Goal: Task Accomplishment & Management: Use online tool/utility

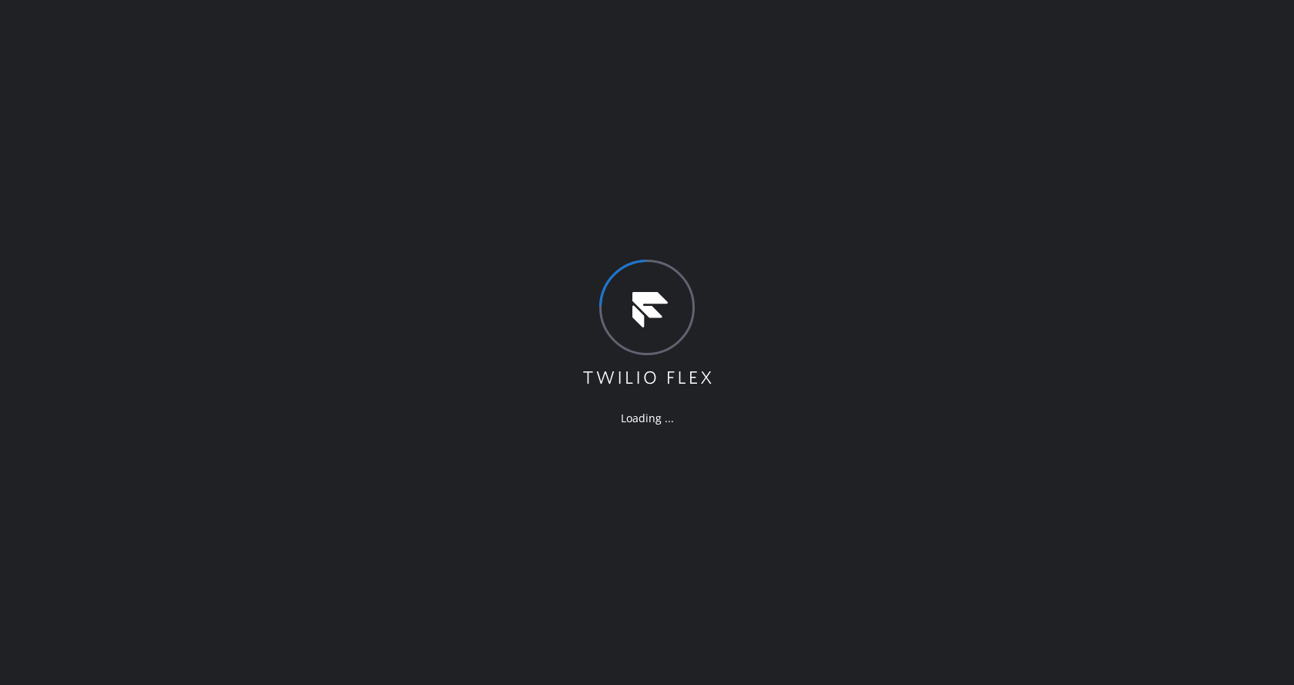
click at [775, 536] on div "Loading ..." at bounding box center [647, 342] width 1294 height 685
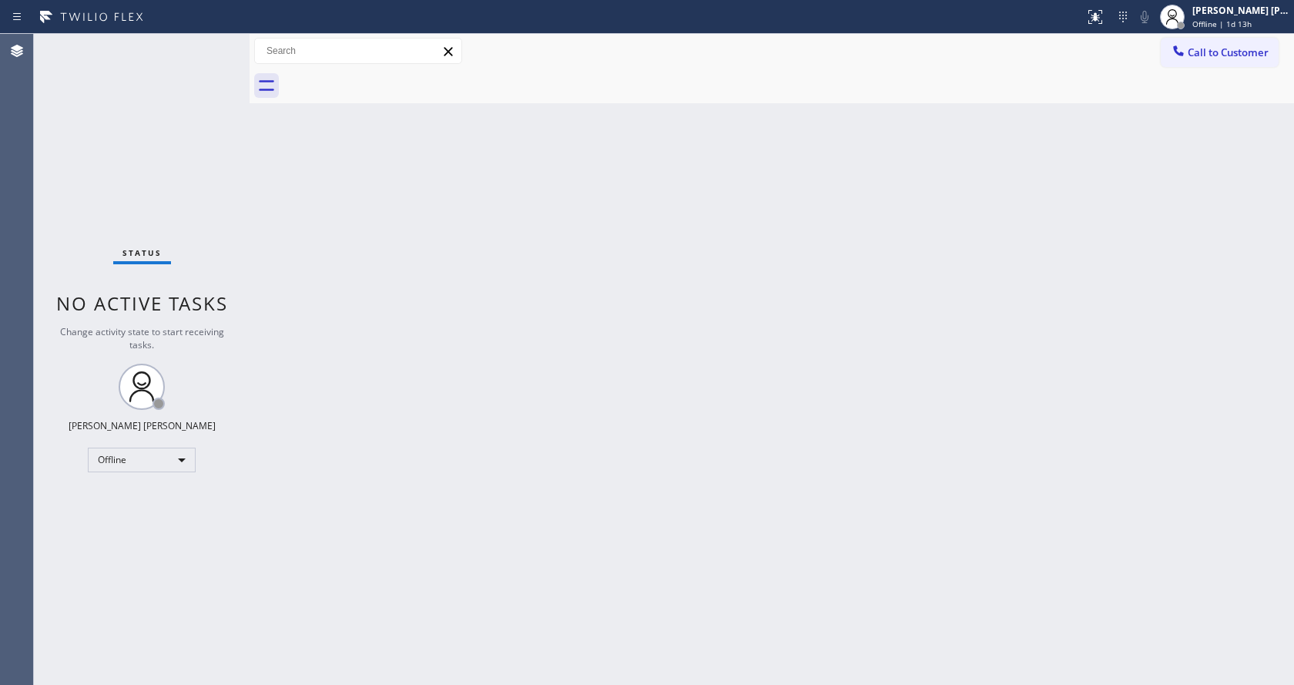
click at [267, 213] on div "Back to Dashboard Change Sender ID Customers Technicians Select a contact Outbo…" at bounding box center [772, 359] width 1044 height 651
click at [1094, 381] on div "Back to Dashboard Change Sender ID Customers Technicians Select a contact Outbo…" at bounding box center [772, 359] width 1044 height 651
click at [1054, 395] on div "Back to Dashboard Change Sender ID Customers Technicians Select a contact Outbo…" at bounding box center [772, 359] width 1044 height 651
click at [632, 518] on div "Back to Dashboard Change Sender ID Customers Technicians Select a contact Outbo…" at bounding box center [772, 359] width 1044 height 651
click at [193, 137] on div "Status No active tasks Change activity state to start receiving tasks. Jen Rose…" at bounding box center [142, 359] width 216 height 651
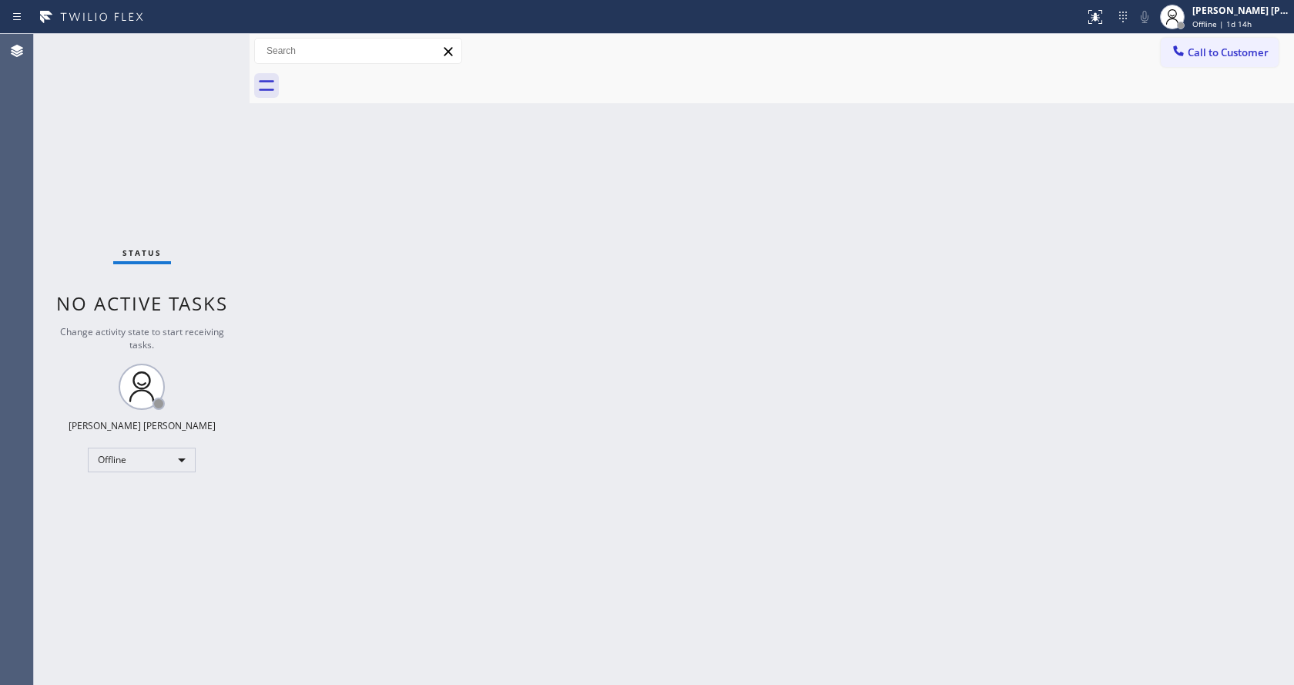
click at [218, 33] on div "Status report No issues detected If you experience an issue, please download th…" at bounding box center [647, 17] width 1294 height 34
click at [354, 257] on div "Back to Dashboard Change Sender ID Customers Technicians Select a contact Outbo…" at bounding box center [772, 359] width 1044 height 651
click at [757, 445] on div "Back to Dashboard Change Sender ID Customers Technicians Select a contact Outbo…" at bounding box center [772, 359] width 1044 height 651
click at [280, 130] on div "Back to Dashboard Change Sender ID Customers Technicians Select a contact Outbo…" at bounding box center [772, 359] width 1044 height 651
click at [1204, 25] on span "Offline | 1d 14h" at bounding box center [1221, 23] width 59 height 11
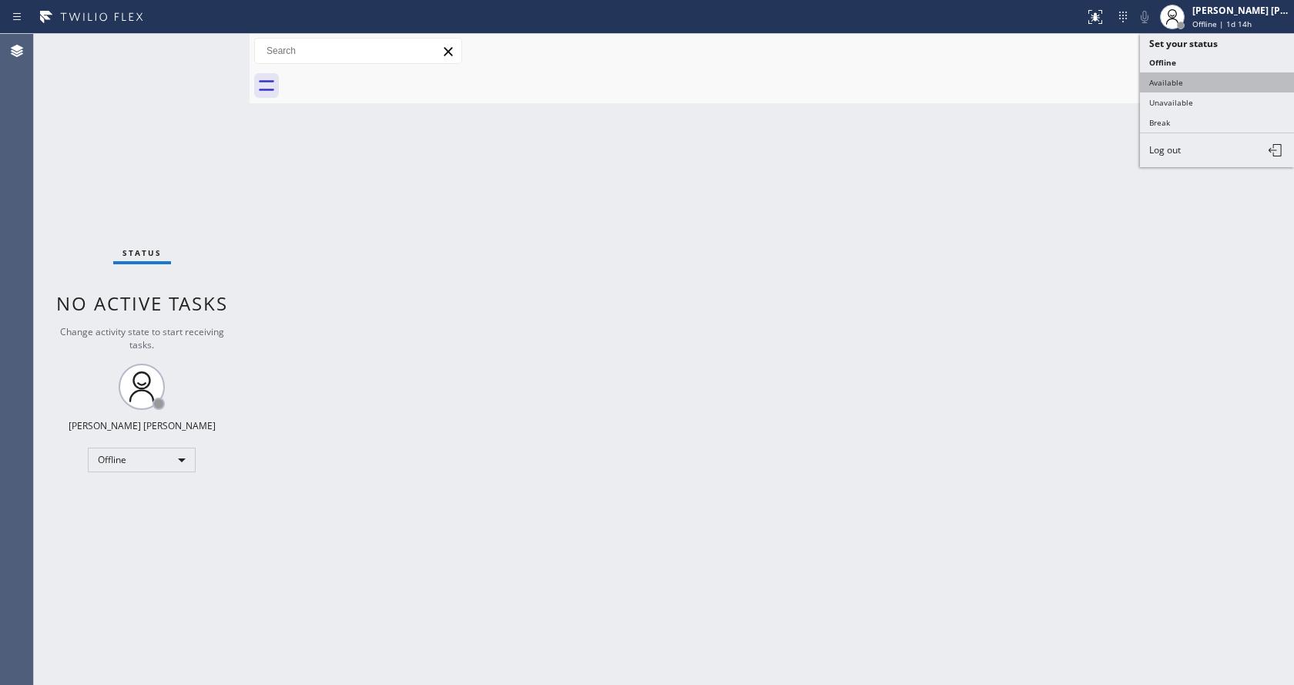
click at [1182, 83] on button "Available" at bounding box center [1217, 82] width 154 height 20
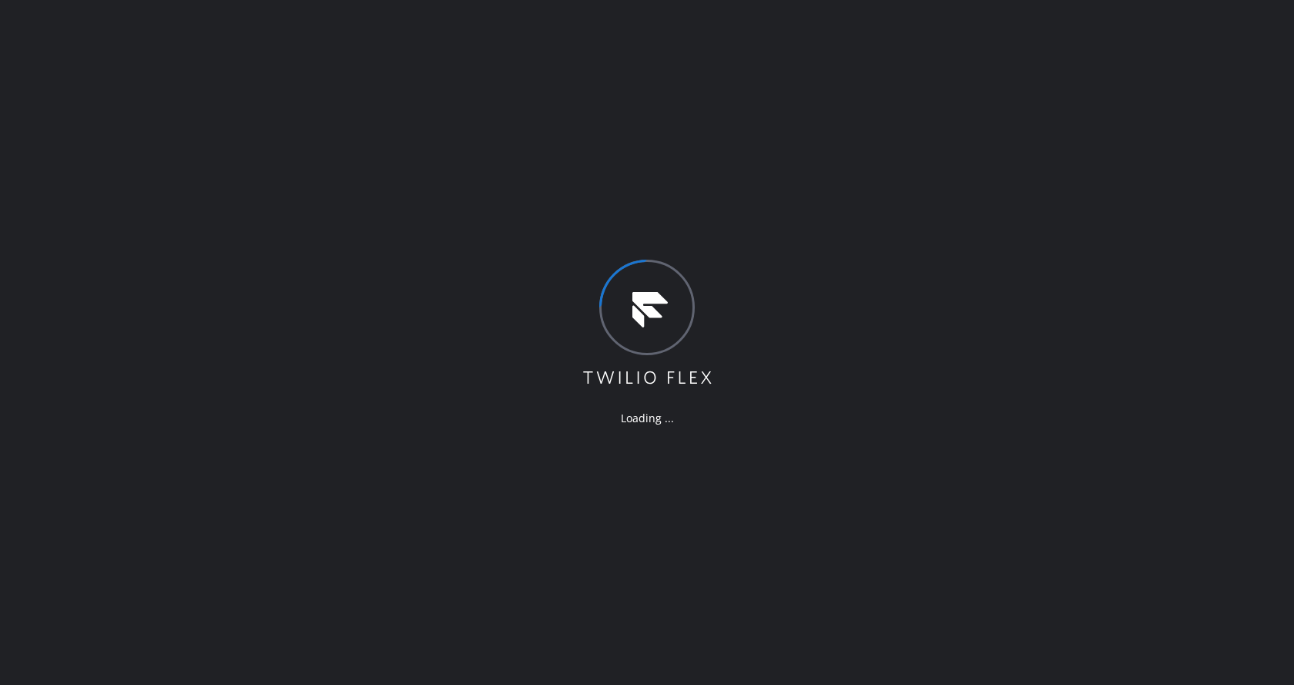
click at [238, 213] on div "Loading ..." at bounding box center [647, 342] width 1294 height 685
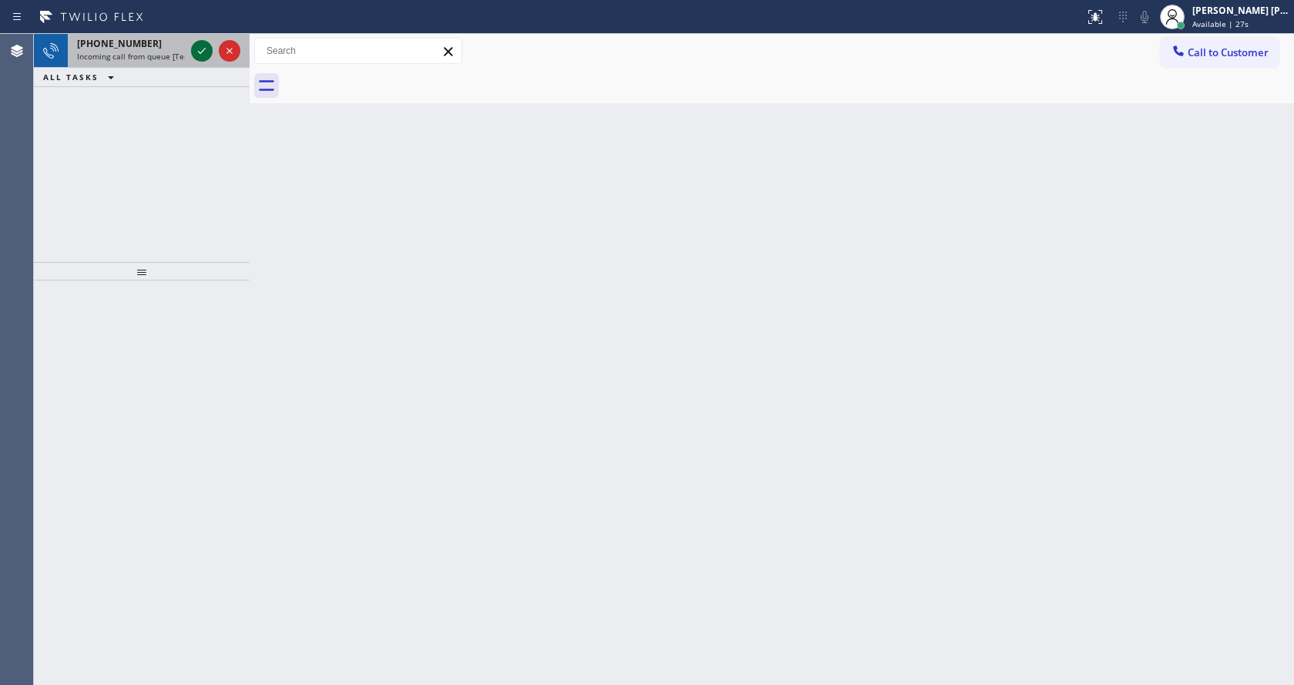
click at [205, 45] on icon at bounding box center [202, 51] width 18 height 18
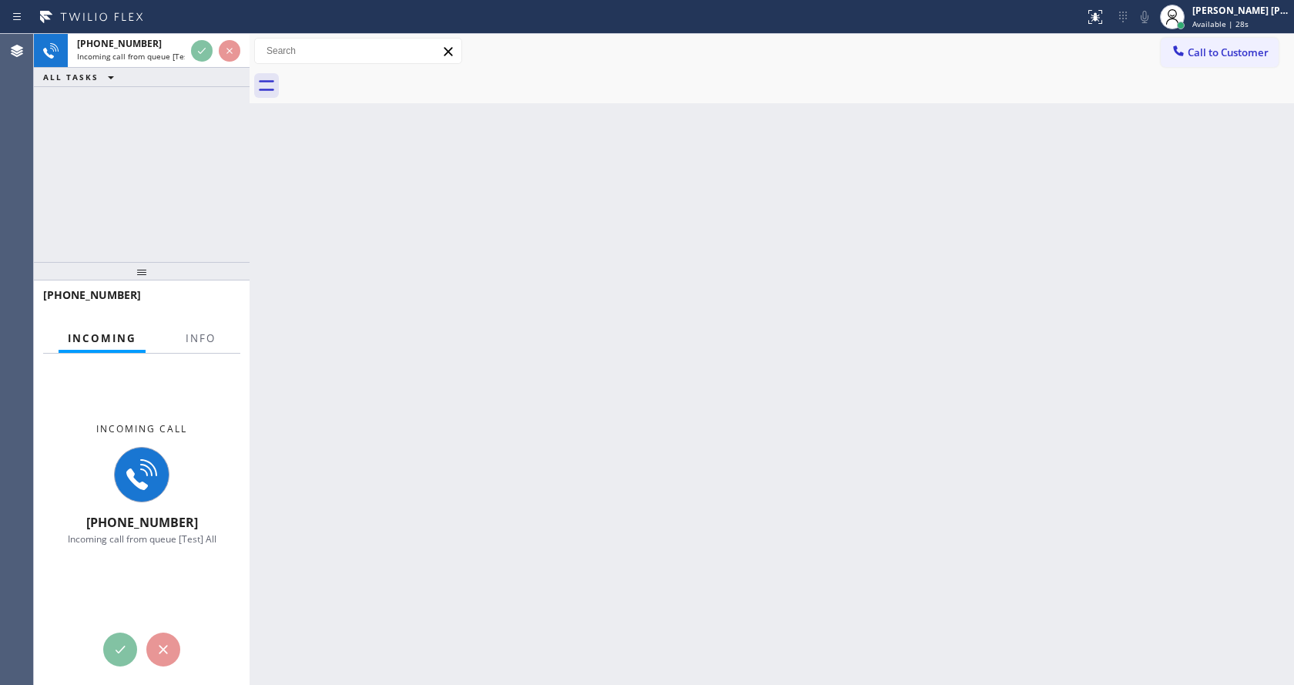
click at [200, 322] on div "[PHONE_NUMBER]" at bounding box center [142, 301] width 216 height 43
click at [205, 355] on div "Incoming call [PHONE_NUMBER] Incoming call from queue [Test] All" at bounding box center [142, 483] width 216 height 260
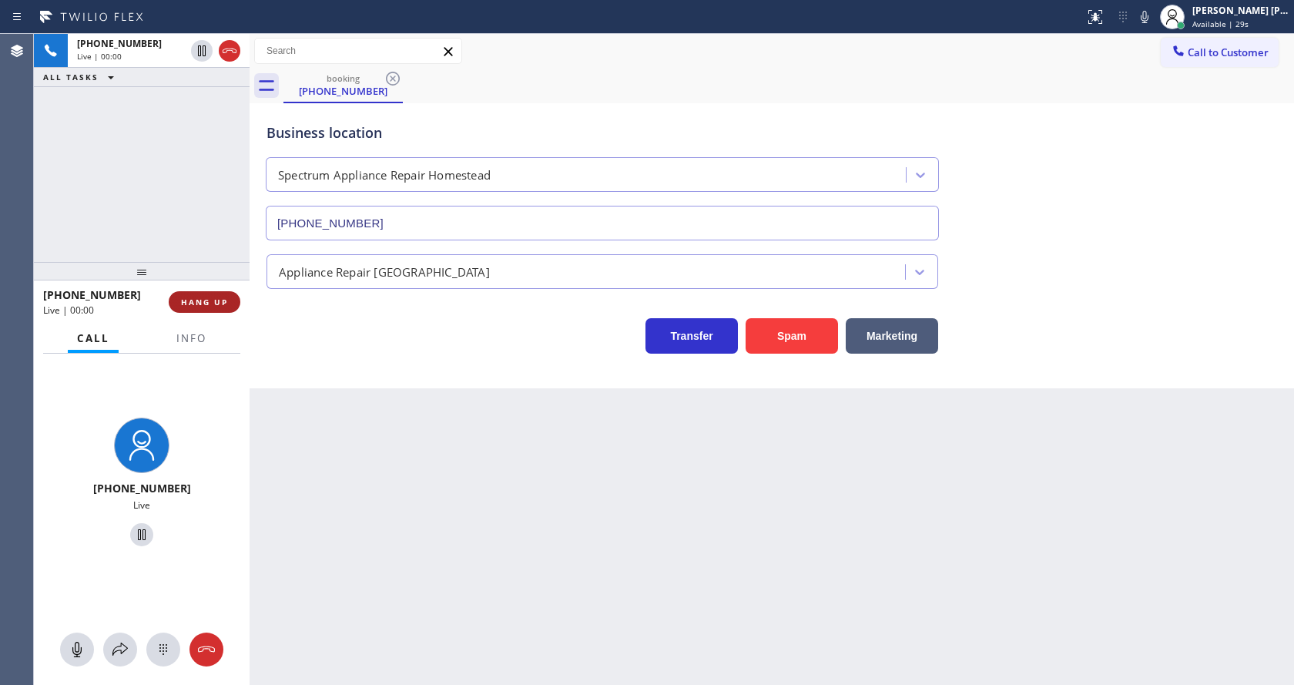
type input "[PHONE_NUMBER]"
click at [799, 323] on button "Spam" at bounding box center [791, 335] width 92 height 35
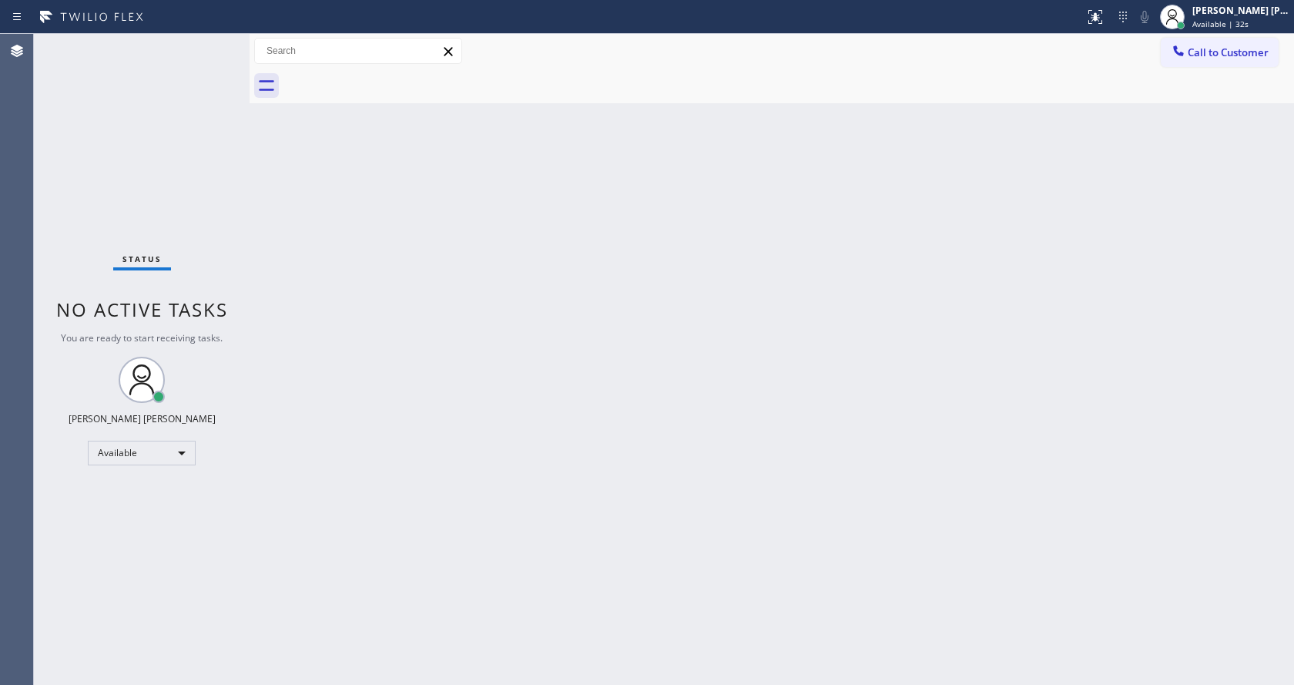
click at [265, 348] on div "Back to Dashboard Change Sender ID Customers Technicians Select a contact Outbo…" at bounding box center [772, 359] width 1044 height 651
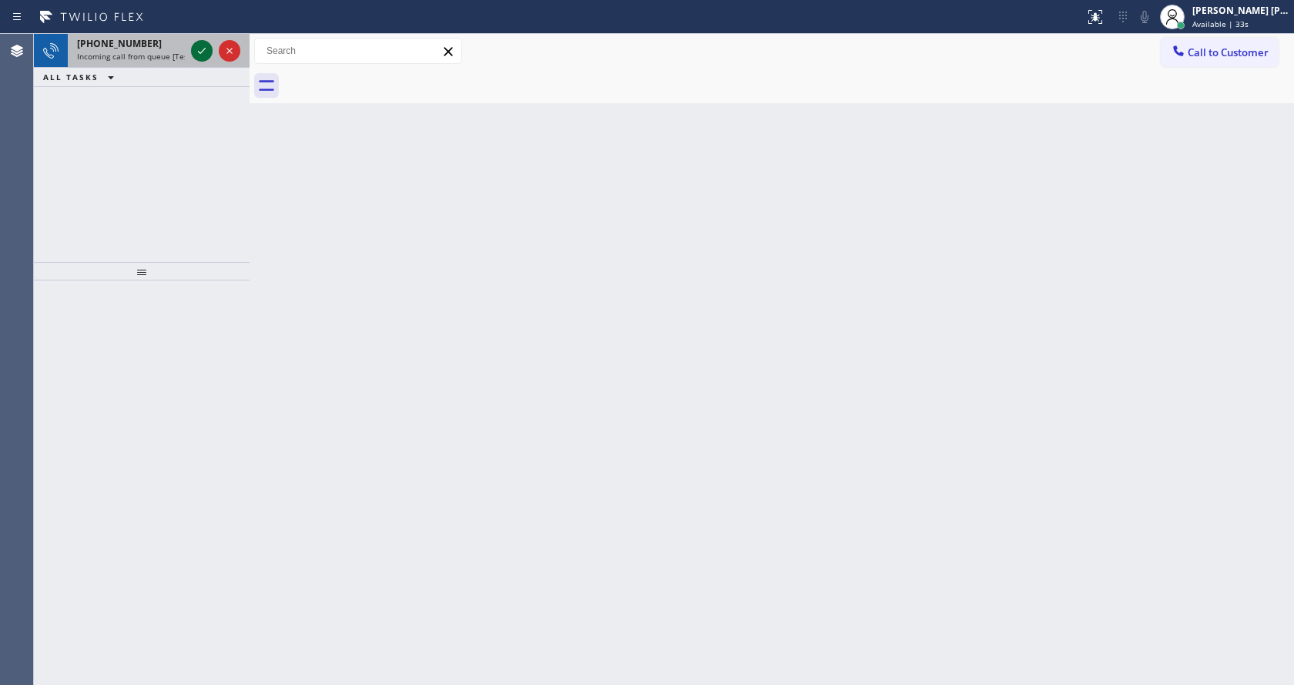
click at [196, 51] on icon at bounding box center [202, 51] width 18 height 18
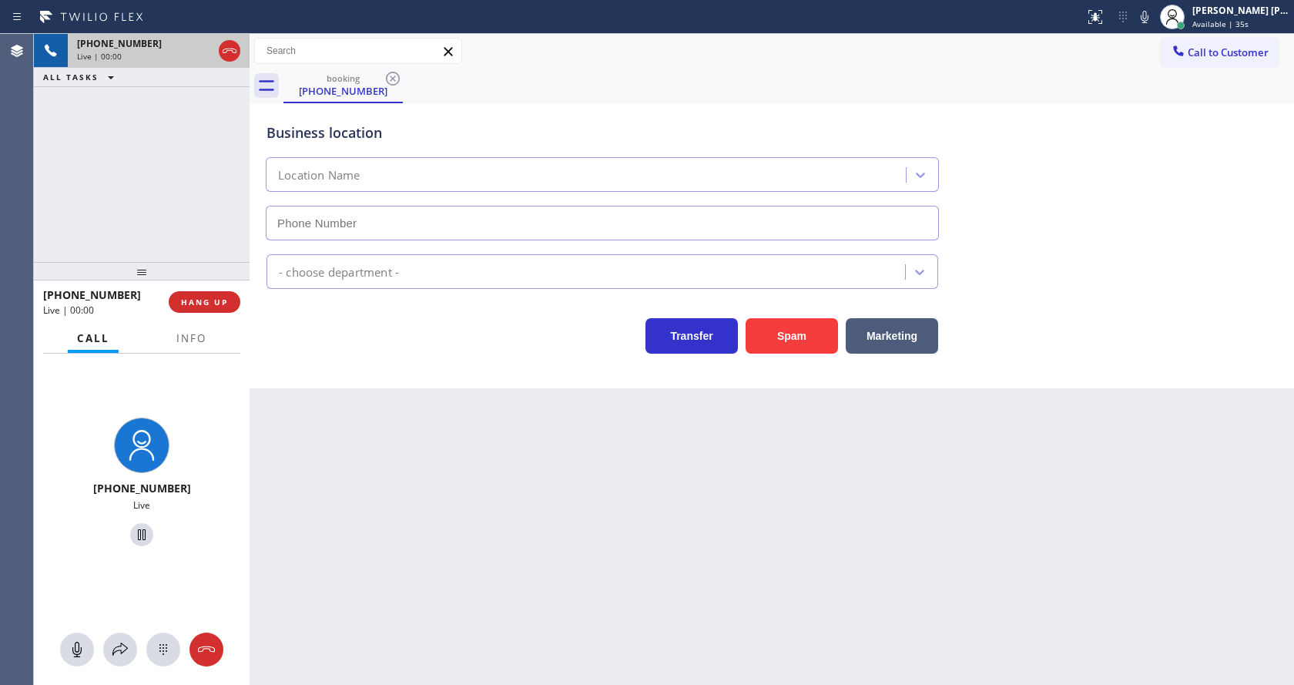
type input "[PHONE_NUMBER]"
click at [191, 337] on span "Info" at bounding box center [191, 338] width 30 height 14
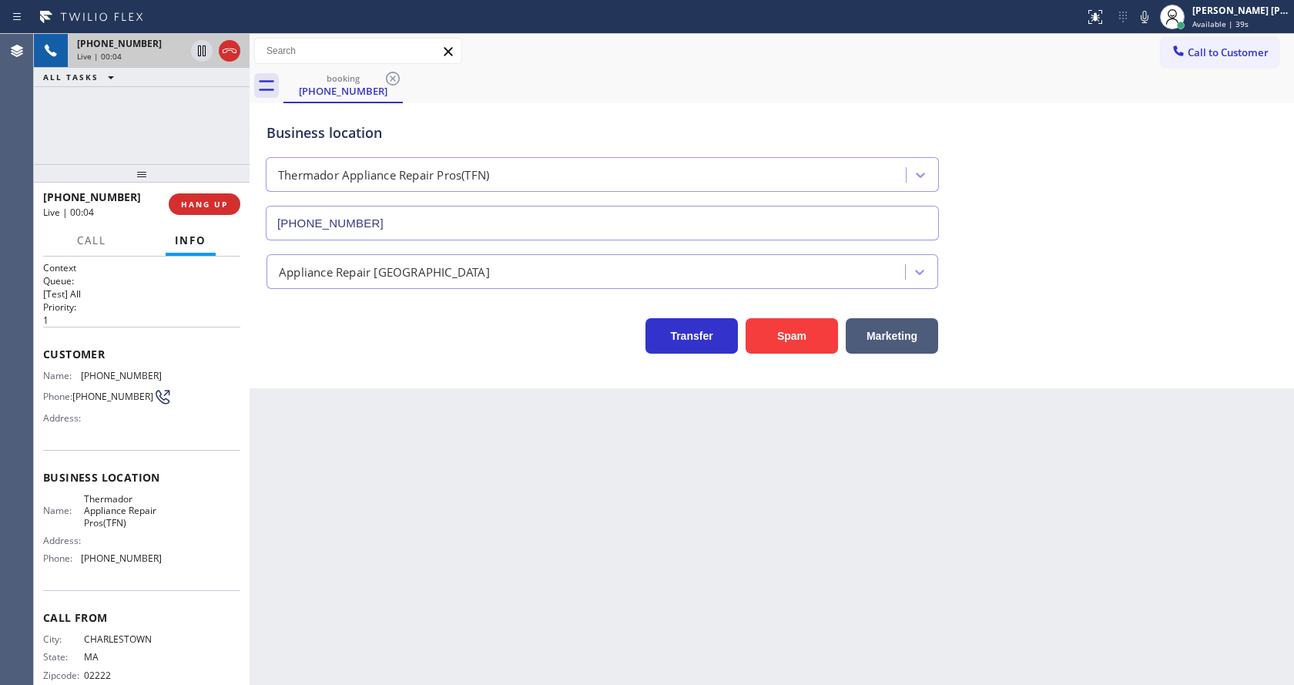
drag, startPoint x: 134, startPoint y: 276, endPoint x: 189, endPoint y: 114, distance: 171.7
click at [189, 114] on div "[PHONE_NUMBER] Live | 00:04 ALL TASKS ALL TASKS ACTIVE TASKS TASKS IN WRAP UP […" at bounding box center [142, 359] width 216 height 651
click at [484, 543] on div "Back to Dashboard Change Sender ID Customers Technicians Select a contact Outbo…" at bounding box center [772, 359] width 1044 height 651
click at [327, 408] on div "Back to Dashboard Change Sender ID Customers Technicians Select a contact Outbo…" at bounding box center [772, 359] width 1044 height 651
click at [608, 482] on div "Back to Dashboard Change Sender ID Customers Technicians Select a contact Outbo…" at bounding box center [772, 359] width 1044 height 651
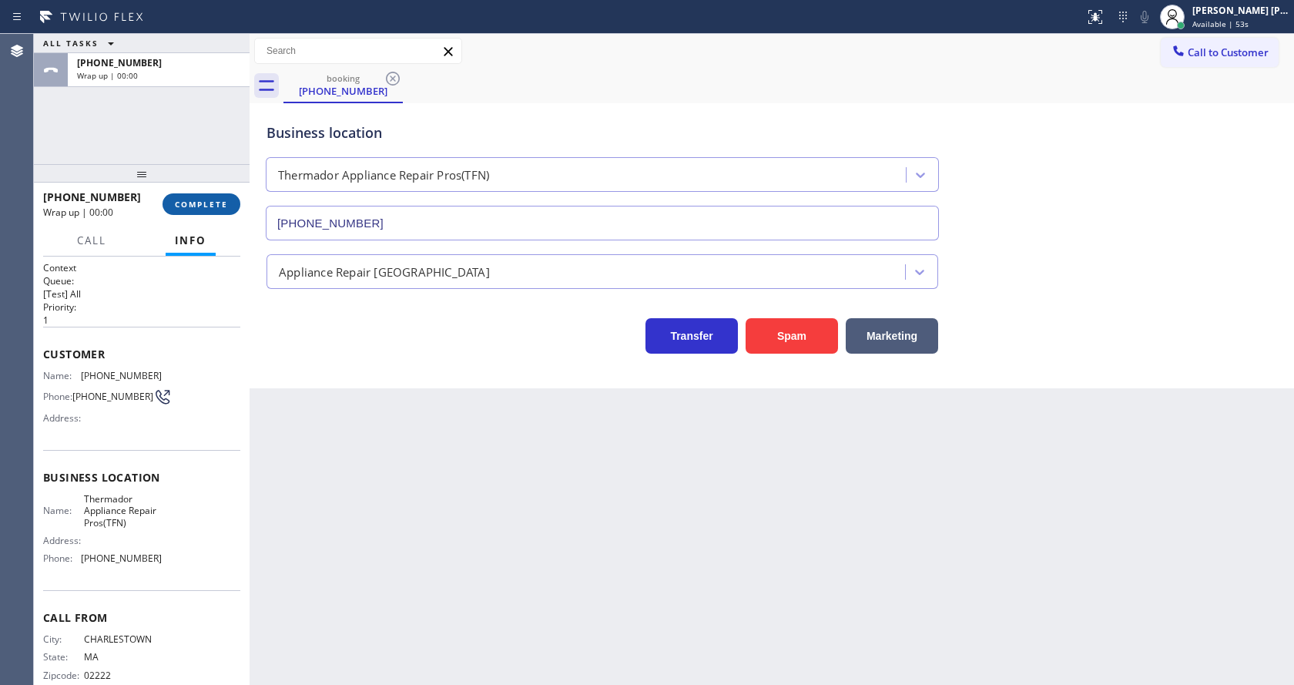
click at [213, 206] on span "COMPLETE" at bounding box center [201, 204] width 53 height 11
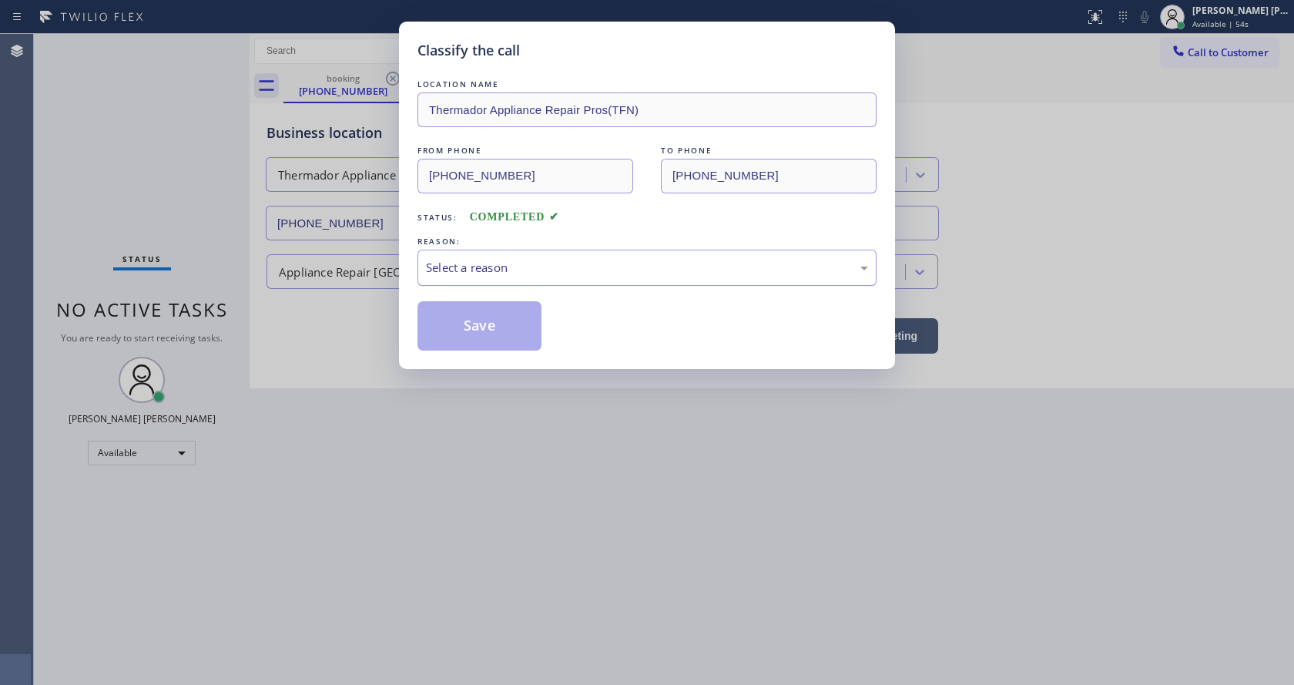
click at [531, 260] on div "Select a reason" at bounding box center [647, 268] width 442 height 18
click at [487, 308] on button "Save" at bounding box center [479, 325] width 124 height 49
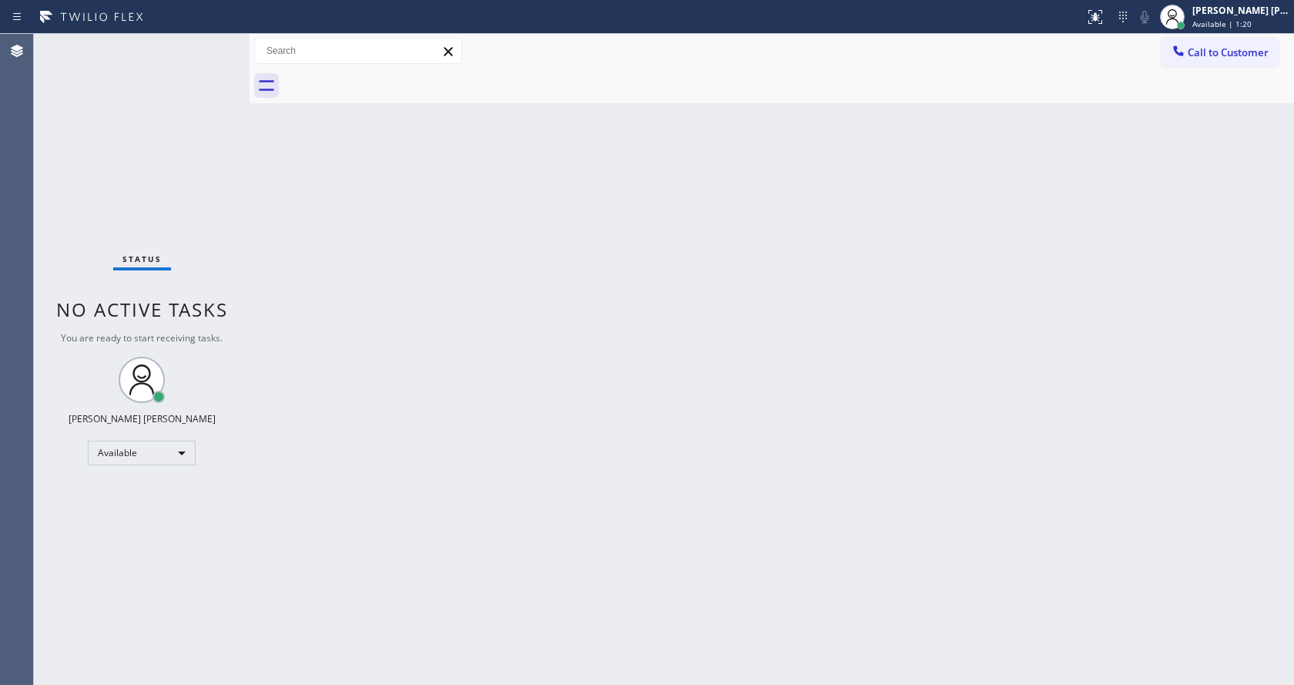
drag, startPoint x: 656, startPoint y: 525, endPoint x: 504, endPoint y: 617, distance: 177.2
click at [655, 526] on div "Back to Dashboard Change Sender ID Customers Technicians Select a contact Outbo…" at bounding box center [772, 359] width 1044 height 651
click at [313, 244] on div "Back to Dashboard Change Sender ID Customers Technicians Select a contact Outbo…" at bounding box center [772, 359] width 1044 height 651
click at [784, 461] on div "Back to Dashboard Change Sender ID Customers Technicians Select a contact Outbo…" at bounding box center [772, 359] width 1044 height 651
drag, startPoint x: 163, startPoint y: 129, endPoint x: 172, endPoint y: 119, distance: 13.1
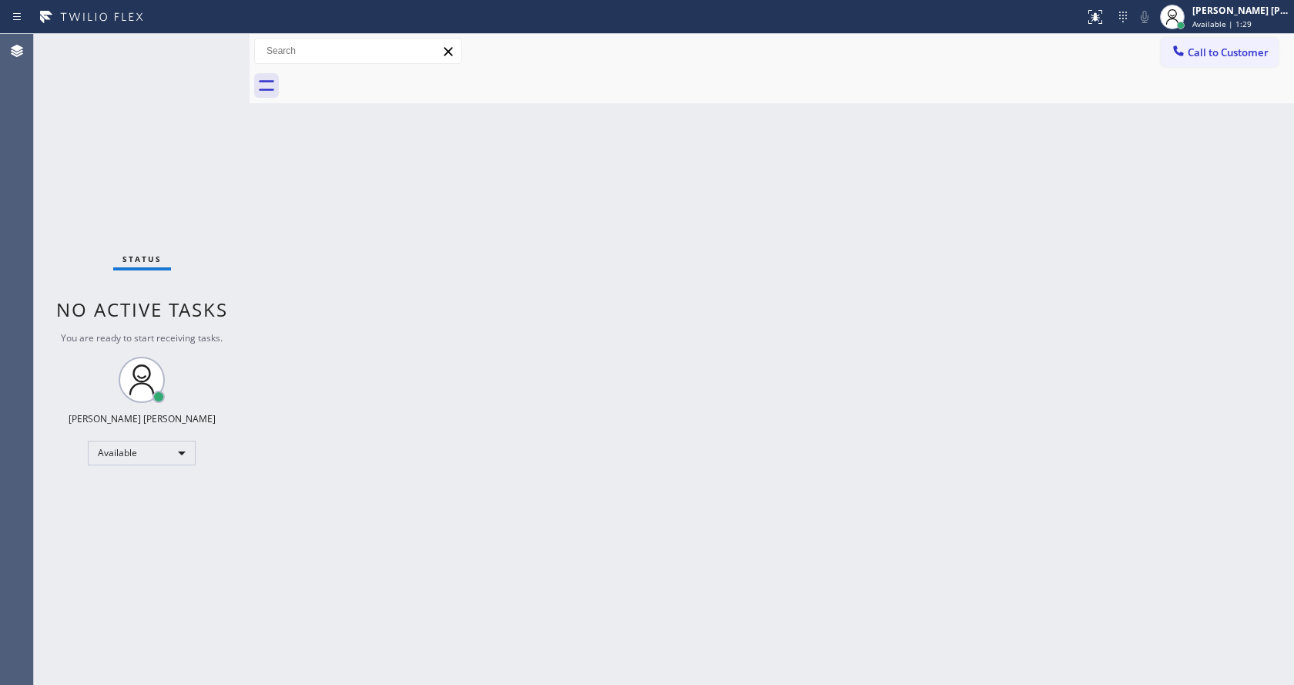
click at [163, 129] on div "Status No active tasks You are ready to start receiving tasks. [PERSON_NAME] [P…" at bounding box center [142, 359] width 216 height 651
click at [214, 37] on div "Status No active tasks You are ready to start receiving tasks. [PERSON_NAME] [P…" at bounding box center [142, 359] width 216 height 651
click at [218, 39] on div "Status No active tasks You are ready to start receiving tasks. [PERSON_NAME] [P…" at bounding box center [142, 359] width 216 height 651
click at [215, 41] on div "Status No active tasks You are ready to start receiving tasks. [PERSON_NAME] [P…" at bounding box center [142, 359] width 216 height 651
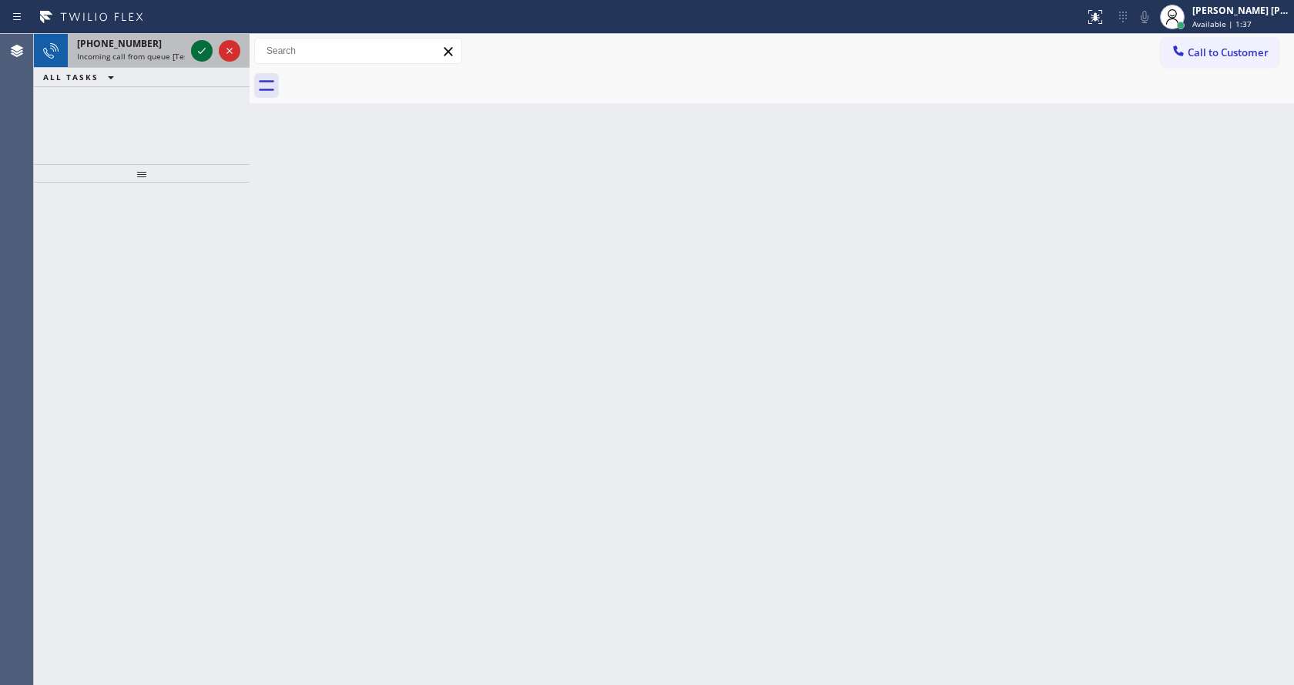
click at [203, 47] on icon at bounding box center [202, 51] width 18 height 18
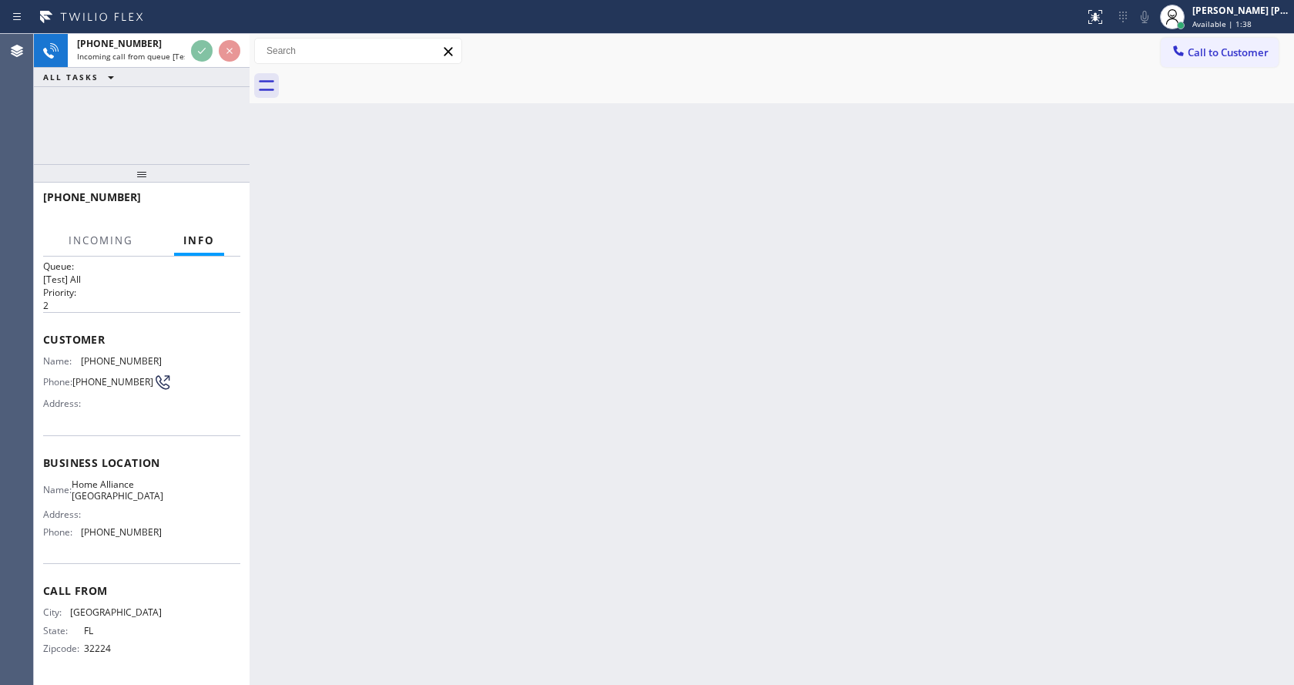
scroll to position [20, 0]
click at [256, 441] on div "Back to Dashboard Change Sender ID Customers Technicians Select a contact Outbo…" at bounding box center [772, 359] width 1044 height 651
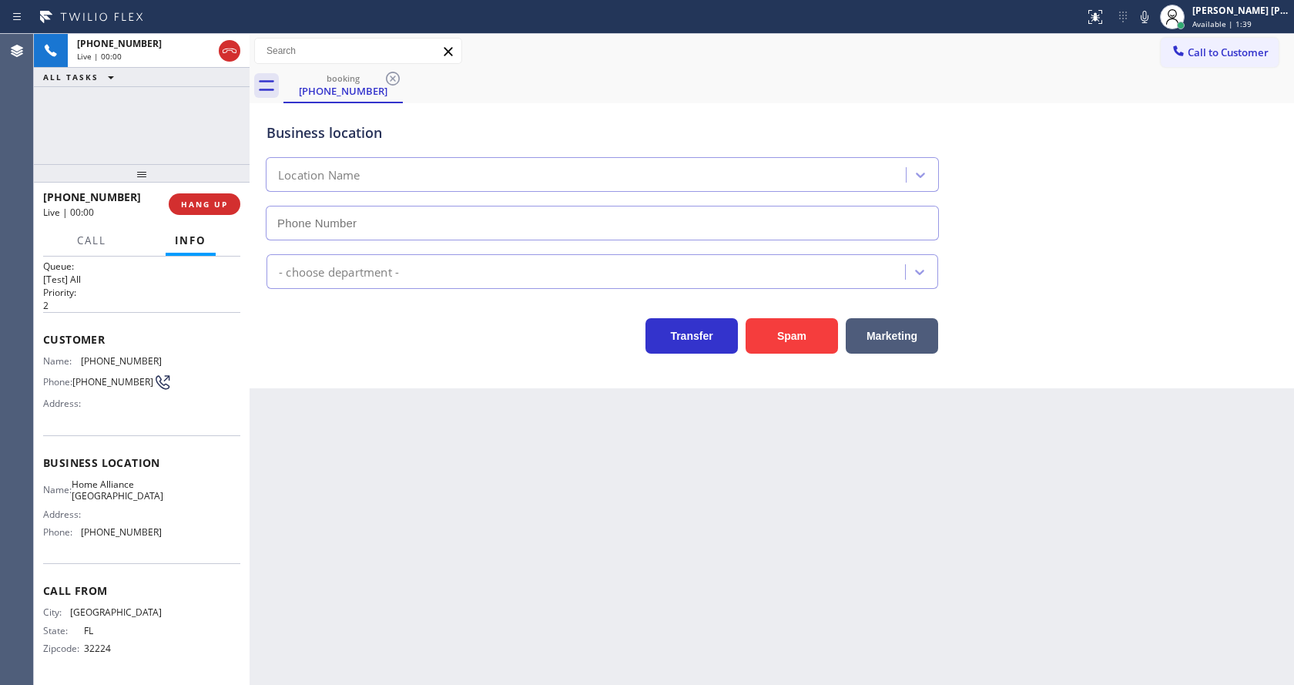
type input "[PHONE_NUMBER]"
click at [363, 427] on div "Back to Dashboard Change Sender ID Customers Technicians Select a contact Outbo…" at bounding box center [772, 359] width 1044 height 651
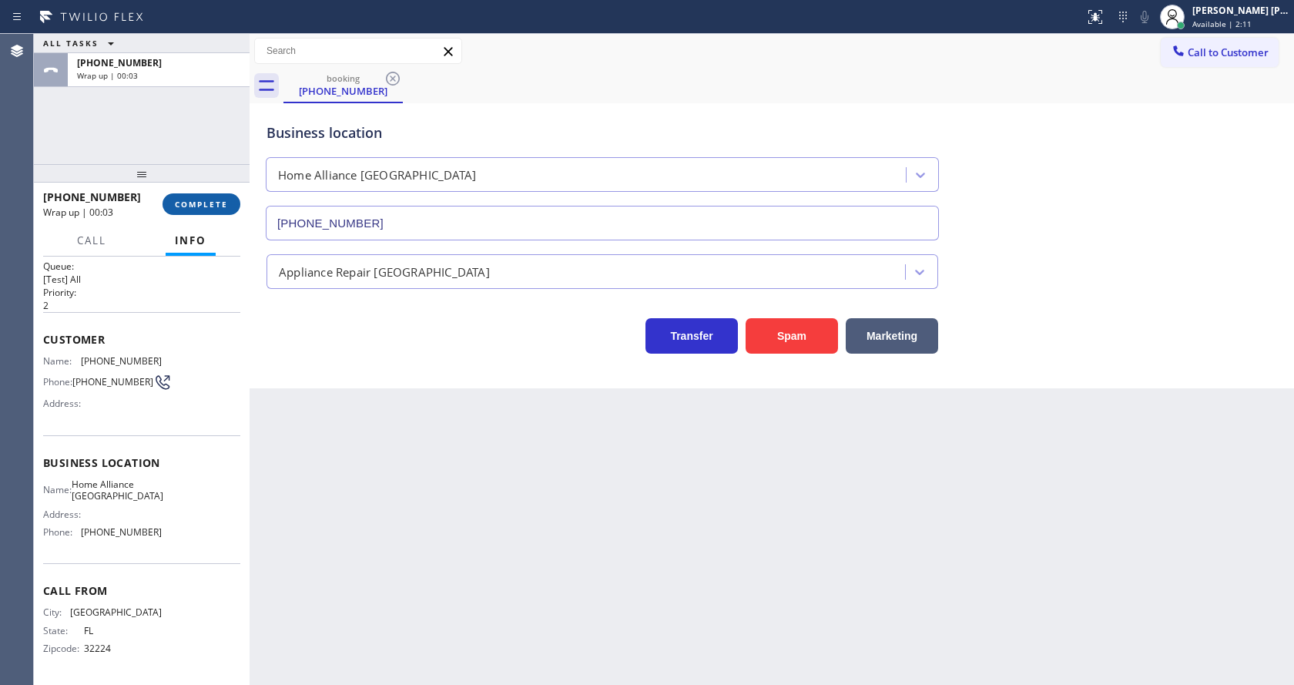
click at [197, 194] on button "COMPLETE" at bounding box center [201, 204] width 78 height 22
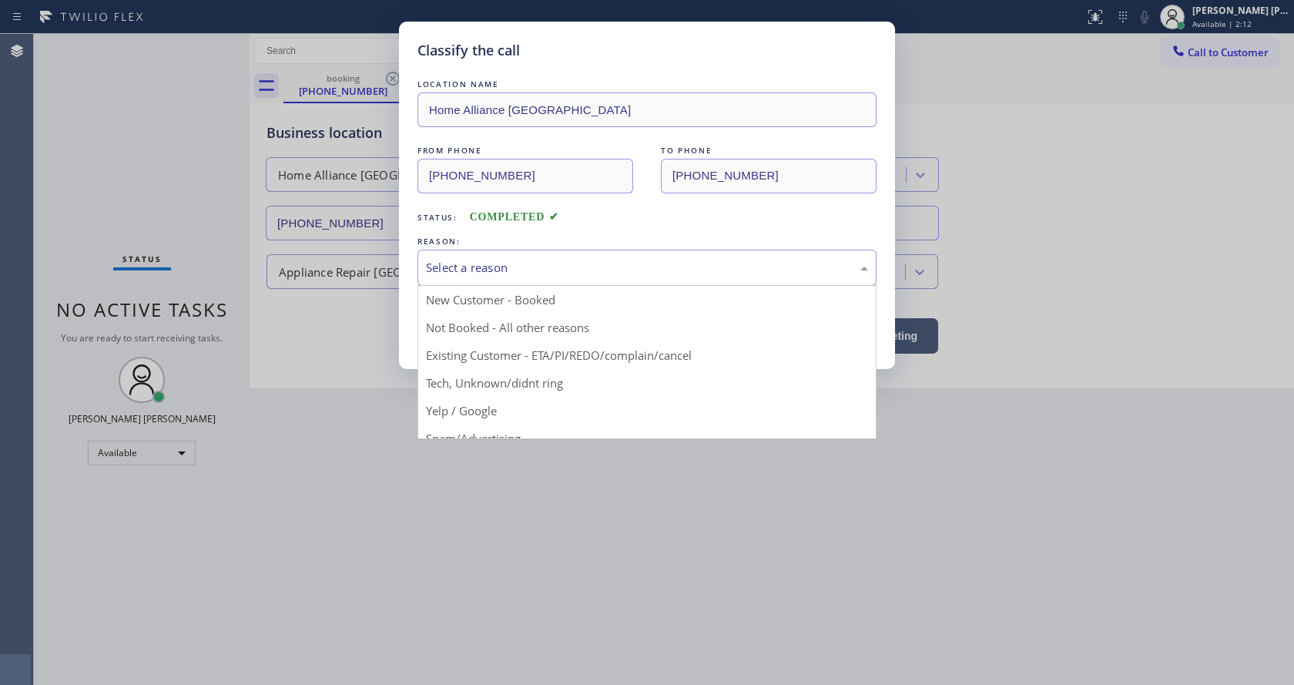
click at [500, 252] on div "Select a reason" at bounding box center [646, 268] width 459 height 36
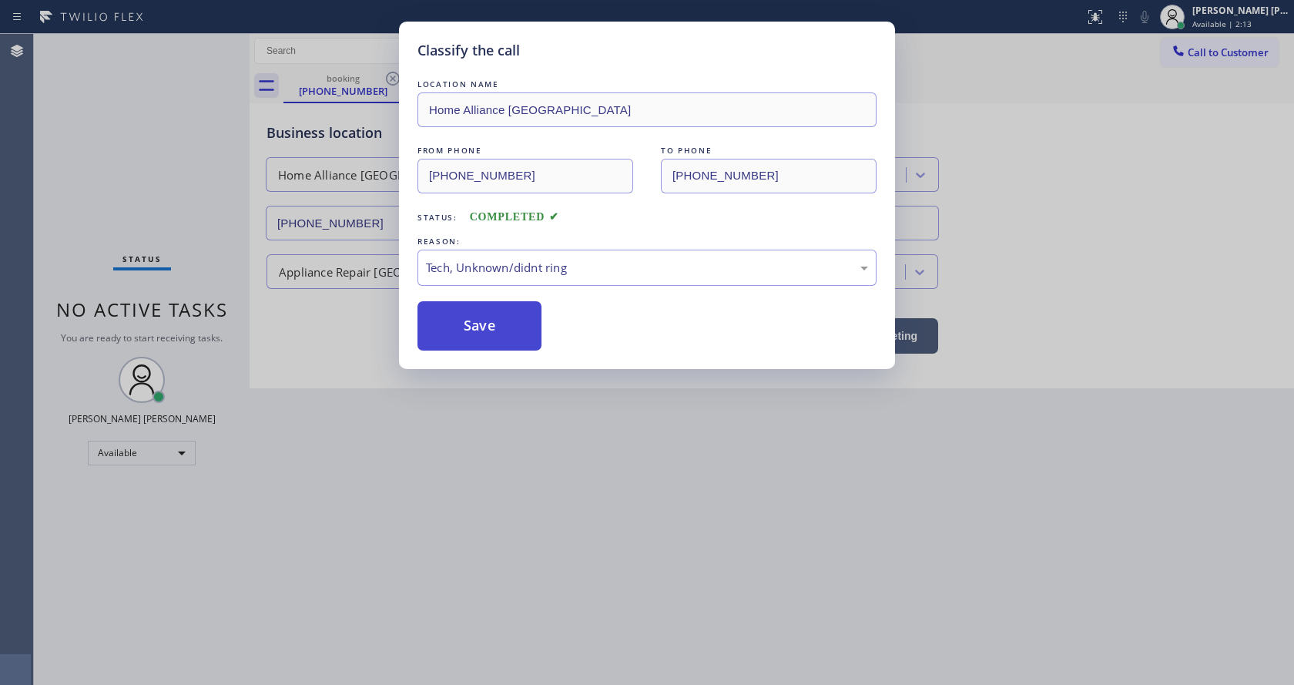
click at [495, 342] on button "Save" at bounding box center [479, 325] width 124 height 49
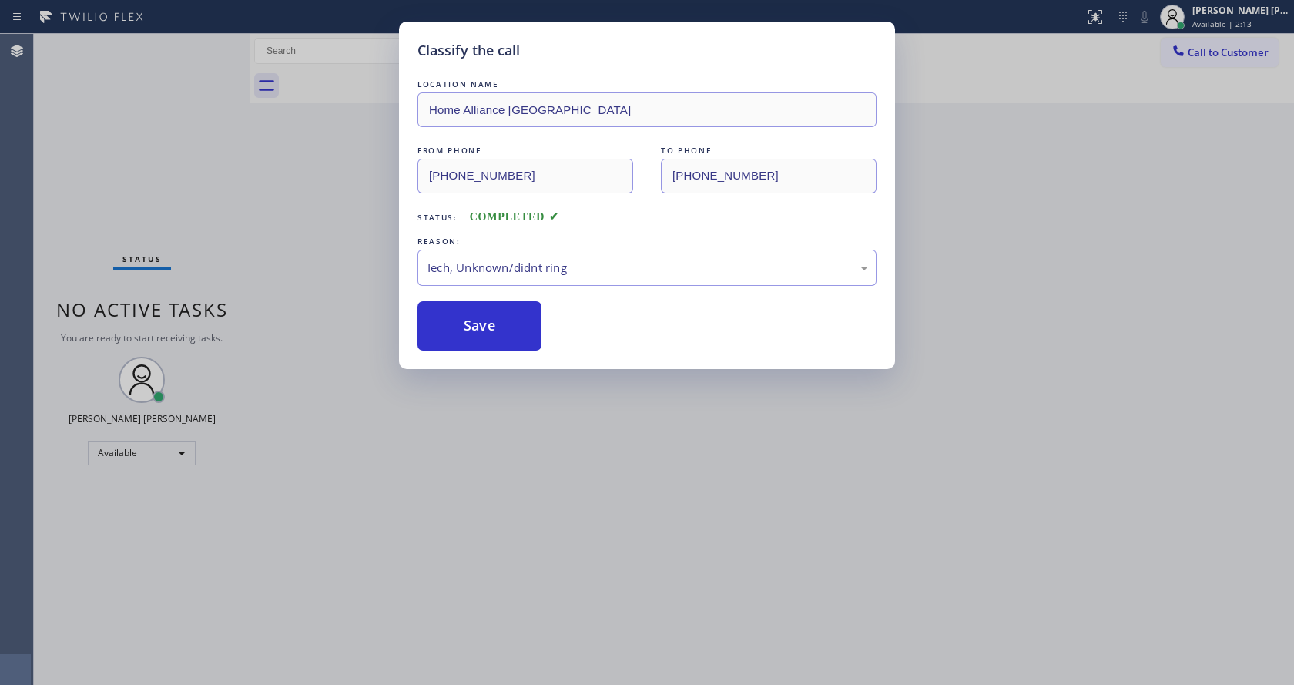
click at [533, 391] on div "Classify the call LOCATION NAME Home Alliance Jacksonville FROM PHONE [PHONE_NU…" at bounding box center [647, 342] width 1294 height 685
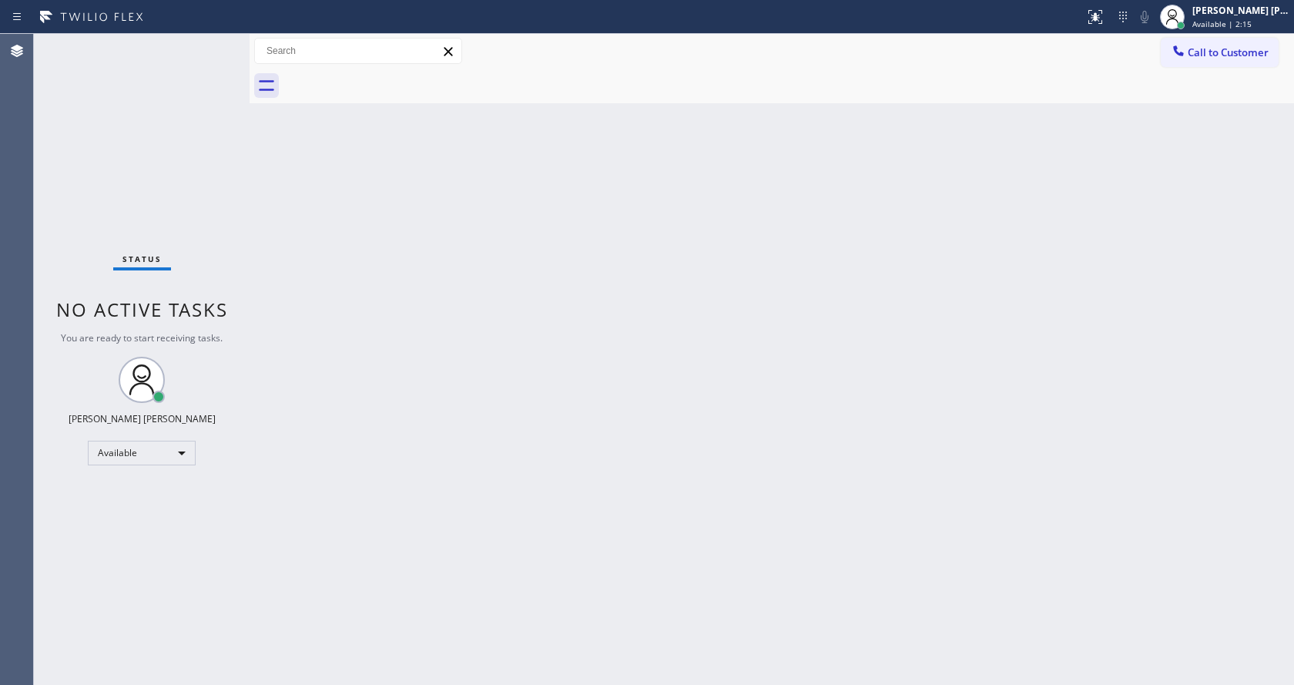
drag, startPoint x: 254, startPoint y: 217, endPoint x: 246, endPoint y: 172, distance: 46.1
click at [254, 217] on div "Back to Dashboard Change Sender ID Customers Technicians Select a contact Outbo…" at bounding box center [772, 359] width 1044 height 651
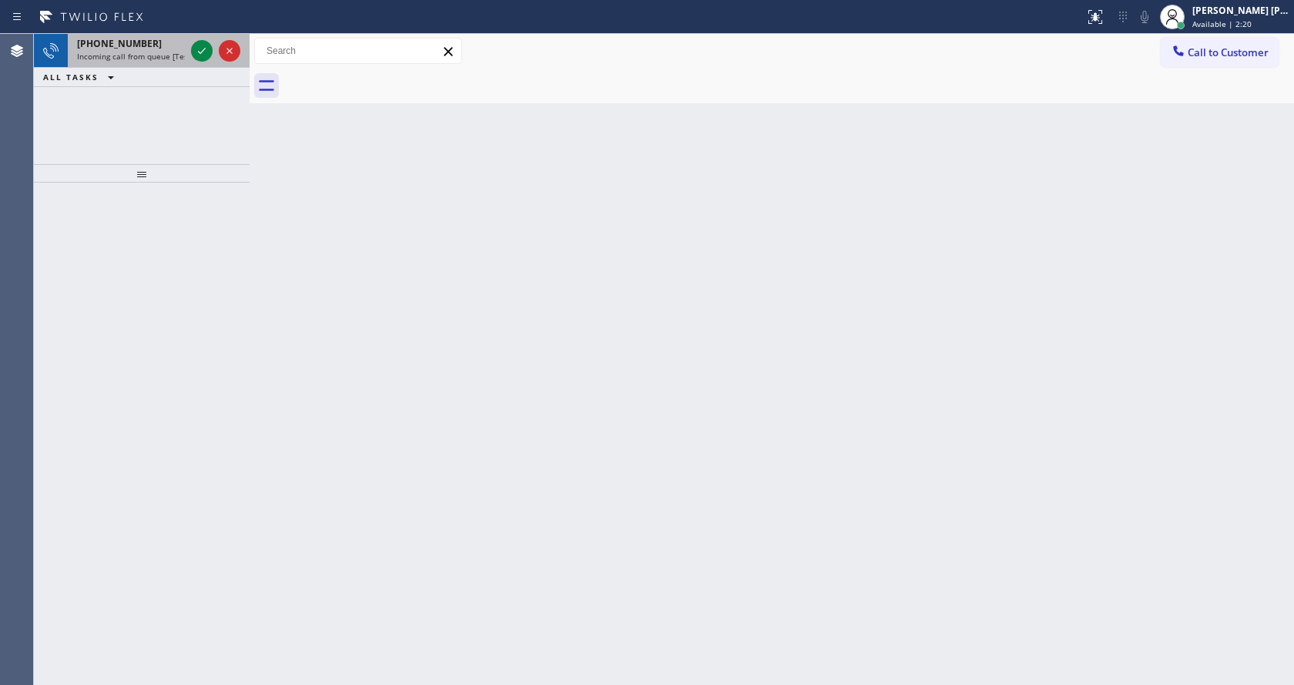
click at [172, 47] on div "[PHONE_NUMBER]" at bounding box center [131, 43] width 108 height 13
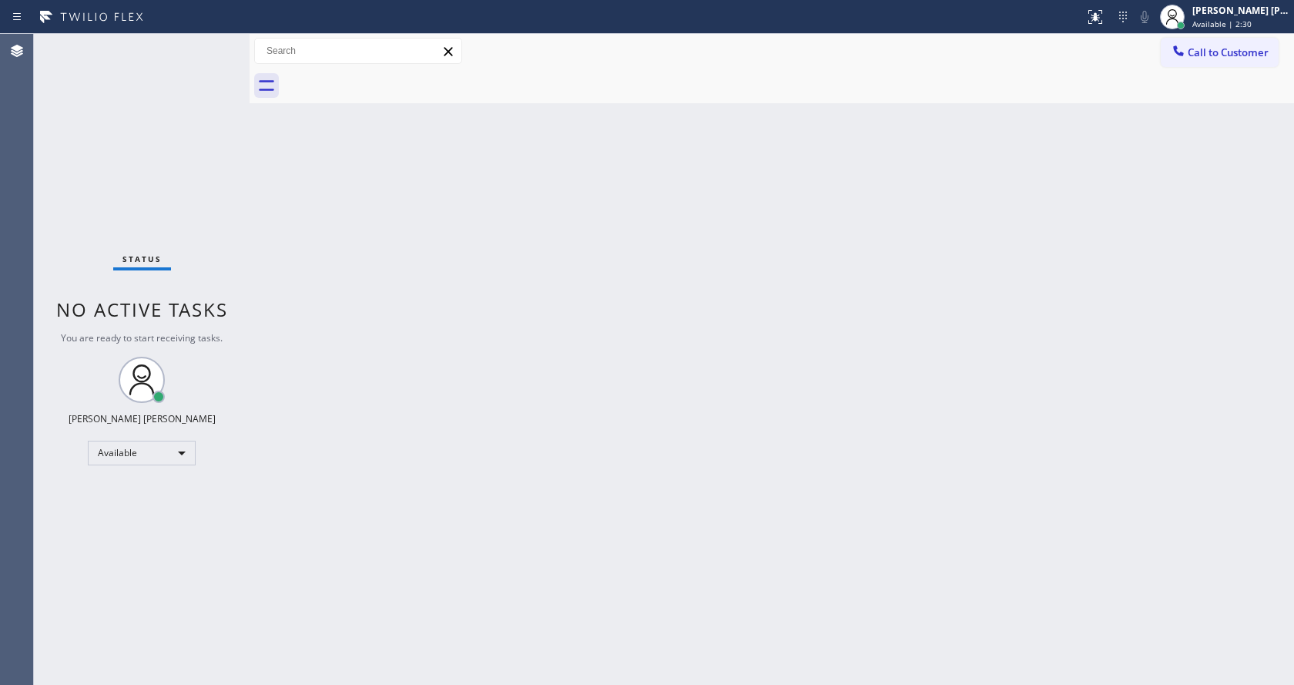
click at [494, 386] on div "Back to Dashboard Change Sender ID Customers Technicians Select a contact Outbo…" at bounding box center [772, 359] width 1044 height 651
click at [214, 162] on div "Status No active tasks You are ready to start receiving tasks. [PERSON_NAME] [P…" at bounding box center [142, 359] width 216 height 651
click at [213, 43] on div "Status No active tasks You are ready to start receiving tasks. [PERSON_NAME] [P…" at bounding box center [142, 359] width 216 height 651
click at [420, 599] on div "Back to Dashboard Change Sender ID Customers Technicians Select a contact Outbo…" at bounding box center [772, 359] width 1044 height 651
click at [255, 138] on div "Back to Dashboard Change Sender ID Customers Technicians Select a contact Outbo…" at bounding box center [772, 359] width 1044 height 651
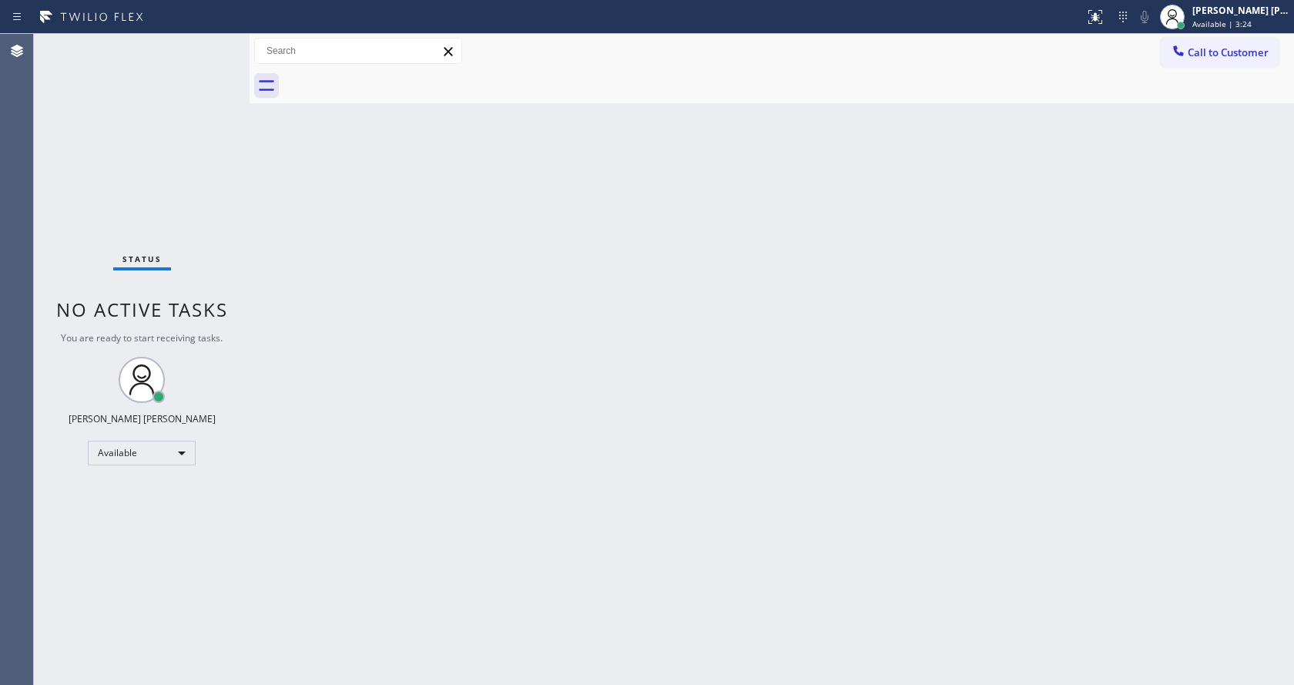
click at [323, 399] on div "Back to Dashboard Change Sender ID Customers Technicians Select a contact Outbo…" at bounding box center [772, 359] width 1044 height 651
click at [388, 401] on div "Back to Dashboard Change Sender ID Customers Technicians Select a contact Outbo…" at bounding box center [772, 359] width 1044 height 651
drag, startPoint x: 249, startPoint y: 55, endPoint x: 224, endPoint y: 56, distance: 24.7
click at [224, 56] on div "Status No active tasks You are ready to start receiving tasks. [PERSON_NAME] [P…" at bounding box center [664, 359] width 1260 height 651
click at [203, 49] on div "Status No active tasks You are ready to start receiving tasks. [PERSON_NAME] [P…" at bounding box center [140, 359] width 213 height 651
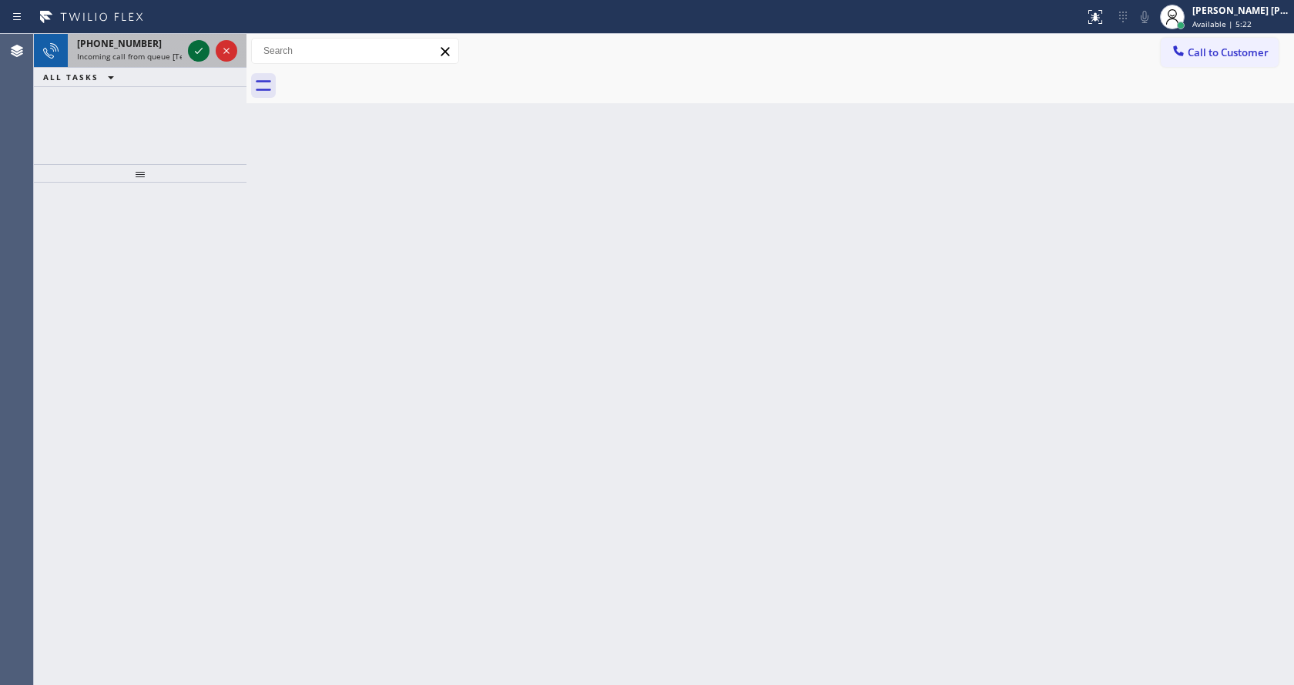
click at [203, 49] on icon at bounding box center [198, 51] width 18 height 18
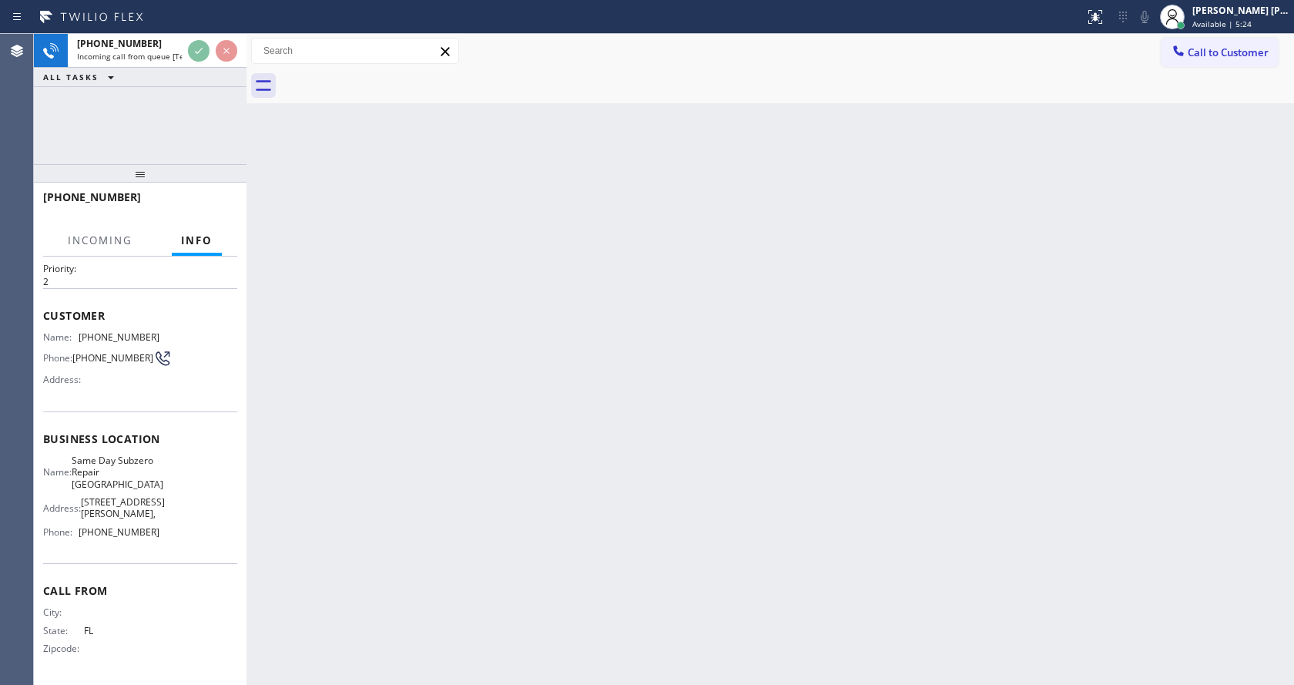
scroll to position [55, 0]
click at [566, 497] on div "Back to Dashboard Change Sender ID Customers Technicians Select a contact Outbo…" at bounding box center [769, 359] width 1047 height 651
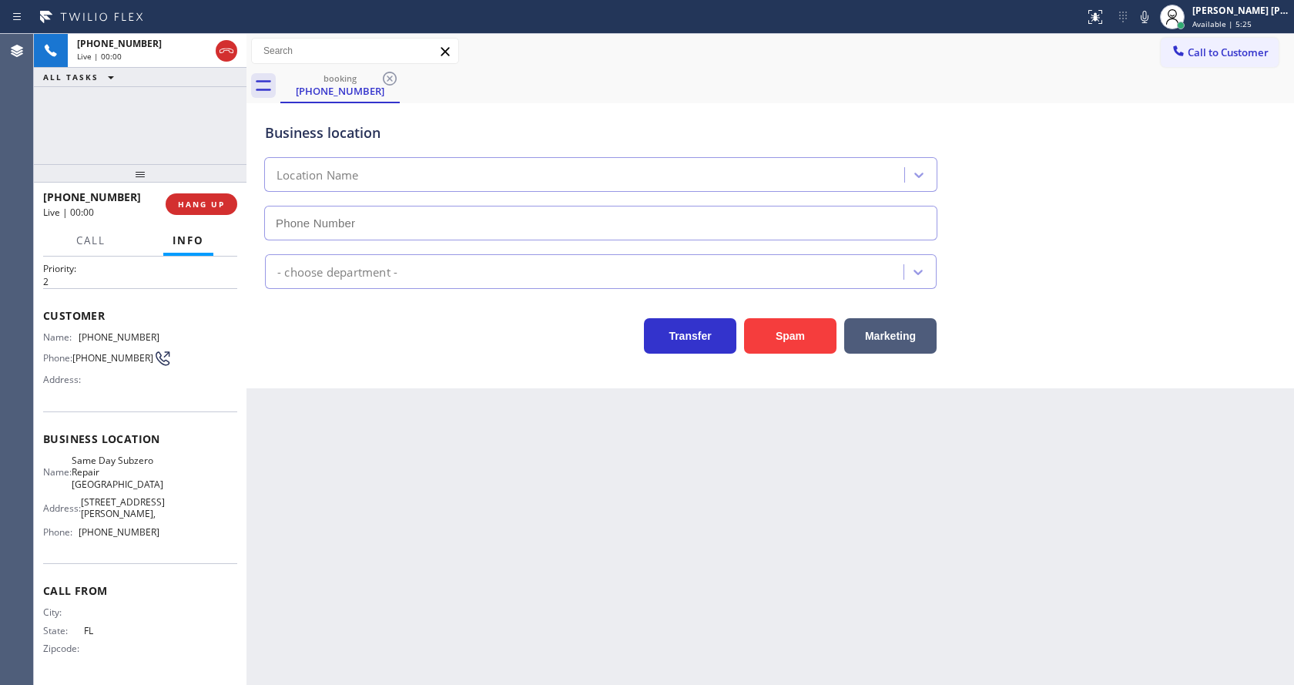
type input "[PHONE_NUMBER]"
click at [776, 332] on button "Spam" at bounding box center [790, 335] width 92 height 35
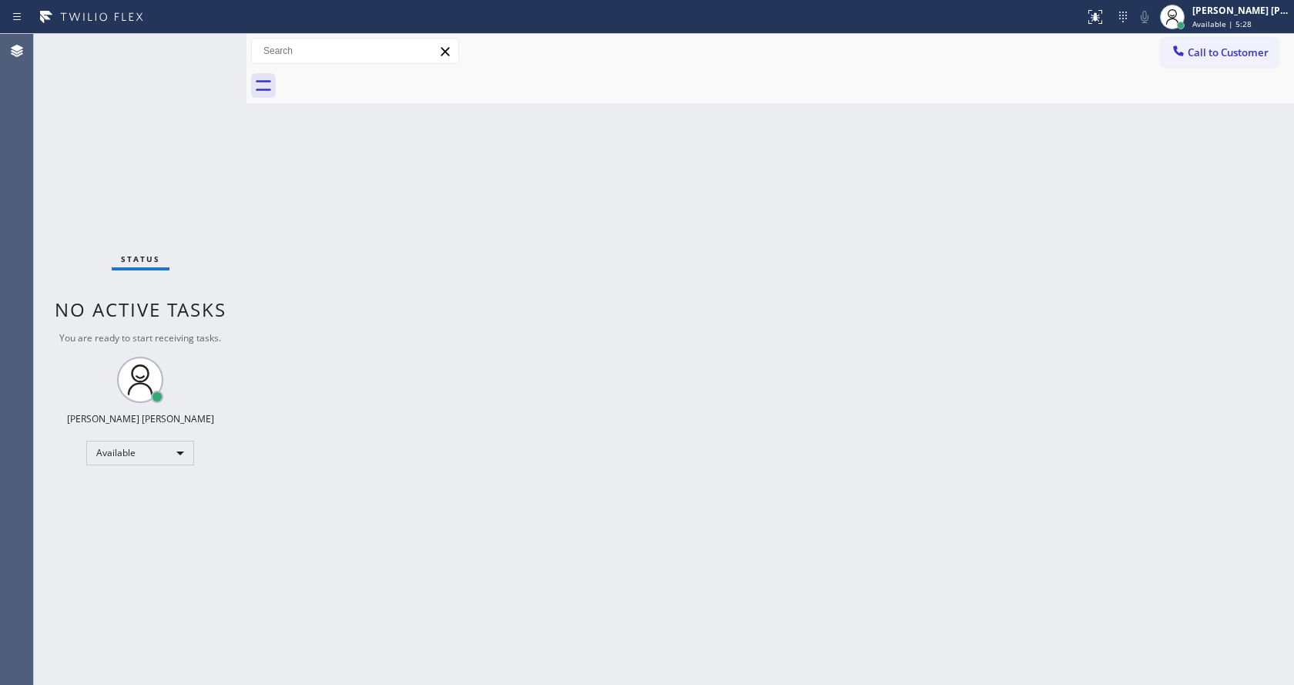
click at [256, 305] on div "Back to Dashboard Change Sender ID Customers Technicians Select a contact Outbo…" at bounding box center [769, 359] width 1047 height 651
click at [423, 436] on div "Back to Dashboard Change Sender ID Customers Technicians Select a contact Outbo…" at bounding box center [769, 359] width 1047 height 651
click at [206, 89] on div "Status No active tasks You are ready to start receiving tasks. [PERSON_NAME] [P…" at bounding box center [140, 359] width 213 height 651
click at [216, 42] on div "Status No active tasks You are ready to start receiving tasks. [PERSON_NAME] [P…" at bounding box center [140, 359] width 213 height 651
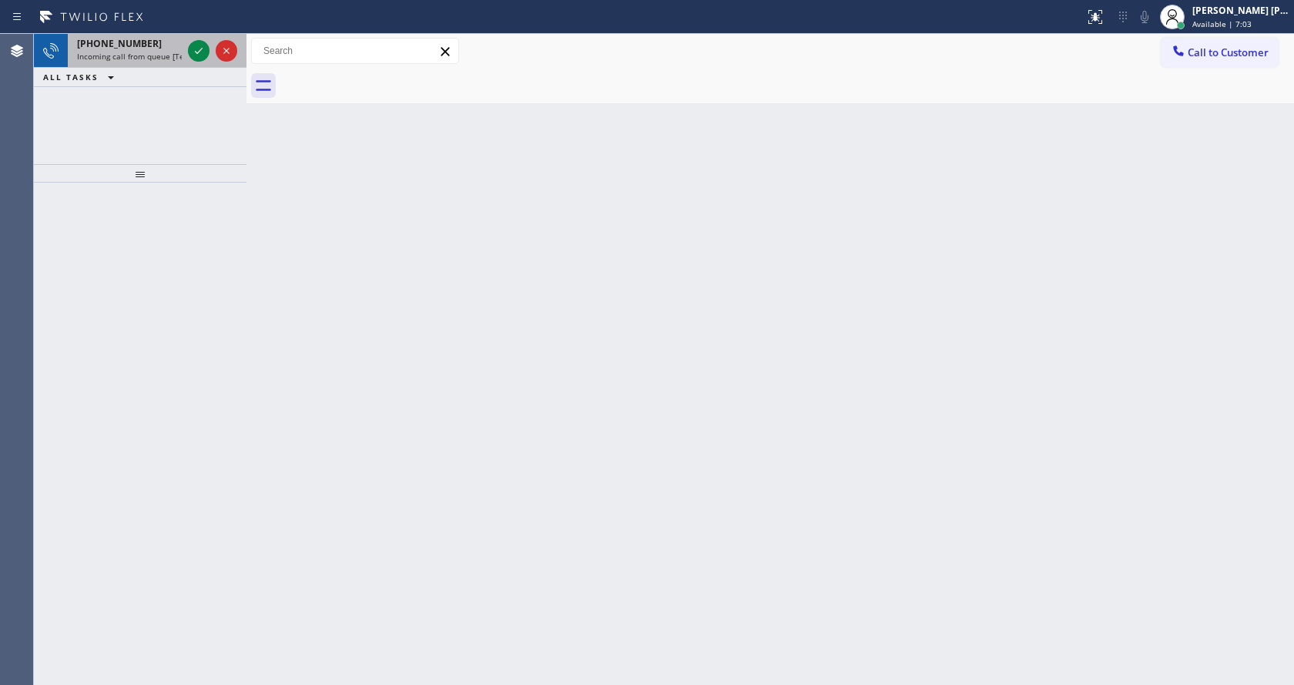
click at [170, 62] on div "[PHONE_NUMBER] Incoming call from queue [Test] All" at bounding box center [126, 51] width 117 height 34
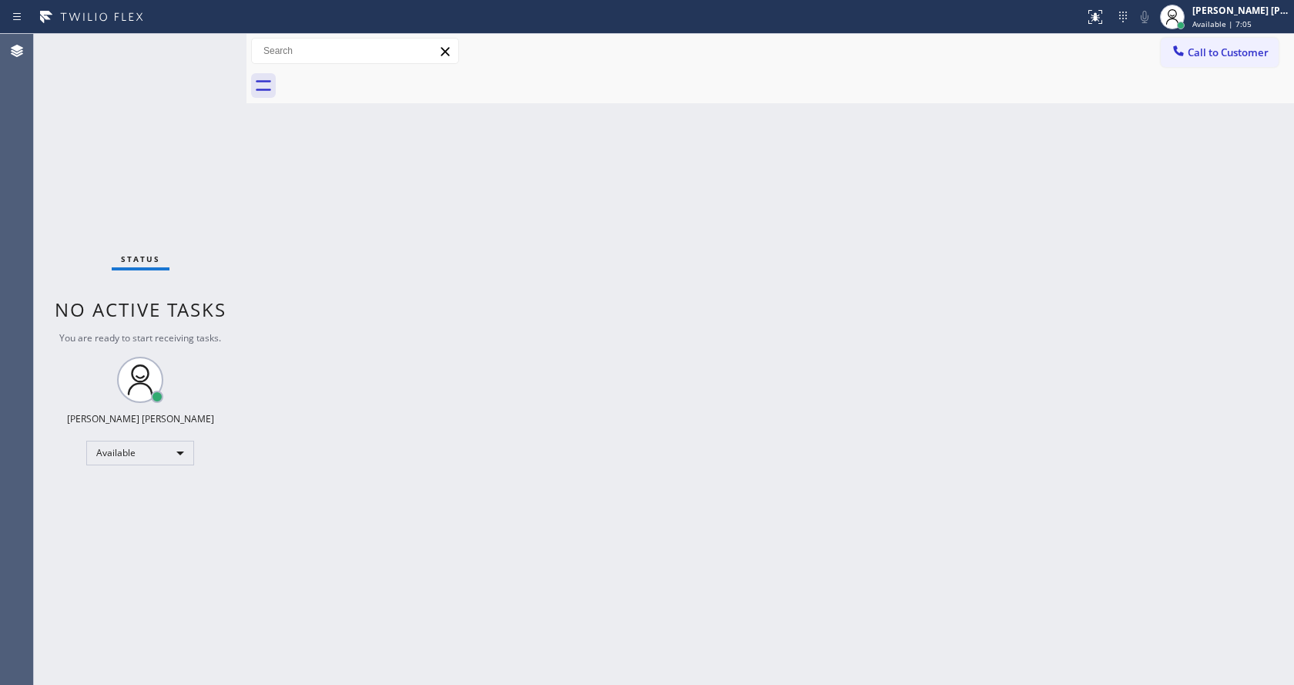
click at [516, 343] on div "Back to Dashboard Change Sender ID Customers Technicians Select a contact Outbo…" at bounding box center [769, 359] width 1047 height 651
click at [211, 206] on div "Status No active tasks You are ready to start receiving tasks. [PERSON_NAME] [P…" at bounding box center [140, 359] width 213 height 651
click at [270, 209] on div "Back to Dashboard Change Sender ID Customers Technicians Select a contact Outbo…" at bounding box center [769, 359] width 1047 height 651
click at [461, 390] on div "Back to Dashboard Change Sender ID Customers Technicians Select a contact Outbo…" at bounding box center [769, 359] width 1047 height 651
click at [259, 195] on div "Back to Dashboard Change Sender ID Customers Technicians Select a contact Outbo…" at bounding box center [769, 359] width 1047 height 651
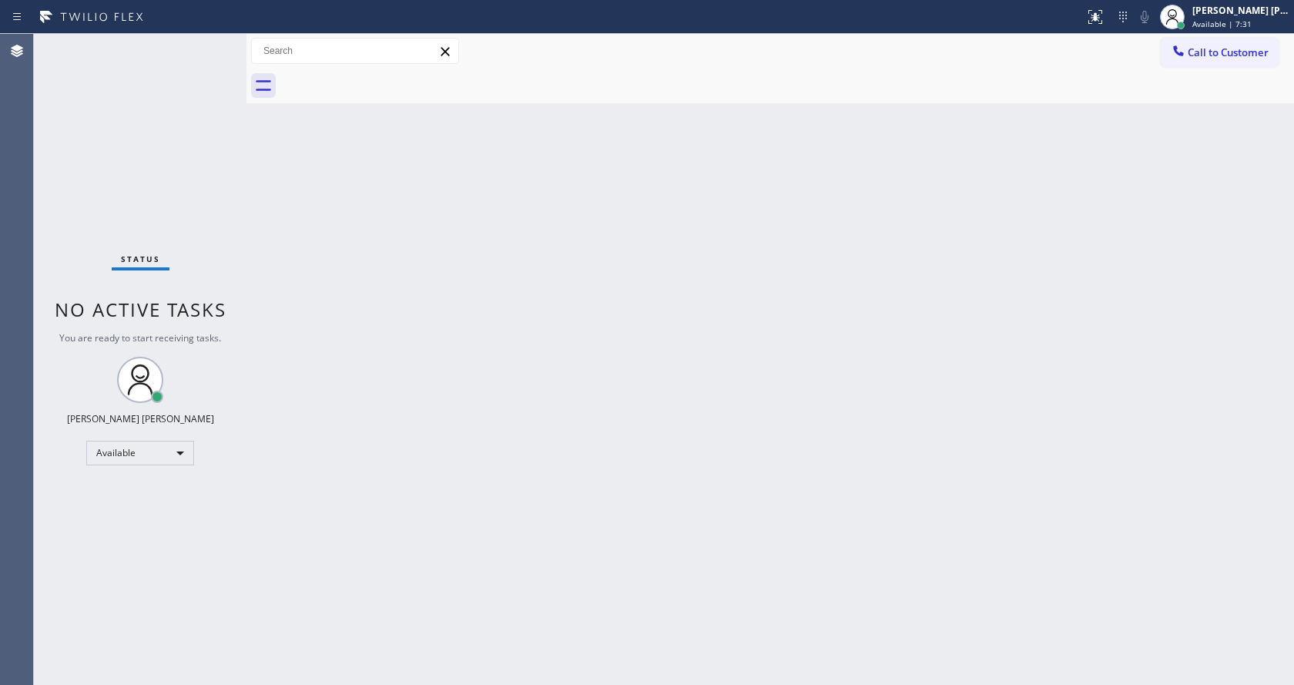
drag, startPoint x: 246, startPoint y: 59, endPoint x: 203, endPoint y: 59, distance: 43.1
click at [203, 65] on div "Status No active tasks You are ready to start receiving tasks. [PERSON_NAME] [P…" at bounding box center [664, 359] width 1260 height 651
click at [209, 42] on div "Status No active tasks You are ready to start receiving tasks. [PERSON_NAME] [P…" at bounding box center [140, 359] width 213 height 651
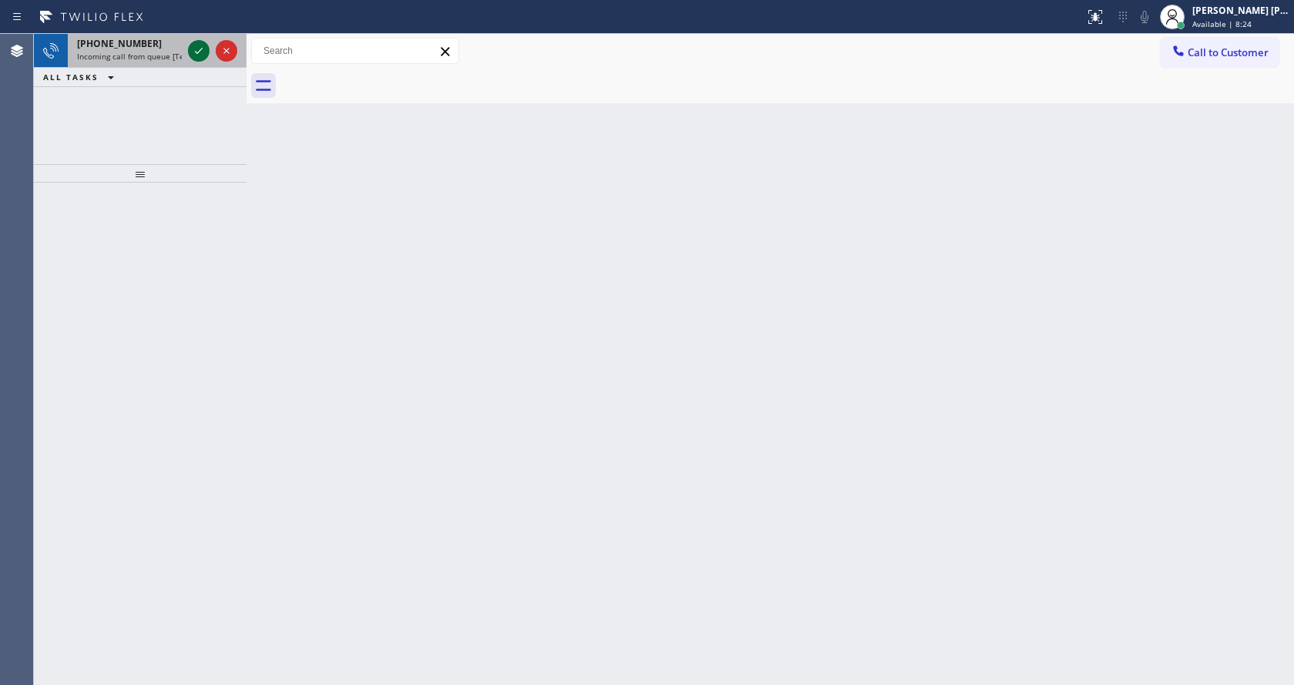
click at [204, 44] on icon at bounding box center [198, 51] width 18 height 18
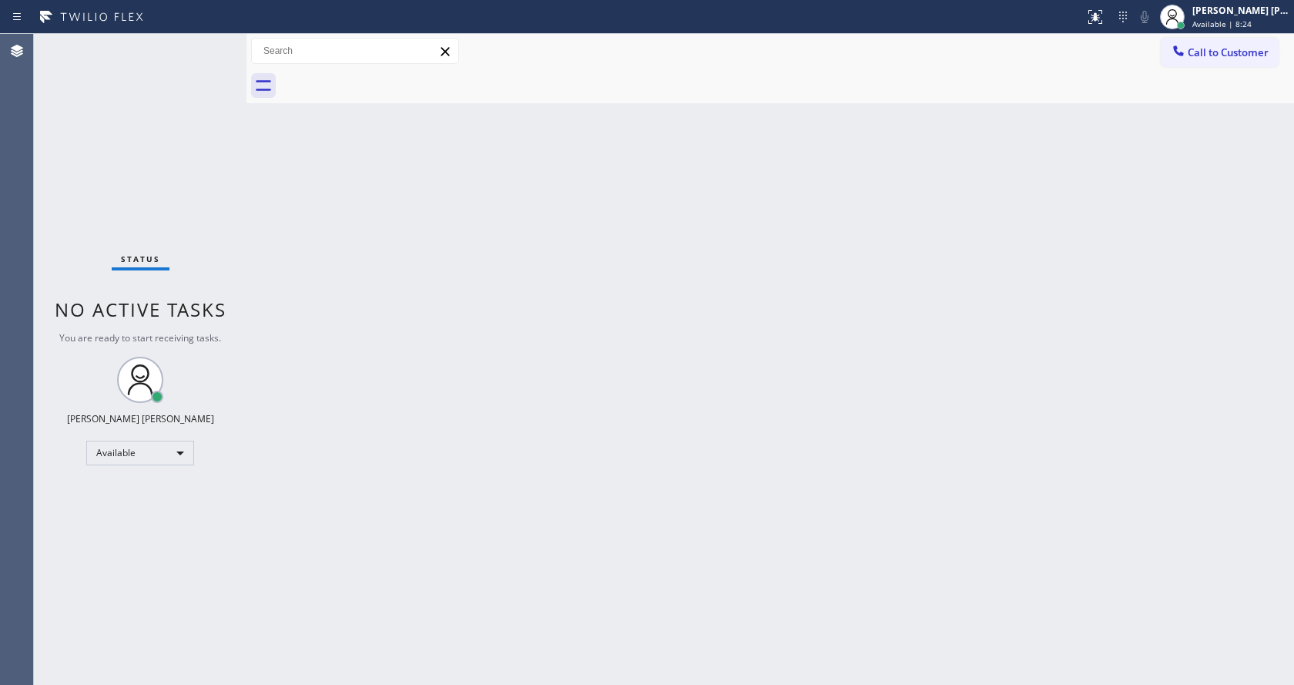
click at [408, 296] on div "Back to Dashboard Change Sender ID Customers Technicians Select a contact Outbo…" at bounding box center [769, 359] width 1047 height 651
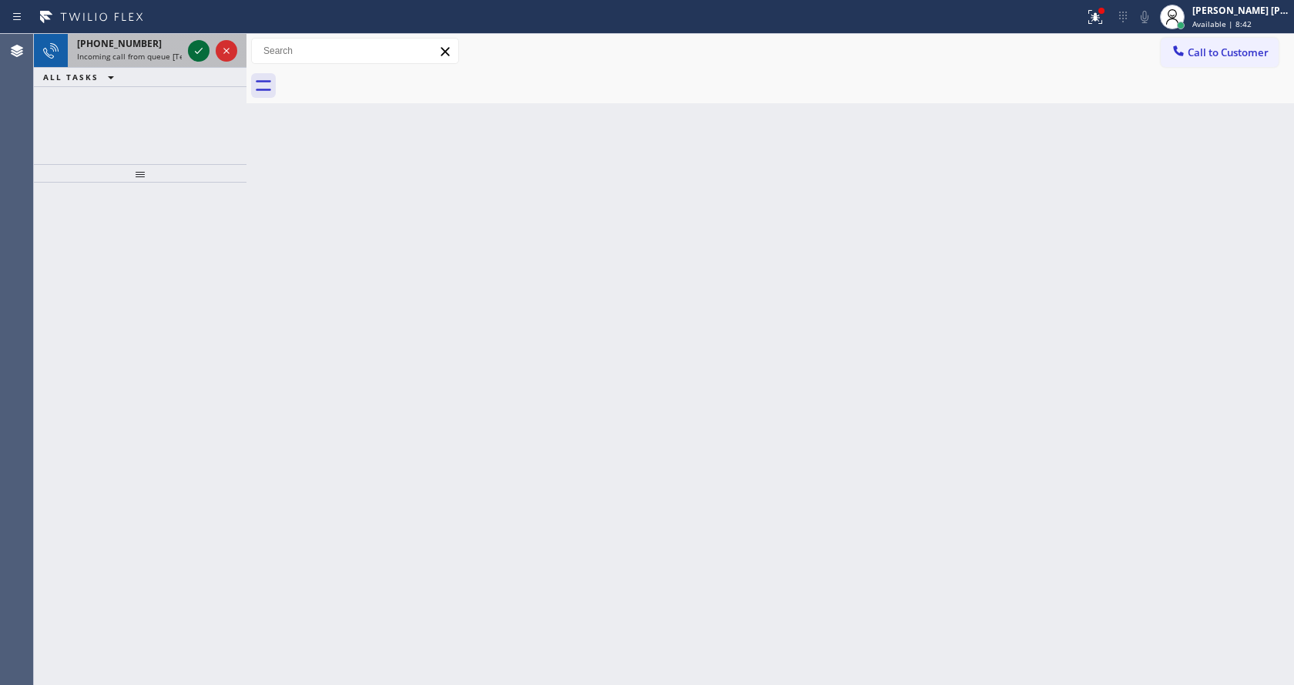
click at [196, 50] on icon at bounding box center [198, 51] width 18 height 18
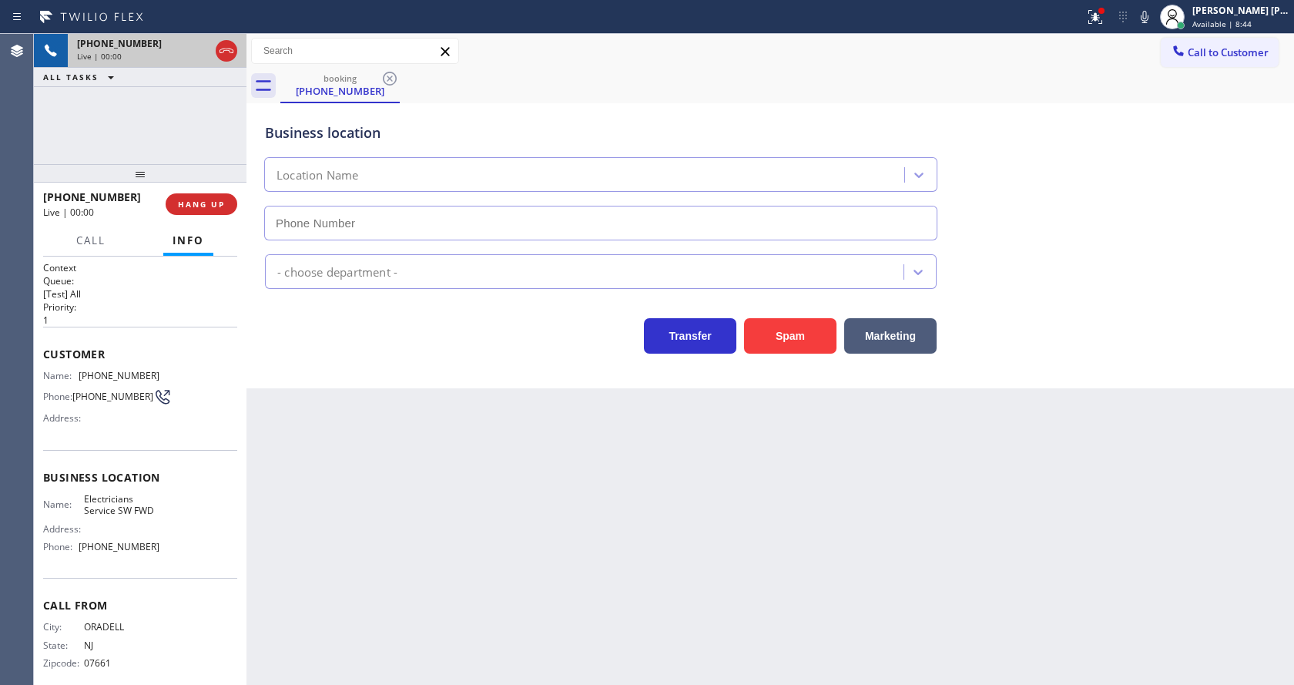
type input "[PHONE_NUMBER]"
click at [776, 345] on button "Spam" at bounding box center [790, 335] width 92 height 35
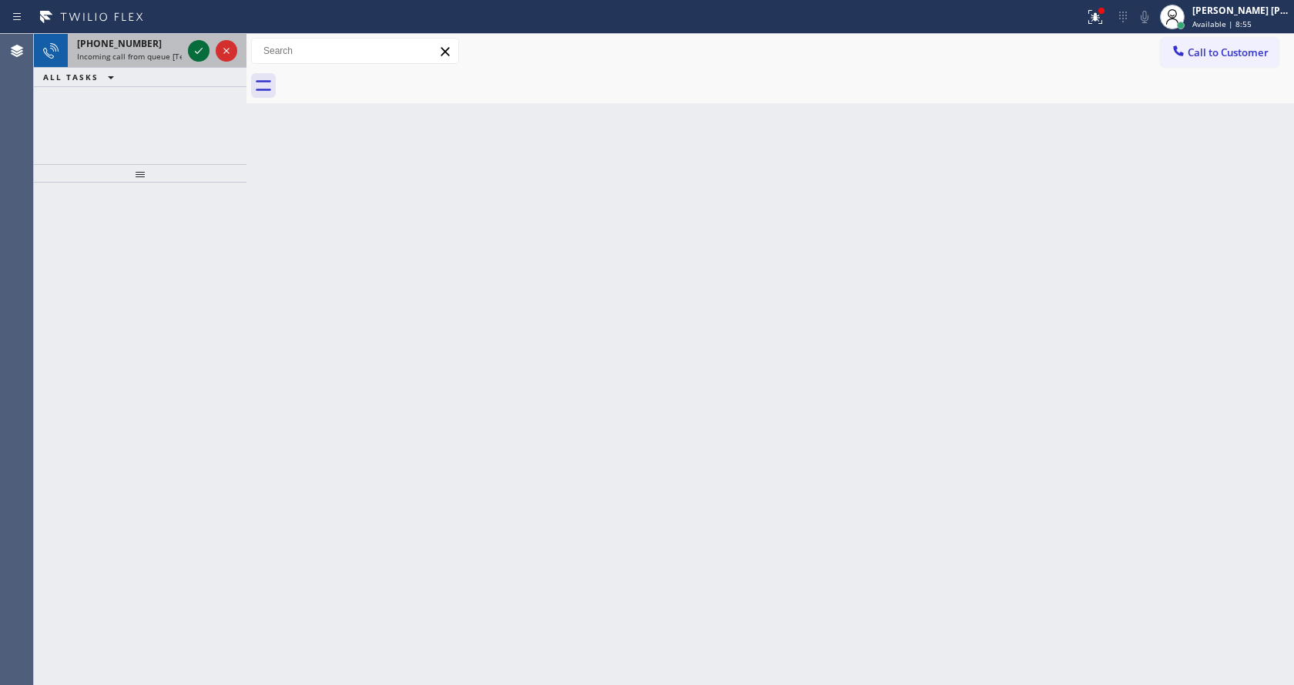
click at [196, 45] on icon at bounding box center [198, 51] width 18 height 18
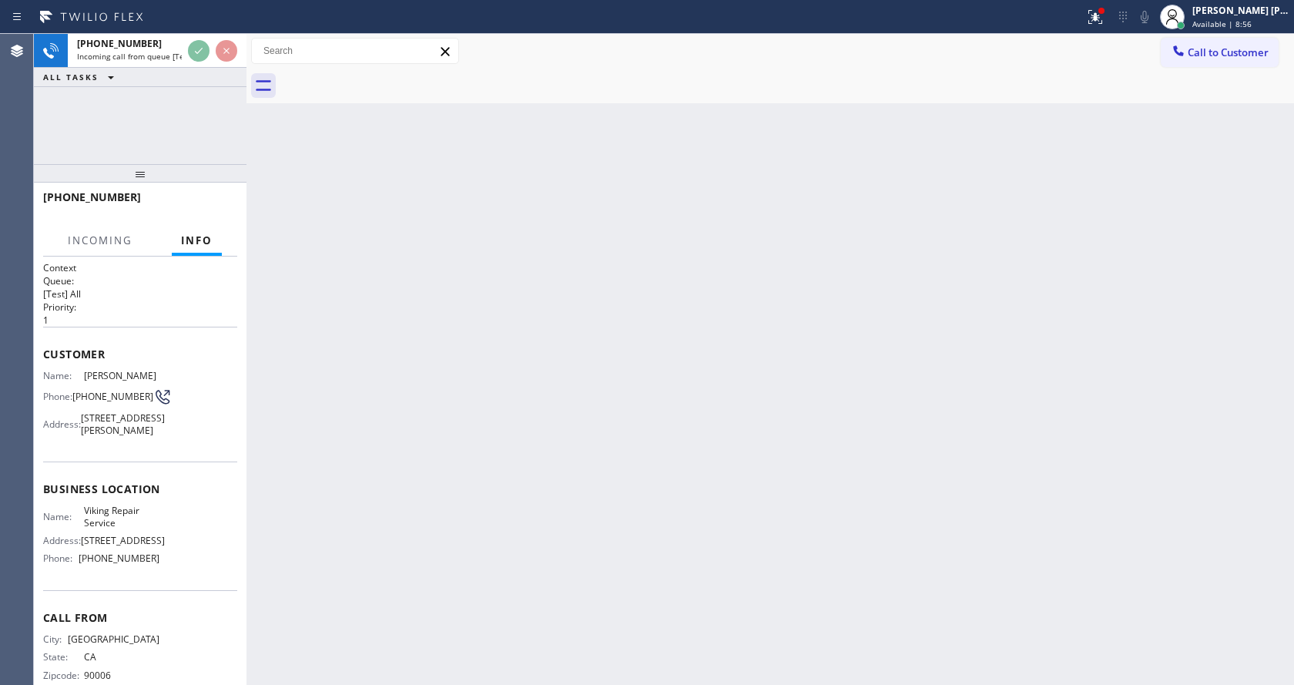
scroll to position [44, 0]
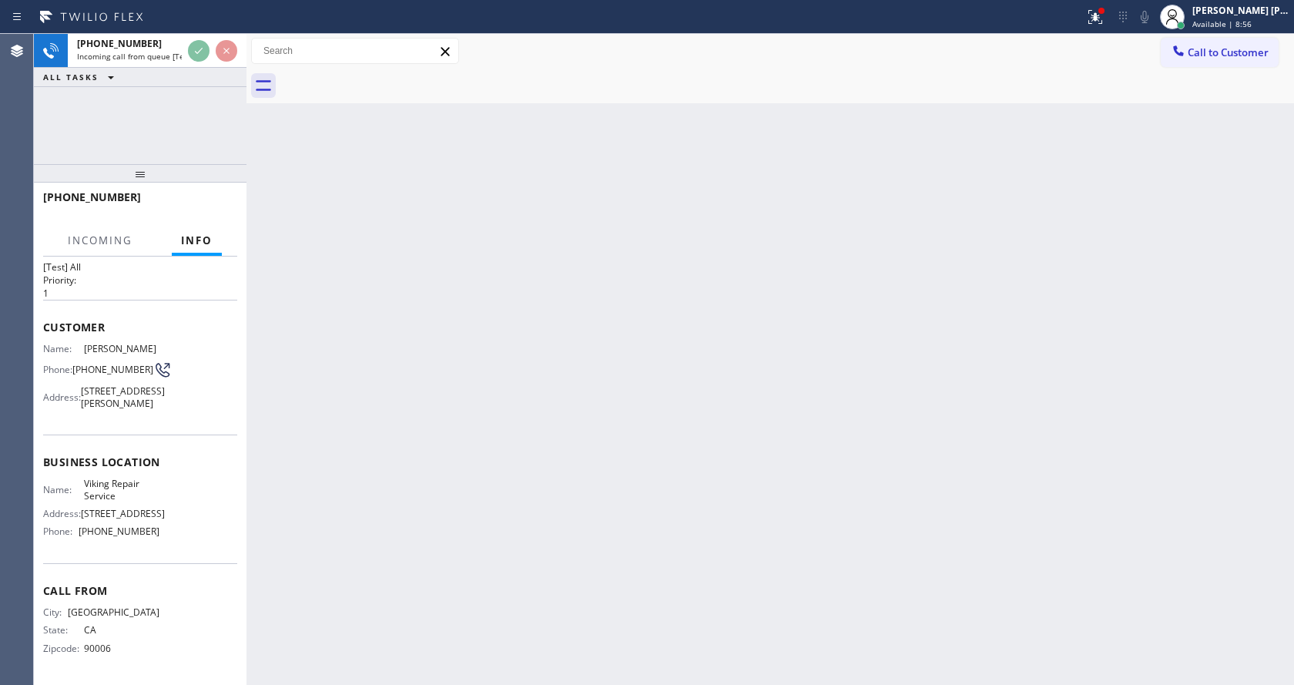
click at [598, 426] on div "Back to Dashboard Change Sender ID Customers Technicians Select a contact Outbo…" at bounding box center [769, 359] width 1047 height 651
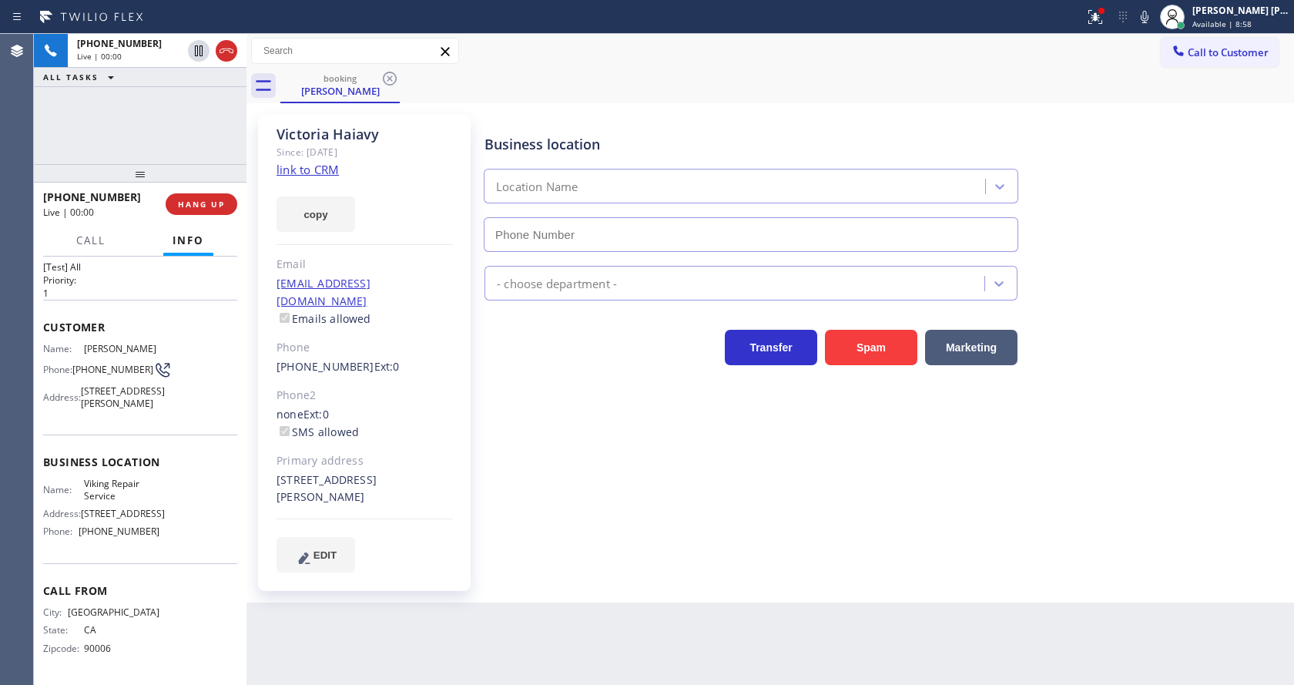
type input "[PHONE_NUMBER]"
click at [116, 286] on p "1" at bounding box center [140, 292] width 194 height 13
click at [313, 169] on link "link to CRM" at bounding box center [307, 169] width 62 height 15
click at [500, 465] on div "Business location Viking Repair Service [PHONE_NUMBER] Appliance Repair High En…" at bounding box center [885, 343] width 809 height 449
click at [340, 387] on div "Phone2" at bounding box center [364, 396] width 176 height 18
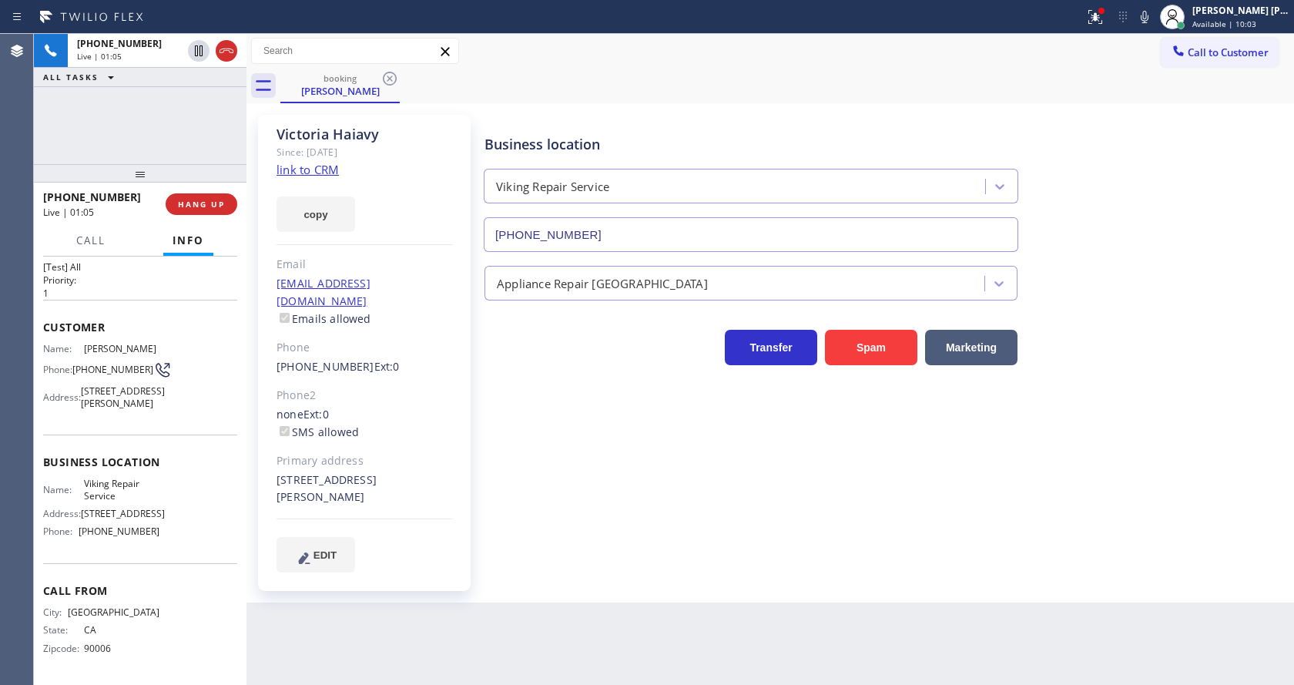
click at [437, 305] on div "[EMAIL_ADDRESS][DOMAIN_NAME] Emails allowed" at bounding box center [364, 301] width 176 height 53
click at [636, 559] on div "Business location Viking Repair Service [PHONE_NUMBER] Appliance Repair High En…" at bounding box center [885, 359] width 809 height 480
click at [667, 621] on div "Back to Dashboard Change Sender ID Customers Technicians Select a contact Outbo…" at bounding box center [769, 359] width 1047 height 651
click at [1104, 19] on icon at bounding box center [1095, 17] width 18 height 18
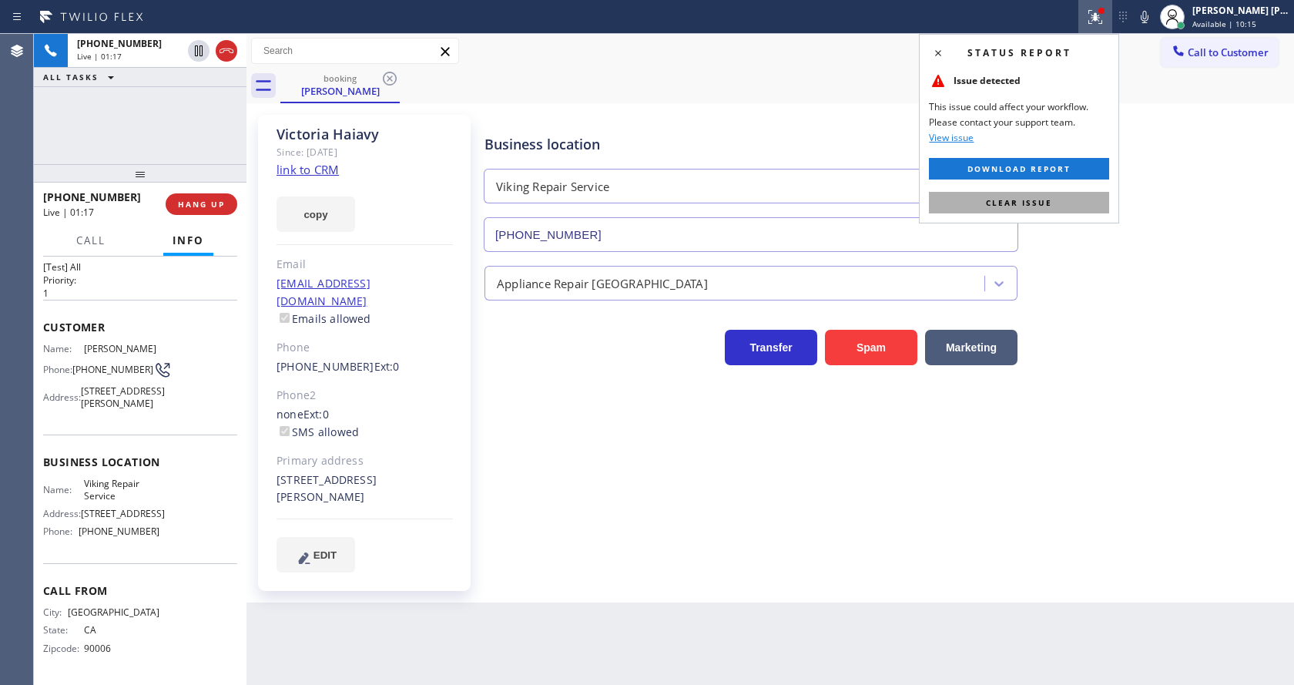
click at [1072, 194] on button "Clear issue" at bounding box center [1019, 203] width 180 height 22
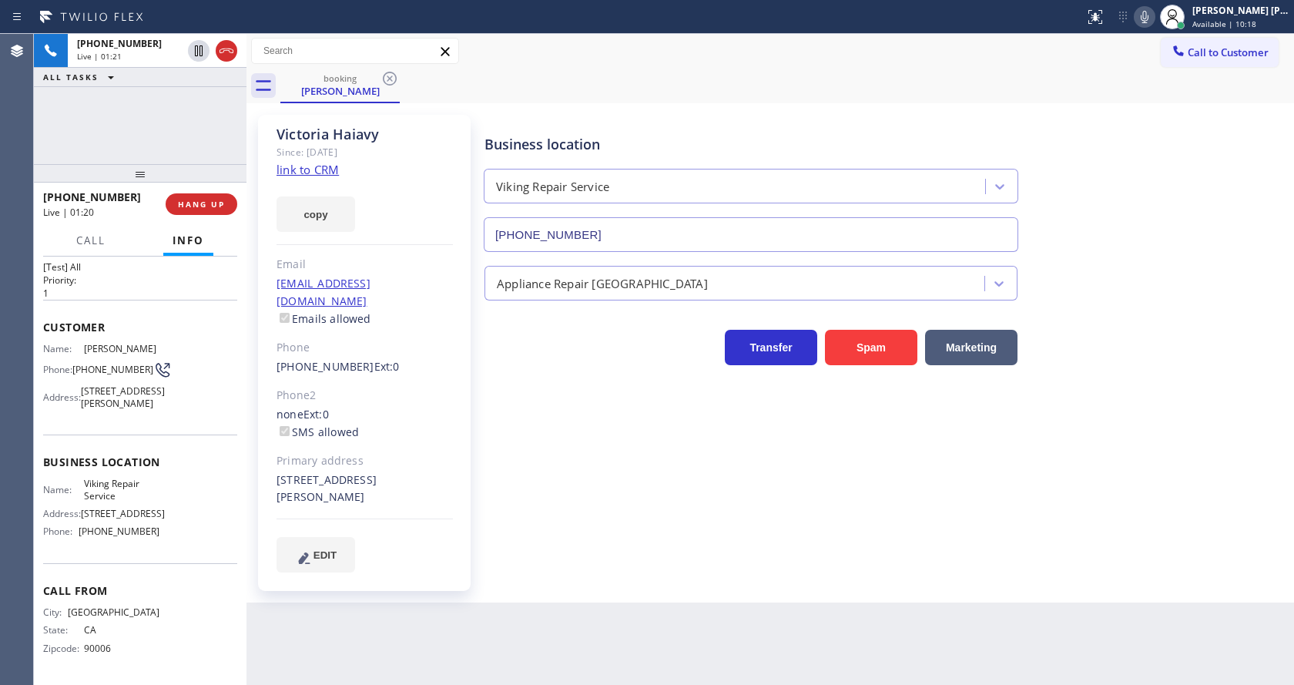
click at [1148, 18] on icon at bounding box center [1145, 17] width 8 height 12
click at [193, 49] on icon at bounding box center [198, 51] width 18 height 18
click at [538, 556] on div "Business location Viking Repair Service [PHONE_NUMBER] Appliance Repair High En…" at bounding box center [885, 359] width 809 height 480
click at [1250, 206] on div "Business location Viking Repair Service [PHONE_NUMBER]" at bounding box center [885, 181] width 809 height 139
click at [198, 49] on icon at bounding box center [198, 50] width 11 height 11
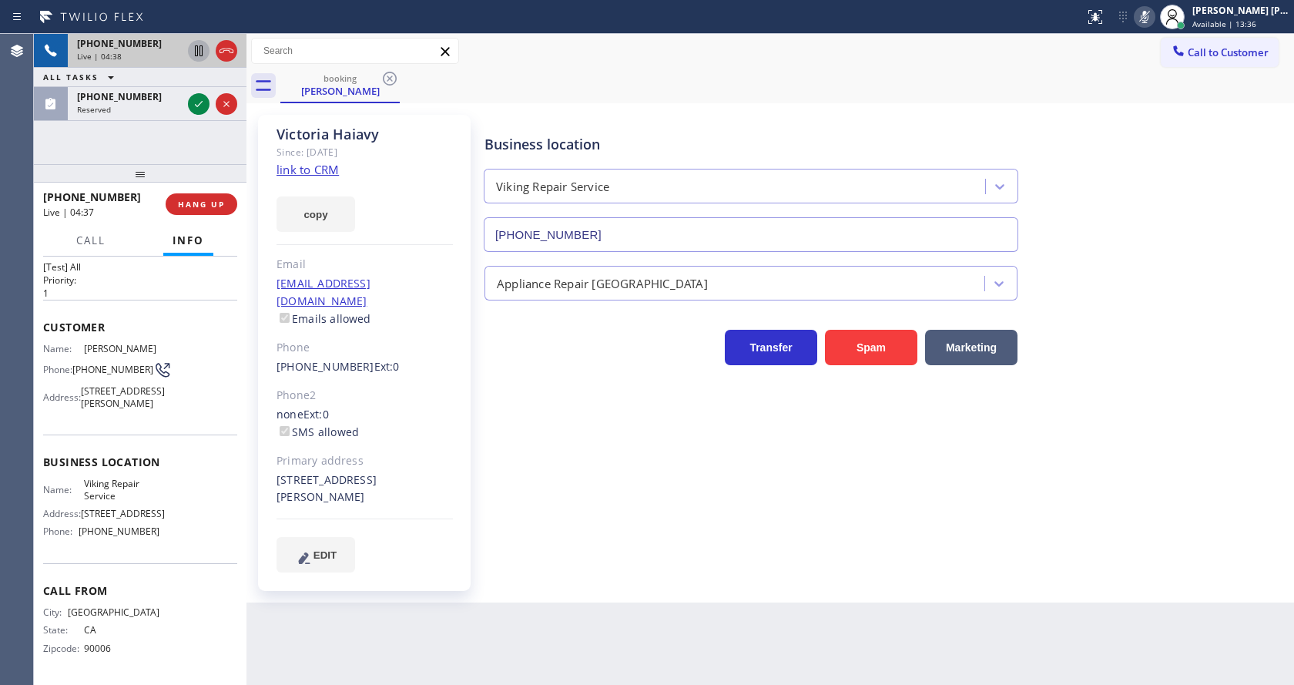
click at [1154, 19] on icon at bounding box center [1144, 17] width 18 height 18
click at [518, 570] on div "Business location Viking Repair Service [PHONE_NUMBER] Appliance Repair High En…" at bounding box center [885, 359] width 809 height 480
click at [193, 99] on icon at bounding box center [198, 104] width 18 height 18
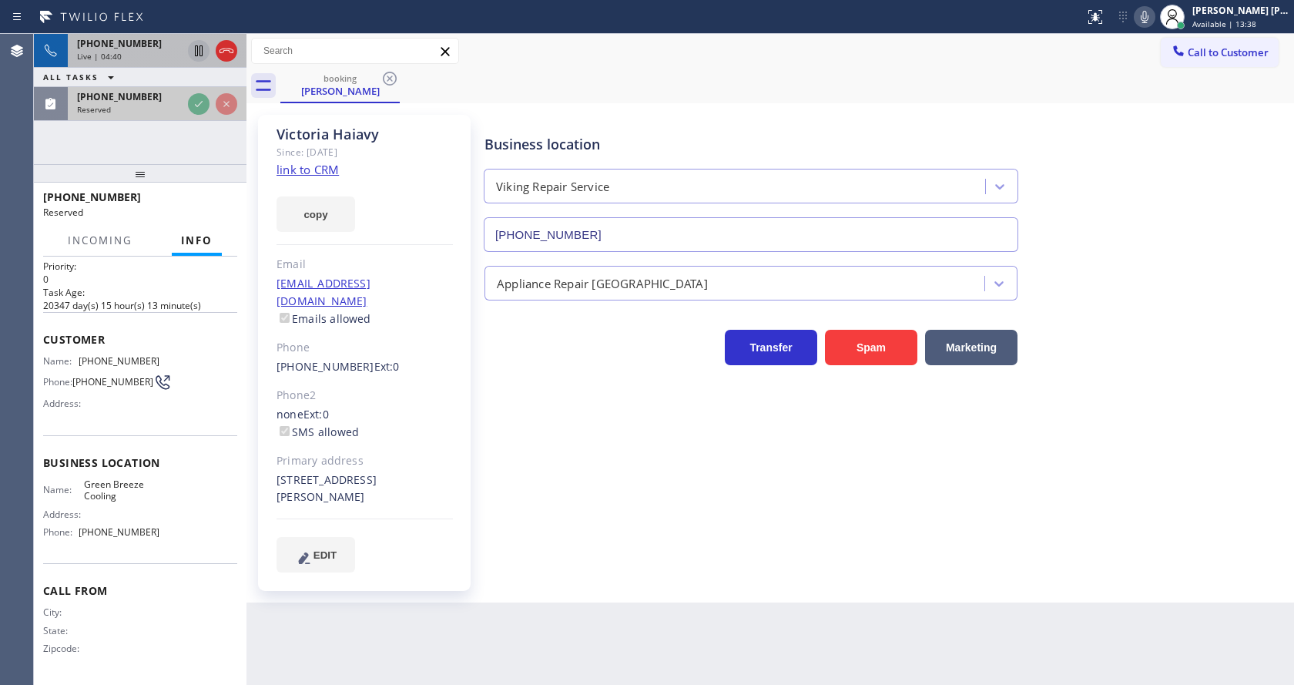
scroll to position [33, 0]
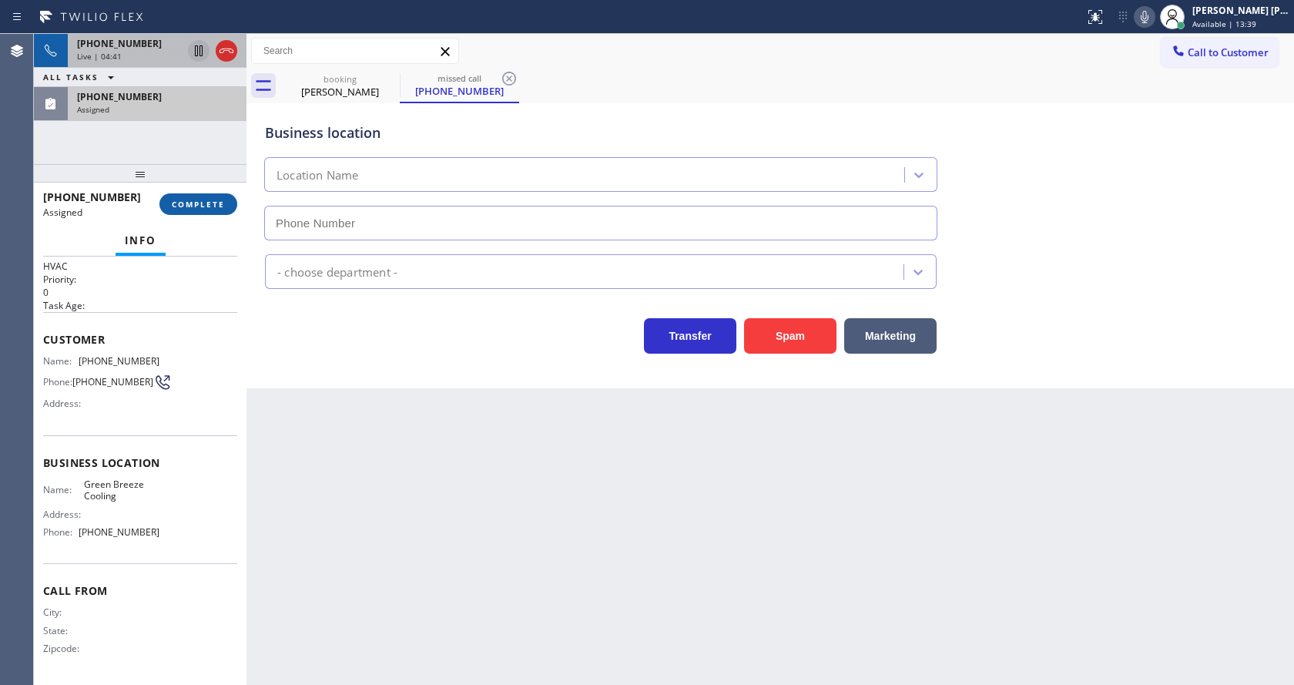
type input "[PHONE_NUMBER]"
click at [189, 193] on button "COMPLETE" at bounding box center [198, 204] width 78 height 22
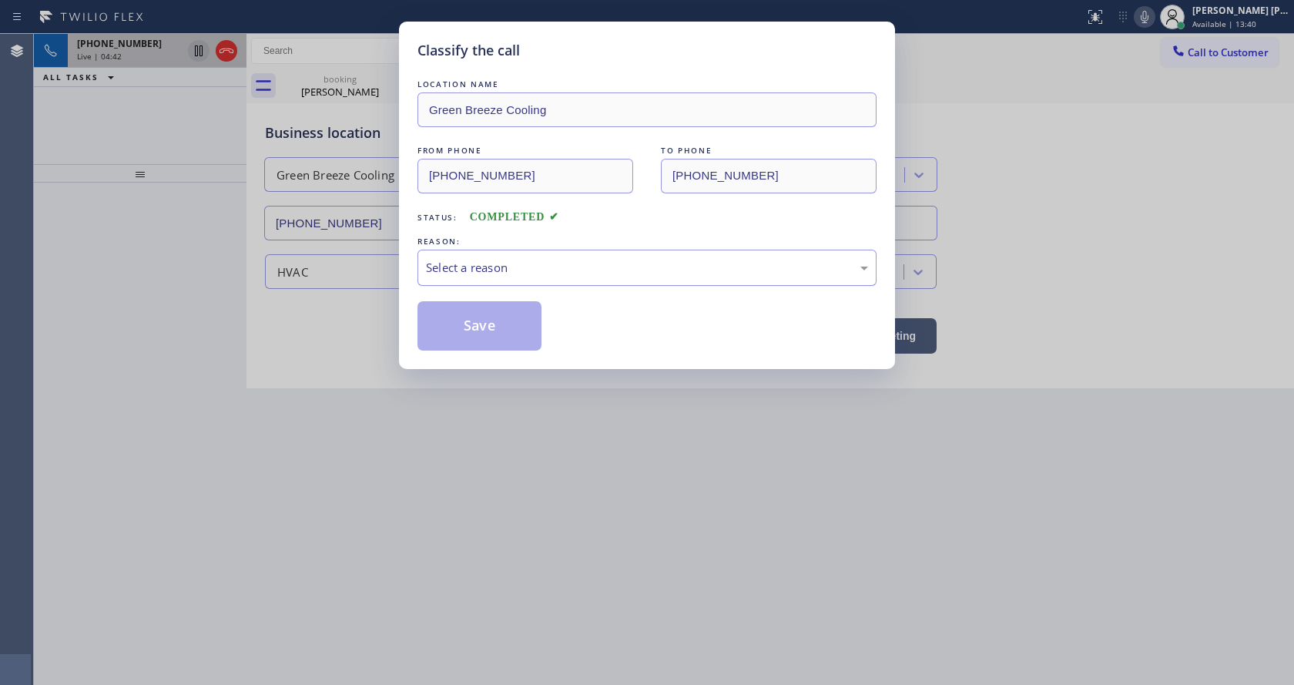
click at [504, 270] on div "Select a reason" at bounding box center [647, 268] width 442 height 18
click at [481, 339] on button "Save" at bounding box center [479, 325] width 124 height 49
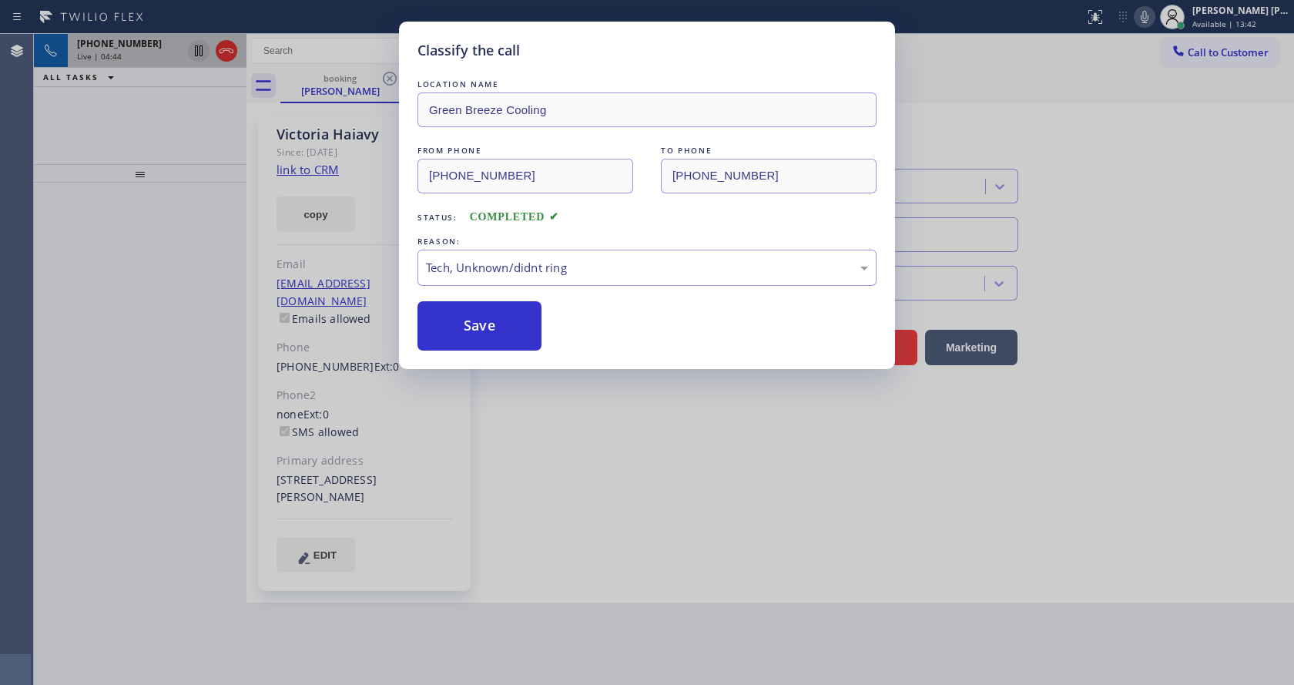
click at [505, 514] on div "Classify the call LOCATION NAME Green Breeze Cooling FROM PHONE [PHONE_NUMBER] …" at bounding box center [647, 342] width 1294 height 685
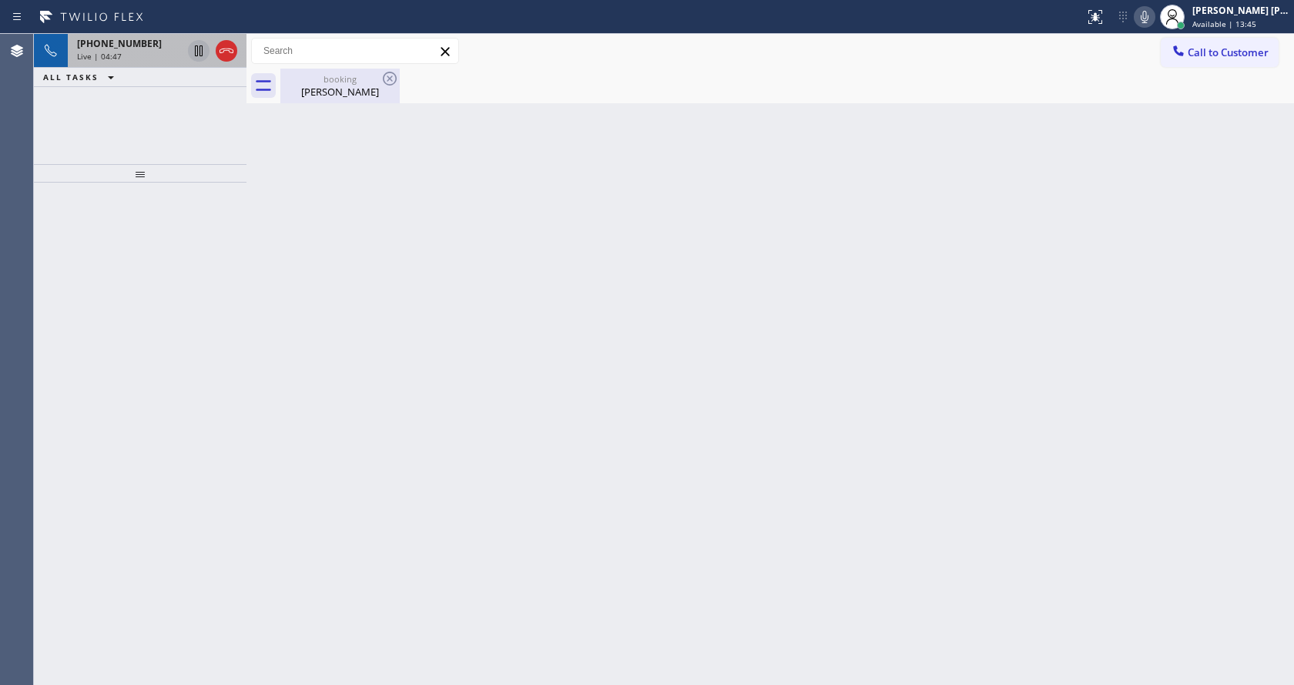
click at [307, 69] on div "booking [PERSON_NAME]" at bounding box center [340, 86] width 116 height 35
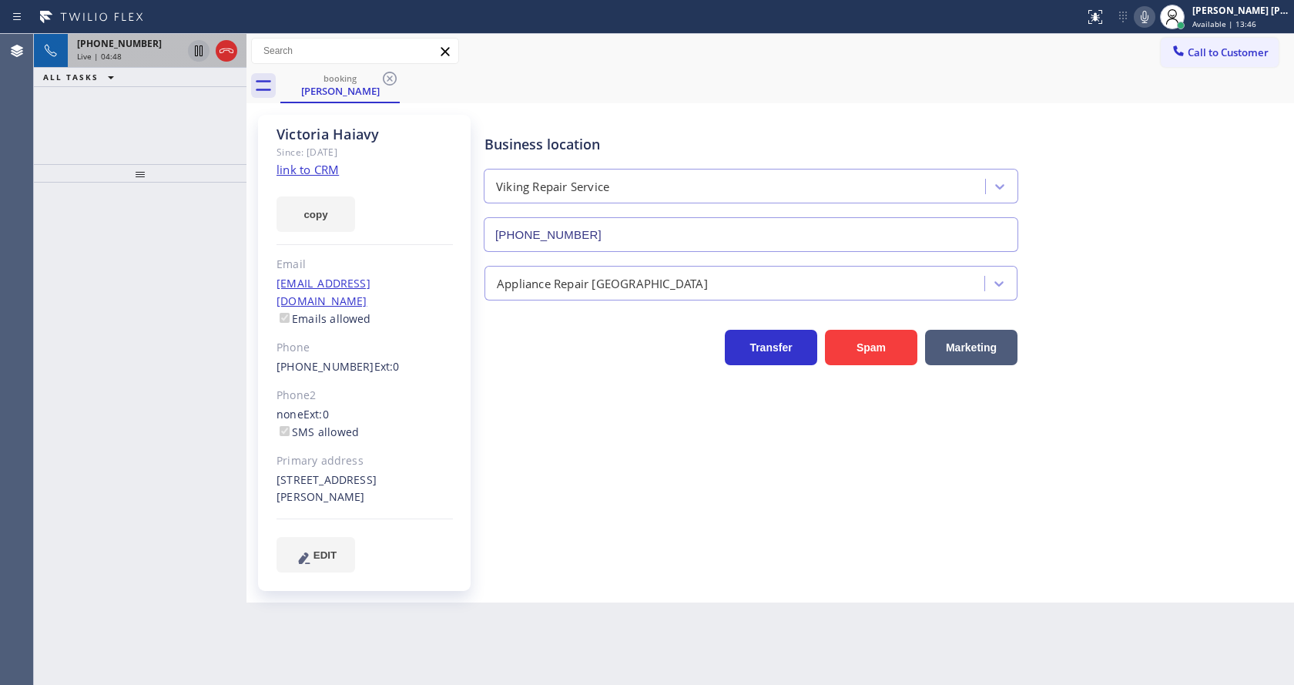
click at [157, 44] on div "[PHONE_NUMBER]" at bounding box center [129, 43] width 105 height 13
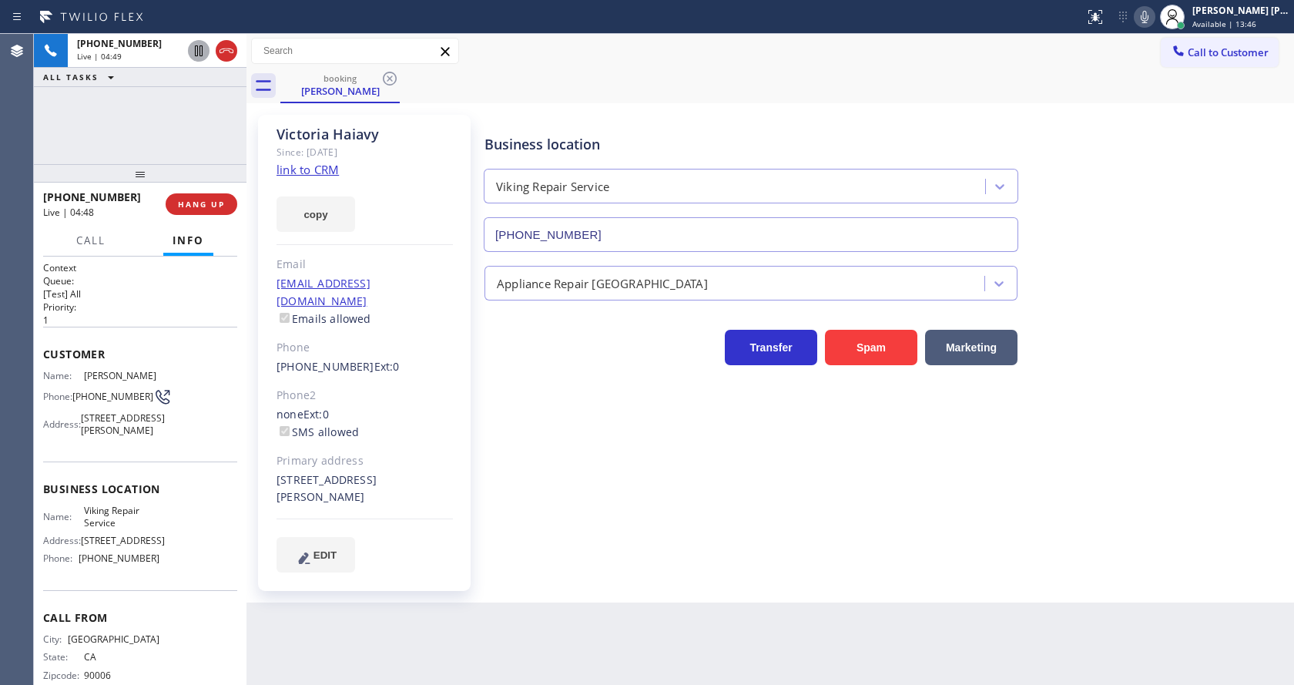
click at [625, 410] on div "Business location Viking Repair Service [PHONE_NUMBER] Appliance Repair High En…" at bounding box center [885, 343] width 809 height 449
click at [172, 198] on button "COMPLETE" at bounding box center [198, 204] width 78 height 22
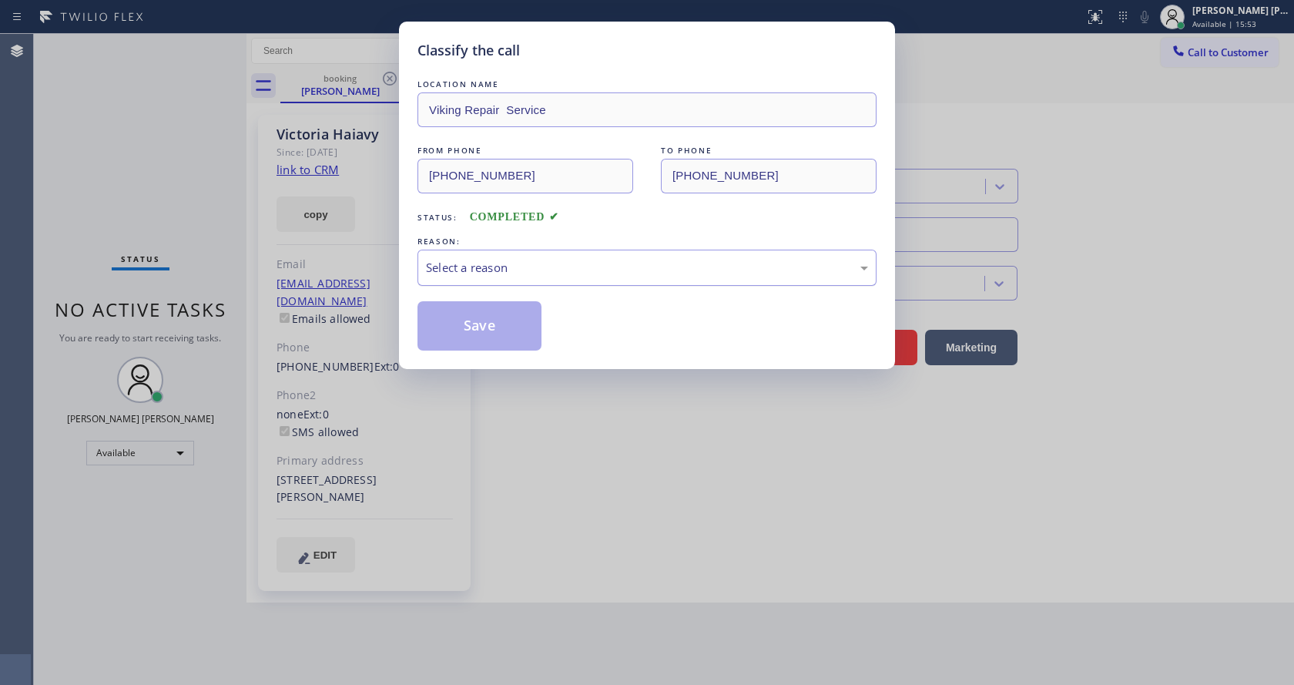
click at [561, 264] on div "Select a reason" at bounding box center [647, 268] width 442 height 18
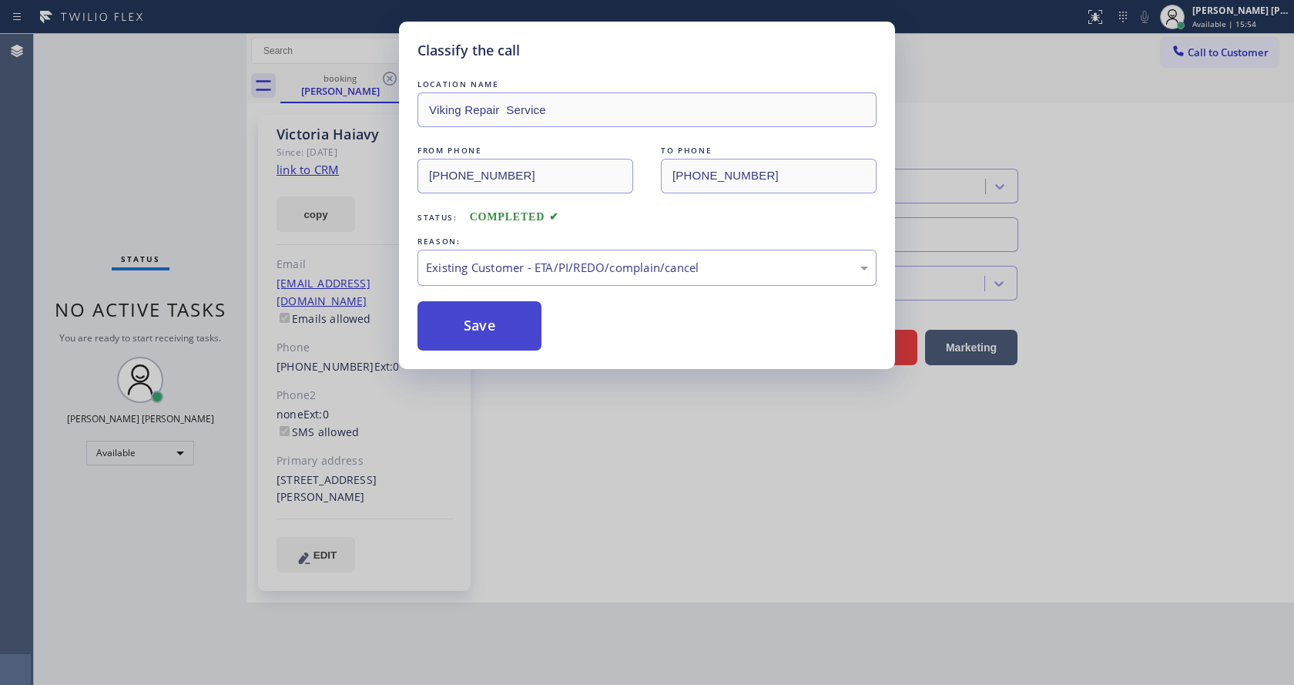
click at [485, 323] on button "Save" at bounding box center [479, 325] width 124 height 49
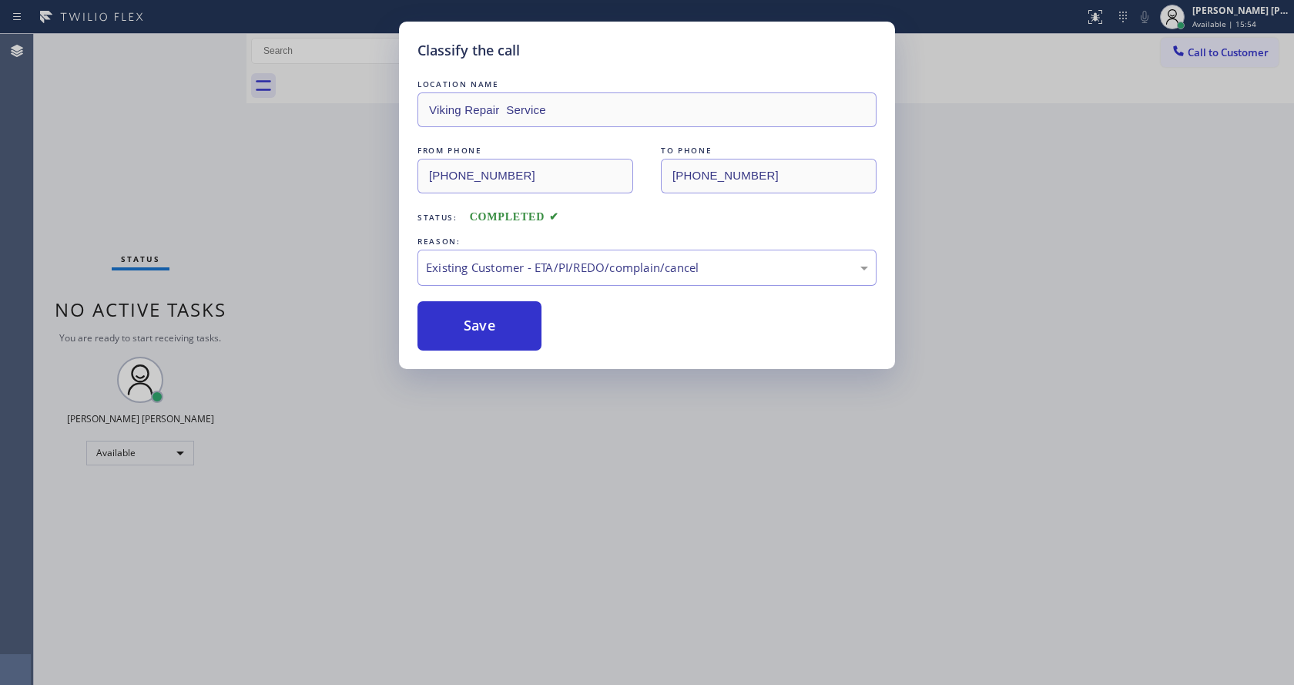
click at [548, 487] on div "Classify the call LOCATION NAME Viking Repair Service FROM PHONE [PHONE_NUMBER]…" at bounding box center [647, 342] width 1294 height 685
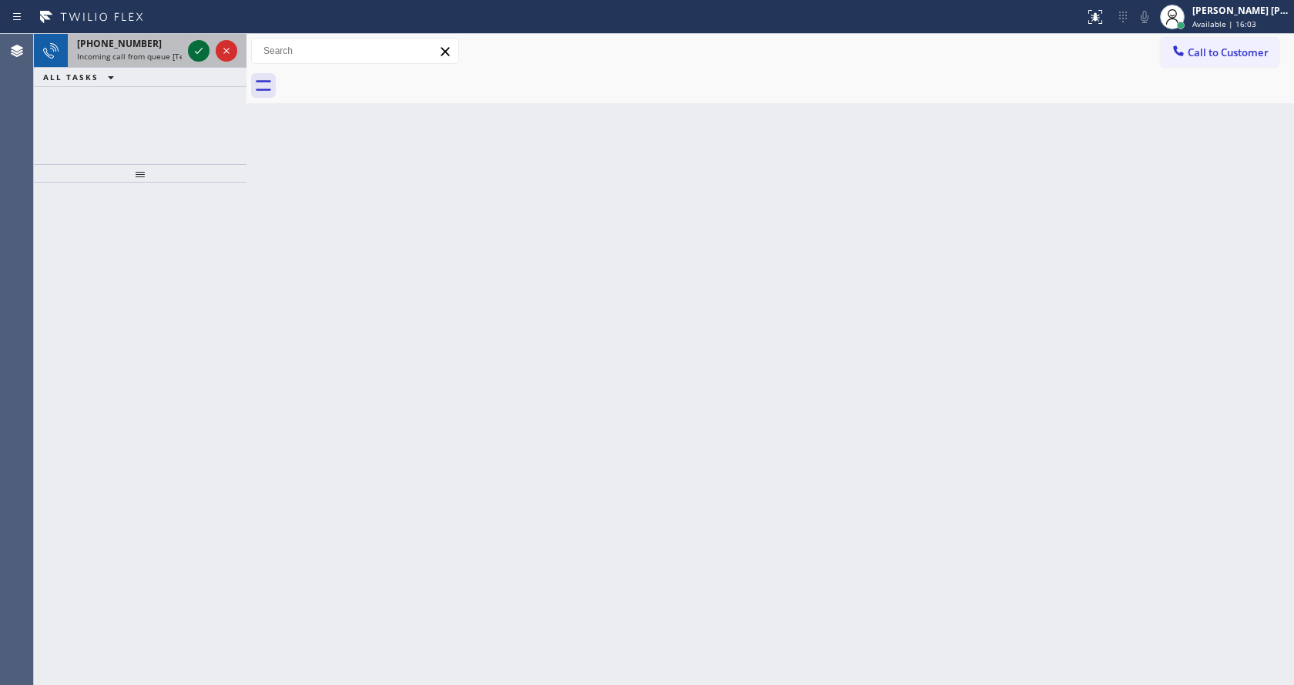
click at [197, 49] on icon at bounding box center [198, 51] width 18 height 18
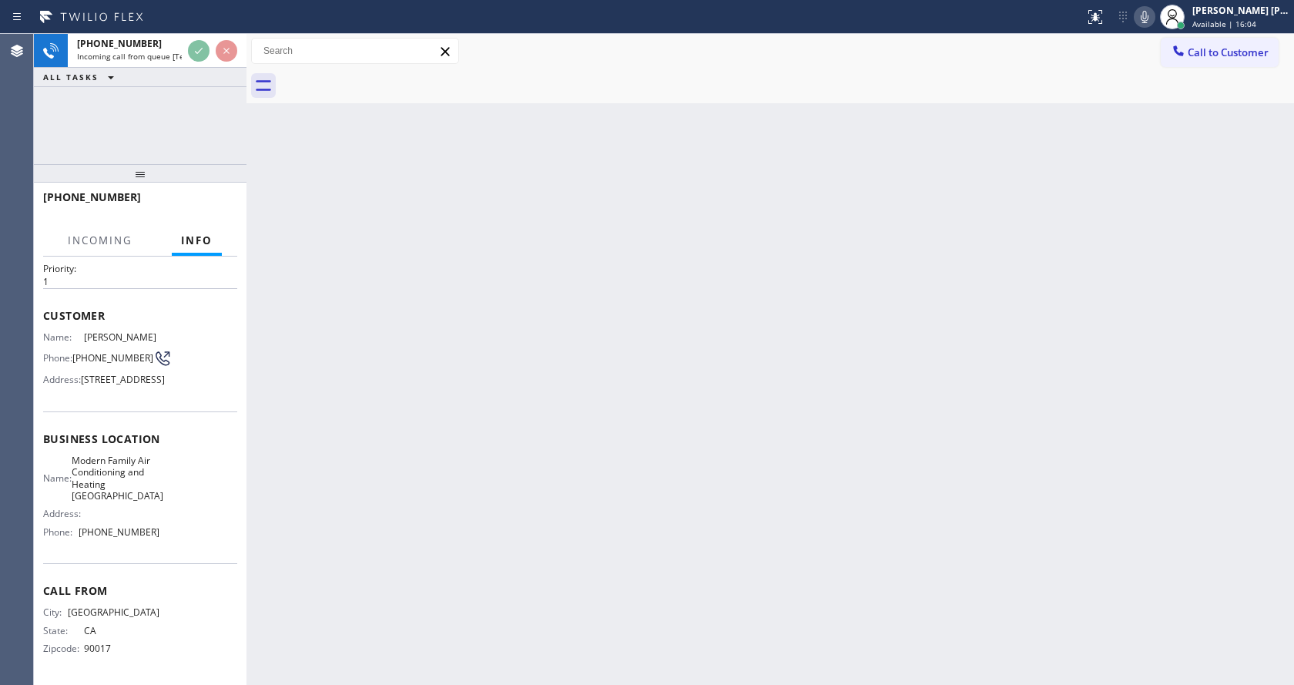
scroll to position [68, 0]
click at [453, 444] on div "Back to Dashboard Change Sender ID Customers Technicians Select a contact Outbo…" at bounding box center [769, 359] width 1047 height 651
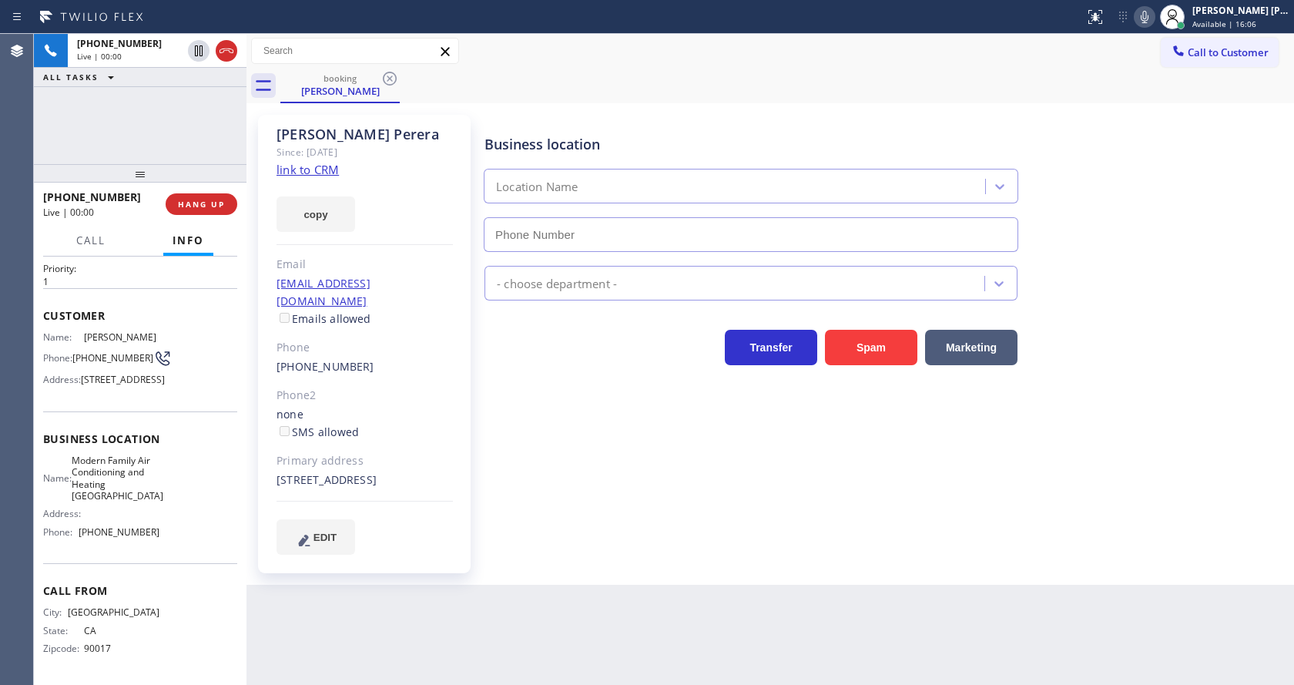
type input "[PHONE_NUMBER]"
click at [552, 485] on div "Business location Modern Family Air Conditioning & Heating [GEOGRAPHIC_DATA] [P…" at bounding box center [885, 334] width 809 height 431
click at [356, 257] on div "Email" at bounding box center [364, 265] width 176 height 18
click at [318, 173] on link "link to CRM" at bounding box center [307, 169] width 62 height 15
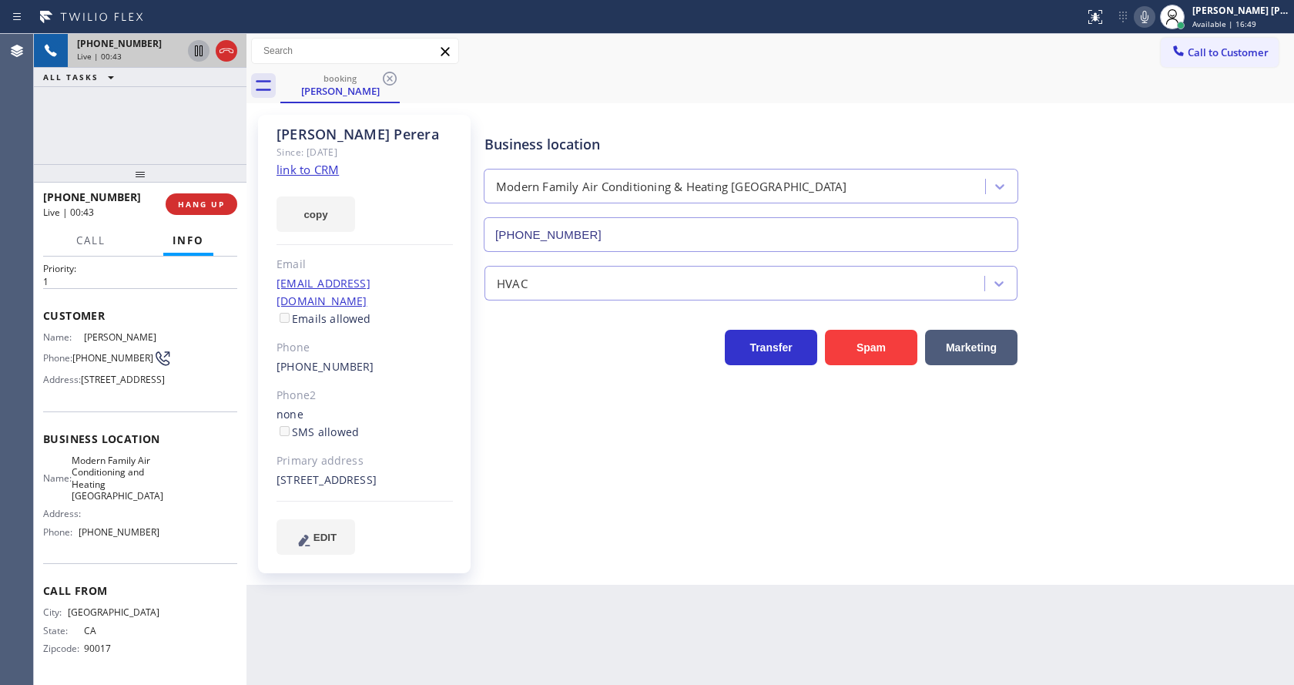
click at [195, 48] on icon at bounding box center [199, 50] width 8 height 11
click at [1154, 11] on icon at bounding box center [1144, 17] width 18 height 18
click at [680, 521] on div "Business location Modern Family Air Conditioning & Heating [GEOGRAPHIC_DATA] [P…" at bounding box center [885, 334] width 809 height 431
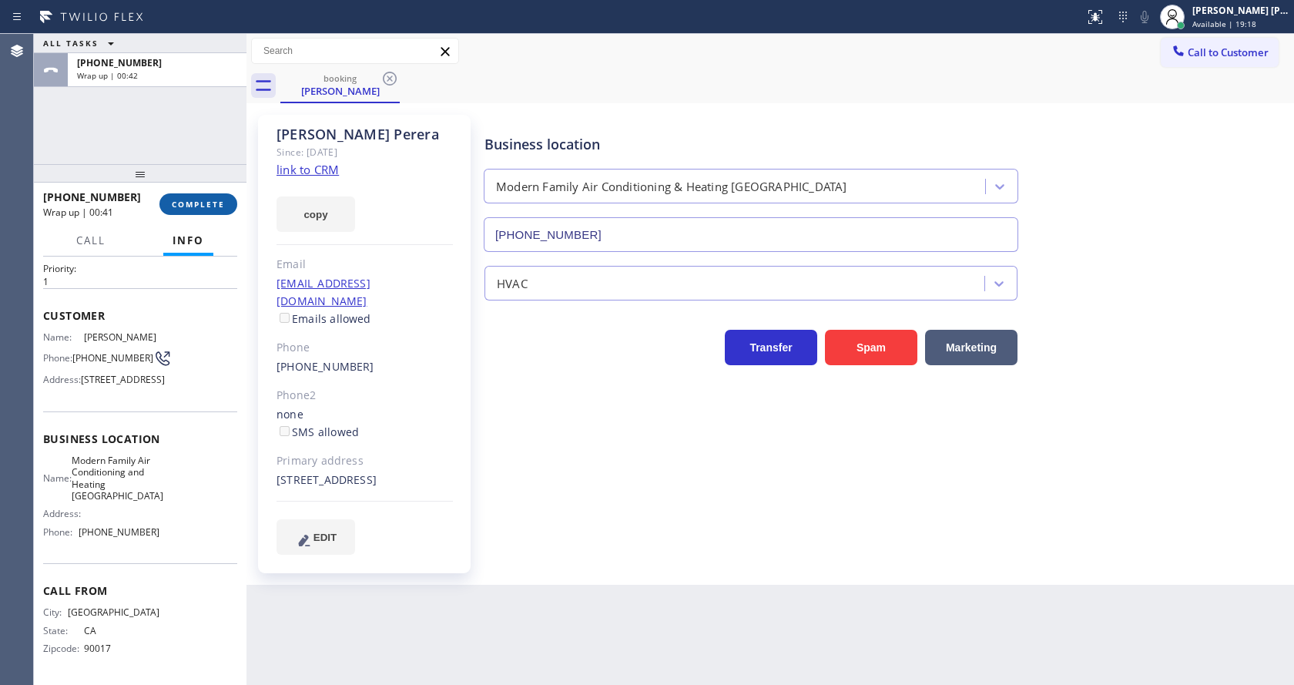
click at [213, 200] on span "COMPLETE" at bounding box center [198, 204] width 53 height 11
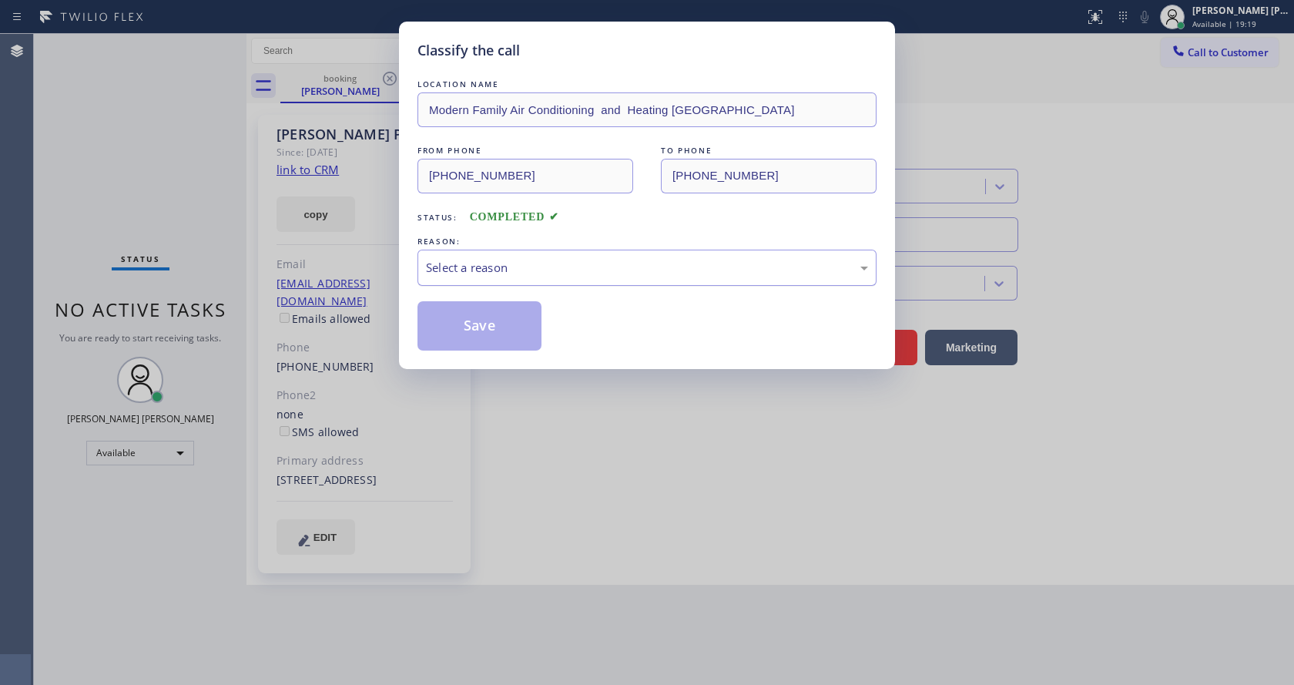
click at [538, 266] on div "Select a reason" at bounding box center [647, 268] width 442 height 18
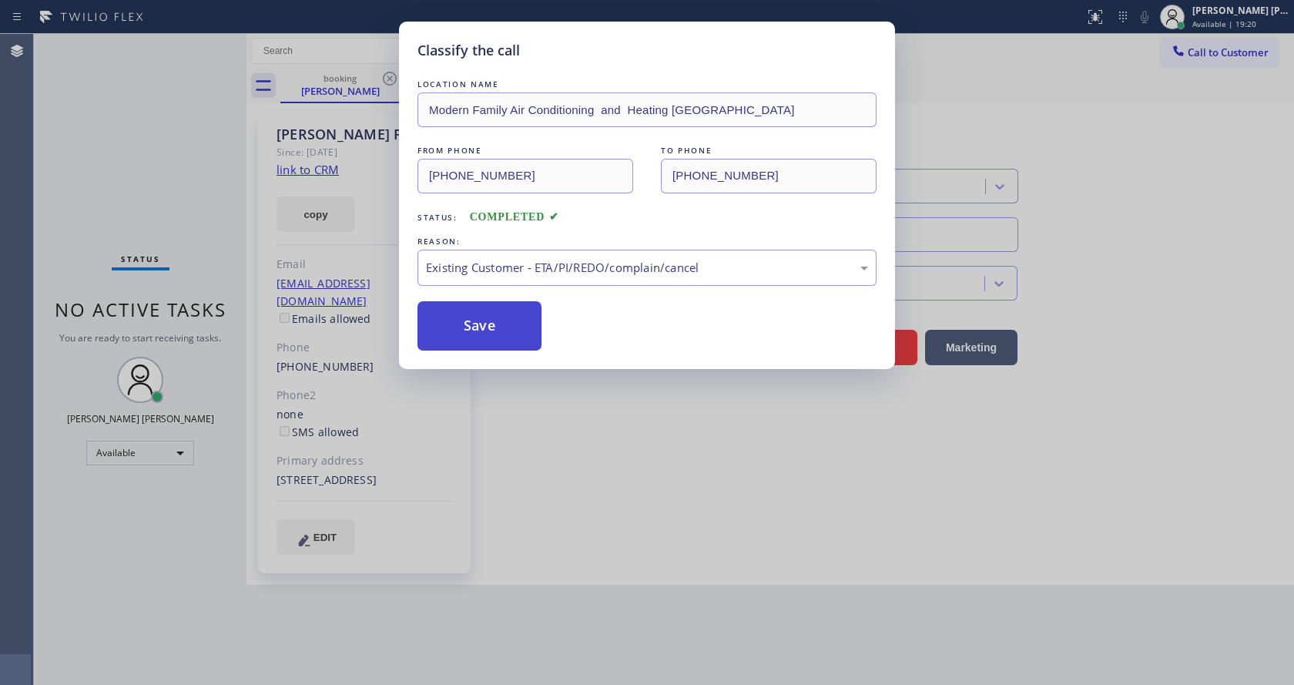
click at [466, 333] on button "Save" at bounding box center [479, 325] width 124 height 49
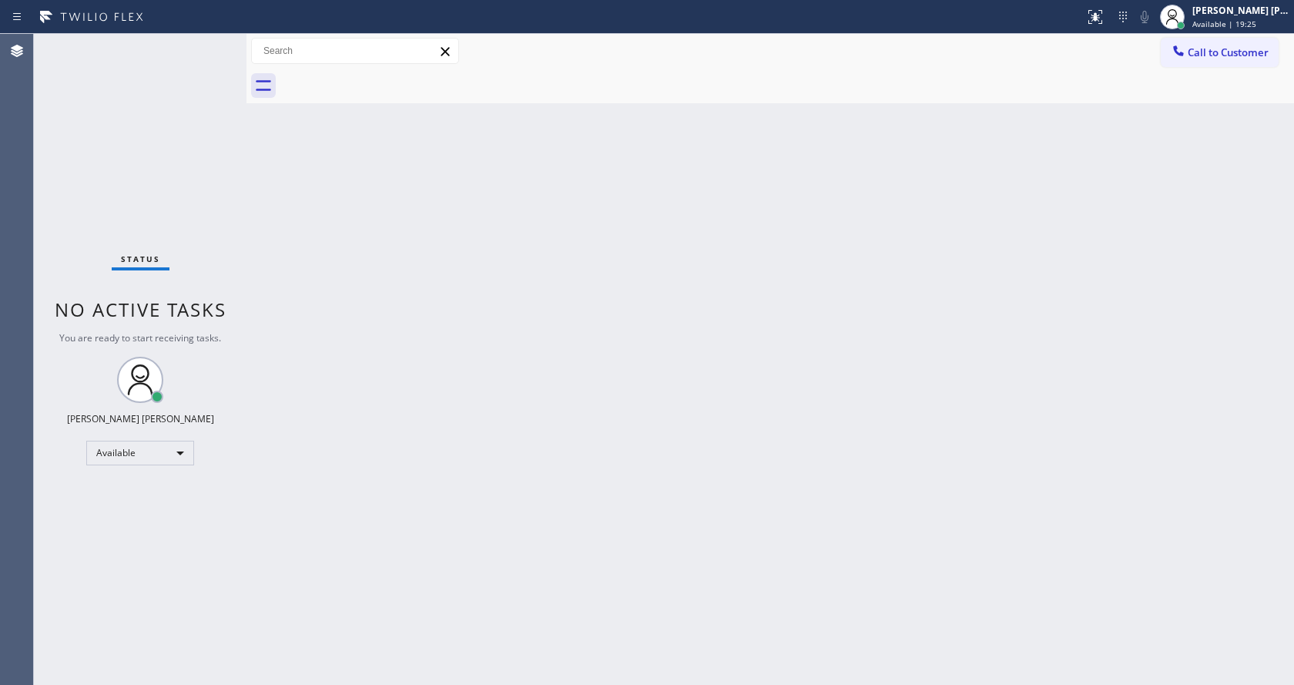
click at [398, 311] on div "Back to Dashboard Change Sender ID Customers Technicians Select a contact Outbo…" at bounding box center [769, 359] width 1047 height 651
click at [365, 243] on div "Back to Dashboard Change Sender ID Customers Technicians Select a contact Outbo…" at bounding box center [769, 359] width 1047 height 651
click at [208, 42] on div "Status No active tasks You are ready to start receiving tasks. [PERSON_NAME] [P…" at bounding box center [140, 359] width 213 height 651
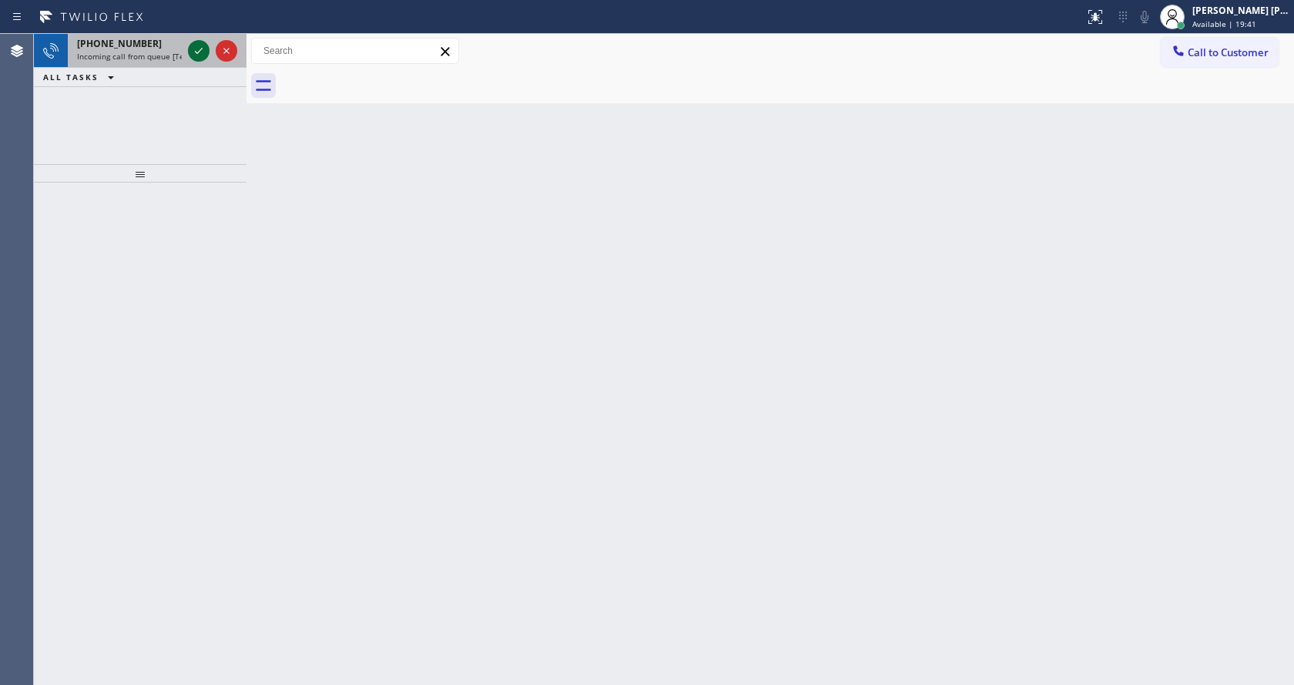
click at [192, 52] on icon at bounding box center [198, 51] width 18 height 18
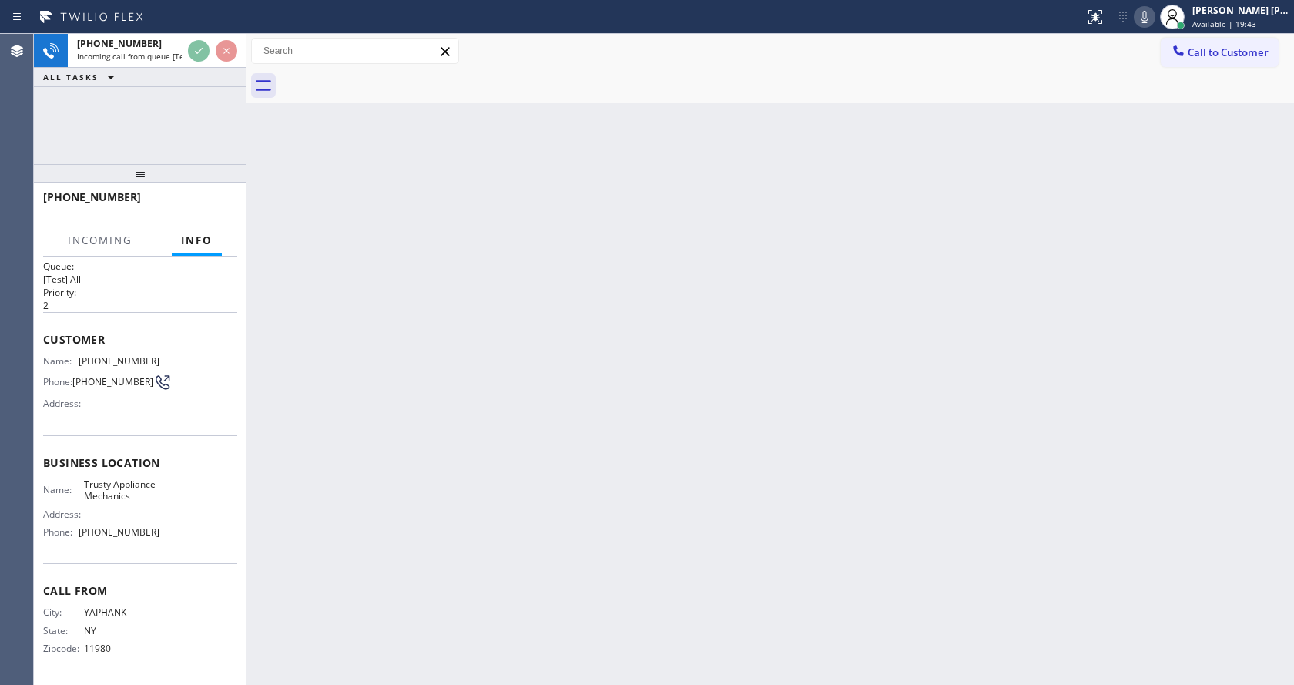
scroll to position [20, 0]
click at [550, 481] on div "Back to Dashboard Change Sender ID Customers Technicians Select a contact Outbo…" at bounding box center [769, 359] width 1047 height 651
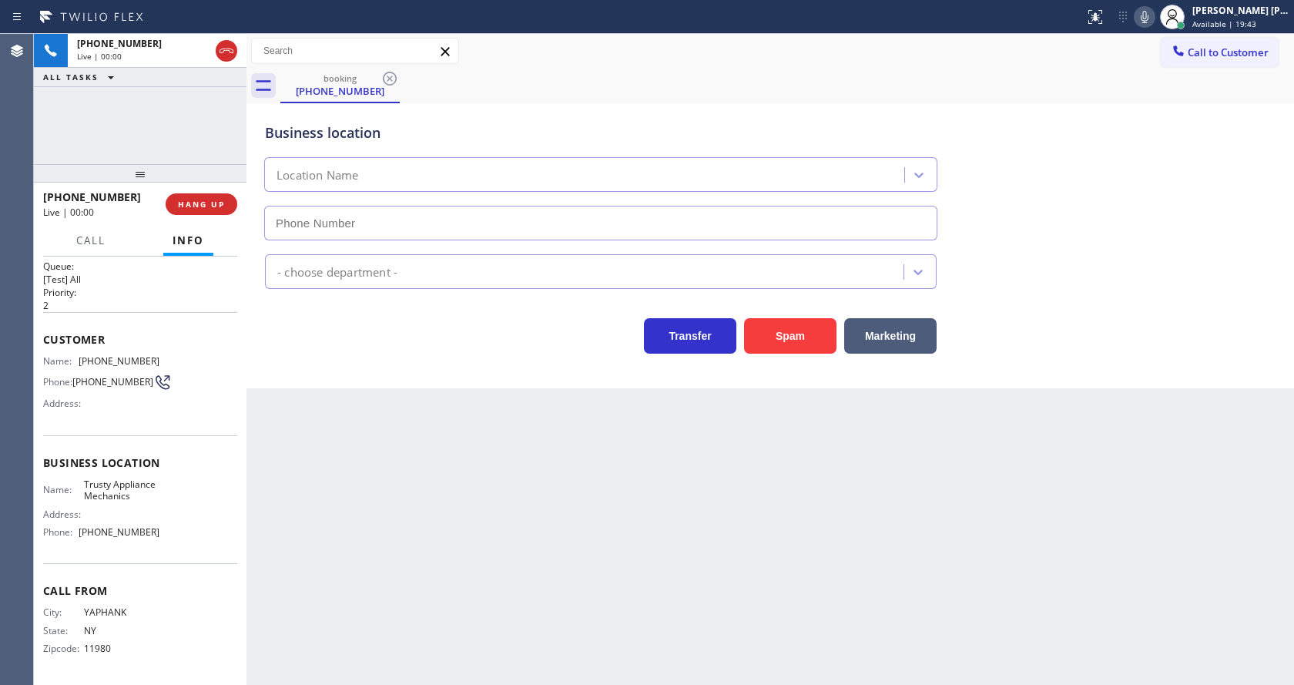
type input "[PHONE_NUMBER]"
click at [810, 340] on button "Spam" at bounding box center [790, 335] width 92 height 35
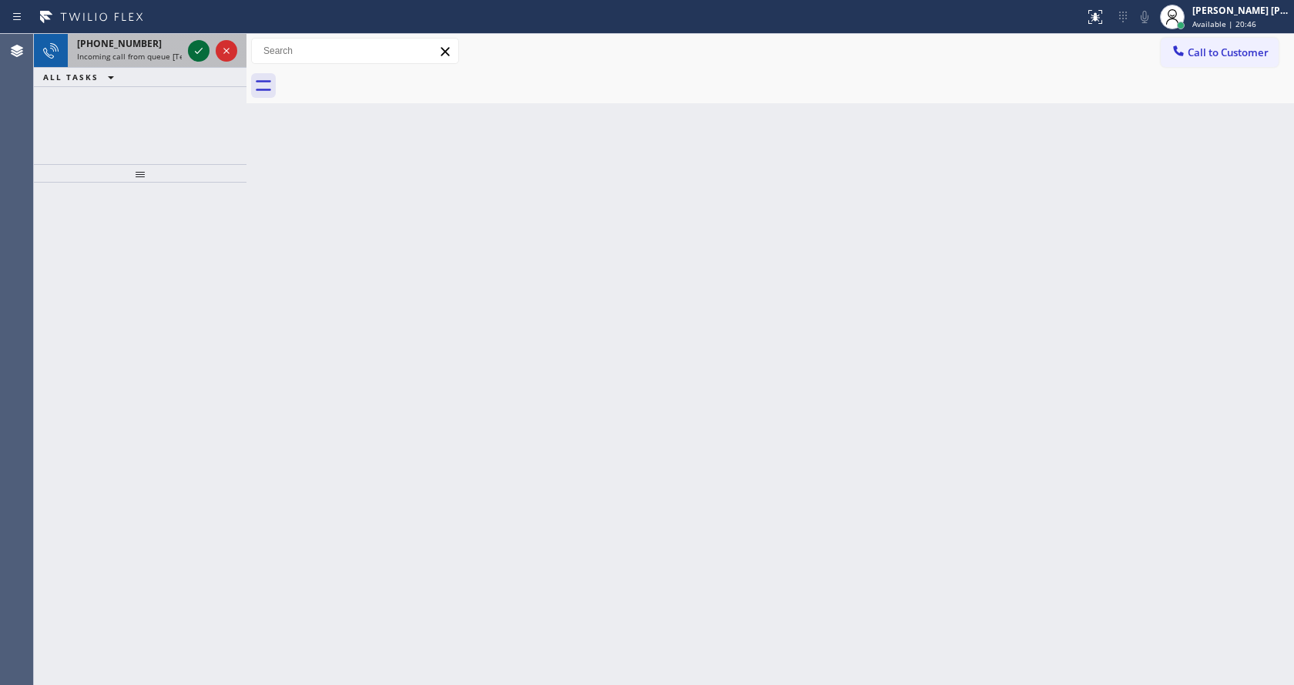
click at [199, 44] on icon at bounding box center [198, 51] width 18 height 18
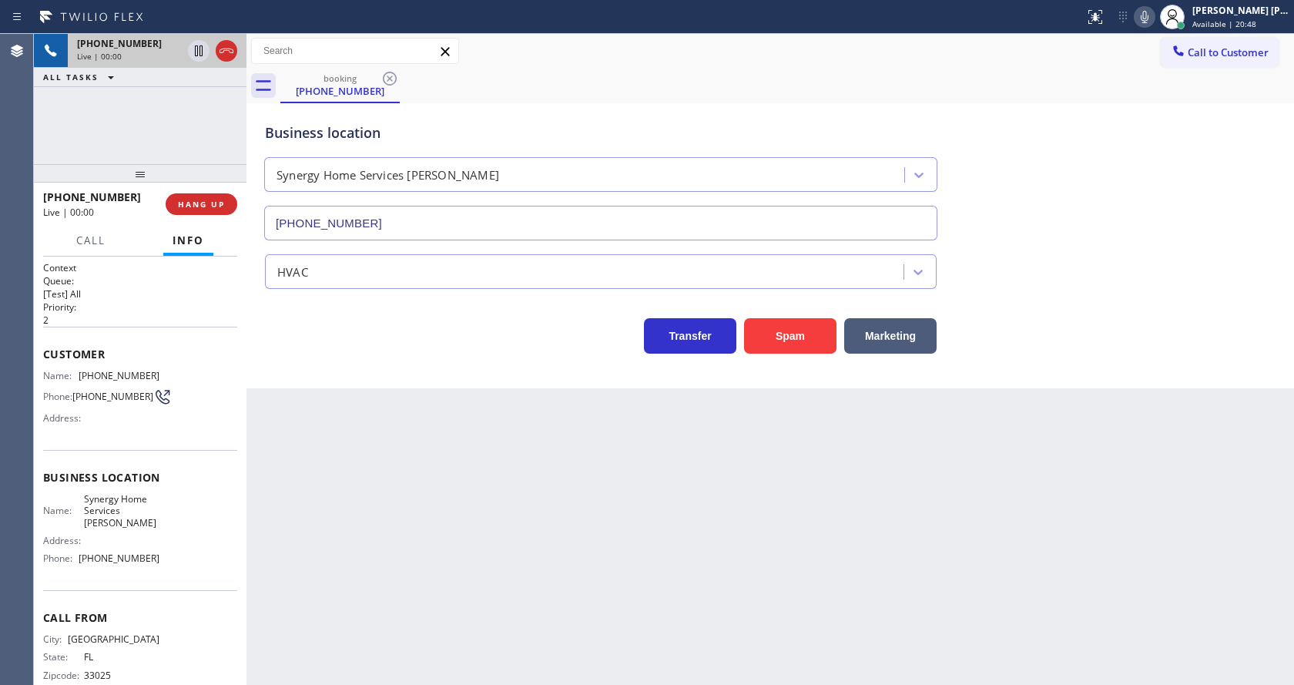
type input "[PHONE_NUMBER]"
click at [789, 340] on button "Spam" at bounding box center [790, 335] width 92 height 35
click at [490, 521] on div "Back to Dashboard Change Sender ID Customers Technicians Select a contact Outbo…" at bounding box center [769, 359] width 1047 height 651
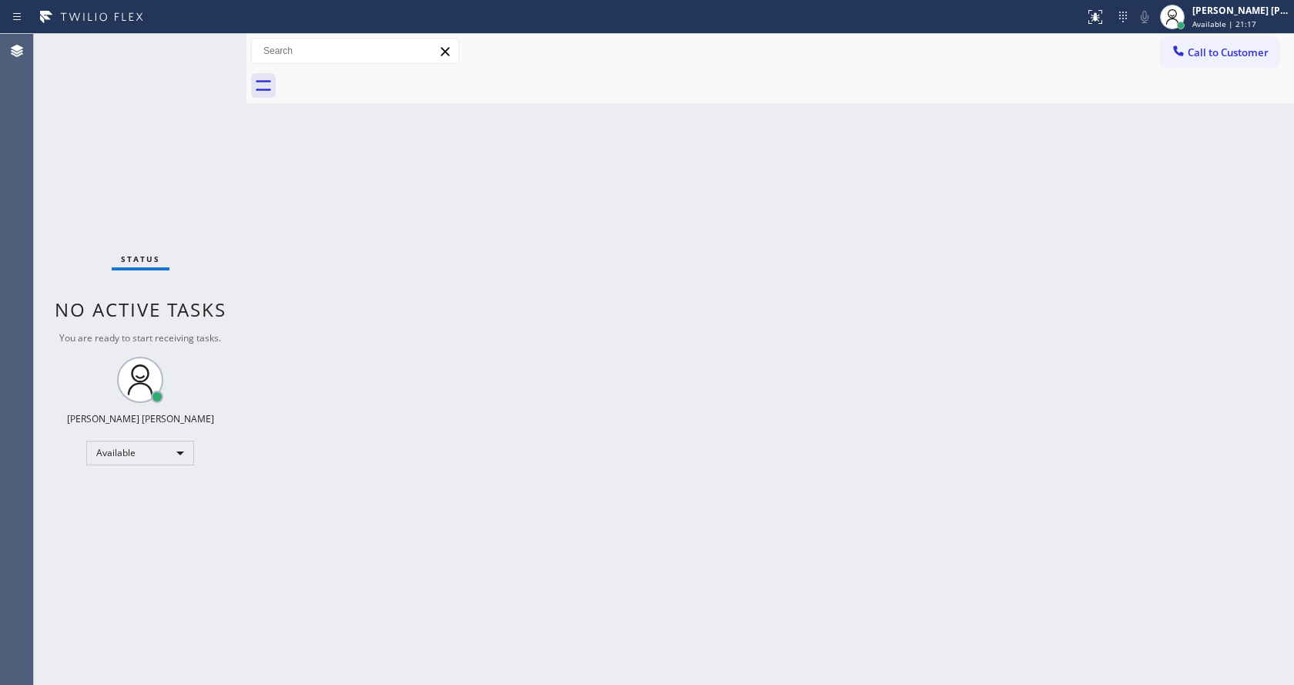
click at [777, 434] on div "Back to Dashboard Change Sender ID Customers Technicians Select a contact Outbo…" at bounding box center [769, 359] width 1047 height 651
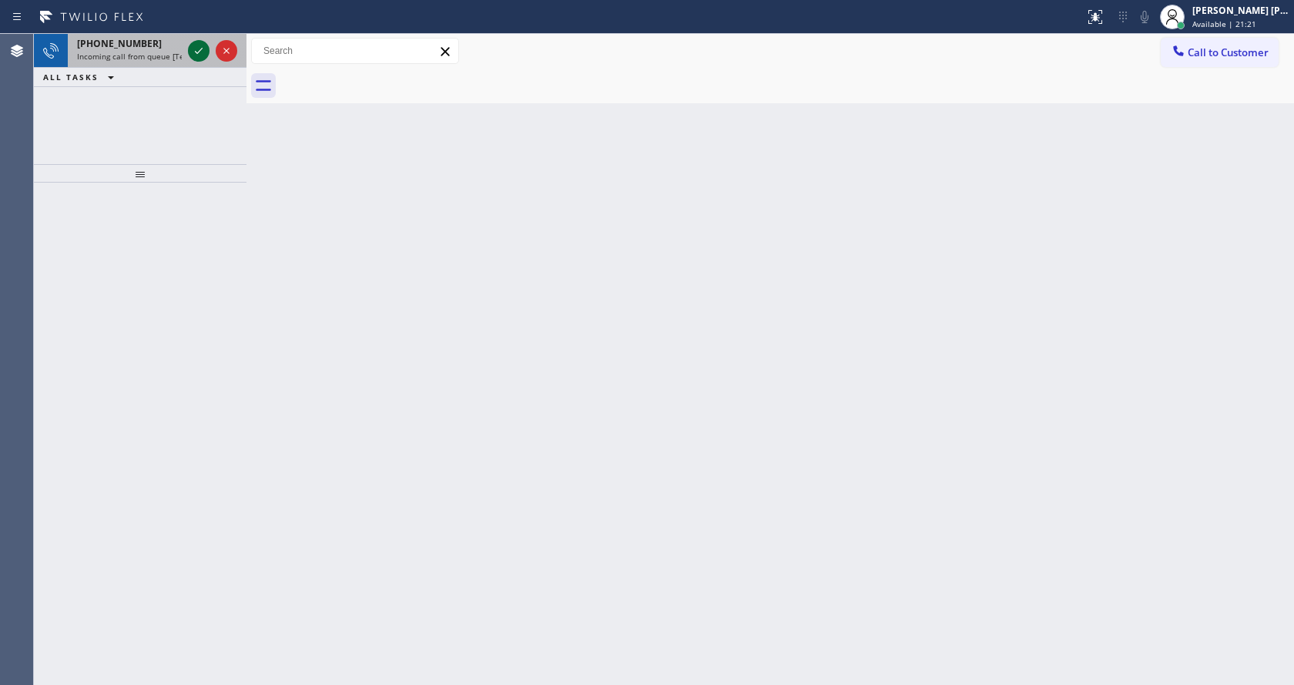
click at [193, 51] on icon at bounding box center [198, 51] width 18 height 18
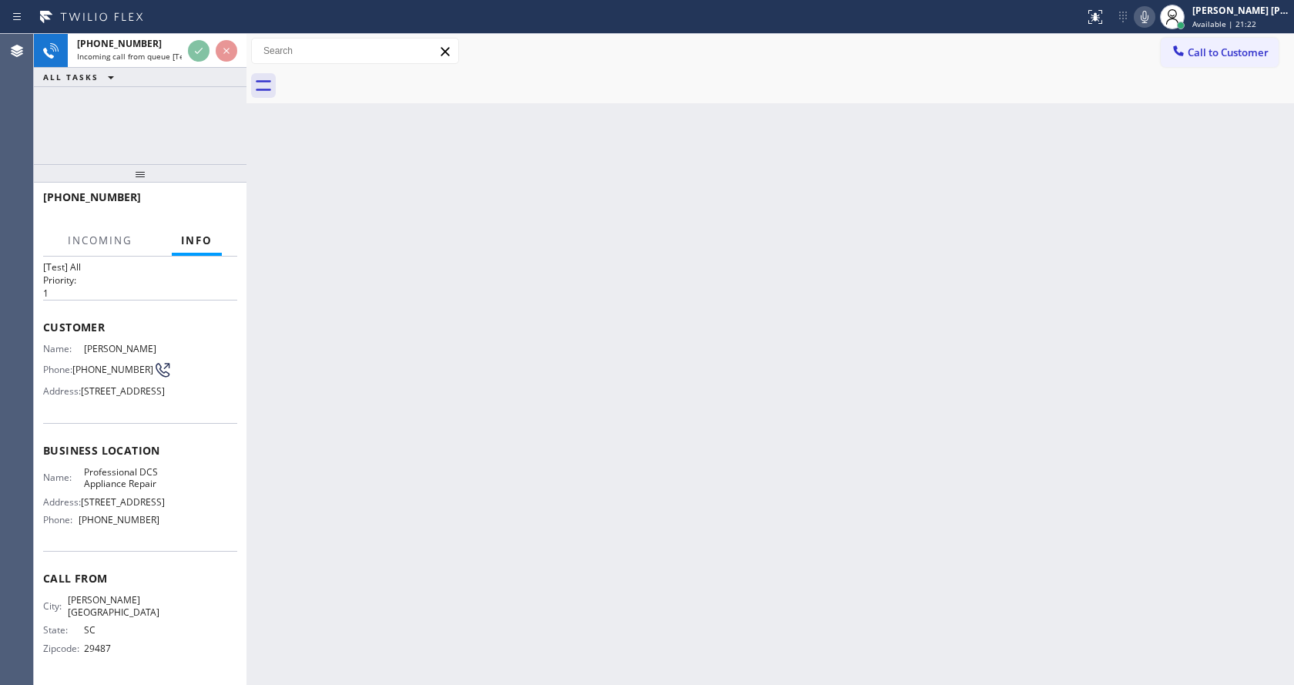
scroll to position [79, 0]
click at [656, 317] on div "Back to Dashboard Change Sender ID Customers Technicians Select a contact Outbo…" at bounding box center [769, 359] width 1047 height 651
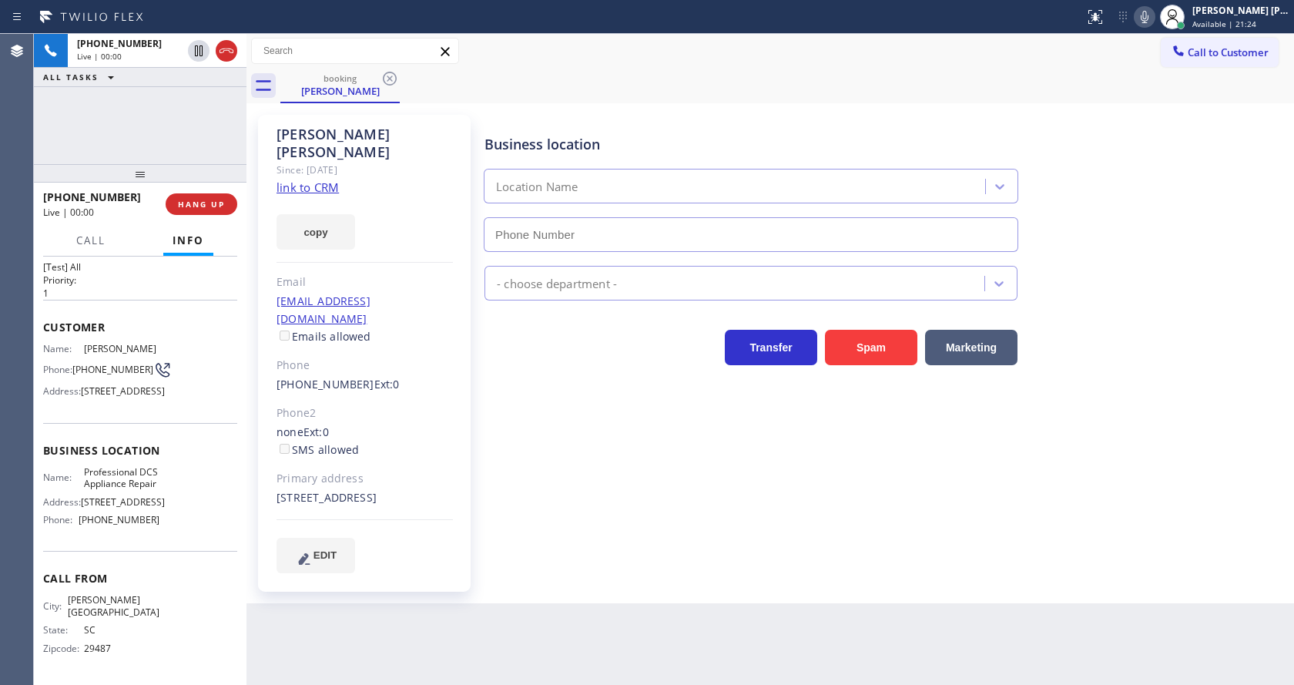
type input "[PHONE_NUMBER]"
click at [327, 179] on link "link to CRM" at bounding box center [307, 186] width 62 height 15
click at [476, 417] on div "[PERSON_NAME] Since: [DATE] link to CRM copy Email [EMAIL_ADDRESS][DOMAIN_NAME]…" at bounding box center [365, 353] width 231 height 492
click at [173, 392] on div "Customer Name: [PERSON_NAME] Phone: [PHONE_NUMBER] Address: [STREET_ADDRESS]" at bounding box center [140, 361] width 194 height 123
click at [499, 538] on div "Business location Professional DCS Appliance Repair [PHONE_NUMBER] Appliance Re…" at bounding box center [885, 344] width 809 height 450
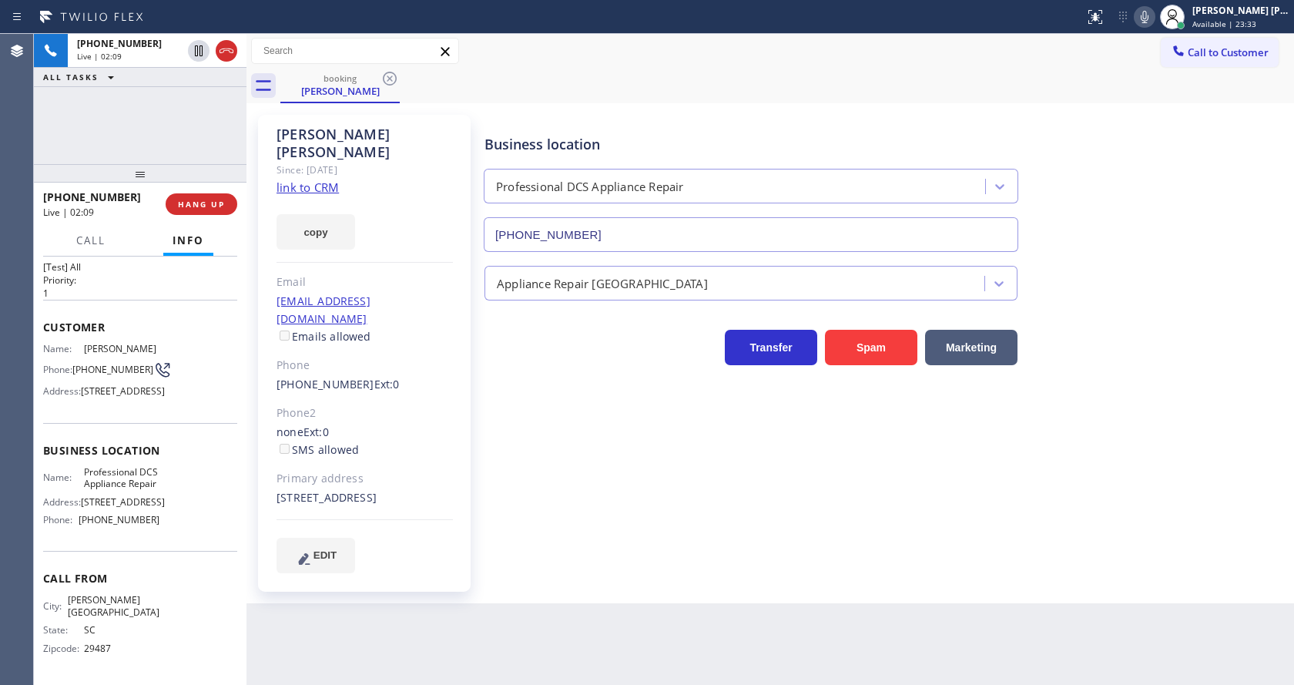
click at [175, 466] on div "Name: Professional DCS Appliance Repair Address: [STREET_ADDRESS] Phone: [PHONE…" at bounding box center [140, 499] width 194 height 66
click at [113, 423] on div "Business location Name: Professional DCS Appliance Repair Address: [STREET_ADDR…" at bounding box center [140, 487] width 194 height 129
drag, startPoint x: 73, startPoint y: 313, endPoint x: 105, endPoint y: 327, distance: 34.8
click at [105, 360] on div "Phone: [PHONE_NUMBER]" at bounding box center [101, 369] width 116 height 18
copy div "[PHONE_NUMBER]"
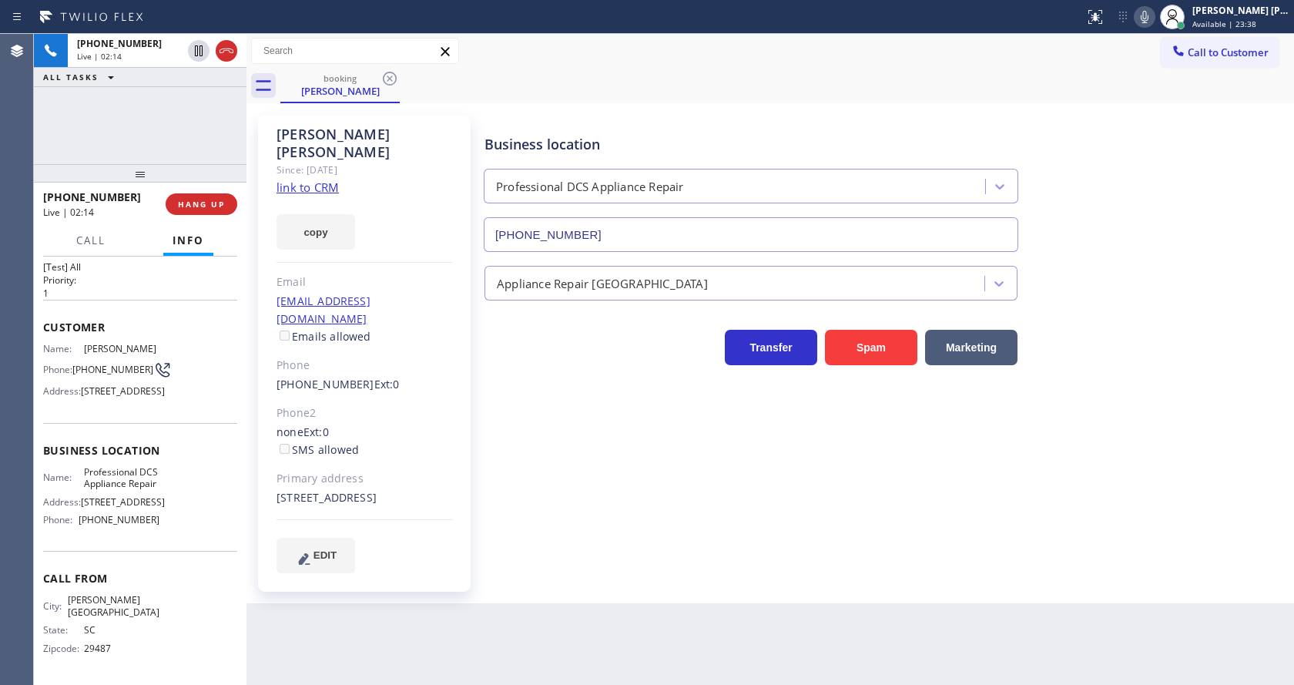
click at [544, 581] on div "Business location Professional DCS Appliance Repair [PHONE_NUMBER] Appliance Re…" at bounding box center [885, 359] width 809 height 481
click at [134, 501] on span "[STREET_ADDRESS]" at bounding box center [123, 502] width 84 height 12
drag, startPoint x: 78, startPoint y: 453, endPoint x: 125, endPoint y: 481, distance: 54.9
click at [125, 481] on div "Business location Name: Professional DCS Appliance Repair Address: [STREET_ADDR…" at bounding box center [140, 487] width 194 height 129
copy span "Professional DCS Appliance Repair"
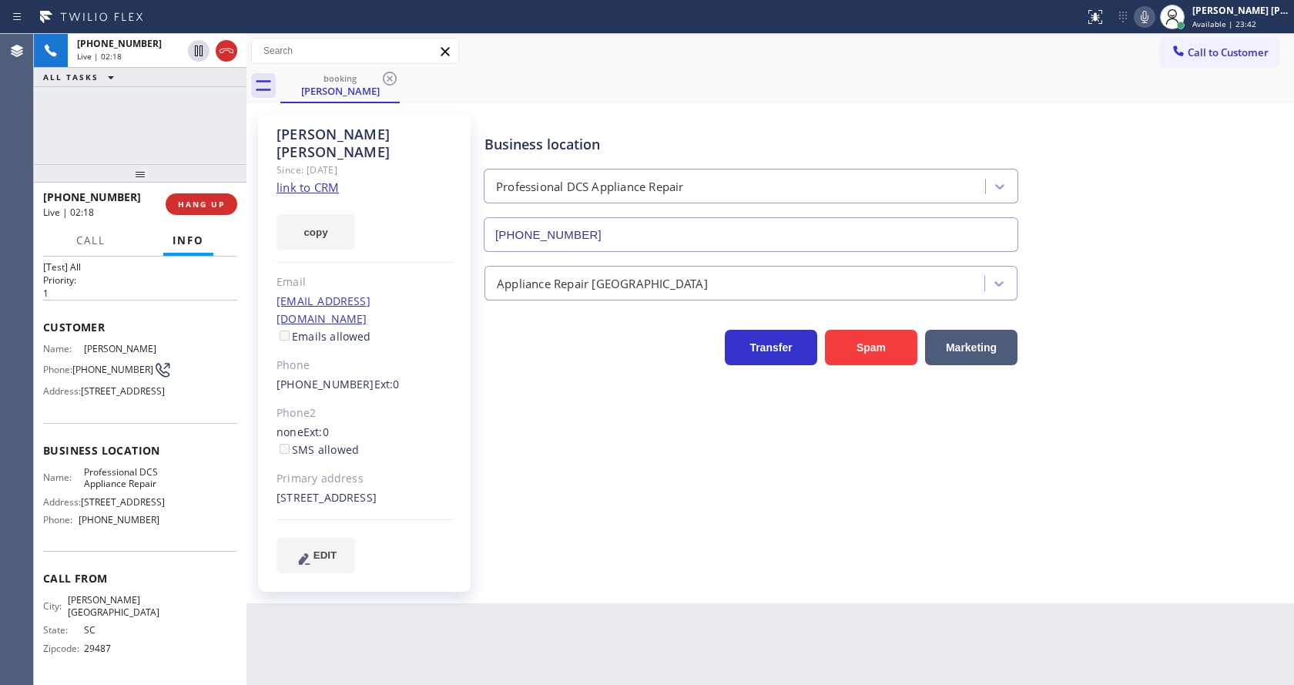
click at [470, 600] on div "Back to Dashboard Change Sender ID Customers Technicians Select a contact Outbo…" at bounding box center [769, 359] width 1047 height 651
drag, startPoint x: 196, startPoint y: 513, endPoint x: 142, endPoint y: 538, distance: 60.0
click at [191, 525] on div "Name: Professional DCS Appliance Repair Address: [STREET_ADDRESS] Phone: [PHONE…" at bounding box center [140, 499] width 194 height 66
click at [138, 508] on span "[STREET_ADDRESS]" at bounding box center [123, 502] width 84 height 12
click at [183, 508] on div "Name: Professional DCS Appliance Repair Address: [STREET_ADDRESS] Phone: [PHONE…" at bounding box center [140, 499] width 194 height 66
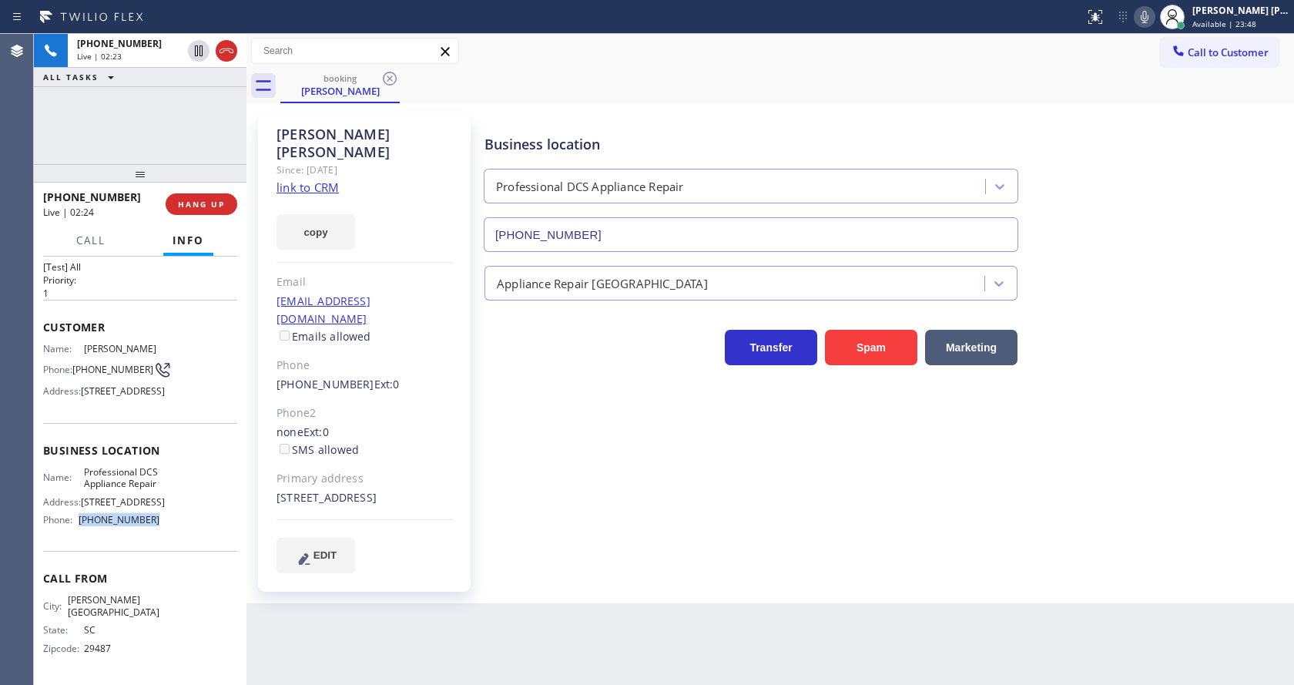
drag, startPoint x: 78, startPoint y: 531, endPoint x: 156, endPoint y: 535, distance: 77.9
click at [156, 532] on div "Name: Professional DCS Appliance Repair Address: [STREET_ADDRESS] Phone: [PHONE…" at bounding box center [140, 499] width 194 height 66
copy div "[PHONE_NUMBER]"
click at [447, 618] on div "Back to Dashboard Change Sender ID Customers Technicians Select a contact Outbo…" at bounding box center [769, 359] width 1047 height 651
click at [695, 509] on div "Business location Professional DCS Appliance Repair [PHONE_NUMBER] Appliance Re…" at bounding box center [885, 344] width 809 height 450
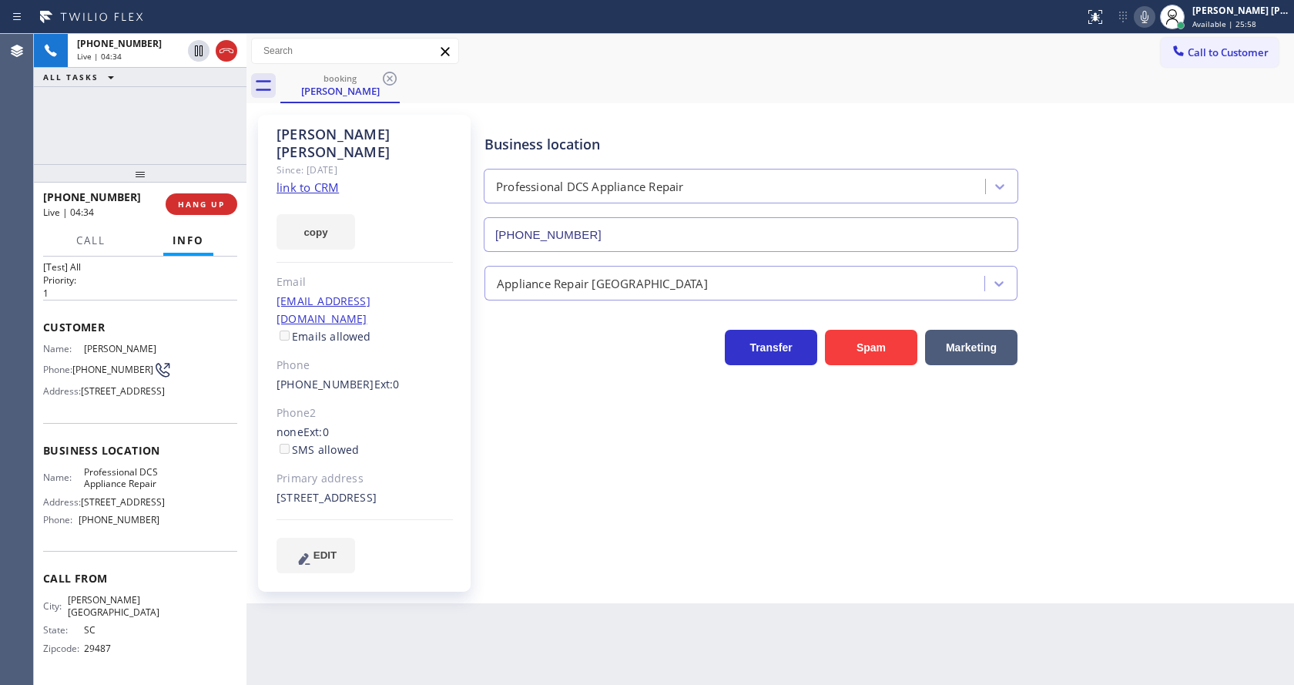
click at [435, 617] on div "Back to Dashboard Change Sender ID Customers Technicians Select a contact Outbo…" at bounding box center [769, 359] width 1047 height 651
click at [302, 161] on div "Since: [DATE]" at bounding box center [364, 170] width 176 height 18
drag, startPoint x: 273, startPoint y: 131, endPoint x: 386, endPoint y: 134, distance: 112.5
click at [386, 134] on div "[PERSON_NAME] Since: [DATE] link to CRM copy Email [EMAIL_ADDRESS][DOMAIN_NAME]…" at bounding box center [364, 353] width 213 height 477
copy div "[PERSON_NAME]"
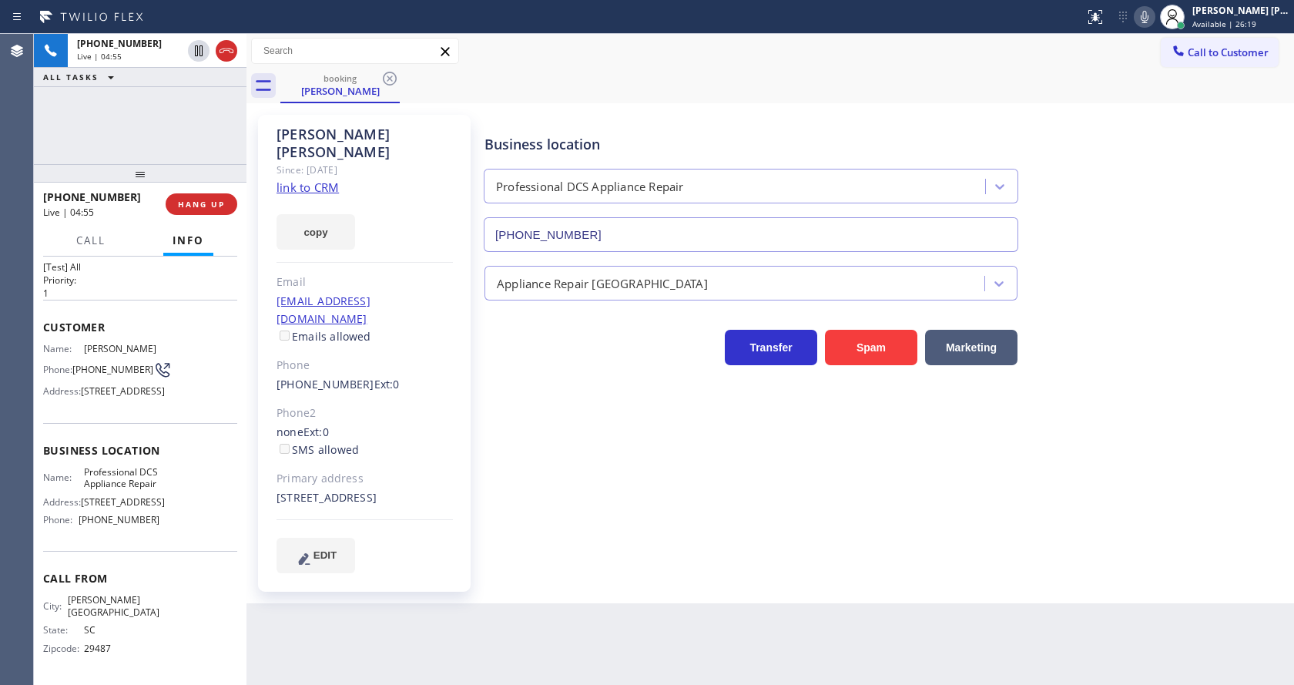
click at [570, 556] on div "Business location Professional DCS Appliance Repair [PHONE_NUMBER] Appliance Re…" at bounding box center [885, 359] width 809 height 481
click at [691, 564] on div "Business location Professional DCS Appliance Repair [PHONE_NUMBER] Appliance Re…" at bounding box center [885, 359] width 809 height 481
click at [551, 631] on div "Back to Dashboard Change Sender ID Customers Technicians Select a contact Outbo…" at bounding box center [769, 359] width 1047 height 651
click at [1151, 24] on icon at bounding box center [1144, 17] width 18 height 18
click at [201, 52] on icon at bounding box center [198, 51] width 18 height 18
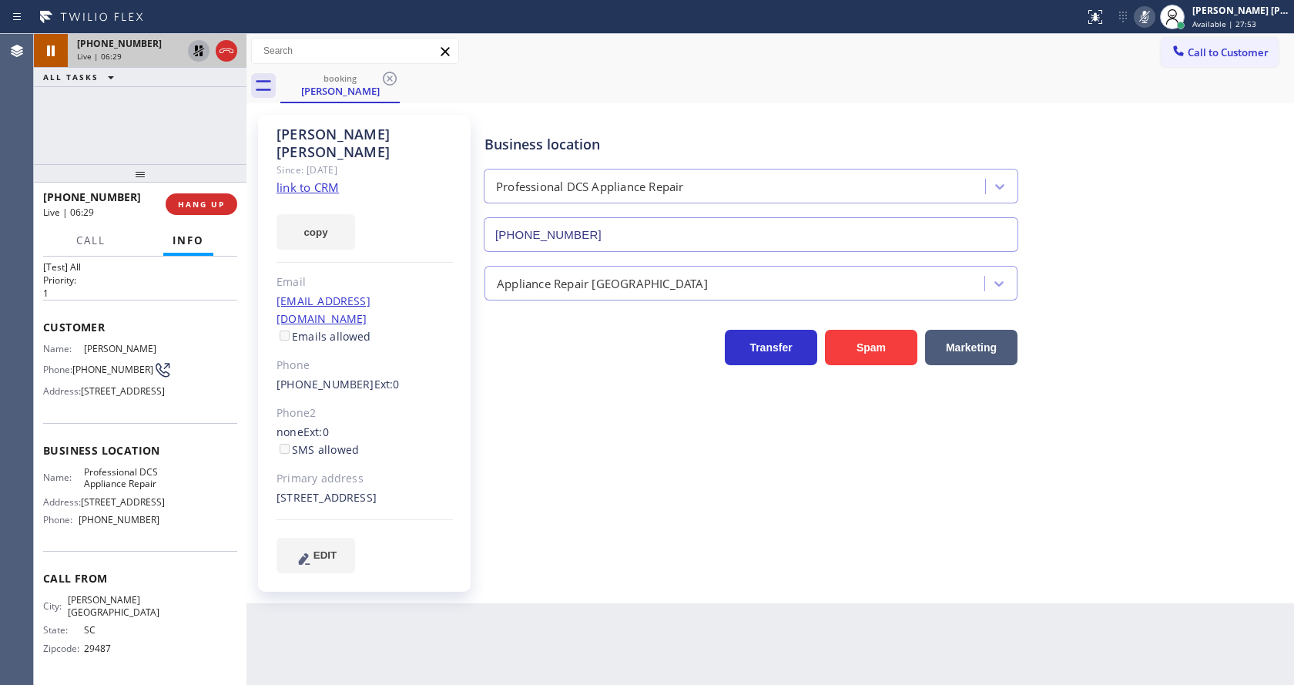
click at [592, 501] on div "Business location Professional DCS Appliance Repair [PHONE_NUMBER] Appliance Re…" at bounding box center [885, 344] width 809 height 450
click at [511, 481] on div "Business location Professional DCS Appliance Repair [PHONE_NUMBER] Appliance Re…" at bounding box center [885, 344] width 809 height 450
click at [597, 613] on div "Back to Dashboard Change Sender ID Customers Technicians Select a contact Outbo…" at bounding box center [769, 359] width 1047 height 651
drag, startPoint x: 697, startPoint y: 557, endPoint x: 689, endPoint y: 553, distance: 8.6
click at [697, 557] on div "Business location Professional DCS Appliance Repair [PHONE_NUMBER] Appliance Re…" at bounding box center [885, 359] width 809 height 481
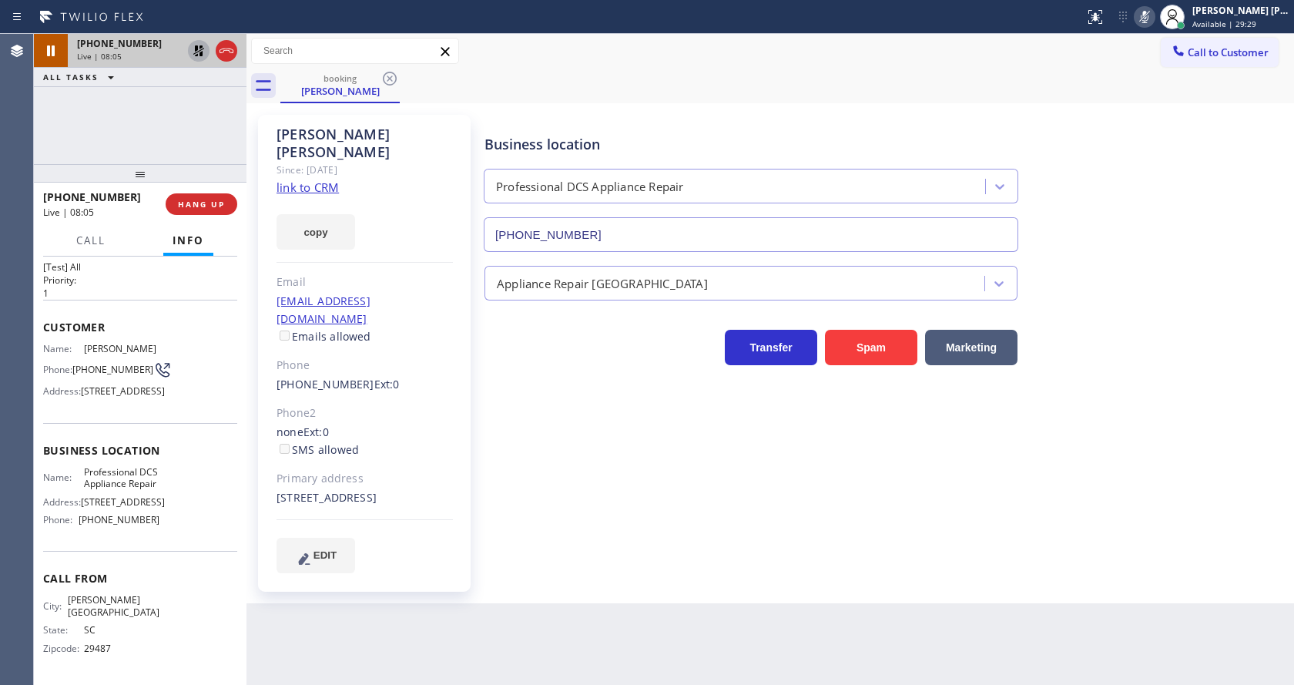
click at [585, 450] on div "Business location Professional DCS Appliance Repair [PHONE_NUMBER] Appliance Re…" at bounding box center [885, 344] width 809 height 450
click at [199, 45] on icon at bounding box center [198, 51] width 18 height 18
click at [1154, 12] on icon at bounding box center [1144, 17] width 18 height 18
click at [1168, 181] on div "Business location Professional DCS Appliance Repair [PHONE_NUMBER]" at bounding box center [885, 181] width 809 height 139
click at [605, 471] on div "Business location Professional DCS Appliance Repair [PHONE_NUMBER] Appliance Re…" at bounding box center [885, 344] width 809 height 450
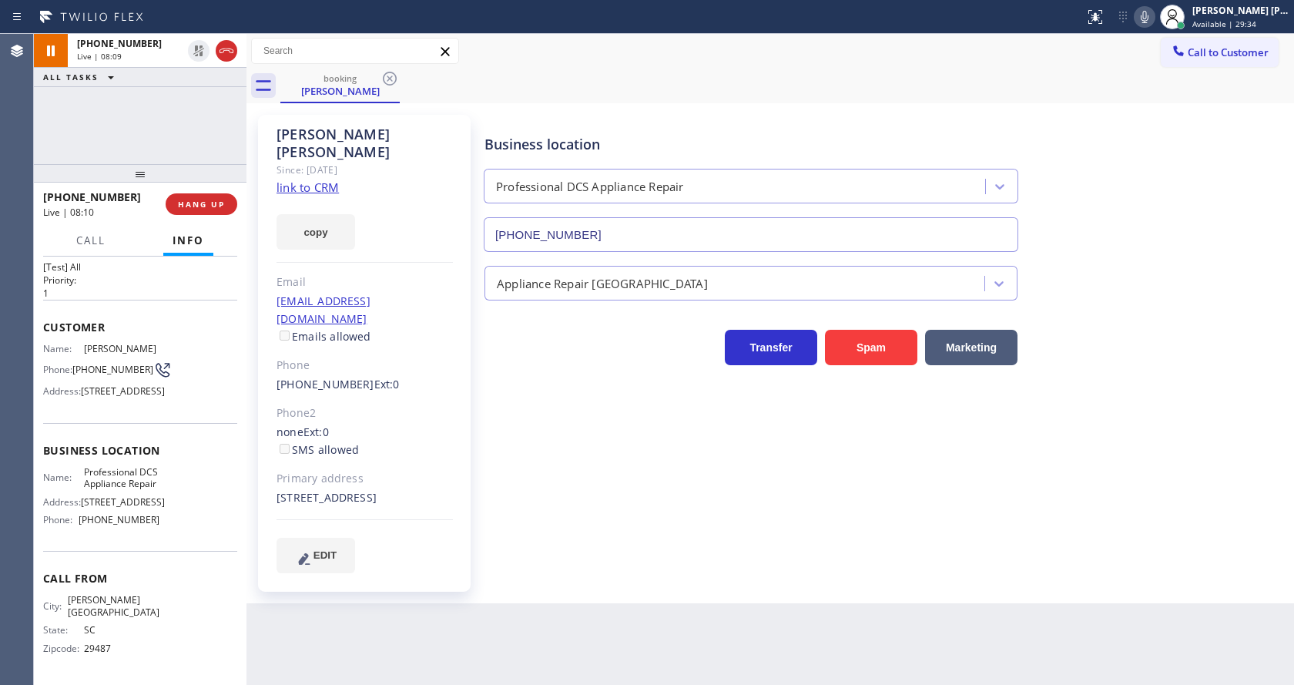
click at [196, 106] on div "[PHONE_NUMBER] Live | 08:09 ALL TASKS ALL TASKS ACTIVE TASKS TASKS IN WRAP UP" at bounding box center [140, 99] width 213 height 130
click at [198, 48] on icon at bounding box center [198, 50] width 11 height 11
click at [557, 396] on div "Business location Professional DCS Appliance Repair [PHONE_NUMBER] Appliance Re…" at bounding box center [885, 344] width 809 height 450
click at [688, 501] on div "Business location Professional DCS Appliance Repair [PHONE_NUMBER] Appliance Re…" at bounding box center [885, 344] width 809 height 450
click at [467, 553] on div "[PERSON_NAME] Since: [DATE] link to CRM copy Email [EMAIL_ADDRESS][DOMAIN_NAME]…" at bounding box center [364, 353] width 213 height 477
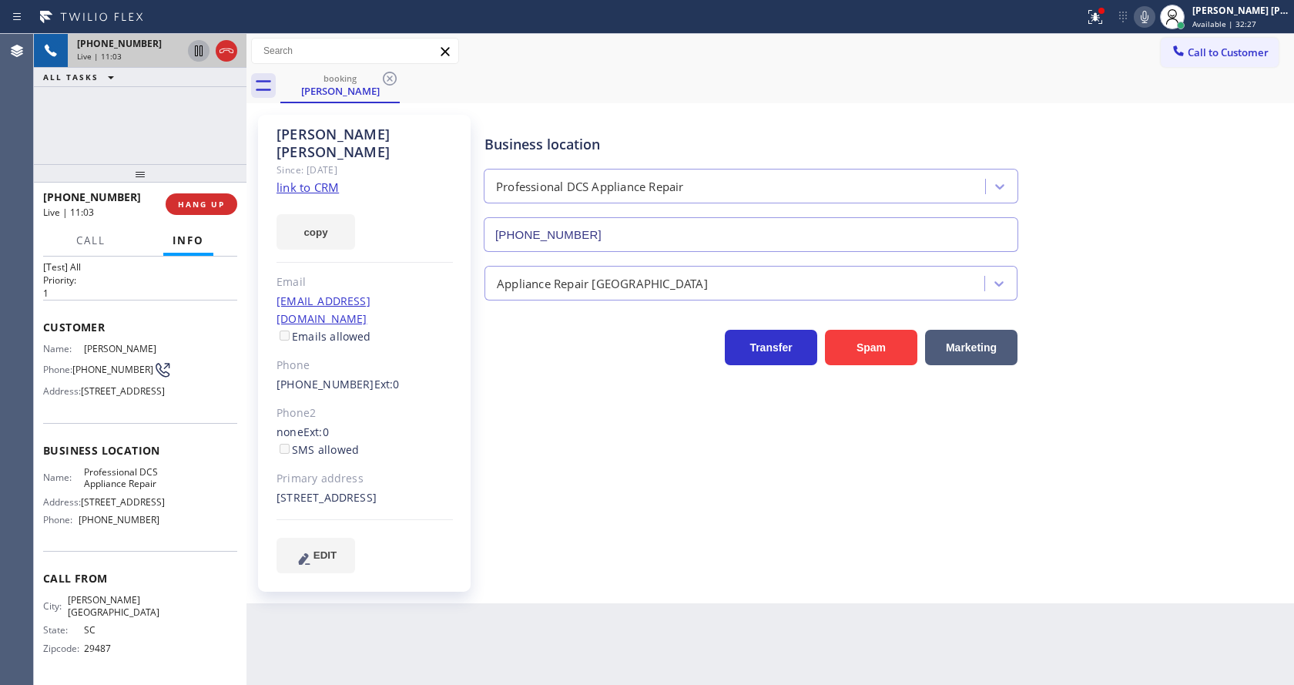
click at [651, 459] on div "Business location Professional DCS Appliance Repair [PHONE_NUMBER] Appliance Re…" at bounding box center [885, 344] width 809 height 450
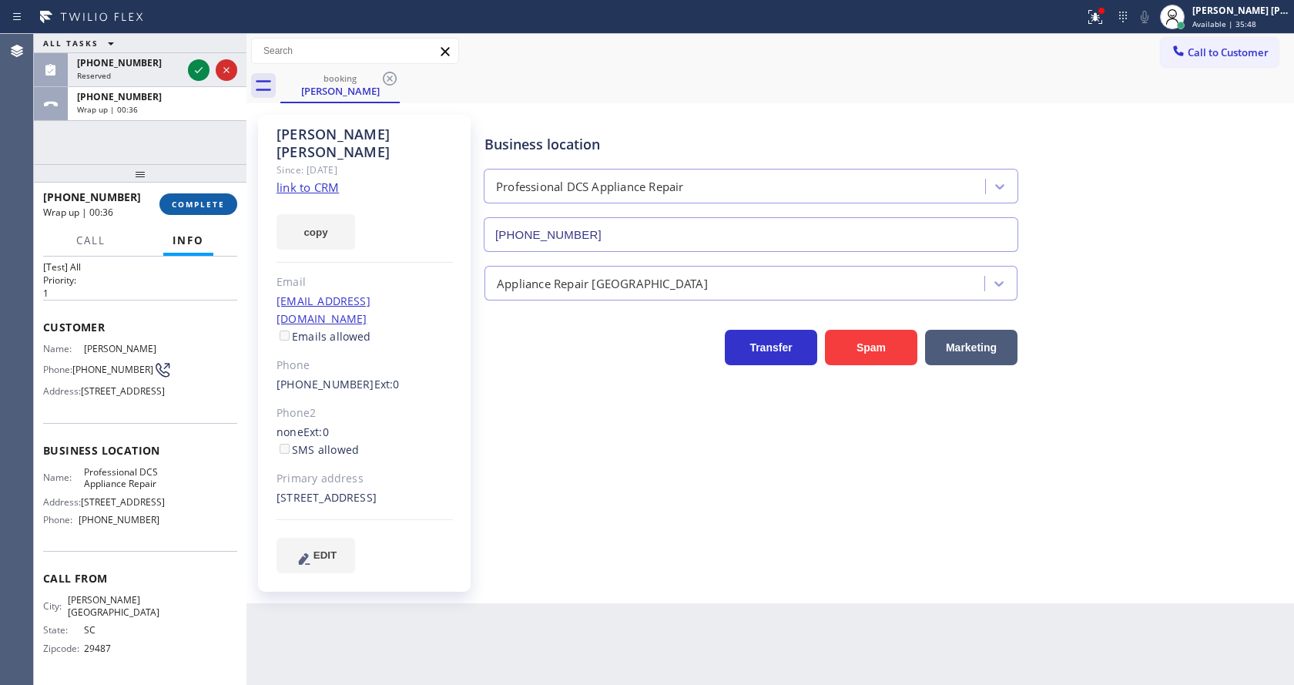
click at [199, 209] on span "COMPLETE" at bounding box center [198, 204] width 53 height 11
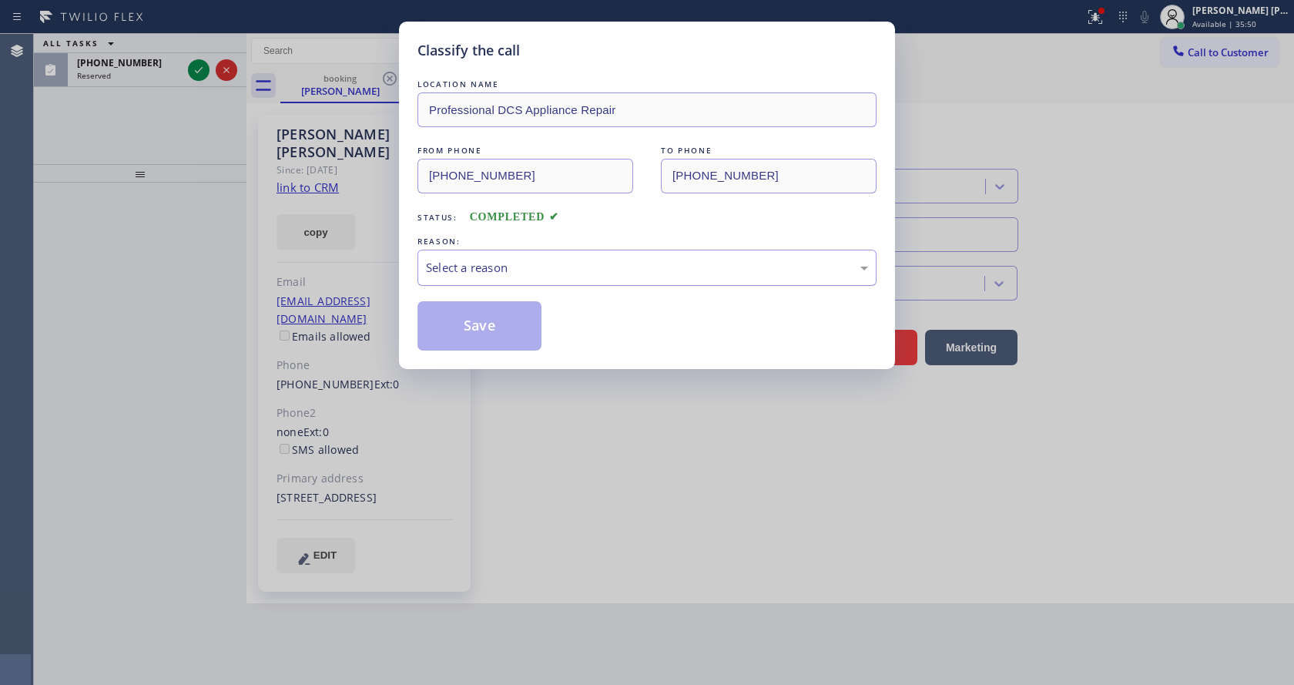
click at [526, 272] on div "Select a reason" at bounding box center [647, 268] width 442 height 18
click at [475, 324] on button "Save" at bounding box center [479, 325] width 124 height 49
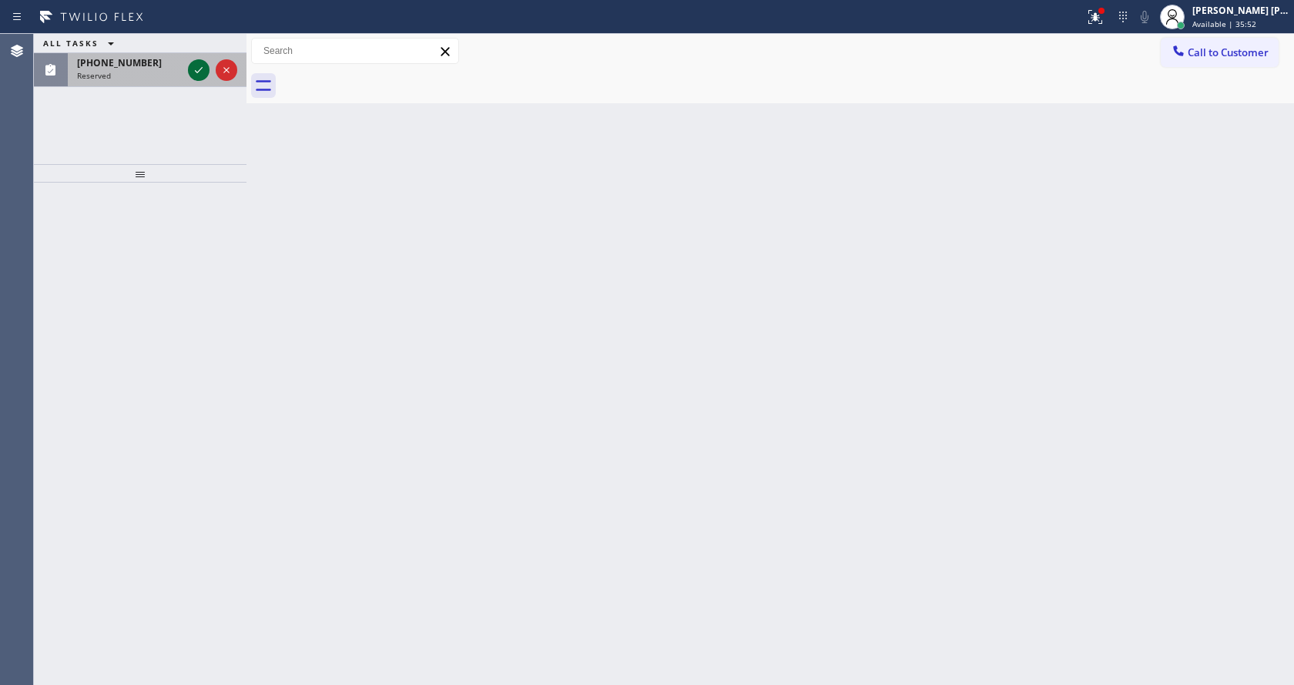
click at [194, 67] on icon at bounding box center [198, 70] width 18 height 18
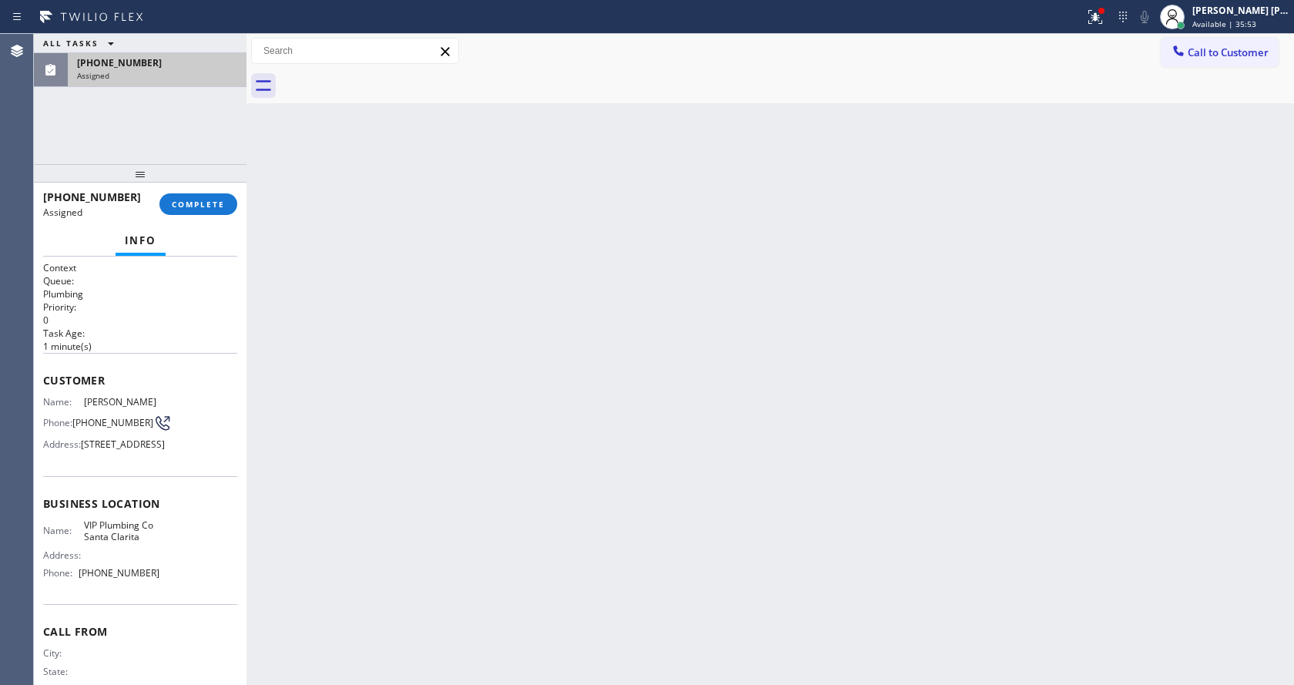
click at [586, 493] on div "Back to Dashboard Change Sender ID Customers Technicians Select a contact Outbo…" at bounding box center [769, 359] width 1047 height 651
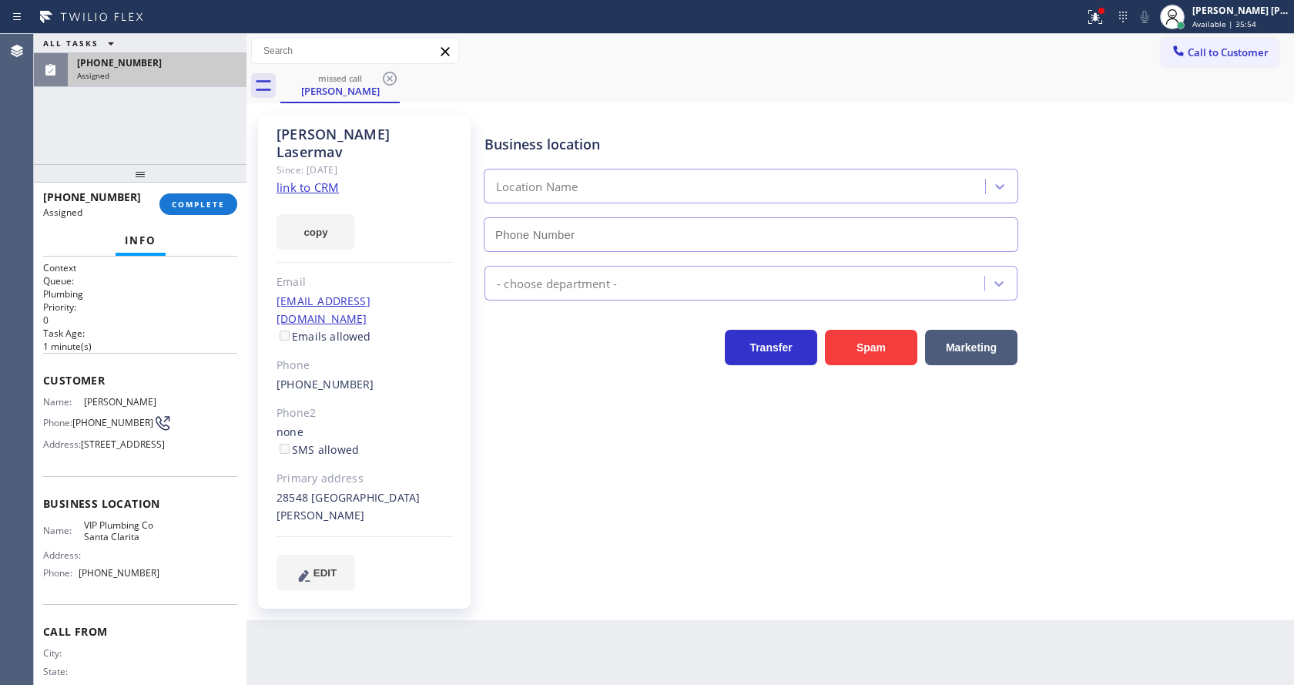
type input "[PHONE_NUMBER]"
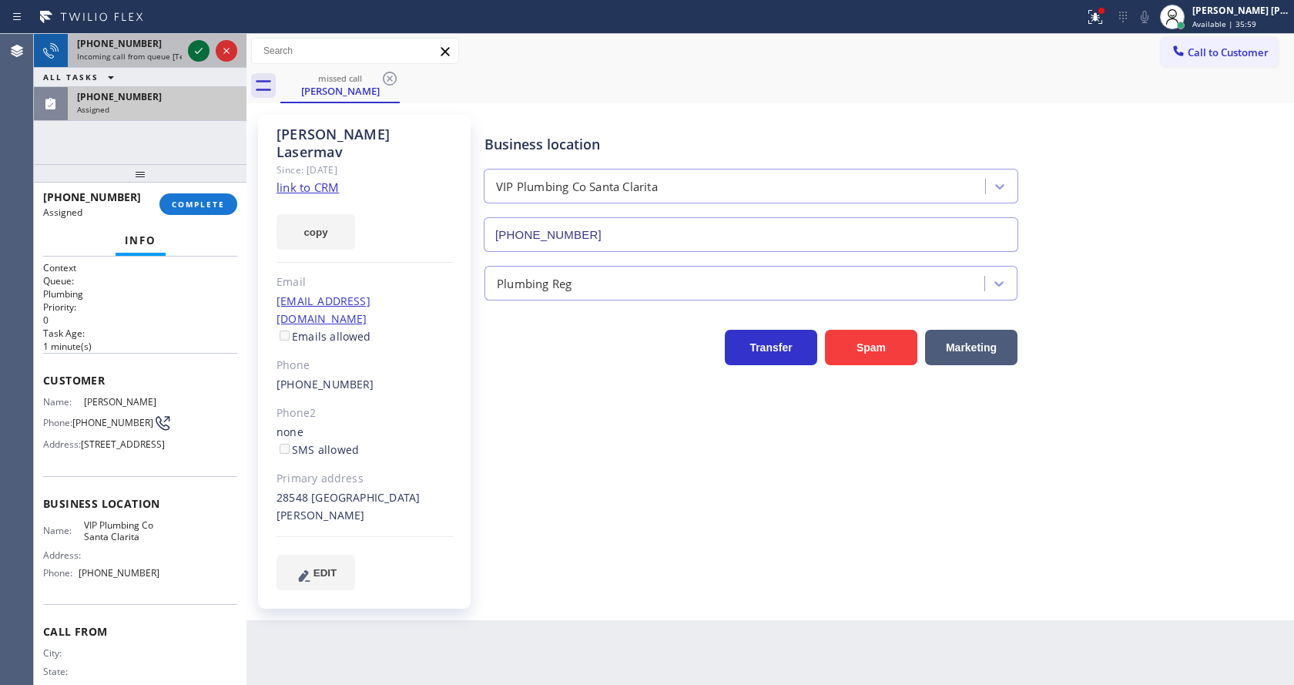
click at [198, 48] on icon at bounding box center [198, 51] width 18 height 18
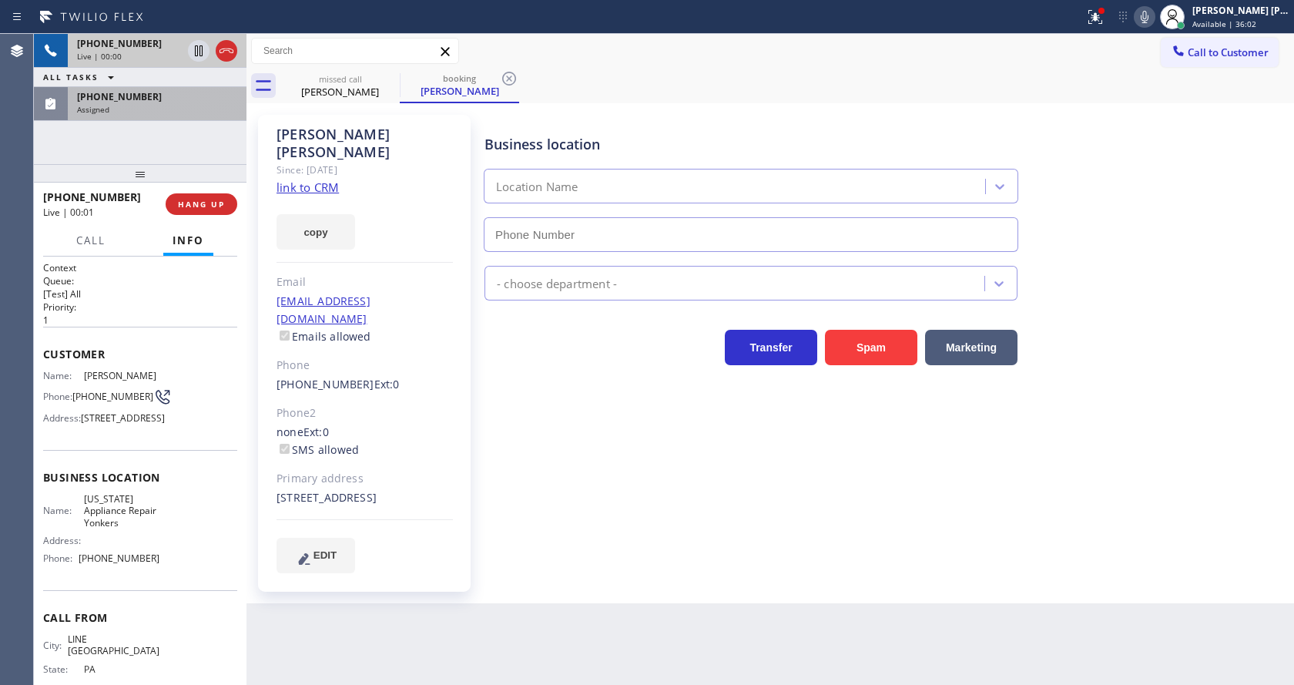
type input "[PHONE_NUMBER]"
click at [193, 113] on div "Assigned" at bounding box center [157, 109] width 160 height 11
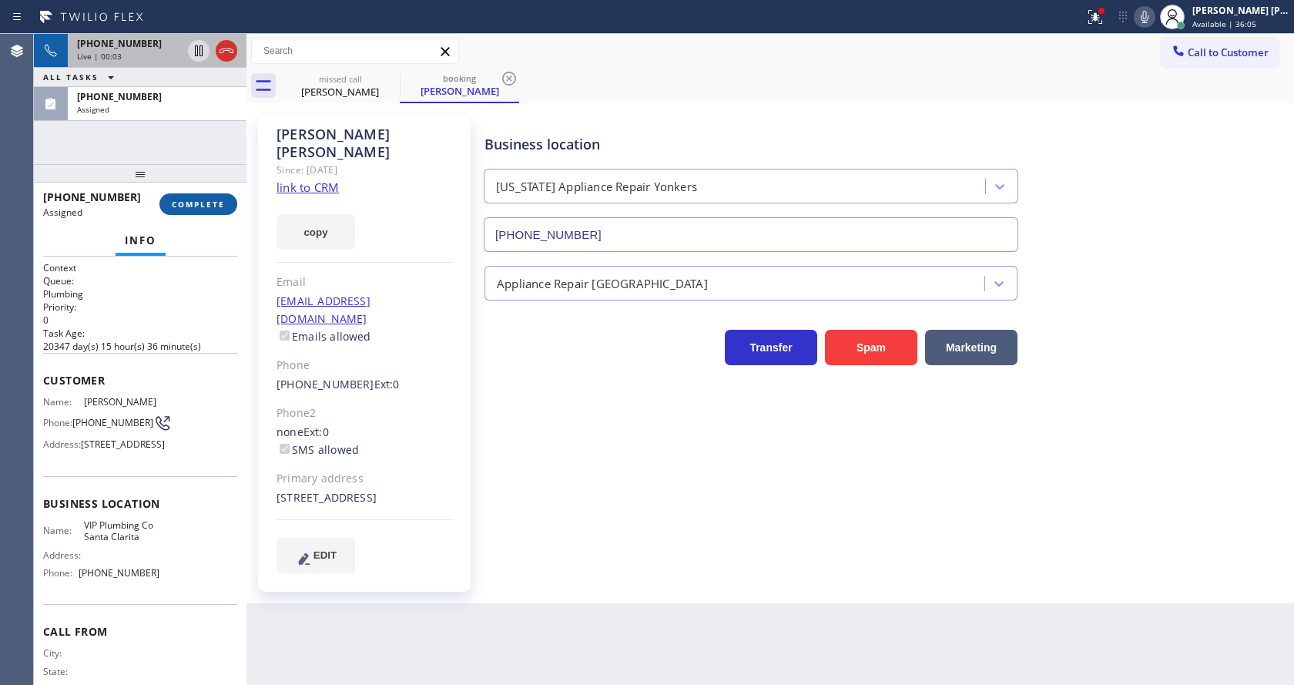
click at [197, 194] on button "COMPLETE" at bounding box center [198, 204] width 78 height 22
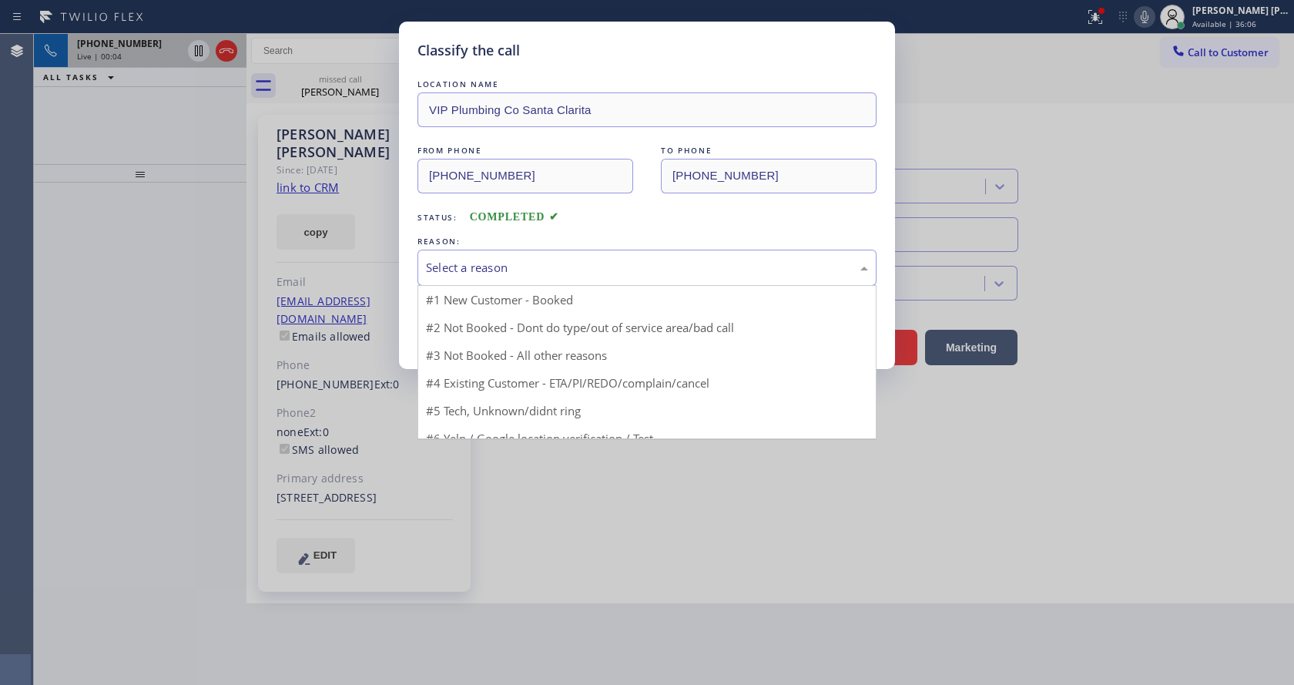
click at [523, 267] on div "Select a reason" at bounding box center [647, 268] width 442 height 18
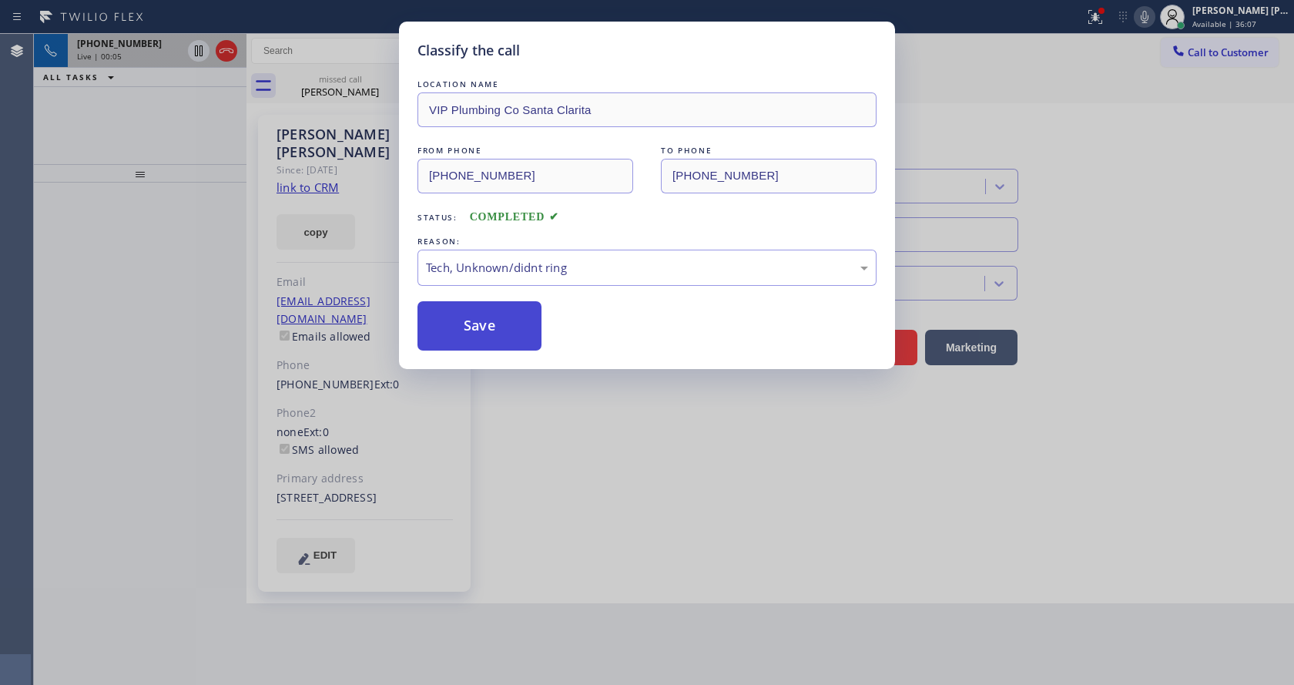
click at [484, 325] on button "Save" at bounding box center [479, 325] width 124 height 49
drag, startPoint x: 577, startPoint y: 436, endPoint x: 571, endPoint y: 442, distance: 8.7
click at [574, 439] on div "Classify the call LOCATION NAME VIP Plumbing Co Santa Clarita FROM PHONE [PHONE…" at bounding box center [647, 342] width 1294 height 685
click at [494, 680] on div "Classify the call LOCATION NAME VIP Plumbing Co Santa Clarita FROM PHONE [PHONE…" at bounding box center [647, 342] width 1294 height 685
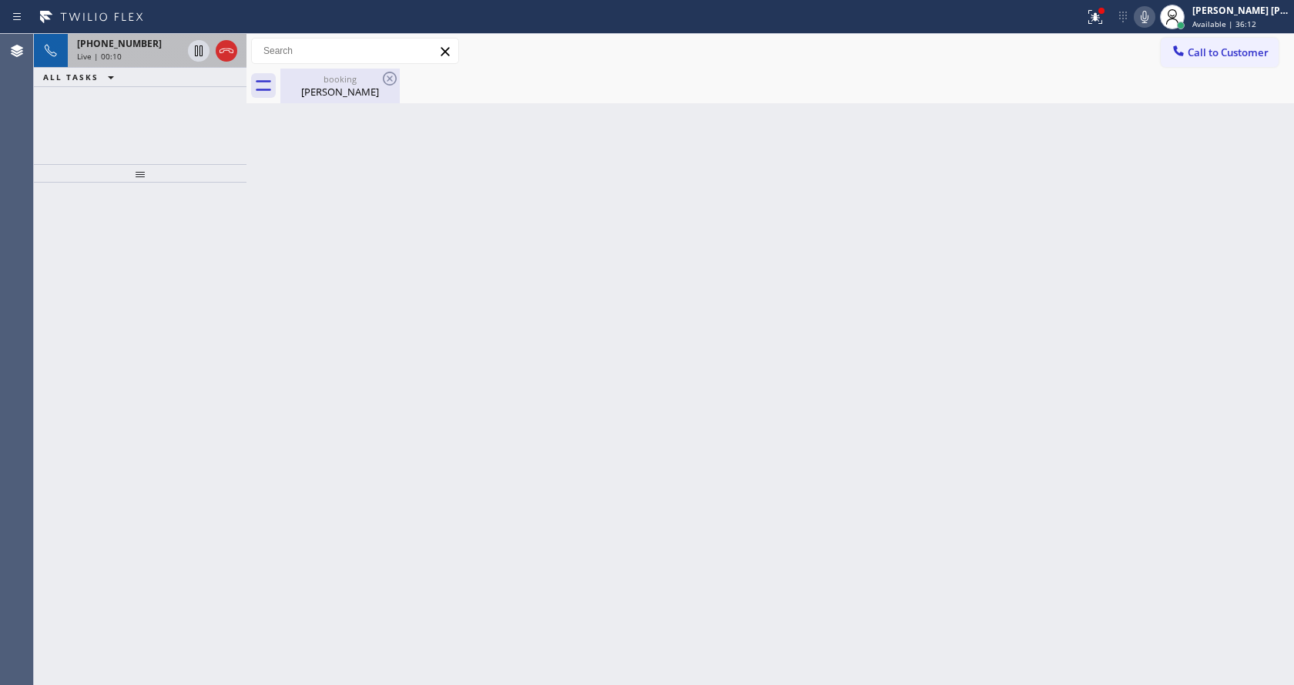
click at [314, 101] on div "booking [PERSON_NAME]" at bounding box center [340, 86] width 116 height 35
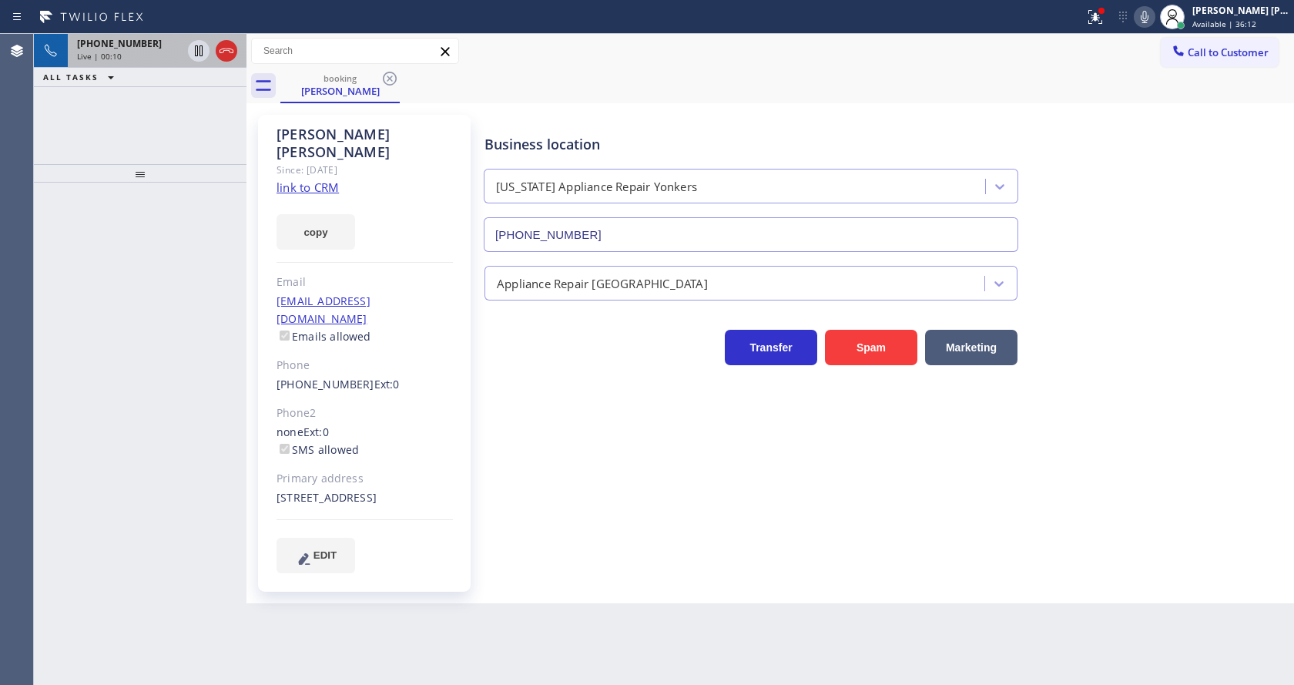
click at [168, 63] on div "[PHONE_NUMBER] Live | 00:10" at bounding box center [126, 51] width 117 height 34
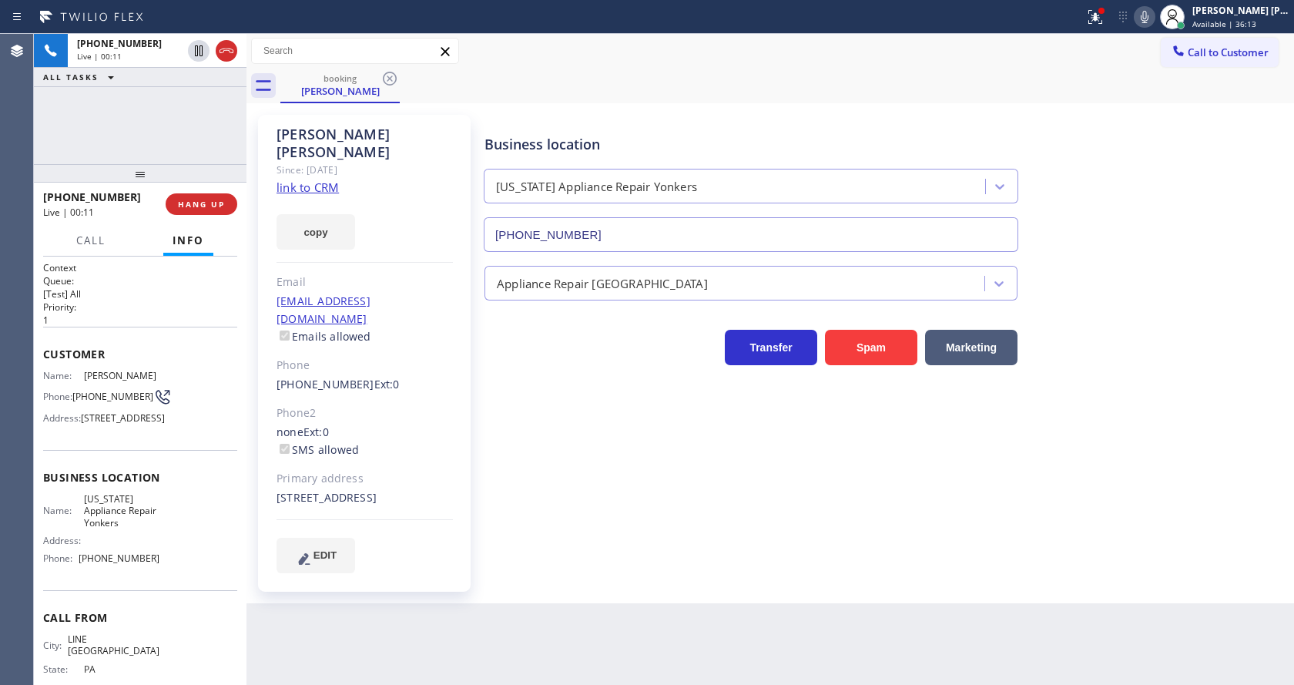
click at [457, 416] on div "[PERSON_NAME] Since: [DATE] link to CRM copy Email [EMAIL_ADDRESS][DOMAIN_NAME]…" at bounding box center [364, 353] width 213 height 477
click at [300, 179] on link "link to CRM" at bounding box center [307, 186] width 62 height 15
click at [494, 388] on div "Business location [US_STATE] Appliance Repair [GEOGRAPHIC_DATA] [PHONE_NUMBER] …" at bounding box center [885, 344] width 809 height 450
click at [1141, 345] on div "Transfer Spam Marketing" at bounding box center [885, 340] width 809 height 49
click at [1097, 16] on icon at bounding box center [1095, 17] width 18 height 18
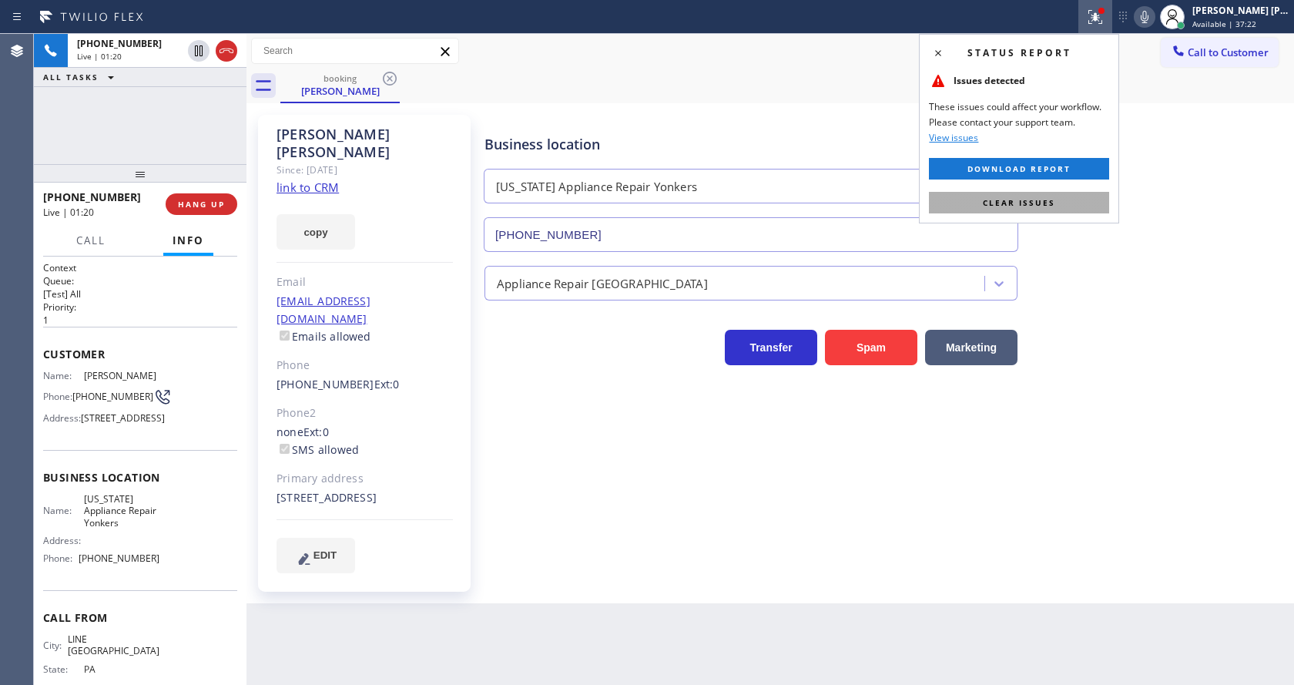
click at [1074, 202] on button "Clear issues" at bounding box center [1019, 203] width 180 height 22
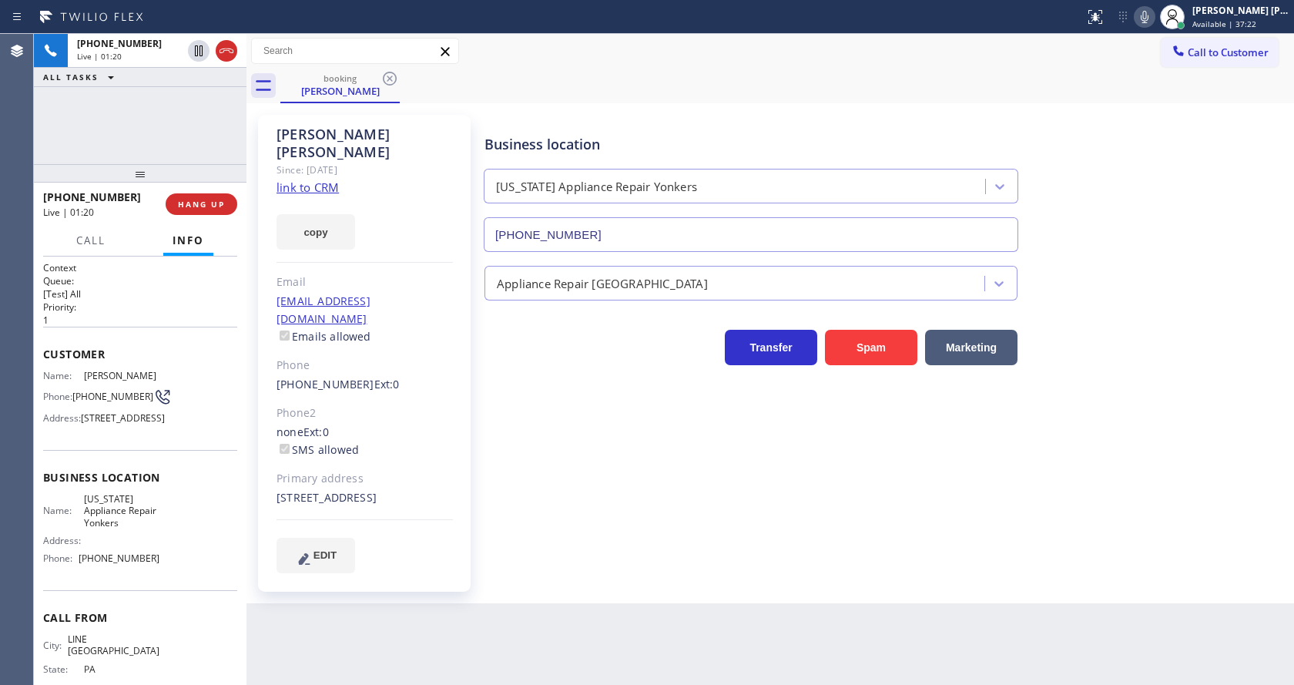
click at [1112, 183] on div "Business location [US_STATE] Appliance Repair [GEOGRAPHIC_DATA] [PHONE_NUMBER]" at bounding box center [885, 181] width 809 height 139
click at [1148, 15] on icon at bounding box center [1144, 17] width 18 height 18
click at [199, 46] on icon at bounding box center [198, 51] width 18 height 18
click at [635, 483] on div "Business location [US_STATE] Appliance Repair [GEOGRAPHIC_DATA] [PHONE_NUMBER] …" at bounding box center [885, 344] width 809 height 450
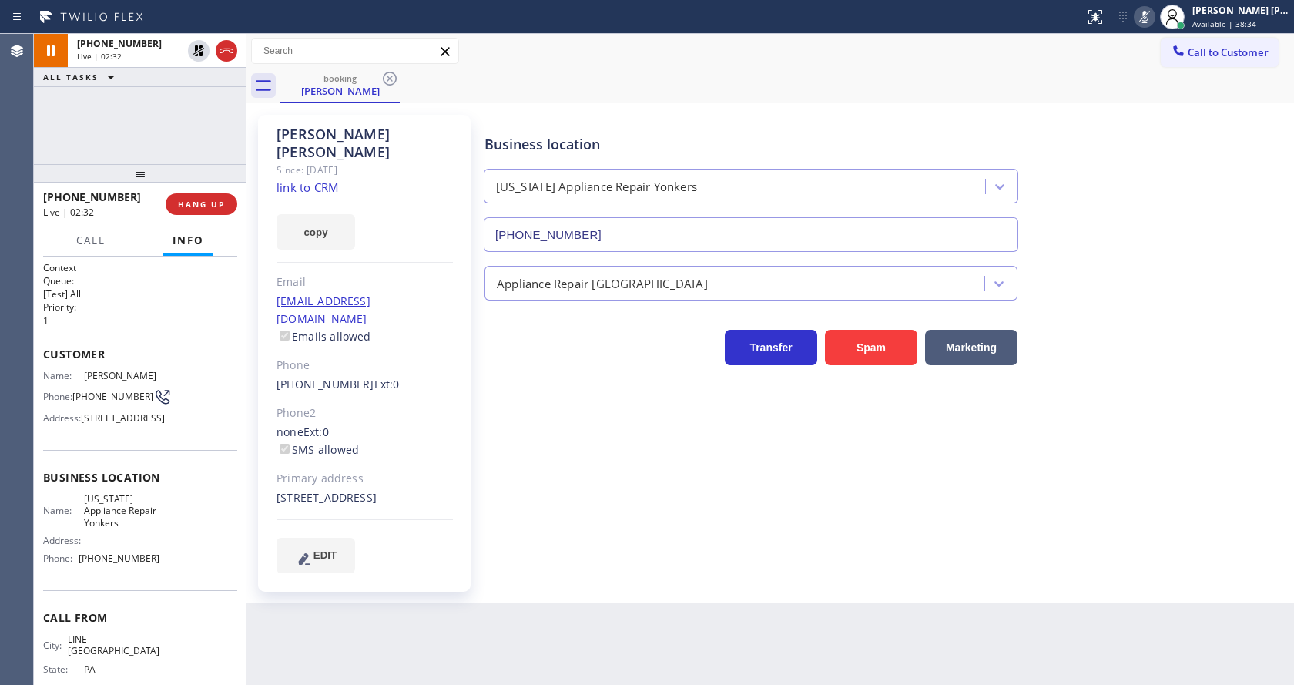
drag, startPoint x: 1151, startPoint y: 211, endPoint x: 1160, endPoint y: 186, distance: 27.0
click at [1151, 211] on div "Business location [US_STATE] Appliance Repair [GEOGRAPHIC_DATA] [PHONE_NUMBER]" at bounding box center [885, 181] width 809 height 139
click at [1150, 12] on icon at bounding box center [1144, 17] width 18 height 18
click at [198, 45] on icon at bounding box center [198, 51] width 18 height 18
click at [669, 441] on div "Business location [US_STATE] Appliance Repair [GEOGRAPHIC_DATA] [PHONE_NUMBER] …" at bounding box center [885, 344] width 809 height 450
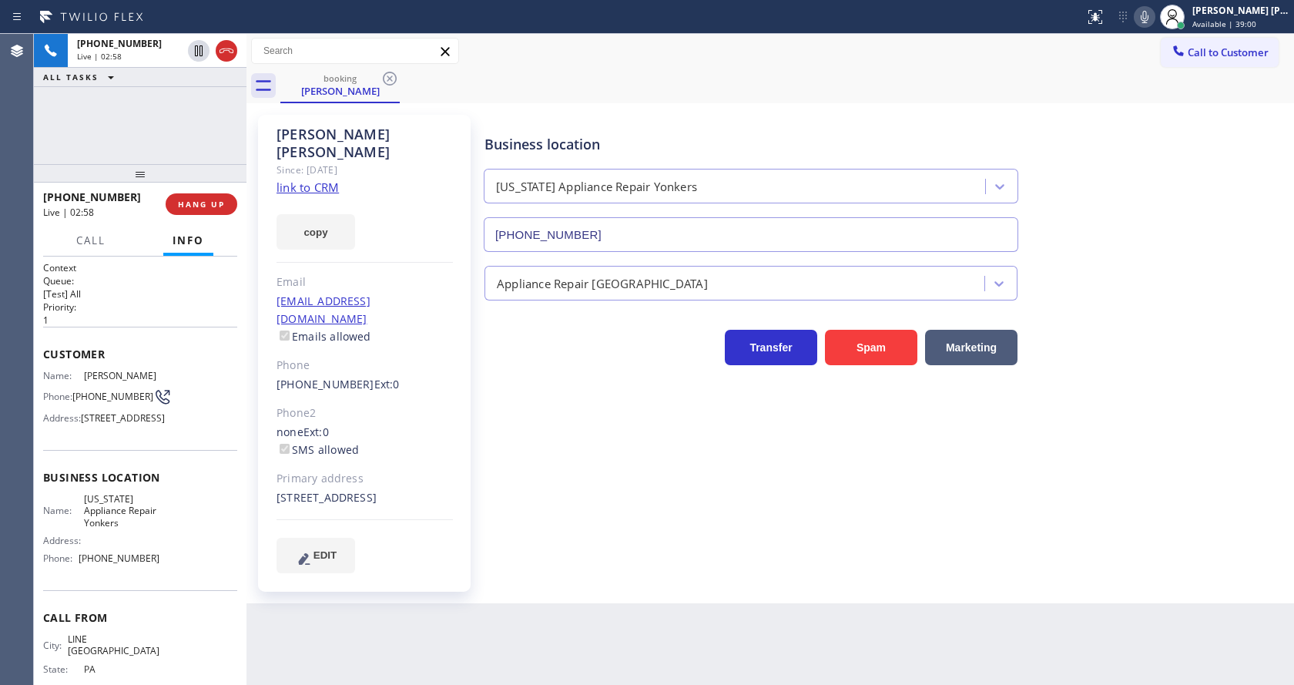
click at [187, 293] on p "[Test] All" at bounding box center [140, 293] width 194 height 13
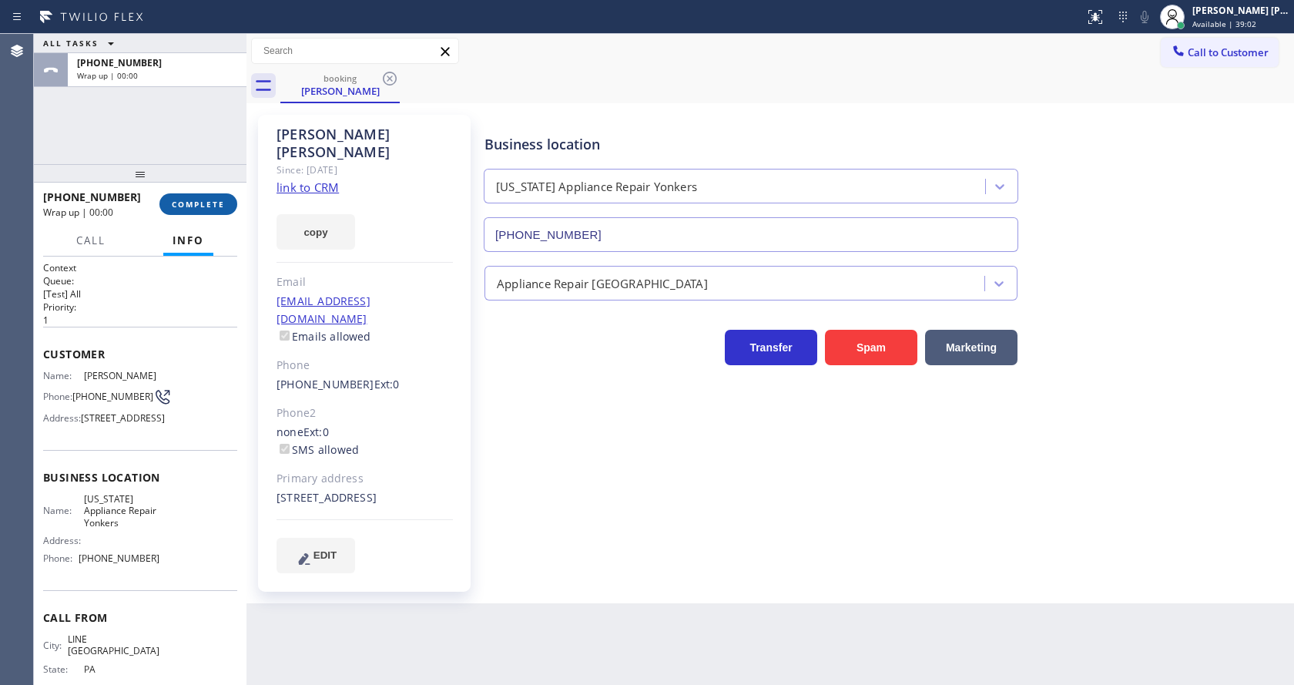
click at [196, 195] on button "COMPLETE" at bounding box center [198, 204] width 78 height 22
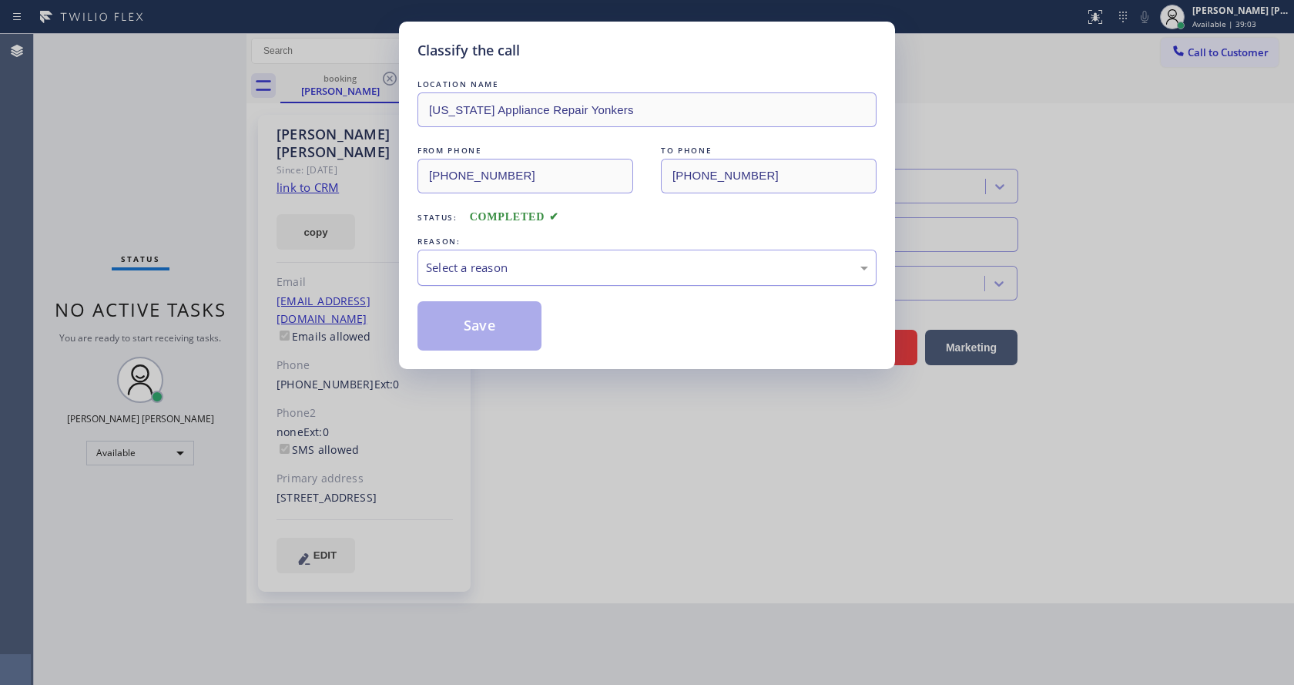
click at [537, 276] on div "Select a reason" at bounding box center [647, 268] width 442 height 18
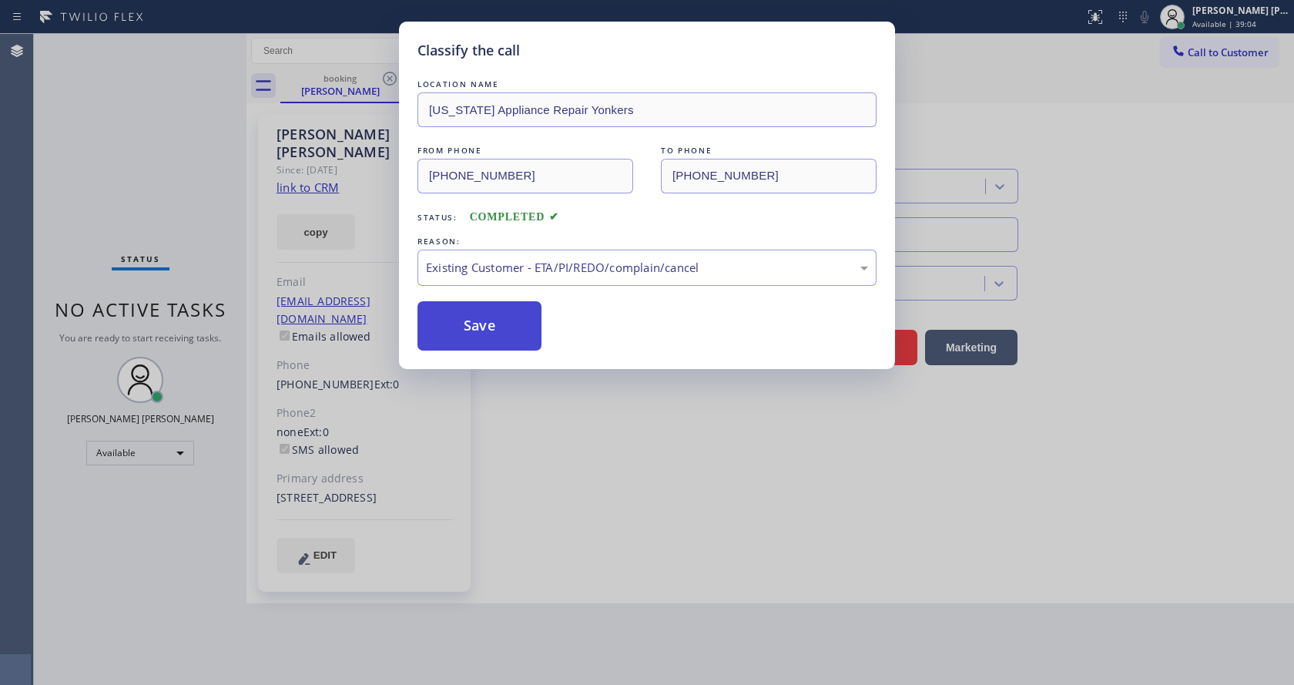
click at [499, 336] on button "Save" at bounding box center [479, 325] width 124 height 49
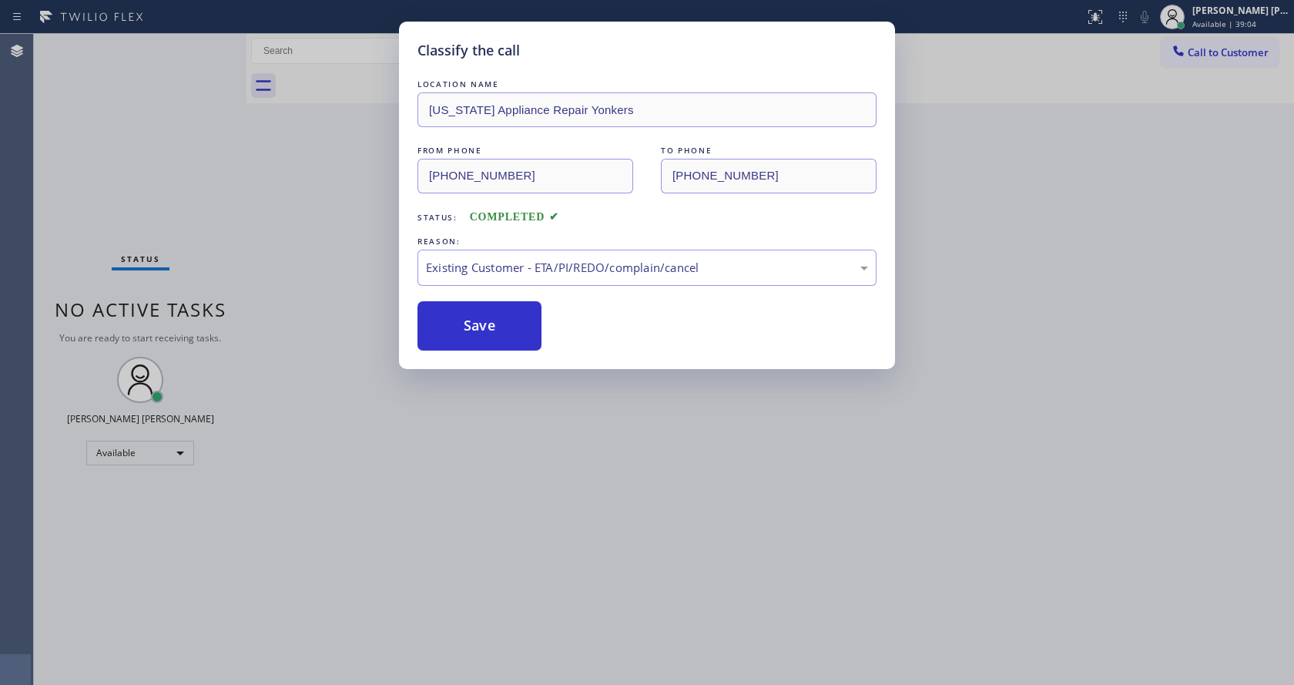
click at [640, 477] on div "Classify the call LOCATION NAME [US_STATE] Appliance Repair Yonkers FROM PHONE …" at bounding box center [647, 342] width 1294 height 685
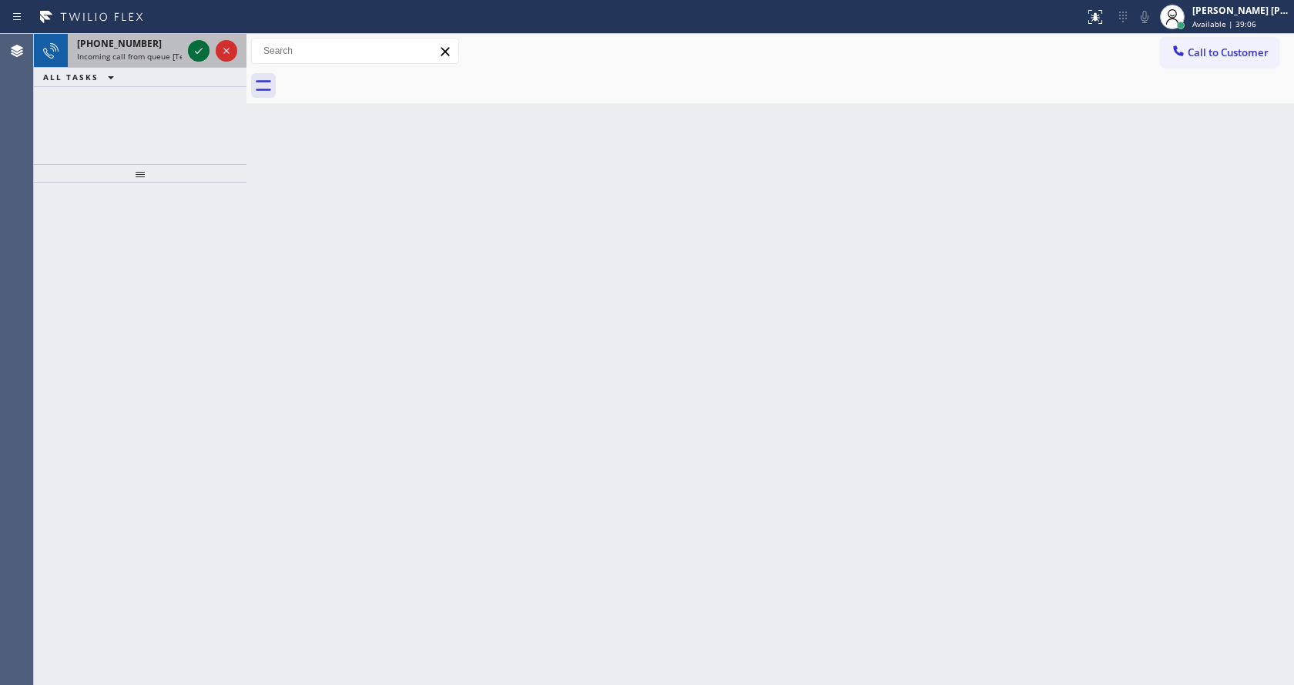
click at [198, 49] on icon at bounding box center [198, 51] width 18 height 18
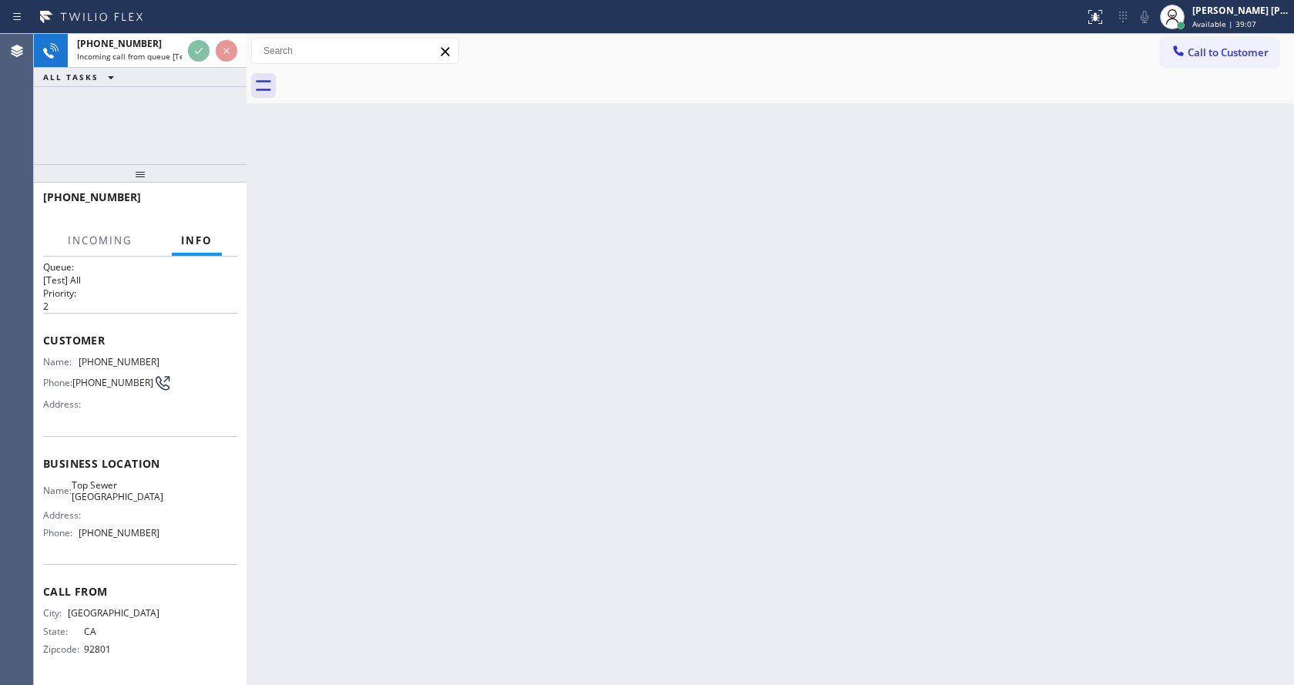
scroll to position [20, 0]
click at [517, 447] on div "Back to Dashboard Change Sender ID Customers Technicians Select a contact Outbo…" at bounding box center [769, 359] width 1047 height 651
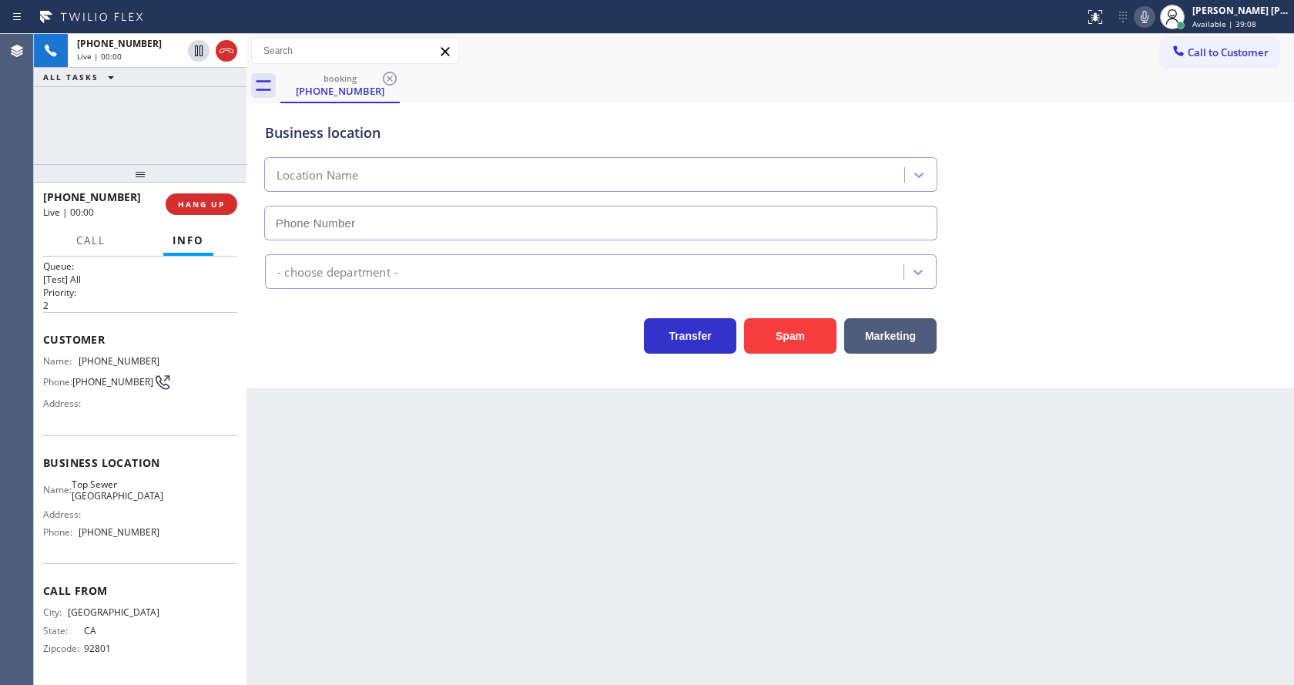
click at [281, 430] on div "Back to Dashboard Change Sender ID Customers Technicians Select a contact Outbo…" at bounding box center [769, 359] width 1047 height 651
type input "[PHONE_NUMBER]"
click at [319, 402] on div "Back to Dashboard Change Sender ID Customers Technicians Select a contact Outbo…" at bounding box center [769, 359] width 1047 height 651
click at [205, 200] on span "HANG UP" at bounding box center [201, 204] width 47 height 11
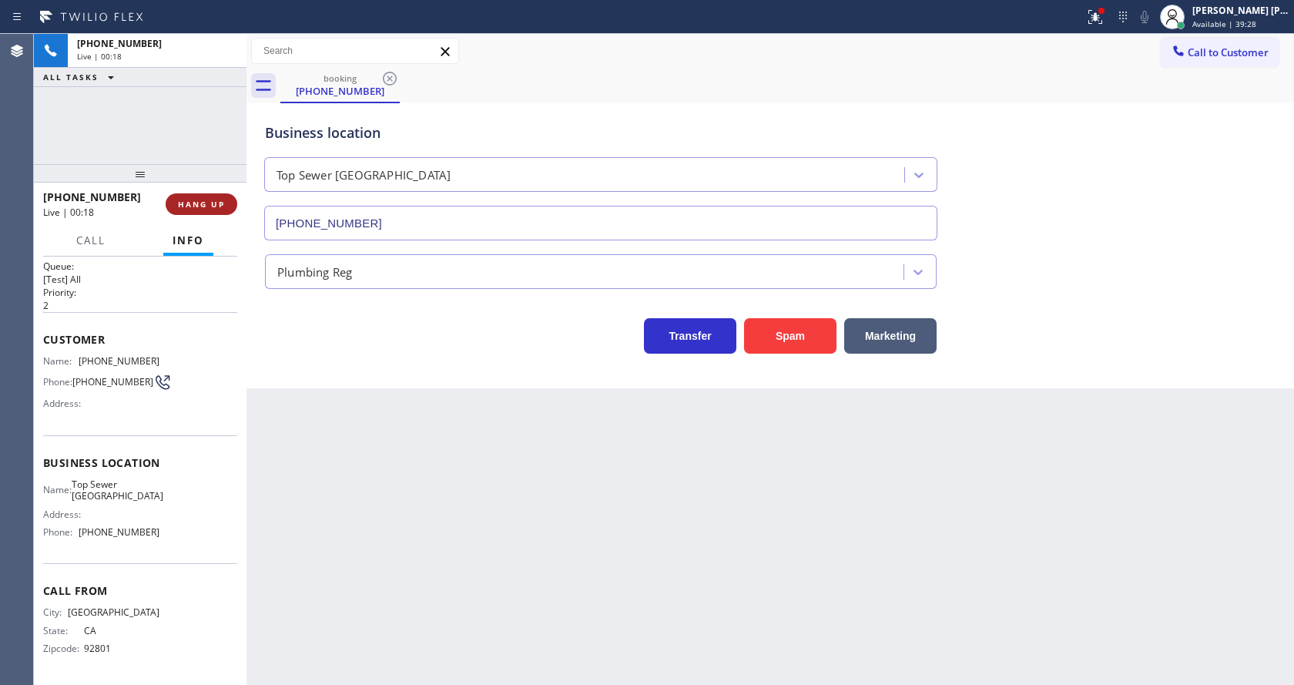
click at [205, 200] on span "HANG UP" at bounding box center [201, 204] width 47 height 11
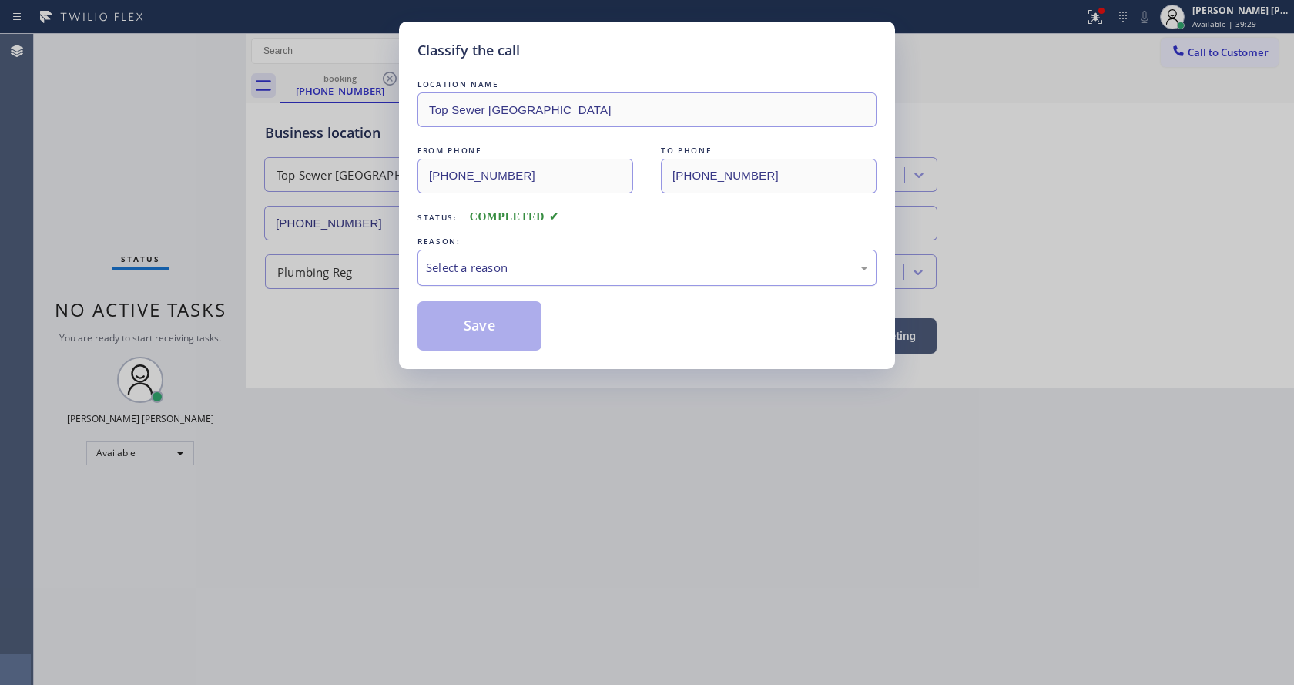
click at [556, 278] on div "Select a reason" at bounding box center [646, 268] width 459 height 36
click at [487, 323] on button "Save" at bounding box center [479, 325] width 124 height 49
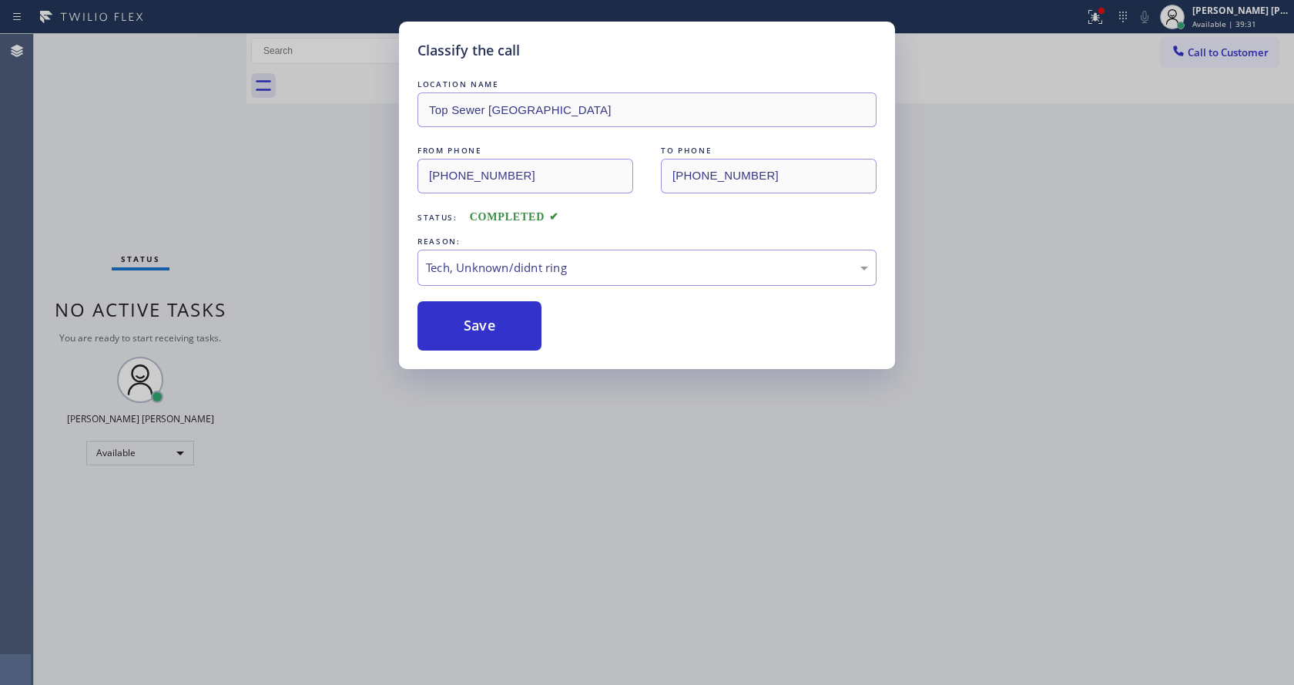
click at [540, 410] on div "Classify the call LOCATION NAME Top [GEOGRAPHIC_DATA] FROM PHONE [PHONE_NUMBER]…" at bounding box center [647, 342] width 1294 height 685
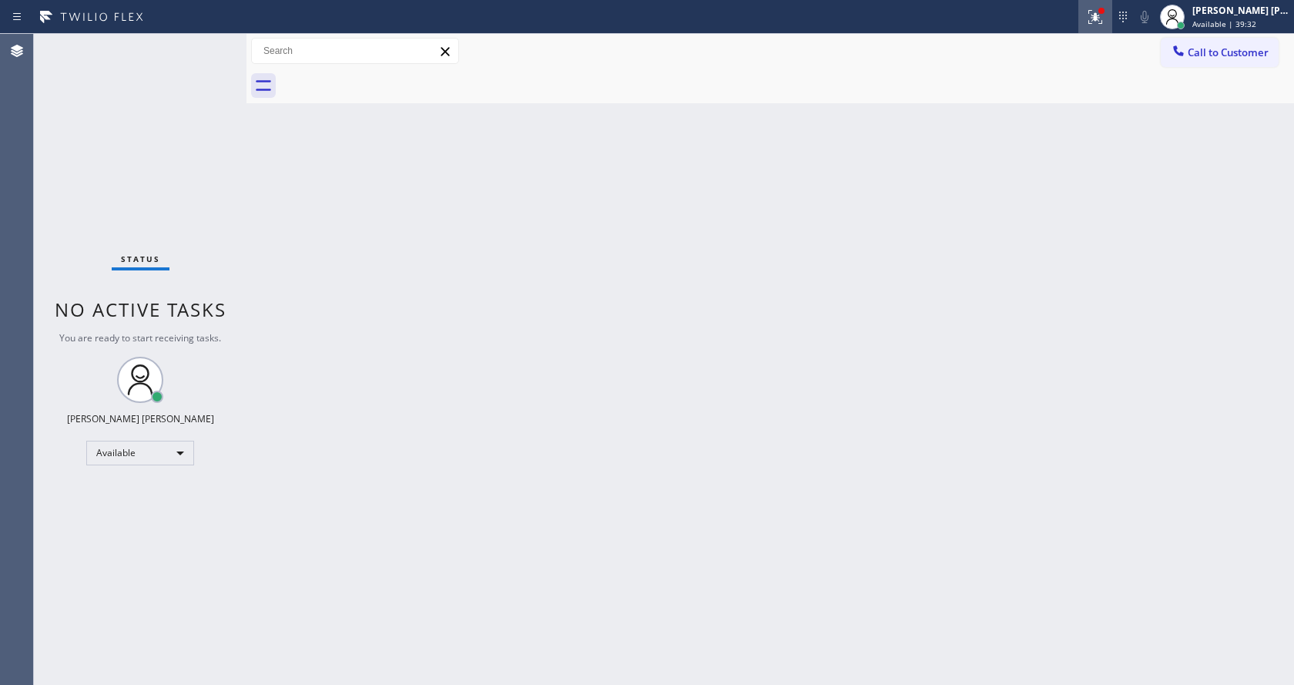
click at [1101, 10] on icon at bounding box center [1095, 17] width 18 height 18
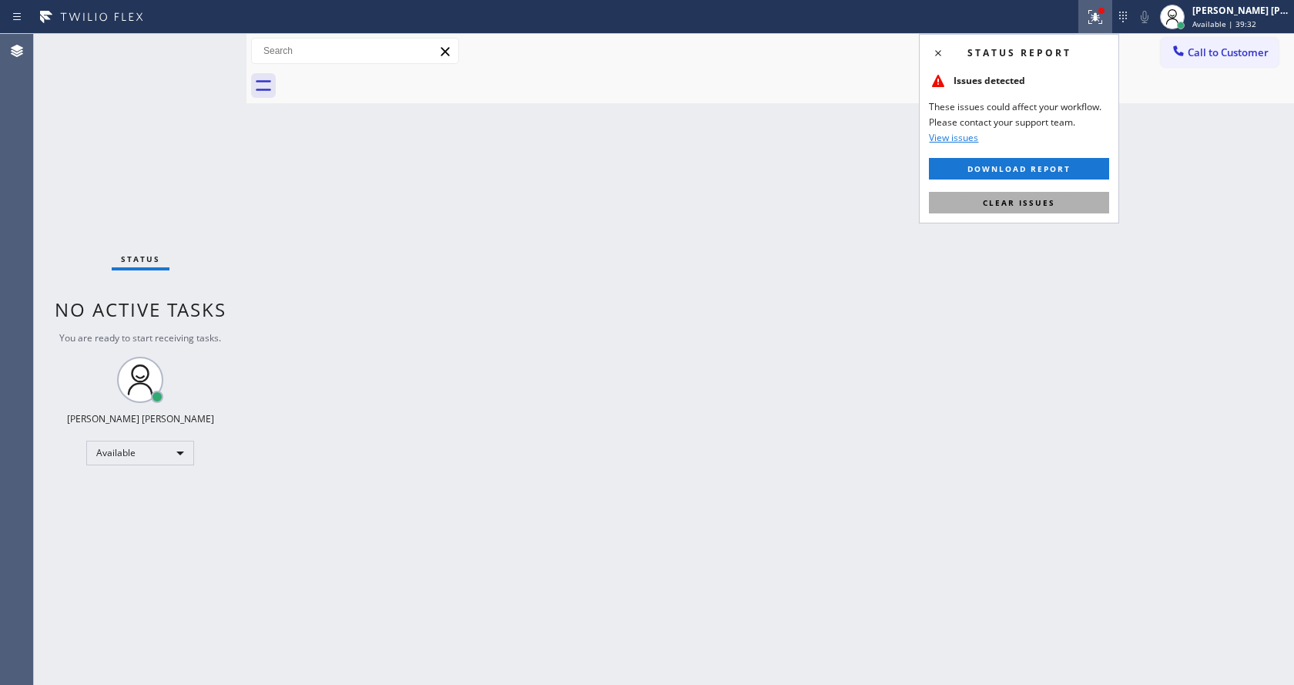
click at [1029, 203] on span "Clear issues" at bounding box center [1019, 202] width 72 height 11
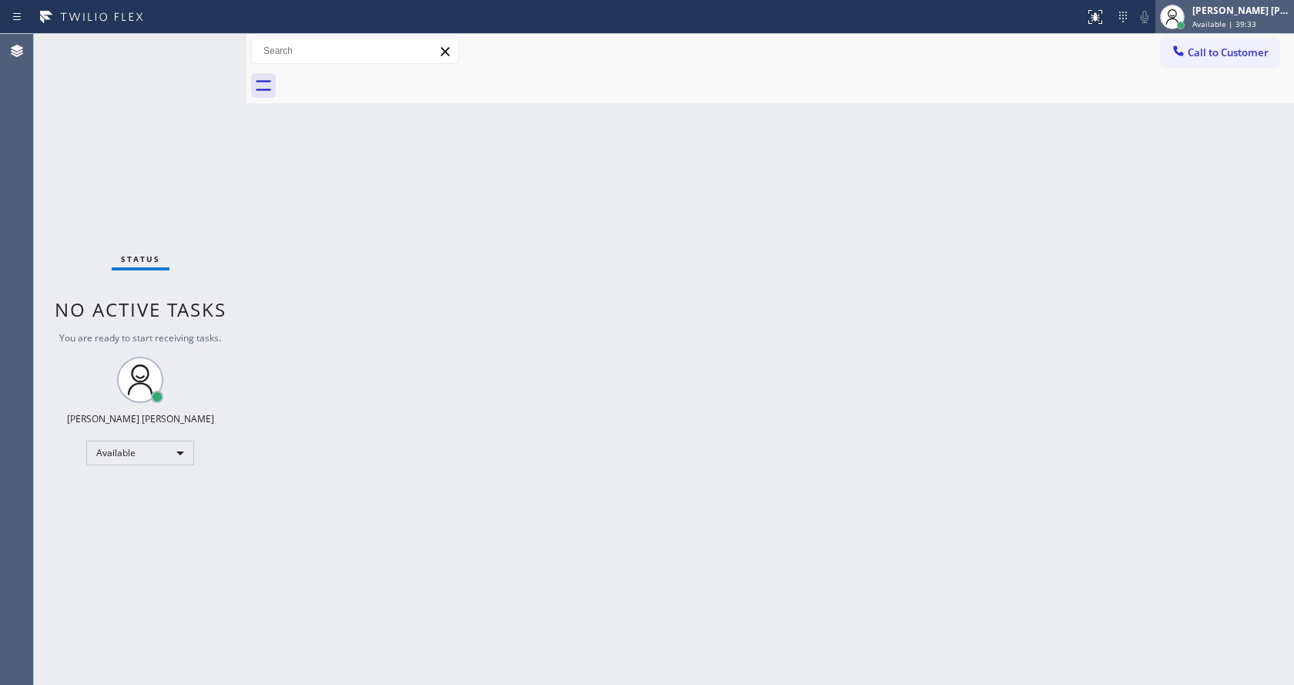
click at [1208, 14] on div "[PERSON_NAME] [PERSON_NAME]" at bounding box center [1240, 10] width 97 height 13
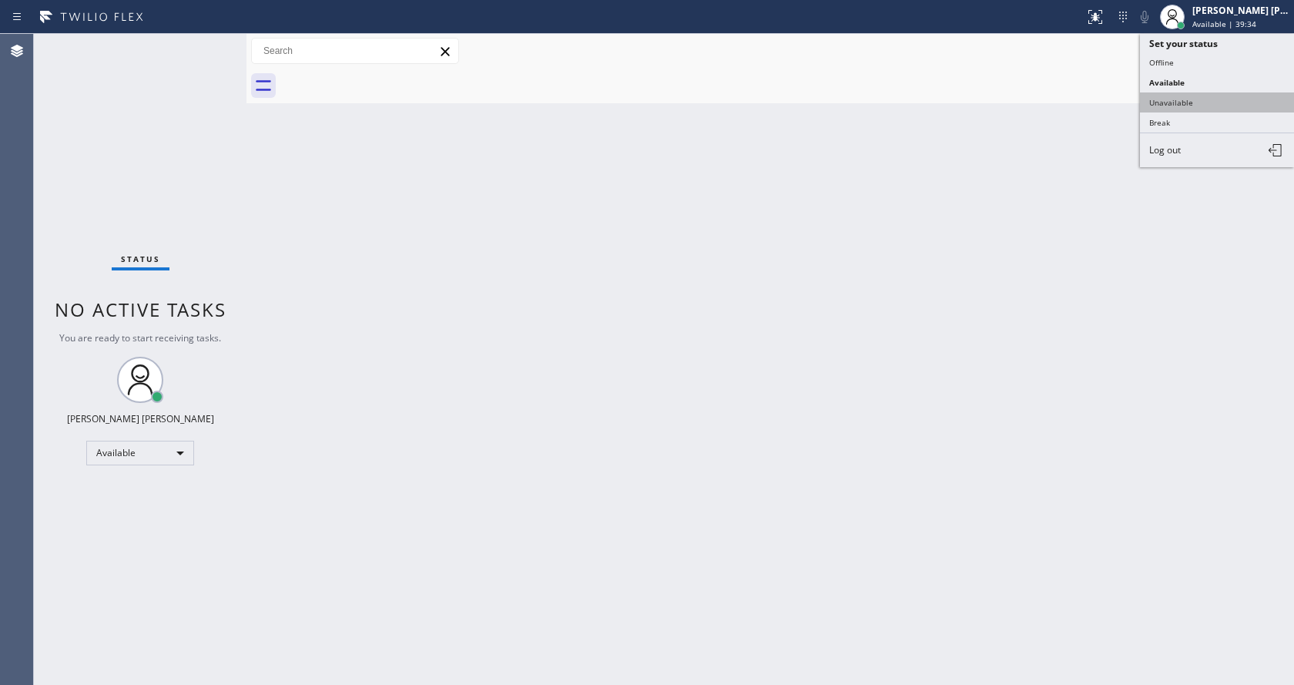
click at [1211, 94] on button "Unavailable" at bounding box center [1217, 102] width 154 height 20
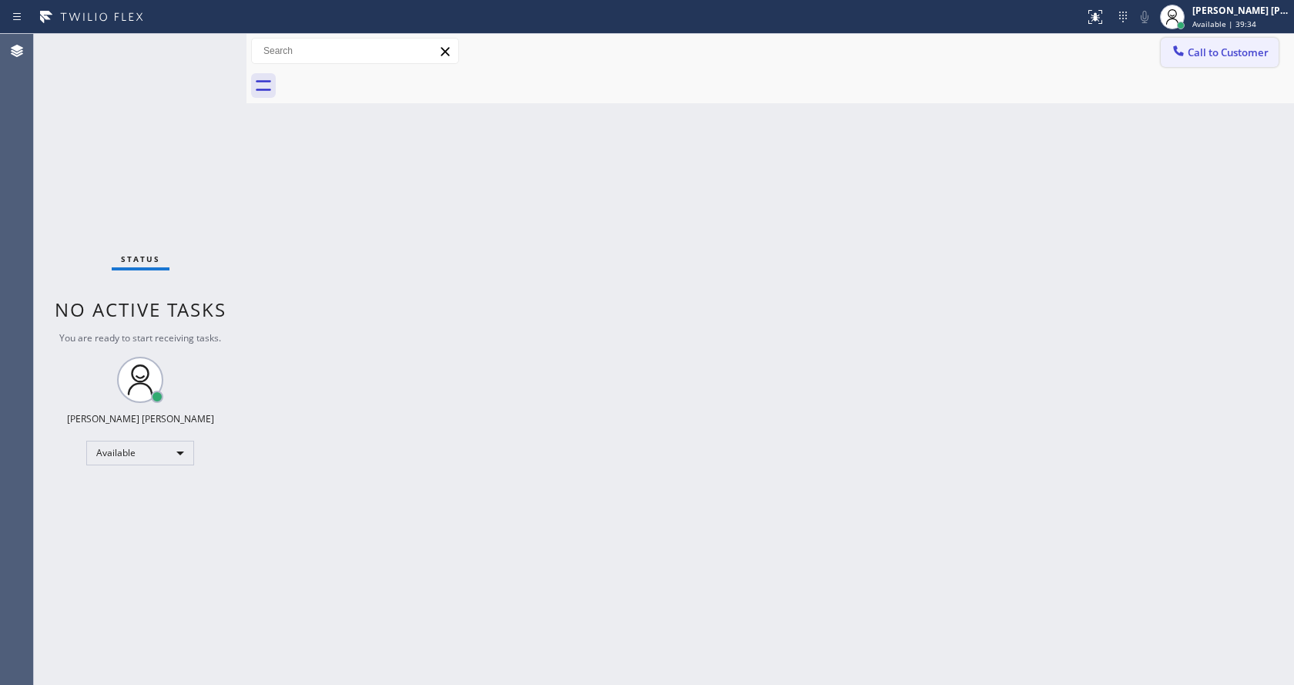
click at [1221, 44] on button "Call to Customer" at bounding box center [1220, 52] width 118 height 29
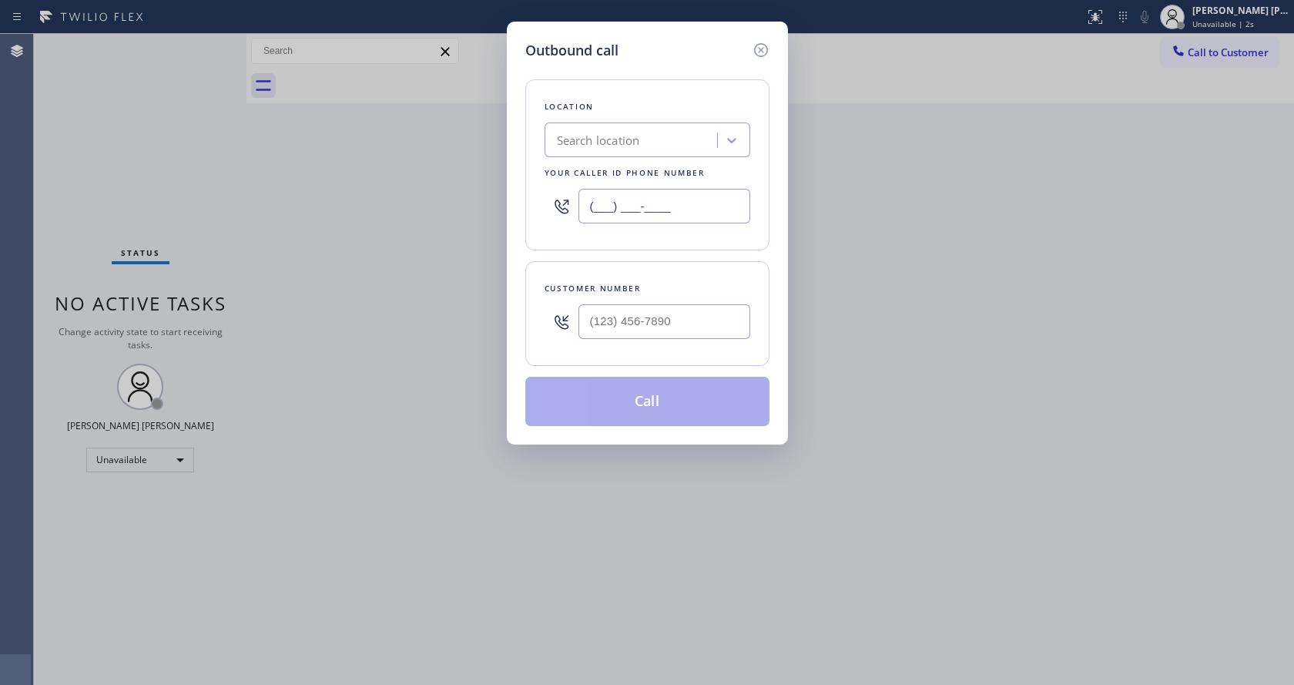
click at [665, 196] on input "(___) ___-____" at bounding box center [664, 206] width 172 height 35
paste input "720) 597-8193"
type input "[PHONE_NUMBER]"
click at [614, 320] on input "(___) ___-____" at bounding box center [664, 321] width 172 height 35
paste input "843) 557-9898"
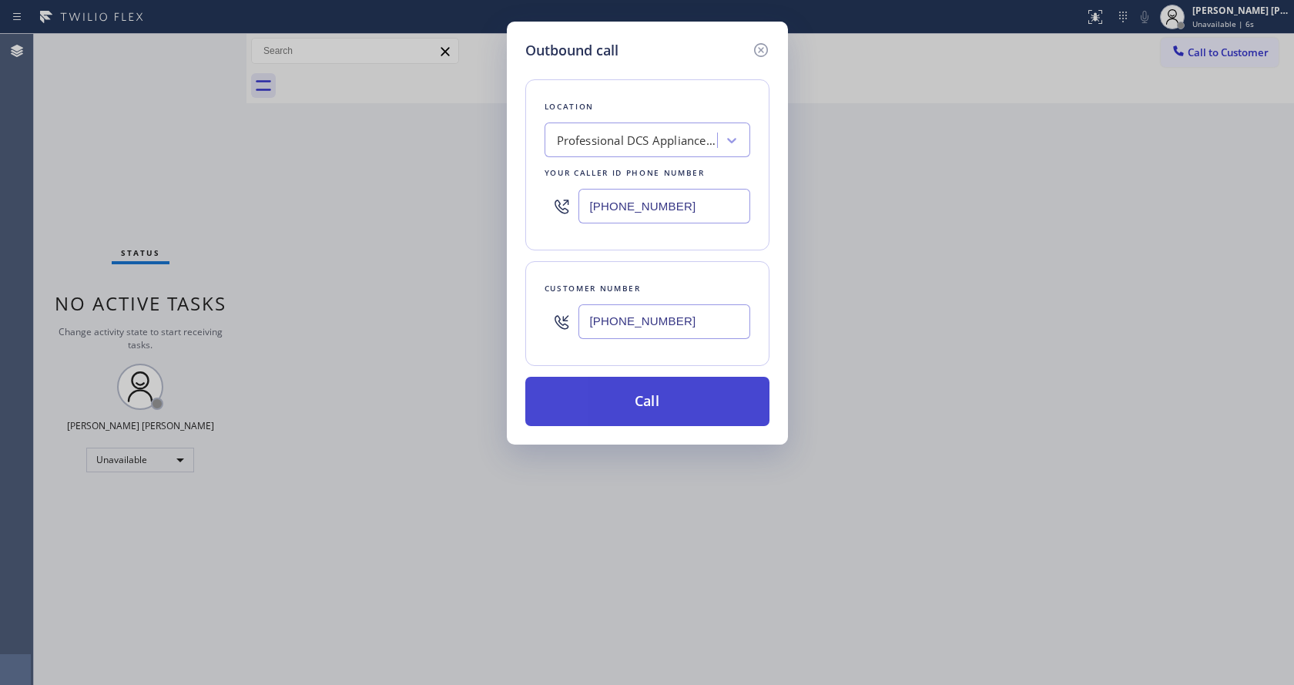
type input "[PHONE_NUMBER]"
click at [628, 407] on button "Call" at bounding box center [647, 401] width 244 height 49
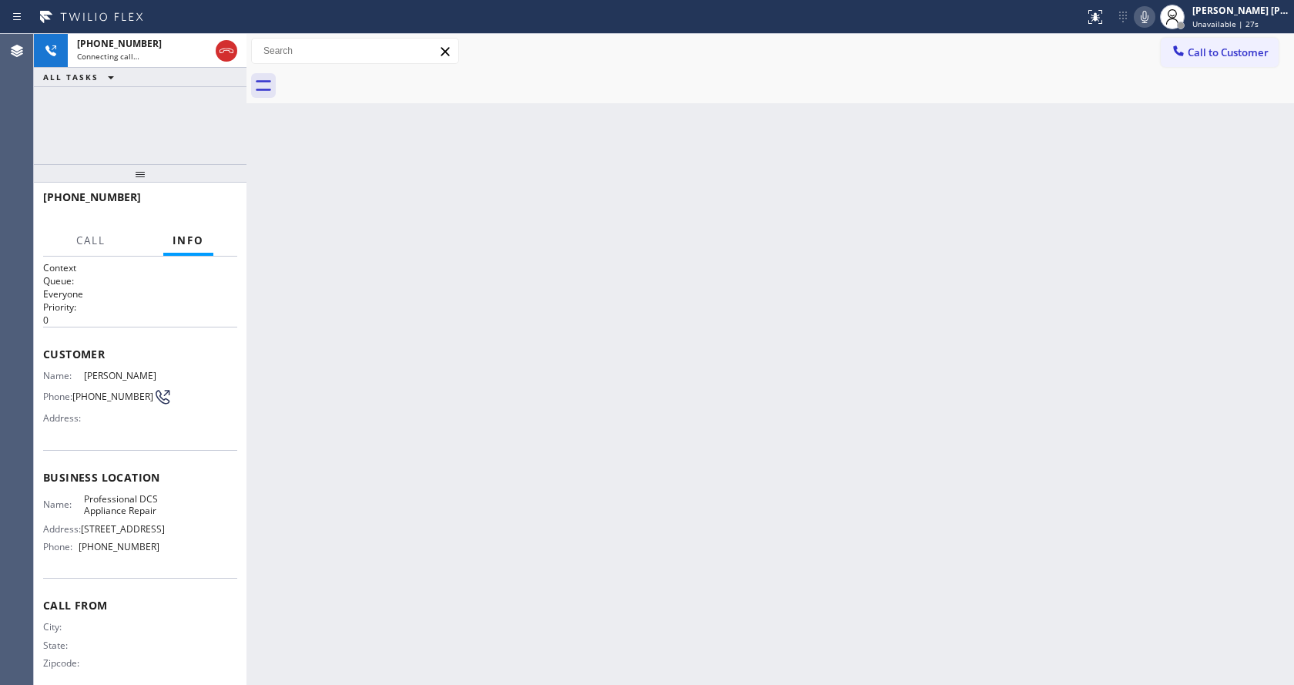
click at [463, 460] on div "Back to Dashboard Change Sender ID Customers Technicians Select a contact Outbo…" at bounding box center [769, 359] width 1047 height 651
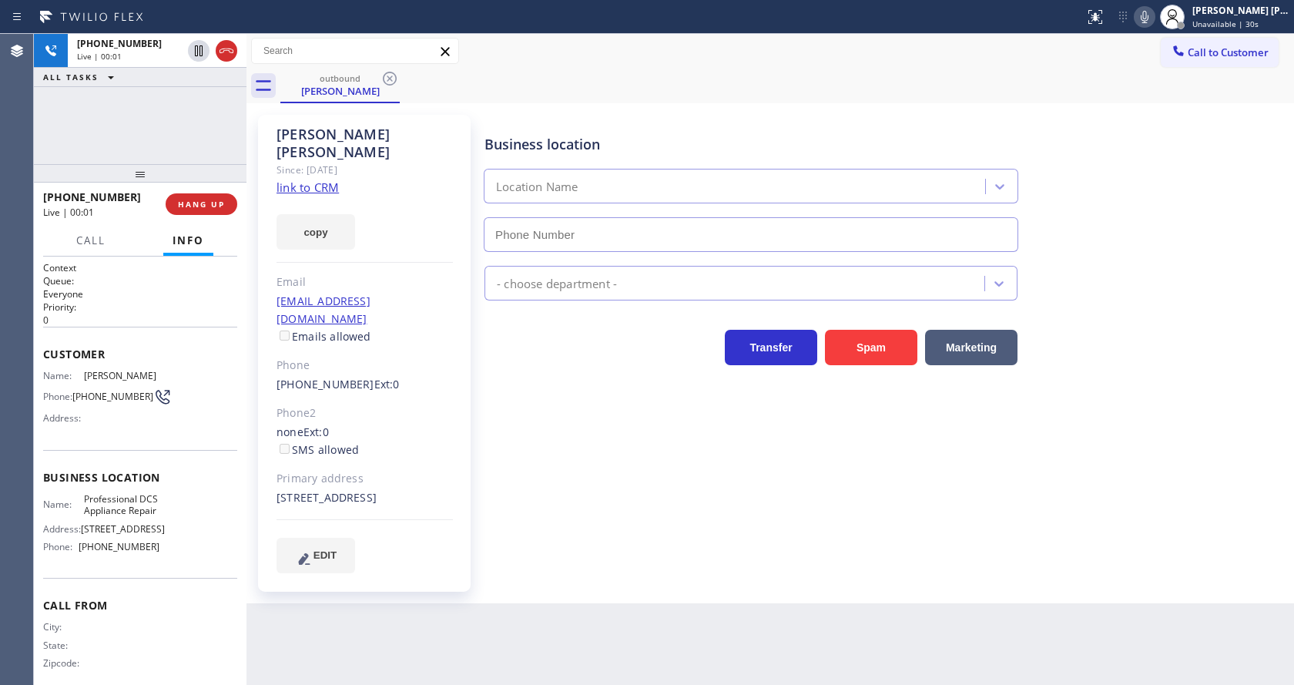
type input "[PHONE_NUMBER]"
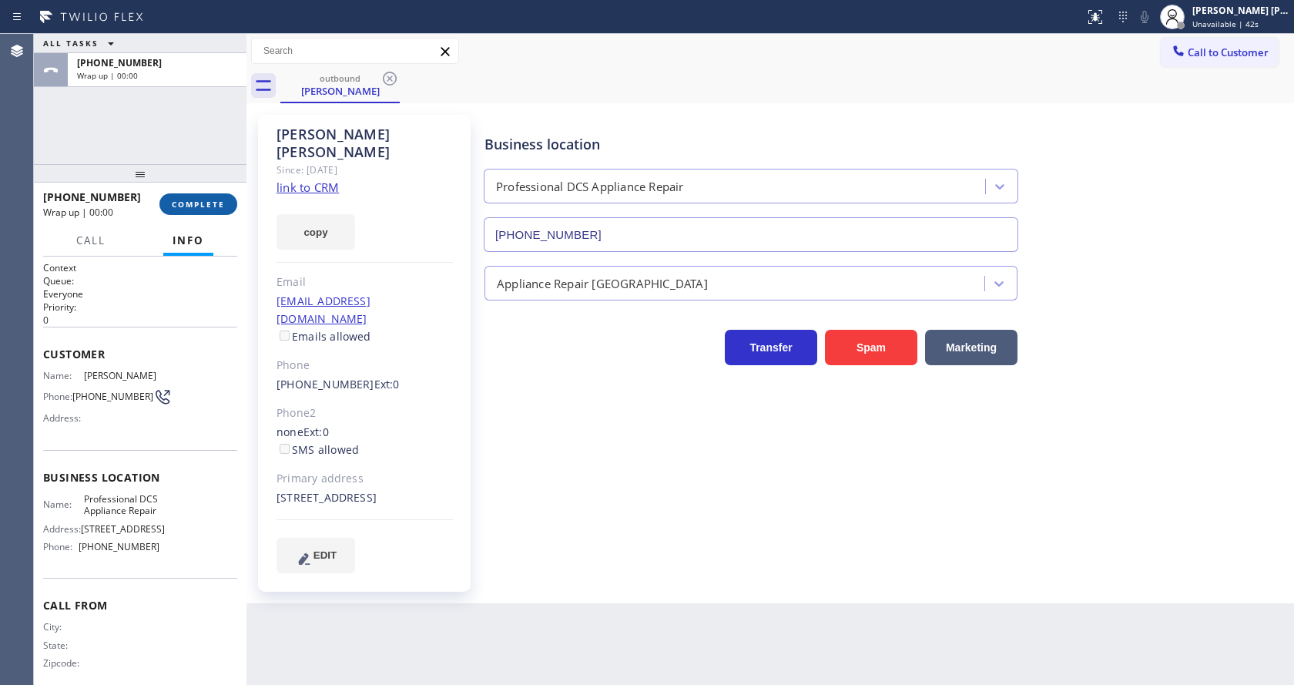
click at [218, 210] on button "COMPLETE" at bounding box center [198, 204] width 78 height 22
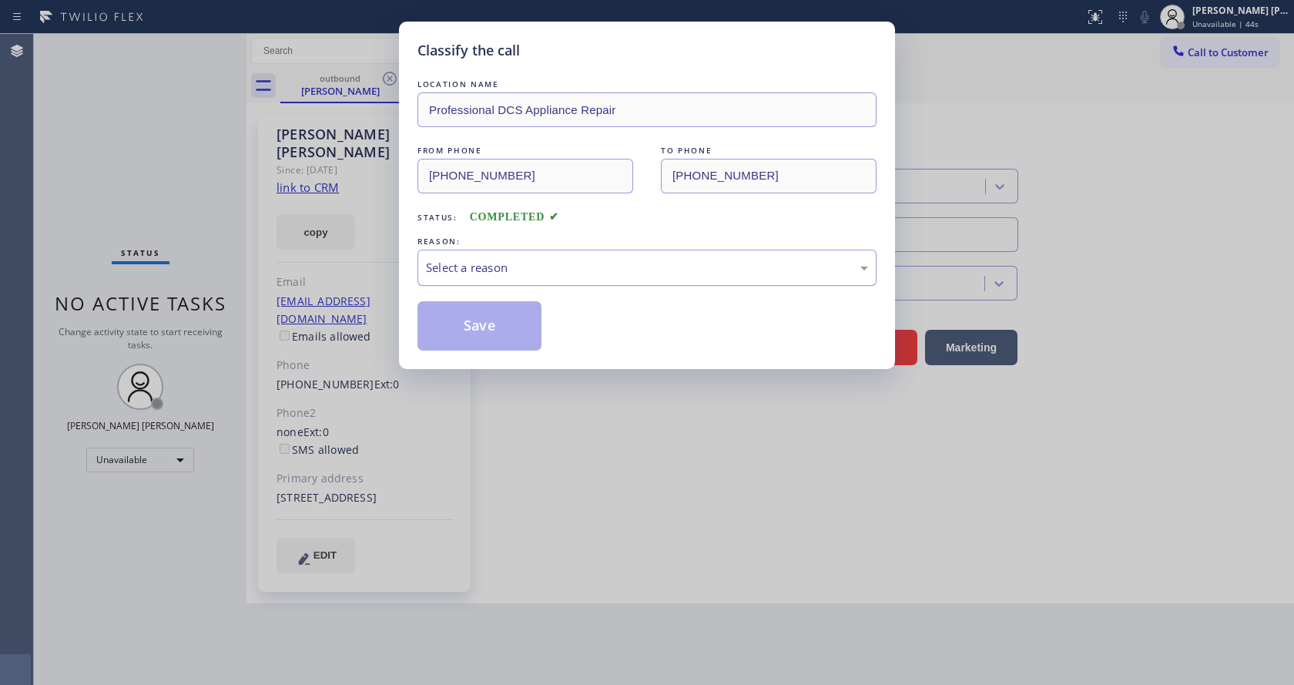
click at [474, 278] on div "Select a reason" at bounding box center [646, 268] width 459 height 36
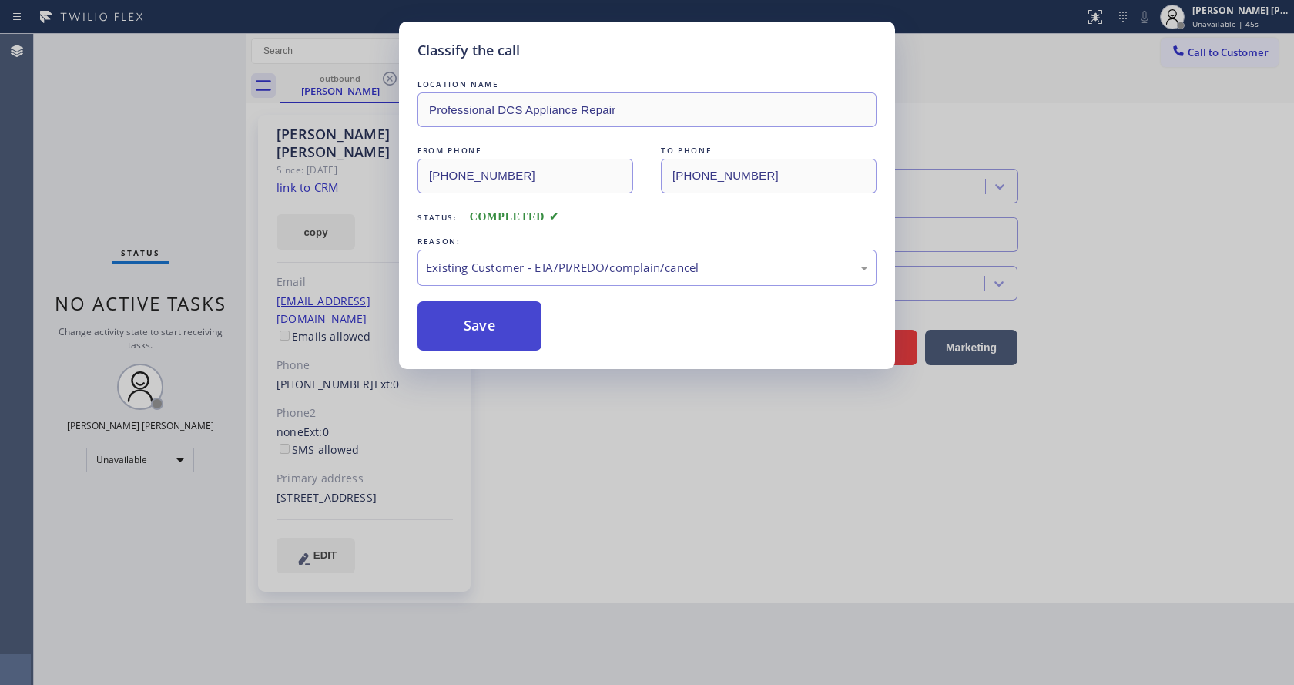
click at [474, 320] on button "Save" at bounding box center [479, 325] width 124 height 49
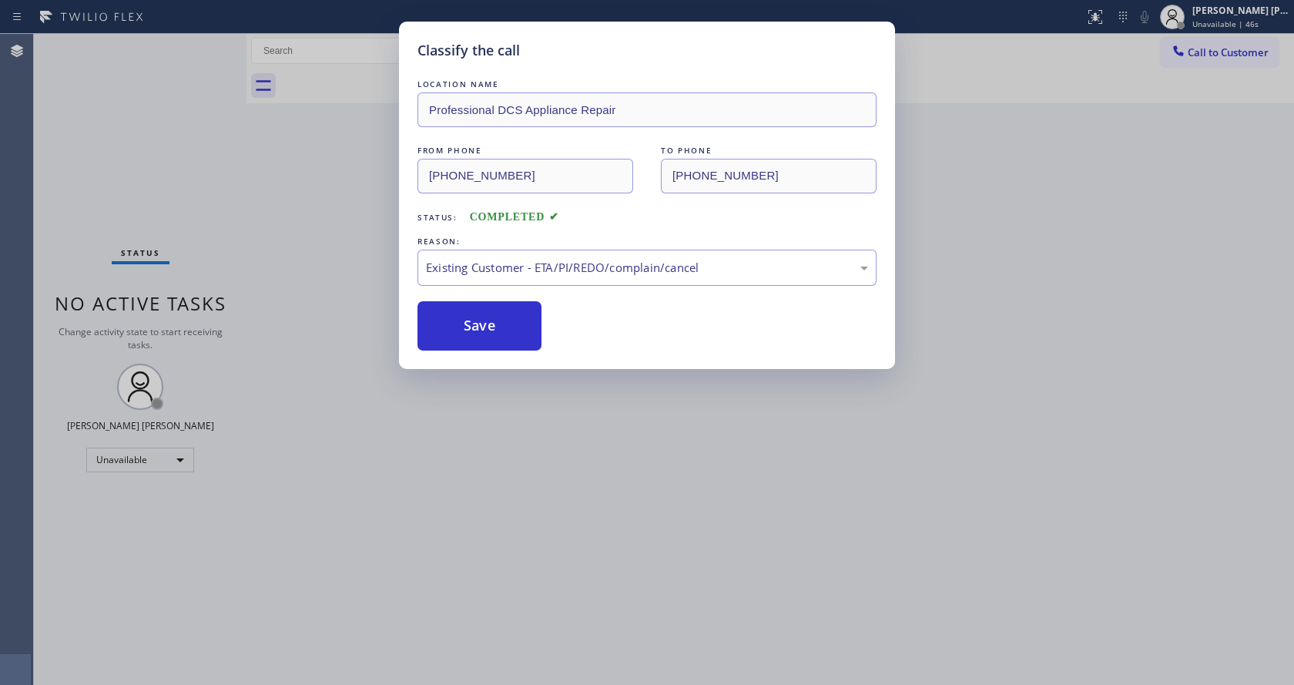
click at [484, 580] on div "Classify the call LOCATION NAME Professional DCS Appliance Repair FROM PHONE [P…" at bounding box center [647, 342] width 1294 height 685
click at [497, 680] on div "Classify the call LOCATION NAME Professional DCS Appliance Repair FROM PHONE [P…" at bounding box center [647, 342] width 1294 height 685
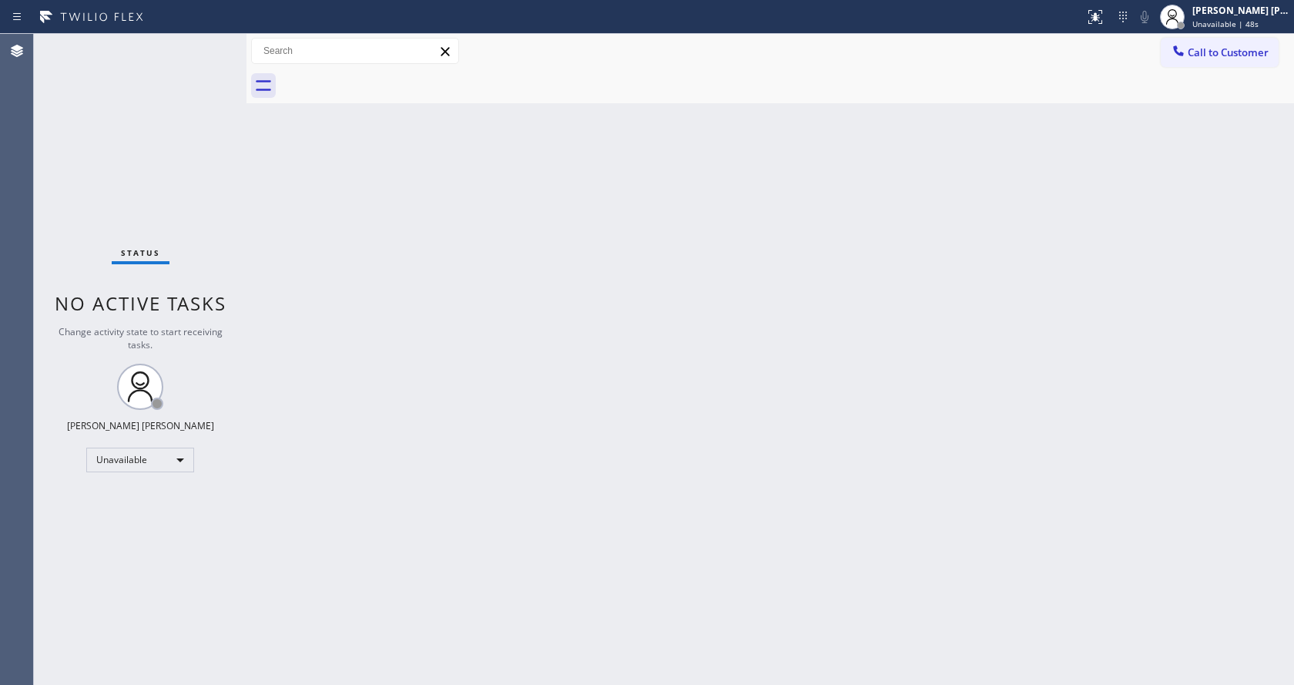
click at [260, 221] on div "Back to Dashboard Change Sender ID Customers Technicians Select a contact Outbo…" at bounding box center [769, 359] width 1047 height 651
click at [183, 159] on div "Status No active tasks Change activity state to start receiving tasks. [PERSON_…" at bounding box center [140, 359] width 213 height 651
click at [337, 343] on div "Back to Dashboard Change Sender ID Customers Technicians Select a contact Outbo…" at bounding box center [769, 359] width 1047 height 651
drag, startPoint x: 809, startPoint y: 350, endPoint x: 933, endPoint y: 263, distance: 150.4
click at [819, 344] on div "Back to Dashboard Change Sender ID Customers Technicians Select a contact Outbo…" at bounding box center [769, 359] width 1047 height 651
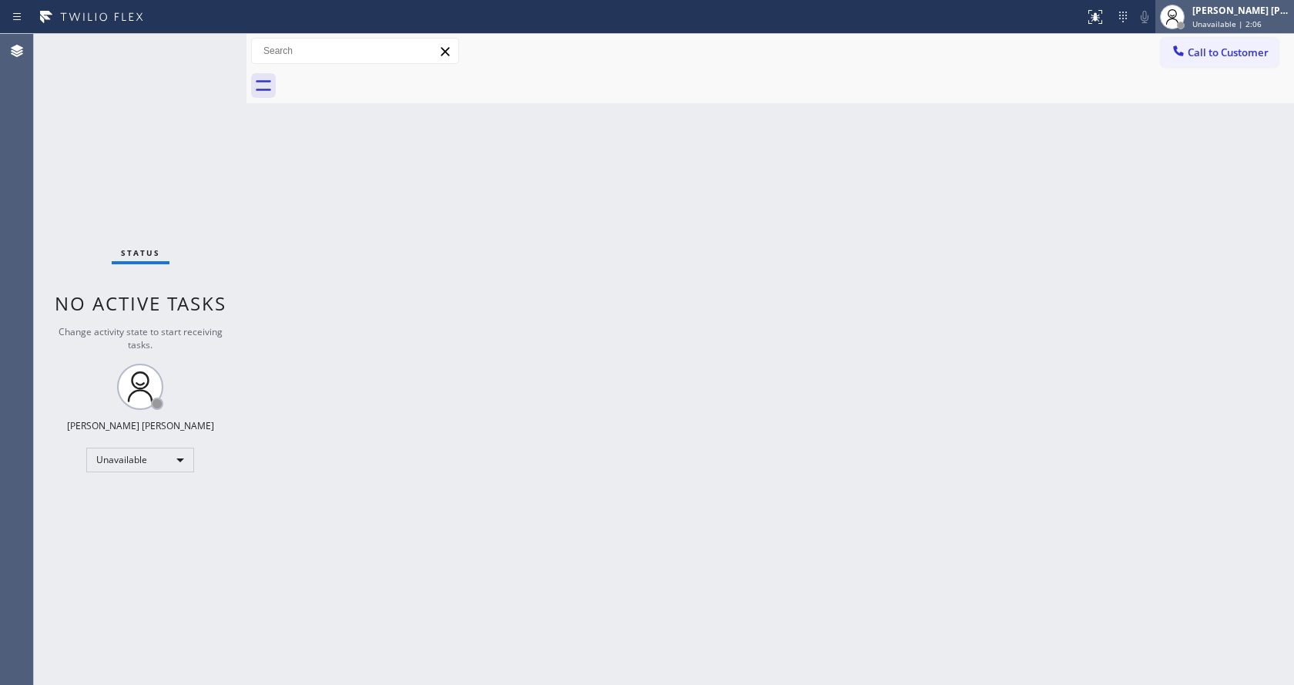
click at [1214, 15] on div "[PERSON_NAME] [PERSON_NAME]" at bounding box center [1240, 10] width 97 height 13
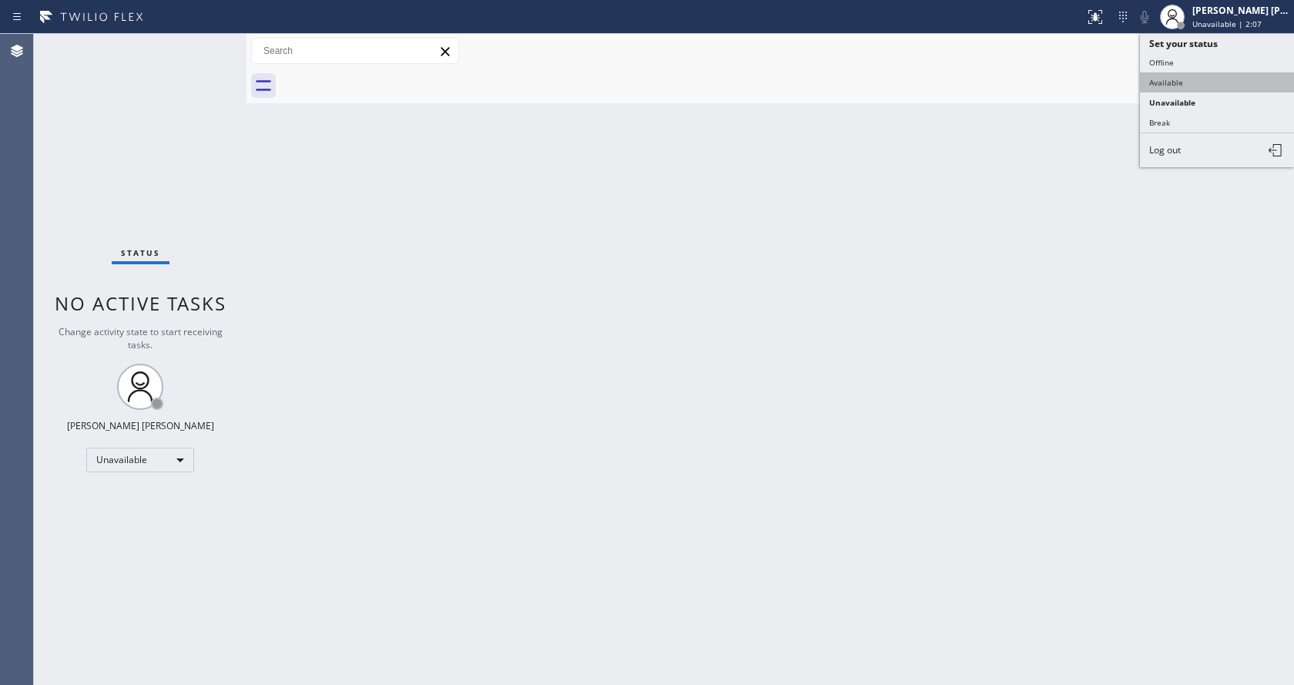
click at [1168, 85] on button "Available" at bounding box center [1217, 82] width 154 height 20
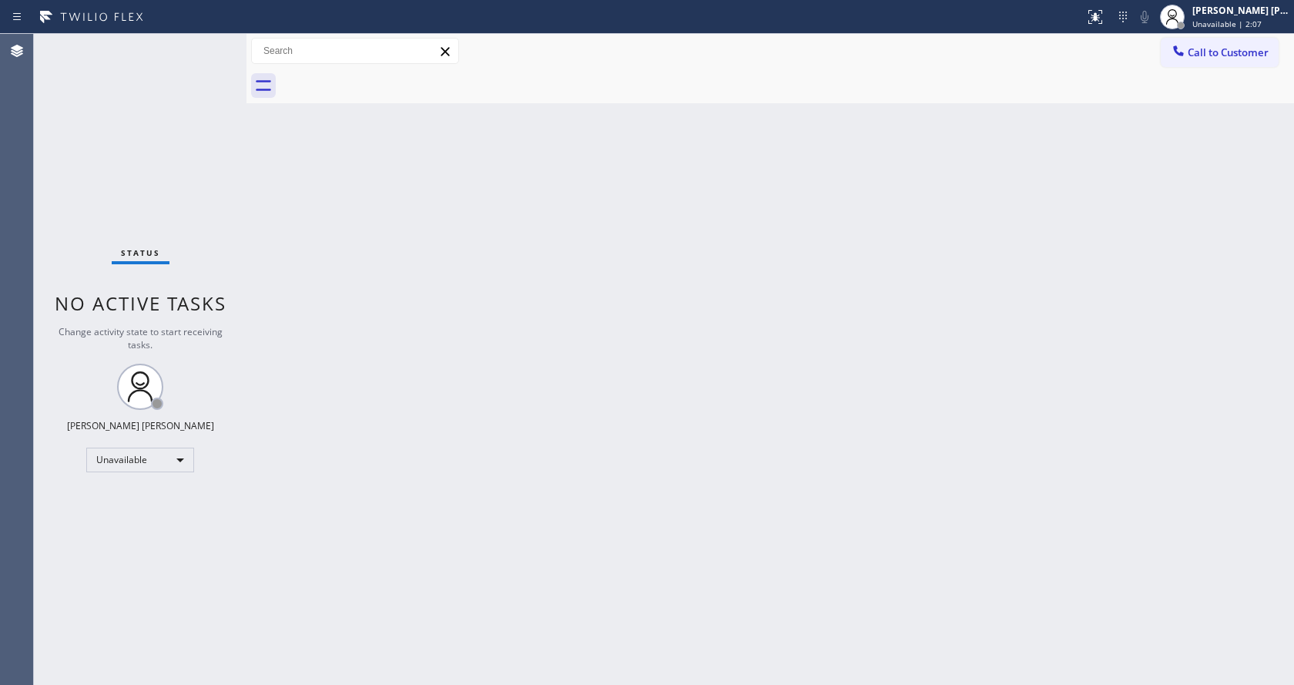
click at [837, 437] on div "Back to Dashboard Change Sender ID Customers Technicians Select a contact Outbo…" at bounding box center [769, 359] width 1047 height 651
click at [270, 165] on div "Back to Dashboard Change Sender ID Customers Technicians Select a contact Outbo…" at bounding box center [769, 359] width 1047 height 651
click at [193, 343] on span "You are ready to start receiving tasks." at bounding box center [140, 337] width 162 height 13
click at [608, 255] on div "Back to Dashboard Change Sender ID Customers Technicians Select a contact Outbo…" at bounding box center [769, 359] width 1047 height 651
click at [505, 673] on div "Back to Dashboard Change Sender ID Customers Technicians Select a contact Outbo…" at bounding box center [769, 359] width 1047 height 651
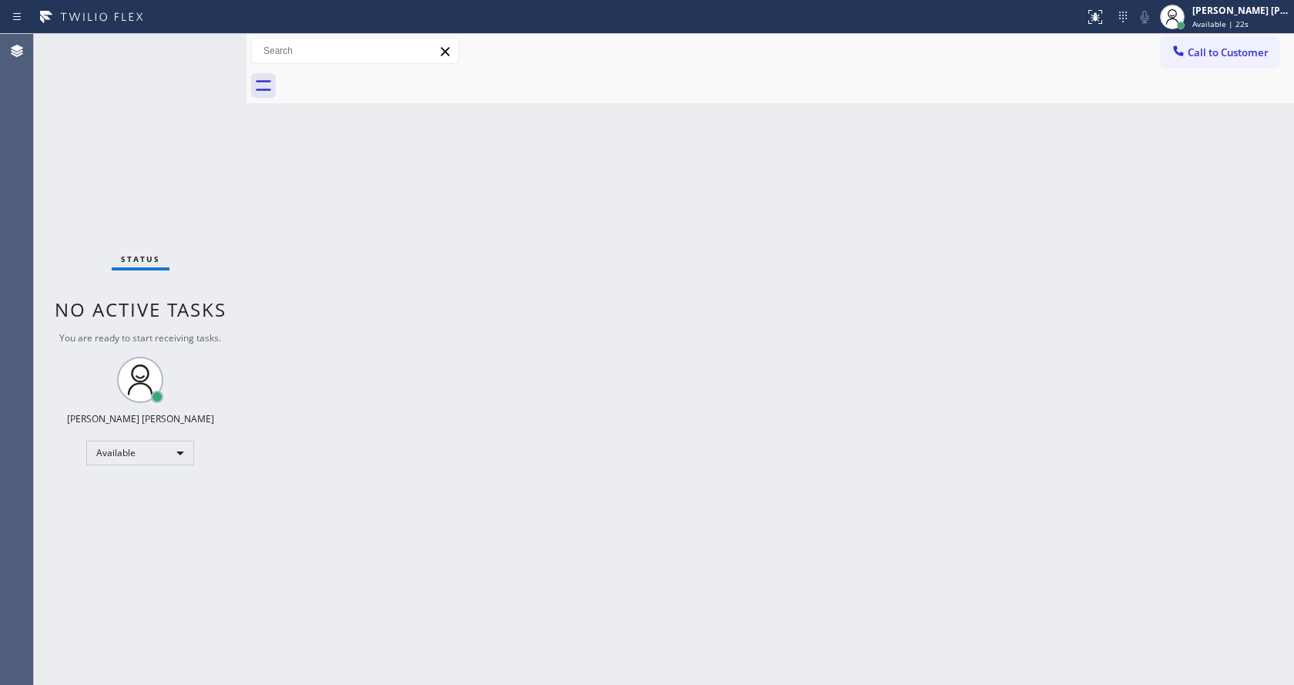
click at [162, 244] on div "Status No active tasks You are ready to start receiving tasks. [PERSON_NAME] [P…" at bounding box center [140, 359] width 213 height 651
click at [209, 40] on div "Status No active tasks You are ready to start receiving tasks. [PERSON_NAME] [P…" at bounding box center [140, 359] width 213 height 651
click at [198, 52] on div "Status No active tasks You are ready to start receiving tasks. [PERSON_NAME] [P…" at bounding box center [140, 359] width 213 height 651
click at [203, 42] on div "Status No active tasks You are ready to start receiving tasks. [PERSON_NAME] [P…" at bounding box center [140, 359] width 213 height 651
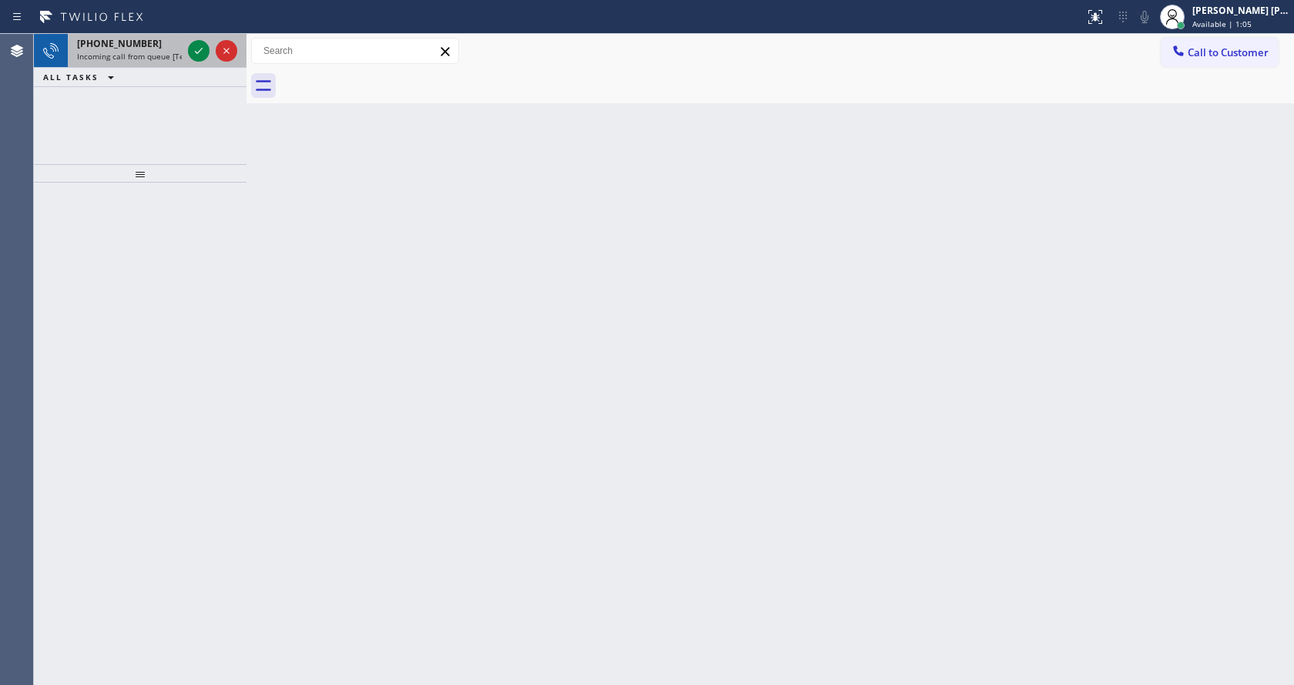
click at [199, 39] on div at bounding box center [212, 51] width 55 height 34
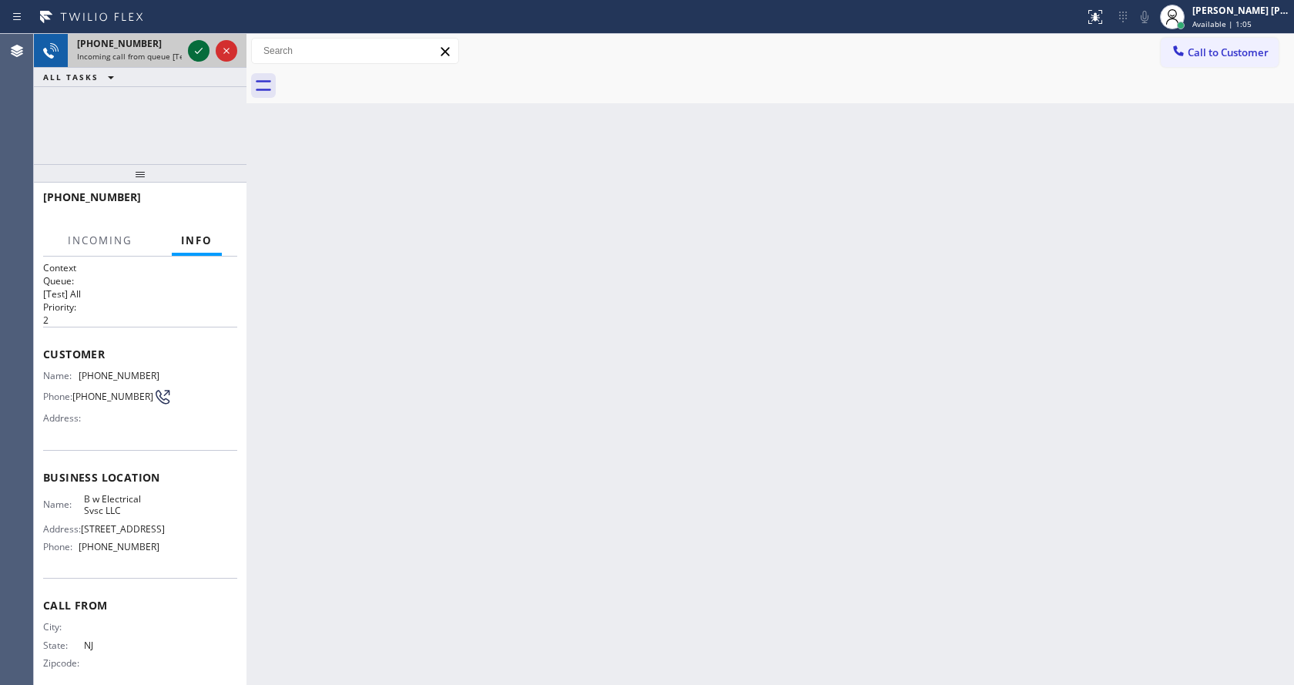
click at [196, 45] on icon at bounding box center [198, 51] width 18 height 18
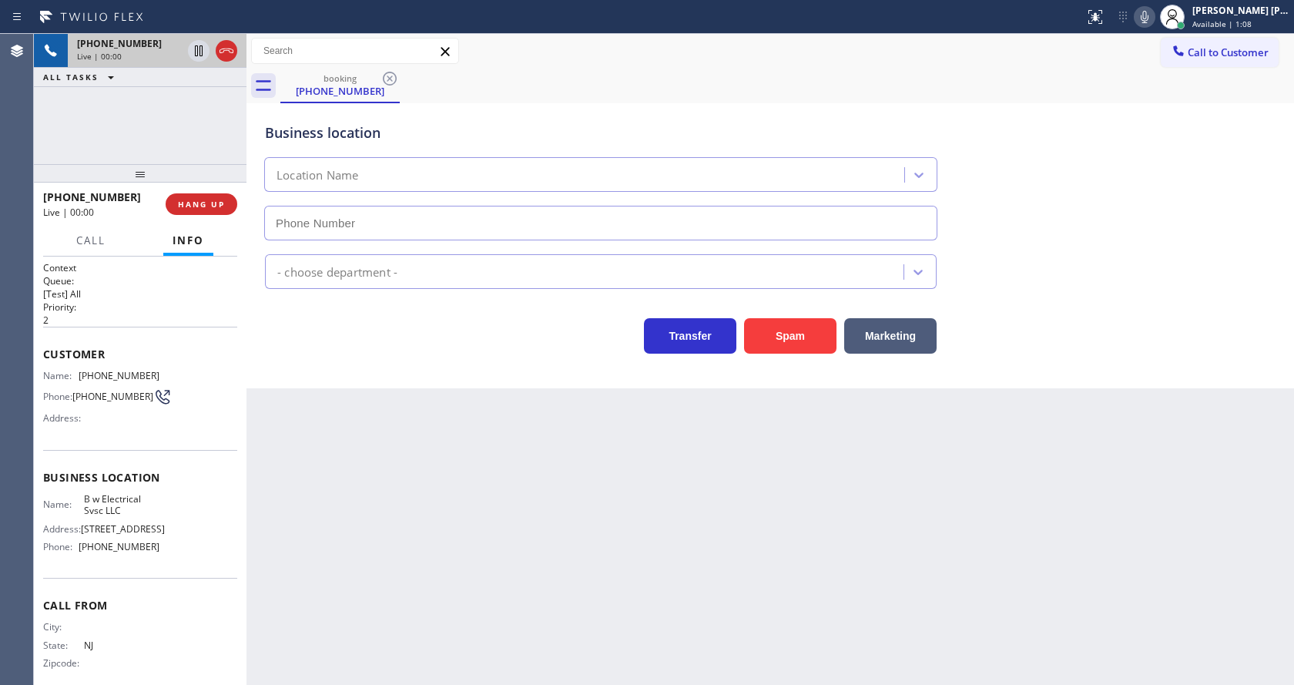
type input "[PHONE_NUMBER]"
click at [759, 335] on button "Spam" at bounding box center [790, 335] width 92 height 35
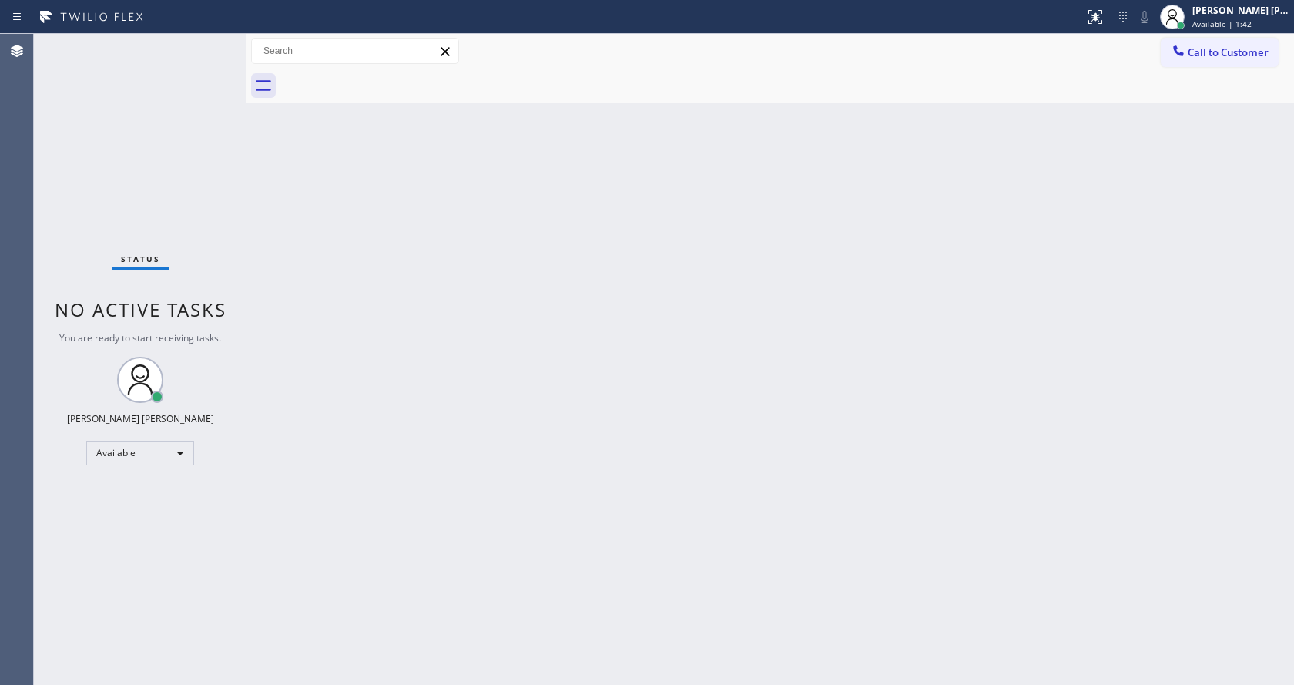
click at [301, 209] on div "Back to Dashboard Change Sender ID Customers Technicians Select a contact Outbo…" at bounding box center [769, 359] width 1047 height 651
click at [206, 45] on div "Status No active tasks You are ready to start receiving tasks. [PERSON_NAME] [P…" at bounding box center [140, 359] width 213 height 651
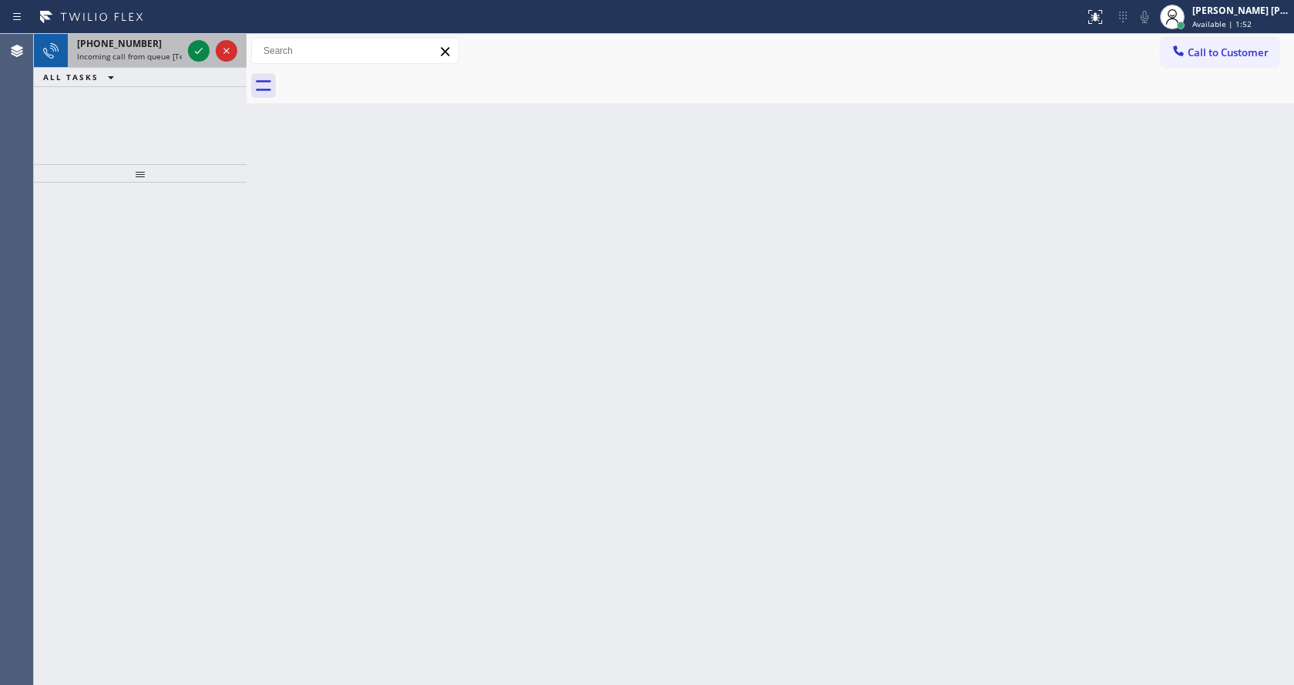
click at [175, 56] on span "Incoming call from queue [Test] All" at bounding box center [141, 56] width 128 height 11
click at [199, 52] on icon at bounding box center [199, 51] width 8 height 6
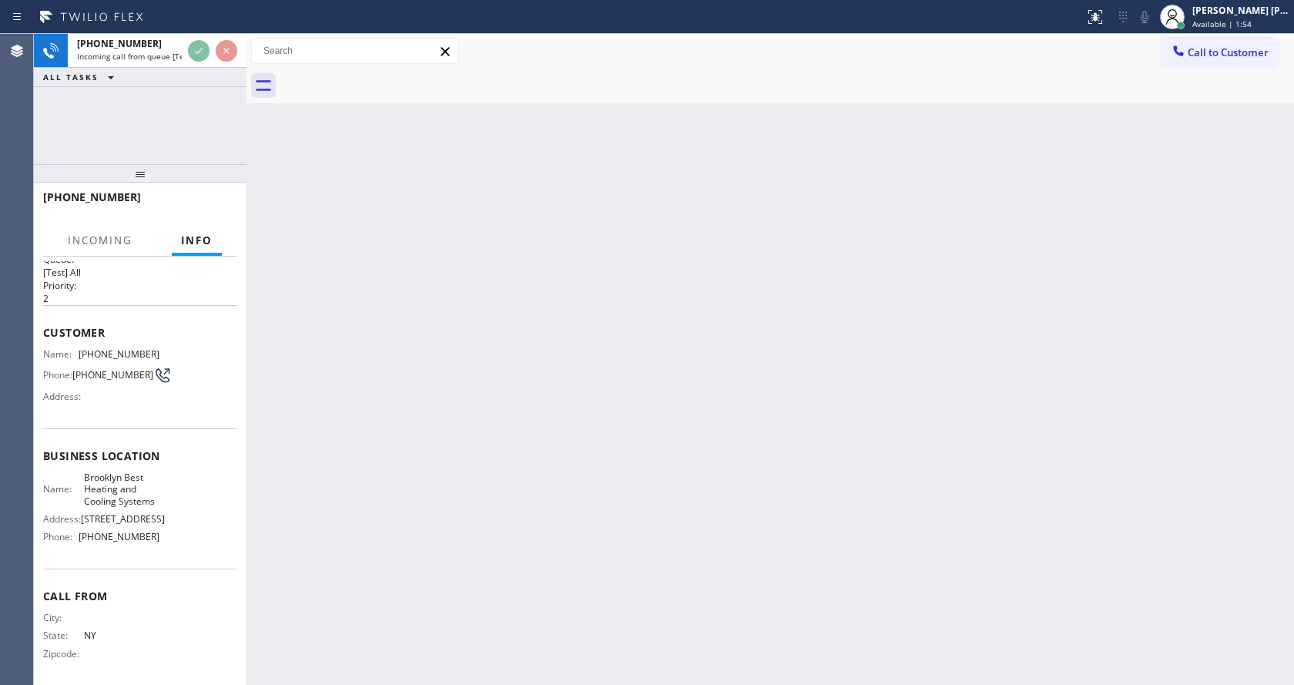
scroll to position [32, 0]
click at [732, 384] on div "Back to Dashboard Change Sender ID Customers Technicians Select a contact Outbo…" at bounding box center [769, 359] width 1047 height 651
click at [659, 490] on div "Back to Dashboard Change Sender ID Customers Technicians Select a contact Outbo…" at bounding box center [769, 359] width 1047 height 651
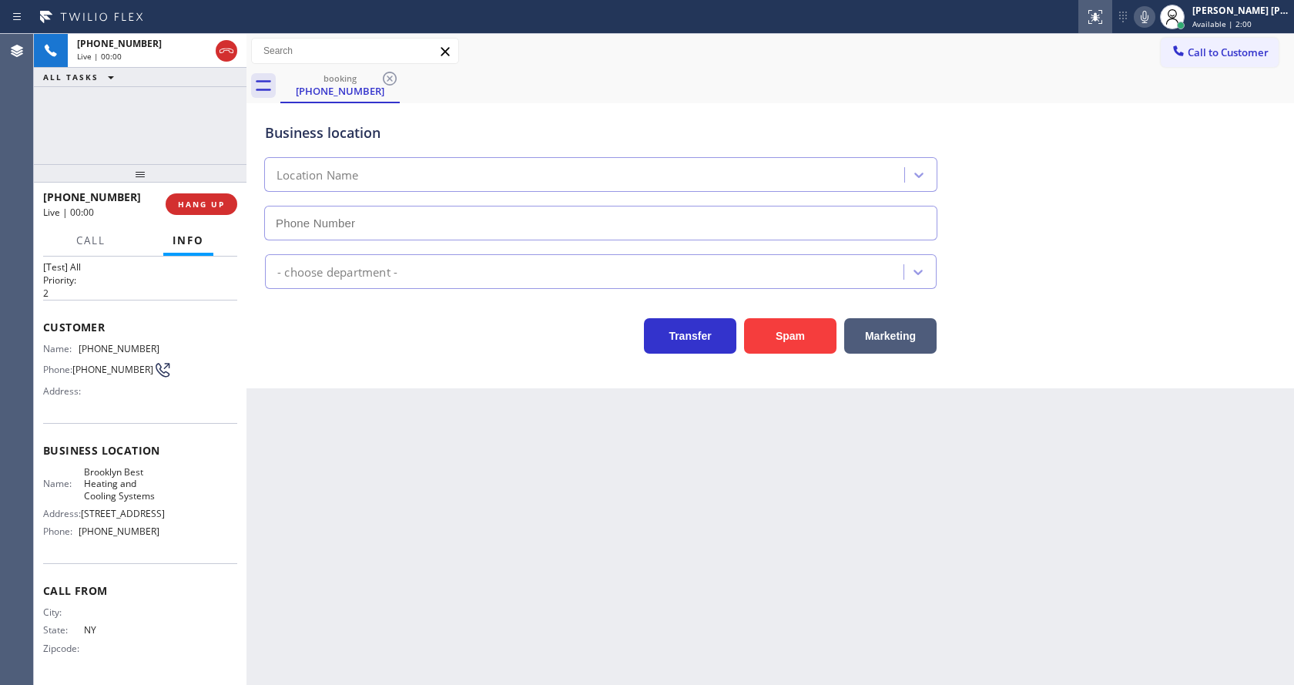
type input "[PHONE_NUMBER]"
click at [392, 424] on div "Back to Dashboard Change Sender ID Customers Technicians Select a contact Outbo…" at bounding box center [769, 359] width 1047 height 651
click at [428, 464] on div "Back to Dashboard Change Sender ID Customers Technicians Select a contact Outbo…" at bounding box center [769, 359] width 1047 height 651
click at [317, 435] on div "Back to Dashboard Change Sender ID Customers Technicians Select a contact Outbo…" at bounding box center [769, 359] width 1047 height 651
click at [374, 336] on div "Transfer Spam Marketing" at bounding box center [601, 331] width 678 height 43
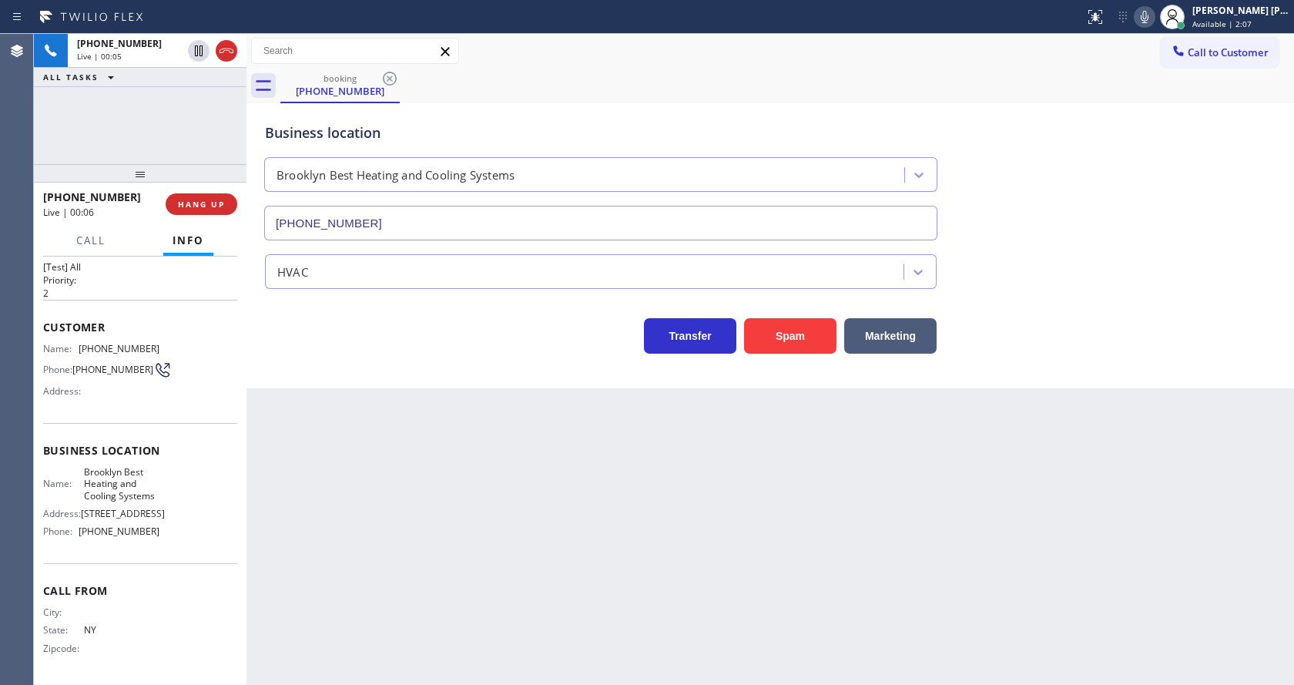
click at [1144, 21] on icon at bounding box center [1144, 17] width 18 height 18
click at [1062, 362] on div "Business location [GEOGRAPHIC_DATA] Best Heating and Cooling Systems [PHONE_NUM…" at bounding box center [769, 245] width 1047 height 285
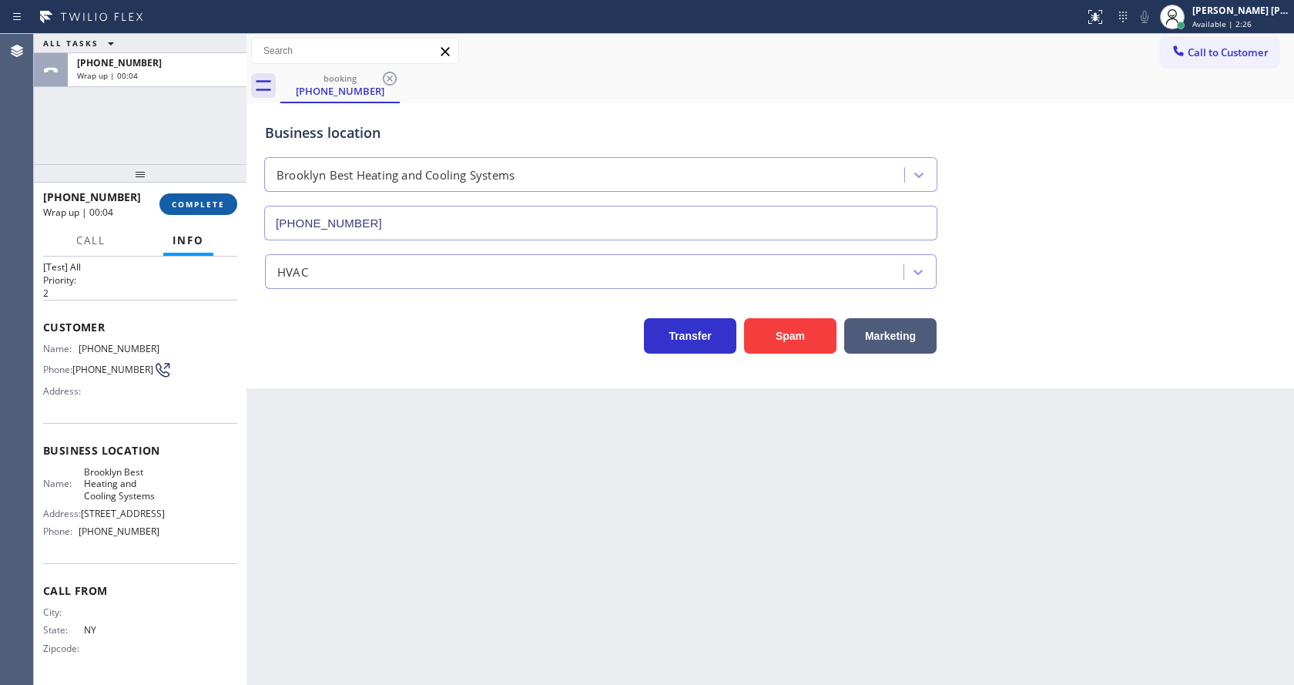
click at [199, 202] on span "COMPLETE" at bounding box center [198, 204] width 53 height 11
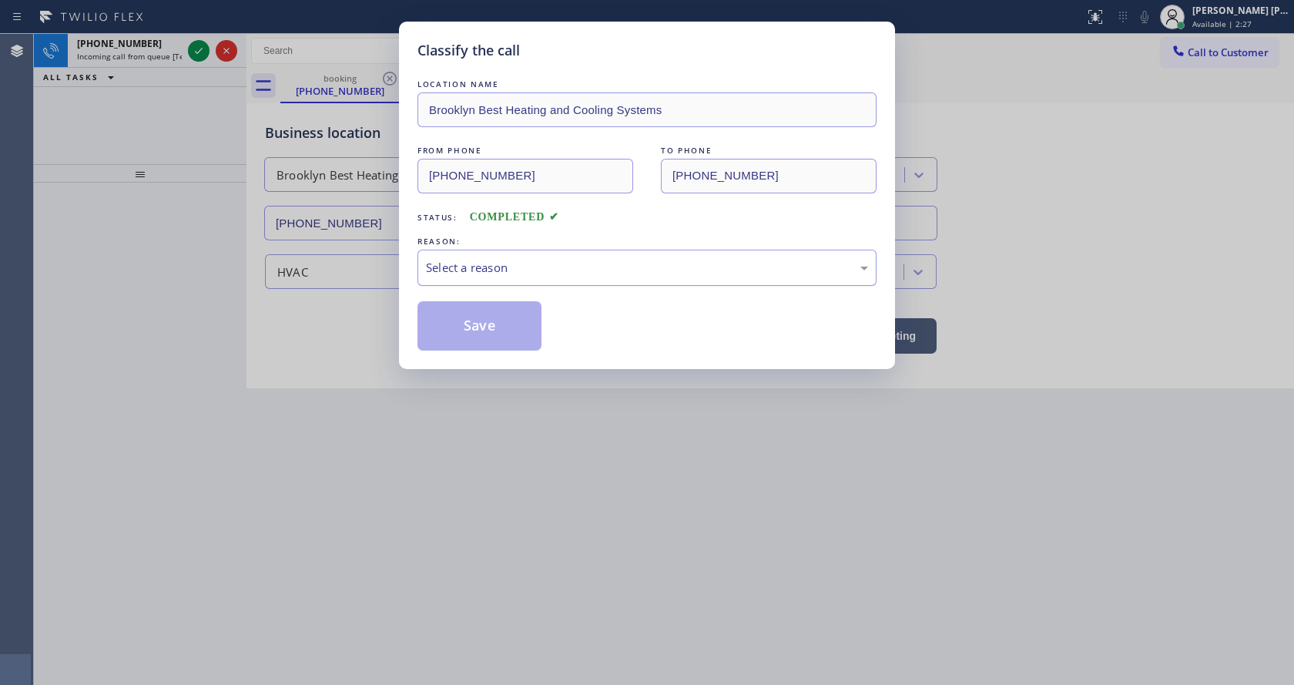
click at [485, 259] on div "Select a reason" at bounding box center [647, 268] width 442 height 18
click at [483, 347] on button "Save" at bounding box center [479, 325] width 124 height 49
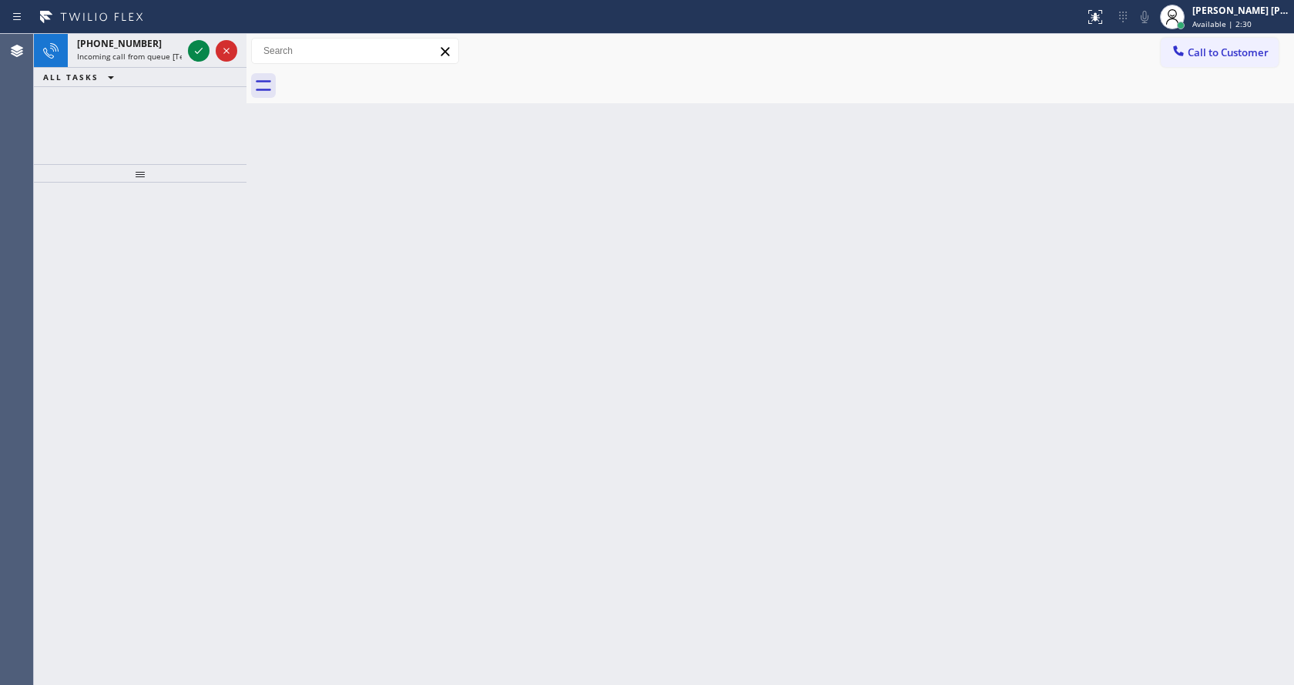
click at [223, 298] on div at bounding box center [140, 434] width 213 height 502
click at [173, 49] on div "[PHONE_NUMBER]" at bounding box center [129, 43] width 105 height 13
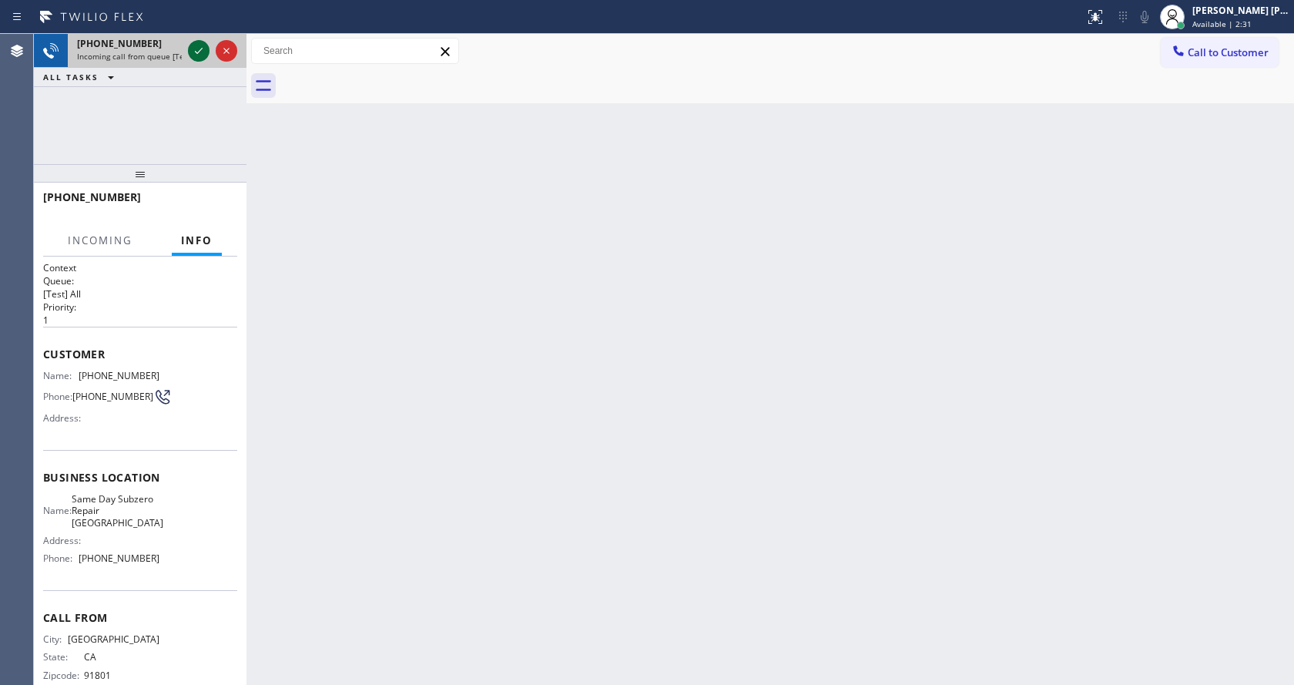
click at [190, 50] on icon at bounding box center [198, 51] width 18 height 18
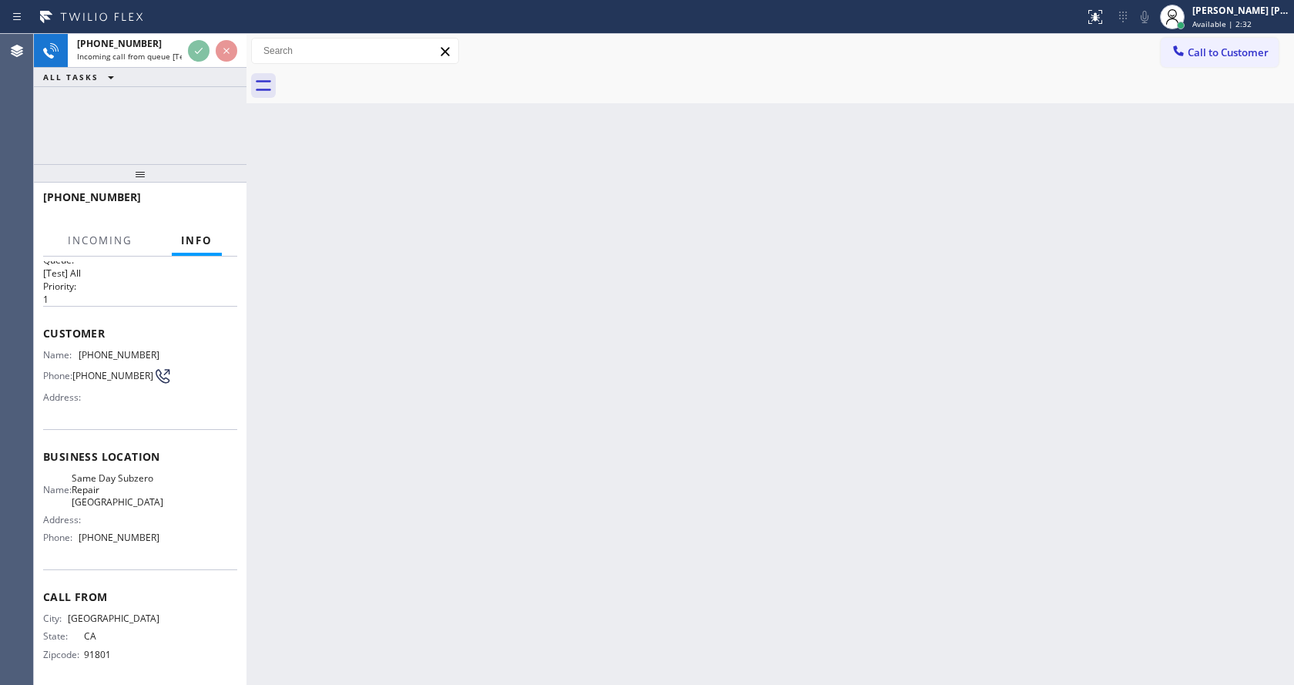
scroll to position [32, 0]
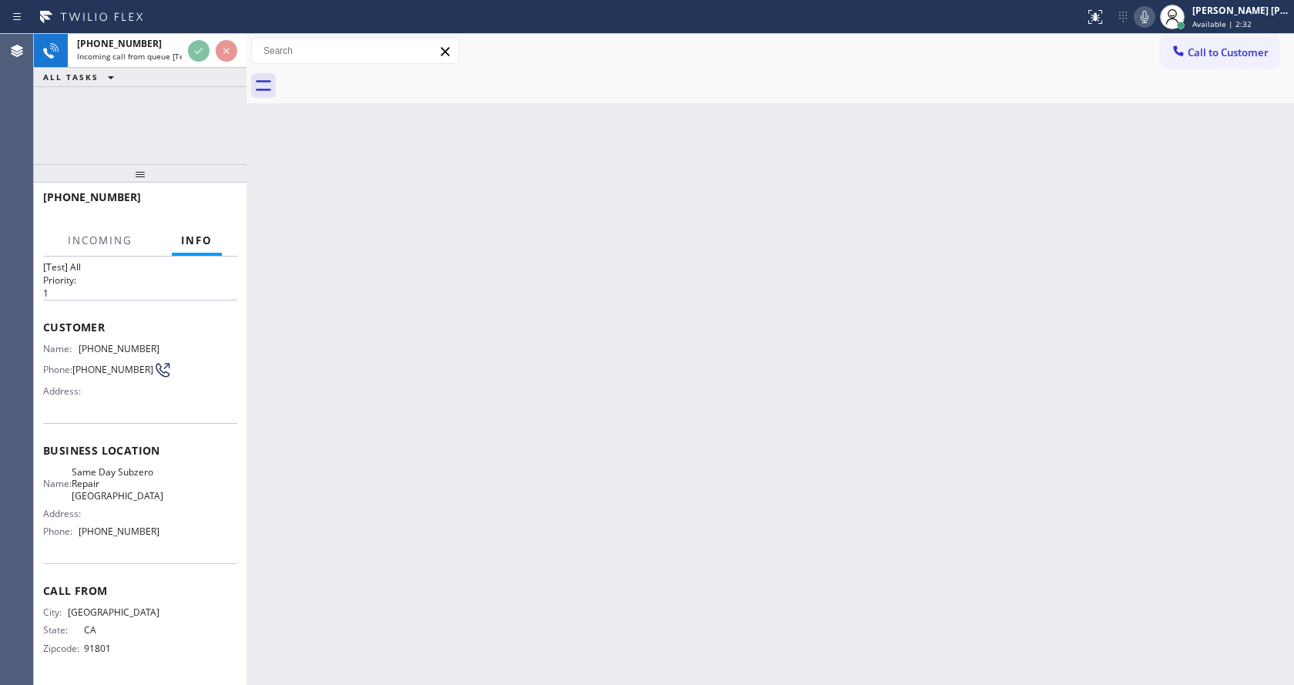
click at [555, 497] on div "Back to Dashboard Change Sender ID Customers Technicians Select a contact Outbo…" at bounding box center [769, 359] width 1047 height 651
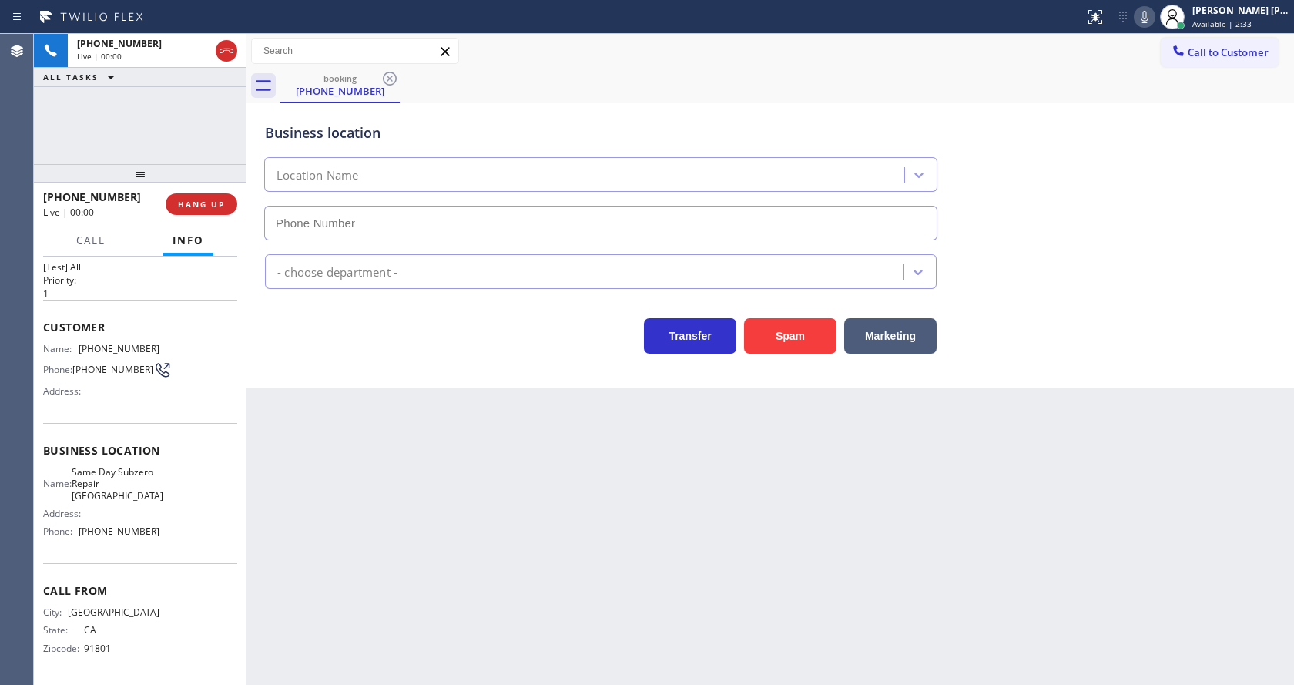
type input "[PHONE_NUMBER]"
click at [786, 337] on button "Spam" at bounding box center [790, 335] width 92 height 35
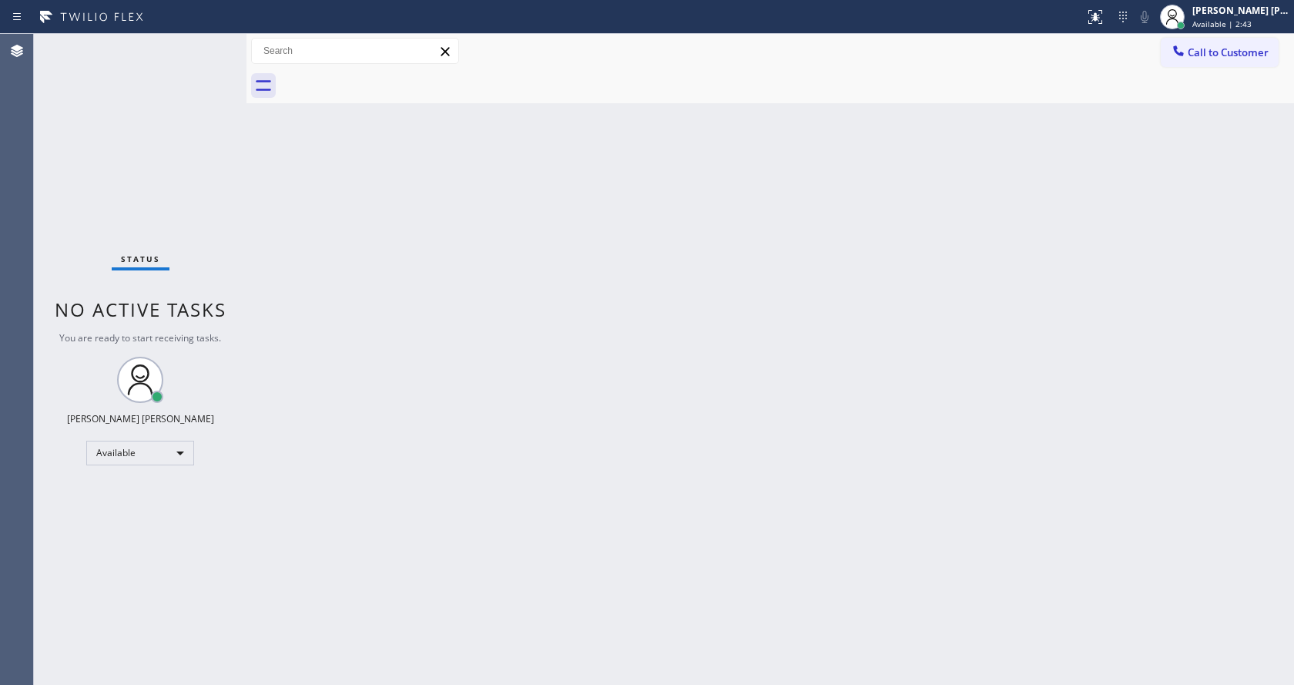
click at [491, 430] on div "Back to Dashboard Change Sender ID Customers Technicians Select a contact Outbo…" at bounding box center [769, 359] width 1047 height 651
click at [199, 199] on div "Status No active tasks You are ready to start receiving tasks. [PERSON_NAME] [P…" at bounding box center [140, 359] width 213 height 651
click at [211, 44] on div "Status No active tasks You are ready to start receiving tasks. [PERSON_NAME] [P…" at bounding box center [140, 359] width 213 height 651
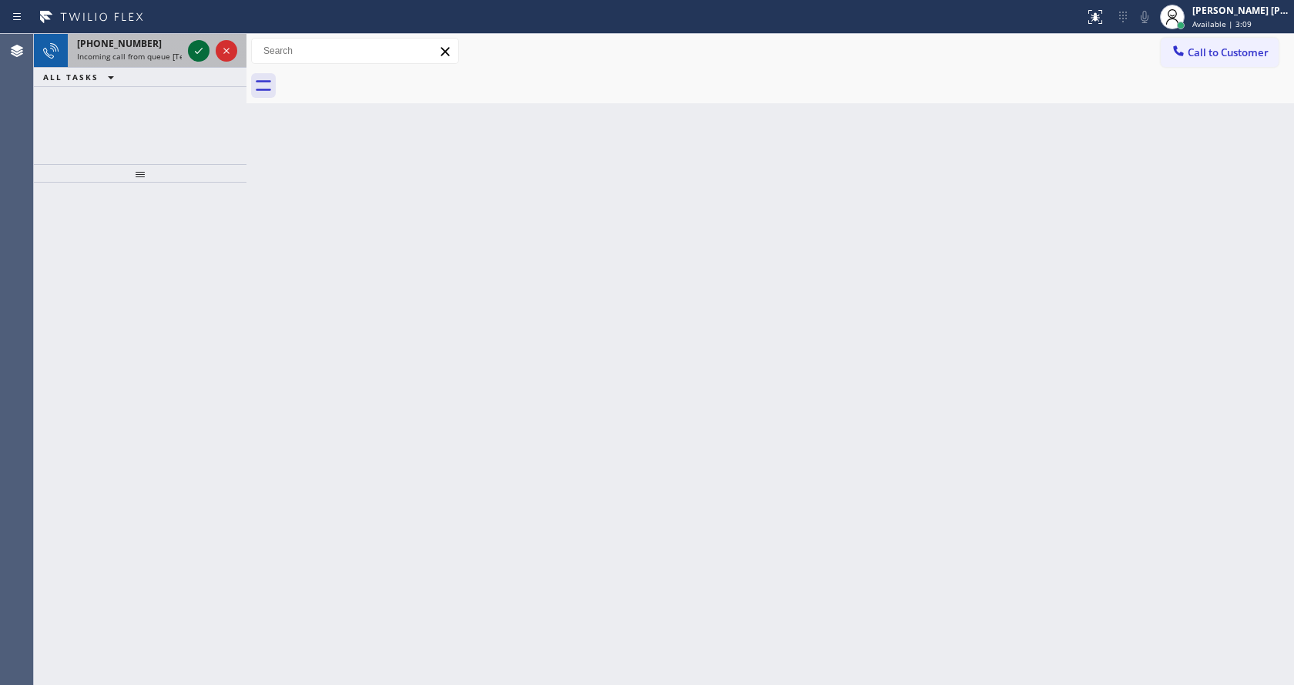
click at [199, 51] on icon at bounding box center [199, 51] width 8 height 6
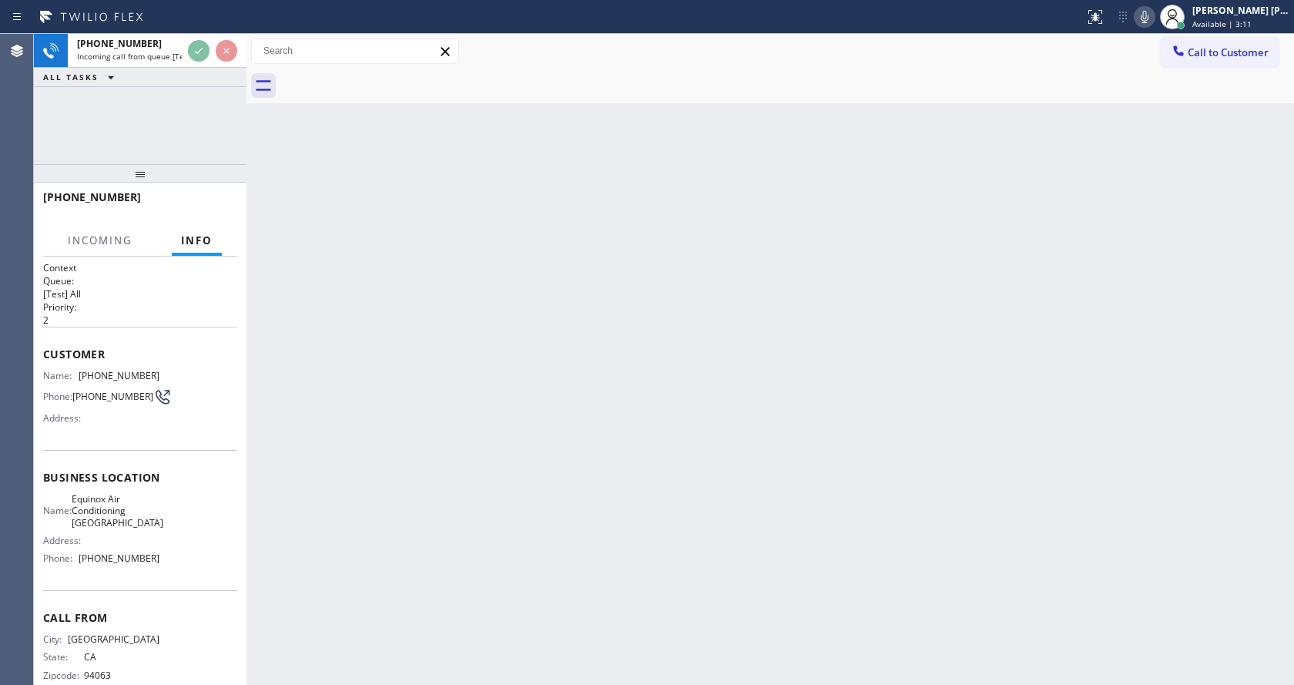
click at [410, 404] on div "Back to Dashboard Change Sender ID Customers Technicians Select a contact Outbo…" at bounding box center [769, 359] width 1047 height 651
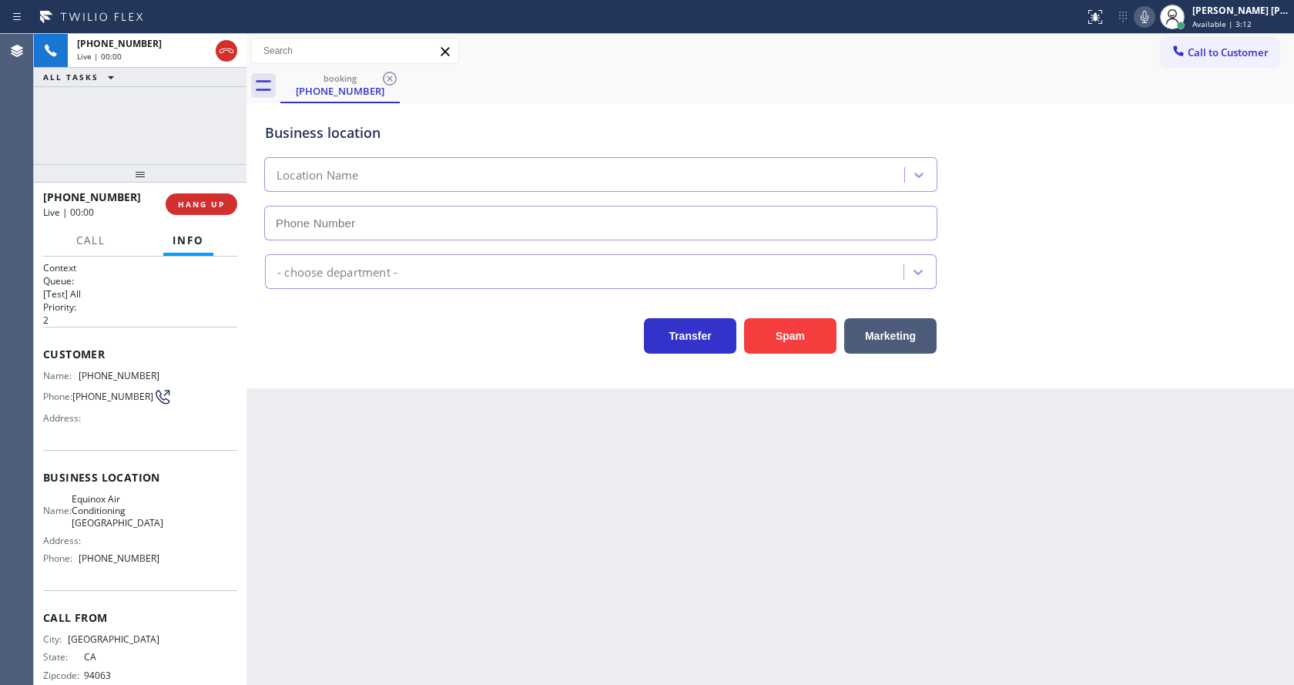
type input "[PHONE_NUMBER]"
click at [786, 340] on button "Spam" at bounding box center [790, 335] width 92 height 35
click at [604, 464] on div "Back to Dashboard Change Sender ID Customers Technicians Select a contact Outbo…" at bounding box center [769, 359] width 1047 height 651
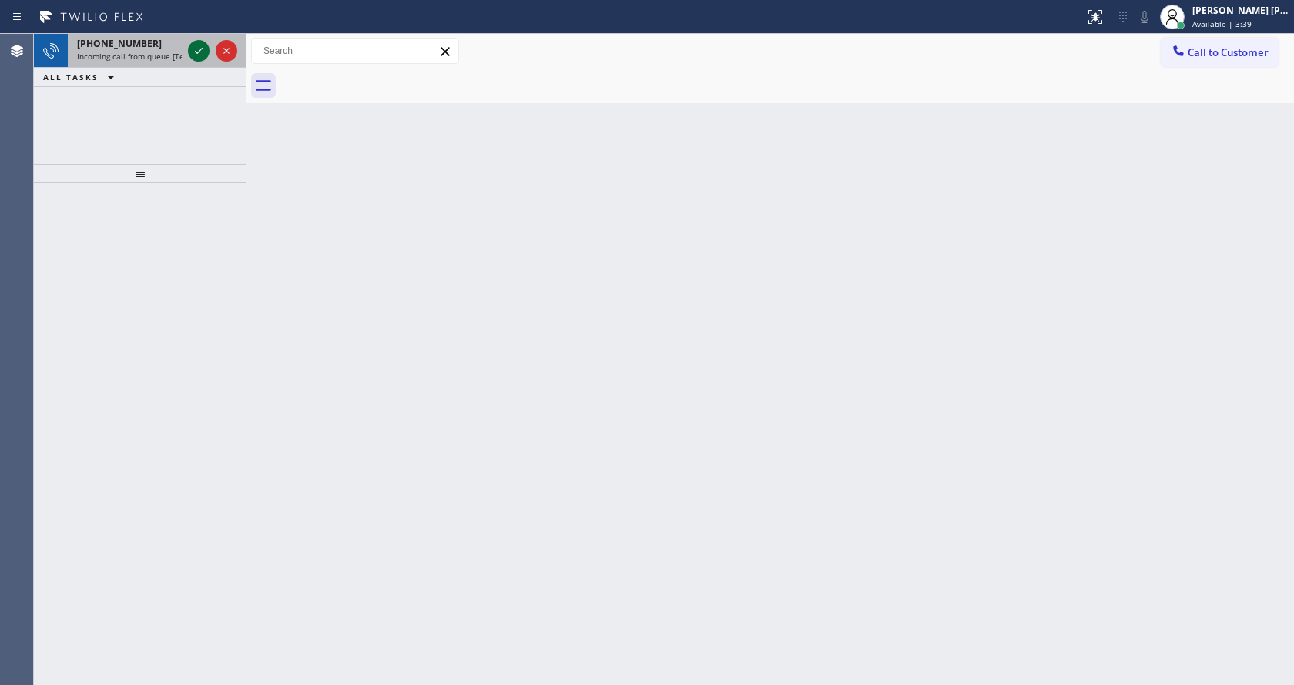
click at [199, 49] on icon at bounding box center [198, 51] width 18 height 18
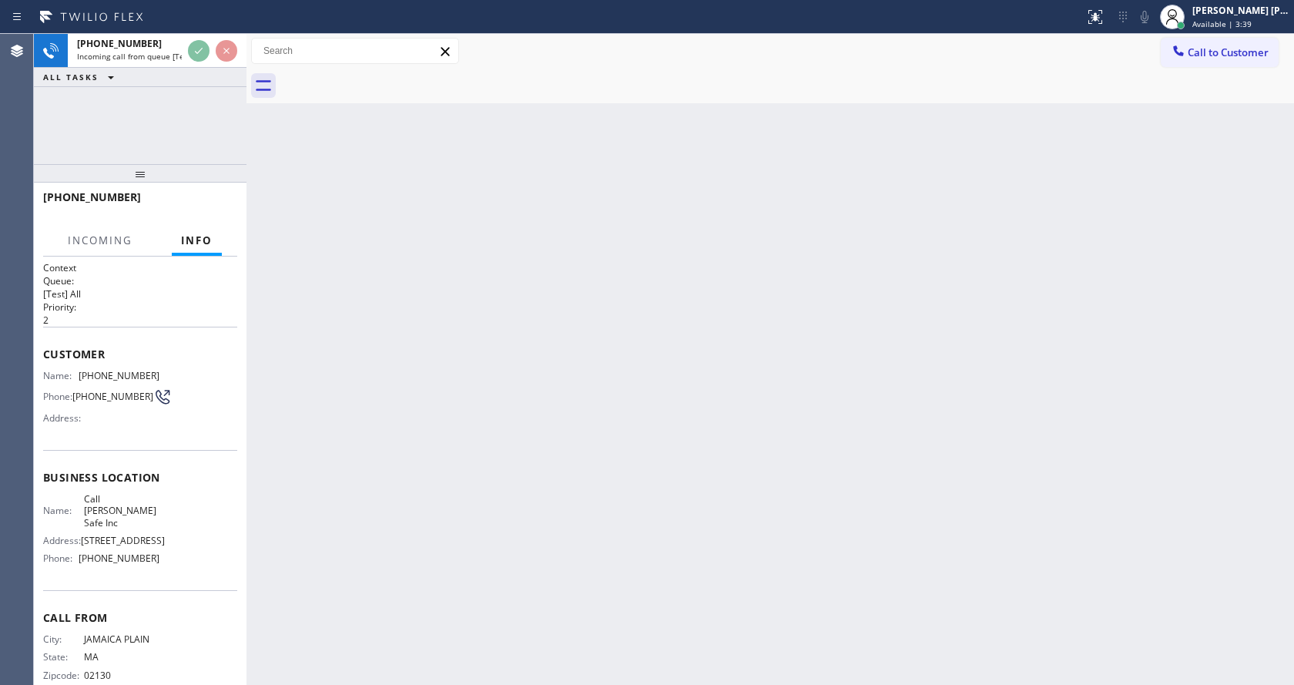
scroll to position [20, 0]
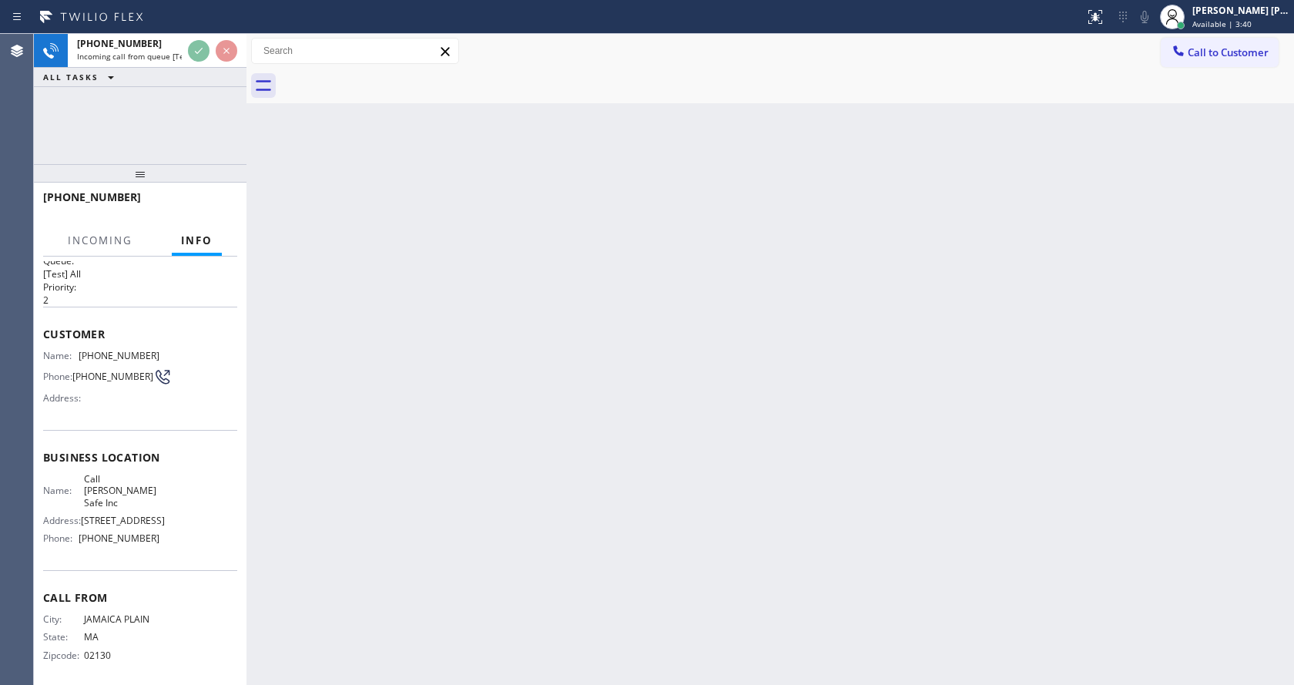
click at [585, 426] on div "Back to Dashboard Change Sender ID Customers Technicians Select a contact Outbo…" at bounding box center [769, 359] width 1047 height 651
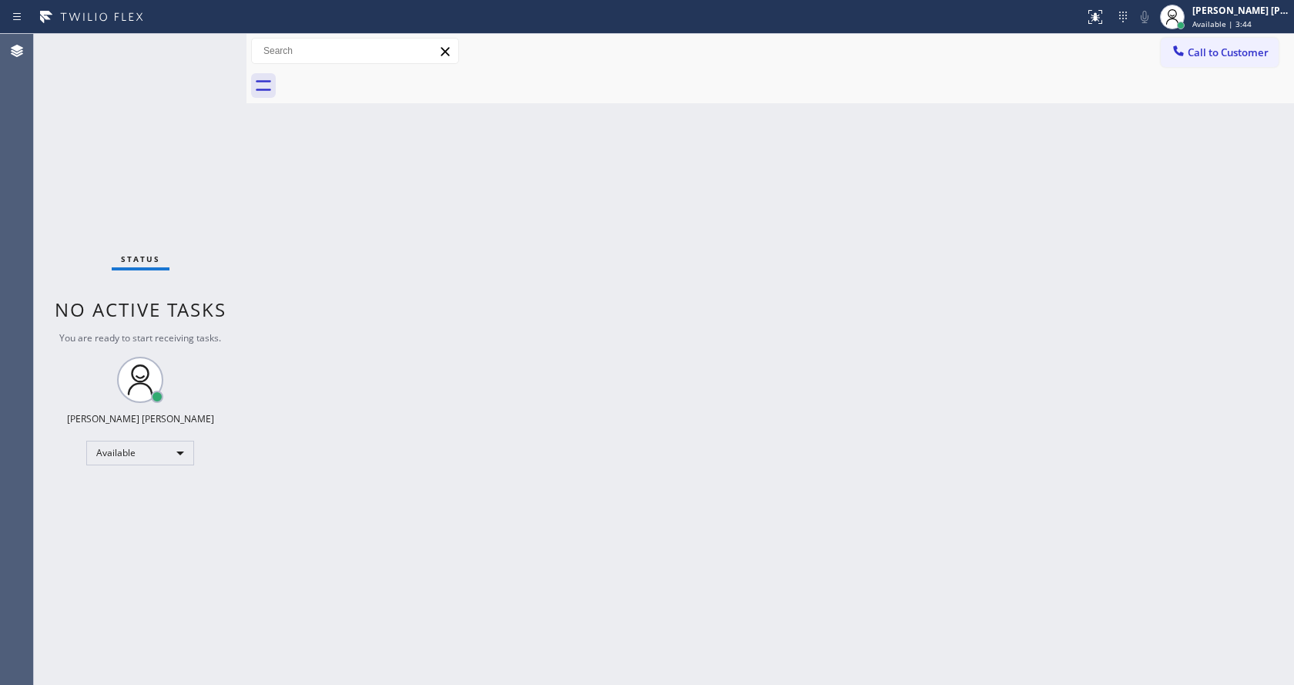
click at [261, 233] on div "Back to Dashboard Change Sender ID Customers Technicians Select a contact Outbo…" at bounding box center [769, 359] width 1047 height 651
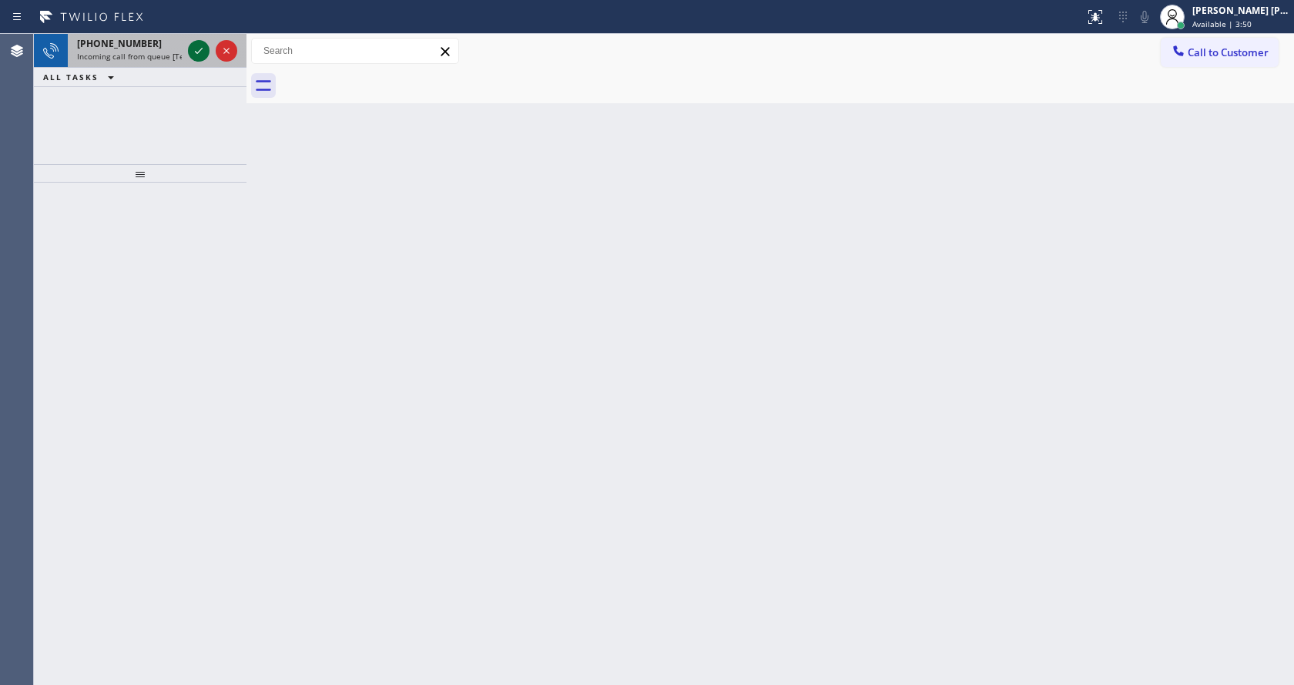
click at [197, 46] on icon at bounding box center [198, 51] width 18 height 18
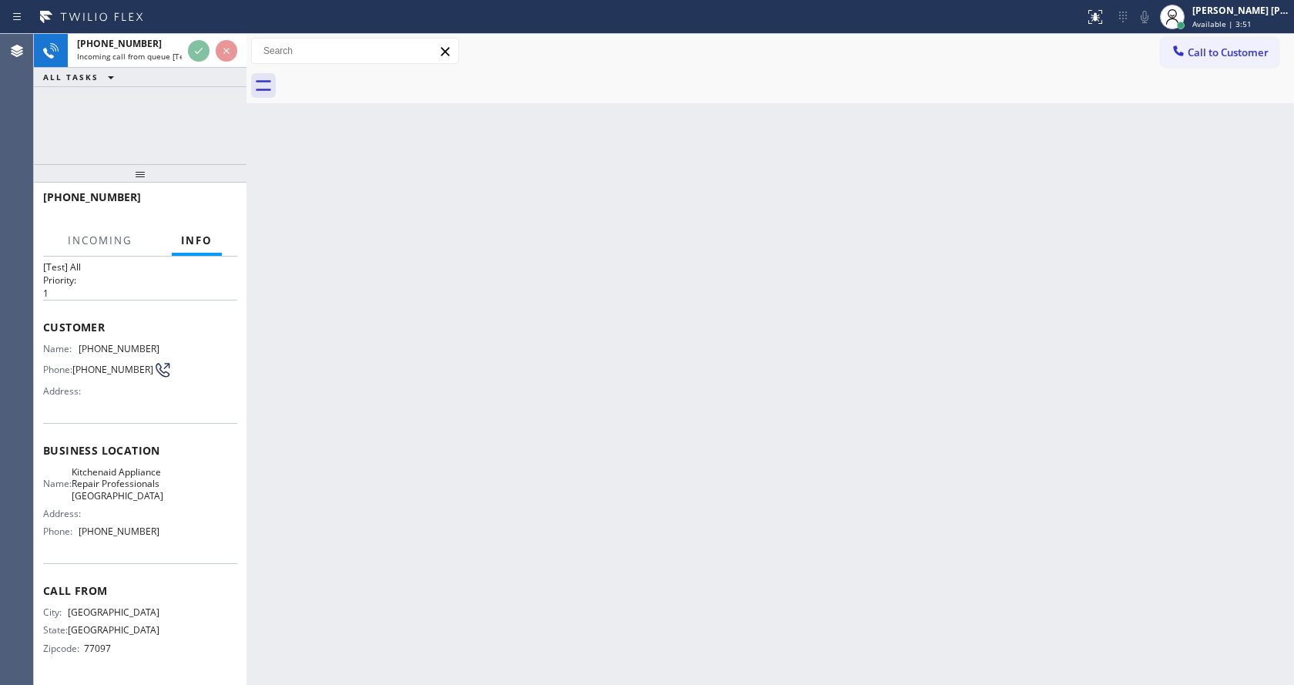
scroll to position [55, 0]
click at [504, 431] on div "Back to Dashboard Change Sender ID Customers Technicians Select a contact Outbo…" at bounding box center [769, 359] width 1047 height 651
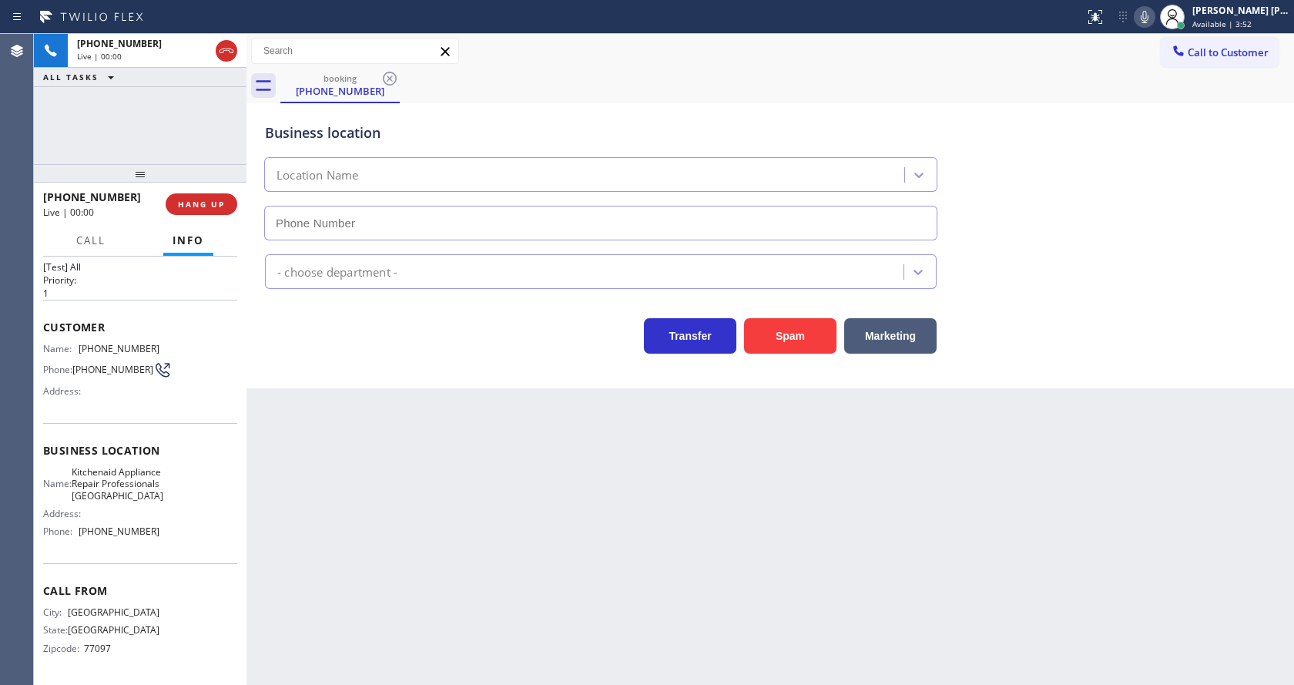
type input "[PHONE_NUMBER]"
click at [504, 522] on div "Back to Dashboard Change Sender ID Customers Technicians Select a contact Outbo…" at bounding box center [769, 359] width 1047 height 651
click at [327, 369] on div "Business location Kitchenaid Appliance Repair Professionals [GEOGRAPHIC_DATA] […" at bounding box center [769, 245] width 1047 height 285
click at [127, 398] on div "Customer Name: [PHONE_NUMBER] Phone: [PHONE_NUMBER] Address:" at bounding box center [140, 361] width 194 height 123
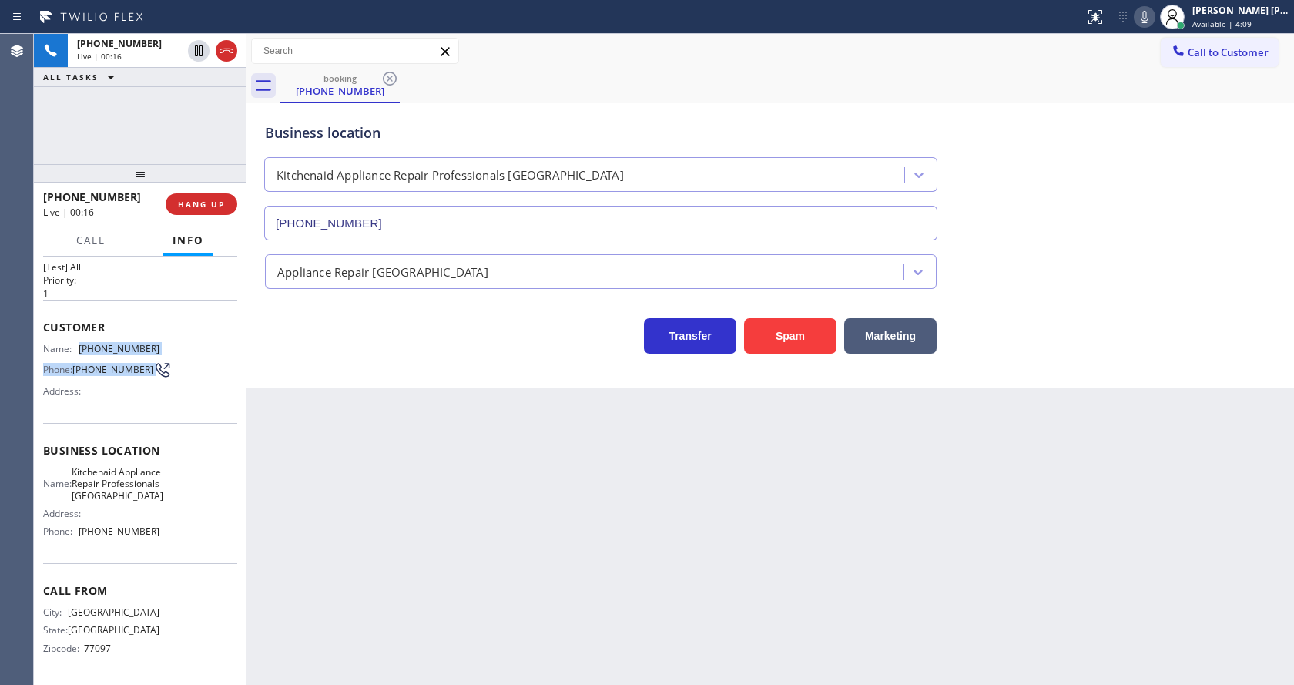
drag, startPoint x: 74, startPoint y: 323, endPoint x: 170, endPoint y: 329, distance: 96.5
click at [170, 343] on div "Name: [PHONE_NUMBER] Phone: [PHONE_NUMBER] Address:" at bounding box center [140, 373] width 194 height 61
click at [169, 307] on div "Customer Name: [PHONE_NUMBER] Phone: [PHONE_NUMBER] Address:" at bounding box center [140, 361] width 194 height 123
drag, startPoint x: 79, startPoint y: 320, endPoint x: 152, endPoint y: 323, distance: 73.3
click at [152, 343] on div "Name: [PHONE_NUMBER]" at bounding box center [101, 349] width 116 height 12
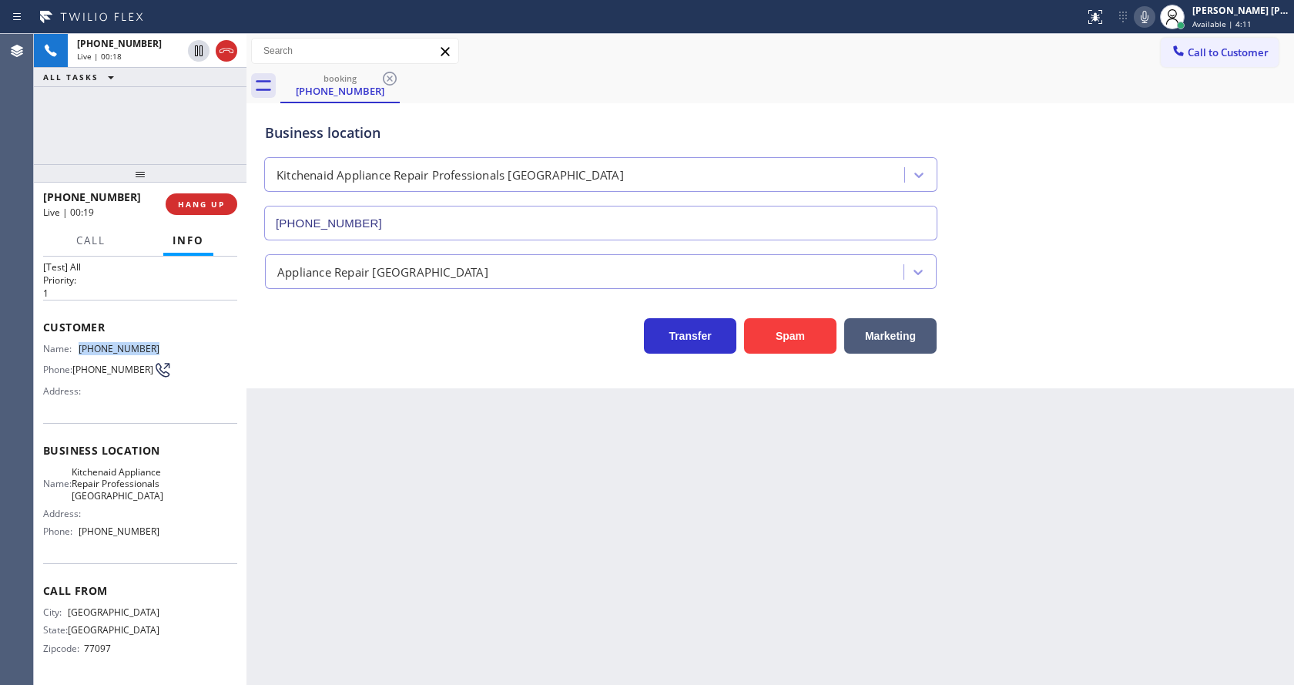
copy div "[PHONE_NUMBER]"
drag, startPoint x: 394, startPoint y: 442, endPoint x: 387, endPoint y: 665, distance: 223.4
click at [394, 449] on div "Back to Dashboard Change Sender ID Customers Technicians Select a contact Outbo…" at bounding box center [769, 359] width 1047 height 651
drag, startPoint x: 146, startPoint y: 514, endPoint x: 129, endPoint y: 501, distance: 20.9
click at [146, 514] on div "Address:" at bounding box center [101, 514] width 116 height 12
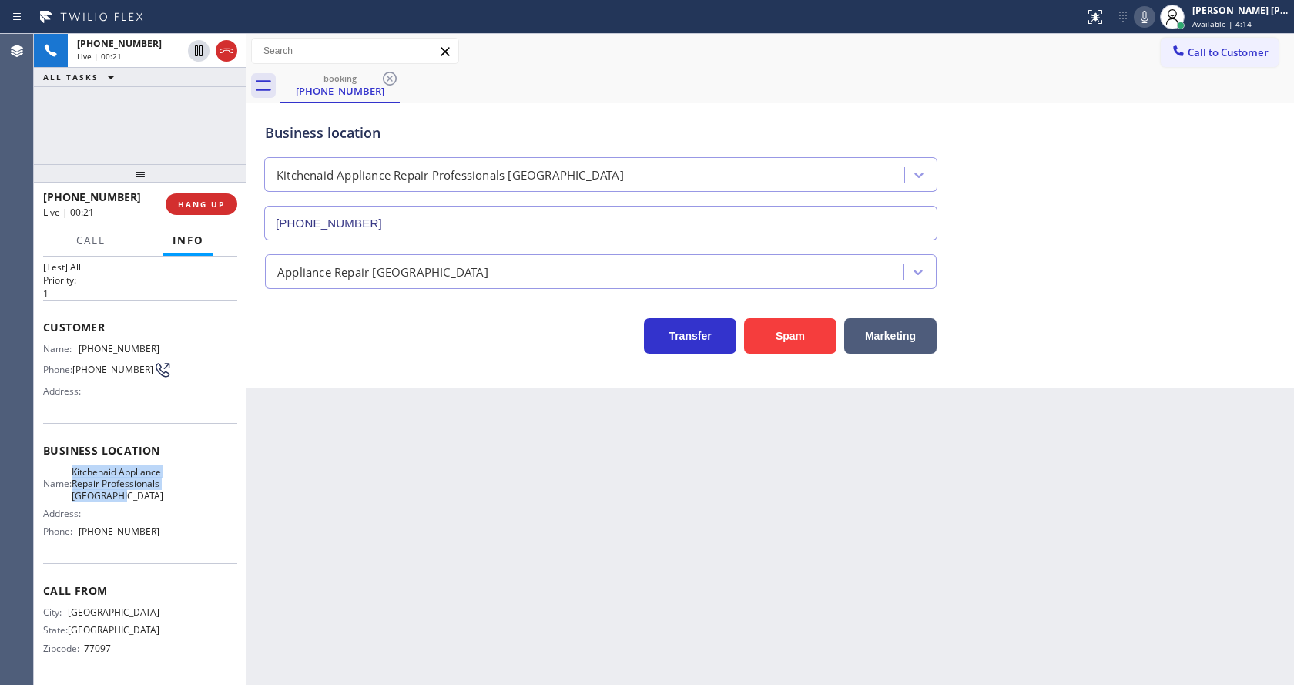
drag, startPoint x: 79, startPoint y: 448, endPoint x: 137, endPoint y: 498, distance: 75.9
click at [137, 498] on div "Name: Kitchenaid Appliance Repair Professionals [GEOGRAPHIC_DATA]" at bounding box center [101, 483] width 116 height 35
copy span "Kitchenaid Appliance Repair Professionals [GEOGRAPHIC_DATA]"
drag, startPoint x: 427, startPoint y: 524, endPoint x: 362, endPoint y: 682, distance: 170.9
click at [426, 527] on div "Back to Dashboard Change Sender ID Customers Technicians Select a contact Outbo…" at bounding box center [769, 359] width 1047 height 651
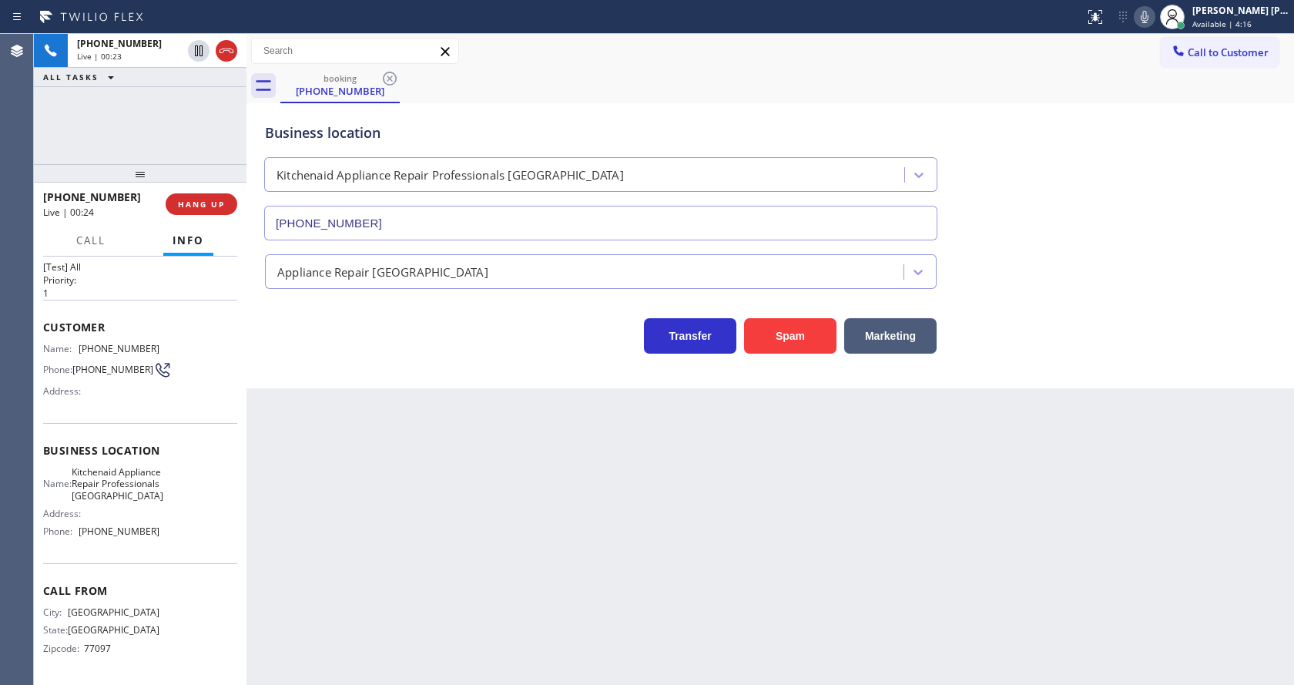
click at [103, 565] on div "Call From City: [GEOGRAPHIC_DATA]: [US_STATE] Zipcode: 77097" at bounding box center [140, 621] width 194 height 116
drag, startPoint x: 74, startPoint y: 532, endPoint x: 152, endPoint y: 538, distance: 78.0
click at [152, 537] on div "Phone: [PHONE_NUMBER]" at bounding box center [101, 531] width 116 height 12
copy div "[PHONE_NUMBER]"
click at [327, 539] on div "Back to Dashboard Change Sender ID Customers Technicians Select a contact Outbo…" at bounding box center [769, 359] width 1047 height 651
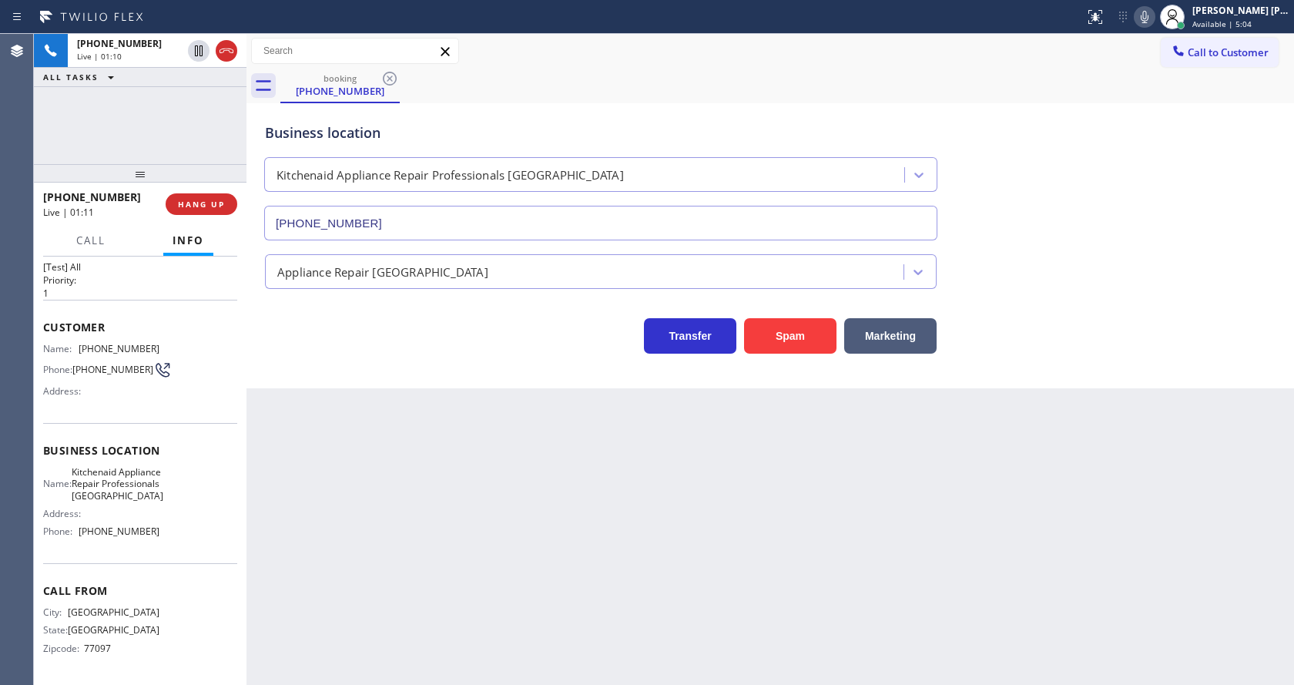
click at [635, 490] on div "Back to Dashboard Change Sender ID Customers Technicians Select a contact Outbo…" at bounding box center [769, 359] width 1047 height 651
click at [504, 639] on div "Back to Dashboard Change Sender ID Customers Technicians Select a contact Outbo…" at bounding box center [769, 359] width 1047 height 651
click at [699, 513] on div "Back to Dashboard Change Sender ID Customers Technicians Select a contact Outbo…" at bounding box center [769, 359] width 1047 height 651
click at [425, 546] on div "Back to Dashboard Change Sender ID Customers Technicians Select a contact Outbo…" at bounding box center [769, 359] width 1047 height 651
click at [521, 504] on div "Back to Dashboard Change Sender ID Customers Technicians Select a contact Outbo…" at bounding box center [769, 359] width 1047 height 651
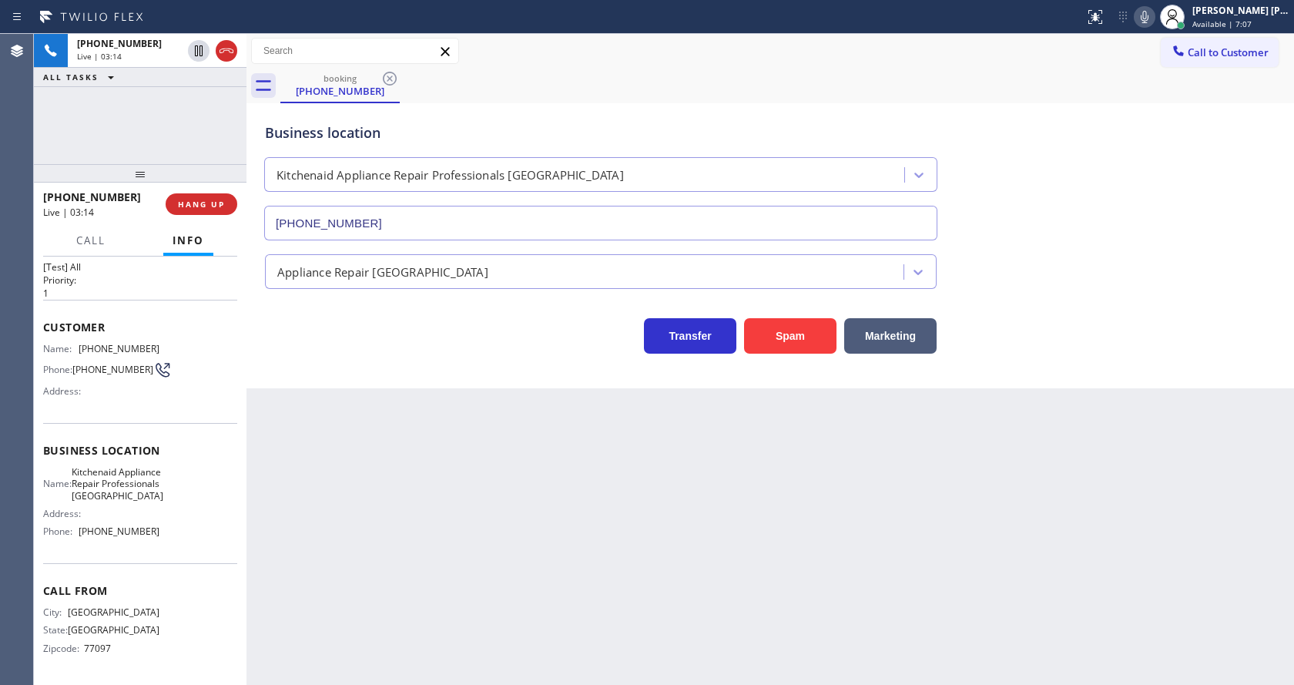
click at [320, 479] on div "Back to Dashboard Change Sender ID Customers Technicians Select a contact Outbo…" at bounding box center [769, 359] width 1047 height 651
click at [1151, 170] on div "Business location Kitchenaid Appliance Repair Professionals [GEOGRAPHIC_DATA] […" at bounding box center [770, 170] width 1017 height 139
click at [1154, 12] on icon at bounding box center [1144, 17] width 18 height 18
click at [327, 459] on div "Back to Dashboard Change Sender ID Customers Technicians Select a contact Outbo…" at bounding box center [769, 359] width 1047 height 651
click at [1148, 11] on icon at bounding box center [1145, 17] width 8 height 12
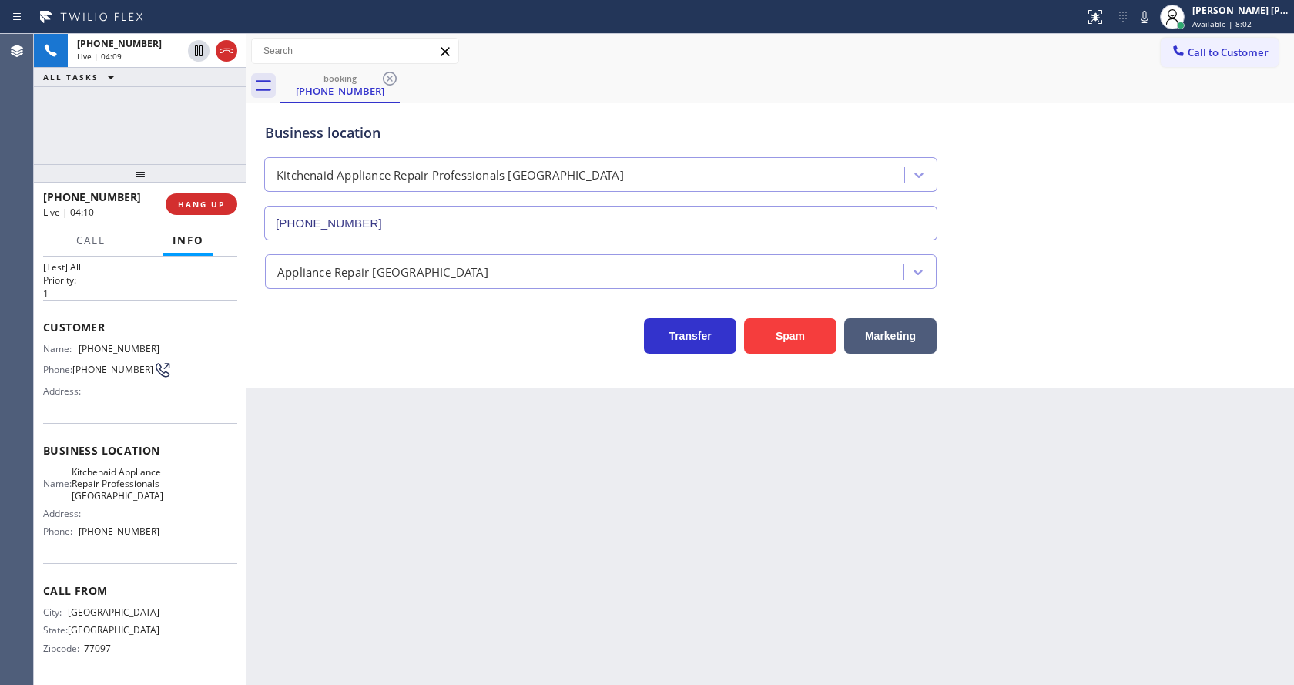
click at [1176, 119] on div "Business location Kitchenaid Appliance Repair Professionals [GEOGRAPHIC_DATA] […" at bounding box center [770, 170] width 1017 height 139
click at [413, 501] on div "Back to Dashboard Change Sender ID Customers Technicians Select a contact Outbo…" at bounding box center [769, 359] width 1047 height 651
click at [702, 503] on div "Back to Dashboard Change Sender ID Customers Technicians Select a contact Outbo…" at bounding box center [769, 359] width 1047 height 651
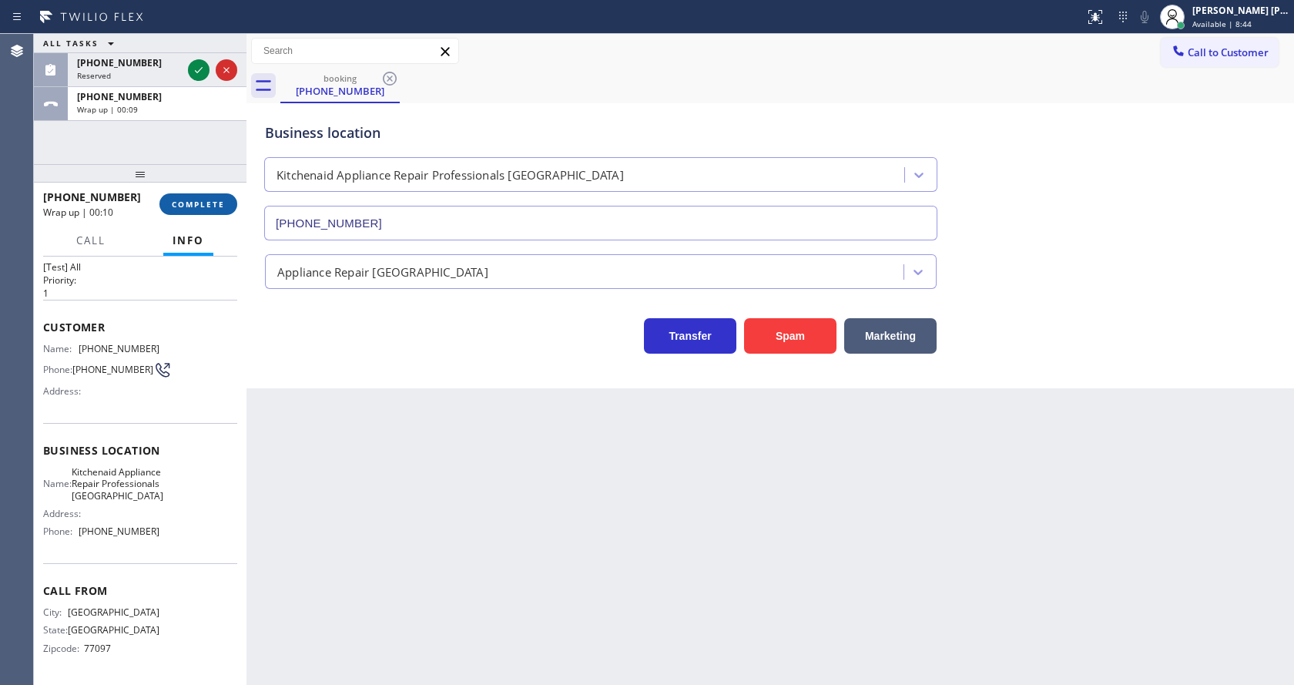
click at [197, 207] on span "COMPLETE" at bounding box center [198, 204] width 53 height 11
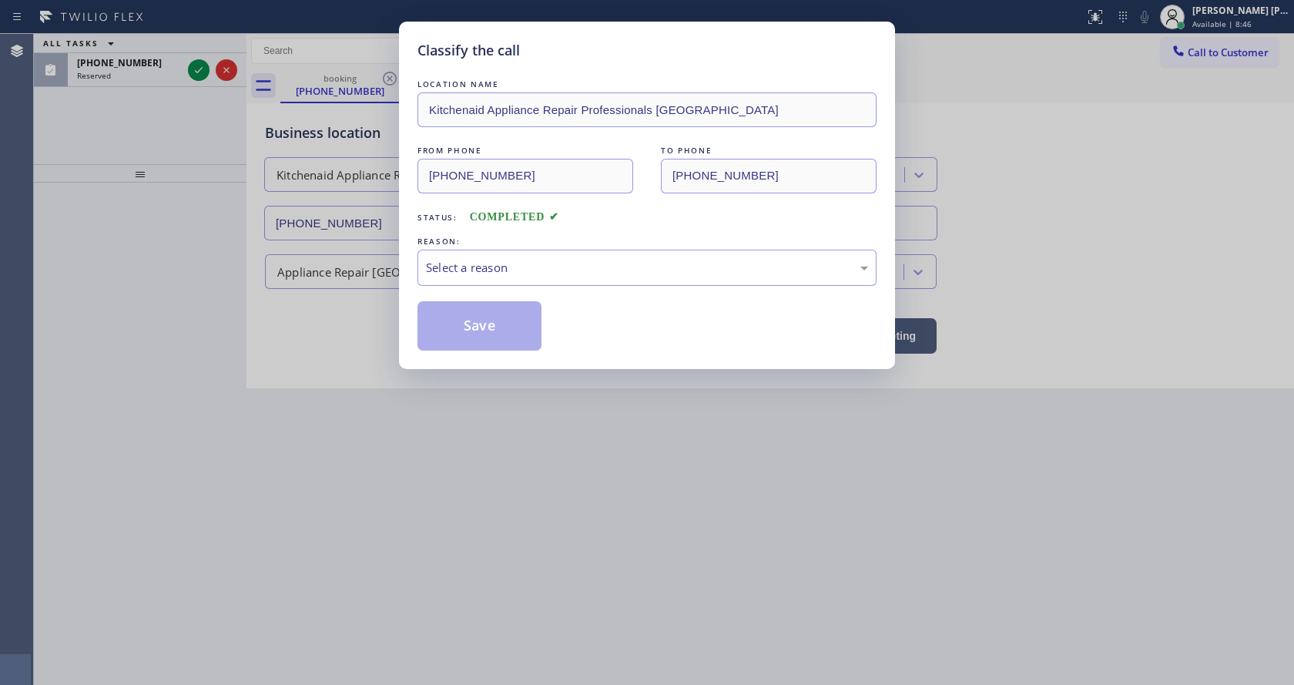
click at [449, 276] on div "Select a reason" at bounding box center [647, 268] width 442 height 18
click at [464, 324] on button "Save" at bounding box center [479, 325] width 124 height 49
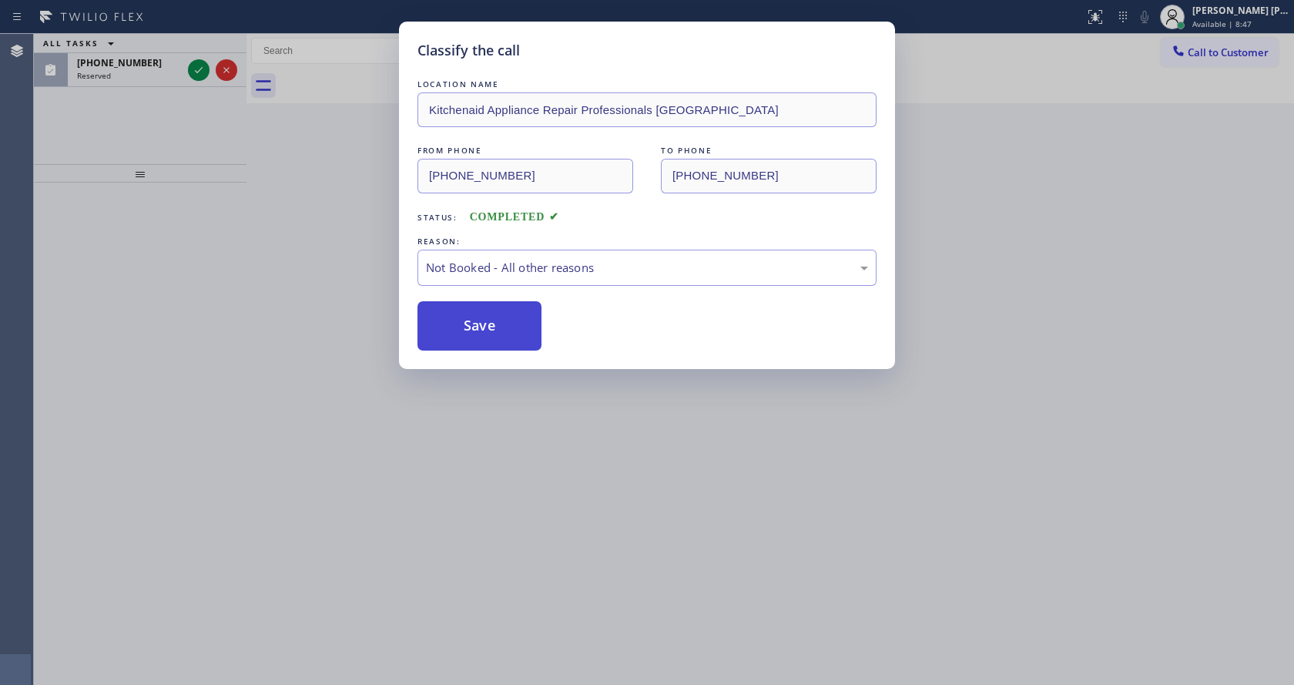
click at [464, 324] on button "Save" at bounding box center [479, 325] width 124 height 49
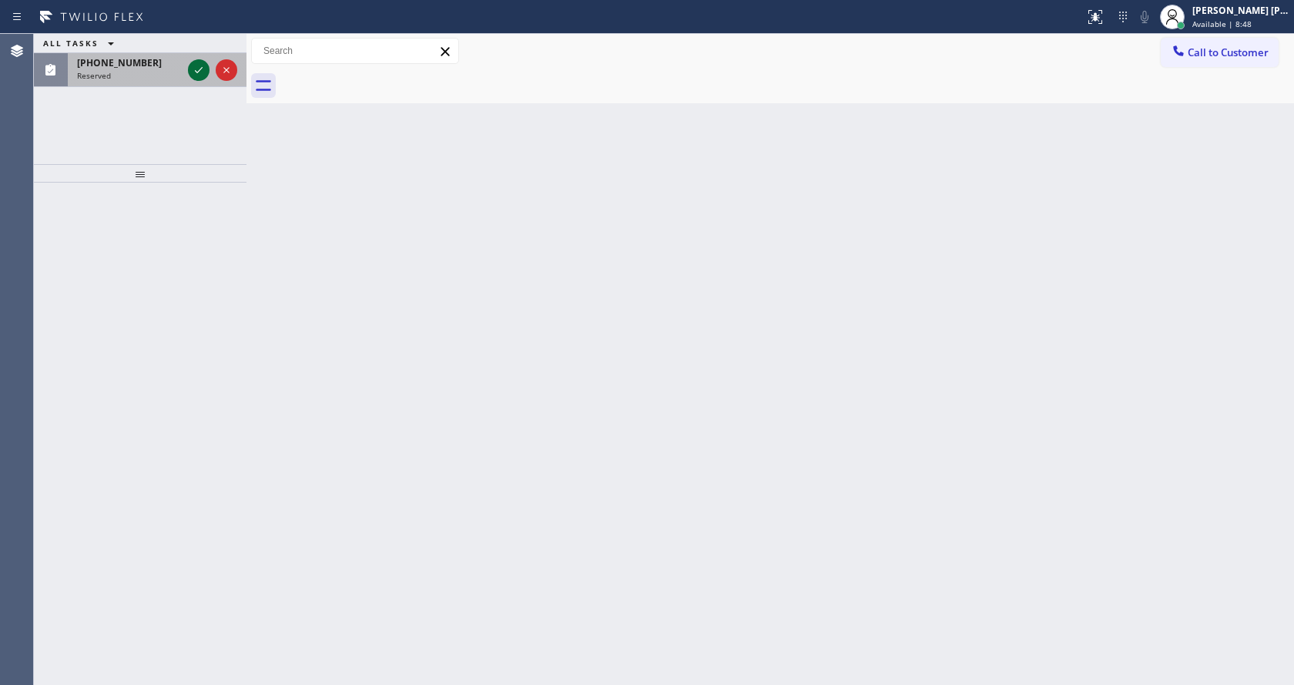
click at [197, 66] on icon at bounding box center [198, 70] width 18 height 18
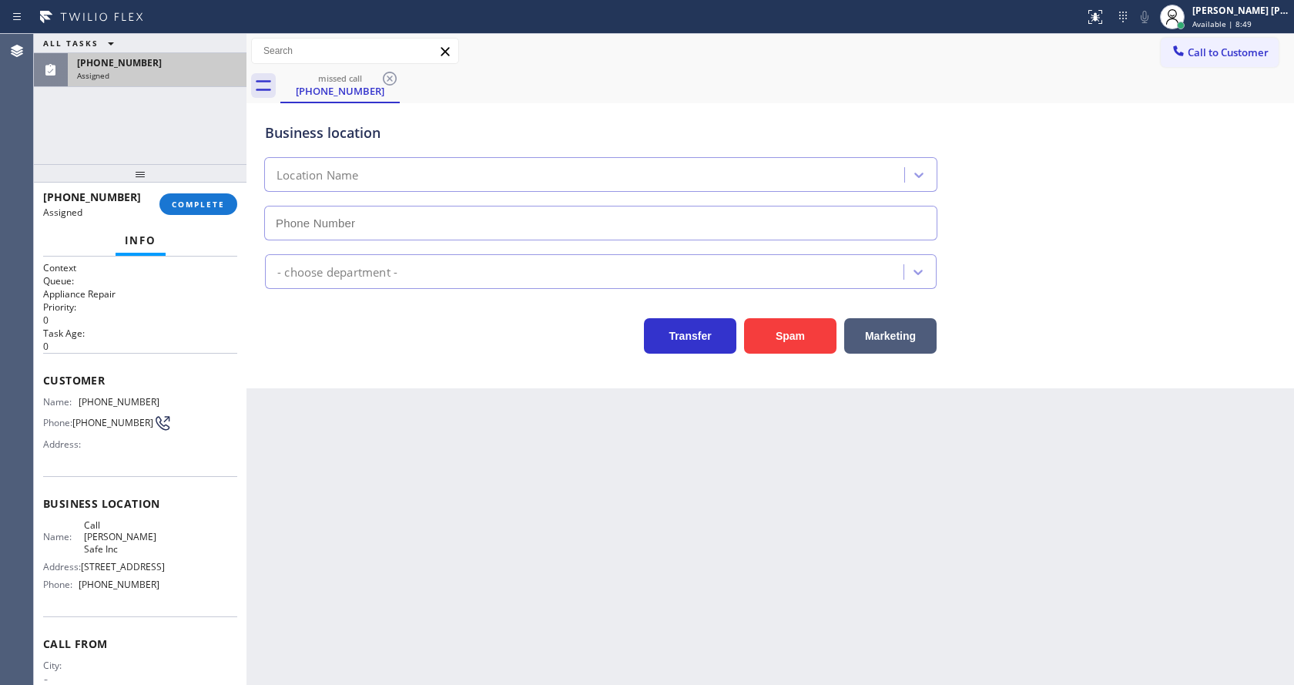
type input "[PHONE_NUMBER]"
click at [189, 188] on div "[PHONE_NUMBER] Assigned COMPLETE" at bounding box center [140, 204] width 194 height 40
click at [189, 195] on button "COMPLETE" at bounding box center [198, 204] width 78 height 22
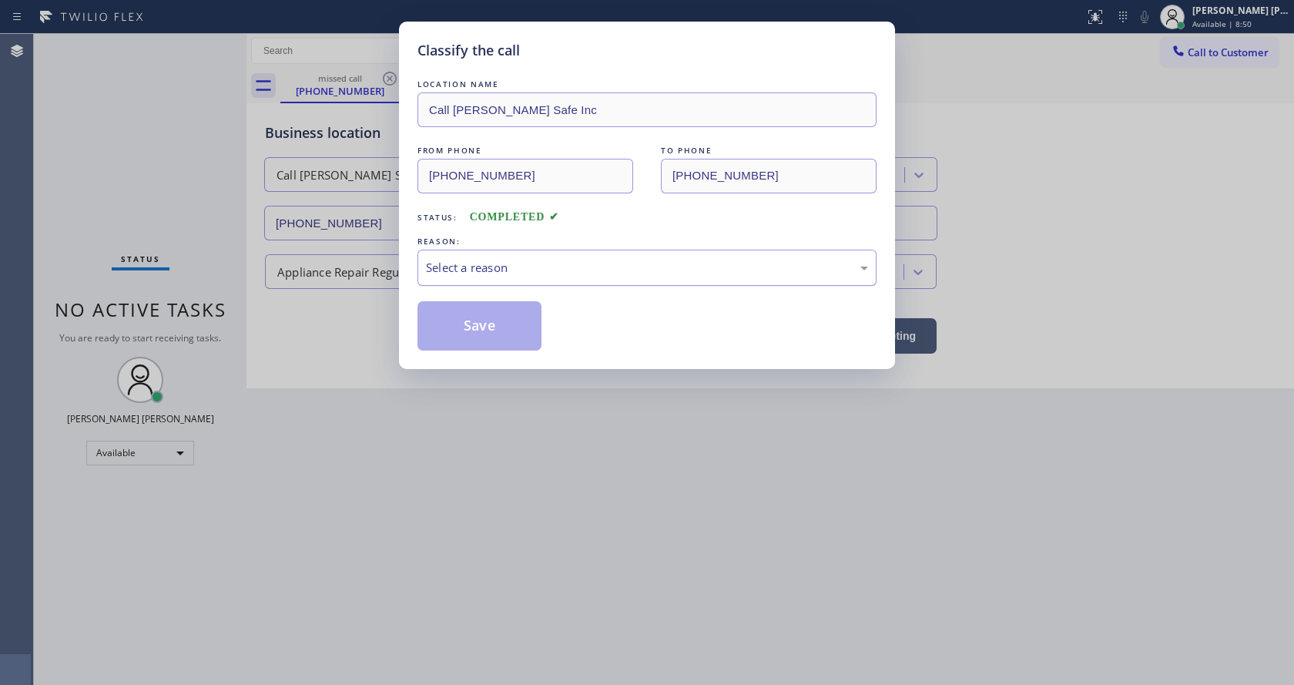
click at [471, 280] on div "Select a reason" at bounding box center [646, 268] width 459 height 36
click at [474, 318] on button "Save" at bounding box center [479, 325] width 124 height 49
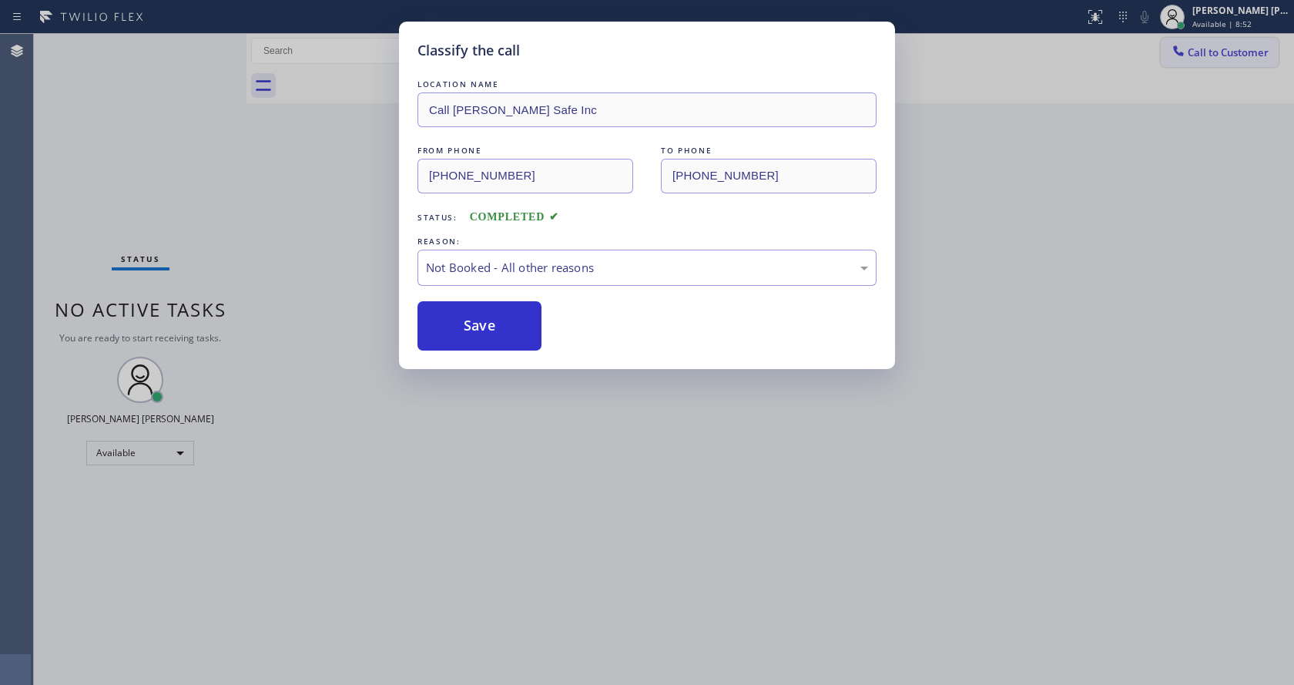
click at [1208, 55] on span "Call to Customer" at bounding box center [1228, 52] width 81 height 14
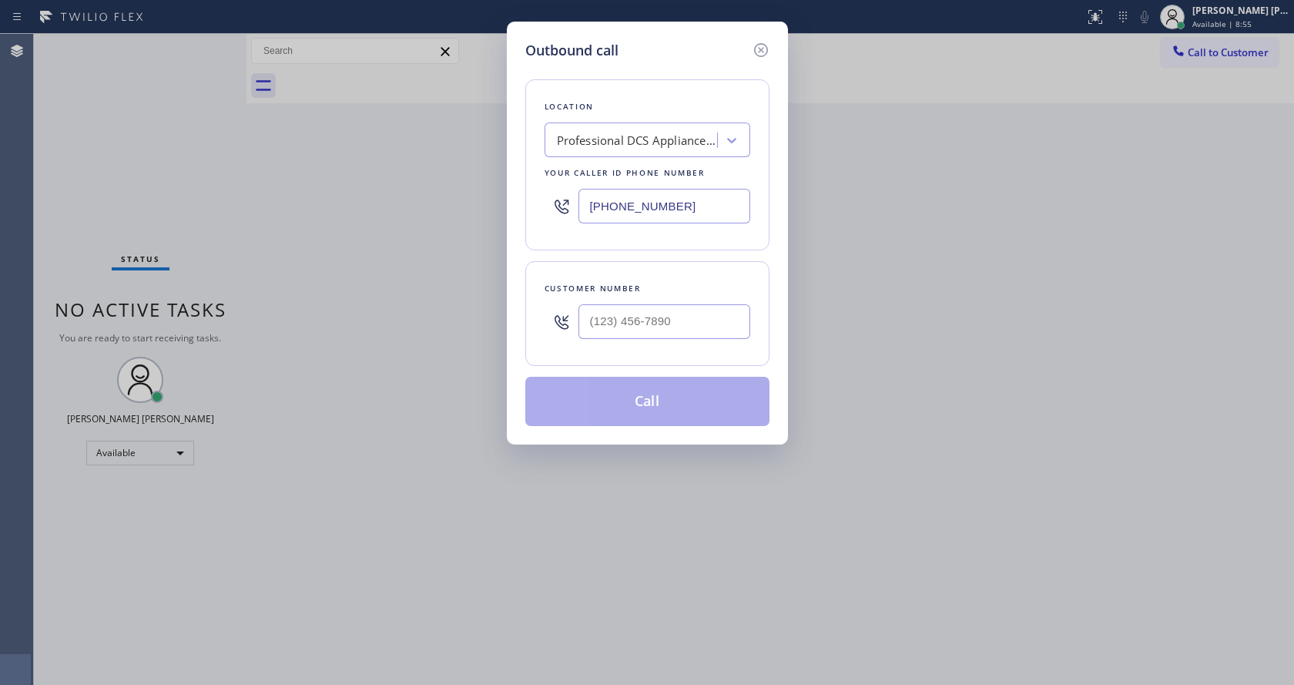
click at [655, 209] on input "[PHONE_NUMBER]" at bounding box center [664, 206] width 172 height 35
paste input "817) 873-6588"
type input "[PHONE_NUMBER]"
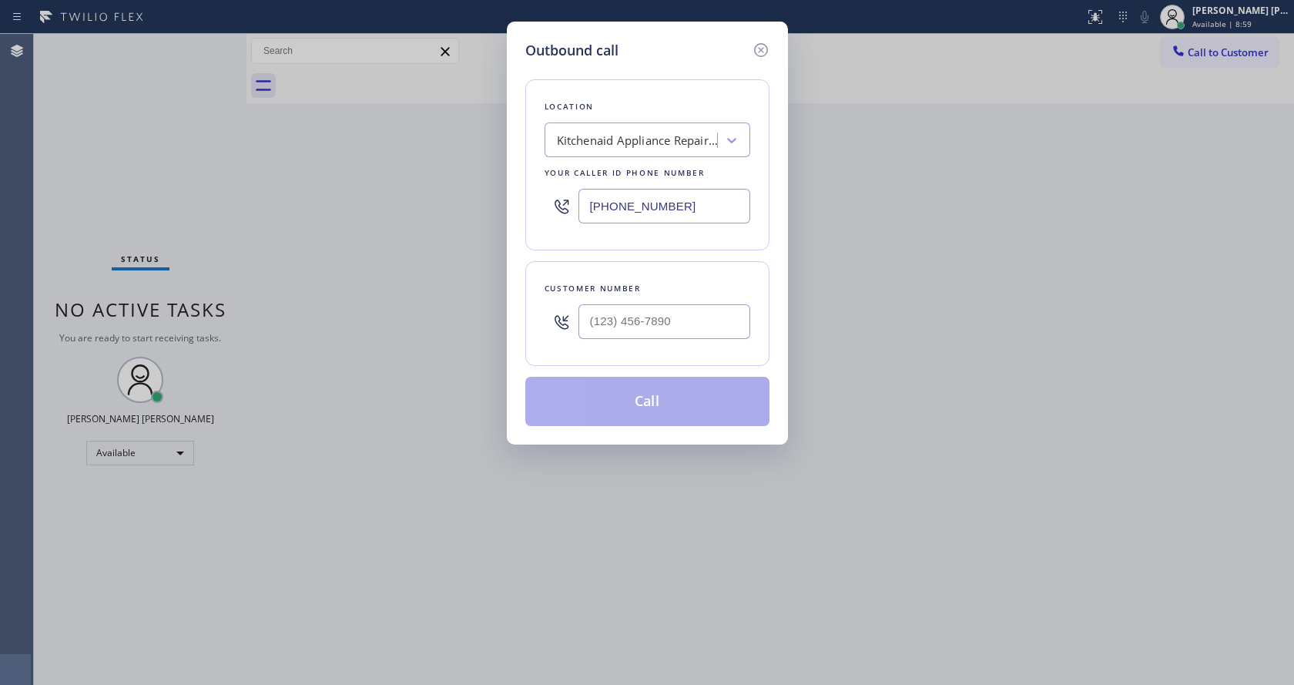
click at [668, 331] on input "text" at bounding box center [664, 321] width 172 height 35
paste input "281) 757-2859"
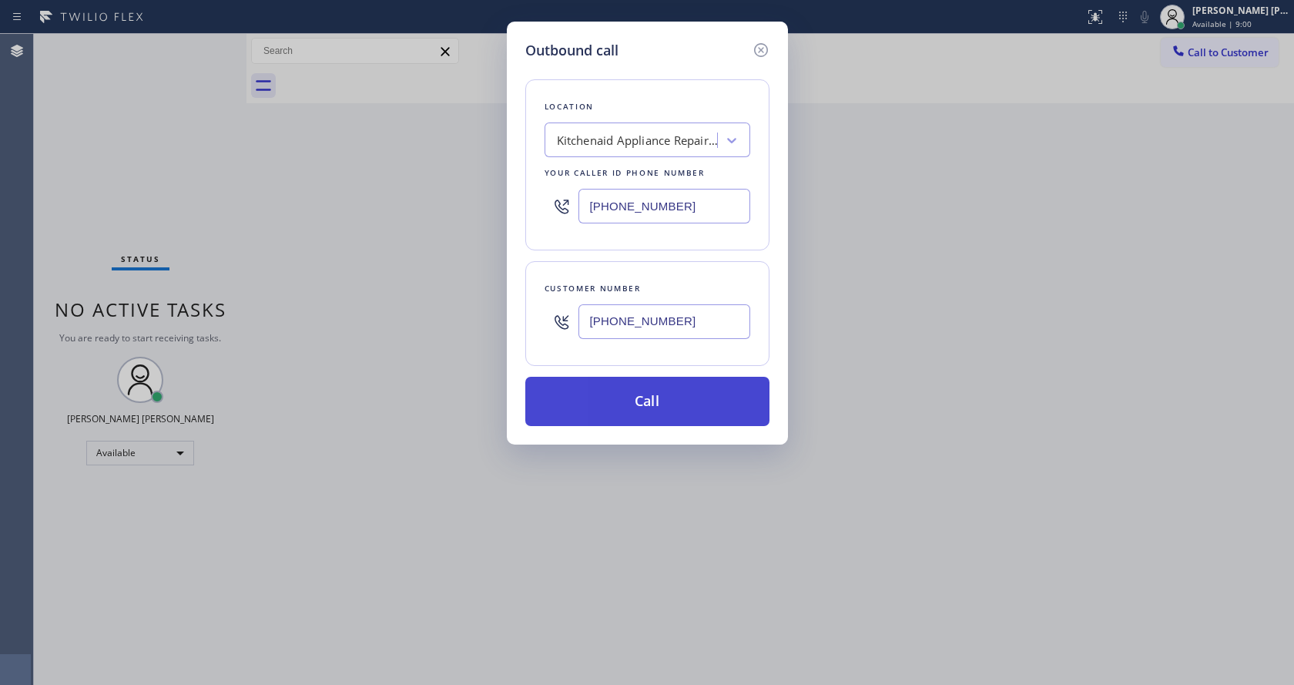
type input "[PHONE_NUMBER]"
click at [645, 400] on button "Call" at bounding box center [647, 401] width 244 height 49
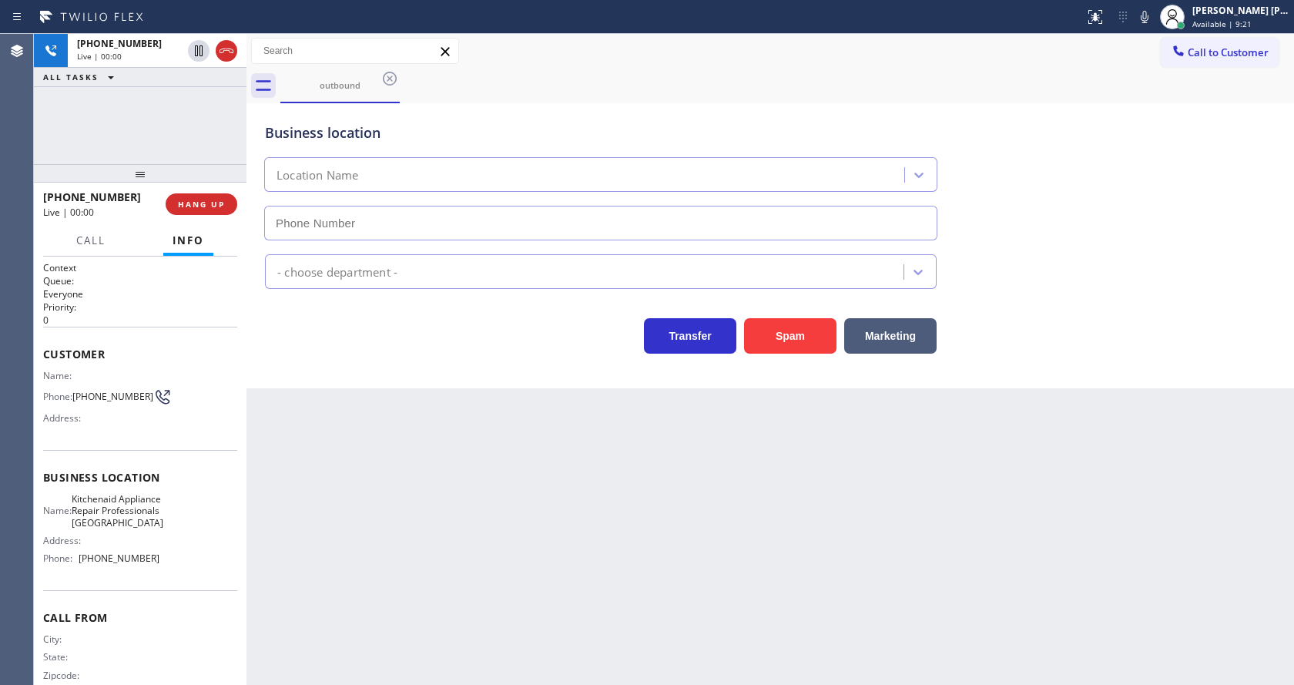
type input "[PHONE_NUMBER]"
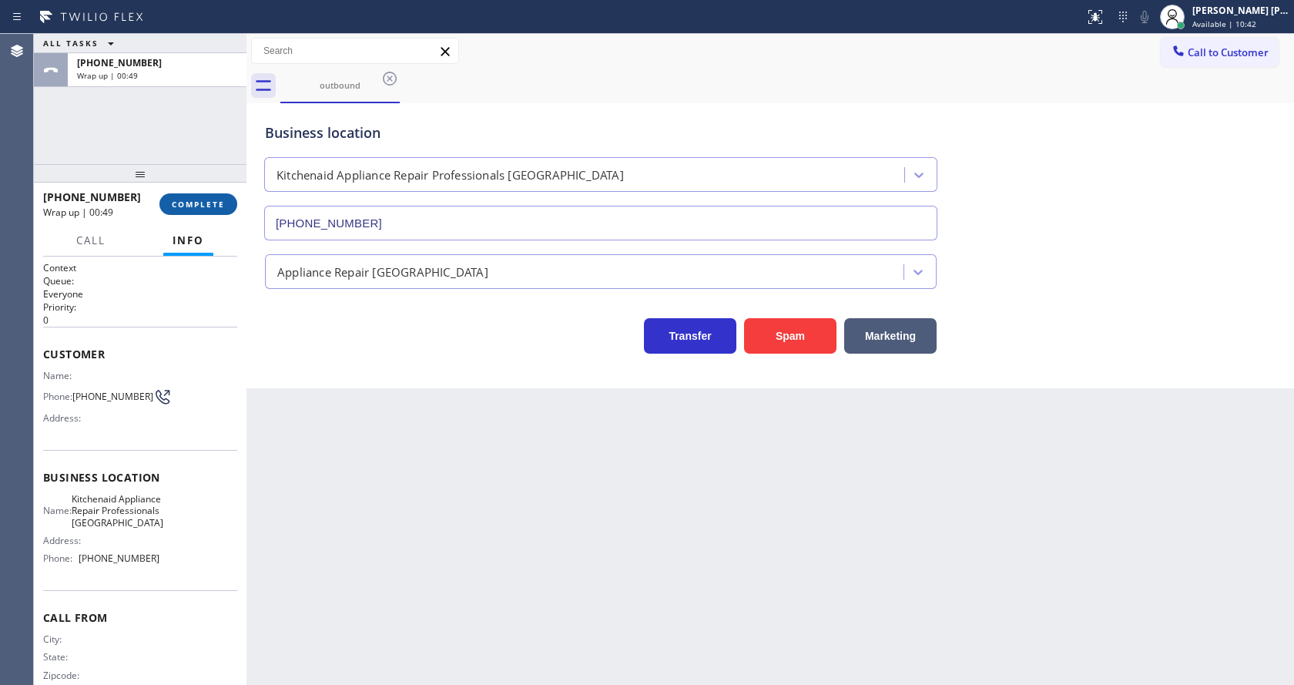
click at [171, 206] on button "COMPLETE" at bounding box center [198, 204] width 78 height 22
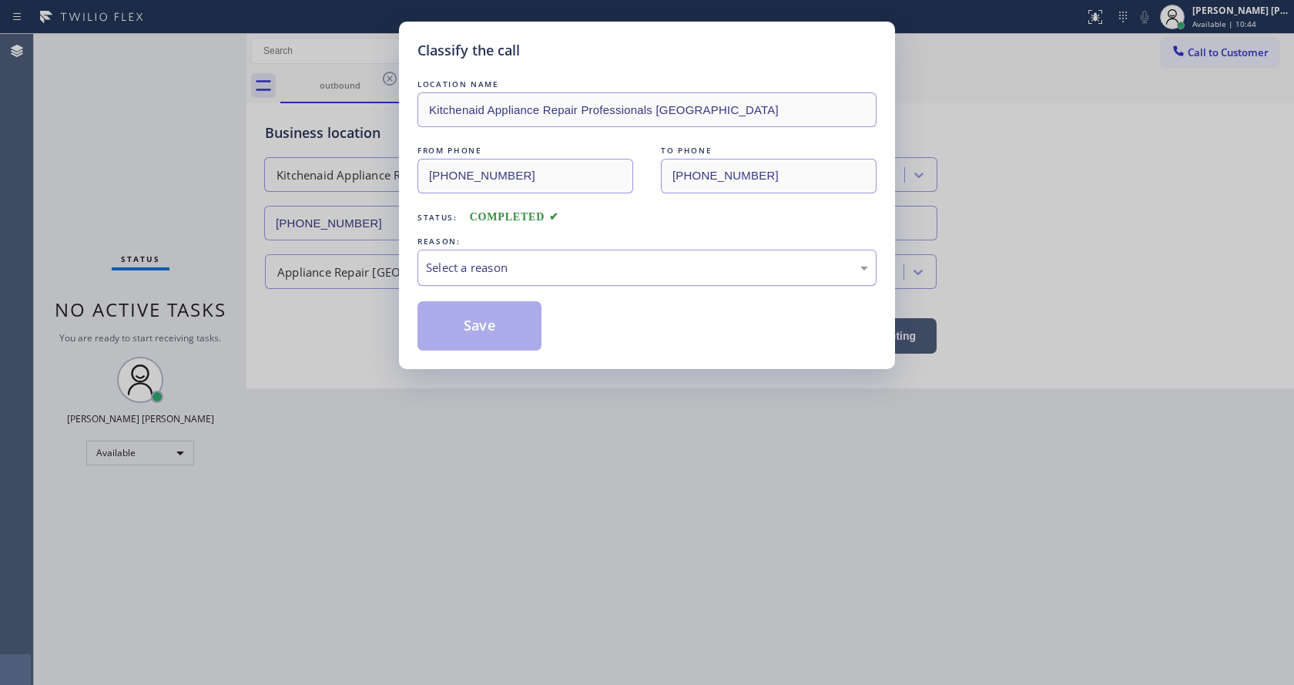
click at [471, 266] on div "Select a reason" at bounding box center [647, 268] width 442 height 18
click at [465, 316] on button "Save" at bounding box center [479, 325] width 124 height 49
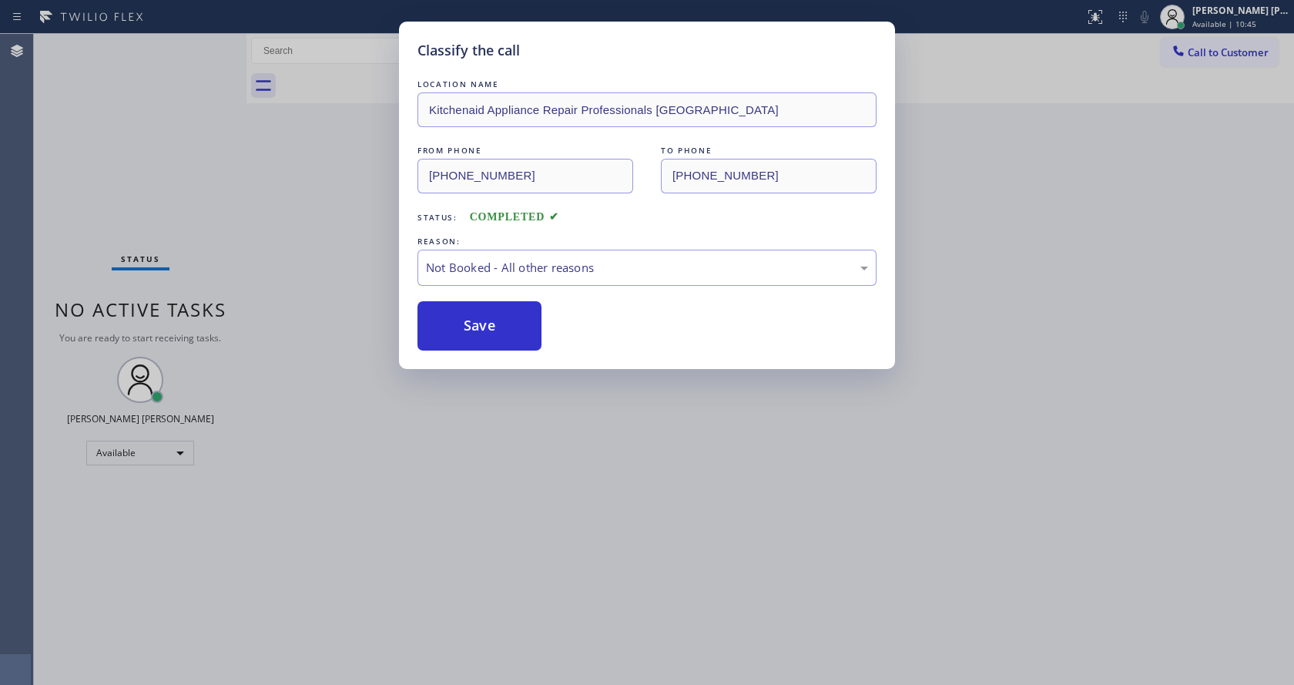
drag, startPoint x: 555, startPoint y: 465, endPoint x: 517, endPoint y: 638, distance: 176.8
click at [551, 469] on div "Classify the call LOCATION NAME Kitchenaid Appliance Repair Professionals [GEOG…" at bounding box center [647, 342] width 1294 height 685
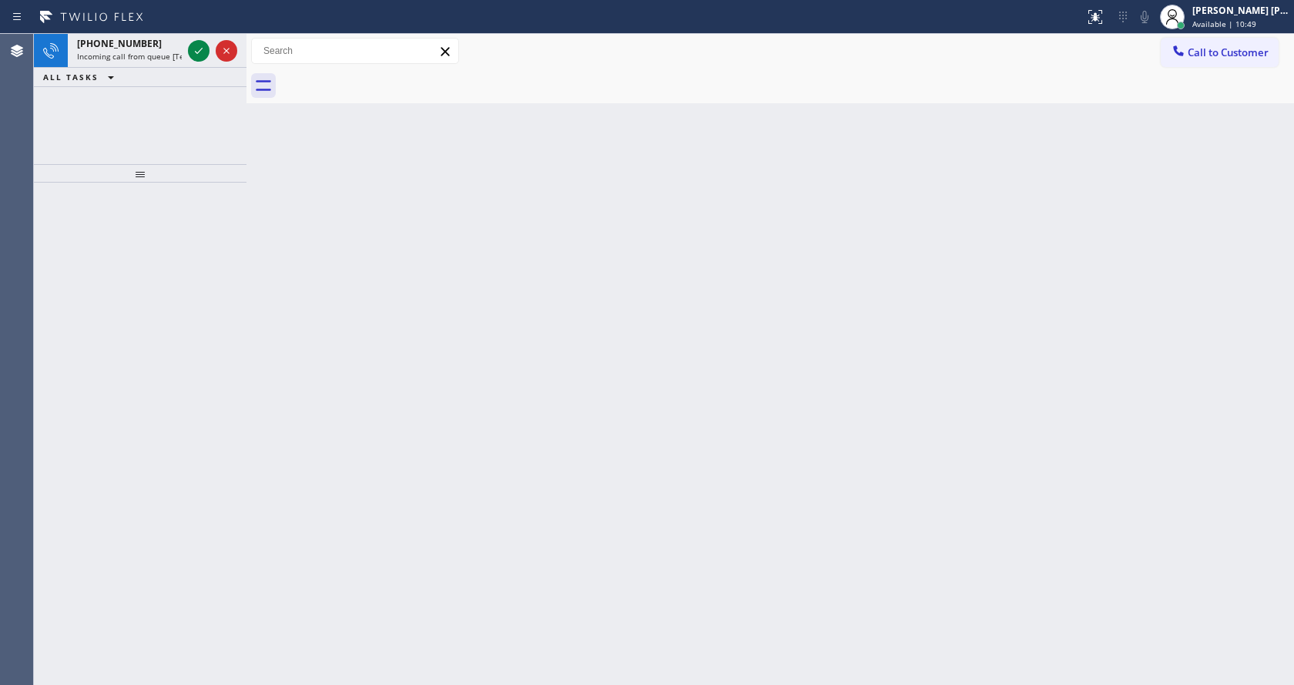
click at [203, 191] on div at bounding box center [140, 434] width 213 height 502
drag, startPoint x: 168, startPoint y: 59, endPoint x: 204, endPoint y: 56, distance: 36.3
click at [171, 60] on span "Incoming call from queue [Test] All" at bounding box center [141, 56] width 128 height 11
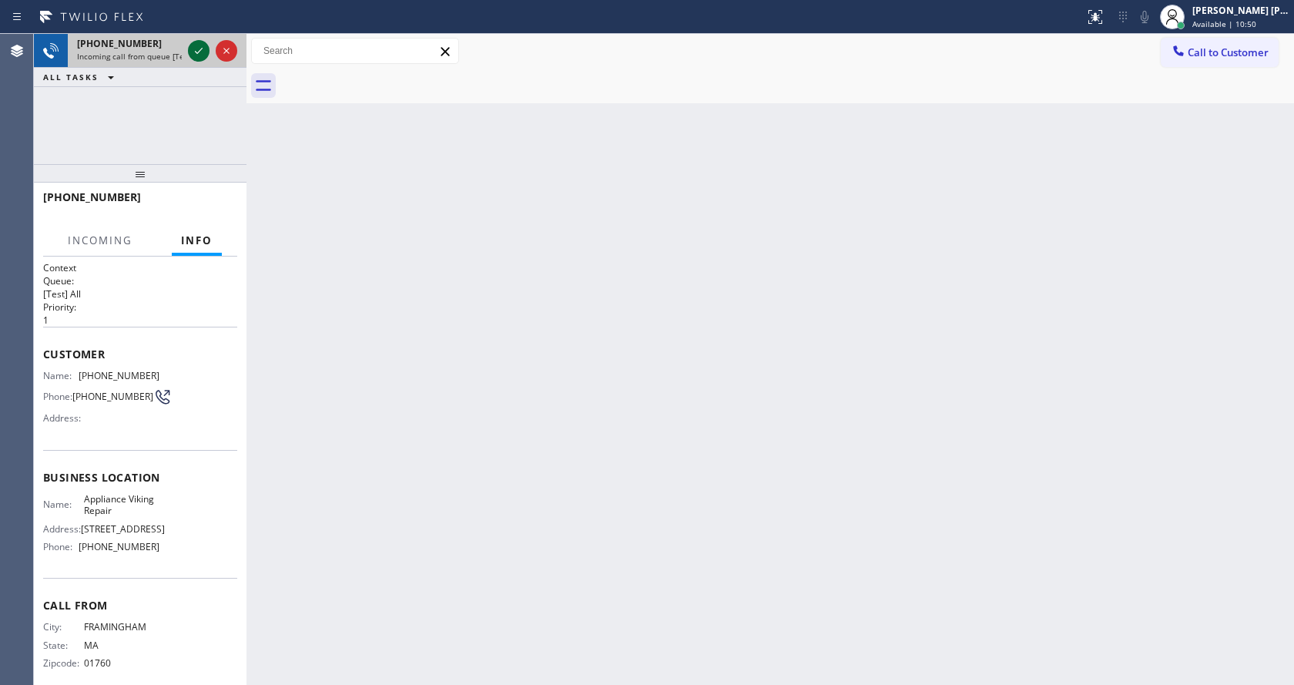
click at [207, 53] on icon at bounding box center [198, 51] width 18 height 18
click at [502, 450] on div "Back to Dashboard Change Sender ID Customers Technicians Select a contact Outbo…" at bounding box center [769, 359] width 1047 height 651
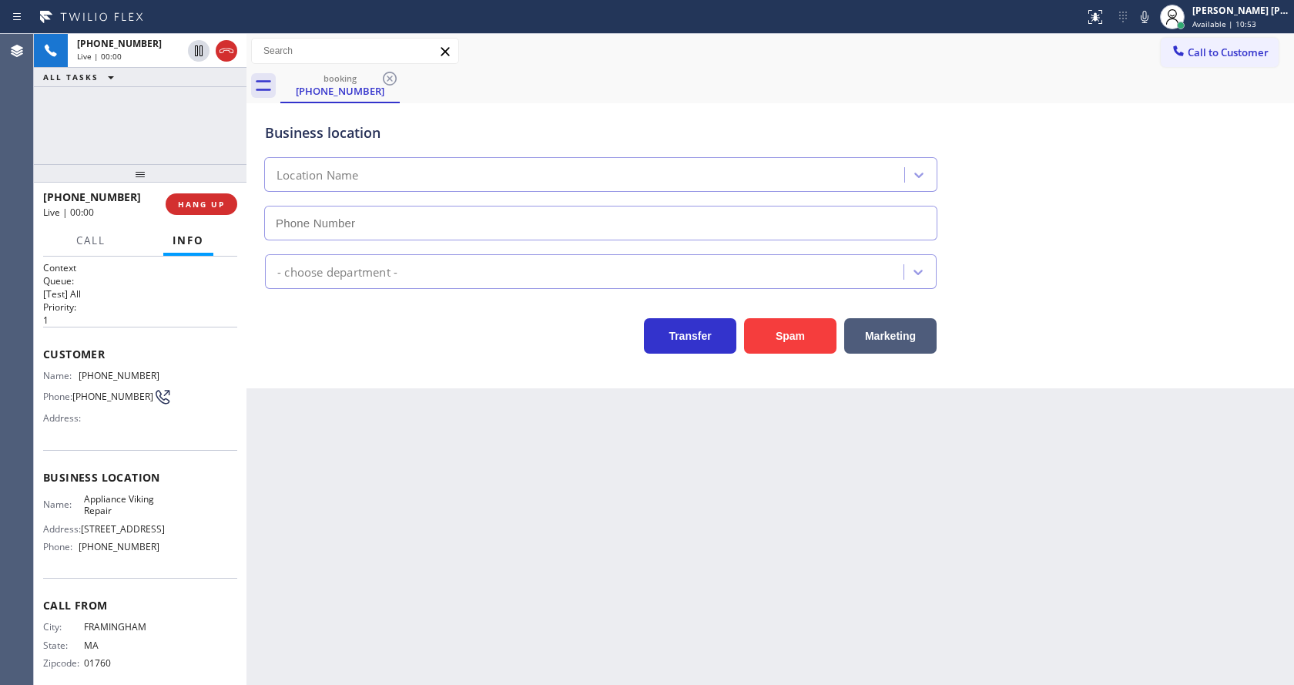
type input "[PHONE_NUMBER]"
click at [288, 452] on div "Back to Dashboard Change Sender ID Customers Technicians Select a contact Outbo…" at bounding box center [769, 359] width 1047 height 651
click at [457, 510] on div "Back to Dashboard Change Sender ID Customers Technicians Select a contact Outbo…" at bounding box center [769, 359] width 1047 height 651
click at [295, 424] on div "Back to Dashboard Change Sender ID Customers Technicians Select a contact Outbo…" at bounding box center [769, 359] width 1047 height 651
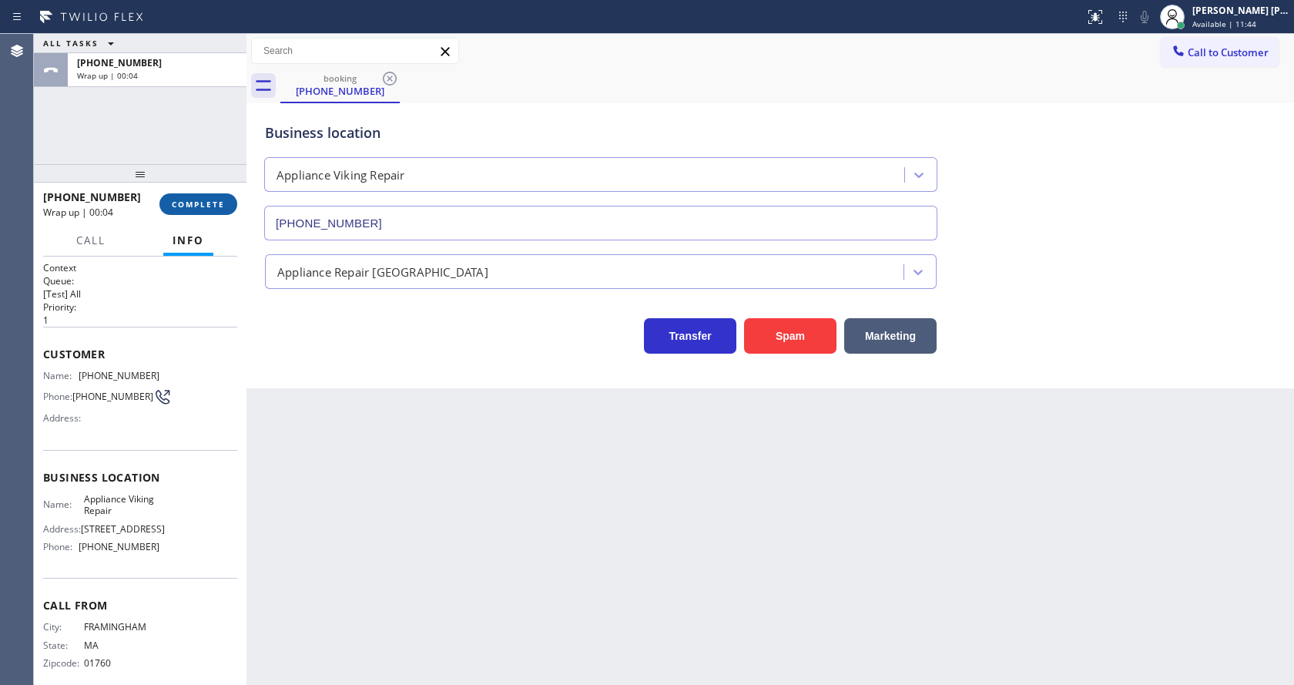
click at [191, 206] on span "COMPLETE" at bounding box center [198, 204] width 53 height 11
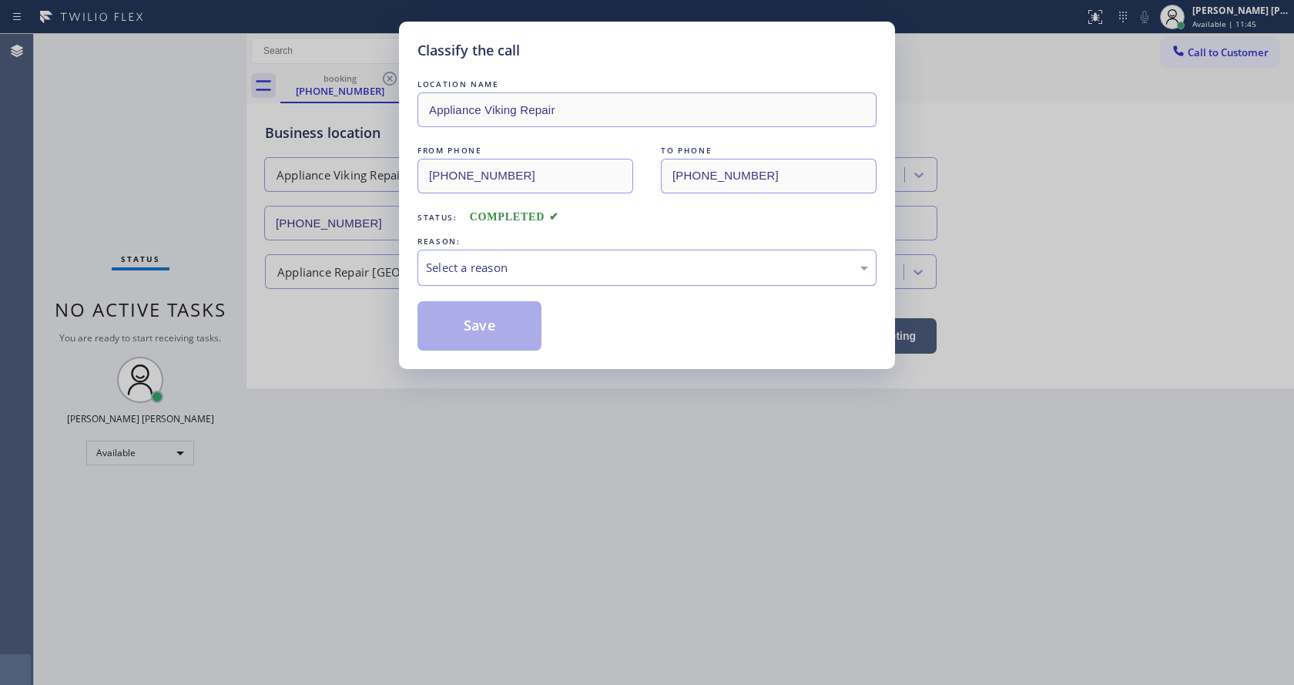
click at [464, 274] on div "Select a reason" at bounding box center [647, 268] width 442 height 18
click at [471, 327] on button "Save" at bounding box center [479, 325] width 124 height 49
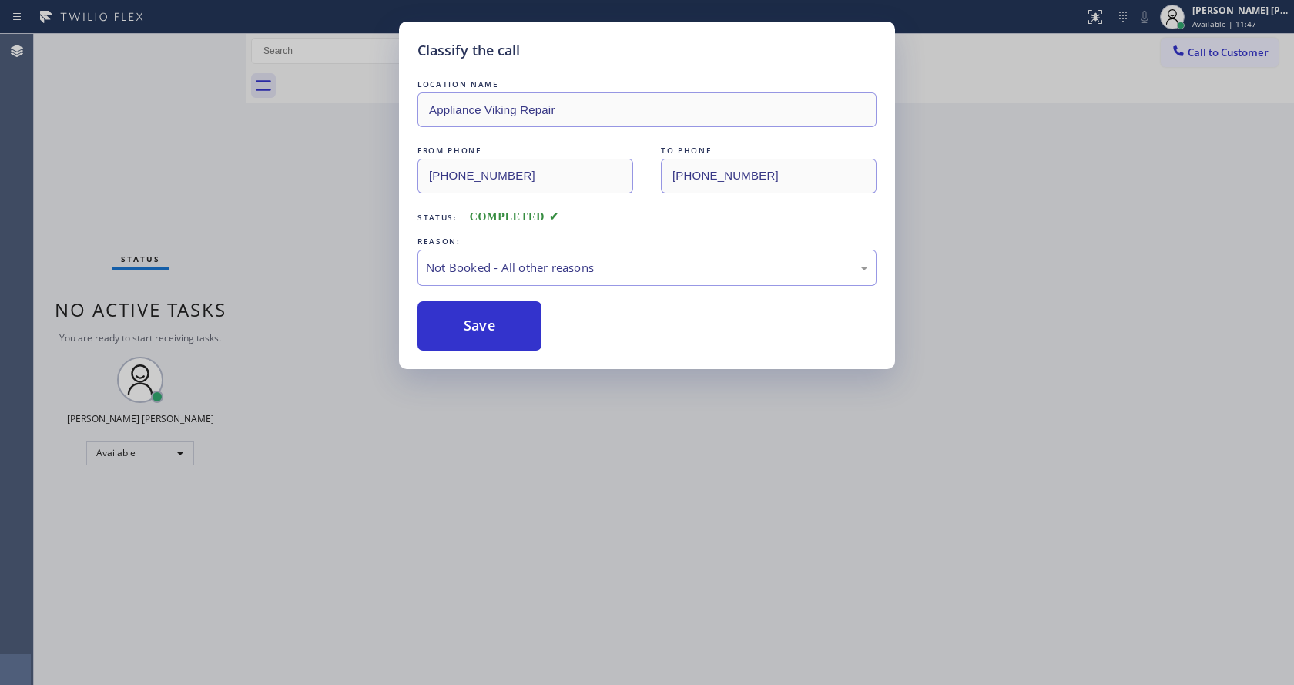
click at [471, 327] on button "Save" at bounding box center [479, 325] width 124 height 49
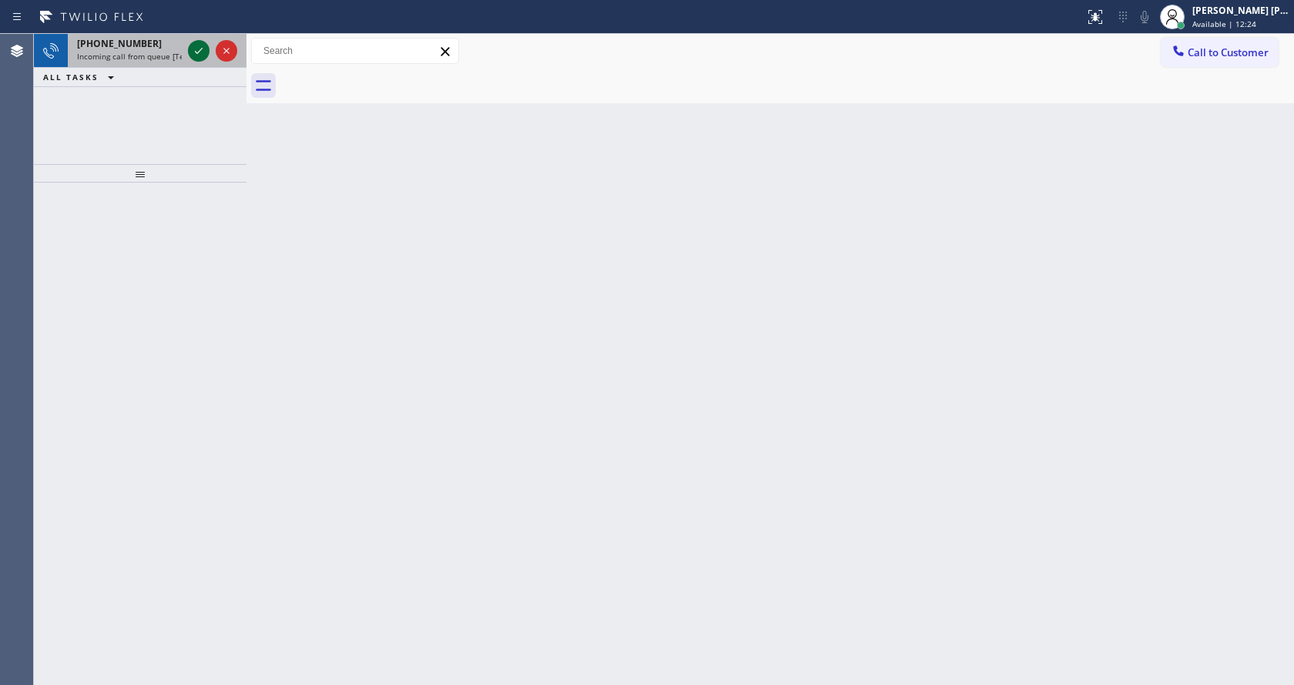
click at [195, 45] on icon at bounding box center [198, 51] width 18 height 18
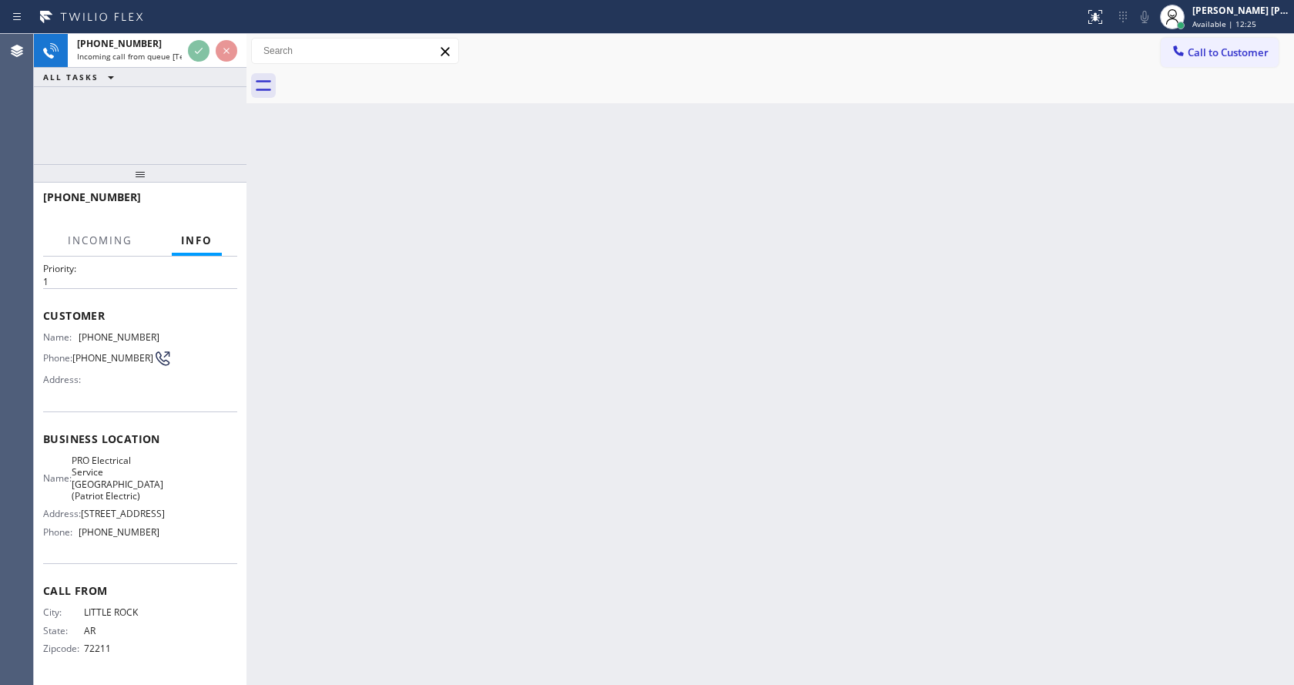
scroll to position [79, 0]
click at [582, 451] on div "Back to Dashboard Change Sender ID Customers Technicians Select a contact Outbo…" at bounding box center [769, 359] width 1047 height 651
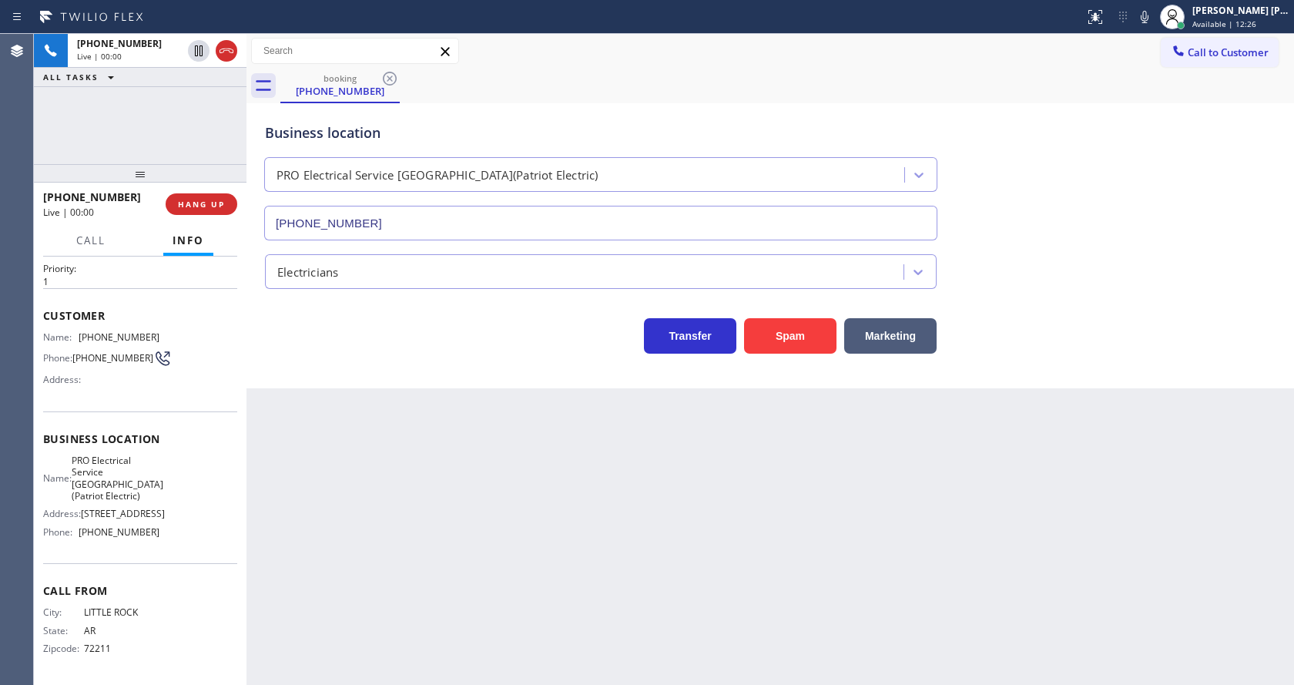
type input "[PHONE_NUMBER]"
drag, startPoint x: 272, startPoint y: 474, endPoint x: 665, endPoint y: 408, distance: 398.2
click at [276, 474] on div "Back to Dashboard Change Sender ID Customers Technicians Select a contact Outbo…" at bounding box center [769, 359] width 1047 height 651
click at [755, 346] on button "Spam" at bounding box center [790, 335] width 92 height 35
click at [490, 584] on div "Back to Dashboard Change Sender ID Customers Technicians Select a contact Outbo…" at bounding box center [769, 359] width 1047 height 651
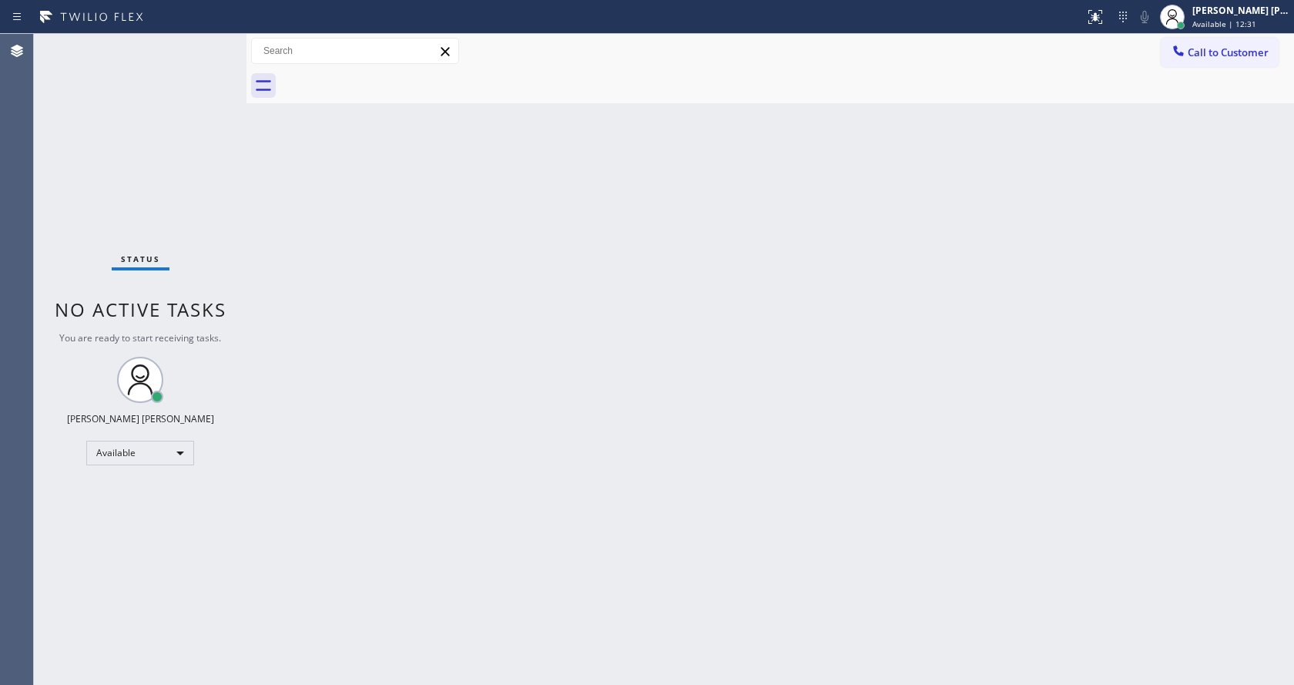
click at [296, 251] on div "Back to Dashboard Change Sender ID Customers Technicians Select a contact Outbo…" at bounding box center [769, 359] width 1047 height 651
click at [721, 570] on div "Back to Dashboard Change Sender ID Customers Technicians Select a contact Outbo…" at bounding box center [769, 359] width 1047 height 651
click at [241, 293] on div "Status No active tasks You are ready to start receiving tasks. [PERSON_NAME] [P…" at bounding box center [140, 359] width 213 height 651
click at [214, 39] on div "Status No active tasks You are ready to start receiving tasks. [PERSON_NAME] [P…" at bounding box center [140, 359] width 213 height 651
click at [203, 42] on div "Status No active tasks You are ready to start receiving tasks. [PERSON_NAME] [P…" at bounding box center [140, 359] width 213 height 651
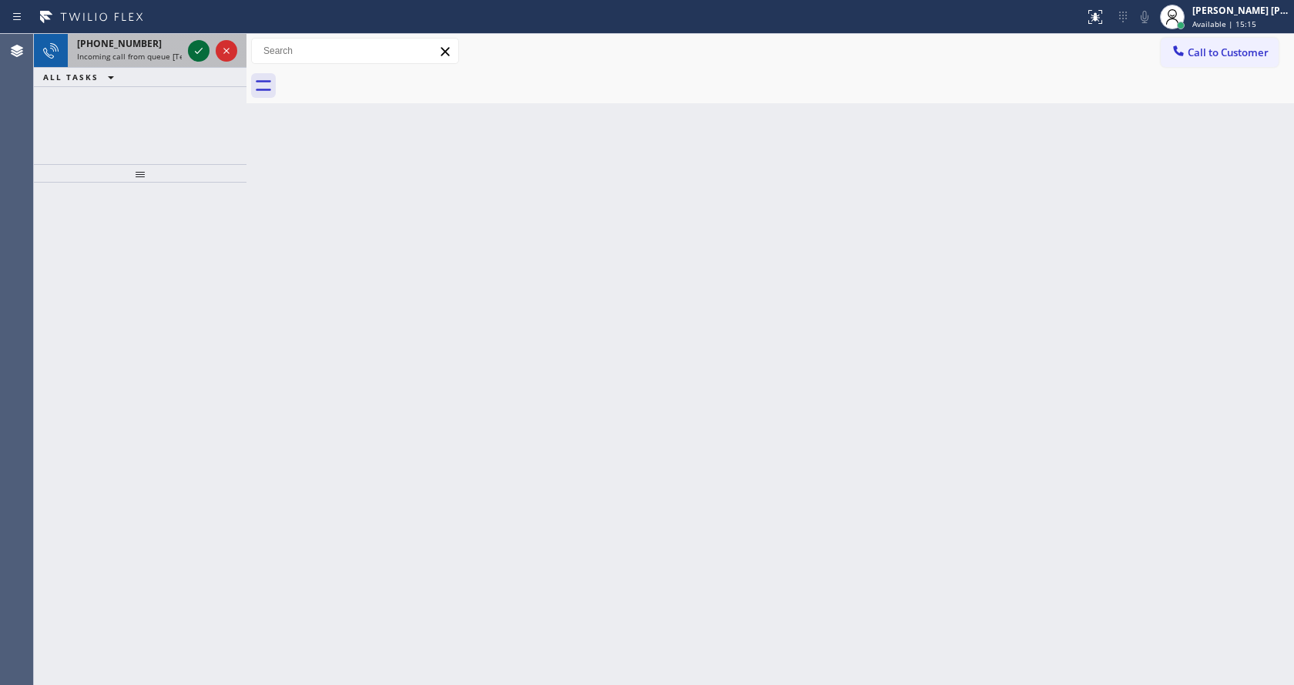
click at [203, 42] on icon at bounding box center [198, 51] width 18 height 18
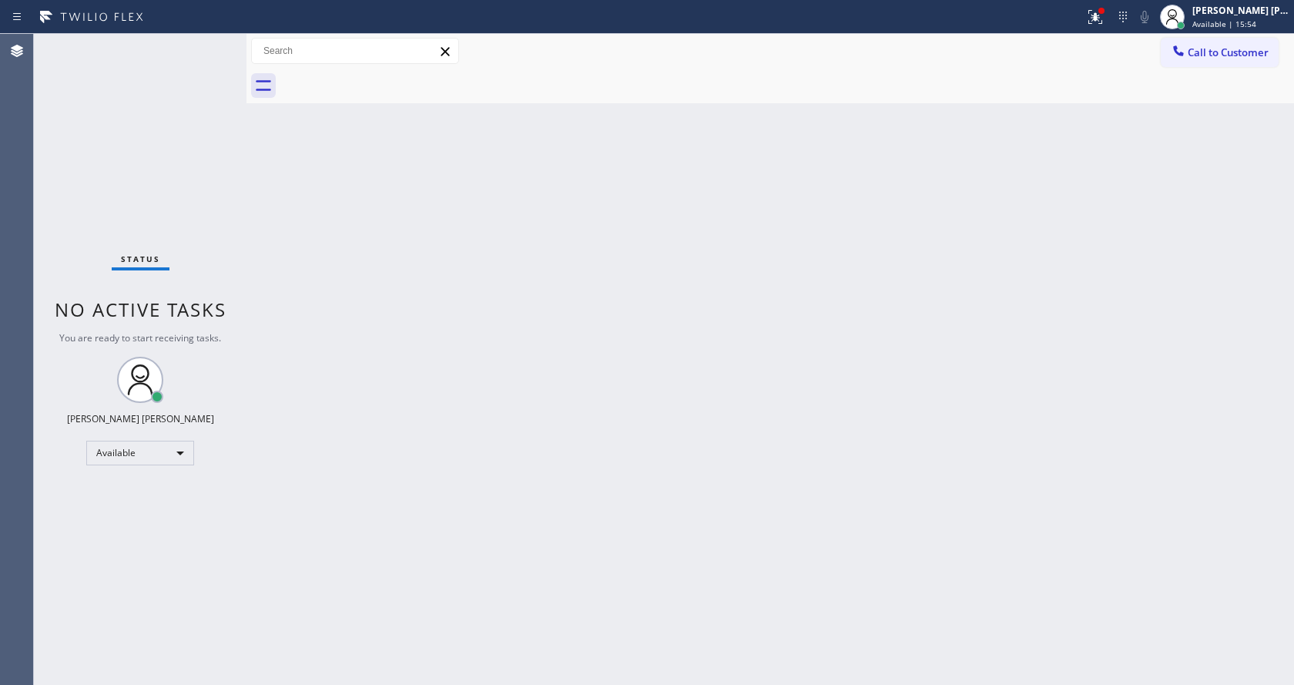
click at [209, 156] on div "Status No active tasks You are ready to start receiving tasks. [PERSON_NAME] [P…" at bounding box center [140, 359] width 213 height 651
click at [488, 385] on div "Back to Dashboard Change Sender ID Customers Technicians Select a contact Outbo…" at bounding box center [769, 359] width 1047 height 651
click at [172, 250] on div "Status No active tasks You are ready to start receiving tasks. [PERSON_NAME] [P…" at bounding box center [140, 359] width 213 height 651
click at [212, 42] on div "Status No active tasks You are ready to start receiving tasks. [PERSON_NAME] [P…" at bounding box center [140, 359] width 213 height 651
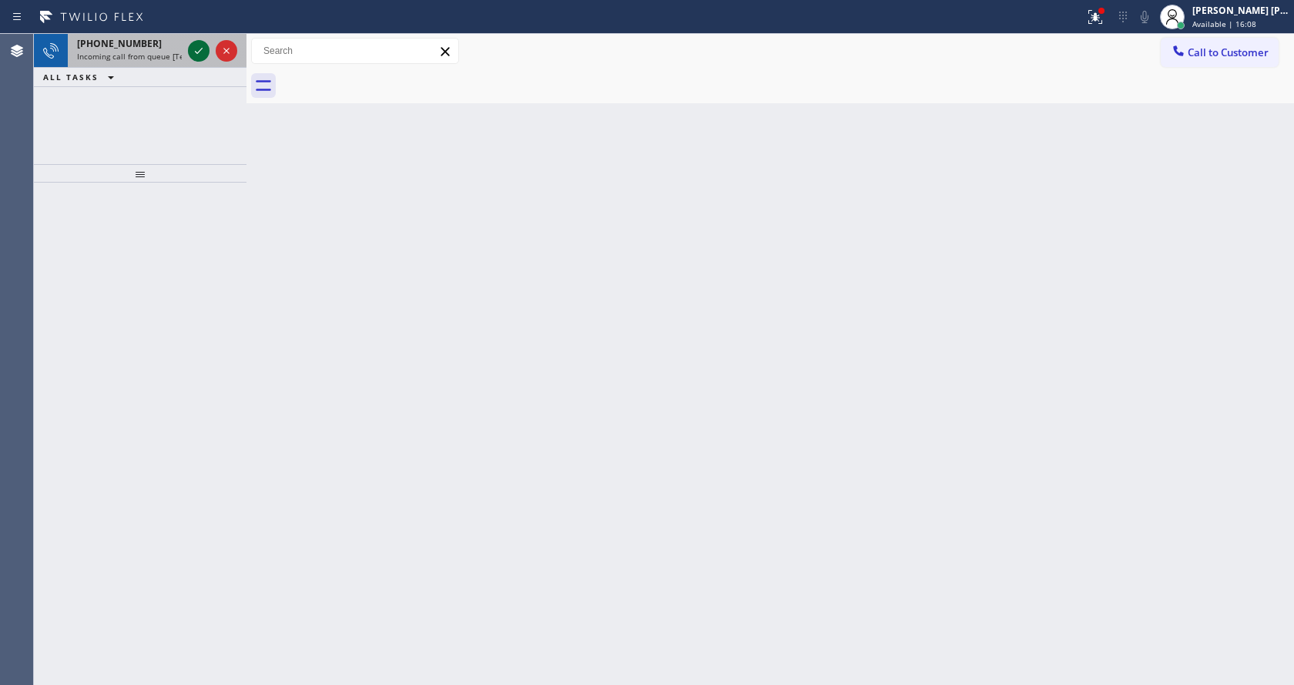
click at [195, 52] on icon at bounding box center [198, 51] width 18 height 18
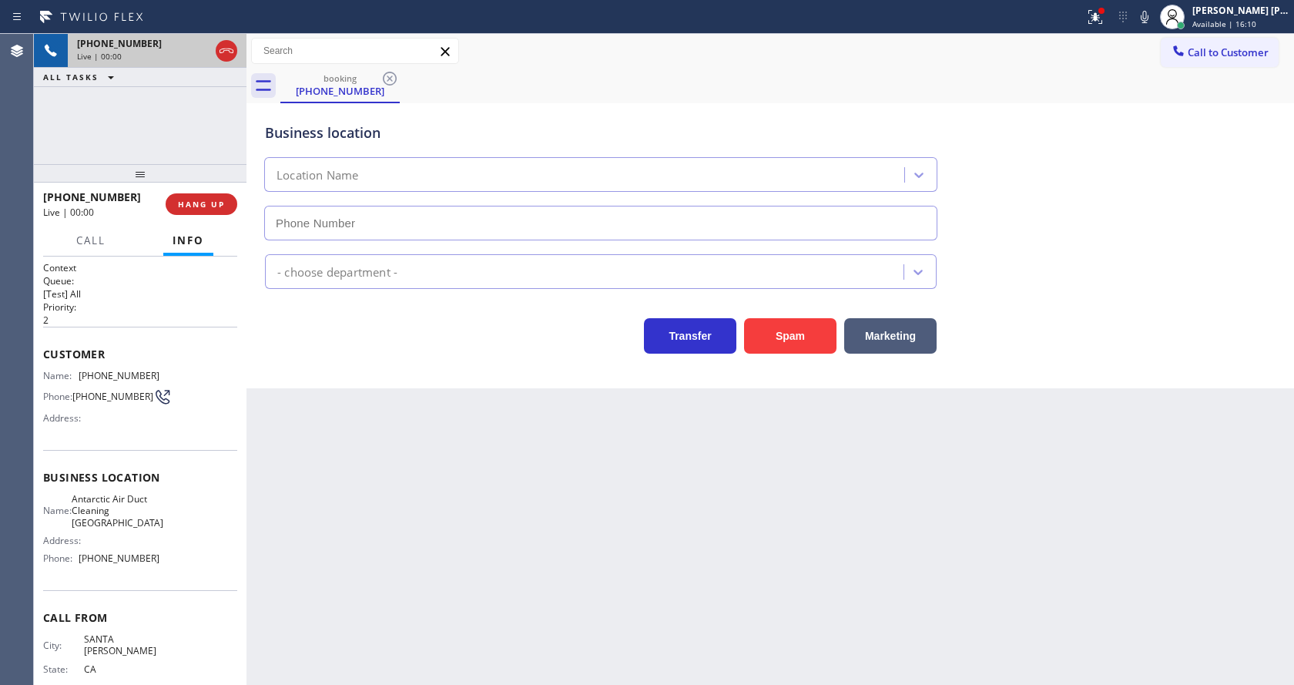
type input "[PHONE_NUMBER]"
click at [782, 342] on button "Spam" at bounding box center [790, 335] width 92 height 35
click at [565, 554] on div "Back to Dashboard Change Sender ID Customers Technicians Select a contact Outbo…" at bounding box center [769, 359] width 1047 height 651
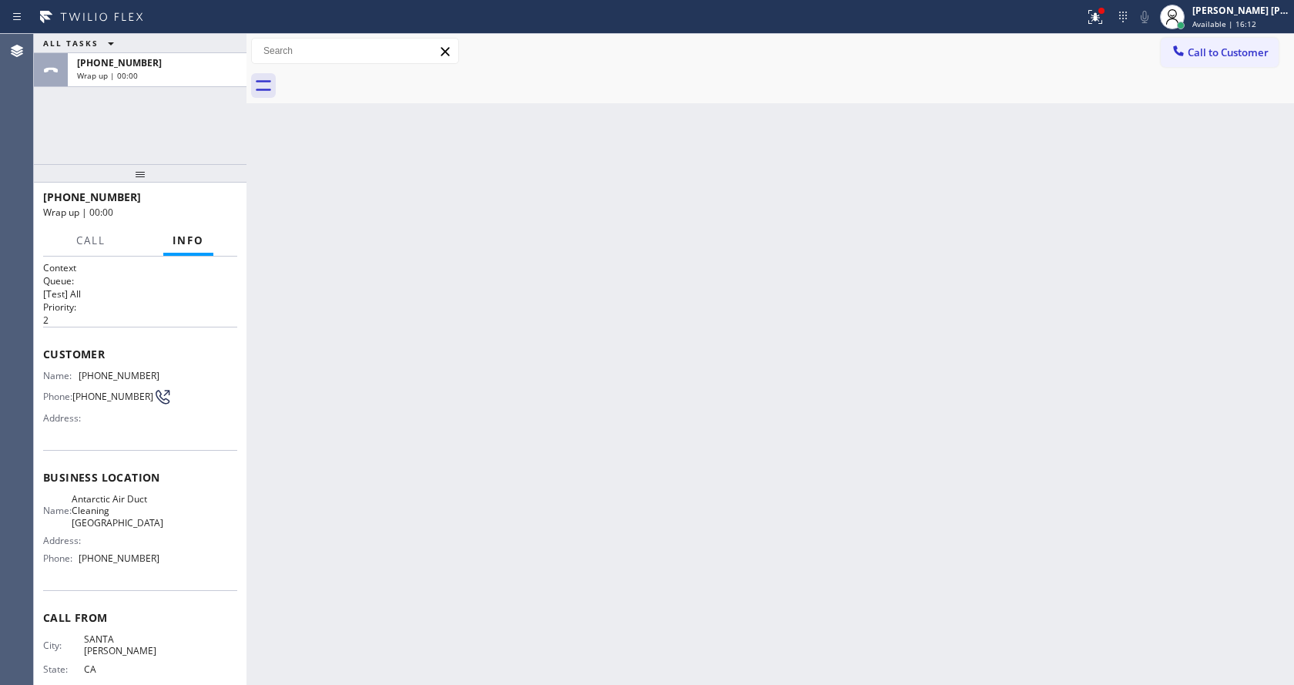
click at [306, 378] on div "Back to Dashboard Change Sender ID Customers Technicians Select a contact Outbo…" at bounding box center [769, 359] width 1047 height 651
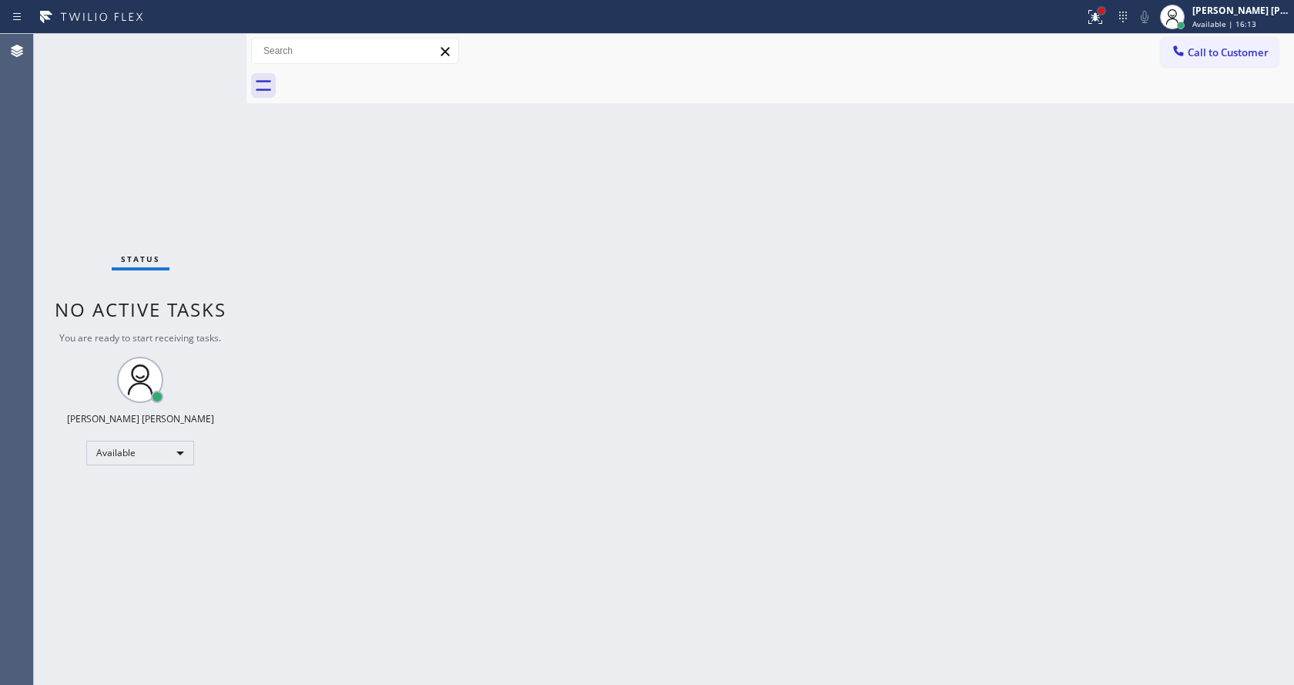
click at [1104, 12] on div at bounding box center [1101, 11] width 6 height 6
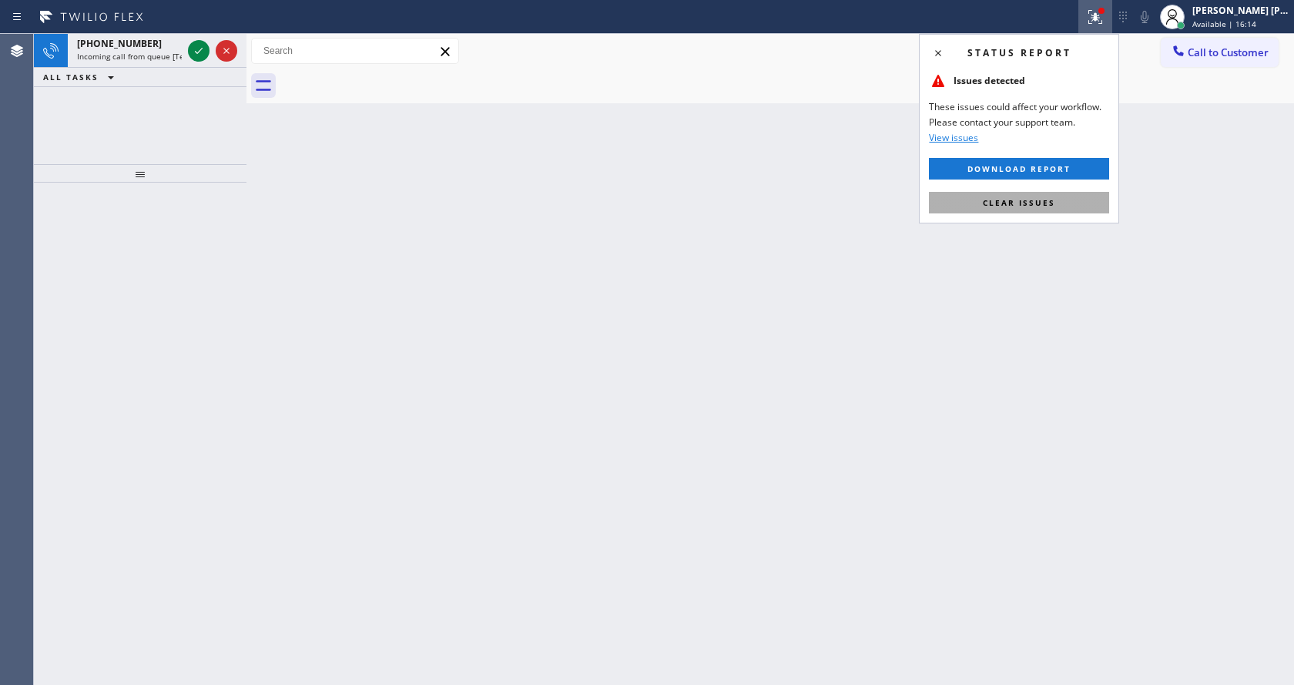
click at [1034, 192] on button "Clear issues" at bounding box center [1019, 203] width 180 height 22
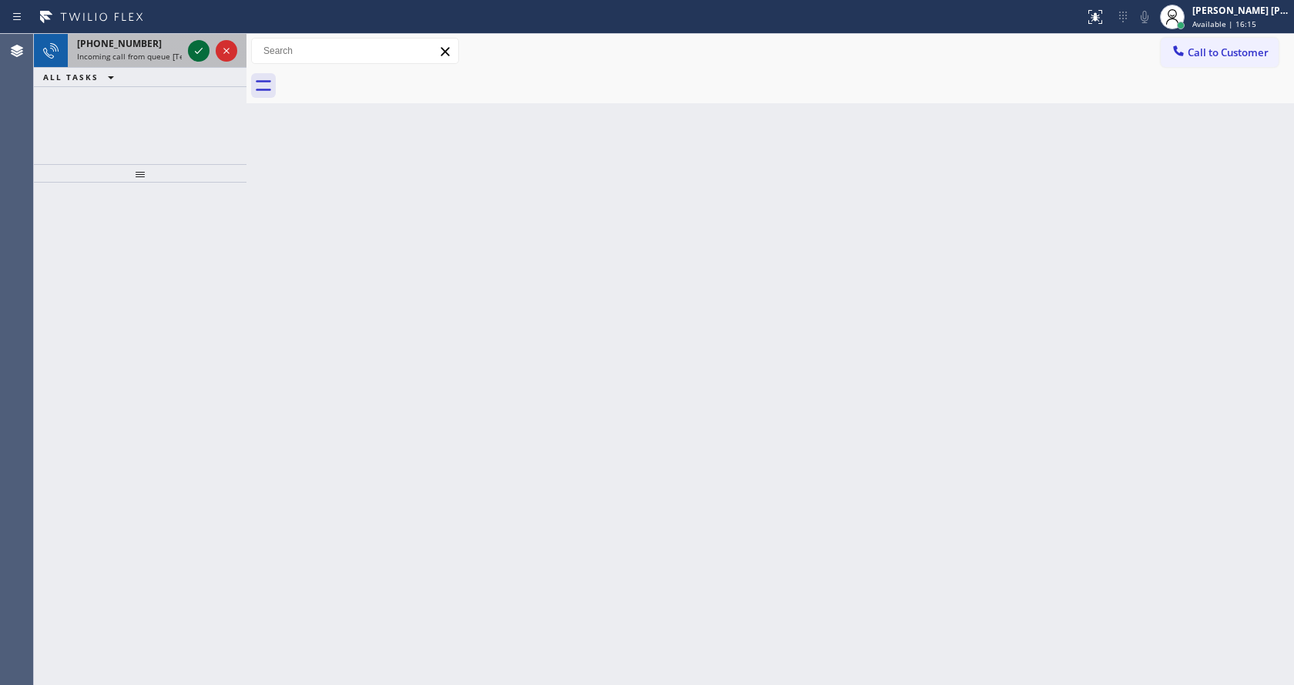
click at [203, 44] on icon at bounding box center [198, 51] width 18 height 18
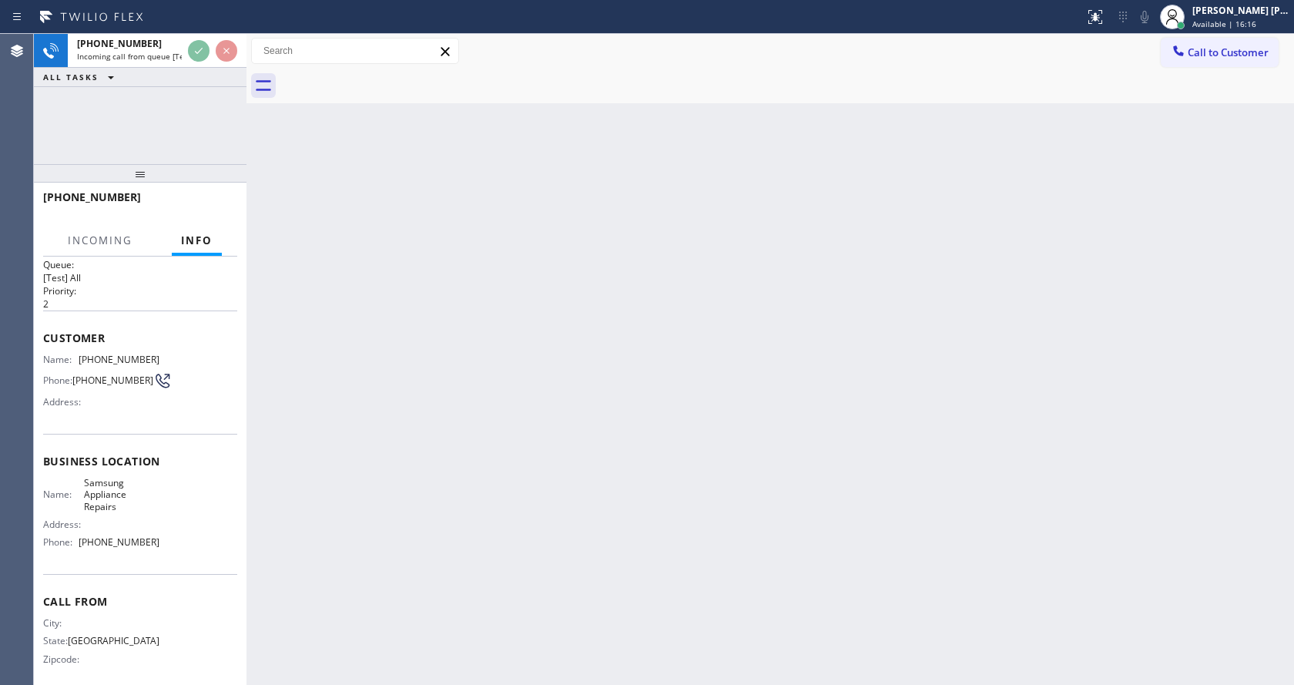
scroll to position [32, 0]
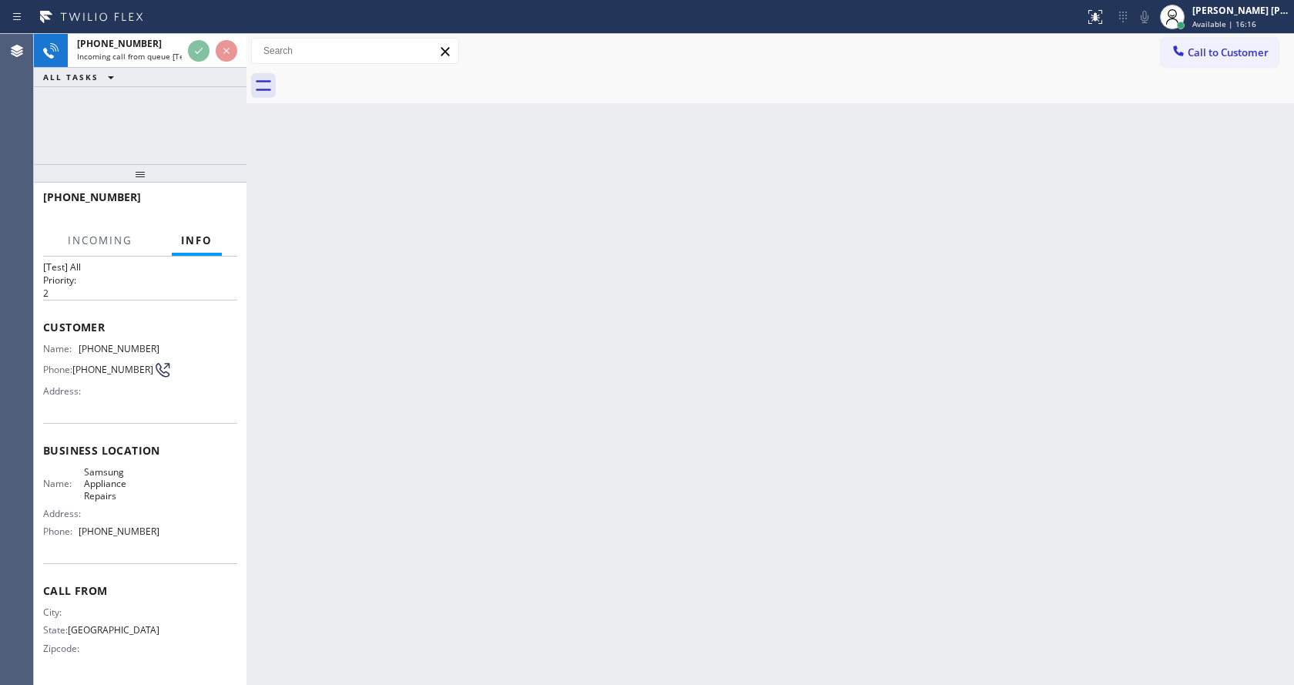
click at [702, 425] on div "Back to Dashboard Change Sender ID Customers Technicians Select a contact Outbo…" at bounding box center [769, 359] width 1047 height 651
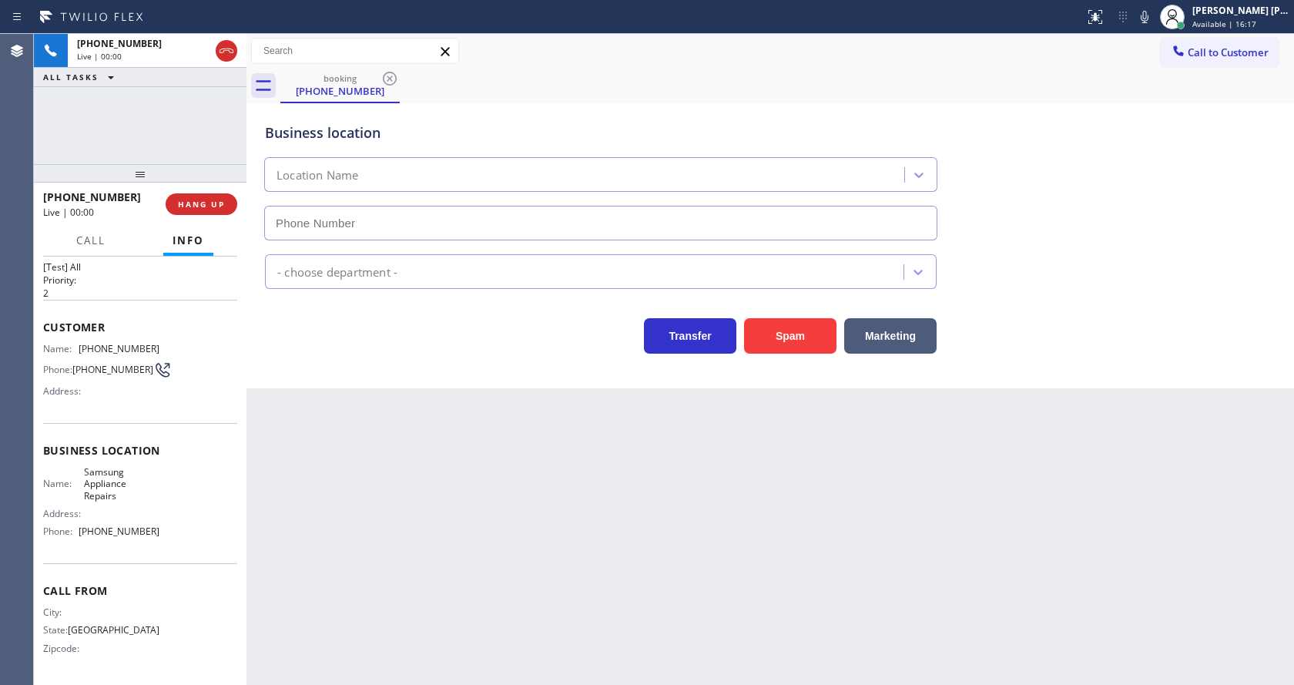
type input "[PHONE_NUMBER]"
click at [794, 333] on button "Spam" at bounding box center [790, 335] width 92 height 35
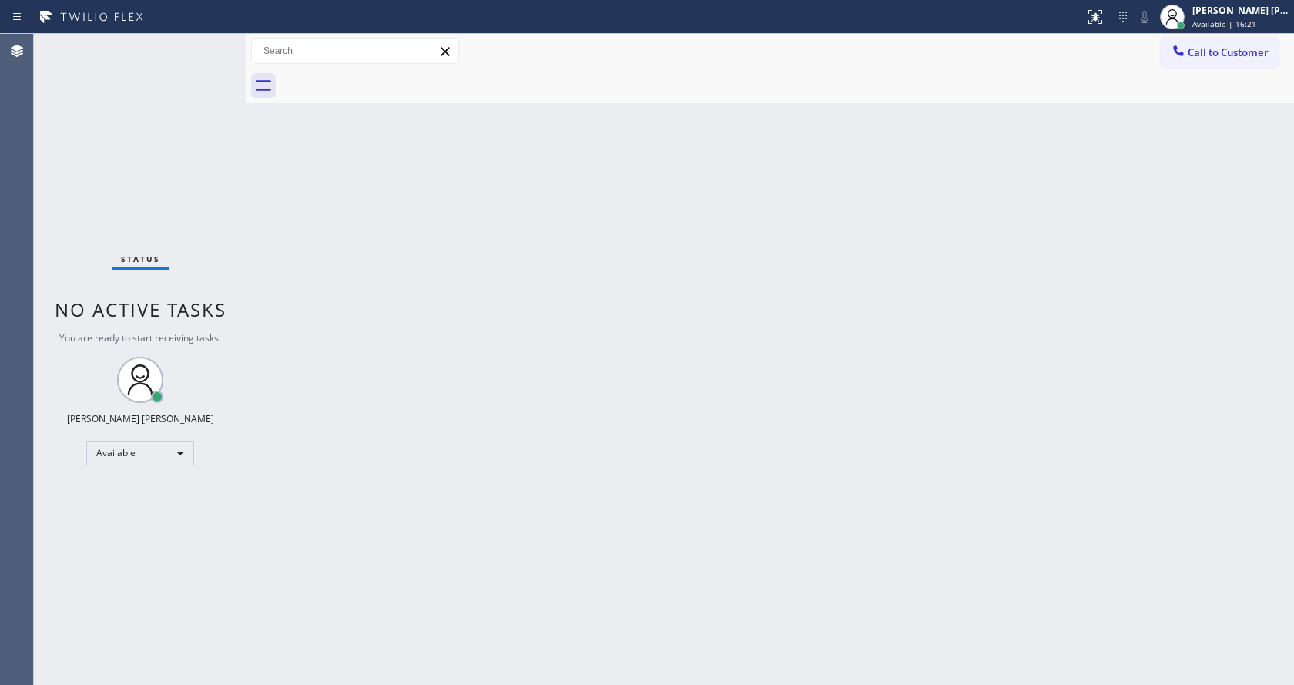
click at [452, 521] on div "Back to Dashboard Change Sender ID Customers Technicians Select a contact Outbo…" at bounding box center [769, 359] width 1047 height 651
click at [909, 424] on div "Back to Dashboard Change Sender ID Customers Technicians Select a contact Outbo…" at bounding box center [769, 359] width 1047 height 651
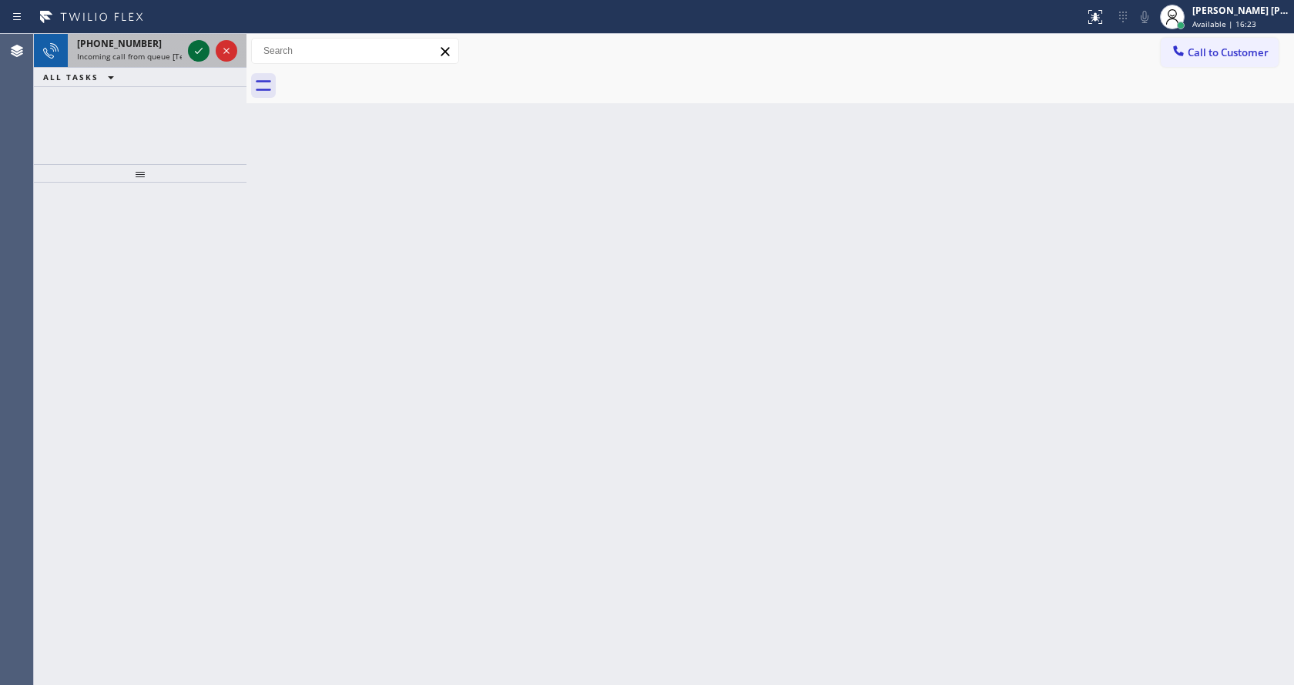
click at [196, 52] on icon at bounding box center [199, 51] width 8 height 6
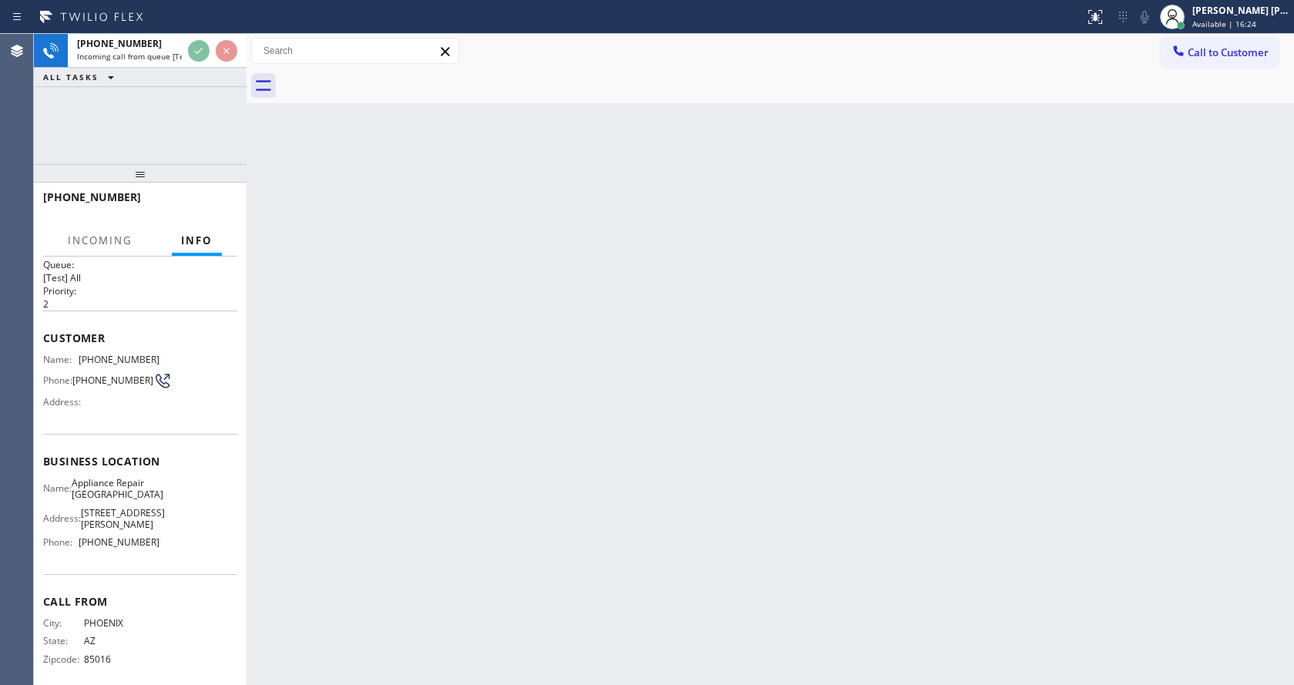
scroll to position [32, 0]
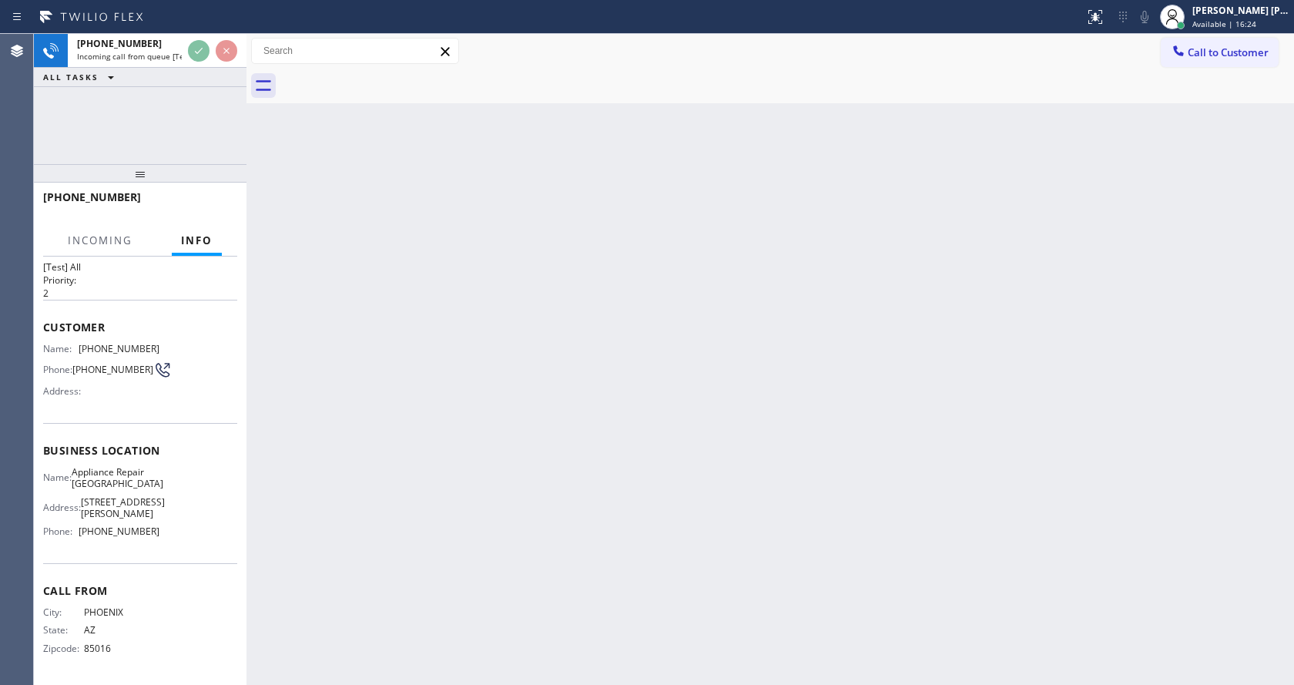
click at [609, 410] on div "Back to Dashboard Change Sender ID Customers Technicians Select a contact Outbo…" at bounding box center [769, 359] width 1047 height 651
click at [287, 334] on div "Back to Dashboard Change Sender ID Customers Technicians Select a contact Outbo…" at bounding box center [769, 359] width 1047 height 651
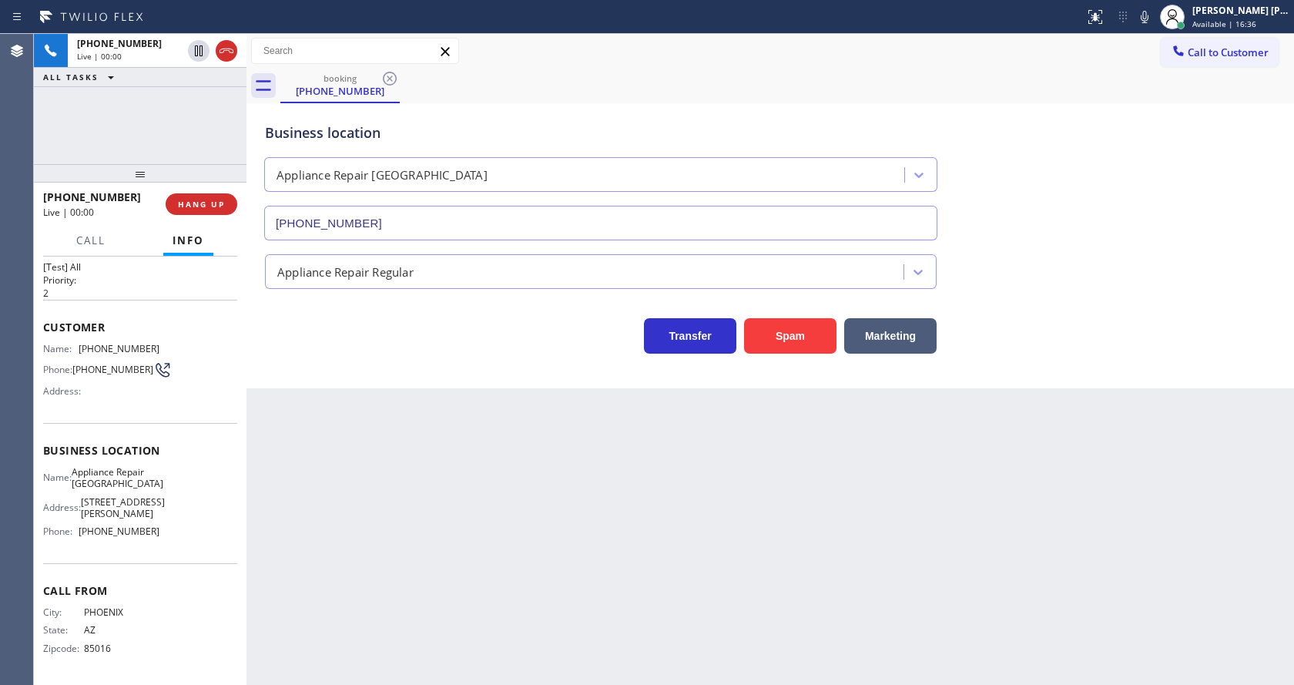
type input "[PHONE_NUMBER]"
click at [464, 419] on div "Back to Dashboard Change Sender ID Customers Technicians Select a contact Outbo…" at bounding box center [769, 359] width 1047 height 651
click at [346, 397] on div "Back to Dashboard Change Sender ID Customers Technicians Select a contact Outbo…" at bounding box center [769, 359] width 1047 height 651
click at [1169, 170] on div "Business location Appliance Repair [GEOGRAPHIC_DATA] [PHONE_NUMBER]" at bounding box center [770, 170] width 1017 height 139
click at [392, 469] on div "Back to Dashboard Change Sender ID Customers Technicians Select a contact Outbo…" at bounding box center [769, 359] width 1047 height 651
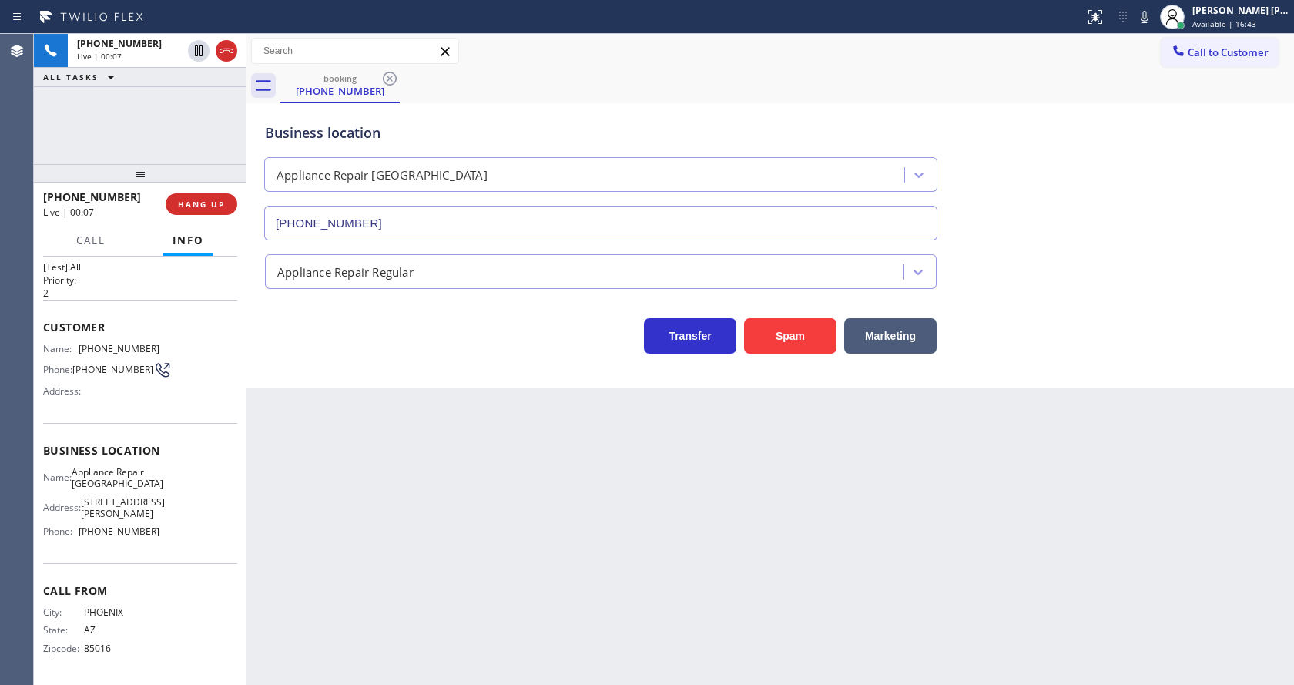
click at [356, 439] on div "Back to Dashboard Change Sender ID Customers Technicians Select a contact Outbo…" at bounding box center [769, 359] width 1047 height 651
click at [399, 572] on div "Back to Dashboard Change Sender ID Customers Technicians Select a contact Outbo…" at bounding box center [769, 359] width 1047 height 651
click at [150, 464] on div "Business location Name: Appliance Repair [GEOGRAPHIC_DATA] Address: [STREET_ADD…" at bounding box center [140, 493] width 194 height 140
drag, startPoint x: 75, startPoint y: 345, endPoint x: 176, endPoint y: 344, distance: 100.1
click at [176, 344] on div "Name: [PHONE_NUMBER] Phone: [PHONE_NUMBER] Address:" at bounding box center [140, 373] width 194 height 61
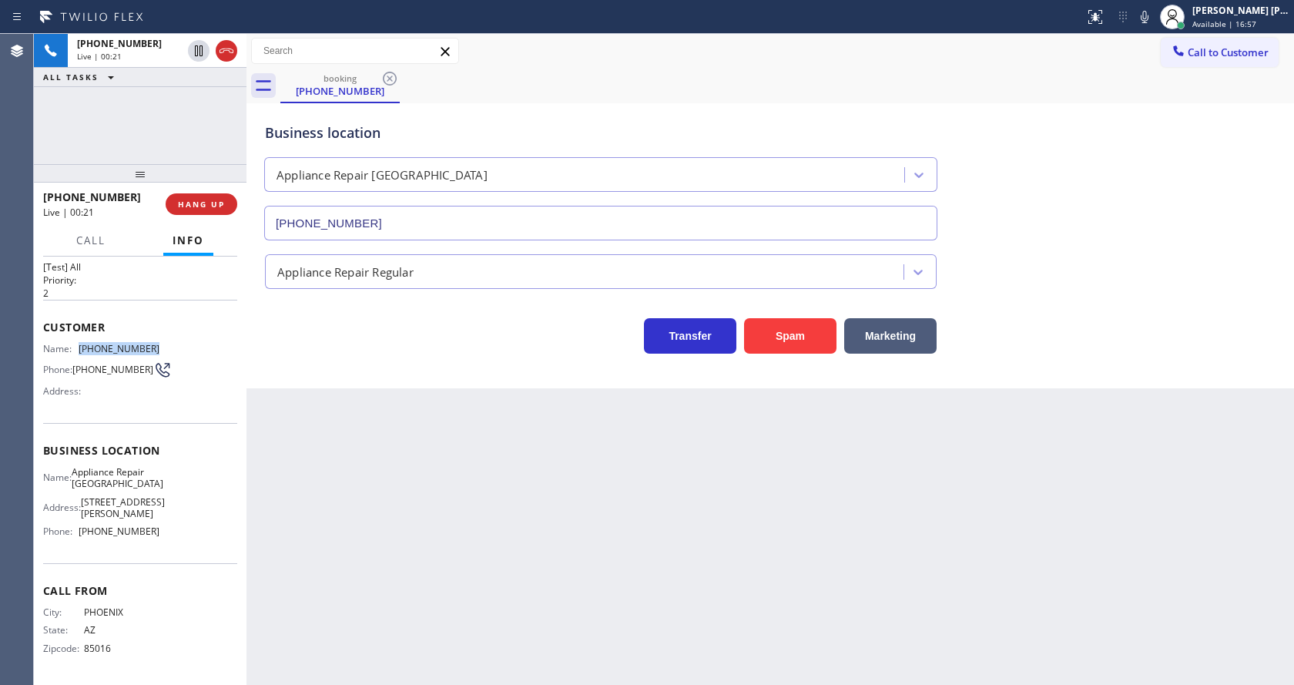
copy div "[PHONE_NUMBER]"
click at [431, 494] on div "Back to Dashboard Change Sender ID Customers Technicians Select a contact Outbo…" at bounding box center [769, 359] width 1047 height 651
click at [159, 492] on div "Name: Appliance Repair [GEOGRAPHIC_DATA] Address: [STREET_ADDRESS][PERSON_NAME]…" at bounding box center [140, 505] width 194 height 78
drag, startPoint x: 80, startPoint y: 470, endPoint x: 162, endPoint y: 486, distance: 84.0
click at [162, 486] on div "Name: Appliance Repair [GEOGRAPHIC_DATA] Address: [STREET_ADDRESS][PERSON_NAME]…" at bounding box center [140, 505] width 194 height 78
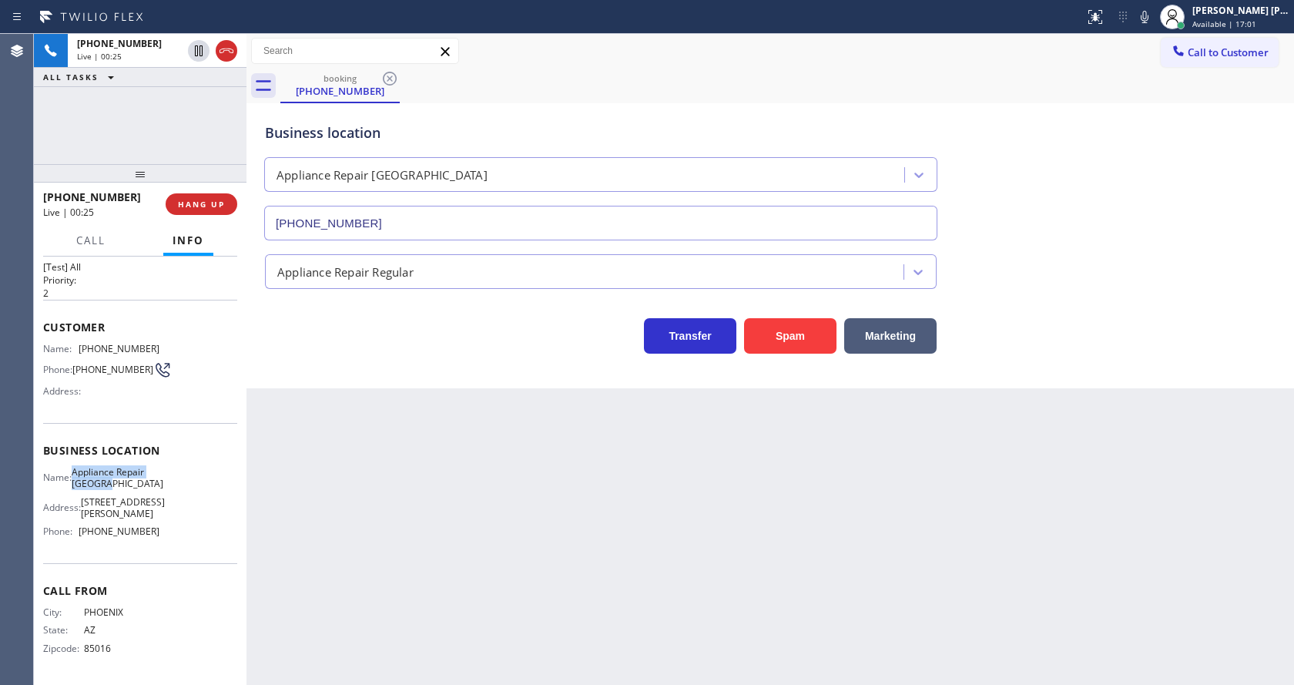
copy span "Appliance Repair [GEOGRAPHIC_DATA]"
click at [374, 539] on div "Back to Dashboard Change Sender ID Customers Technicians Select a contact Outbo…" at bounding box center [769, 359] width 1047 height 651
drag, startPoint x: 75, startPoint y: 530, endPoint x: 167, endPoint y: 536, distance: 92.6
click at [167, 536] on div "Name: Appliance Repair [GEOGRAPHIC_DATA] Address: [STREET_ADDRESS][PERSON_NAME]…" at bounding box center [140, 505] width 194 height 78
copy div "[PHONE_NUMBER]"
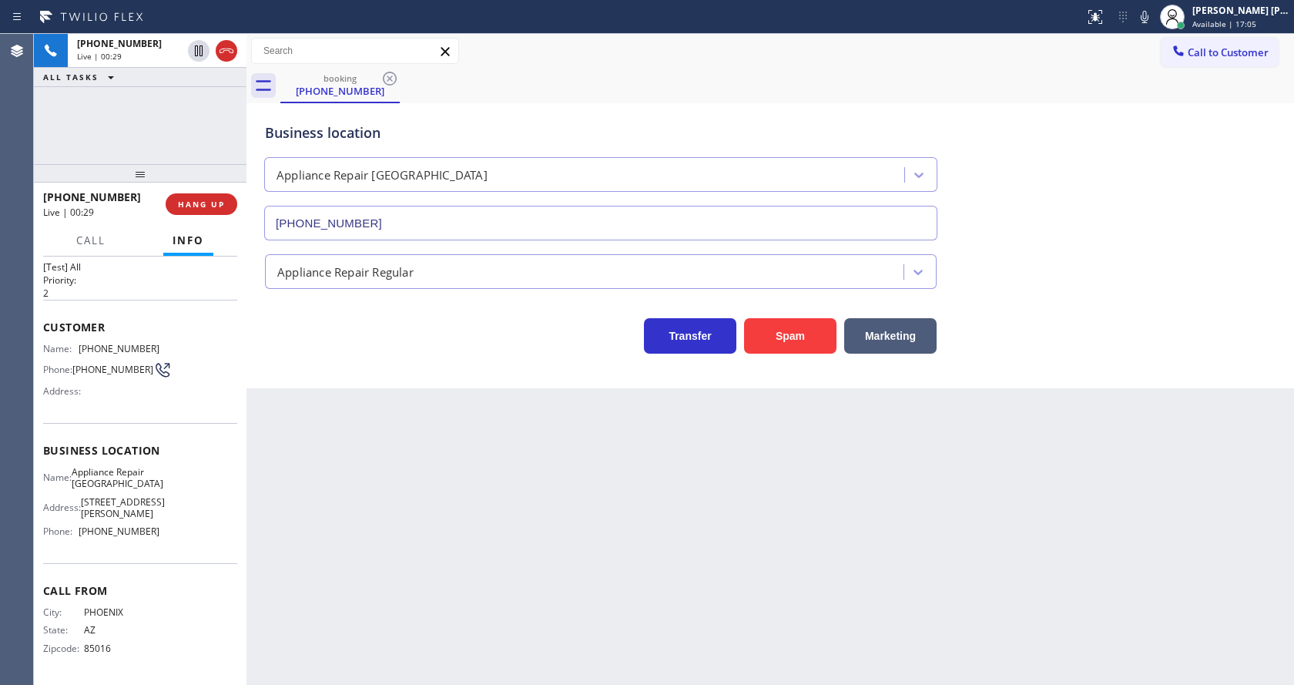
drag, startPoint x: 380, startPoint y: 565, endPoint x: 377, endPoint y: 660, distance: 94.8
click at [379, 575] on div "Back to Dashboard Change Sender ID Customers Technicians Select a contact Outbo…" at bounding box center [769, 359] width 1047 height 651
drag, startPoint x: 604, startPoint y: 508, endPoint x: 562, endPoint y: 533, distance: 48.7
click at [604, 508] on div "Back to Dashboard Change Sender ID Customers Technicians Select a contact Outbo…" at bounding box center [769, 359] width 1047 height 651
click at [328, 431] on div "Back to Dashboard Change Sender ID Customers Technicians Select a contact Outbo…" at bounding box center [769, 359] width 1047 height 651
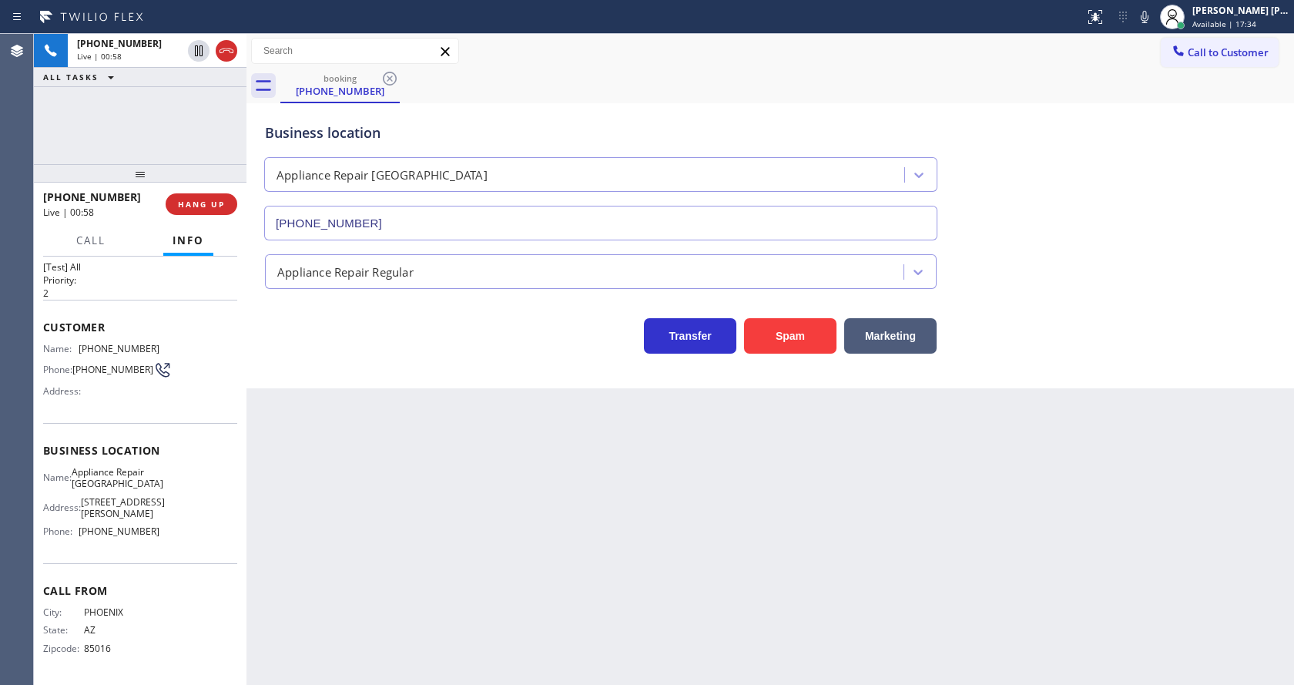
click at [626, 544] on div "Back to Dashboard Change Sender ID Customers Technicians Select a contact Outbo…" at bounding box center [769, 359] width 1047 height 651
click at [1145, 24] on icon at bounding box center [1144, 17] width 18 height 18
click at [1144, 19] on icon at bounding box center [1144, 17] width 18 height 18
click at [1145, 18] on icon at bounding box center [1144, 17] width 18 height 18
click at [1148, 17] on icon at bounding box center [1145, 17] width 8 height 12
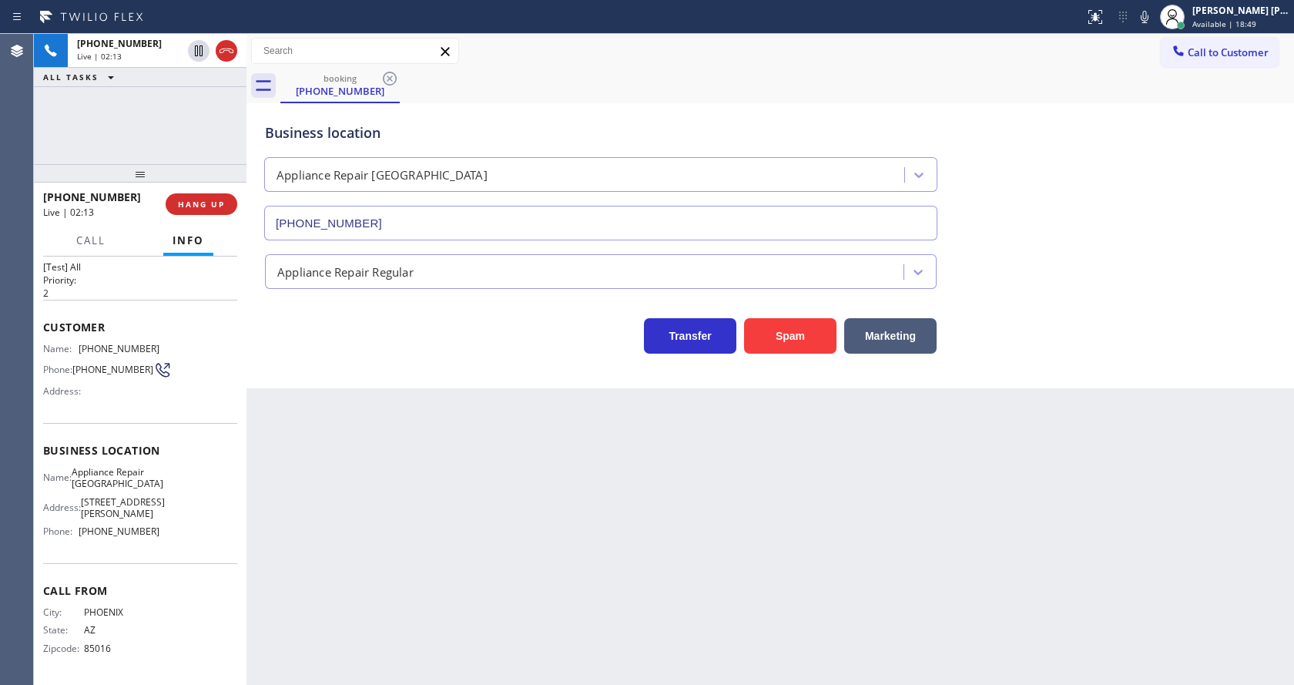
click at [1144, 246] on div "Appliance Repair Regular" at bounding box center [770, 264] width 1017 height 49
click at [307, 586] on div "Back to Dashboard Change Sender ID Customers Technicians Select a contact Outbo…" at bounding box center [769, 359] width 1047 height 651
click at [183, 194] on button "COMPLETE" at bounding box center [198, 204] width 78 height 22
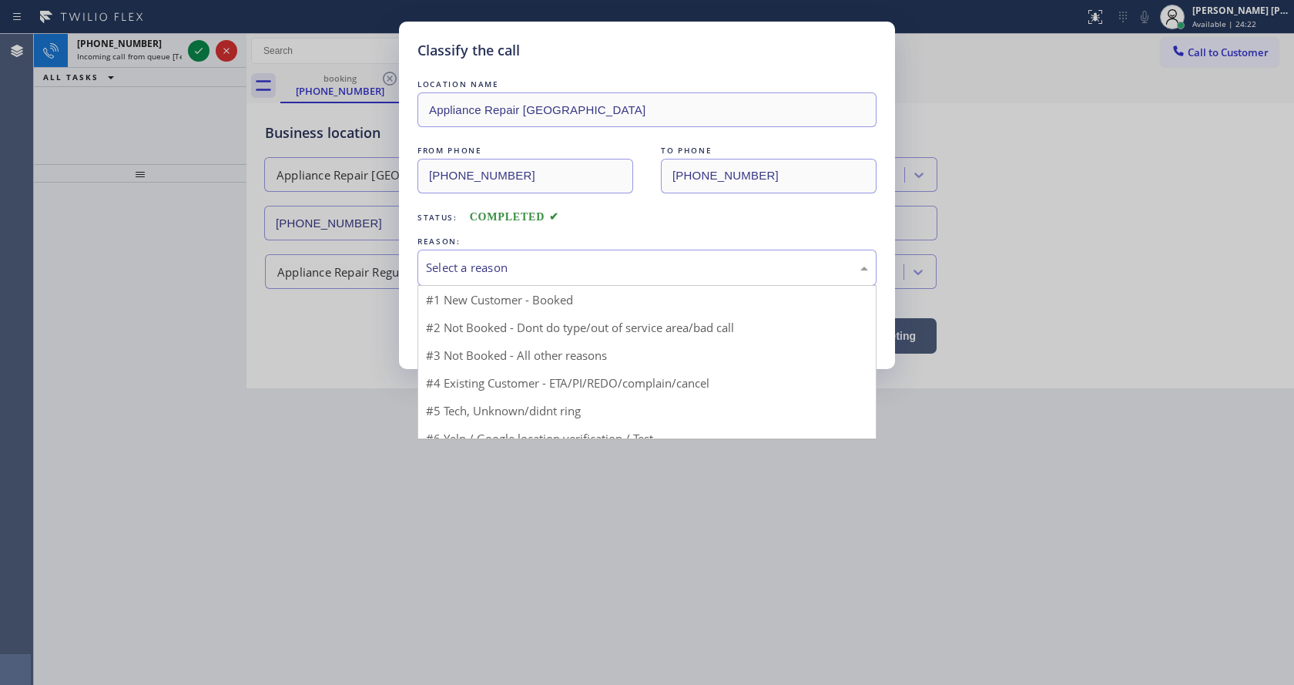
click at [455, 273] on div "Select a reason" at bounding box center [647, 268] width 442 height 18
click at [447, 319] on button "Save" at bounding box center [479, 325] width 124 height 49
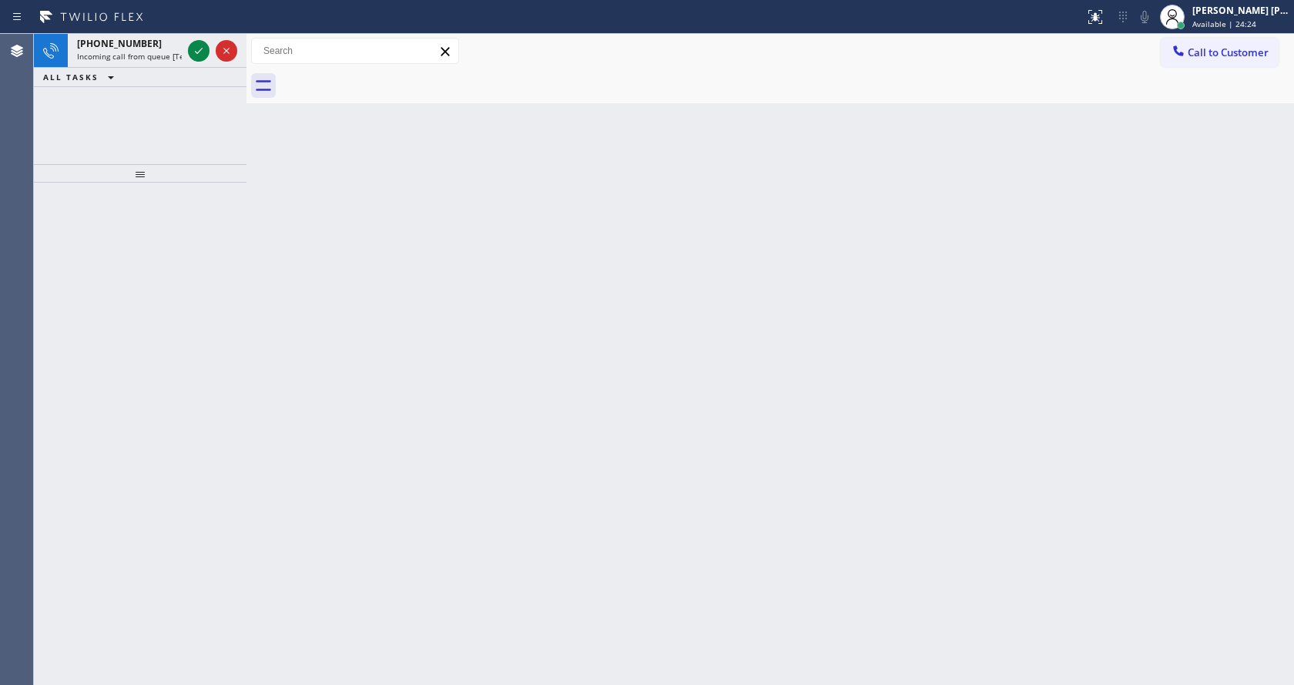
click at [196, 52] on icon at bounding box center [199, 51] width 8 height 6
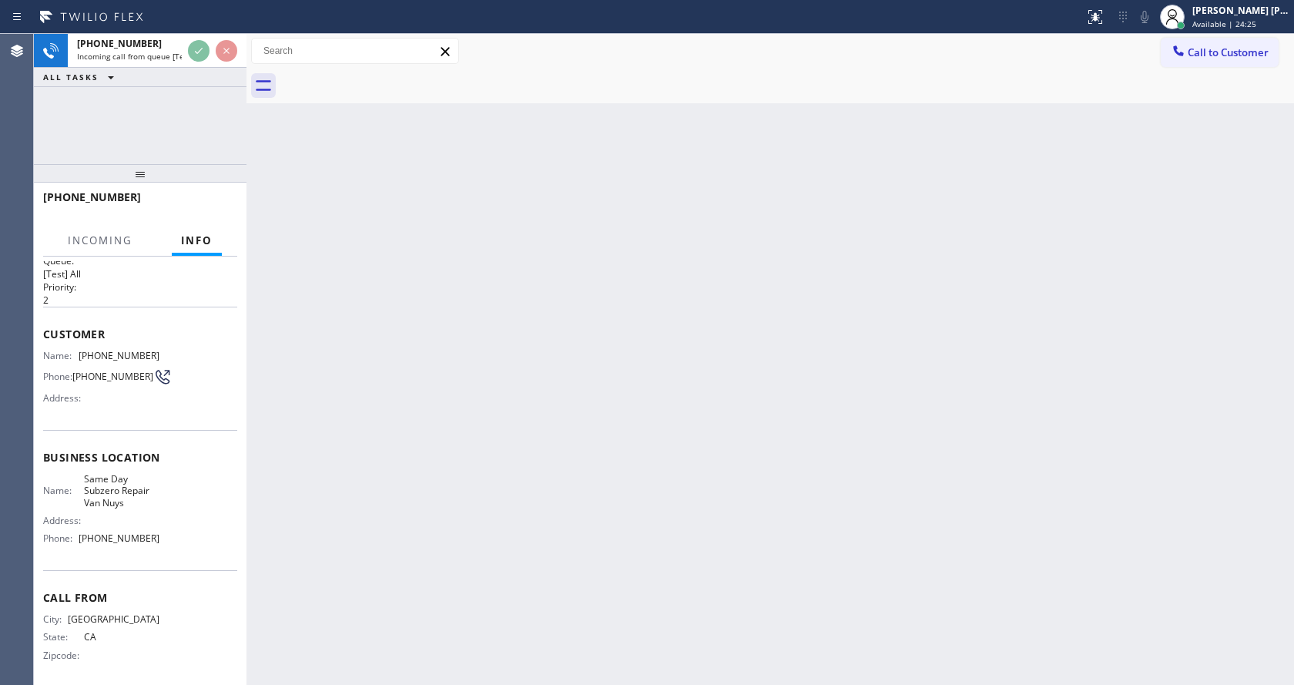
scroll to position [32, 0]
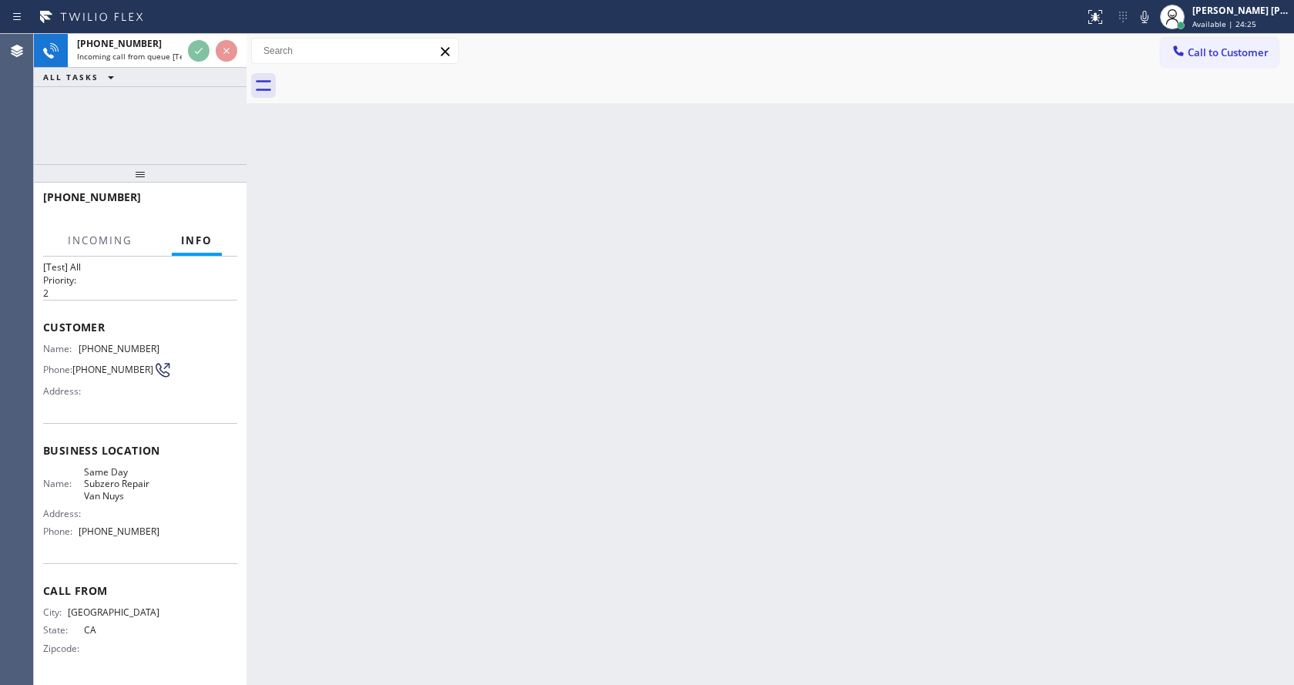
click at [755, 323] on div "Back to Dashboard Change Sender ID Customers Technicians Select a contact Outbo…" at bounding box center [769, 359] width 1047 height 651
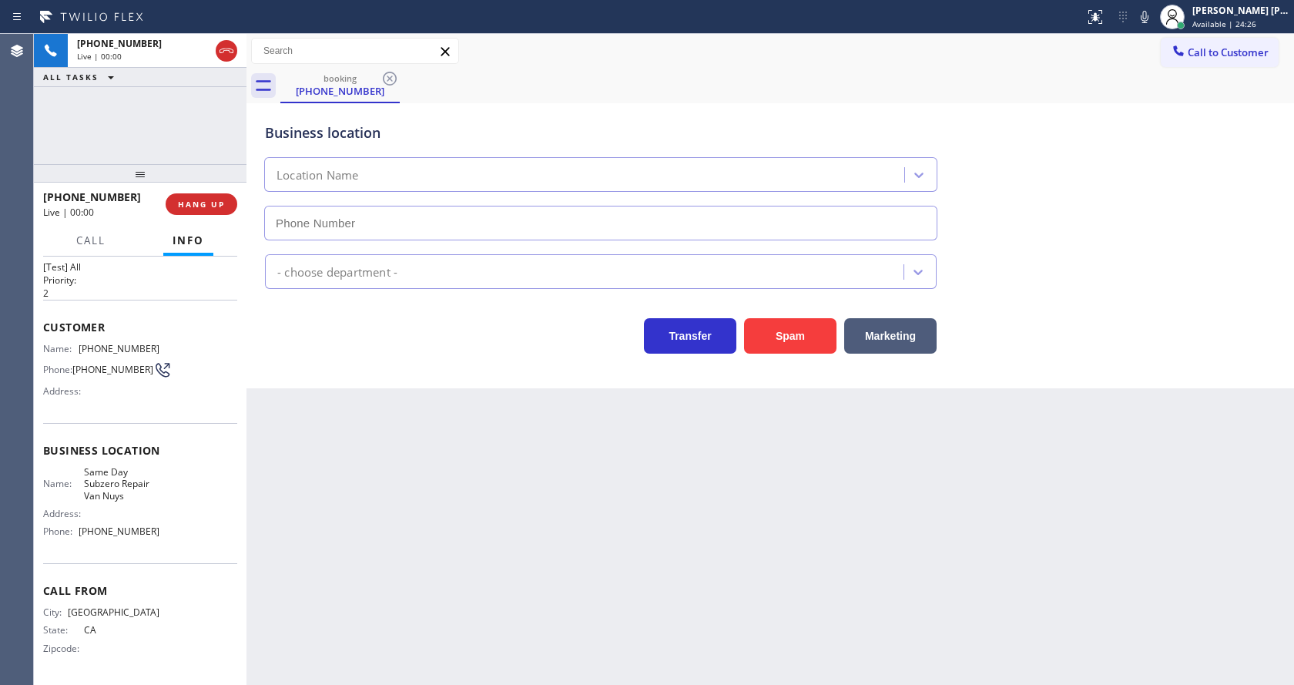
click at [615, 482] on div "Back to Dashboard Change Sender ID Customers Technicians Select a contact Outbo…" at bounding box center [769, 359] width 1047 height 651
type input "[PHONE_NUMBER]"
click at [782, 332] on button "Spam" at bounding box center [790, 335] width 92 height 35
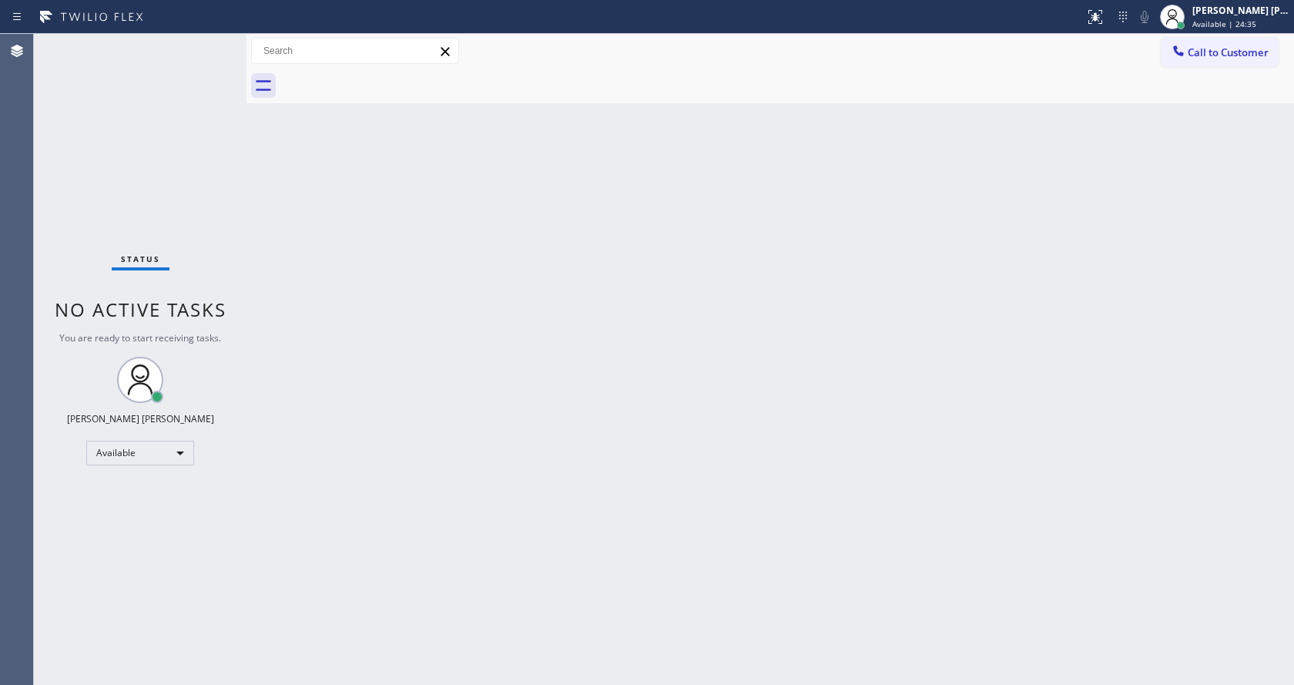
click at [855, 467] on div "Back to Dashboard Change Sender ID Customers Technicians Select a contact Outbo…" at bounding box center [769, 359] width 1047 height 651
click at [796, 406] on div "Back to Dashboard Change Sender ID Customers Technicians Select a contact Outbo…" at bounding box center [769, 359] width 1047 height 651
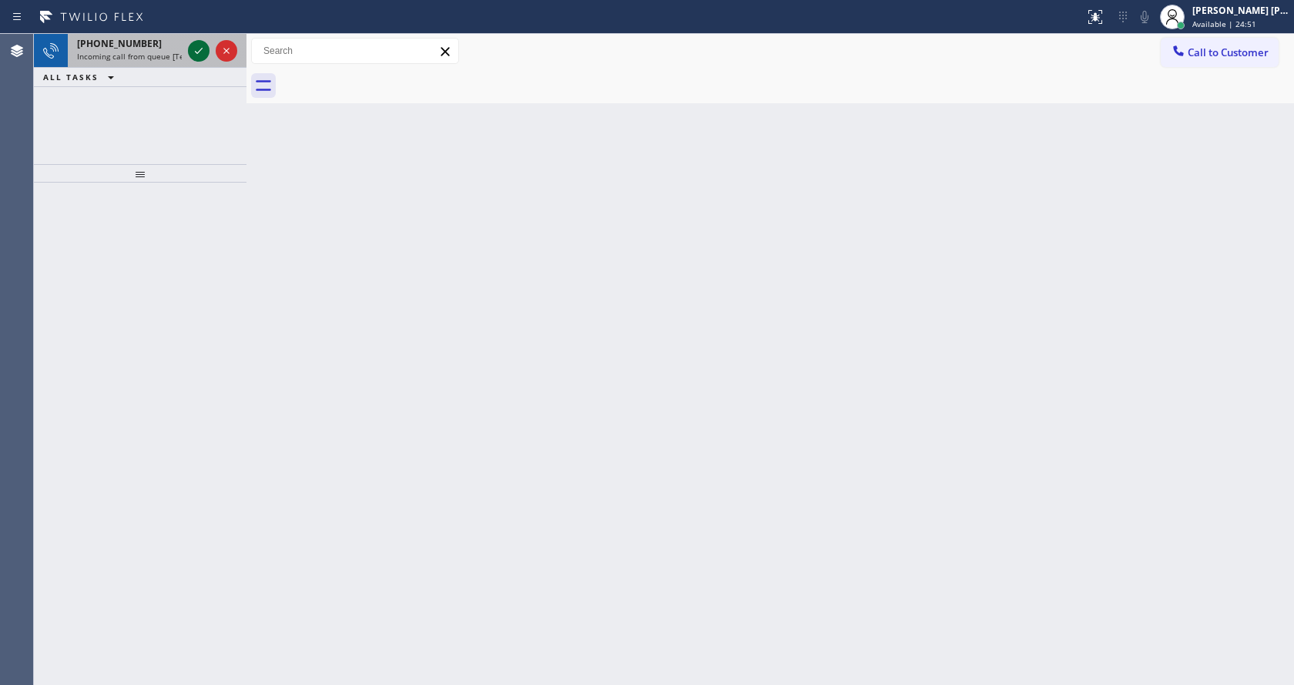
click at [199, 45] on icon at bounding box center [198, 51] width 18 height 18
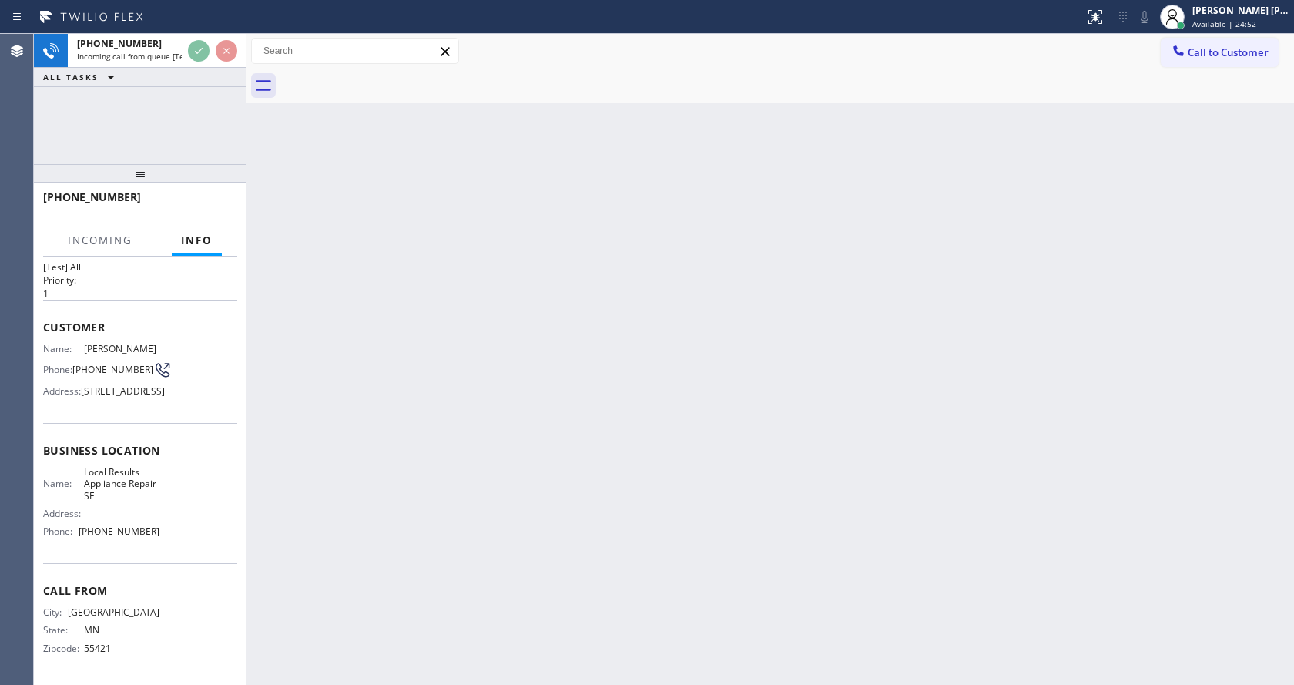
scroll to position [92, 0]
click at [434, 392] on div "Back to Dashboard Change Sender ID Customers Technicians Select a contact Outbo…" at bounding box center [769, 359] width 1047 height 651
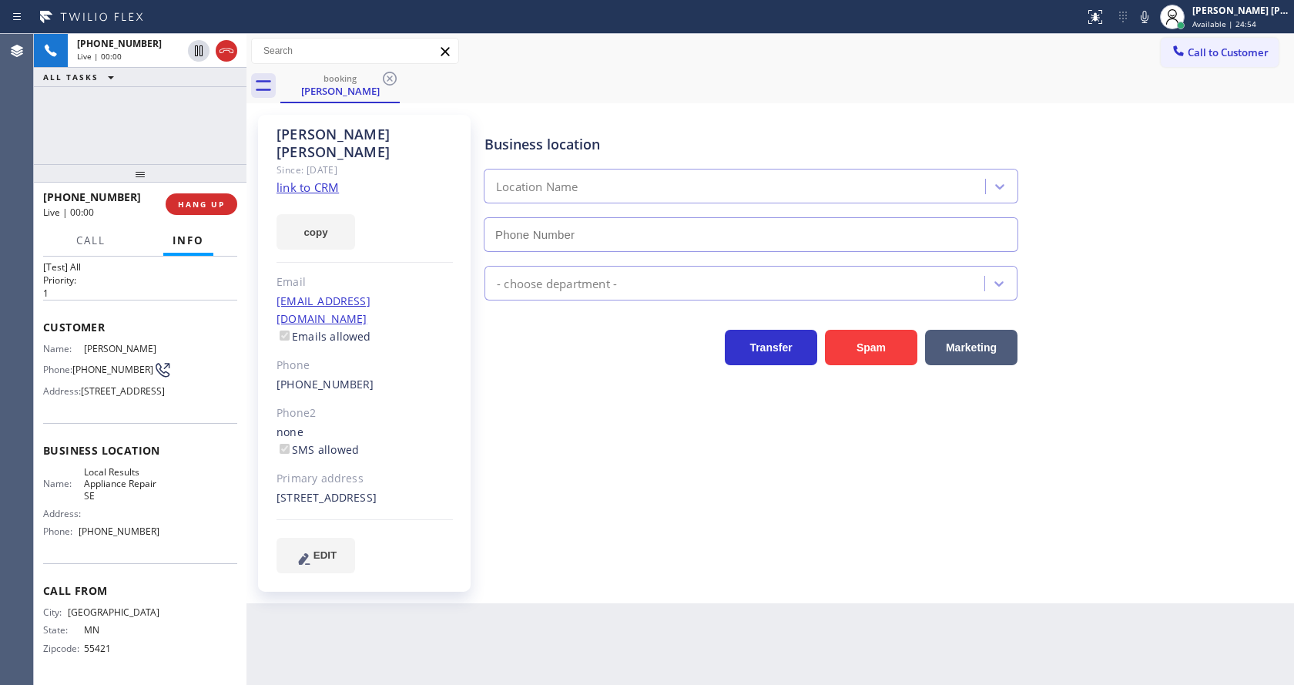
type input "[PHONE_NUMBER]"
click at [326, 179] on link "link to CRM" at bounding box center [307, 186] width 62 height 15
click at [440, 424] on div "none SMS allowed" at bounding box center [364, 441] width 176 height 35
click at [581, 533] on div "Business location Local Results Appliance Repair SE [PHONE_NUMBER] Appliance Re…" at bounding box center [885, 344] width 809 height 450
click at [1155, 138] on div "Business location Local Results Appliance Repair SE [PHONE_NUMBER]" at bounding box center [885, 181] width 809 height 139
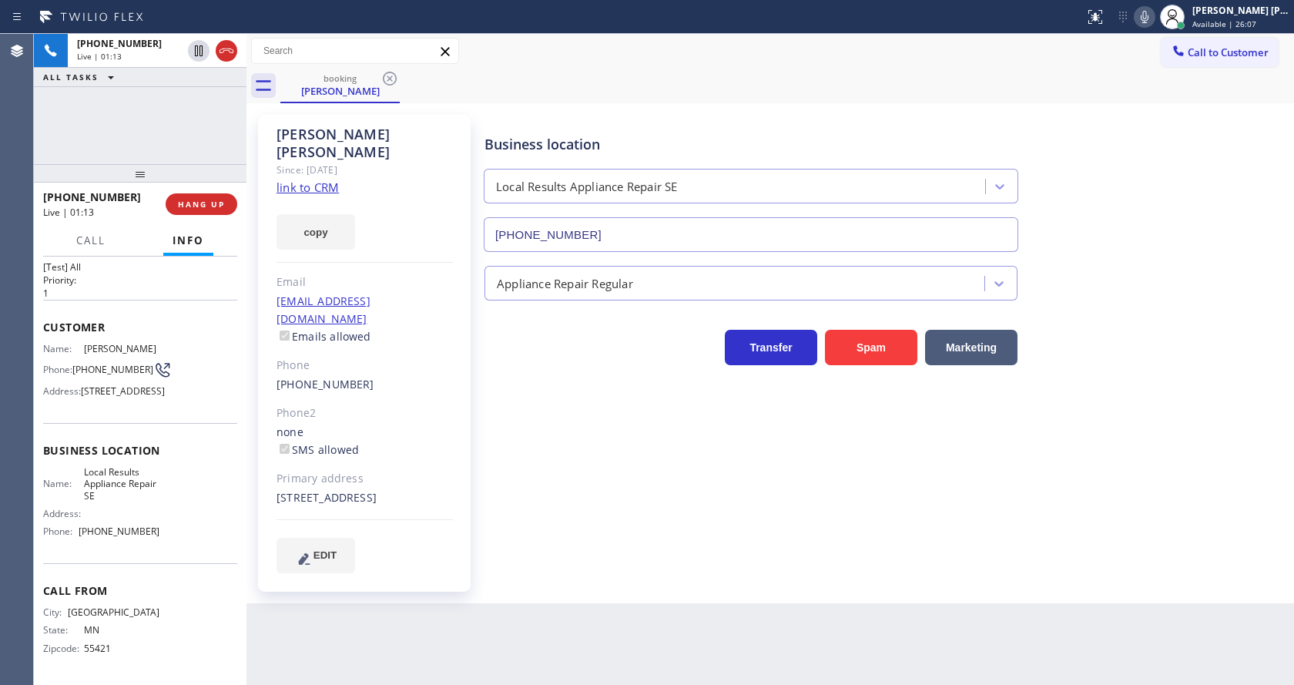
click at [1148, 18] on icon at bounding box center [1145, 17] width 8 height 12
click at [196, 46] on icon at bounding box center [199, 50] width 8 height 11
click at [531, 503] on div "Business location Local Results Appliance Repair SE [PHONE_NUMBER] Appliance Re…" at bounding box center [885, 344] width 809 height 450
click at [1197, 167] on div "Business location Local Results Appliance Repair SE [PHONE_NUMBER]" at bounding box center [885, 181] width 809 height 139
click at [1146, 17] on icon at bounding box center [1144, 17] width 18 height 18
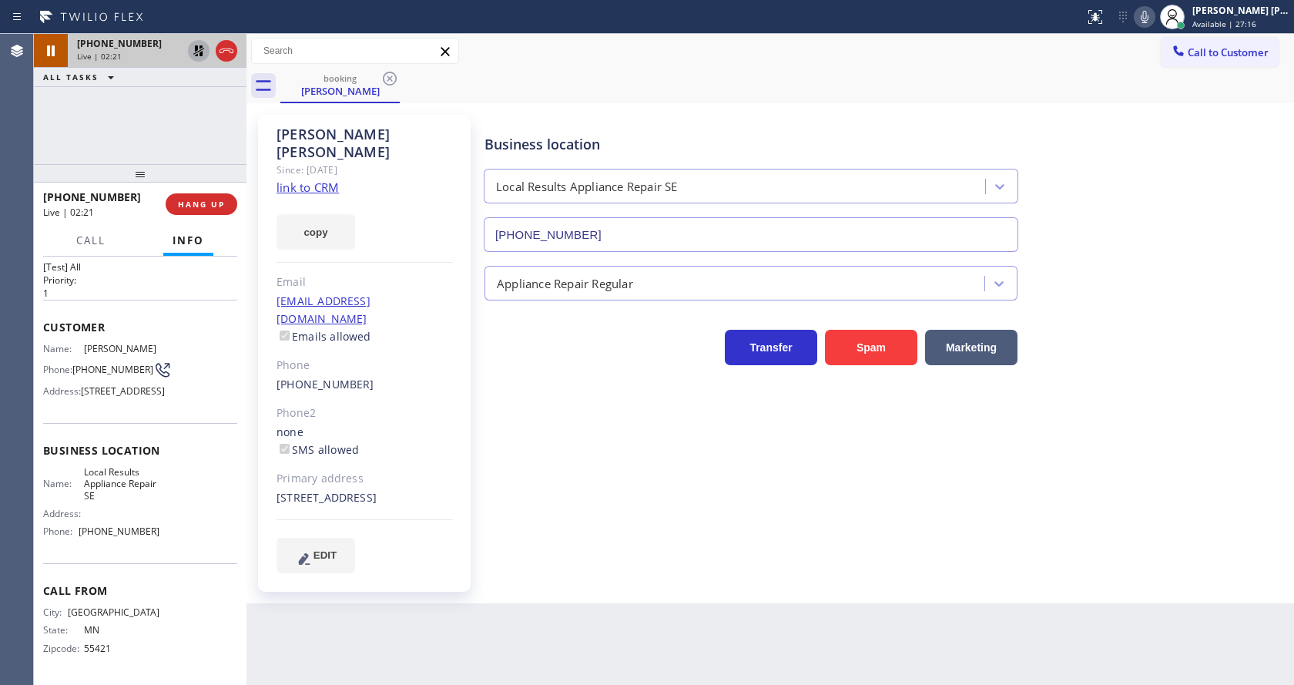
click at [196, 49] on icon at bounding box center [198, 50] width 11 height 11
click at [588, 514] on div "Business location Local Results Appliance Repair SE [PHONE_NUMBER] Appliance Re…" at bounding box center [885, 344] width 809 height 450
click at [605, 585] on div "Back to Dashboard Change Sender ID Customers Technicians Select a contact Outbo…" at bounding box center [769, 359] width 1047 height 651
click at [548, 524] on div "Business location Local Results Appliance Repair SE [PHONE_NUMBER] Appliance Re…" at bounding box center [885, 344] width 809 height 450
click at [648, 601] on div "Back to Dashboard Change Sender ID Customers Technicians Select a contact Outbo…" at bounding box center [769, 359] width 1047 height 651
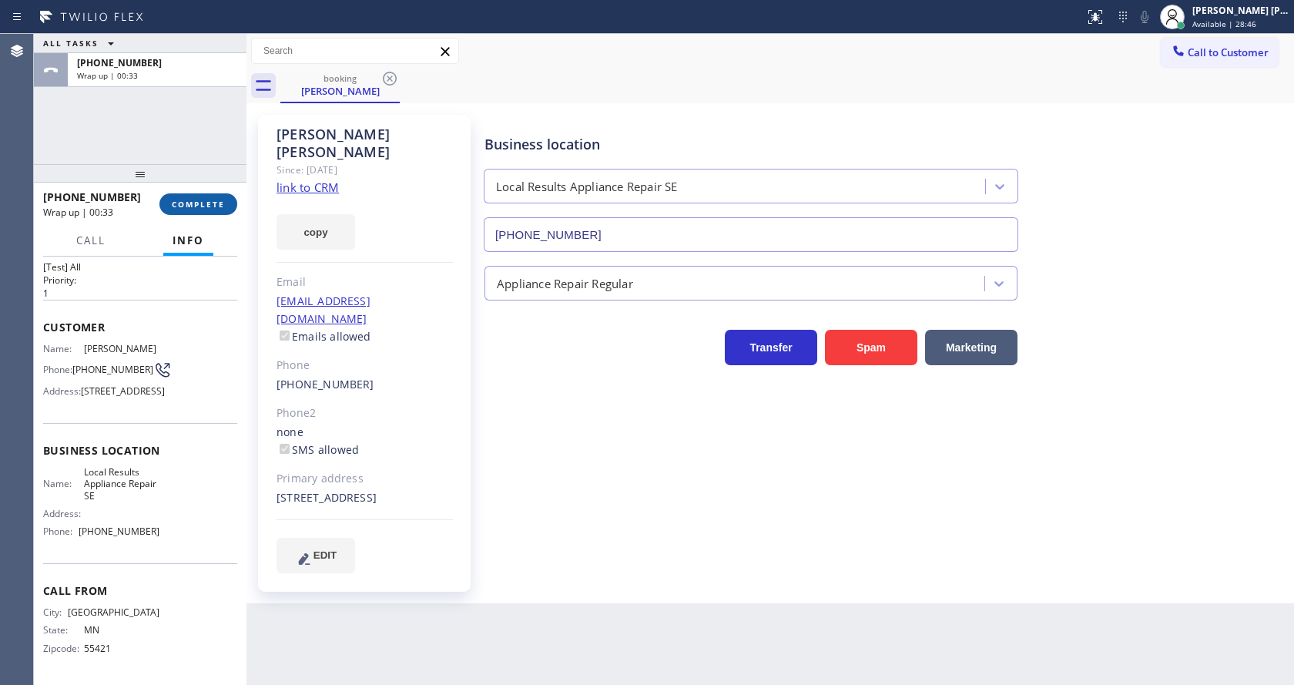
click at [200, 197] on button "COMPLETE" at bounding box center [198, 204] width 78 height 22
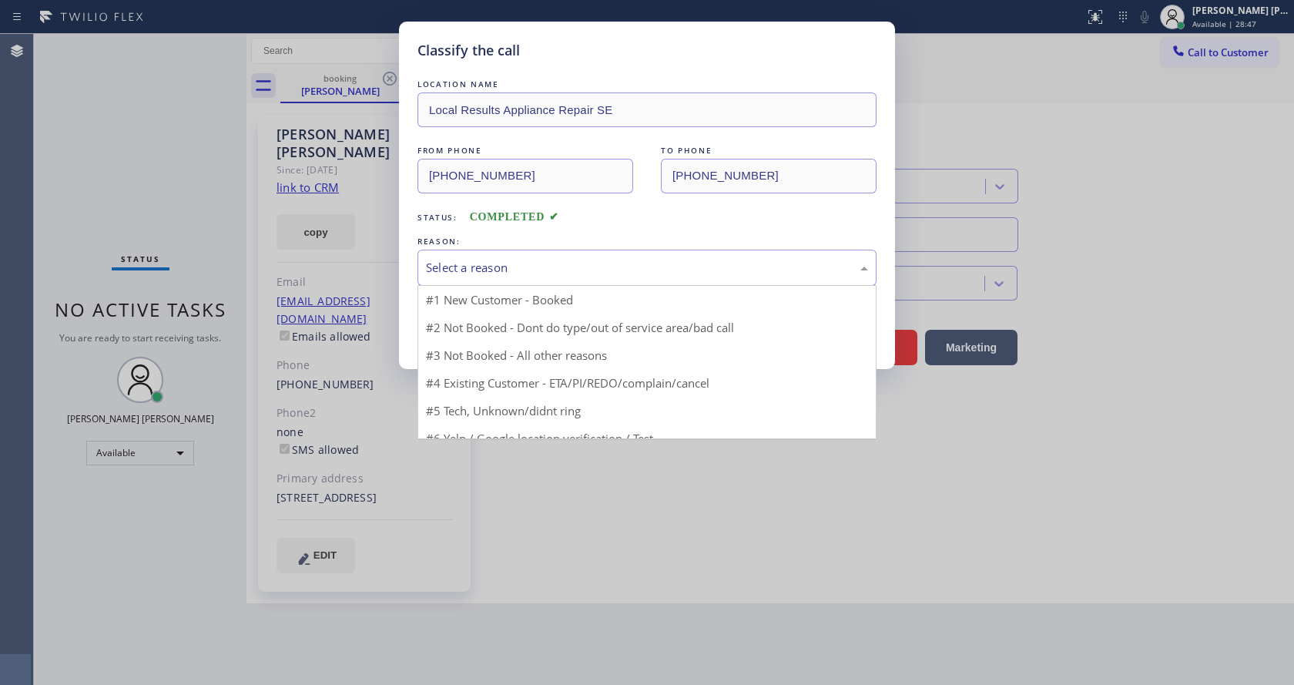
click at [492, 280] on div "Select a reason" at bounding box center [646, 268] width 459 height 36
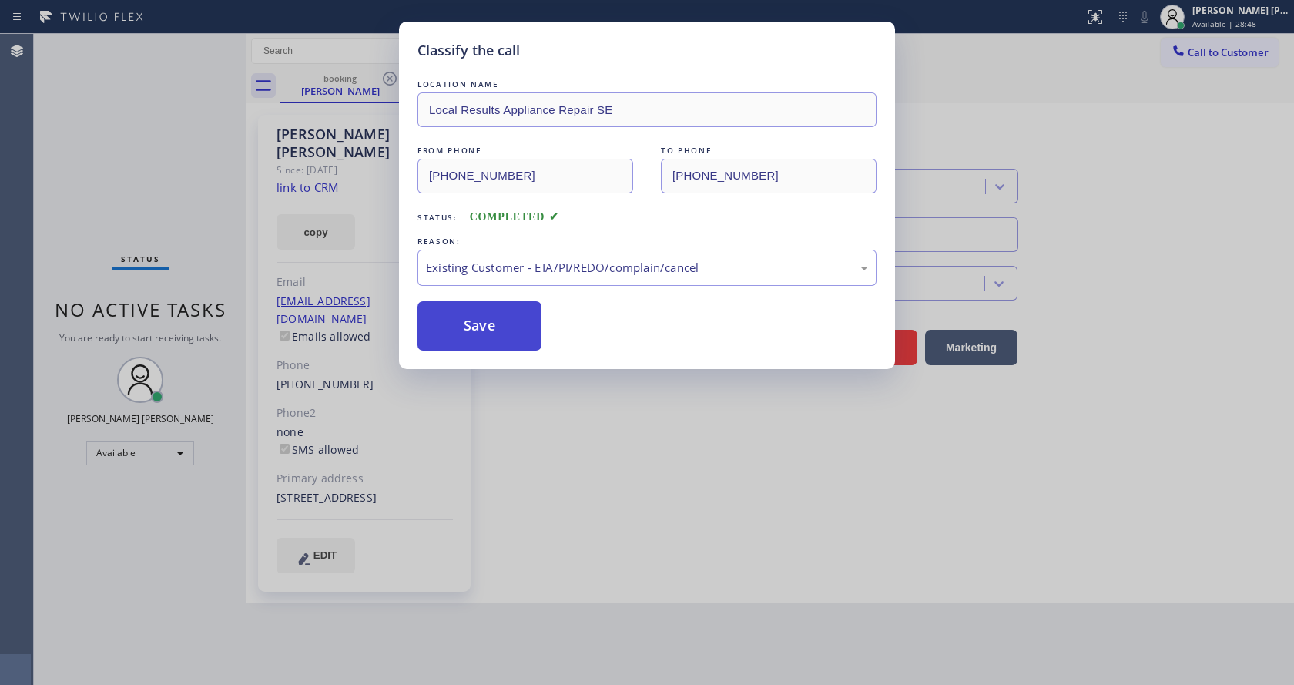
click at [477, 320] on button "Save" at bounding box center [479, 325] width 124 height 49
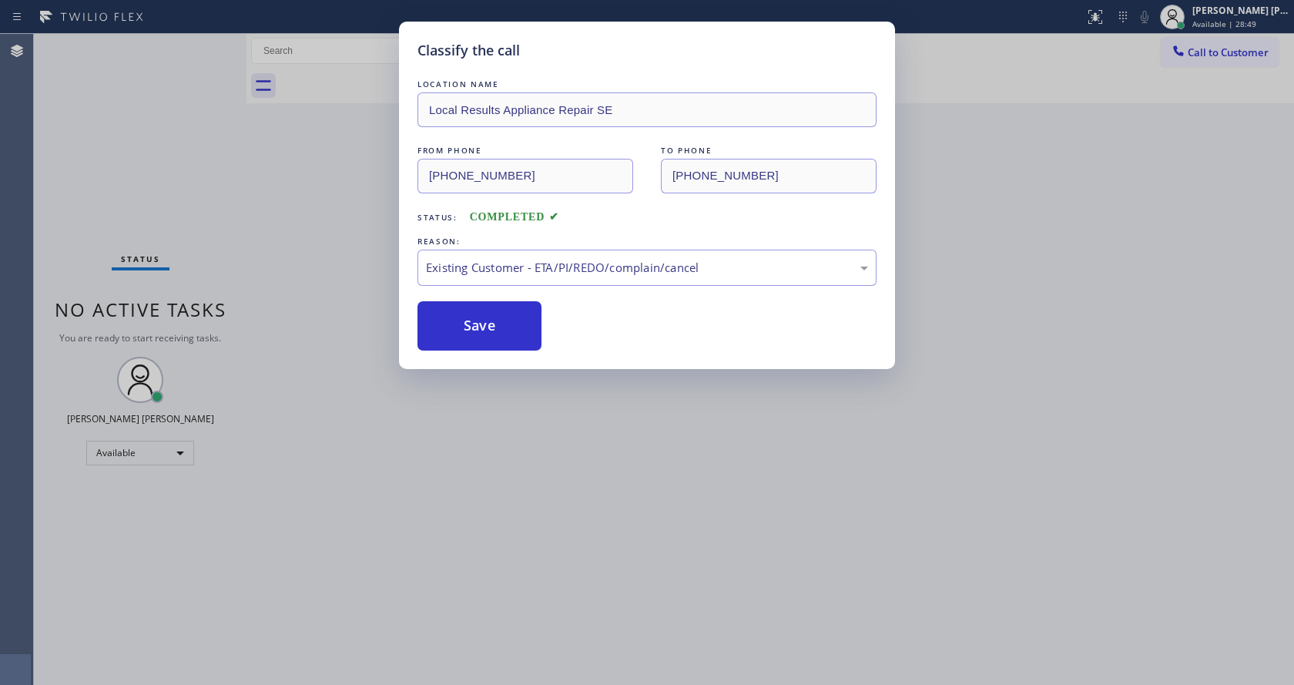
click at [638, 477] on div "Classify the call LOCATION NAME Local Results Appliance Repair SE FROM PHONE [P…" at bounding box center [647, 342] width 1294 height 685
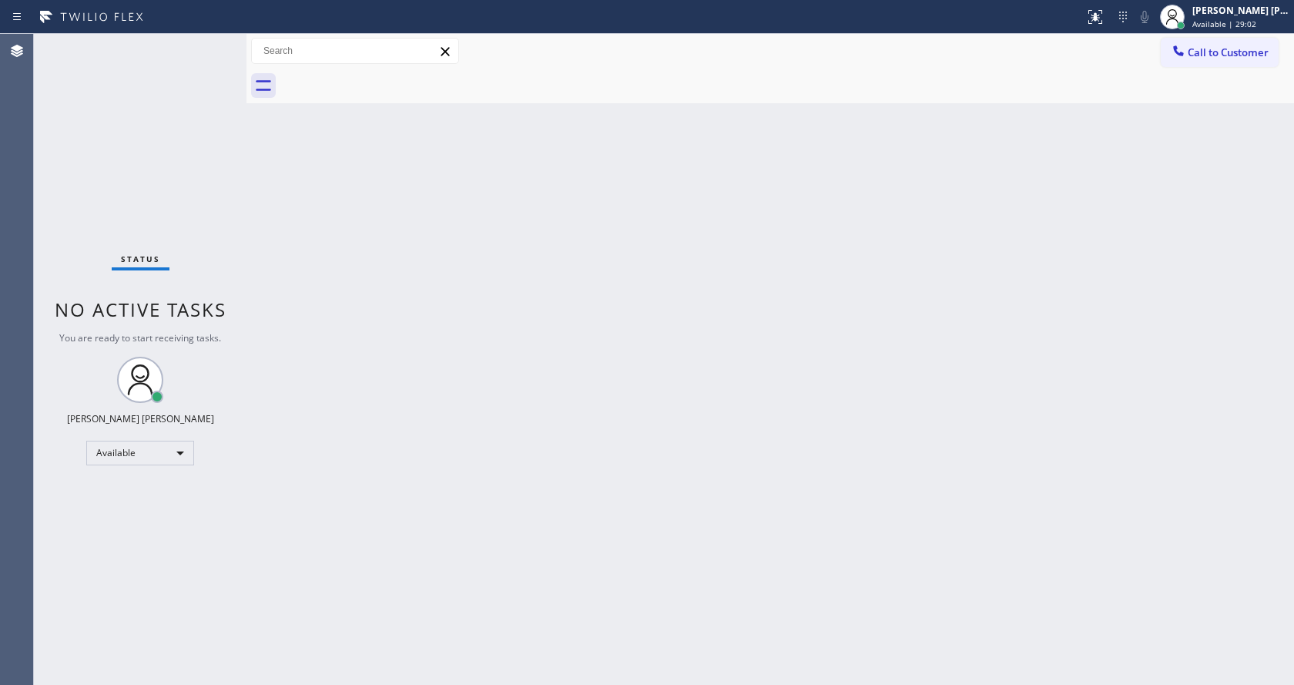
click at [223, 204] on div "Status No active tasks You are ready to start receiving tasks. [PERSON_NAME] [P…" at bounding box center [140, 359] width 213 height 651
click at [399, 295] on div "Back to Dashboard Change Sender ID Customers Technicians Select a contact Outbo…" at bounding box center [769, 359] width 1047 height 651
click at [399, 670] on div "Back to Dashboard Change Sender ID Customers Technicians Select a contact Outbo…" at bounding box center [769, 359] width 1047 height 651
click at [749, 388] on div "Back to Dashboard Change Sender ID Customers Technicians Select a contact Outbo…" at bounding box center [769, 359] width 1047 height 651
click at [209, 44] on div "Status No active tasks You are ready to start receiving tasks. [PERSON_NAME] [P…" at bounding box center [140, 359] width 213 height 651
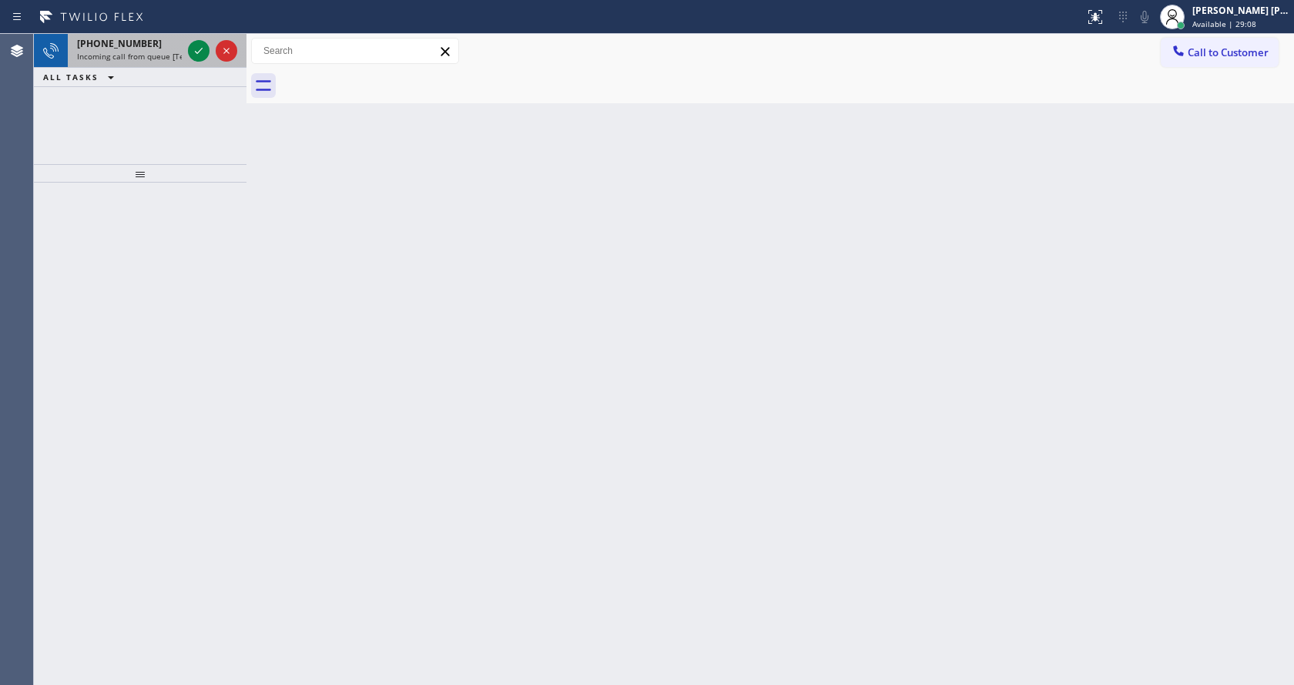
click at [179, 60] on span "Incoming call from queue [Test] All" at bounding box center [141, 56] width 128 height 11
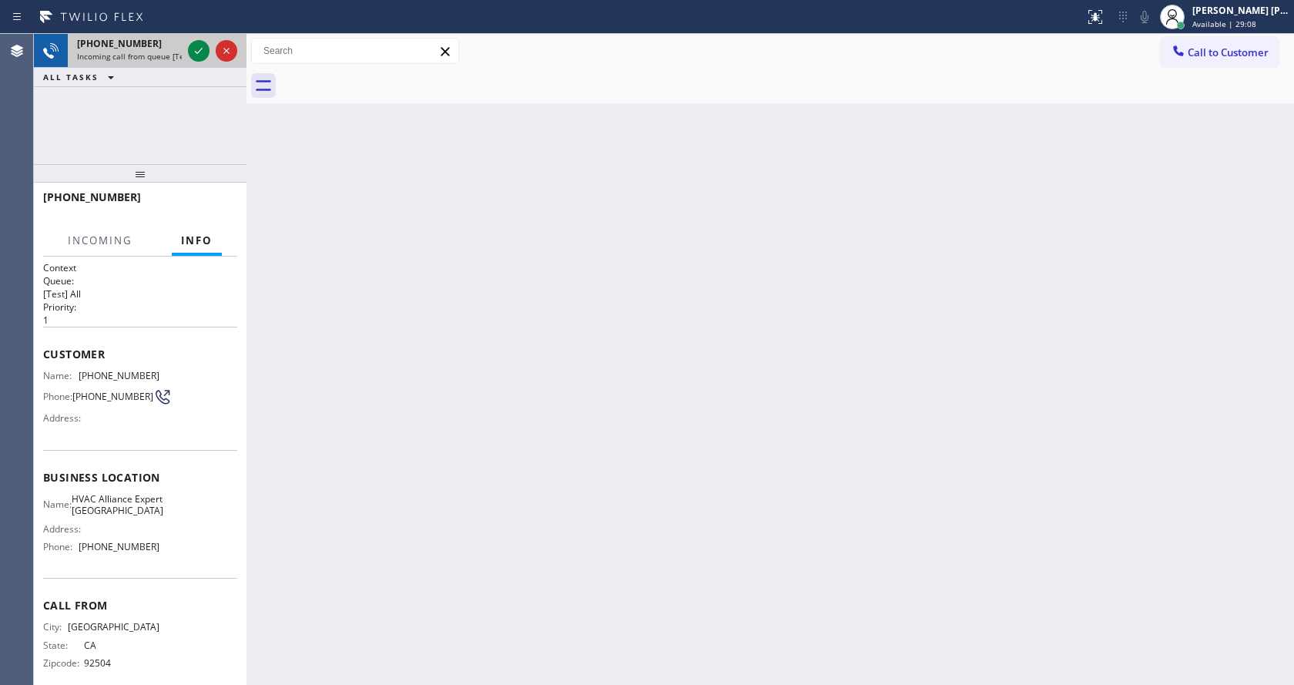
click at [199, 37] on div at bounding box center [212, 51] width 55 height 34
click at [198, 48] on icon at bounding box center [198, 51] width 18 height 18
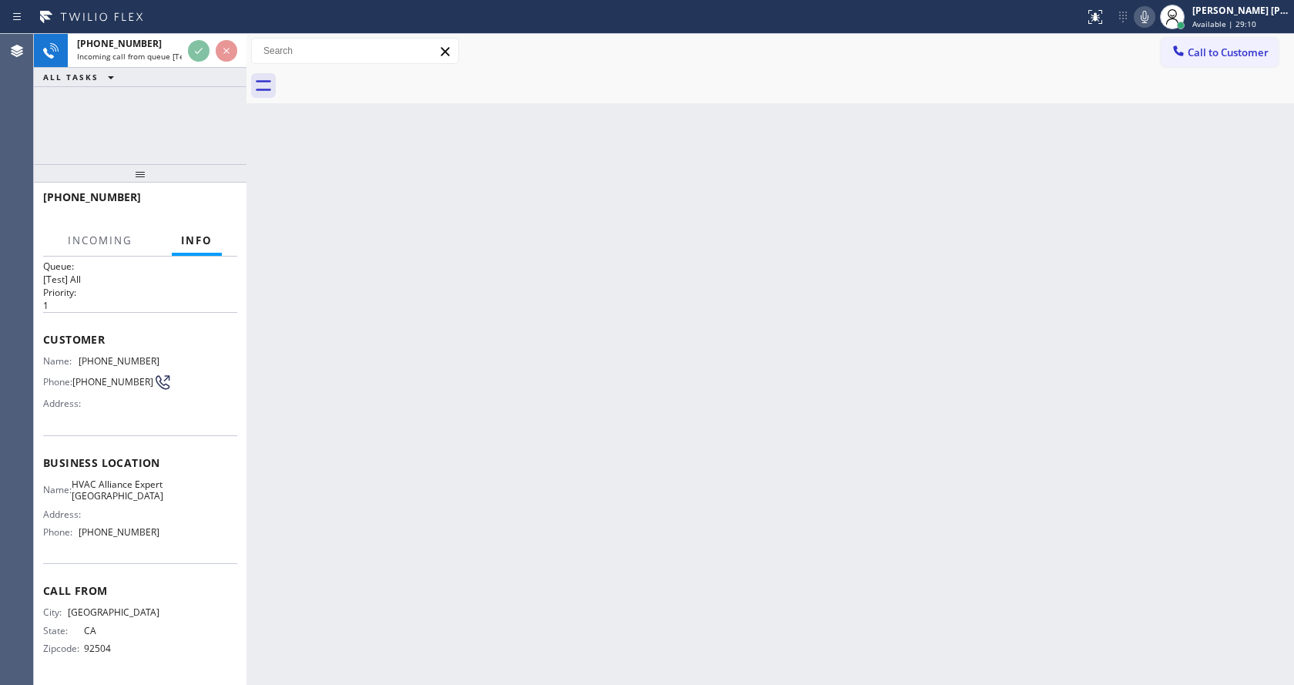
click at [434, 444] on div "Back to Dashboard Change Sender ID Customers Technicians Select a contact Outbo…" at bounding box center [769, 359] width 1047 height 651
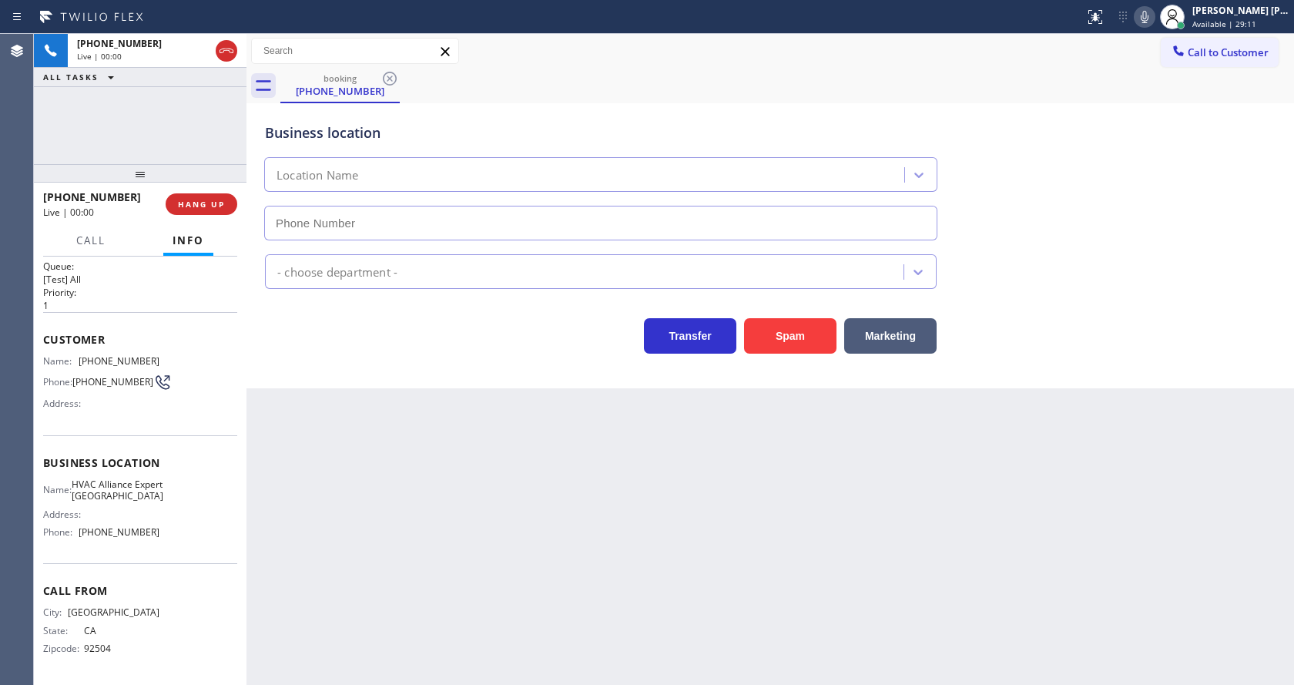
type input "[PHONE_NUMBER]"
click at [770, 347] on button "Spam" at bounding box center [790, 335] width 92 height 35
click at [498, 603] on div "Back to Dashboard Change Sender ID Customers Technicians Select a contact Outbo…" at bounding box center [769, 359] width 1047 height 651
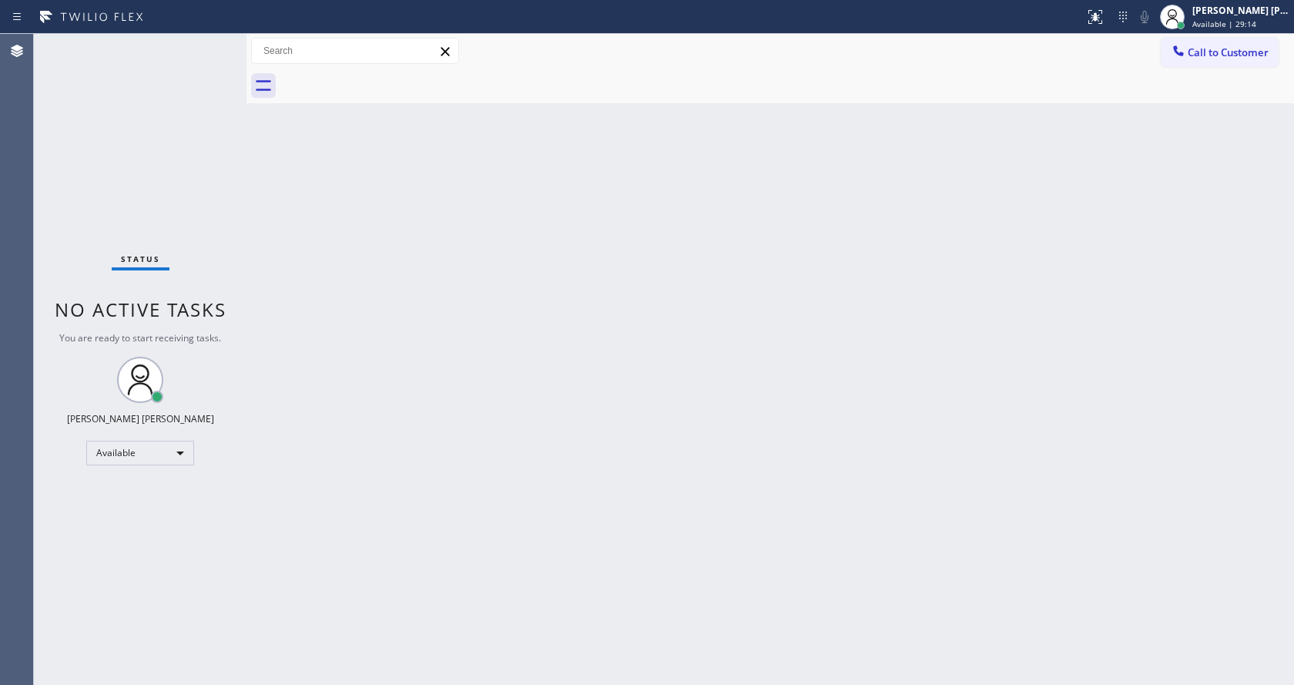
click at [252, 300] on div "Back to Dashboard Change Sender ID Customers Technicians Select a contact Outbo…" at bounding box center [769, 359] width 1047 height 651
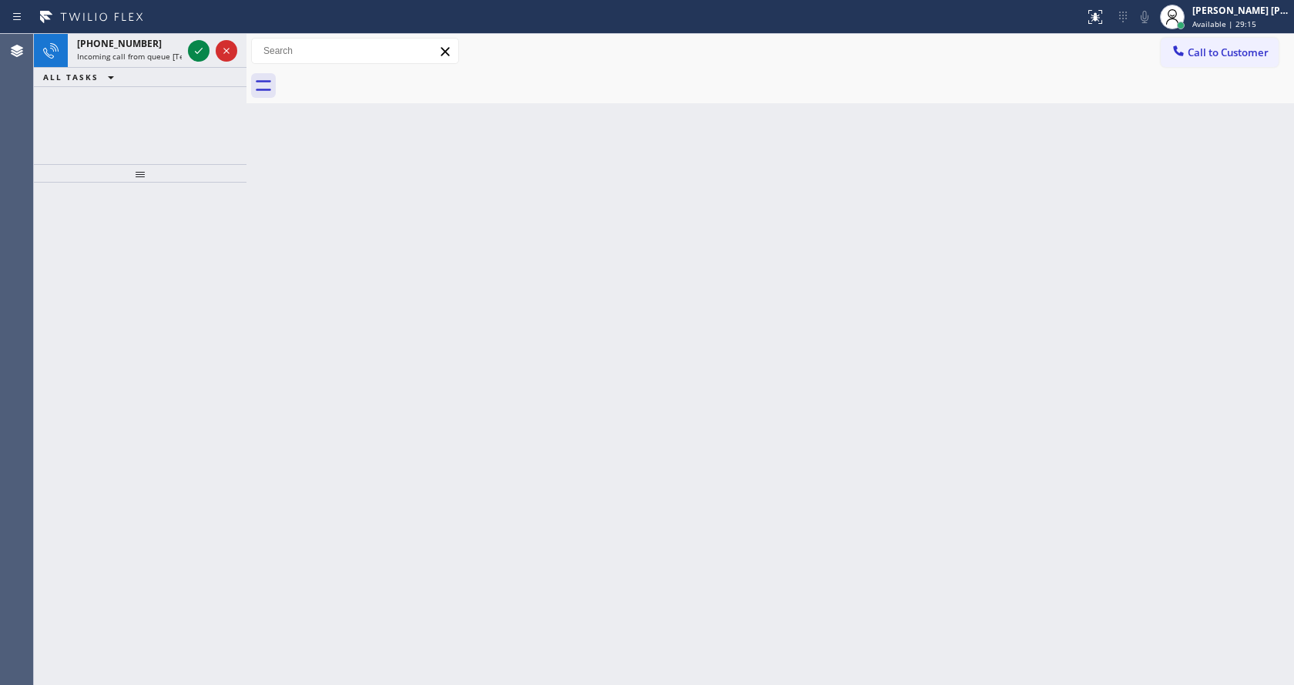
click at [209, 44] on div at bounding box center [212, 51] width 55 height 34
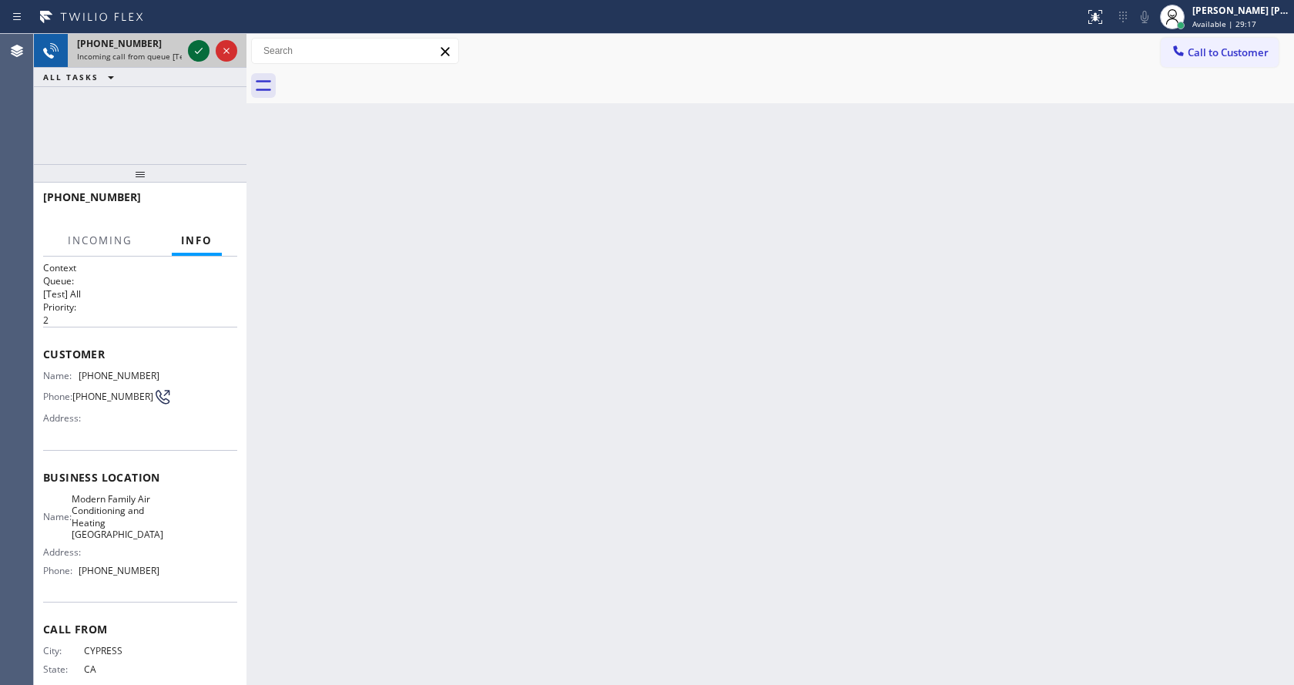
click at [204, 42] on icon at bounding box center [198, 51] width 18 height 18
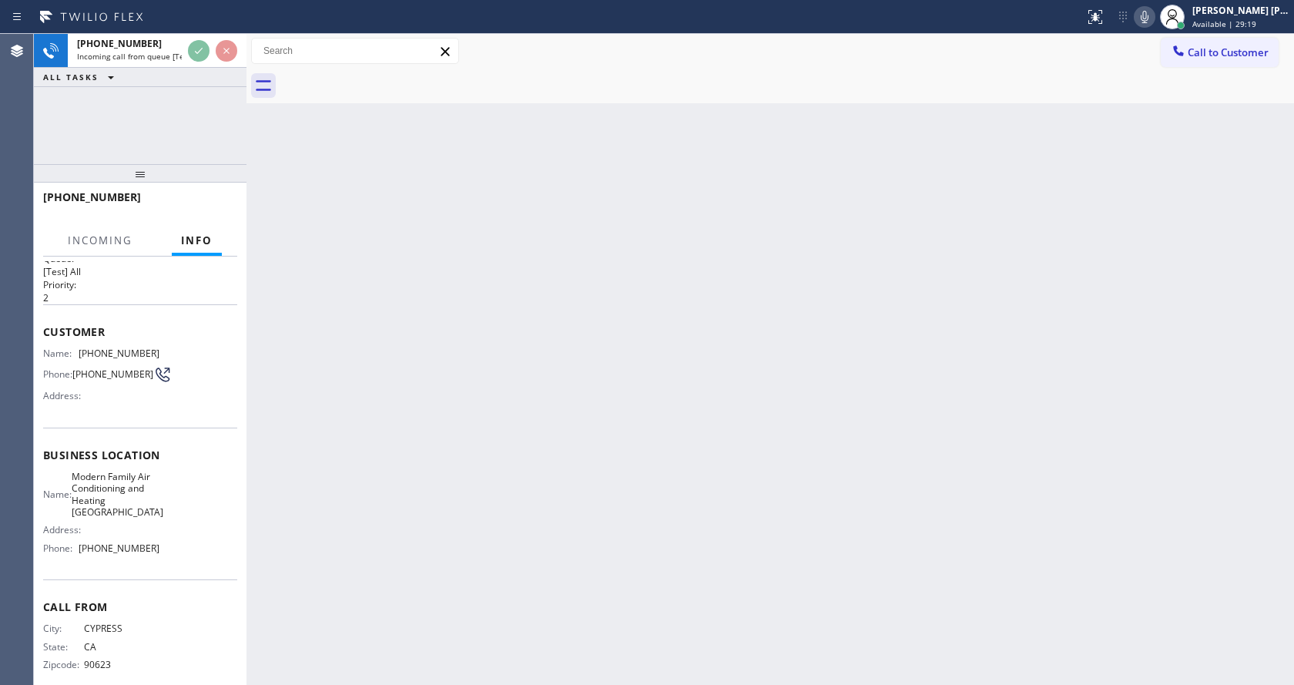
scroll to position [44, 0]
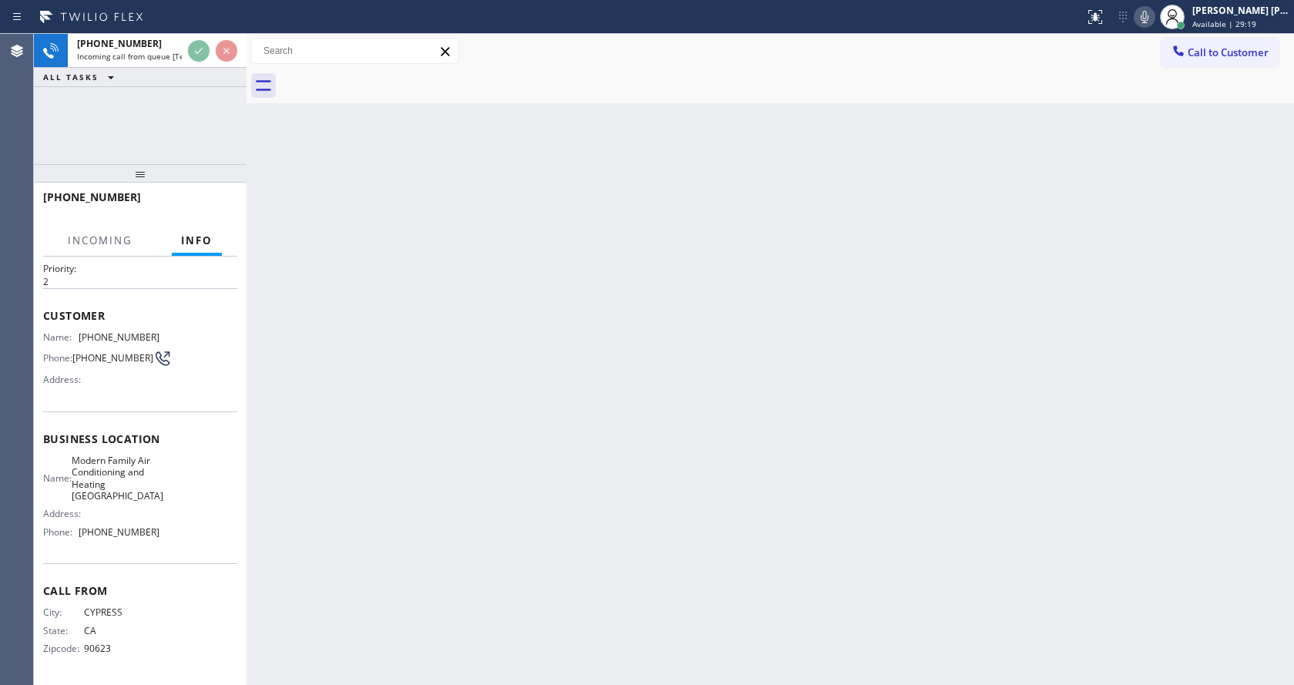
click at [570, 351] on div "Back to Dashboard Change Sender ID Customers Technicians Select a contact Outbo…" at bounding box center [769, 359] width 1047 height 651
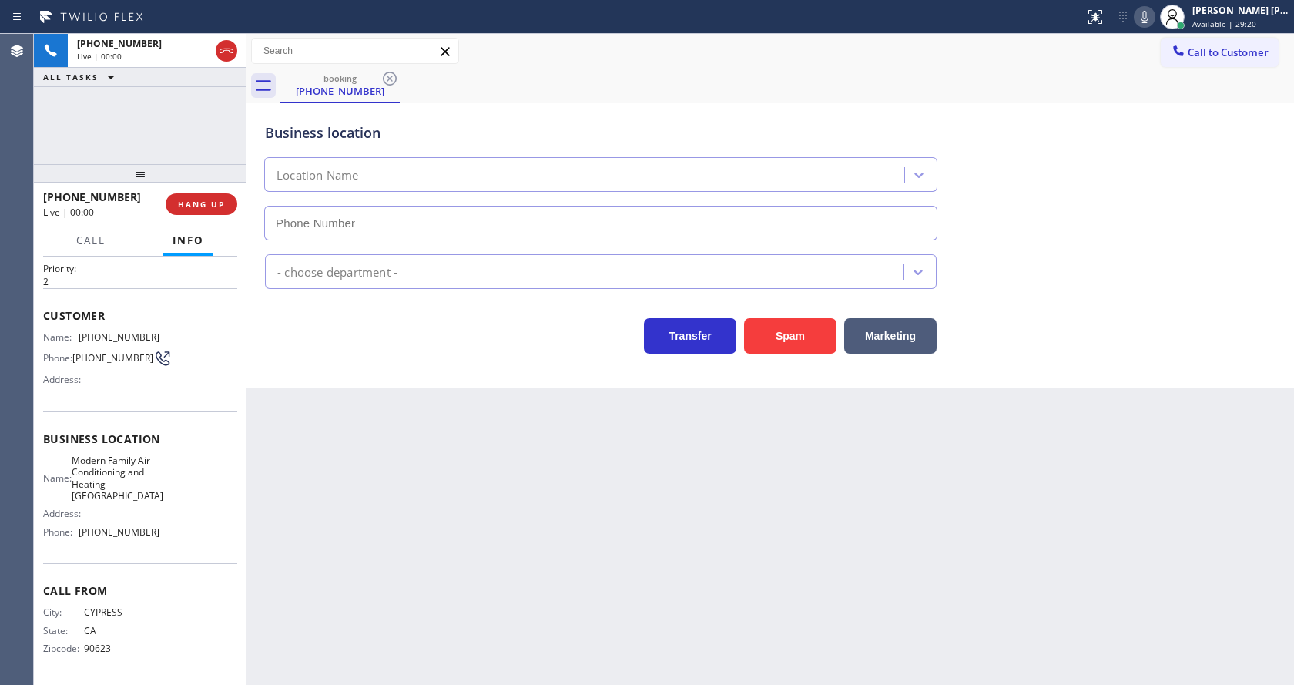
type input "[PHONE_NUMBER]"
click at [768, 327] on button "Spam" at bounding box center [790, 335] width 92 height 35
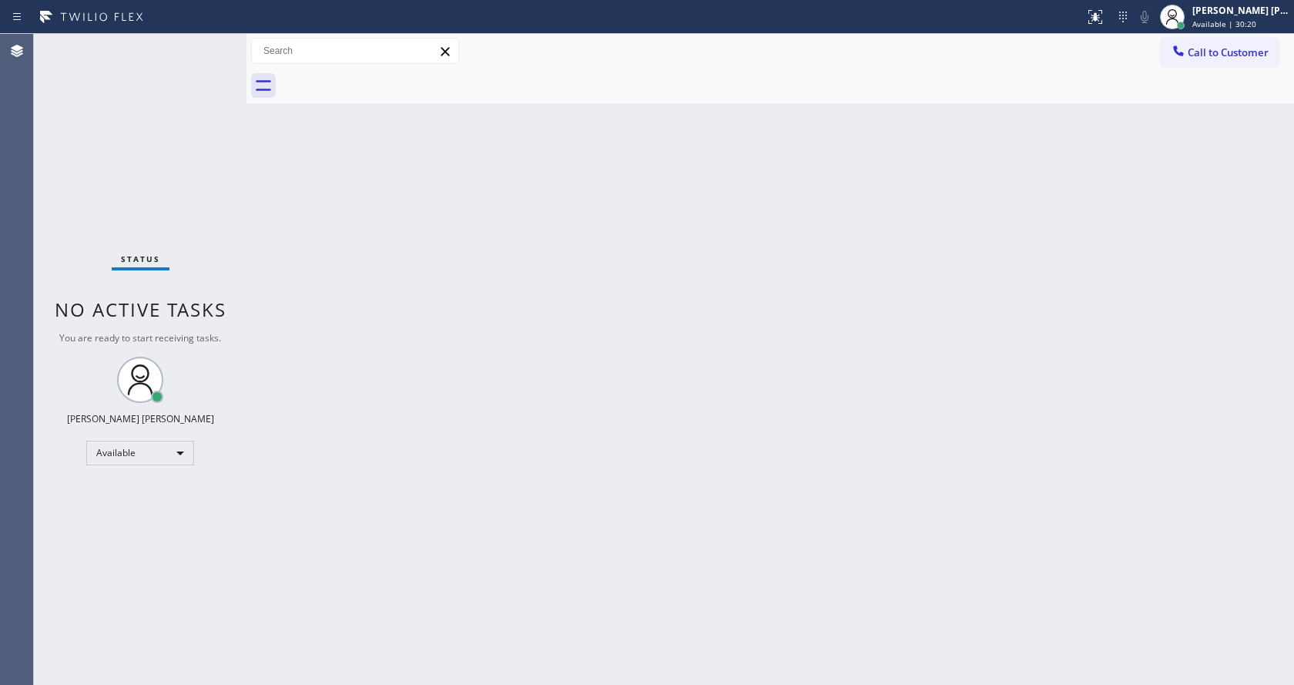
click at [528, 390] on div "Back to Dashboard Change Sender ID Customers Technicians Select a contact Outbo…" at bounding box center [769, 359] width 1047 height 651
click at [266, 237] on div "Back to Dashboard Change Sender ID Customers Technicians Select a contact Outbo…" at bounding box center [769, 359] width 1047 height 651
click at [213, 42] on div "Status No active tasks You are ready to start receiving tasks. [PERSON_NAME] [P…" at bounding box center [140, 359] width 213 height 651
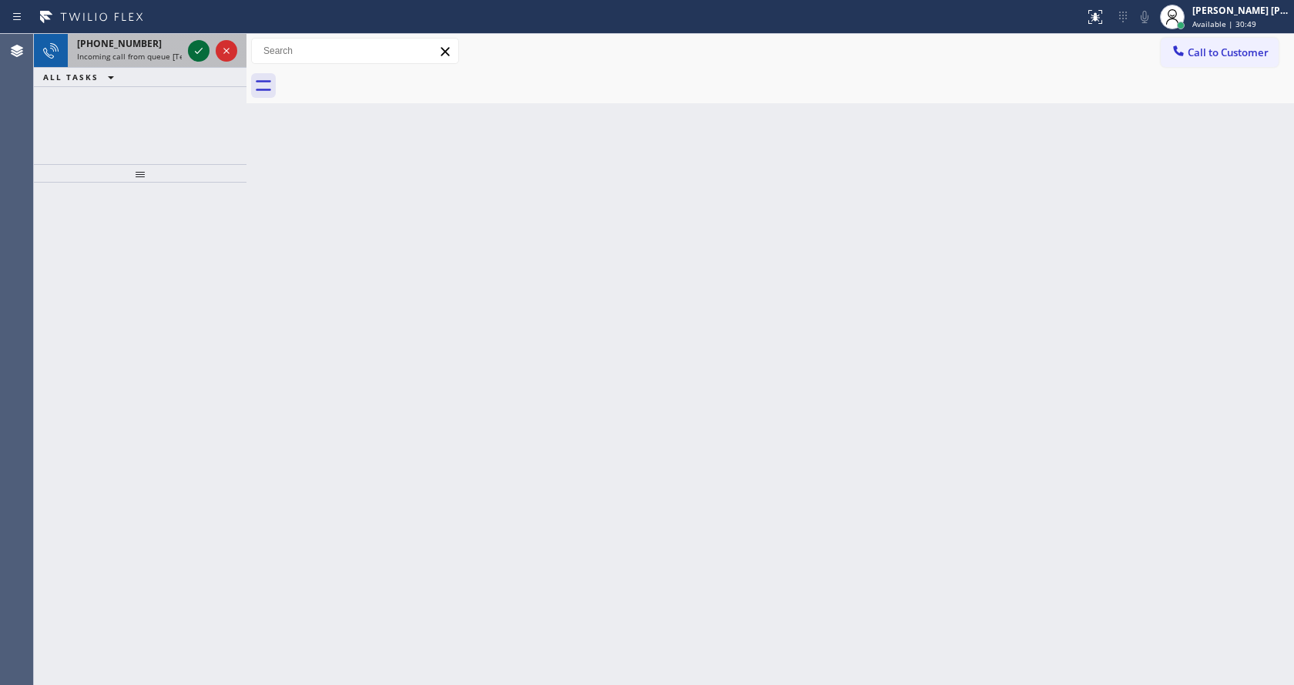
click at [194, 50] on icon at bounding box center [198, 51] width 18 height 18
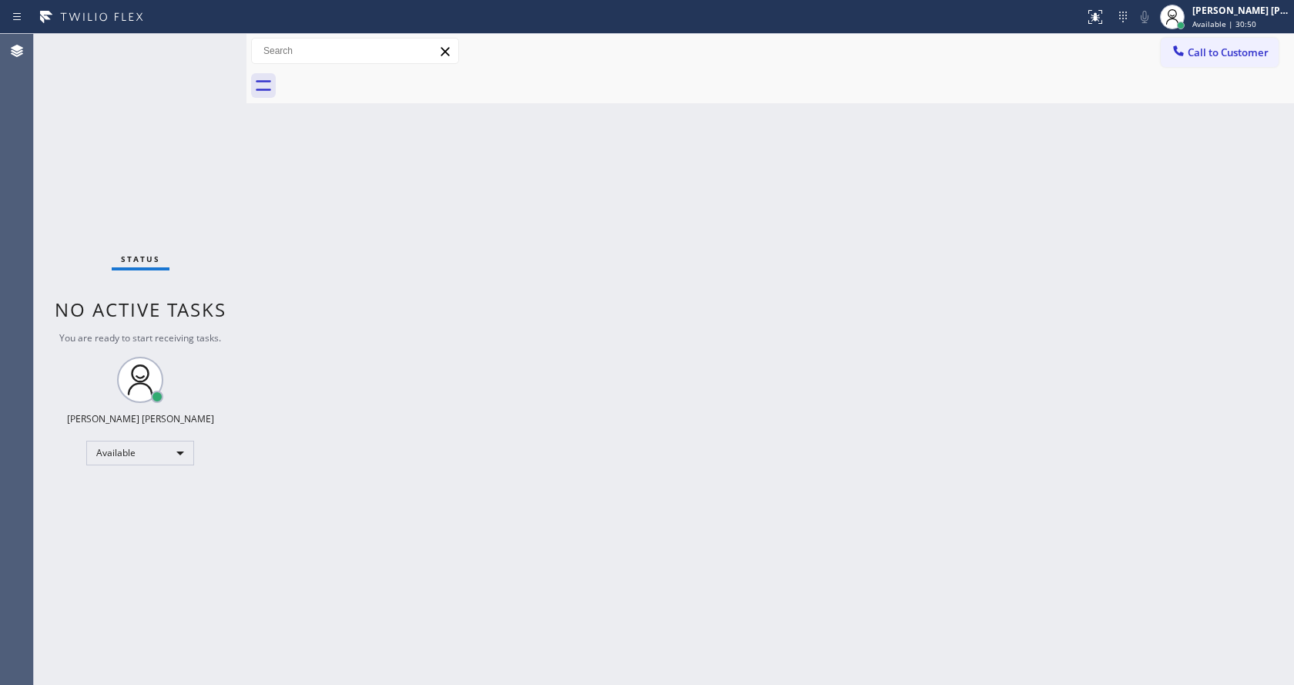
click at [554, 431] on div "Back to Dashboard Change Sender ID Customers Technicians Select a contact Outbo…" at bounding box center [769, 359] width 1047 height 651
drag, startPoint x: 187, startPoint y: 293, endPoint x: 178, endPoint y: 207, distance: 86.7
click at [187, 293] on div "Status No active tasks You are ready to start receiving tasks. [PERSON_NAME] [P…" at bounding box center [140, 359] width 213 height 651
click at [207, 45] on div "Status No active tasks You are ready to start receiving tasks. [PERSON_NAME] [P…" at bounding box center [140, 359] width 213 height 651
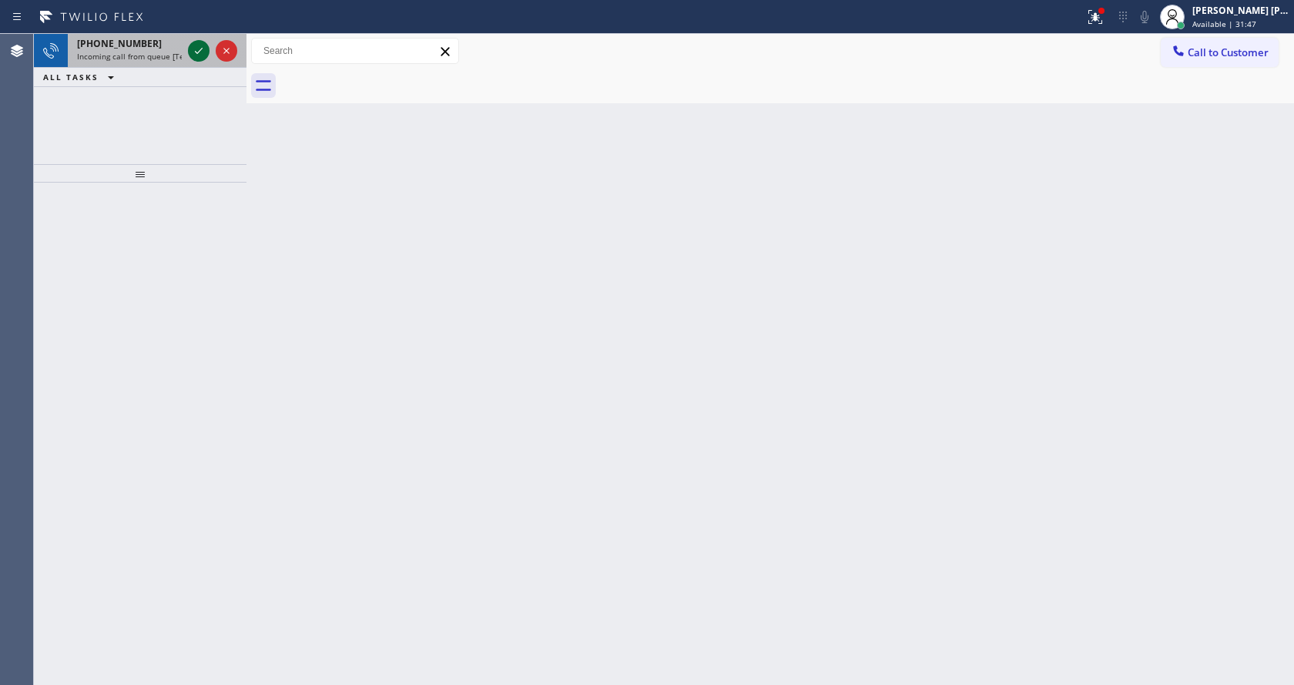
click at [202, 42] on icon at bounding box center [198, 51] width 18 height 18
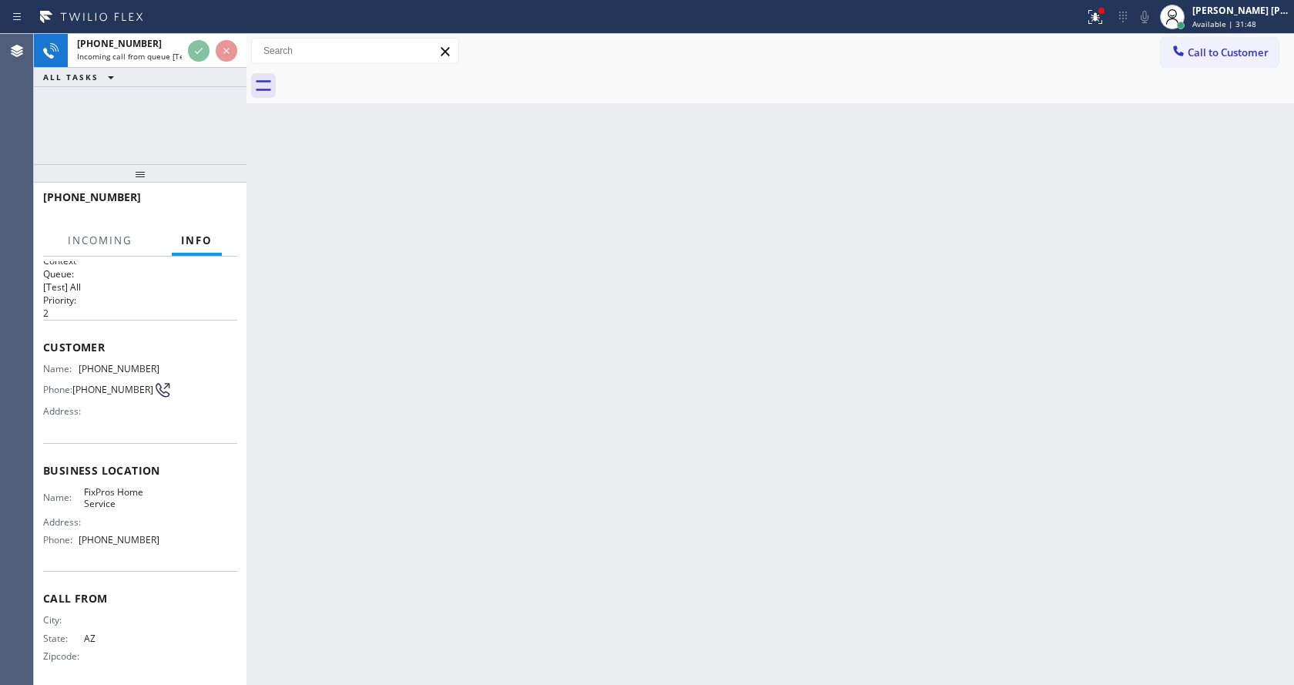
scroll to position [20, 0]
click at [525, 486] on div "Back to Dashboard Change Sender ID Customers Technicians Select a contact Outbo…" at bounding box center [769, 359] width 1047 height 651
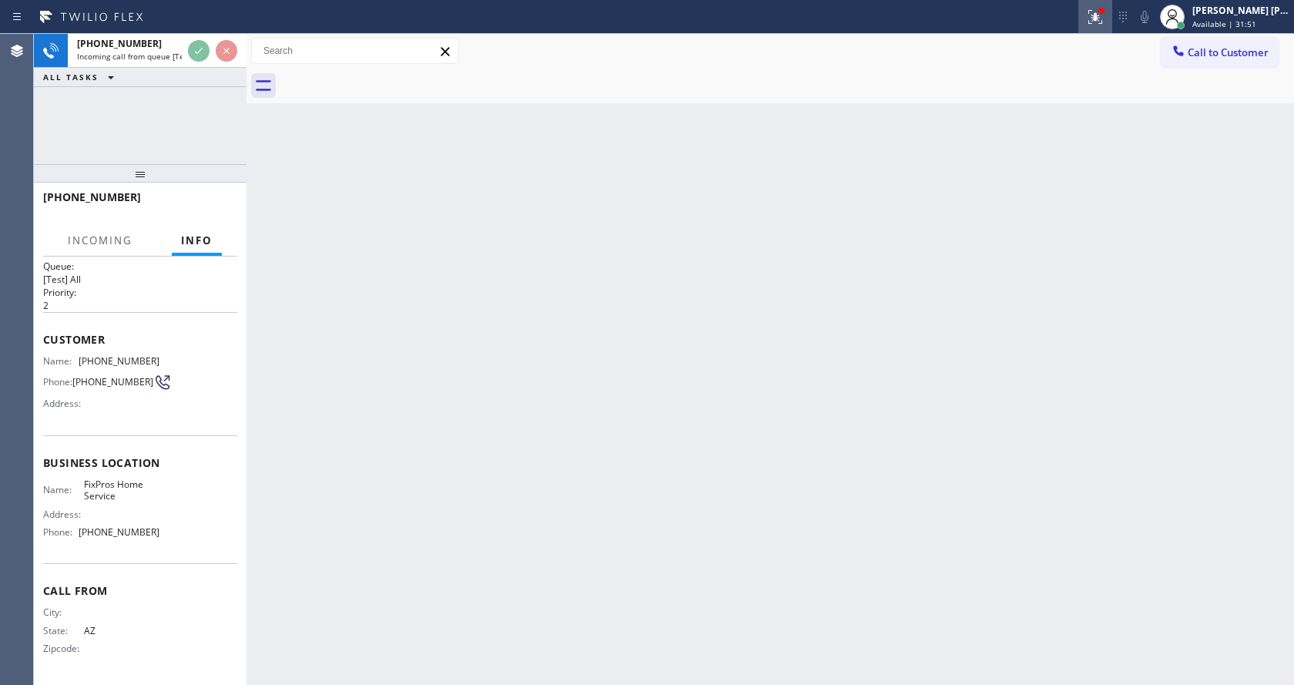
click at [1097, 14] on icon at bounding box center [1095, 17] width 18 height 18
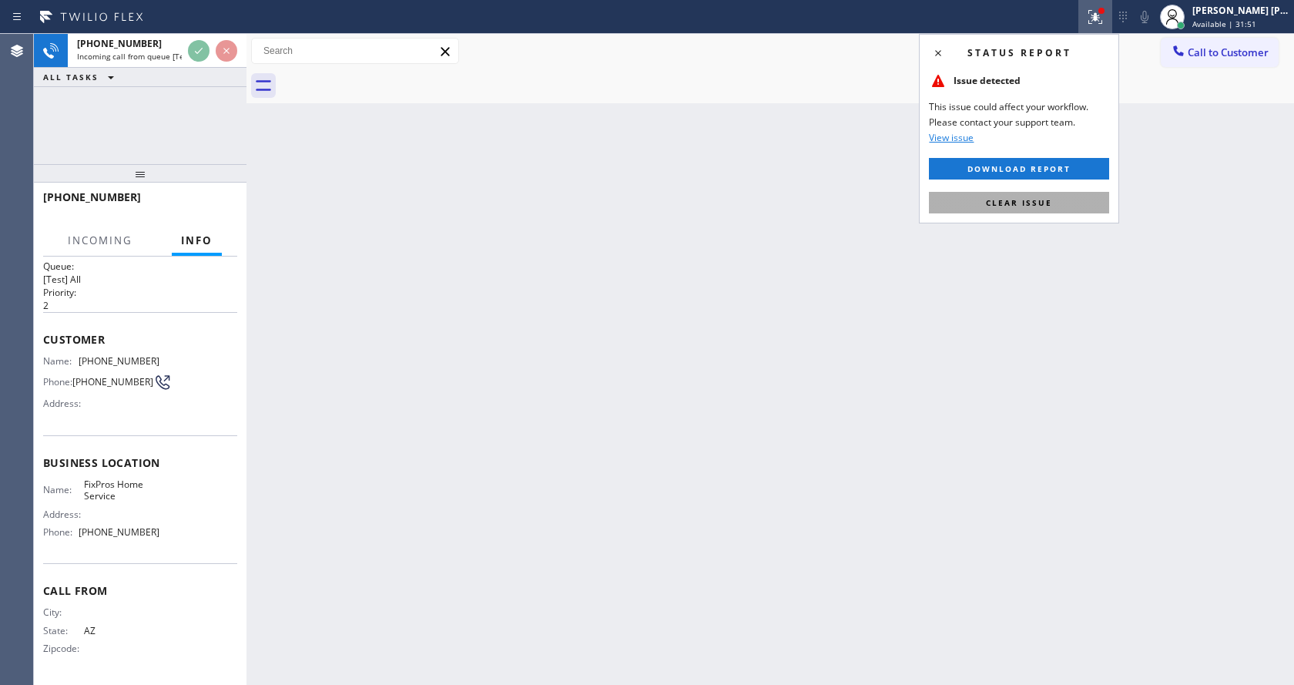
click at [1065, 201] on button "Clear issue" at bounding box center [1019, 203] width 180 height 22
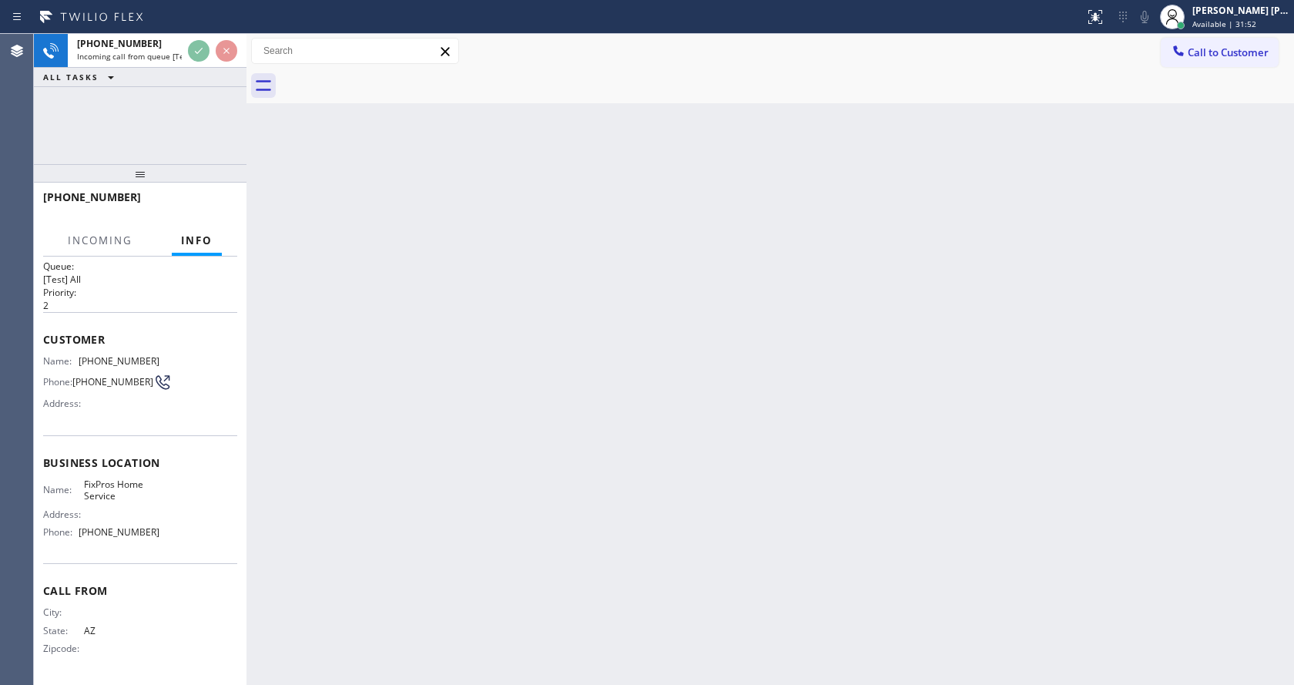
click at [811, 351] on div "Back to Dashboard Change Sender ID Customers Technicians Select a contact Outbo…" at bounding box center [769, 359] width 1047 height 651
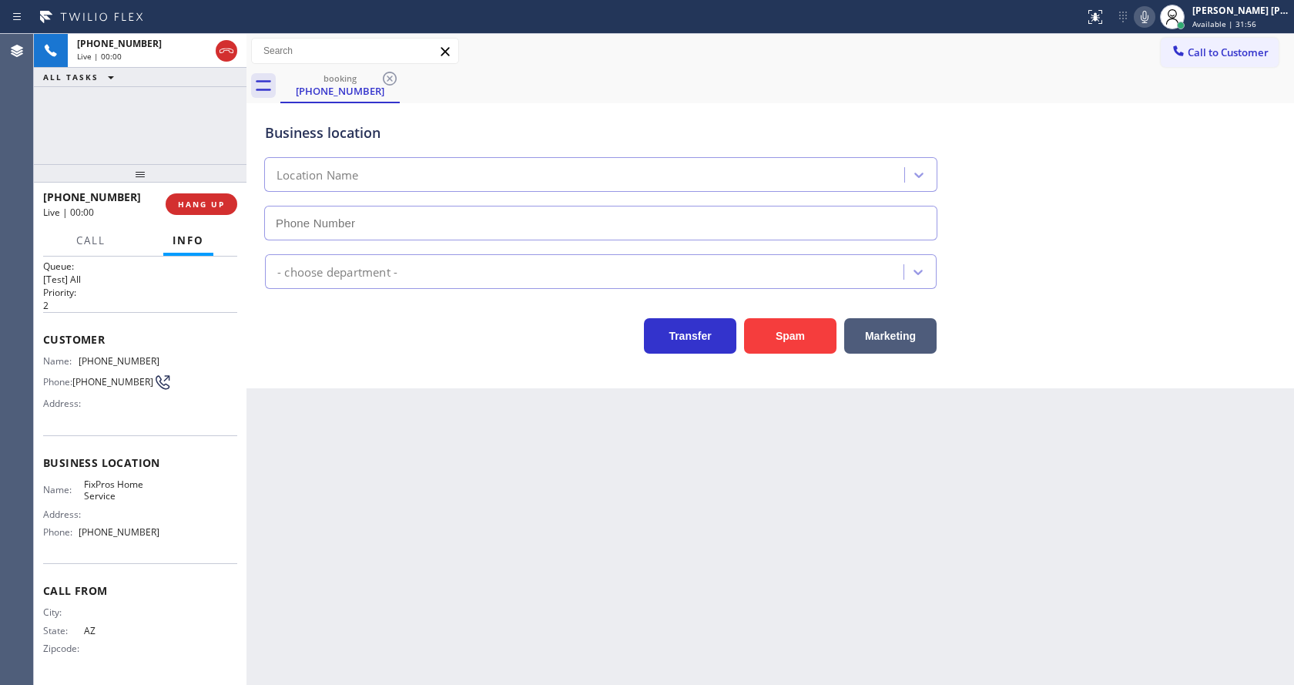
click at [258, 383] on div "Business location Location Name - choose department - Transfer Spam Marketing" at bounding box center [769, 245] width 1047 height 285
type input "[PHONE_NUMBER]"
click at [592, 509] on div "Back to Dashboard Change Sender ID Customers Technicians Select a contact Outbo…" at bounding box center [769, 359] width 1047 height 651
drag, startPoint x: 360, startPoint y: 414, endPoint x: 397, endPoint y: 401, distance: 38.5
click at [360, 414] on div "Back to Dashboard Change Sender ID Customers Technicians Select a contact Outbo…" at bounding box center [769, 359] width 1047 height 651
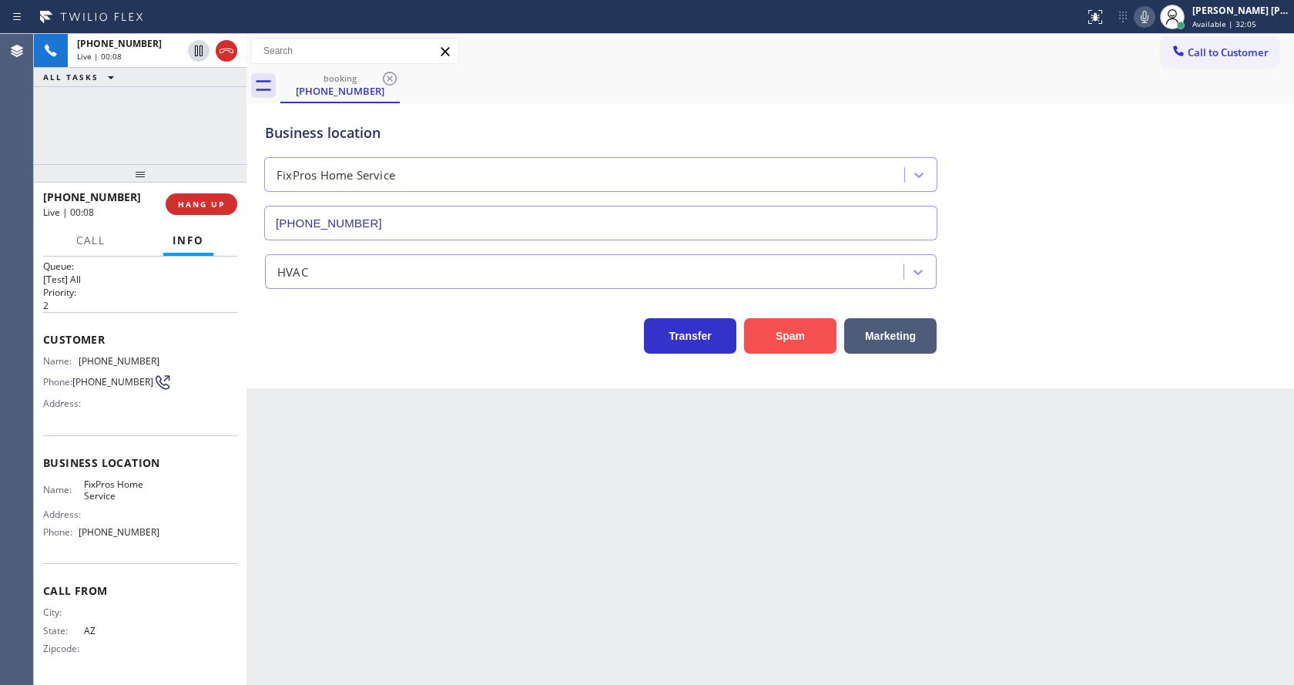
click at [791, 333] on button "Spam" at bounding box center [790, 335] width 92 height 35
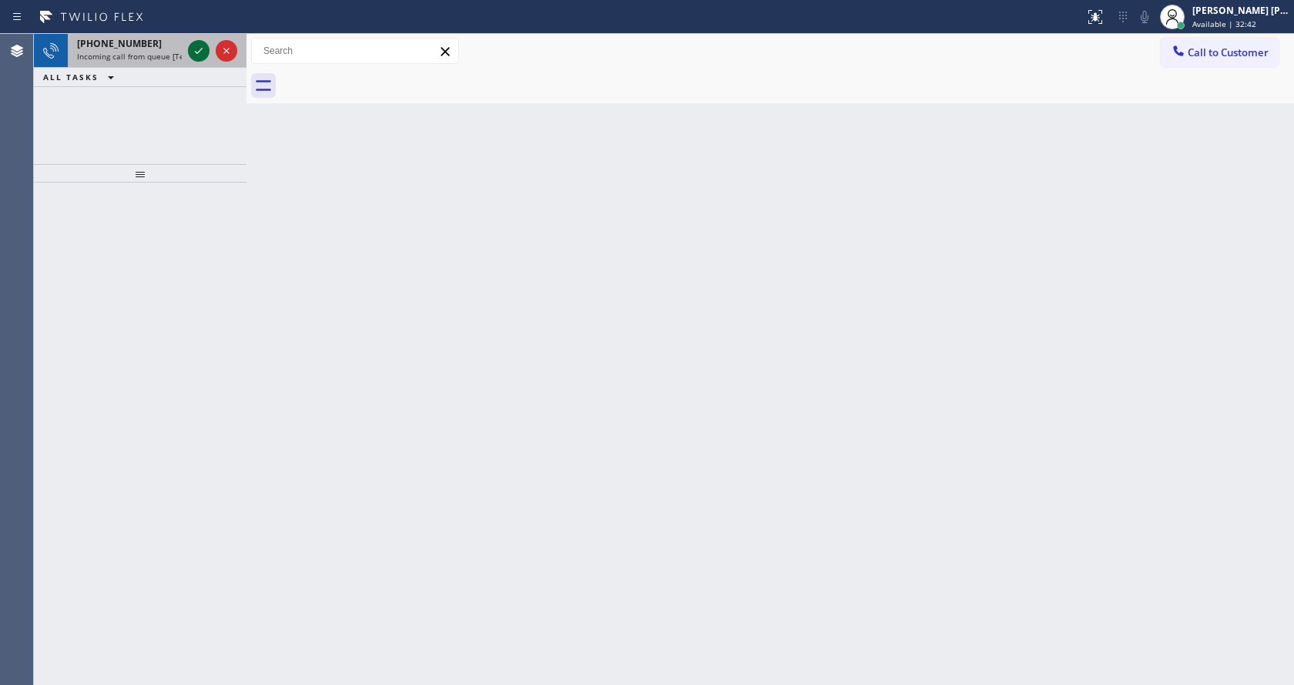
click at [200, 48] on icon at bounding box center [198, 51] width 18 height 18
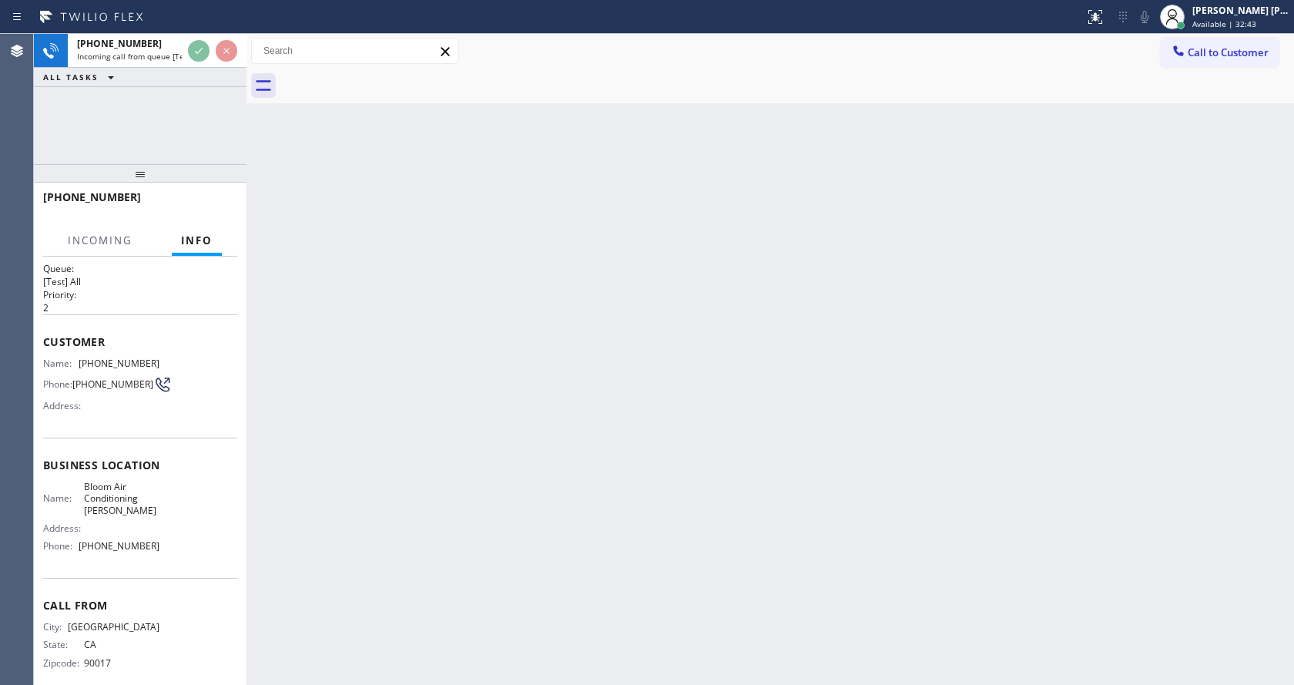
scroll to position [32, 0]
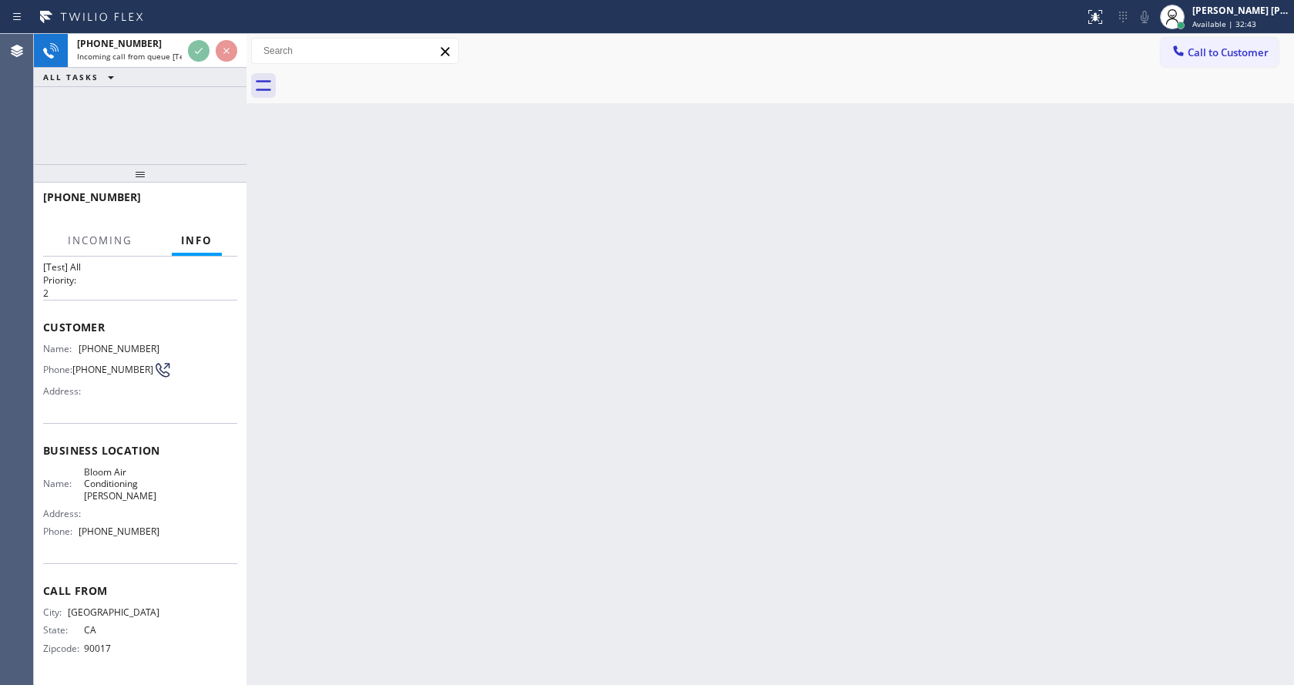
click at [519, 413] on div "Back to Dashboard Change Sender ID Customers Technicians Select a contact Outbo…" at bounding box center [769, 359] width 1047 height 651
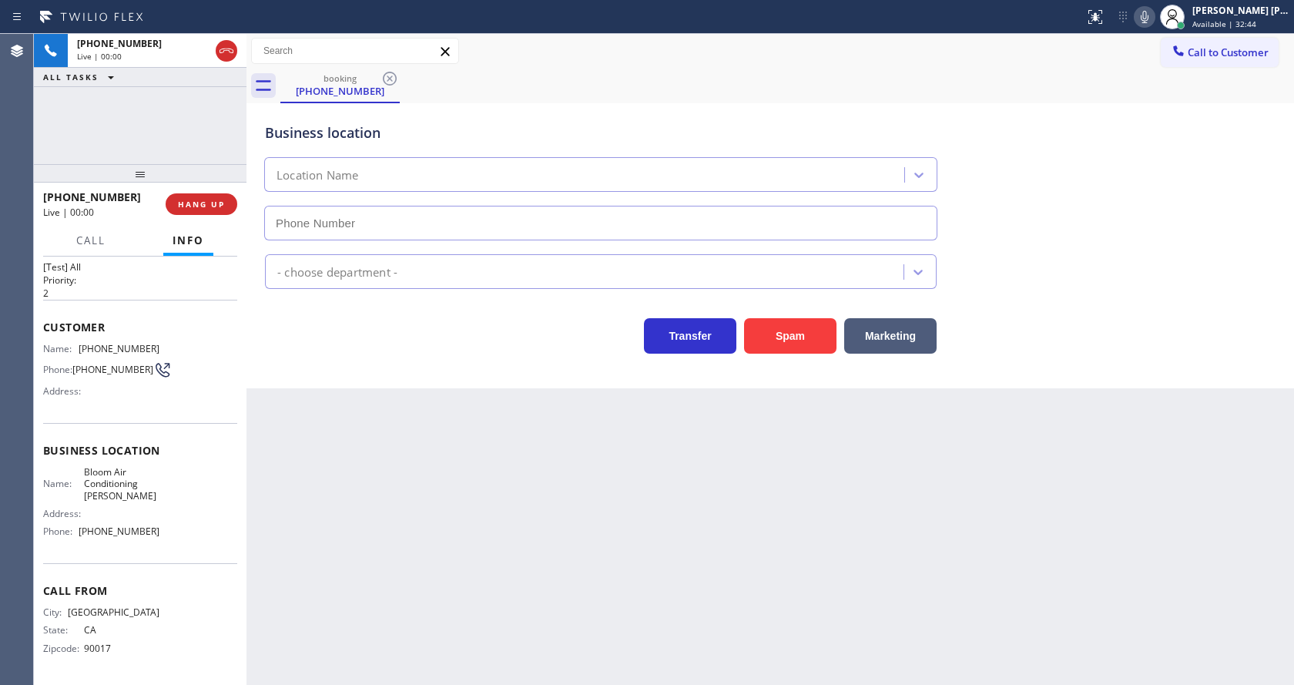
type input "[PHONE_NUMBER]"
click at [757, 347] on button "Spam" at bounding box center [790, 335] width 92 height 35
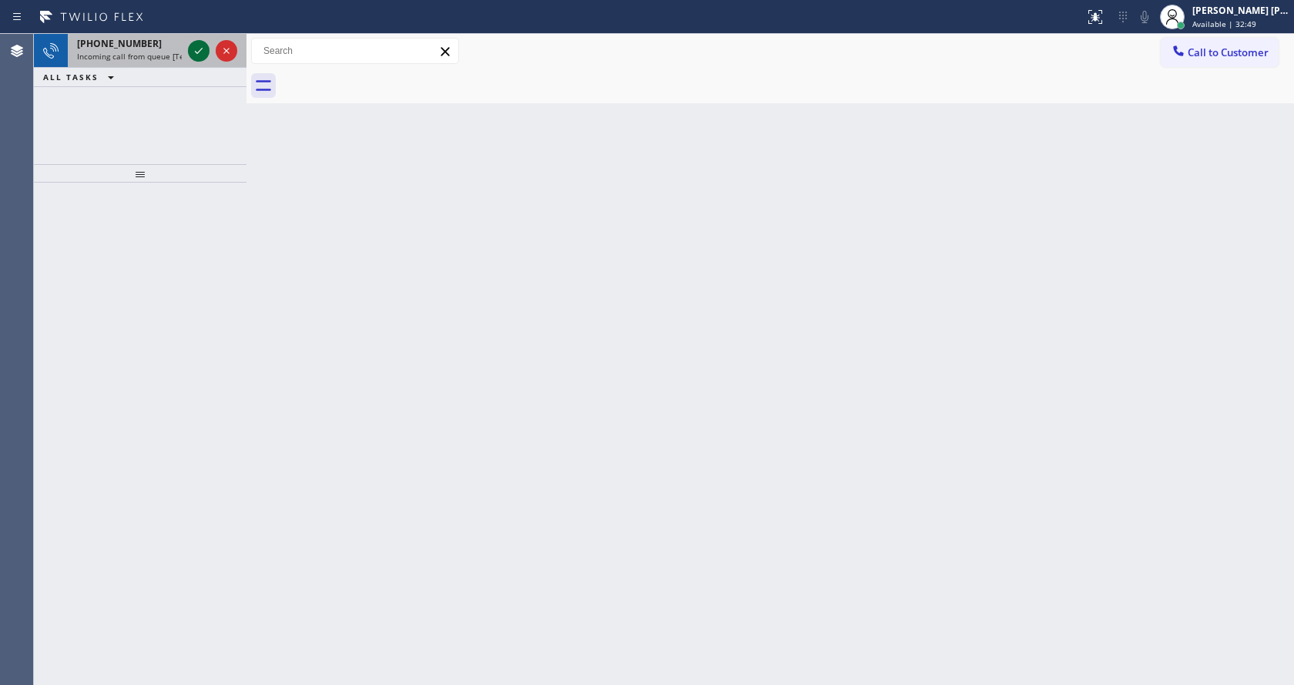
click at [198, 45] on icon at bounding box center [198, 51] width 18 height 18
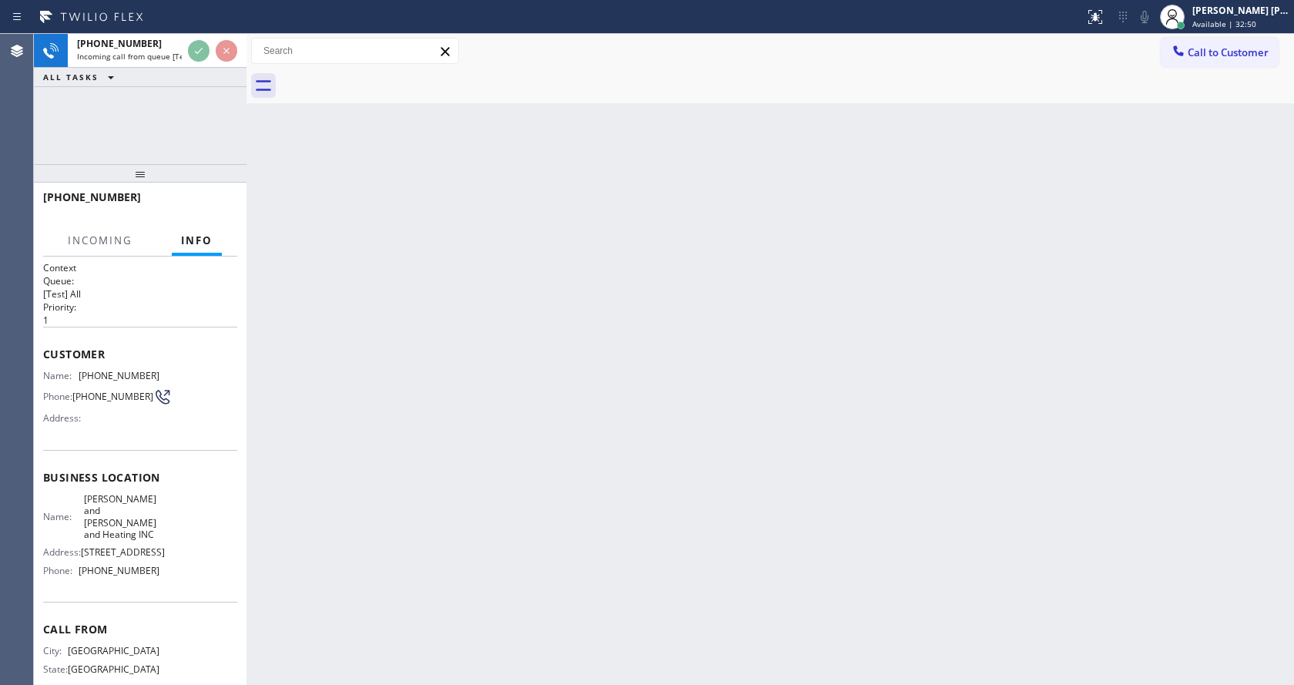
scroll to position [68, 0]
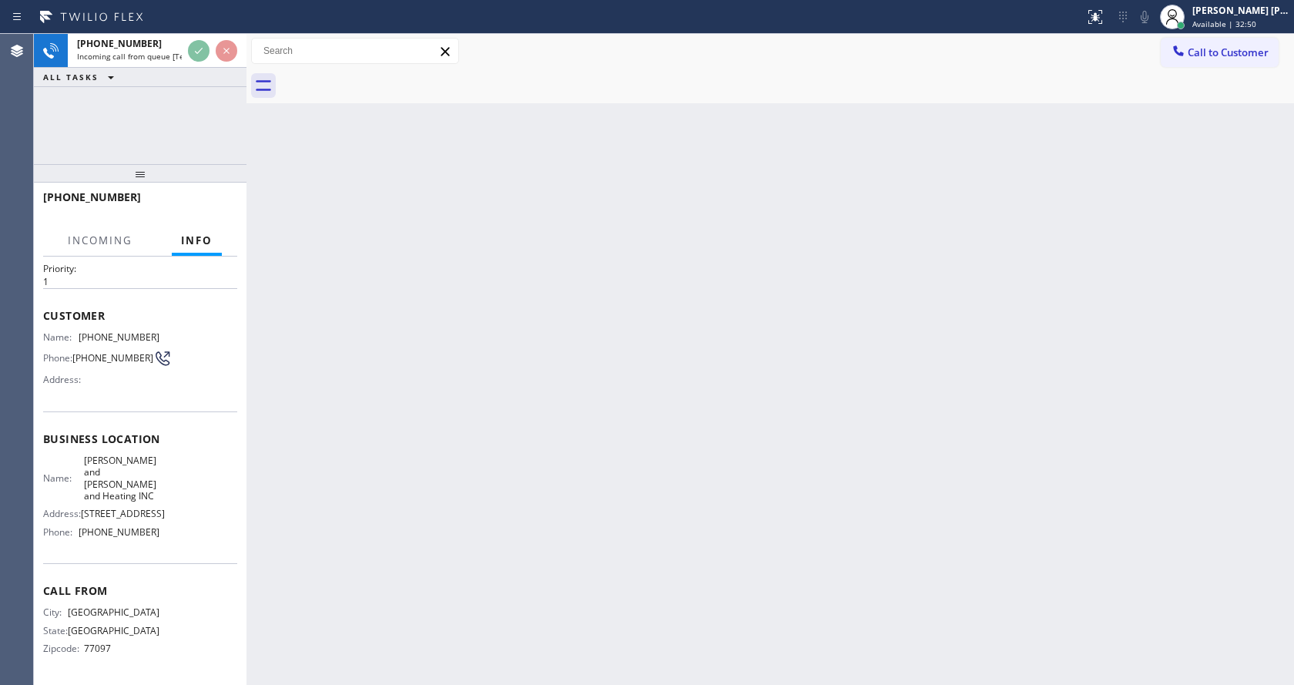
click at [583, 403] on div "Back to Dashboard Change Sender ID Customers Technicians Select a contact Outbo…" at bounding box center [769, 359] width 1047 height 651
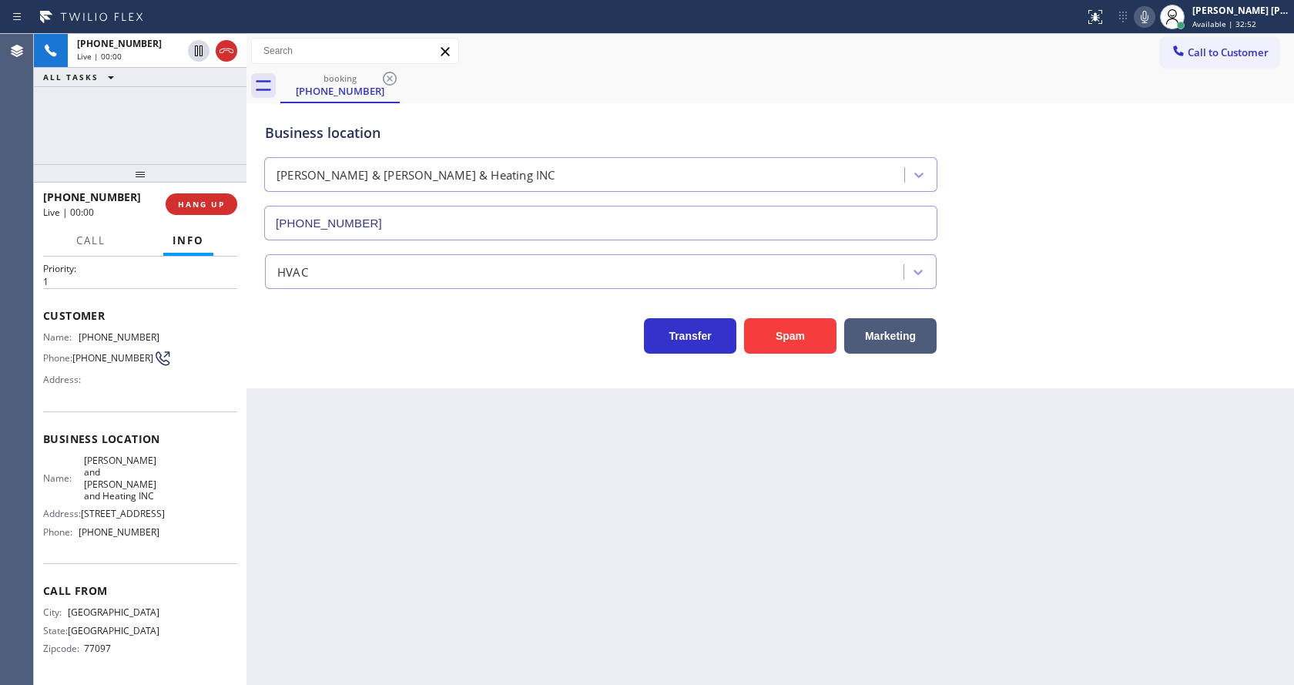
type input "[PHONE_NUMBER]"
click at [557, 498] on div "Back to Dashboard Change Sender ID Customers Technicians Select a contact Outbo…" at bounding box center [769, 359] width 1047 height 651
click at [124, 518] on span "[STREET_ADDRESS]" at bounding box center [123, 514] width 84 height 12
drag, startPoint x: 78, startPoint y: 307, endPoint x: 227, endPoint y: 313, distance: 149.5
click at [227, 313] on div "Context Queue: [Test] All Priority: 1 Customer Name: [PHONE_NUMBER] Phone: [PHO…" at bounding box center [140, 470] width 194 height 419
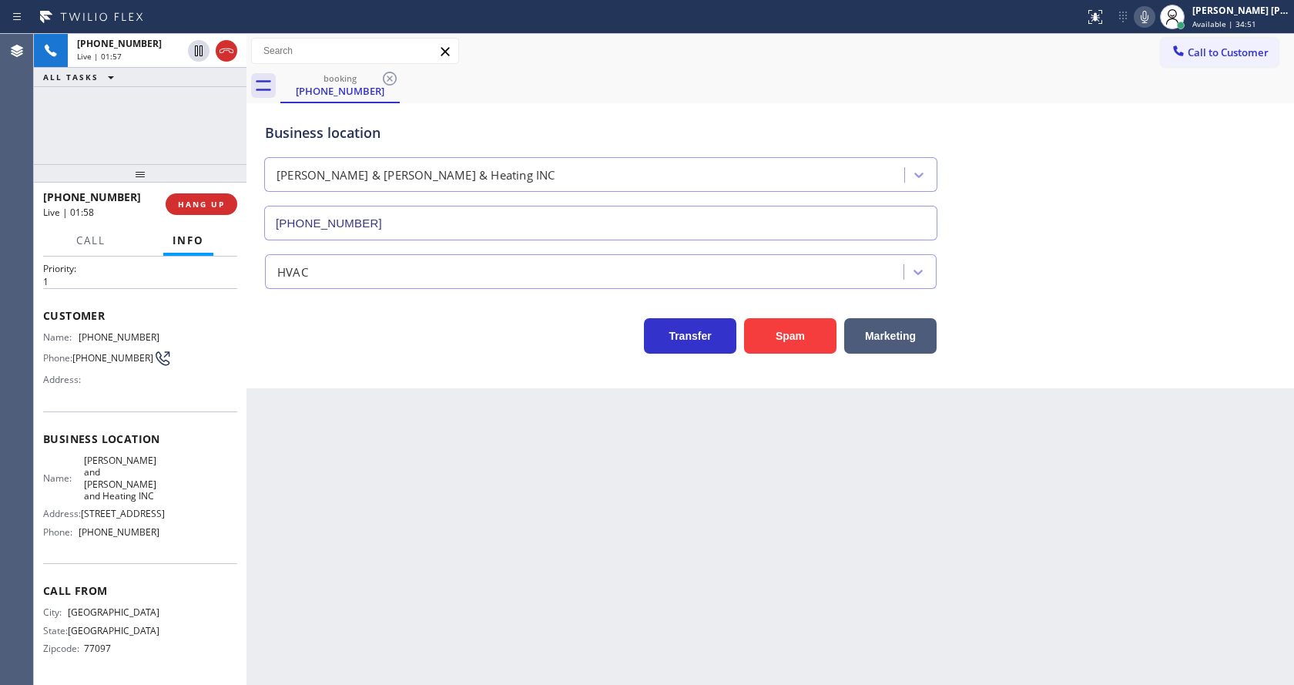
drag, startPoint x: 347, startPoint y: 417, endPoint x: 335, endPoint y: 667, distance: 249.8
click at [345, 427] on div "Back to Dashboard Change Sender ID Customers Technicians Select a contact Outbo…" at bounding box center [769, 359] width 1047 height 651
click at [179, 507] on div "Name: [PERSON_NAME] and [PERSON_NAME] and Heating INC Address: [STREET_ADDRESS]…" at bounding box center [140, 499] width 194 height 90
drag, startPoint x: 79, startPoint y: 436, endPoint x: 173, endPoint y: 468, distance: 99.4
click at [173, 468] on div "Name: [PERSON_NAME] and [PERSON_NAME] and Heating INC Address: [STREET_ADDRESS]…" at bounding box center [140, 499] width 194 height 90
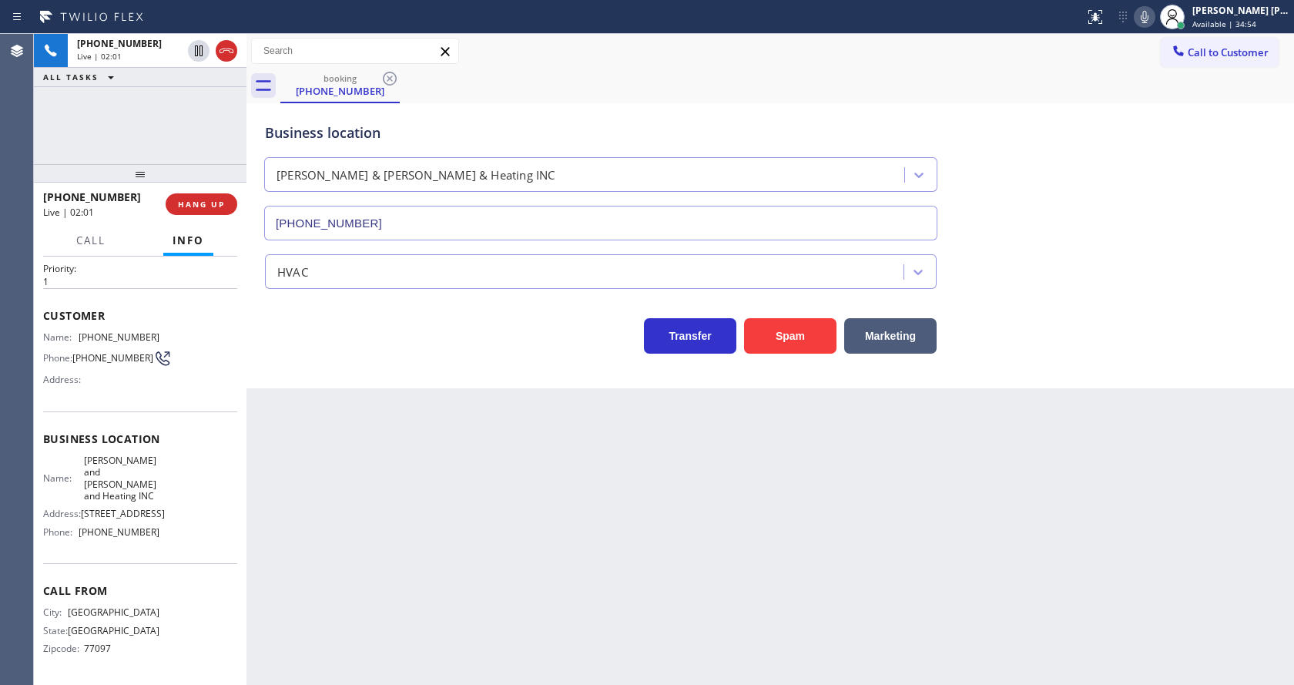
drag, startPoint x: 372, startPoint y: 533, endPoint x: 348, endPoint y: 667, distance: 136.1
click at [361, 568] on div "Back to Dashboard Change Sender ID Customers Technicians Select a contact Outbo…" at bounding box center [769, 359] width 1047 height 651
drag, startPoint x: 52, startPoint y: 544, endPoint x: 57, endPoint y: 580, distance: 36.6
click at [52, 544] on div "Name: [PERSON_NAME] and [PERSON_NAME] and Heating INC Address: [STREET_ADDRESS]…" at bounding box center [101, 499] width 116 height 90
drag, startPoint x: 83, startPoint y: 534, endPoint x: 143, endPoint y: 538, distance: 60.2
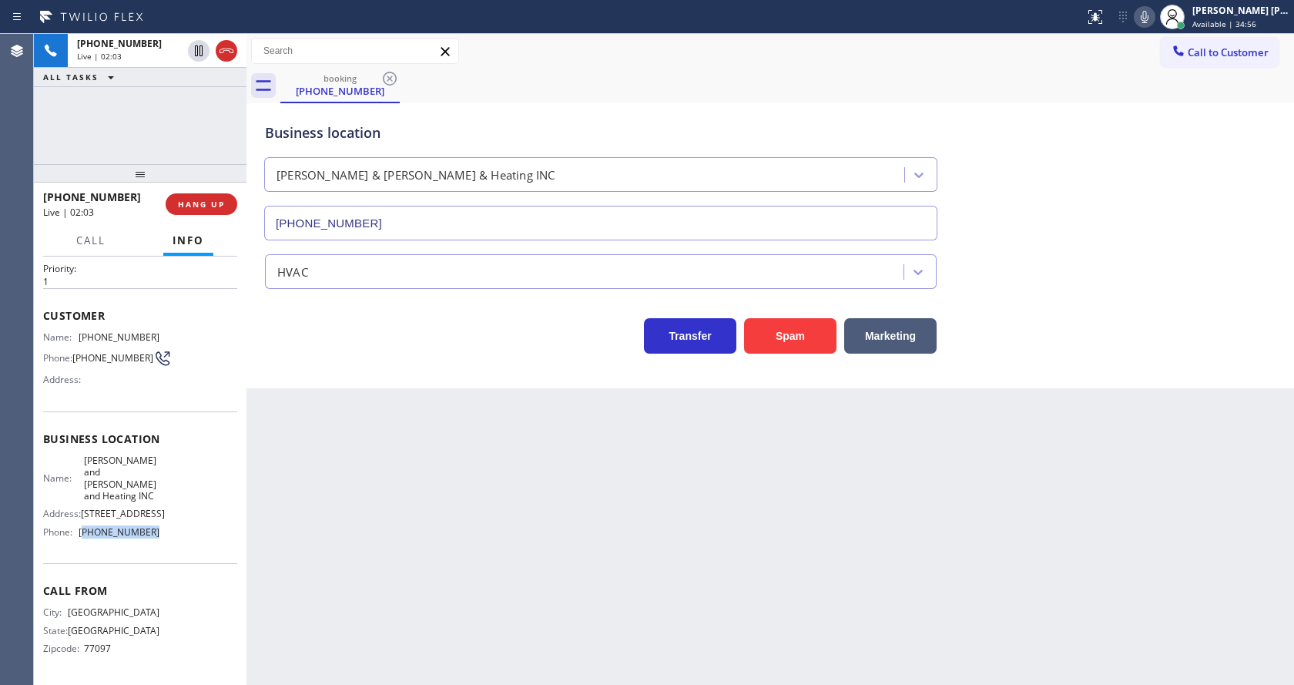
click at [143, 538] on span "[PHONE_NUMBER]" at bounding box center [119, 532] width 81 height 12
click at [136, 532] on span "[PHONE_NUMBER]" at bounding box center [119, 532] width 81 height 12
drag, startPoint x: 75, startPoint y: 533, endPoint x: 194, endPoint y: 558, distance: 121.1
click at [194, 558] on div "Business location Name: [PERSON_NAME] and [PERSON_NAME] and Heating INC Address…" at bounding box center [140, 487] width 194 height 152
drag, startPoint x: 250, startPoint y: 558, endPoint x: 298, endPoint y: 623, distance: 80.4
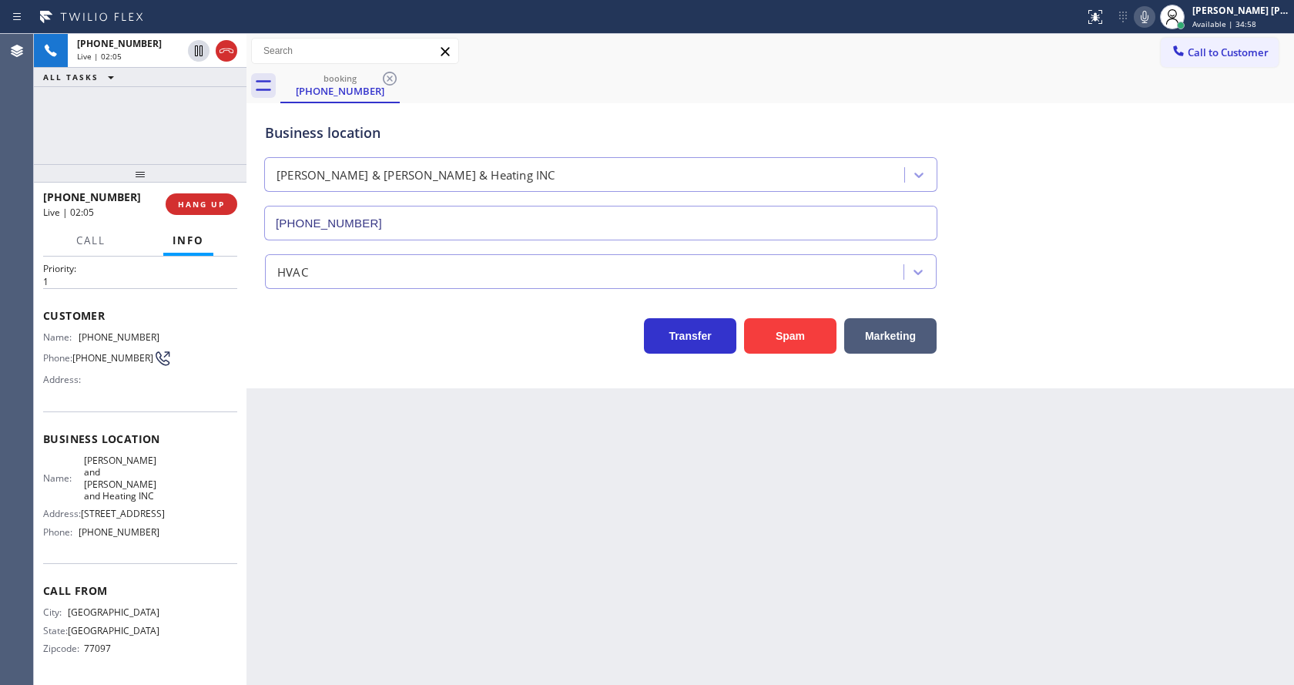
click at [276, 591] on div "Back to Dashboard Change Sender ID Customers Technicians Select a contact Outbo…" at bounding box center [769, 359] width 1047 height 651
click at [310, 476] on div "Back to Dashboard Change Sender ID Customers Technicians Select a contact Outbo…" at bounding box center [769, 359] width 1047 height 651
click at [628, 460] on div "Back to Dashboard Change Sender ID Customers Technicians Select a contact Outbo…" at bounding box center [769, 359] width 1047 height 651
click at [802, 437] on div "Back to Dashboard Change Sender ID Customers Technicians Select a contact Outbo…" at bounding box center [769, 359] width 1047 height 651
click at [499, 472] on div "Back to Dashboard Change Sender ID Customers Technicians Select a contact Outbo…" at bounding box center [769, 359] width 1047 height 651
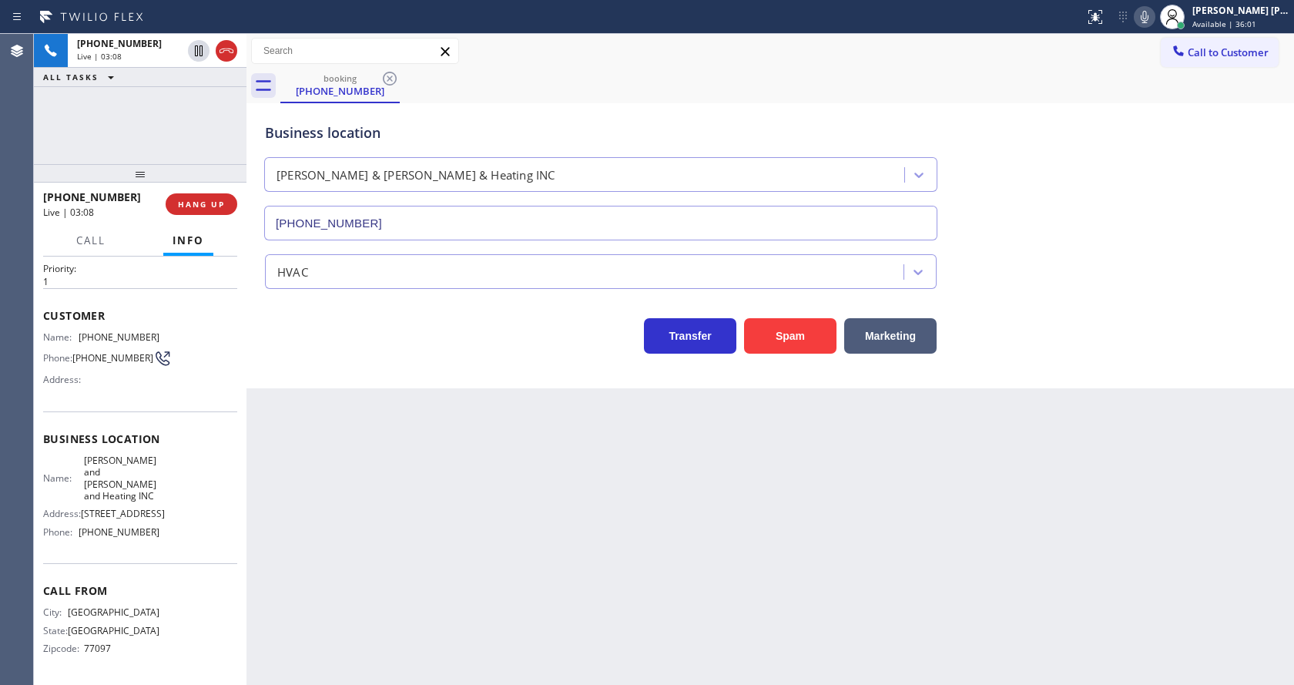
click at [648, 542] on div "Back to Dashboard Change Sender ID Customers Technicians Select a contact Outbo…" at bounding box center [769, 359] width 1047 height 651
click at [199, 46] on icon at bounding box center [199, 50] width 8 height 11
click at [1155, 23] on div at bounding box center [1145, 17] width 22 height 18
click at [407, 455] on div "Back to Dashboard Change Sender ID Customers Technicians Select a contact Outbo…" at bounding box center [769, 359] width 1047 height 651
click at [565, 481] on div "Back to Dashboard Change Sender ID Customers Technicians Select a contact Outbo…" at bounding box center [769, 359] width 1047 height 651
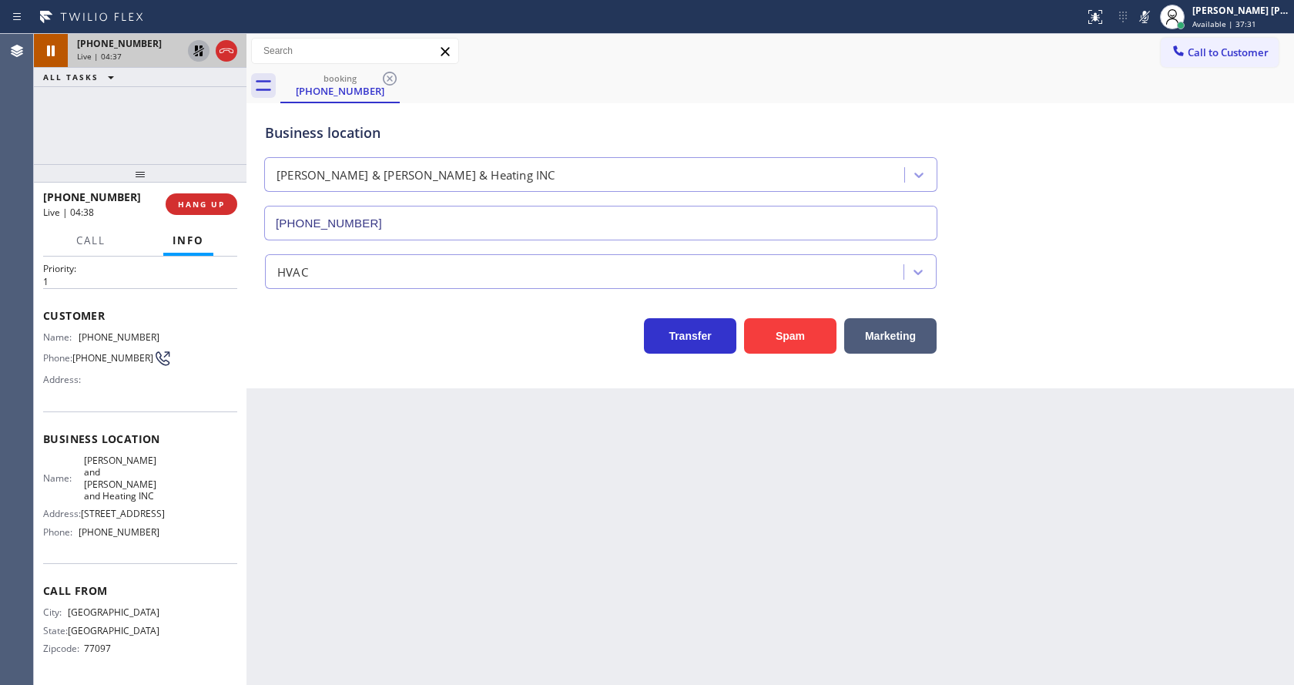
click at [198, 49] on icon at bounding box center [198, 50] width 11 height 11
click at [1144, 23] on icon at bounding box center [1144, 17] width 18 height 18
click at [1175, 165] on div "Business location [PERSON_NAME] & [PERSON_NAME] & Heating INC [PHONE_NUMBER]" at bounding box center [770, 170] width 1017 height 139
click at [431, 467] on div "Back to Dashboard Change Sender ID Customers Technicians Select a contact Outbo…" at bounding box center [769, 359] width 1047 height 651
click at [715, 598] on div "Back to Dashboard Change Sender ID Customers Technicians Select a contact Outbo…" at bounding box center [769, 359] width 1047 height 651
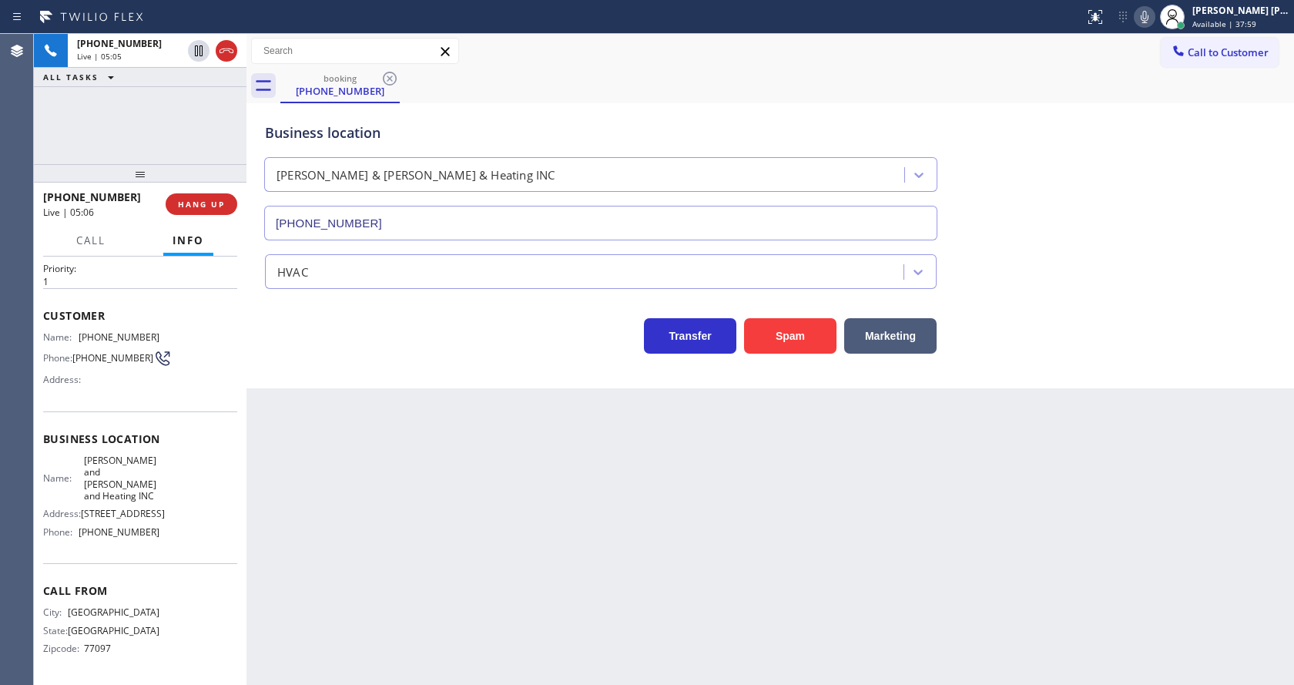
click at [478, 567] on div "Back to Dashboard Change Sender ID Customers Technicians Select a contact Outbo…" at bounding box center [769, 359] width 1047 height 651
click at [692, 500] on div "Back to Dashboard Change Sender ID Customers Technicians Select a contact Outbo…" at bounding box center [769, 359] width 1047 height 651
click at [84, 240] on span "Call" at bounding box center [90, 240] width 29 height 14
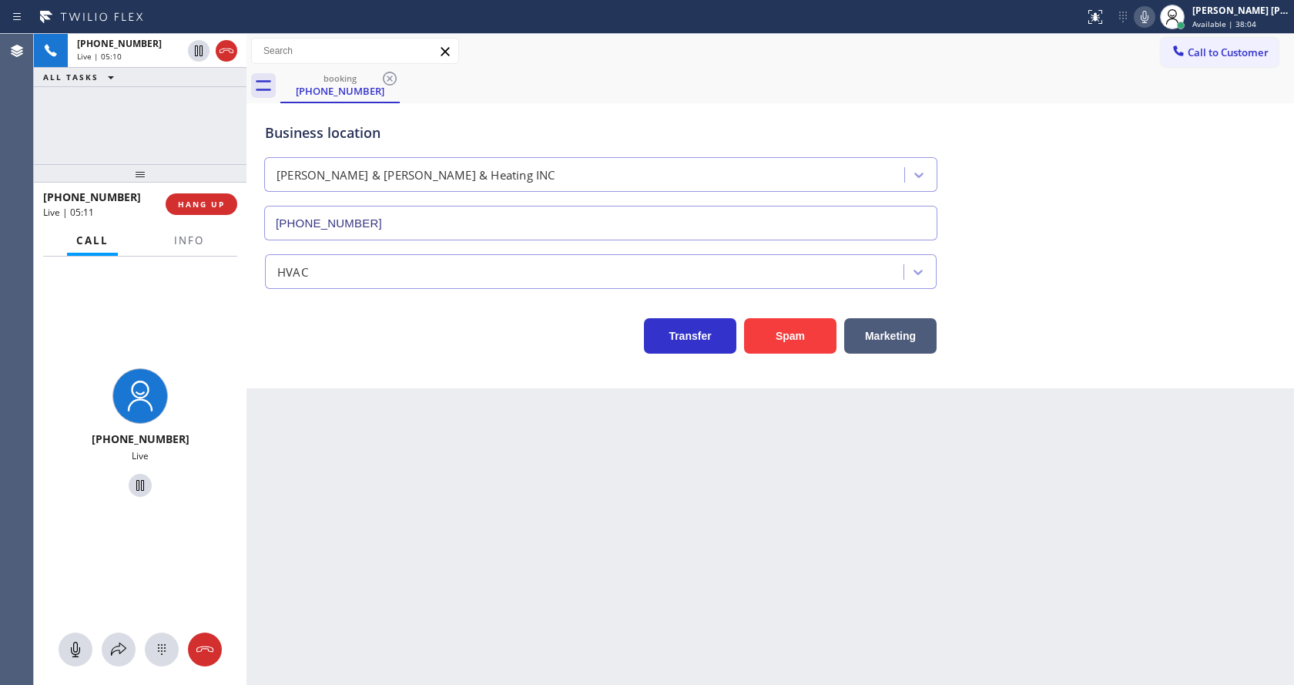
click at [101, 655] on div at bounding box center [140, 649] width 213 height 34
click at [125, 642] on icon at bounding box center [118, 649] width 18 height 18
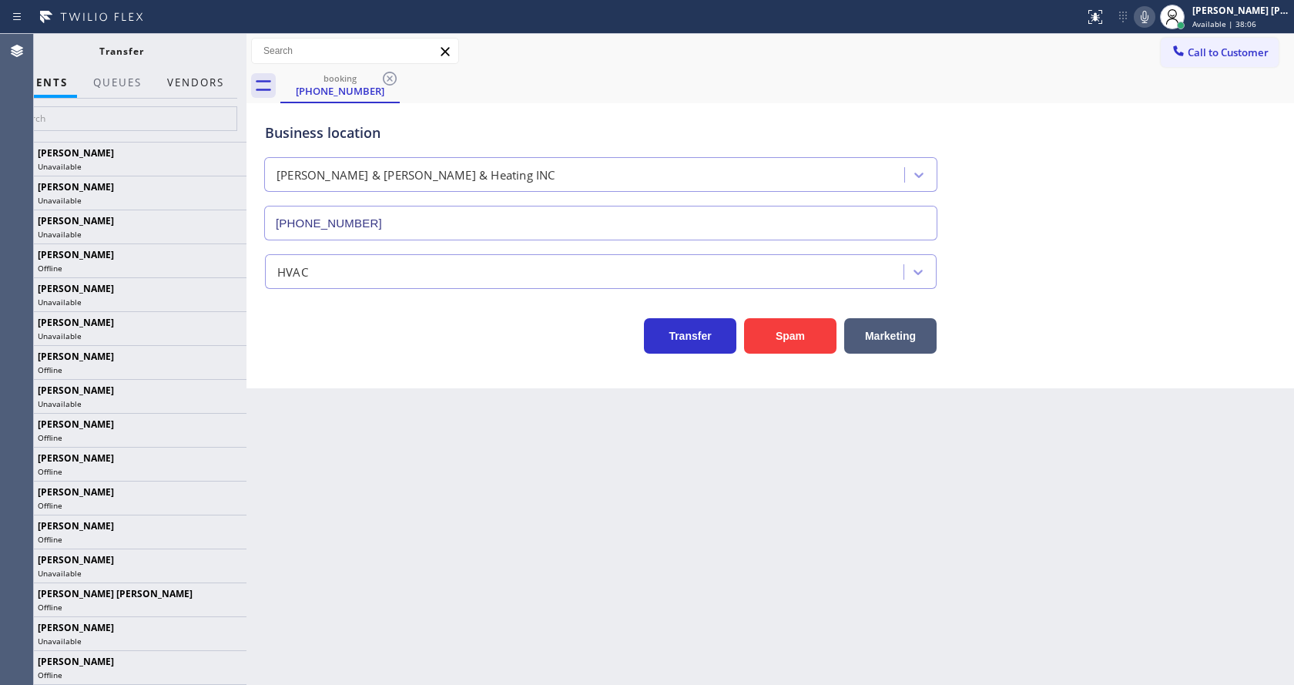
click at [192, 75] on button "Vendors" at bounding box center [195, 83] width 75 height 30
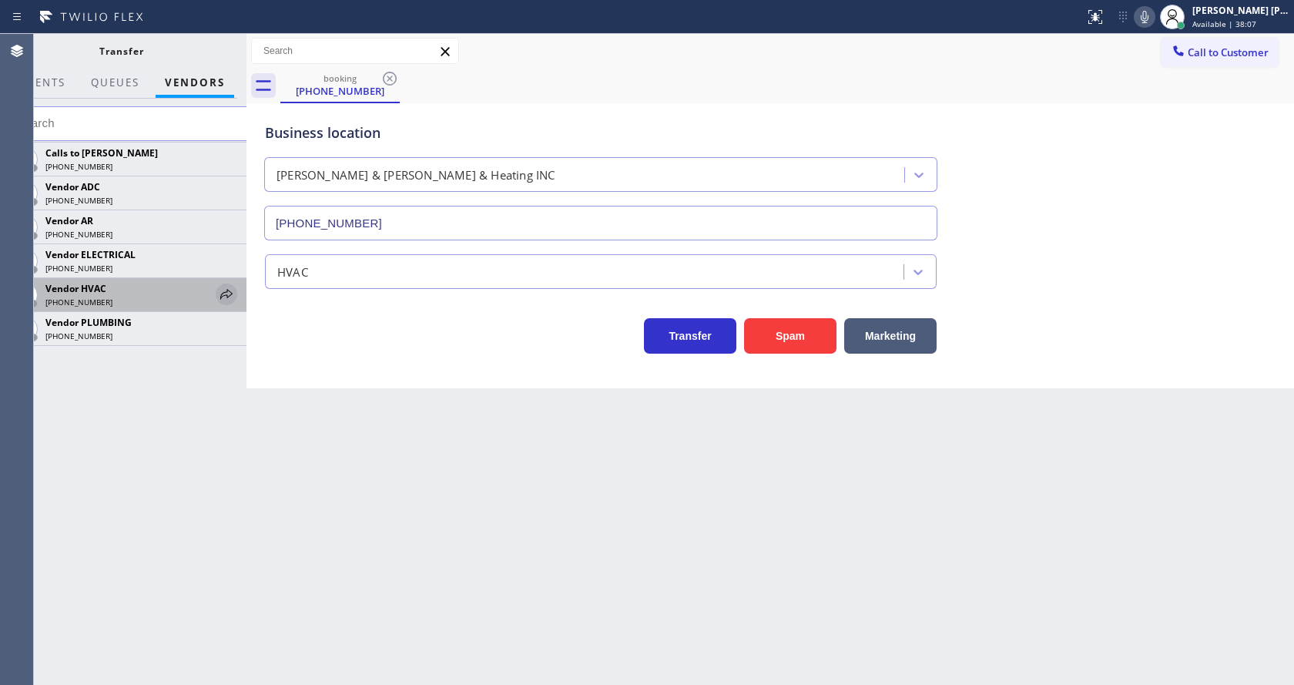
click at [223, 290] on icon at bounding box center [226, 294] width 18 height 18
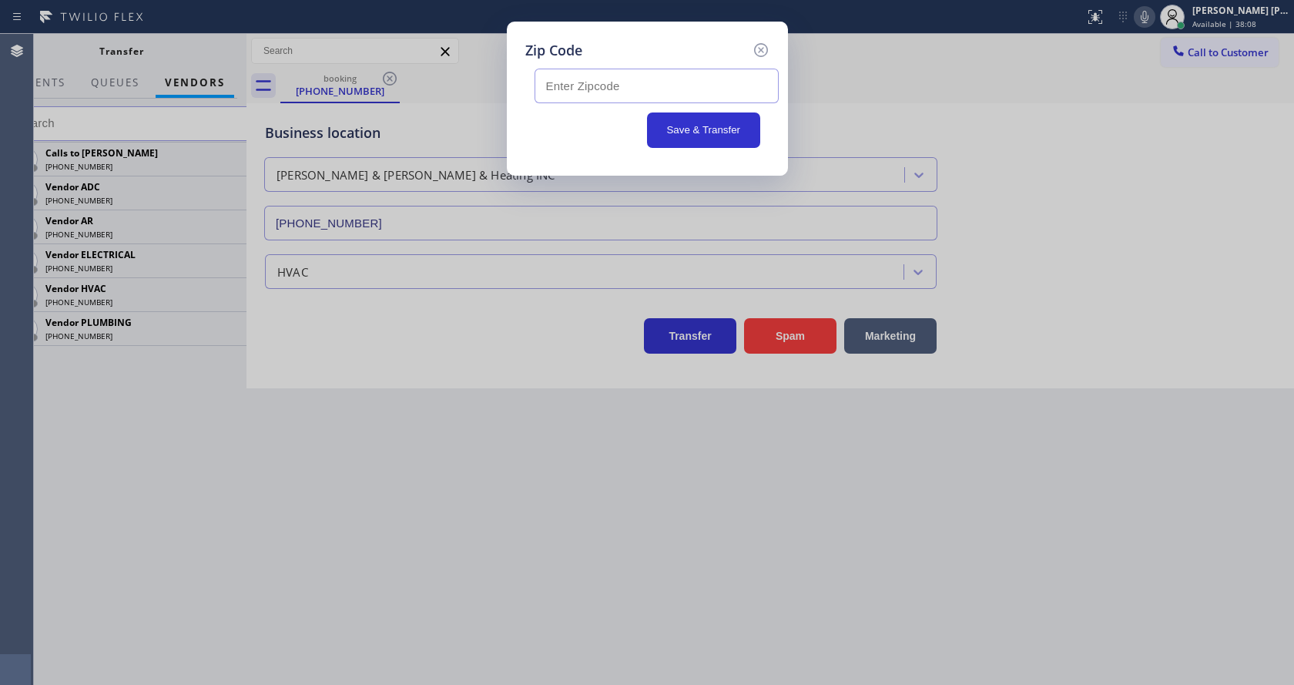
click at [593, 89] on input "text" at bounding box center [656, 86] width 244 height 35
paste input "77503"
type input "77503"
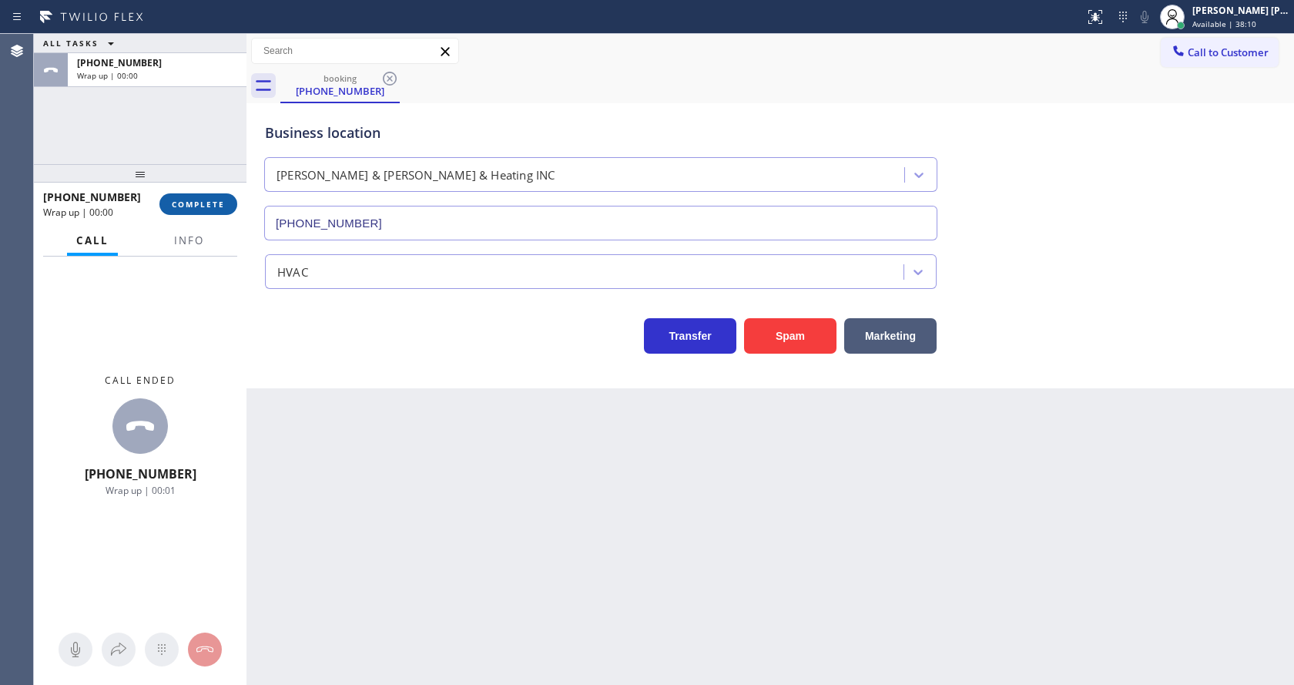
click at [186, 194] on button "COMPLETE" at bounding box center [198, 204] width 78 height 22
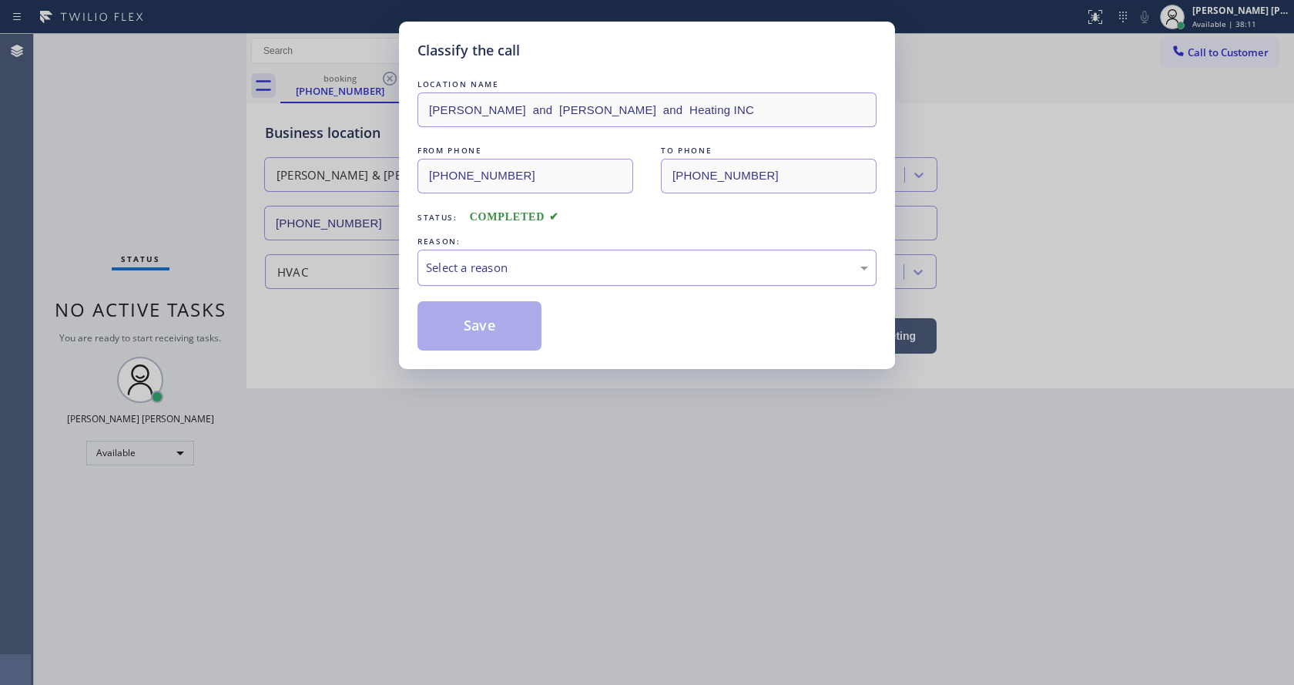
click at [514, 270] on div "Select a reason" at bounding box center [647, 268] width 442 height 18
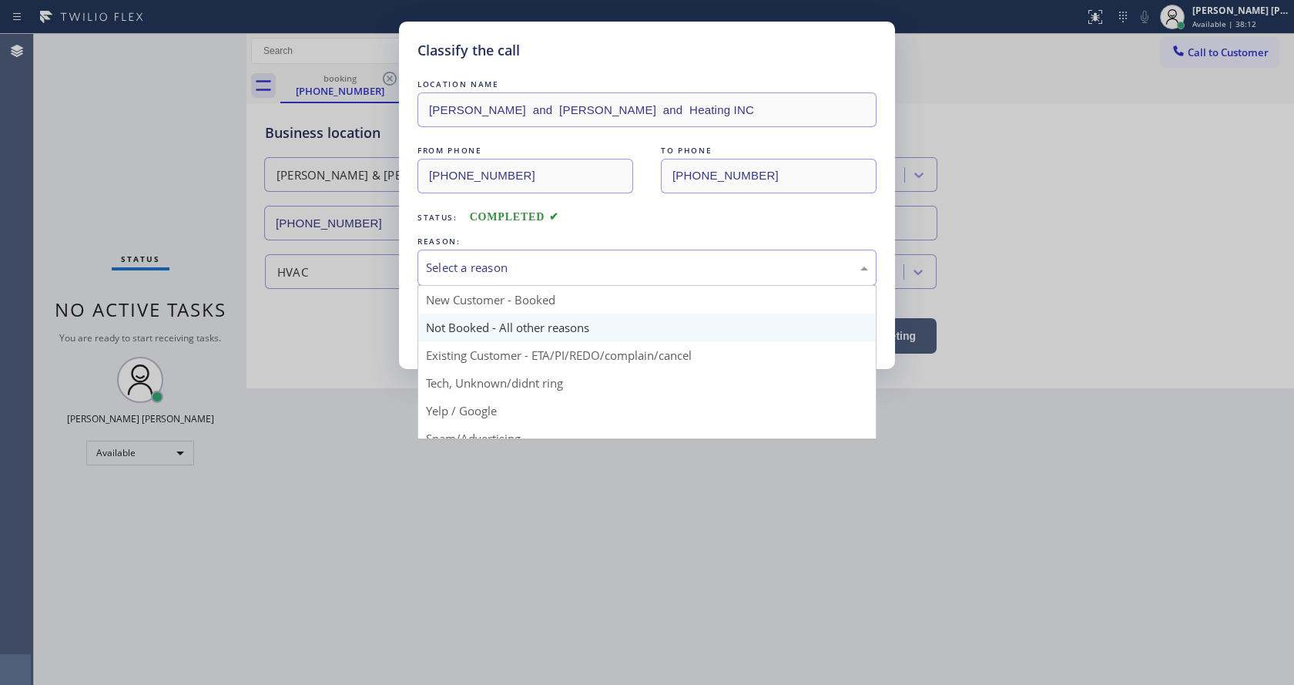
click at [484, 322] on button "Save" at bounding box center [479, 325] width 124 height 49
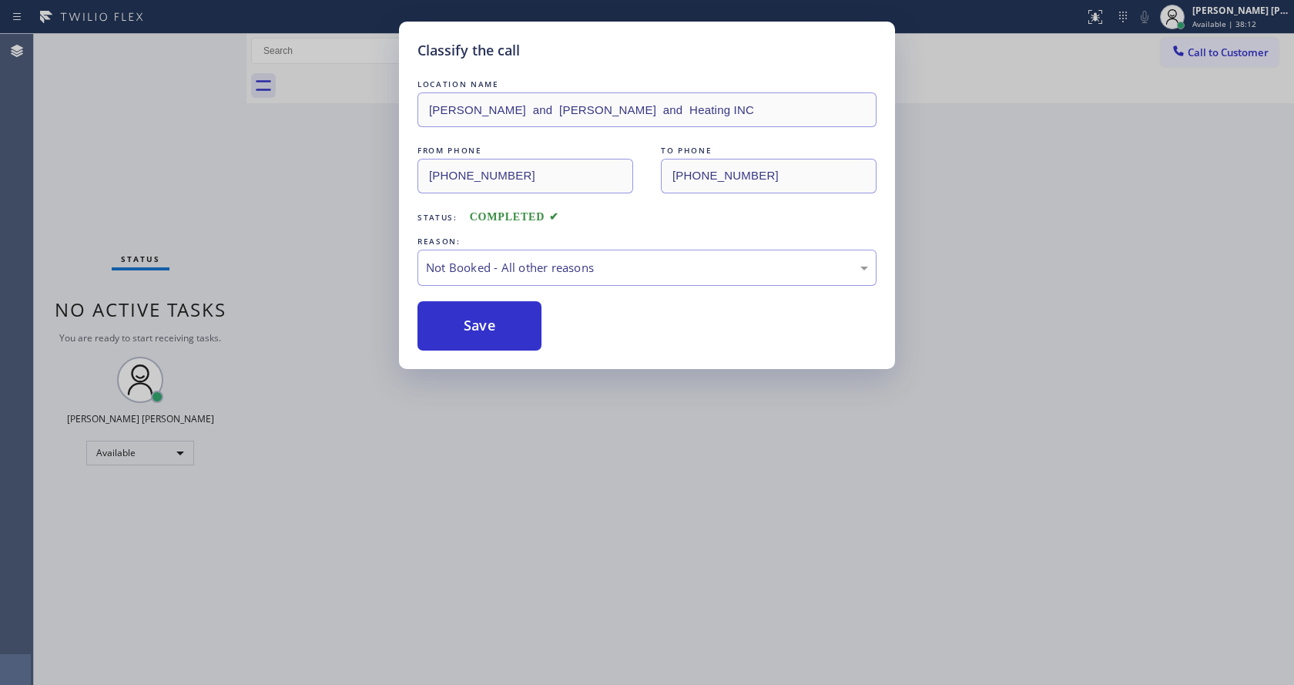
click at [484, 322] on button "Save" at bounding box center [479, 325] width 124 height 49
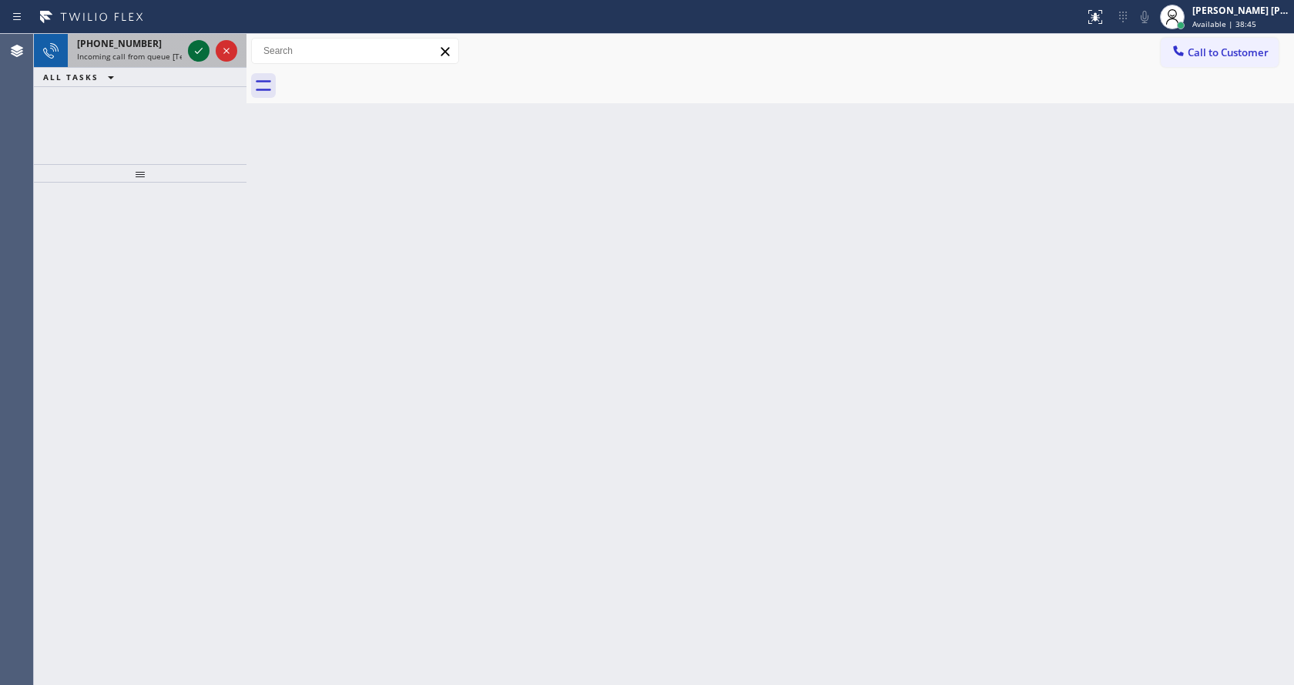
click at [196, 56] on icon at bounding box center [198, 51] width 18 height 18
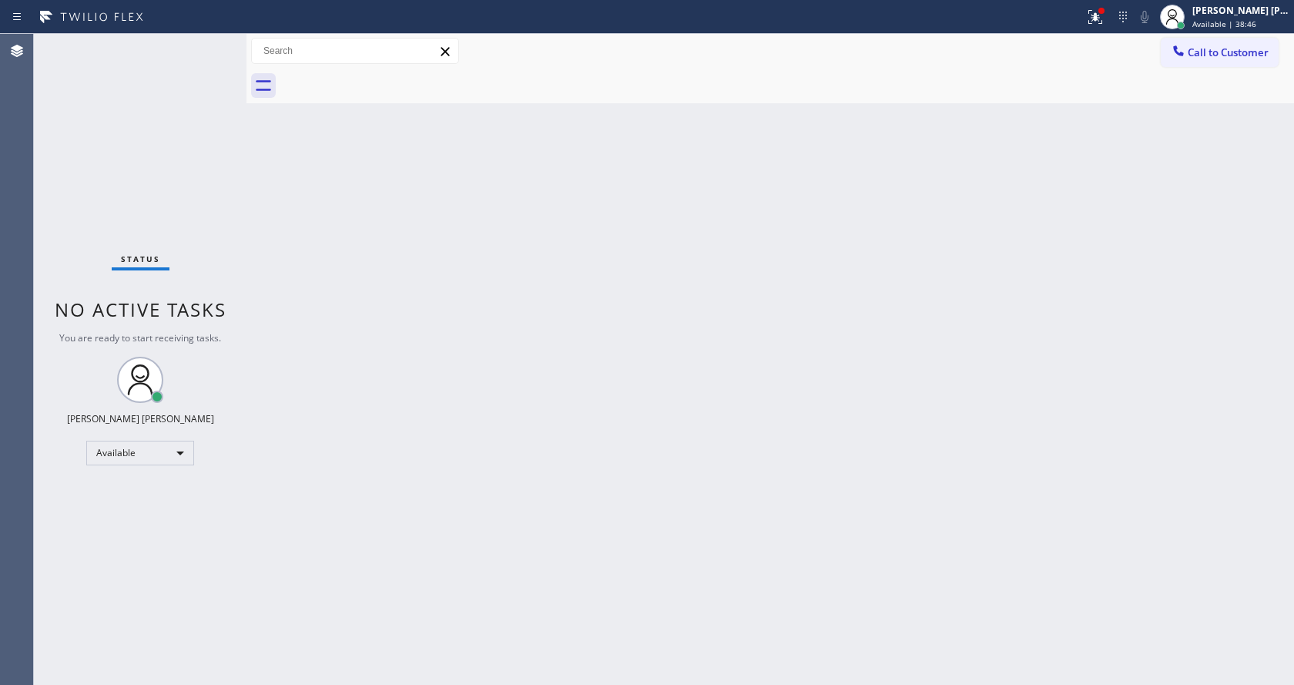
click at [330, 286] on div "Back to Dashboard Change Sender ID Customers Technicians Select a contact Outbo…" at bounding box center [769, 359] width 1047 height 651
click at [1197, 26] on div "[PERSON_NAME] [PERSON_NAME] Available | 38:48" at bounding box center [1241, 16] width 105 height 27
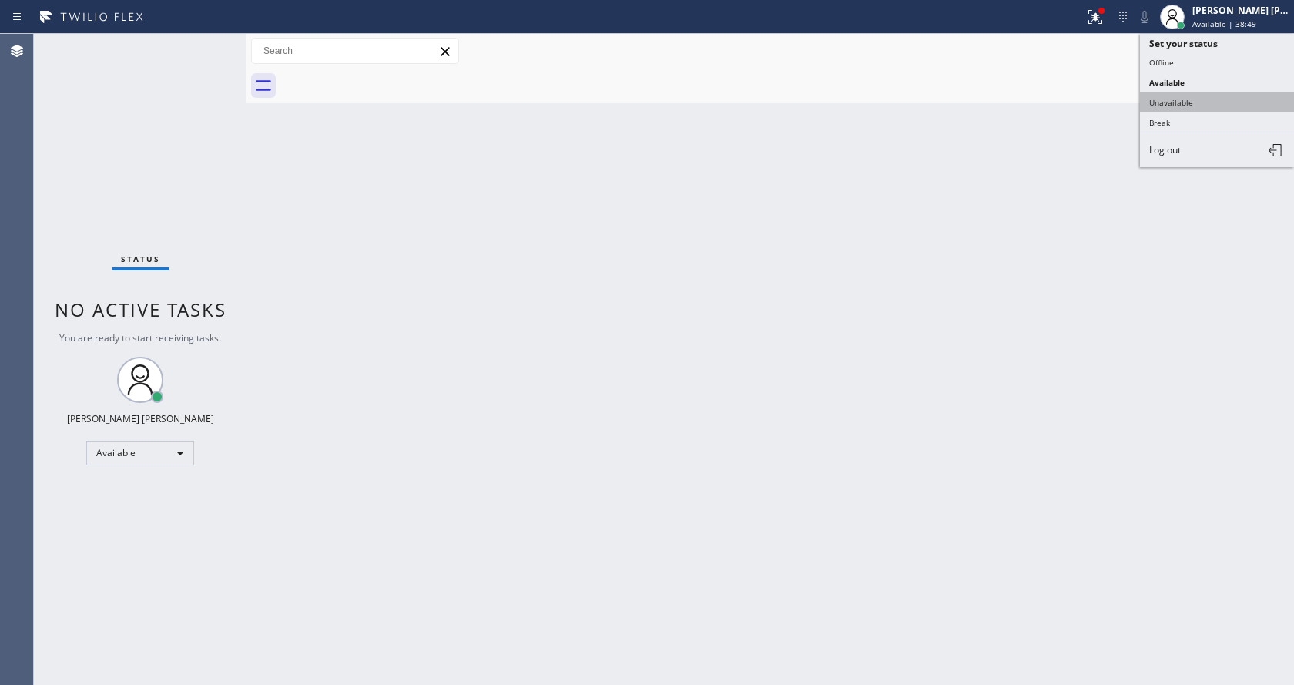
click at [1191, 108] on button "Unavailable" at bounding box center [1217, 102] width 154 height 20
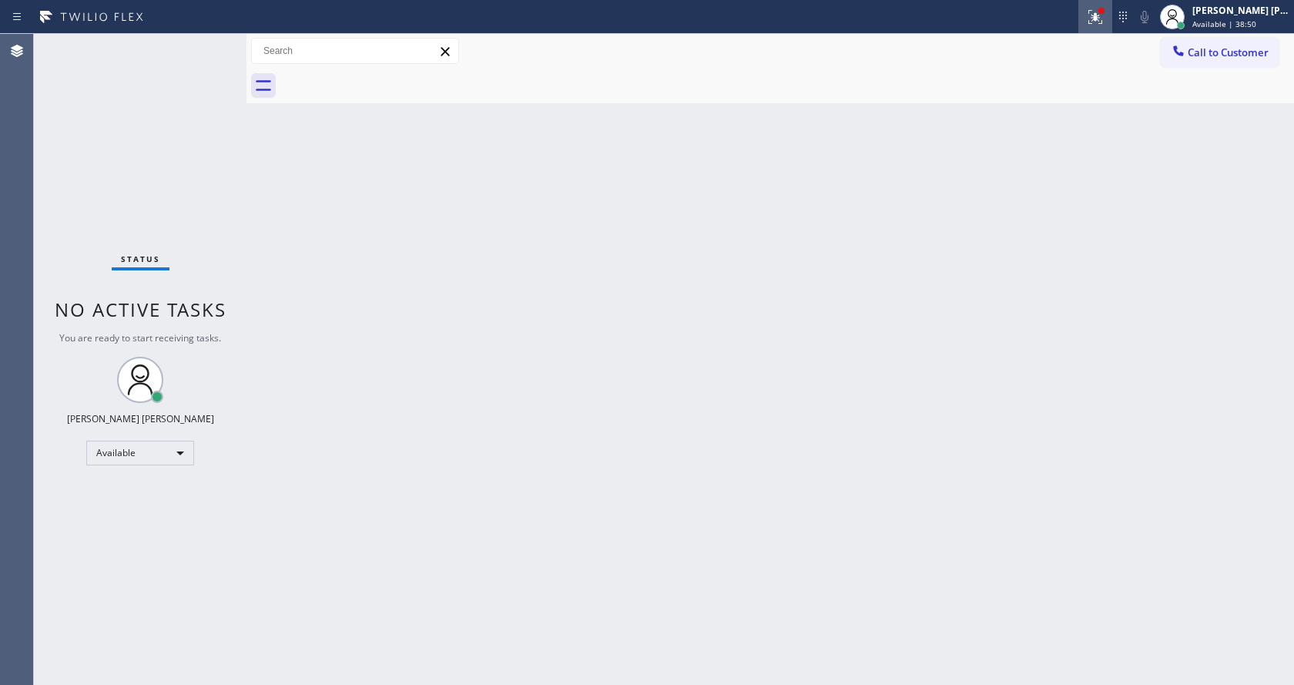
click at [1112, 21] on div at bounding box center [1095, 17] width 34 height 18
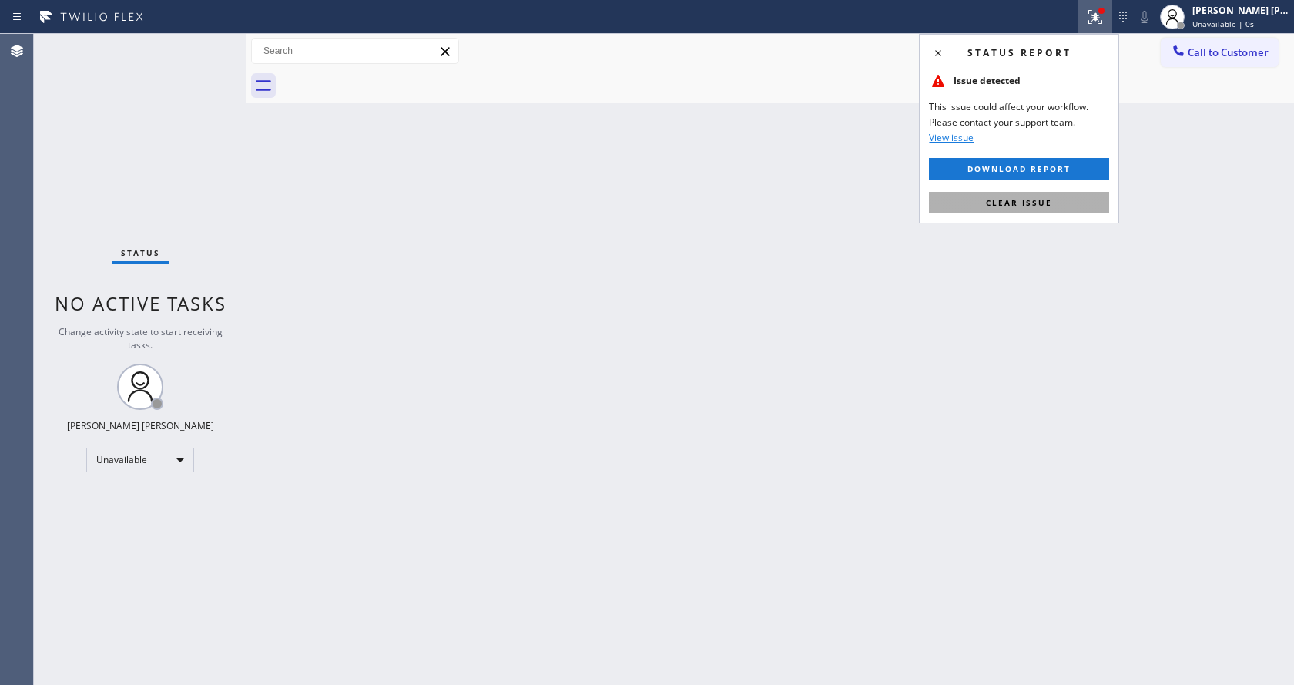
click at [1036, 204] on span "Clear issue" at bounding box center [1019, 202] width 66 height 11
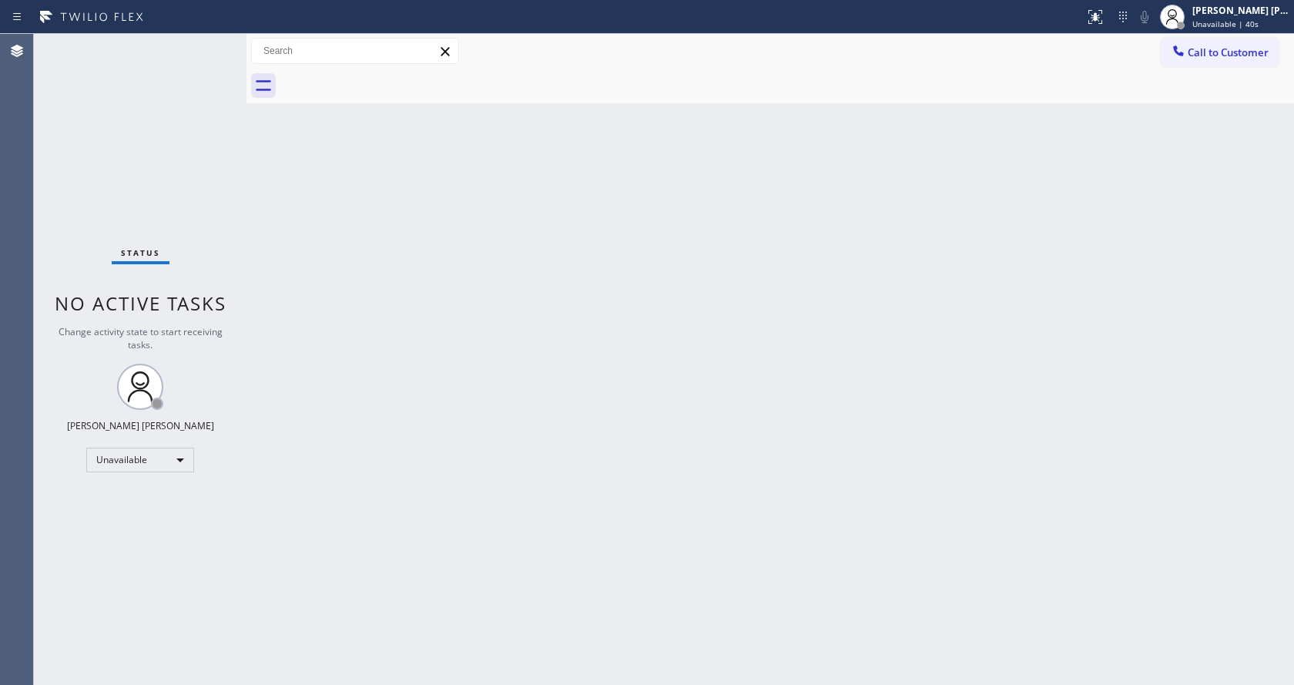
click at [375, 424] on div "Back to Dashboard Change Sender ID Customers Technicians Select a contact Outbo…" at bounding box center [769, 359] width 1047 height 651
drag, startPoint x: 718, startPoint y: 373, endPoint x: 451, endPoint y: 369, distance: 267.3
click at [718, 373] on div "Back to Dashboard Change Sender ID Customers Technicians Select a contact Outbo…" at bounding box center [769, 359] width 1047 height 651
click at [209, 43] on div "Status No active tasks Change activity state to start receiving tasks. [PERSON_…" at bounding box center [140, 359] width 213 height 651
click at [1226, 27] on span "Unavailable | 1:05" at bounding box center [1226, 23] width 69 height 11
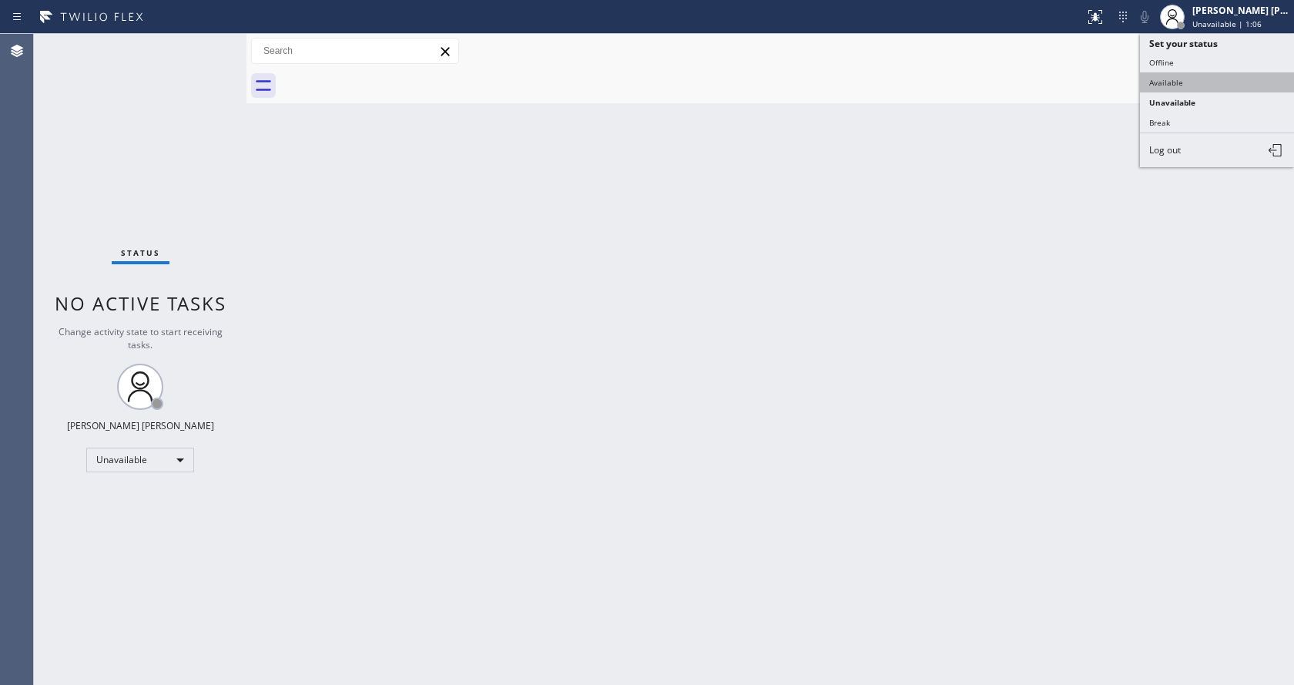
click at [1171, 83] on button "Available" at bounding box center [1217, 82] width 154 height 20
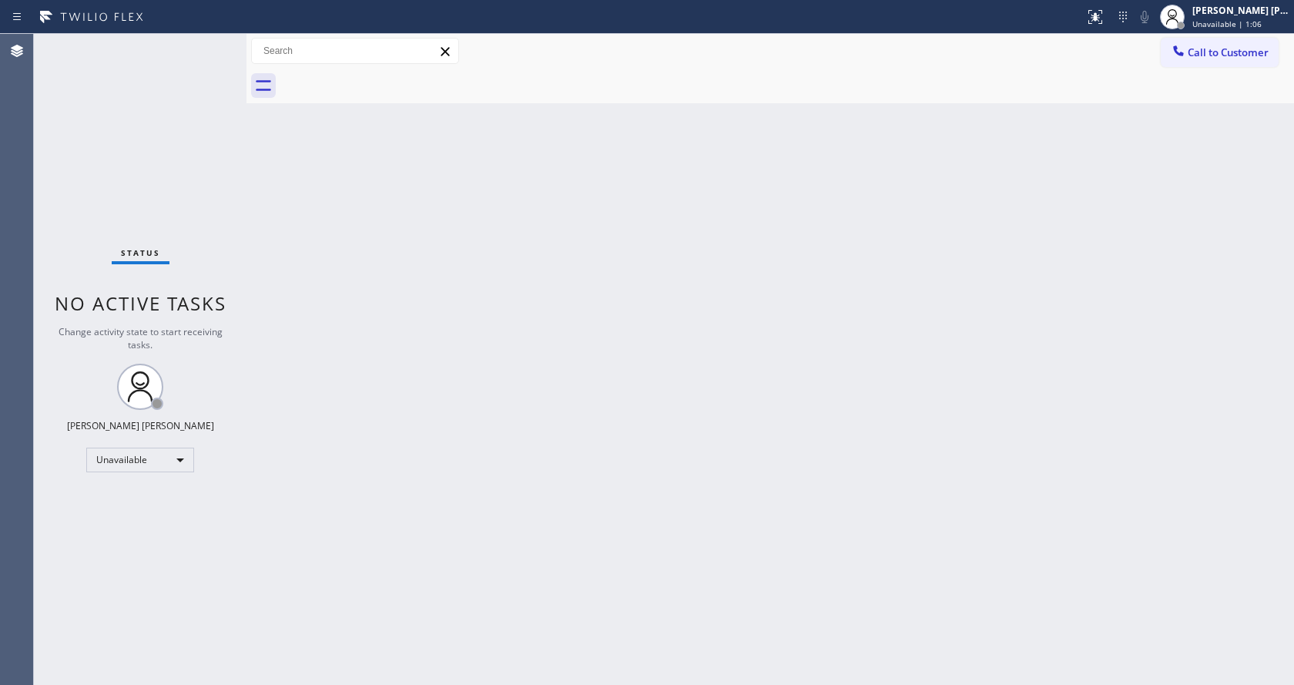
click at [417, 364] on div "Back to Dashboard Change Sender ID Customers Technicians Select a contact Outbo…" at bounding box center [769, 359] width 1047 height 651
drag, startPoint x: 245, startPoint y: 61, endPoint x: 207, endPoint y: 55, distance: 38.2
click at [207, 55] on div "Status No active tasks You are ready to start receiving tasks. [PERSON_NAME] [P…" at bounding box center [664, 359] width 1260 height 651
click at [207, 46] on div "Status No active tasks You are ready to start receiving tasks. [PERSON_NAME] [P…" at bounding box center [140, 359] width 213 height 651
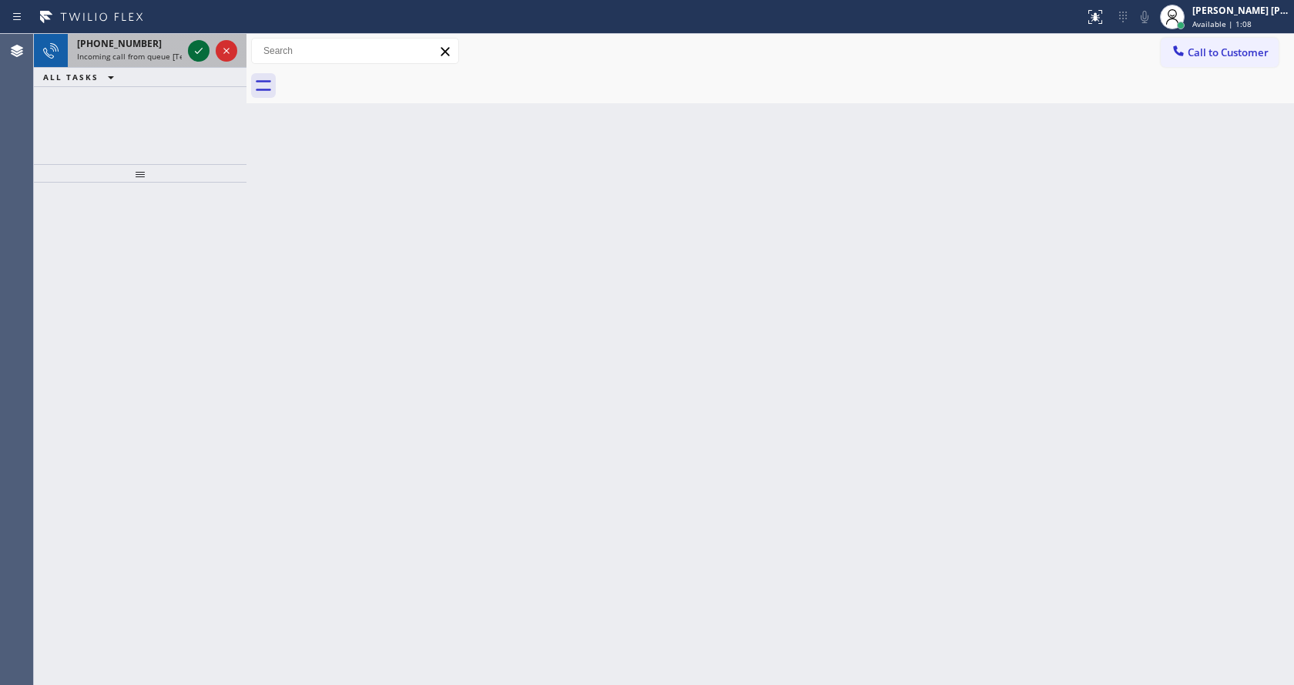
click at [206, 45] on icon at bounding box center [198, 51] width 18 height 18
click at [200, 45] on icon at bounding box center [198, 51] width 18 height 18
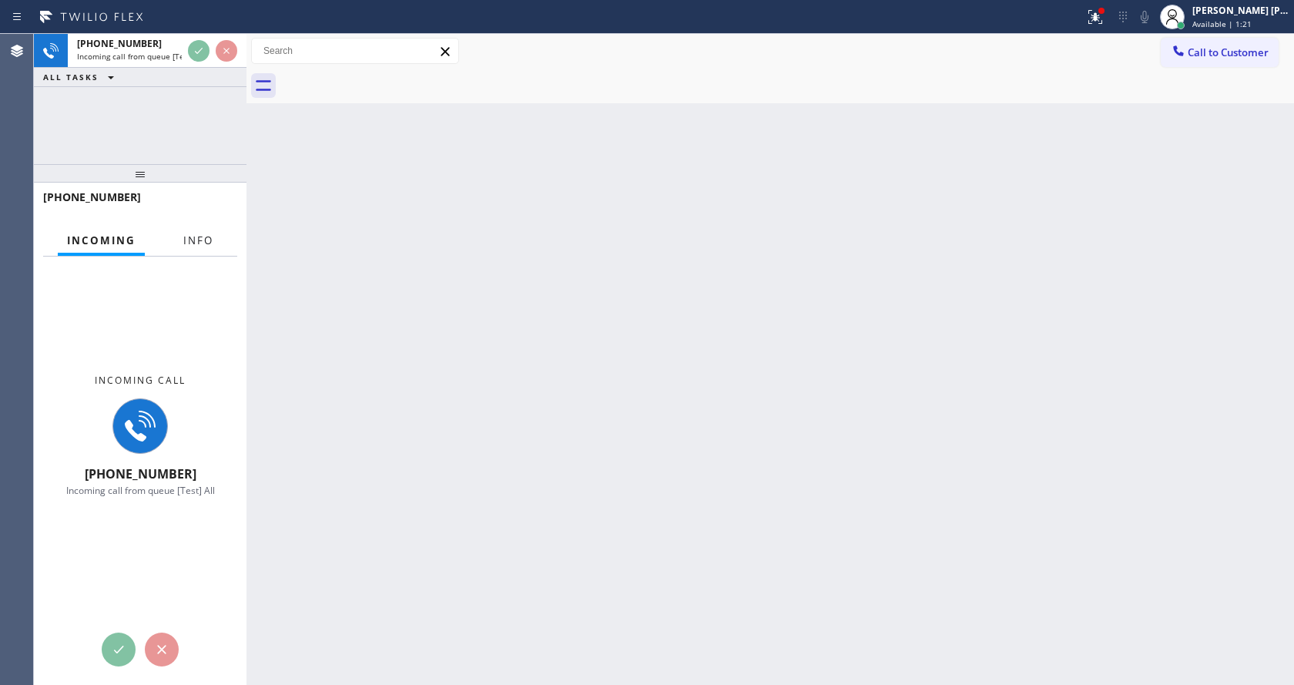
click at [194, 246] on span "Info" at bounding box center [198, 240] width 30 height 14
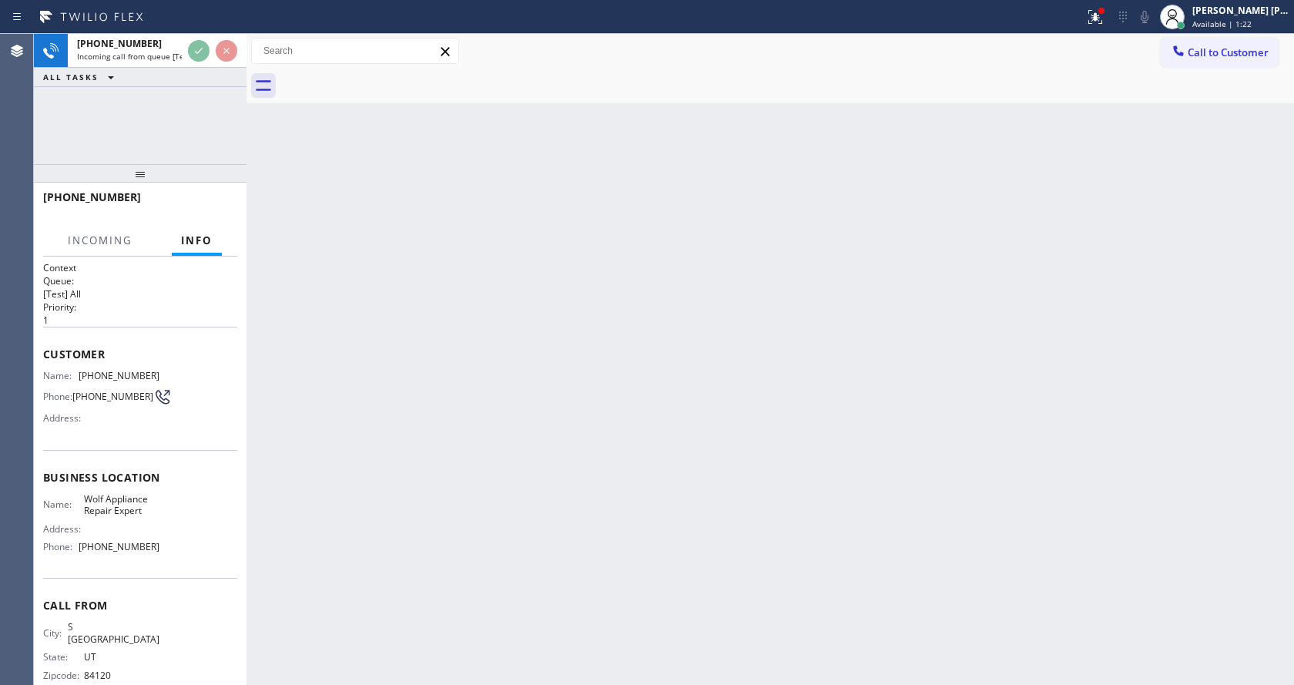
drag, startPoint x: 138, startPoint y: 173, endPoint x: 152, endPoint y: 122, distance: 51.9
click at [152, 122] on div "[PHONE_NUMBER] Incoming call from queue [Test] All ALL TASKS ALL TASKS ACTIVE T…" at bounding box center [140, 359] width 213 height 651
click at [480, 380] on div "Back to Dashboard Change Sender ID Customers Technicians Select a contact Outbo…" at bounding box center [769, 359] width 1047 height 651
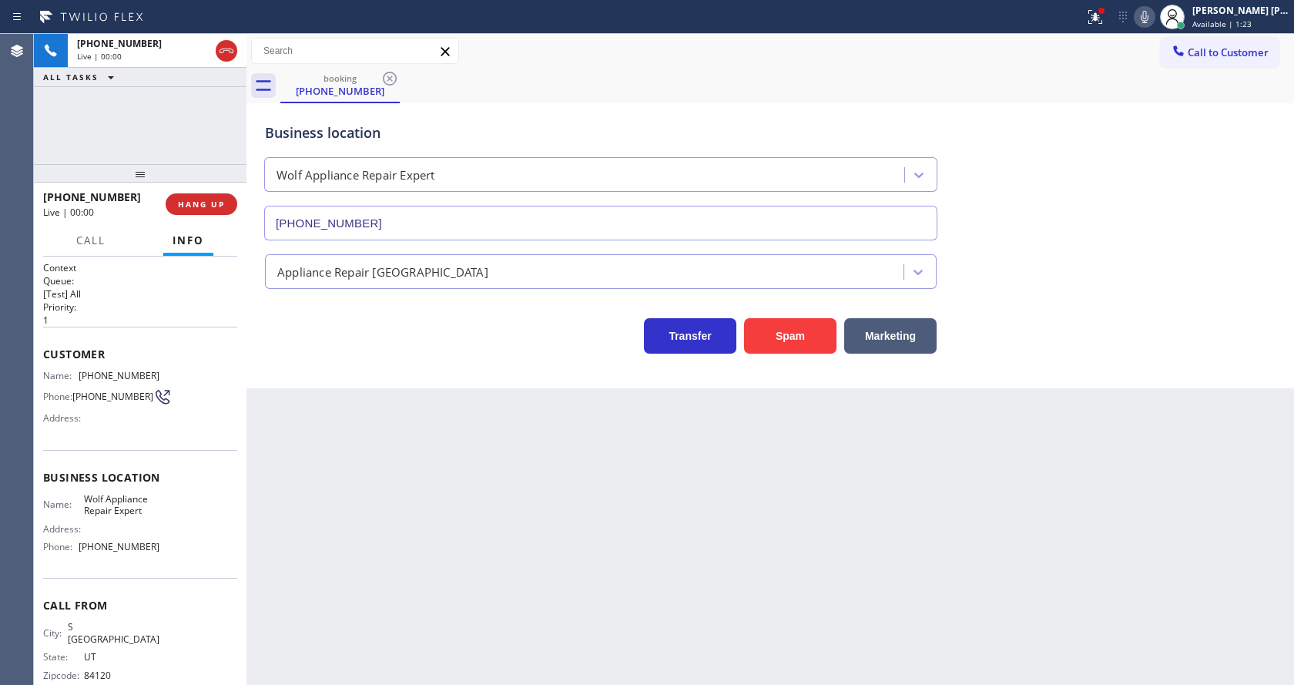
type input "[PHONE_NUMBER]"
click at [474, 505] on div "Back to Dashboard Change Sender ID Customers Technicians Select a contact Outbo…" at bounding box center [769, 359] width 1047 height 651
click at [363, 380] on div "Business location Wolf Appliance Repair Expert [PHONE_NUMBER] Appliance Repair …" at bounding box center [769, 245] width 1047 height 285
click at [826, 319] on button "Spam" at bounding box center [790, 335] width 92 height 35
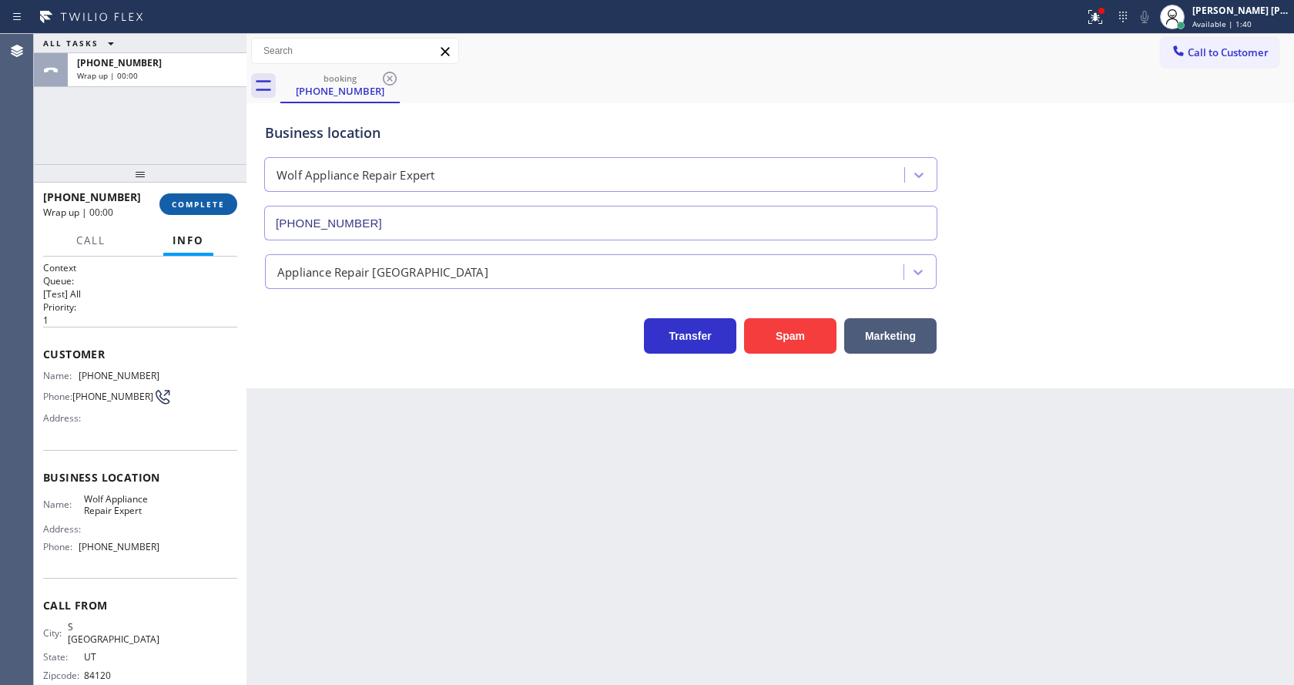
click at [174, 207] on span "COMPLETE" at bounding box center [198, 204] width 53 height 11
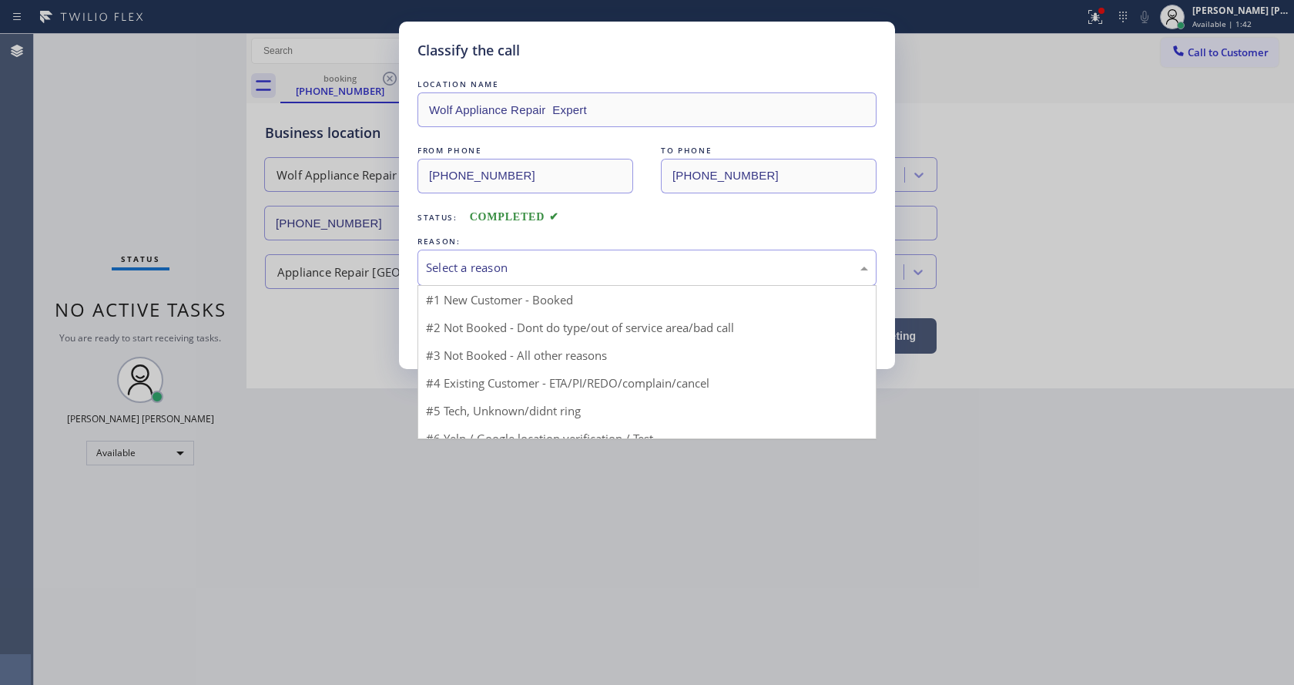
click at [527, 279] on div "Select a reason" at bounding box center [646, 268] width 459 height 36
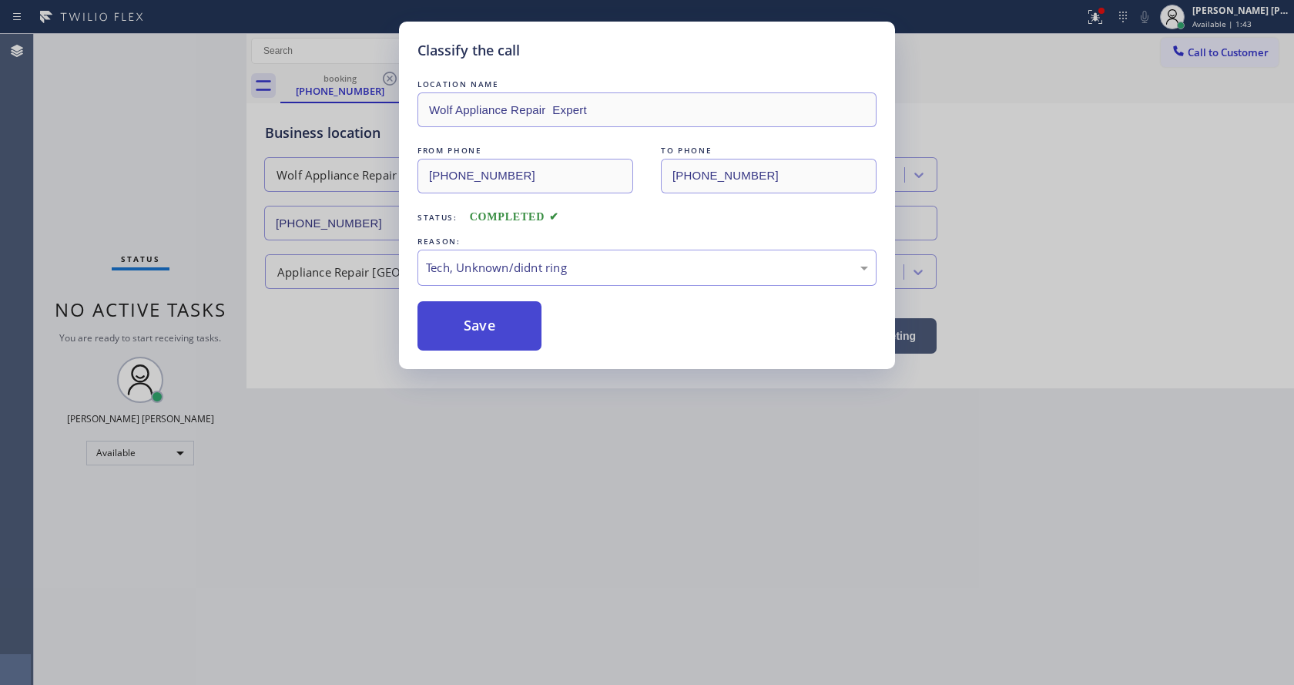
click at [491, 337] on button "Save" at bounding box center [479, 325] width 124 height 49
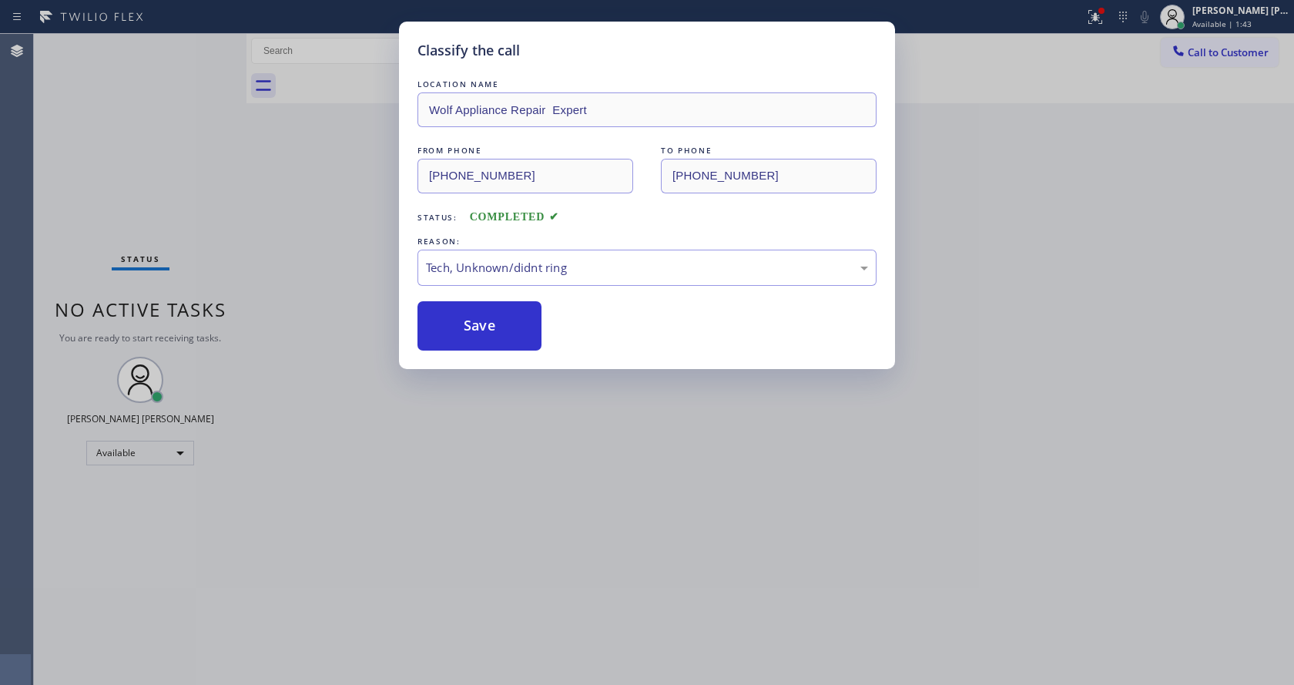
click at [518, 431] on div "Classify the call LOCATION NAME Wolf Appliance Repair Expert FROM PHONE [PHONE_…" at bounding box center [647, 342] width 1294 height 685
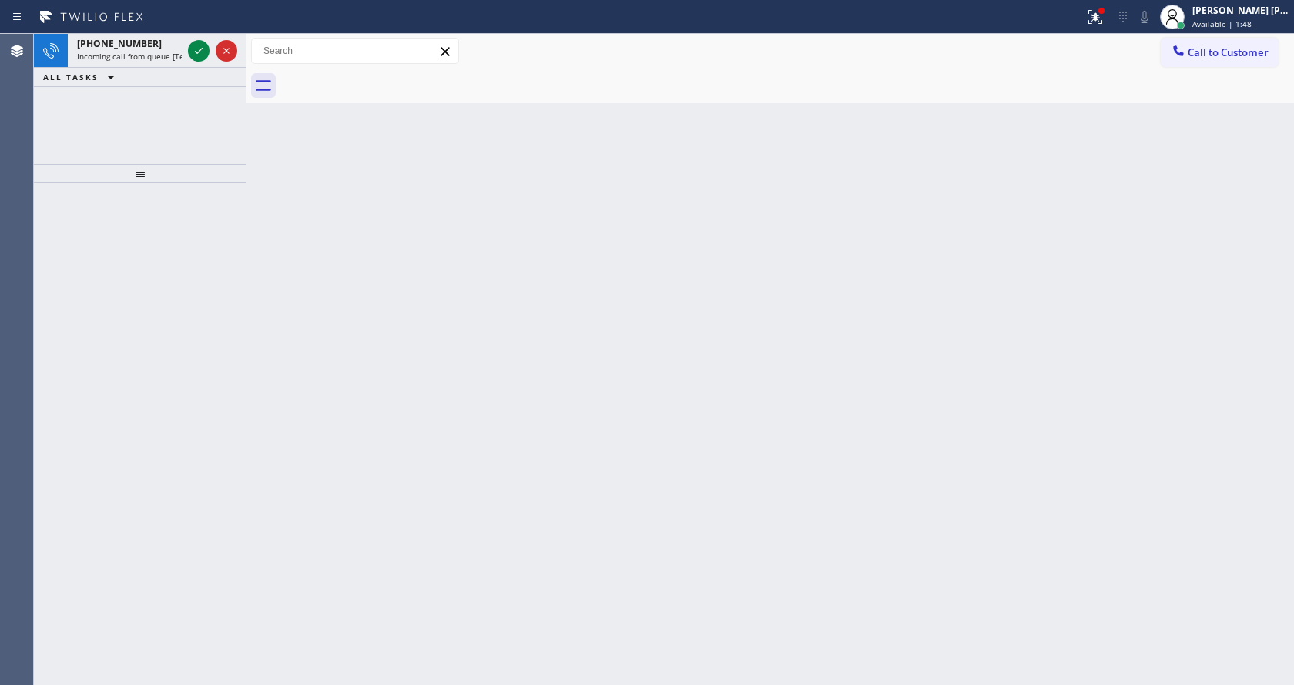
click at [202, 51] on icon at bounding box center [198, 51] width 18 height 18
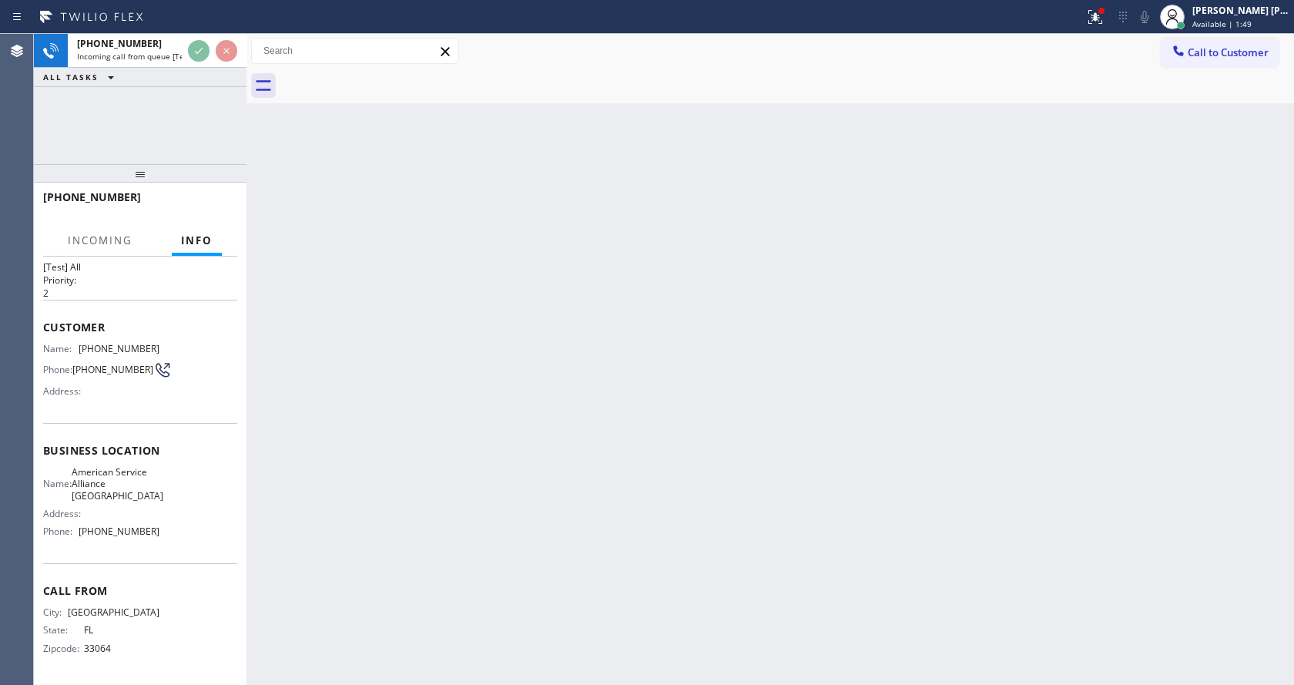
scroll to position [44, 0]
click at [459, 391] on div "Back to Dashboard Change Sender ID Customers Technicians Select a contact Outbo…" at bounding box center [769, 359] width 1047 height 651
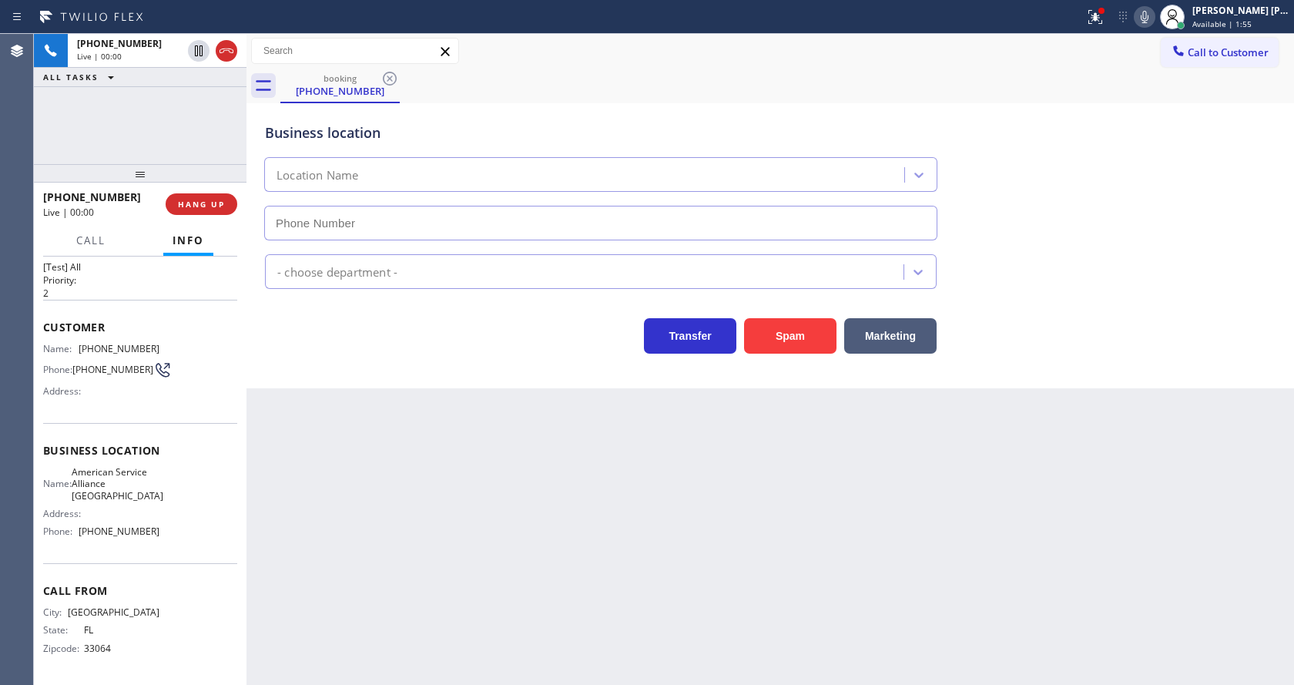
type input "[PHONE_NUMBER]"
click at [260, 493] on div "Back to Dashboard Change Sender ID Customers Technicians Select a contact Outbo…" at bounding box center [769, 359] width 1047 height 651
click at [278, 413] on div "Back to Dashboard Change Sender ID Customers Technicians Select a contact Outbo…" at bounding box center [769, 359] width 1047 height 651
click at [89, 450] on div "Business location Name: American Service Alliance [GEOGRAPHIC_DATA] Address: Ph…" at bounding box center [140, 493] width 194 height 140
drag, startPoint x: 74, startPoint y: 331, endPoint x: 149, endPoint y: 327, distance: 75.6
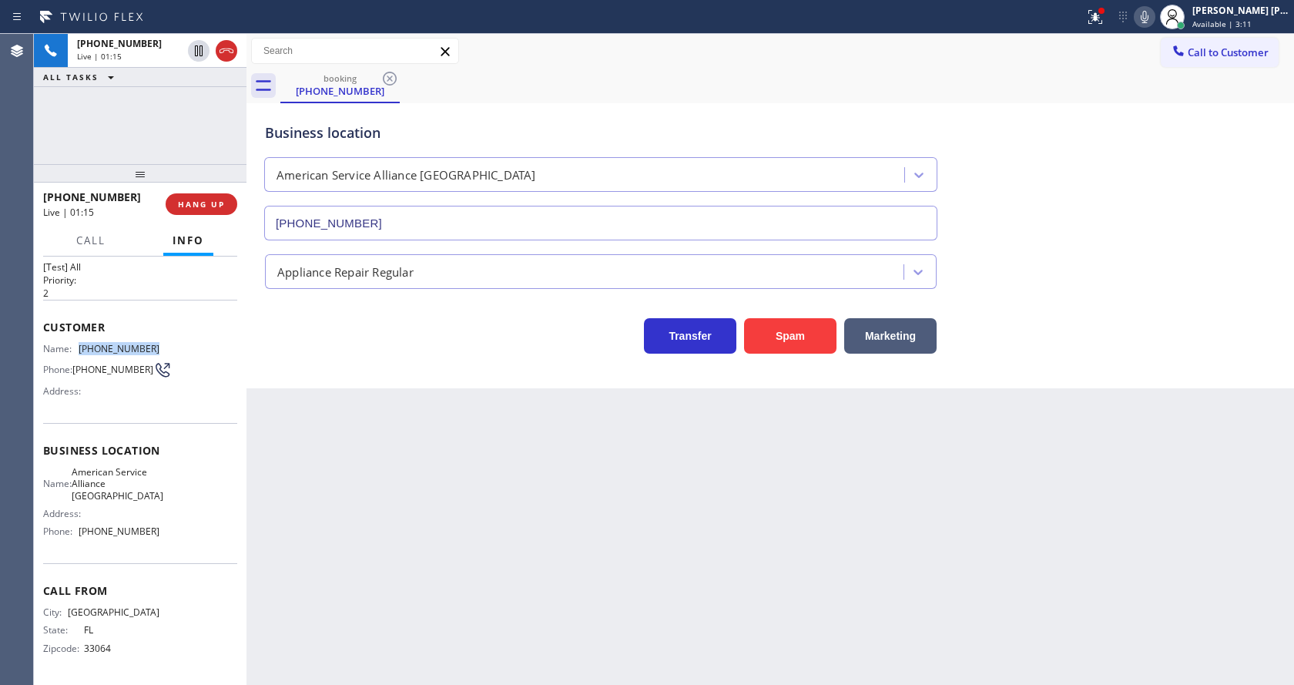
click at [149, 343] on div "Name: [PHONE_NUMBER]" at bounding box center [101, 349] width 116 height 12
drag, startPoint x: 447, startPoint y: 457, endPoint x: 418, endPoint y: 610, distance: 155.9
click at [434, 492] on div "Back to Dashboard Change Sender ID Customers Technicians Select a contact Outbo…" at bounding box center [769, 359] width 1047 height 651
click at [156, 512] on div "Name: American Service Alliance Coral Springs Address: Phone: [PHONE_NUMBER]" at bounding box center [140, 505] width 194 height 78
drag, startPoint x: 78, startPoint y: 458, endPoint x: 149, endPoint y: 488, distance: 77.7
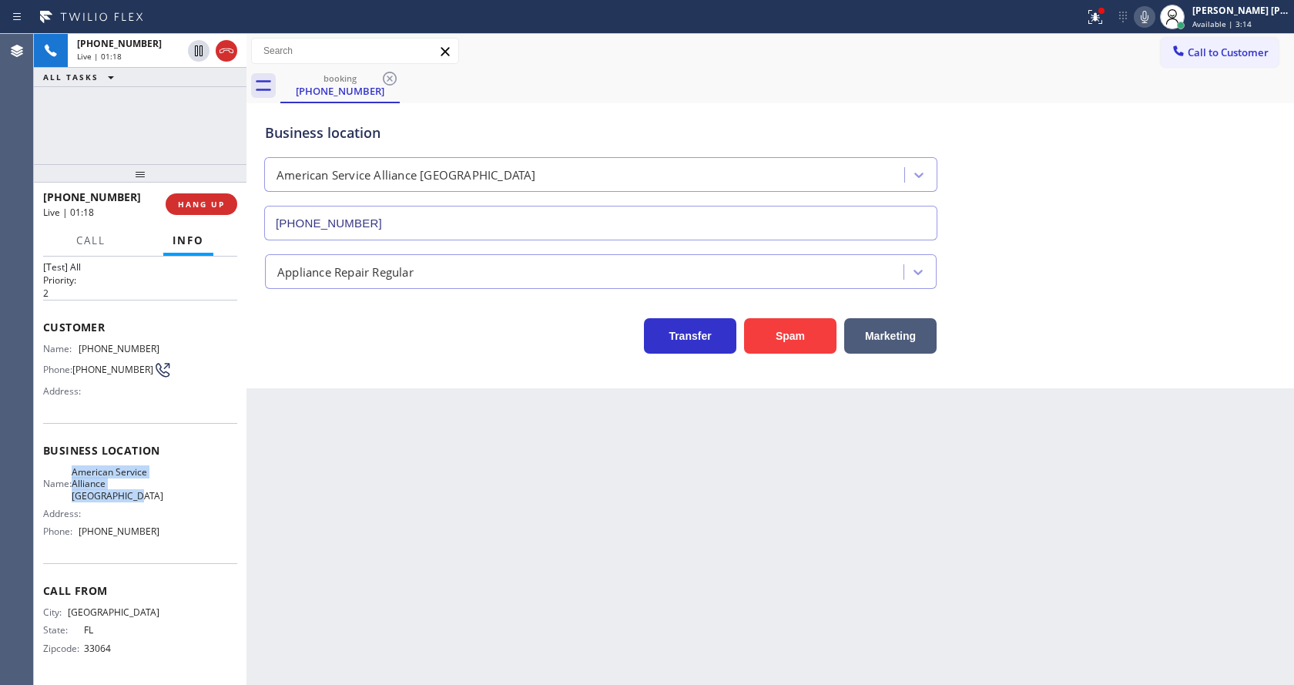
click at [149, 488] on div "Name: American Service Alliance [GEOGRAPHIC_DATA]" at bounding box center [101, 483] width 116 height 35
drag, startPoint x: 447, startPoint y: 532, endPoint x: 428, endPoint y: 571, distance: 42.7
click at [443, 538] on div "Back to Dashboard Change Sender ID Customers Technicians Select a contact Outbo…" at bounding box center [769, 359] width 1047 height 651
click at [94, 534] on div "Business location Name: American Service Alliance [GEOGRAPHIC_DATA] Address: Ph…" at bounding box center [140, 493] width 194 height 140
drag, startPoint x: 77, startPoint y: 517, endPoint x: 150, endPoint y: 523, distance: 73.4
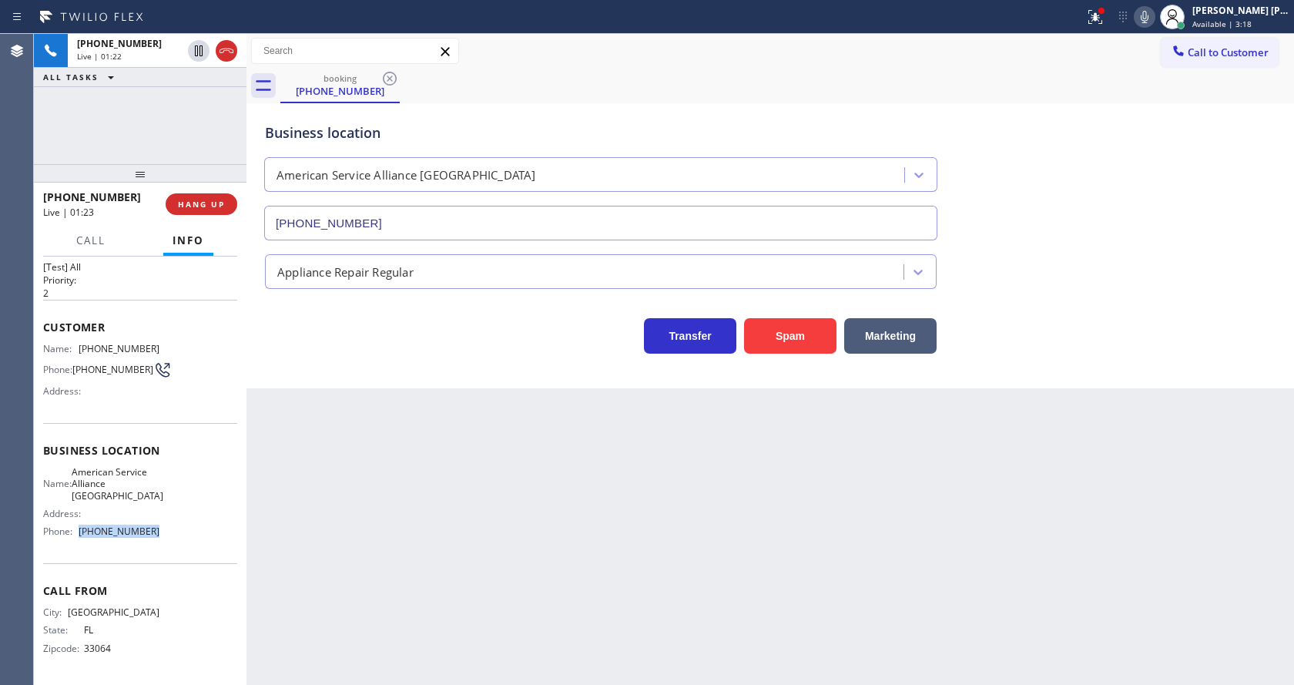
click at [150, 525] on div "Phone: [PHONE_NUMBER]" at bounding box center [101, 531] width 116 height 12
drag, startPoint x: 353, startPoint y: 516, endPoint x: 335, endPoint y: 677, distance: 162.0
click at [353, 517] on div "Back to Dashboard Change Sender ID Customers Technicians Select a contact Outbo…" at bounding box center [769, 359] width 1047 height 651
click at [589, 460] on div "Back to Dashboard Change Sender ID Customers Technicians Select a contact Outbo…" at bounding box center [769, 359] width 1047 height 651
click at [1099, 14] on icon at bounding box center [1095, 17] width 18 height 18
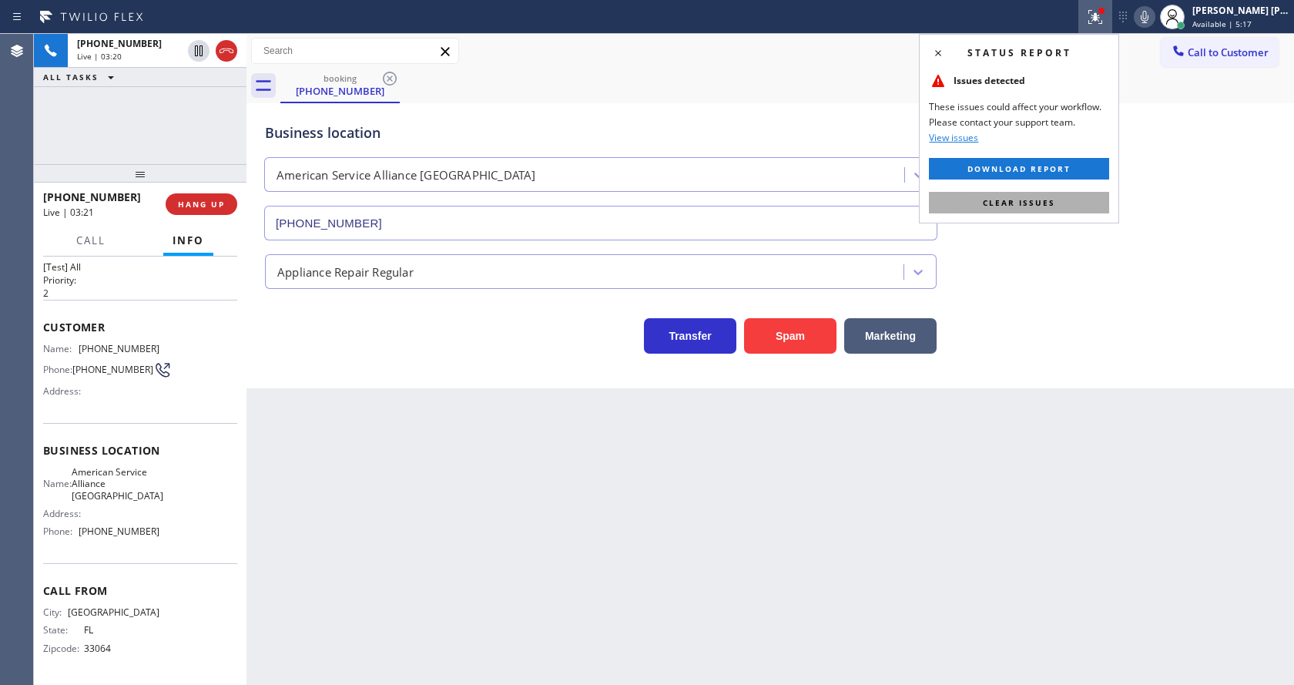
click at [1049, 209] on button "Clear issues" at bounding box center [1019, 203] width 180 height 22
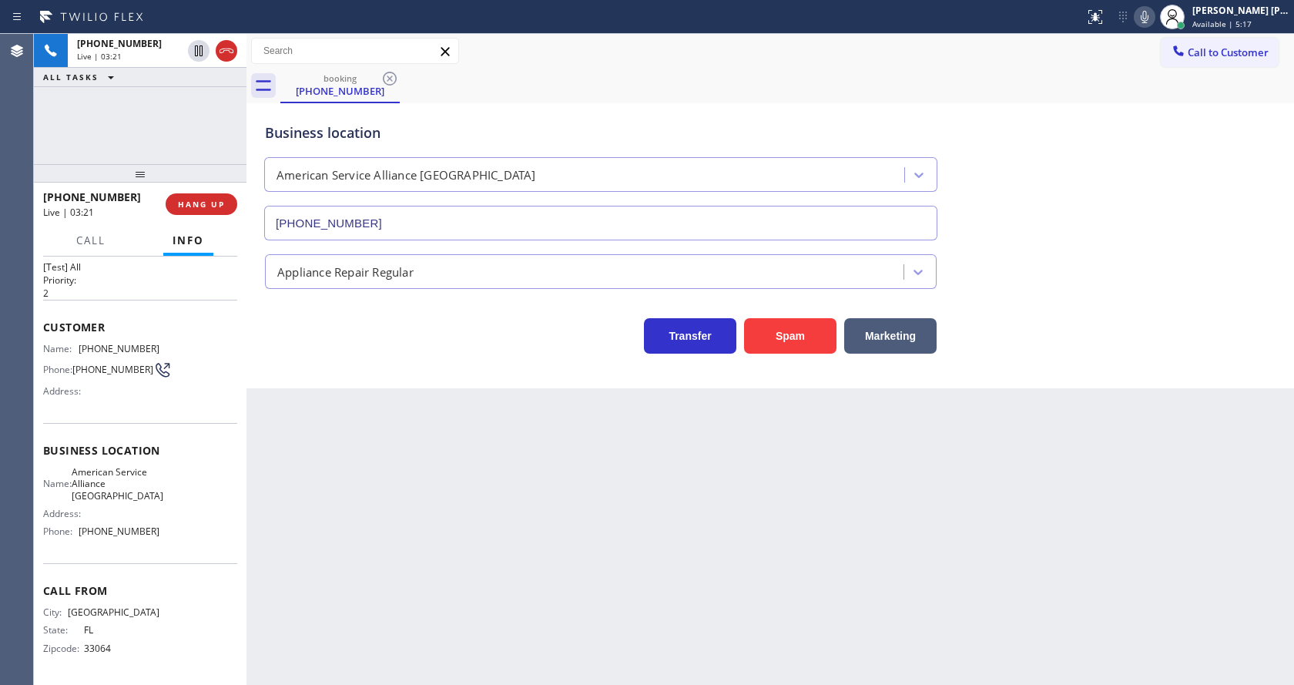
click at [1074, 219] on div "Business location American Service Alliance [GEOGRAPHIC_DATA] [PHONE_NUMBER]" at bounding box center [770, 170] width 1017 height 139
click at [1154, 13] on icon at bounding box center [1144, 17] width 18 height 18
click at [200, 53] on icon at bounding box center [199, 50] width 8 height 11
click at [331, 397] on div "Back to Dashboard Change Sender ID Customers Technicians Select a contact Outbo…" at bounding box center [769, 359] width 1047 height 651
click at [361, 651] on div "Back to Dashboard Change Sender ID Customers Technicians Select a contact Outbo…" at bounding box center [769, 359] width 1047 height 651
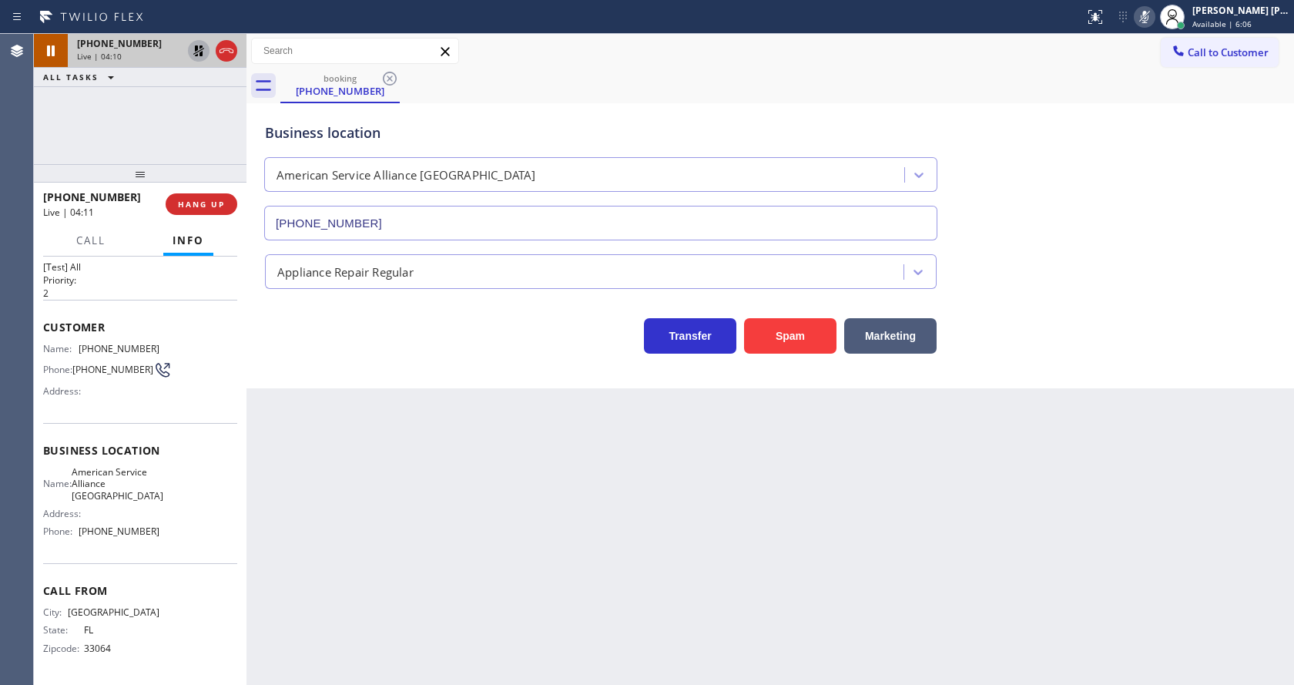
click at [196, 50] on icon at bounding box center [198, 50] width 11 height 11
click at [1143, 22] on icon at bounding box center [1144, 17] width 18 height 18
click at [1161, 98] on div "booking [PHONE_NUMBER]" at bounding box center [786, 86] width 1013 height 35
click at [477, 547] on div "Back to Dashboard Change Sender ID Customers Technicians Select a contact Outbo…" at bounding box center [769, 359] width 1047 height 651
click at [354, 596] on div "Back to Dashboard Change Sender ID Customers Technicians Select a contact Outbo…" at bounding box center [769, 359] width 1047 height 651
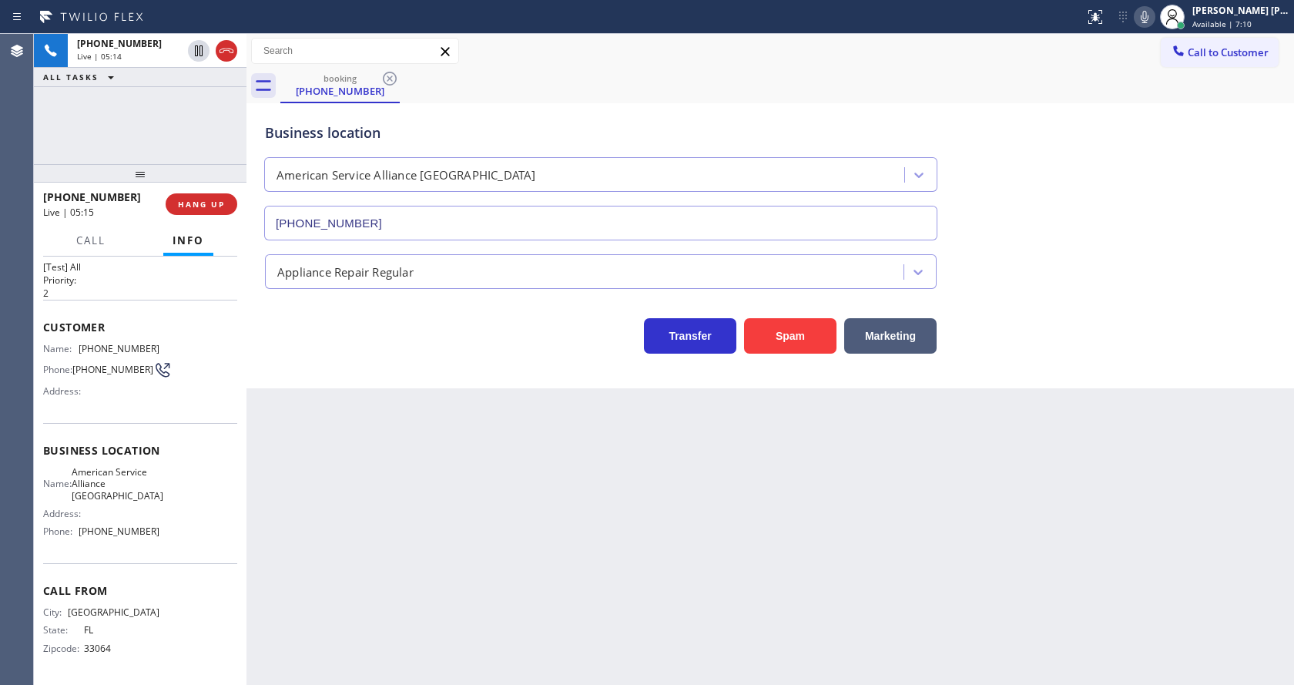
click at [359, 387] on div "Business location American Service Alliance [GEOGRAPHIC_DATA] [PHONE_NUMBER] Ap…" at bounding box center [769, 245] width 1047 height 285
drag, startPoint x: 701, startPoint y: 475, endPoint x: 677, endPoint y: 461, distance: 28.0
click at [697, 472] on div "Back to Dashboard Change Sender ID Customers Technicians Select a contact Outbo…" at bounding box center [769, 359] width 1047 height 651
click at [196, 201] on span "HANG UP" at bounding box center [201, 204] width 47 height 11
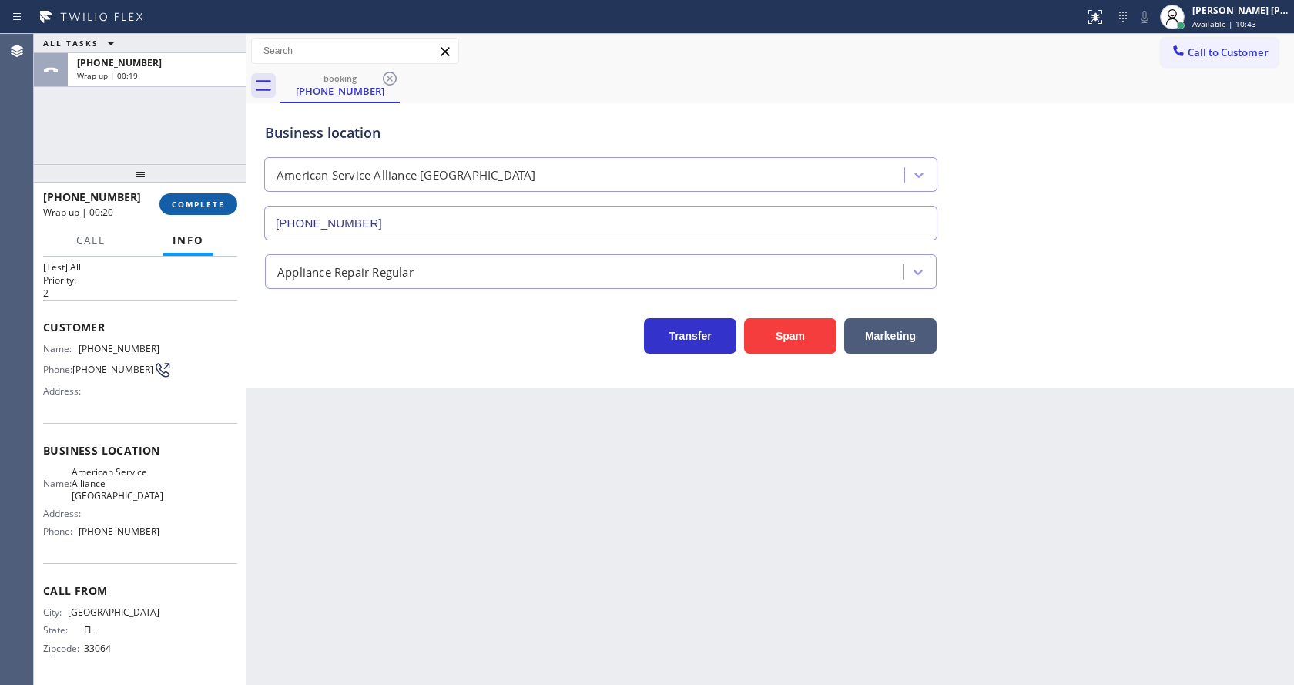
click at [189, 205] on span "COMPLETE" at bounding box center [198, 204] width 53 height 11
click at [213, 203] on span "COMPLETE" at bounding box center [198, 204] width 53 height 11
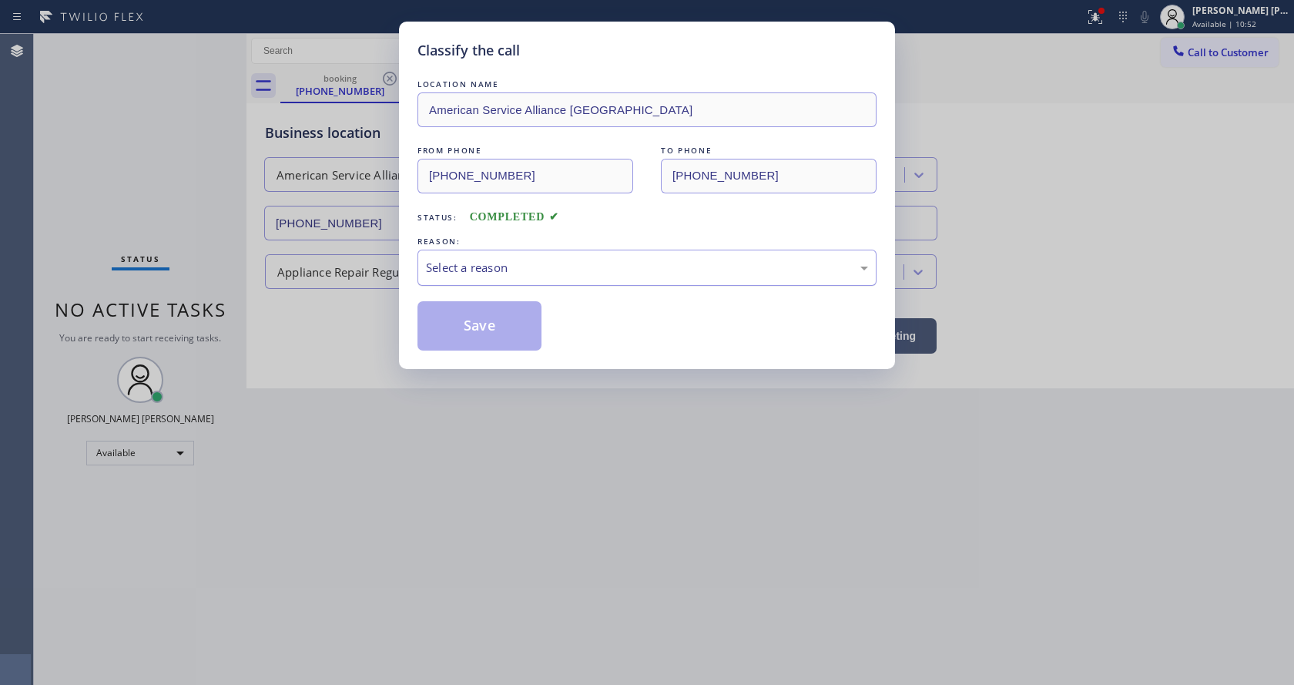
click at [484, 260] on div "Select a reason" at bounding box center [647, 268] width 442 height 18
click at [474, 333] on button "Save" at bounding box center [479, 325] width 124 height 49
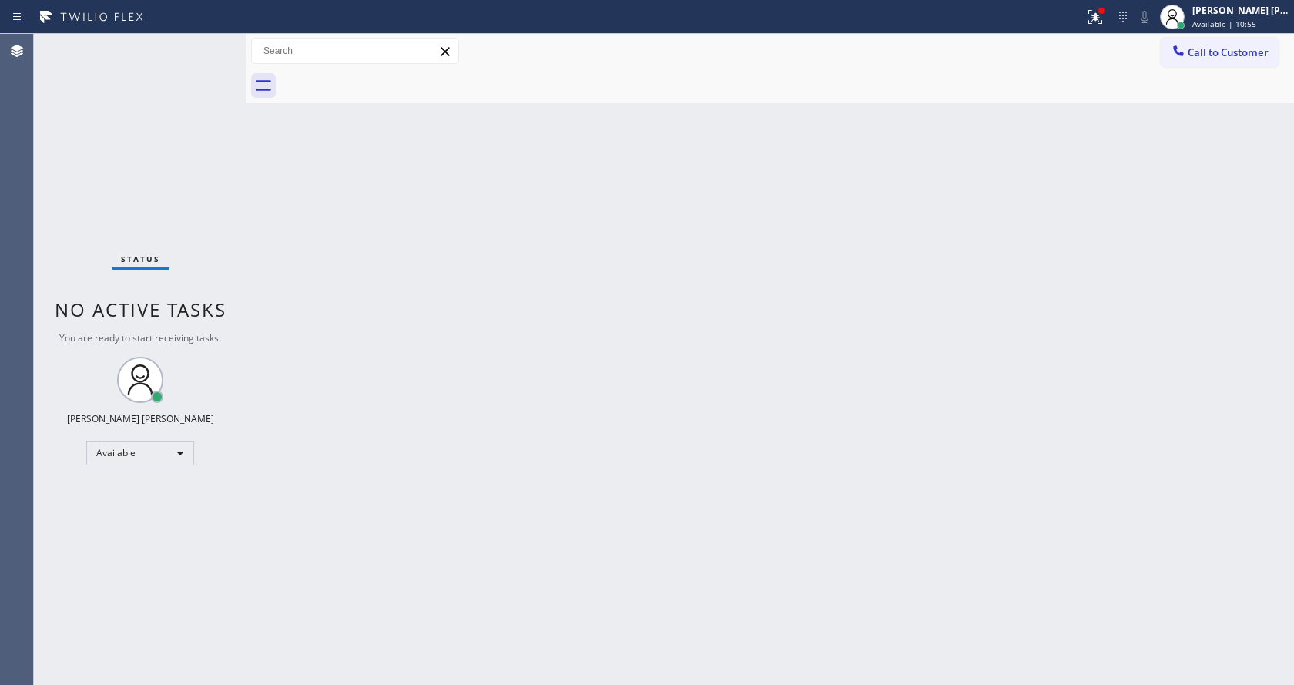
click at [625, 362] on div "Back to Dashboard Change Sender ID Customers Technicians Select a contact Outbo…" at bounding box center [769, 359] width 1047 height 651
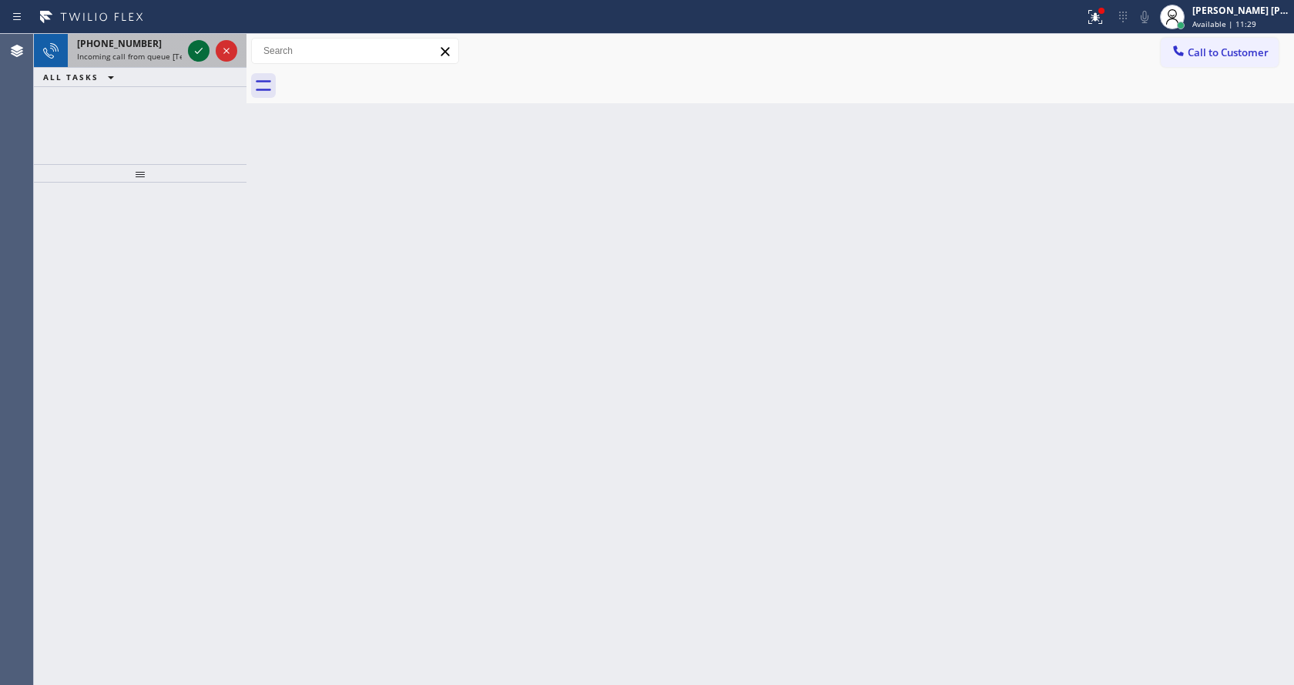
click at [198, 47] on icon at bounding box center [198, 51] width 18 height 18
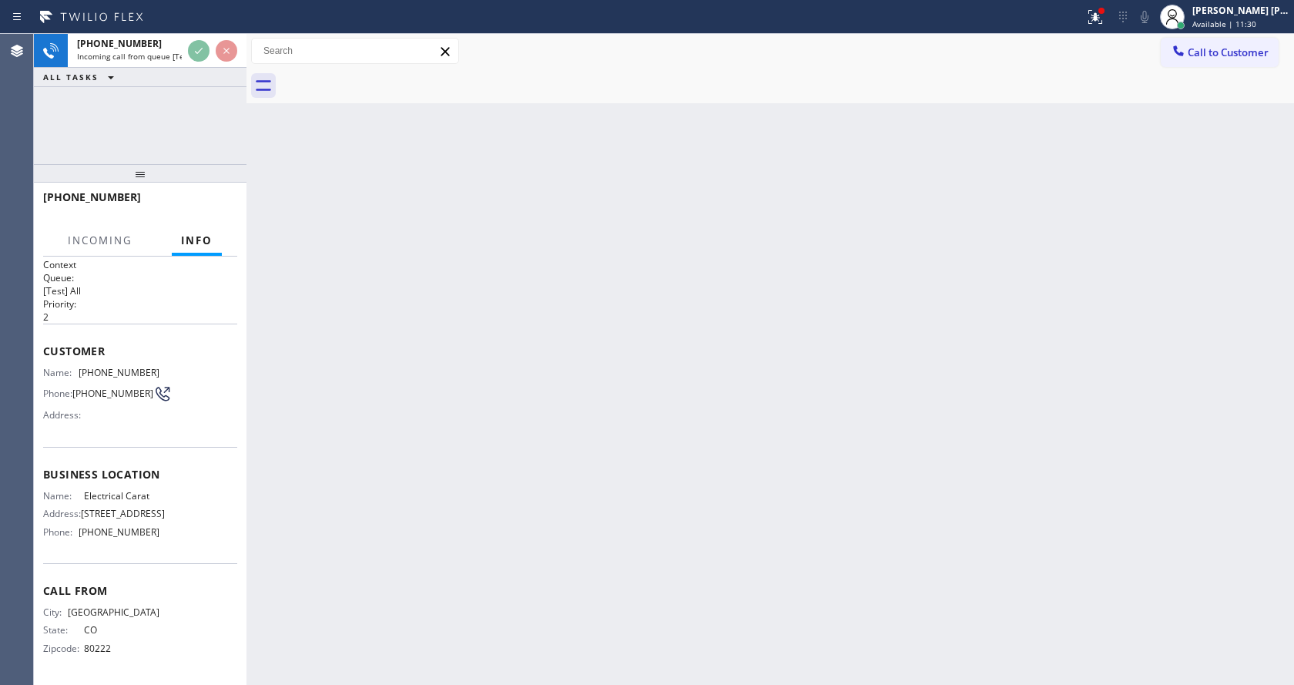
scroll to position [8, 0]
click at [665, 441] on div "Back to Dashboard Change Sender ID Customers Technicians Select a contact Outbo…" at bounding box center [769, 359] width 1047 height 651
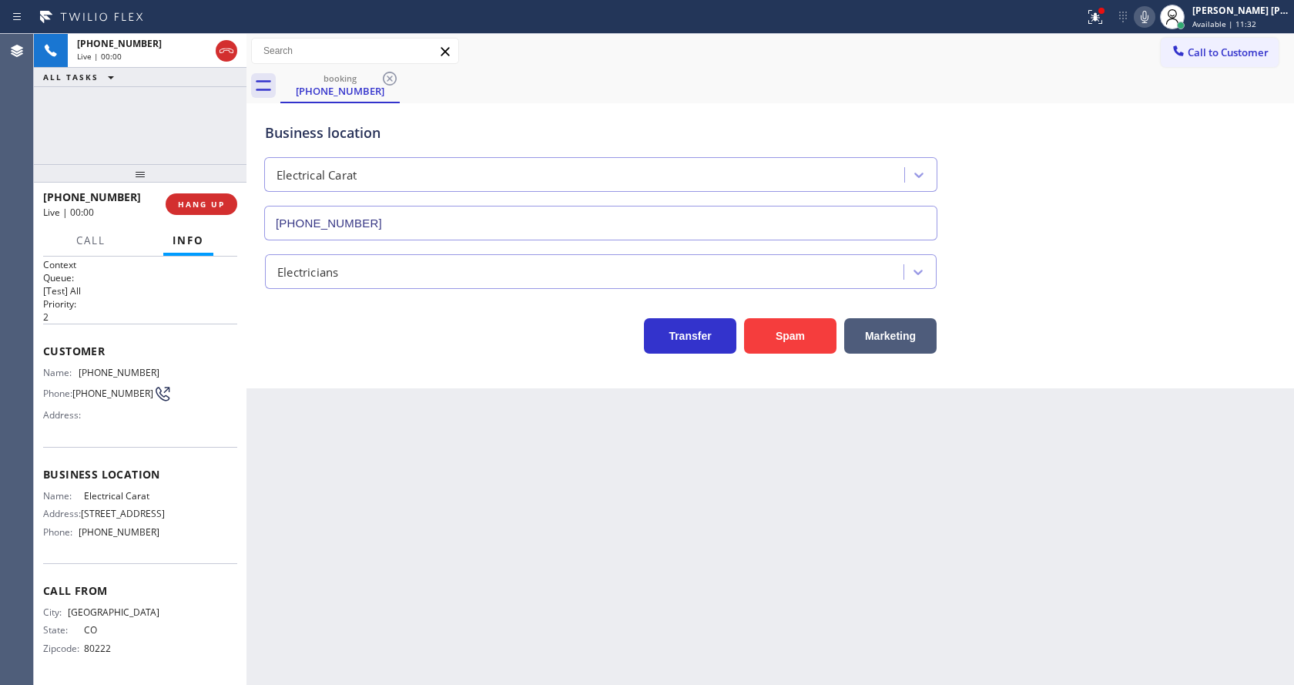
type input "[PHONE_NUMBER]"
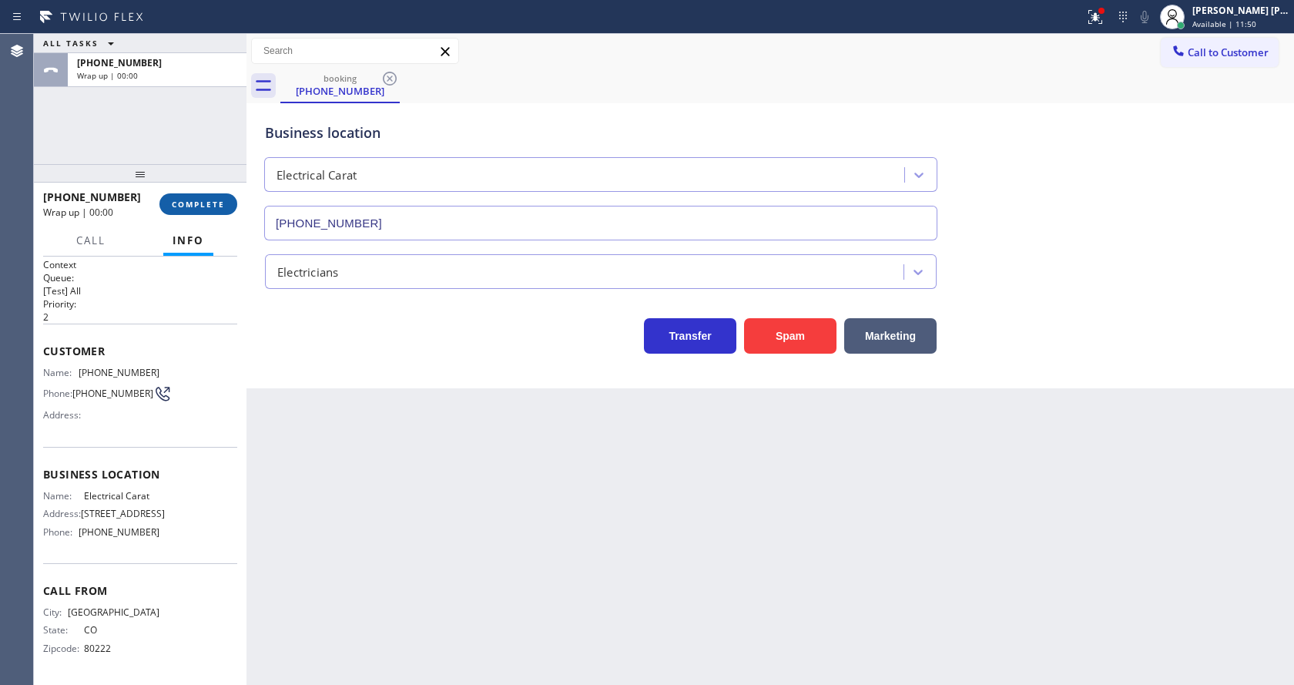
click at [193, 202] on span "COMPLETE" at bounding box center [198, 204] width 53 height 11
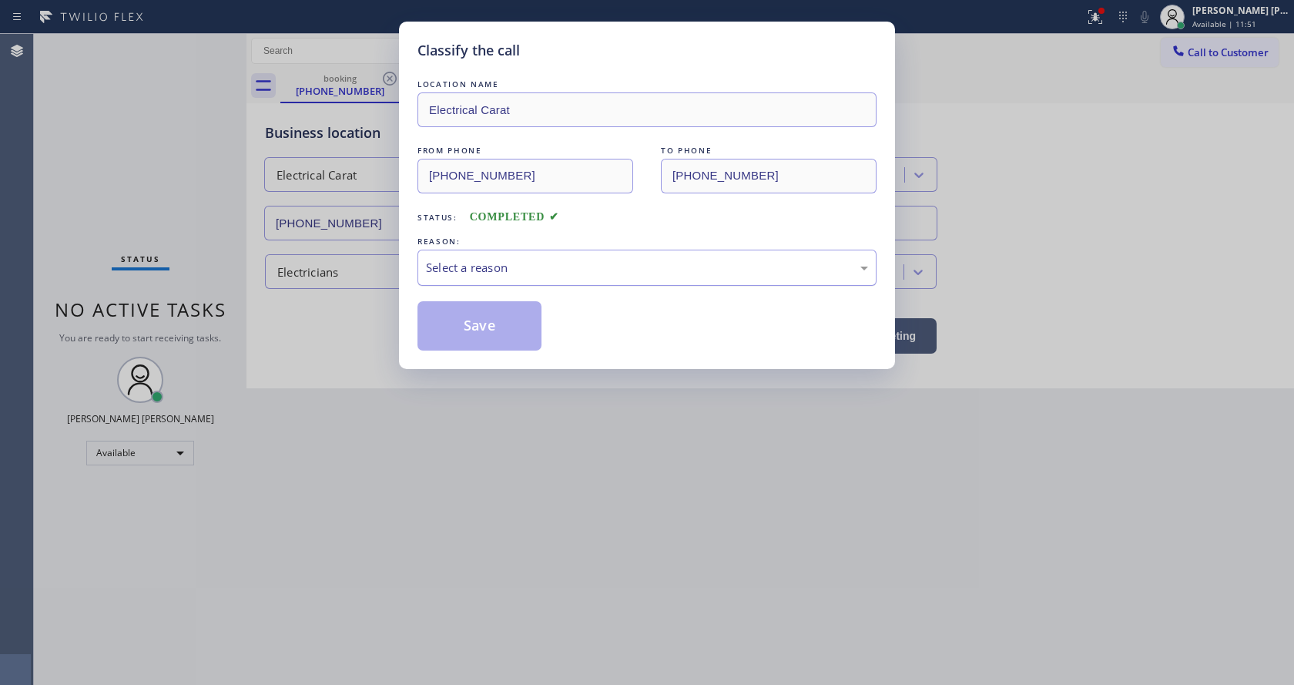
click at [521, 274] on div "Select a reason" at bounding box center [647, 268] width 442 height 18
drag, startPoint x: 477, startPoint y: 314, endPoint x: 559, endPoint y: 404, distance: 121.0
click at [477, 315] on button "Save" at bounding box center [479, 325] width 124 height 49
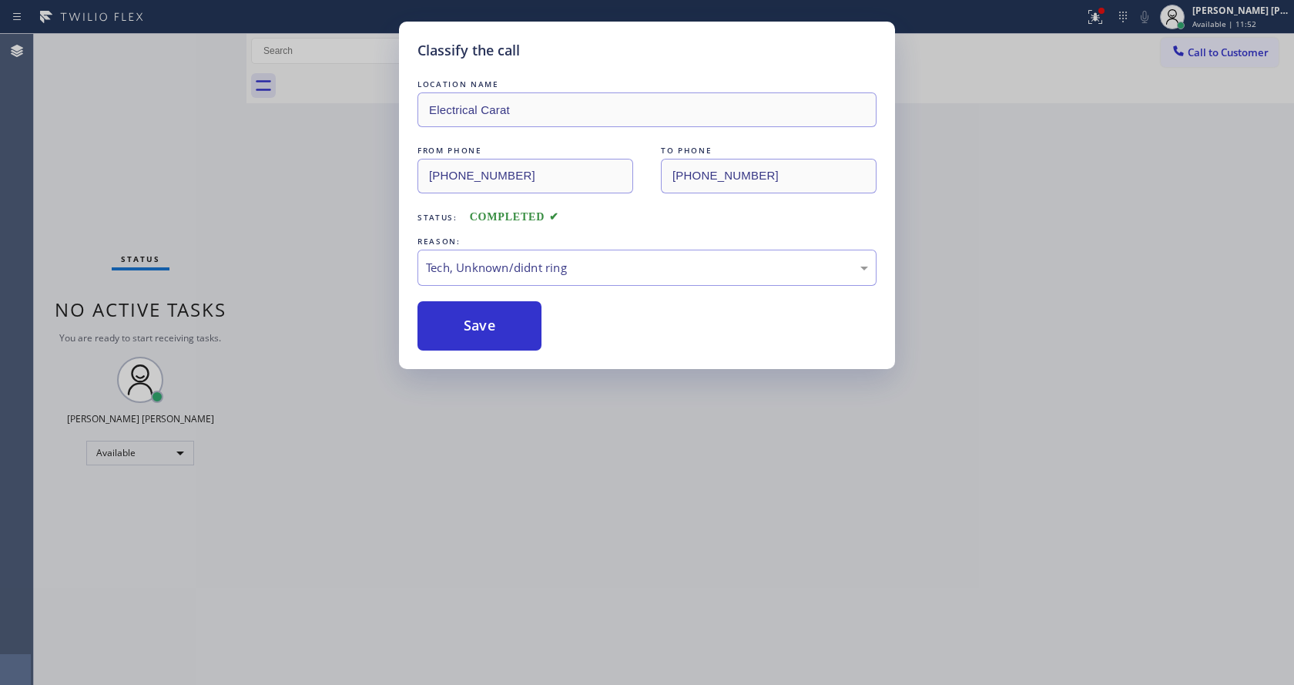
click at [559, 404] on div "Classify the call LOCATION NAME Electrical Carat FROM PHONE [PHONE_NUMBER] TO P…" at bounding box center [647, 342] width 1294 height 685
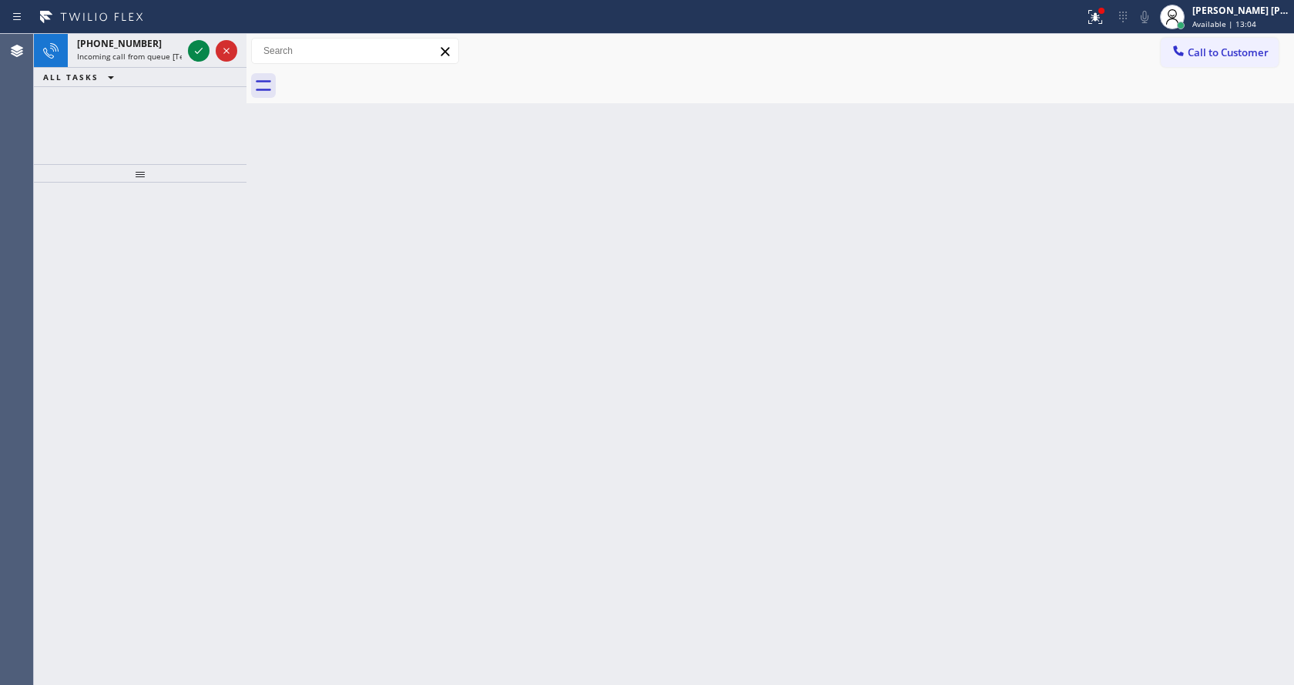
click at [444, 504] on div "Back to Dashboard Change Sender ID Customers Technicians Select a contact Outbo…" at bounding box center [769, 359] width 1047 height 651
click at [198, 50] on icon at bounding box center [198, 51] width 18 height 18
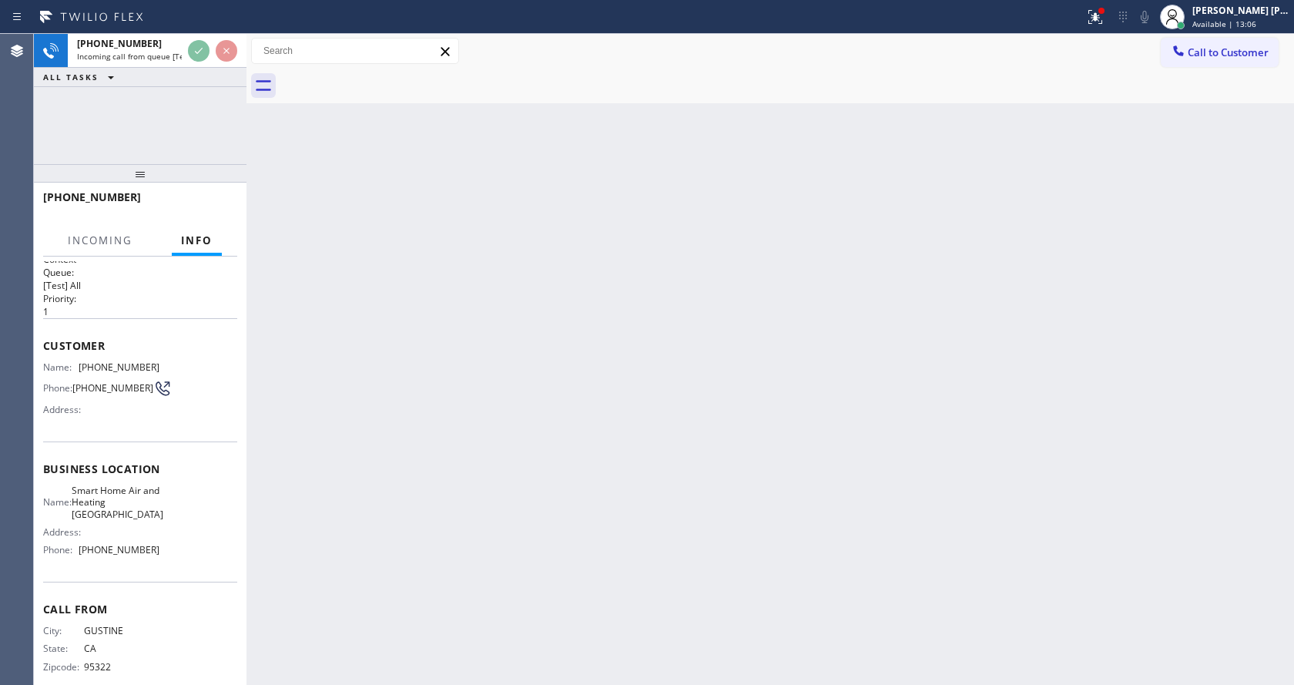
scroll to position [32, 0]
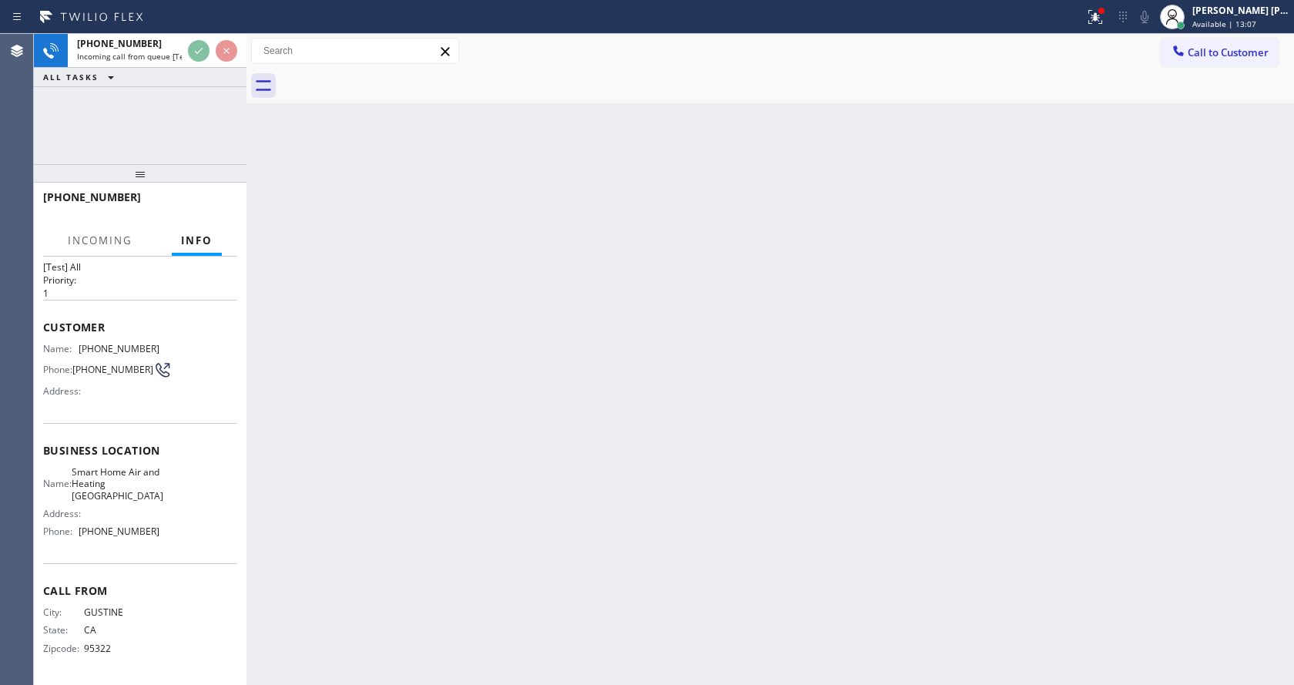
click at [669, 467] on div "Back to Dashboard Change Sender ID Customers Technicians Select a contact Outbo…" at bounding box center [769, 359] width 1047 height 651
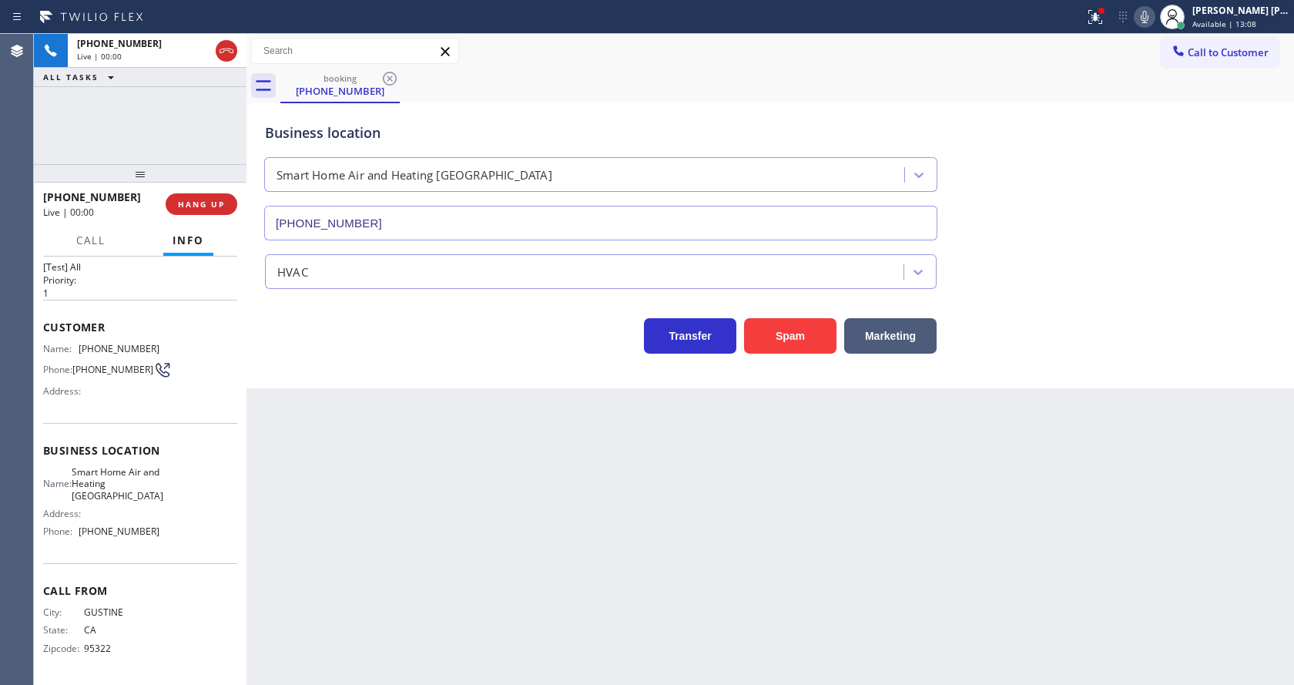
type input "[PHONE_NUMBER]"
click at [317, 384] on div "Business location Smart Home Air and Heating [GEOGRAPHIC_DATA] [PHONE_NUMBER] H…" at bounding box center [769, 245] width 1047 height 285
click at [505, 494] on div "Back to Dashboard Change Sender ID Customers Technicians Select a contact Outbo…" at bounding box center [769, 359] width 1047 height 651
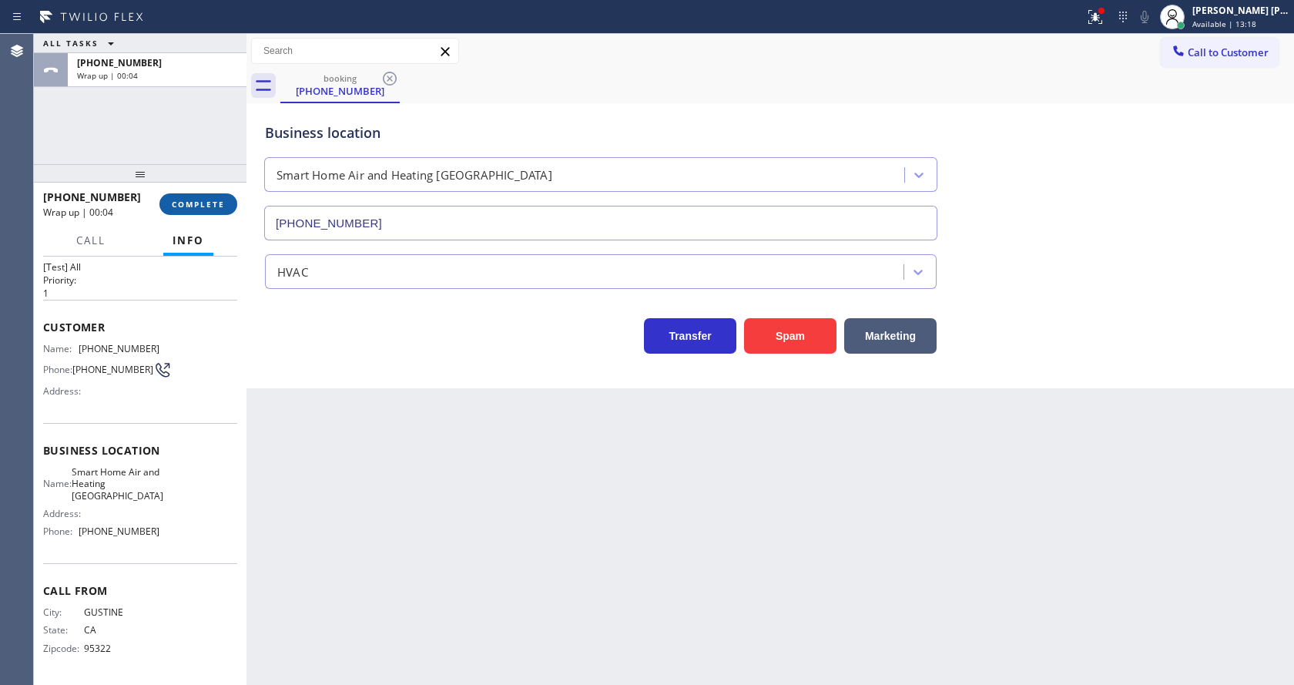
click at [180, 195] on button "COMPLETE" at bounding box center [198, 204] width 78 height 22
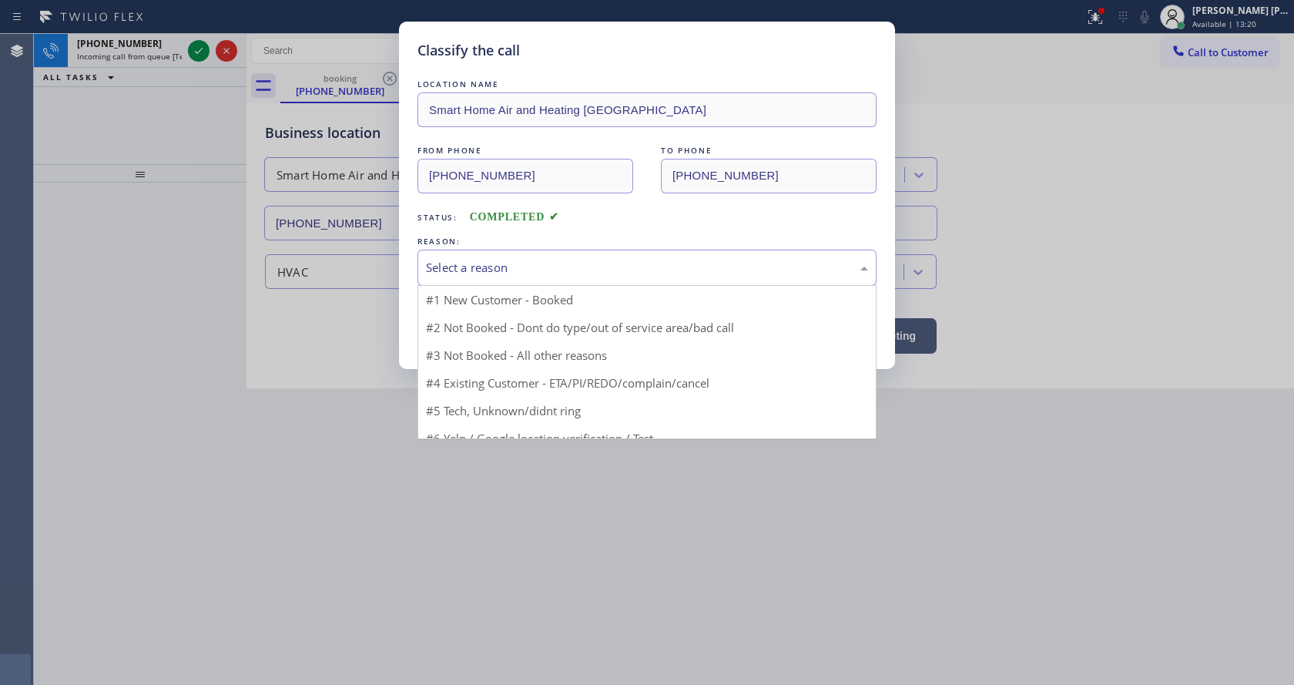
click at [445, 265] on div "Select a reason" at bounding box center [647, 268] width 442 height 18
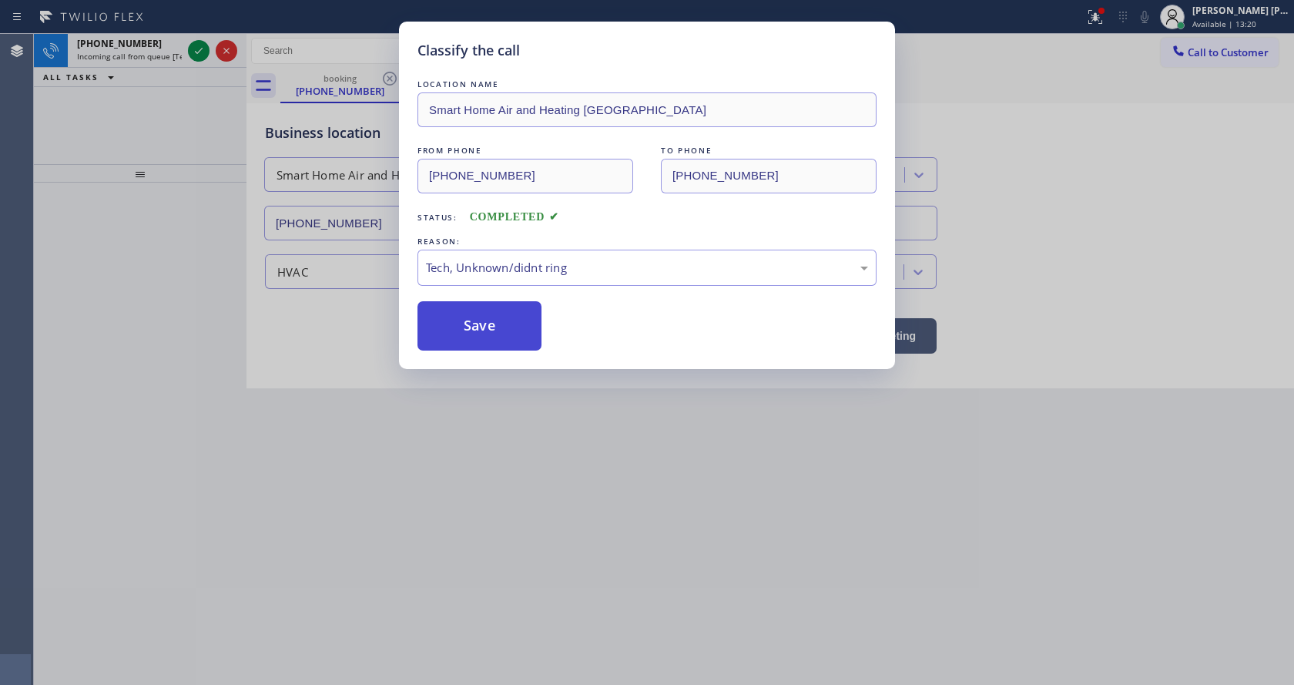
click at [474, 323] on button "Save" at bounding box center [479, 325] width 124 height 49
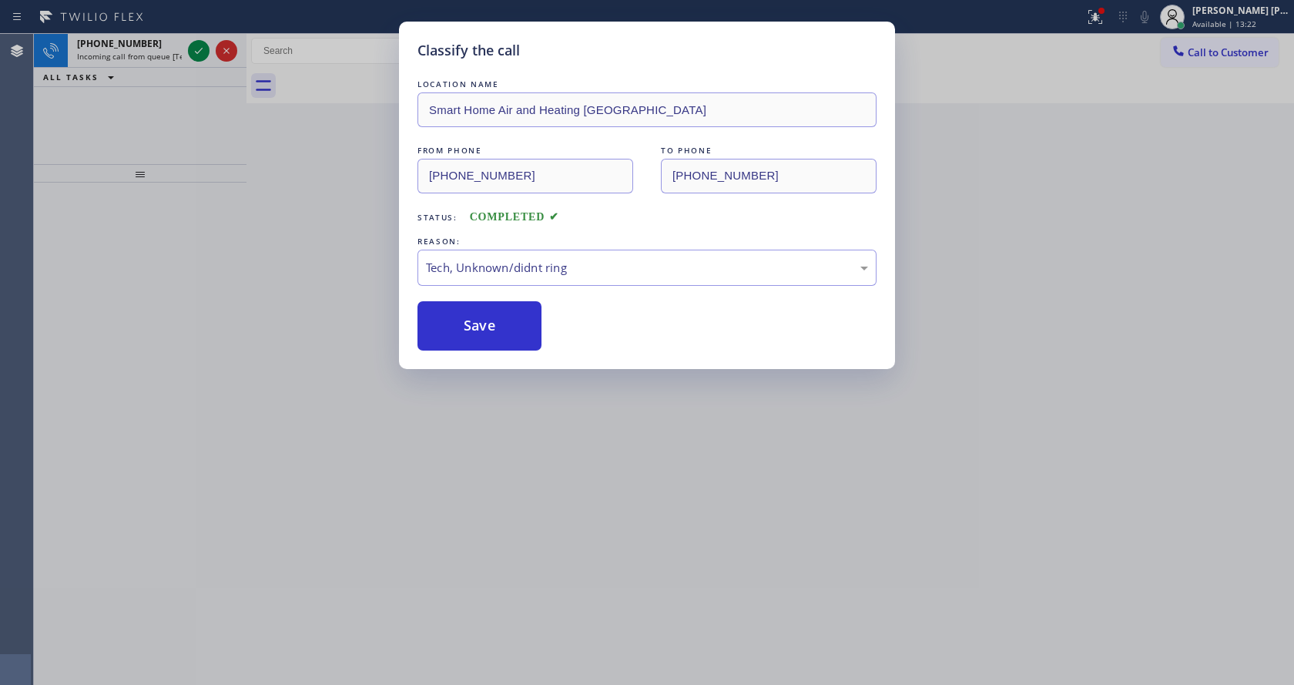
click at [204, 47] on div "Classify the call LOCATION NAME Smart Home Air and Heating [GEOGRAPHIC_DATA] FR…" at bounding box center [647, 342] width 1294 height 685
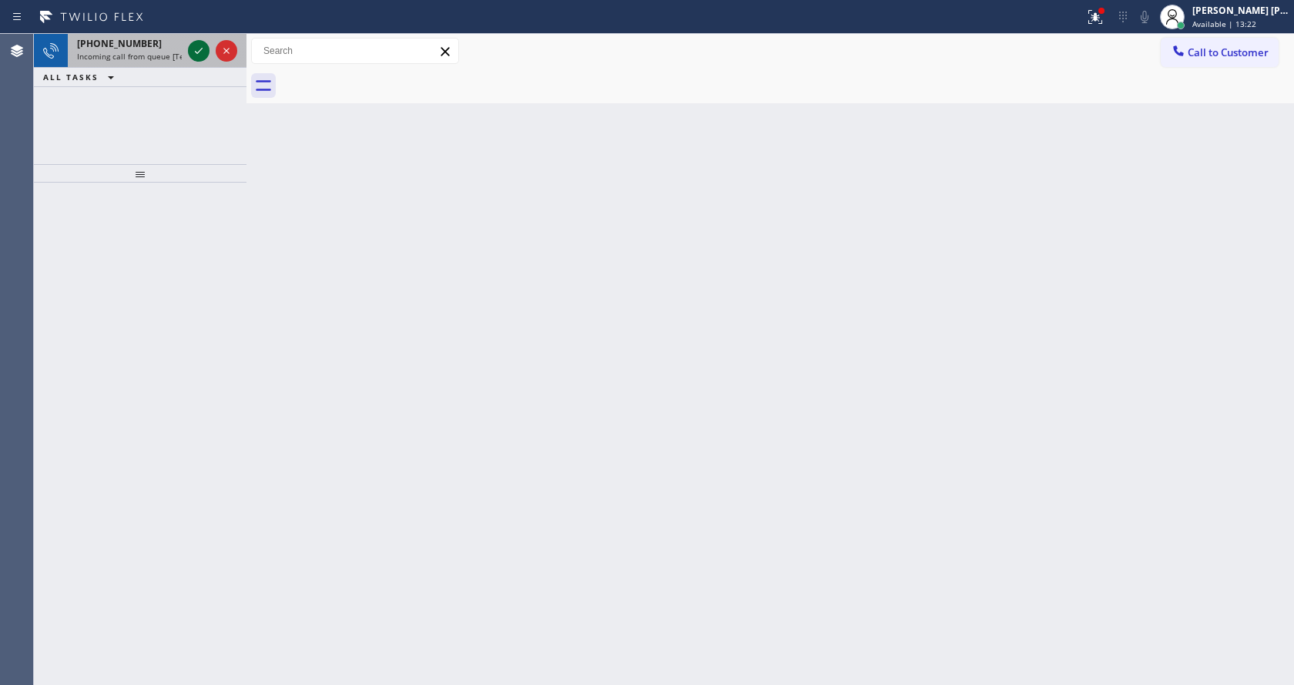
click at [204, 47] on icon at bounding box center [198, 51] width 18 height 18
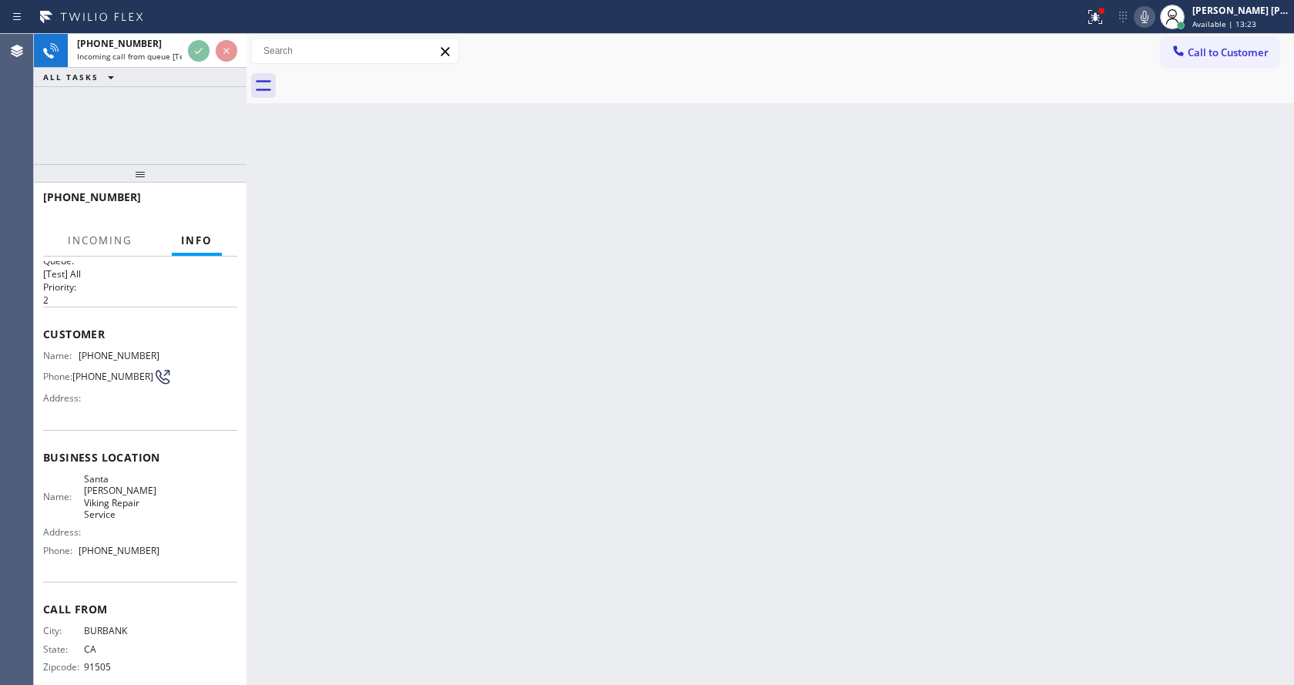
click at [579, 377] on div "Back to Dashboard Change Sender ID Customers Technicians Select a contact Outbo…" at bounding box center [769, 359] width 1047 height 651
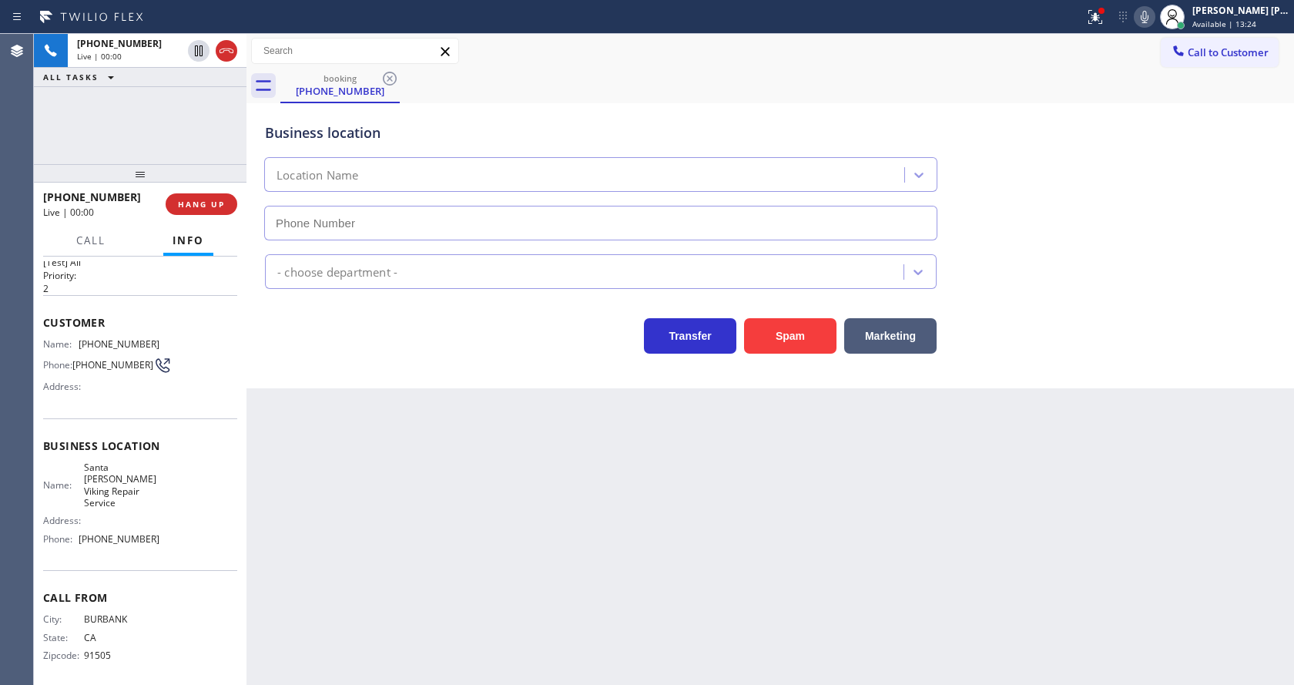
type input "[PHONE_NUMBER]"
click at [799, 339] on button "Spam" at bounding box center [790, 335] width 92 height 35
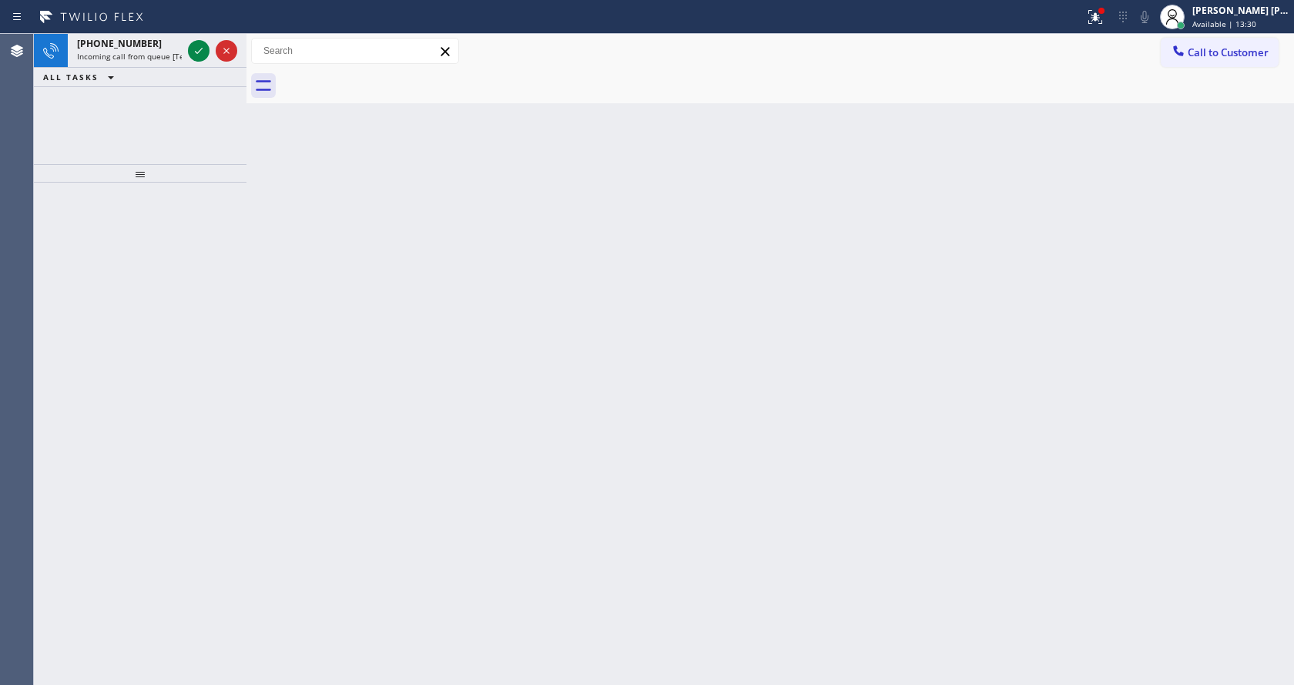
click at [195, 280] on div at bounding box center [140, 434] width 213 height 502
drag, startPoint x: 162, startPoint y: 49, endPoint x: 186, endPoint y: 57, distance: 24.4
click at [166, 50] on div "[PHONE_NUMBER] Incoming call from queue [Test] All" at bounding box center [126, 51] width 117 height 34
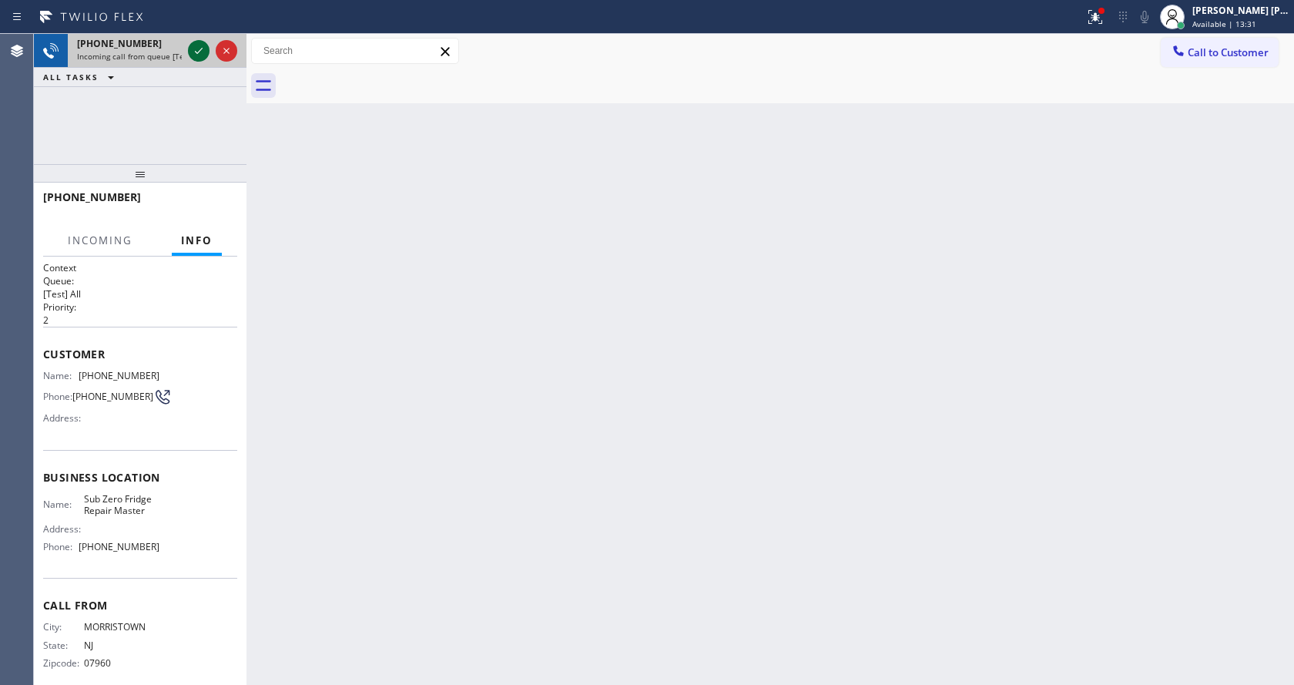
click at [190, 51] on icon at bounding box center [198, 51] width 18 height 18
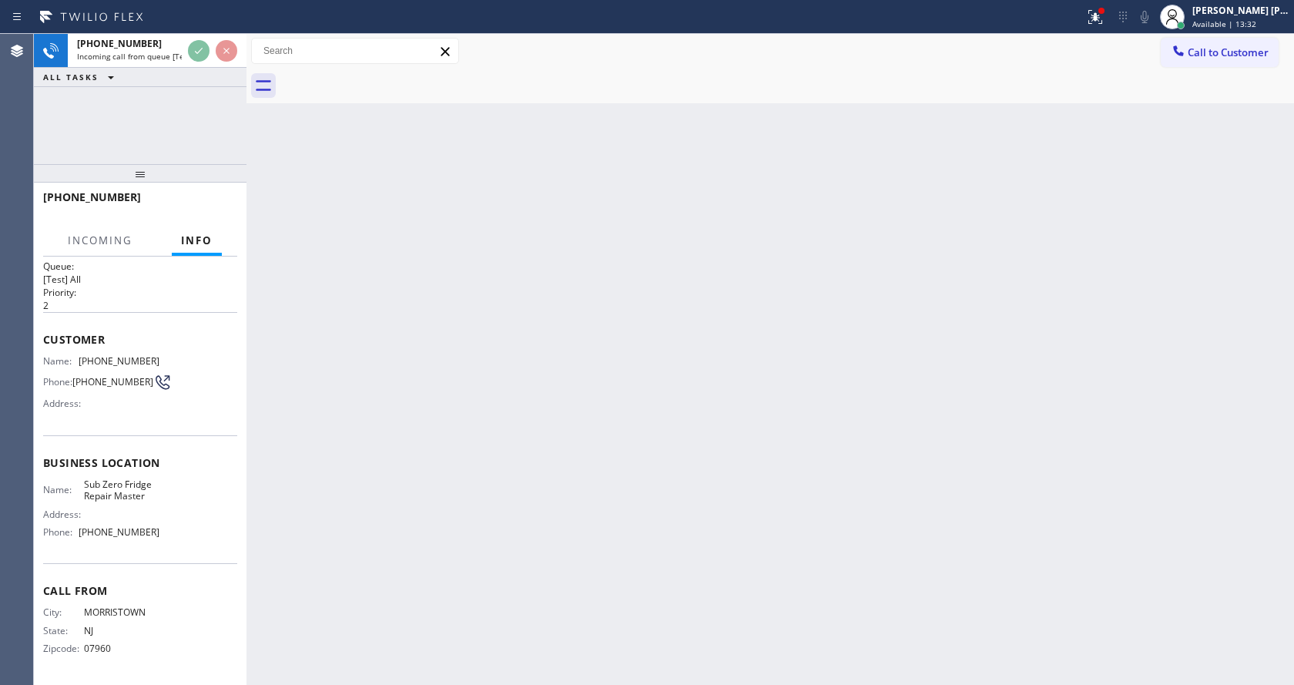
scroll to position [20, 0]
click at [506, 406] on div "Back to Dashboard Change Sender ID Customers Technicians Select a contact Outbo…" at bounding box center [769, 359] width 1047 height 651
click at [656, 404] on div "Back to Dashboard Change Sender ID Customers Technicians Select a contact Outbo…" at bounding box center [769, 359] width 1047 height 651
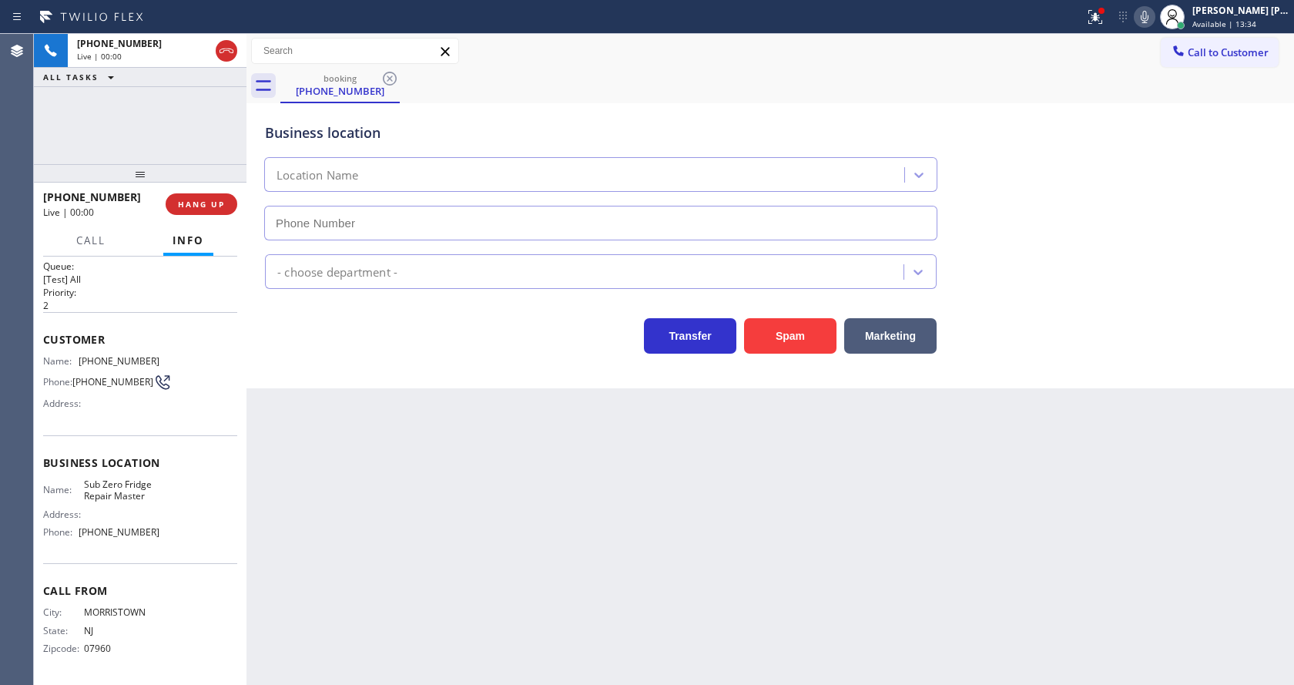
type input "[PHONE_NUMBER]"
click at [878, 530] on div "Back to Dashboard Change Sender ID Customers Technicians Select a contact Outbo…" at bounding box center [769, 359] width 1047 height 651
click at [324, 408] on div "Back to Dashboard Change Sender ID Customers Technicians Select a contact Outbo…" at bounding box center [769, 359] width 1047 height 651
click at [1148, 22] on icon at bounding box center [1145, 17] width 8 height 12
click at [1104, 24] on icon at bounding box center [1095, 17] width 18 height 18
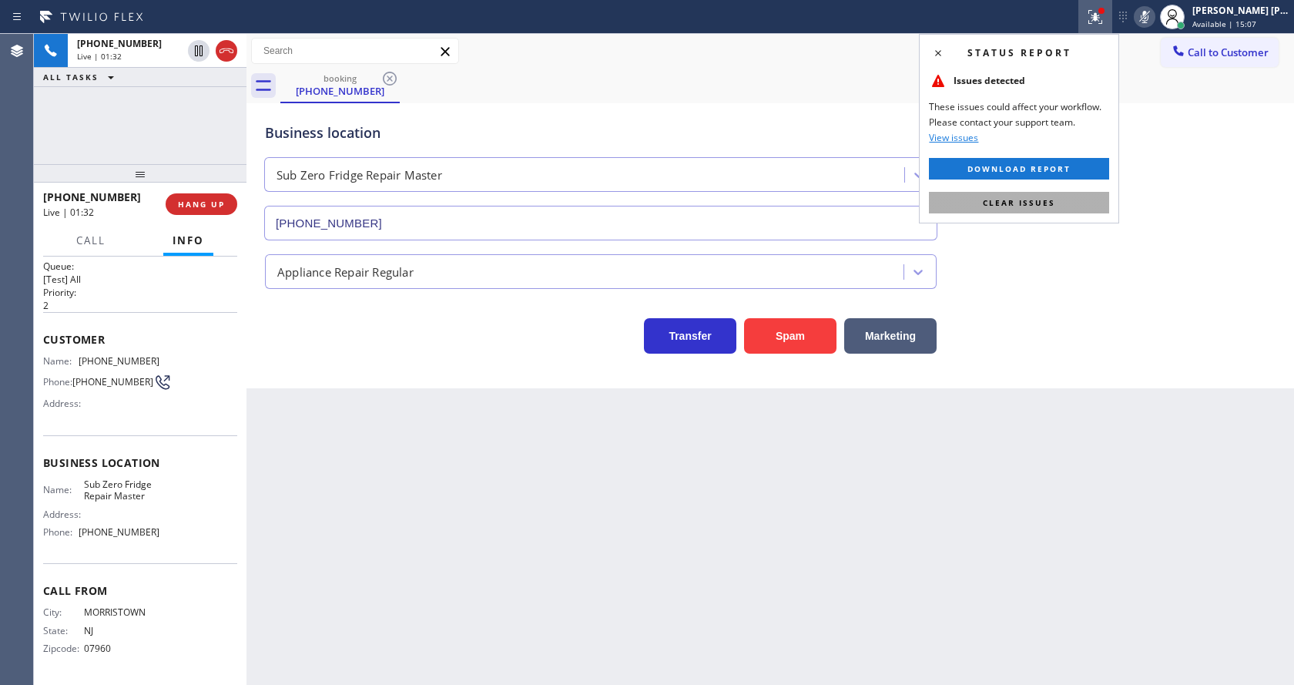
click at [1051, 205] on span "Clear issues" at bounding box center [1019, 202] width 72 height 11
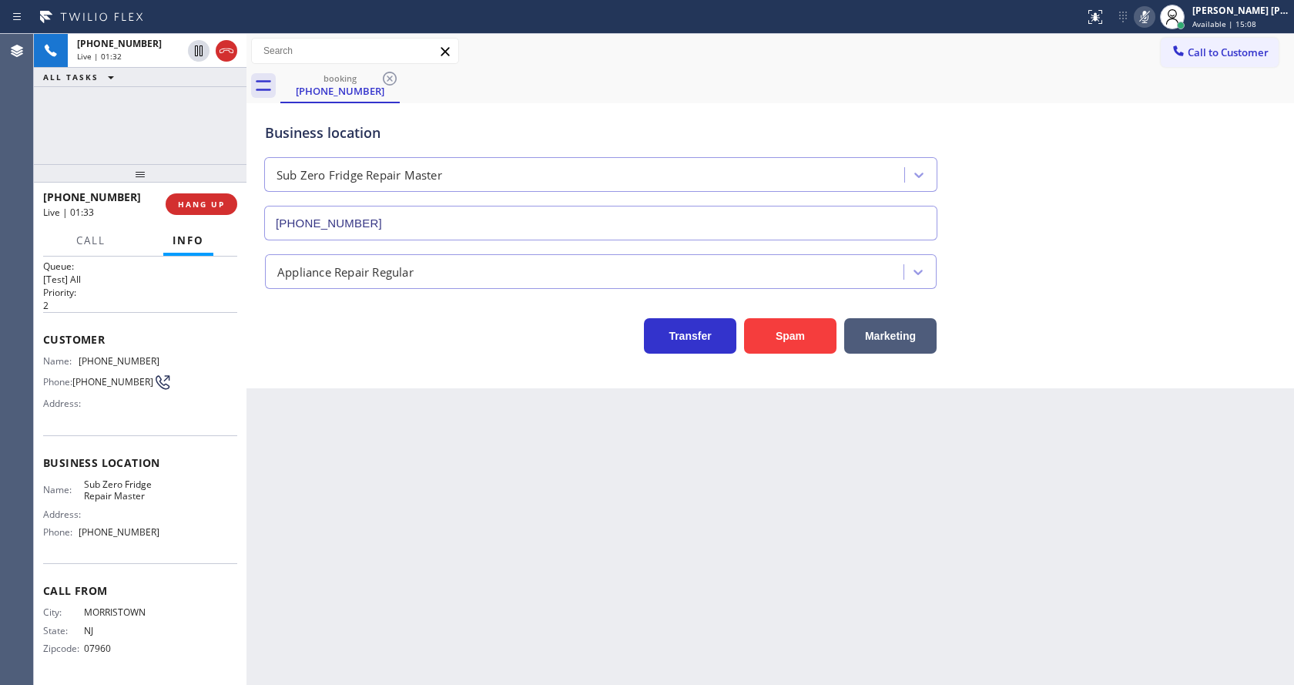
click at [1091, 196] on div "Business location Sub Zero Fridge Repair Master [PHONE_NUMBER]" at bounding box center [770, 170] width 1017 height 139
click at [1148, 29] on div "Status report No issues detected If you experience an issue, please download th…" at bounding box center [1186, 17] width 216 height 34
click at [1150, 22] on icon at bounding box center [1144, 17] width 18 height 18
click at [1151, 149] on div "Business location Sub Zero Fridge Repair Master [PHONE_NUMBER]" at bounding box center [770, 170] width 1017 height 139
click at [593, 518] on div "Back to Dashboard Change Sender ID Customers Technicians Select a contact Outbo…" at bounding box center [769, 359] width 1047 height 651
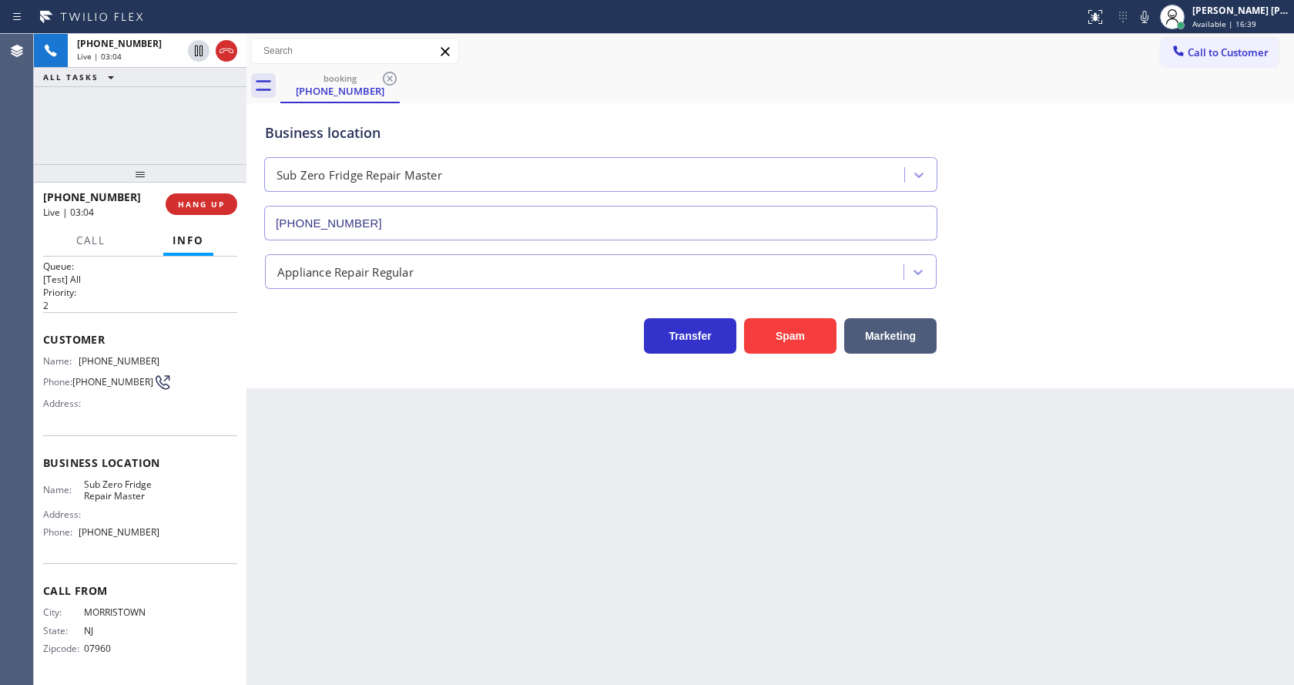
click at [365, 441] on div "Back to Dashboard Change Sender ID Customers Technicians Select a contact Outbo…" at bounding box center [769, 359] width 1047 height 651
click at [133, 448] on div "Business location Name: Sub Zero Fridge Repair Master Address: Phone: [PHONE_NU…" at bounding box center [140, 499] width 194 height 129
drag, startPoint x: 75, startPoint y: 360, endPoint x: 169, endPoint y: 353, distance: 93.4
click at [169, 355] on div "Name: [PHONE_NUMBER] Phone: [PHONE_NUMBER] Address:" at bounding box center [140, 385] width 194 height 61
drag, startPoint x: 327, startPoint y: 454, endPoint x: 329, endPoint y: 483, distance: 29.4
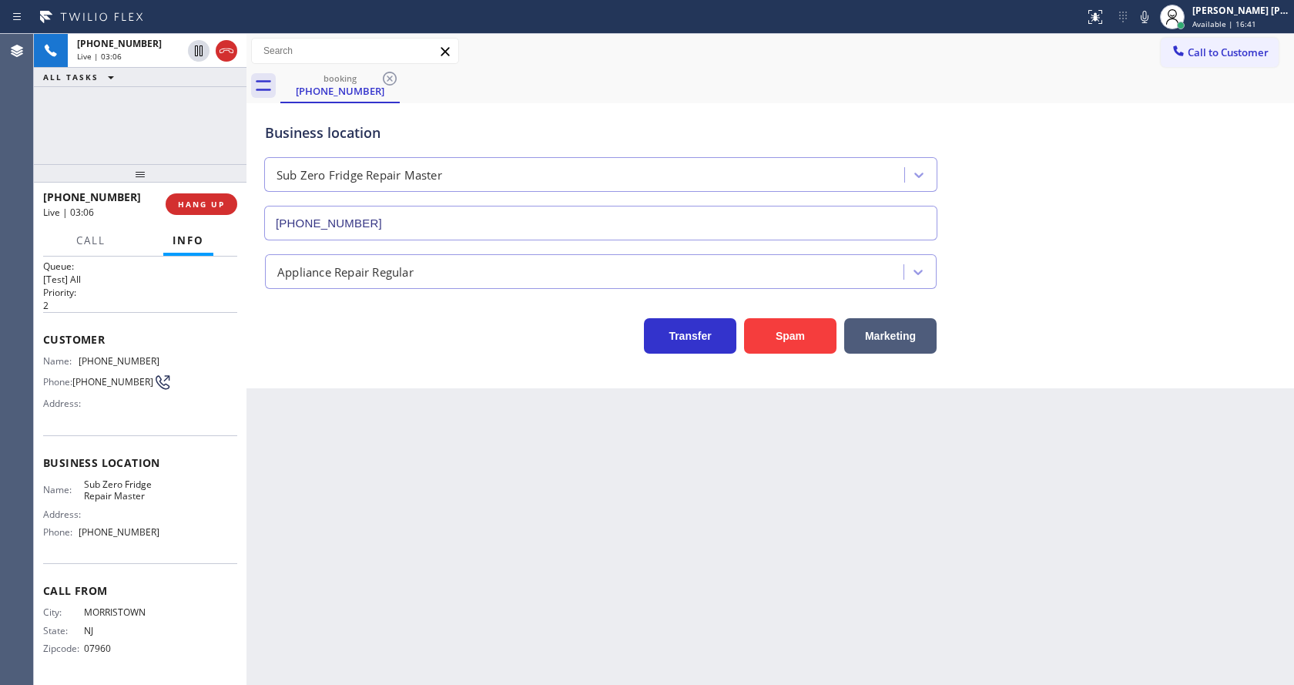
click at [327, 461] on div "Back to Dashboard Change Sender ID Customers Technicians Select a contact Outbo…" at bounding box center [769, 359] width 1047 height 651
click at [129, 502] on div "Name: Sub Zero Fridge Repair Master Address: Phone: [PHONE_NUMBER]" at bounding box center [101, 511] width 116 height 66
drag, startPoint x: 75, startPoint y: 477, endPoint x: 160, endPoint y: 494, distance: 86.4
click at [160, 494] on div "Business location Name: Sub Zero Fridge Repair Master Address: Phone: [PHONE_NU…" at bounding box center [140, 499] width 194 height 129
drag, startPoint x: 349, startPoint y: 498, endPoint x: 332, endPoint y: 682, distance: 185.6
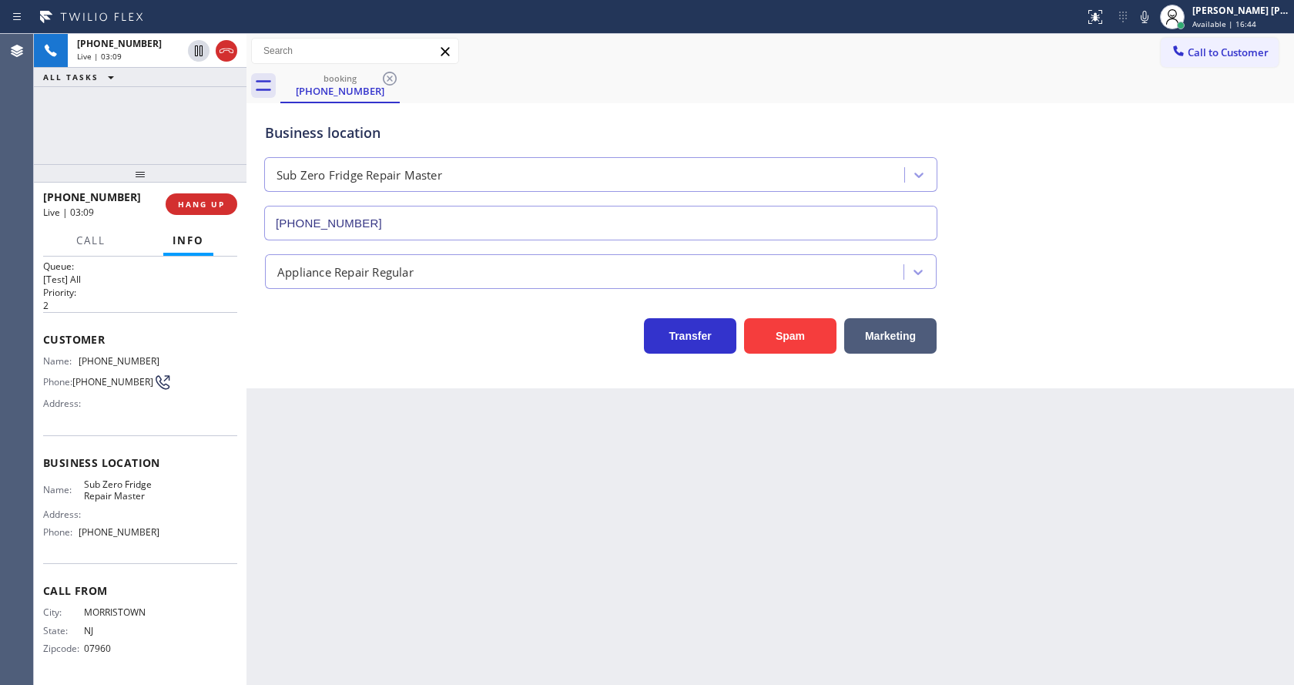
click at [343, 516] on div "Back to Dashboard Change Sender ID Customers Technicians Select a contact Outbo…" at bounding box center [769, 359] width 1047 height 651
click at [137, 505] on div "Name: Sub Zero Fridge Repair Master Address: Phone: [PHONE_NUMBER]" at bounding box center [101, 511] width 116 height 66
drag, startPoint x: 75, startPoint y: 532, endPoint x: 170, endPoint y: 537, distance: 94.8
click at [170, 537] on div "Name: Sub Zero Fridge Repair Master Address: Phone: [PHONE_NUMBER]" at bounding box center [140, 511] width 194 height 66
drag, startPoint x: 350, startPoint y: 531, endPoint x: 350, endPoint y: 568, distance: 37.0
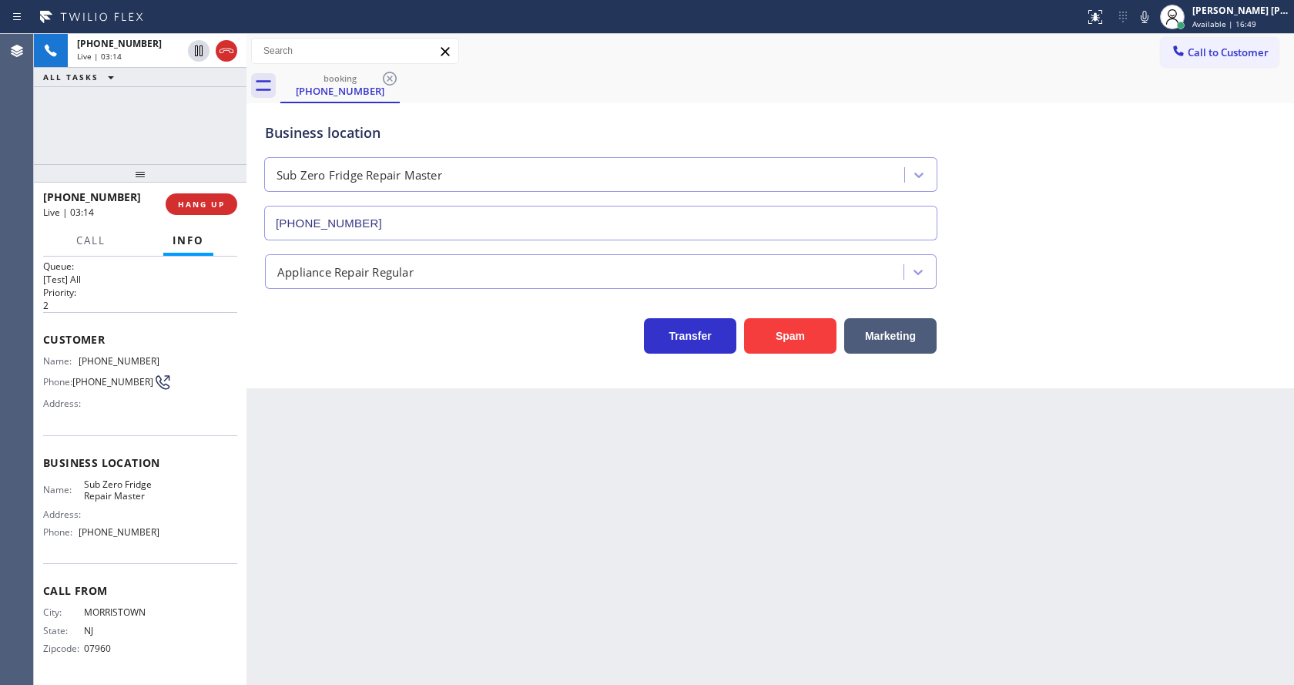
click at [350, 543] on div "Back to Dashboard Change Sender ID Customers Technicians Select a contact Outbo…" at bounding box center [769, 359] width 1047 height 651
click at [384, 387] on div "Business location Sub Zero Fridge Repair Master [PHONE_NUMBER] Appliance Repair…" at bounding box center [769, 245] width 1047 height 285
click at [1147, 23] on icon at bounding box center [1144, 17] width 18 height 18
click at [193, 47] on icon at bounding box center [198, 51] width 18 height 18
click at [568, 521] on div "Back to Dashboard Change Sender ID Customers Technicians Select a contact Outbo…" at bounding box center [769, 359] width 1047 height 651
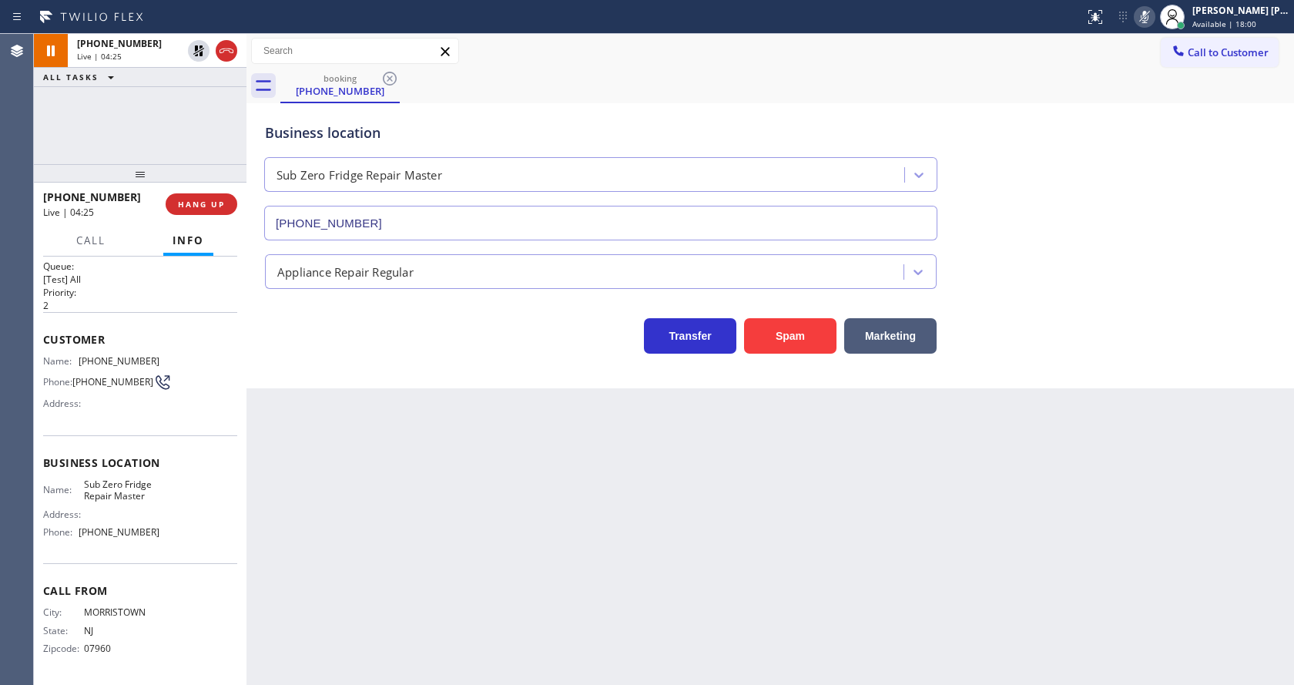
click at [515, 547] on div "Back to Dashboard Change Sender ID Customers Technicians Select a contact Outbo…" at bounding box center [769, 359] width 1047 height 651
click at [333, 446] on div "Back to Dashboard Change Sender ID Customers Technicians Select a contact Outbo…" at bounding box center [769, 359] width 1047 height 651
click at [624, 594] on div "Back to Dashboard Change Sender ID Customers Technicians Select a contact Outbo…" at bounding box center [769, 359] width 1047 height 651
click at [290, 416] on div "Back to Dashboard Change Sender ID Customers Technicians Select a contact Outbo…" at bounding box center [769, 359] width 1047 height 651
click at [551, 602] on div "Back to Dashboard Change Sender ID Customers Technicians Select a contact Outbo…" at bounding box center [769, 359] width 1047 height 651
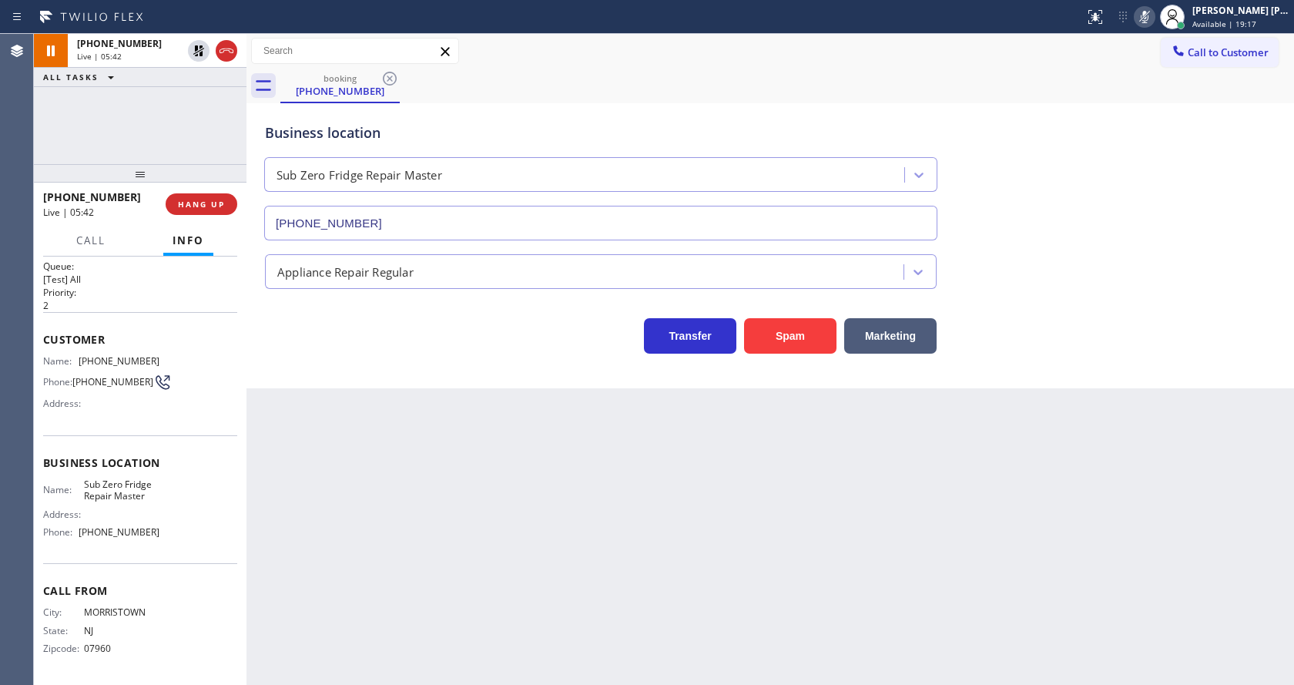
click at [568, 568] on div "Back to Dashboard Change Sender ID Customers Technicians Select a contact Outbo…" at bounding box center [769, 359] width 1047 height 651
click at [359, 548] on div "Back to Dashboard Change Sender ID Customers Technicians Select a contact Outbo…" at bounding box center [769, 359] width 1047 height 651
drag, startPoint x: 323, startPoint y: 374, endPoint x: 350, endPoint y: 512, distance: 140.5
click at [323, 374] on div "Business location Sub Zero Fridge Repair Master [PHONE_NUMBER] Appliance Repair…" at bounding box center [769, 245] width 1047 height 285
click at [690, 497] on div "Back to Dashboard Change Sender ID Customers Technicians Select a contact Outbo…" at bounding box center [769, 359] width 1047 height 651
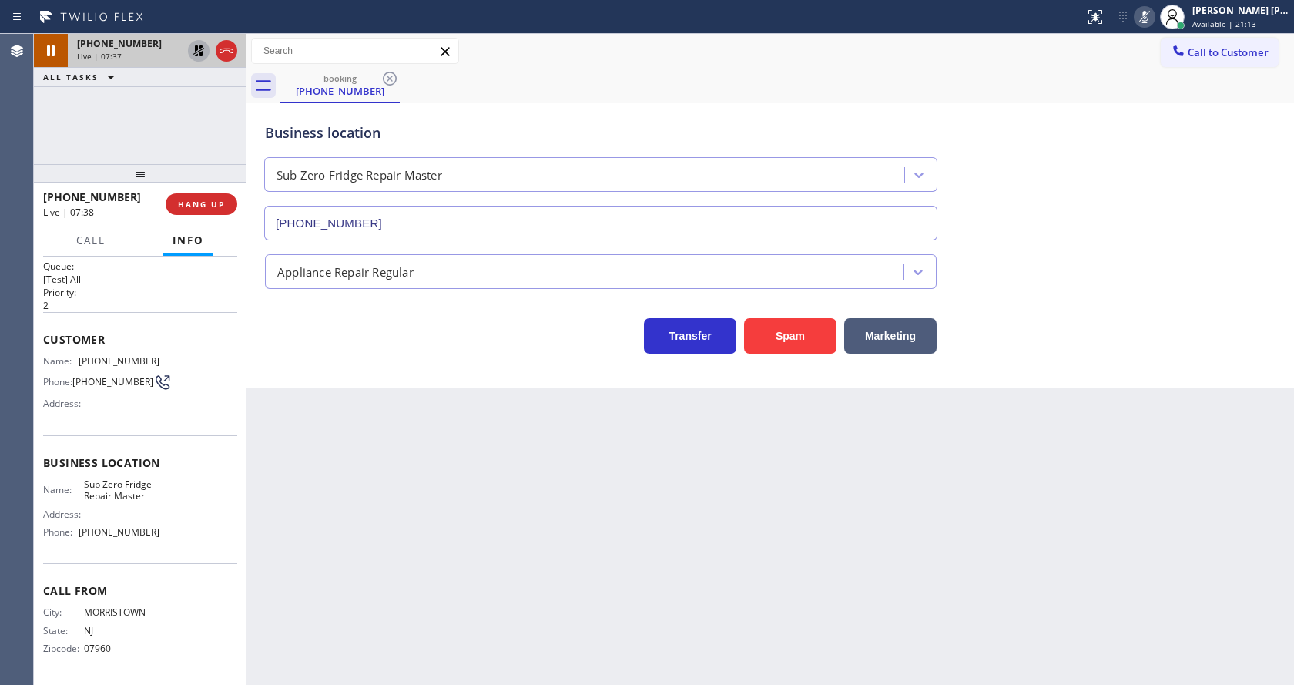
click at [196, 45] on icon at bounding box center [198, 51] width 18 height 18
click at [1150, 15] on rect at bounding box center [1144, 15] width 11 height 11
click at [1173, 91] on div "booking [PHONE_NUMBER]" at bounding box center [786, 86] width 1013 height 35
click at [441, 495] on div "Back to Dashboard Change Sender ID Customers Technicians Select a contact Outbo…" at bounding box center [769, 359] width 1047 height 651
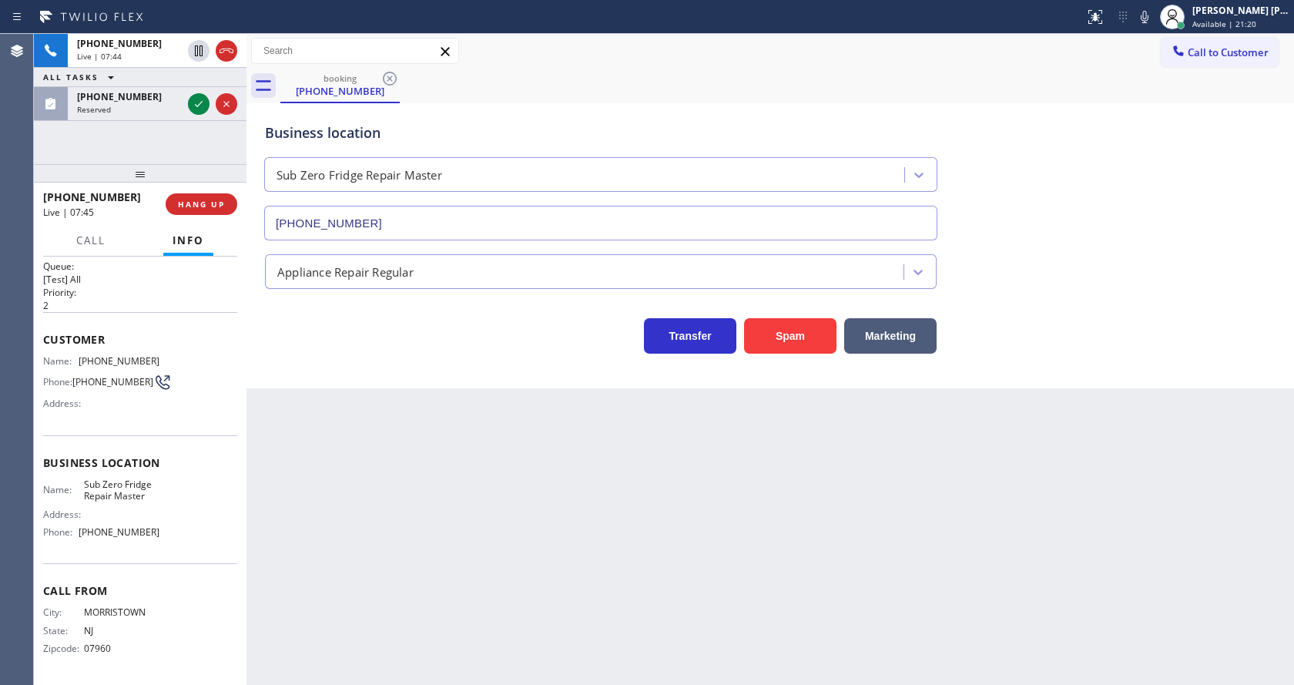
click at [700, 479] on div "Back to Dashboard Change Sender ID Customers Technicians Select a contact Outbo…" at bounding box center [769, 359] width 1047 height 651
click at [336, 452] on div "Back to Dashboard Change Sender ID Customers Technicians Select a contact Outbo…" at bounding box center [769, 359] width 1047 height 651
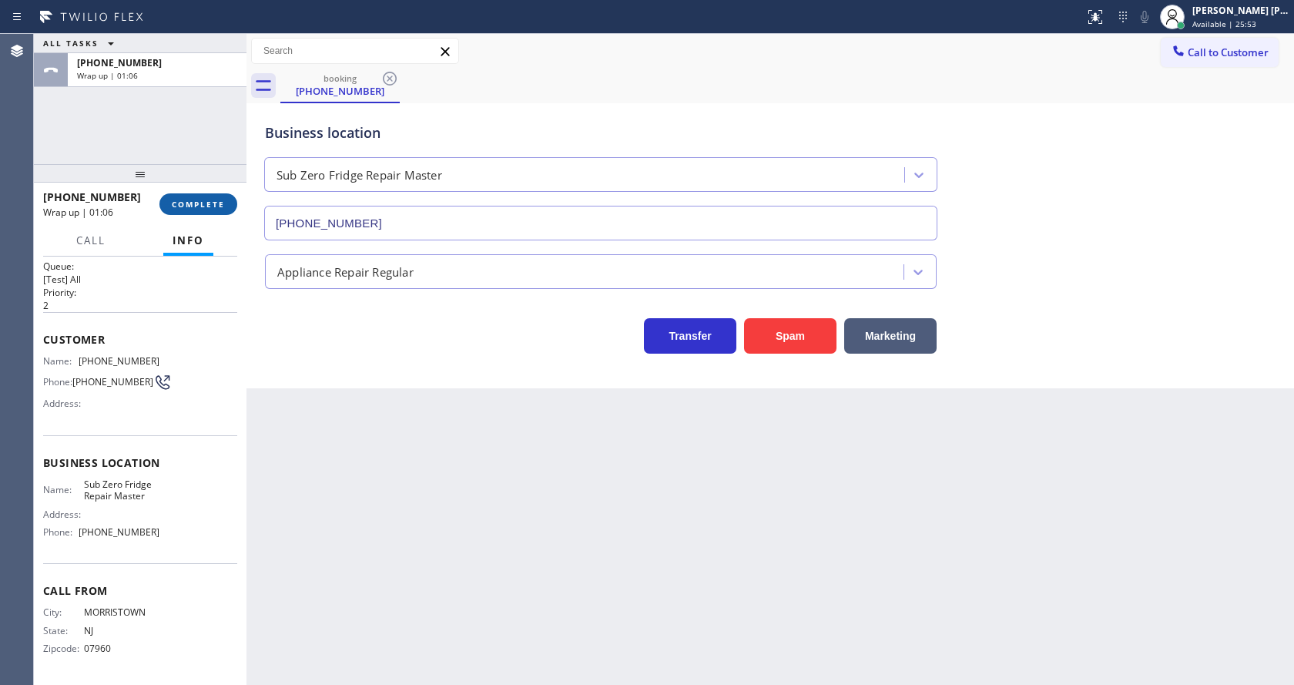
click at [179, 198] on button "COMPLETE" at bounding box center [198, 204] width 78 height 22
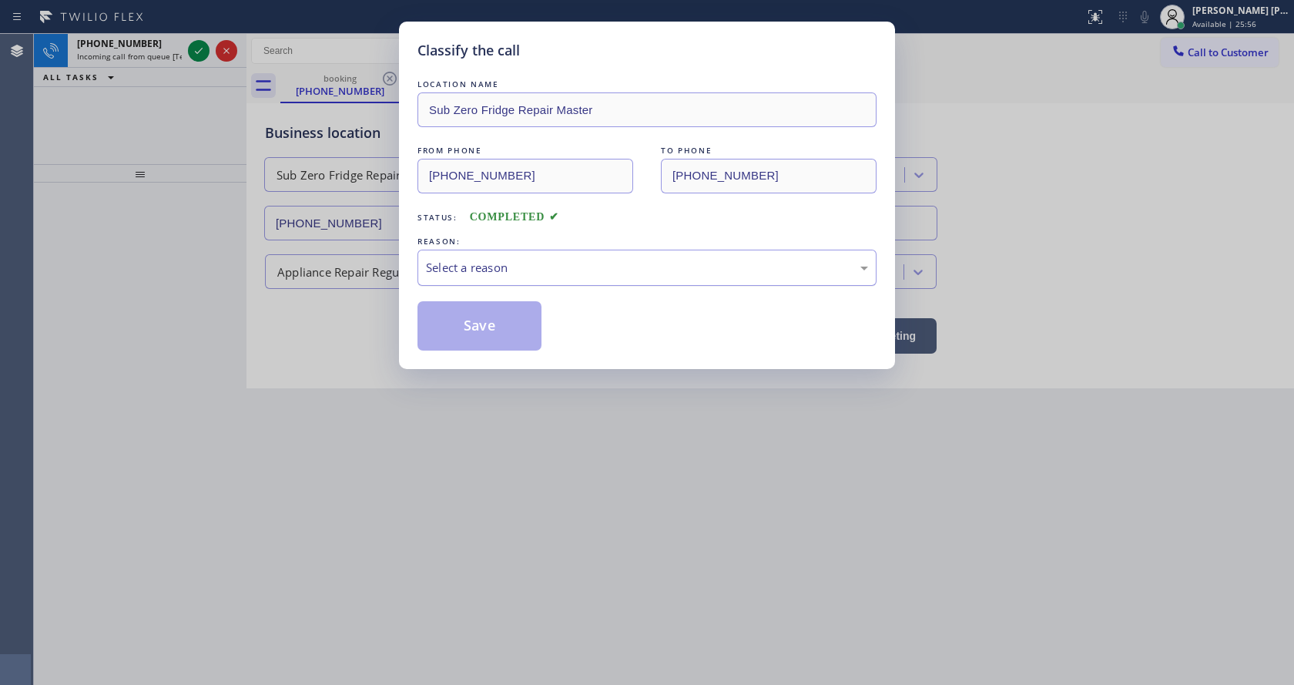
click at [469, 266] on div "Select a reason" at bounding box center [647, 268] width 442 height 18
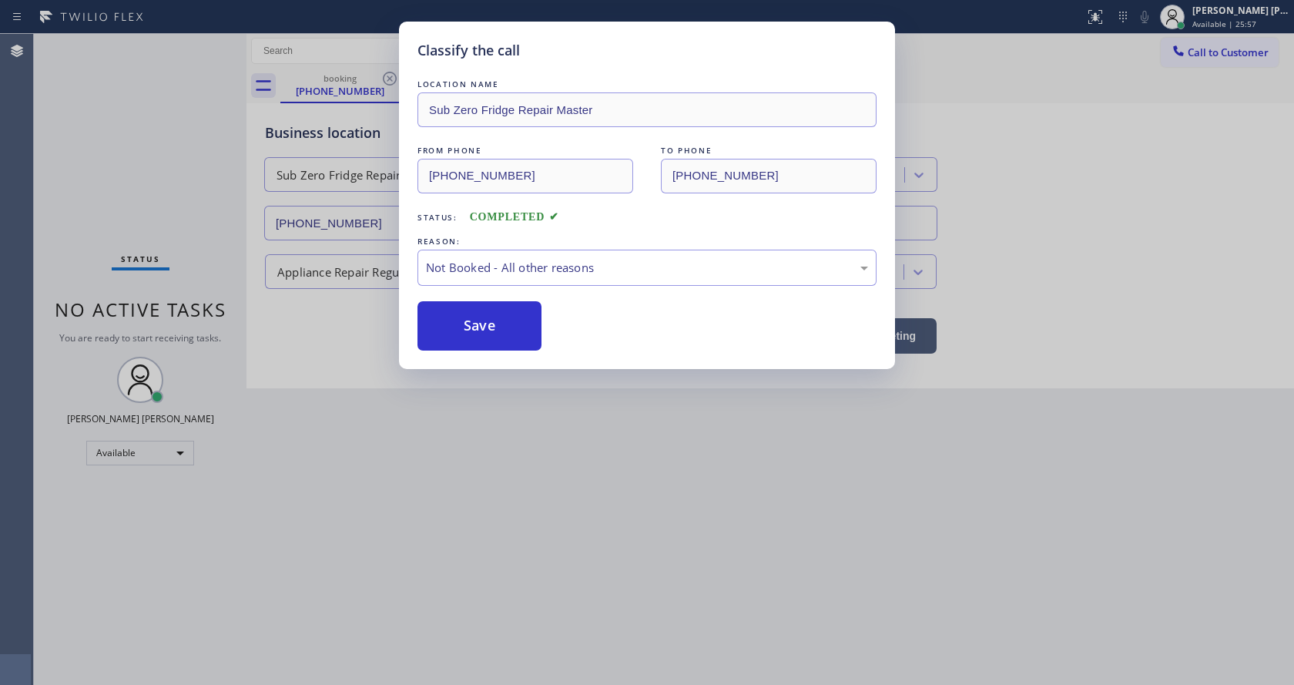
click at [491, 318] on button "Save" at bounding box center [479, 325] width 124 height 49
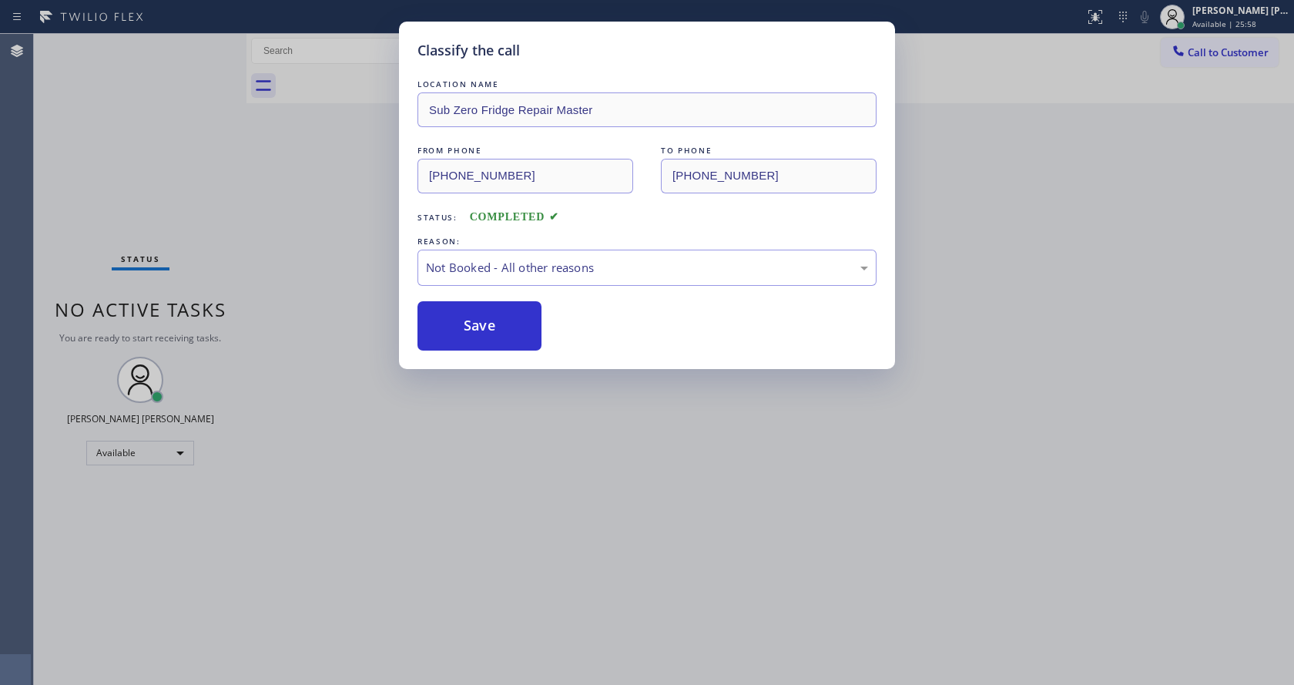
click at [514, 605] on div "Classify the call LOCATION NAME Sub Zero Fridge Repair Master FROM PHONE [PHONE…" at bounding box center [647, 342] width 1294 height 685
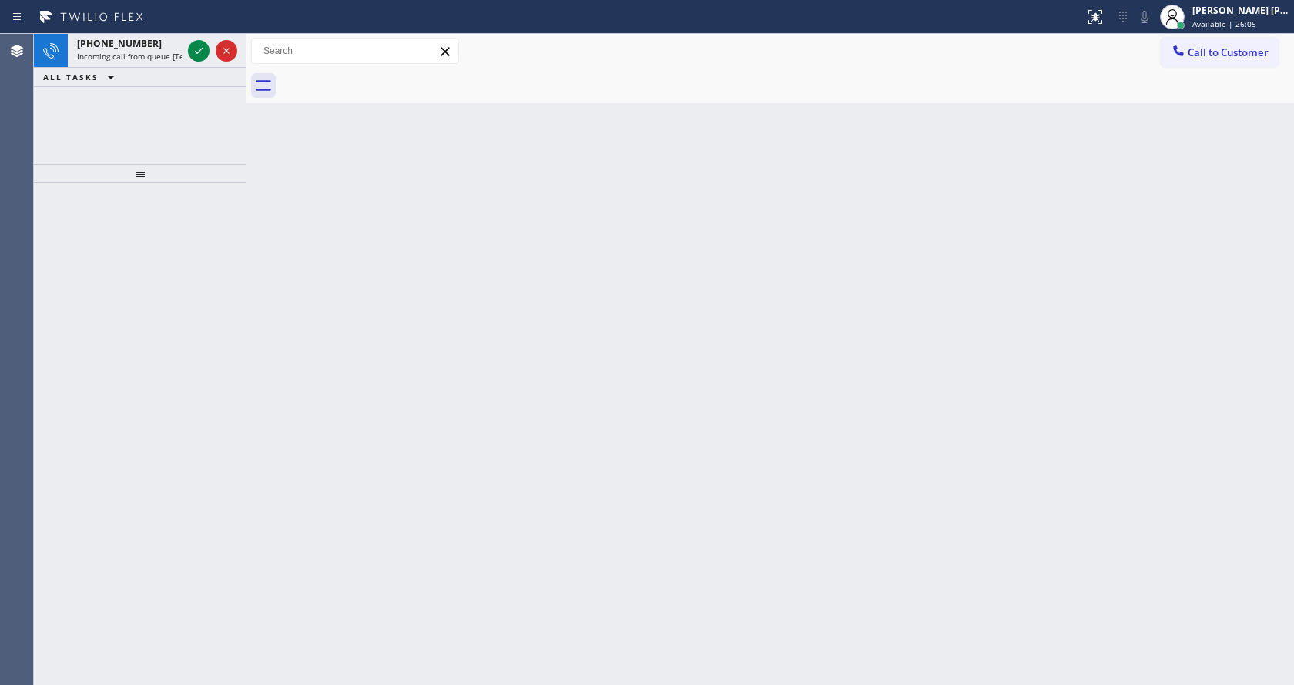
click at [174, 79] on div "ALL TASKS ALL TASKS ACTIVE TASKS TASKS IN WRAP UP" at bounding box center [140, 77] width 213 height 19
click at [197, 53] on icon at bounding box center [199, 51] width 8 height 6
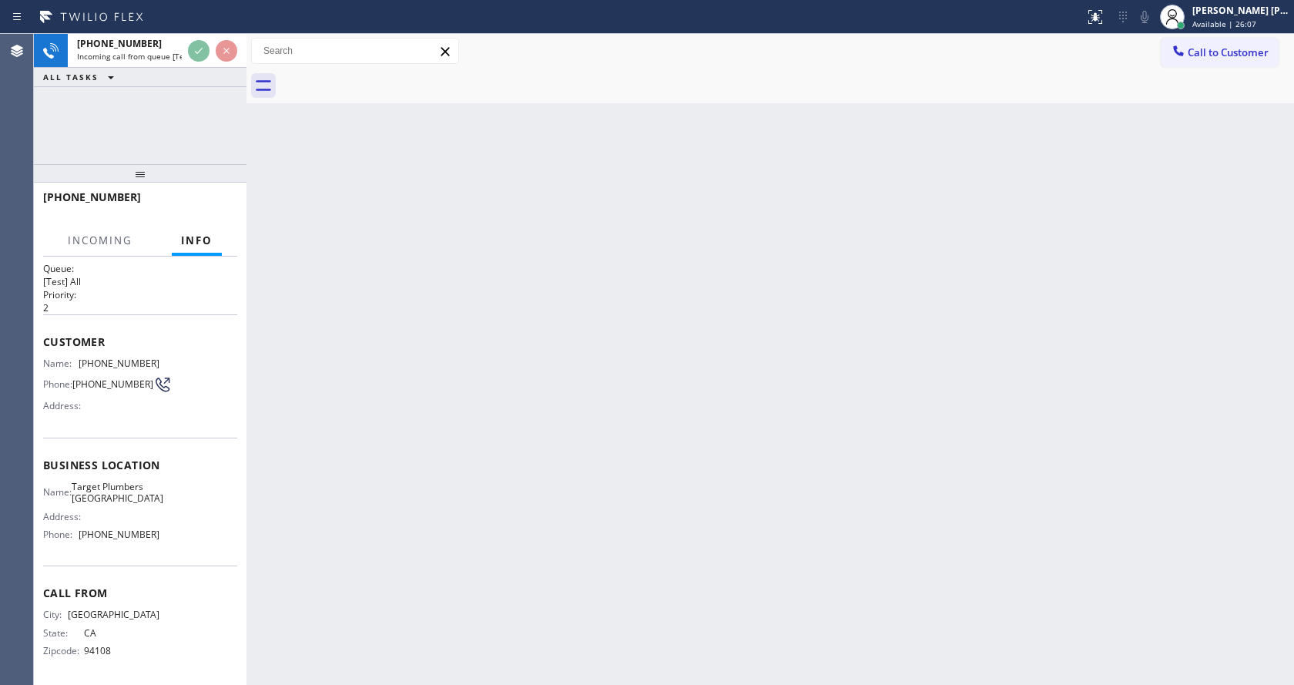
scroll to position [20, 0]
click at [652, 472] on div "Back to Dashboard Change Sender ID Customers Technicians Select a contact Outbo…" at bounding box center [769, 359] width 1047 height 651
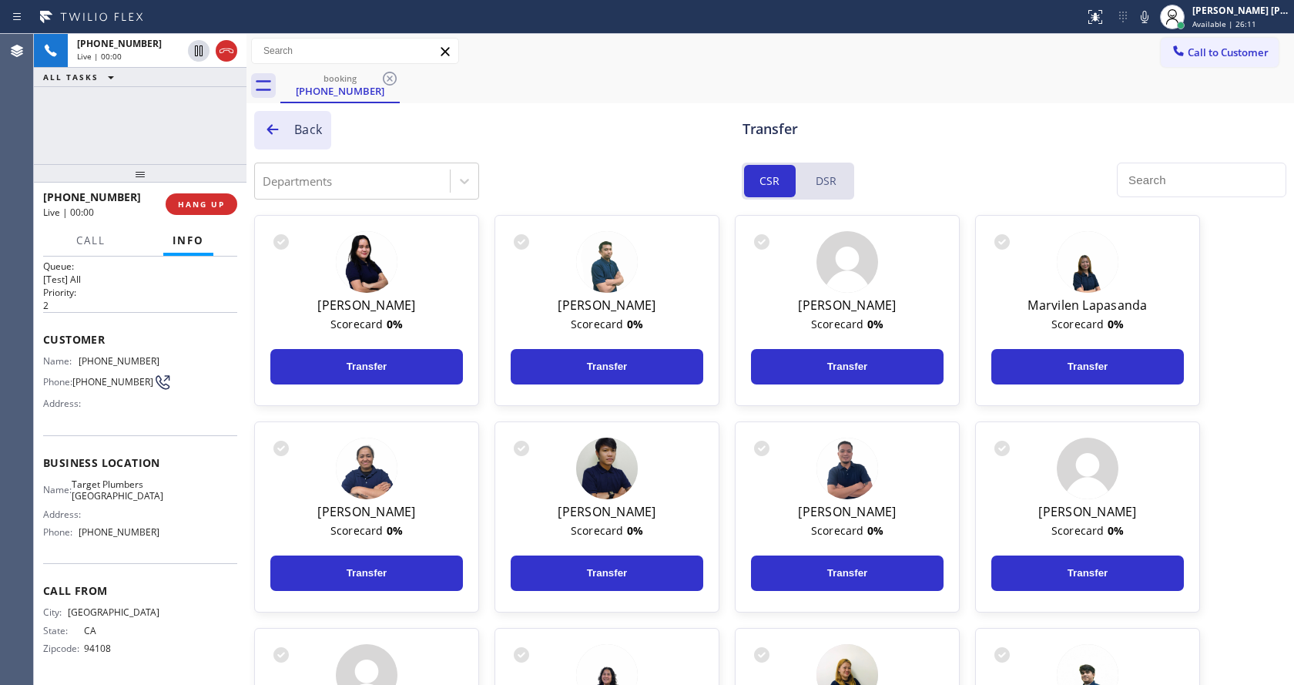
click at [268, 130] on icon at bounding box center [273, 129] width 12 height 10
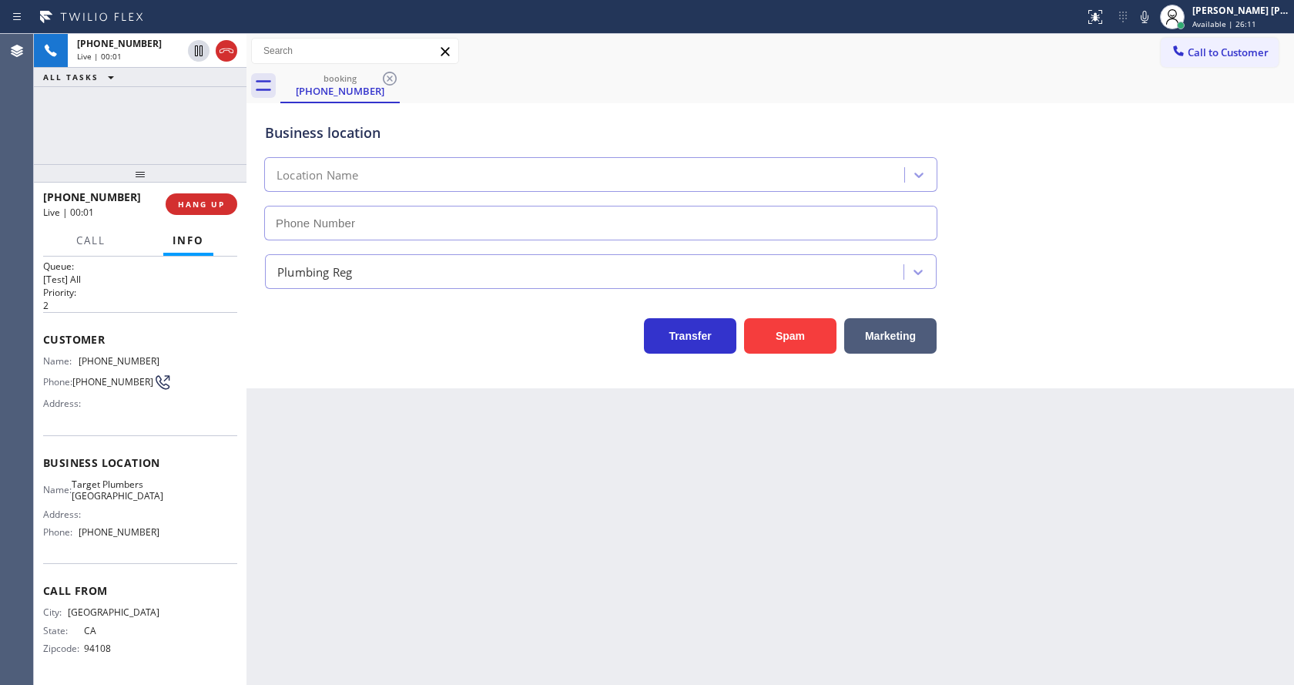
type input "[PHONE_NUMBER]"
click at [791, 326] on button "Spam" at bounding box center [790, 335] width 92 height 35
click at [424, 487] on div "Back to Dashboard Change Sender ID Customers Technicians Select a contact Outbo…" at bounding box center [769, 359] width 1047 height 651
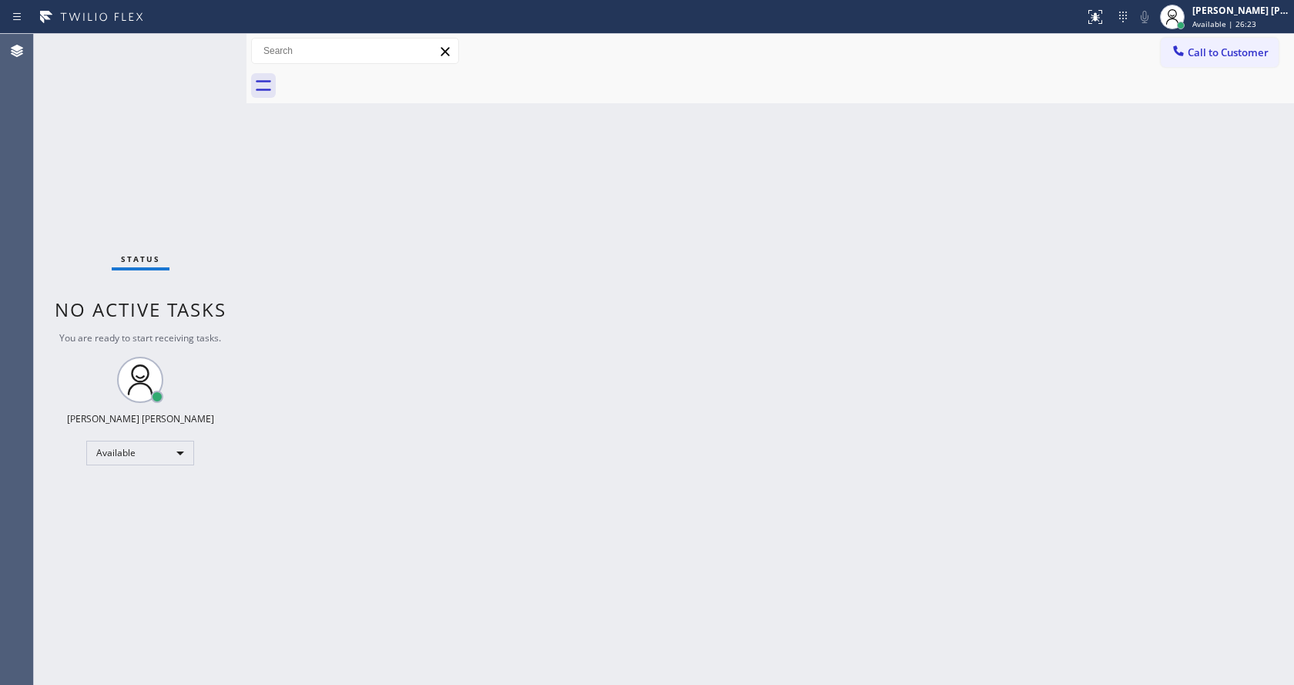
click at [685, 385] on div "Back to Dashboard Change Sender ID Customers Technicians Select a contact Outbo…" at bounding box center [769, 359] width 1047 height 651
click at [106, 166] on div "Status No active tasks You are ready to start receiving tasks. [PERSON_NAME] [P…" at bounding box center [140, 359] width 213 height 651
click at [980, 186] on div "Back to Dashboard Change Sender ID Customers Technicians Select a contact Outbo…" at bounding box center [769, 359] width 1047 height 651
click at [389, 442] on div "Back to Dashboard Change Sender ID Customers Technicians Select a contact Outbo…" at bounding box center [769, 359] width 1047 height 651
click at [454, 483] on div "Back to Dashboard Change Sender ID Customers Technicians Select a contact Outbo…" at bounding box center [769, 359] width 1047 height 651
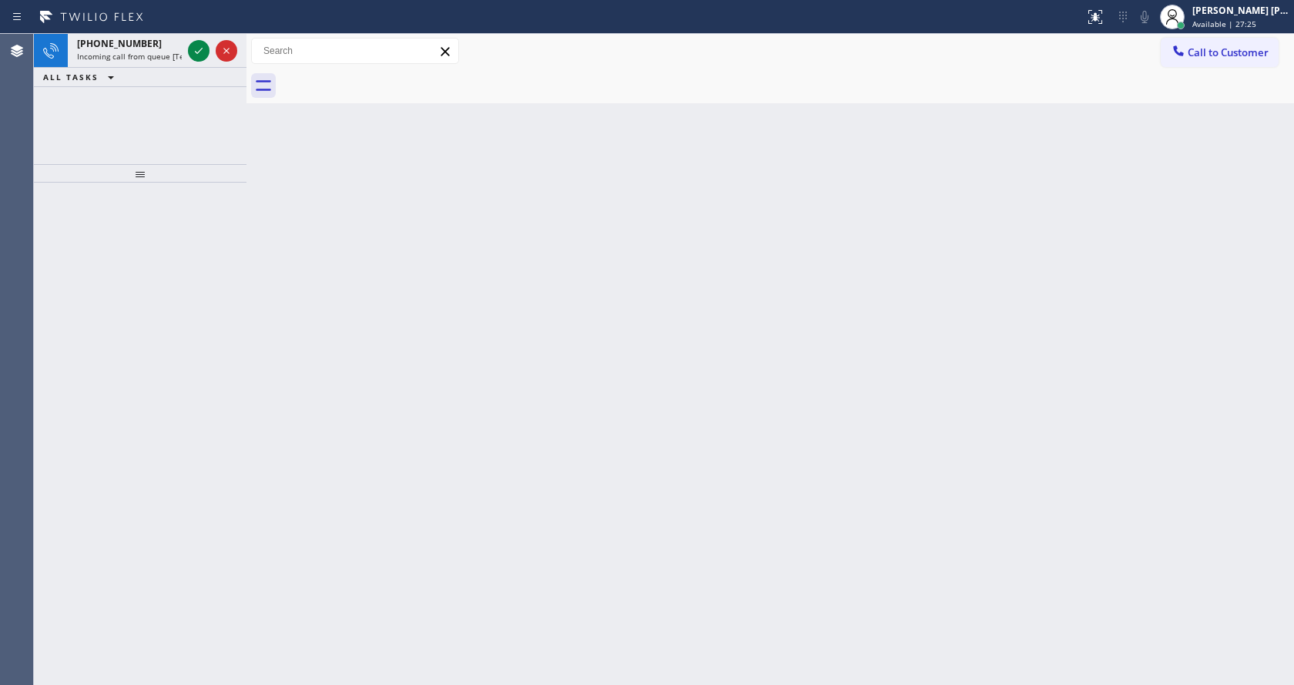
click at [302, 253] on div "Back to Dashboard Change Sender ID Customers Technicians Select a contact Outbo…" at bounding box center [769, 359] width 1047 height 651
click at [203, 53] on icon at bounding box center [198, 51] width 18 height 18
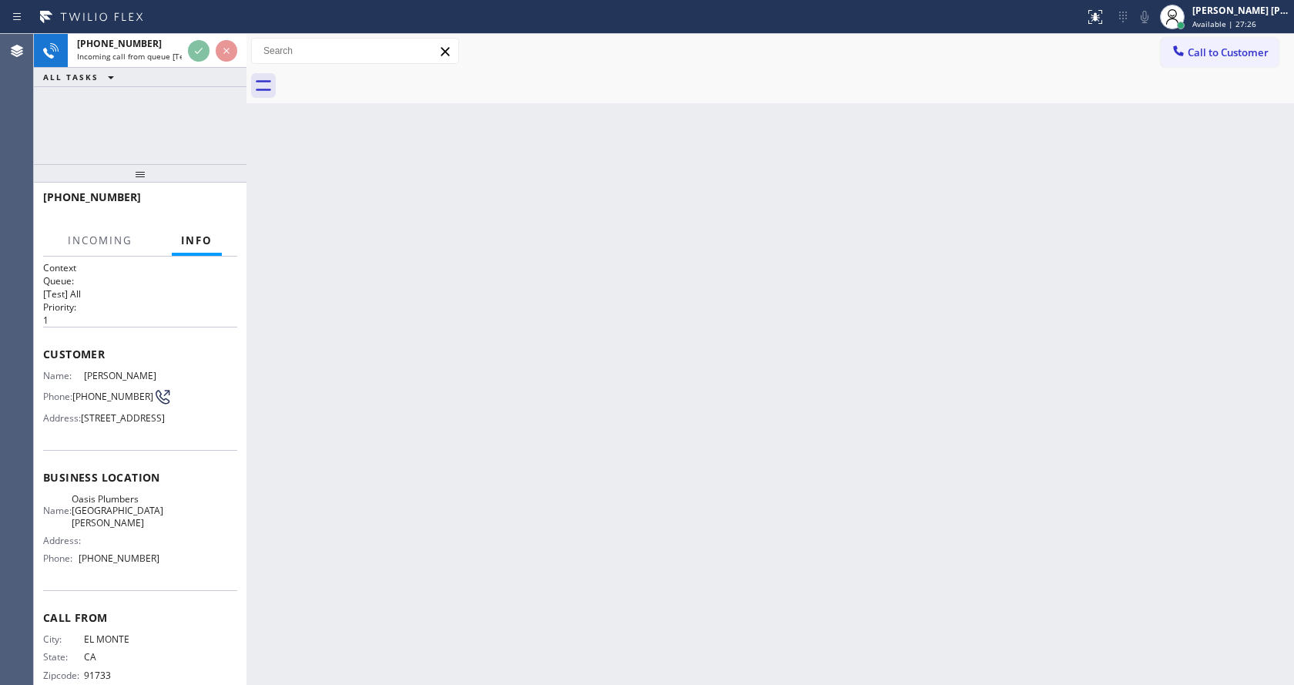
scroll to position [44, 0]
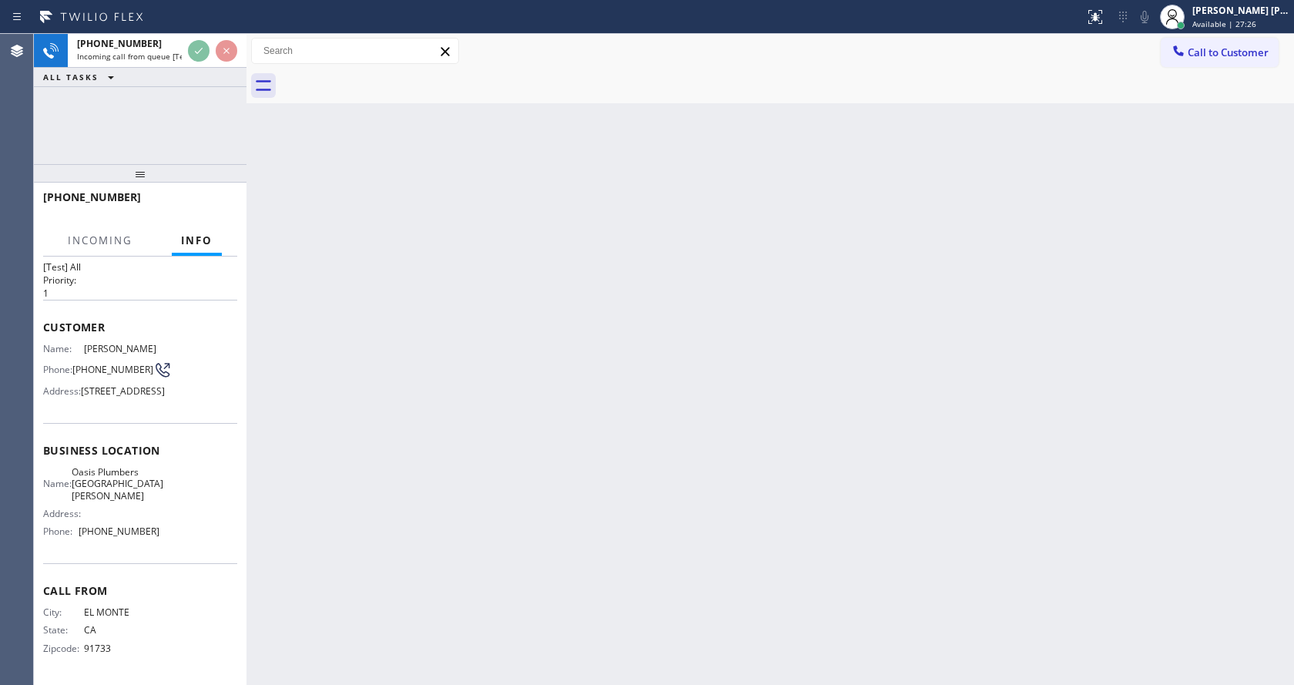
click at [595, 459] on div "Back to Dashboard Change Sender ID Customers Technicians Select a contact Outbo…" at bounding box center [769, 359] width 1047 height 651
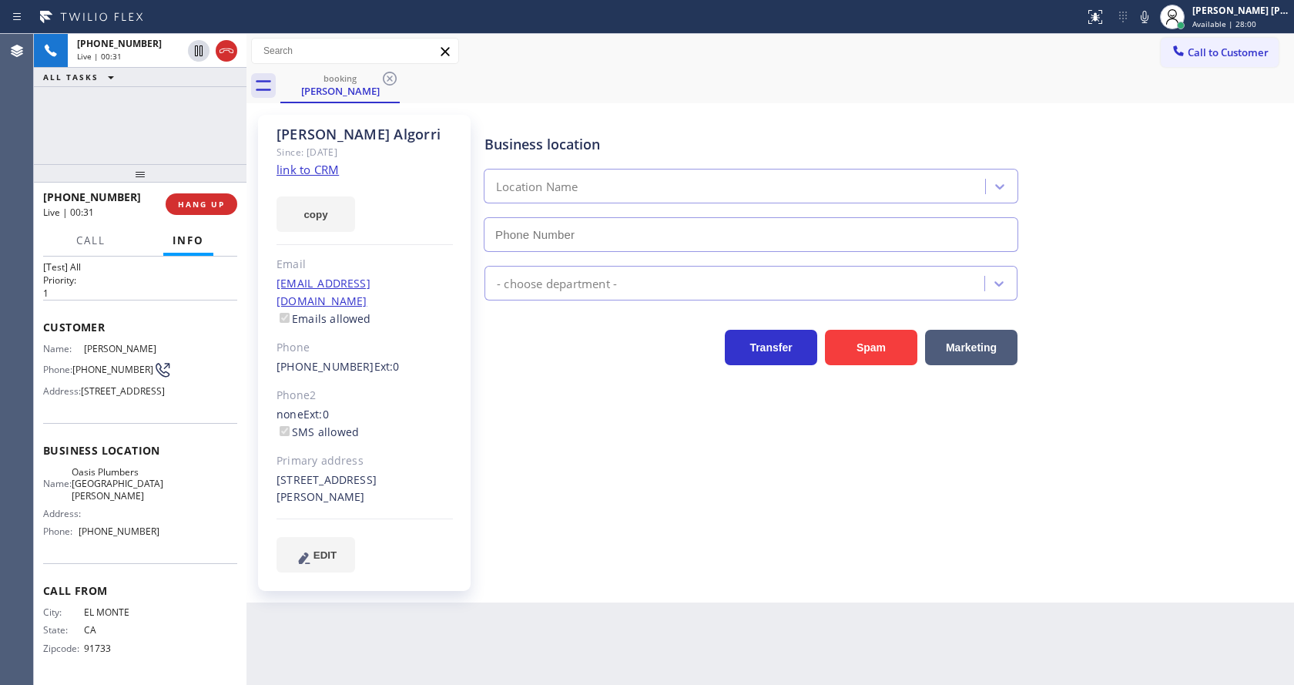
click at [295, 176] on link "link to CRM" at bounding box center [307, 169] width 62 height 15
type input "[PHONE_NUMBER]"
click at [537, 447] on div "Business location [GEOGRAPHIC_DATA] [GEOGRAPHIC_DATA][PERSON_NAME] [PHONE_NUMBE…" at bounding box center [885, 343] width 809 height 449
click at [695, 531] on div "Business location [GEOGRAPHIC_DATA] [GEOGRAPHIC_DATA][PERSON_NAME] [PHONE_NUMBE…" at bounding box center [885, 343] width 809 height 449
click at [652, 524] on div "Business location [GEOGRAPHIC_DATA] [GEOGRAPHIC_DATA][PERSON_NAME] [PHONE_NUMBE…" at bounding box center [885, 343] width 809 height 449
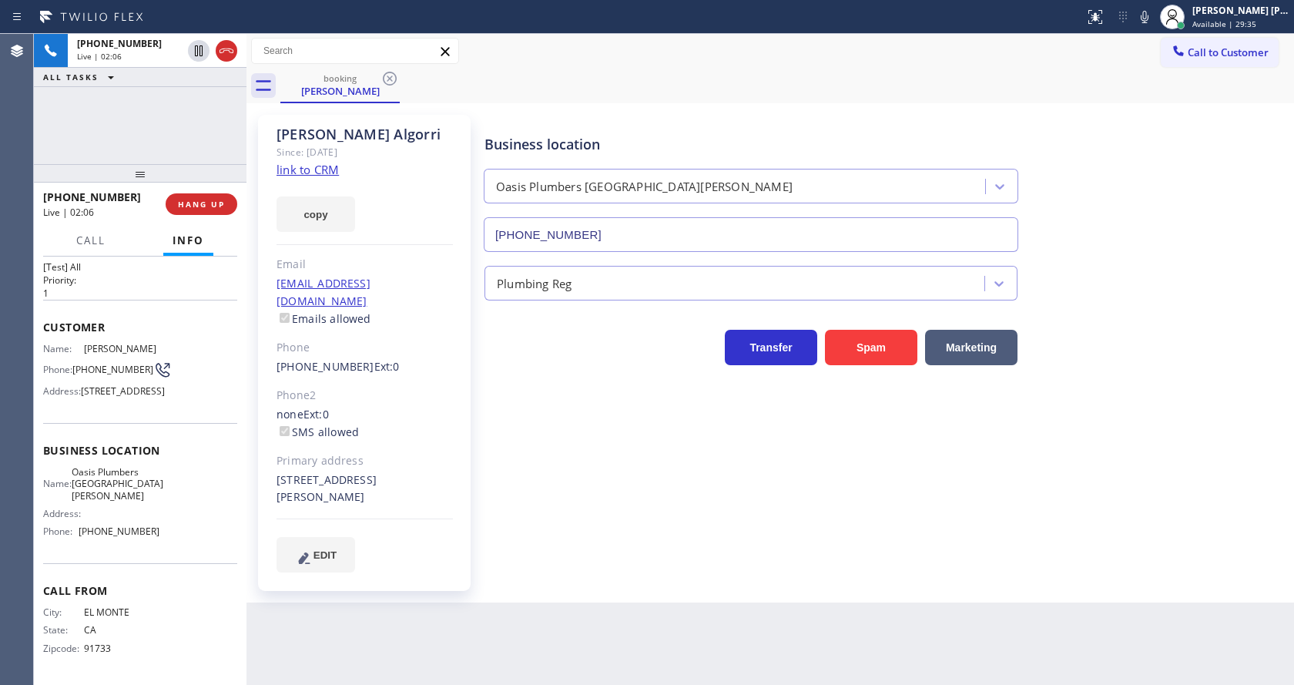
click at [484, 490] on div "Business location [GEOGRAPHIC_DATA] [GEOGRAPHIC_DATA][PERSON_NAME] [PHONE_NUMBE…" at bounding box center [885, 343] width 809 height 449
click at [616, 553] on div "Business location [GEOGRAPHIC_DATA] [GEOGRAPHIC_DATA][PERSON_NAME] [PHONE_NUMBE…" at bounding box center [885, 359] width 809 height 480
click at [1153, 23] on icon at bounding box center [1144, 17] width 18 height 18
click at [195, 46] on icon at bounding box center [199, 50] width 8 height 11
drag, startPoint x: 611, startPoint y: 490, endPoint x: 580, endPoint y: 503, distance: 33.5
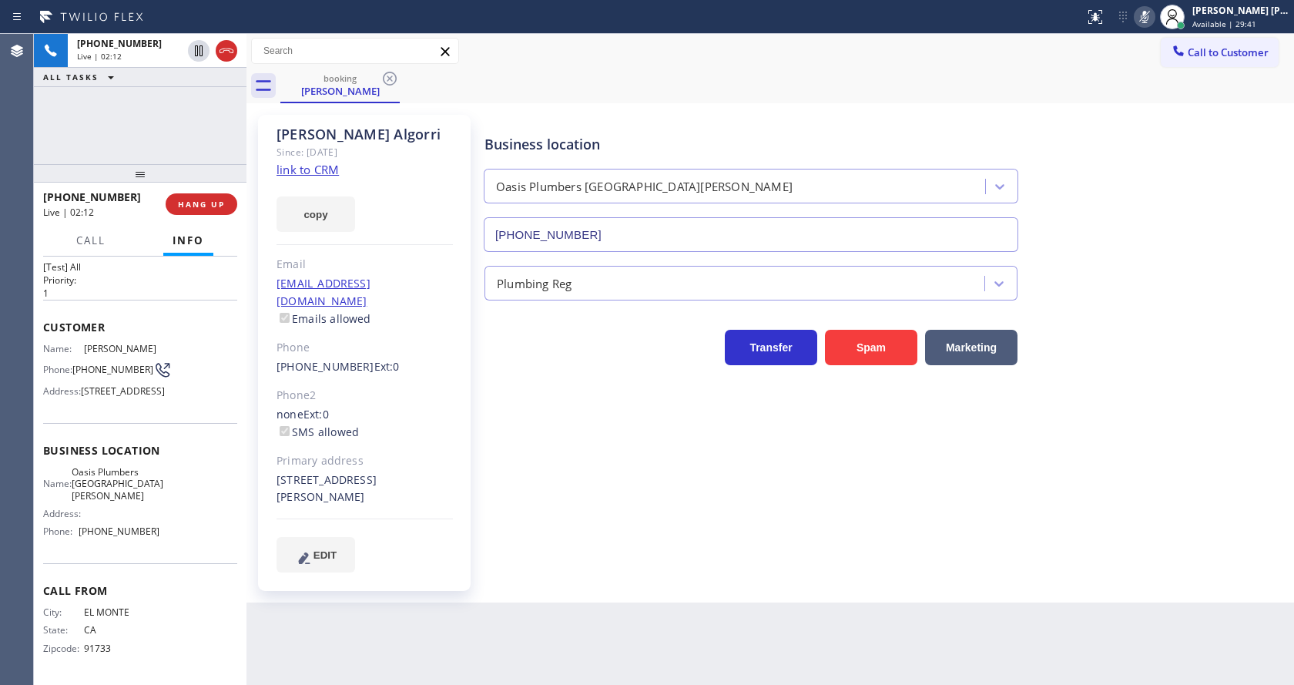
click at [609, 491] on div "Business location [GEOGRAPHIC_DATA] [GEOGRAPHIC_DATA][PERSON_NAME] [PHONE_NUMBE…" at bounding box center [885, 343] width 809 height 449
click at [593, 390] on div "Business location [GEOGRAPHIC_DATA] [GEOGRAPHIC_DATA][PERSON_NAME] [PHONE_NUMBE…" at bounding box center [885, 343] width 809 height 449
click at [508, 600] on div "Back to Dashboard Change Sender ID Customers Technicians Select a contact Outbo…" at bounding box center [769, 359] width 1047 height 651
click at [72, 243] on button "Call" at bounding box center [91, 241] width 48 height 30
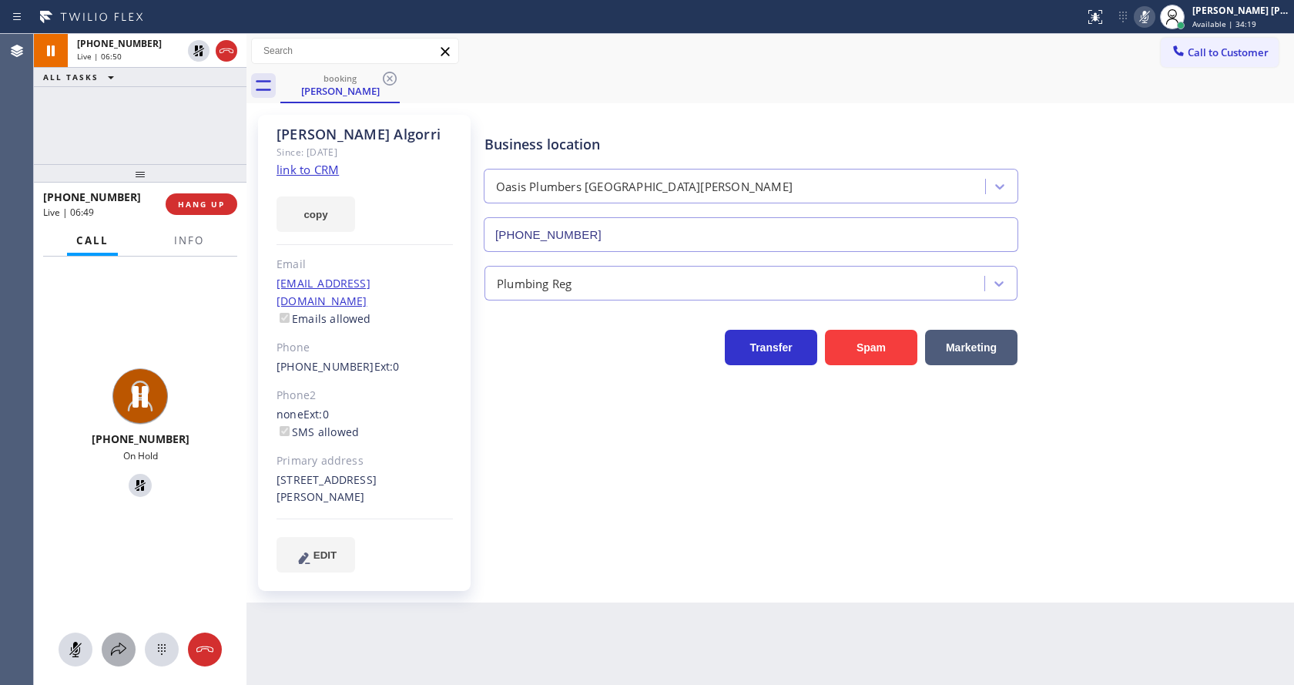
click at [122, 639] on button at bounding box center [119, 649] width 34 height 34
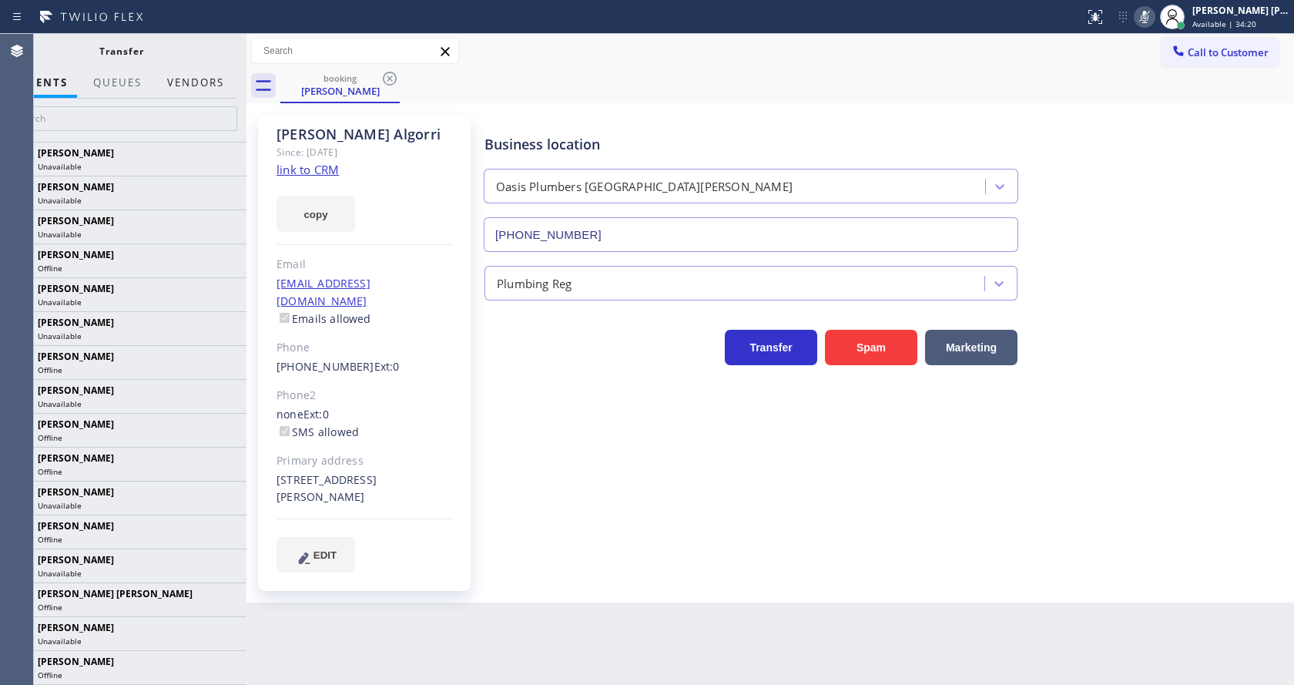
click at [209, 72] on button "Vendors" at bounding box center [195, 83] width 75 height 30
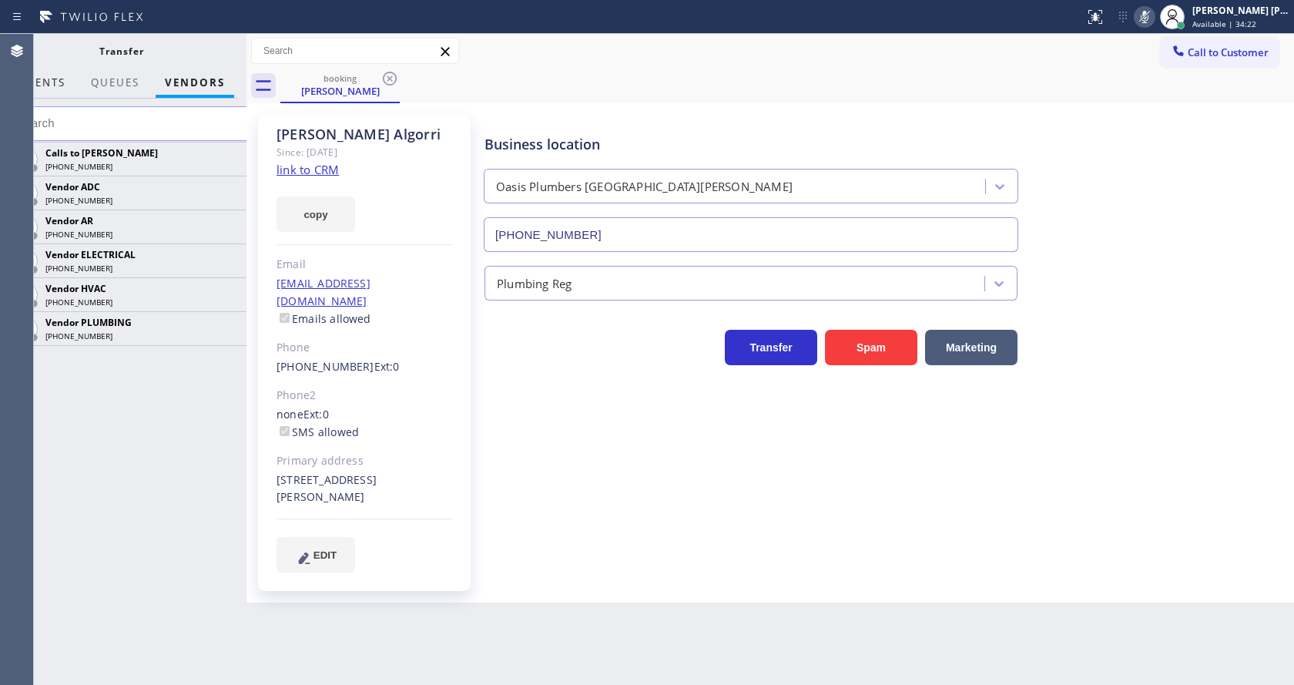
click at [65, 82] on span "AGENTS" at bounding box center [41, 82] width 47 height 14
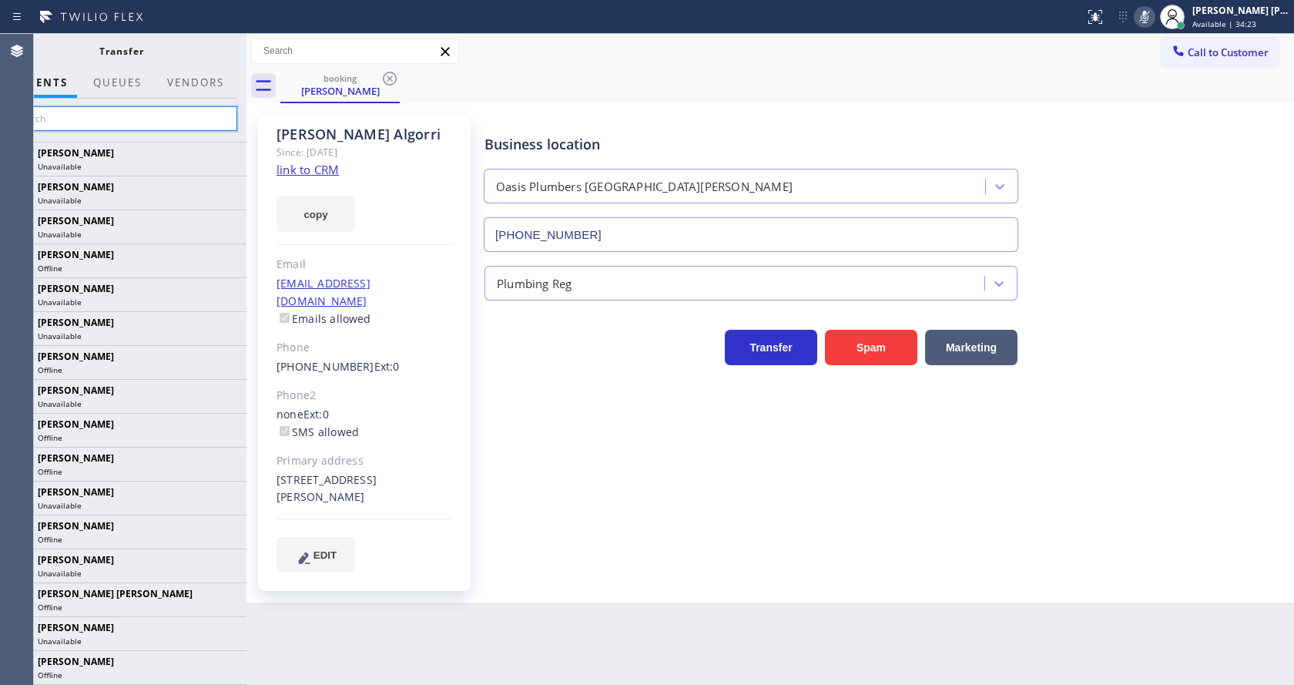
click at [95, 124] on input "text" at bounding box center [121, 118] width 232 height 25
click at [77, 122] on input "text" at bounding box center [121, 118] width 232 height 25
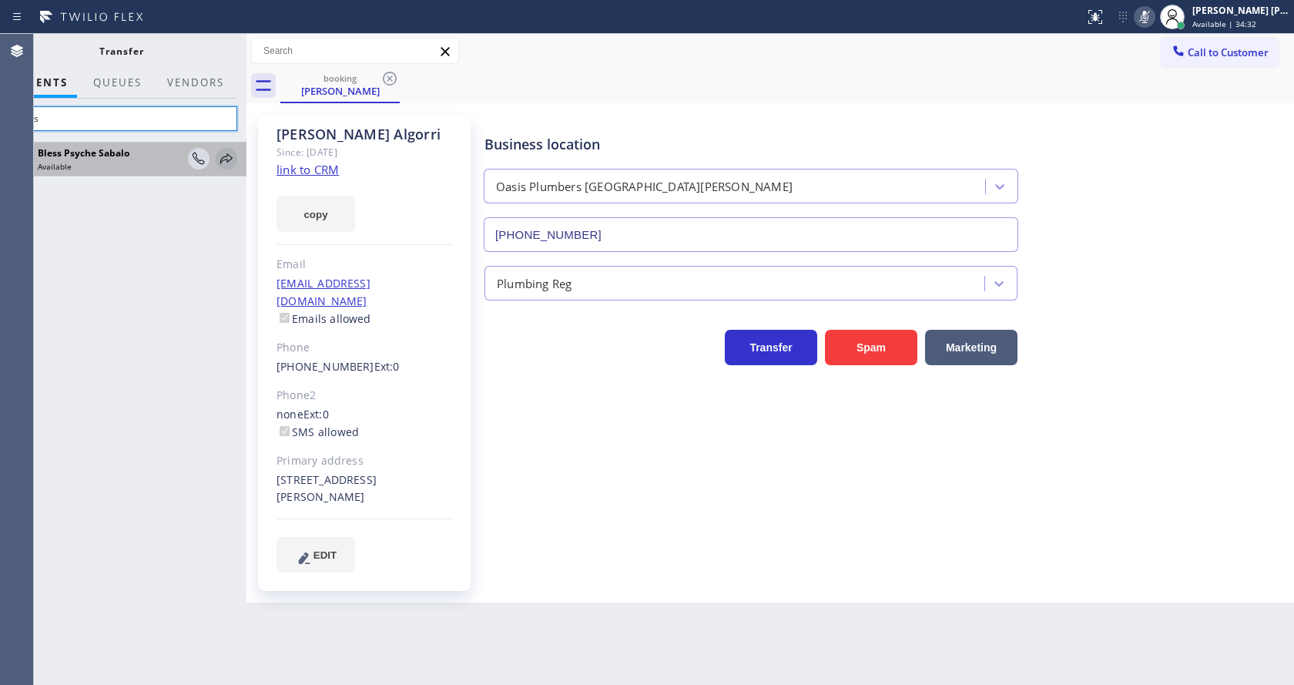
type input "Bless"
click at [220, 154] on icon at bounding box center [226, 158] width 18 height 18
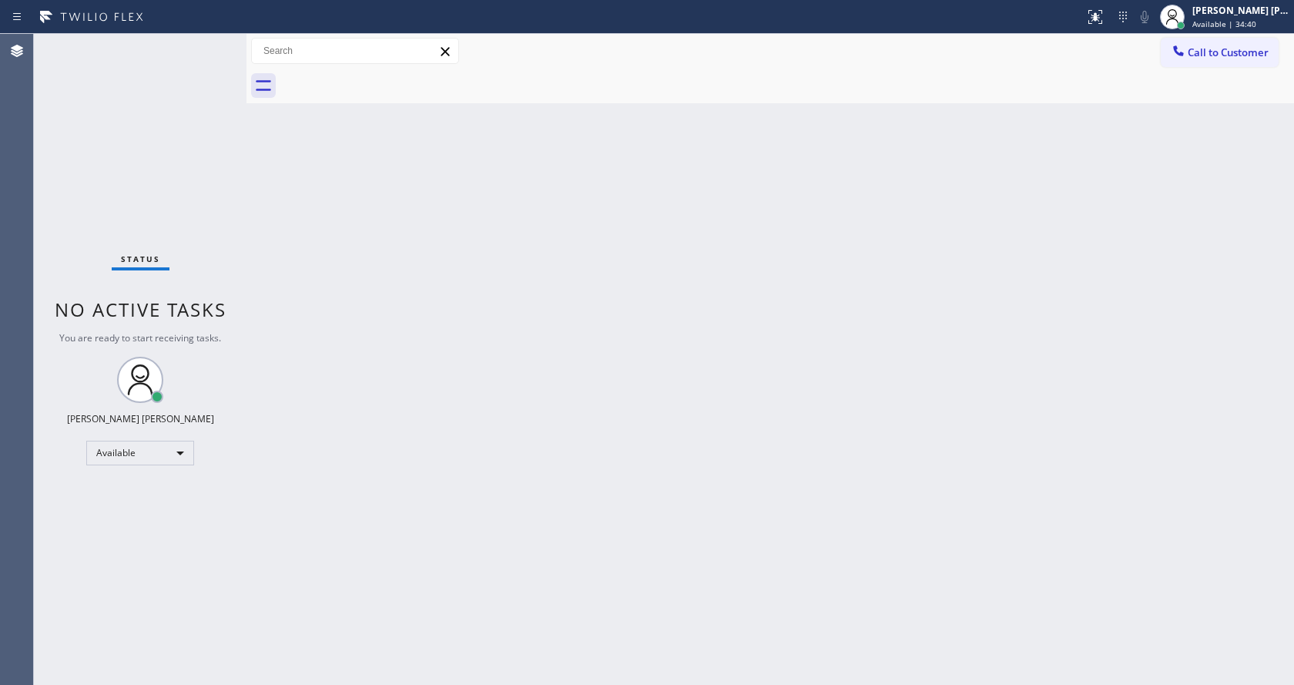
click at [297, 229] on div "Back to Dashboard Change Sender ID Customers Technicians Select a contact Outbo…" at bounding box center [769, 359] width 1047 height 651
click at [209, 39] on div "Status No active tasks You are ready to start receiving tasks. [PERSON_NAME] [P…" at bounding box center [140, 359] width 213 height 651
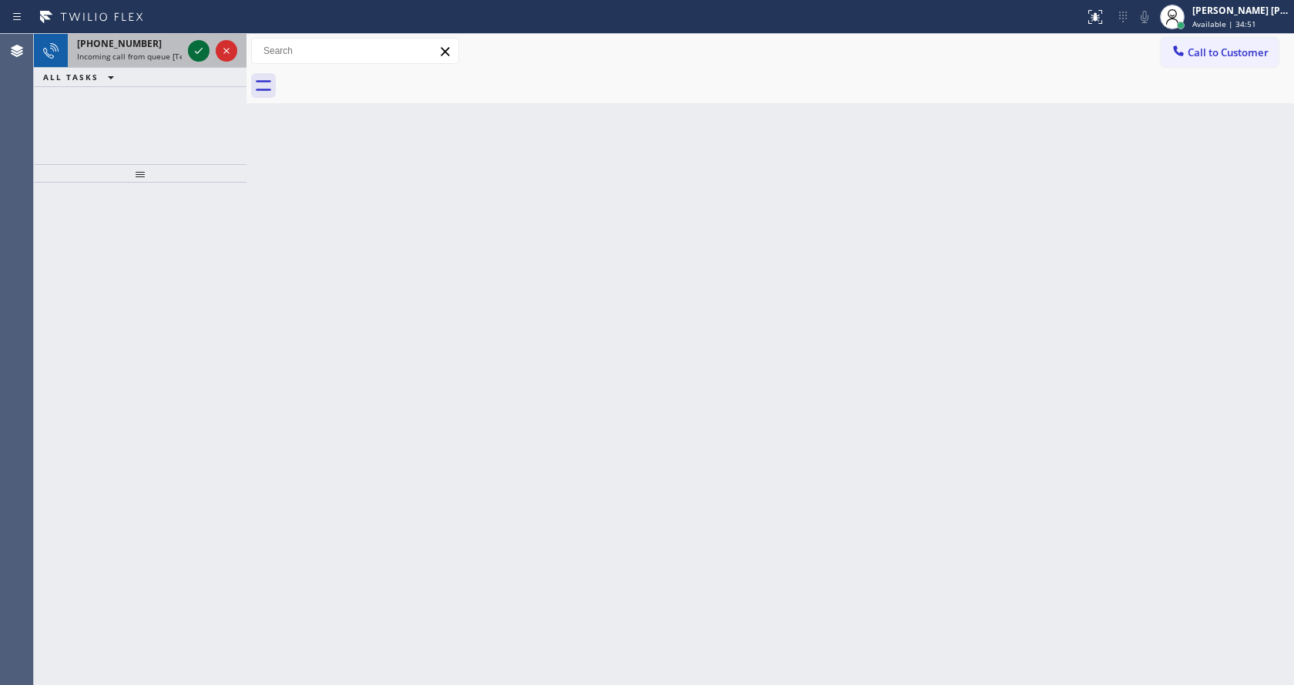
click at [191, 55] on icon at bounding box center [198, 51] width 18 height 18
drag, startPoint x: 401, startPoint y: 286, endPoint x: 393, endPoint y: 290, distance: 9.3
click at [397, 288] on div "Back to Dashboard Change Sender ID Customers Technicians Select a contact Outbo…" at bounding box center [769, 359] width 1047 height 651
click at [193, 52] on icon at bounding box center [198, 51] width 18 height 18
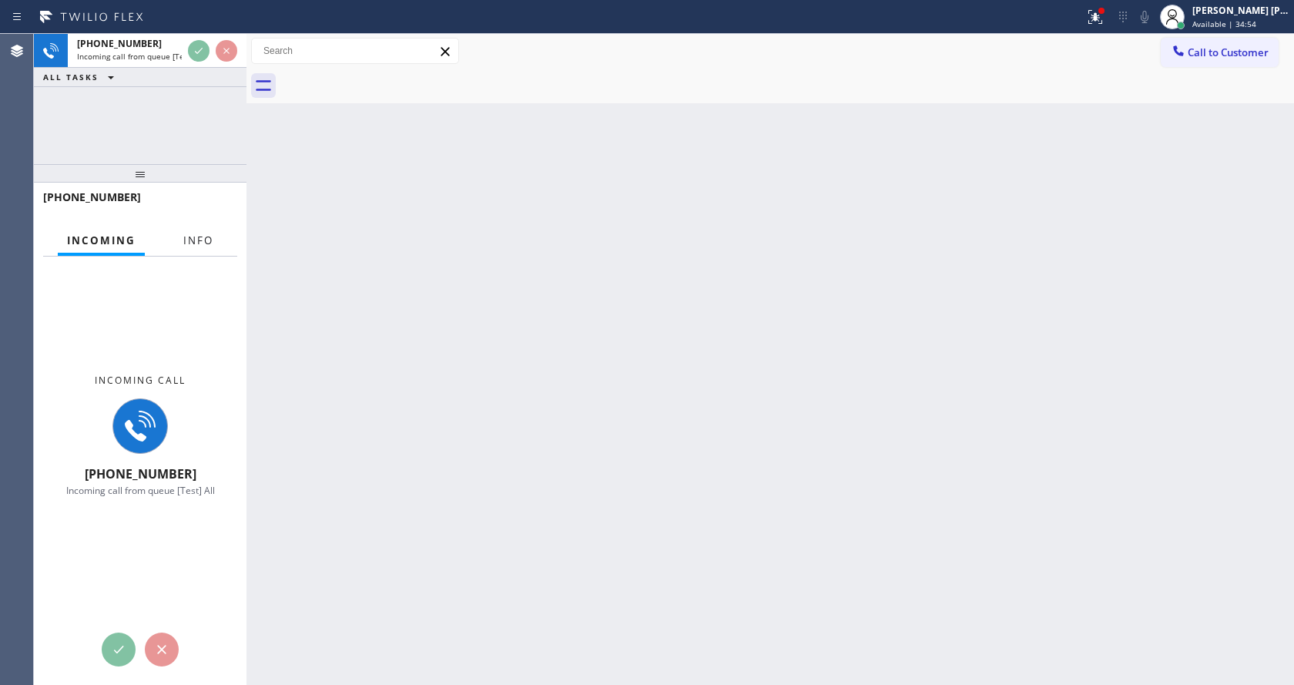
click at [206, 243] on span "Info" at bounding box center [198, 240] width 30 height 14
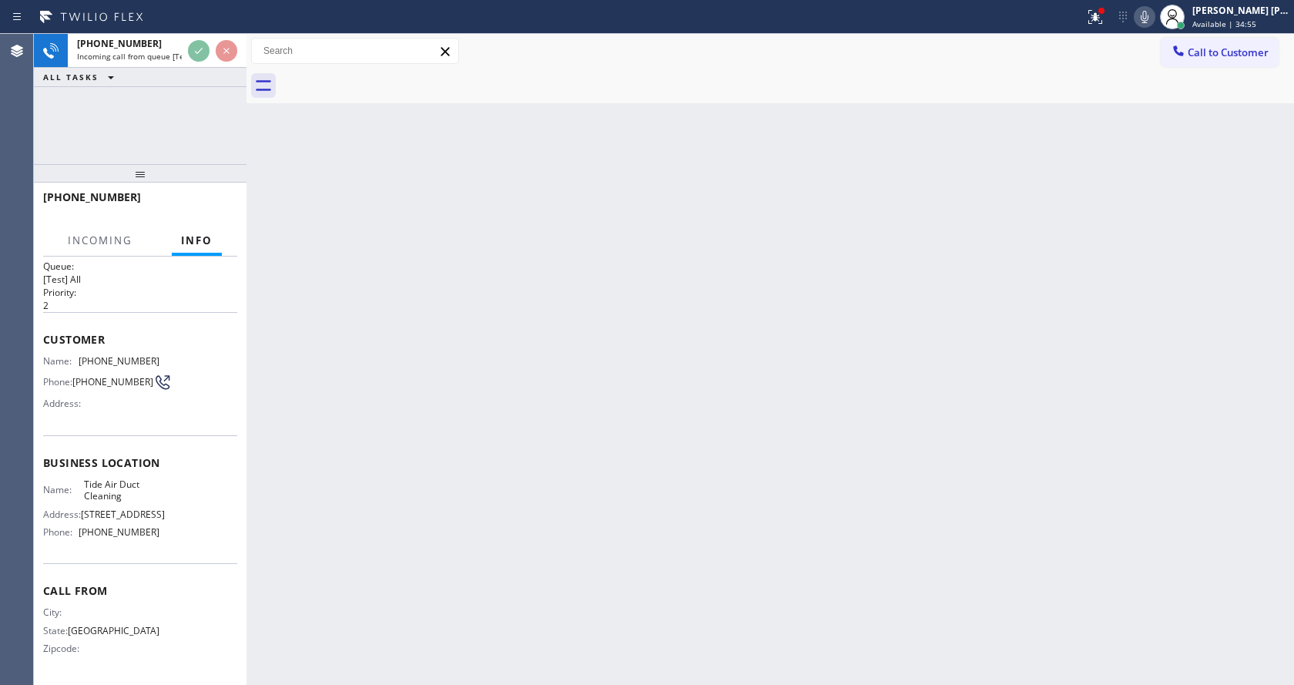
scroll to position [32, 0]
click at [525, 433] on div "Back to Dashboard Change Sender ID Customers Technicians Select a contact Outbo…" at bounding box center [769, 359] width 1047 height 651
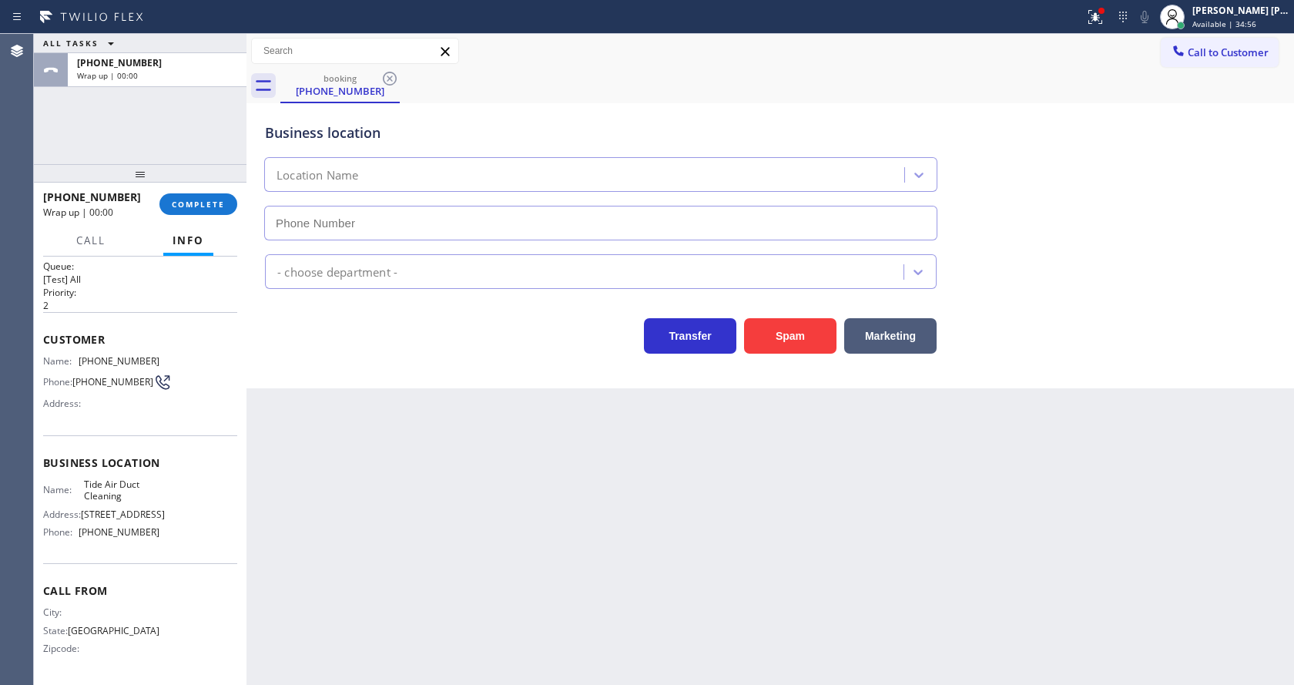
type input "[PHONE_NUMBER]"
click at [200, 200] on span "COMPLETE" at bounding box center [198, 204] width 53 height 11
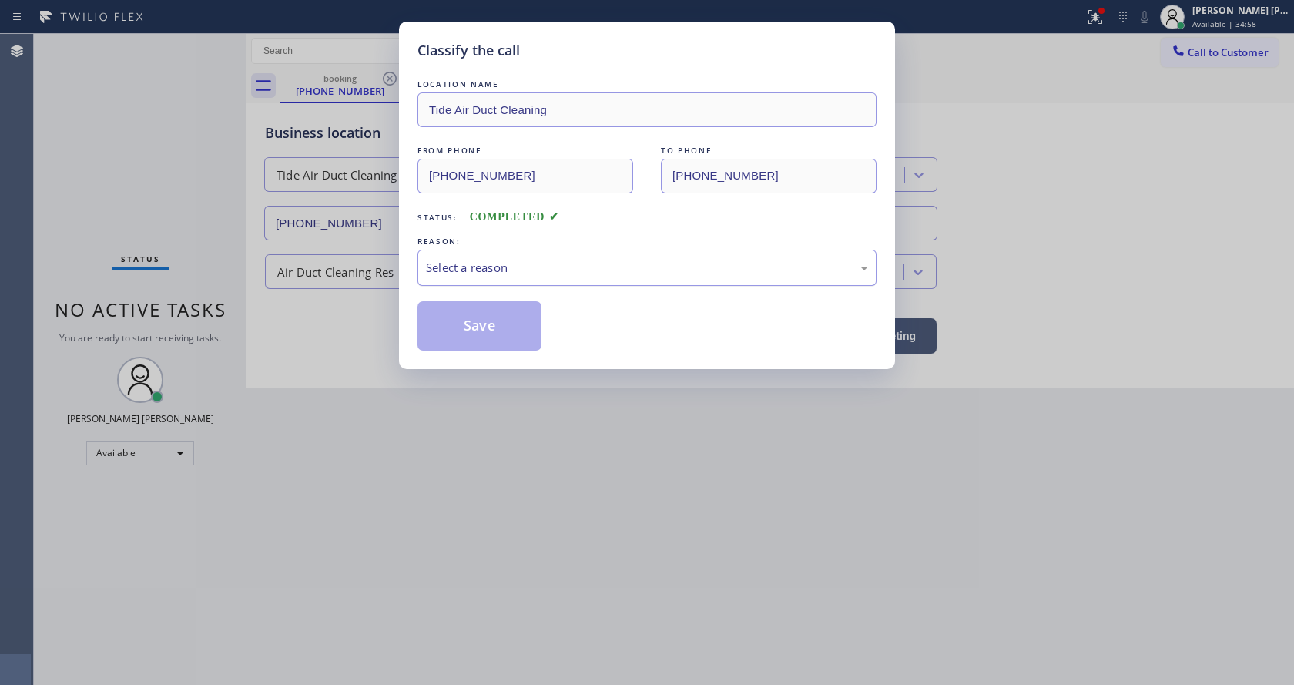
click at [538, 274] on div "Select a reason" at bounding box center [647, 268] width 442 height 18
click at [484, 316] on button "Save" at bounding box center [479, 325] width 124 height 49
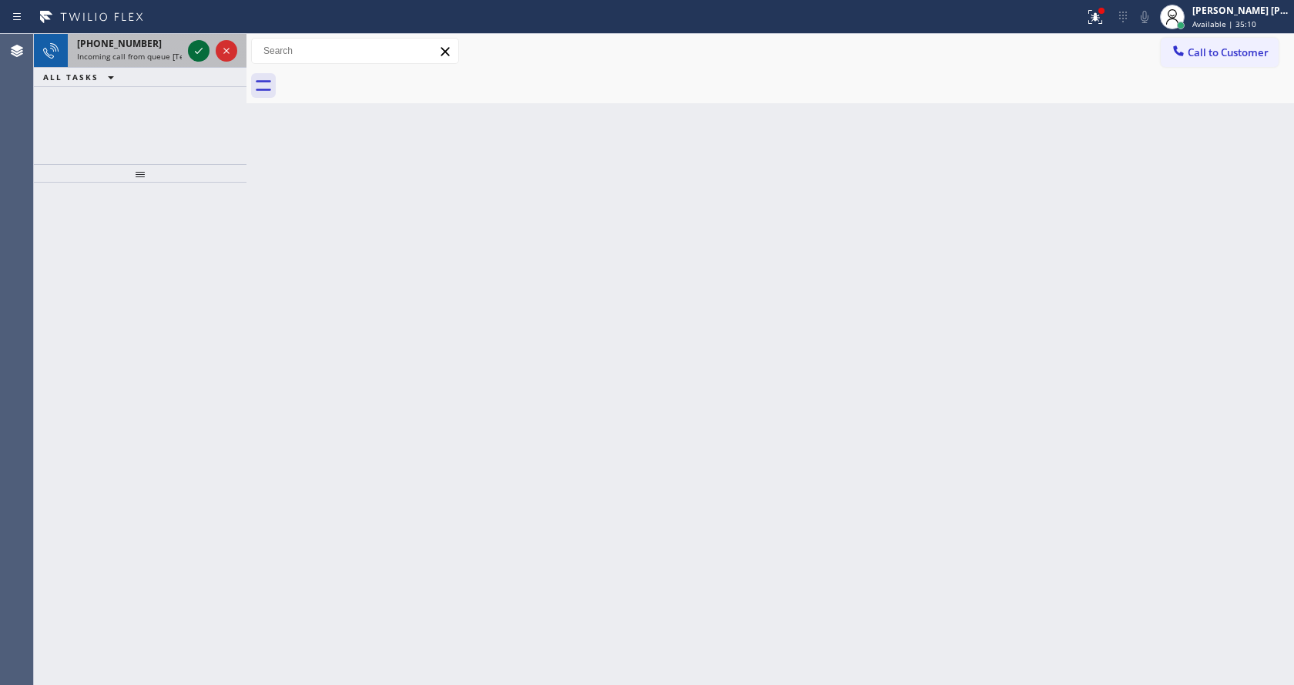
click at [196, 50] on icon at bounding box center [198, 51] width 18 height 18
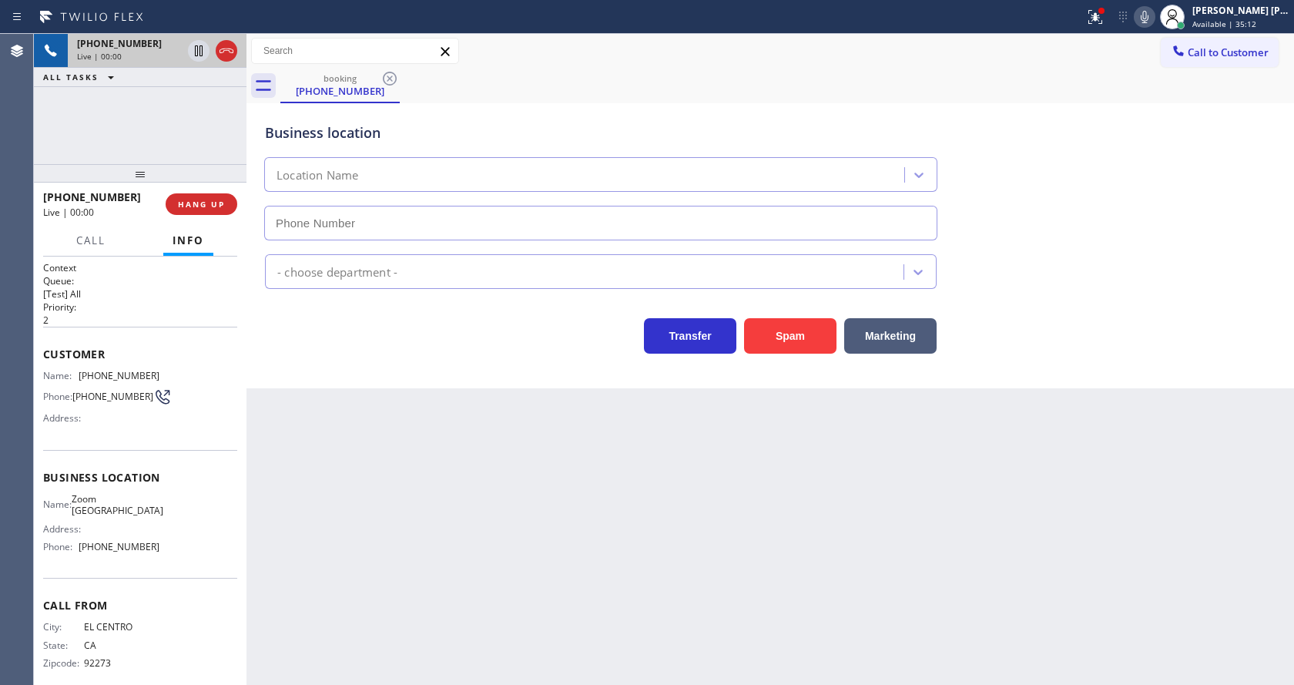
type input "[PHONE_NUMBER]"
click at [793, 343] on button "Spam" at bounding box center [790, 335] width 92 height 35
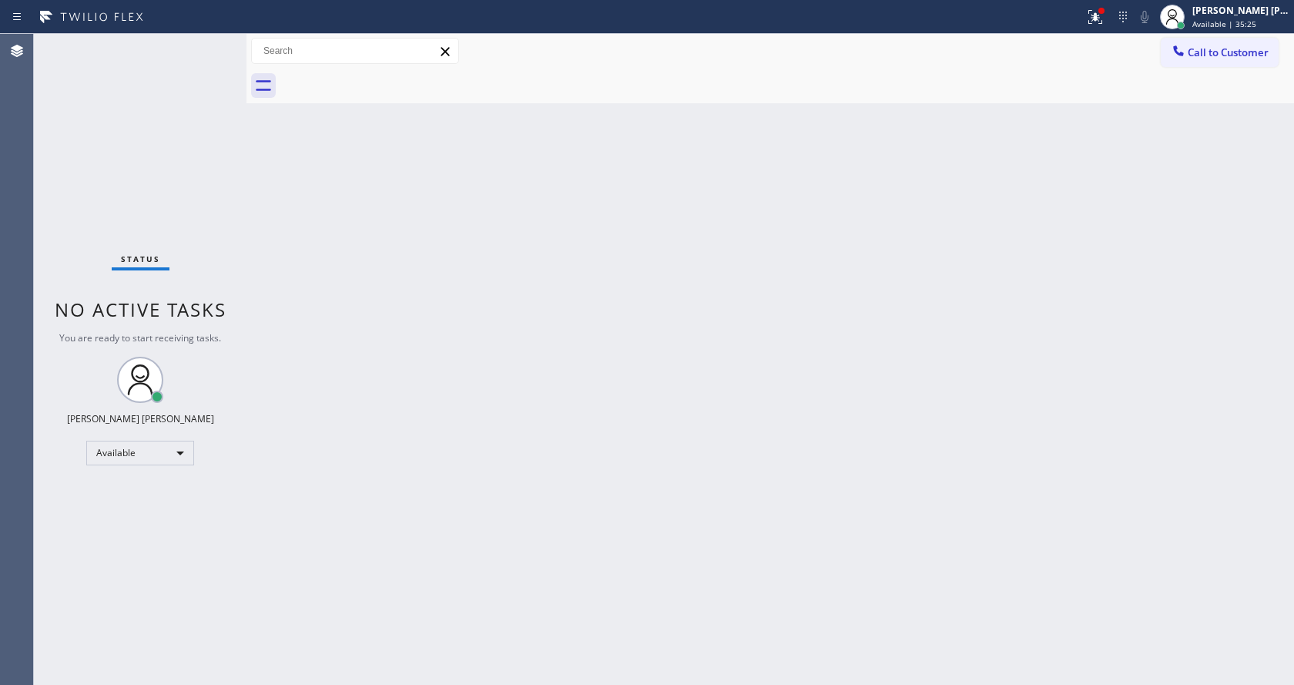
click at [154, 49] on div "Status No active tasks You are ready to start receiving tasks. [PERSON_NAME] [P…" at bounding box center [140, 359] width 213 height 651
click at [206, 40] on div "Status No active tasks You are ready to start receiving tasks. [PERSON_NAME] [P…" at bounding box center [140, 359] width 213 height 651
click at [204, 46] on div "Status No active tasks You are ready to start receiving tasks. [PERSON_NAME] [P…" at bounding box center [140, 359] width 213 height 651
click at [204, 45] on div "Status No active tasks You are ready to start receiving tasks. [PERSON_NAME] [P…" at bounding box center [140, 359] width 213 height 651
click at [498, 248] on div "Back to Dashboard Change Sender ID Customers Technicians Select a contact Outbo…" at bounding box center [769, 359] width 1047 height 651
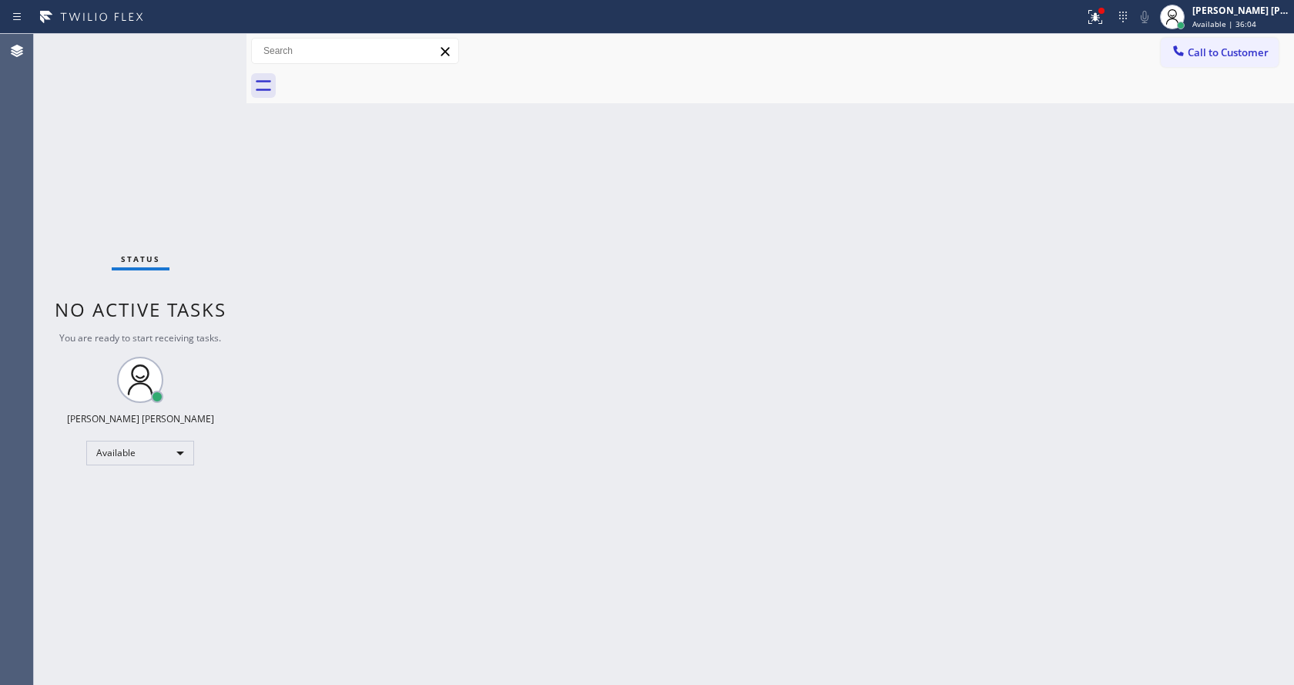
click at [246, 236] on div at bounding box center [246, 359] width 0 height 651
click at [208, 43] on div "Status No active tasks You are ready to start receiving tasks. [PERSON_NAME] [P…" at bounding box center [140, 359] width 213 height 651
drag, startPoint x: 245, startPoint y: 57, endPoint x: 220, endPoint y: 55, distance: 24.7
click at [220, 55] on div "Status No active tasks You are ready to start receiving tasks. [PERSON_NAME] [P…" at bounding box center [664, 359] width 1260 height 651
click at [208, 41] on div "Status No active tasks You are ready to start receiving tasks. [PERSON_NAME] [P…" at bounding box center [140, 359] width 213 height 651
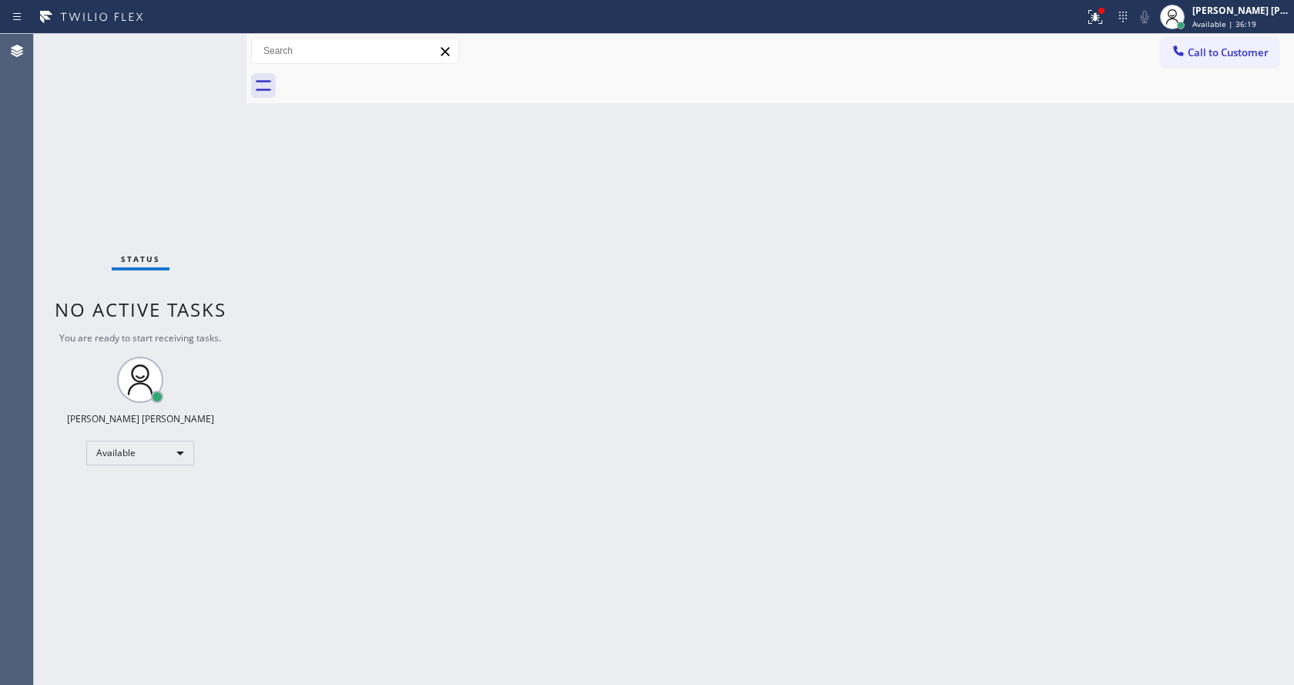
click at [207, 42] on div "Status No active tasks You are ready to start receiving tasks. [PERSON_NAME] [P…" at bounding box center [140, 359] width 213 height 651
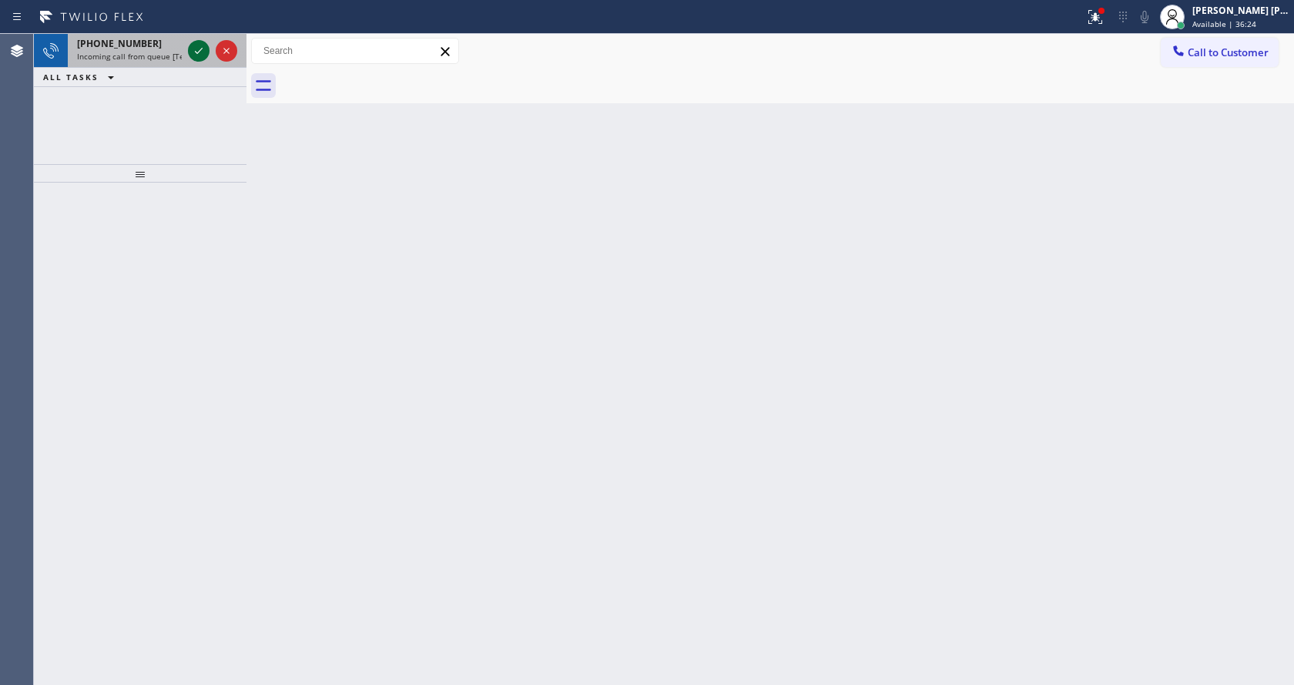
click at [199, 47] on icon at bounding box center [198, 51] width 18 height 18
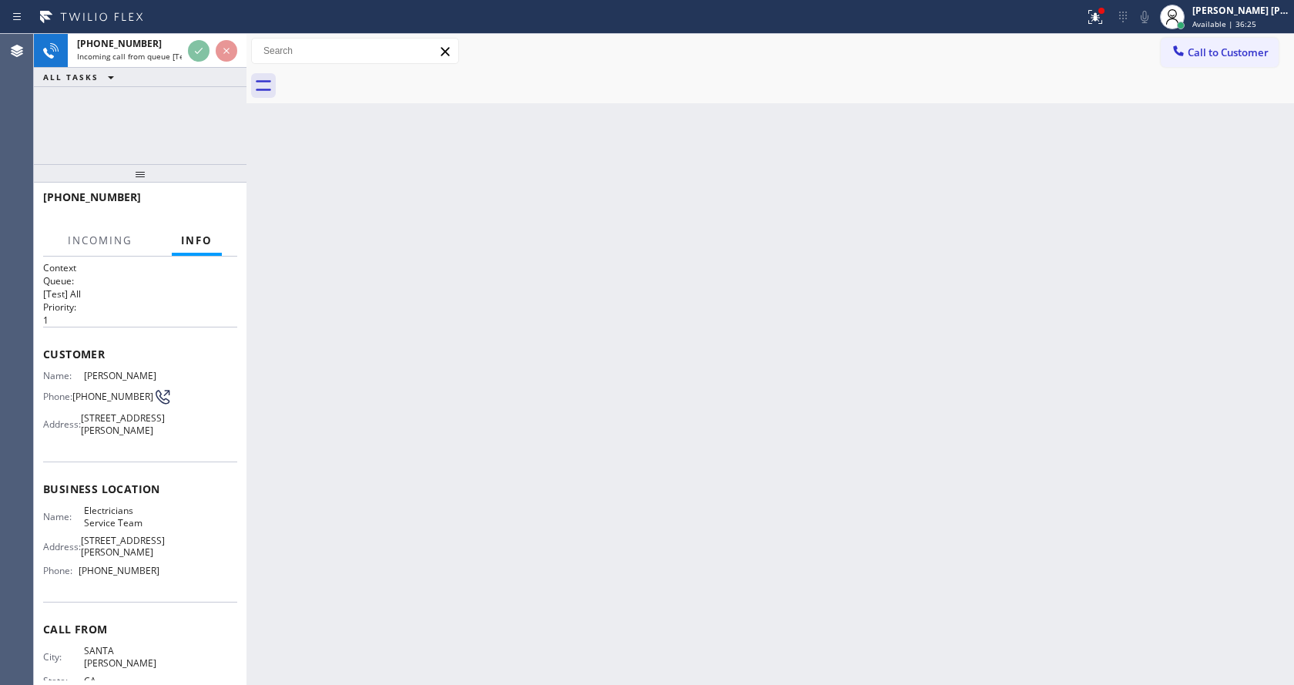
scroll to position [79, 0]
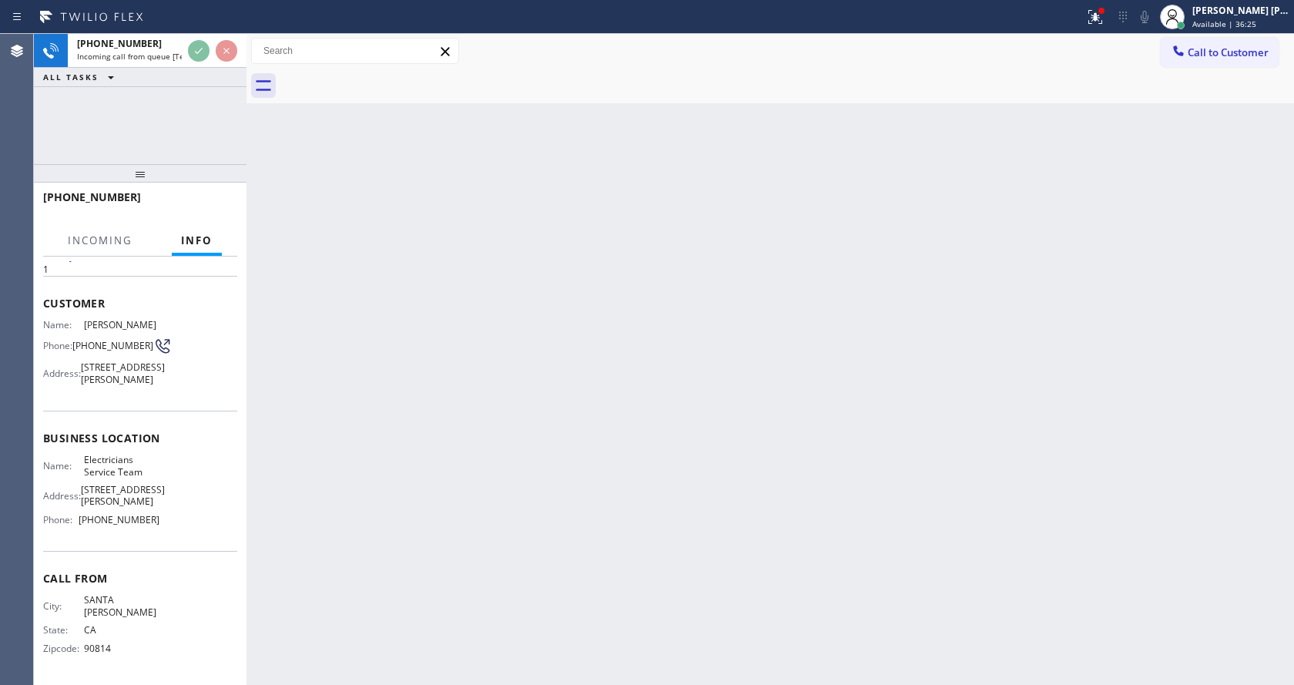
click at [698, 303] on div "Back to Dashboard Change Sender ID Customers Technicians Select a contact Outbo…" at bounding box center [769, 359] width 1047 height 651
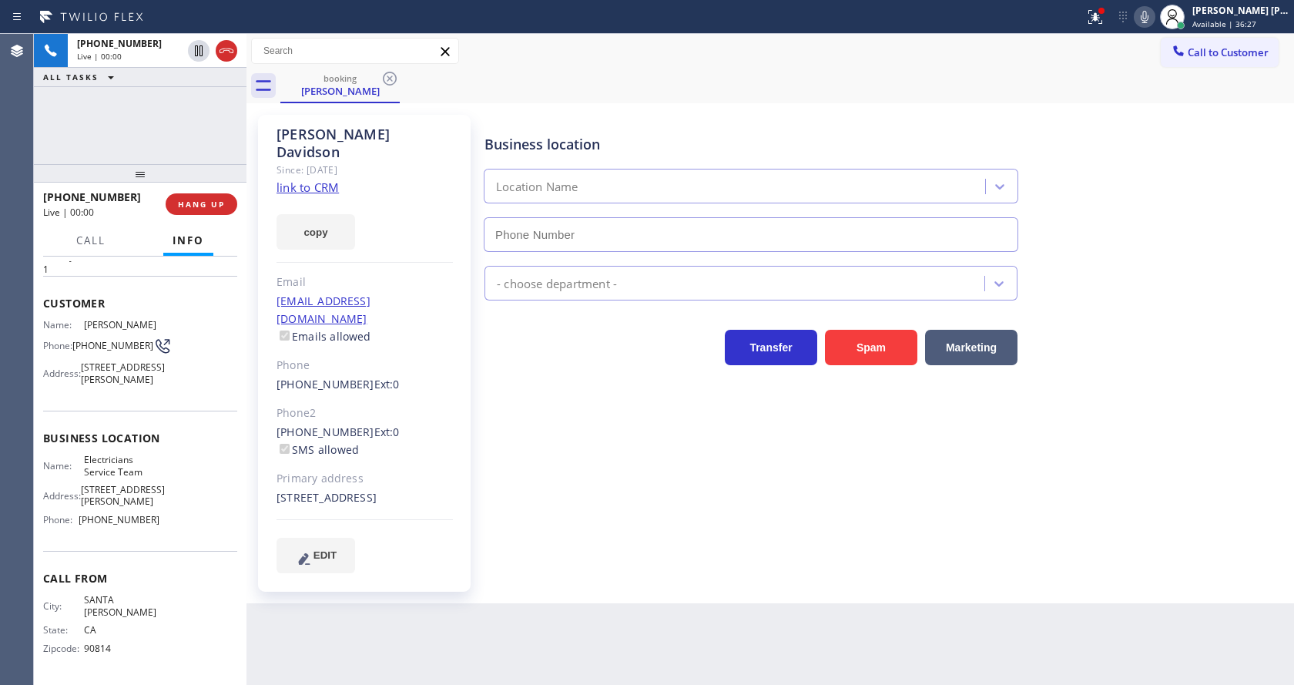
type input "[PHONE_NUMBER]"
click at [638, 434] on div "Business location Electricians Service Team [PHONE_NUMBER] Electricians Transfe…" at bounding box center [885, 344] width 809 height 450
click at [317, 179] on link "link to CRM" at bounding box center [307, 186] width 62 height 15
click at [485, 463] on div "Business location Electricians Service Team [PHONE_NUMBER] Electricians Transfe…" at bounding box center [885, 344] width 809 height 450
drag, startPoint x: 277, startPoint y: 132, endPoint x: 396, endPoint y: 129, distance: 118.7
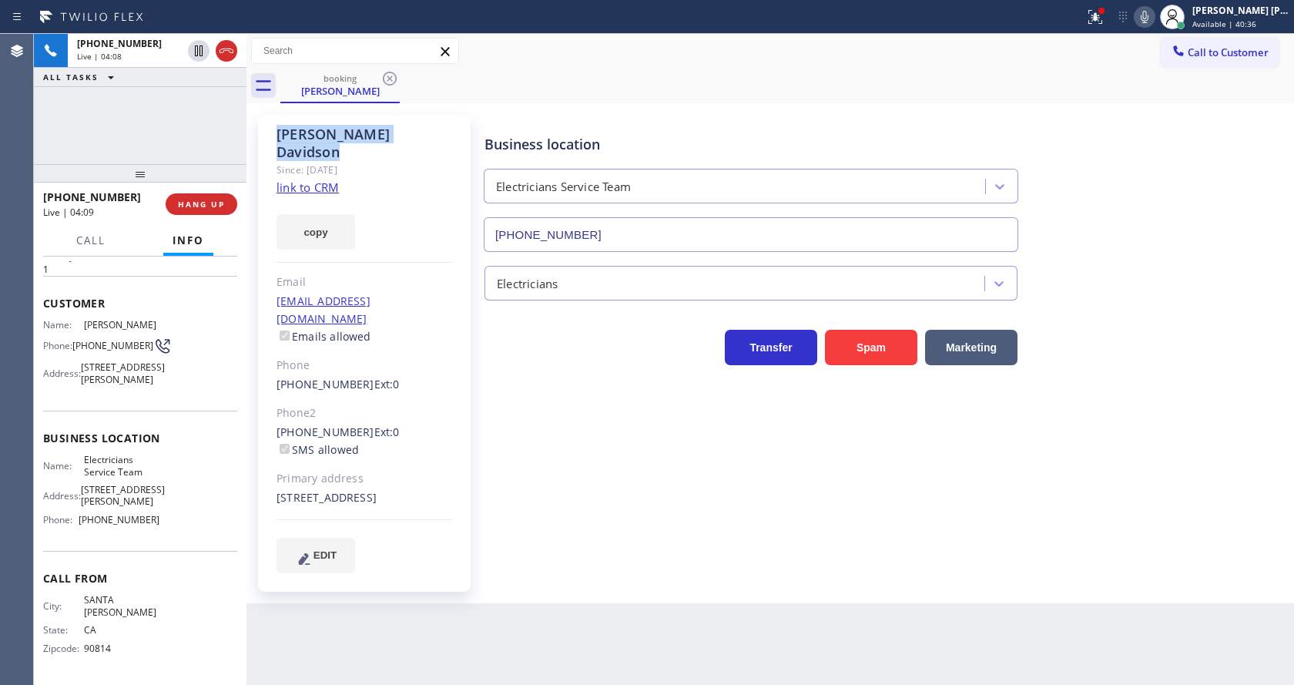
click at [396, 129] on div "[PERSON_NAME]" at bounding box center [364, 143] width 176 height 35
drag, startPoint x: 594, startPoint y: 516, endPoint x: 521, endPoint y: 550, distance: 80.6
click at [589, 519] on div "Business location Electricians Service Team [PHONE_NUMBER] Electricians Transfe…" at bounding box center [885, 344] width 809 height 450
click at [148, 497] on span "[STREET_ADDRESS][PERSON_NAME]" at bounding box center [123, 496] width 84 height 24
drag, startPoint x: 72, startPoint y: 320, endPoint x: 106, endPoint y: 337, distance: 37.6
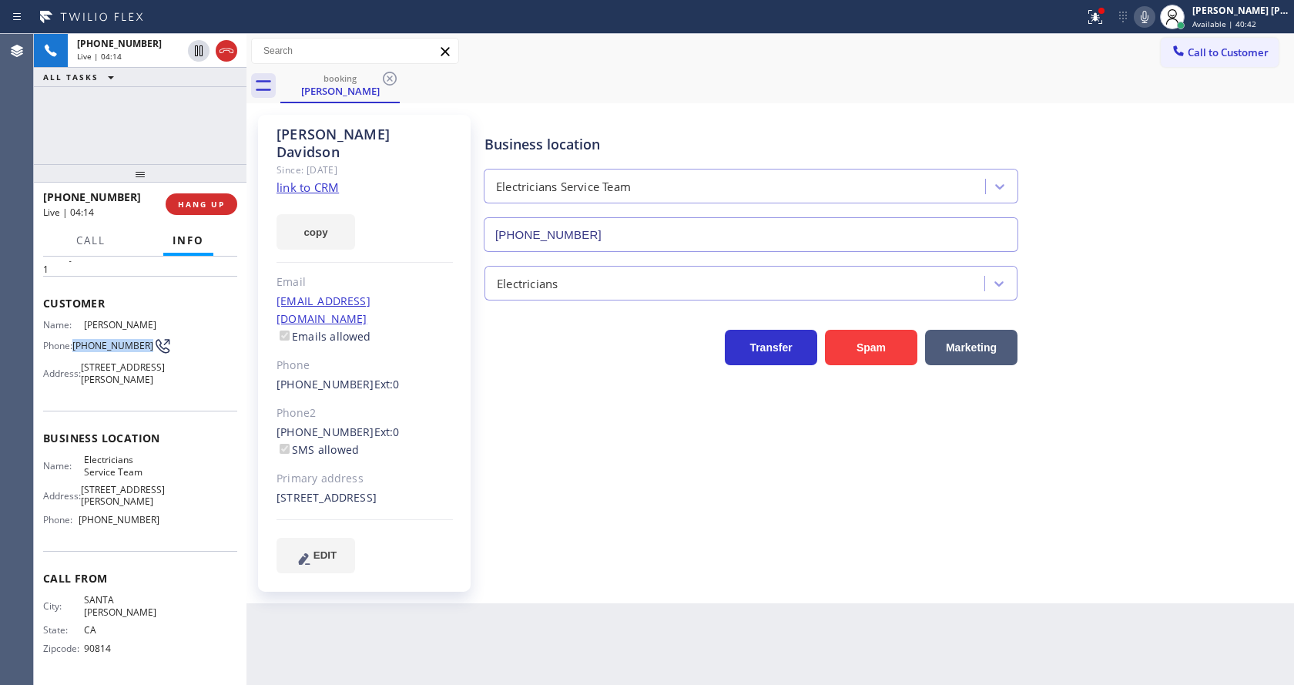
click at [106, 337] on div "Phone: [PHONE_NUMBER]" at bounding box center [101, 346] width 116 height 18
click at [483, 598] on div "Back to Dashboard Change Sender ID Customers Technicians Select a contact Outbo…" at bounding box center [769, 359] width 1047 height 651
click at [152, 508] on span "[STREET_ADDRESS][PERSON_NAME]" at bounding box center [123, 496] width 84 height 24
drag, startPoint x: 79, startPoint y: 465, endPoint x: 159, endPoint y: 481, distance: 80.8
click at [159, 481] on div "Business location Name: Electricians Service Team Address: [STREET_ADDRESS][PER…" at bounding box center [140, 480] width 194 height 140
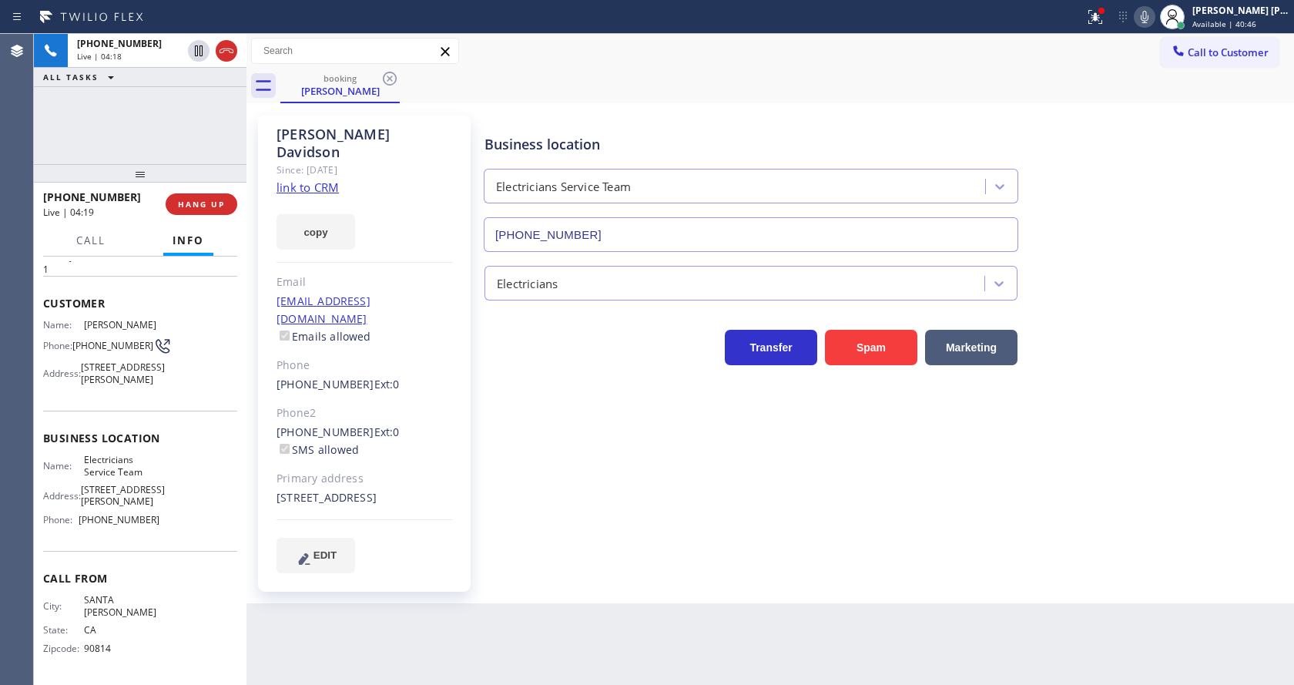
drag, startPoint x: 378, startPoint y: 598, endPoint x: 359, endPoint y: 681, distance: 85.4
click at [376, 600] on div "Back to Dashboard Change Sender ID Customers Technicians Select a contact Outbo…" at bounding box center [769, 359] width 1047 height 651
click at [128, 531] on div "Name: Electricians Service Team Address: [STREET_ADDRESS][PERSON_NAME] Phone: […" at bounding box center [101, 493] width 116 height 78
drag, startPoint x: 100, startPoint y: 534, endPoint x: 179, endPoint y: 541, distance: 78.8
click at [179, 531] on div "Name: Electricians Service Team Address: [STREET_ADDRESS][PERSON_NAME] Phone: […" at bounding box center [140, 493] width 194 height 78
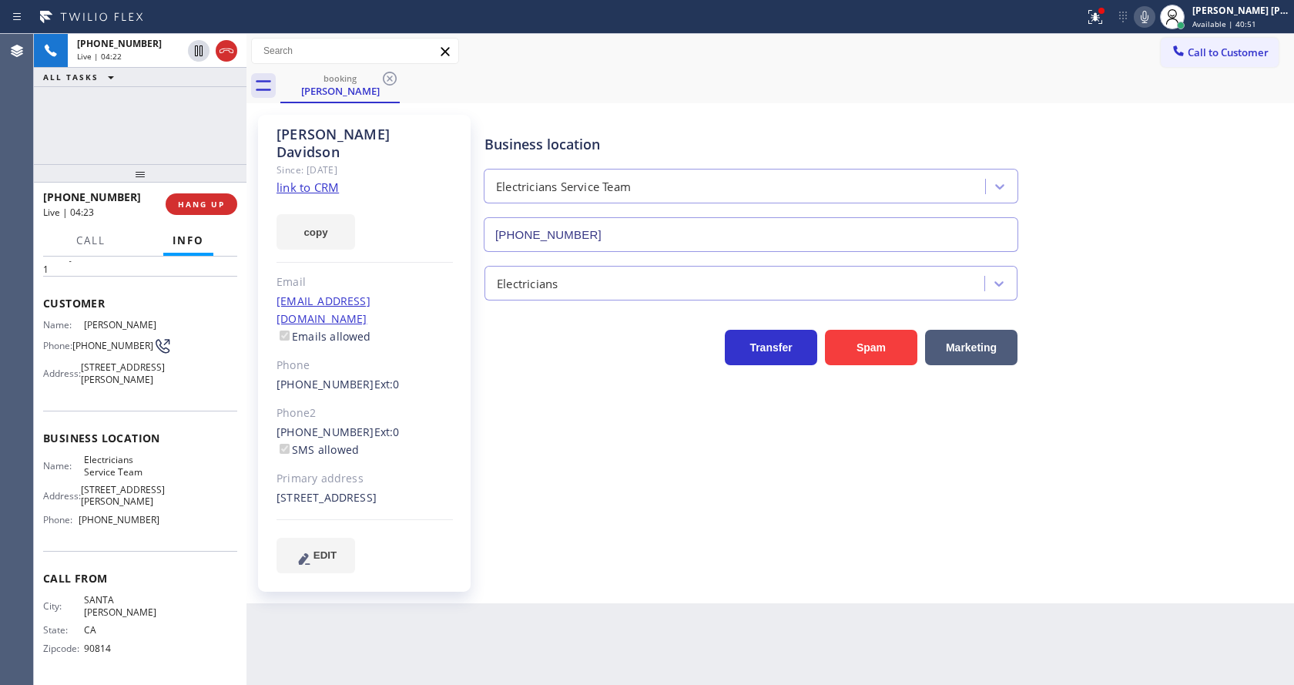
drag, startPoint x: 334, startPoint y: 573, endPoint x: 334, endPoint y: 601, distance: 27.7
click at [334, 590] on div "Back to Dashboard Change Sender ID Customers Technicians Select a contact Outbo…" at bounding box center [769, 359] width 1047 height 651
click at [451, 489] on div "[STREET_ADDRESS]" at bounding box center [364, 498] width 176 height 18
drag, startPoint x: 490, startPoint y: 620, endPoint x: 411, endPoint y: 665, distance: 90.7
click at [490, 620] on div "Back to Dashboard Change Sender ID Customers Technicians Select a contact Outbo…" at bounding box center [769, 359] width 1047 height 651
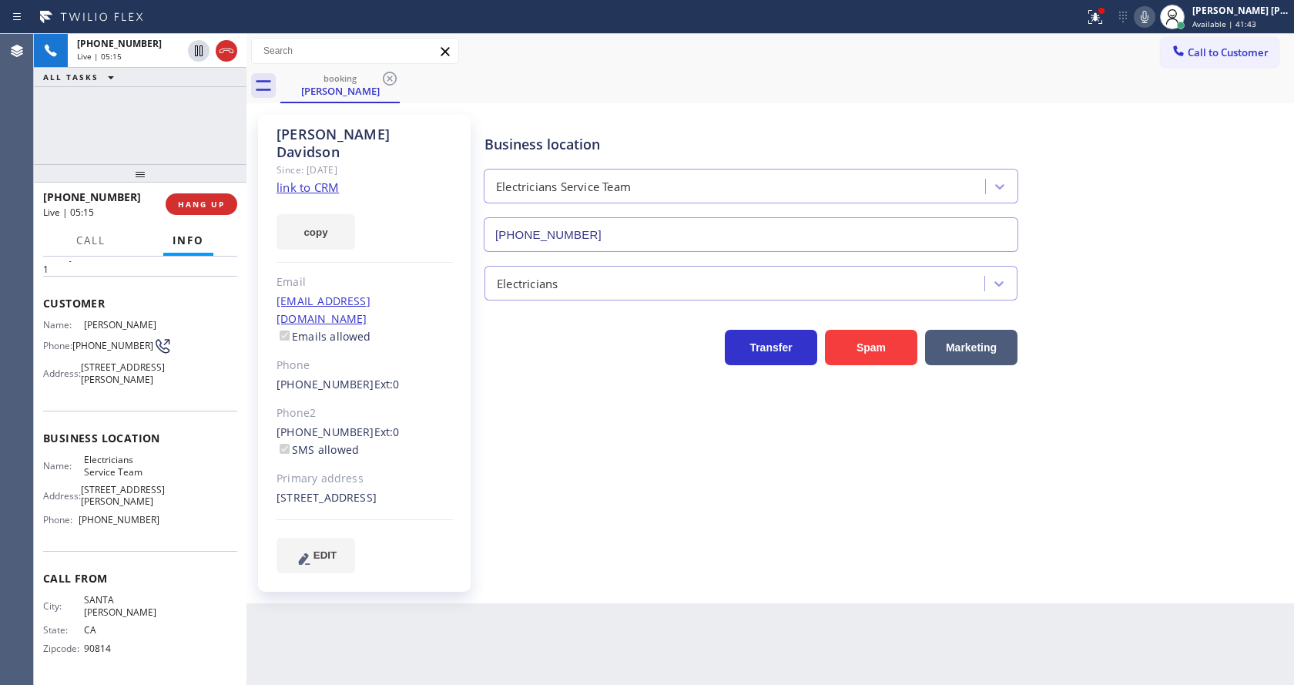
click at [631, 491] on div "Business location Electricians Service Team [PHONE_NUMBER] Electricians Transfe…" at bounding box center [885, 344] width 809 height 450
click at [502, 528] on div "Business location Electricians Service Team [PHONE_NUMBER] Electricians Transfe…" at bounding box center [885, 344] width 809 height 450
click at [608, 547] on div "Business location Electricians Service Team [PHONE_NUMBER] Electricians Transfe…" at bounding box center [885, 344] width 809 height 450
click at [508, 461] on div "Business location Electricians Service Team [PHONE_NUMBER] Electricians Transfe…" at bounding box center [885, 344] width 809 height 450
click at [755, 517] on div "Business location Electricians Service Team [PHONE_NUMBER] Electricians Transfe…" at bounding box center [885, 344] width 809 height 450
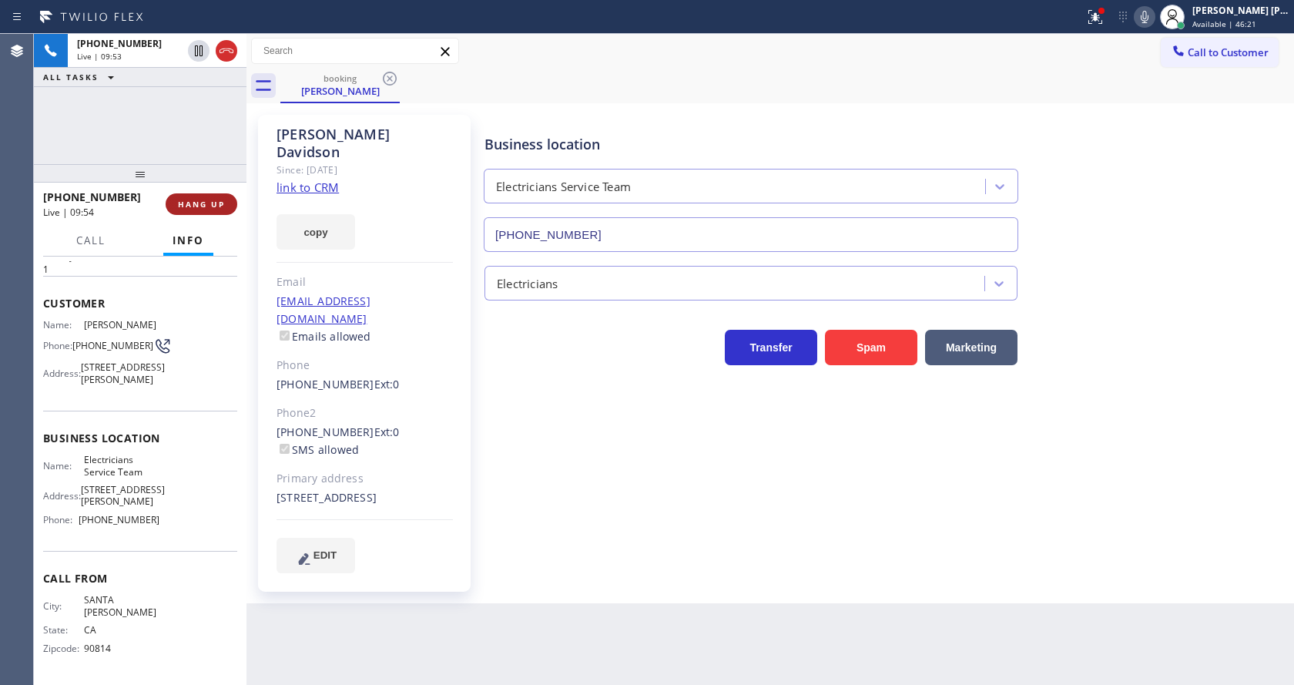
click at [192, 203] on span "HANG UP" at bounding box center [201, 204] width 47 height 11
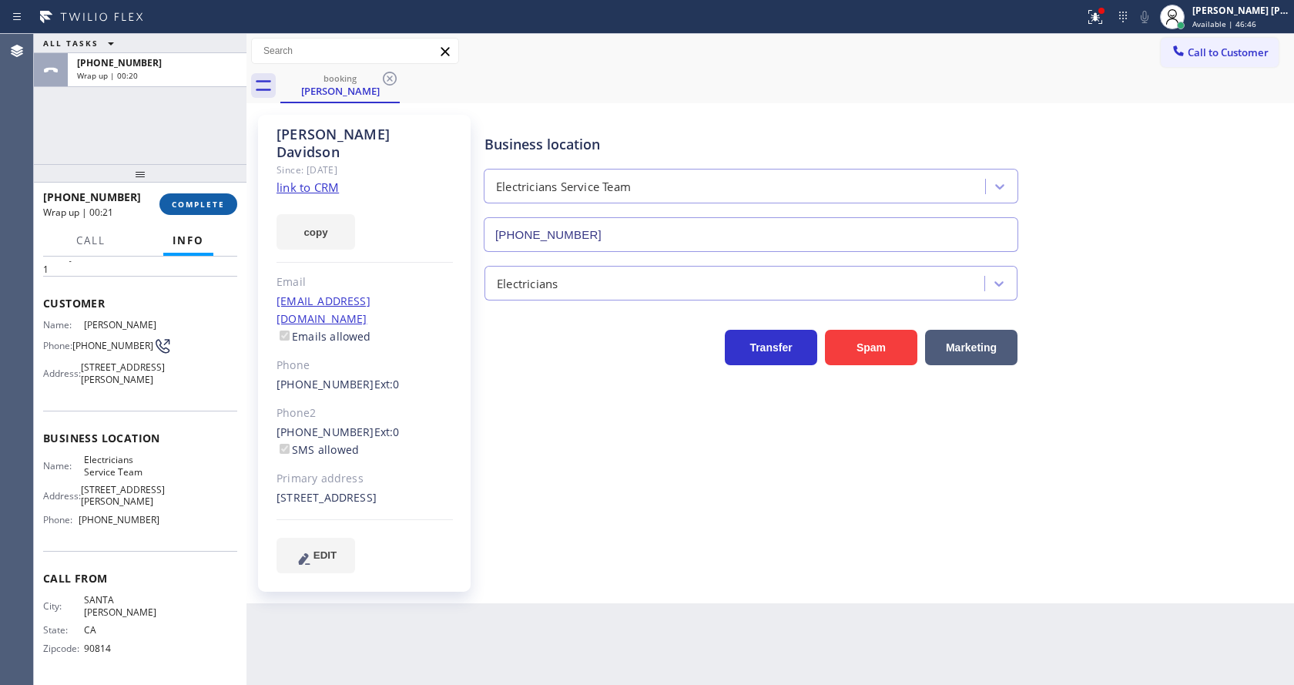
click at [183, 202] on span "COMPLETE" at bounding box center [198, 204] width 53 height 11
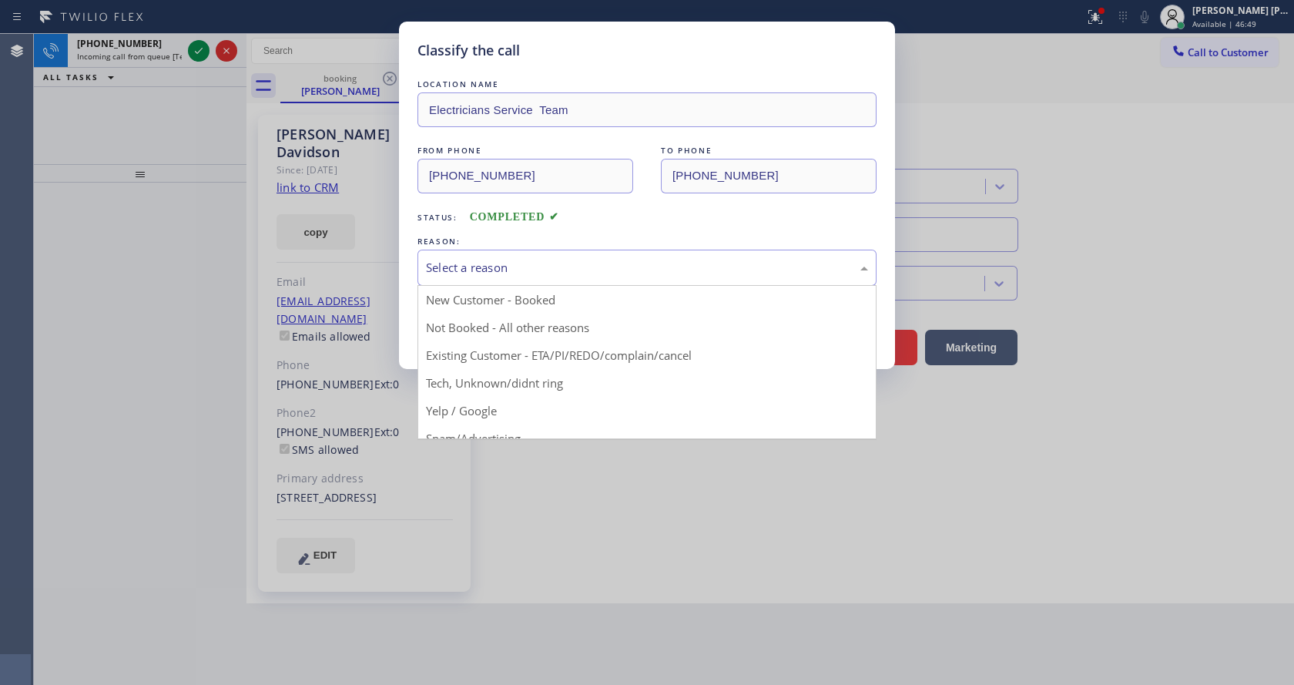
click at [492, 268] on div "Select a reason" at bounding box center [647, 268] width 442 height 18
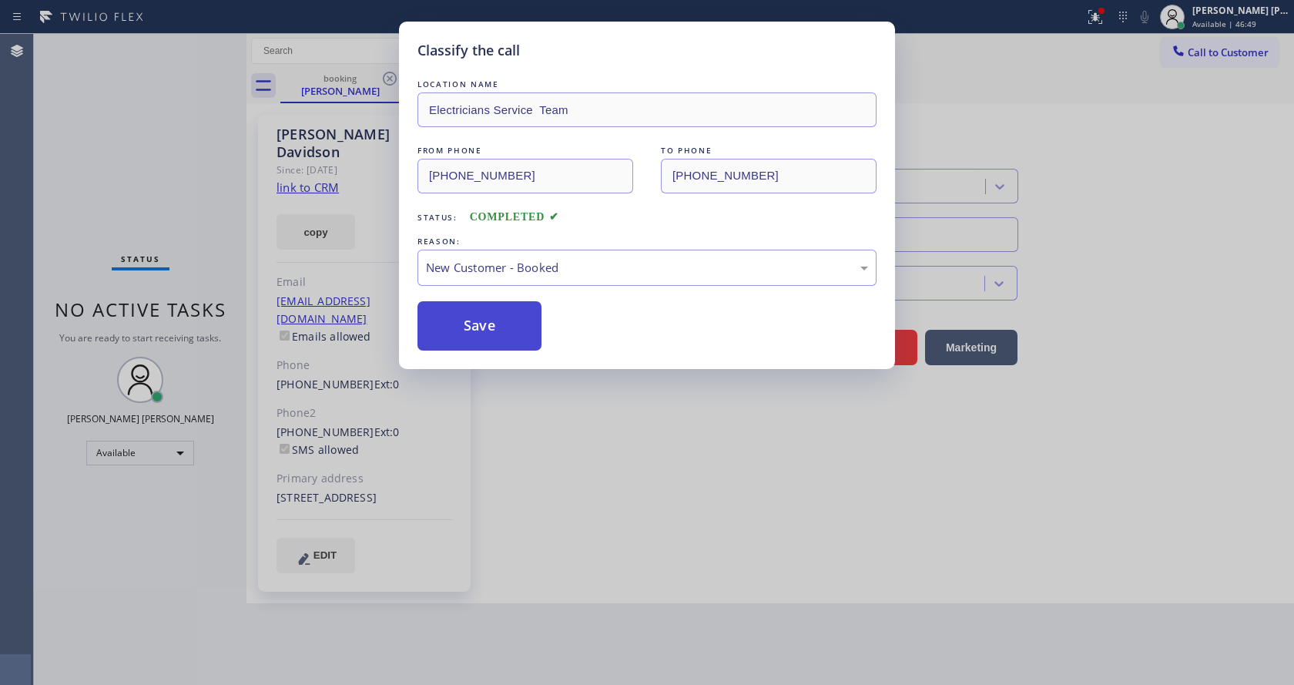
click at [474, 319] on button "Save" at bounding box center [479, 325] width 124 height 49
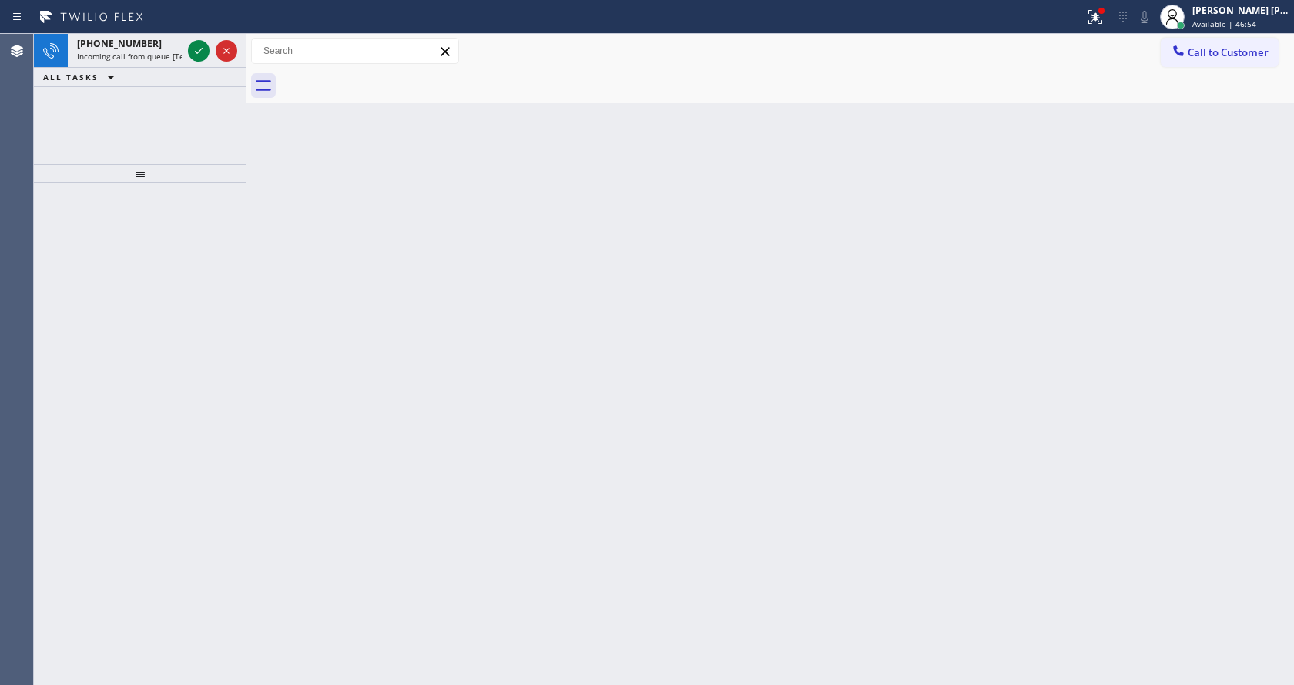
click at [148, 219] on div at bounding box center [140, 434] width 213 height 502
click at [163, 53] on span "Incoming call from queue [Test] All" at bounding box center [141, 56] width 128 height 11
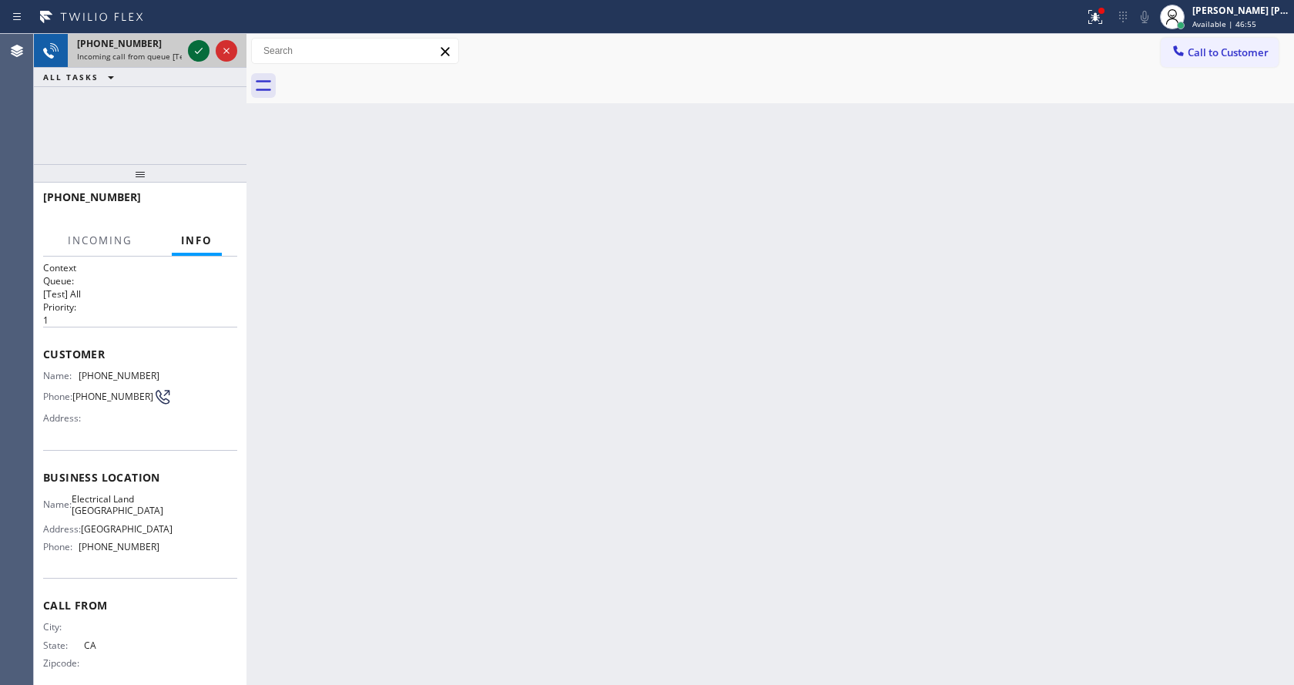
click at [198, 46] on icon at bounding box center [198, 51] width 18 height 18
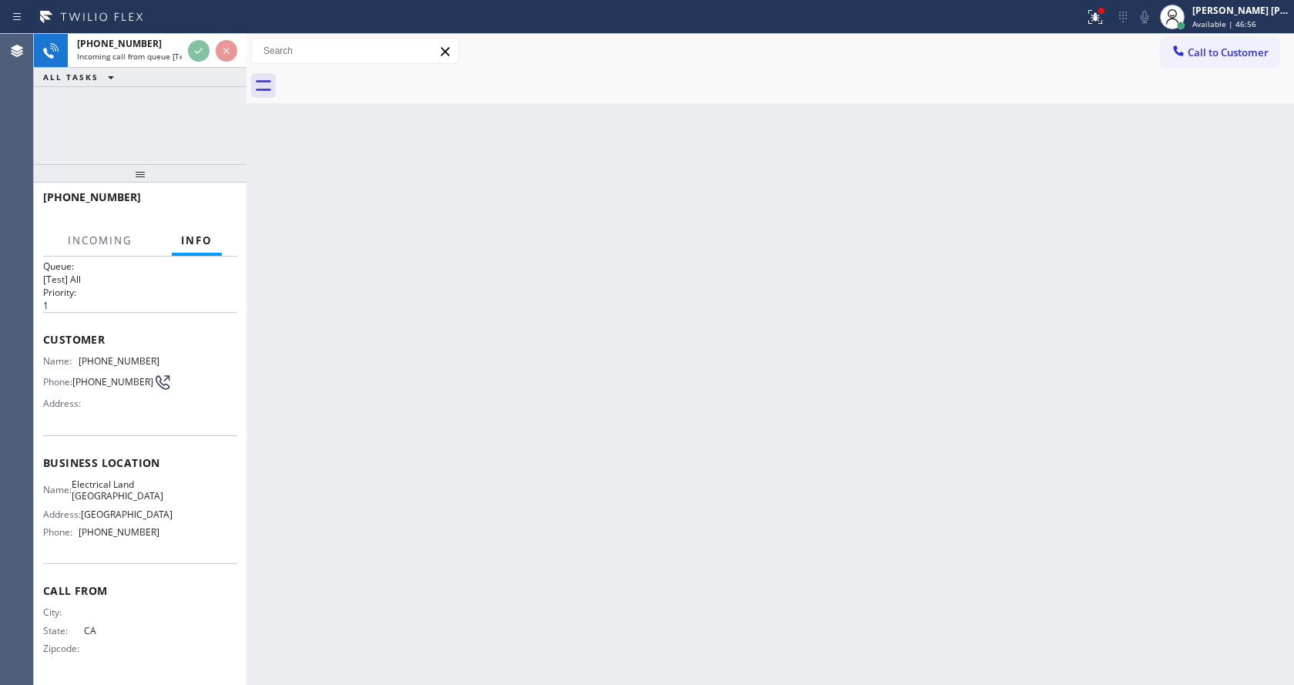
scroll to position [20, 0]
click at [576, 415] on div "Back to Dashboard Change Sender ID Customers Technicians Select a contact Outbo…" at bounding box center [769, 359] width 1047 height 651
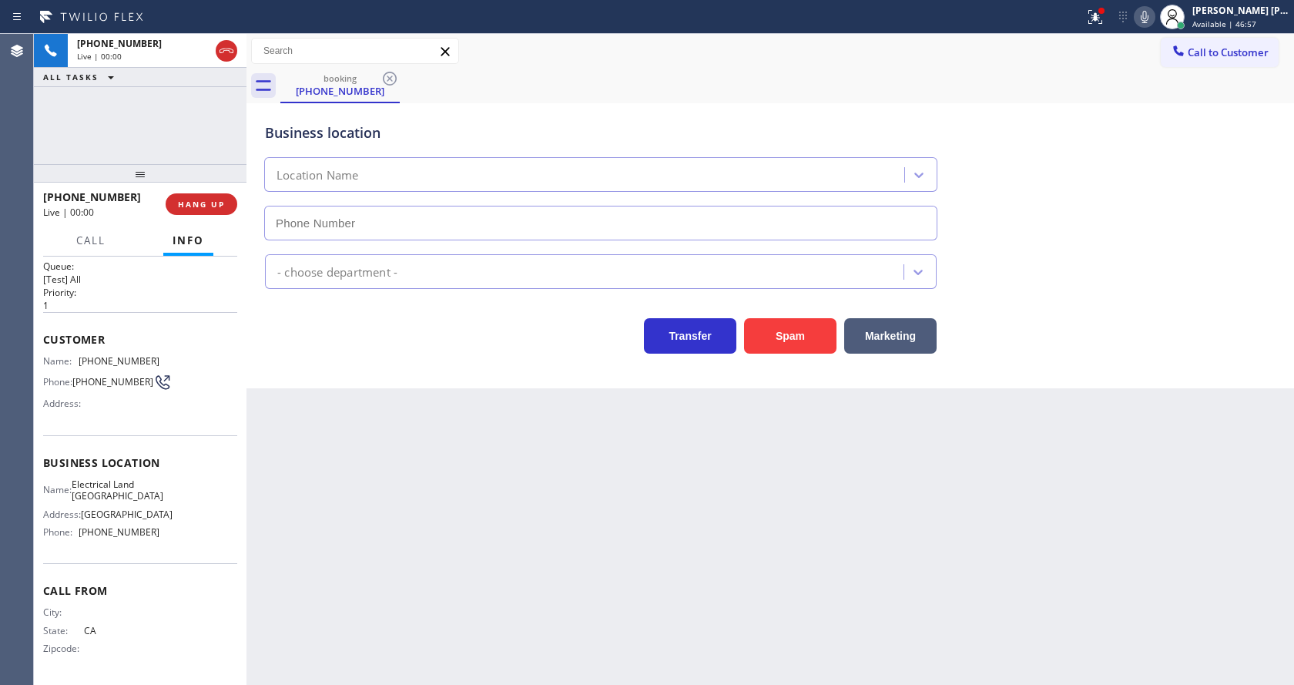
type input "[PHONE_NUMBER]"
click at [266, 427] on div "Back to Dashboard Change Sender ID Customers Technicians Select a contact Outbo…" at bounding box center [769, 359] width 1047 height 651
click at [796, 327] on button "Spam" at bounding box center [790, 335] width 92 height 35
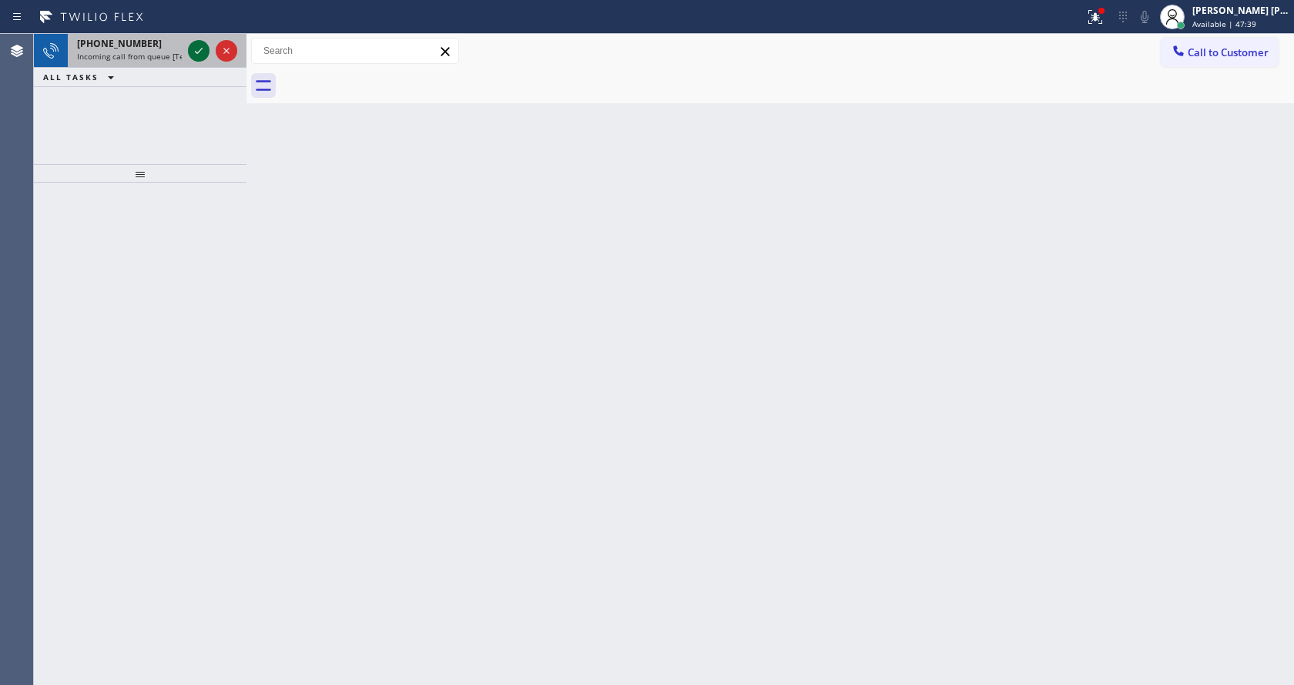
click at [196, 47] on icon at bounding box center [198, 51] width 18 height 18
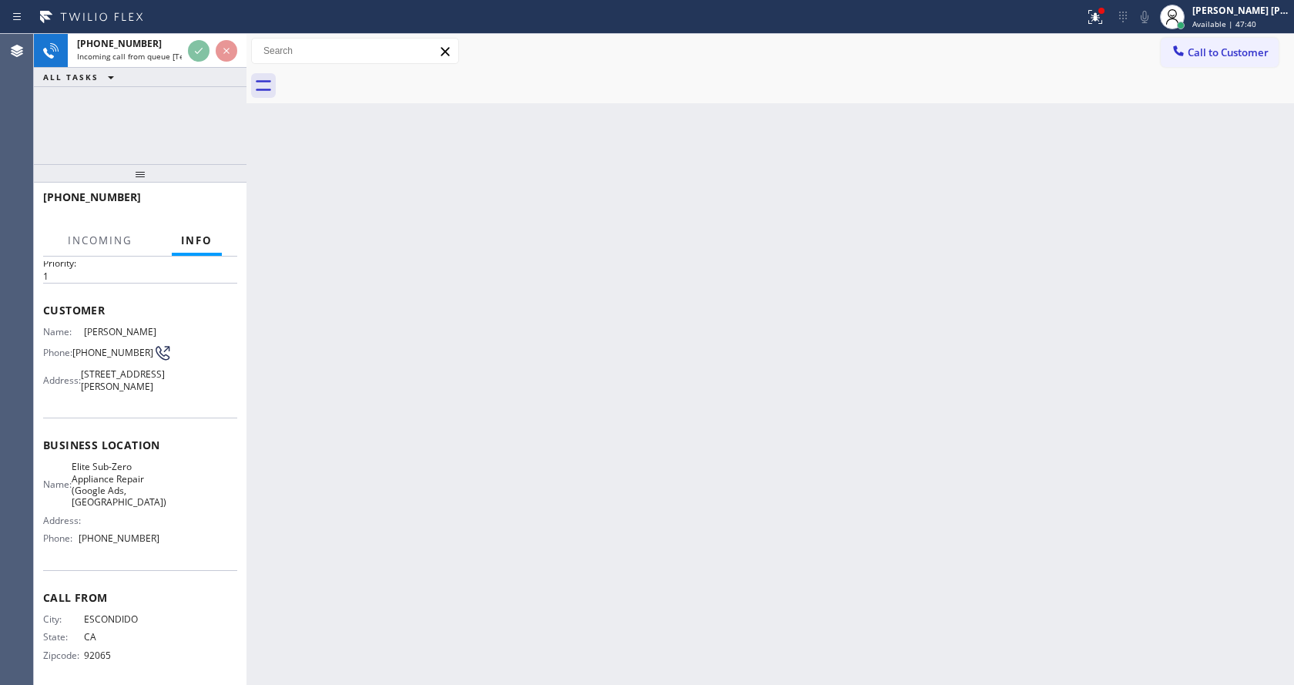
scroll to position [68, 0]
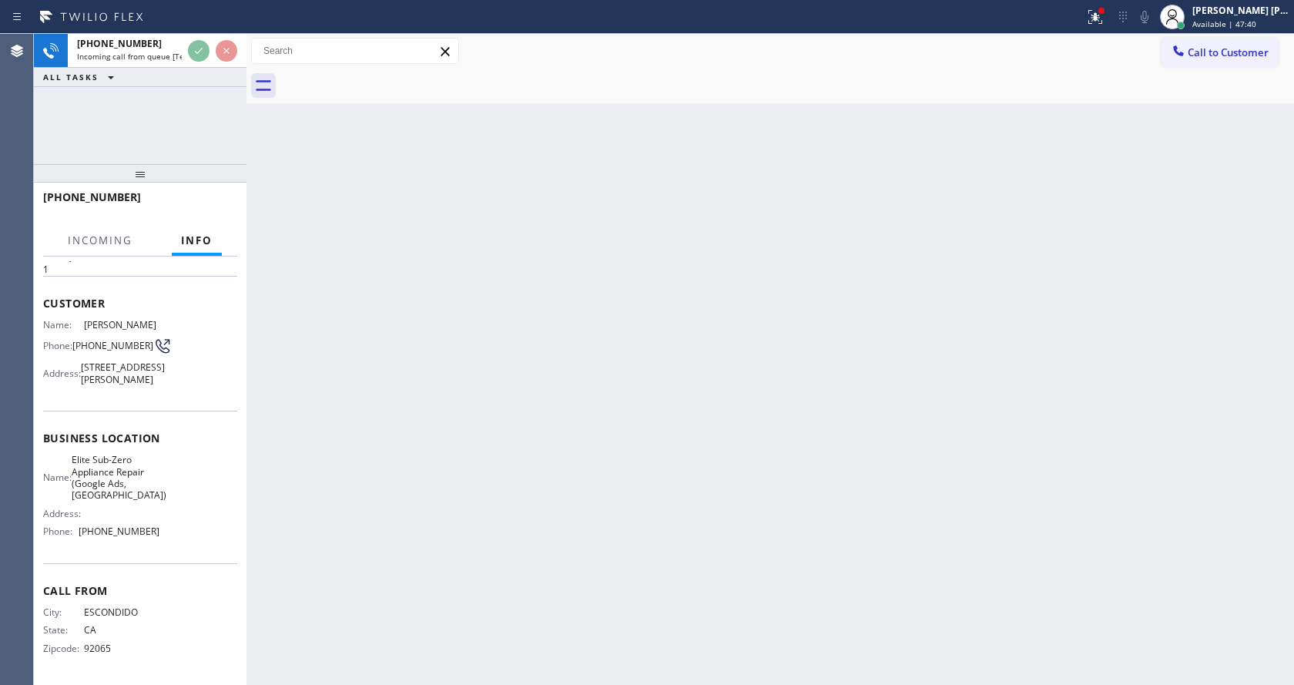
click at [510, 381] on div "Back to Dashboard Change Sender ID Customers Technicians Select a contact Outbo…" at bounding box center [769, 359] width 1047 height 651
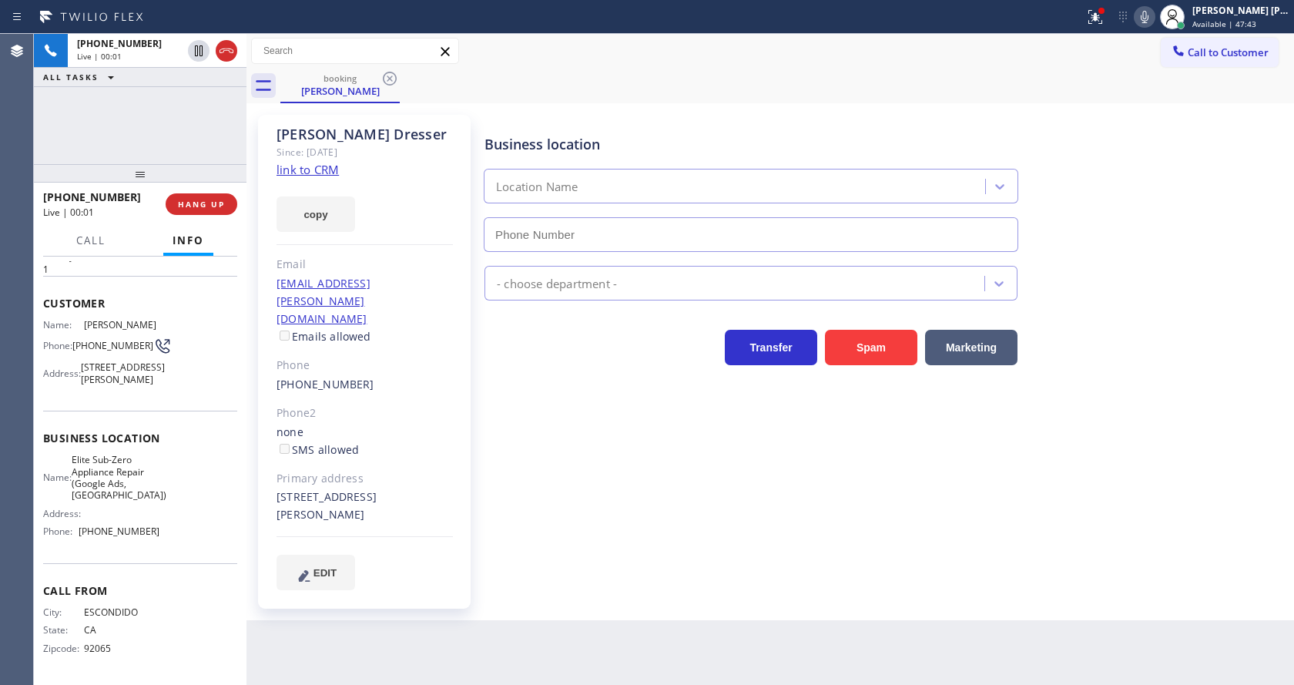
type input "[PHONE_NUMBER]"
click at [632, 481] on div "Business location Elite Sub-Zero Appliance Repair (Google Ads, [GEOGRAPHIC_DATA…" at bounding box center [885, 352] width 809 height 467
click at [299, 173] on link "link to CRM" at bounding box center [307, 169] width 62 height 15
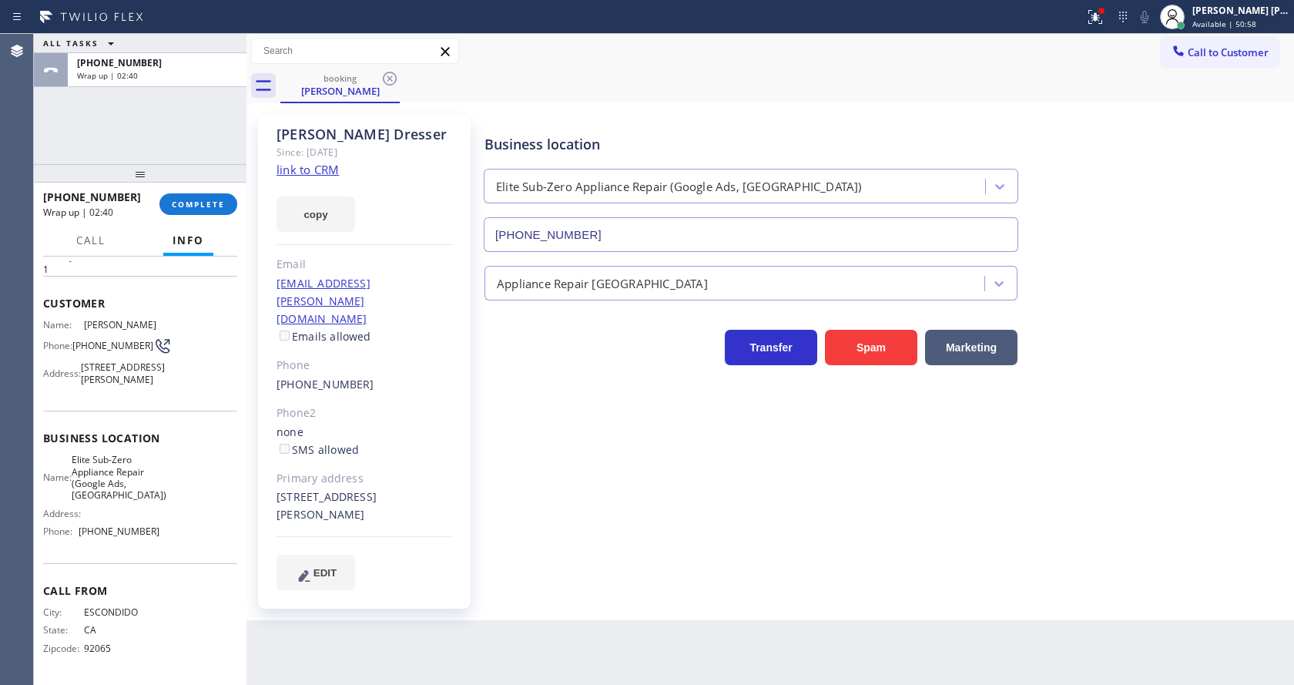
click at [420, 366] on div "[PERSON_NAME] Since: [DATE] link to CRM copy Email [EMAIL_ADDRESS][PERSON_NAME]…" at bounding box center [364, 362] width 213 height 494
click at [196, 199] on span "COMPLETE" at bounding box center [198, 204] width 53 height 11
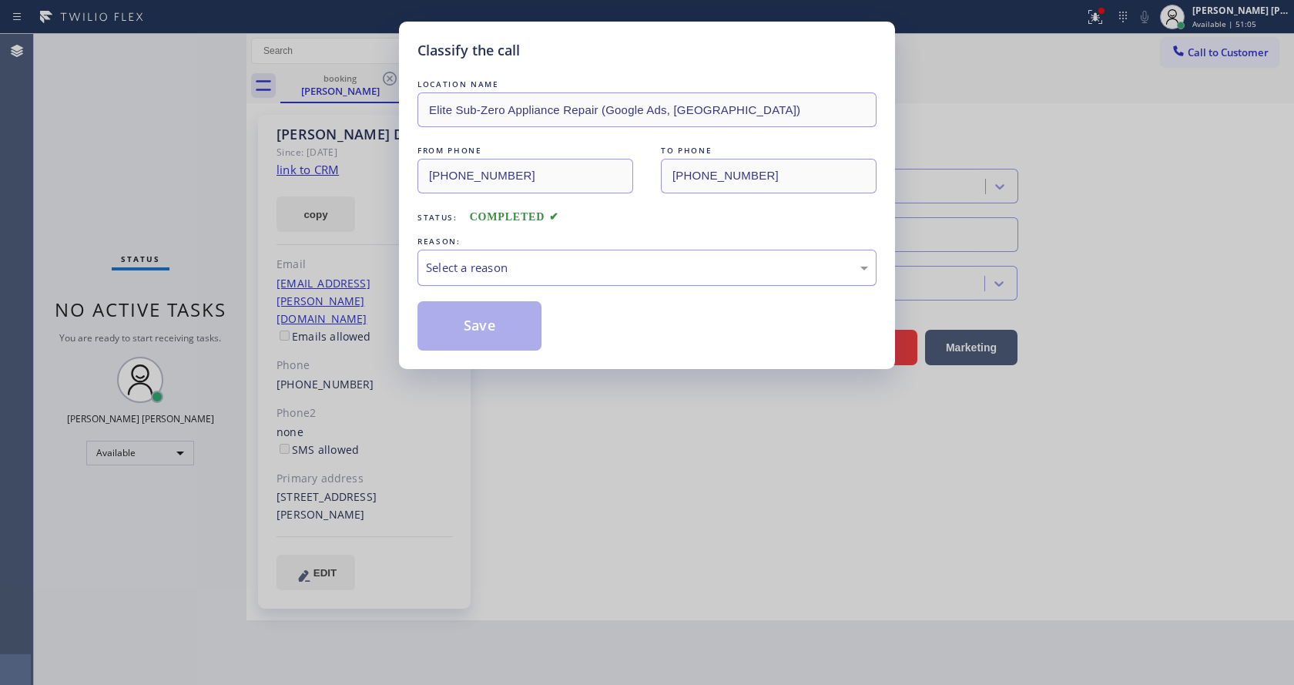
click at [451, 278] on div "Select a reason" at bounding box center [646, 268] width 459 height 36
click at [511, 264] on div "Select a reason" at bounding box center [647, 268] width 442 height 18
click at [490, 253] on div "Select a reason" at bounding box center [646, 268] width 459 height 36
click at [496, 320] on button "Save" at bounding box center [479, 325] width 124 height 49
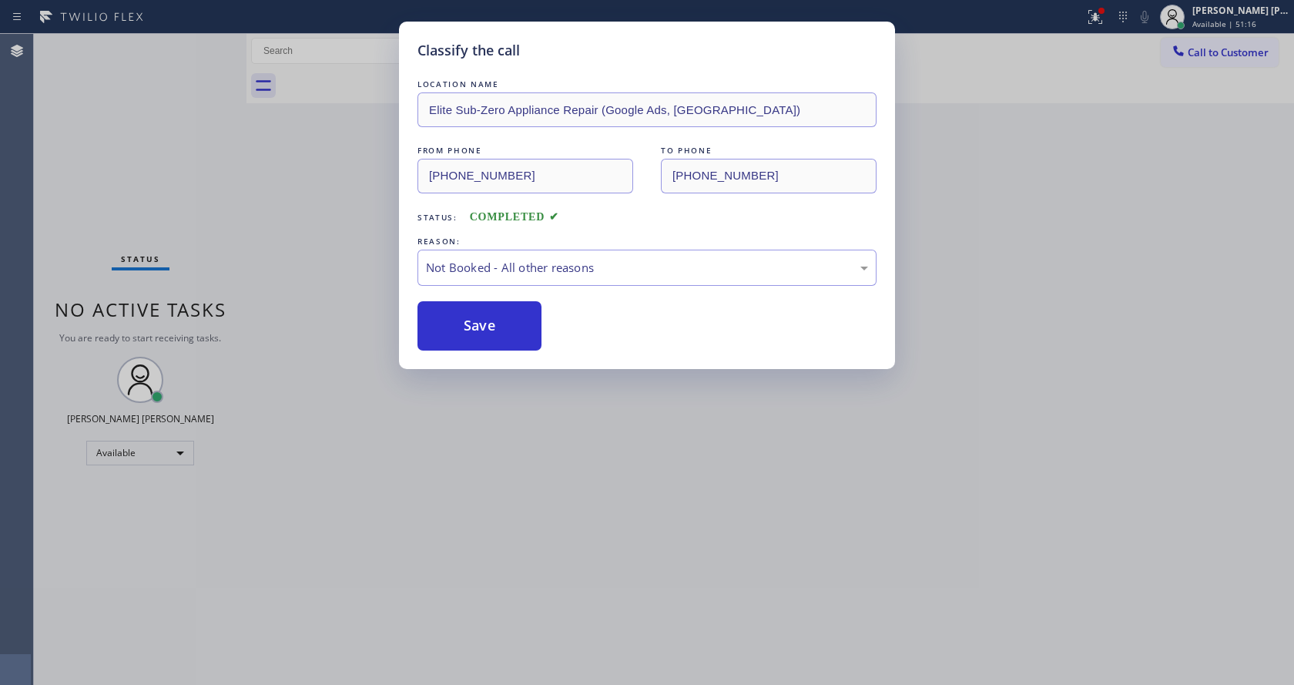
drag, startPoint x: 565, startPoint y: 528, endPoint x: 394, endPoint y: 641, distance: 204.0
click at [554, 534] on div "Classify the call LOCATION NAME Elite Sub-Zero Appliance Repair (Google Ads, [G…" at bounding box center [647, 342] width 1294 height 685
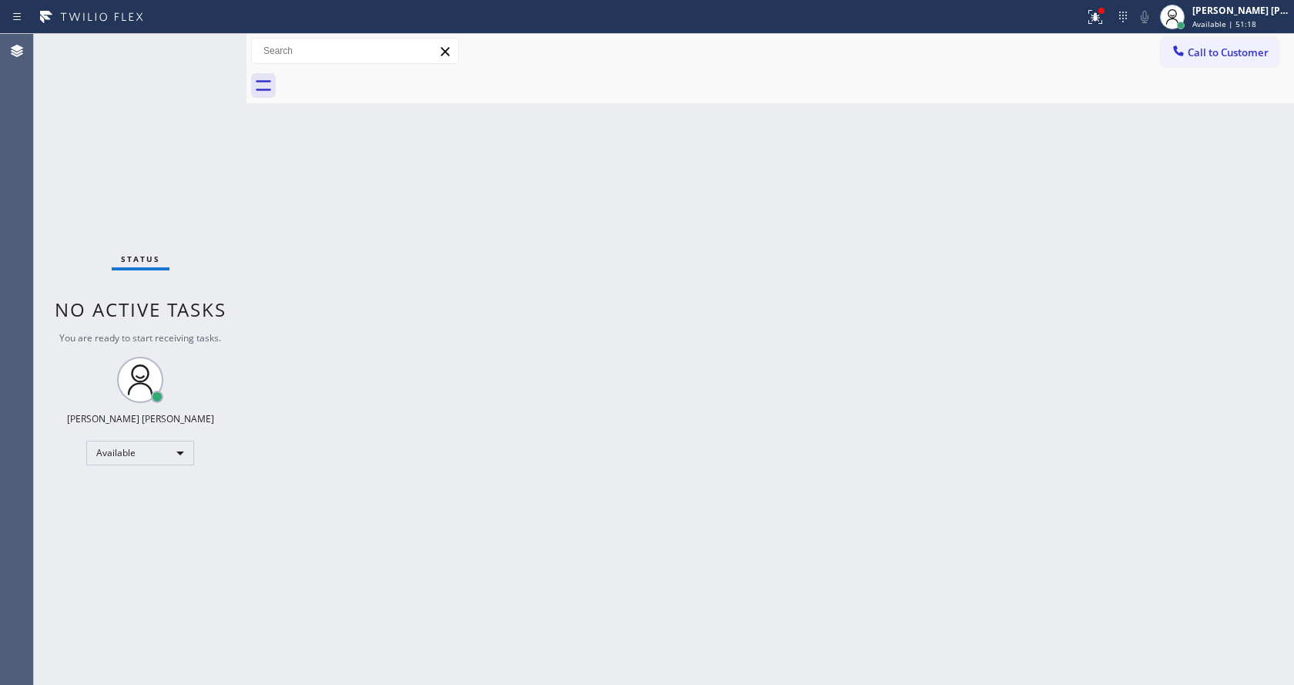
click at [588, 334] on div "Back to Dashboard Change Sender ID Customers Technicians Select a contact Outbo…" at bounding box center [769, 359] width 1047 height 651
click at [204, 44] on div "Status No active tasks You are ready to start receiving tasks. [PERSON_NAME] [P…" at bounding box center [140, 359] width 213 height 651
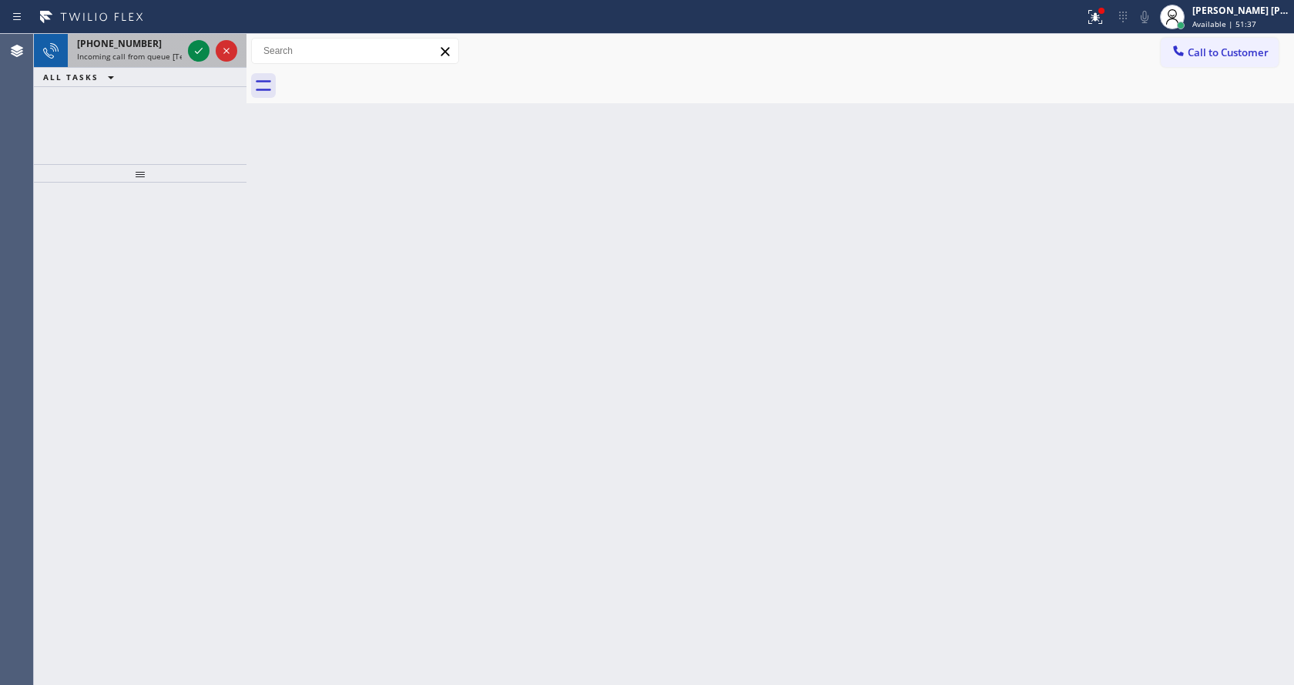
click at [175, 49] on div "[PHONE_NUMBER]" at bounding box center [129, 43] width 105 height 13
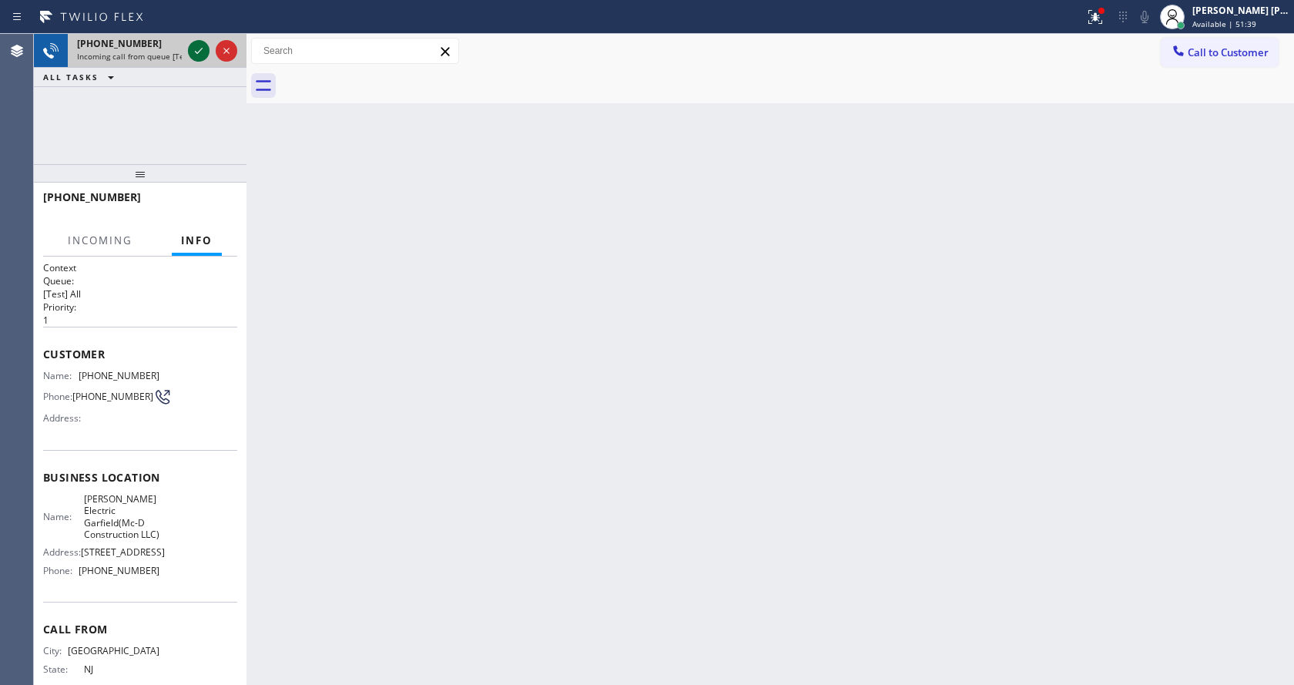
click at [203, 52] on icon at bounding box center [198, 51] width 18 height 18
click at [567, 324] on div "Back to Dashboard Change Sender ID Customers Technicians Select a contact Outbo…" at bounding box center [769, 359] width 1047 height 651
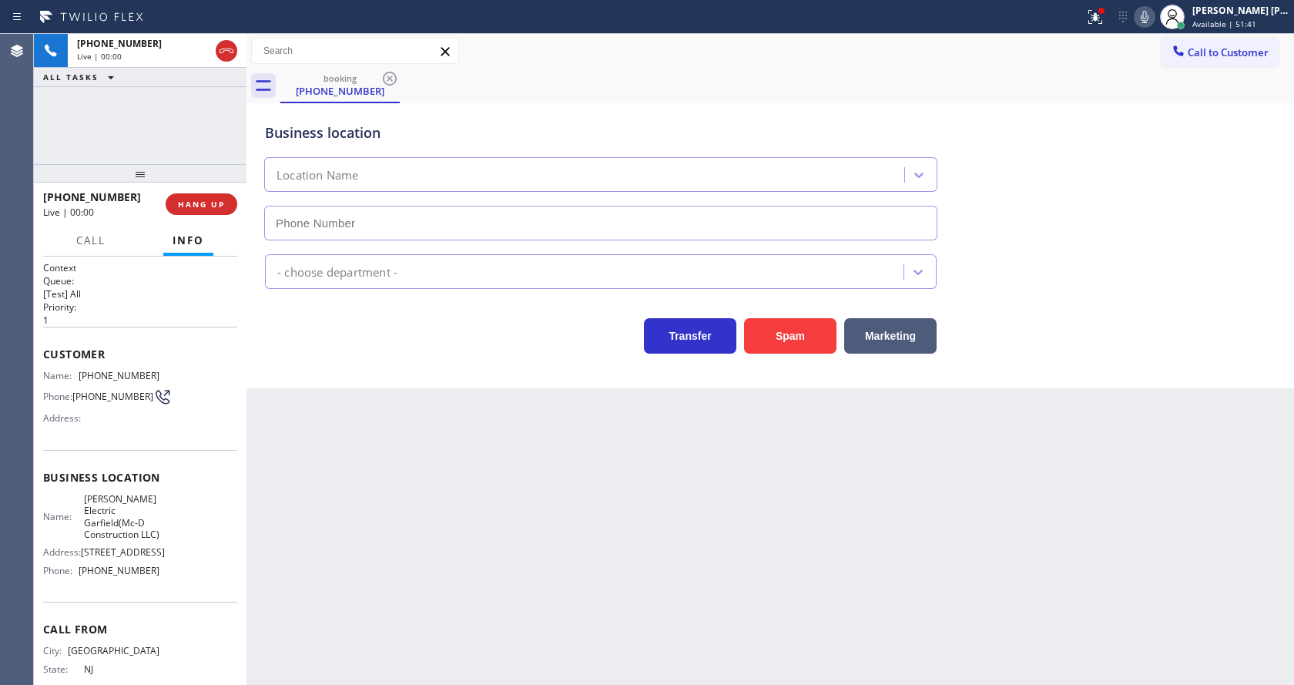
type input "[PHONE_NUMBER]"
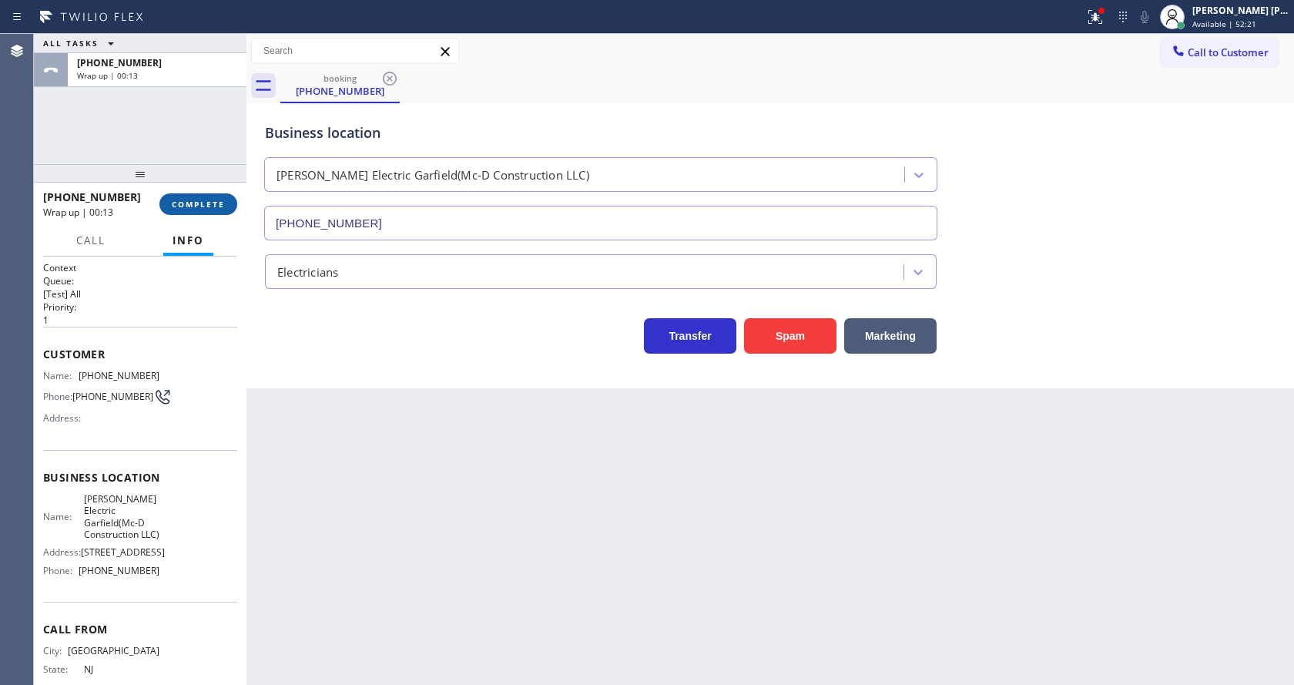
click at [209, 203] on span "COMPLETE" at bounding box center [198, 204] width 53 height 11
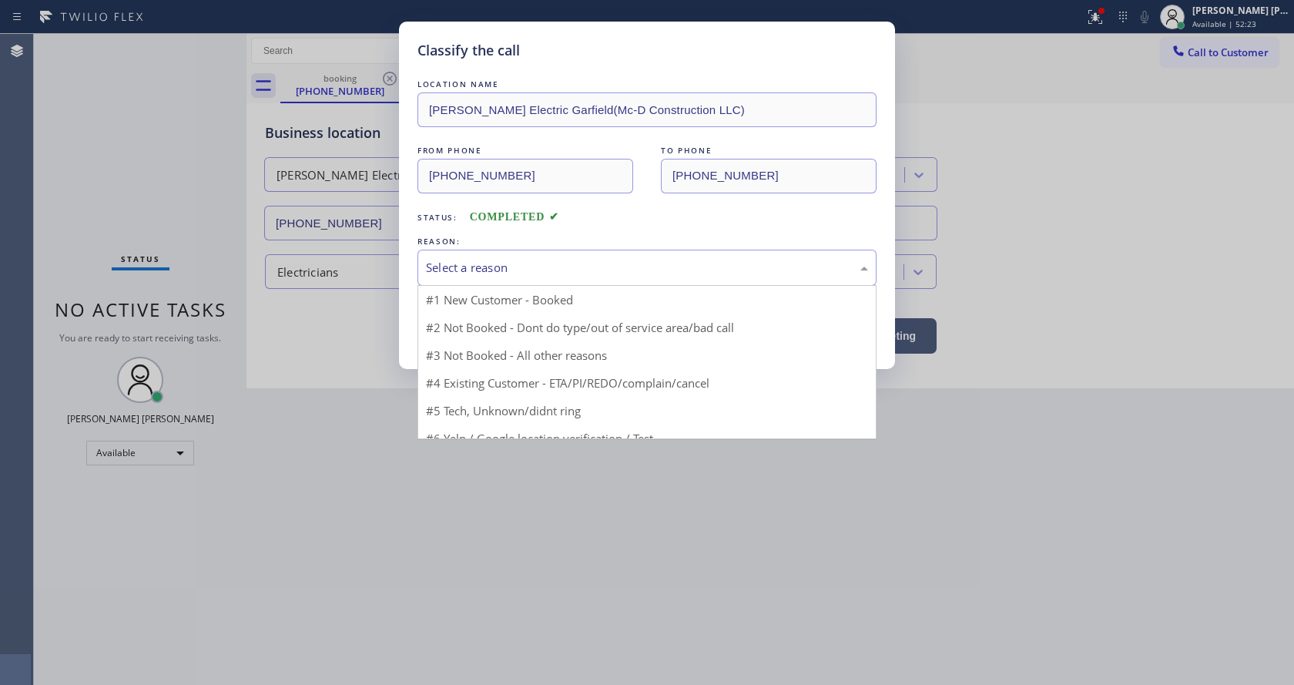
click at [503, 278] on div "Select a reason" at bounding box center [646, 268] width 459 height 36
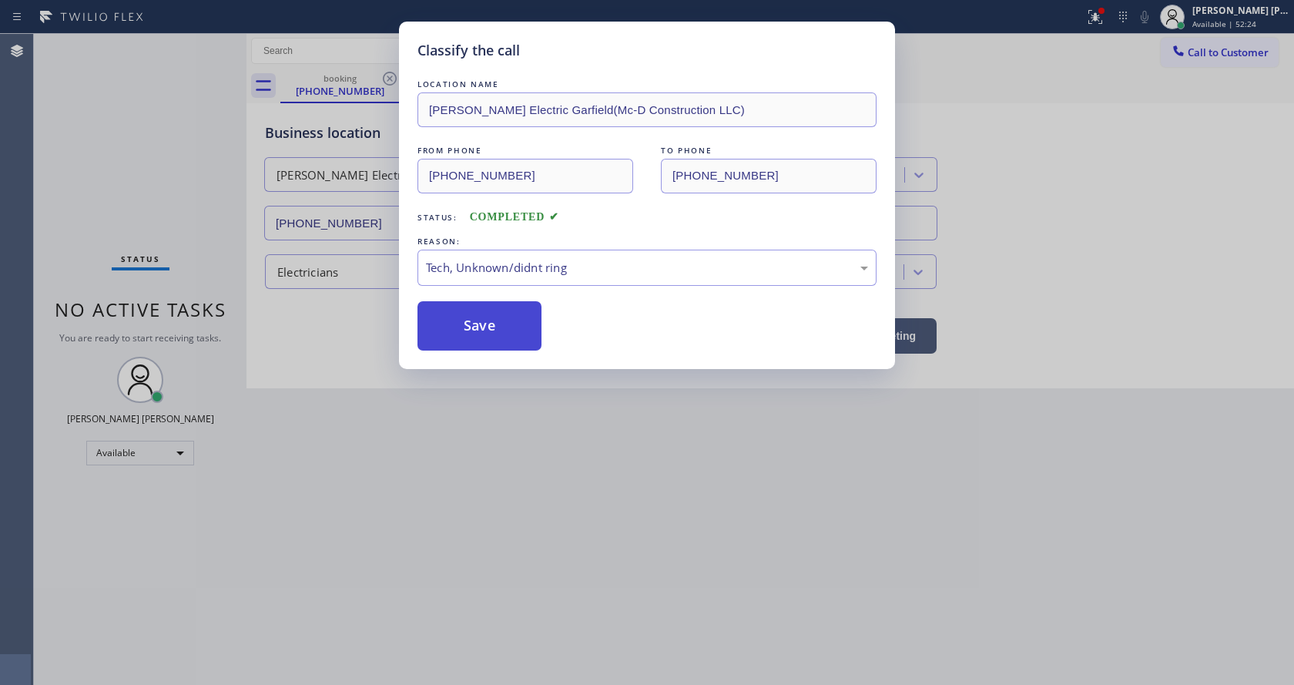
click at [479, 330] on button "Save" at bounding box center [479, 325] width 124 height 49
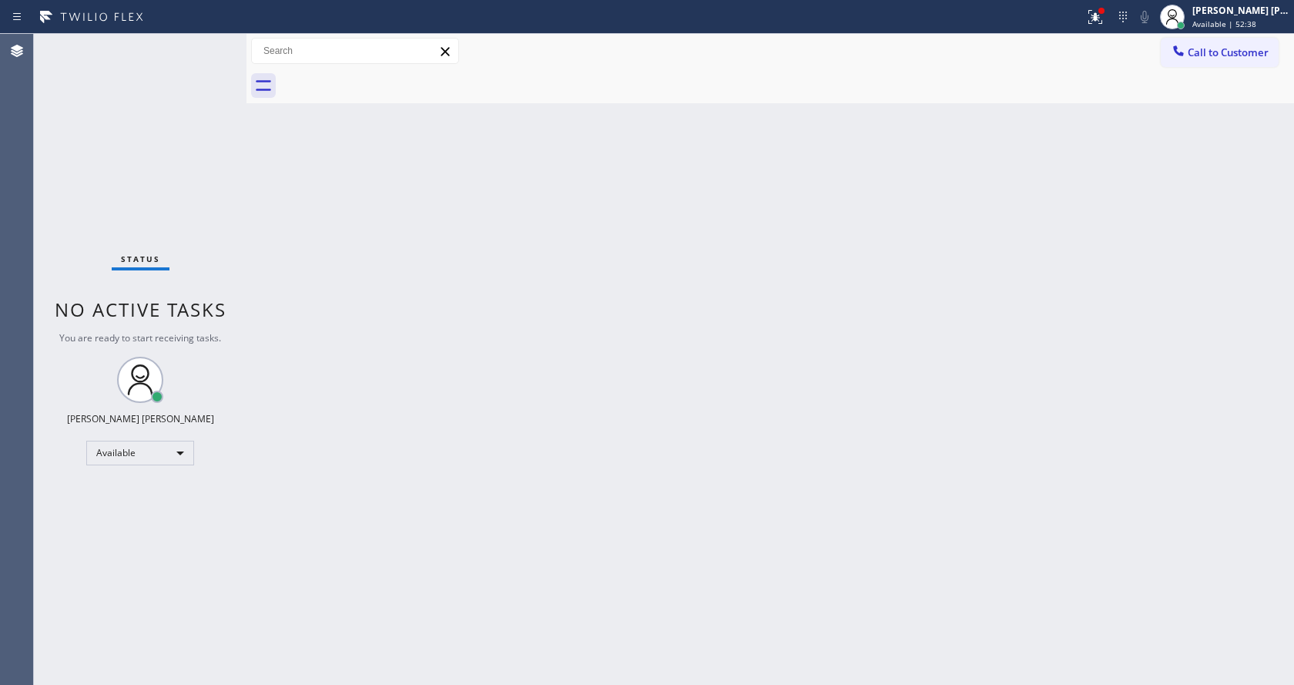
drag, startPoint x: 332, startPoint y: 238, endPoint x: 275, endPoint y: 136, distance: 117.2
click at [333, 235] on div "Back to Dashboard Change Sender ID Customers Technicians Select a contact Outbo…" at bounding box center [769, 359] width 1047 height 651
click at [196, 43] on div "Status No active tasks You are ready to start receiving tasks. [PERSON_NAME] [P…" at bounding box center [140, 359] width 213 height 651
click at [197, 45] on div "Status No active tasks You are ready to start receiving tasks. [PERSON_NAME] [P…" at bounding box center [140, 359] width 213 height 651
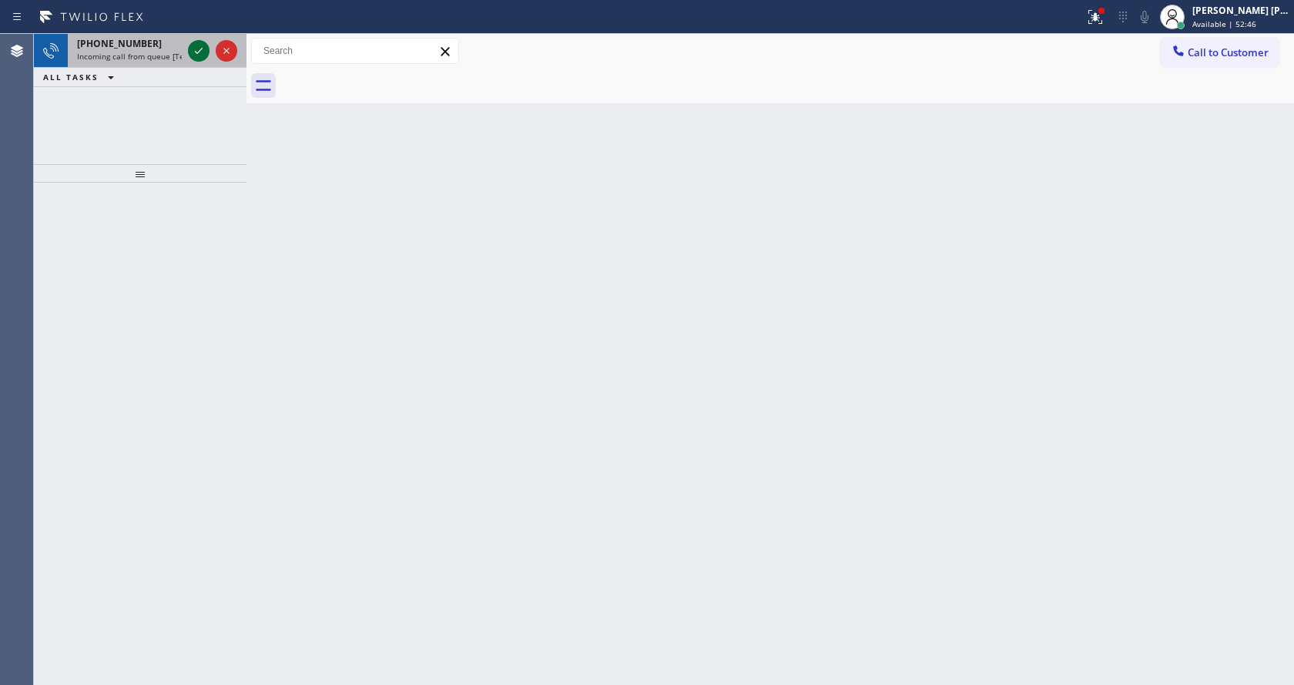
click at [197, 45] on icon at bounding box center [198, 51] width 18 height 18
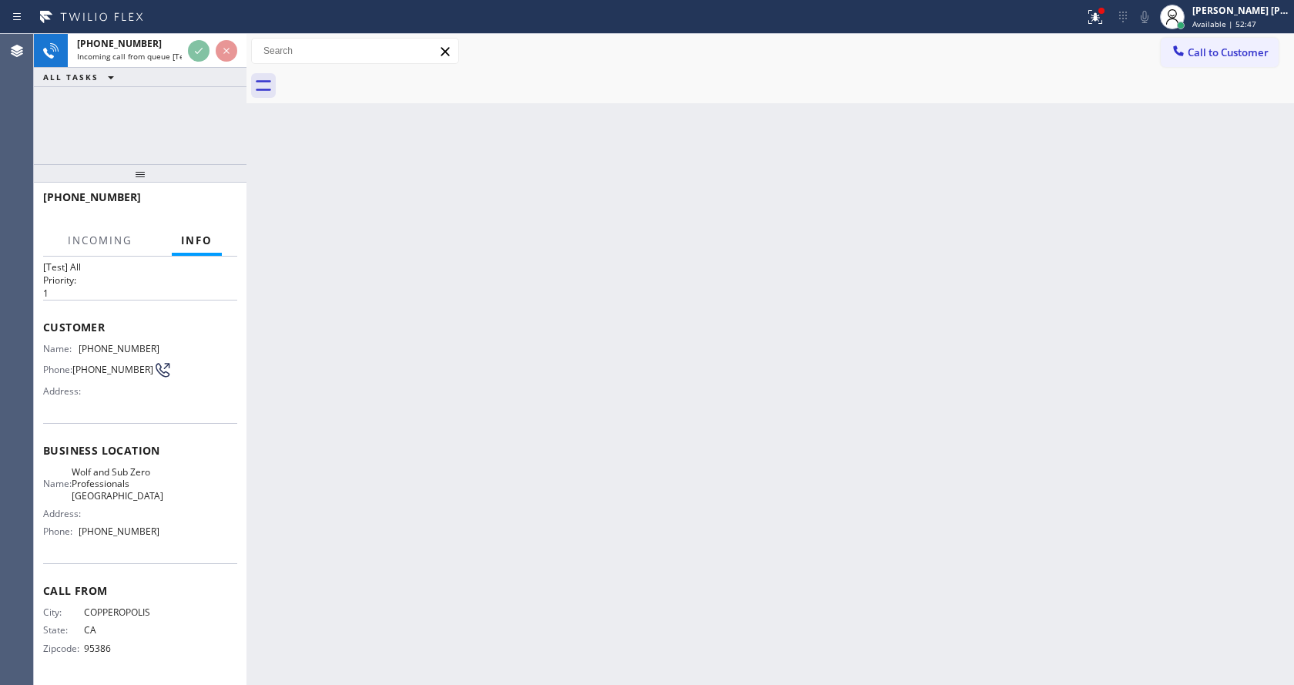
scroll to position [44, 0]
click at [509, 357] on div "Back to Dashboard Change Sender ID Customers Technicians Select a contact Outbo…" at bounding box center [769, 359] width 1047 height 651
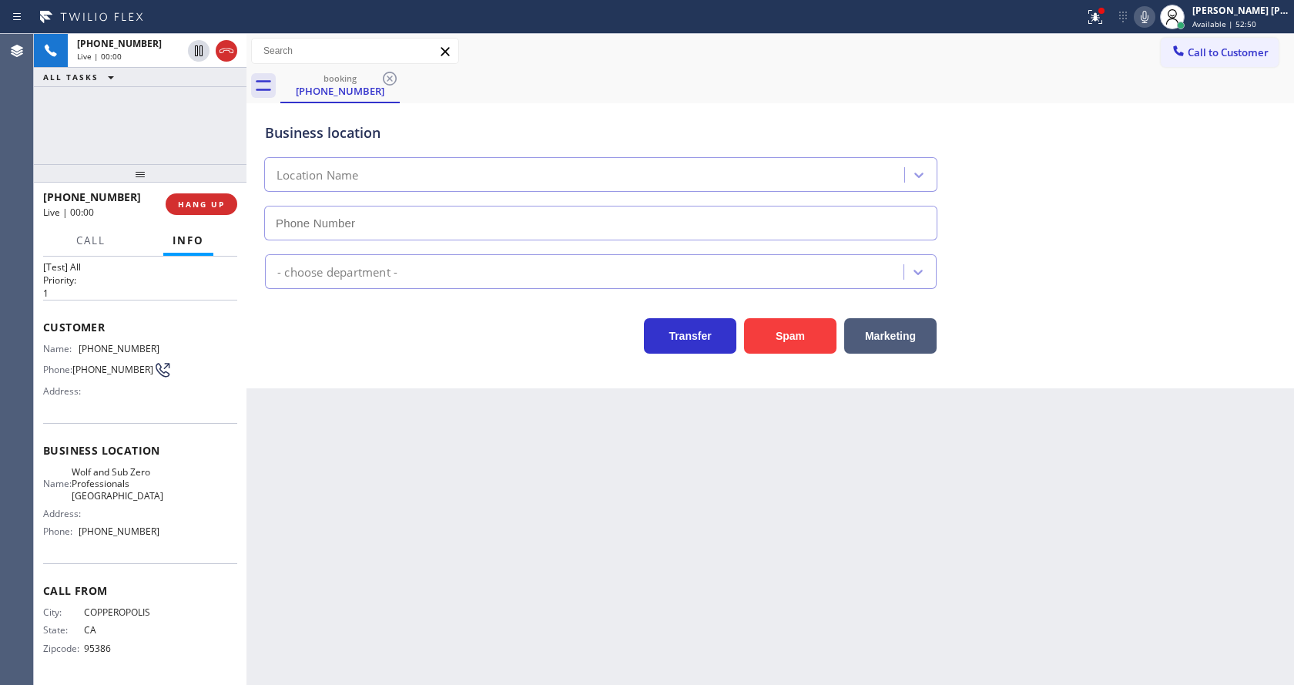
type input "[PHONE_NUMBER]"
click at [767, 333] on button "Spam" at bounding box center [790, 335] width 92 height 35
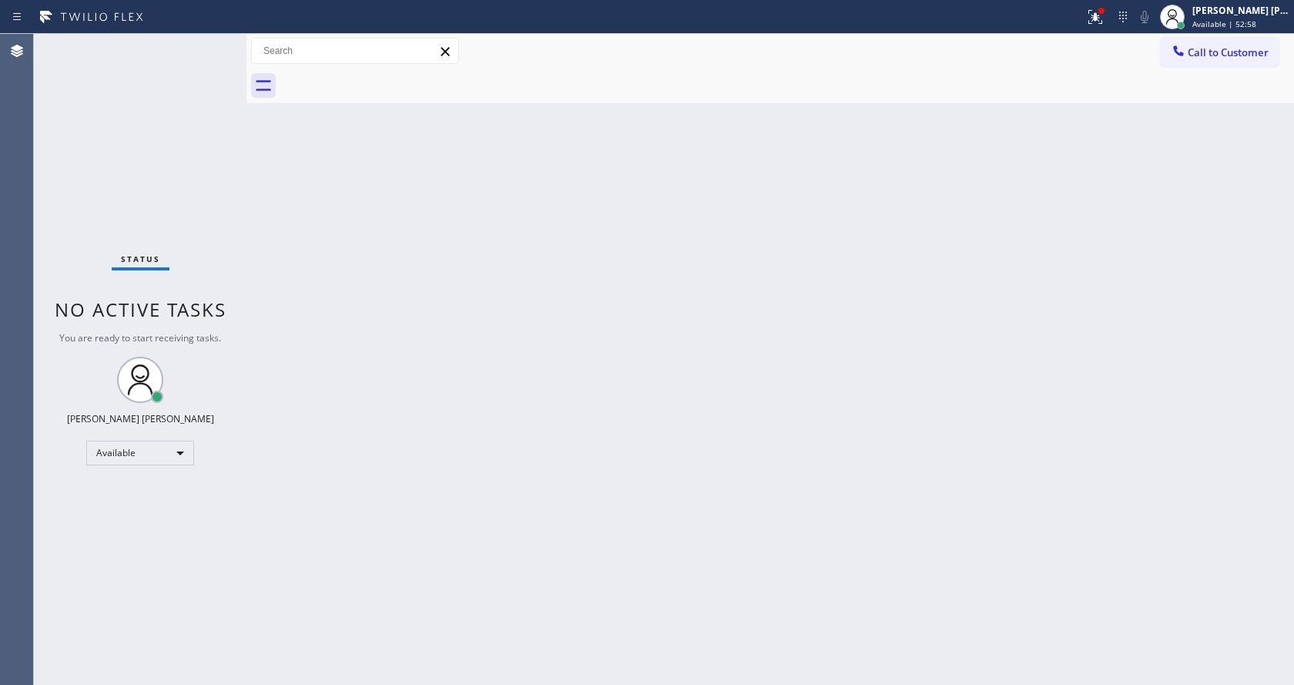
click at [284, 230] on div "Back to Dashboard Change Sender ID Customers Technicians Select a contact Outbo…" at bounding box center [769, 359] width 1047 height 651
click at [211, 44] on div "Status No active tasks You are ready to start receiving tasks. [PERSON_NAME] [P…" at bounding box center [140, 359] width 213 height 651
click at [1097, 18] on icon at bounding box center [1092, 15] width 9 height 11
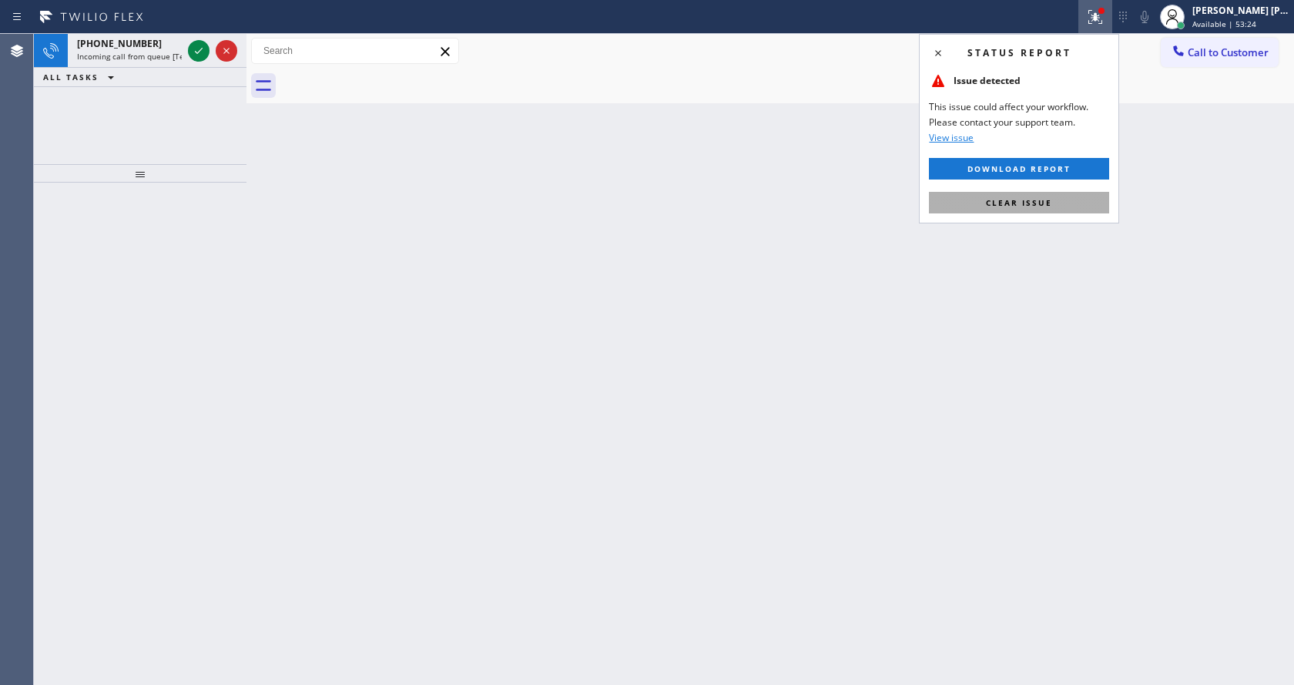
click at [1050, 207] on span "Clear issue" at bounding box center [1019, 202] width 66 height 11
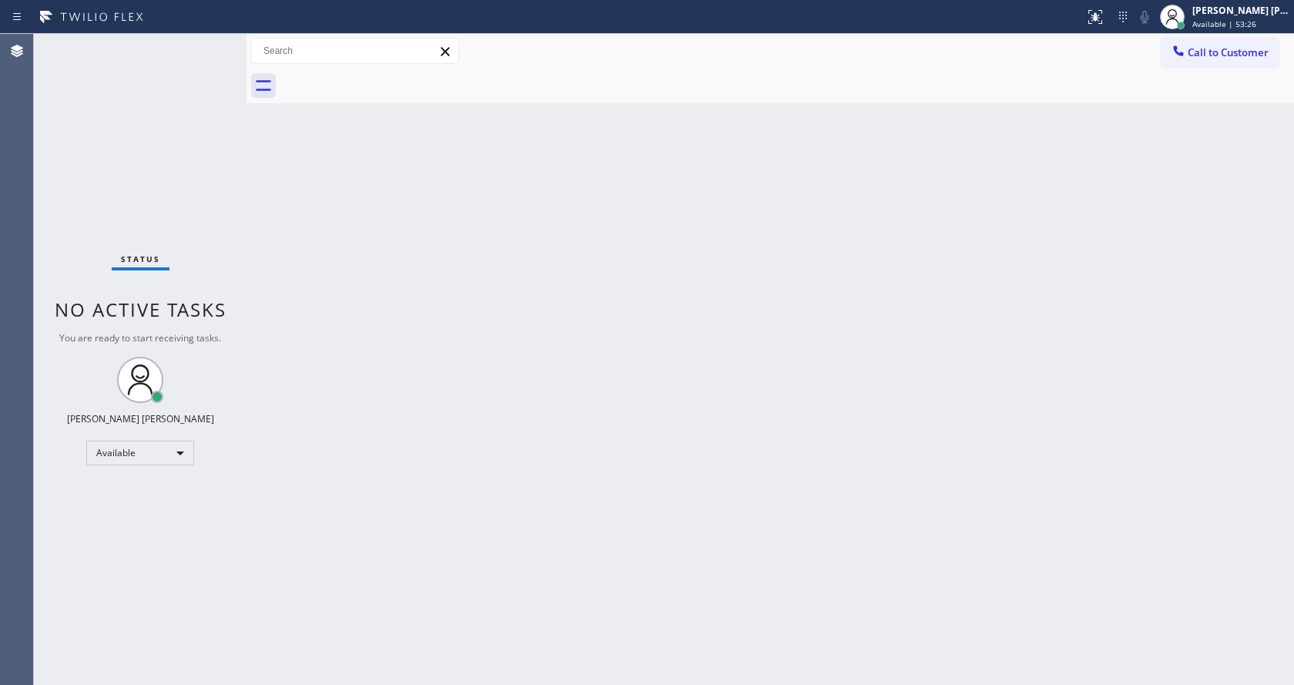
drag, startPoint x: 703, startPoint y: 451, endPoint x: 268, endPoint y: 184, distance: 510.6
click at [703, 451] on div "Back to Dashboard Change Sender ID Customers Technicians Select a contact Outbo…" at bounding box center [769, 359] width 1047 height 651
click at [463, 441] on div "Back to Dashboard Change Sender ID Customers Technicians Select a contact Outbo…" at bounding box center [769, 359] width 1047 height 651
click at [729, 387] on div "Back to Dashboard Change Sender ID Customers Technicians Select a contact Outbo…" at bounding box center [769, 359] width 1047 height 651
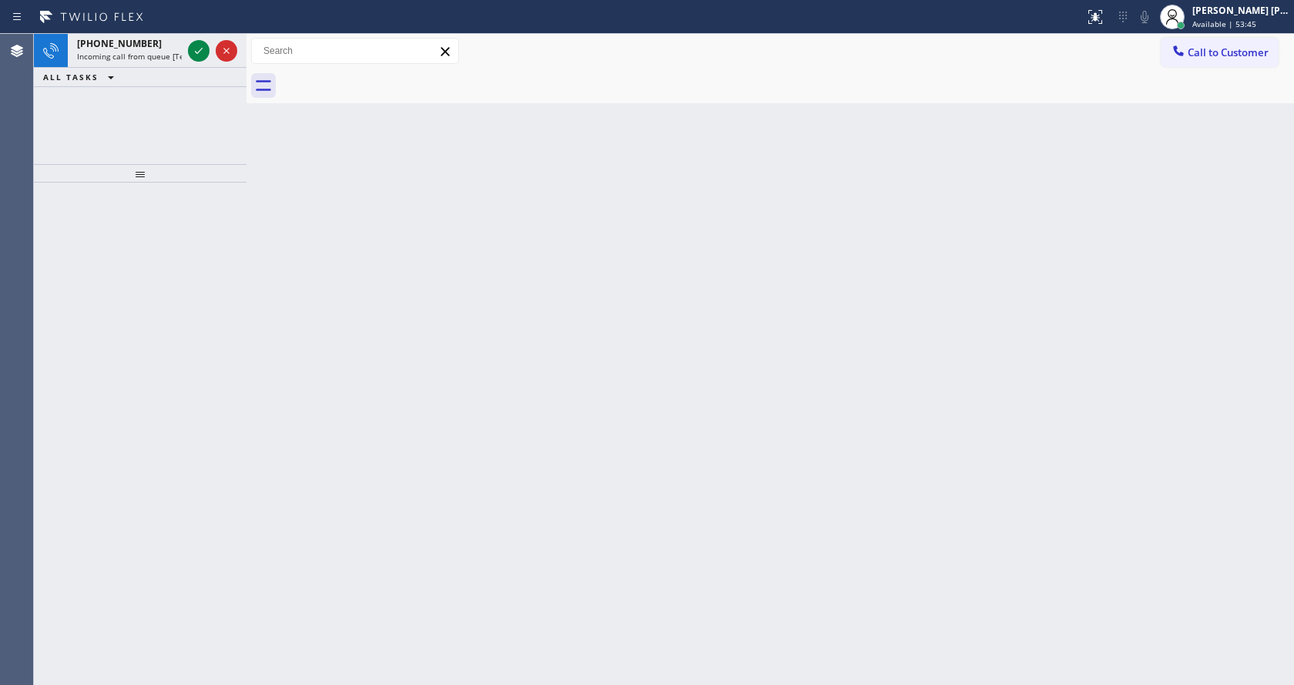
click at [182, 164] on div at bounding box center [140, 173] width 213 height 18
click at [167, 63] on div "[PHONE_NUMBER] Incoming call from queue [Test] All" at bounding box center [126, 51] width 117 height 34
click at [197, 52] on icon at bounding box center [198, 51] width 18 height 18
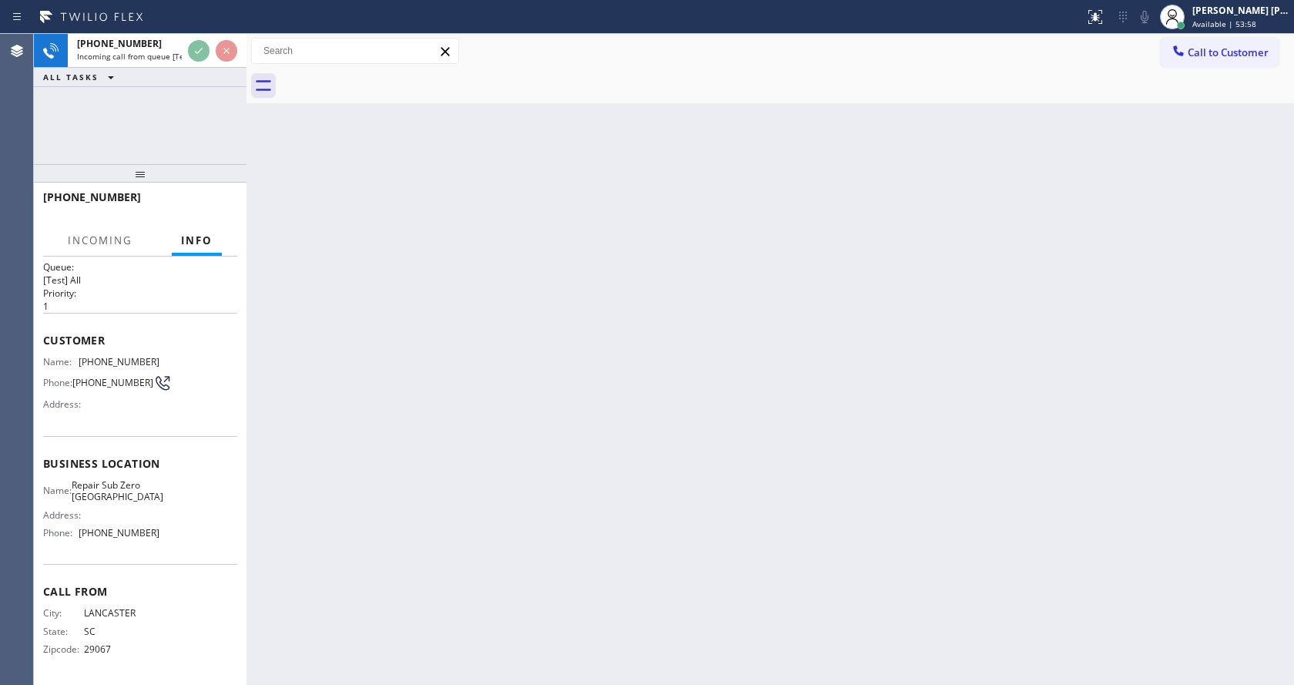
scroll to position [20, 0]
click at [434, 376] on div "Back to Dashboard Change Sender ID Customers Technicians Select a contact Outbo…" at bounding box center [769, 359] width 1047 height 651
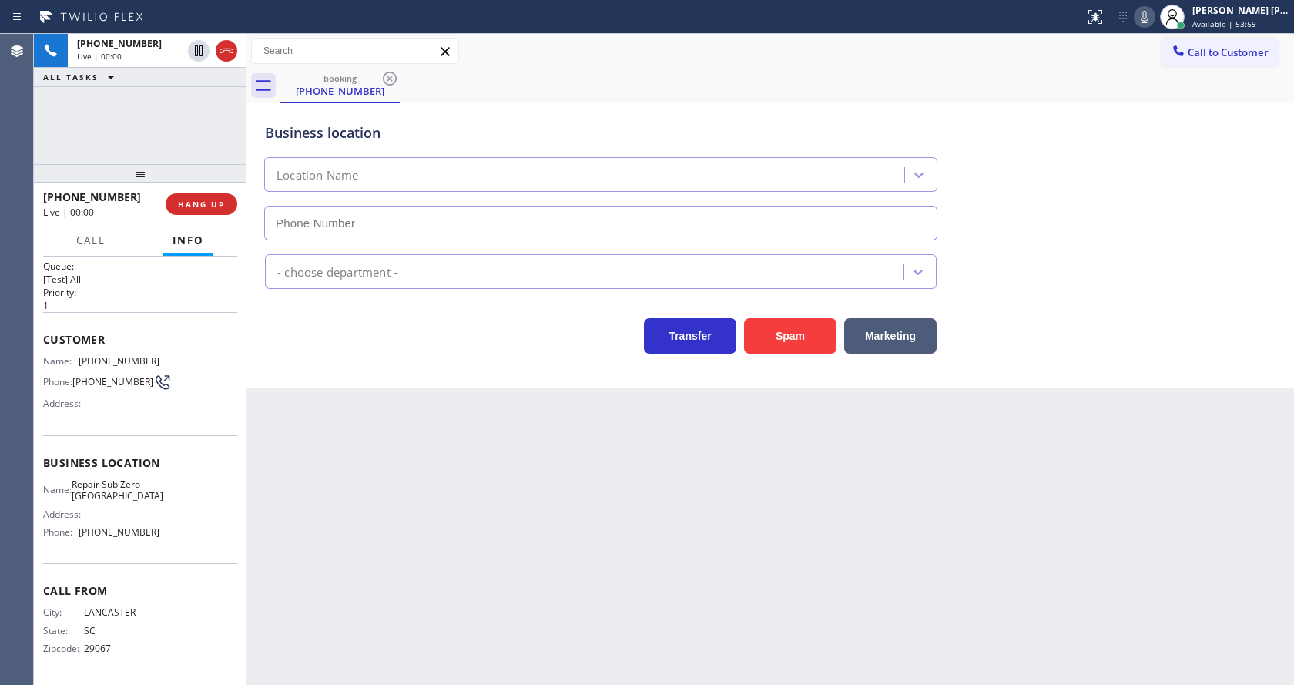
type input "[PHONE_NUMBER]"
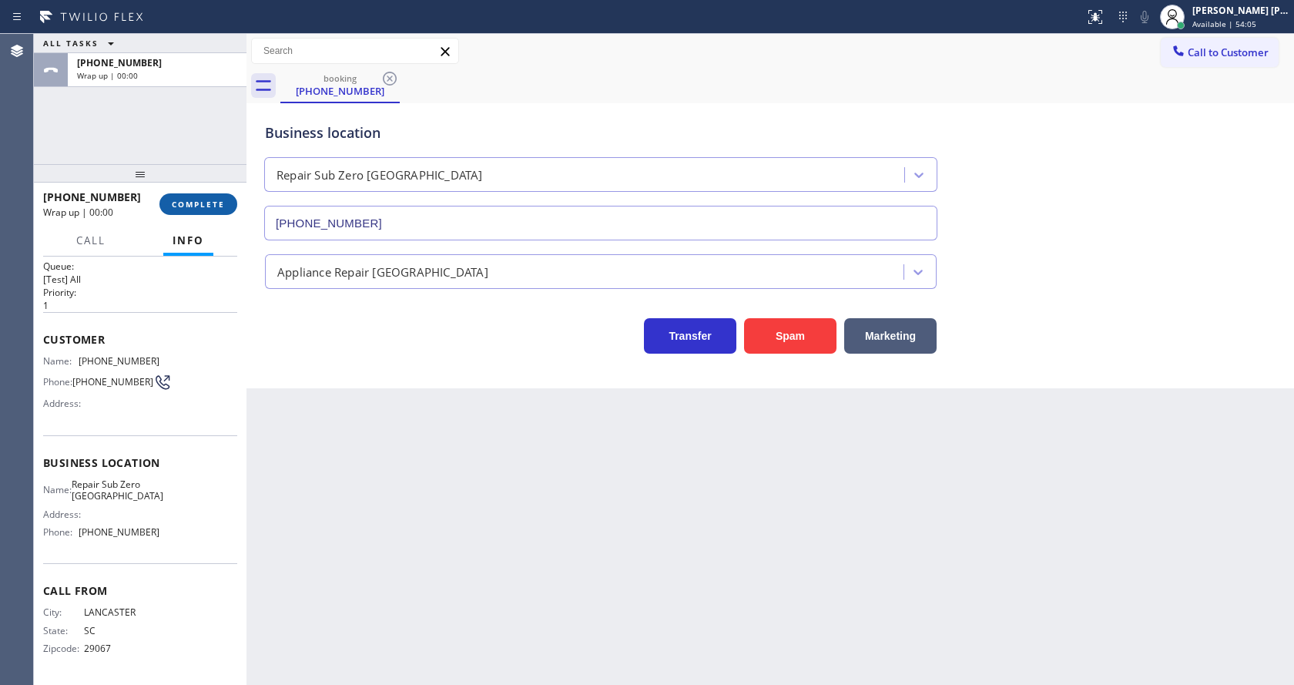
click at [179, 213] on button "COMPLETE" at bounding box center [198, 204] width 78 height 22
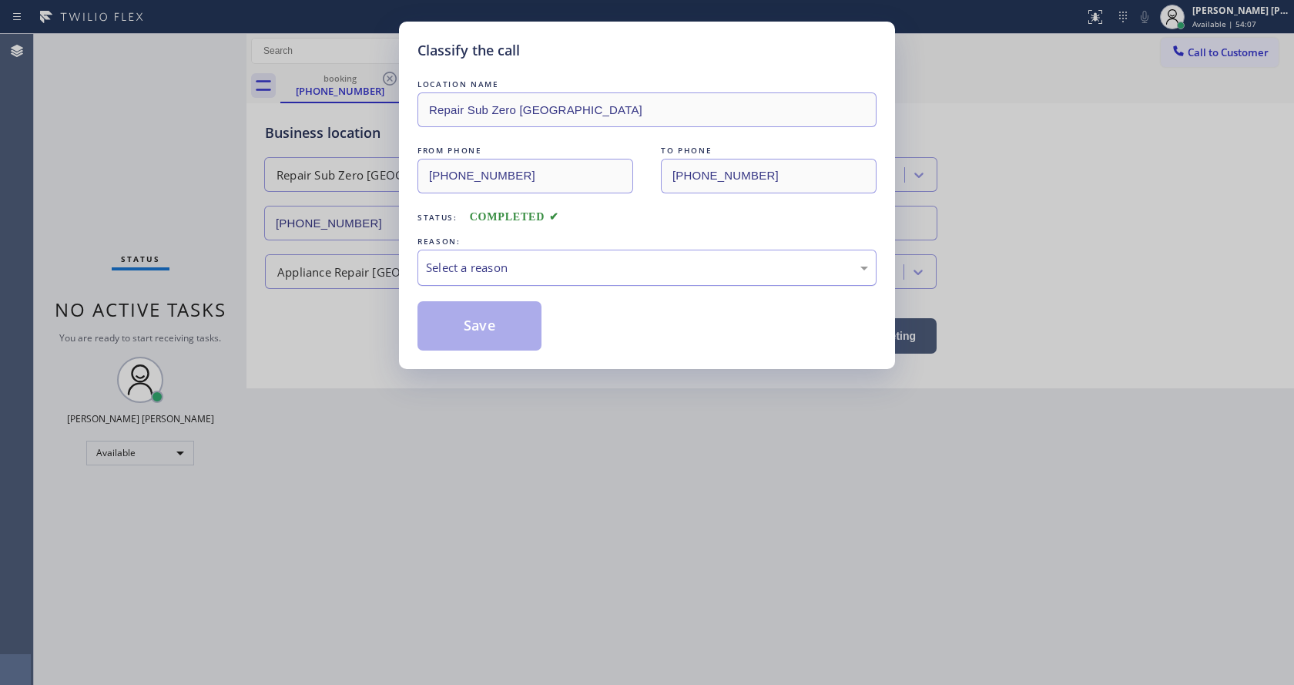
click at [484, 256] on div "Select a reason" at bounding box center [646, 268] width 459 height 36
click at [487, 316] on button "Save" at bounding box center [479, 325] width 124 height 49
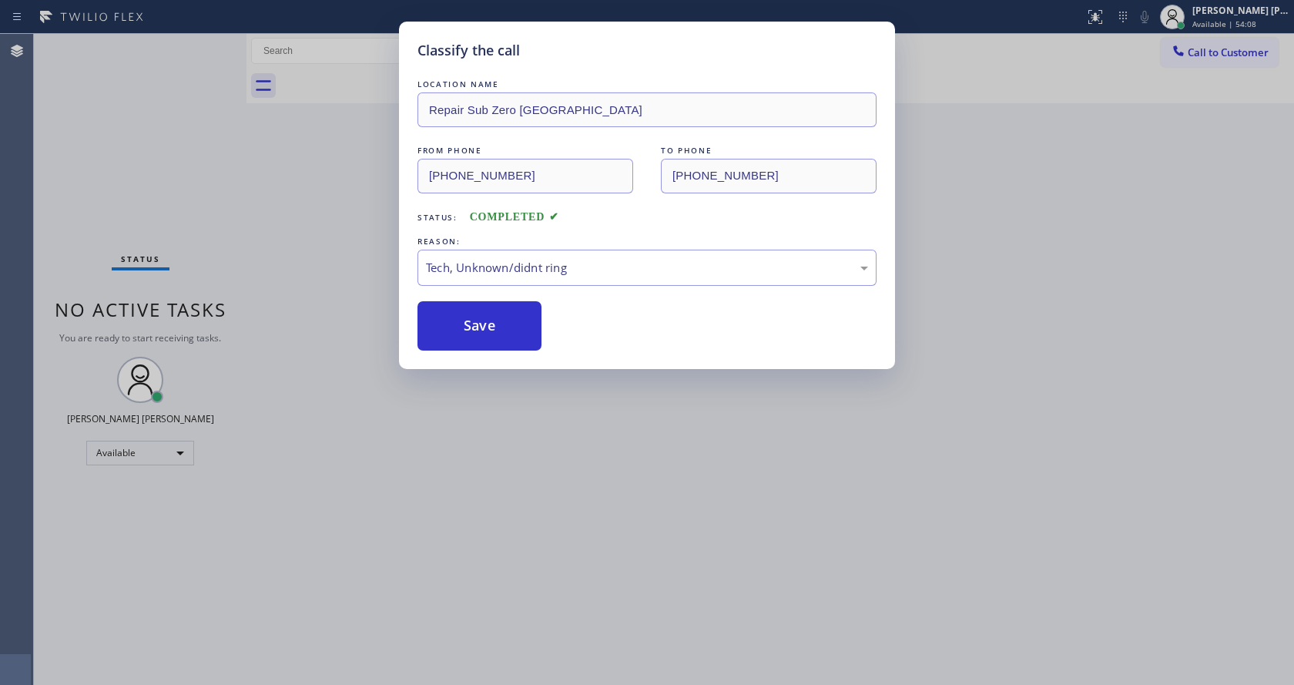
click at [526, 405] on div "Classify the call LOCATION NAME Repair Sub Zero [GEOGRAPHIC_DATA] FROM PHONE [P…" at bounding box center [647, 342] width 1294 height 685
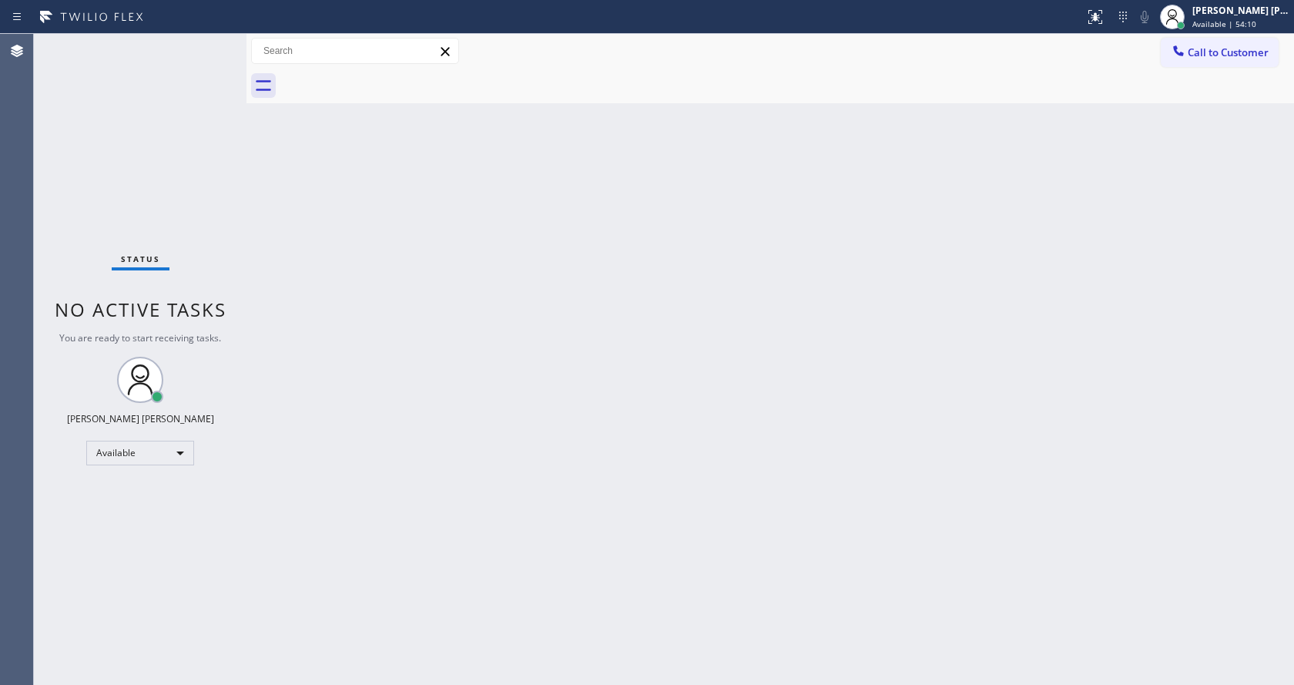
click at [378, 550] on div "Back to Dashboard Change Sender ID Customers Technicians Select a contact Outbo…" at bounding box center [769, 359] width 1047 height 651
click at [581, 530] on div "Back to Dashboard Change Sender ID Customers Technicians Select a contact Outbo…" at bounding box center [769, 359] width 1047 height 651
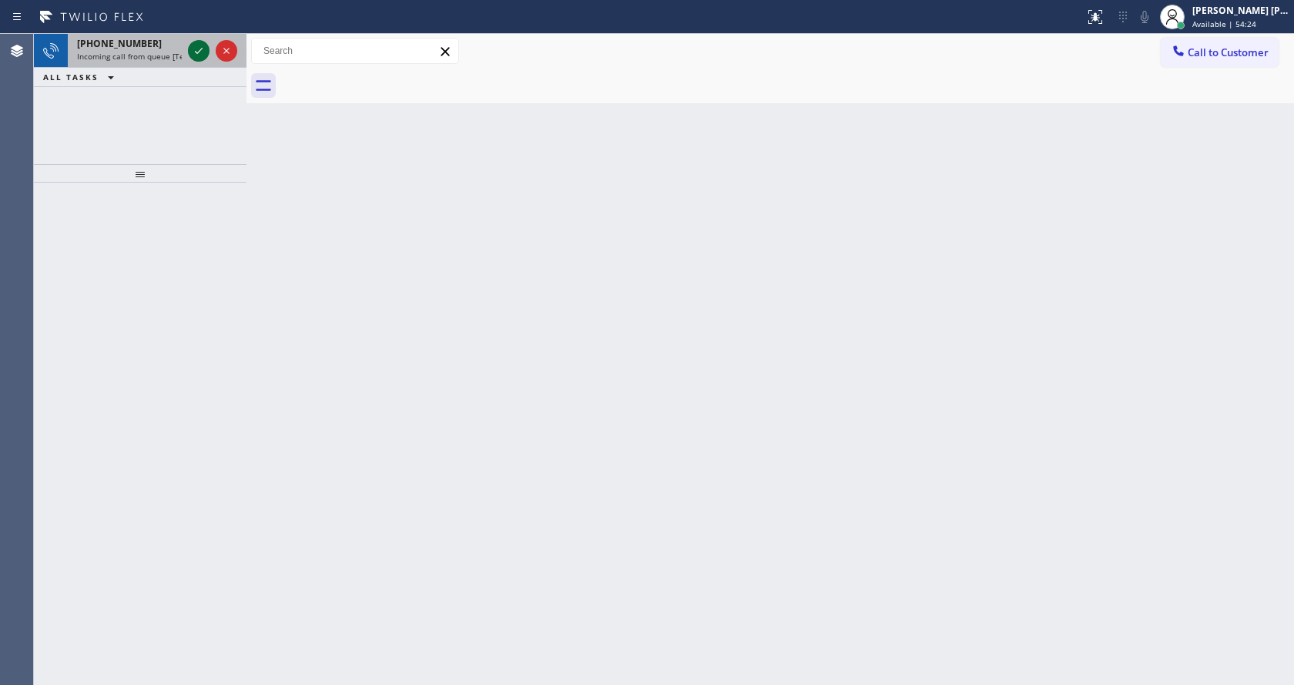
click at [188, 46] on div at bounding box center [212, 51] width 55 height 34
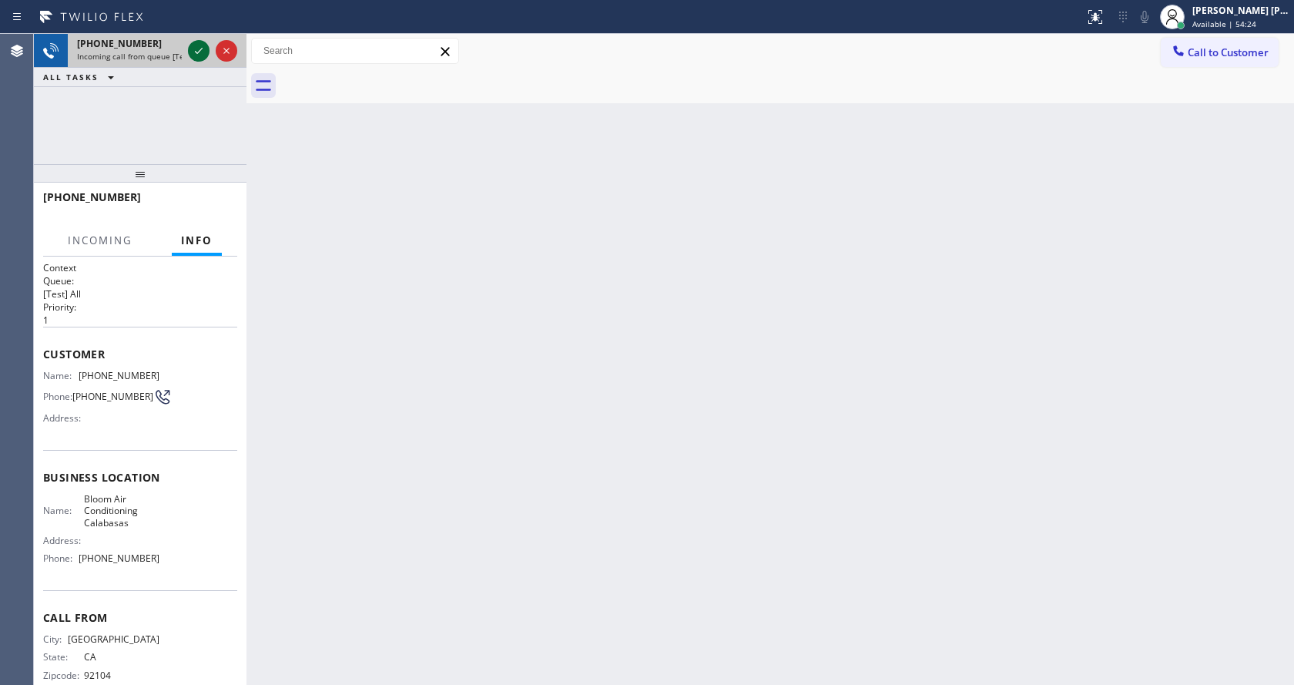
click at [191, 49] on icon at bounding box center [198, 51] width 18 height 18
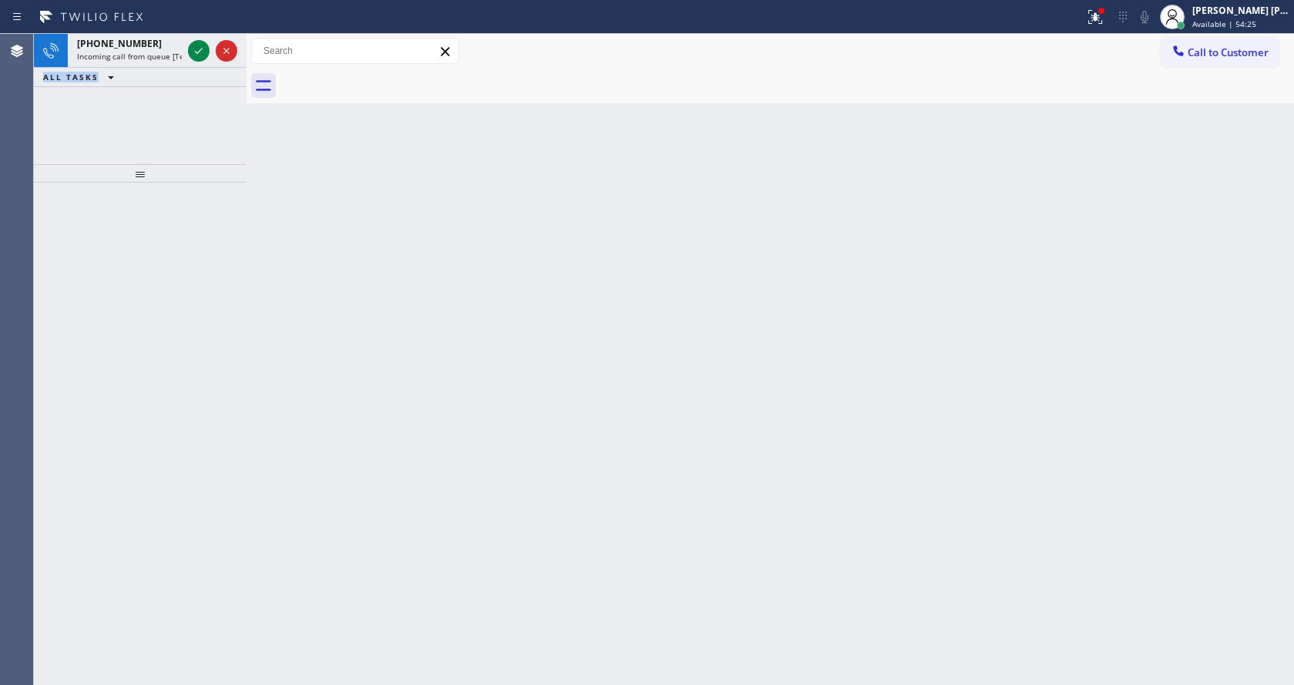
click at [191, 49] on icon at bounding box center [198, 51] width 18 height 18
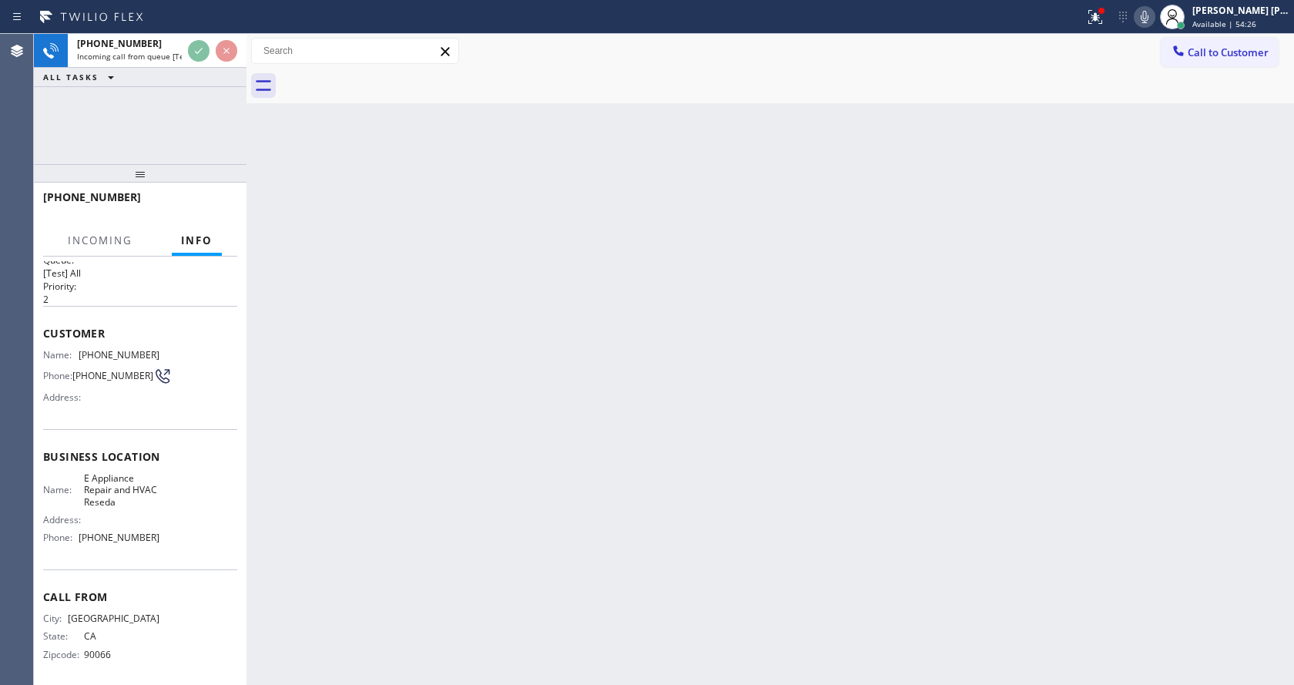
scroll to position [32, 0]
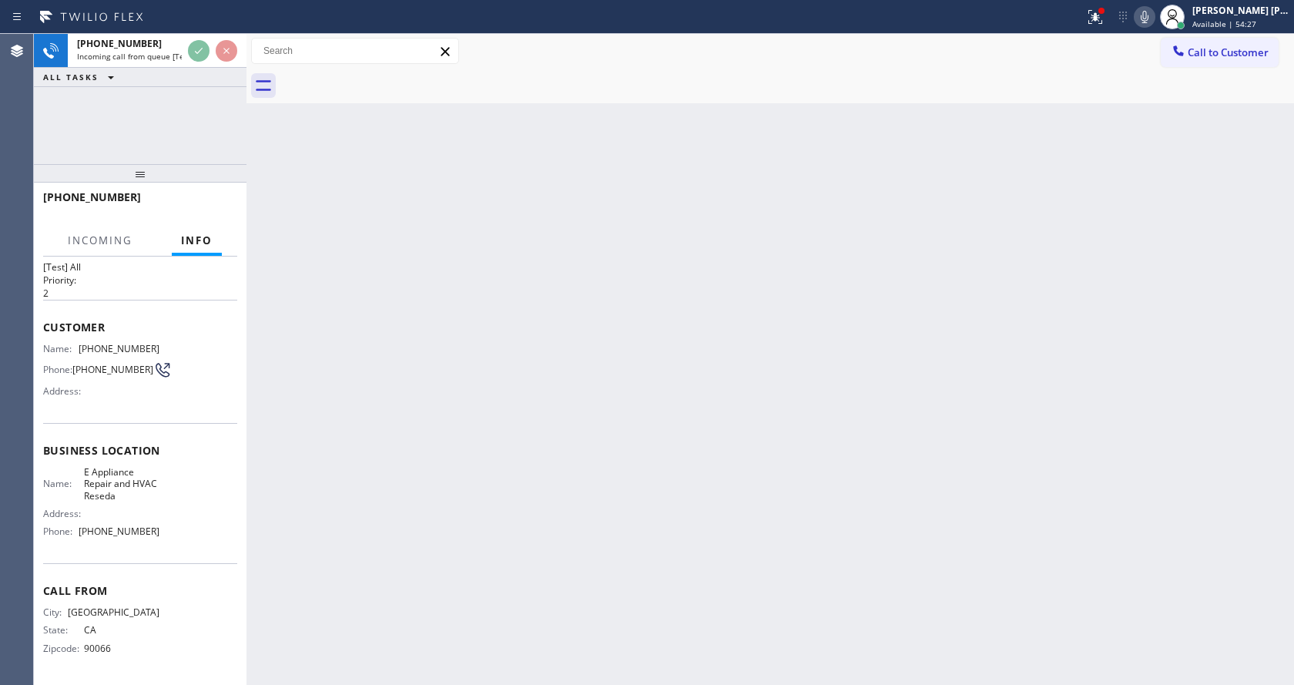
click at [586, 357] on div "Back to Dashboard Change Sender ID Customers Technicians Select a contact Outbo…" at bounding box center [769, 359] width 1047 height 651
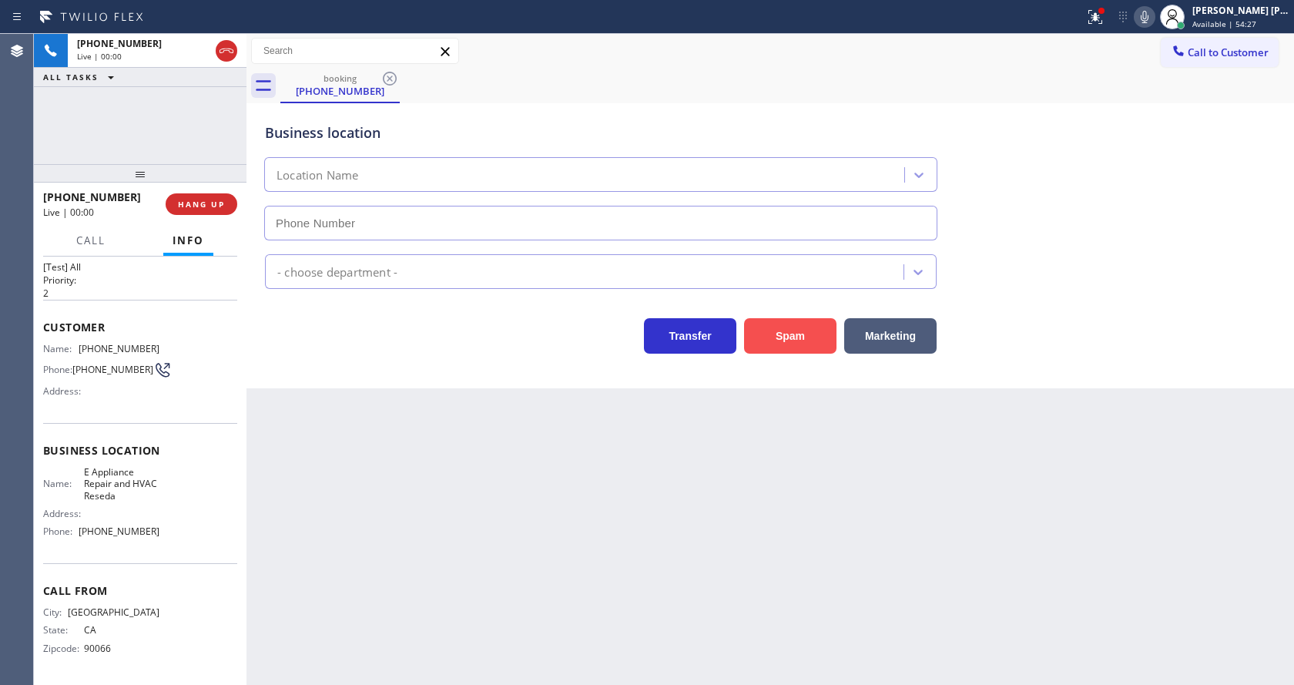
type input "[PHONE_NUMBER]"
click at [816, 330] on button "Spam" at bounding box center [790, 335] width 92 height 35
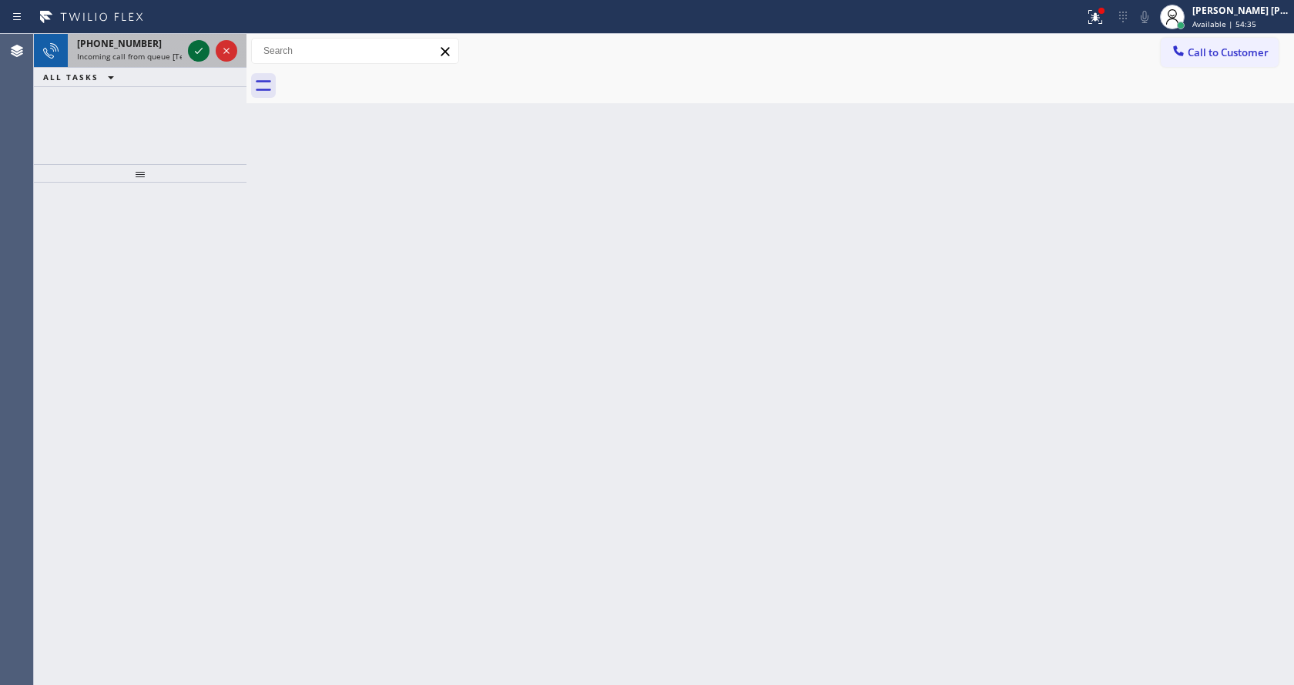
click at [206, 48] on icon at bounding box center [198, 51] width 18 height 18
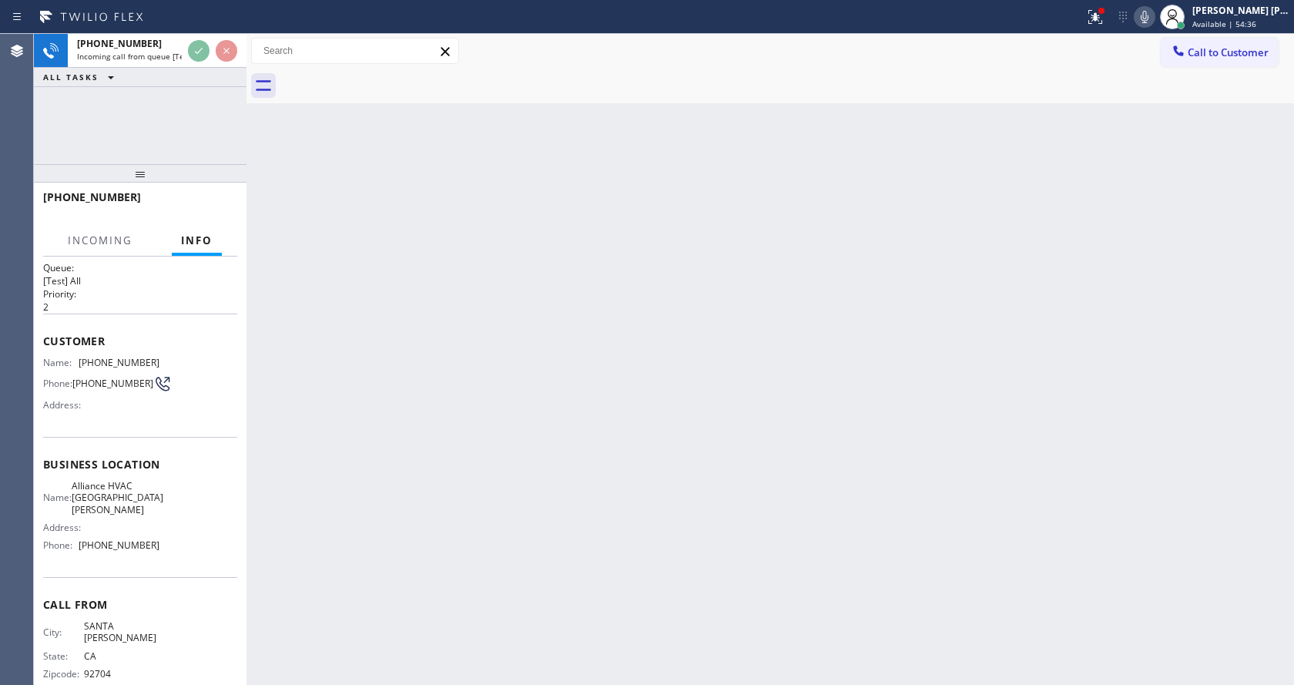
scroll to position [20, 0]
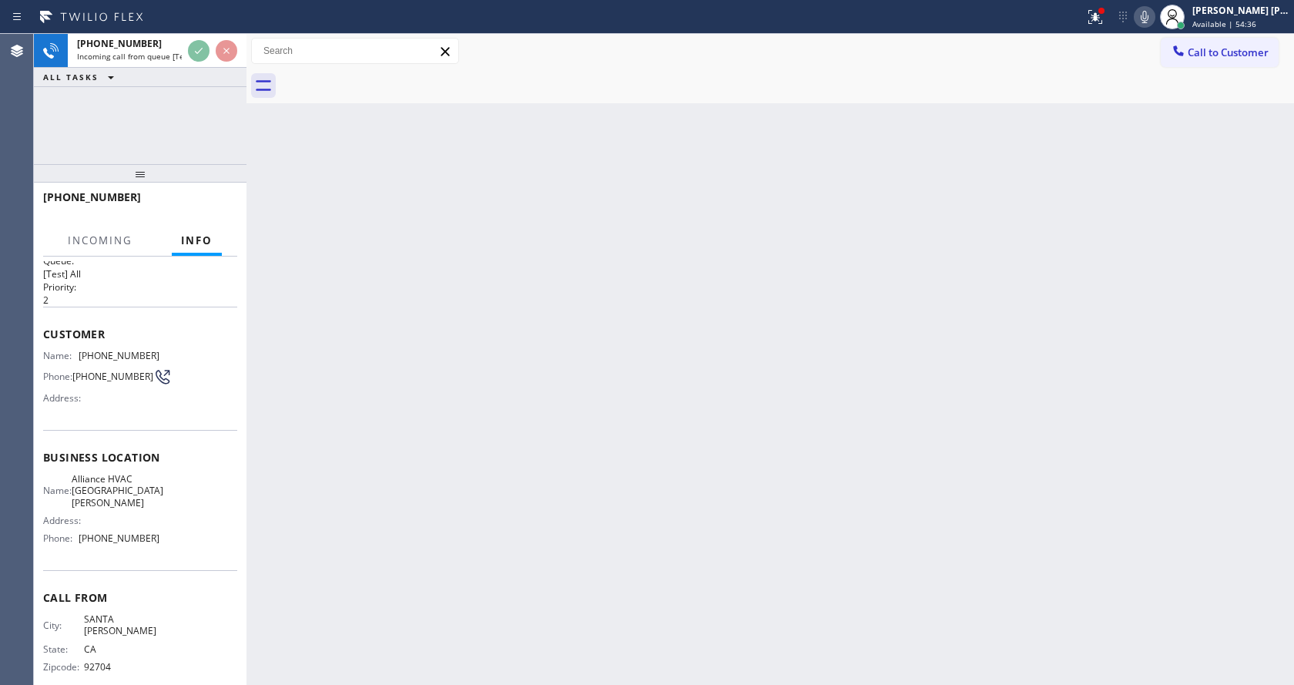
click at [545, 370] on div "Back to Dashboard Change Sender ID Customers Technicians Select a contact Outbo…" at bounding box center [769, 359] width 1047 height 651
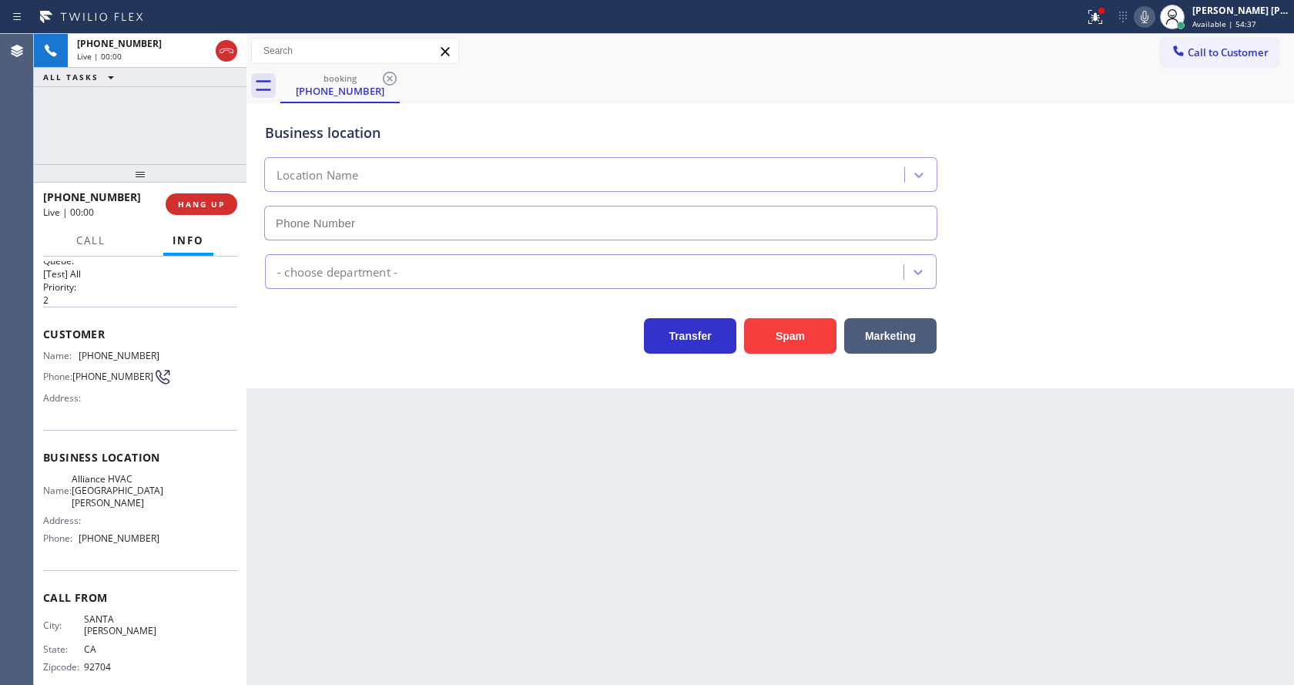
type input "[PHONE_NUMBER]"
drag, startPoint x: 827, startPoint y: 313, endPoint x: 821, endPoint y: 325, distance: 13.1
click at [826, 313] on div "Spam" at bounding box center [786, 331] width 100 height 43
click at [794, 339] on button "Spam" at bounding box center [790, 335] width 92 height 35
click at [543, 507] on div "Back to Dashboard Change Sender ID Customers Technicians Select a contact Outbo…" at bounding box center [769, 359] width 1047 height 651
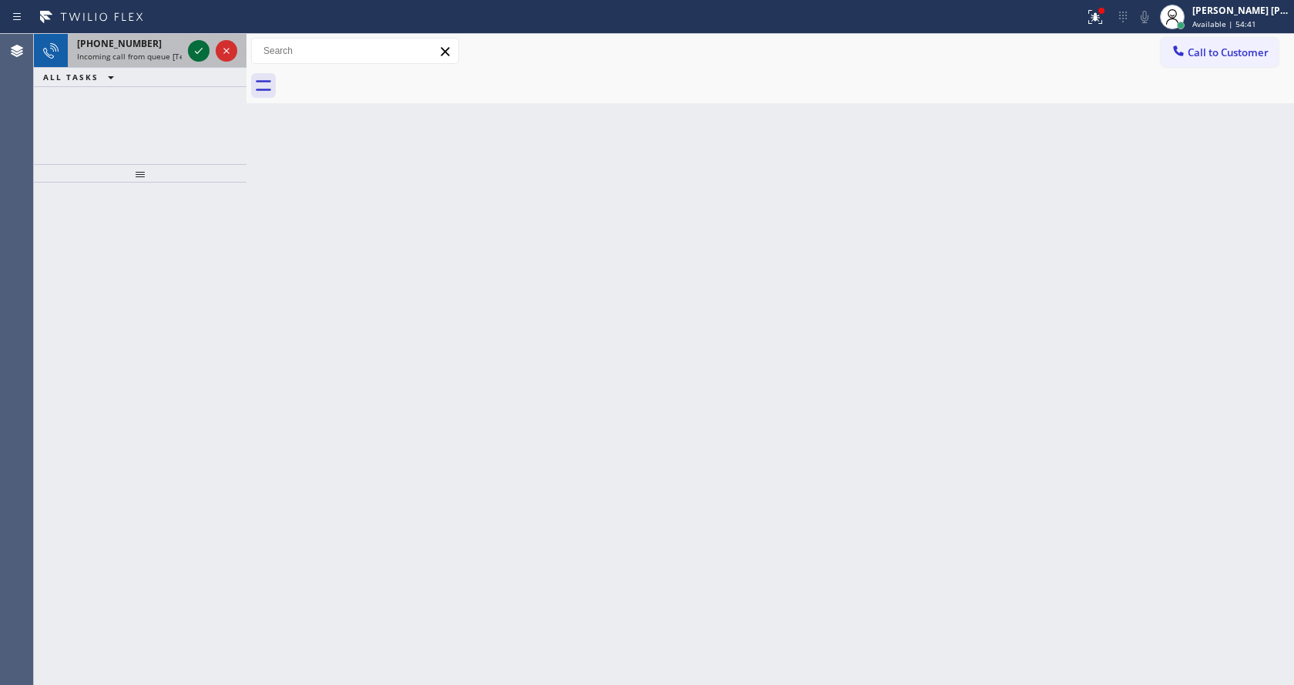
click at [199, 52] on icon at bounding box center [199, 51] width 8 height 6
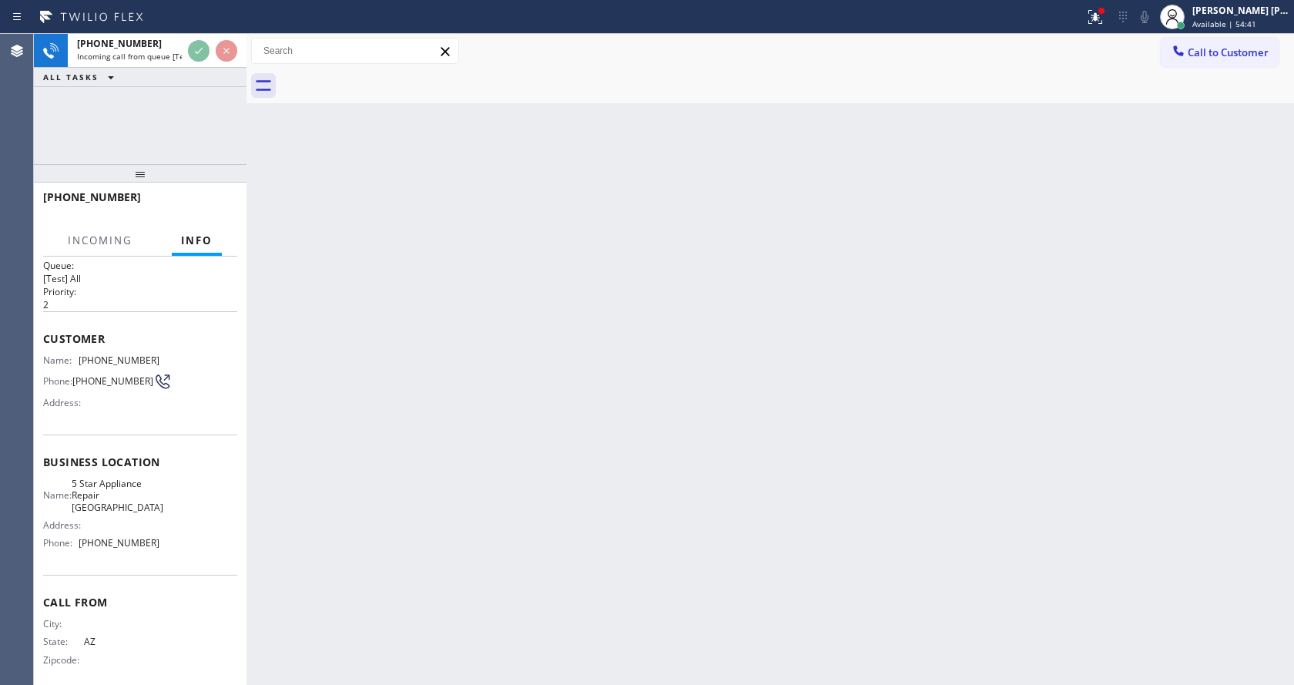
scroll to position [20, 0]
click at [859, 355] on div "Back to Dashboard Change Sender ID Customers Technicians Select a contact Outbo…" at bounding box center [769, 359] width 1047 height 651
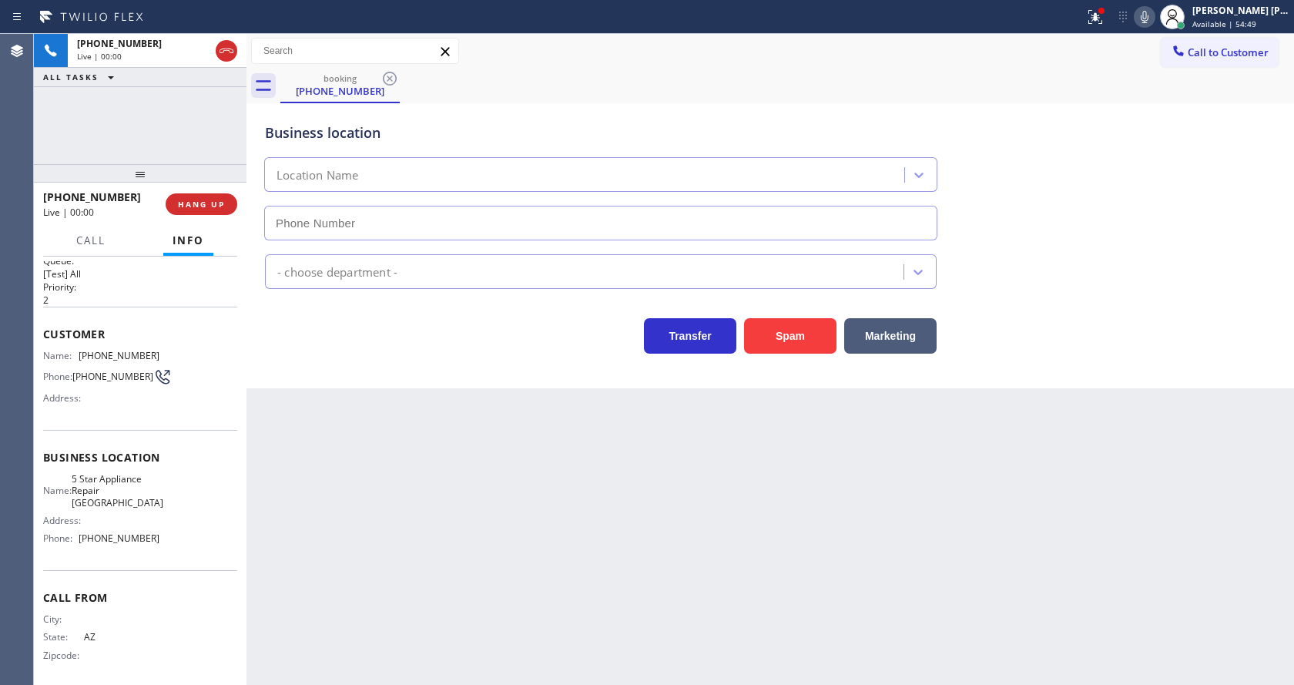
type input "[PHONE_NUMBER]"
click at [759, 336] on button "Spam" at bounding box center [790, 335] width 92 height 35
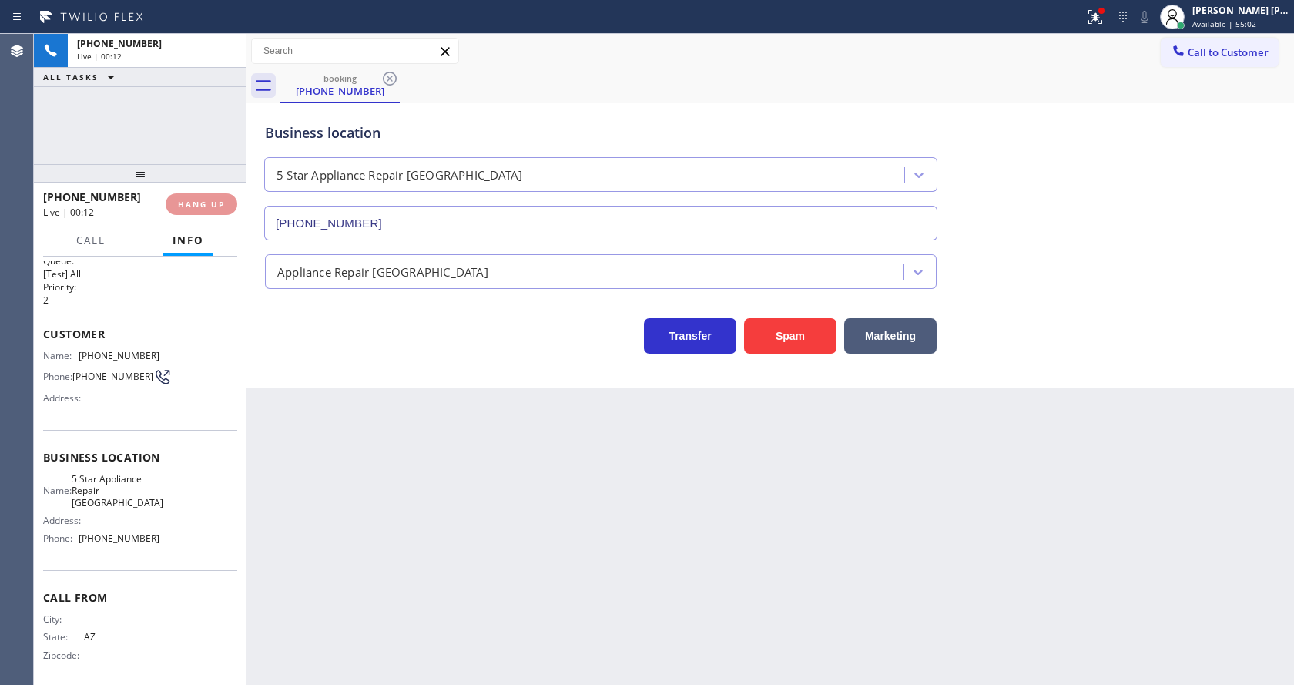
click at [454, 400] on div "Back to Dashboard Change Sender ID Customers Technicians Select a contact Outbo…" at bounding box center [769, 359] width 1047 height 651
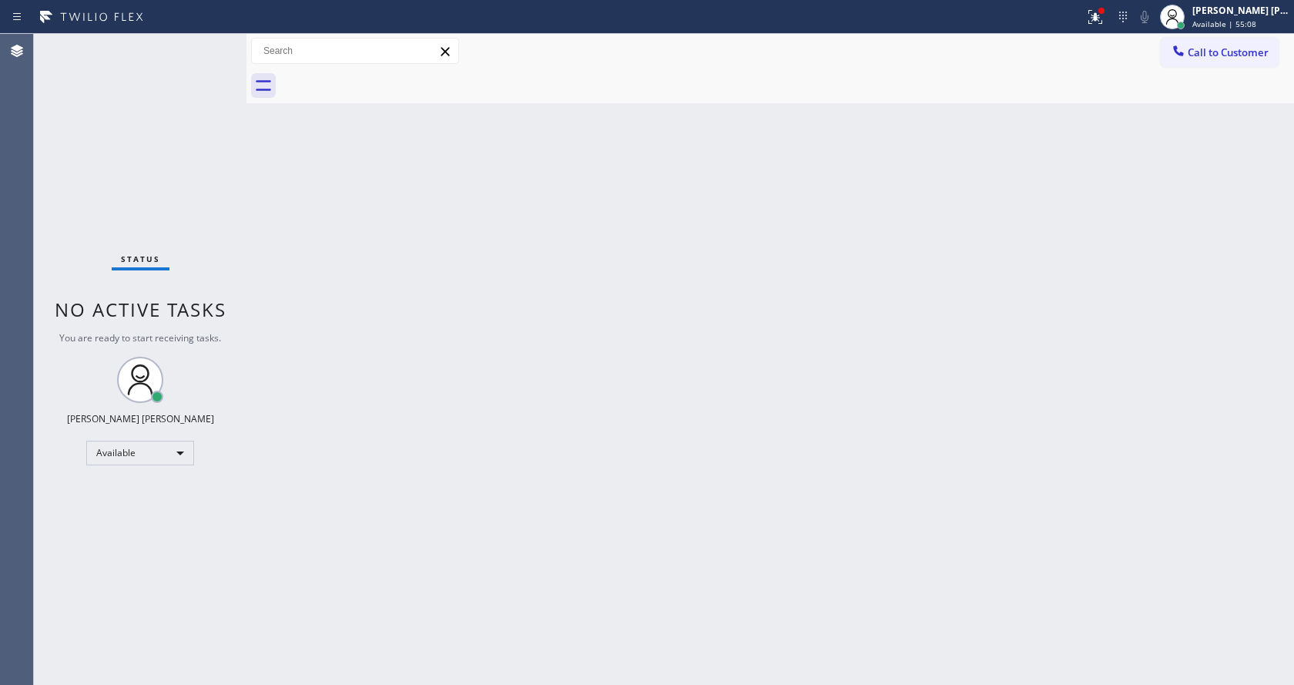
click at [296, 263] on div "Back to Dashboard Change Sender ID Customers Technicians Select a contact Outbo…" at bounding box center [769, 359] width 1047 height 651
click at [209, 45] on div "Status No active tasks You are ready to start receiving tasks. [PERSON_NAME] [P…" at bounding box center [140, 359] width 213 height 651
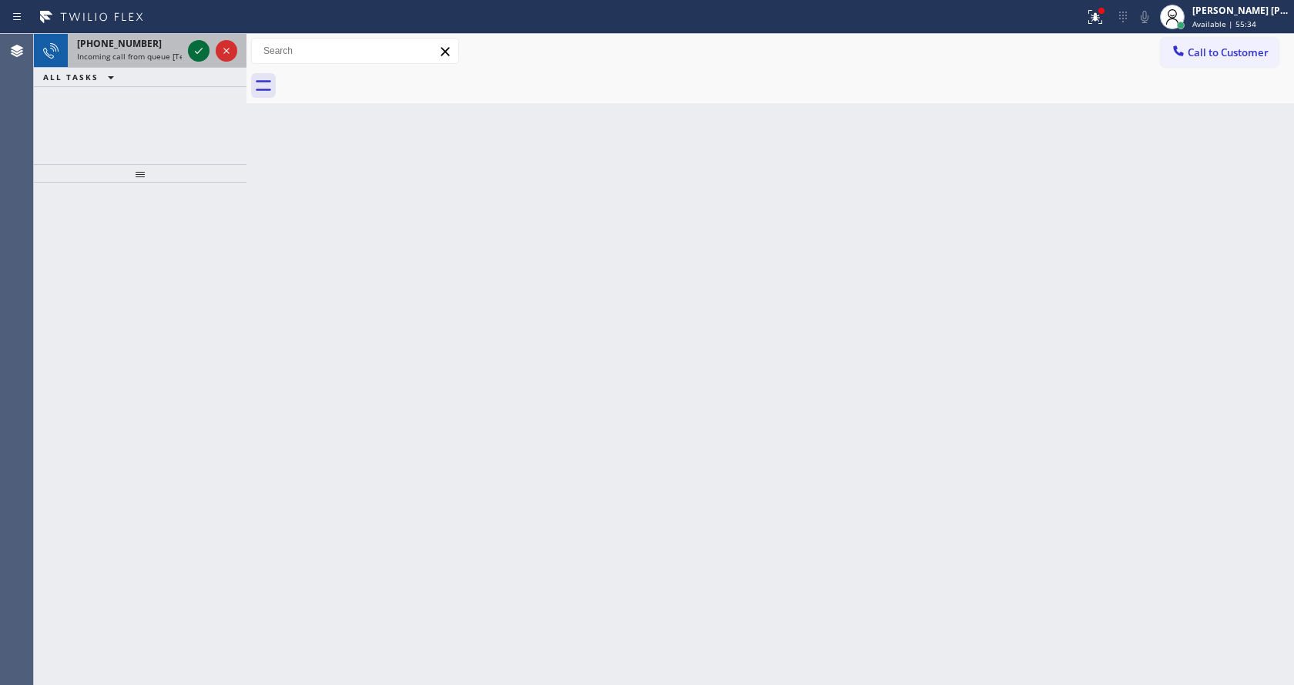
click at [204, 43] on icon at bounding box center [198, 51] width 18 height 18
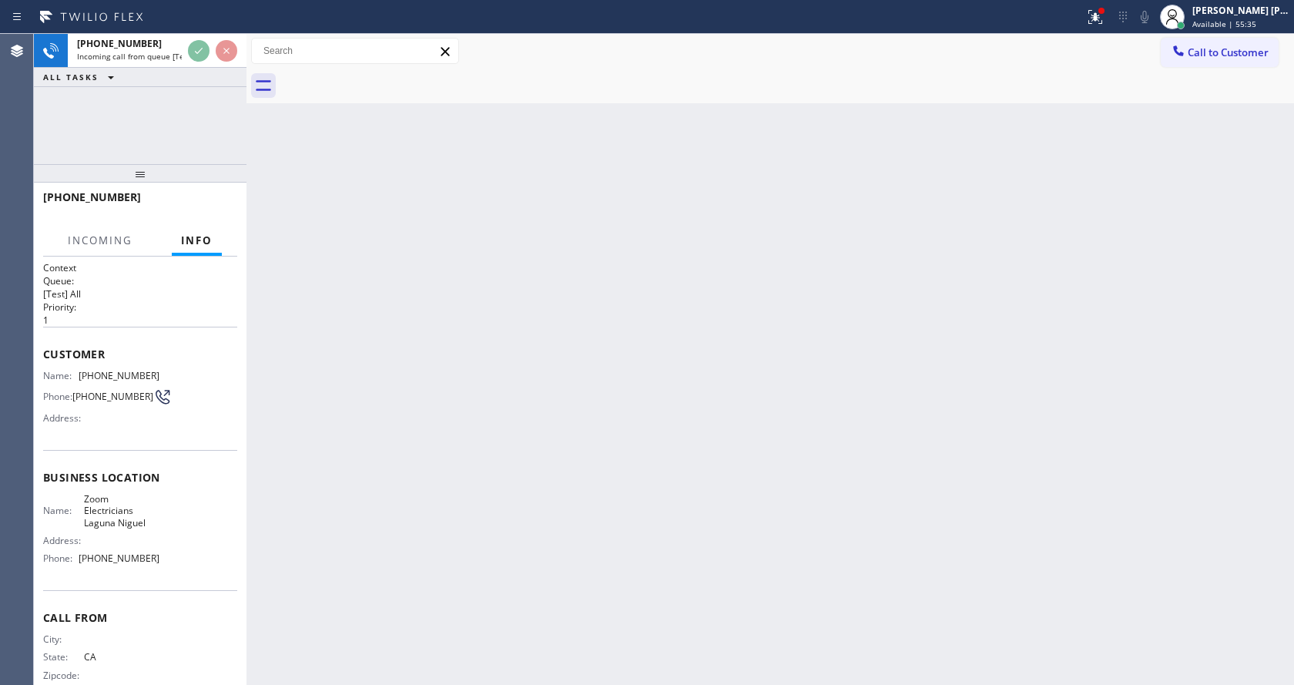
scroll to position [32, 0]
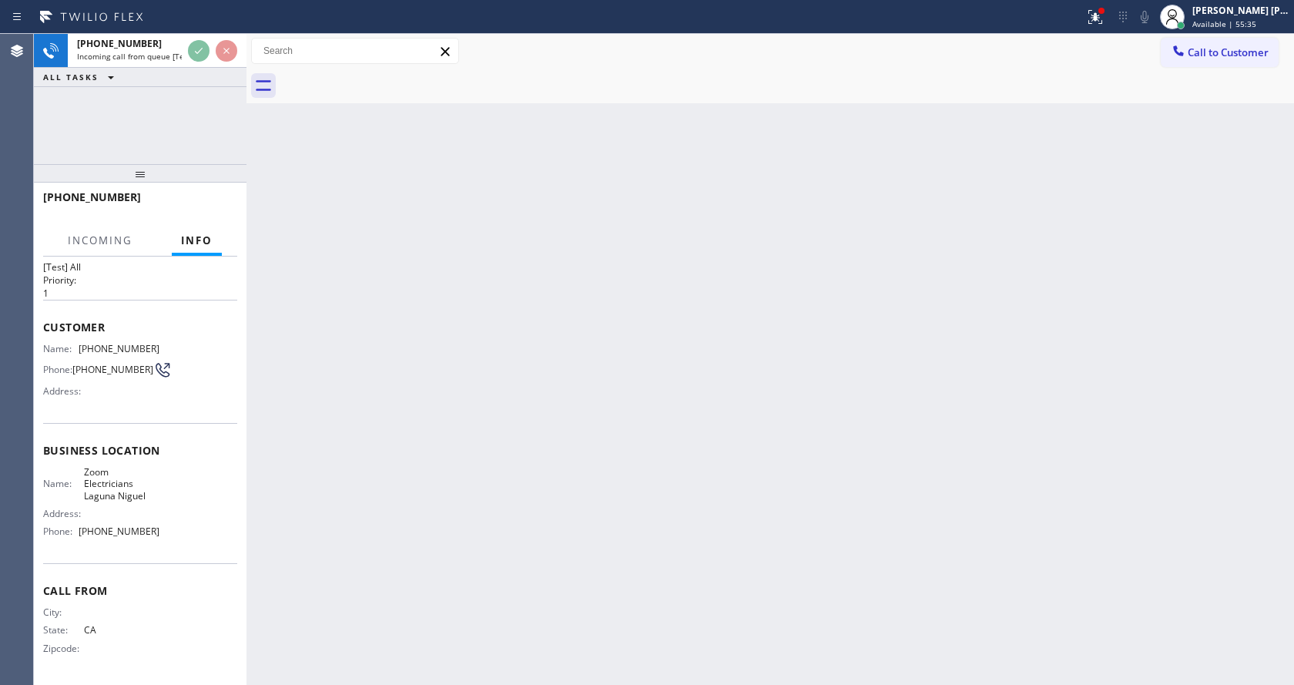
click at [431, 374] on div "Back to Dashboard Change Sender ID Customers Technicians Select a contact Outbo…" at bounding box center [769, 359] width 1047 height 651
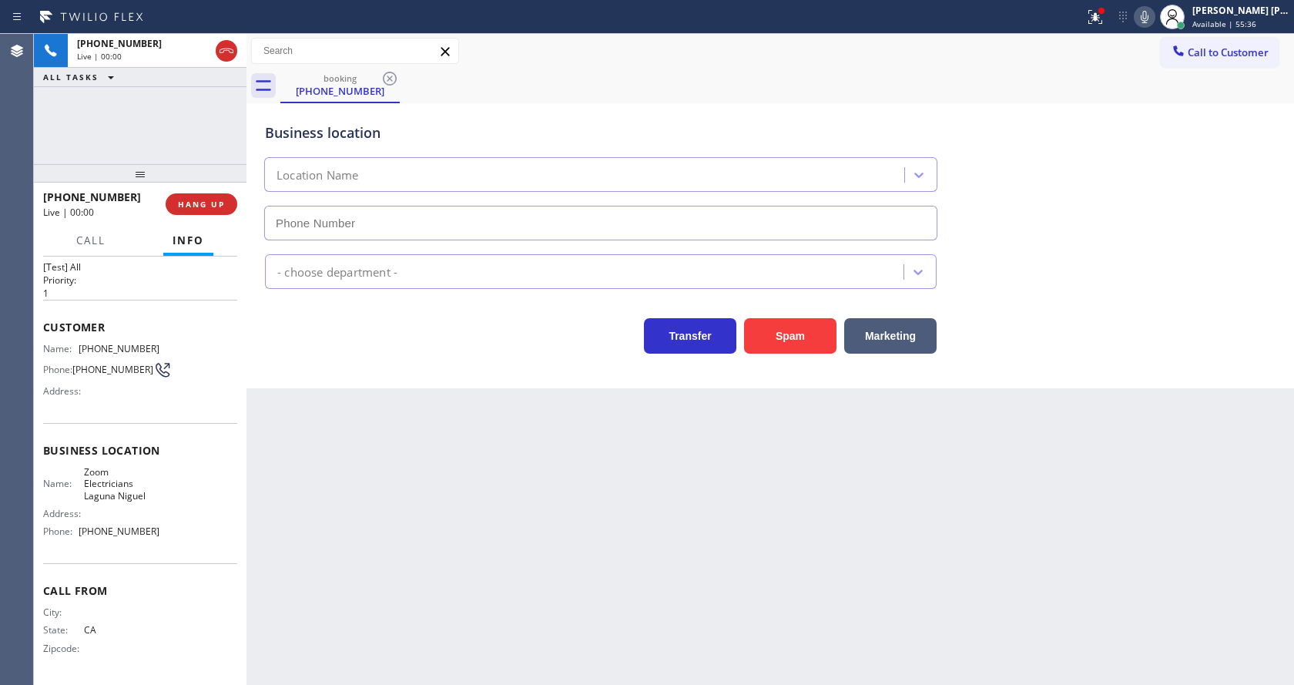
type input "[PHONE_NUMBER]"
click at [813, 326] on button "Spam" at bounding box center [790, 335] width 92 height 35
click at [1100, 18] on icon at bounding box center [1095, 17] width 18 height 18
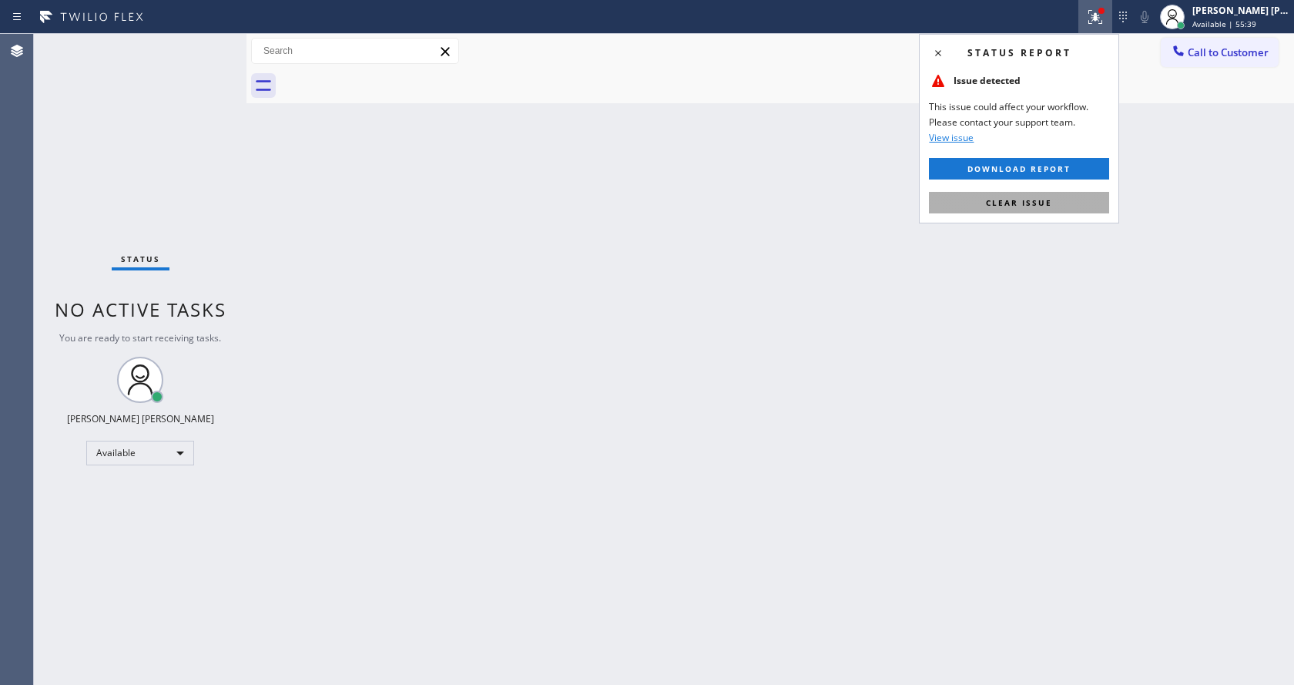
click at [1033, 205] on span "Clear issue" at bounding box center [1019, 202] width 66 height 11
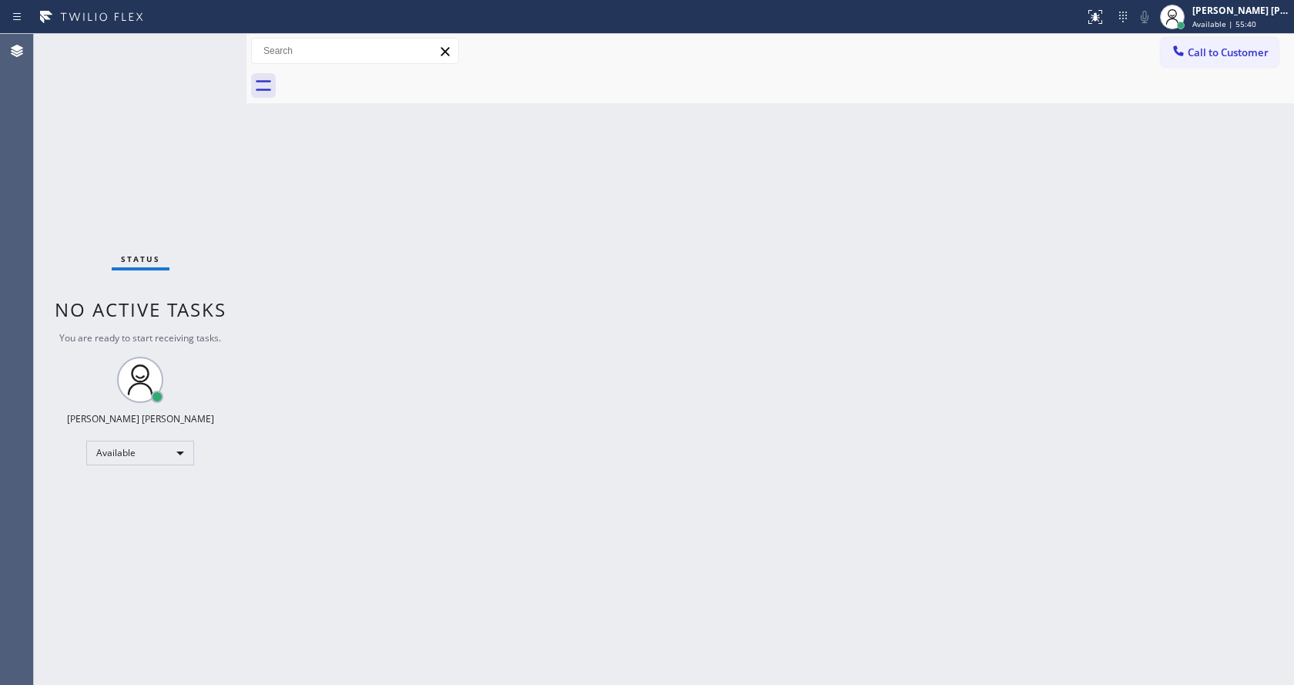
click at [673, 472] on div "Back to Dashboard Change Sender ID Customers Technicians Select a contact Outbo…" at bounding box center [769, 359] width 1047 height 651
click at [740, 453] on div "Back to Dashboard Change Sender ID Customers Technicians Select a contact Outbo…" at bounding box center [769, 359] width 1047 height 651
click at [205, 42] on div "Status No active tasks You are ready to start receiving tasks. [PERSON_NAME] [P…" at bounding box center [140, 359] width 213 height 651
click at [203, 41] on div "Status No active tasks You are ready to start receiving tasks. [PERSON_NAME] [P…" at bounding box center [140, 359] width 213 height 651
click at [199, 49] on div "Status No active tasks You are ready to start receiving tasks. [PERSON_NAME] [P…" at bounding box center [140, 359] width 213 height 651
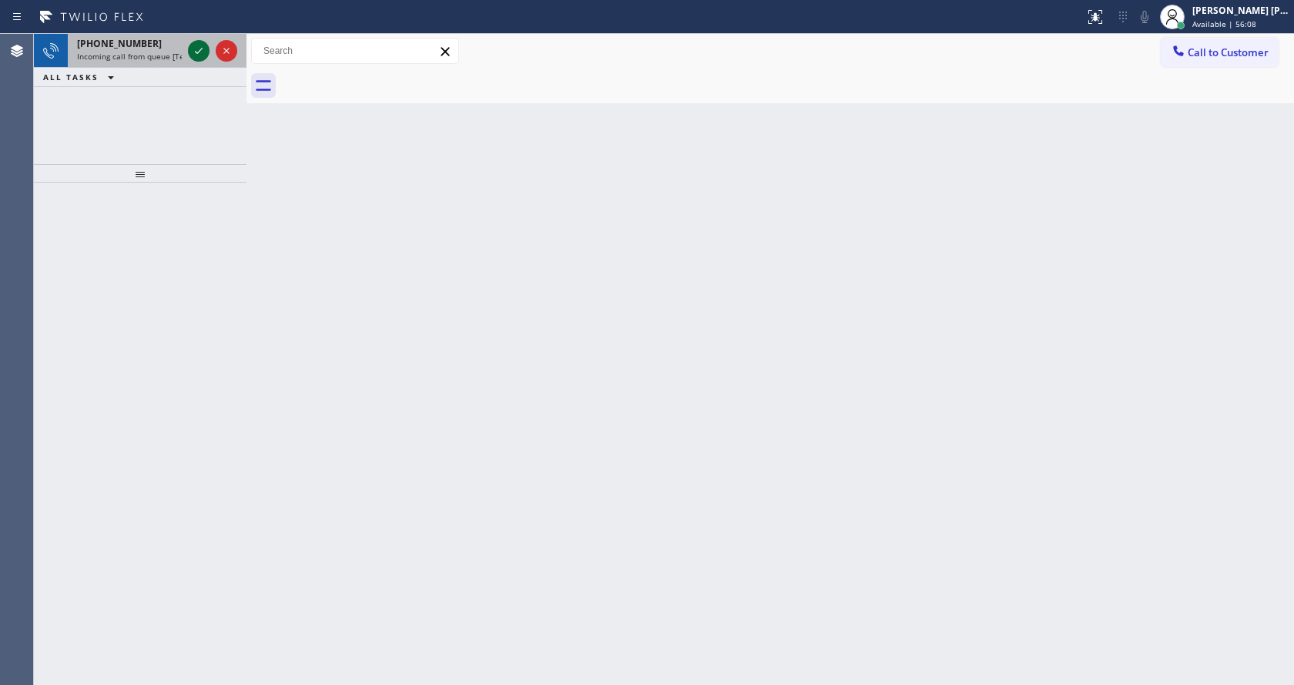
click at [199, 49] on icon at bounding box center [198, 51] width 18 height 18
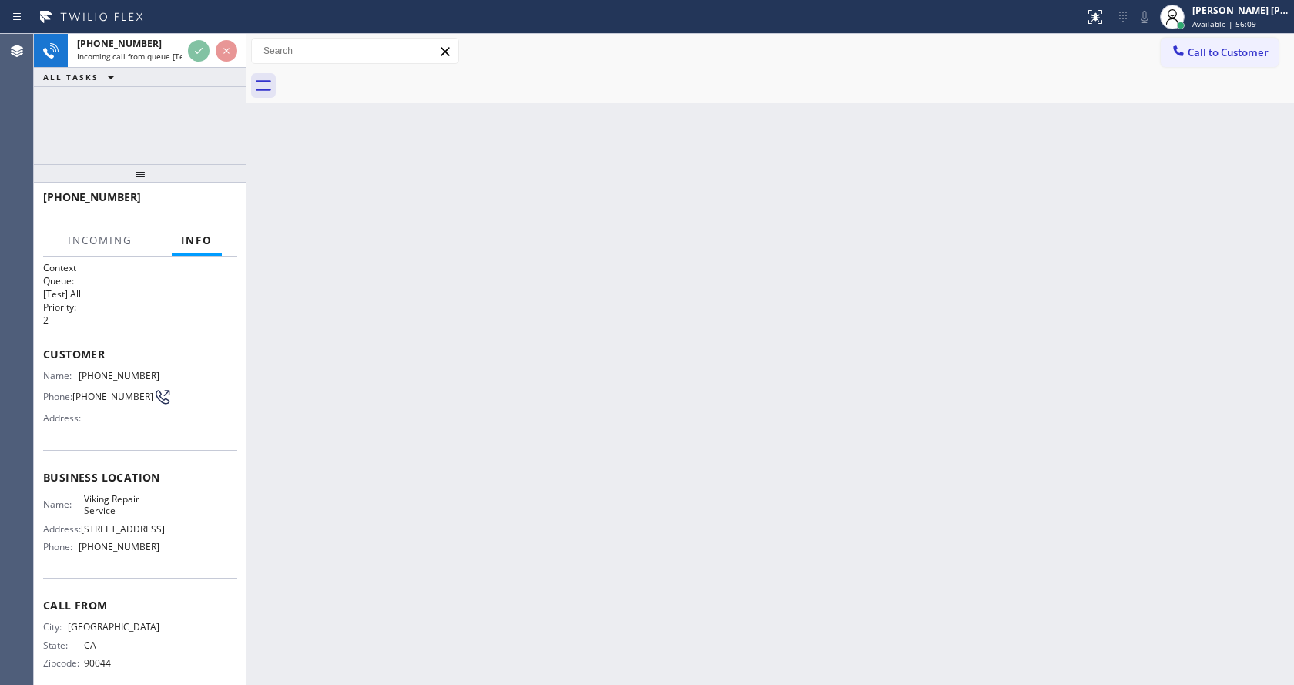
scroll to position [20, 0]
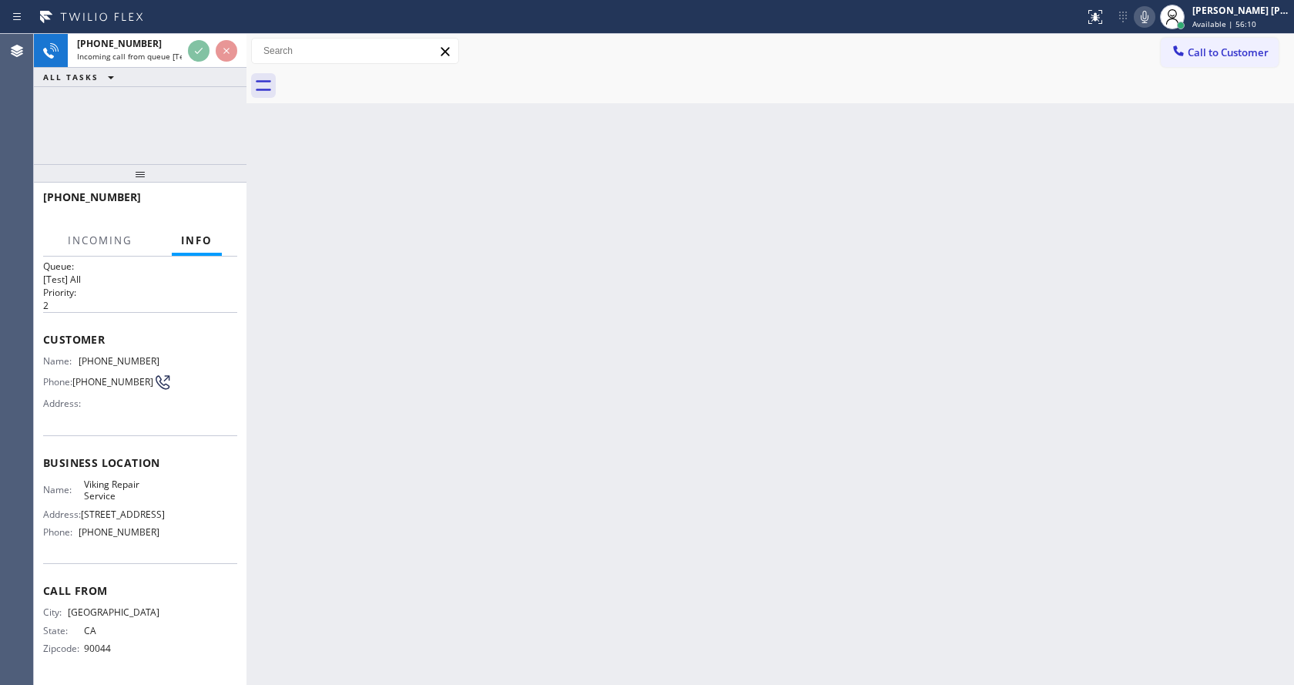
click at [548, 399] on div "Back to Dashboard Change Sender ID Customers Technicians Select a contact Outbo…" at bounding box center [769, 359] width 1047 height 651
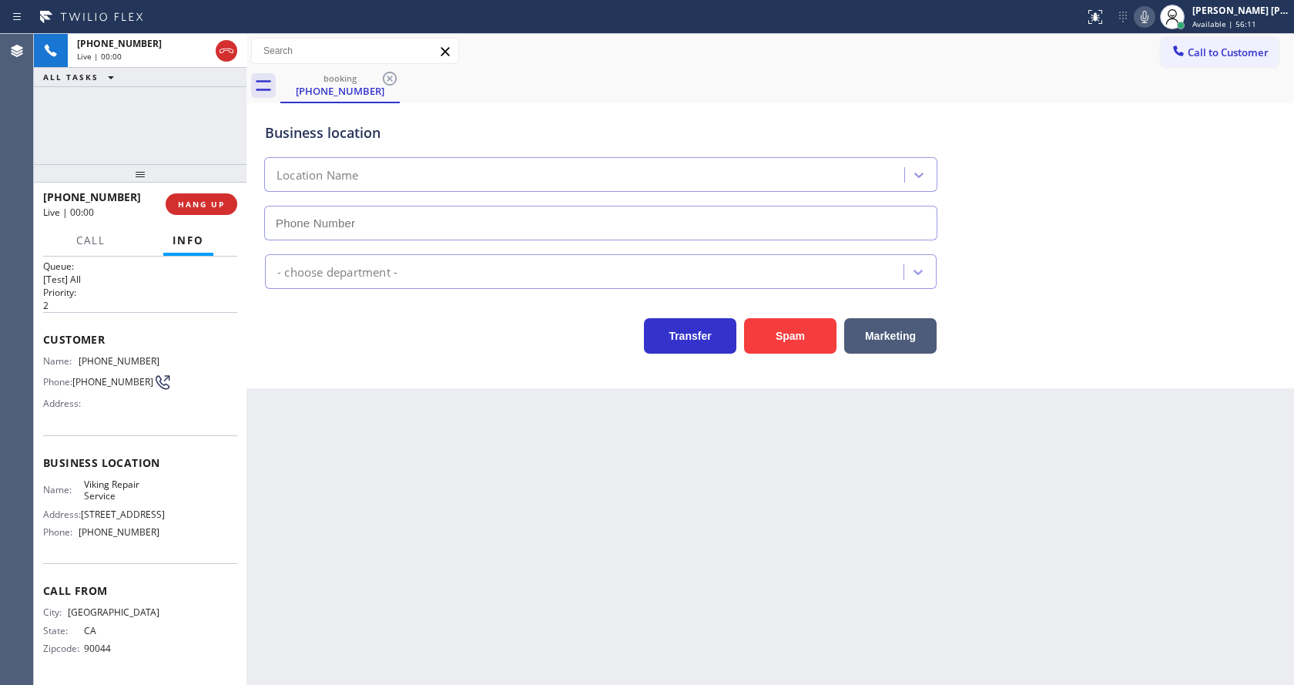
type input "[PHONE_NUMBER]"
click at [523, 509] on div "Back to Dashboard Change Sender ID Customers Technicians Select a contact Outbo…" at bounding box center [769, 359] width 1047 height 651
click at [660, 525] on div "Back to Dashboard Change Sender ID Customers Technicians Select a contact Outbo…" at bounding box center [769, 359] width 1047 height 651
click at [316, 681] on div "Back to Dashboard Change Sender ID Customers Technicians Select a contact Outbo…" at bounding box center [769, 359] width 1047 height 651
click at [410, 490] on div "Back to Dashboard Change Sender ID Customers Technicians Select a contact Outbo…" at bounding box center [769, 359] width 1047 height 651
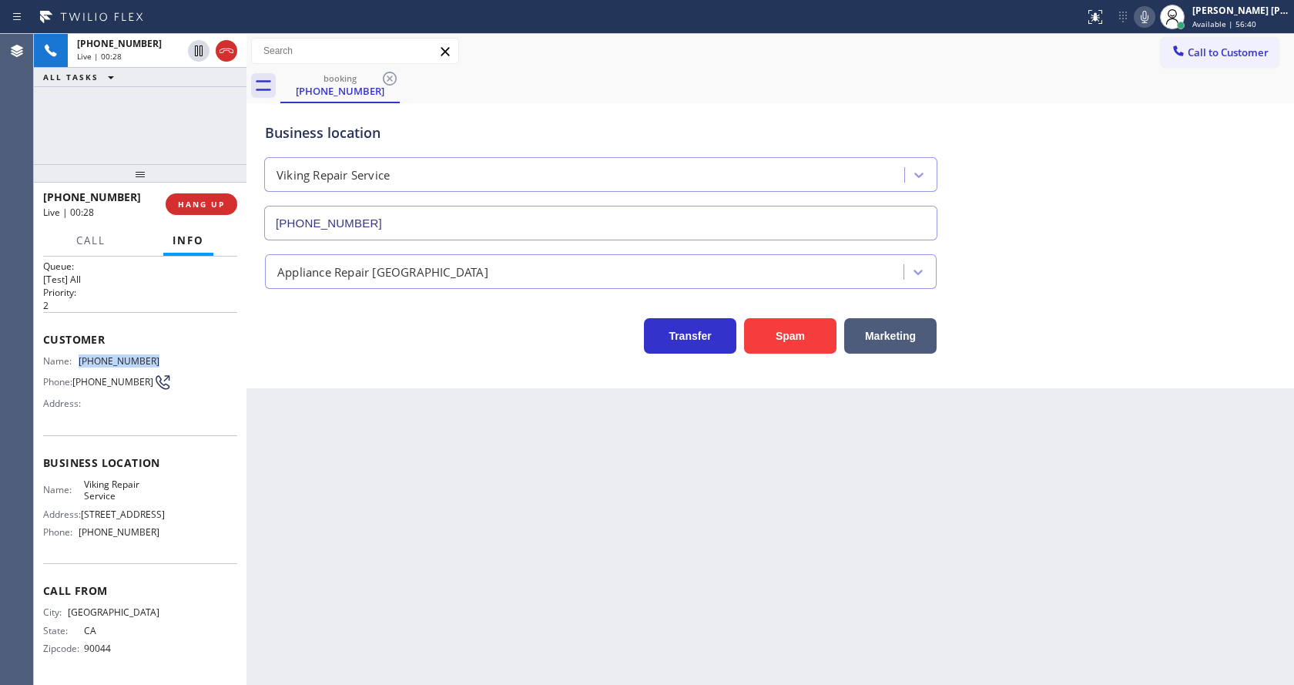
drag, startPoint x: 76, startPoint y: 354, endPoint x: 161, endPoint y: 360, distance: 84.9
click at [161, 360] on div "Name: [PHONE_NUMBER] Phone: [PHONE_NUMBER] Address:" at bounding box center [140, 385] width 194 height 61
drag, startPoint x: 404, startPoint y: 480, endPoint x: 403, endPoint y: 501, distance: 20.9
click at [403, 501] on div "Back to Dashboard Change Sender ID Customers Technicians Select a contact Outbo…" at bounding box center [769, 359] width 1047 height 651
click at [343, 517] on div "Back to Dashboard Change Sender ID Customers Technicians Select a contact Outbo…" at bounding box center [769, 359] width 1047 height 651
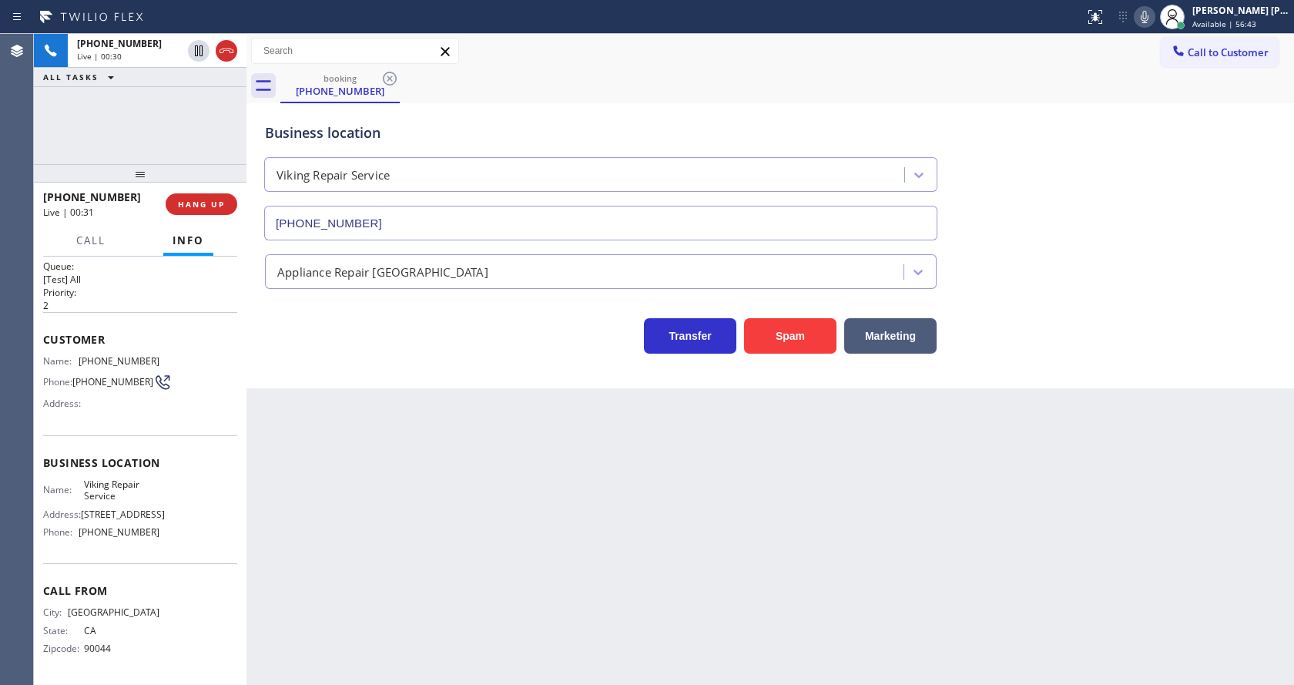
click at [125, 511] on span "[STREET_ADDRESS]" at bounding box center [123, 514] width 84 height 12
drag, startPoint x: 78, startPoint y: 481, endPoint x: 129, endPoint y: 492, distance: 52.9
click at [129, 492] on div "Name: Viking Repair Service" at bounding box center [101, 490] width 116 height 24
drag, startPoint x: 380, startPoint y: 555, endPoint x: 353, endPoint y: 673, distance: 121.0
click at [373, 569] on div "Back to Dashboard Change Sender ID Customers Technicians Select a contact Outbo…" at bounding box center [769, 359] width 1047 height 651
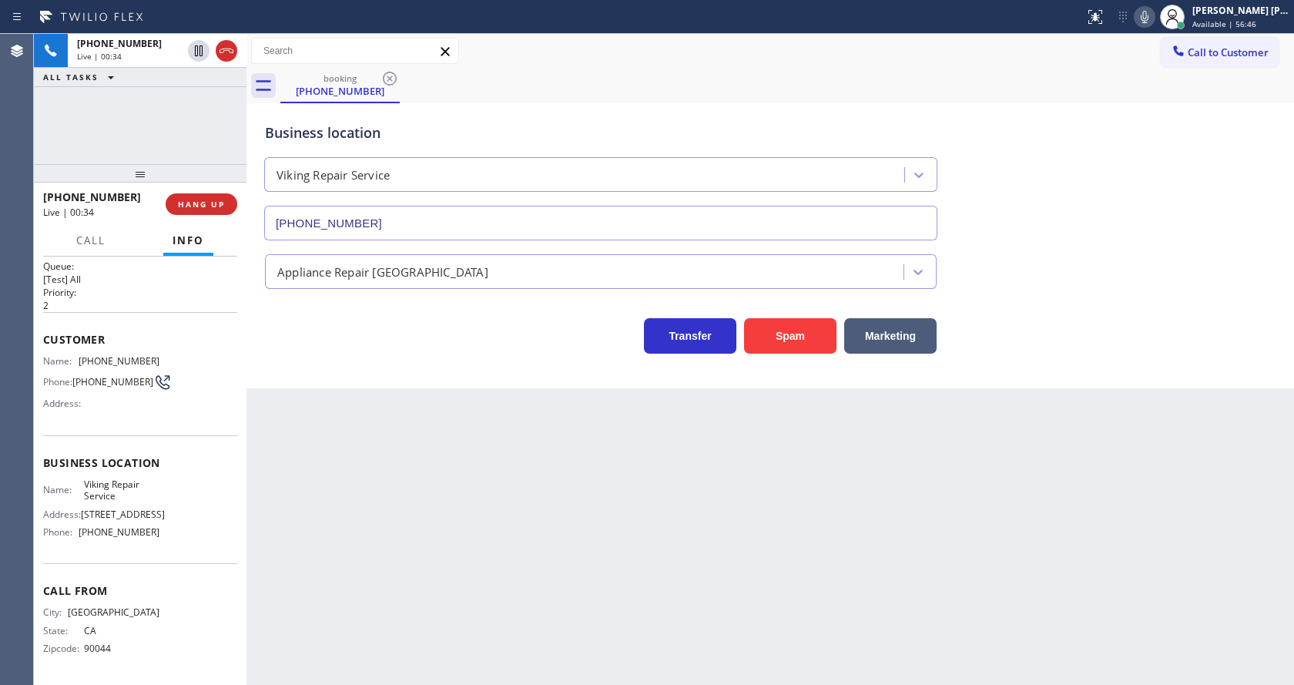
click at [191, 538] on div "Name: Viking Repair Service Address: [STREET_ADDRESS] Phone: [PHONE_NUMBER]" at bounding box center [140, 511] width 194 height 66
drag, startPoint x: 75, startPoint y: 531, endPoint x: 161, endPoint y: 534, distance: 85.6
click at [161, 534] on div "Name: Viking Repair Service Address: [STREET_ADDRESS] Phone: [PHONE_NUMBER]" at bounding box center [140, 511] width 194 height 66
drag, startPoint x: 377, startPoint y: 525, endPoint x: 367, endPoint y: 675, distance: 149.7
click at [374, 545] on div "Back to Dashboard Change Sender ID Customers Technicians Select a contact Outbo…" at bounding box center [769, 359] width 1047 height 651
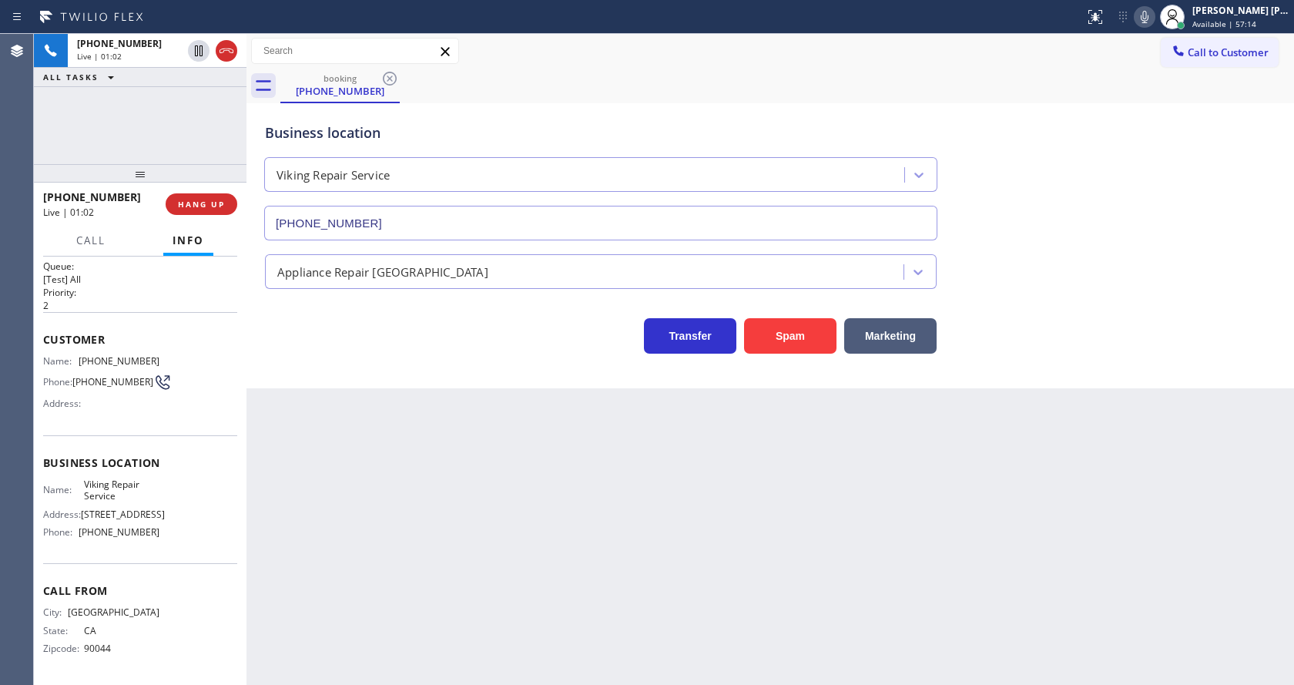
click at [679, 492] on div "Back to Dashboard Change Sender ID Customers Technicians Select a contact Outbo…" at bounding box center [769, 359] width 1047 height 651
click at [423, 447] on div "Back to Dashboard Change Sender ID Customers Technicians Select a contact Outbo…" at bounding box center [769, 359] width 1047 height 651
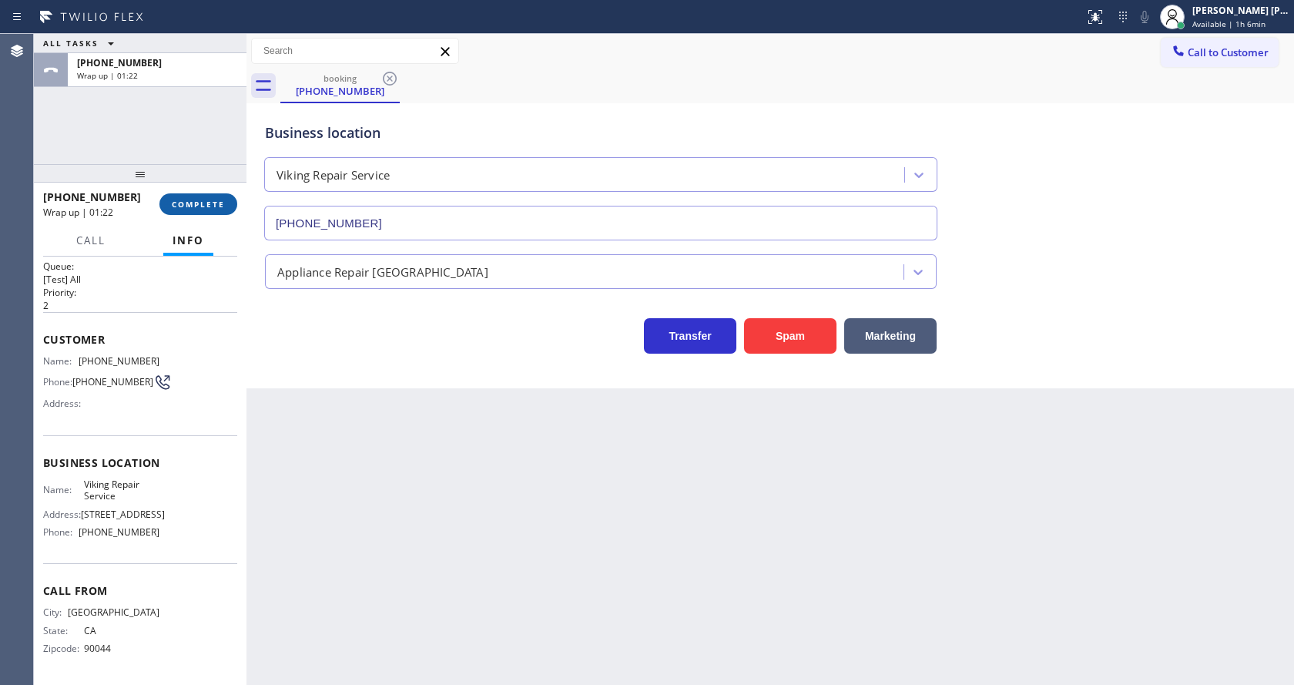
click at [199, 198] on button "COMPLETE" at bounding box center [198, 204] width 78 height 22
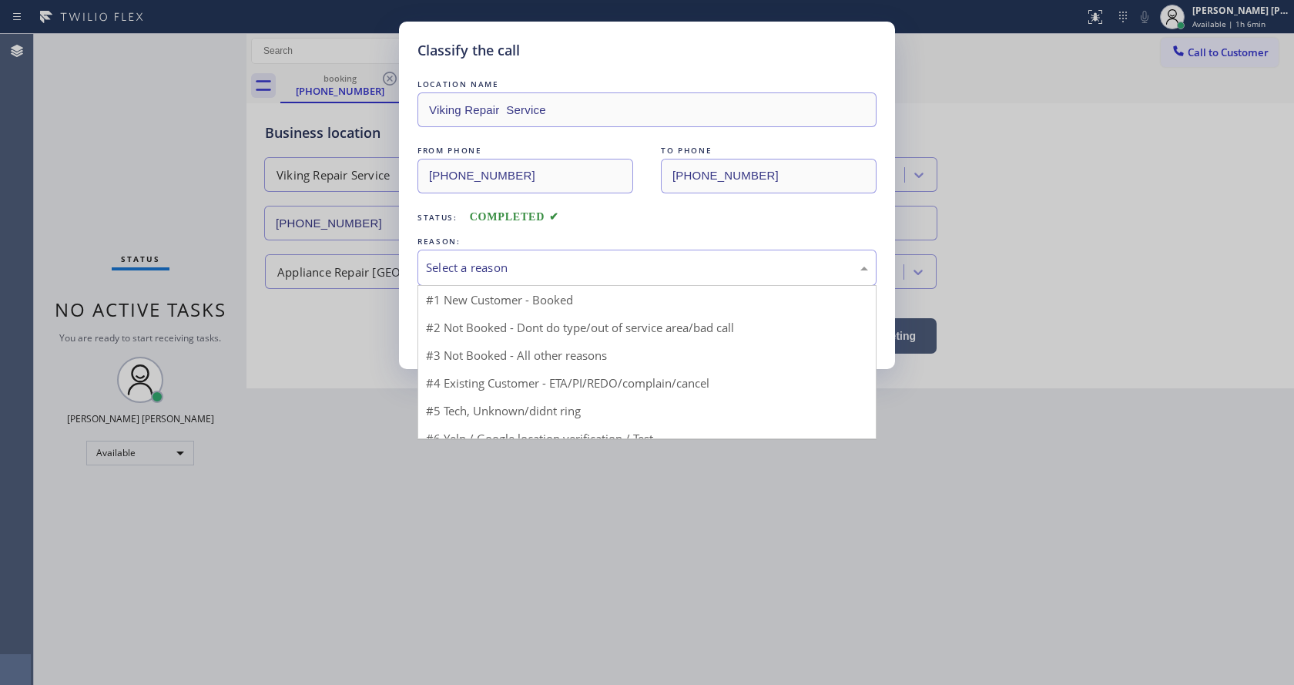
click at [487, 263] on div "Select a reason" at bounding box center [647, 268] width 442 height 18
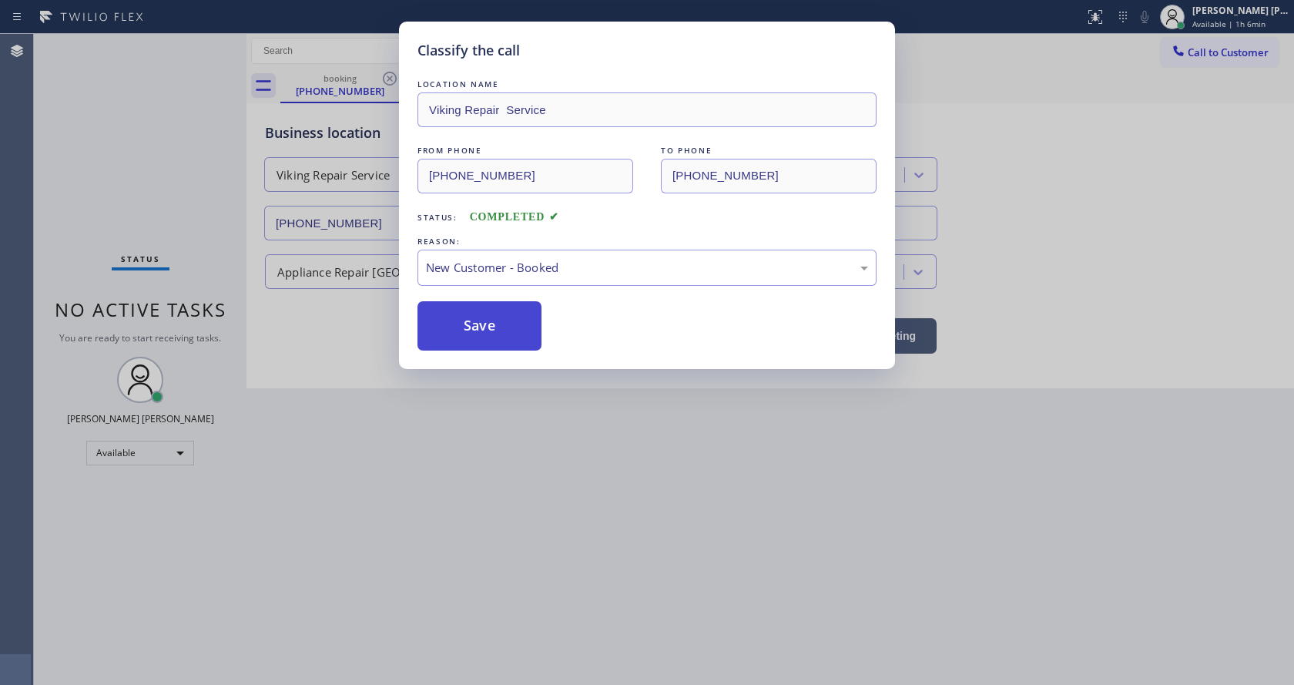
click at [471, 329] on button "Save" at bounding box center [479, 325] width 124 height 49
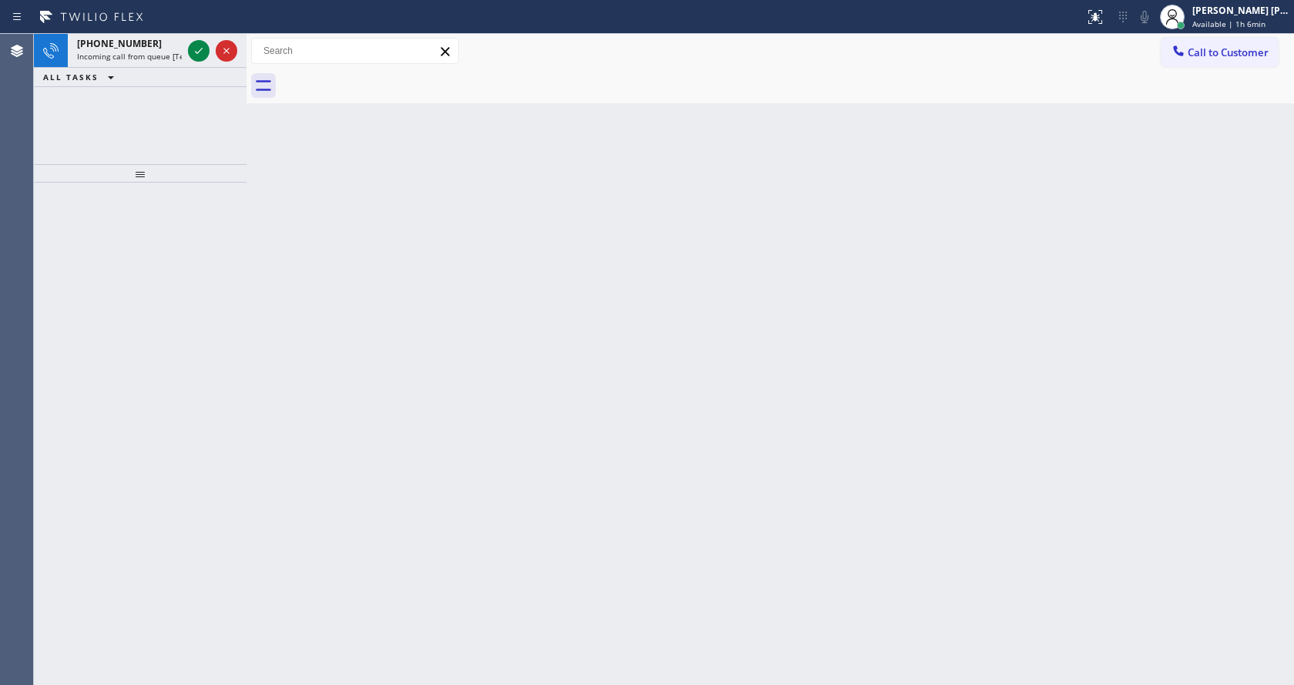
click at [451, 420] on div "Back to Dashboard Change Sender ID Customers Technicians Select a contact Outbo…" at bounding box center [769, 359] width 1047 height 651
click at [199, 50] on icon at bounding box center [198, 51] width 18 height 18
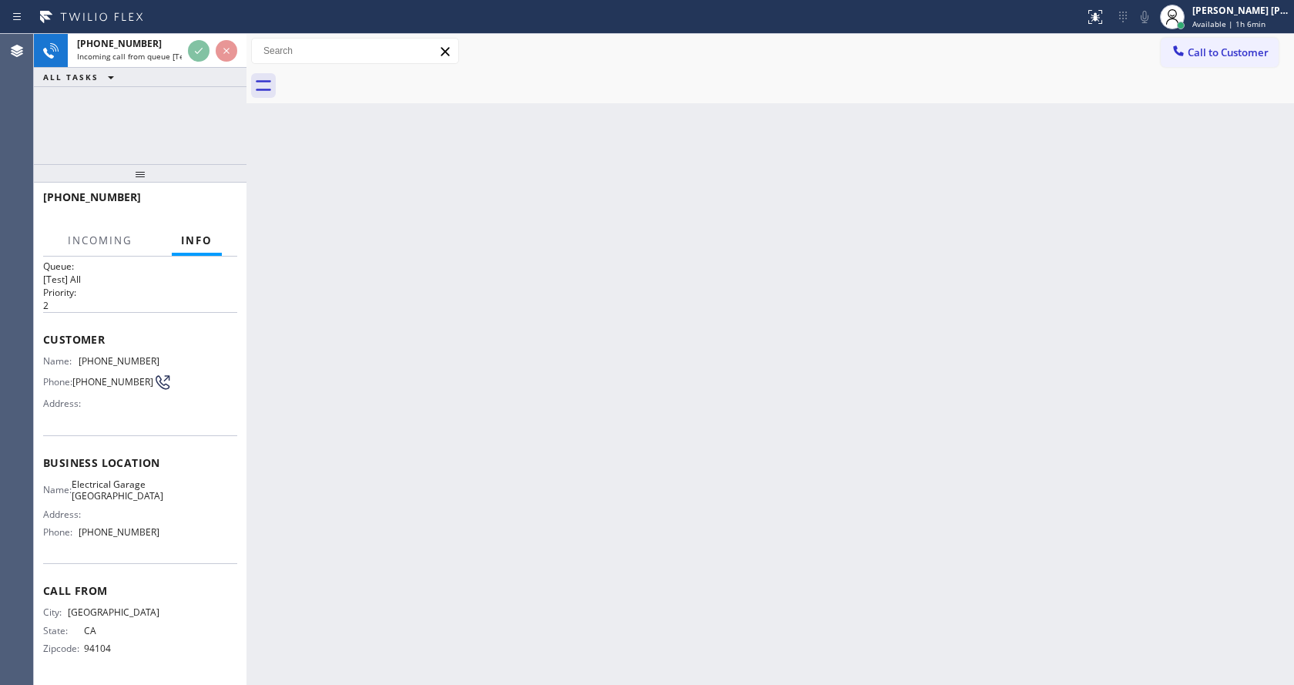
scroll to position [32, 0]
click at [618, 451] on div "Back to Dashboard Change Sender ID Customers Technicians Select a contact Outbo…" at bounding box center [769, 359] width 1047 height 651
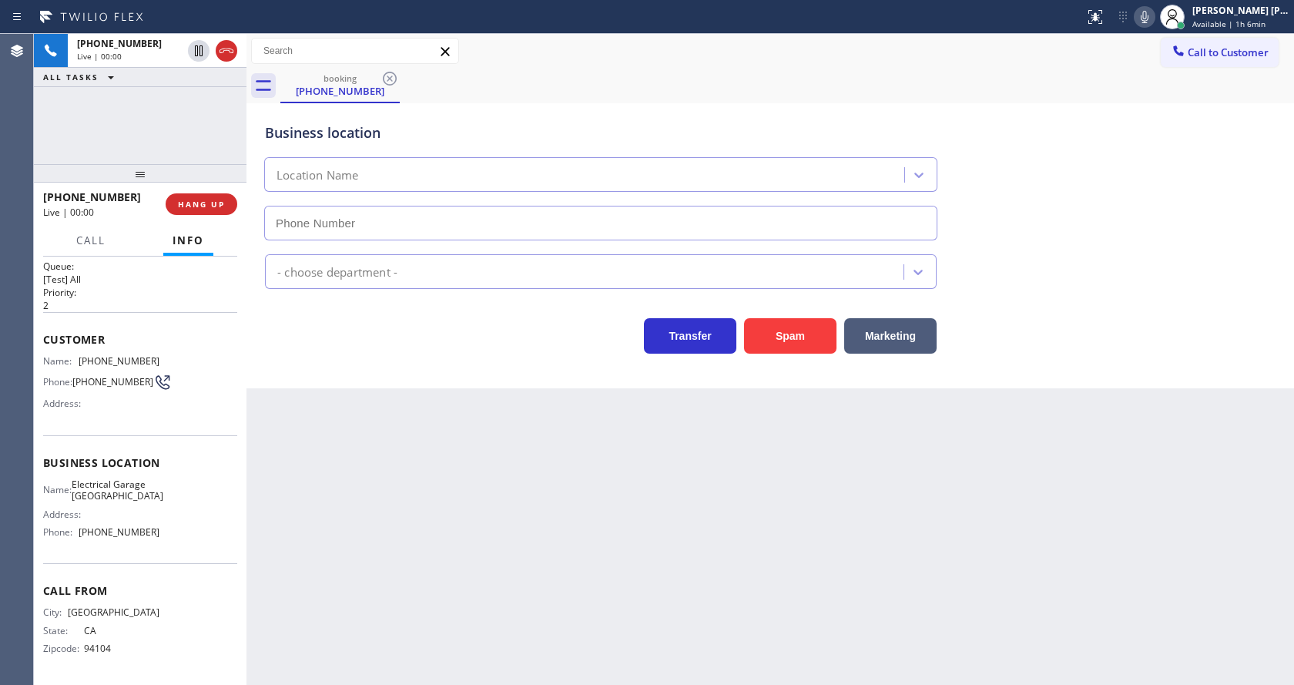
type input "[PHONE_NUMBER]"
click at [795, 516] on div "Back to Dashboard Change Sender ID Customers Technicians Select a contact Outbo…" at bounding box center [769, 359] width 1047 height 651
click at [782, 340] on button "Spam" at bounding box center [790, 335] width 92 height 35
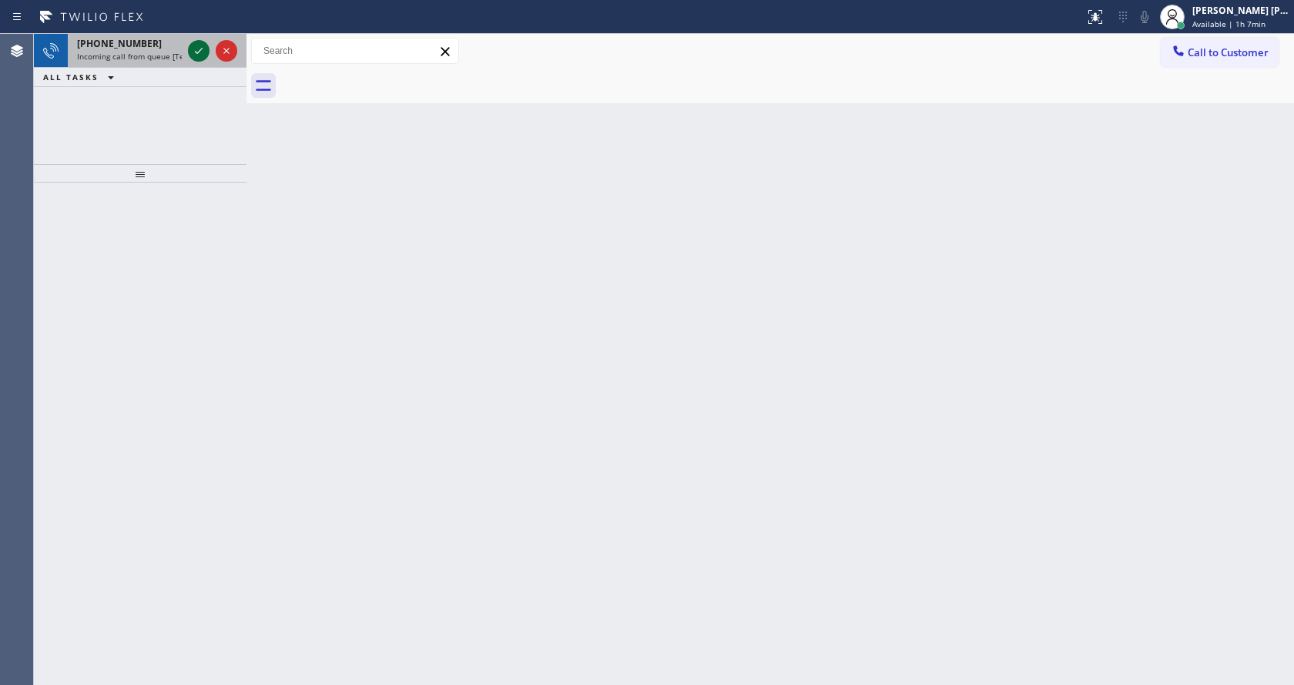
click at [201, 55] on icon at bounding box center [198, 51] width 18 height 18
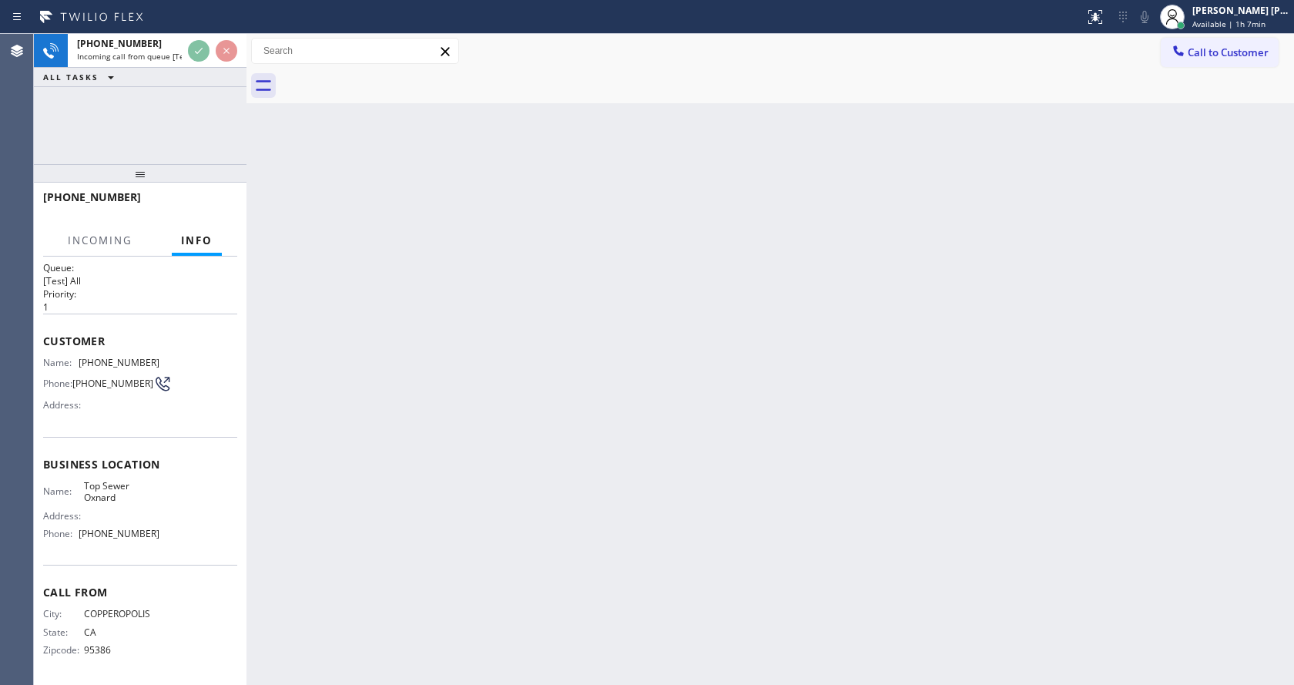
scroll to position [20, 0]
click at [504, 397] on div "Back to Dashboard Change Sender ID Customers Technicians Select a contact Outbo…" at bounding box center [769, 359] width 1047 height 651
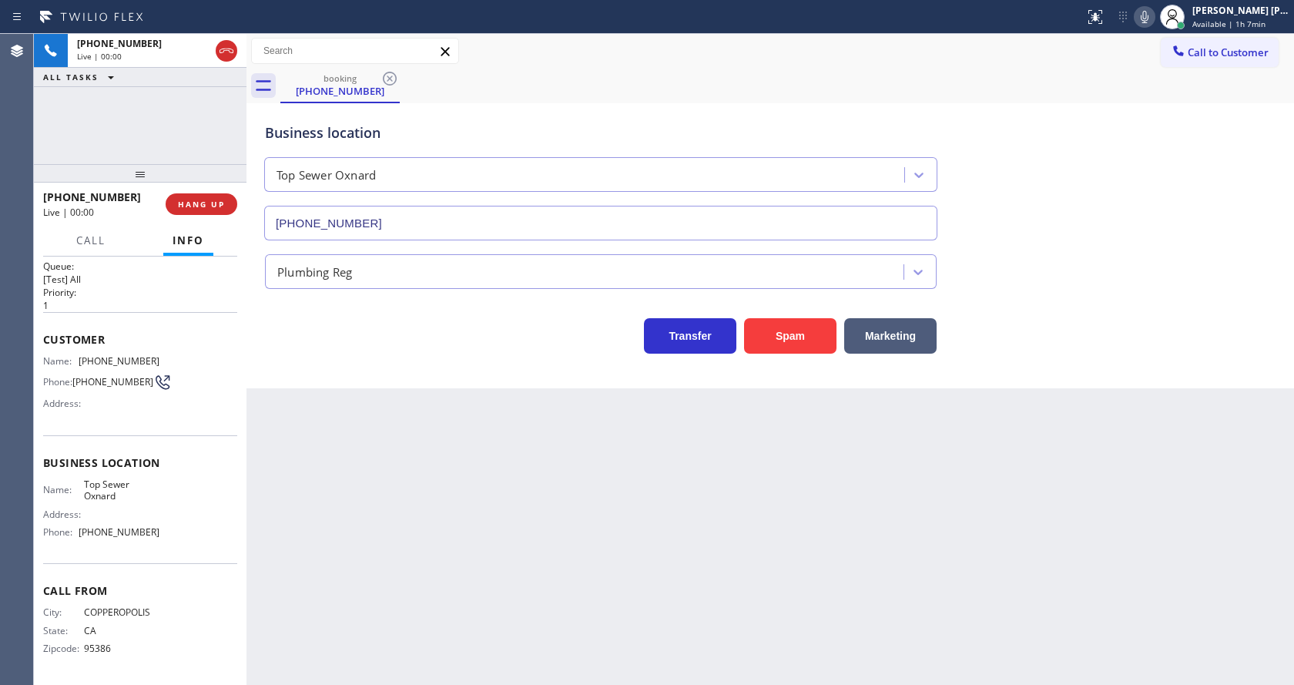
type input "[PHONE_NUMBER]"
click at [789, 330] on button "Spam" at bounding box center [790, 335] width 92 height 35
click at [437, 509] on div "Back to Dashboard Change Sender ID Customers Technicians Select a contact Outbo…" at bounding box center [769, 359] width 1047 height 651
click at [806, 509] on div "Back to Dashboard Change Sender ID Customers Technicians Select a contact Outbo…" at bounding box center [769, 359] width 1047 height 651
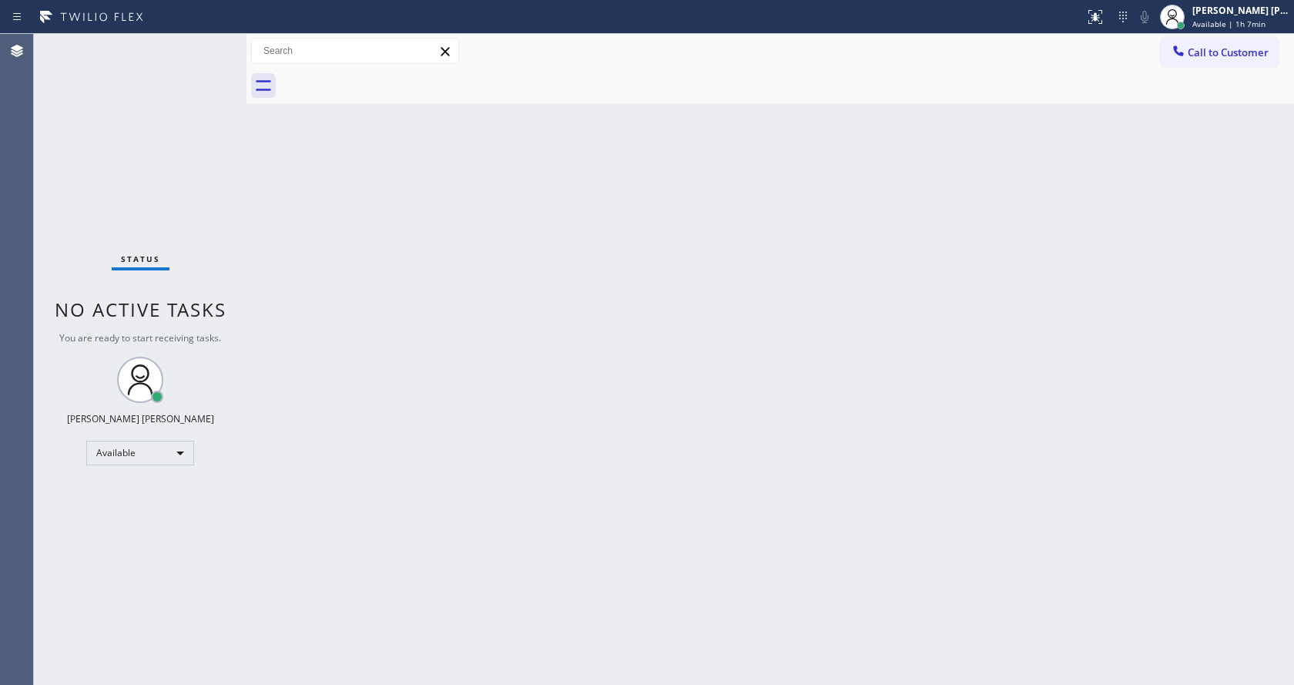
click at [357, 370] on div "Back to Dashboard Change Sender ID Customers Technicians Select a contact Outbo…" at bounding box center [769, 359] width 1047 height 651
drag, startPoint x: 732, startPoint y: 491, endPoint x: 653, endPoint y: 493, distance: 79.4
click at [732, 491] on div "Back to Dashboard Change Sender ID Customers Technicians Select a contact Outbo…" at bounding box center [769, 359] width 1047 height 651
click at [156, 249] on div "Status No active tasks You are ready to start receiving tasks. [PERSON_NAME] [P…" at bounding box center [140, 359] width 213 height 651
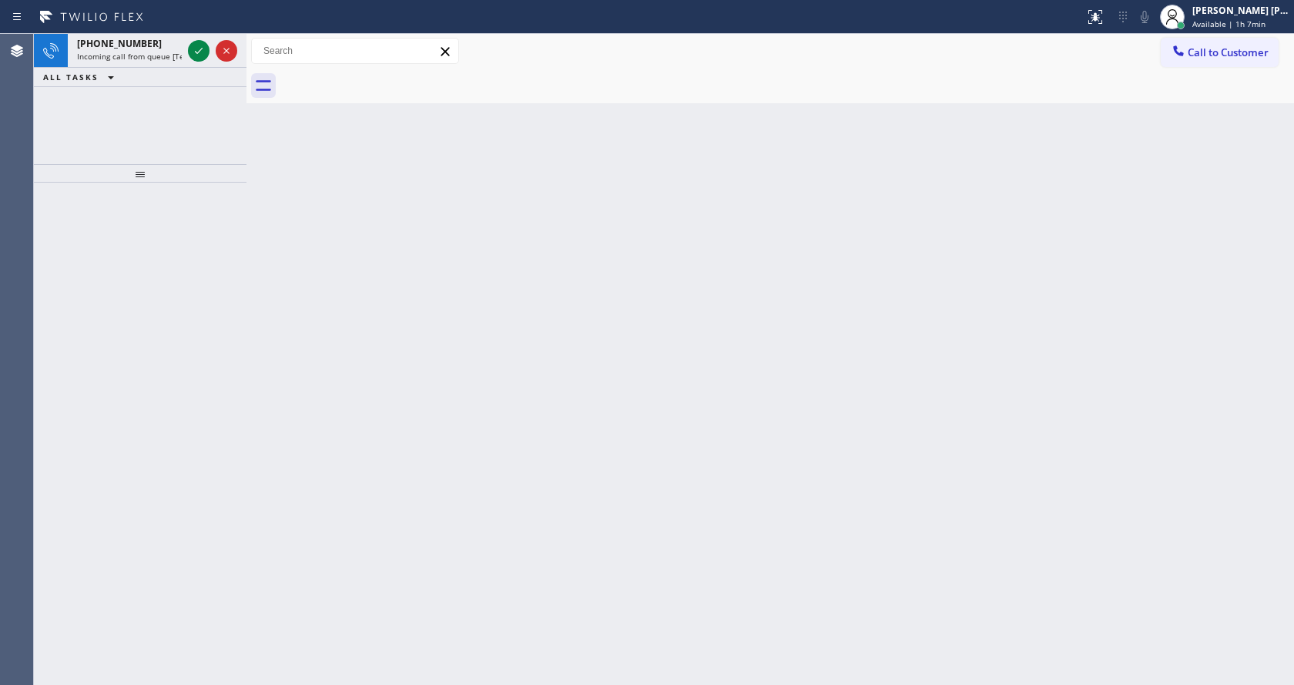
click at [262, 313] on div "Back to Dashboard Change Sender ID Customers Technicians Select a contact Outbo…" at bounding box center [769, 359] width 1047 height 651
click at [158, 61] on span "Incoming call from queue [Test] All" at bounding box center [141, 56] width 128 height 11
click at [163, 55] on span "Incoming call from queue [Test] All" at bounding box center [141, 56] width 128 height 11
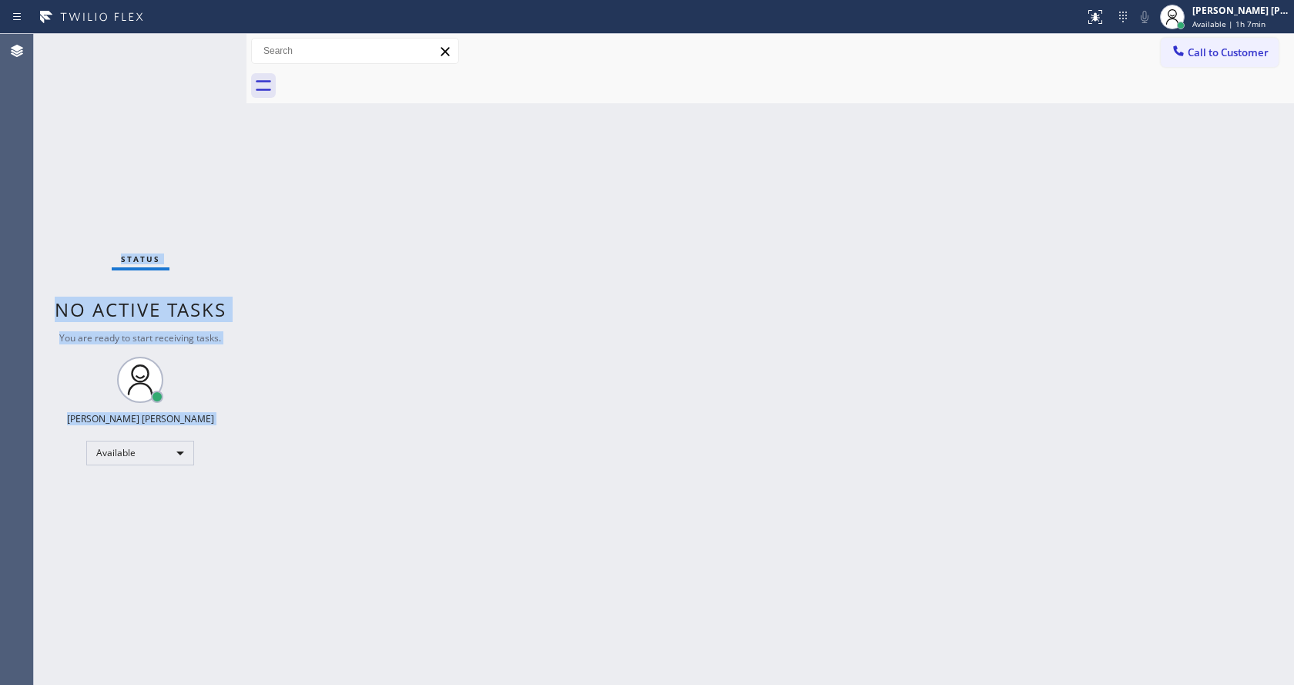
click at [199, 50] on div "Status No active tasks You are ready to start receiving tasks. [PERSON_NAME] [P…" at bounding box center [140, 359] width 213 height 651
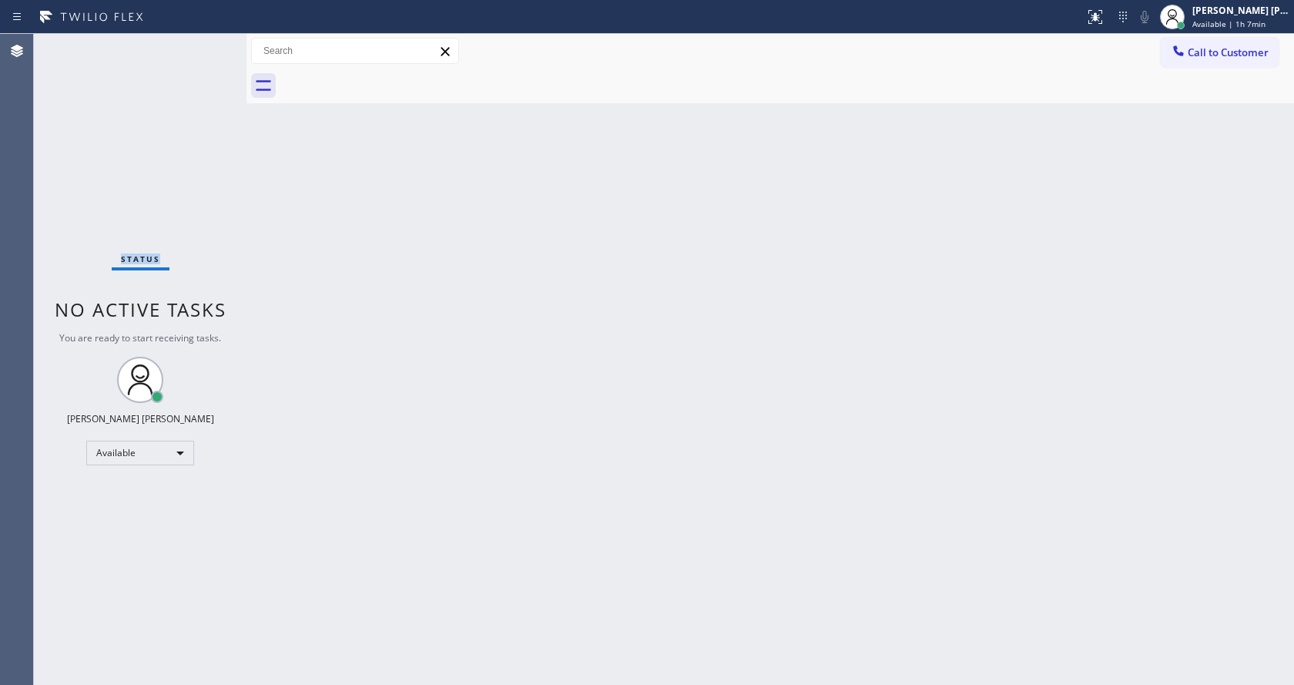
click at [199, 50] on div "Status No active tasks You are ready to start receiving tasks. [PERSON_NAME] [P…" at bounding box center [140, 359] width 213 height 651
click at [713, 325] on div "Back to Dashboard Change Sender ID Customers Technicians Select a contact Outbo…" at bounding box center [769, 359] width 1047 height 651
click at [220, 161] on div "Status No active tasks You are ready to start receiving tasks. [PERSON_NAME] [P…" at bounding box center [140, 359] width 213 height 651
click at [1241, 22] on span "Available | 1h 8min" at bounding box center [1228, 23] width 73 height 11
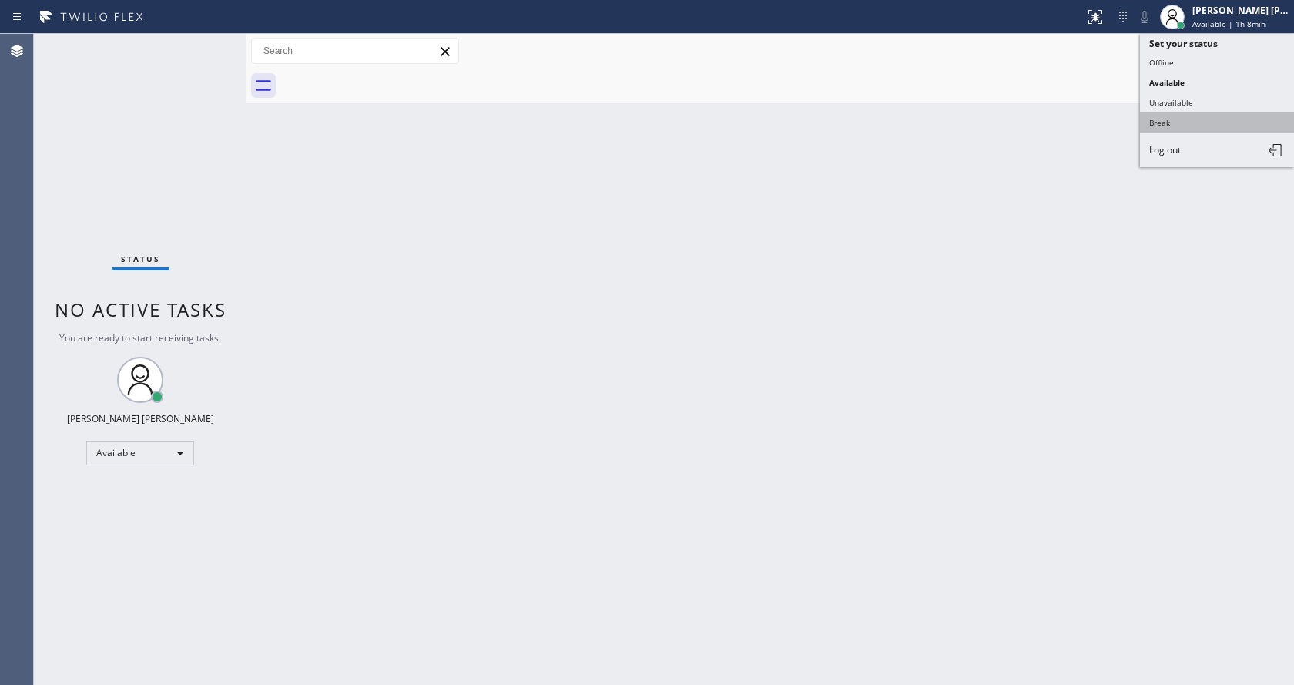
click at [1183, 124] on button "Break" at bounding box center [1217, 122] width 154 height 20
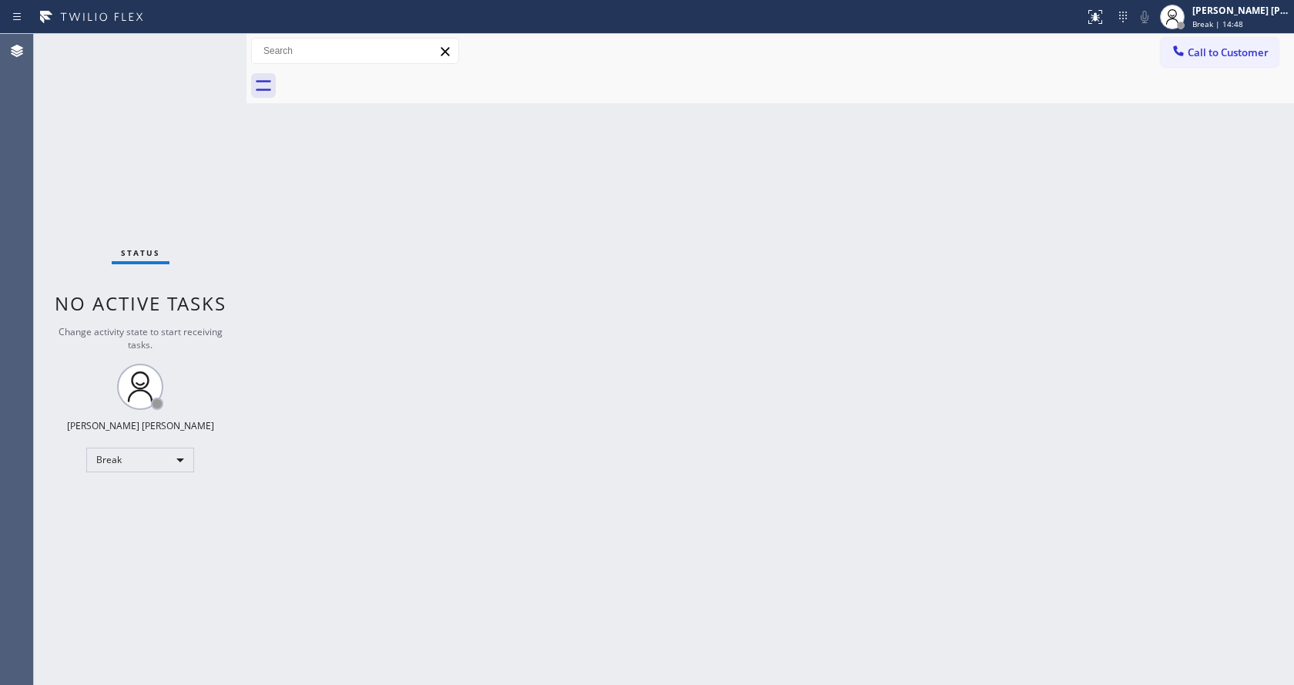
drag, startPoint x: 491, startPoint y: 326, endPoint x: 495, endPoint y: 470, distance: 144.1
click at [491, 332] on div "Back to Dashboard Change Sender ID Customers Technicians Select a contact Outbo…" at bounding box center [769, 359] width 1047 height 651
click at [228, 89] on div "Status No active tasks Change activity state to start receiving tasks. [PERSON_…" at bounding box center [140, 359] width 213 height 651
click at [1219, 21] on span "Break | 14:53" at bounding box center [1217, 23] width 51 height 11
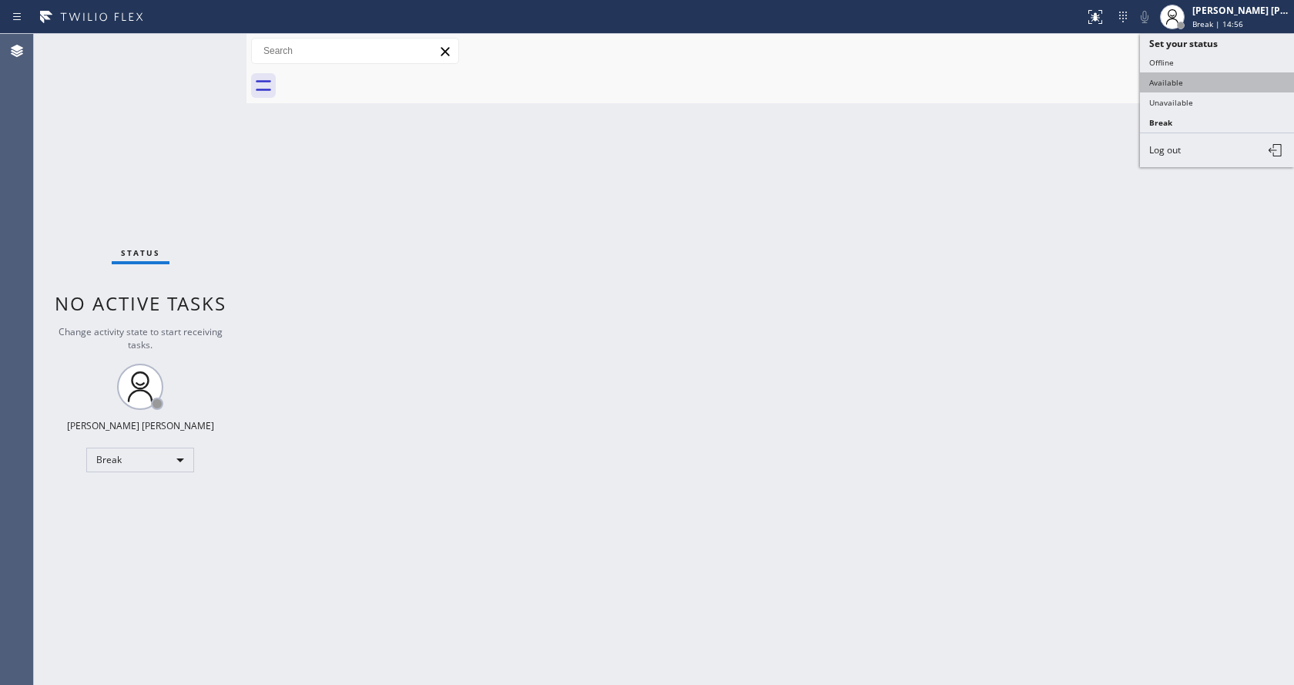
click at [1181, 84] on button "Available" at bounding box center [1217, 82] width 154 height 20
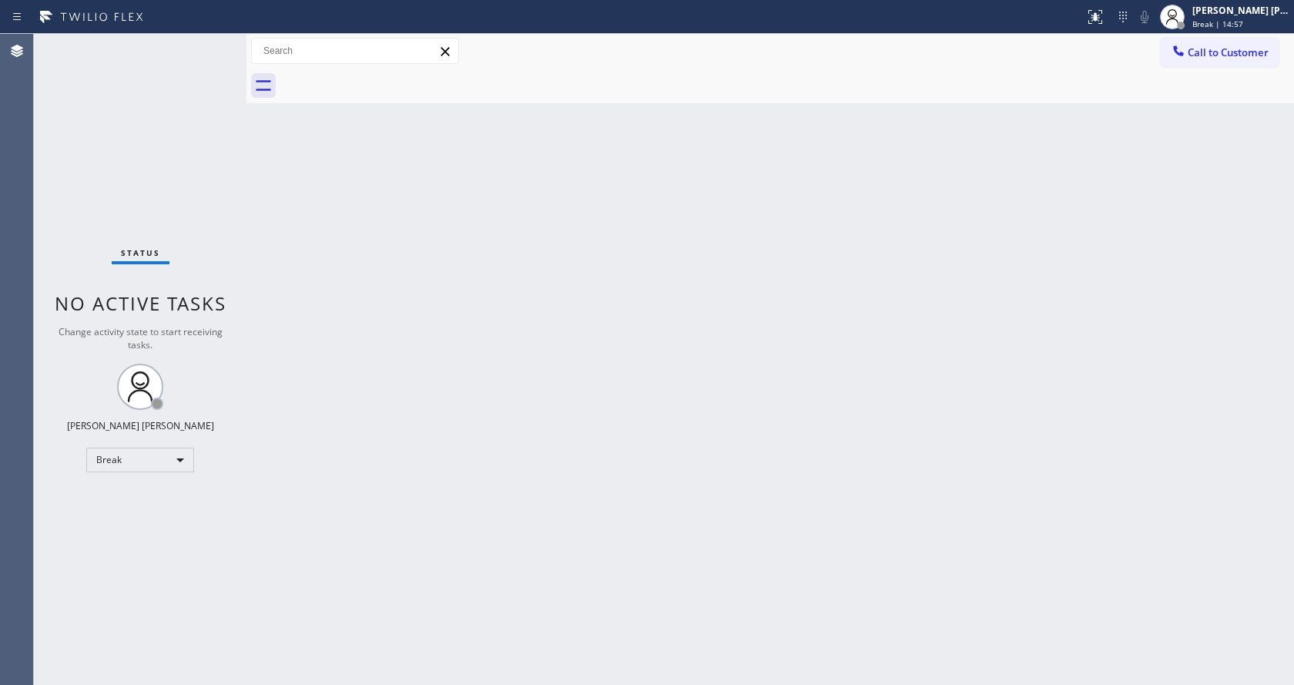
click at [335, 530] on div "Back to Dashboard Change Sender ID Customers Technicians Select a contact Outbo…" at bounding box center [769, 359] width 1047 height 651
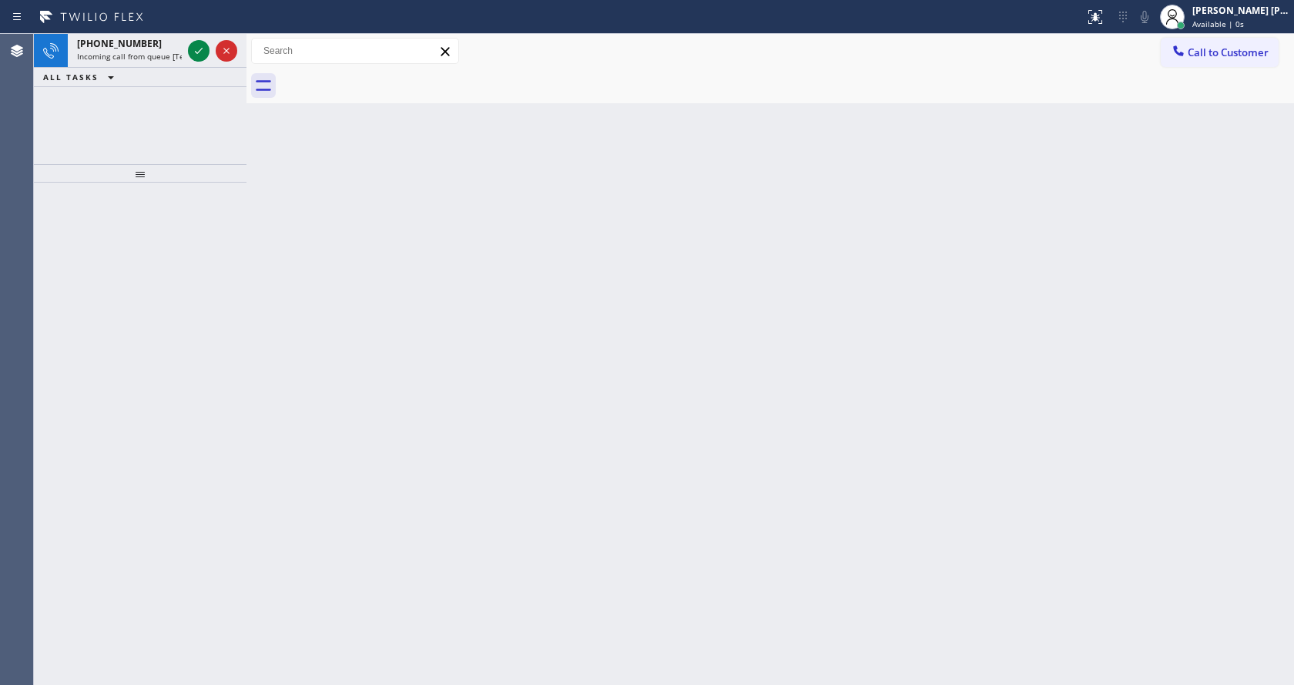
click at [157, 240] on div at bounding box center [140, 434] width 213 height 502
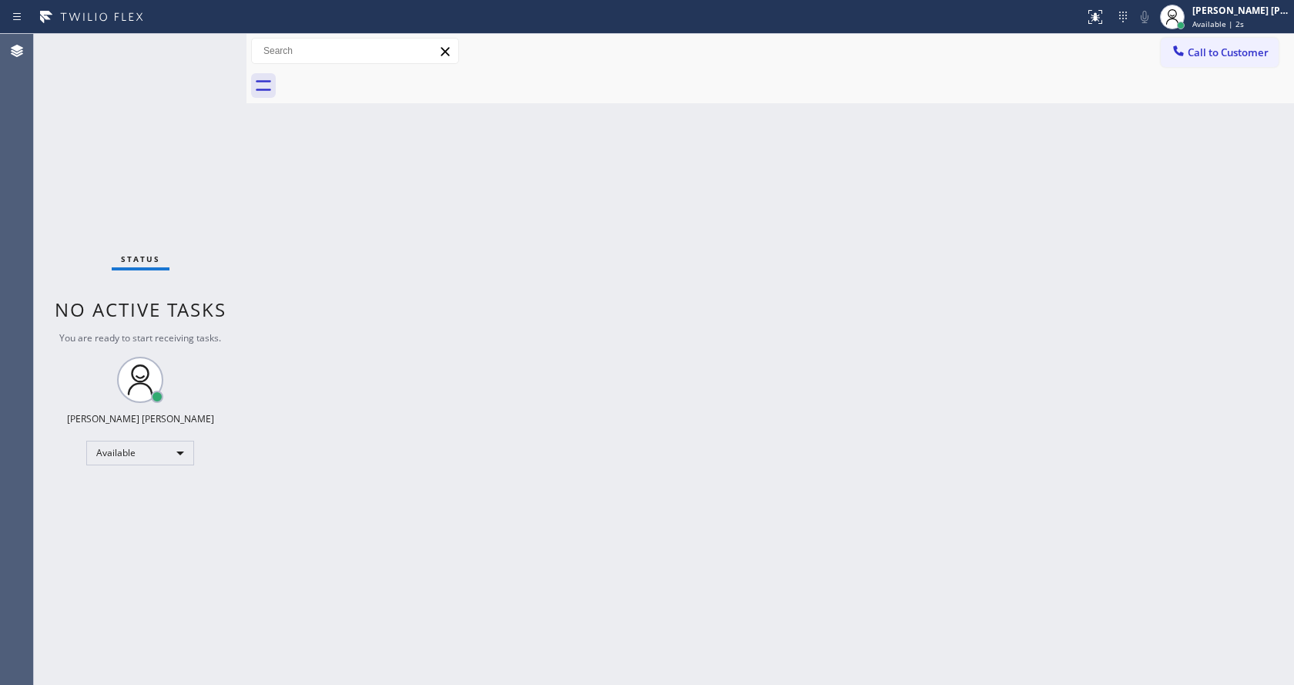
click at [617, 413] on div "Back to Dashboard Change Sender ID Customers Technicians Select a contact Outbo…" at bounding box center [769, 359] width 1047 height 651
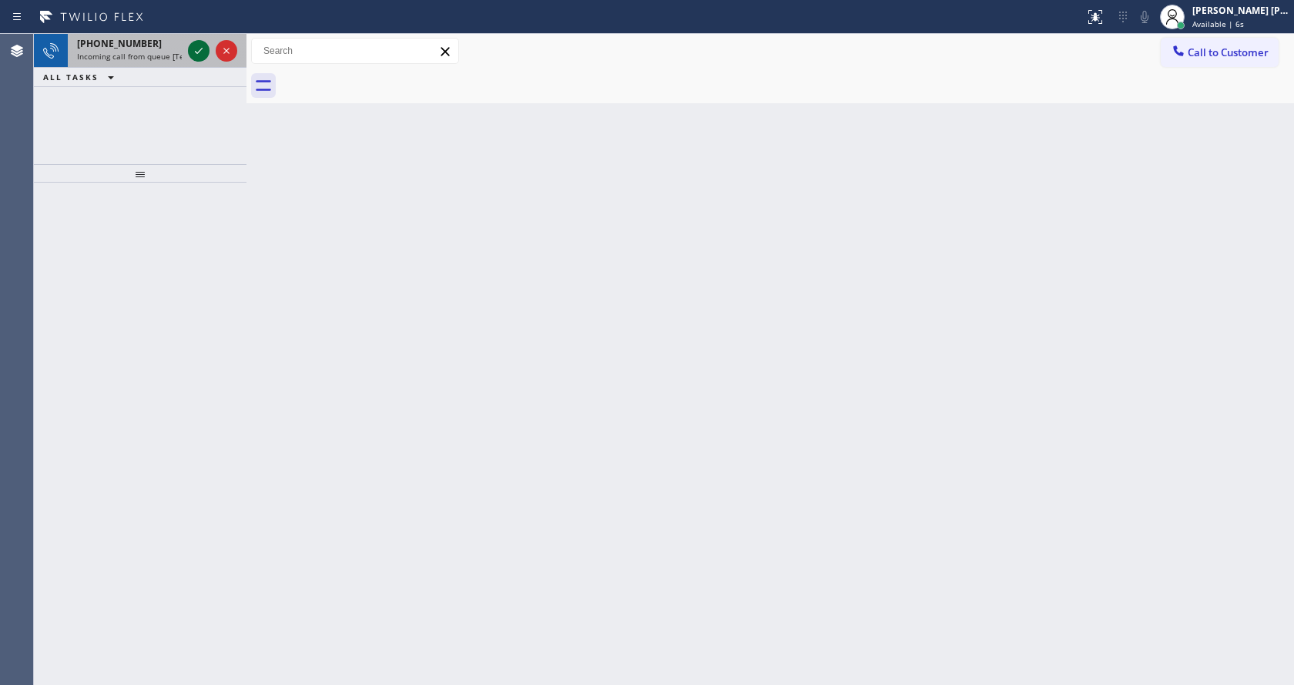
click at [200, 45] on icon at bounding box center [198, 51] width 18 height 18
click at [171, 58] on span "Incoming call from queue [Test] All" at bounding box center [141, 56] width 128 height 11
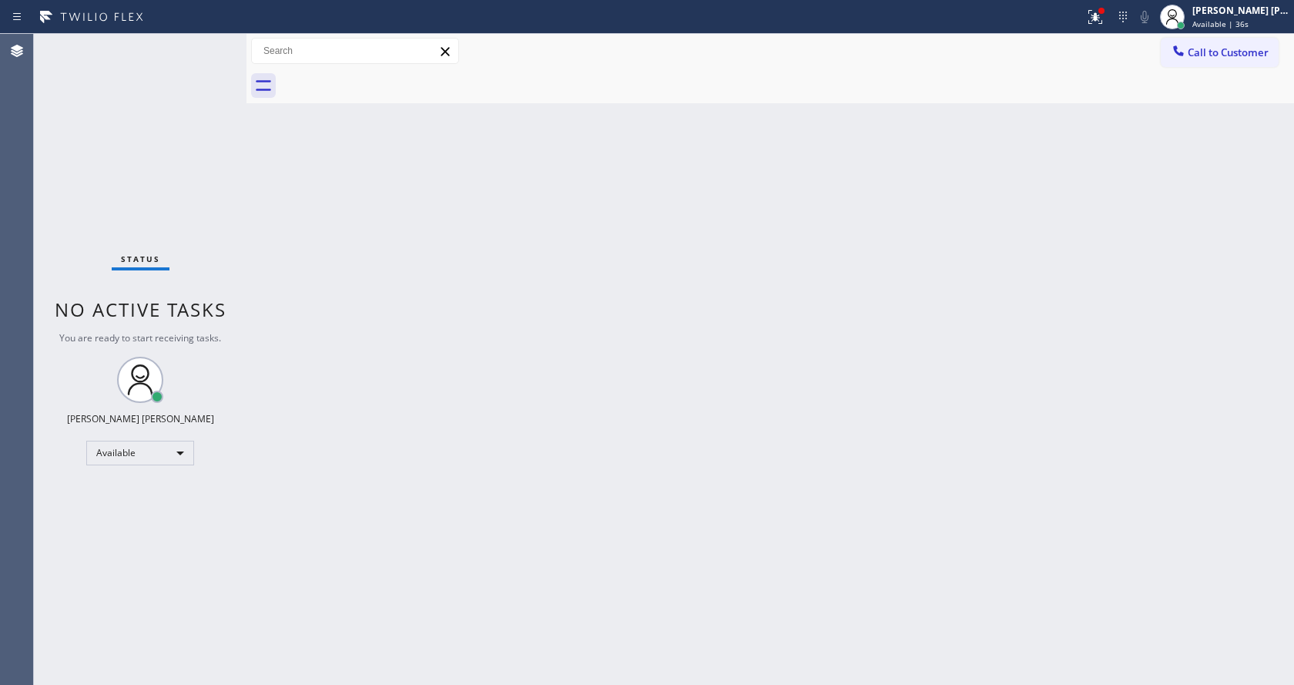
click at [474, 294] on div "Back to Dashboard Change Sender ID Customers Technicians Select a contact Outbo…" at bounding box center [769, 359] width 1047 height 651
click at [166, 52] on div "Status No active tasks You are ready to start receiving tasks. [PERSON_NAME] [P…" at bounding box center [140, 359] width 213 height 651
click at [541, 421] on div "Back to Dashboard Change Sender ID Customers Technicians Select a contact Outbo…" at bounding box center [769, 359] width 1047 height 651
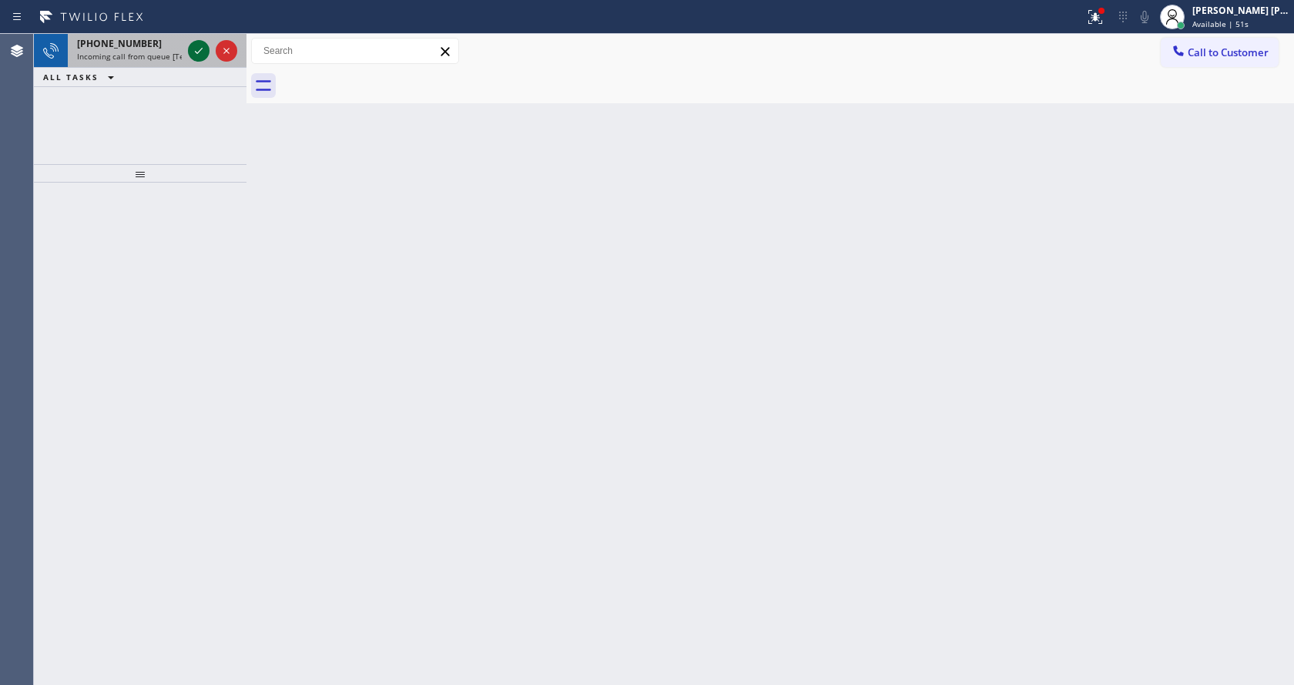
click at [197, 52] on icon at bounding box center [198, 51] width 18 height 18
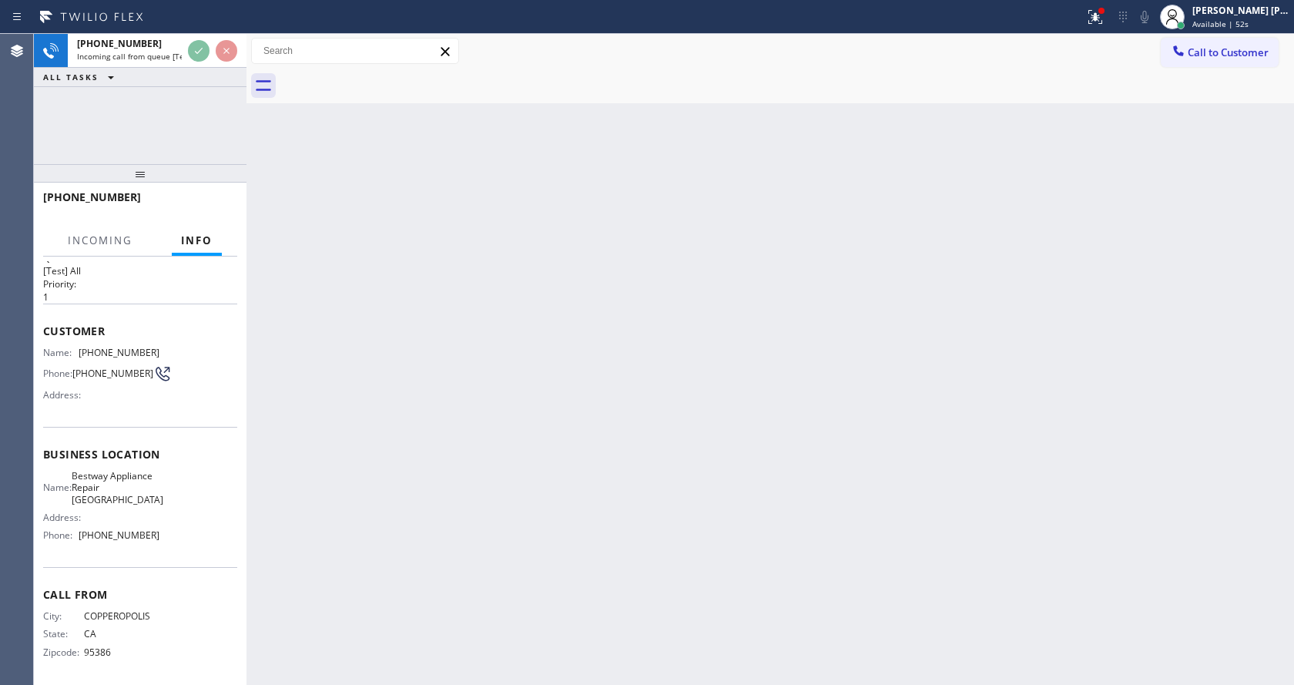
scroll to position [44, 0]
click at [656, 395] on div "Back to Dashboard Change Sender ID Customers Technicians Select a contact Outbo…" at bounding box center [769, 359] width 1047 height 651
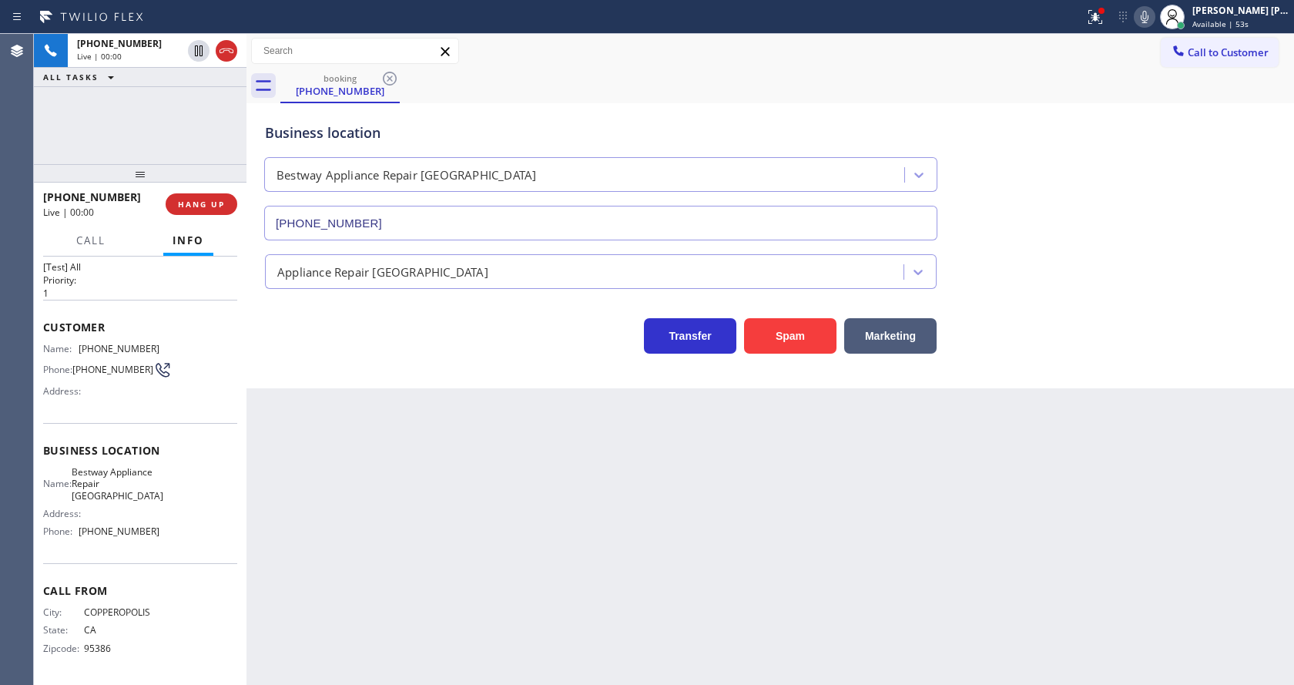
type input "[PHONE_NUMBER]"
click at [811, 330] on button "Spam" at bounding box center [790, 335] width 92 height 35
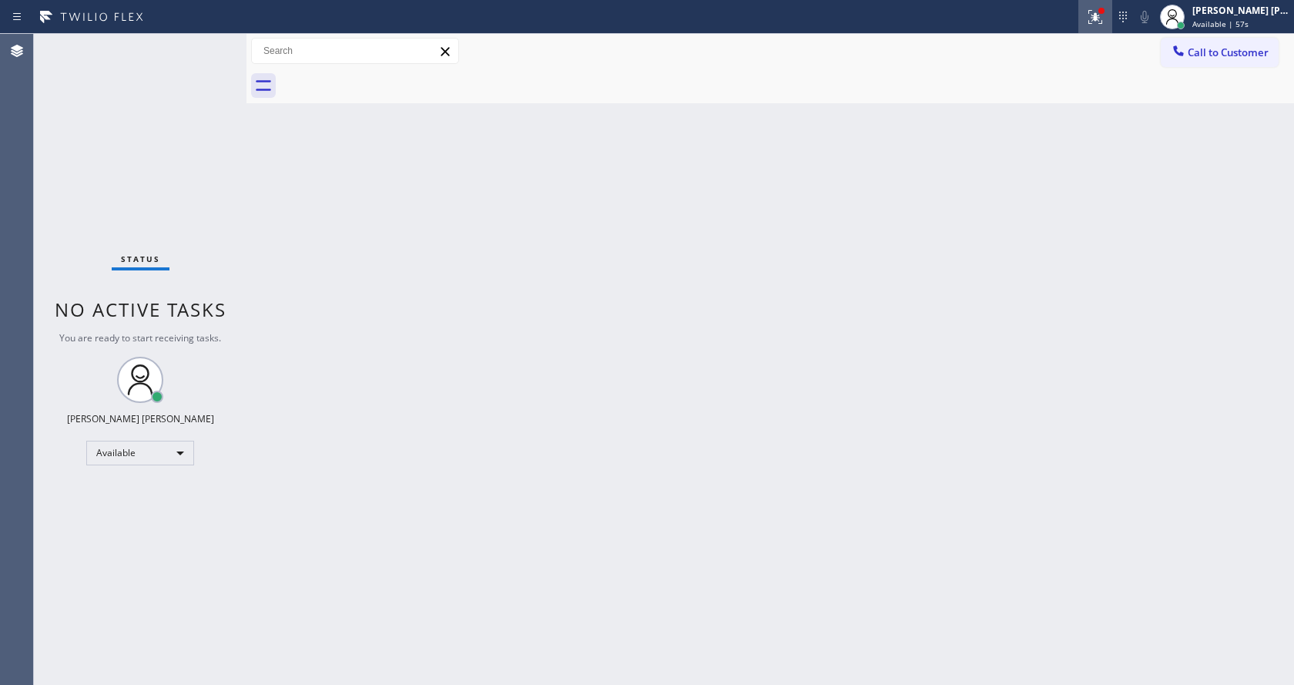
drag, startPoint x: 1080, startPoint y: 22, endPoint x: 1094, endPoint y: 15, distance: 15.5
click at [1089, 18] on div "Status report Issue detected This issue could affect your workflow. Please cont…" at bounding box center [647, 17] width 1294 height 34
click at [1096, 15] on icon at bounding box center [1095, 17] width 18 height 18
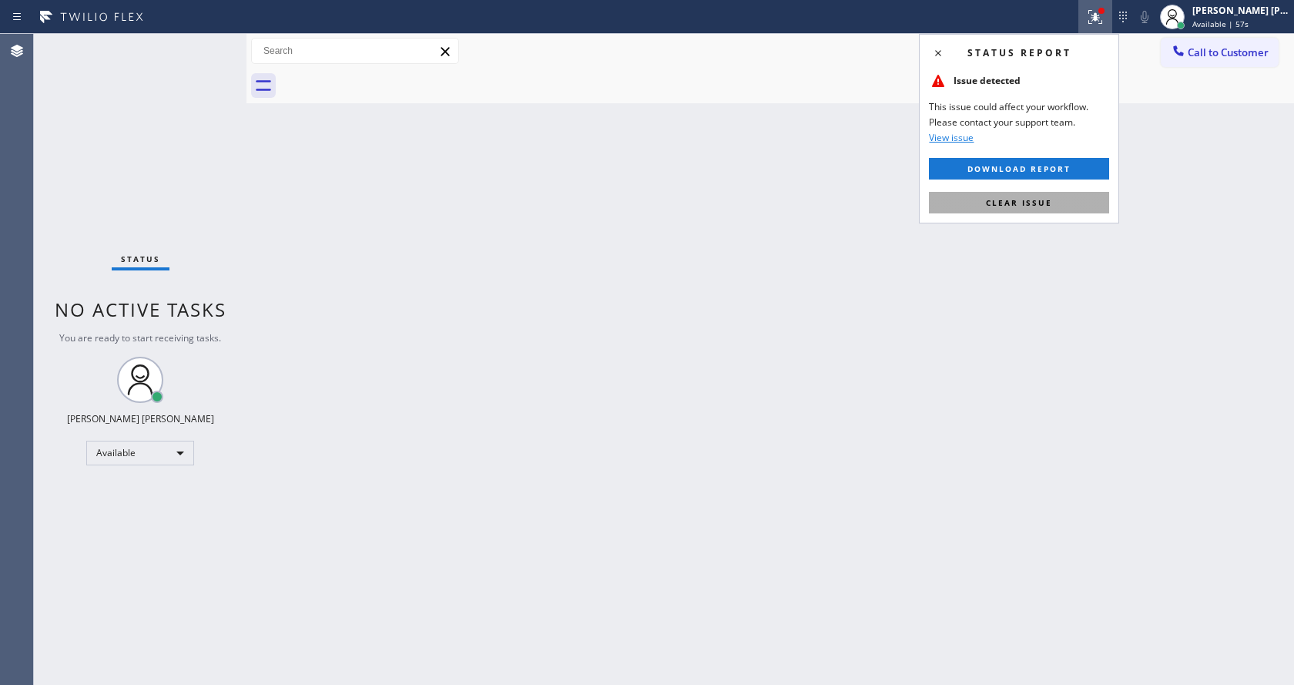
click at [1004, 193] on button "Clear issue" at bounding box center [1019, 203] width 180 height 22
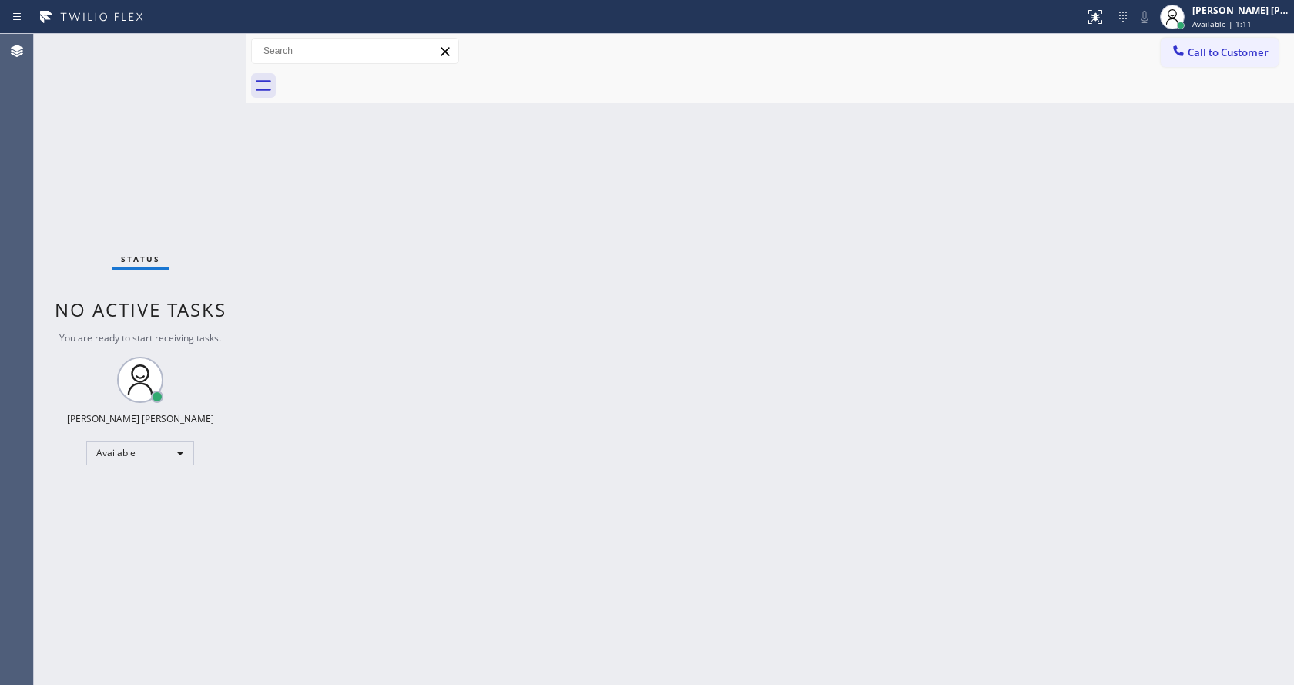
click at [491, 282] on div "Back to Dashboard Change Sender ID Customers Technicians Select a contact Outbo…" at bounding box center [769, 359] width 1047 height 651
click at [246, 237] on div at bounding box center [246, 359] width 0 height 651
click at [214, 39] on div "Status No active tasks You are ready to start receiving tasks. [PERSON_NAME] [P…" at bounding box center [140, 359] width 213 height 651
click at [205, 50] on div "Status No active tasks You are ready to start receiving tasks. [PERSON_NAME] [P…" at bounding box center [140, 359] width 213 height 651
click at [587, 383] on div "Back to Dashboard Change Sender ID Customers Technicians Select a contact Outbo…" at bounding box center [769, 359] width 1047 height 651
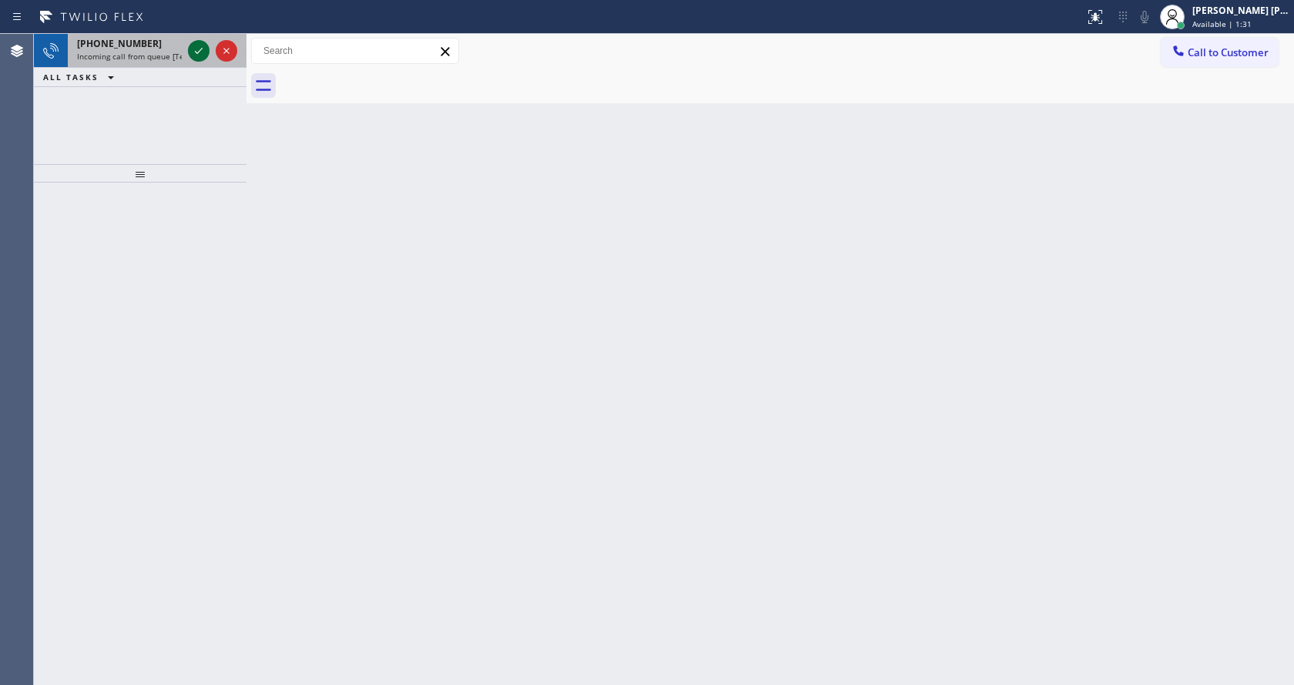
click at [201, 49] on icon at bounding box center [199, 51] width 8 height 6
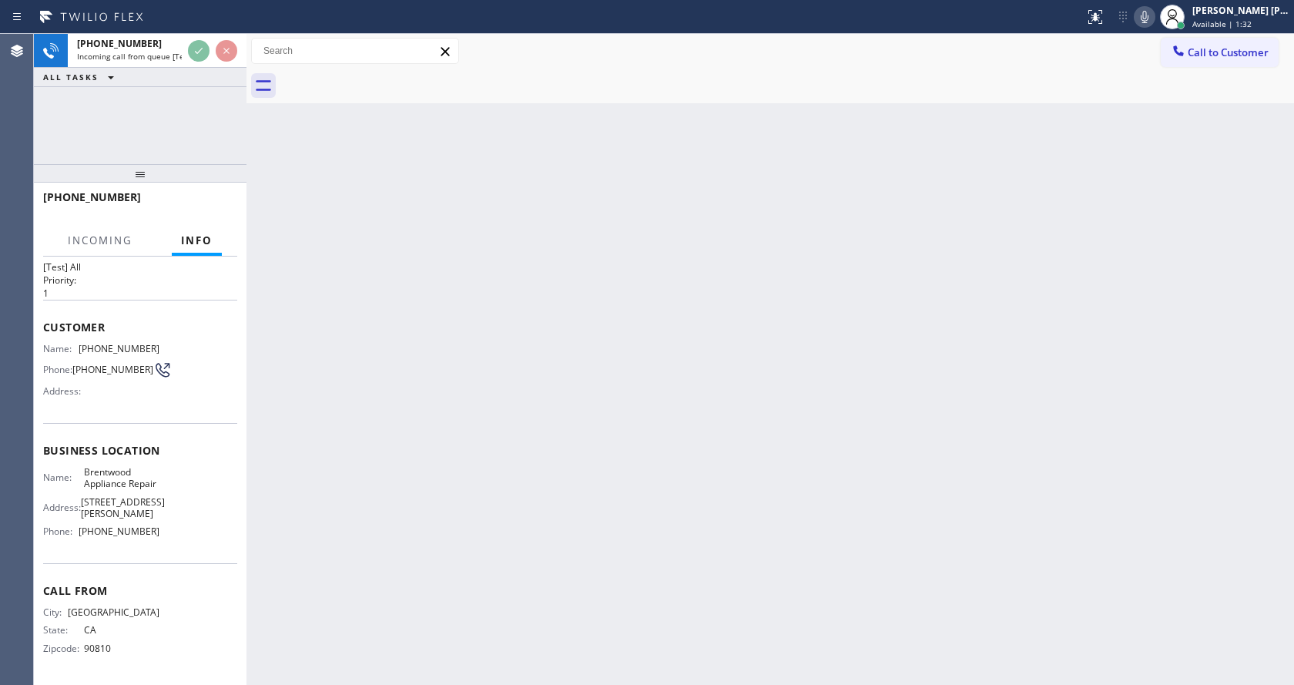
scroll to position [44, 0]
click at [479, 432] on div "Back to Dashboard Change Sender ID Customers Technicians Select a contact Outbo…" at bounding box center [769, 359] width 1047 height 651
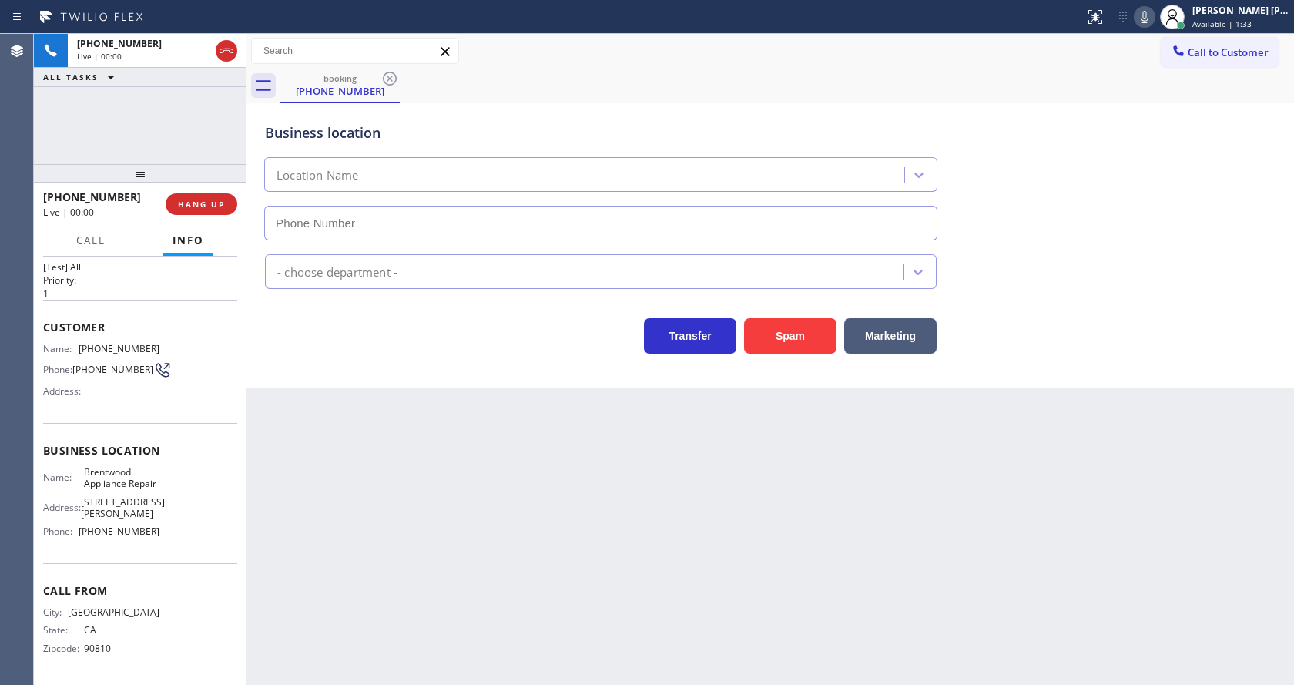
type input "[PHONE_NUMBER]"
click at [330, 417] on div "Back to Dashboard Change Sender ID Customers Technicians Select a contact Outbo…" at bounding box center [769, 359] width 1047 height 651
click at [1141, 115] on div "Business location [GEOGRAPHIC_DATA] Appliance Repair [PHONE_NUMBER]" at bounding box center [770, 170] width 1017 height 139
click at [471, 483] on div "Back to Dashboard Change Sender ID Customers Technicians Select a contact Outbo…" at bounding box center [769, 359] width 1047 height 651
click at [328, 431] on div "Back to Dashboard Change Sender ID Customers Technicians Select a contact Outbo…" at bounding box center [769, 359] width 1047 height 651
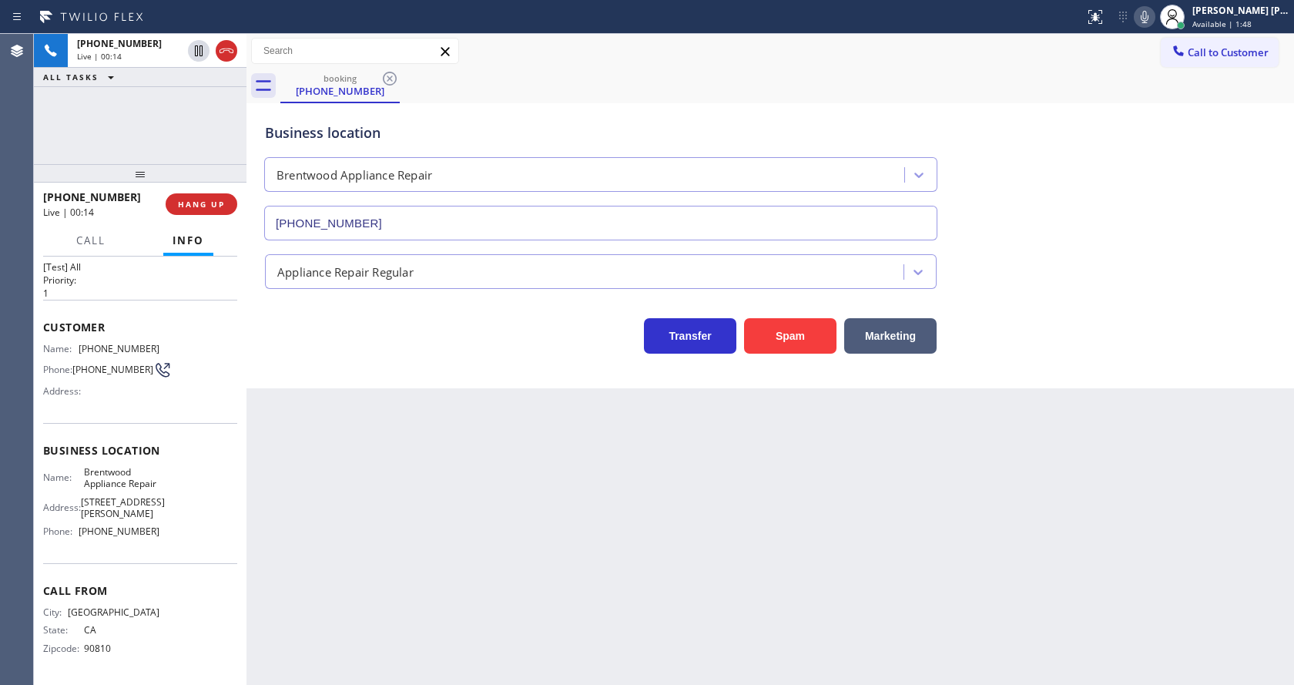
click at [758, 521] on div "Back to Dashboard Change Sender ID Customers Technicians Select a contact Outbo…" at bounding box center [769, 359] width 1047 height 651
click at [146, 443] on span "Business location" at bounding box center [140, 450] width 194 height 15
click at [132, 364] on span "[PHONE_NUMBER]" at bounding box center [112, 370] width 81 height 12
drag, startPoint x: 75, startPoint y: 330, endPoint x: 159, endPoint y: 326, distance: 83.3
click at [159, 343] on div "Name: [PHONE_NUMBER] Phone: [PHONE_NUMBER] Address:" at bounding box center [140, 373] width 194 height 61
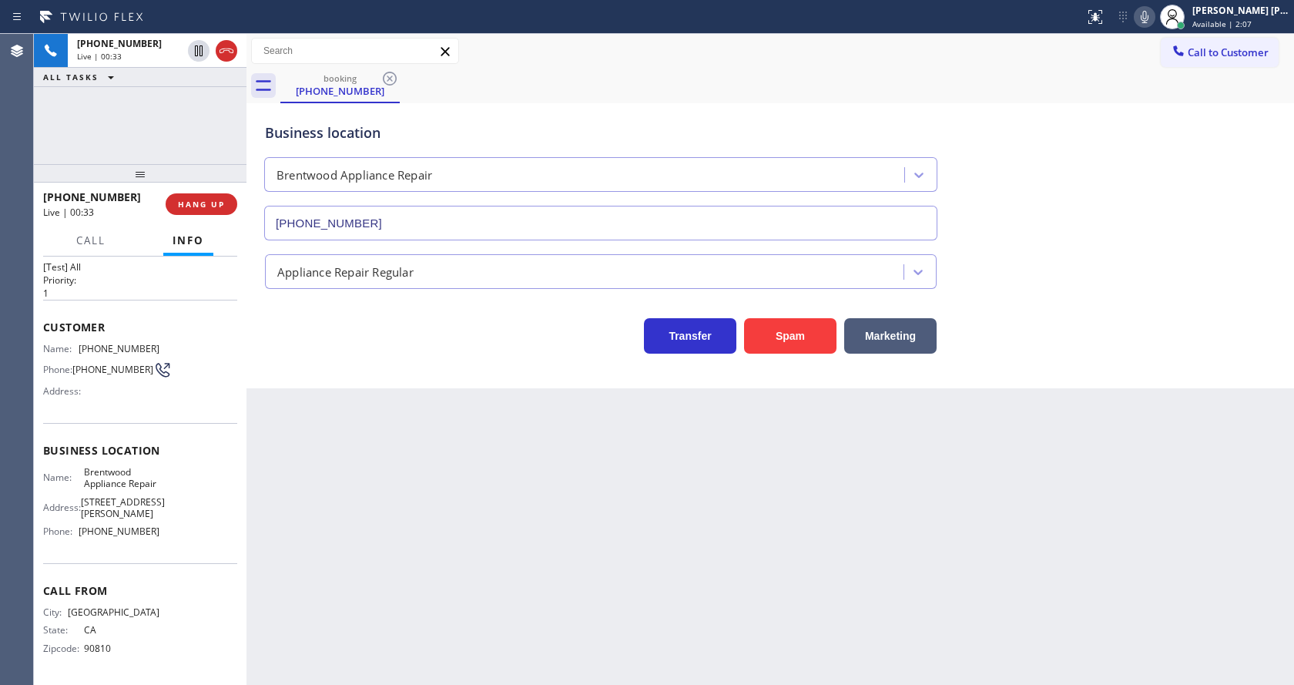
drag, startPoint x: 266, startPoint y: 478, endPoint x: 336, endPoint y: 631, distance: 167.5
click at [267, 478] on div "Back to Dashboard Change Sender ID Customers Technicians Select a contact Outbo…" at bounding box center [769, 359] width 1047 height 651
click at [42, 466] on div "Context Queue: [Test] All Priority: 1 Customer Name: [PHONE_NUMBER] Phone: [PHO…" at bounding box center [140, 470] width 213 height 428
drag, startPoint x: 79, startPoint y: 454, endPoint x: 120, endPoint y: 489, distance: 53.5
click at [120, 489] on div "Name: [PERSON_NAME] Appliance Repair" at bounding box center [101, 478] width 116 height 24
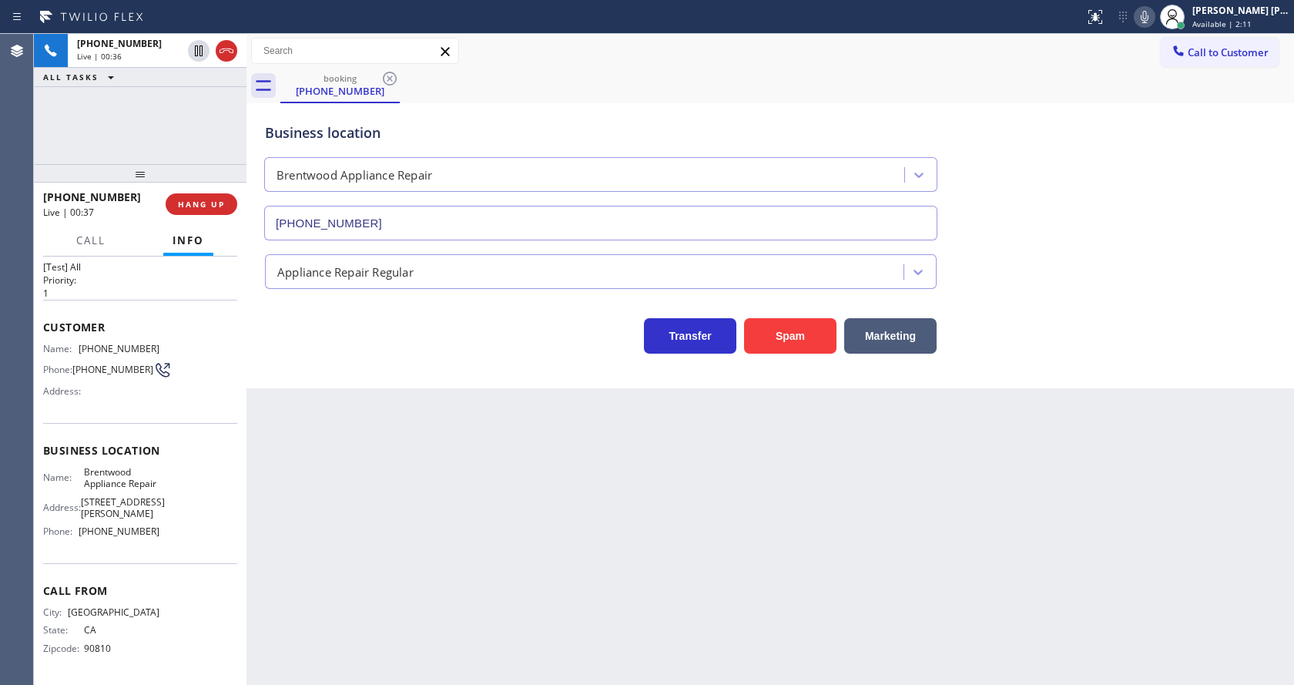
drag, startPoint x: 270, startPoint y: 511, endPoint x: 359, endPoint y: 676, distance: 187.8
click at [280, 525] on div "Back to Dashboard Change Sender ID Customers Technicians Select a contact Outbo…" at bounding box center [769, 359] width 1047 height 651
drag, startPoint x: 216, startPoint y: 558, endPoint x: 190, endPoint y: 563, distance: 26.6
click at [216, 558] on div "Business location Name: Brentwood Appliance Repair Address: [STREET_ADDRESS][PE…" at bounding box center [140, 493] width 194 height 140
drag, startPoint x: 75, startPoint y: 531, endPoint x: 181, endPoint y: 531, distance: 105.5
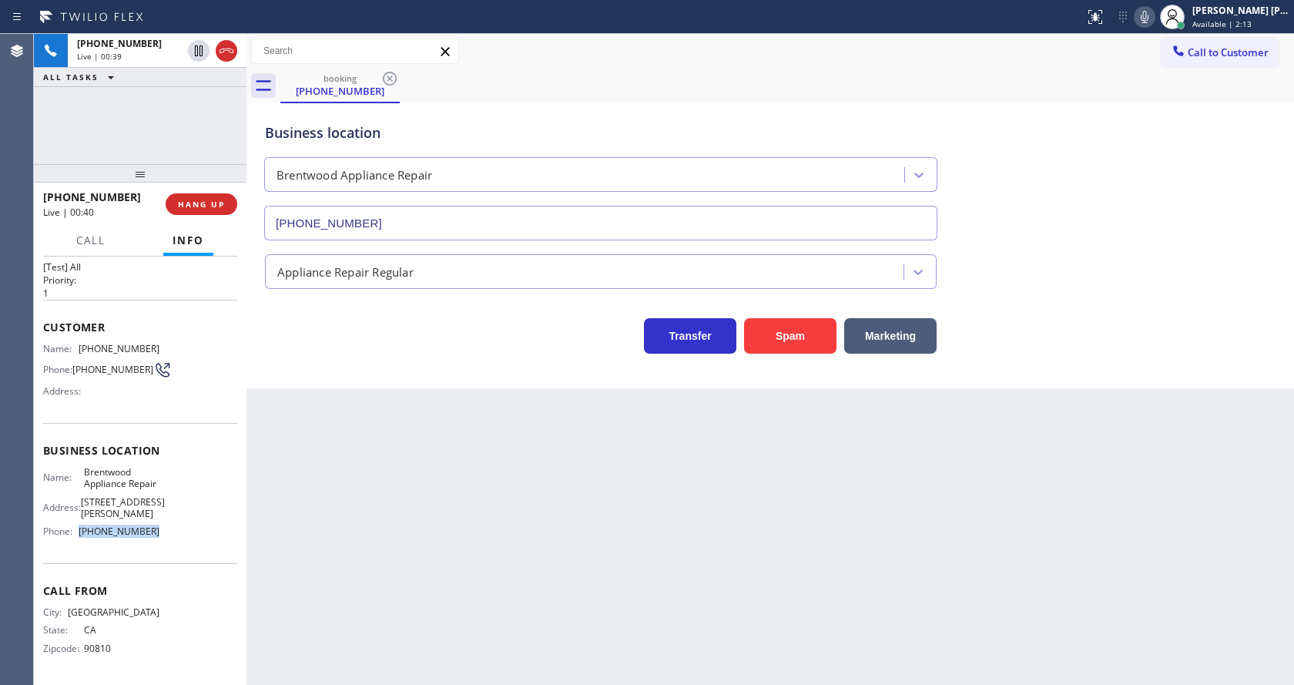
click at [181, 531] on div "Name: Brentwood Appliance Repair Address: [STREET_ADDRESS][PERSON_NAME] Phone: …" at bounding box center [140, 505] width 194 height 78
drag, startPoint x: 365, startPoint y: 497, endPoint x: 345, endPoint y: 674, distance: 178.3
click at [358, 526] on div "Back to Dashboard Change Sender ID Customers Technicians Select a contact Outbo…" at bounding box center [769, 359] width 1047 height 651
click at [776, 472] on div "Back to Dashboard Change Sender ID Customers Technicians Select a contact Outbo…" at bounding box center [769, 359] width 1047 height 651
click at [451, 613] on div "Back to Dashboard Change Sender ID Customers Technicians Select a contact Outbo…" at bounding box center [769, 359] width 1047 height 651
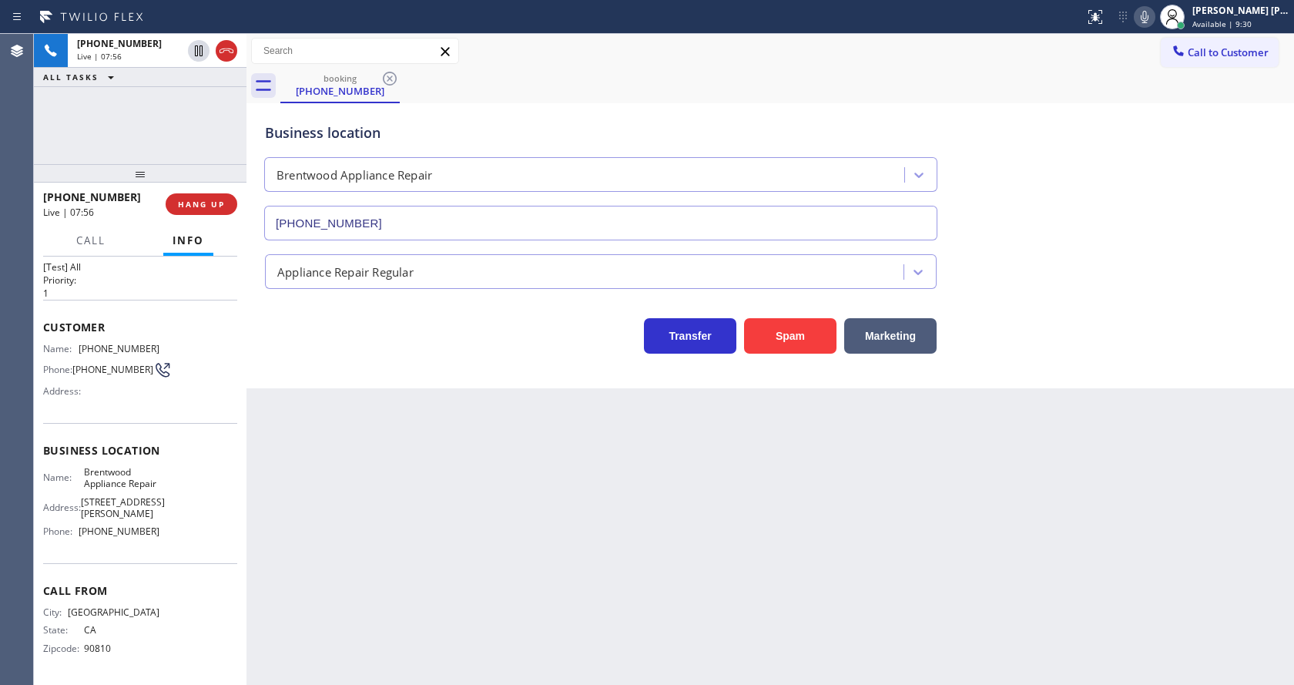
click at [464, 405] on div "Back to Dashboard Change Sender ID Customers Technicians Select a contact Outbo…" at bounding box center [769, 359] width 1047 height 651
click at [635, 474] on div "Back to Dashboard Change Sender ID Customers Technicians Select a contact Outbo…" at bounding box center [769, 359] width 1047 height 651
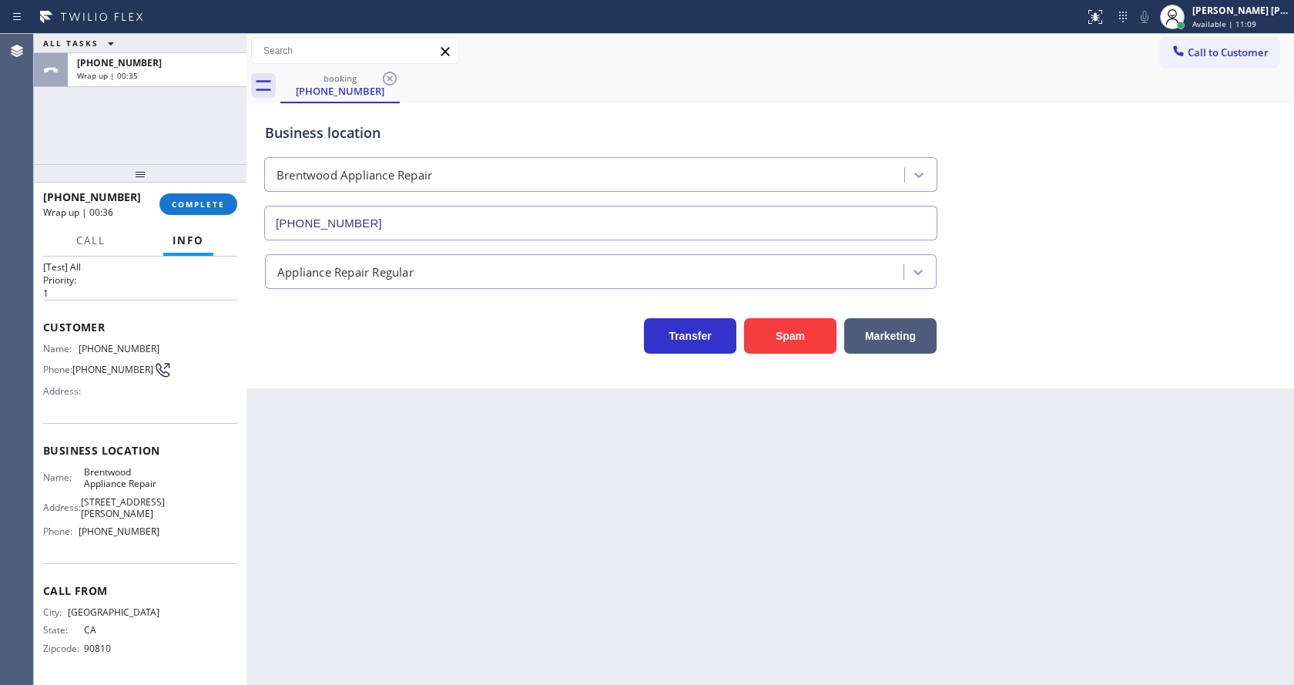
drag, startPoint x: 303, startPoint y: 336, endPoint x: 327, endPoint y: 475, distance: 141.6
click at [305, 340] on div "Transfer Spam Marketing" at bounding box center [601, 331] width 678 height 43
click at [725, 408] on div "Back to Dashboard Change Sender ID Customers Technicians Select a contact Outbo…" at bounding box center [769, 359] width 1047 height 651
click at [187, 211] on button "COMPLETE" at bounding box center [198, 204] width 78 height 22
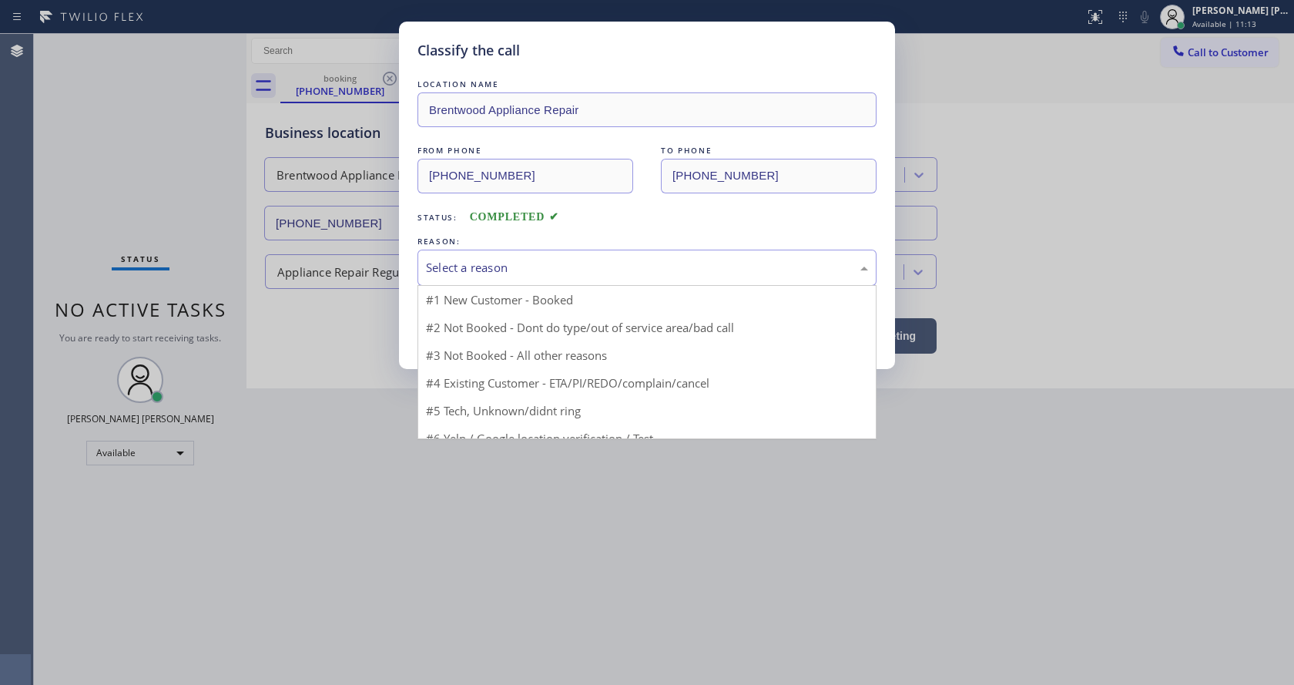
click at [477, 268] on div "Select a reason" at bounding box center [647, 268] width 442 height 18
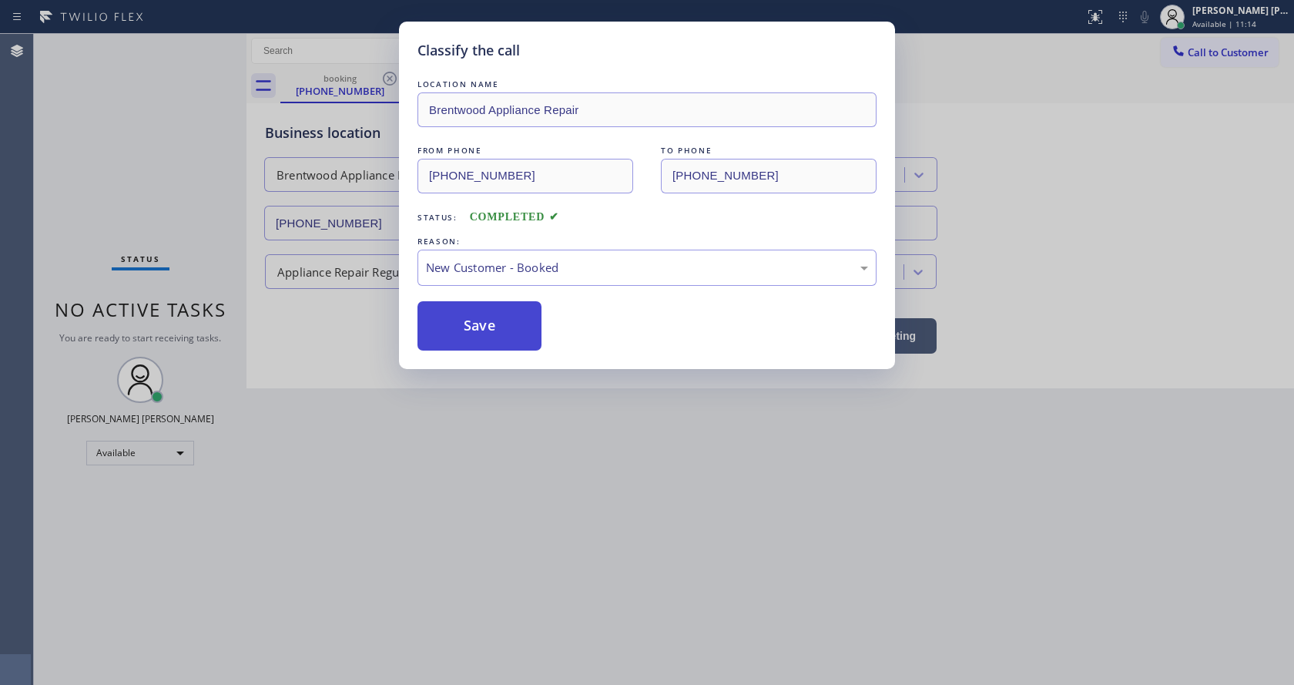
click at [474, 333] on button "Save" at bounding box center [479, 325] width 124 height 49
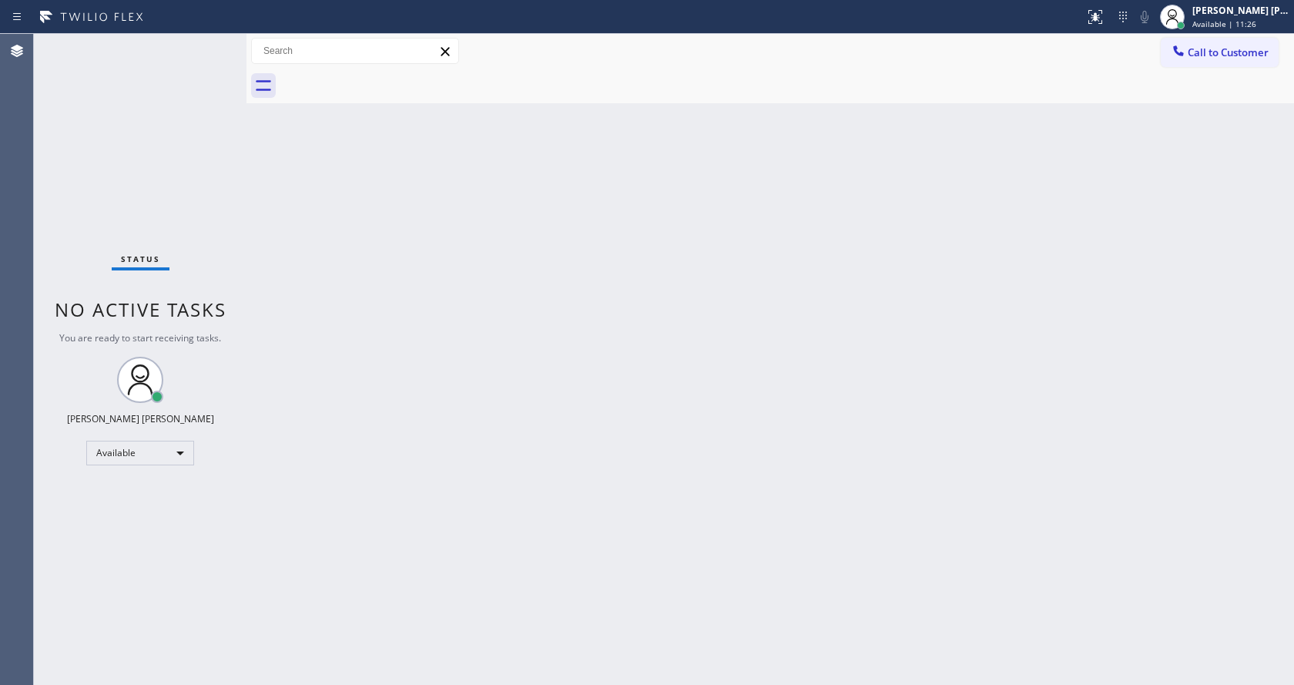
click at [1011, 400] on div "Back to Dashboard Change Sender ID Customers Technicians Select a contact Outbo…" at bounding box center [769, 359] width 1047 height 651
click at [507, 318] on div "Back to Dashboard Change Sender ID Customers Technicians Select a contact Outbo…" at bounding box center [769, 359] width 1047 height 651
click at [732, 375] on div "Back to Dashboard Change Sender ID Customers Technicians Select a contact Outbo…" at bounding box center [769, 359] width 1047 height 651
click at [467, 354] on div "Back to Dashboard Change Sender ID Customers Technicians Select a contact Outbo…" at bounding box center [769, 359] width 1047 height 651
click at [631, 397] on div "Back to Dashboard Change Sender ID Customers Technicians Select a contact Outbo…" at bounding box center [769, 359] width 1047 height 651
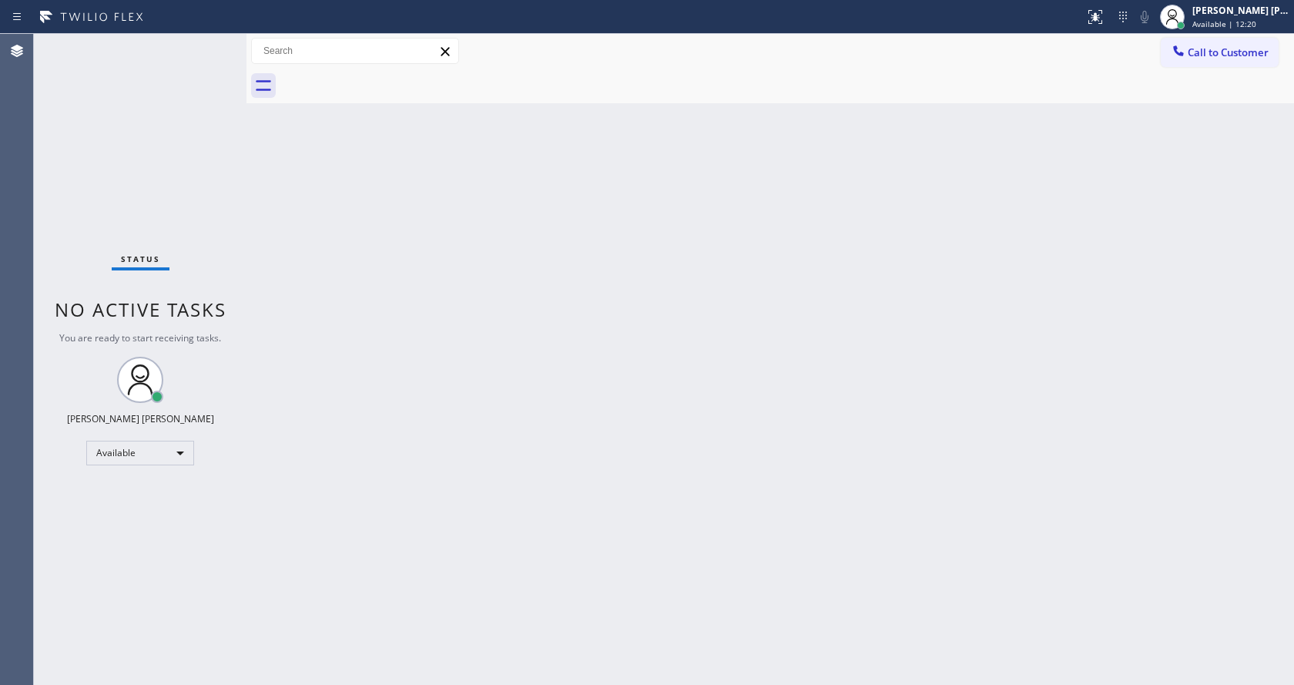
click at [209, 43] on div "Status No active tasks You are ready to start receiving tasks. [PERSON_NAME] [P…" at bounding box center [140, 359] width 213 height 651
click at [208, 43] on div "Status No active tasks You are ready to start receiving tasks. [PERSON_NAME] [P…" at bounding box center [140, 359] width 213 height 651
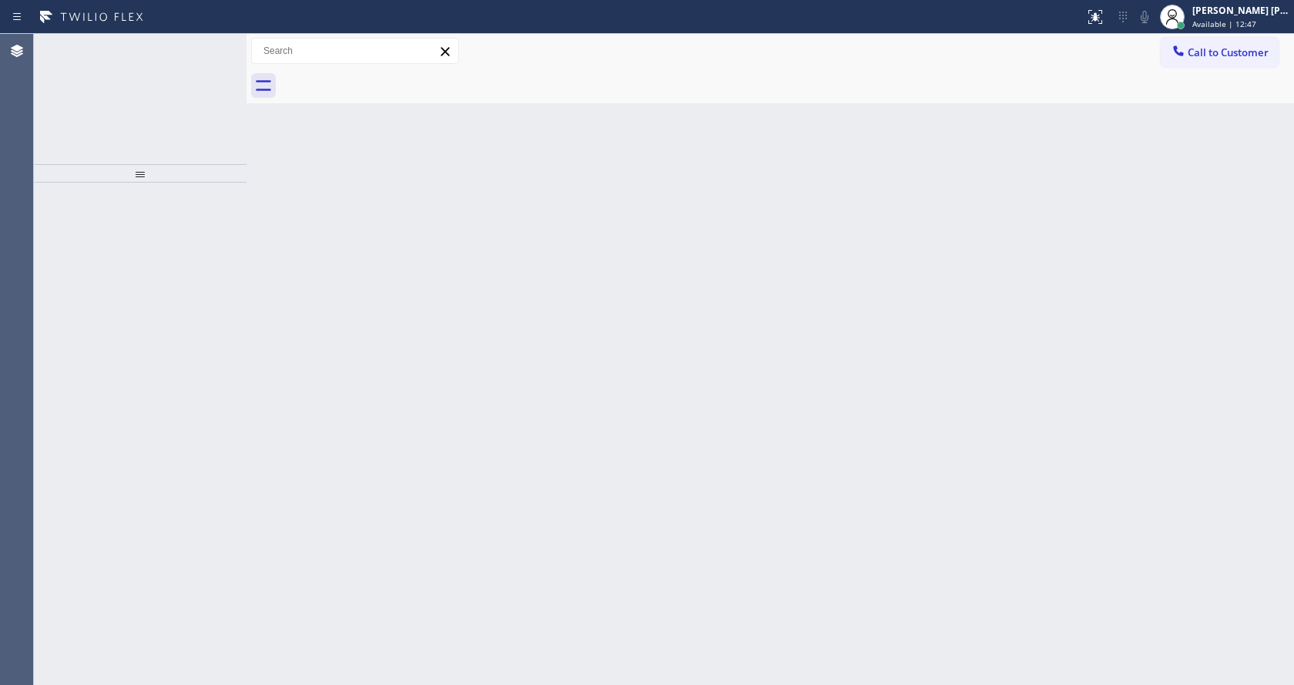
click at [198, 52] on icon at bounding box center [199, 51] width 8 height 6
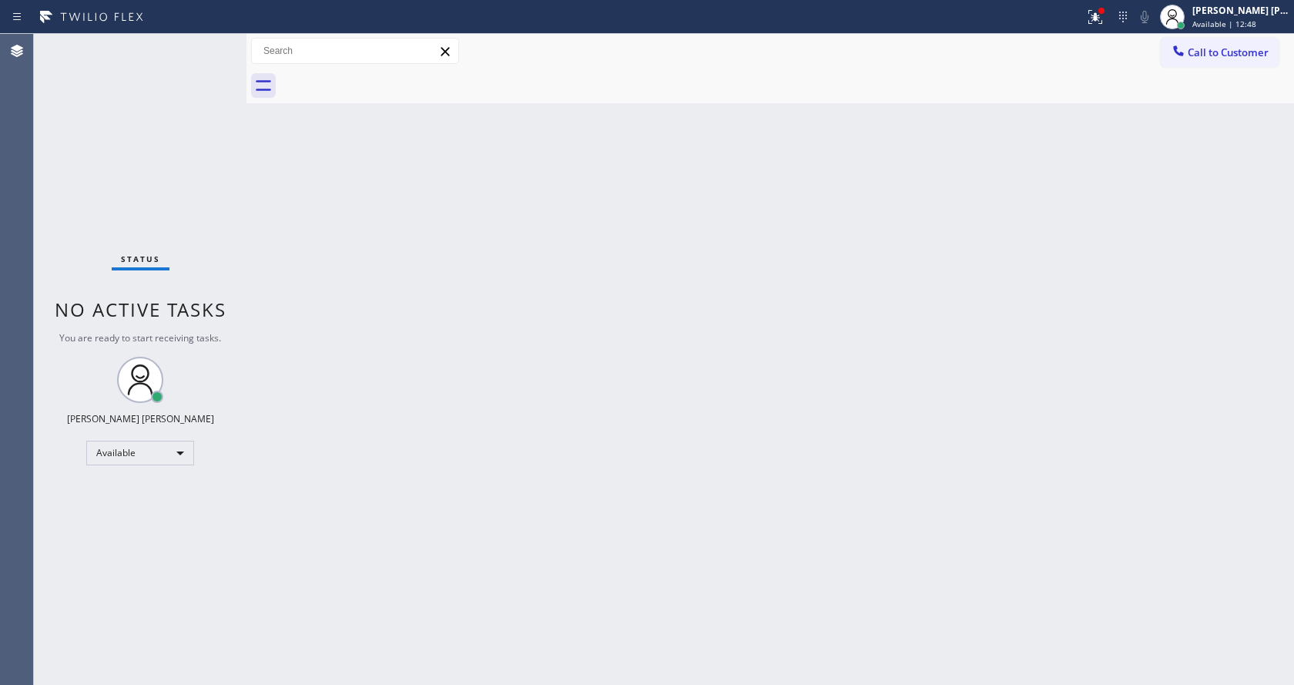
click at [203, 47] on div "Status No active tasks You are ready to start receiving tasks. [PERSON_NAME] [P…" at bounding box center [140, 359] width 213 height 651
click at [209, 42] on div "Status No active tasks You are ready to start receiving tasks. [PERSON_NAME] [P…" at bounding box center [140, 359] width 213 height 651
drag, startPoint x: 243, startPoint y: 53, endPoint x: 203, endPoint y: 52, distance: 40.8
click at [203, 52] on div "Status No active tasks You are ready to start receiving tasks. [PERSON_NAME] [P…" at bounding box center [664, 359] width 1260 height 651
click at [209, 45] on div "Status No active tasks You are ready to start receiving tasks. [PERSON_NAME] [P…" at bounding box center [140, 359] width 213 height 651
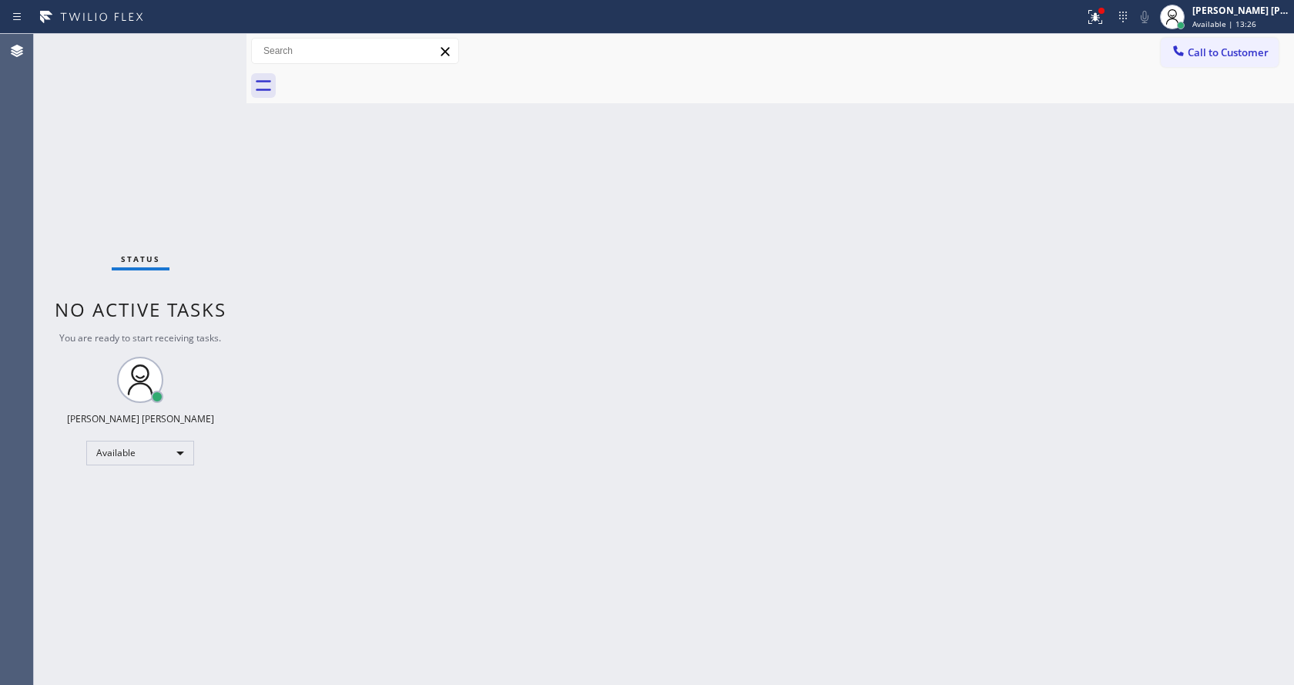
click at [501, 566] on div "Back to Dashboard Change Sender ID Customers Technicians Select a contact Outbo…" at bounding box center [769, 359] width 1047 height 651
drag, startPoint x: 814, startPoint y: 384, endPoint x: 585, endPoint y: 308, distance: 241.6
click at [814, 384] on div "Back to Dashboard Change Sender ID Customers Technicians Select a contact Outbo…" at bounding box center [769, 359] width 1047 height 651
click at [209, 41] on div "Status No active tasks You are ready to start receiving tasks. [PERSON_NAME] [P…" at bounding box center [140, 359] width 213 height 651
click at [209, 43] on div "Status No active tasks You are ready to start receiving tasks. [PERSON_NAME] [P…" at bounding box center [140, 359] width 213 height 651
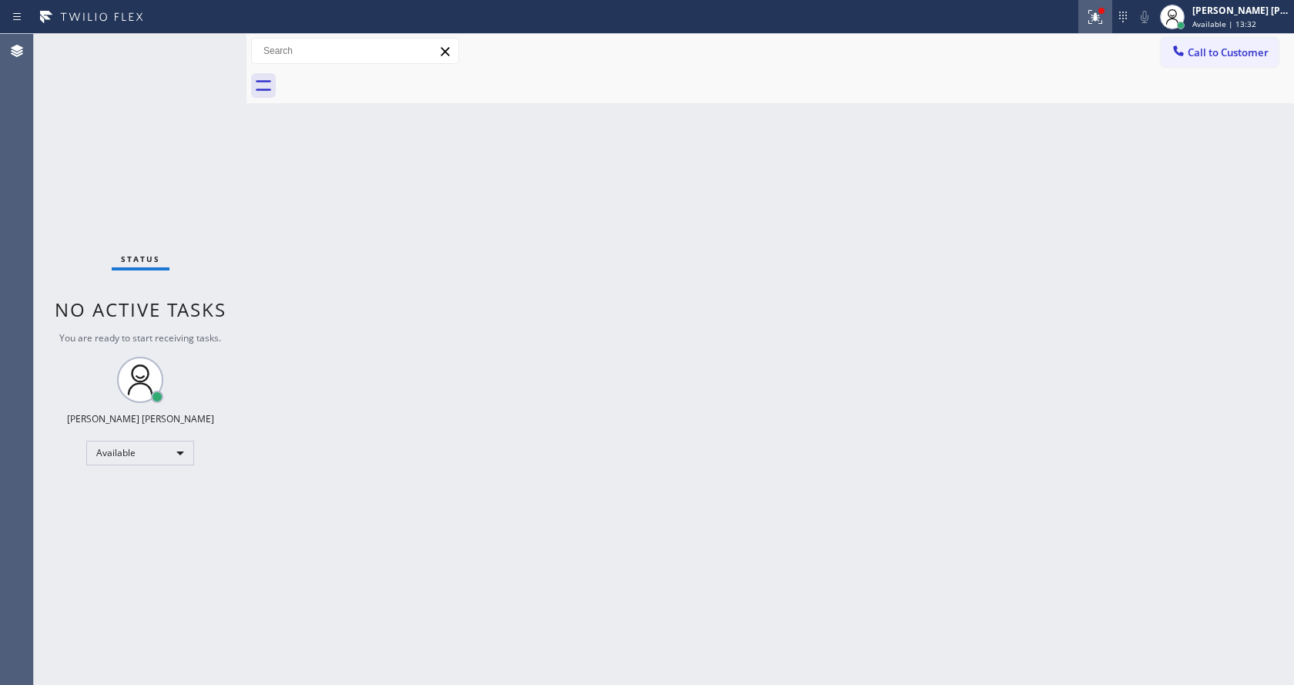
click at [1091, 14] on div at bounding box center [1095, 17] width 34 height 18
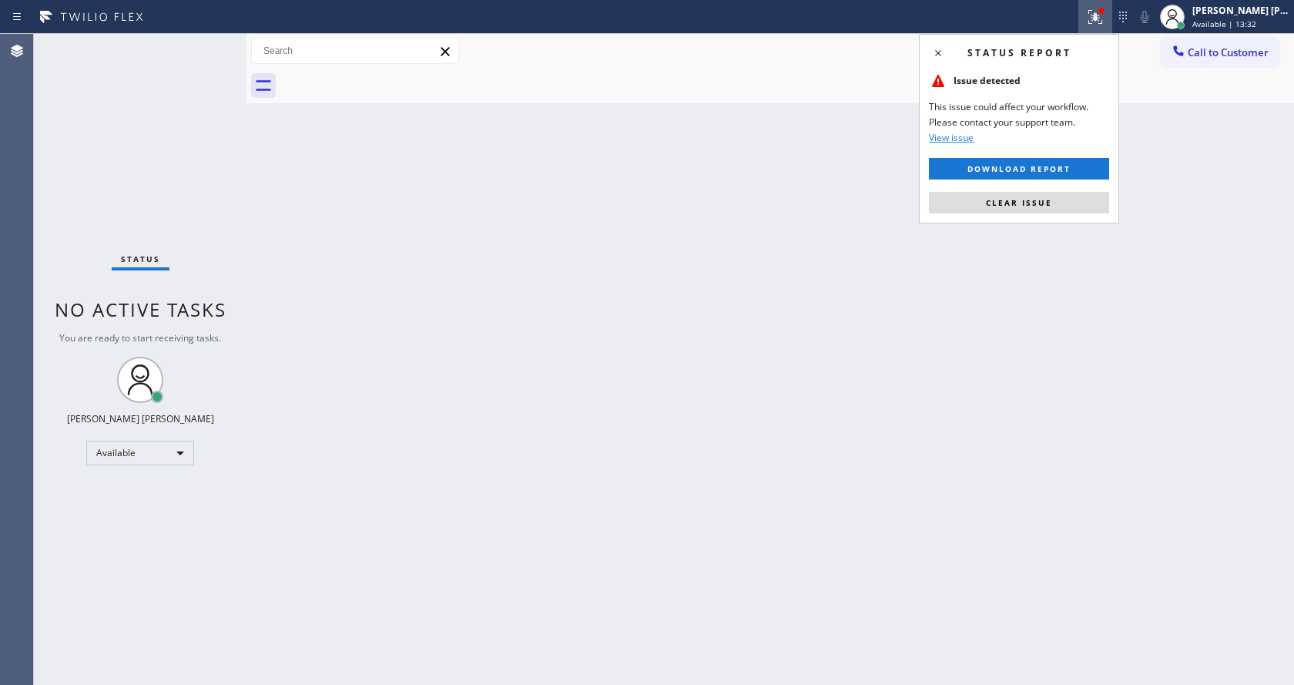
click at [1030, 222] on div "Status report Issue detected This issue could affect your workflow. Please cont…" at bounding box center [1019, 128] width 200 height 189
click at [1023, 197] on span "Clear issue" at bounding box center [1019, 202] width 66 height 11
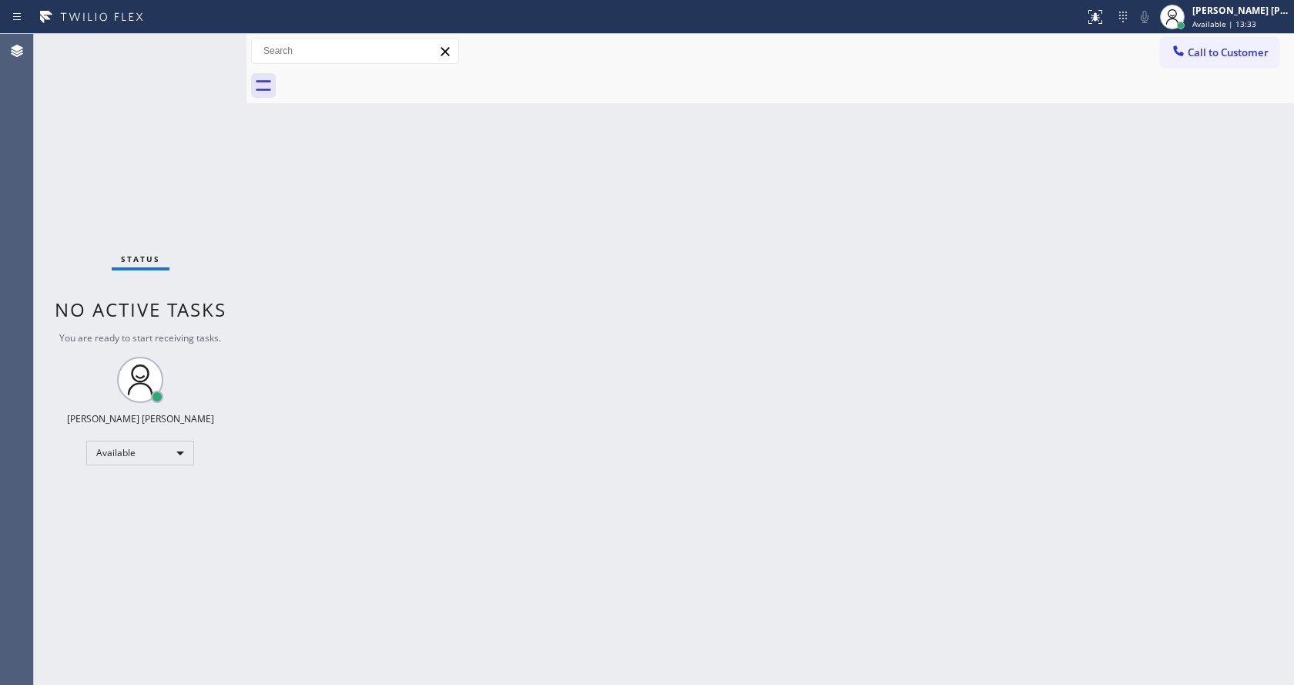
click at [854, 350] on div "Back to Dashboard Change Sender ID Customers Technicians Select a contact Outbo…" at bounding box center [769, 359] width 1047 height 651
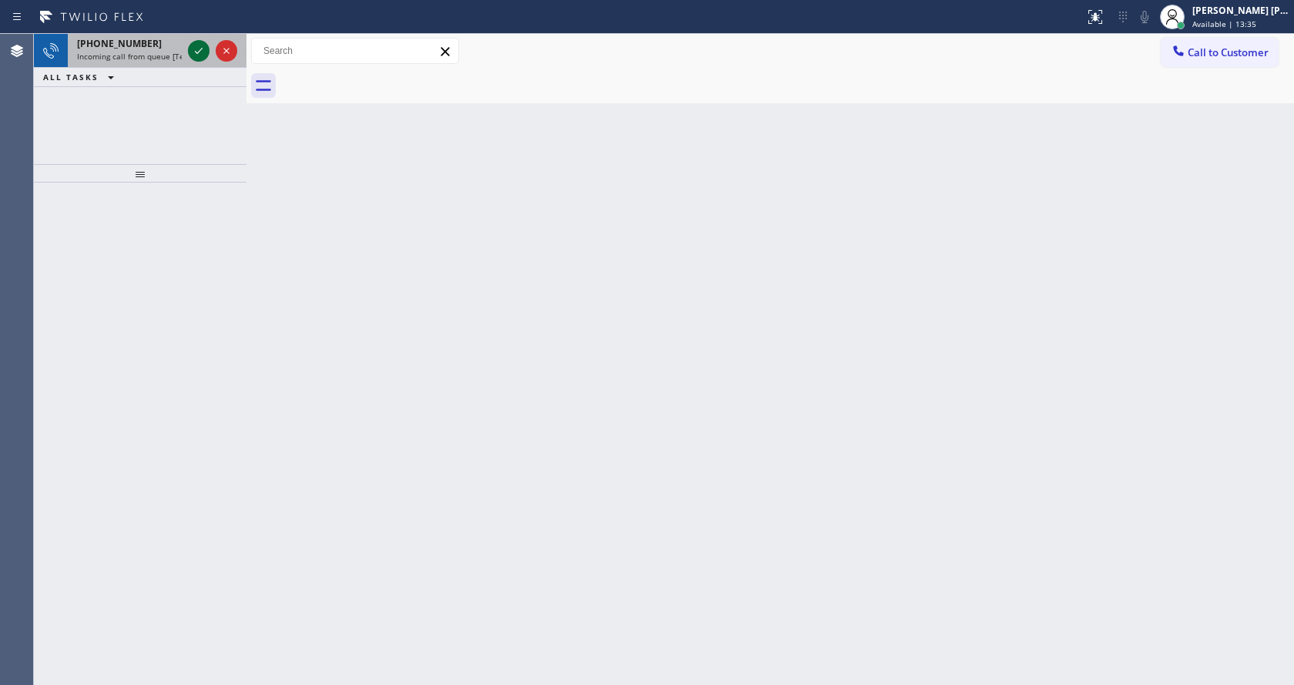
click at [195, 53] on icon at bounding box center [198, 51] width 18 height 18
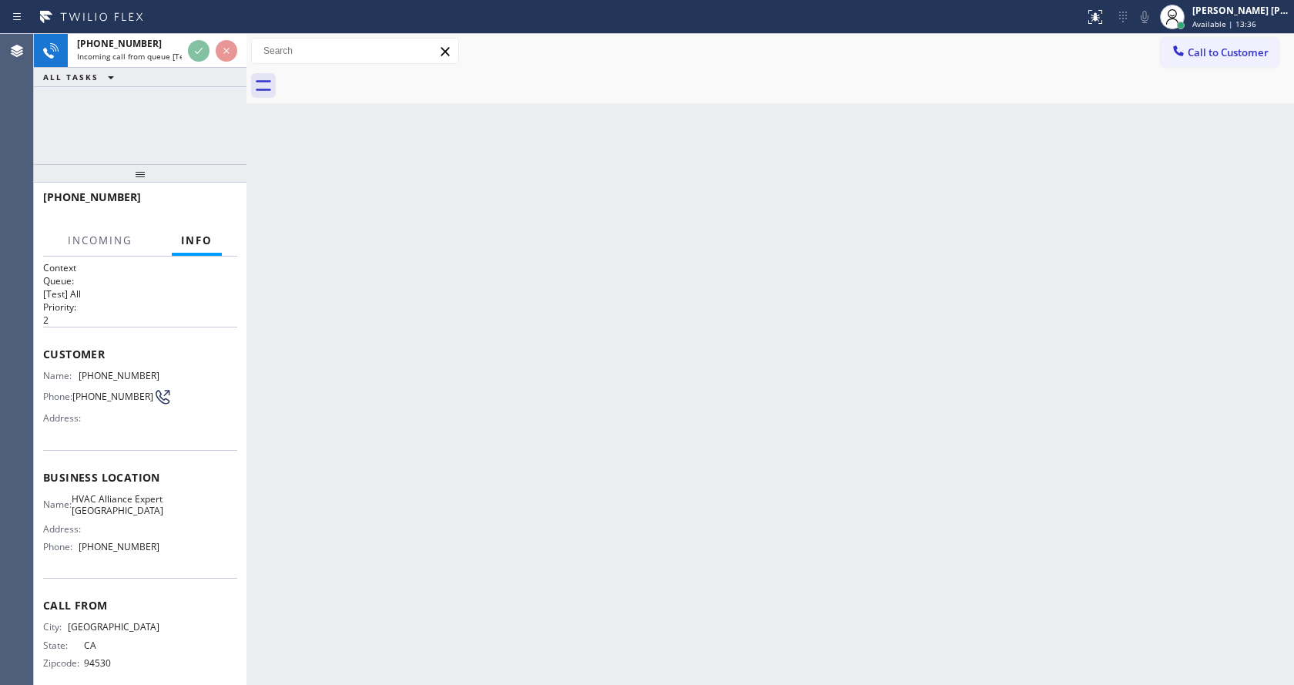
scroll to position [20, 0]
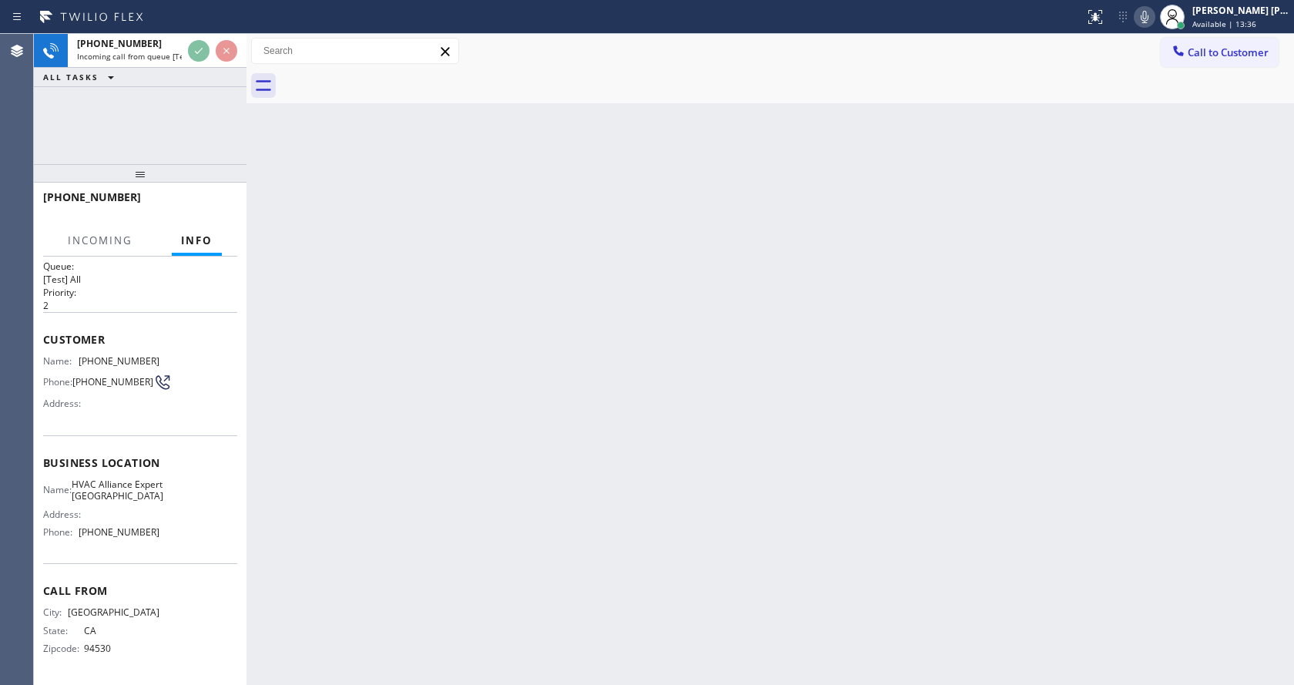
click at [511, 398] on div "Back to Dashboard Change Sender ID Customers Technicians Select a contact Outbo…" at bounding box center [769, 359] width 1047 height 651
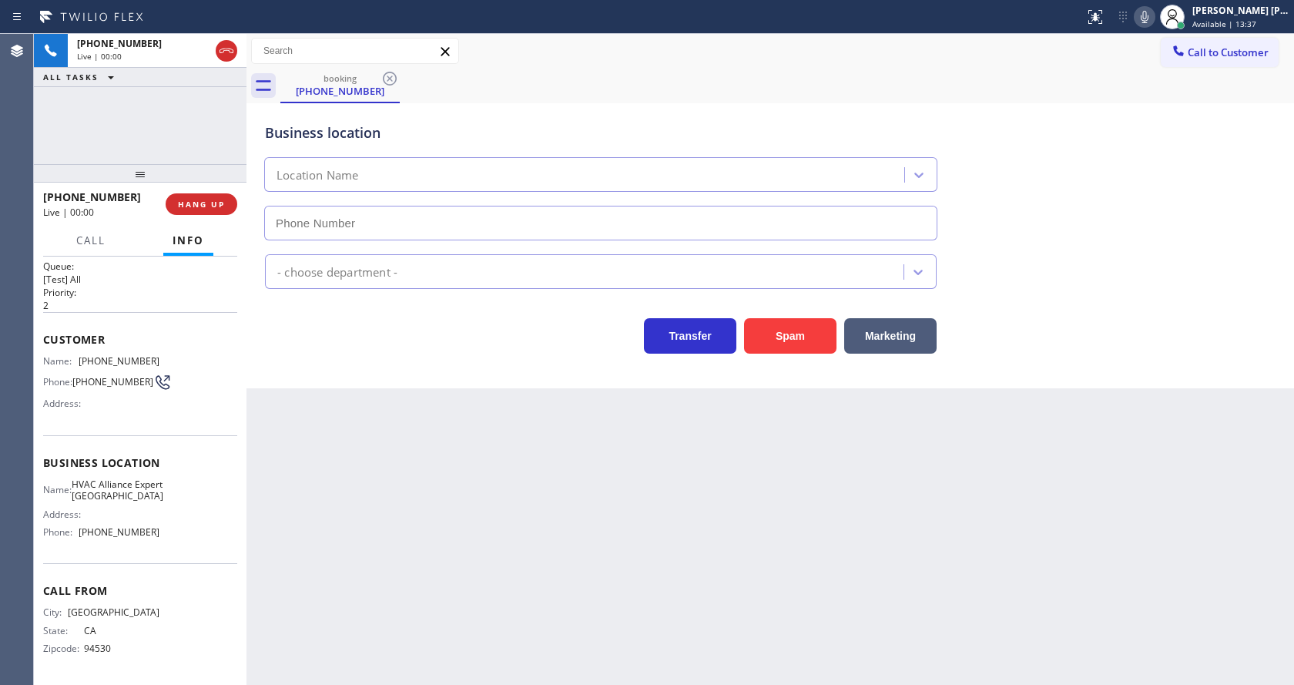
type input "[PHONE_NUMBER]"
click at [786, 340] on button "Spam" at bounding box center [790, 335] width 92 height 35
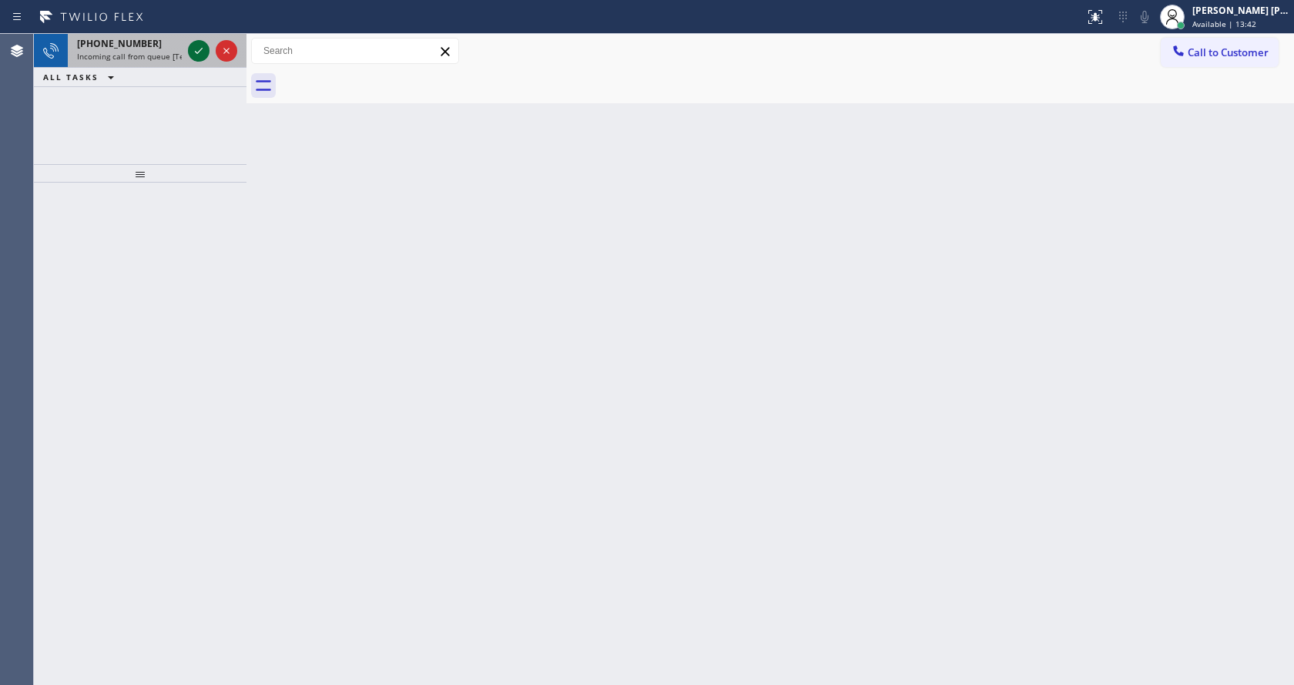
click at [200, 48] on icon at bounding box center [198, 51] width 18 height 18
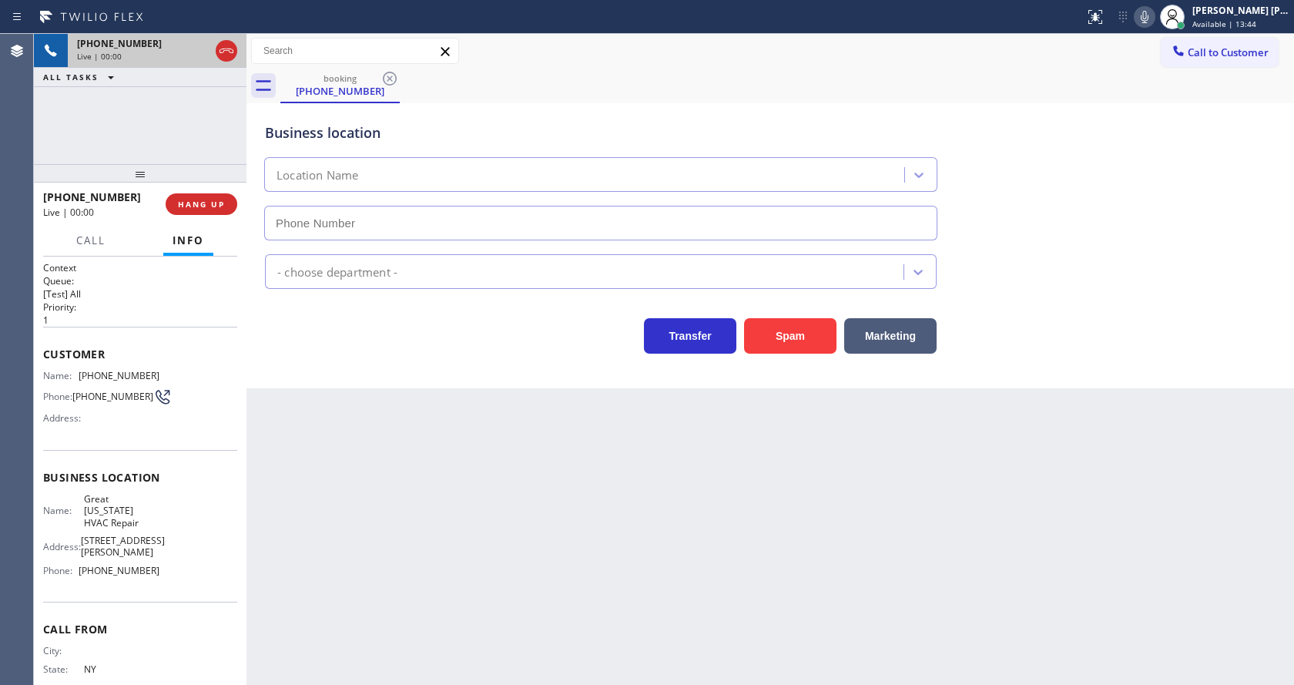
type input "[PHONE_NUMBER]"
click at [766, 327] on button "Spam" at bounding box center [790, 335] width 92 height 35
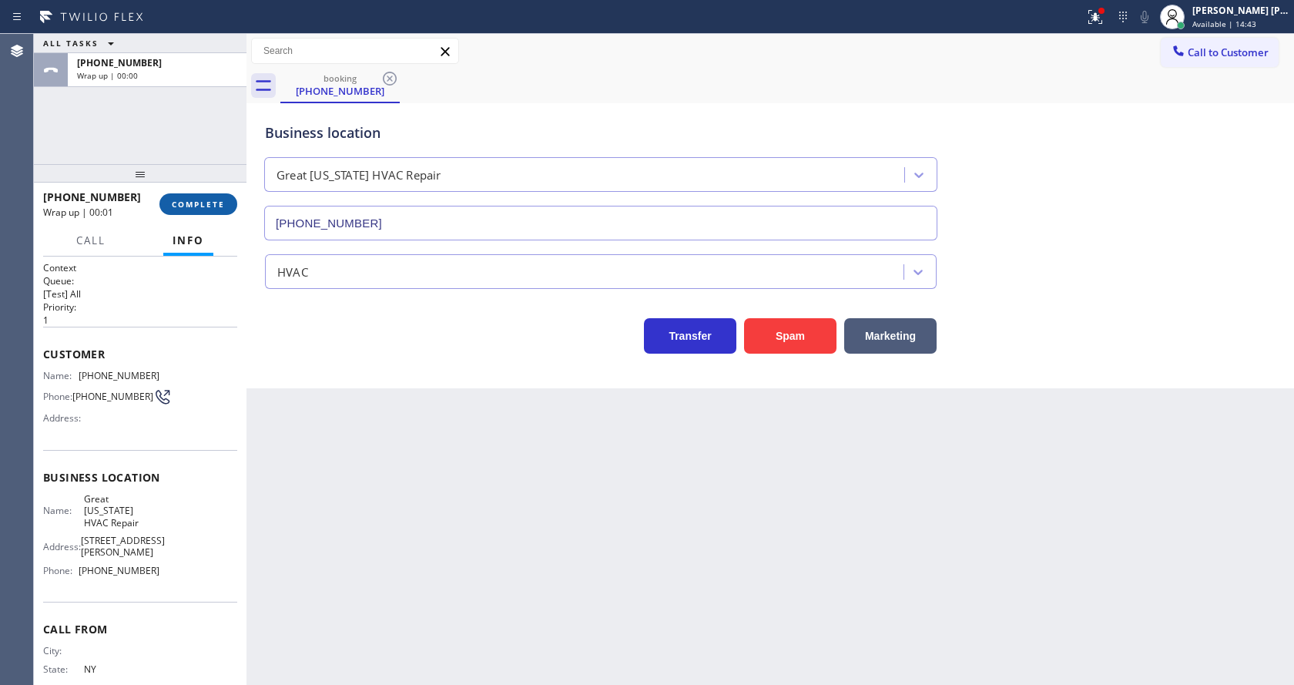
click at [206, 196] on button "COMPLETE" at bounding box center [198, 204] width 78 height 22
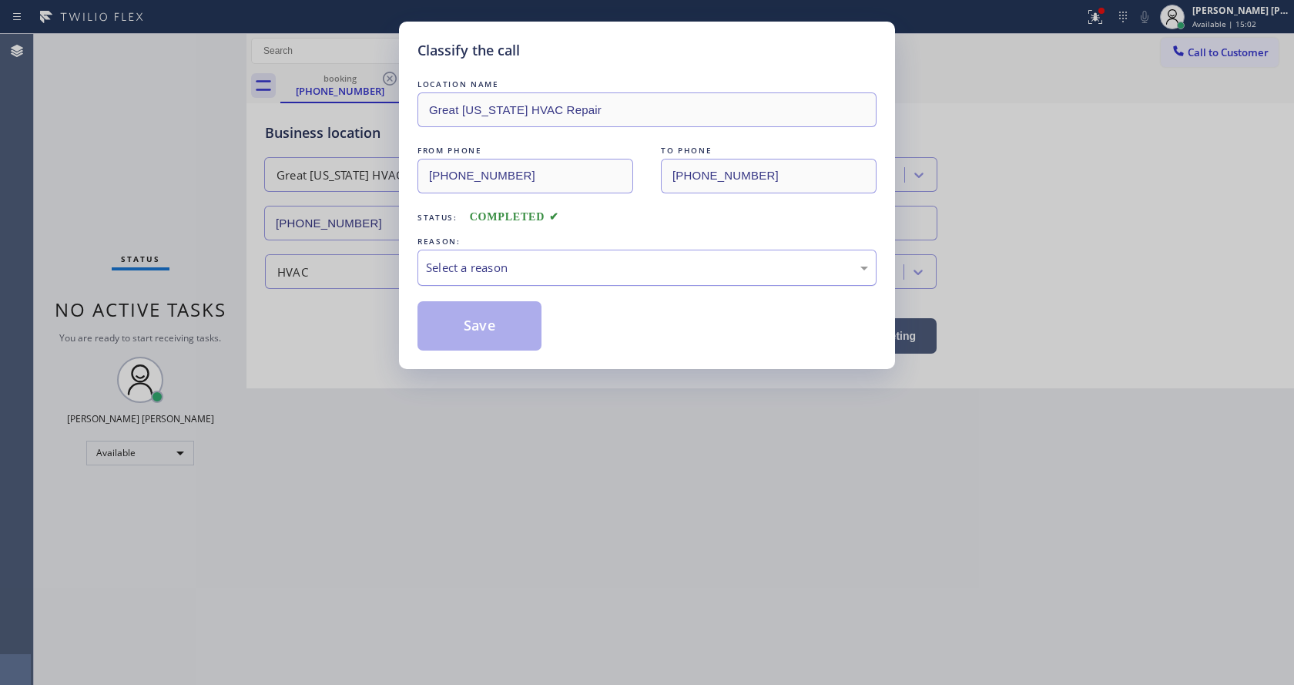
click at [481, 260] on div "Select a reason" at bounding box center [647, 268] width 442 height 18
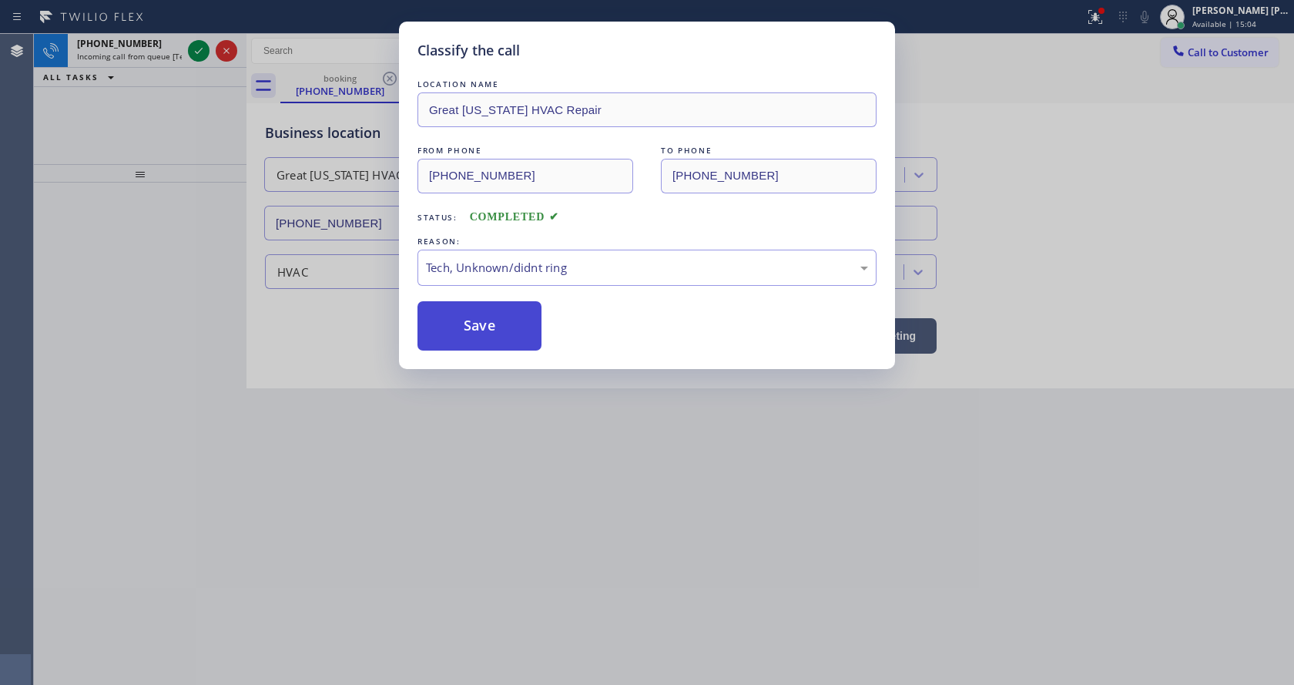
click at [487, 328] on button "Save" at bounding box center [479, 325] width 124 height 49
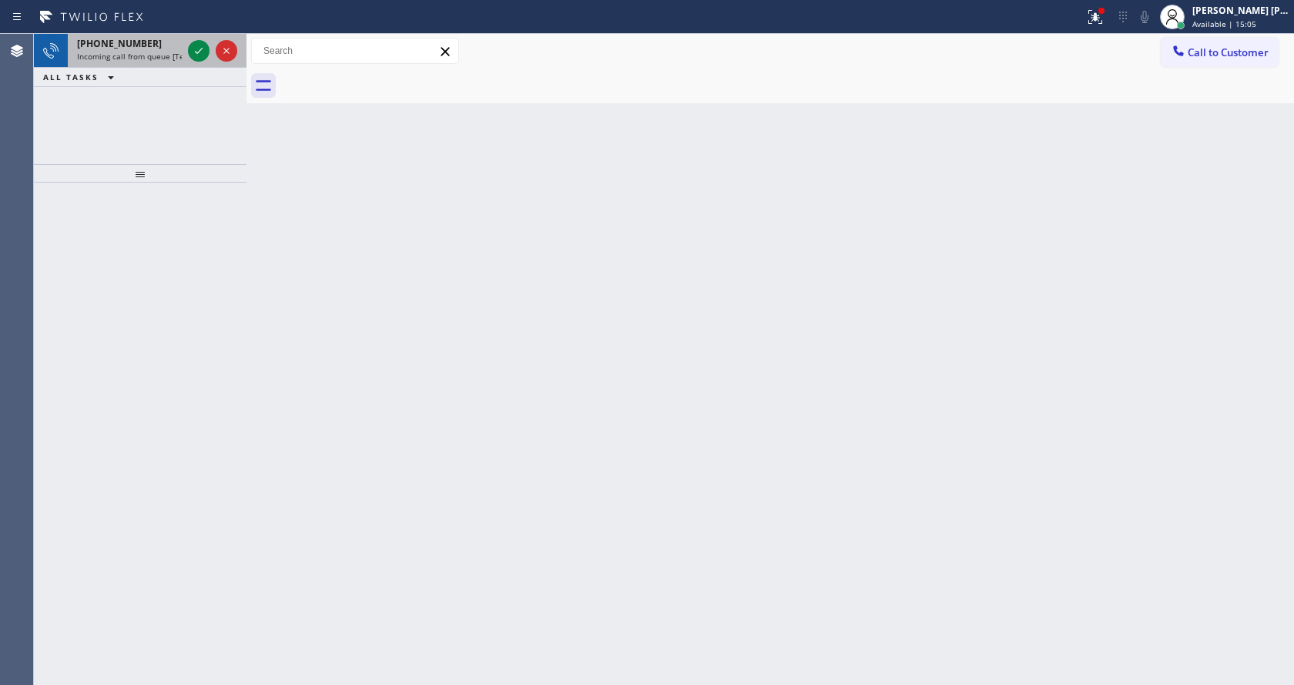
click at [144, 45] on div "[PHONE_NUMBER]" at bounding box center [129, 43] width 105 height 13
drag, startPoint x: 168, startPoint y: 49, endPoint x: 183, endPoint y: 49, distance: 15.4
click at [169, 49] on div "[PHONE_NUMBER]" at bounding box center [129, 43] width 105 height 13
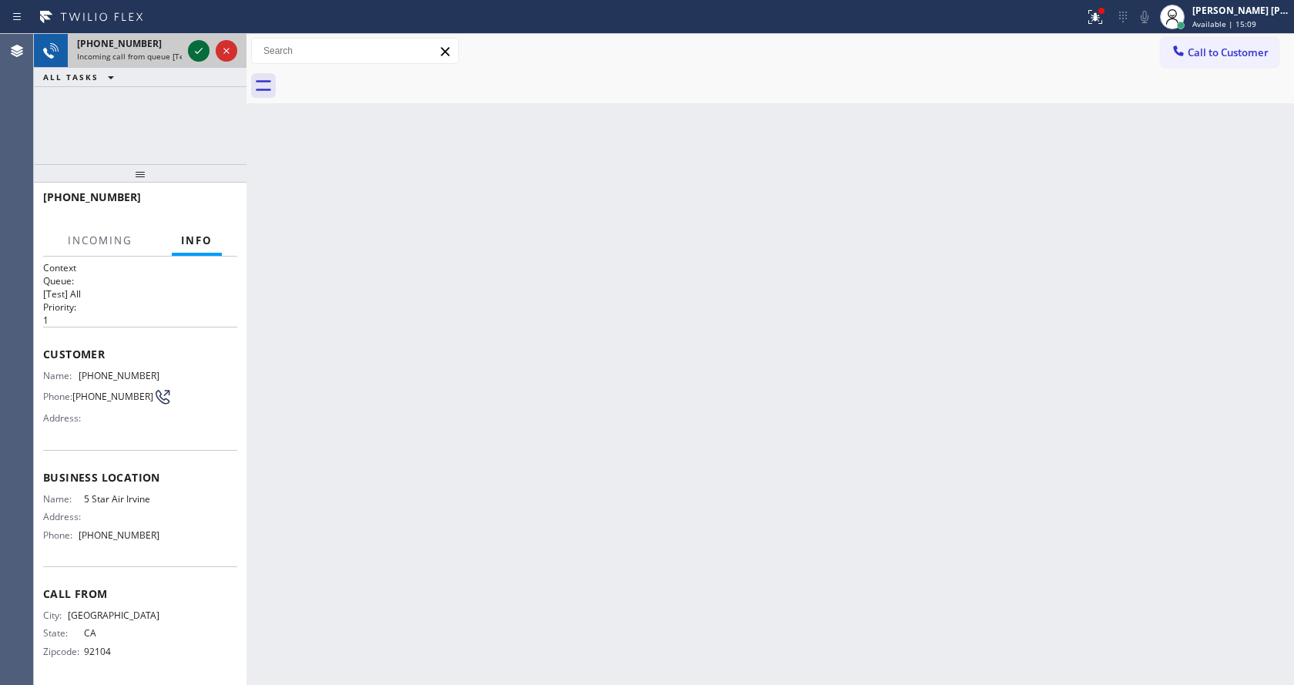
click at [193, 48] on icon at bounding box center [198, 51] width 18 height 18
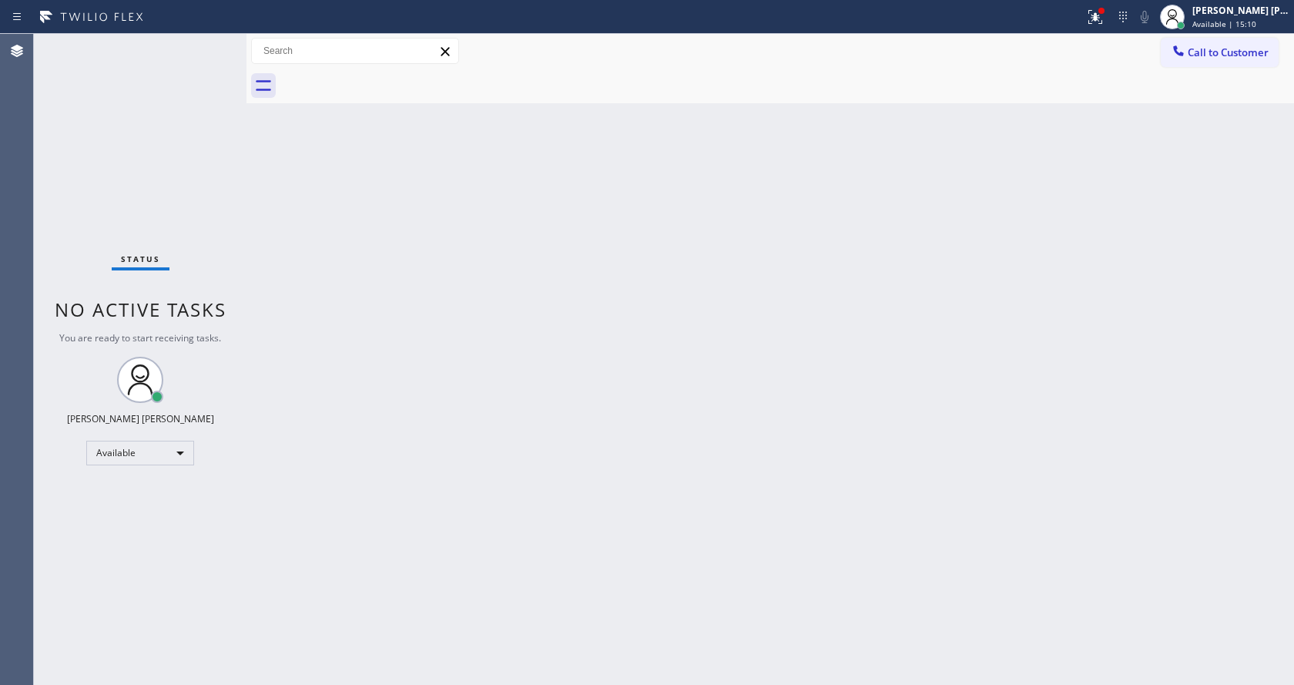
click at [416, 424] on div "Back to Dashboard Change Sender ID Customers Technicians Select a contact Outbo…" at bounding box center [769, 359] width 1047 height 651
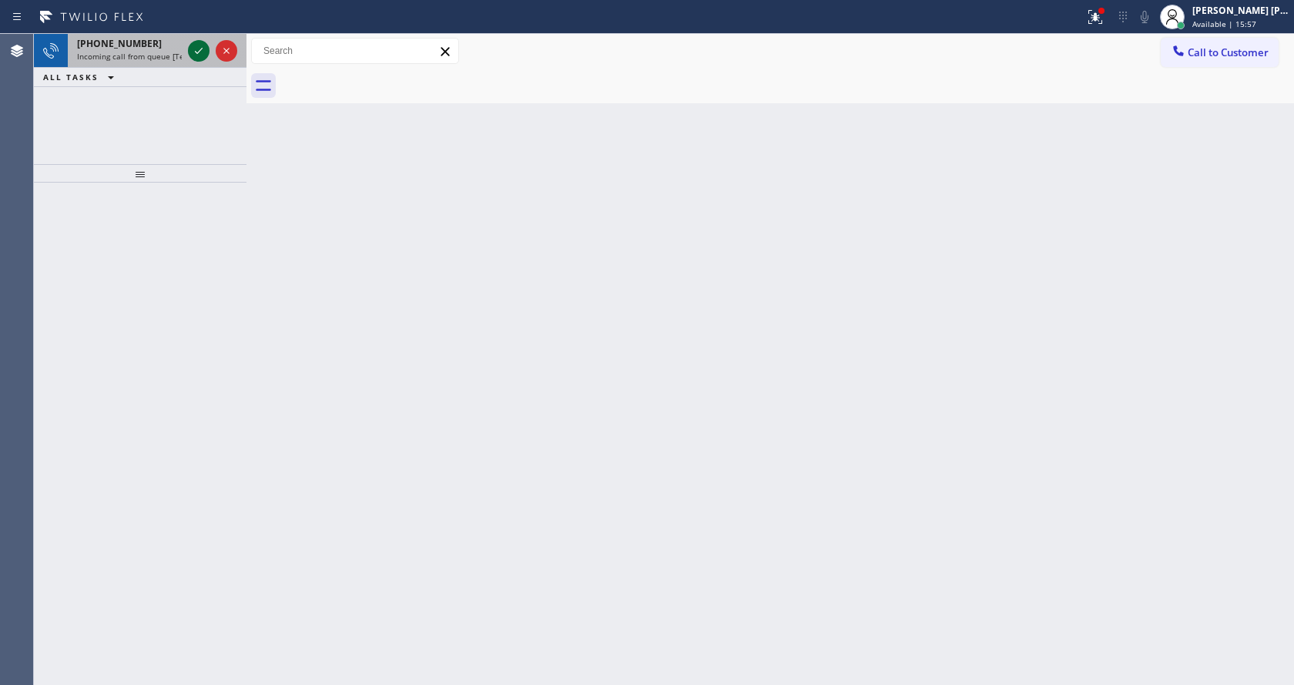
click at [192, 46] on icon at bounding box center [198, 51] width 18 height 18
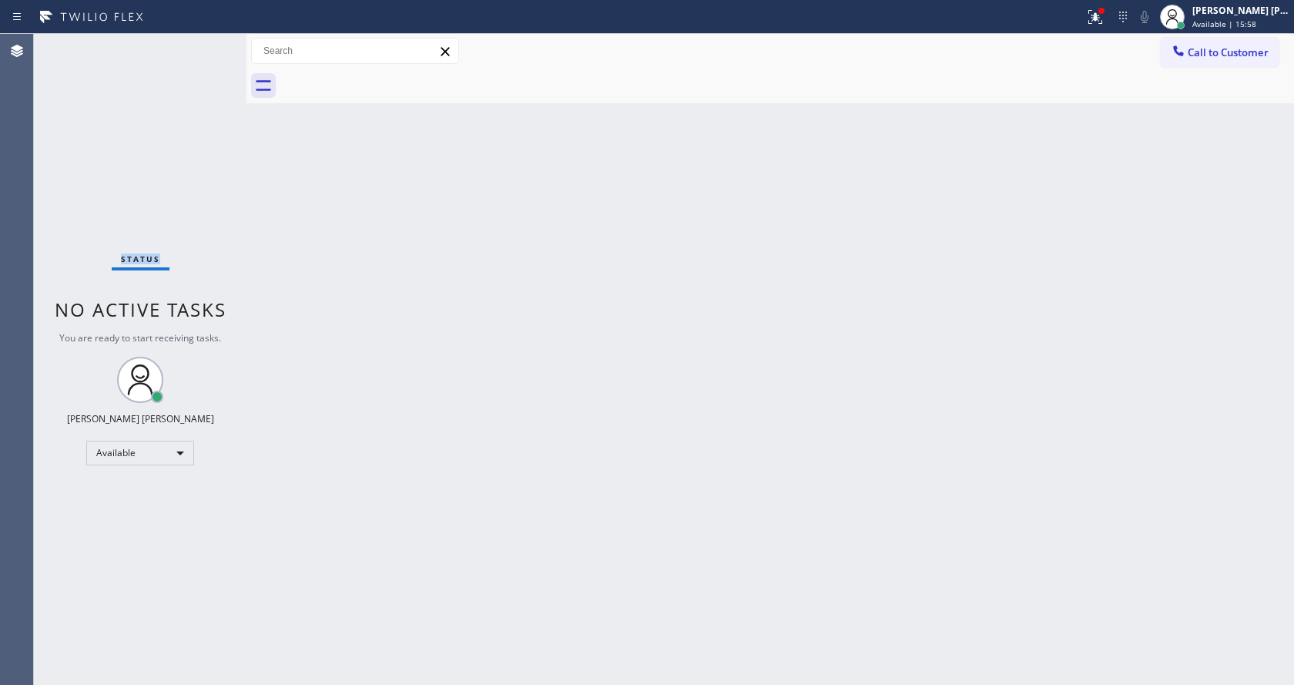
click at [192, 46] on div "Status No active tasks You are ready to start receiving tasks. [PERSON_NAME] [P…" at bounding box center [140, 359] width 213 height 651
click at [710, 503] on div "Back to Dashboard Change Sender ID Customers Technicians Select a contact Outbo…" at bounding box center [769, 359] width 1047 height 651
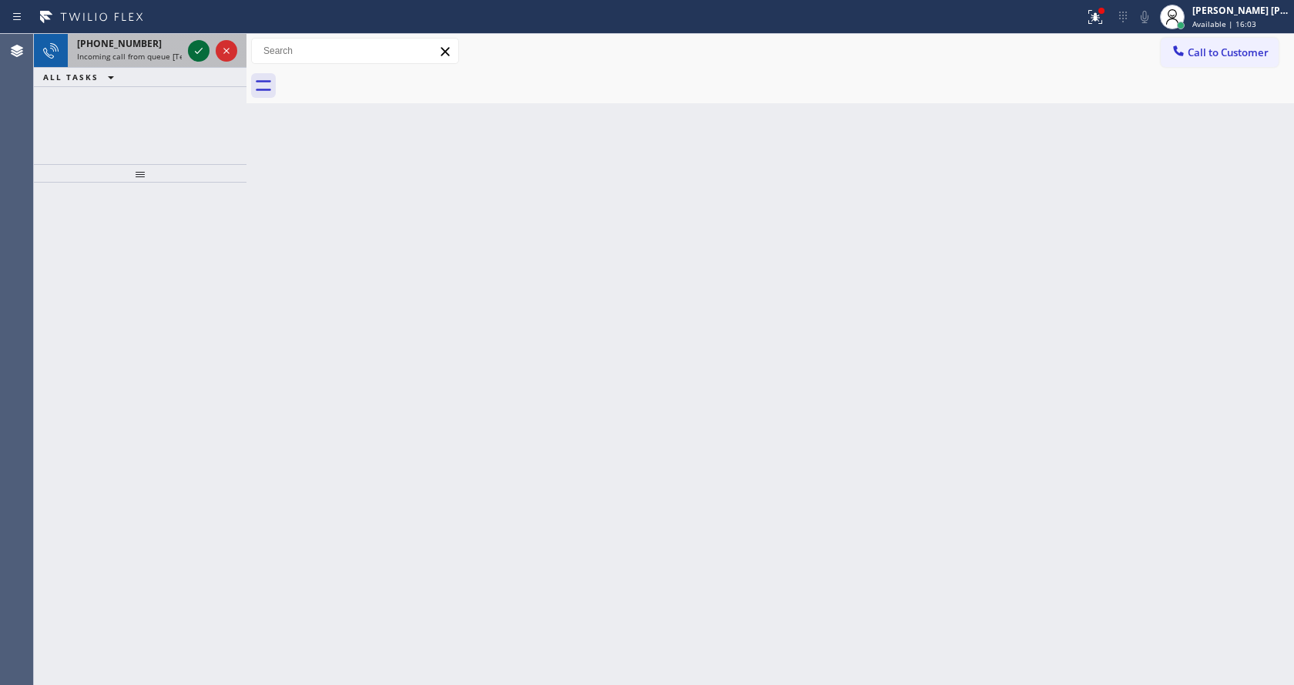
click at [199, 54] on icon at bounding box center [198, 51] width 18 height 18
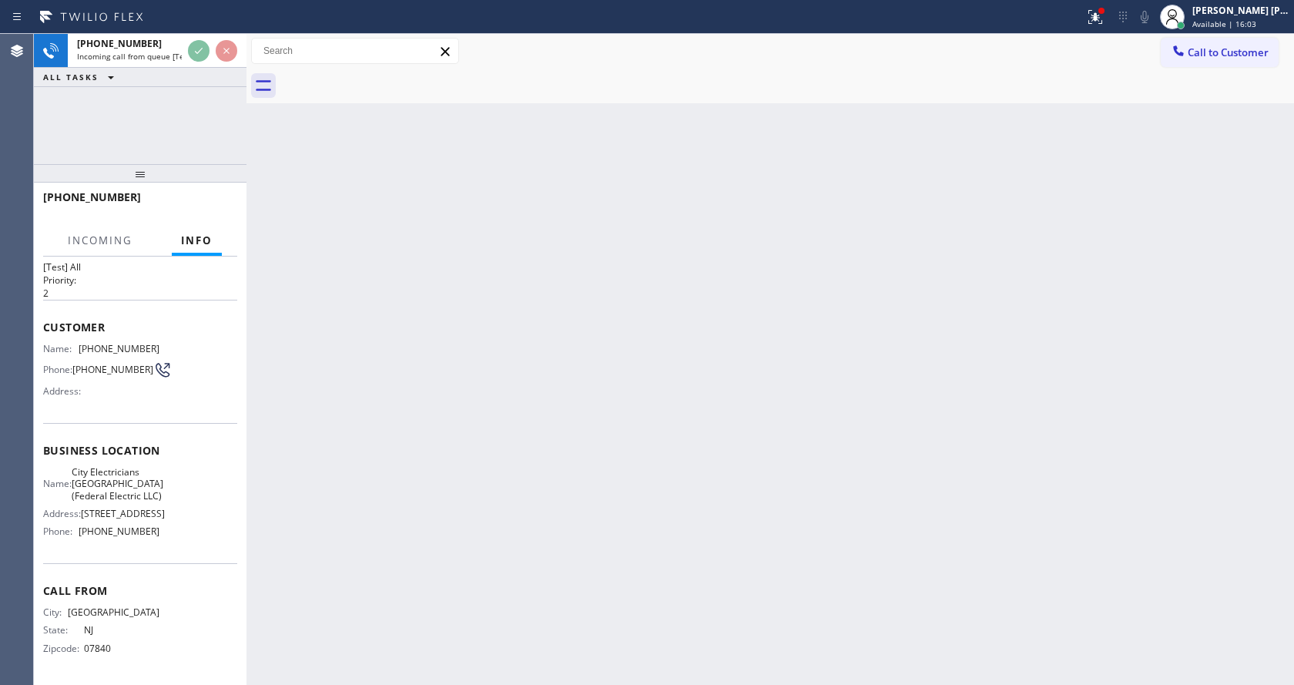
scroll to position [92, 0]
click at [575, 437] on div "Back to Dashboard Change Sender ID Customers Technicians Select a contact Outbo…" at bounding box center [769, 359] width 1047 height 651
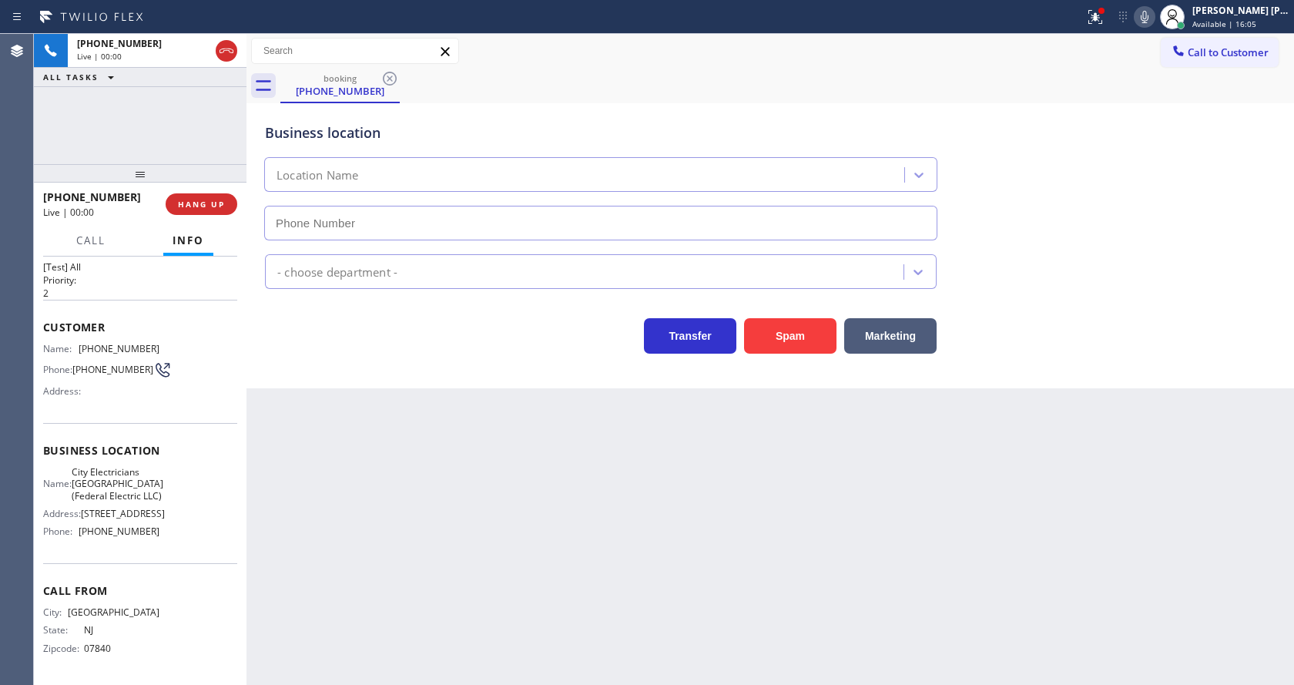
type input "[PHONE_NUMBER]"
click at [255, 377] on div "Business location City Electricians [GEOGRAPHIC_DATA](Federal Electric LLC) [PH…" at bounding box center [769, 245] width 1047 height 285
click at [765, 335] on button "Spam" at bounding box center [790, 335] width 92 height 35
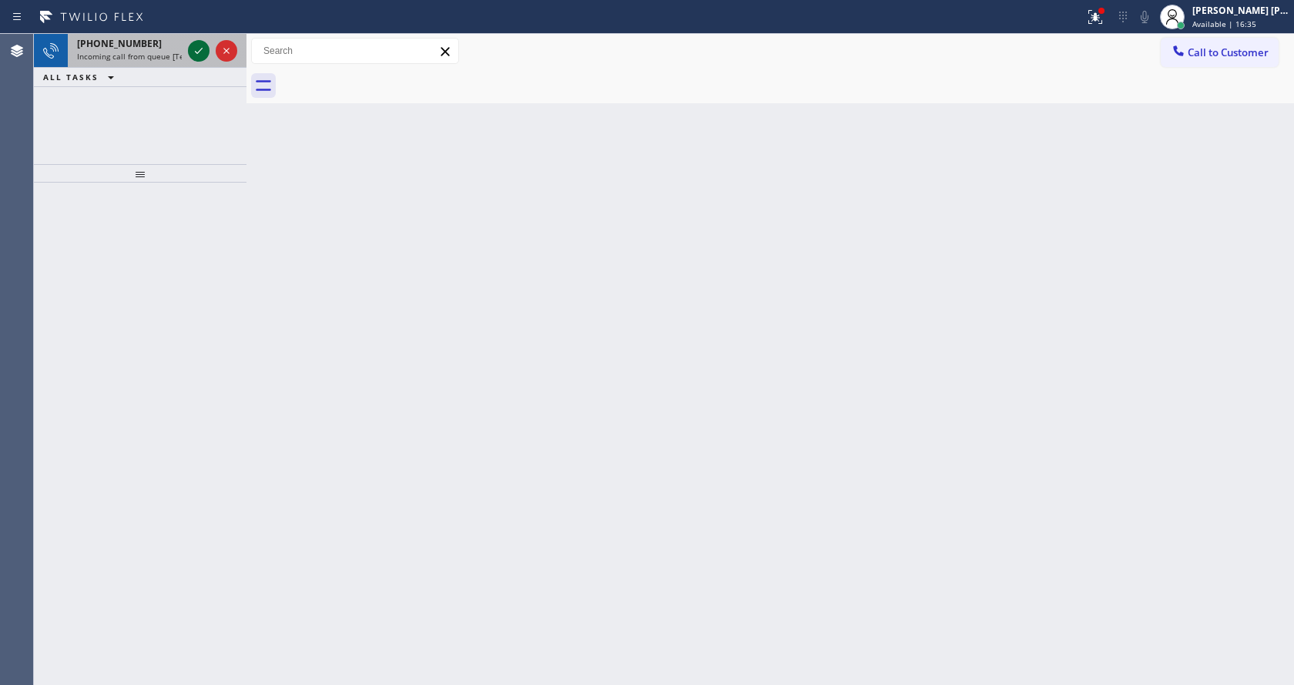
click at [198, 46] on icon at bounding box center [198, 51] width 18 height 18
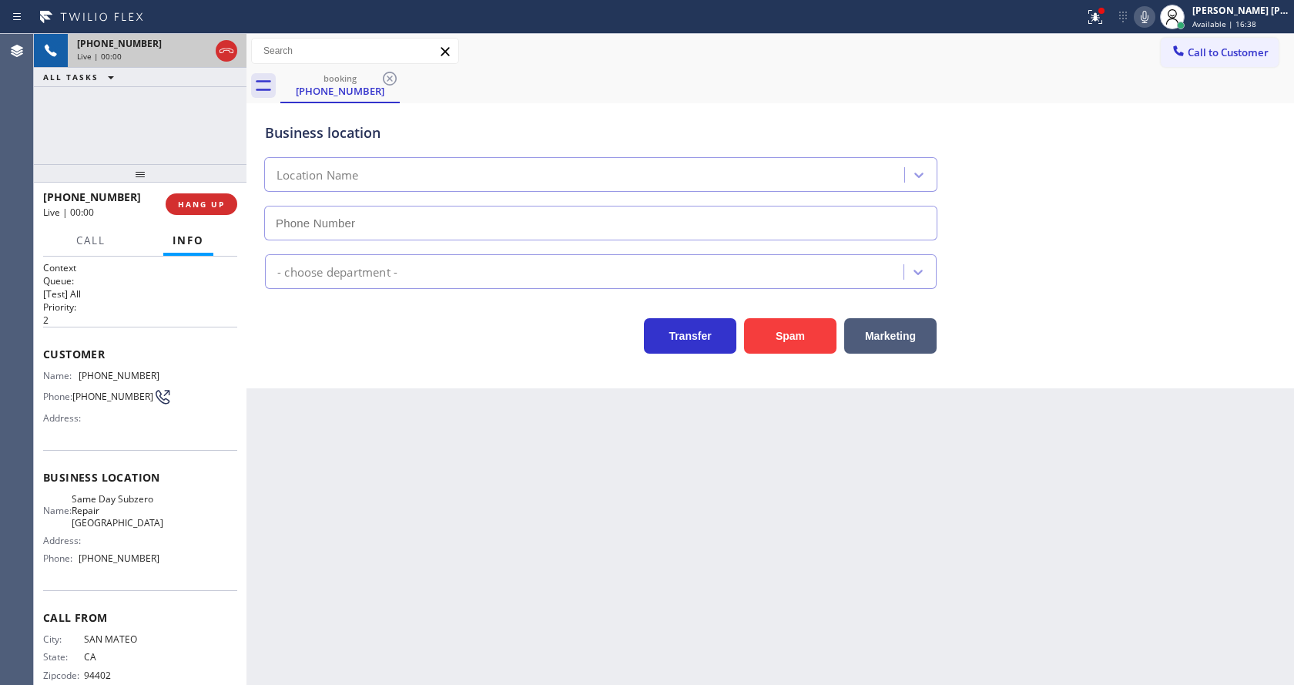
type input "[PHONE_NUMBER]"
click at [787, 336] on button "Spam" at bounding box center [790, 335] width 92 height 35
click at [538, 623] on div "Back to Dashboard Change Sender ID Customers Technicians Select a contact Outbo…" at bounding box center [769, 359] width 1047 height 651
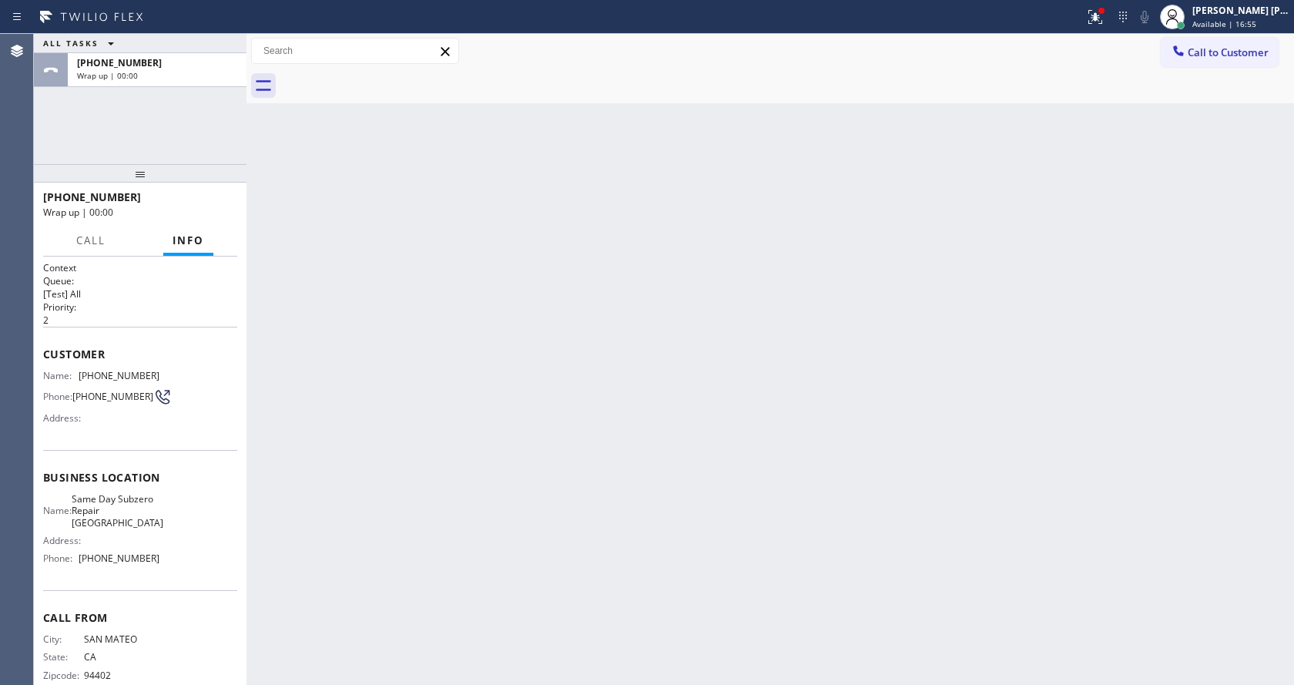
click at [575, 513] on div "Back to Dashboard Change Sender ID Customers Technicians Select a contact Outbo…" at bounding box center [769, 359] width 1047 height 651
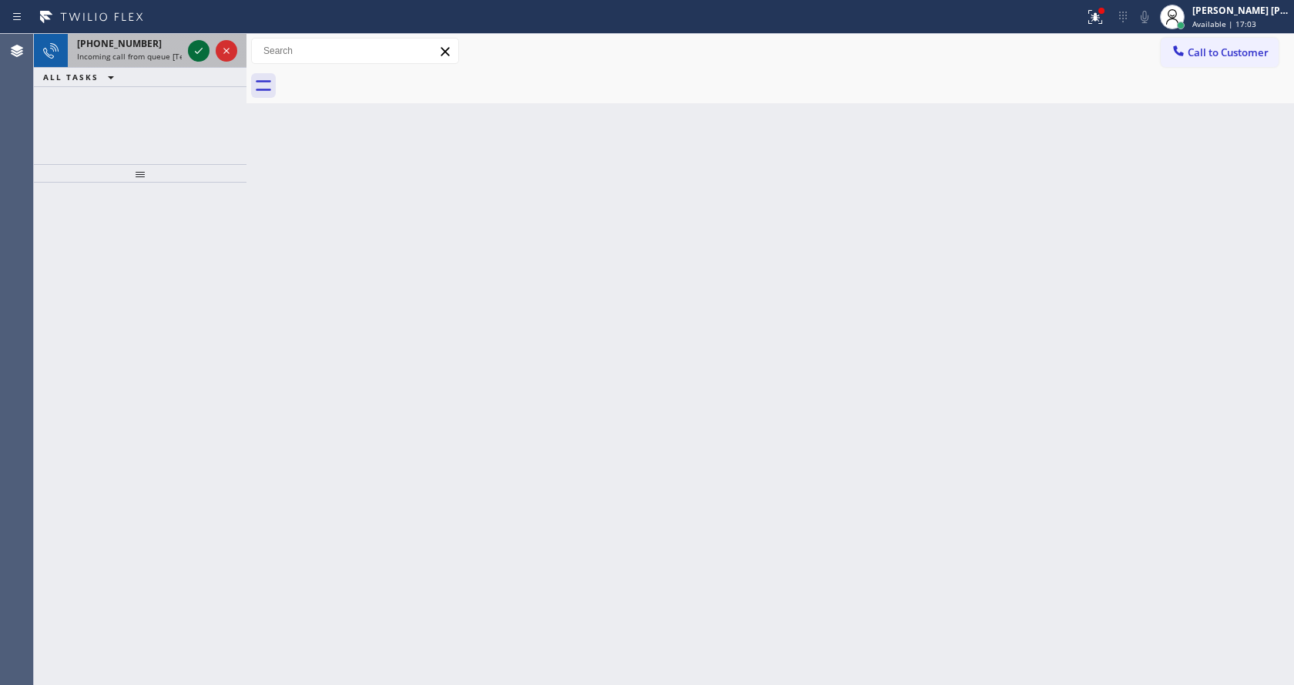
click at [192, 49] on icon at bounding box center [198, 51] width 18 height 18
click at [200, 43] on icon at bounding box center [198, 51] width 18 height 18
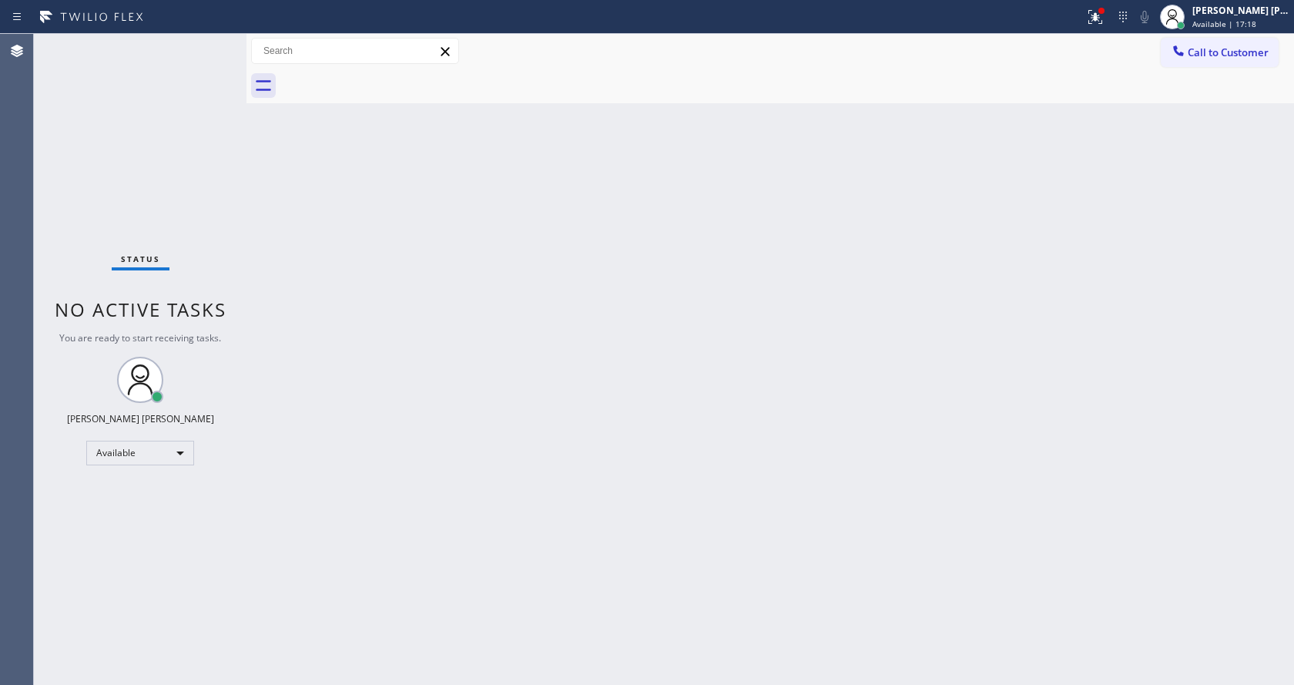
click at [658, 367] on div "Back to Dashboard Change Sender ID Customers Technicians Select a contact Outbo…" at bounding box center [769, 359] width 1047 height 651
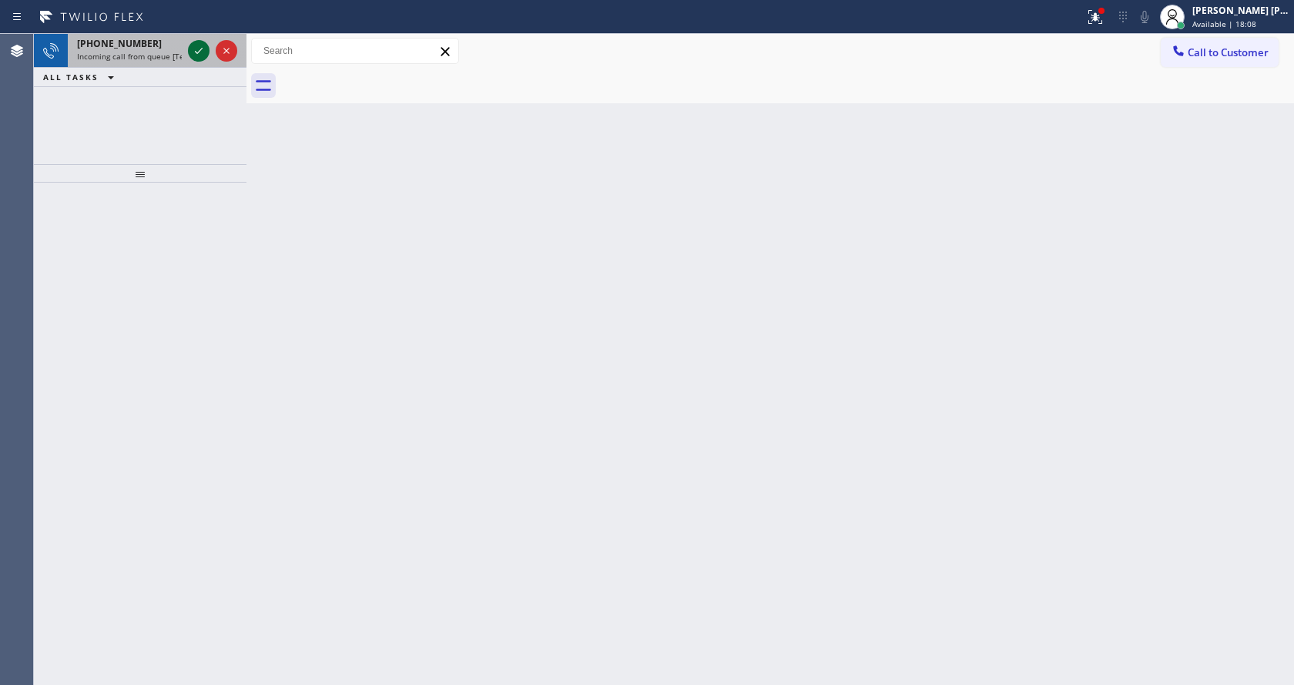
click at [199, 47] on icon at bounding box center [198, 51] width 18 height 18
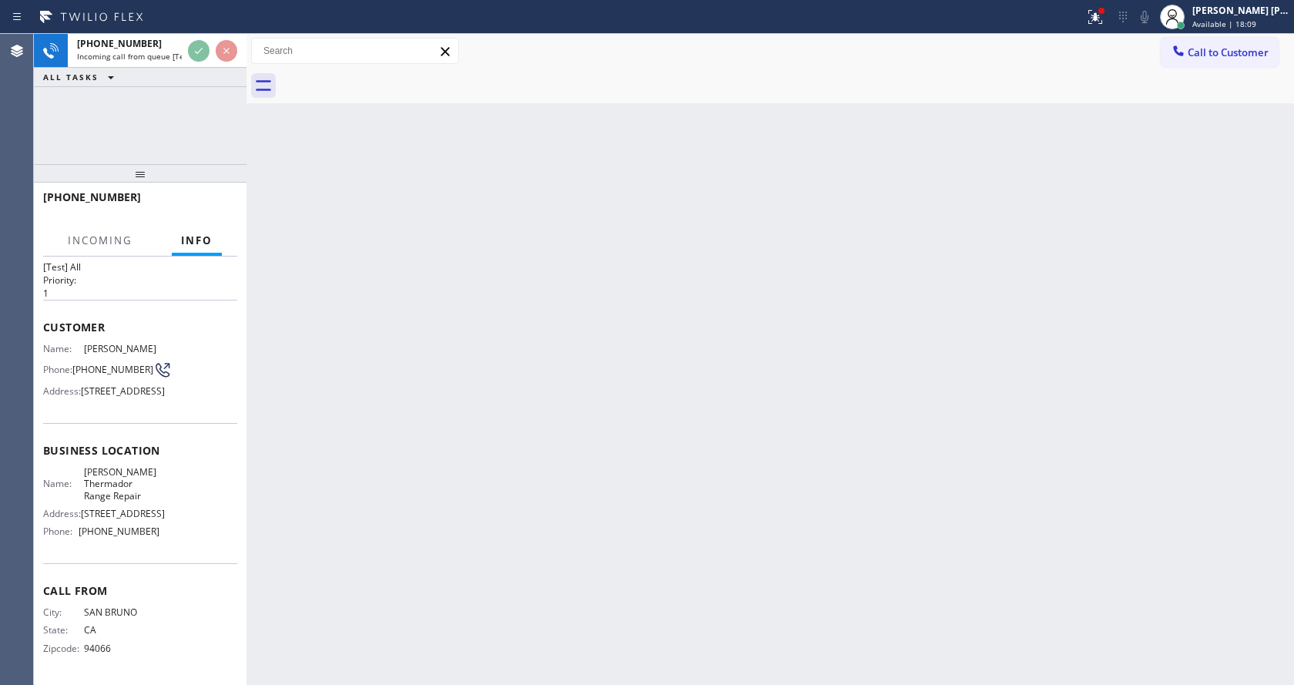
scroll to position [103, 0]
click at [693, 456] on div "Back to Dashboard Change Sender ID Customers Technicians Select a contact Outbo…" at bounding box center [769, 359] width 1047 height 651
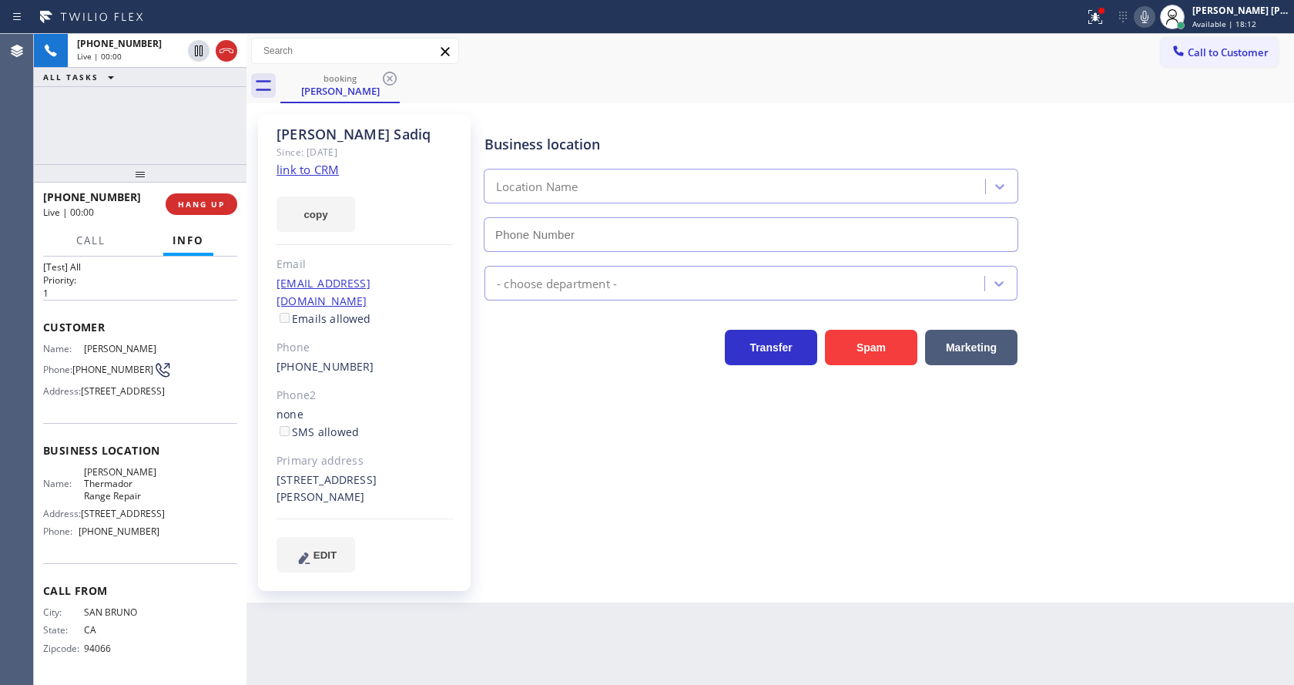
type input "[PHONE_NUMBER]"
click at [333, 169] on link "link to CRM" at bounding box center [307, 169] width 62 height 15
click at [501, 484] on div "Business location [PERSON_NAME] Thermador Range Repair [PHONE_NUMBER] Appliance…" at bounding box center [885, 343] width 809 height 449
click at [593, 571] on div "Business location [PERSON_NAME] Thermador Range Repair [PHONE_NUMBER] Appliance…" at bounding box center [885, 359] width 809 height 480
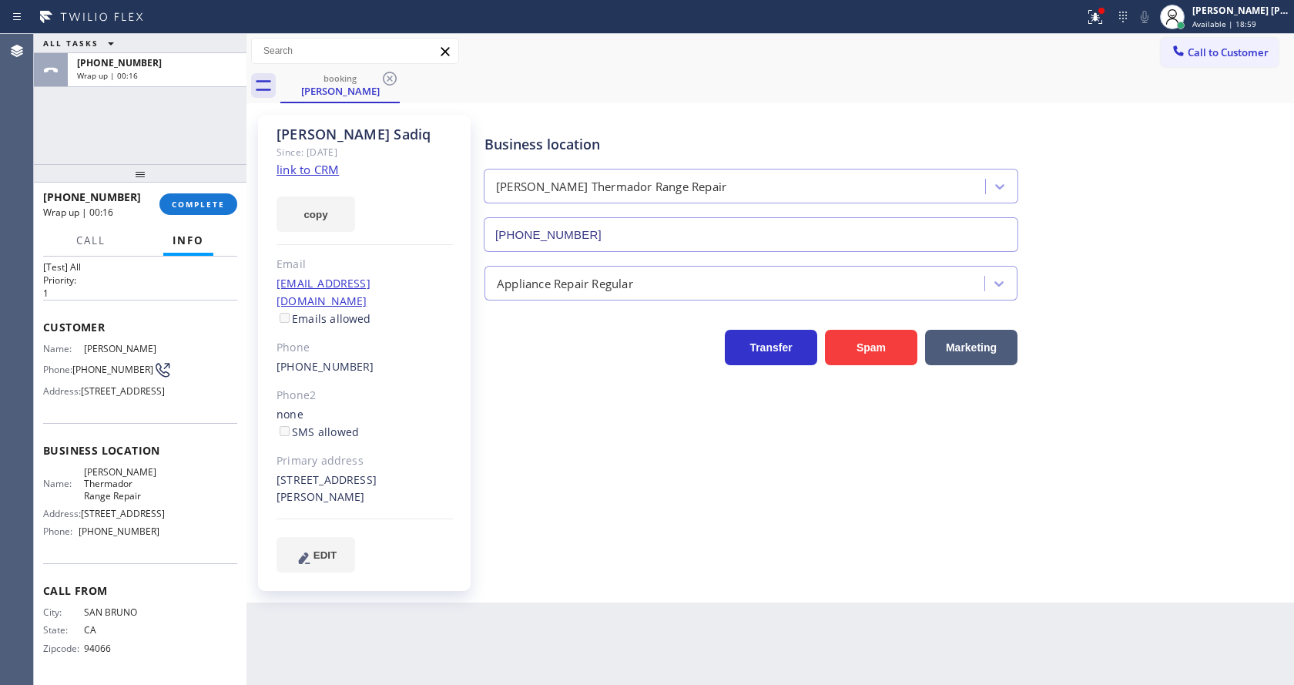
click at [189, 183] on div at bounding box center [140, 173] width 213 height 18
click at [186, 195] on button "COMPLETE" at bounding box center [198, 204] width 78 height 22
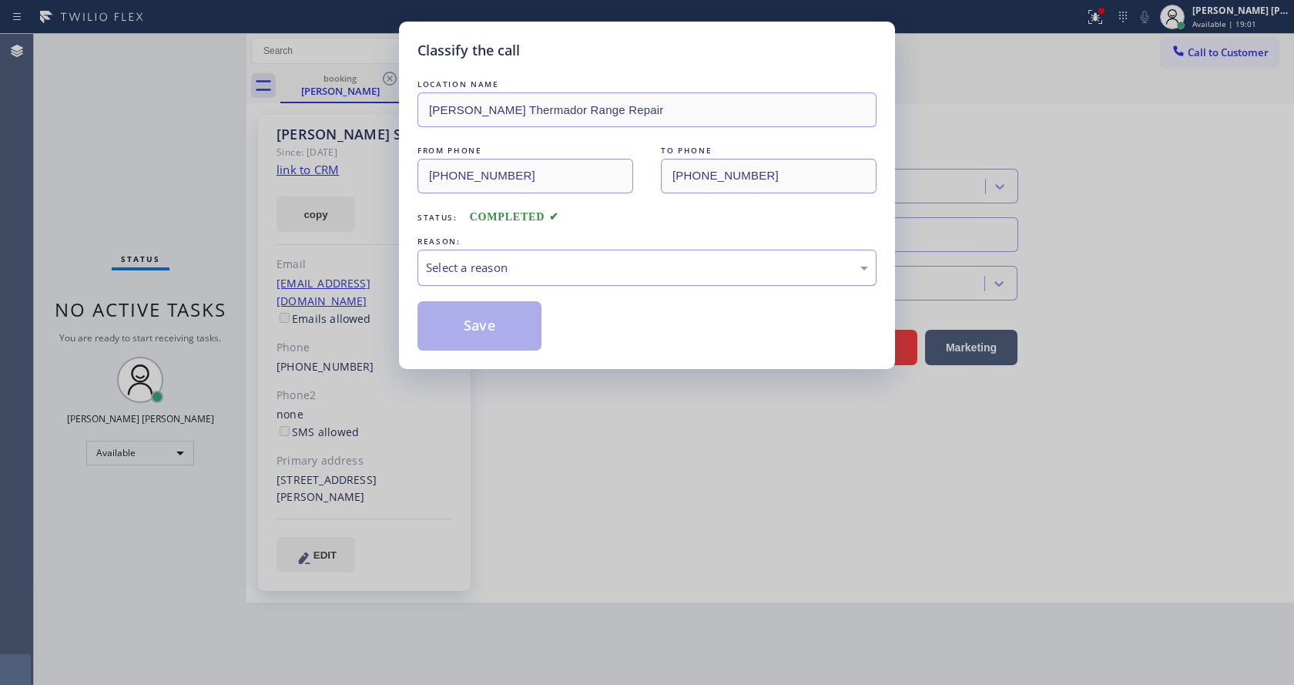
click at [511, 271] on div "Select a reason" at bounding box center [647, 268] width 442 height 18
drag, startPoint x: 475, startPoint y: 329, endPoint x: 224, endPoint y: 104, distance: 337.1
click at [476, 328] on button "Save" at bounding box center [479, 325] width 124 height 49
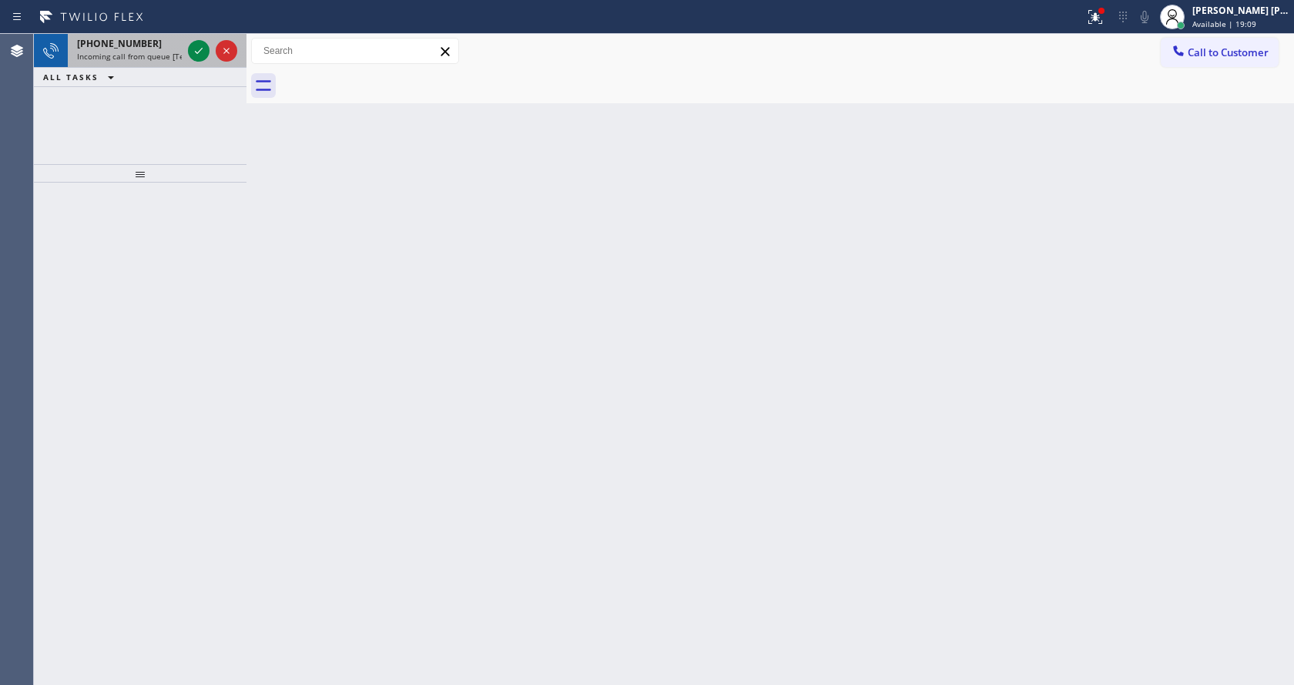
click at [172, 52] on span "Incoming call from queue [Test] All" at bounding box center [141, 56] width 128 height 11
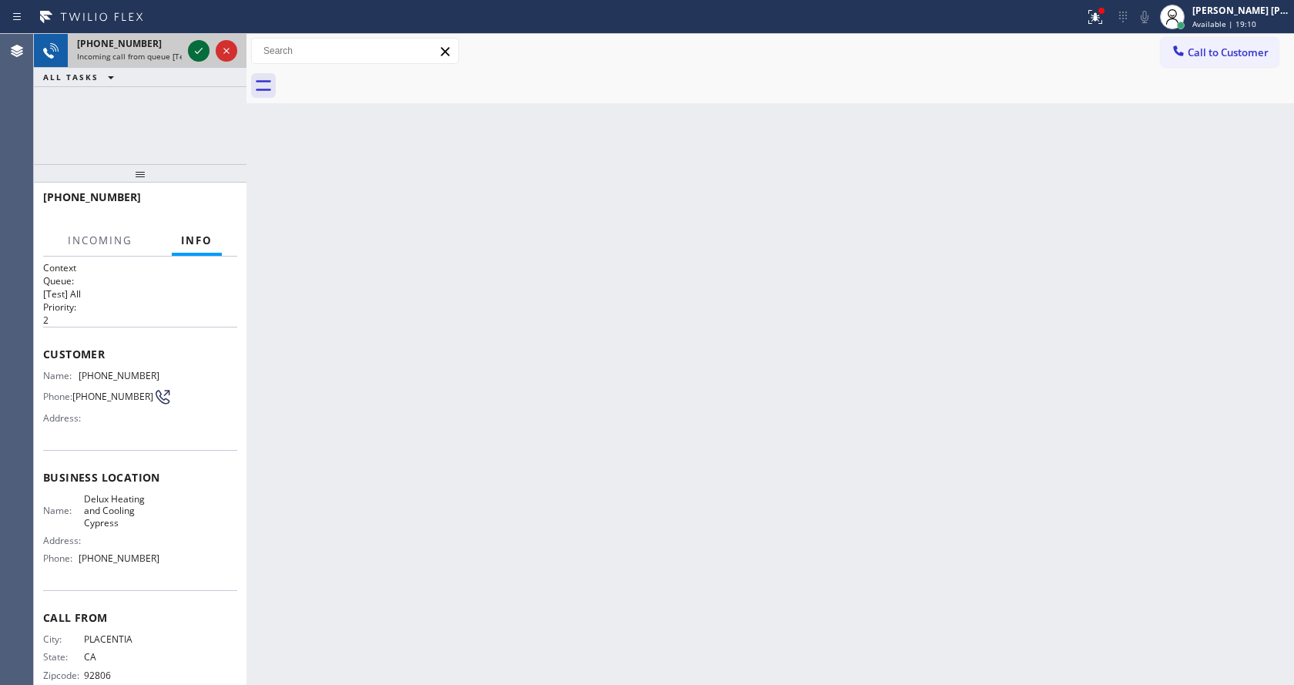
click at [194, 46] on icon at bounding box center [198, 51] width 18 height 18
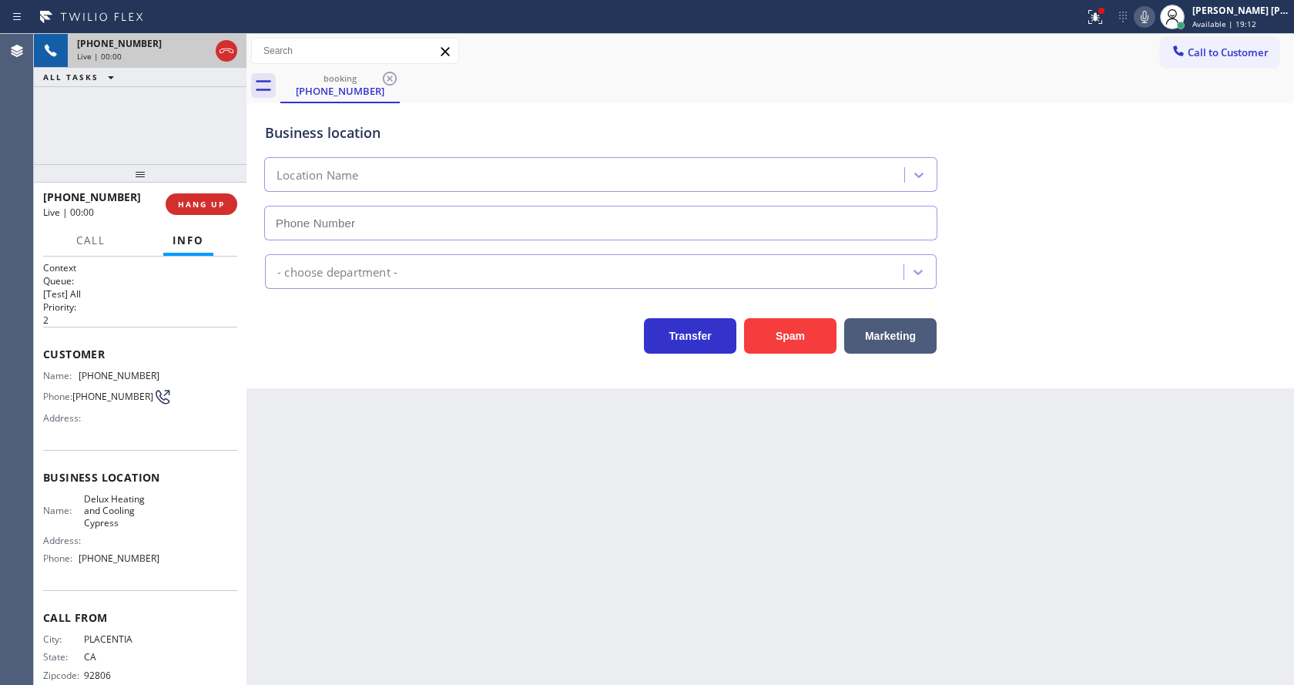
type input "[PHONE_NUMBER]"
click at [806, 339] on button "Spam" at bounding box center [790, 335] width 92 height 35
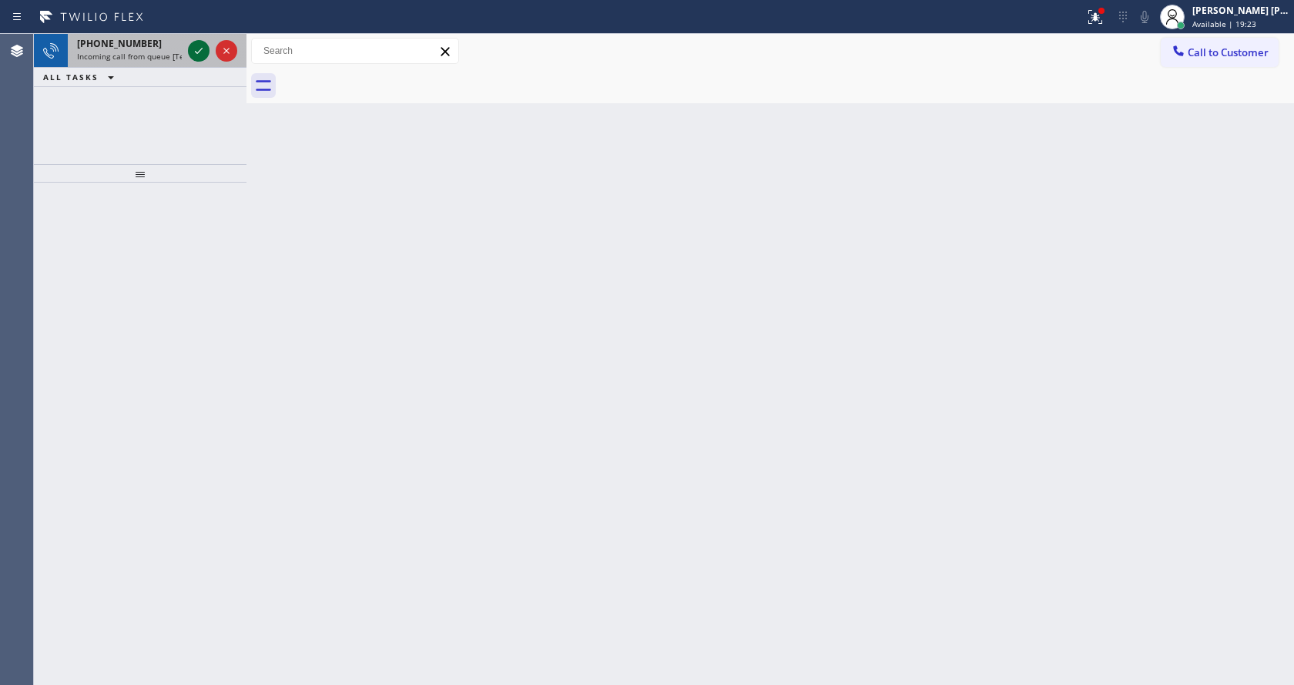
click at [203, 47] on icon at bounding box center [198, 51] width 18 height 18
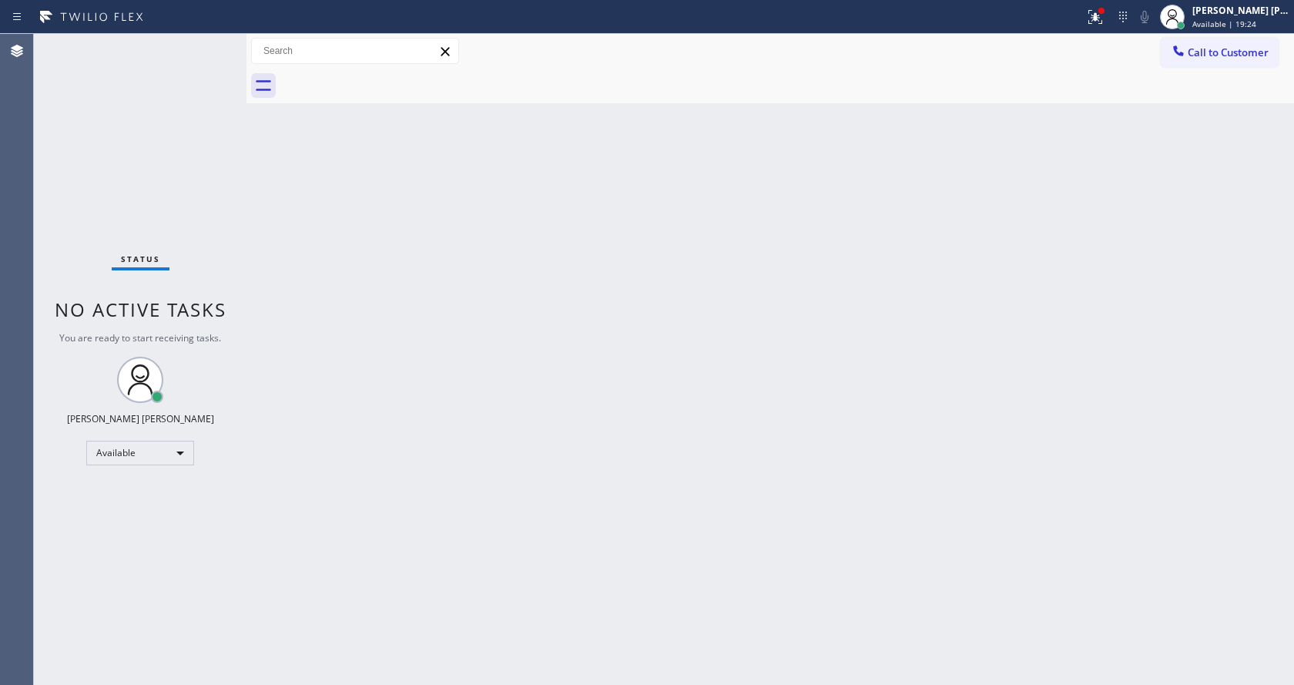
drag, startPoint x: 387, startPoint y: 343, endPoint x: 380, endPoint y: 315, distance: 28.8
click at [389, 342] on div "Back to Dashboard Change Sender ID Customers Technicians Select a contact Outbo…" at bounding box center [769, 359] width 1047 height 651
click at [196, 45] on div "Status No active tasks You are ready to start receiving tasks. [PERSON_NAME] [P…" at bounding box center [140, 359] width 213 height 651
click at [204, 44] on div "Status No active tasks You are ready to start receiving tasks. [PERSON_NAME] [P…" at bounding box center [140, 359] width 213 height 651
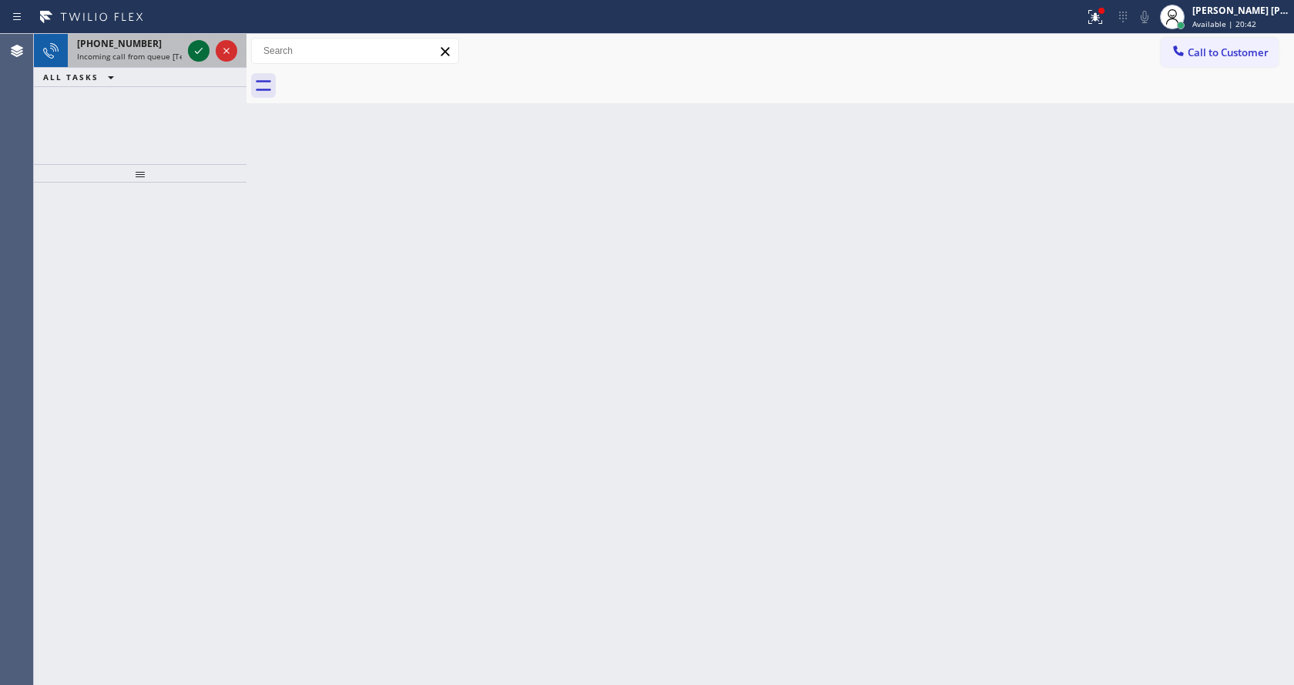
click at [204, 44] on icon at bounding box center [198, 51] width 18 height 18
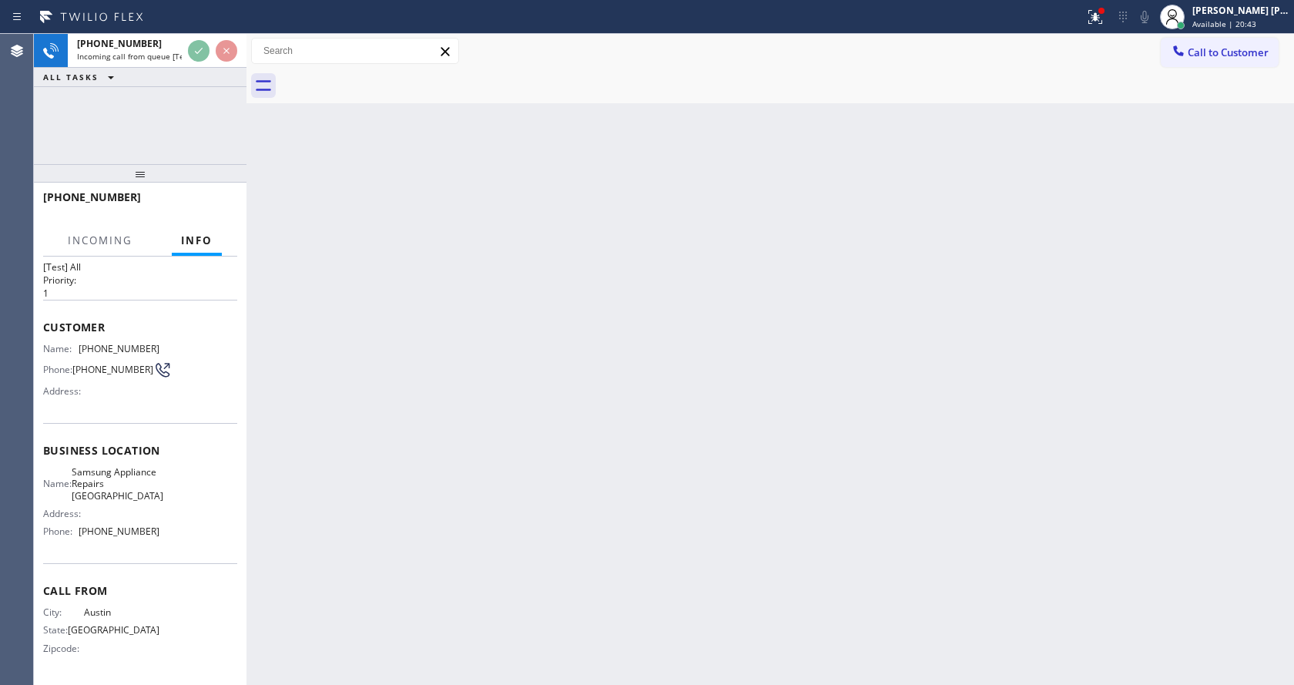
scroll to position [44, 0]
click at [415, 361] on div "Back to Dashboard Change Sender ID Customers Technicians Select a contact Outbo…" at bounding box center [769, 359] width 1047 height 651
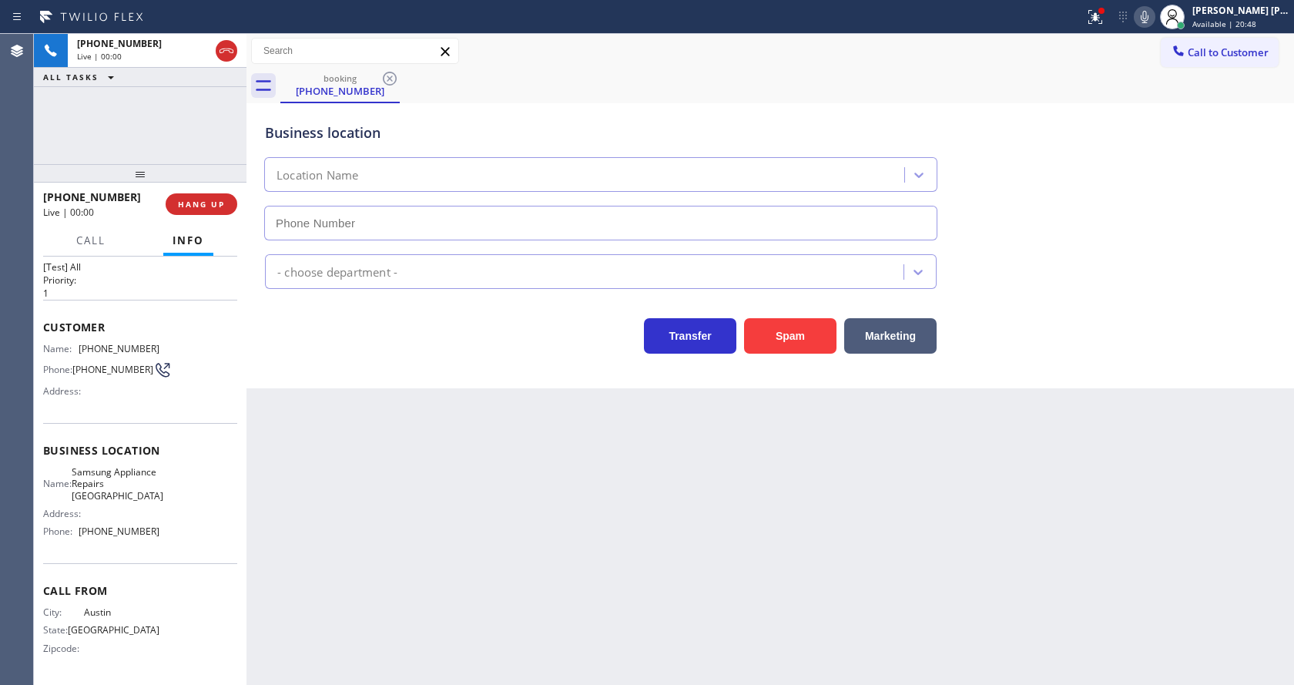
type input "[PHONE_NUMBER]"
click at [323, 441] on div "Back to Dashboard Change Sender ID Customers Technicians Select a contact Outbo…" at bounding box center [769, 359] width 1047 height 651
click at [802, 320] on button "Spam" at bounding box center [790, 335] width 92 height 35
click at [518, 449] on div "Back to Dashboard Change Sender ID Customers Technicians Select a contact Outbo…" at bounding box center [769, 359] width 1047 height 651
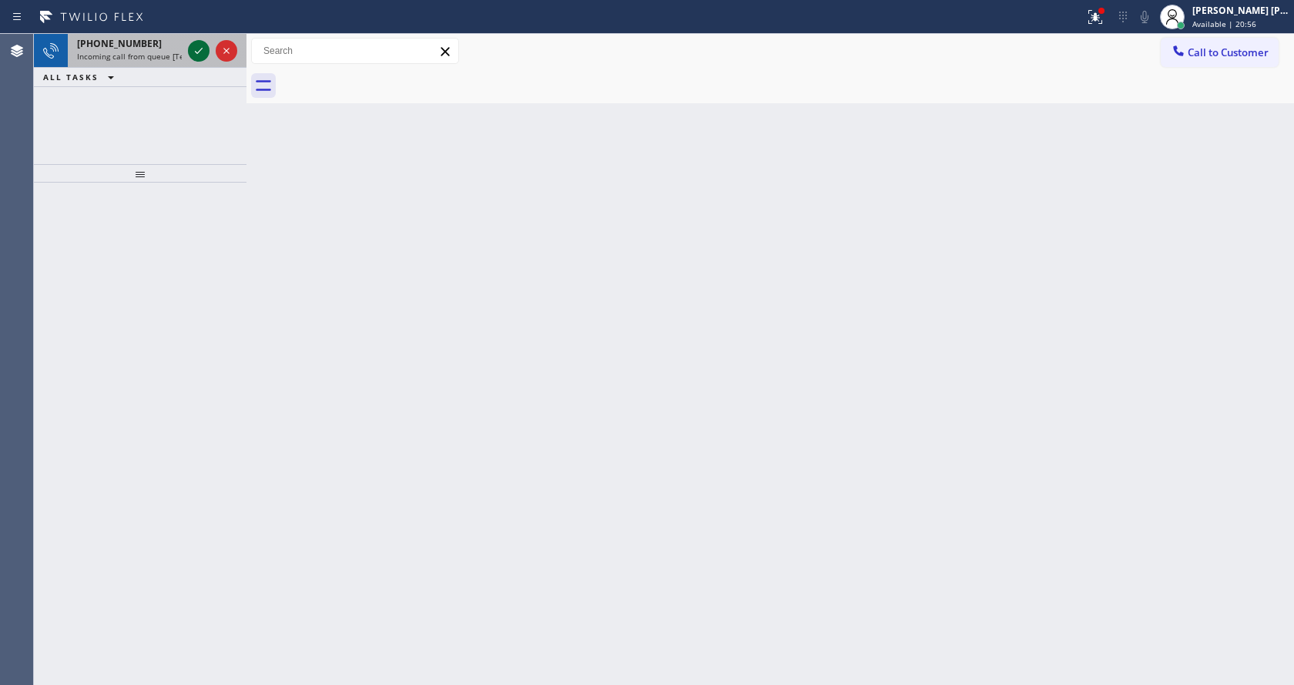
click at [201, 51] on icon at bounding box center [198, 51] width 18 height 18
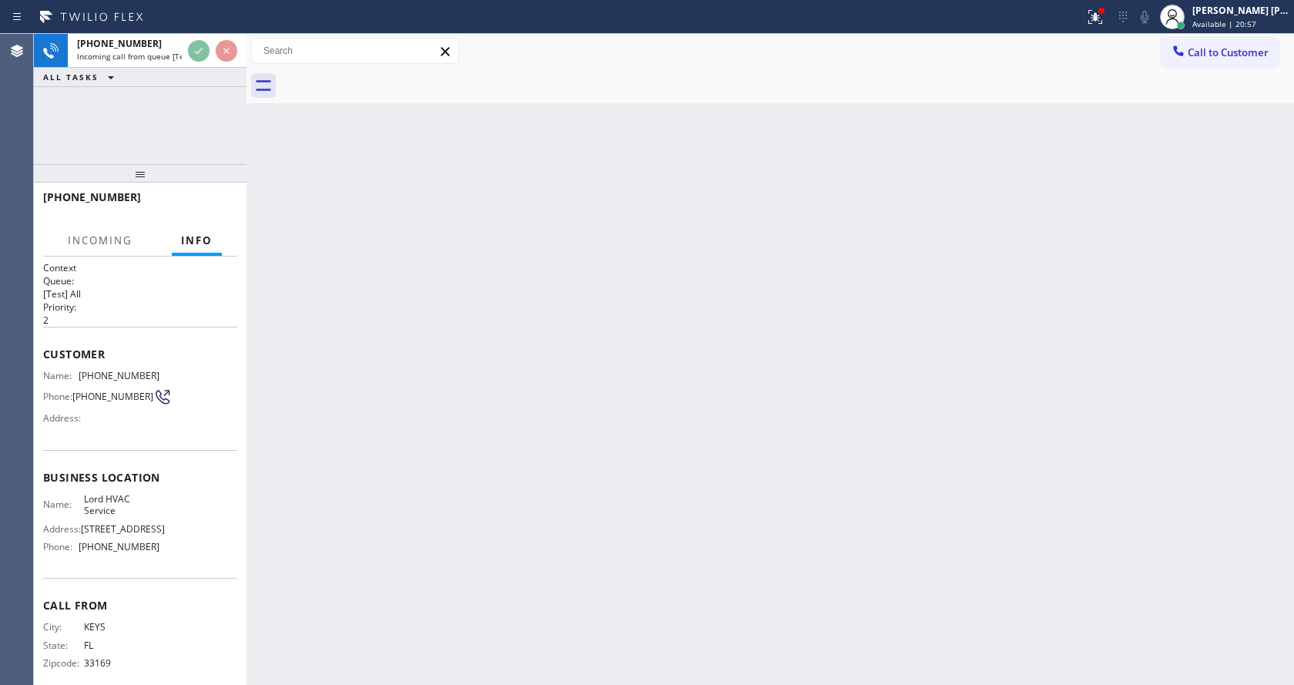
scroll to position [32, 0]
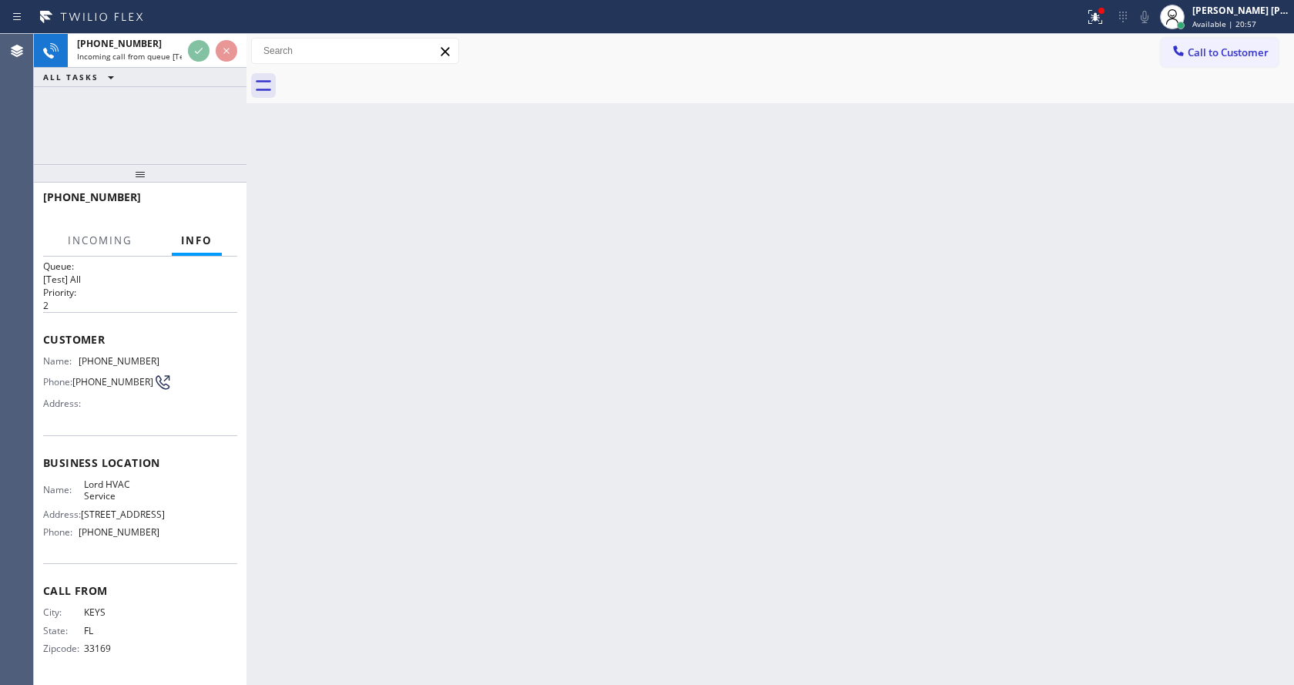
click at [574, 379] on div "Back to Dashboard Change Sender ID Customers Technicians Select a contact Outbo…" at bounding box center [769, 359] width 1047 height 651
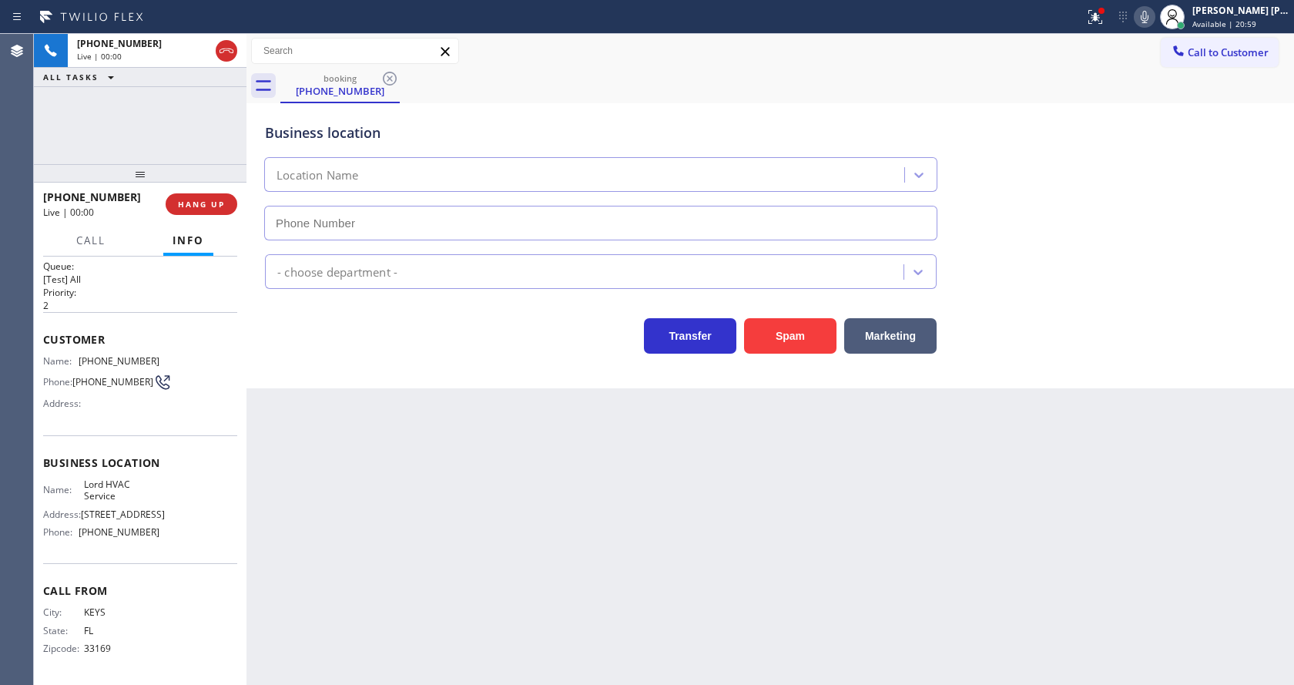
type input "[PHONE_NUMBER]"
click at [520, 485] on div "Back to Dashboard Change Sender ID Customers Technicians Select a contact Outbo…" at bounding box center [769, 359] width 1047 height 651
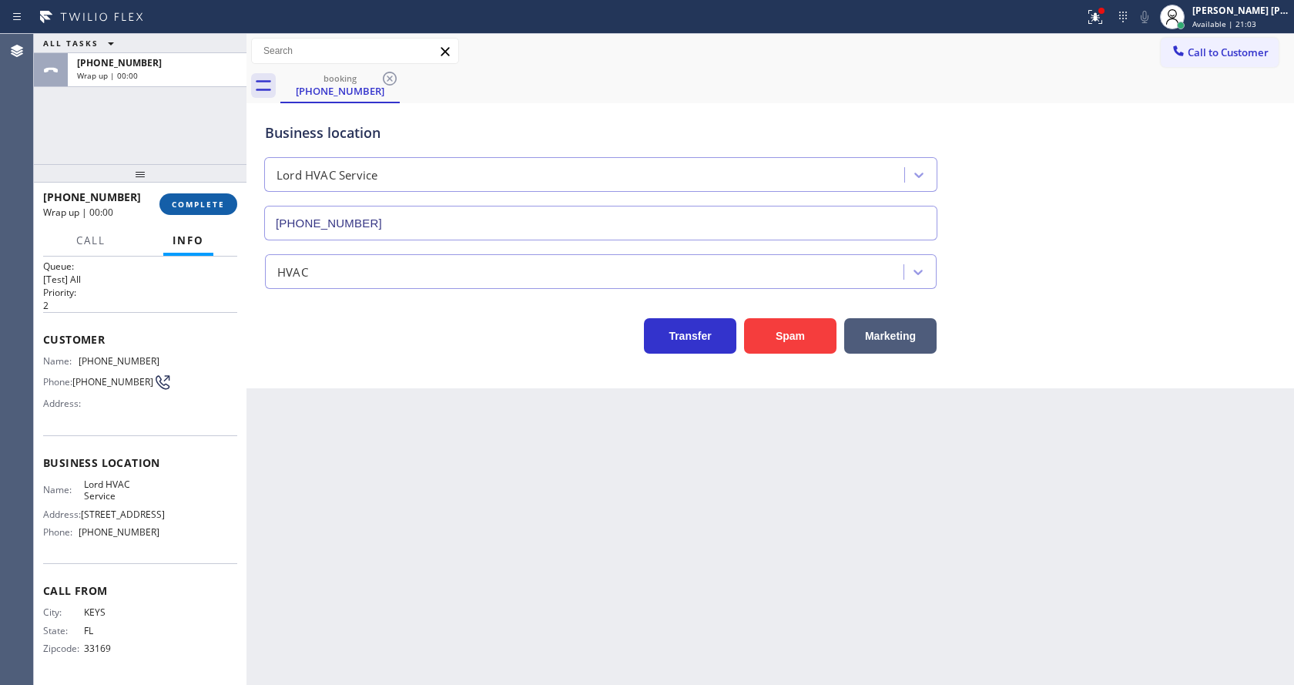
click at [199, 207] on span "COMPLETE" at bounding box center [198, 204] width 53 height 11
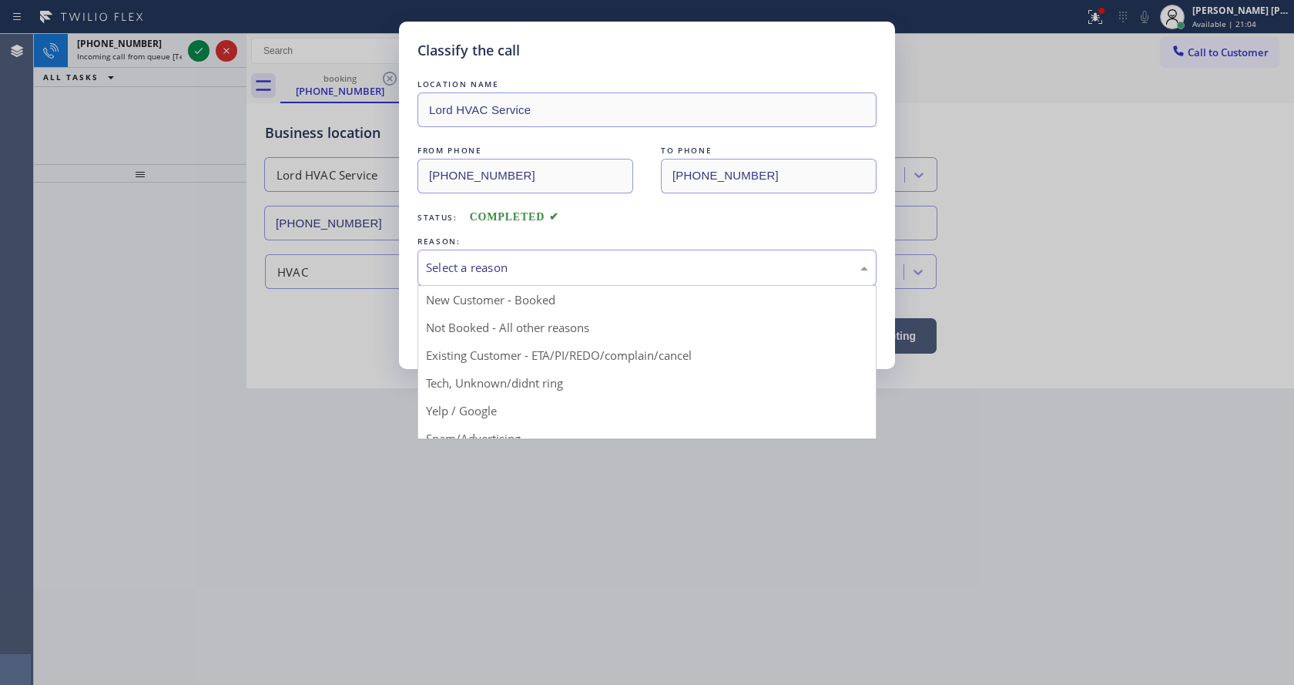
click at [519, 268] on div "Select a reason" at bounding box center [647, 268] width 442 height 18
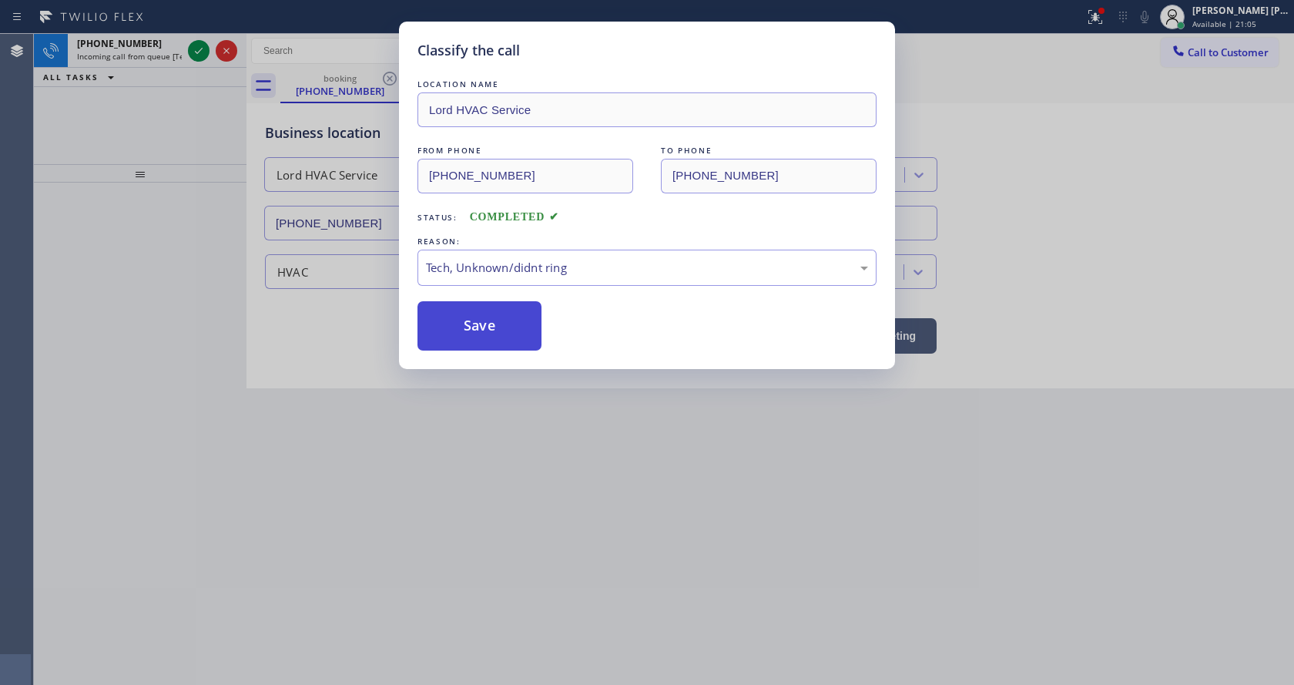
click at [499, 320] on button "Save" at bounding box center [479, 325] width 124 height 49
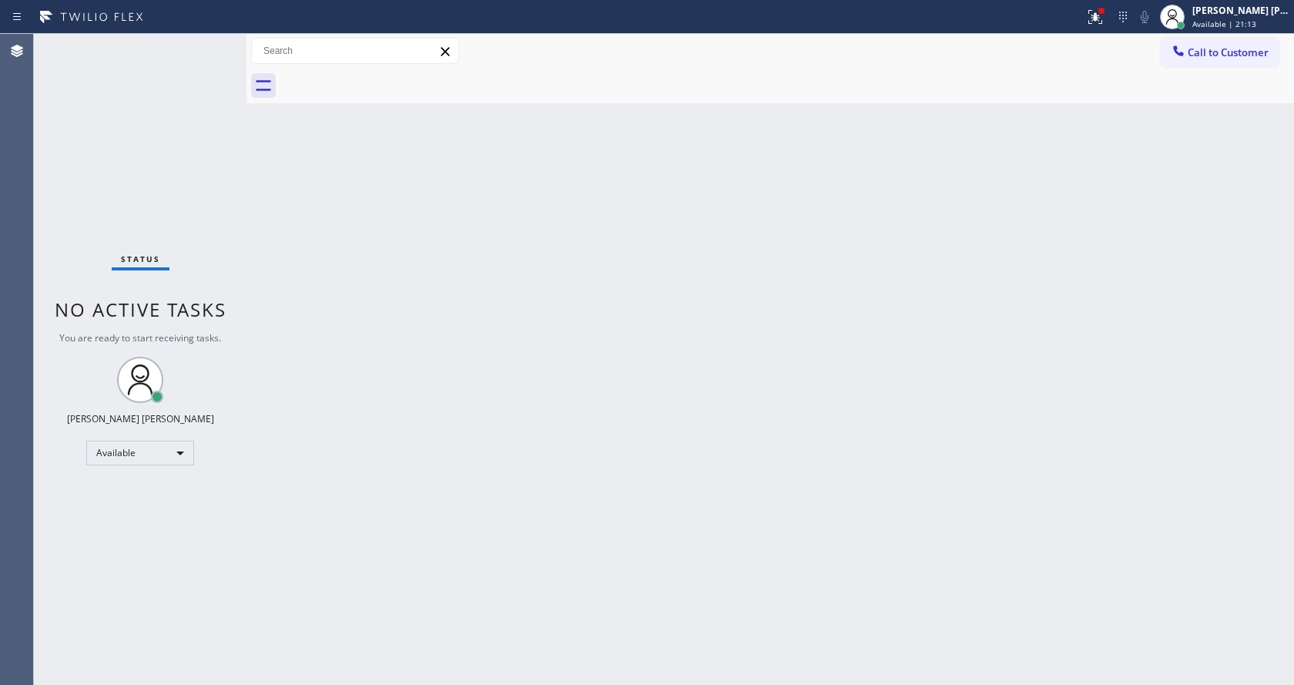
click at [380, 199] on div "Back to Dashboard Change Sender ID Customers Technicians Select a contact Outbo…" at bounding box center [769, 359] width 1047 height 651
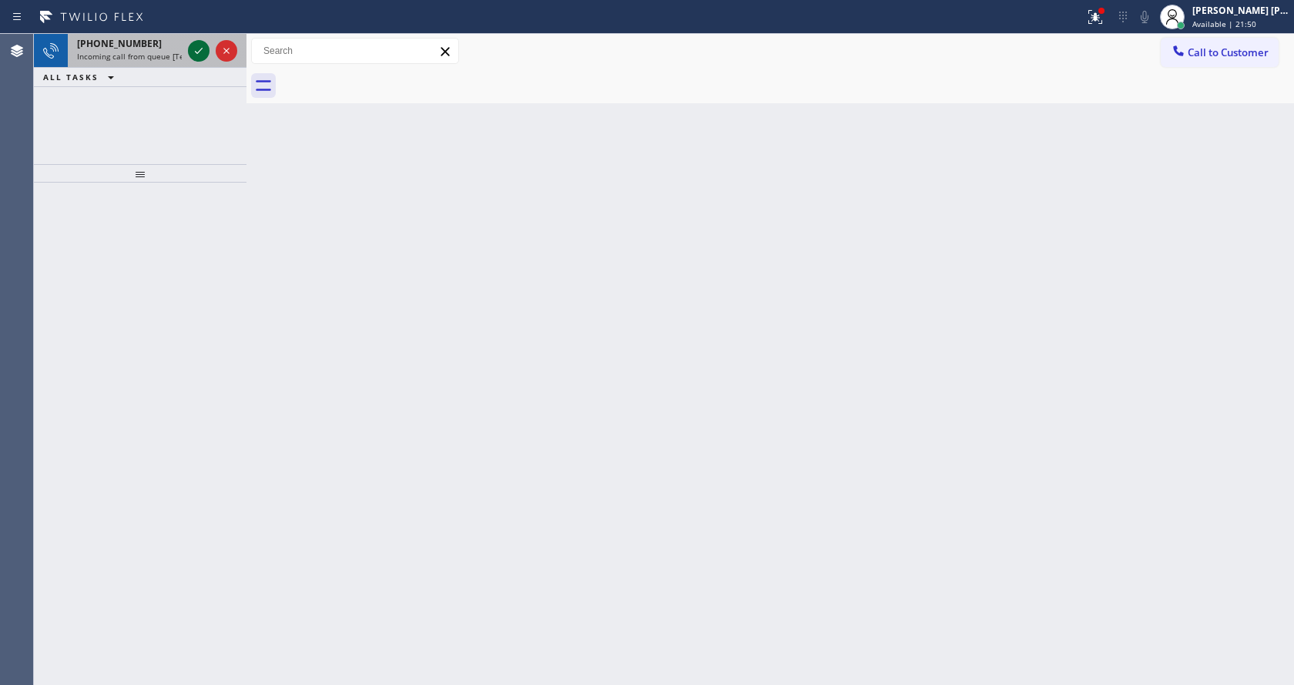
click at [199, 55] on icon at bounding box center [198, 51] width 18 height 18
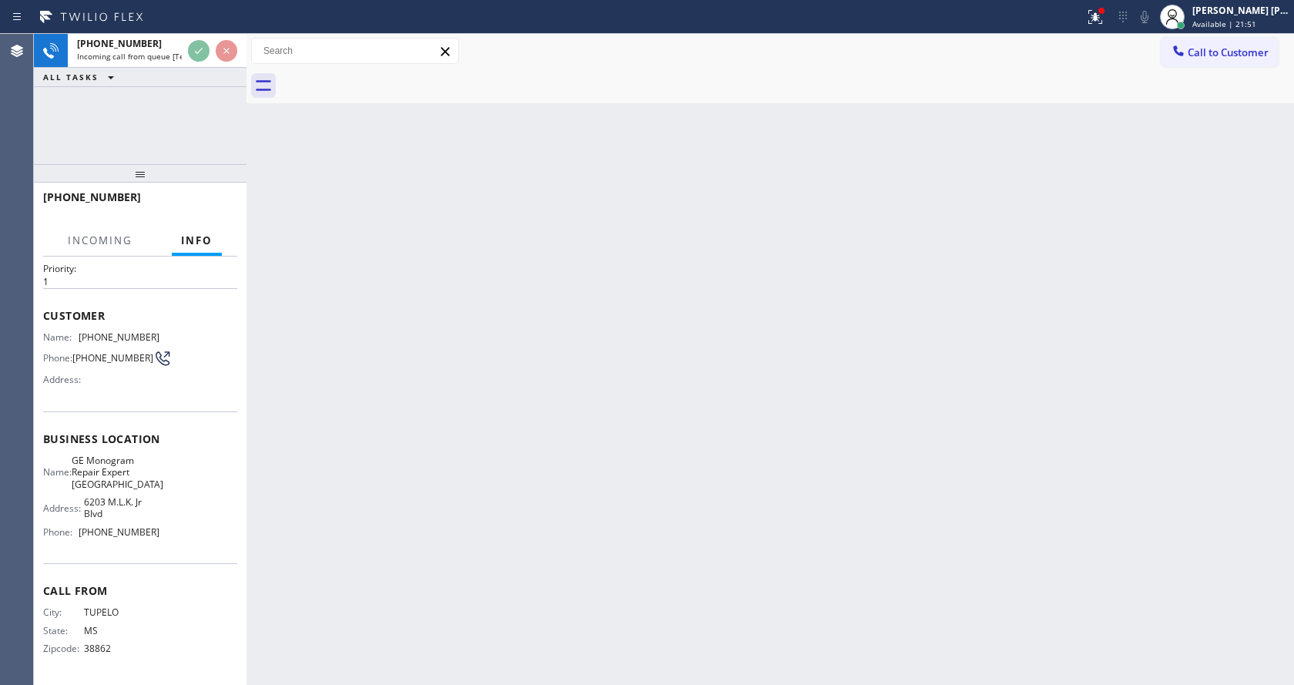
scroll to position [44, 0]
click at [340, 424] on div "Back to Dashboard Change Sender ID Customers Technicians Select a contact Outbo…" at bounding box center [769, 359] width 1047 height 651
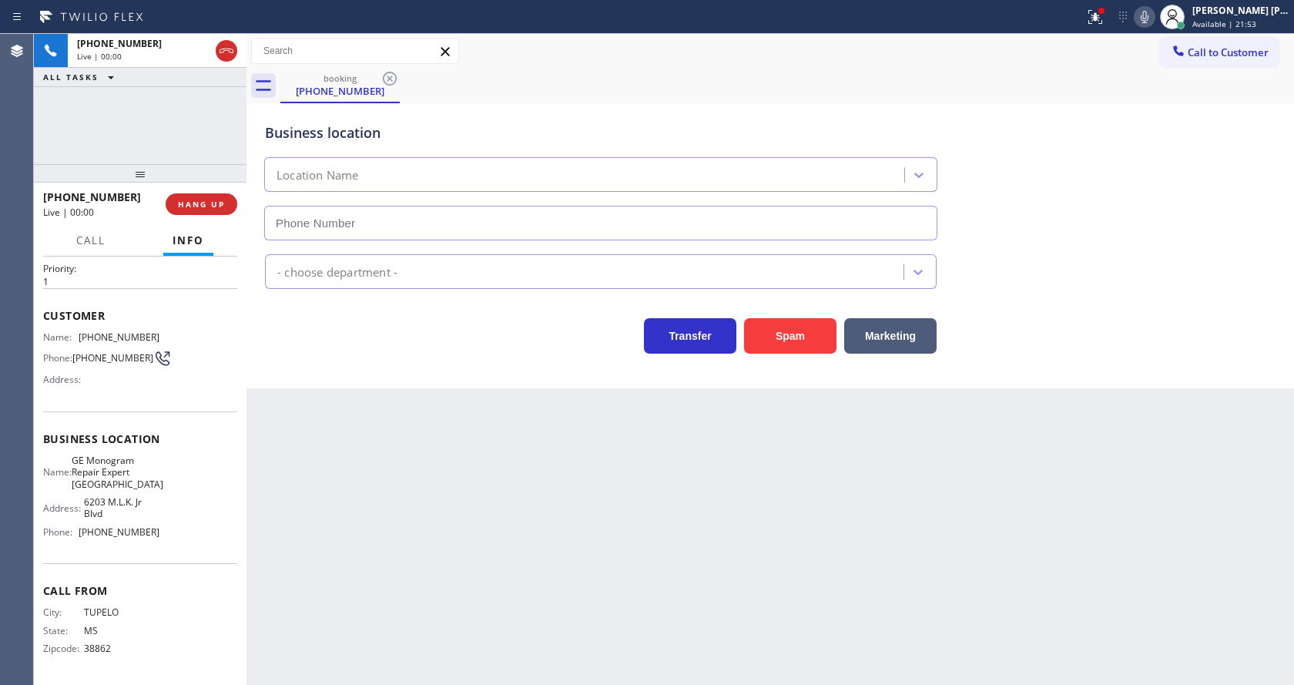
type input "[PHONE_NUMBER]"
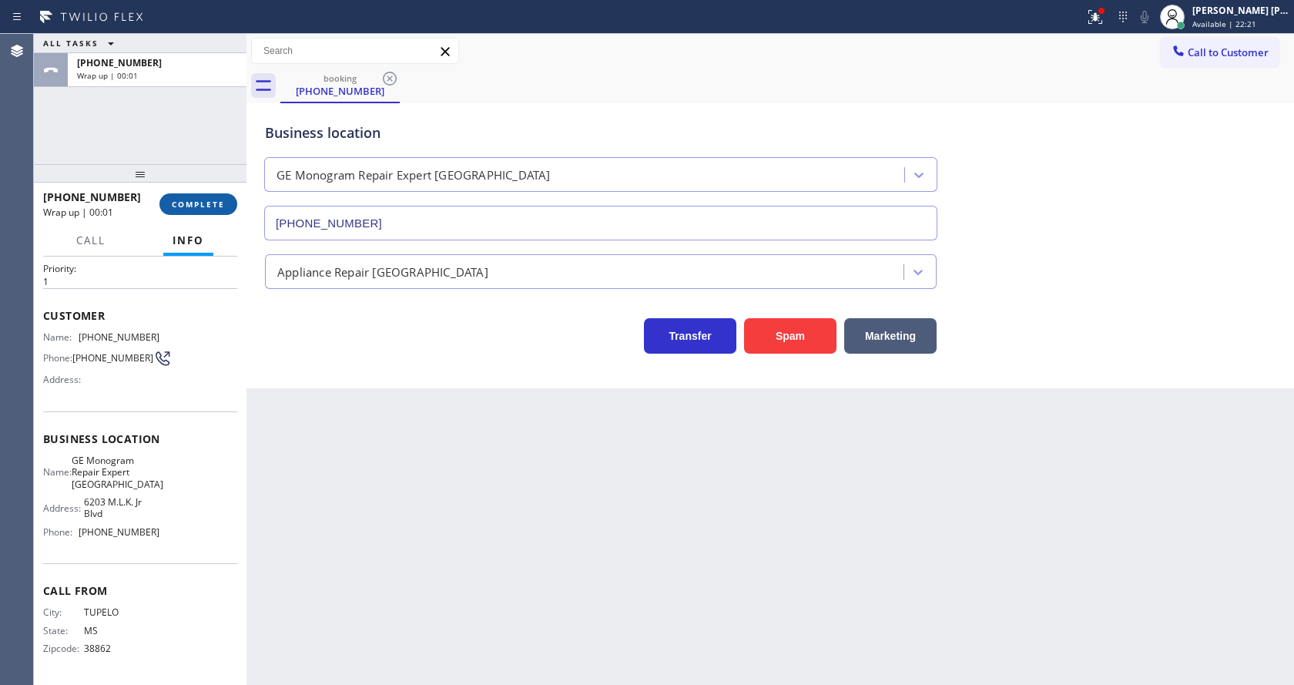
click at [196, 197] on button "COMPLETE" at bounding box center [198, 204] width 78 height 22
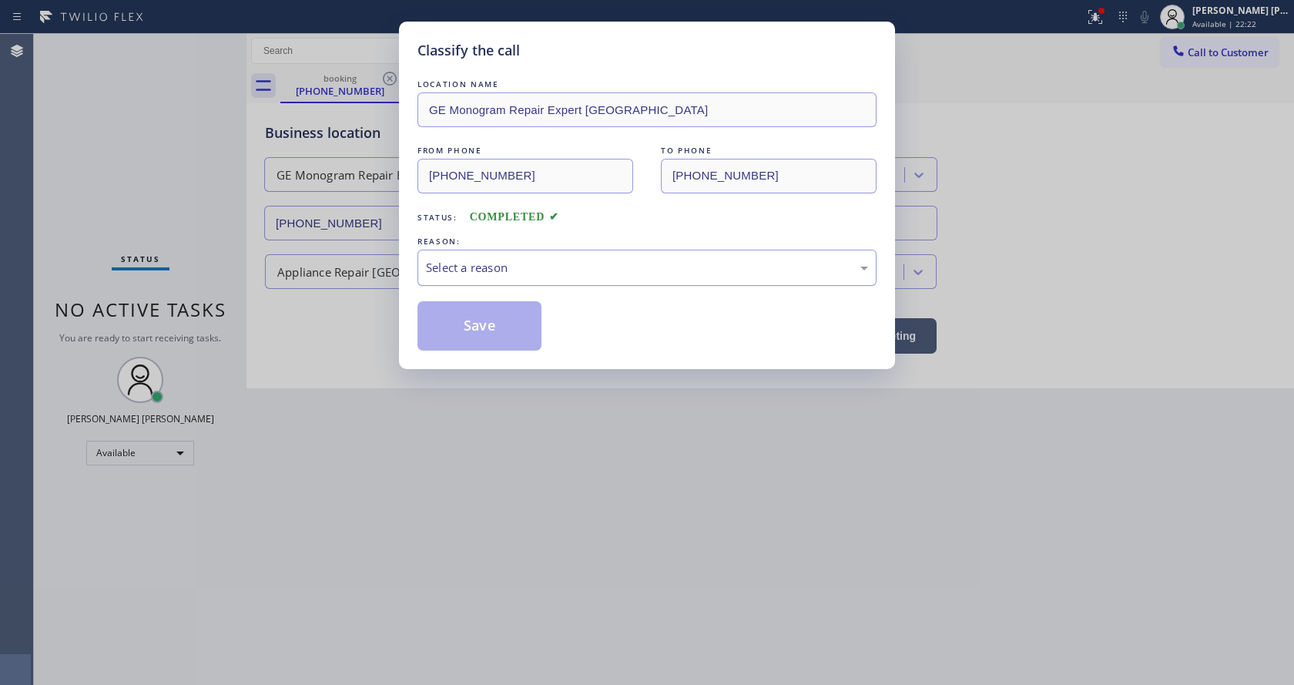
click at [578, 270] on div "Select a reason" at bounding box center [647, 268] width 442 height 18
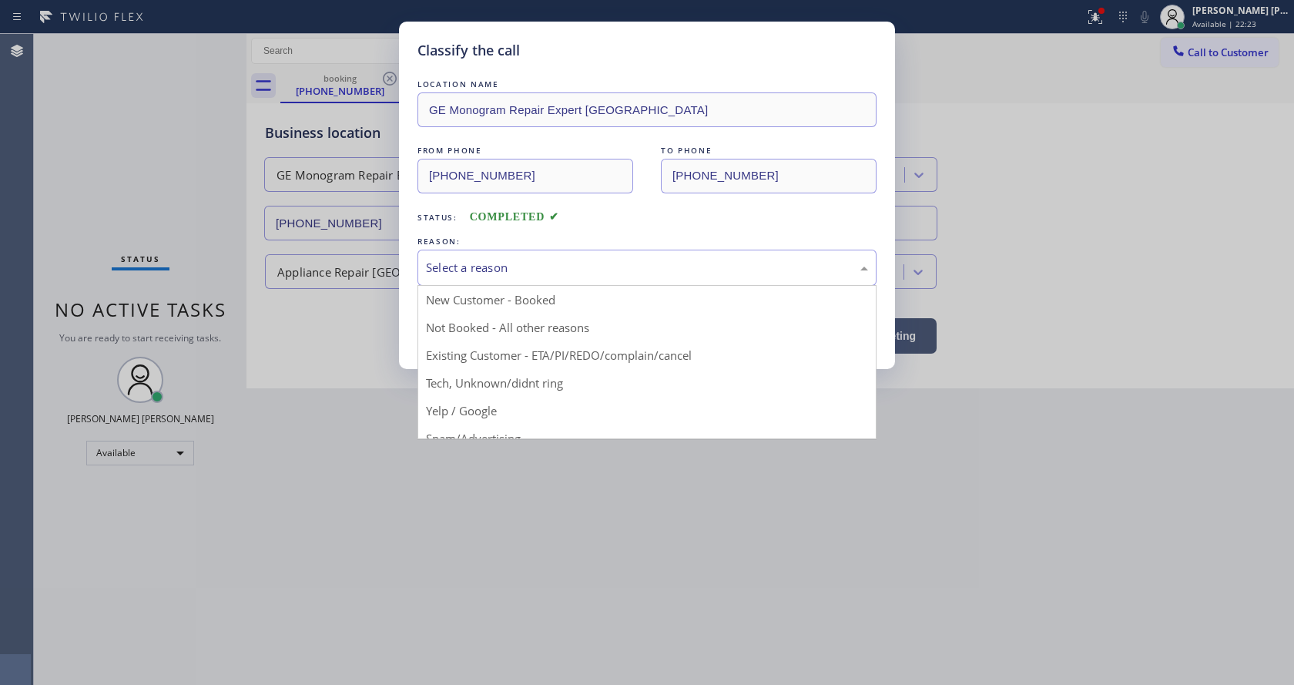
drag, startPoint x: 531, startPoint y: 377, endPoint x: 525, endPoint y: 362, distance: 15.6
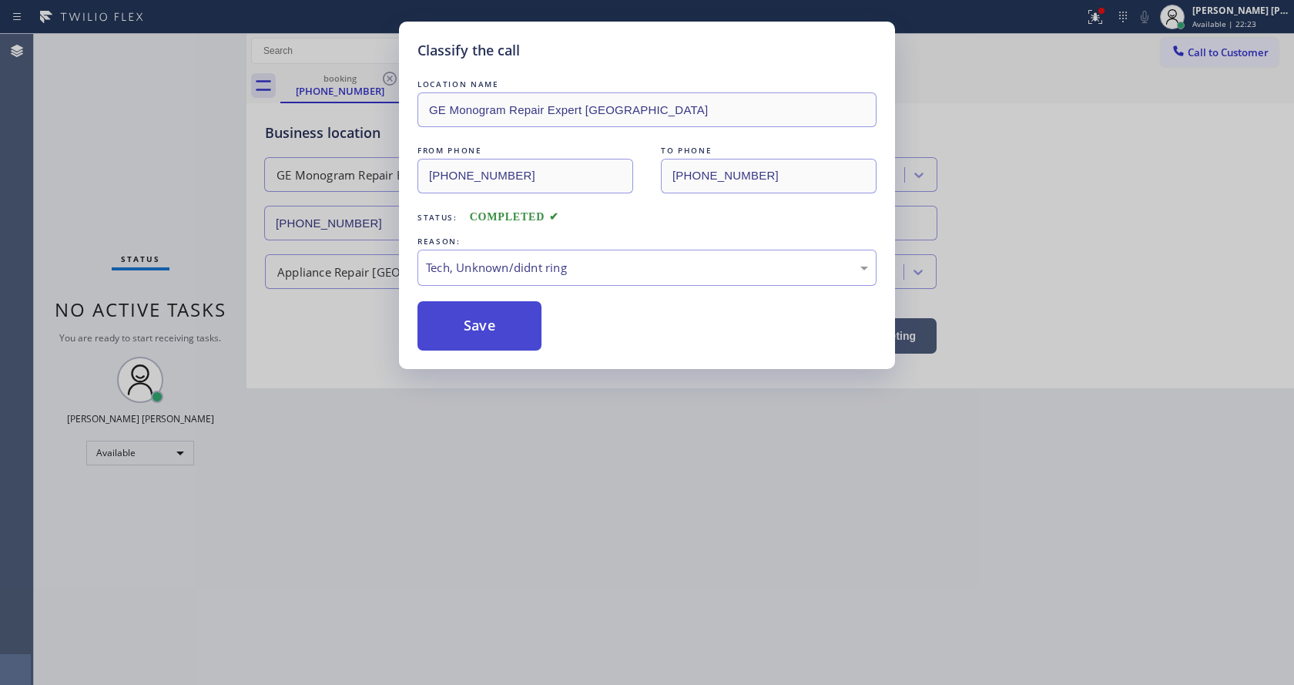
click at [470, 323] on button "Save" at bounding box center [479, 325] width 124 height 49
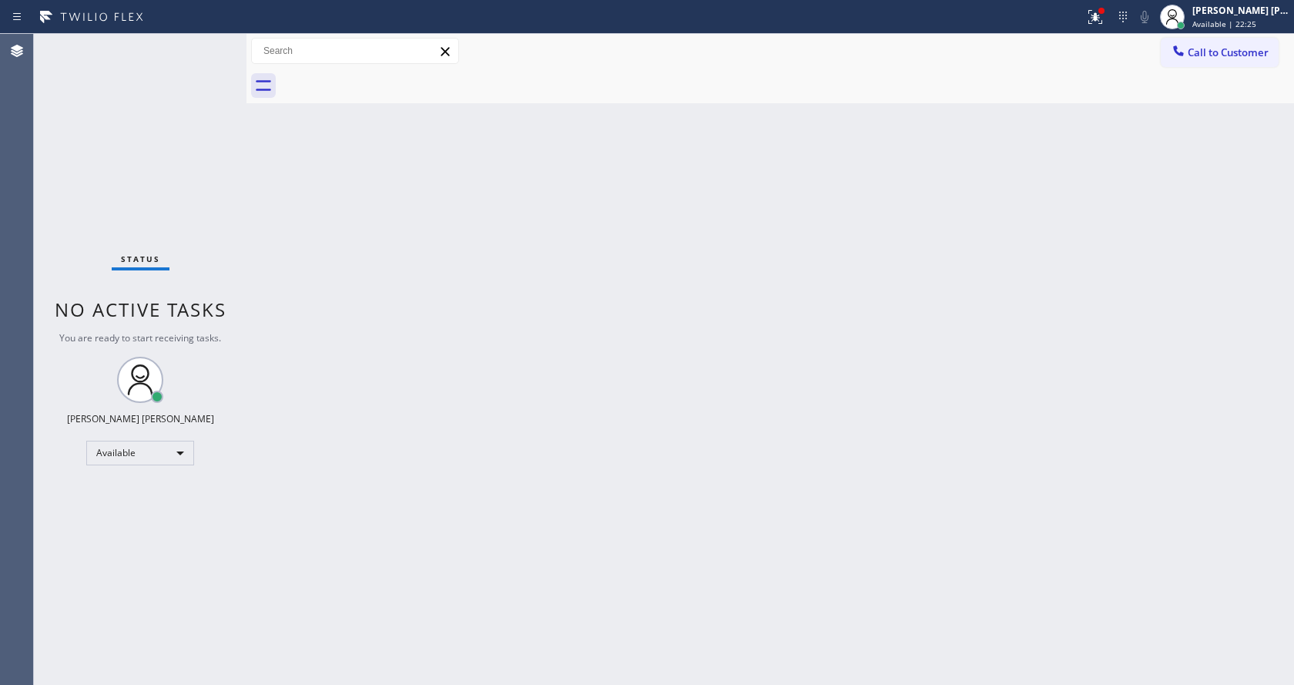
click at [209, 45] on div "Status No active tasks You are ready to start receiving tasks. [PERSON_NAME] [P…" at bounding box center [140, 359] width 213 height 651
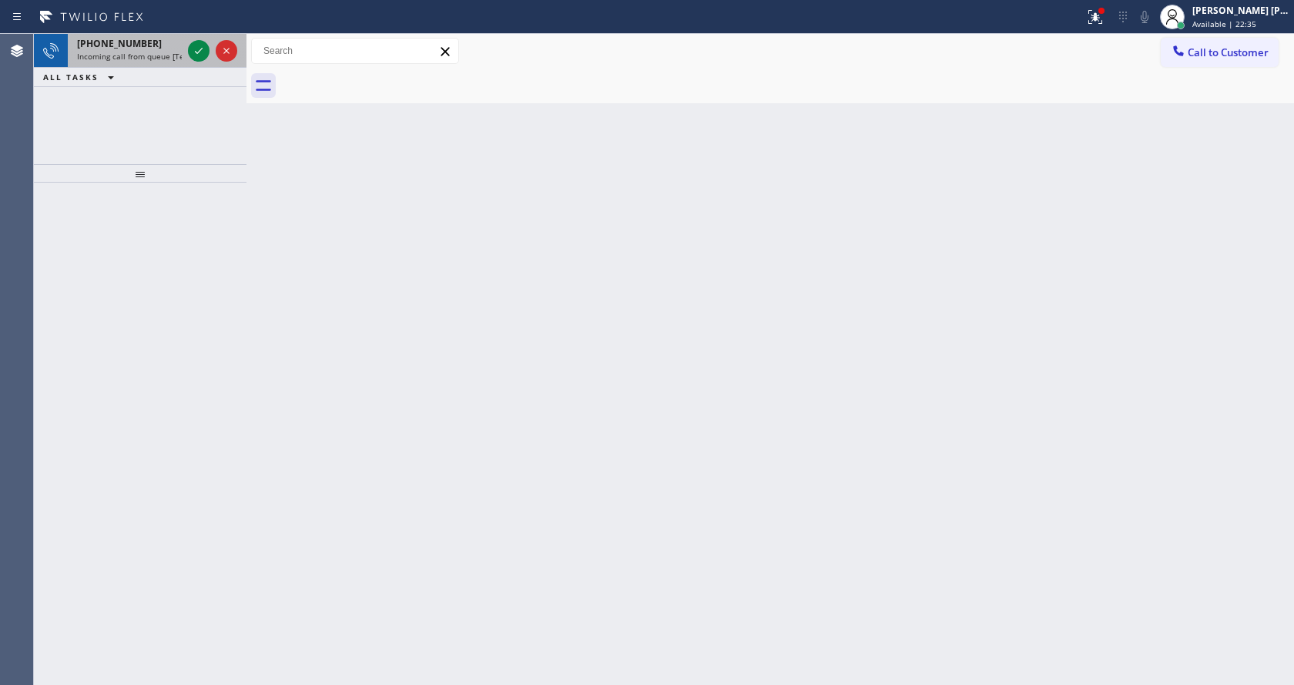
click at [147, 56] on span "Incoming call from queue [Test] All" at bounding box center [141, 56] width 128 height 11
click at [634, 427] on div "Back to Dashboard Change Sender ID Customers Technicians Select a contact Outbo…" at bounding box center [769, 359] width 1047 height 651
click at [162, 52] on span "Incoming call from queue [Test] All" at bounding box center [141, 56] width 128 height 11
click at [1112, 2] on button at bounding box center [1095, 17] width 34 height 34
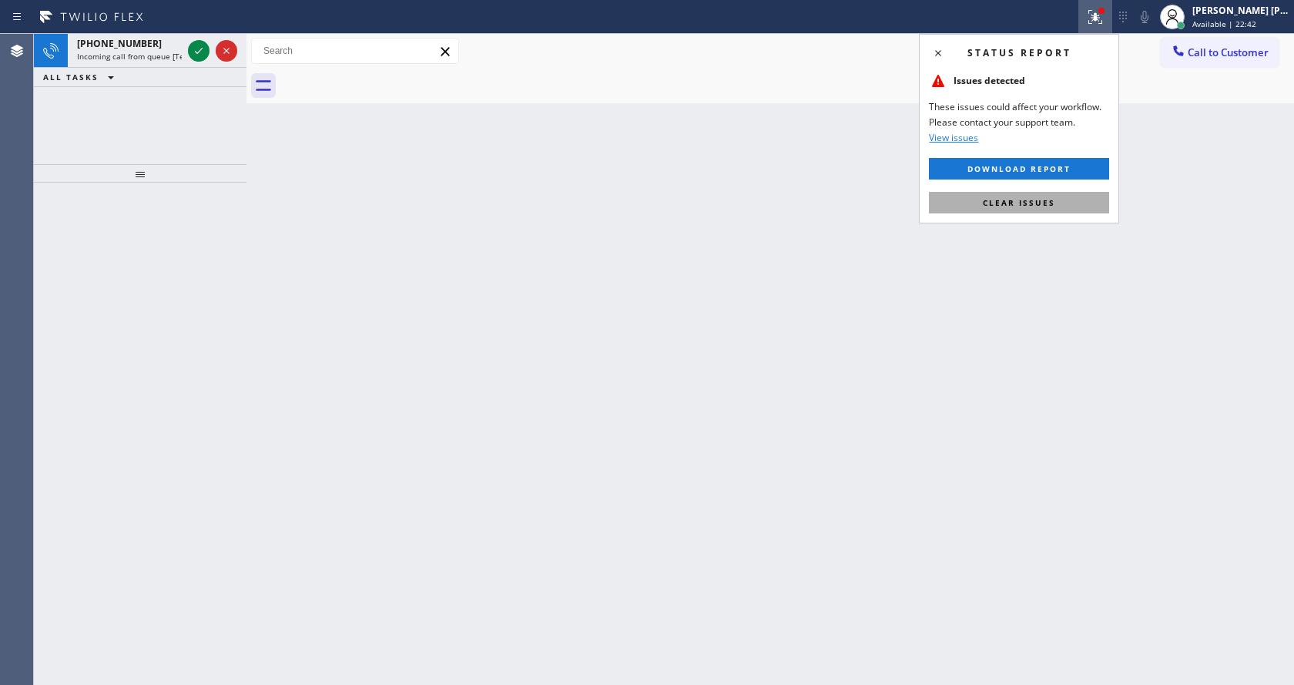
click at [1020, 203] on span "Clear issues" at bounding box center [1019, 202] width 72 height 11
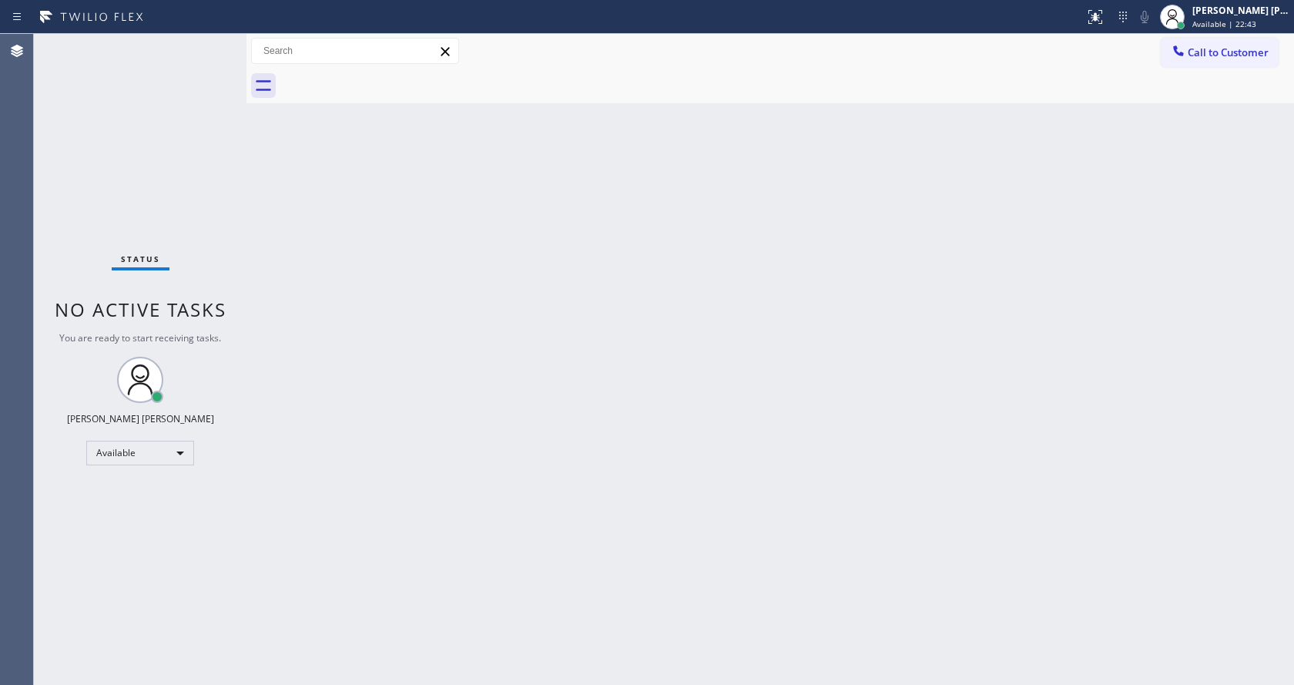
click at [156, 52] on div "Status No active tasks You are ready to start receiving tasks. [PERSON_NAME] [P…" at bounding box center [140, 359] width 213 height 651
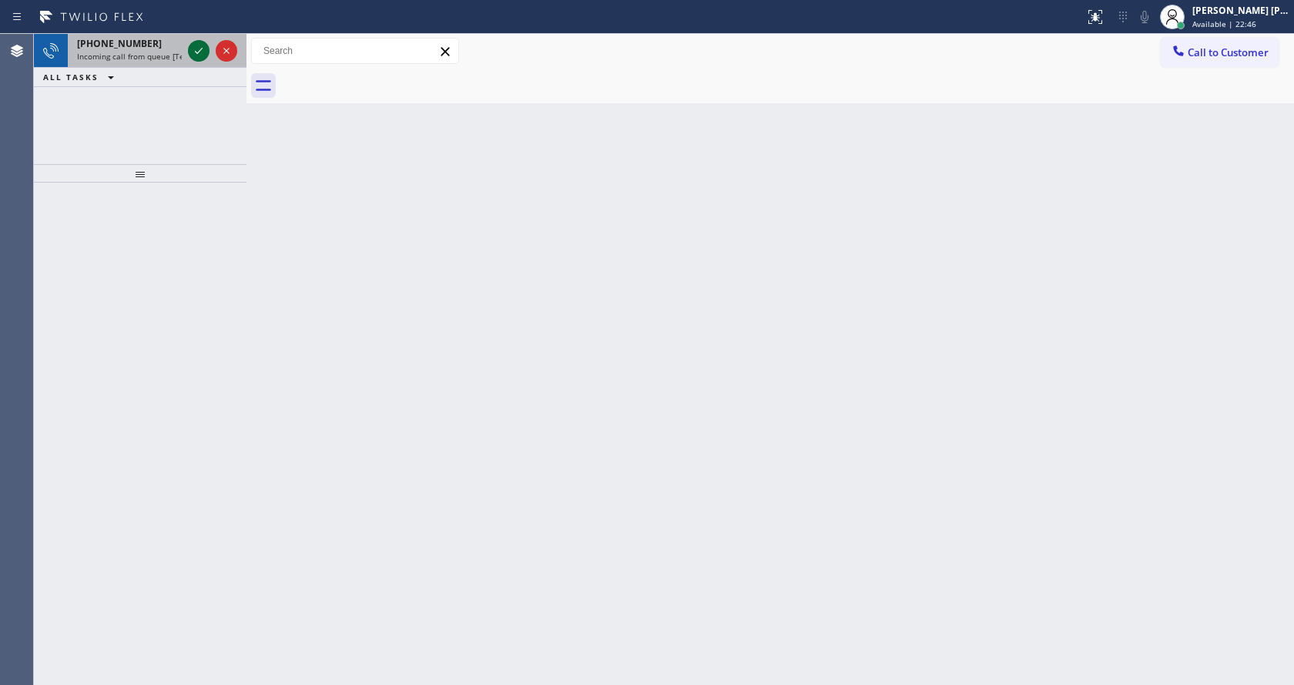
click at [202, 43] on icon at bounding box center [198, 51] width 18 height 18
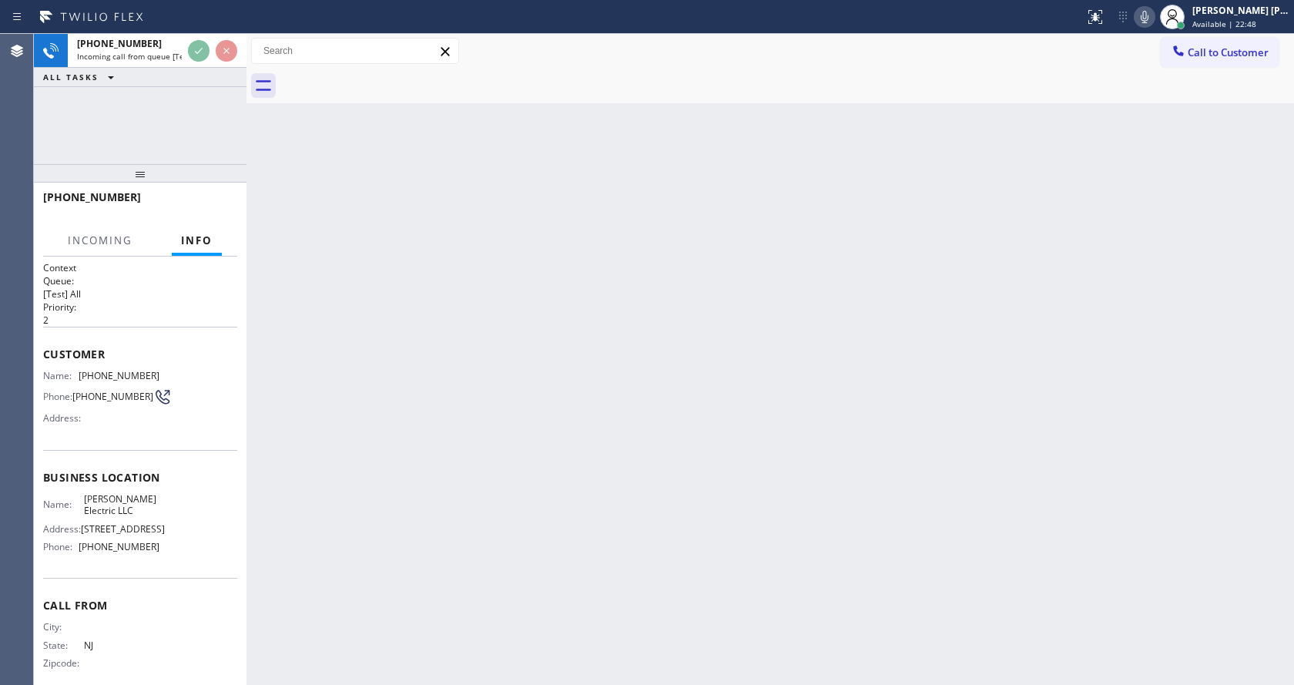
click at [500, 414] on div "Back to Dashboard Change Sender ID Customers Technicians Select a contact Outbo…" at bounding box center [769, 359] width 1047 height 651
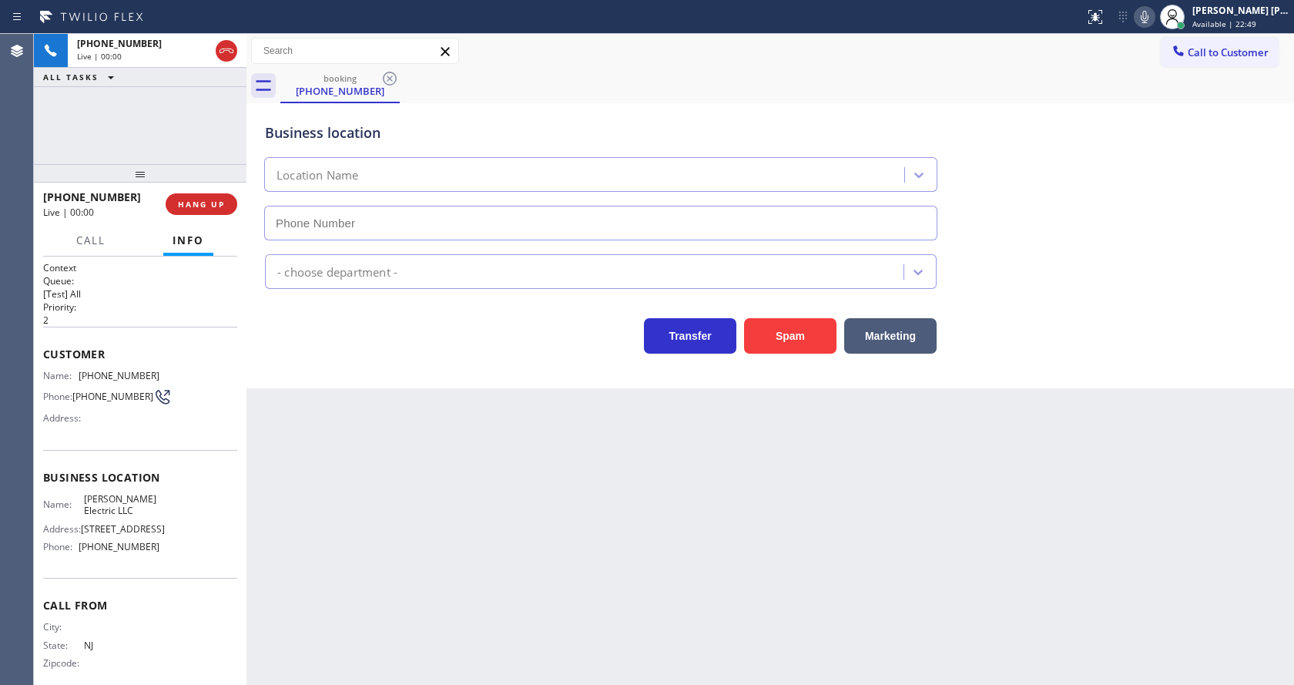
type input "[PHONE_NUMBER]"
click at [300, 418] on div "Back to Dashboard Change Sender ID Customers Technicians Select a contact Outbo…" at bounding box center [769, 359] width 1047 height 651
click at [446, 433] on div "Back to Dashboard Change Sender ID Customers Technicians Select a contact Outbo…" at bounding box center [769, 359] width 1047 height 651
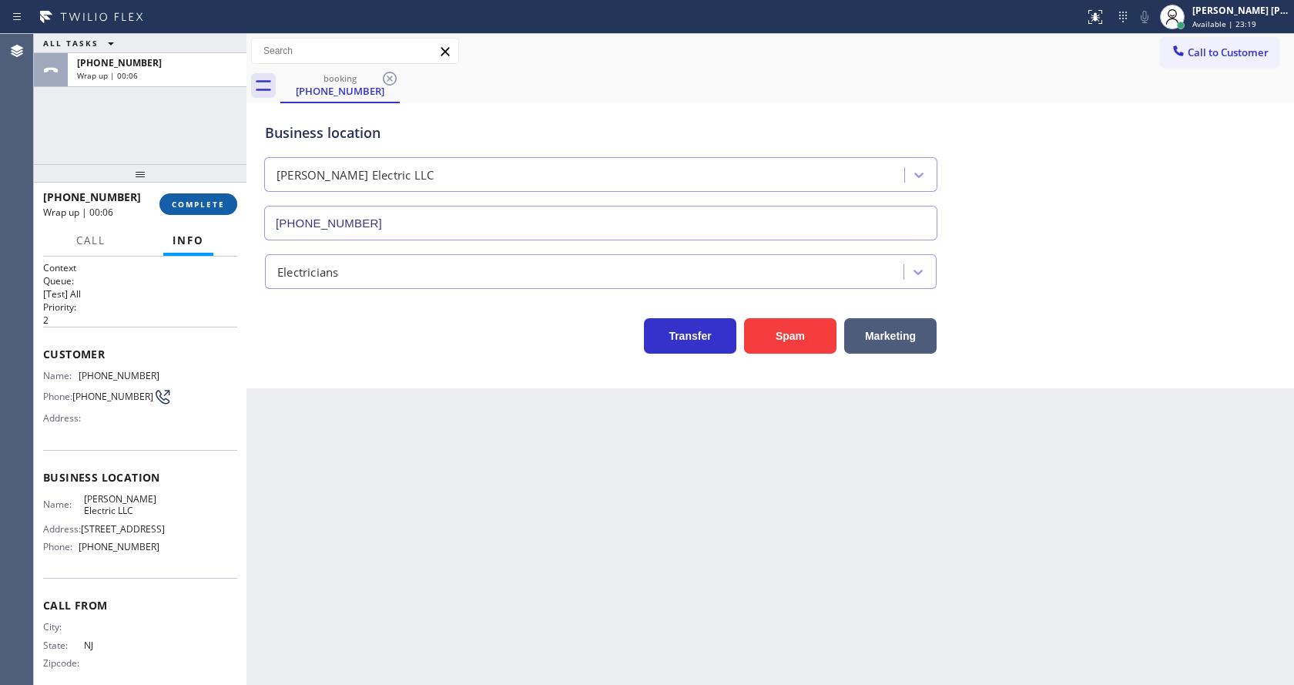
click at [177, 198] on button "COMPLETE" at bounding box center [198, 204] width 78 height 22
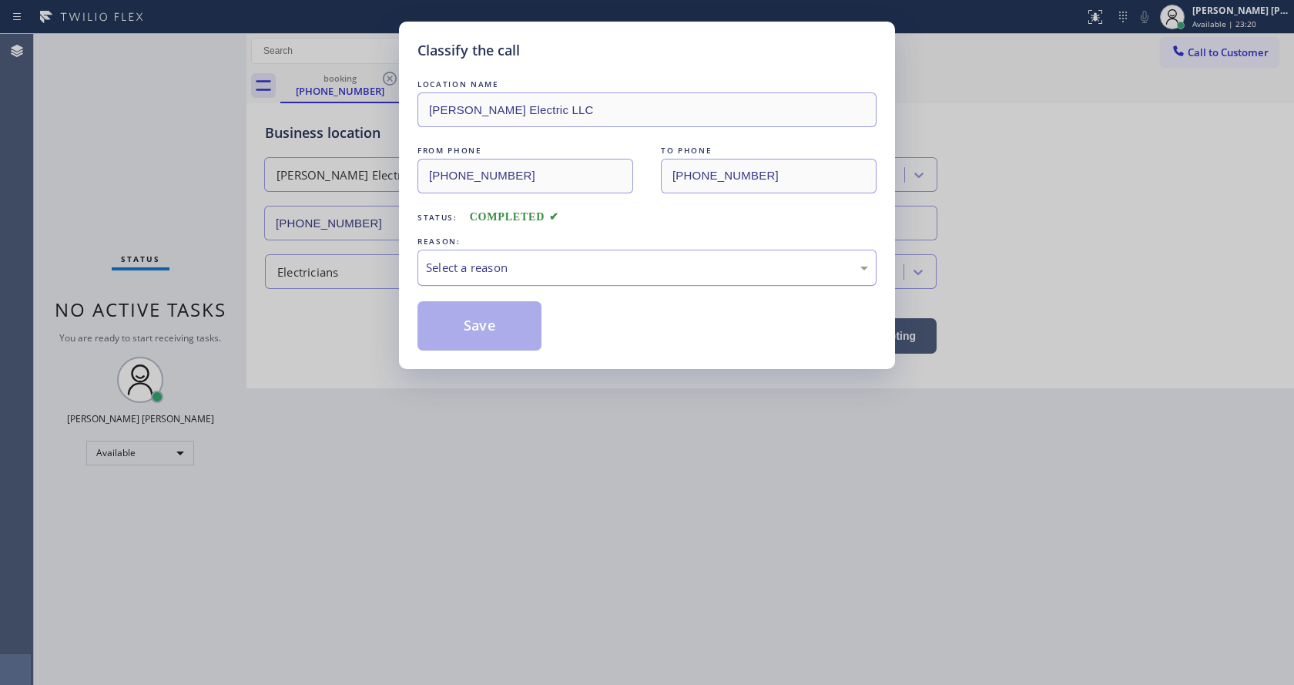
click at [534, 271] on div "Select a reason" at bounding box center [647, 268] width 442 height 18
click at [471, 327] on button "Save" at bounding box center [479, 325] width 124 height 49
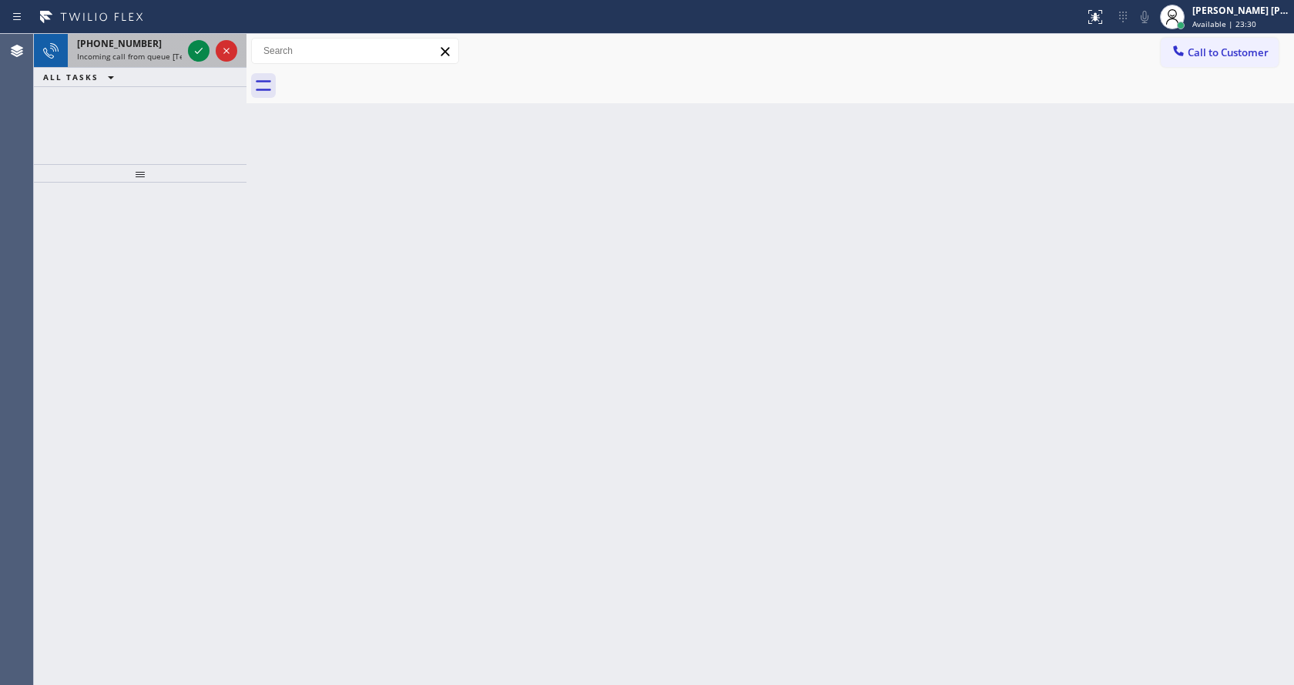
click at [171, 61] on span "Incoming call from queue [Test] All" at bounding box center [141, 56] width 128 height 11
click at [175, 52] on span "Incoming call from queue [Test] All" at bounding box center [141, 56] width 128 height 11
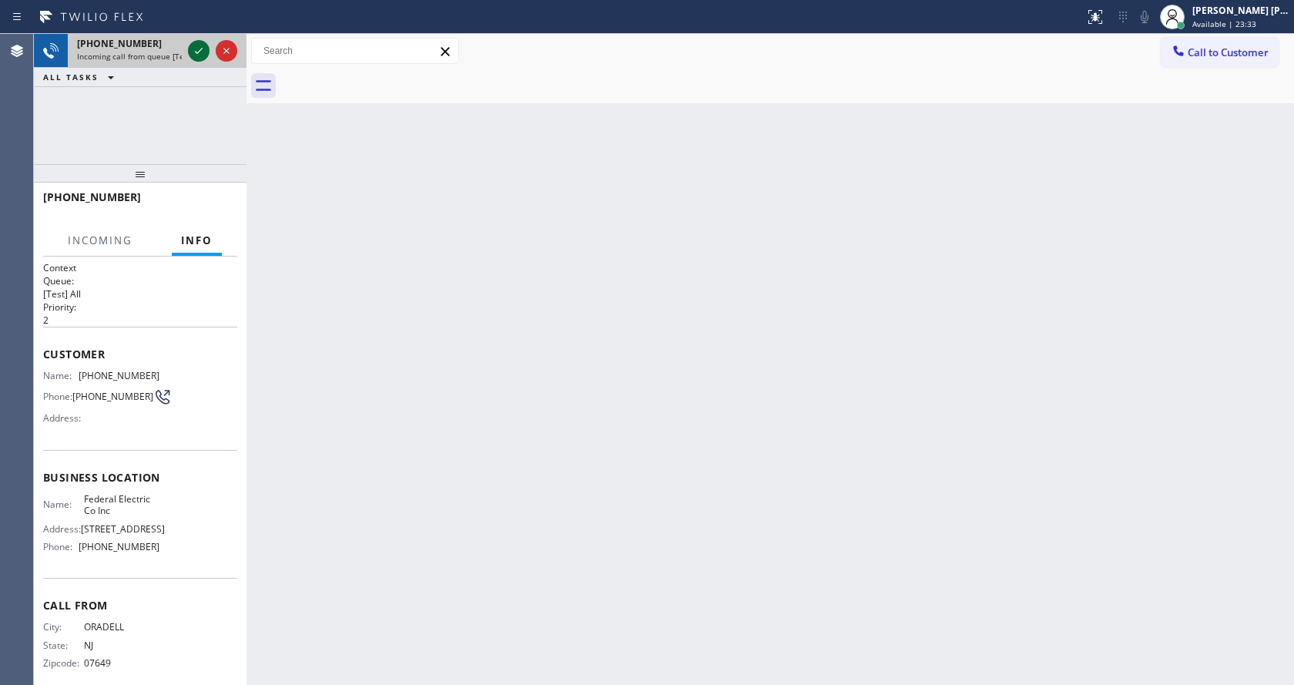
click at [192, 58] on icon at bounding box center [198, 51] width 18 height 18
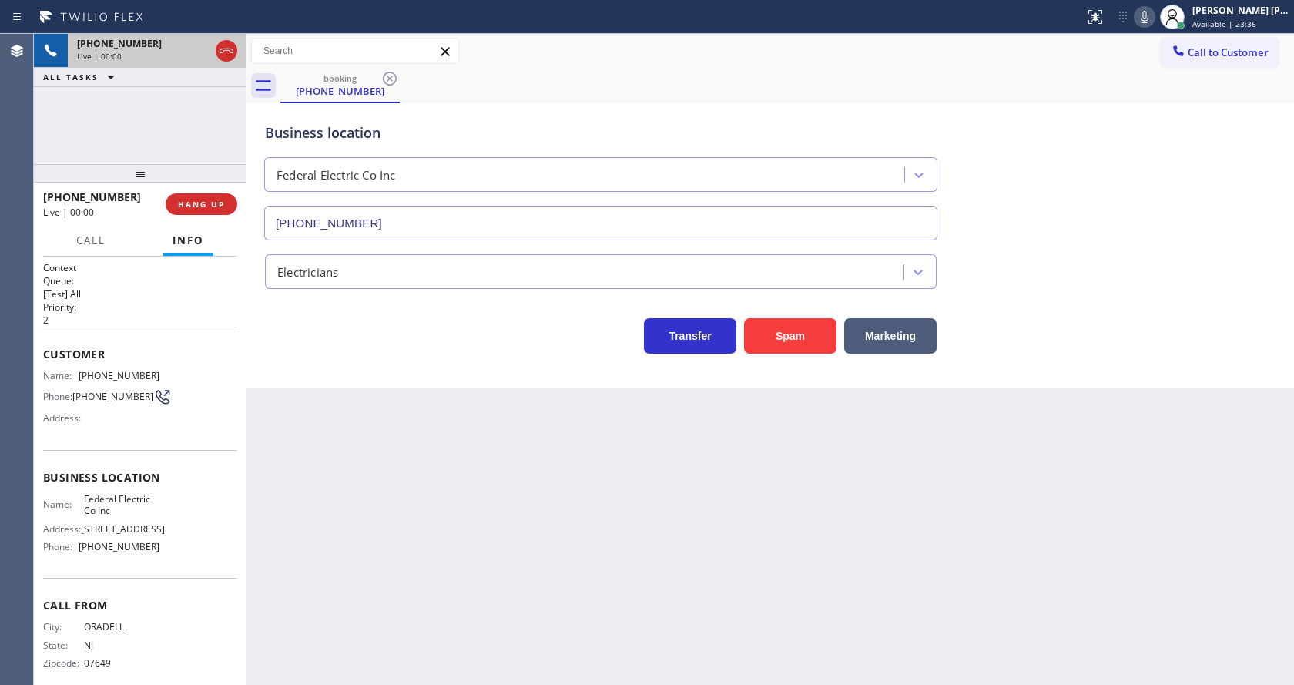
type input "[PHONE_NUMBER]"
click at [792, 327] on button "Spam" at bounding box center [790, 335] width 92 height 35
click at [426, 557] on div "Back to Dashboard Change Sender ID Customers Technicians Select a contact Outbo…" at bounding box center [769, 359] width 1047 height 651
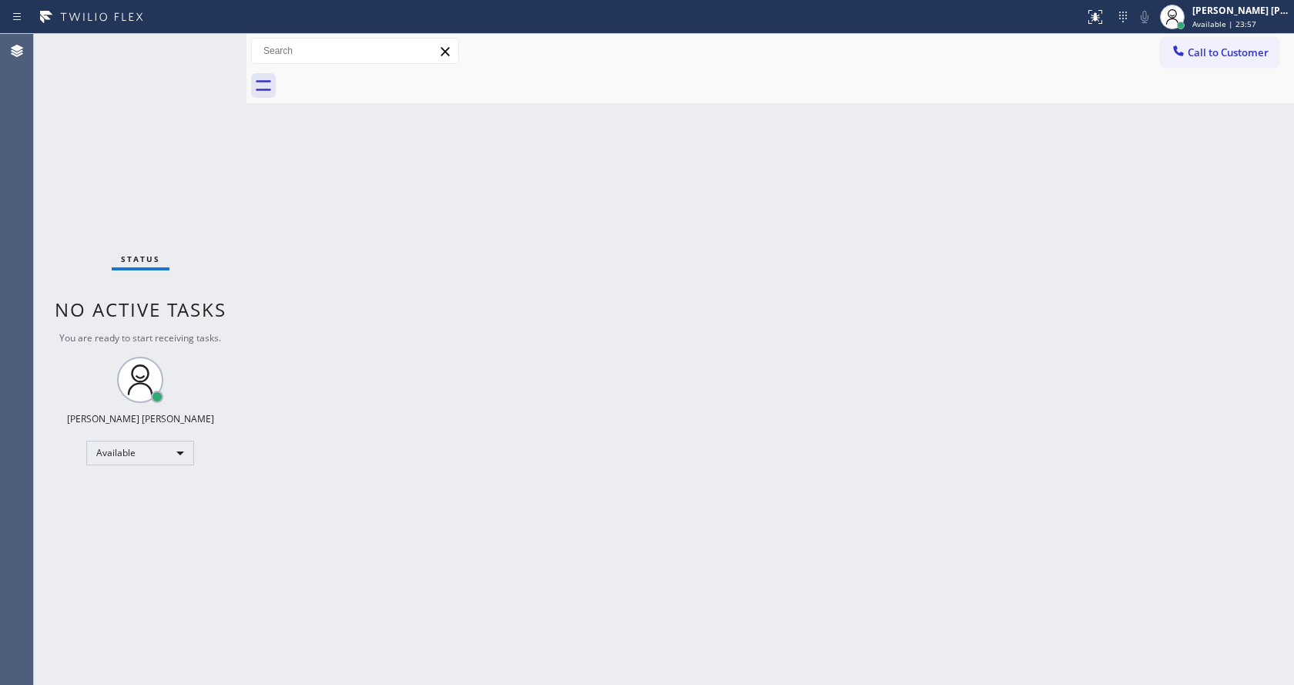
click at [268, 230] on div "Back to Dashboard Change Sender ID Customers Technicians Select a contact Outbo…" at bounding box center [769, 359] width 1047 height 651
click at [211, 42] on div "Status No active tasks You are ready to start receiving tasks. [PERSON_NAME] [P…" at bounding box center [140, 359] width 213 height 651
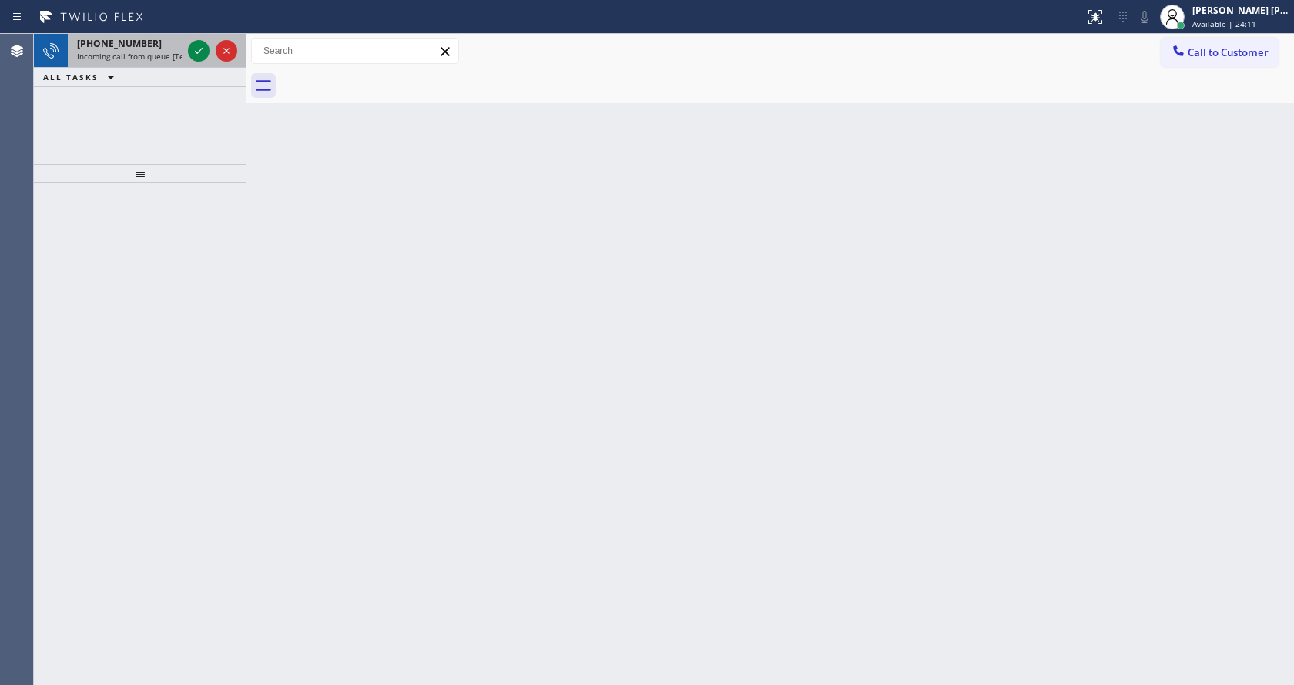
click at [168, 55] on span "Incoming call from queue [Test] All" at bounding box center [141, 56] width 128 height 11
drag, startPoint x: 146, startPoint y: 47, endPoint x: 159, endPoint y: 50, distance: 14.2
click at [146, 47] on div "[PHONE_NUMBER]" at bounding box center [129, 43] width 105 height 13
click at [162, 56] on span "Incoming call from queue [Test] All" at bounding box center [141, 56] width 128 height 11
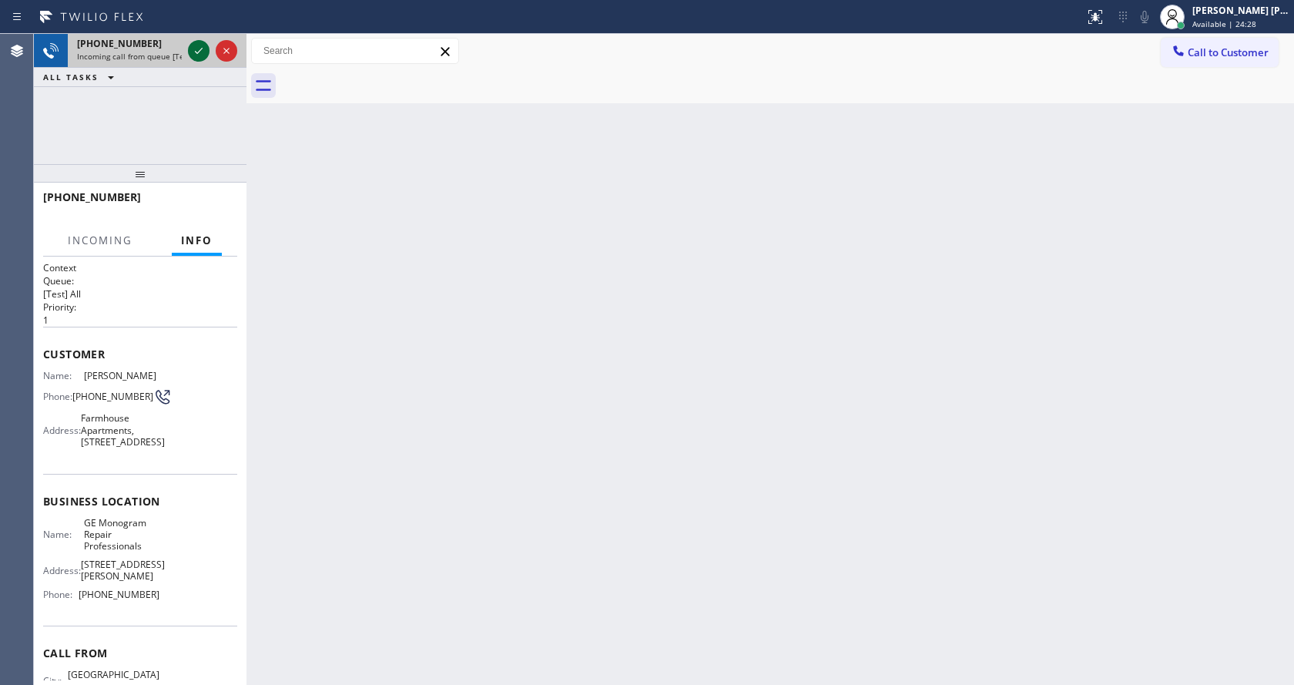
click at [196, 49] on icon at bounding box center [198, 51] width 18 height 18
click at [521, 376] on div "Back to Dashboard Change Sender ID Customers Technicians Select a contact Outbo…" at bounding box center [769, 359] width 1047 height 651
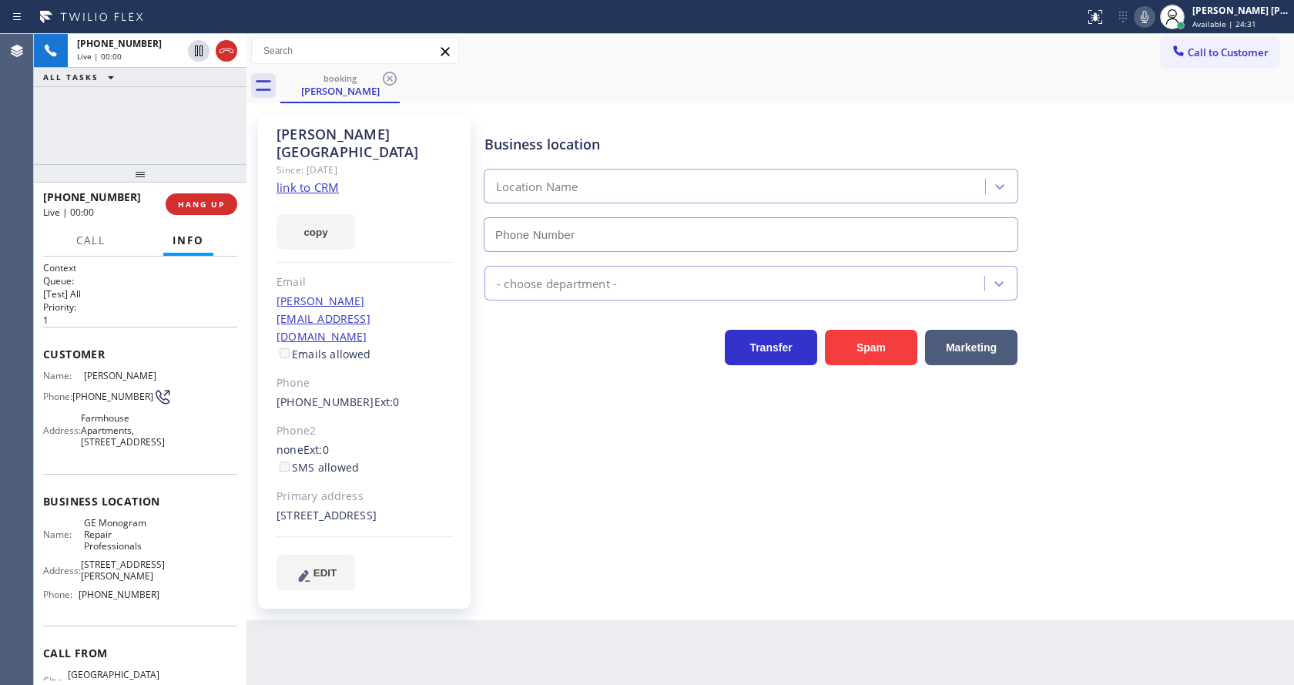
type input "[PHONE_NUMBER]"
click at [327, 179] on link "link to CRM" at bounding box center [307, 186] width 62 height 15
click at [192, 202] on span "HANG UP" at bounding box center [201, 204] width 47 height 11
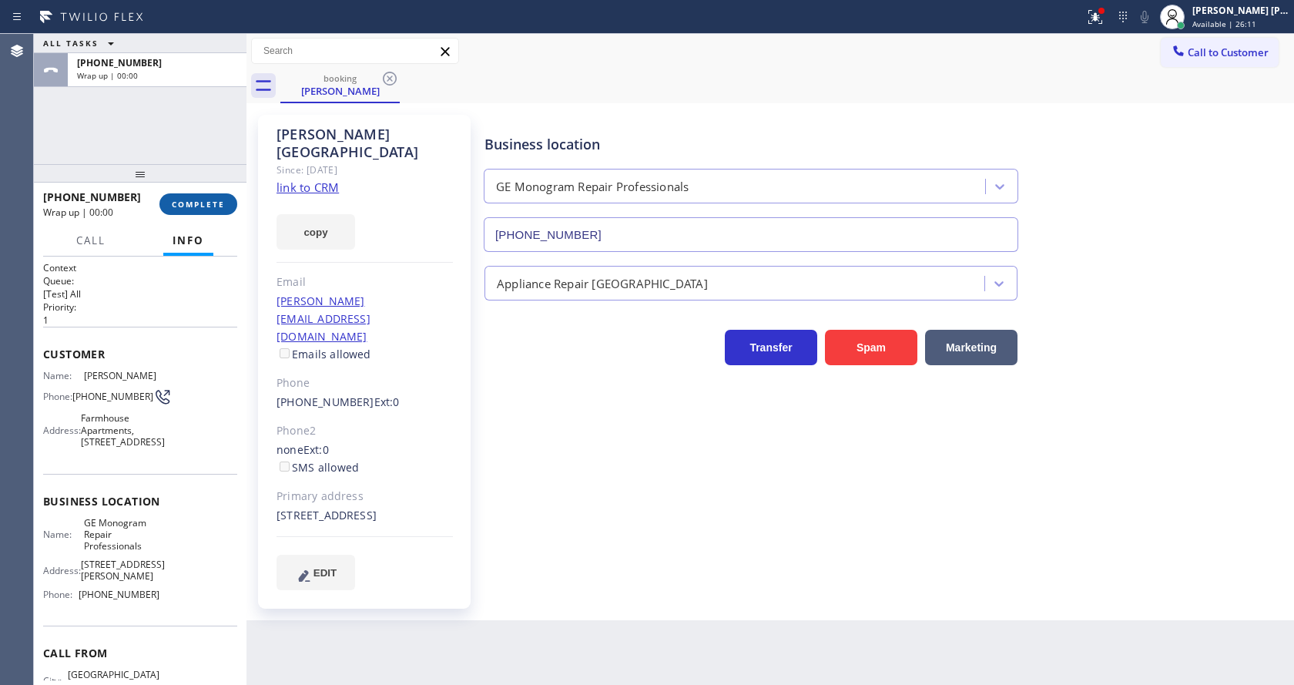
click at [192, 202] on span "COMPLETE" at bounding box center [198, 204] width 53 height 11
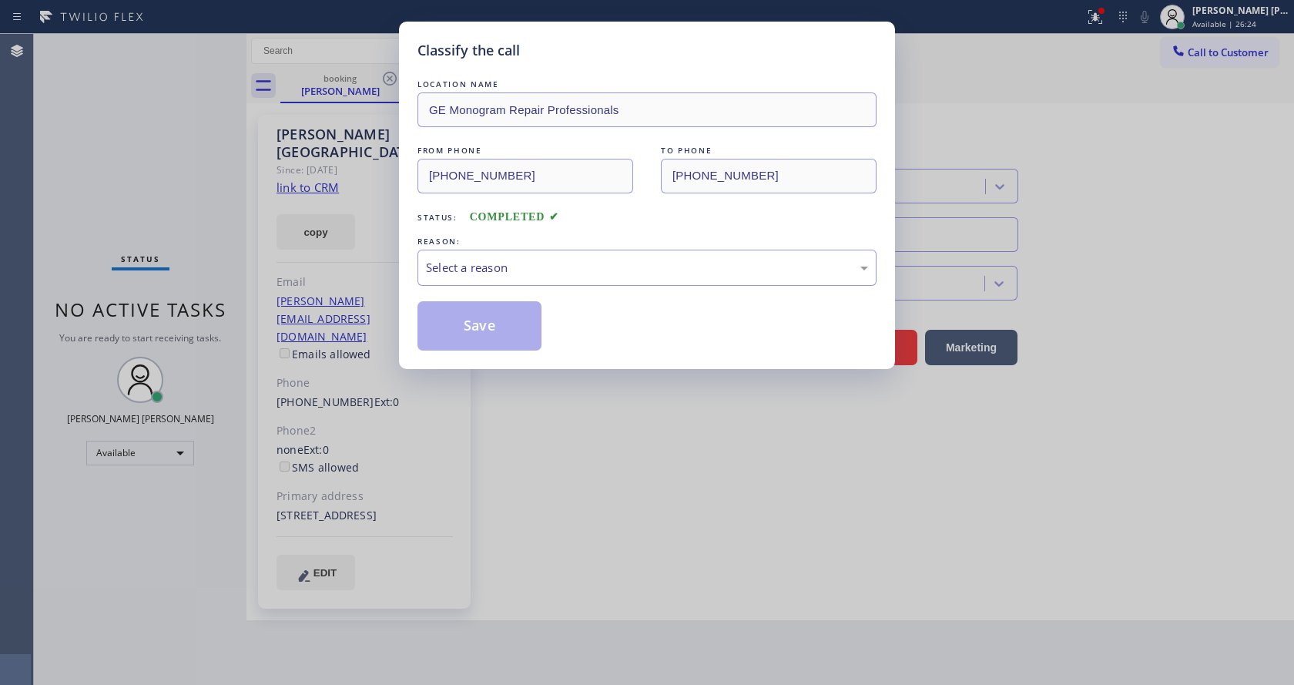
click at [520, 290] on div "LOCATION NAME GE Monogram Repair Professionals FROM PHONE [PHONE_NUMBER] TO PHO…" at bounding box center [646, 213] width 459 height 274
click at [516, 260] on div "Select a reason" at bounding box center [647, 268] width 442 height 18
click at [481, 323] on button "Save" at bounding box center [479, 325] width 124 height 49
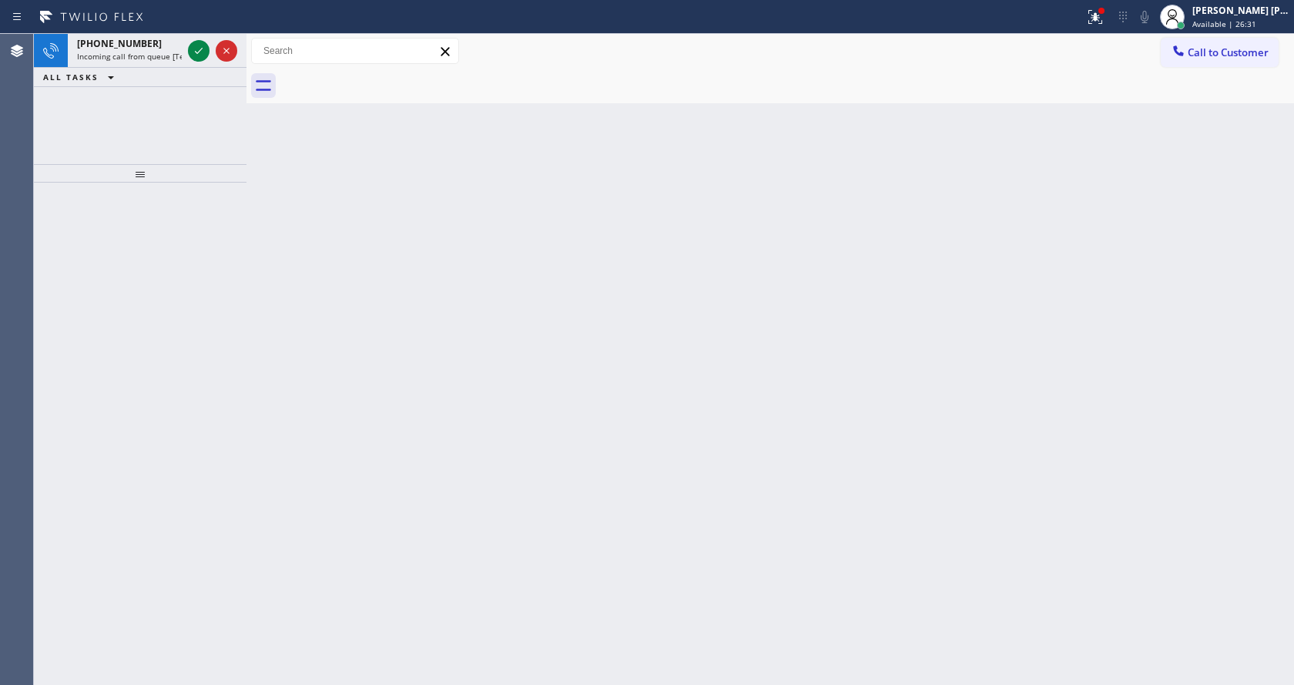
click at [226, 176] on div at bounding box center [140, 173] width 213 height 18
click at [183, 49] on div "[PHONE_NUMBER] Incoming call from queue [Test] All" at bounding box center [126, 51] width 117 height 34
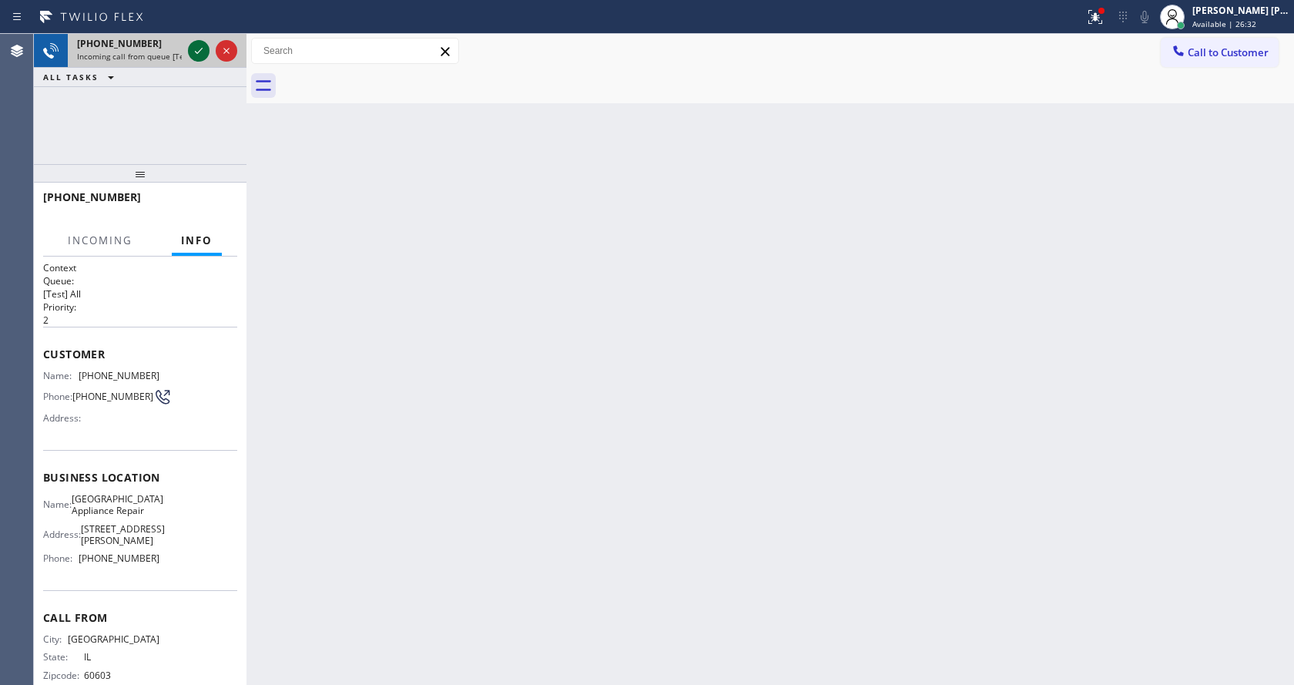
click at [198, 50] on icon at bounding box center [198, 51] width 18 height 18
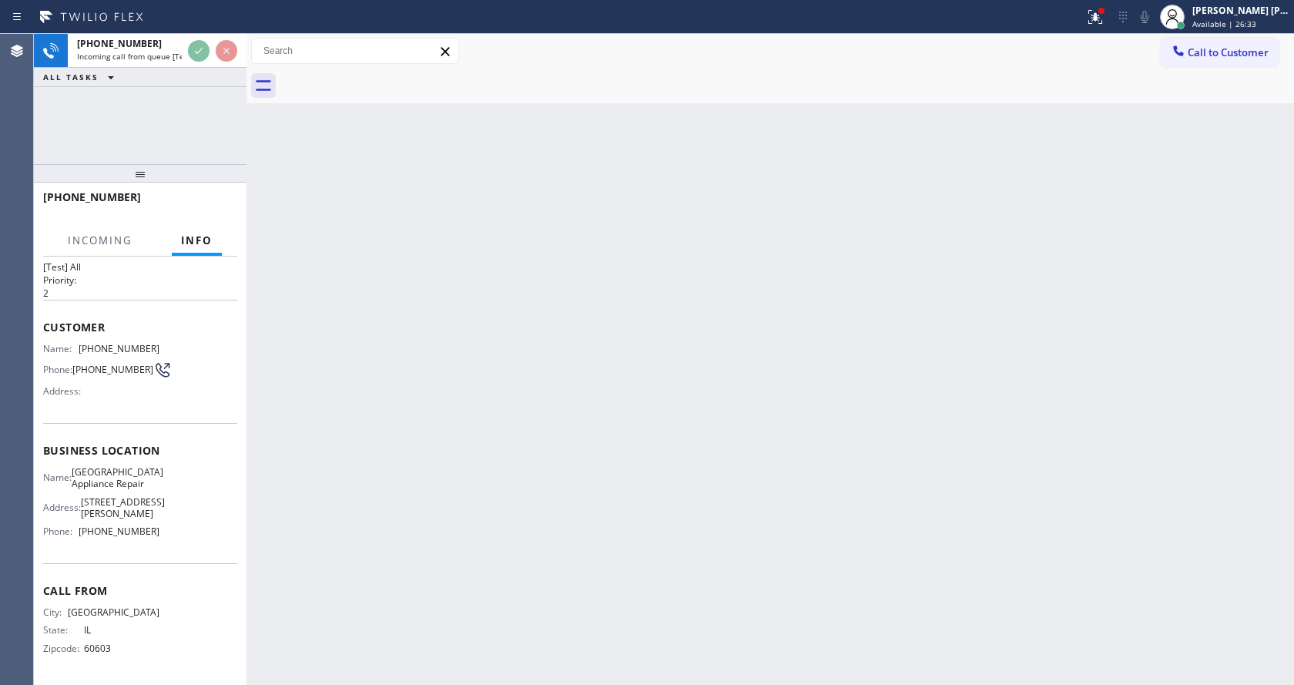
click at [593, 369] on div "Back to Dashboard Change Sender ID Customers Technicians Select a contact Outbo…" at bounding box center [769, 359] width 1047 height 651
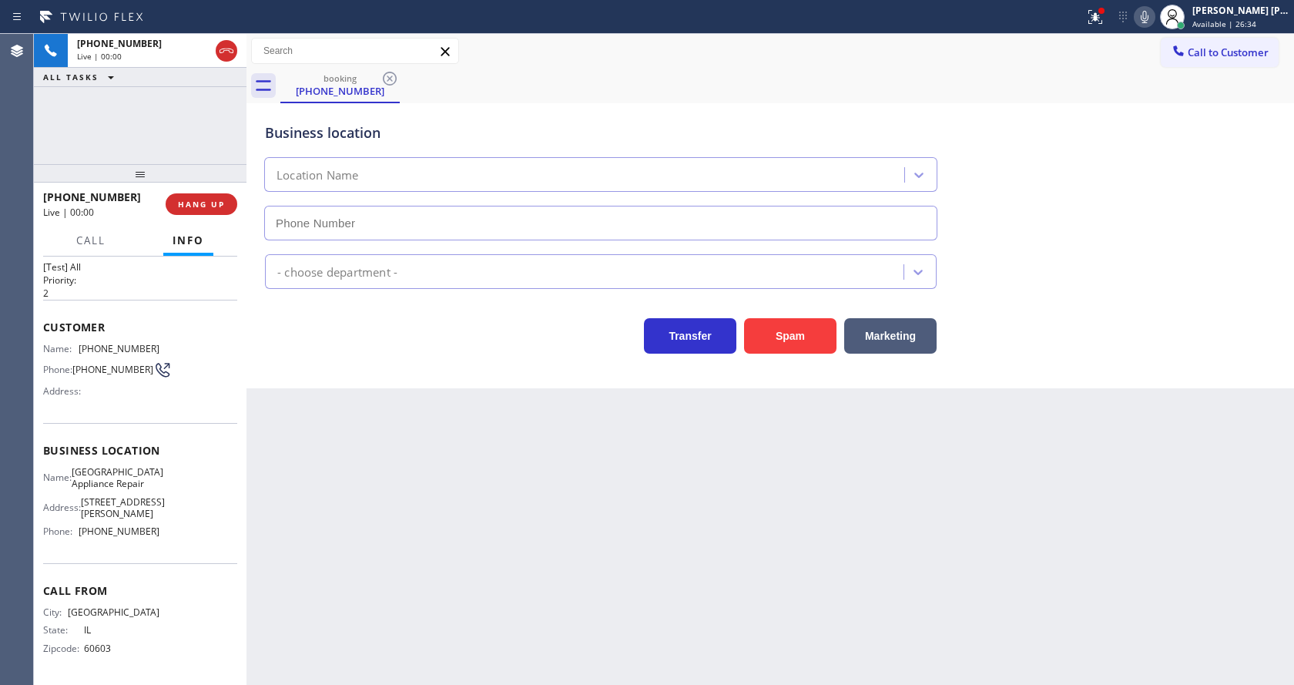
type input "[PHONE_NUMBER]"
click at [553, 481] on div "Back to Dashboard Change Sender ID Customers Technicians Select a contact Outbo…" at bounding box center [769, 359] width 1047 height 651
drag, startPoint x: 349, startPoint y: 385, endPoint x: 379, endPoint y: 632, distance: 249.0
click at [348, 385] on div "Business location [GEOGRAPHIC_DATA] Appliance Repair [PHONE_NUMBER] Appliance R…" at bounding box center [769, 245] width 1047 height 285
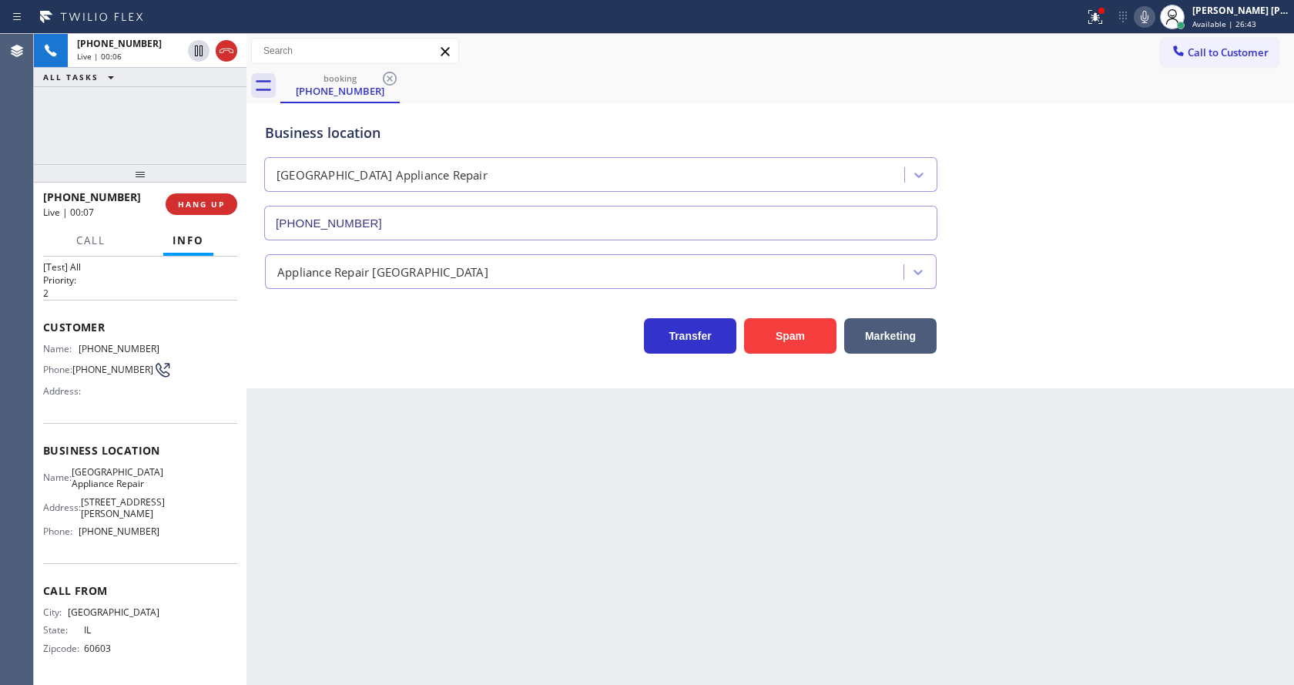
click at [699, 477] on div "Back to Dashboard Change Sender ID Customers Technicians Select a contact Outbo…" at bounding box center [769, 359] width 1047 height 651
click at [1092, 12] on div at bounding box center [1095, 17] width 34 height 18
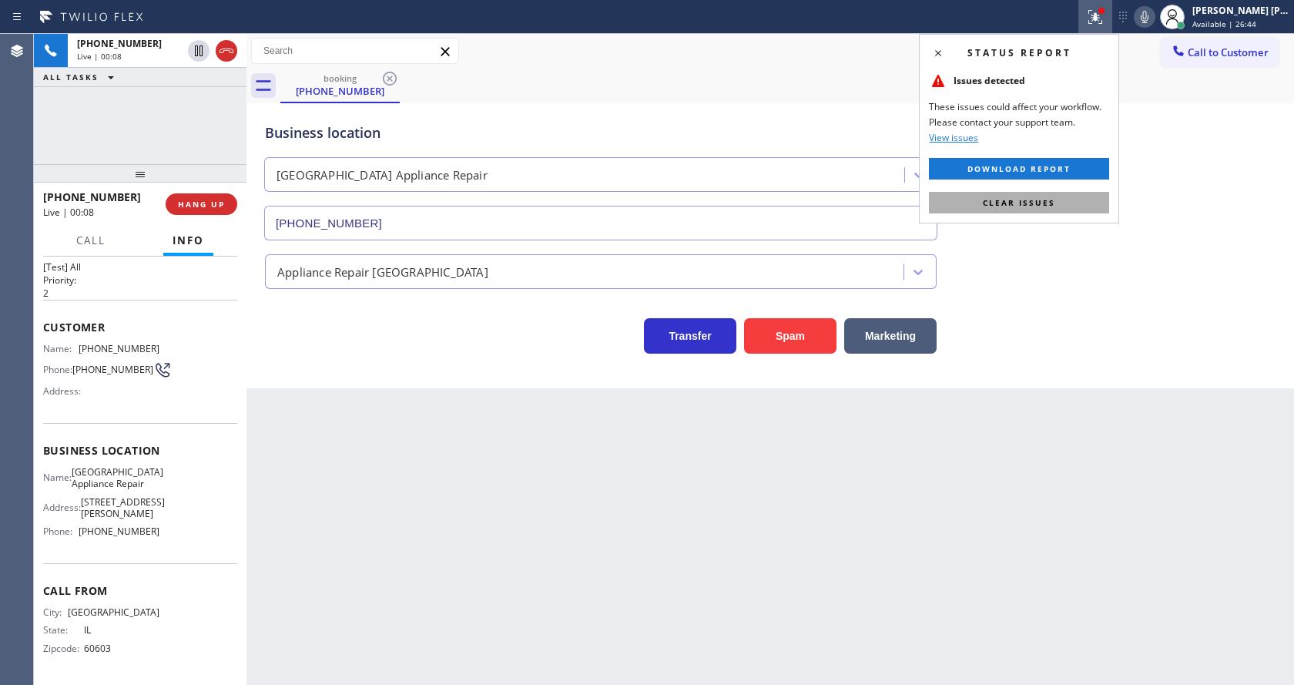
click at [1057, 204] on button "Clear issues" at bounding box center [1019, 203] width 180 height 22
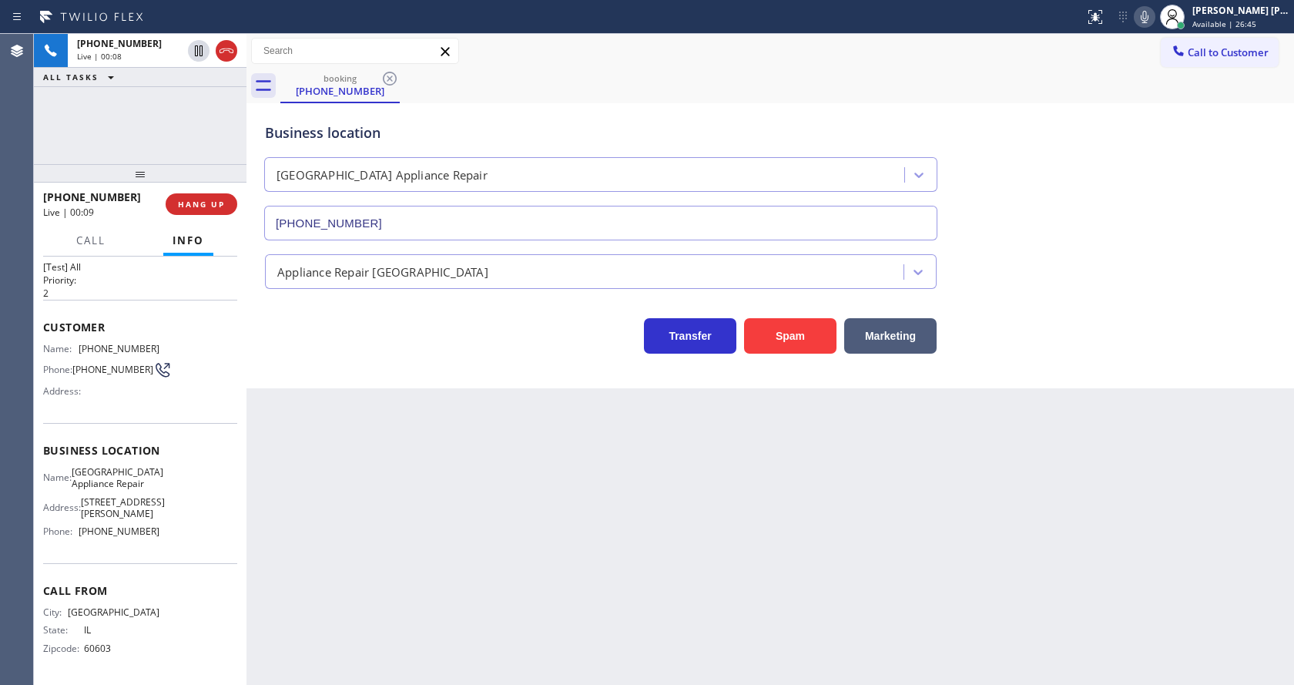
click at [1138, 233] on div "Business location [GEOGRAPHIC_DATA] Appliance Repair [PHONE_NUMBER]" at bounding box center [770, 170] width 1017 height 139
click at [554, 500] on div "Back to Dashboard Change Sender ID Customers Technicians Select a contact Outbo…" at bounding box center [769, 359] width 1047 height 651
click at [489, 500] on div "Back to Dashboard Change Sender ID Customers Technicians Select a contact Outbo…" at bounding box center [769, 359] width 1047 height 651
click at [692, 605] on div "Back to Dashboard Change Sender ID Customers Technicians Select a contact Outbo…" at bounding box center [769, 359] width 1047 height 651
drag, startPoint x: 327, startPoint y: 451, endPoint x: 340, endPoint y: 441, distance: 17.1
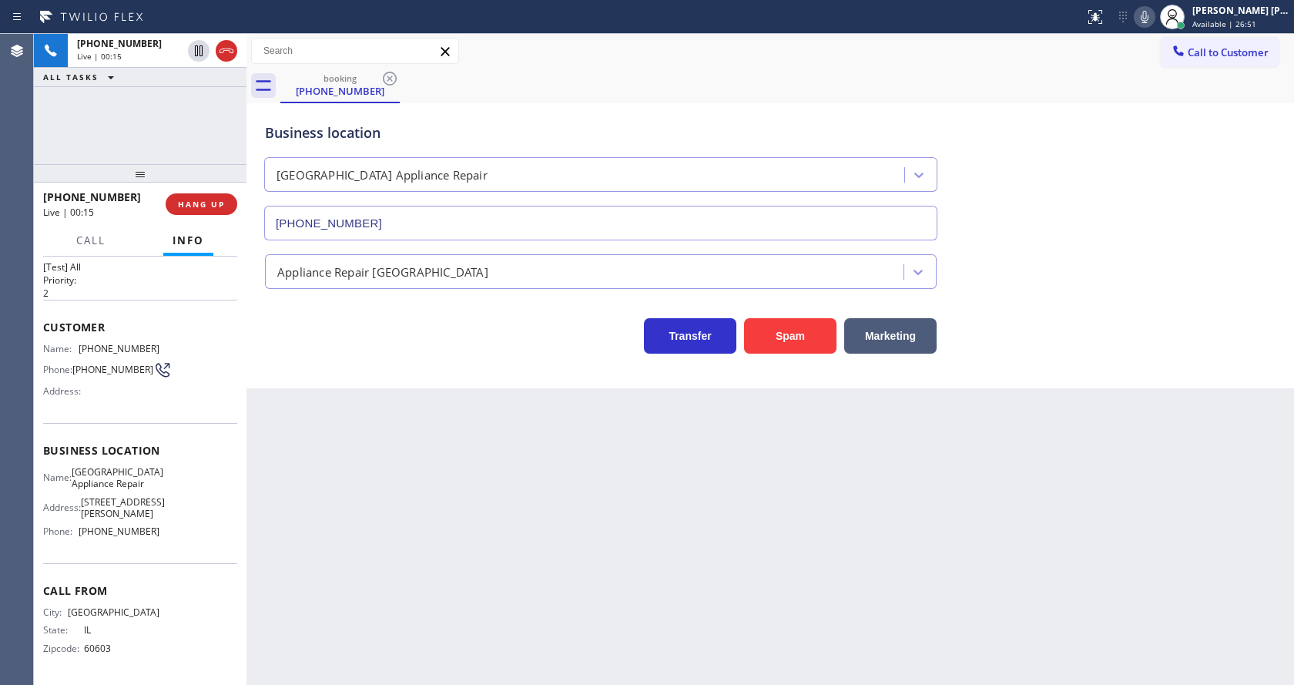
click at [327, 451] on div "Back to Dashboard Change Sender ID Customers Technicians Select a contact Outbo…" at bounding box center [769, 359] width 1047 height 651
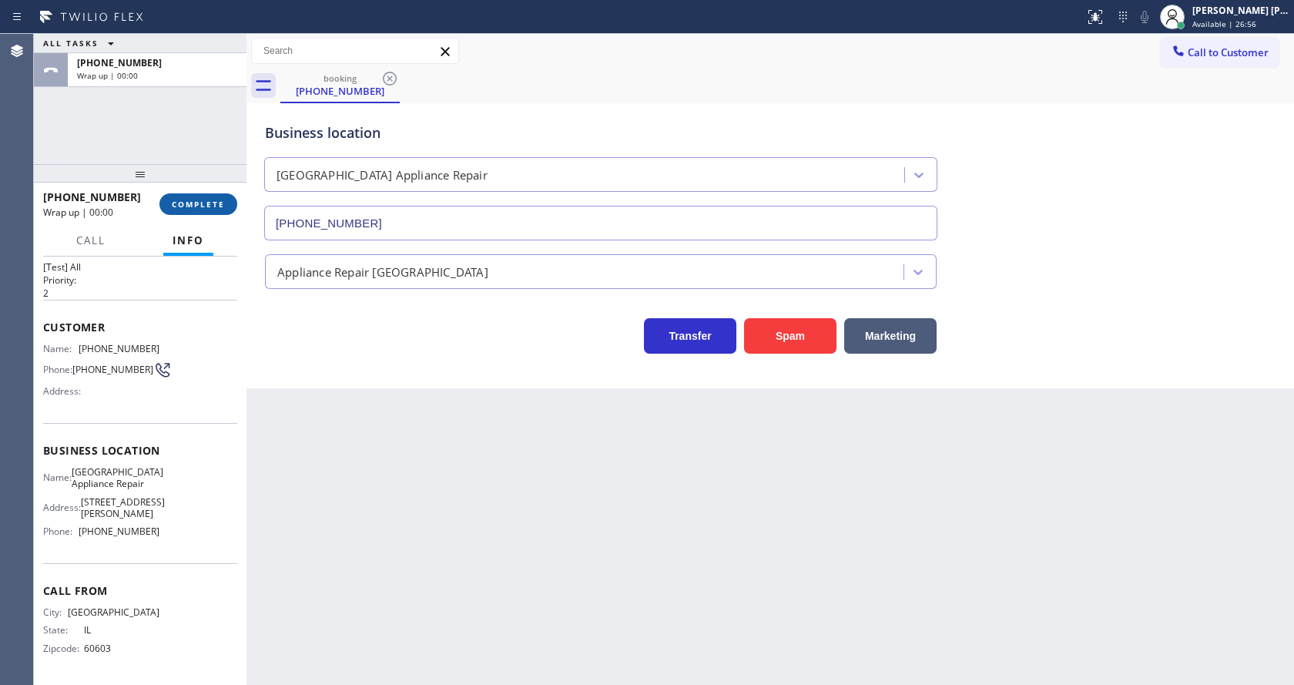
click at [214, 205] on span "COMPLETE" at bounding box center [198, 204] width 53 height 11
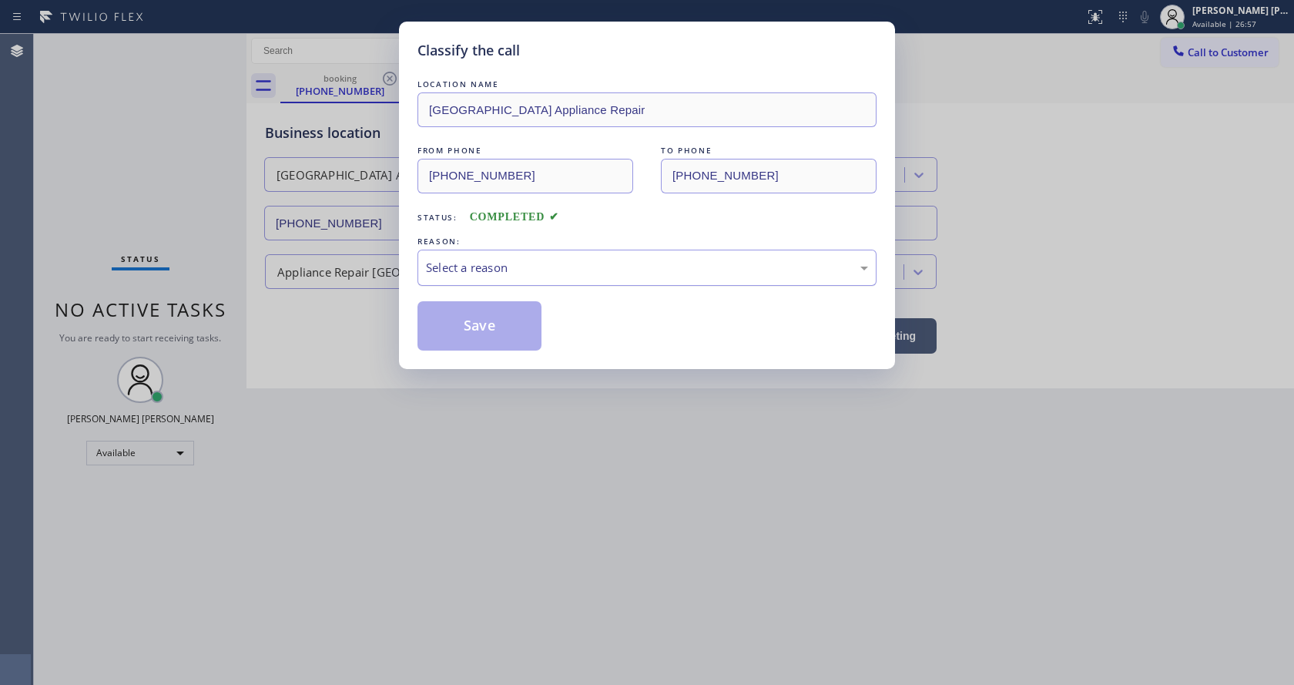
click at [501, 272] on div "Select a reason" at bounding box center [647, 268] width 442 height 18
click at [501, 306] on button "Save" at bounding box center [479, 325] width 124 height 49
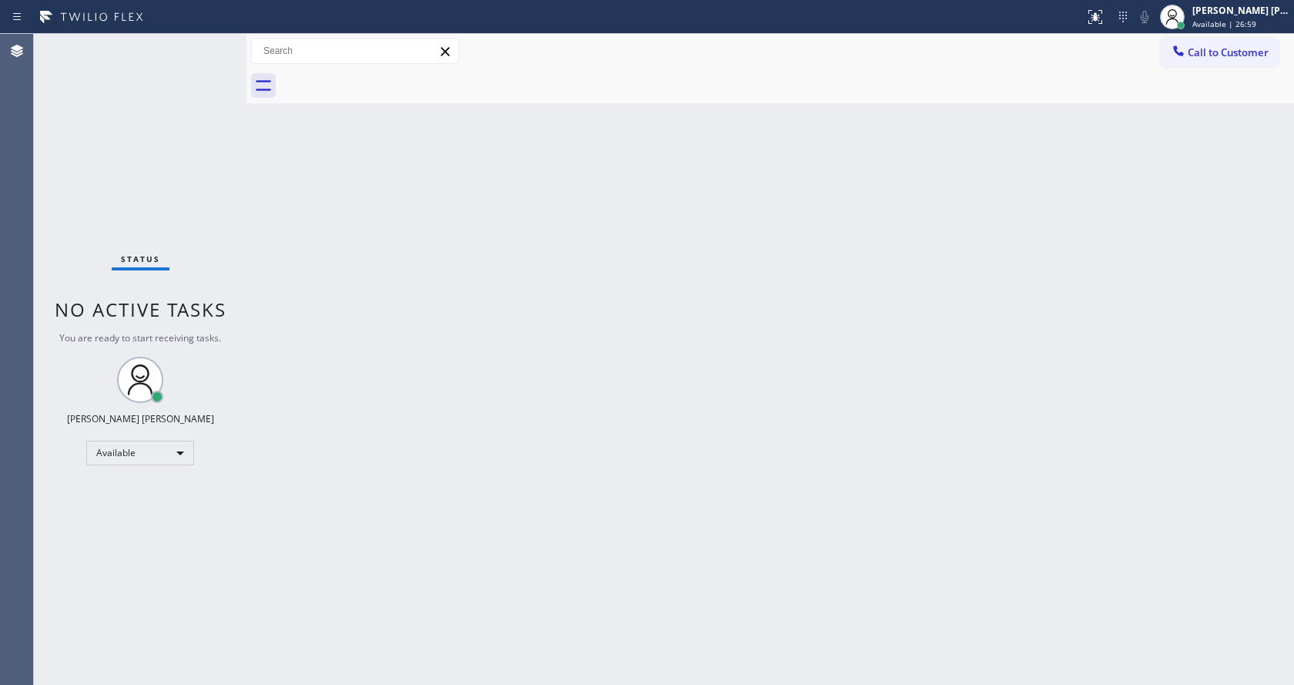
click at [514, 554] on div "Back to Dashboard Change Sender ID Customers Technicians Select a contact Outbo…" at bounding box center [769, 359] width 1047 height 651
click at [206, 43] on div "Status No active tasks You are ready to start receiving tasks. [PERSON_NAME] [P…" at bounding box center [140, 359] width 213 height 651
click at [206, 42] on div "Status No active tasks You are ready to start receiving tasks. [PERSON_NAME] [P…" at bounding box center [140, 359] width 213 height 651
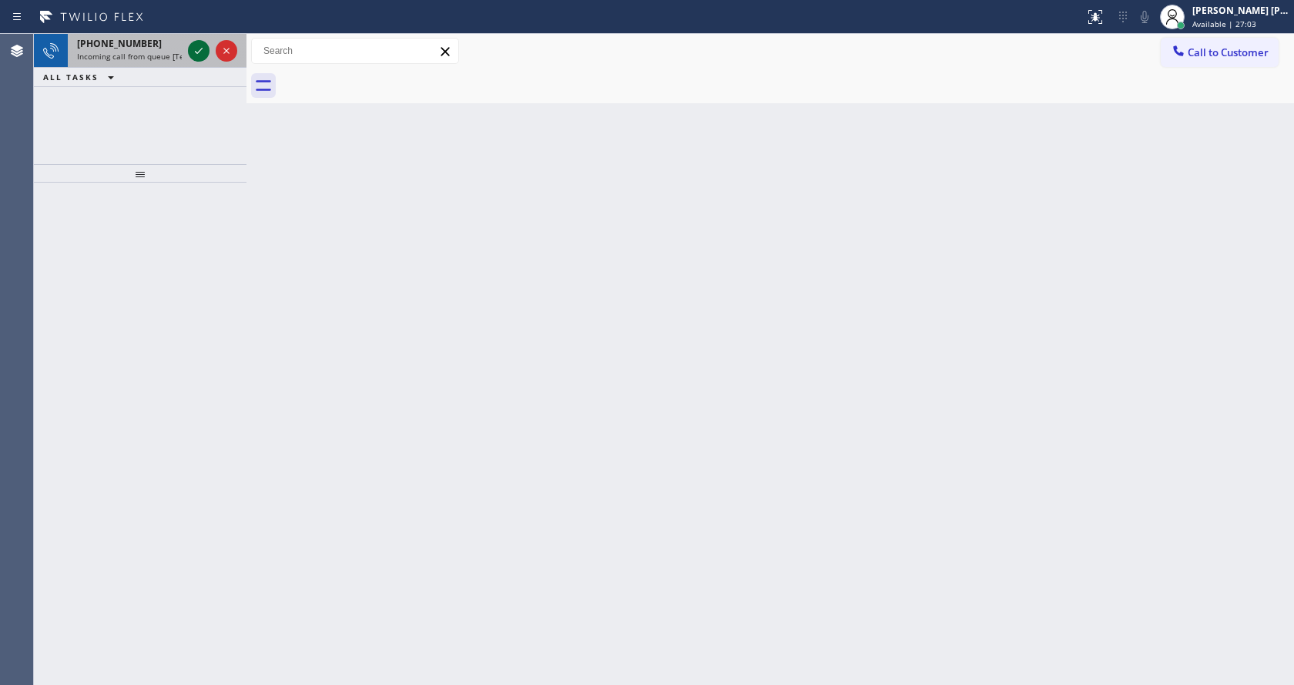
click at [201, 47] on icon at bounding box center [198, 51] width 18 height 18
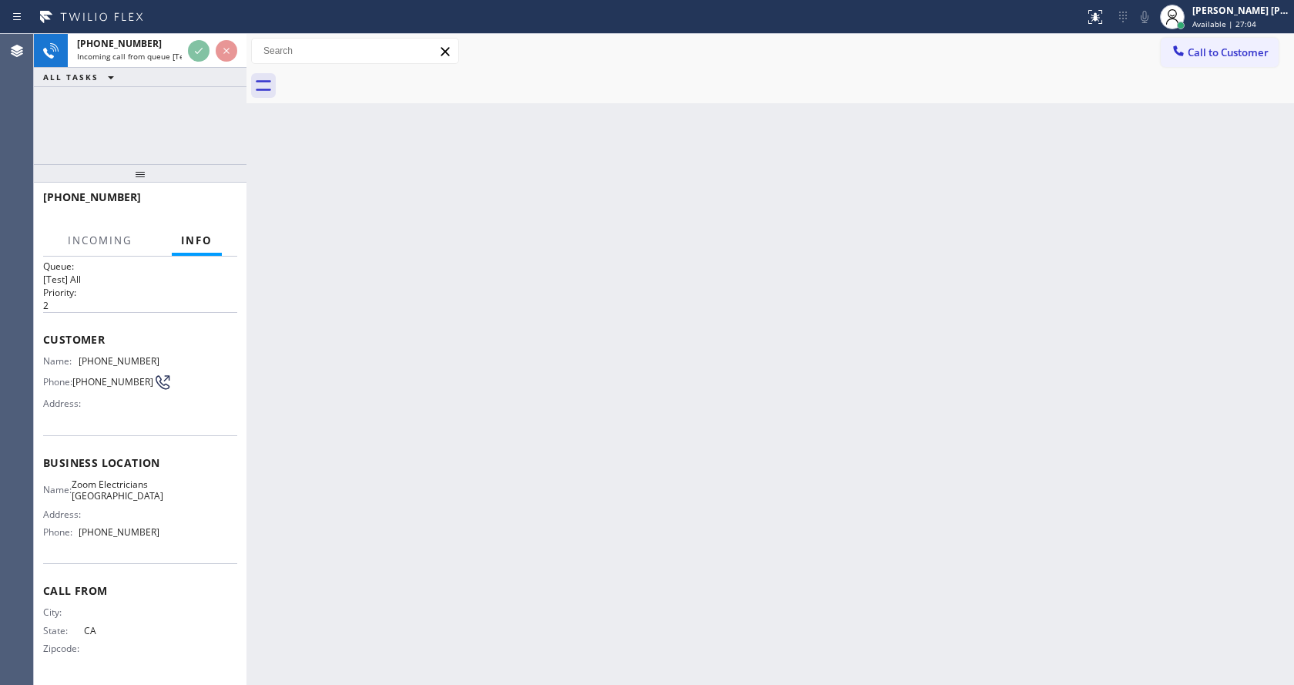
scroll to position [32, 0]
click at [557, 339] on div "Back to Dashboard Change Sender ID Customers Technicians Select a contact Outbo…" at bounding box center [769, 359] width 1047 height 651
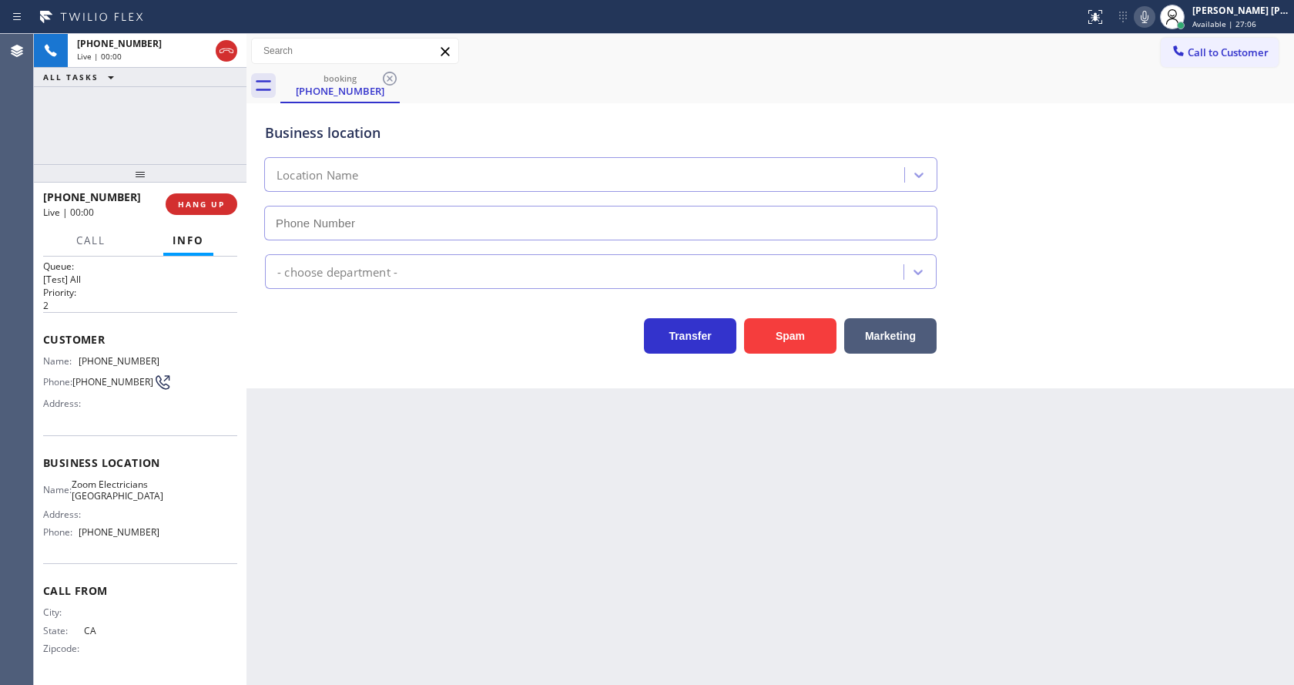
type input "[PHONE_NUMBER]"
click at [530, 431] on div "Back to Dashboard Change Sender ID Customers Technicians Select a contact Outbo…" at bounding box center [769, 359] width 1047 height 651
click at [447, 483] on div "Back to Dashboard Change Sender ID Customers Technicians Select a contact Outbo…" at bounding box center [769, 359] width 1047 height 651
click at [1149, 15] on icon at bounding box center [1144, 17] width 18 height 18
click at [422, 501] on div "Back to Dashboard Change Sender ID Customers Technicians Select a contact Outbo…" at bounding box center [769, 359] width 1047 height 651
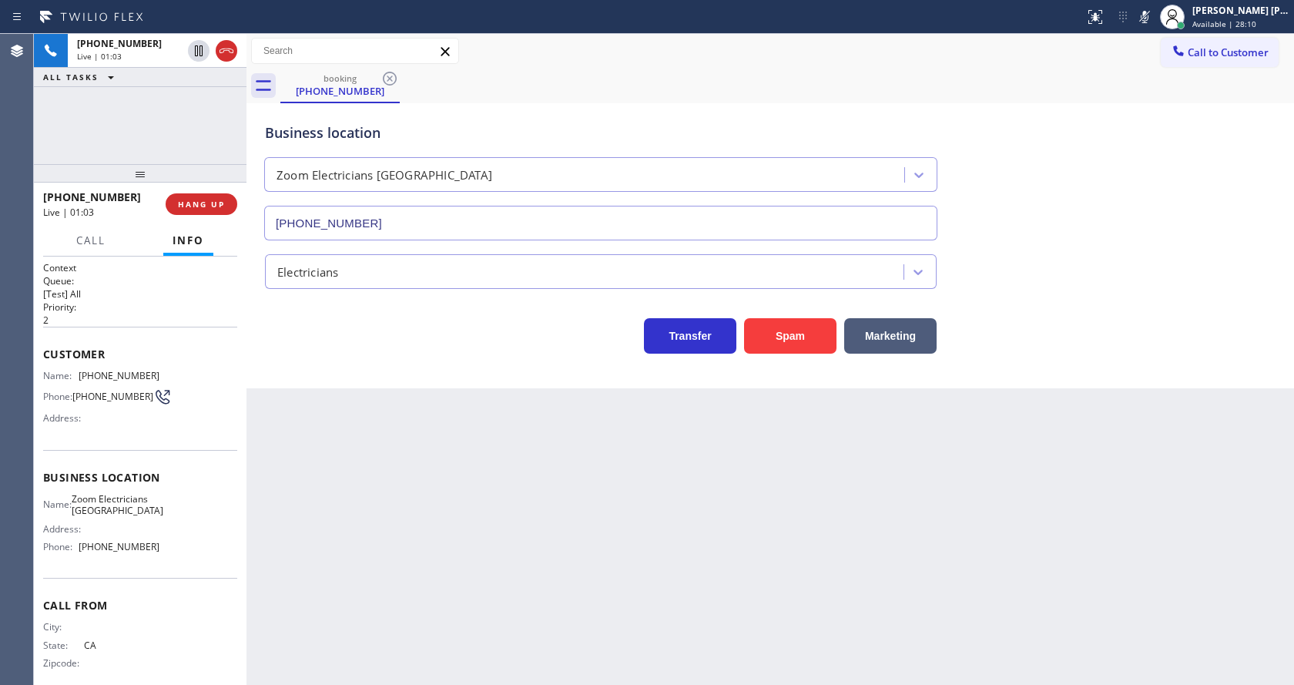
scroll to position [32, 0]
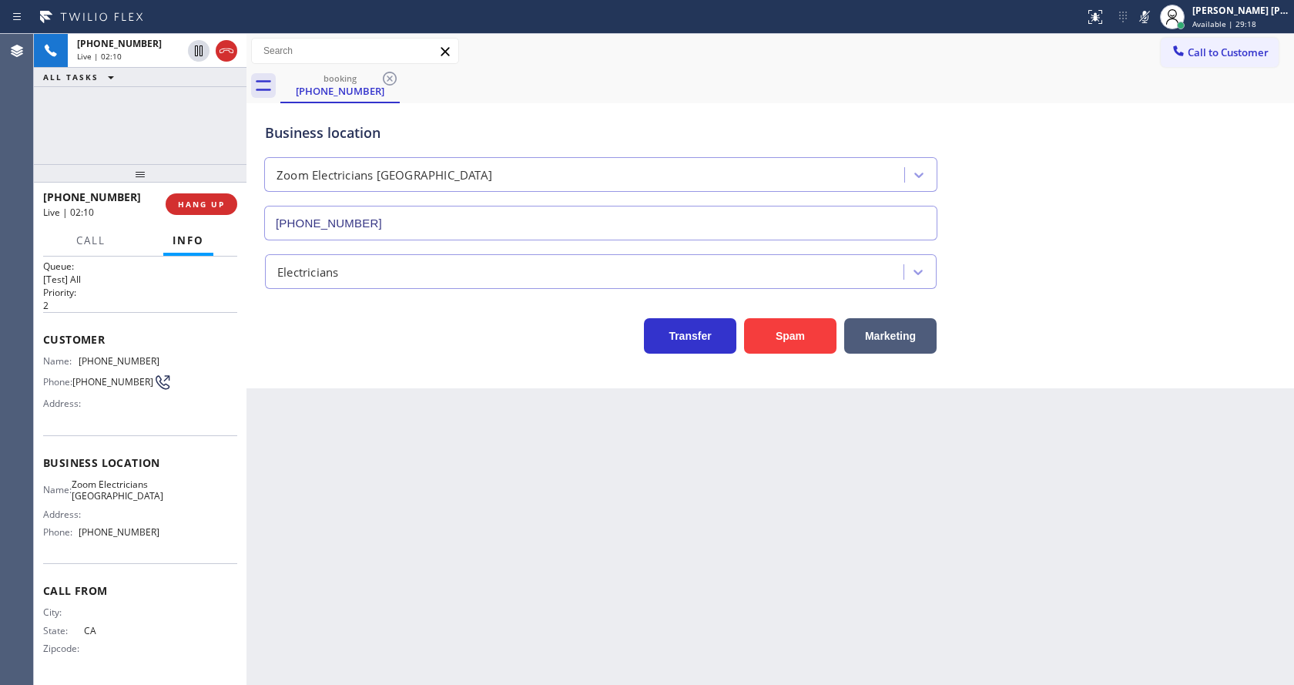
click at [607, 480] on div "Back to Dashboard Change Sender ID Customers Technicians Select a contact Outbo…" at bounding box center [769, 359] width 1047 height 651
click at [1141, 15] on div at bounding box center [1145, 17] width 22 height 18
click at [200, 521] on div "Name: Zoom Electricians San Francisco Address: Phone: (415) 727-8840" at bounding box center [140, 511] width 194 height 66
click at [178, 436] on div "Business location Name: Zoom Electricians San Francisco Address: Phone: (415) 7…" at bounding box center [140, 499] width 194 height 129
drag, startPoint x: 76, startPoint y: 341, endPoint x: 163, endPoint y: 345, distance: 87.1
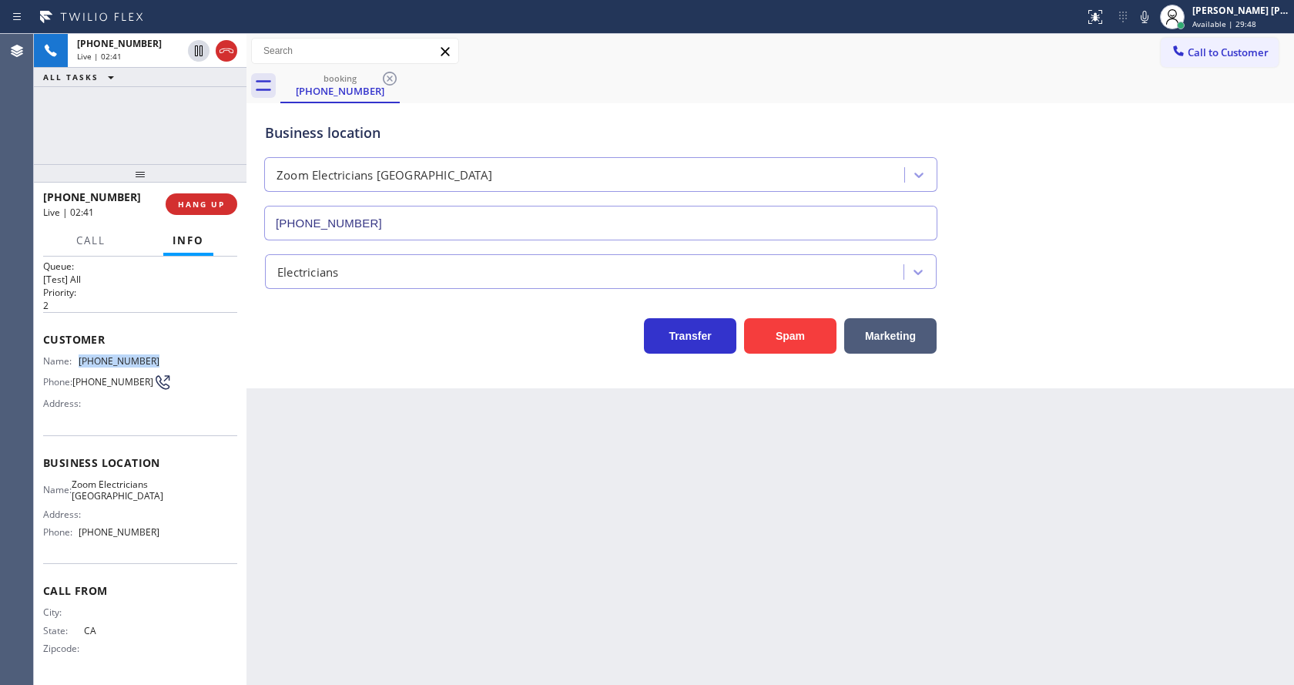
click at [163, 355] on div "Name: (415) 940-2399 Phone: (415) 940-2399 Address:" at bounding box center [140, 385] width 194 height 61
copy div "[PHONE_NUMBER]"
drag, startPoint x: 441, startPoint y: 474, endPoint x: 435, endPoint y: 488, distance: 15.9
click at [437, 480] on div "Back to Dashboard Change Sender ID Customers Technicians Select a contact Outbo…" at bounding box center [769, 359] width 1047 height 651
click at [183, 542] on div "Name: Zoom Electricians San Francisco Address: Phone: (415) 727-8840" at bounding box center [140, 511] width 194 height 66
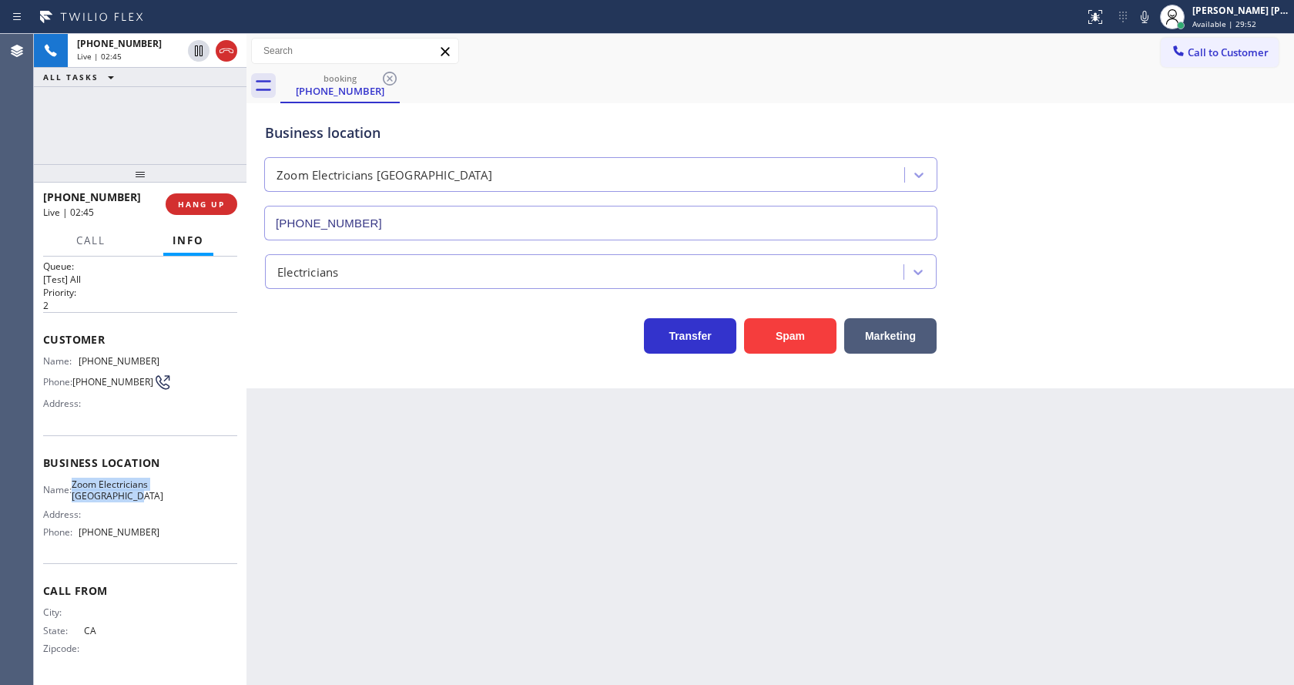
drag, startPoint x: 82, startPoint y: 468, endPoint x: 133, endPoint y: 495, distance: 58.2
click at [133, 495] on span "Zoom Electricians [GEOGRAPHIC_DATA]" at bounding box center [118, 490] width 92 height 24
copy span "Zoom Electricians [GEOGRAPHIC_DATA]"
drag, startPoint x: 367, startPoint y: 586, endPoint x: 345, endPoint y: 668, distance: 85.4
click at [360, 612] on div "Back to Dashboard Change Sender ID Customers Technicians Select a contact Outbo…" at bounding box center [769, 359] width 1047 height 651
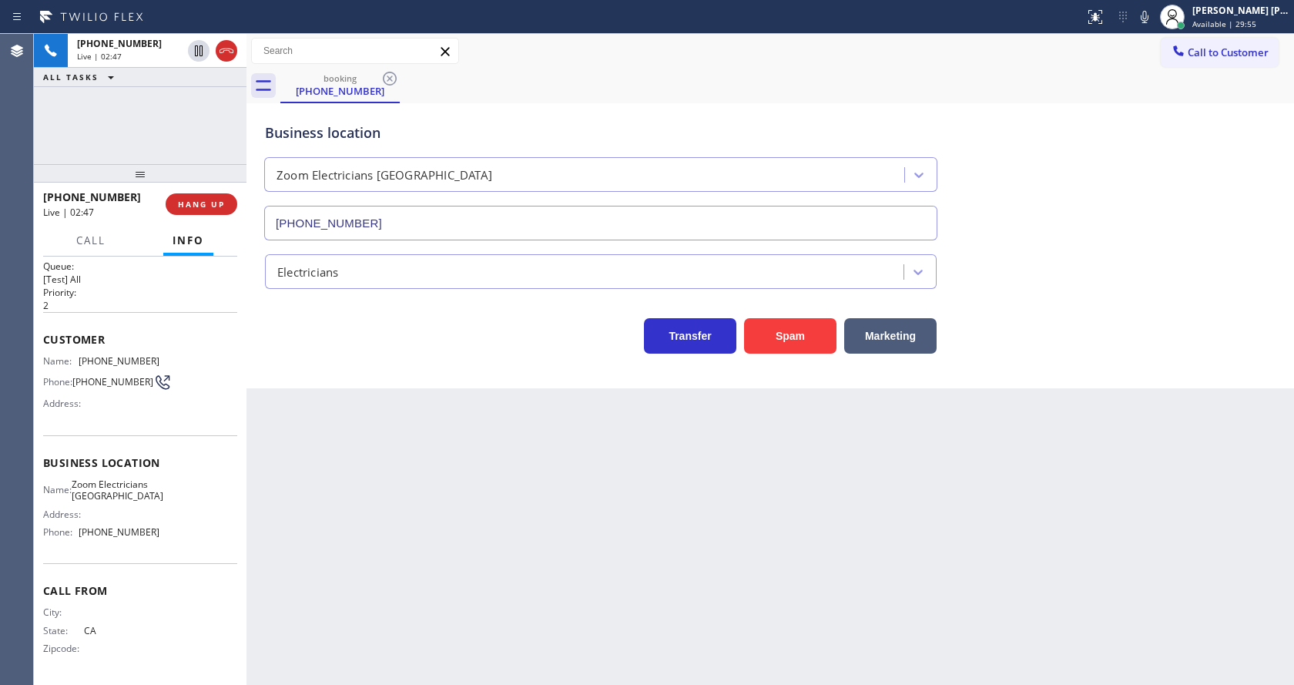
click at [189, 601] on div "Call From City: State: CA Zipcode:" at bounding box center [140, 621] width 194 height 116
drag, startPoint x: 73, startPoint y: 532, endPoint x: 162, endPoint y: 532, distance: 89.3
click at [162, 532] on div "Name: Zoom Electricians San Francisco Address: Phone: (415) 727-8840" at bounding box center [140, 511] width 194 height 66
copy div "[PHONE_NUMBER]"
drag, startPoint x: 379, startPoint y: 515, endPoint x: 347, endPoint y: 661, distance: 148.9
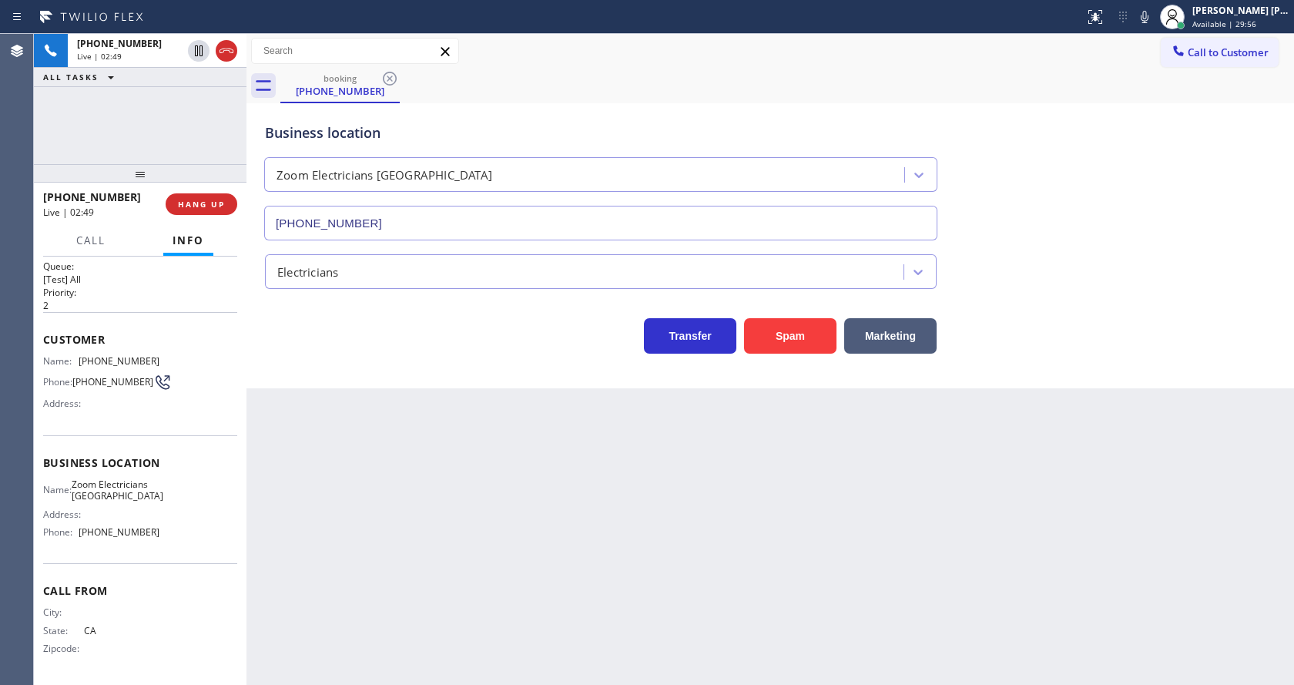
click at [367, 544] on div "Back to Dashboard Change Sender ID Customers Technicians Select a contact Outbo…" at bounding box center [769, 359] width 1047 height 651
click at [801, 522] on div "Back to Dashboard Change Sender ID Customers Technicians Select a contact Outbo…" at bounding box center [769, 359] width 1047 height 651
click at [451, 553] on div "Back to Dashboard Change Sender ID Customers Technicians Select a contact Outbo…" at bounding box center [769, 359] width 1047 height 651
click at [693, 563] on div "Back to Dashboard Change Sender ID Customers Technicians Select a contact Outbo…" at bounding box center [769, 359] width 1047 height 651
click at [335, 467] on div "Back to Dashboard Change Sender ID Customers Technicians Select a contact Outbo…" at bounding box center [769, 359] width 1047 height 651
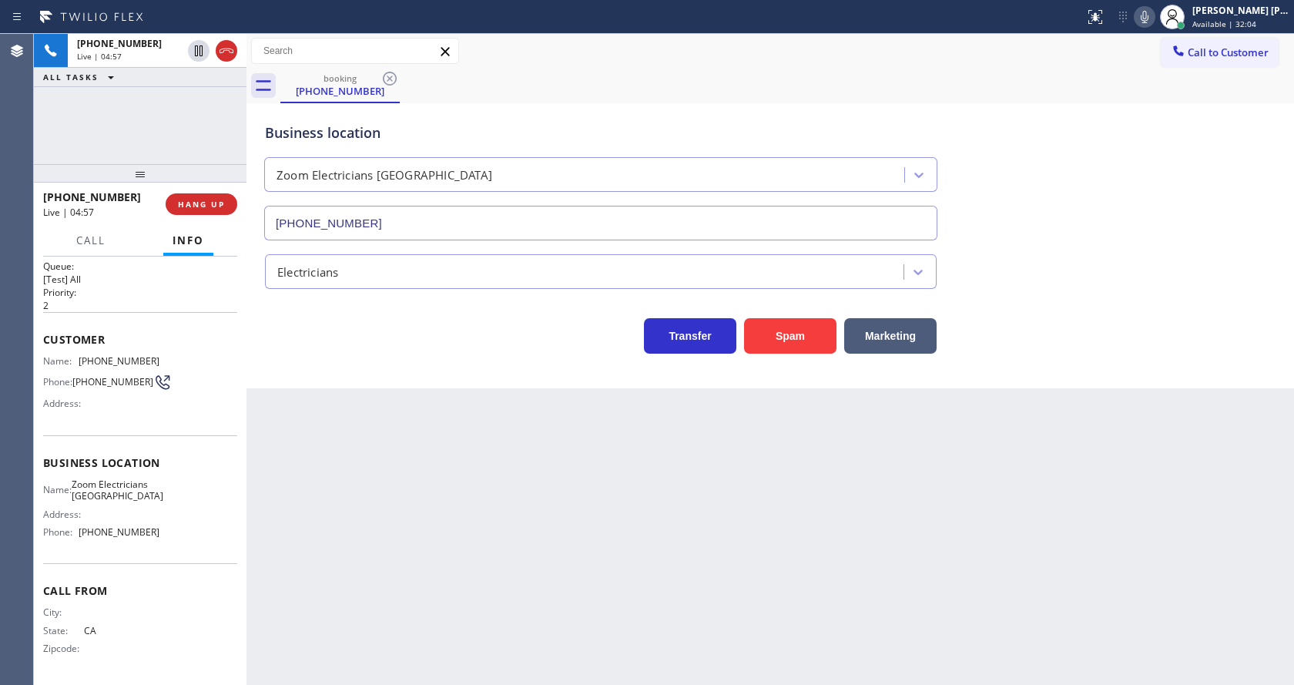
click at [1148, 16] on icon at bounding box center [1145, 17] width 8 height 12
click at [196, 49] on icon at bounding box center [199, 50] width 8 height 11
click at [485, 509] on div "Back to Dashboard Change Sender ID Customers Technicians Select a contact Outbo…" at bounding box center [769, 359] width 1047 height 651
click at [1150, 150] on div "Business location Zoom Electricians San Francisco (415) 727-8840" at bounding box center [770, 170] width 1017 height 139
click at [394, 509] on div "Back to Dashboard Change Sender ID Customers Technicians Select a contact Outbo…" at bounding box center [769, 359] width 1047 height 651
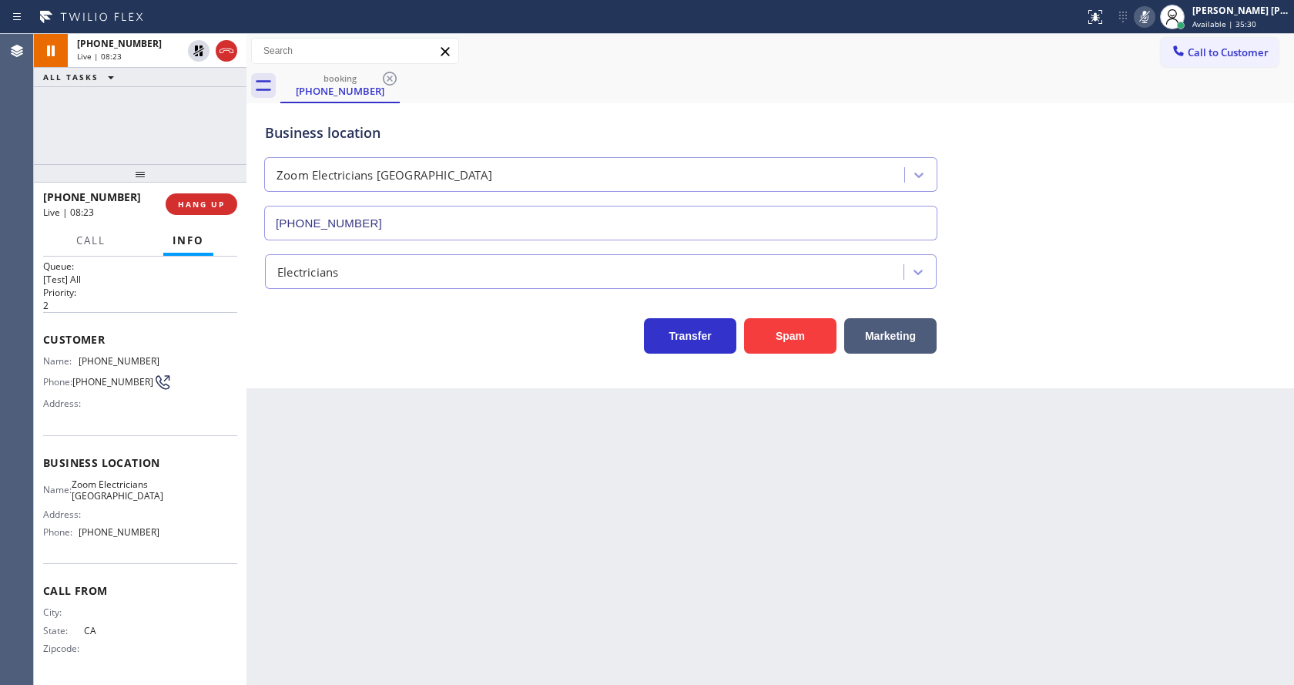
click at [339, 434] on div "Back to Dashboard Change Sender ID Customers Technicians Select a contact Outbo…" at bounding box center [769, 359] width 1047 height 651
click at [313, 494] on div "Back to Dashboard Change Sender ID Customers Technicians Select a contact Outbo…" at bounding box center [769, 359] width 1047 height 651
click at [199, 50] on icon at bounding box center [198, 51] width 18 height 18
click at [1154, 18] on icon at bounding box center [1144, 17] width 18 height 18
click at [1196, 113] on div "Business location Zoom Electricians San Francisco (415) 727-8840" at bounding box center [770, 170] width 1017 height 139
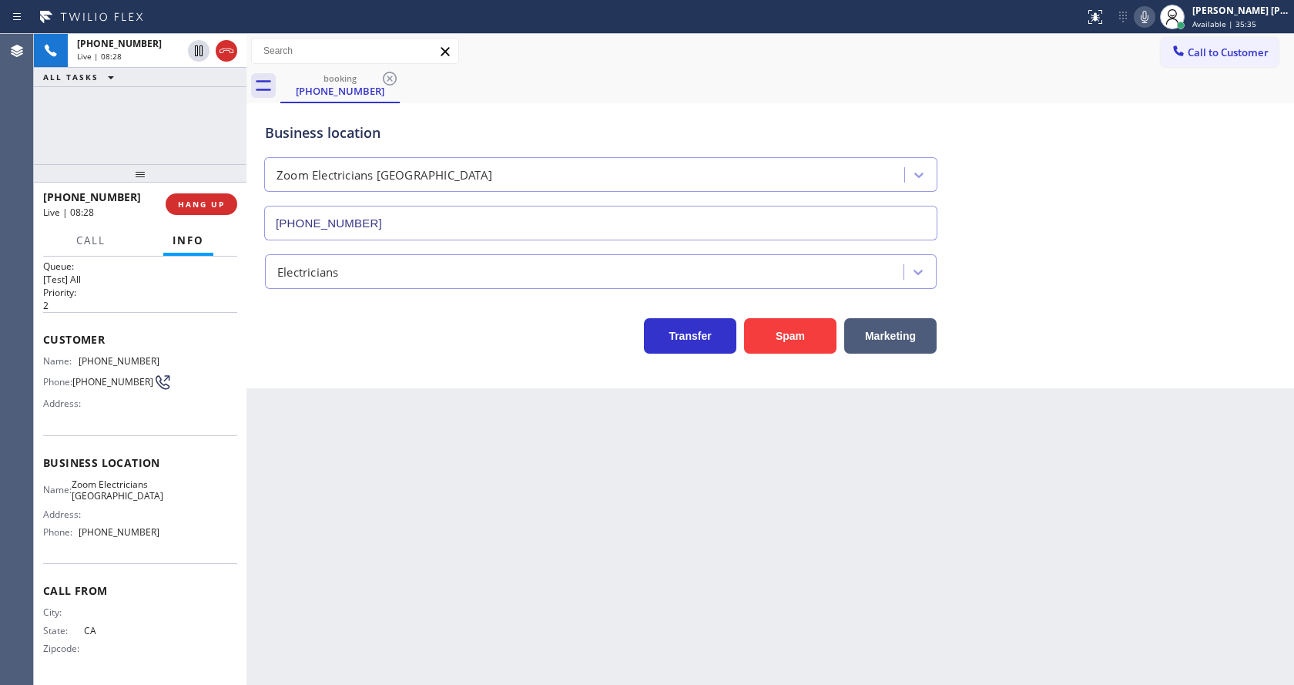
click at [424, 582] on div "Back to Dashboard Change Sender ID Customers Technicians Select a contact Outbo…" at bounding box center [769, 359] width 1047 height 651
drag, startPoint x: 358, startPoint y: 561, endPoint x: 357, endPoint y: 678, distance: 117.1
click at [358, 562] on div "Back to Dashboard Change Sender ID Customers Technicians Select a contact Outbo…" at bounding box center [769, 359] width 1047 height 651
click at [531, 601] on div "Back to Dashboard Change Sender ID Customers Technicians Select a contact Outbo…" at bounding box center [769, 359] width 1047 height 651
click at [310, 387] on div "Business location Zoom Electricians San Francisco (415) 727-8840 Electricians T…" at bounding box center [769, 245] width 1047 height 285
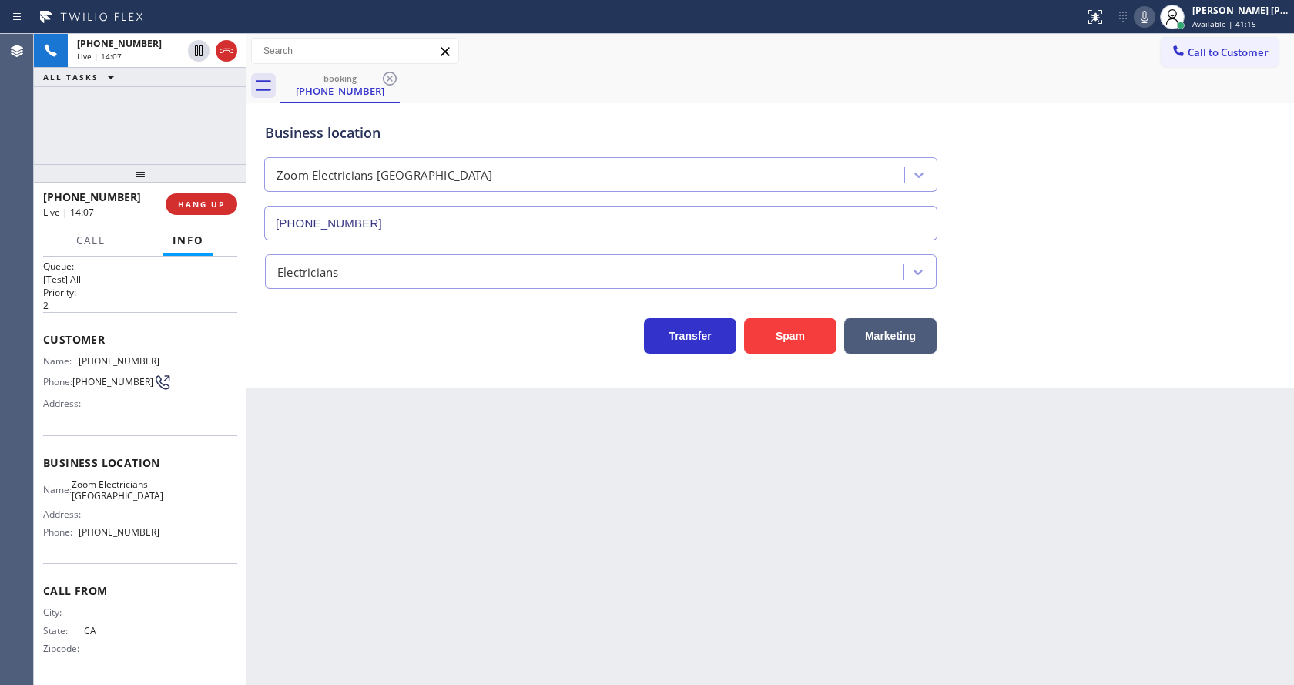
click at [1154, 24] on icon at bounding box center [1144, 17] width 18 height 18
click at [199, 50] on icon at bounding box center [198, 51] width 18 height 18
click at [544, 573] on div "Back to Dashboard Change Sender ID Customers Technicians Select a contact Outbo…" at bounding box center [769, 359] width 1047 height 651
click at [621, 452] on div "Back to Dashboard Change Sender ID Customers Technicians Select a contact Outbo…" at bounding box center [769, 359] width 1047 height 651
drag, startPoint x: 467, startPoint y: 683, endPoint x: 666, endPoint y: 501, distance: 269.3
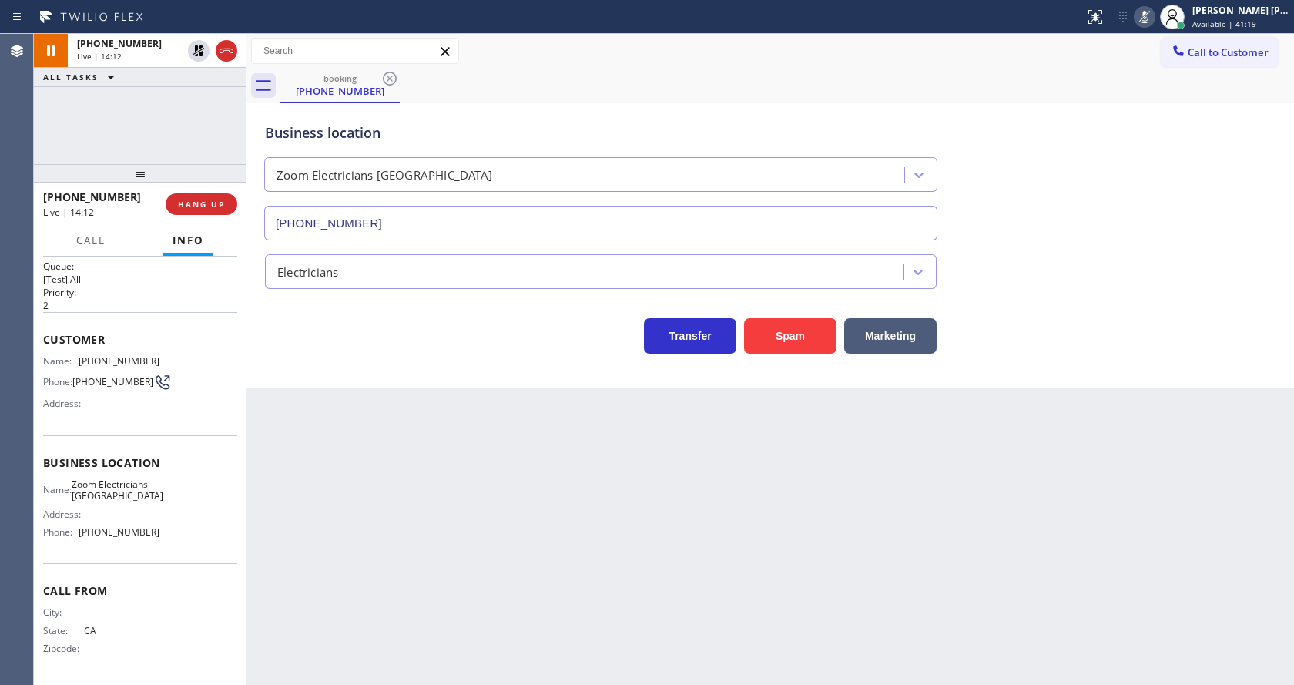
click at [491, 662] on div "Back to Dashboard Change Sender ID Customers Technicians Select a contact Outbo…" at bounding box center [769, 359] width 1047 height 651
click at [324, 407] on div "Back to Dashboard Change Sender ID Customers Technicians Select a contact Outbo…" at bounding box center [769, 359] width 1047 height 651
drag, startPoint x: 194, startPoint y: 107, endPoint x: 213, endPoint y: 107, distance: 18.5
click at [194, 106] on icon at bounding box center [198, 104] width 18 height 18
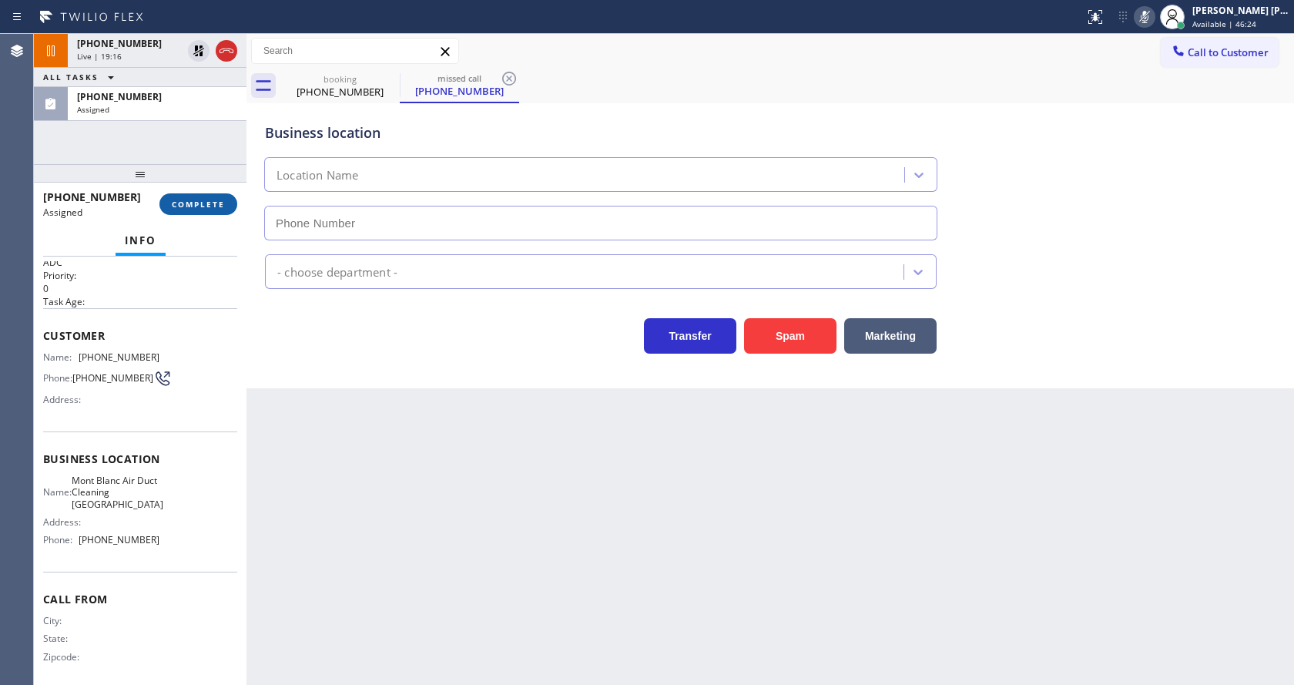
type input "(213) 855-2400"
click at [186, 197] on button "COMPLETE" at bounding box center [198, 204] width 78 height 22
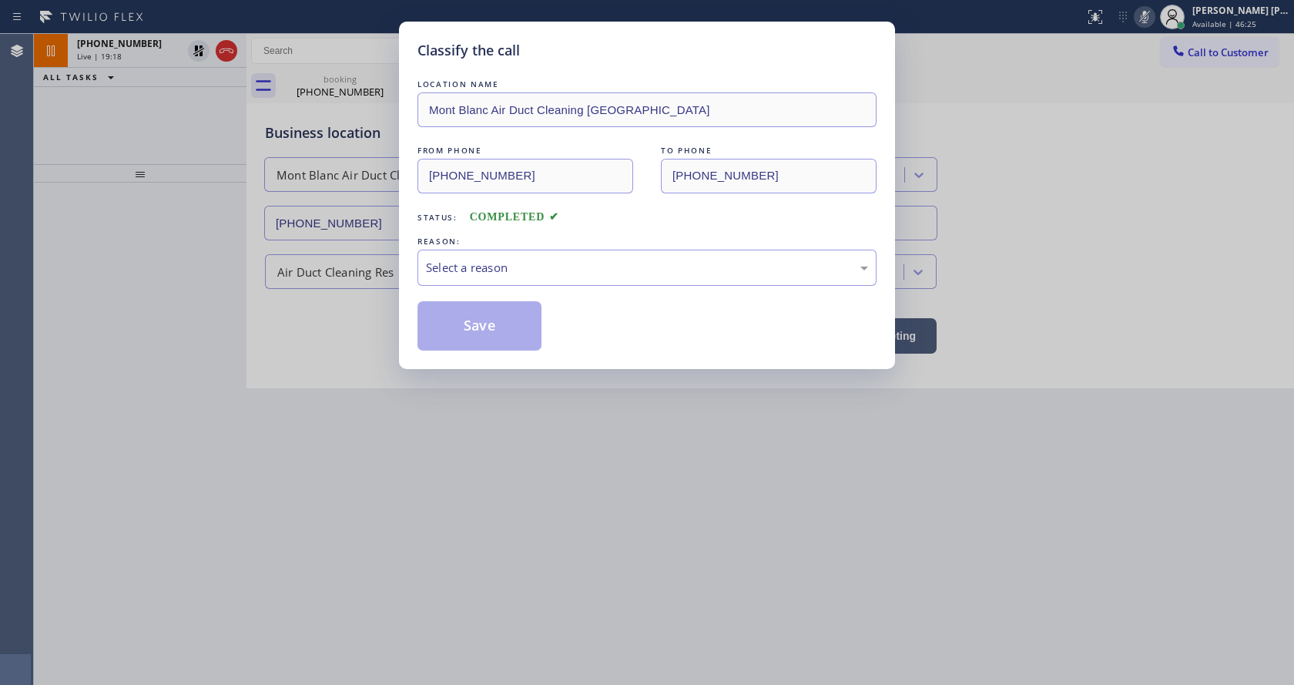
click at [521, 289] on div "LOCATION NAME Mont Blanc Air Duct Cleaning Palm Springs FROM PHONE (213) 995-48…" at bounding box center [646, 213] width 459 height 274
click at [492, 265] on div "Select a reason" at bounding box center [647, 268] width 442 height 18
drag, startPoint x: 498, startPoint y: 330, endPoint x: 534, endPoint y: 371, distance: 55.1
click at [498, 303] on button "Save" at bounding box center [479, 325] width 124 height 49
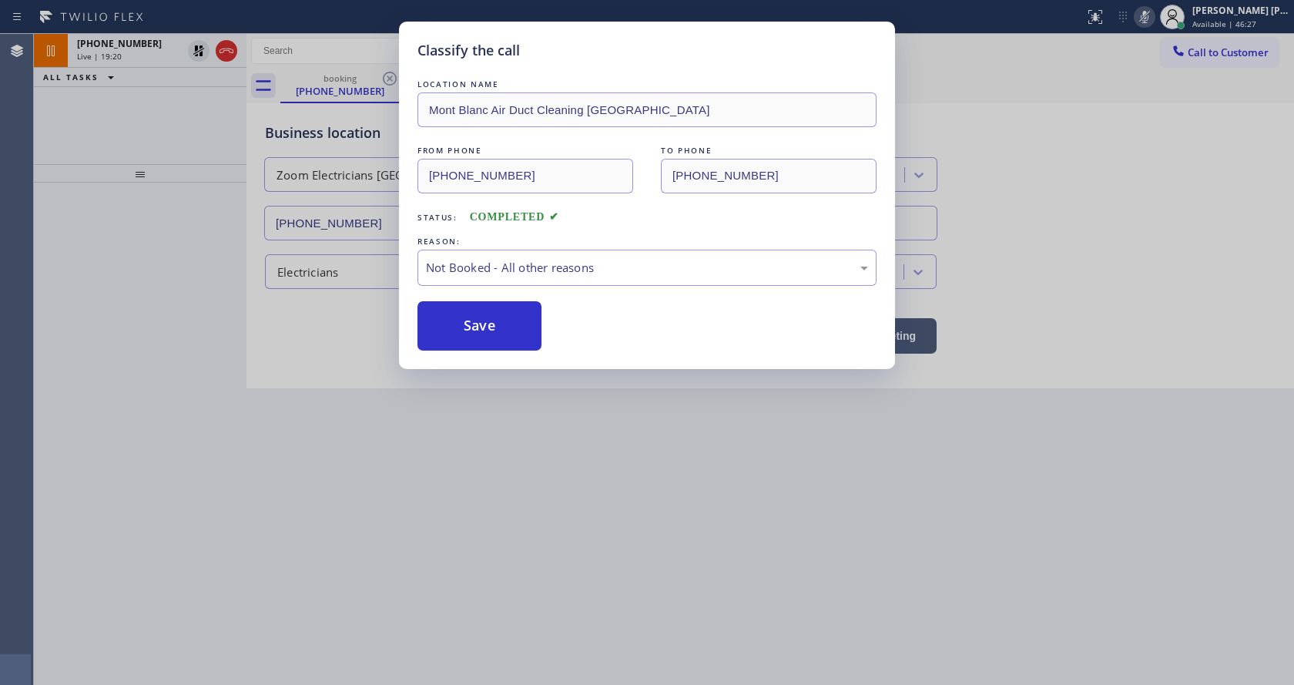
drag, startPoint x: 540, startPoint y: 529, endPoint x: 522, endPoint y: 548, distance: 26.2
click at [538, 530] on div "Classify the call LOCATION NAME Mont Blanc Air Duct Cleaning Palm Springs FROM …" at bounding box center [647, 342] width 1294 height 685
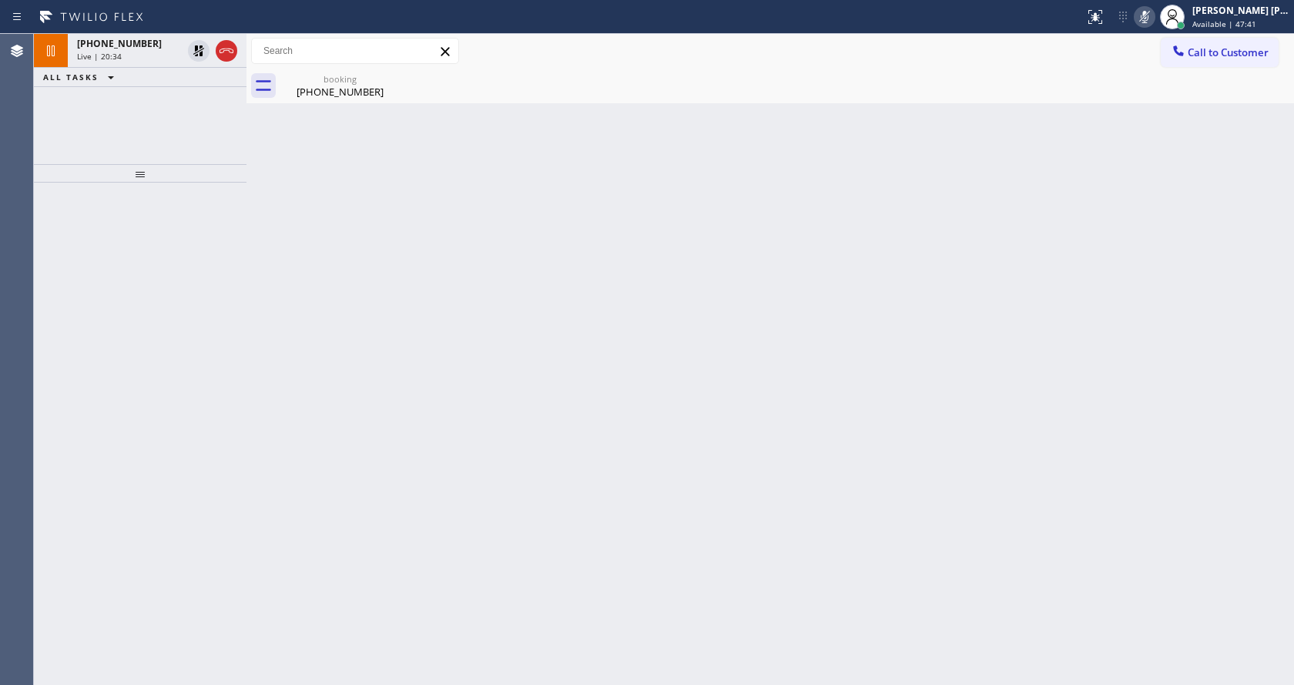
click at [111, 233] on div at bounding box center [140, 434] width 213 height 502
click at [729, 410] on div "Back to Dashboard Change Sender ID Customers Technicians Select a contact Outbo…" at bounding box center [769, 359] width 1047 height 651
click at [1268, 240] on div "Back to Dashboard Change Sender ID Customers Technicians Select a contact Outbo…" at bounding box center [769, 359] width 1047 height 651
click at [528, 379] on div "Back to Dashboard Change Sender ID Customers Technicians Select a contact Outbo…" at bounding box center [769, 359] width 1047 height 651
click at [311, 75] on div "booking" at bounding box center [340, 79] width 116 height 12
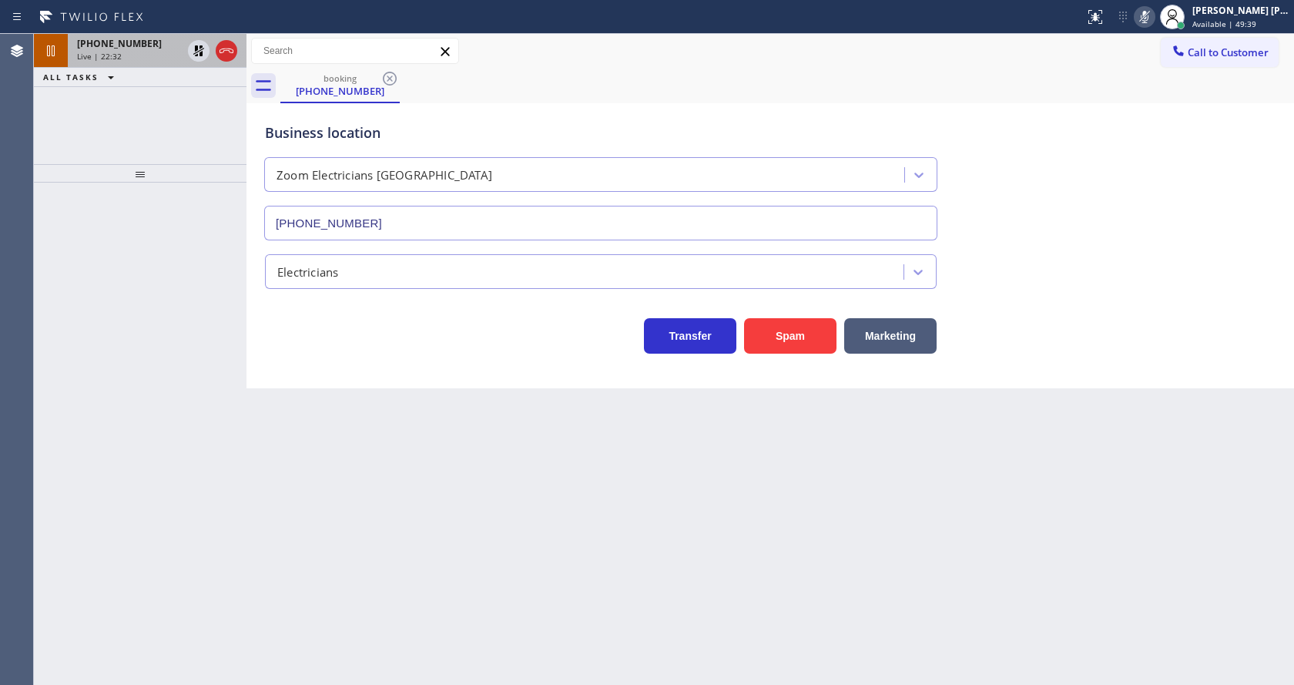
click at [141, 45] on div "[PHONE_NUMBER]" at bounding box center [129, 43] width 105 height 13
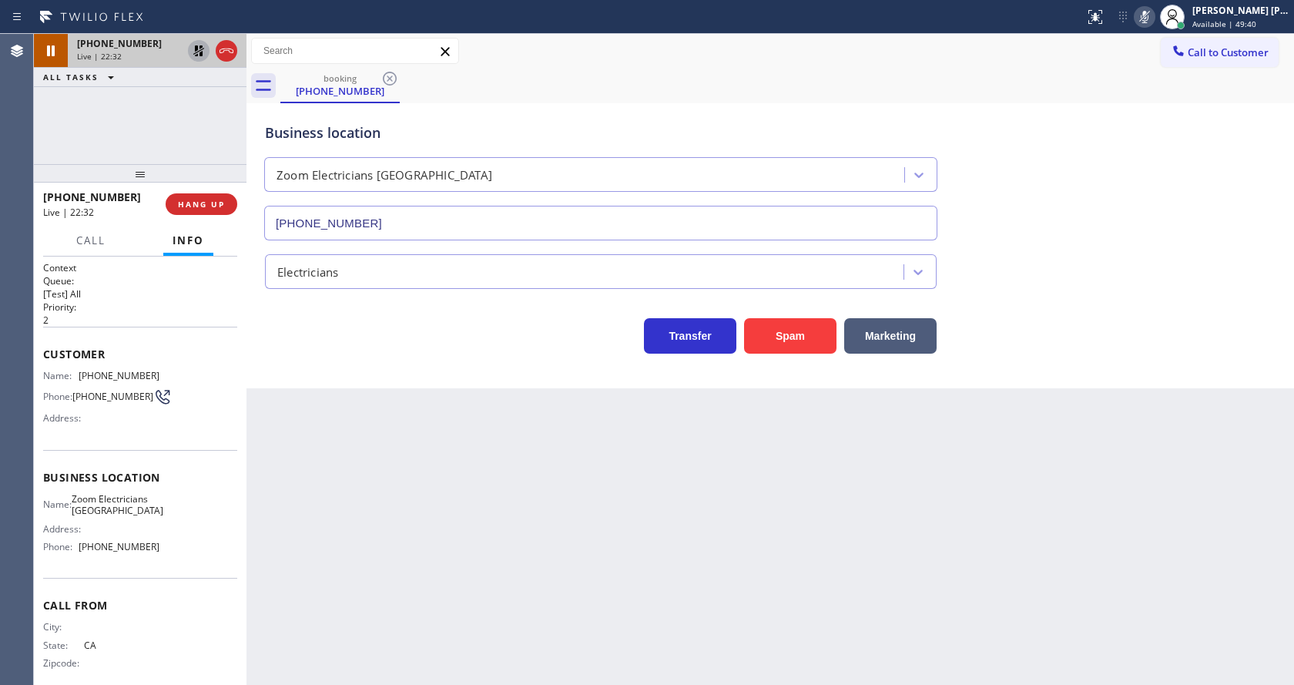
click at [197, 50] on icon at bounding box center [198, 50] width 11 height 11
click at [1148, 10] on icon at bounding box center [1144, 17] width 18 height 18
click at [1162, 159] on div "Business location Zoom Electricians San Francisco (415) 727-8840" at bounding box center [770, 170] width 1017 height 139
click at [412, 434] on div "Back to Dashboard Change Sender ID Customers Technicians Select a contact Outbo…" at bounding box center [769, 359] width 1047 height 651
click at [657, 553] on div "Back to Dashboard Change Sender ID Customers Technicians Select a contact Outbo…" at bounding box center [769, 359] width 1047 height 651
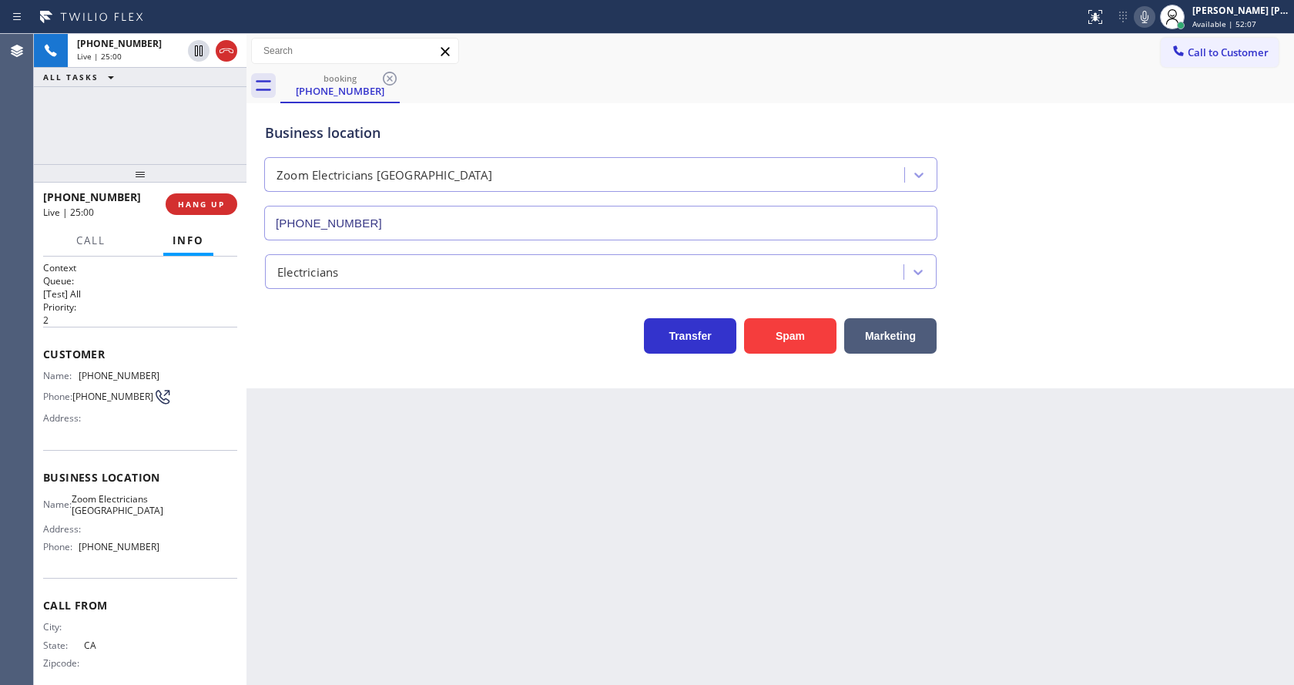
click at [1143, 18] on icon at bounding box center [1144, 17] width 18 height 18
click at [1102, 139] on div "Business location Zoom Electricians San Francisco (415) 727-8840" at bounding box center [770, 170] width 1017 height 139
click at [1105, 213] on div "Business location Zoom Electricians San Francisco (415) 727-8840" at bounding box center [770, 170] width 1017 height 139
click at [485, 635] on div "Back to Dashboard Change Sender ID Customers Technicians Select a contact Outbo…" at bounding box center [769, 359] width 1047 height 651
drag, startPoint x: 1209, startPoint y: 292, endPoint x: 1200, endPoint y: 275, distance: 19.3
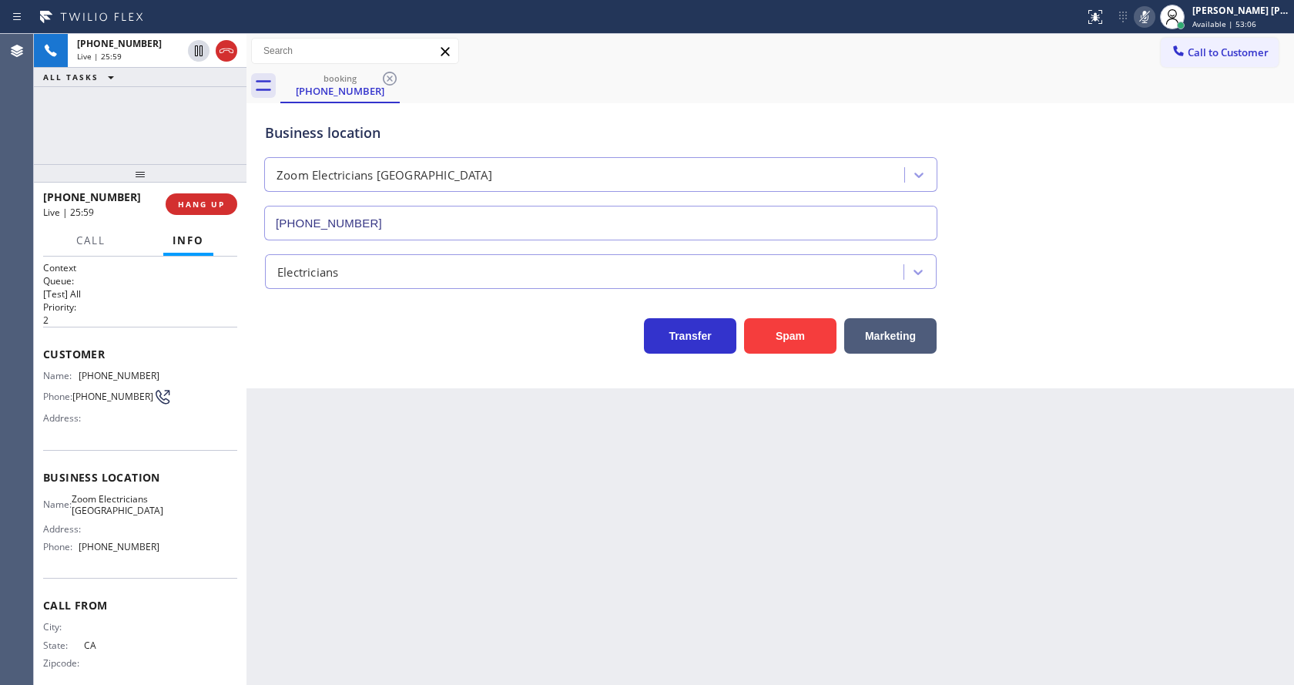
click at [1208, 289] on div "Transfer Spam Marketing" at bounding box center [770, 321] width 1017 height 65
click at [1147, 14] on icon at bounding box center [1144, 17] width 18 height 18
click at [468, 451] on div "Back to Dashboard Change Sender ID Customers Technicians Select a contact Outbo…" at bounding box center [769, 359] width 1047 height 651
click at [359, 629] on div "Back to Dashboard Change Sender ID Customers Technicians Select a contact Outbo…" at bounding box center [769, 359] width 1047 height 651
click at [655, 590] on div "Back to Dashboard Change Sender ID Customers Technicians Select a contact Outbo…" at bounding box center [769, 359] width 1047 height 651
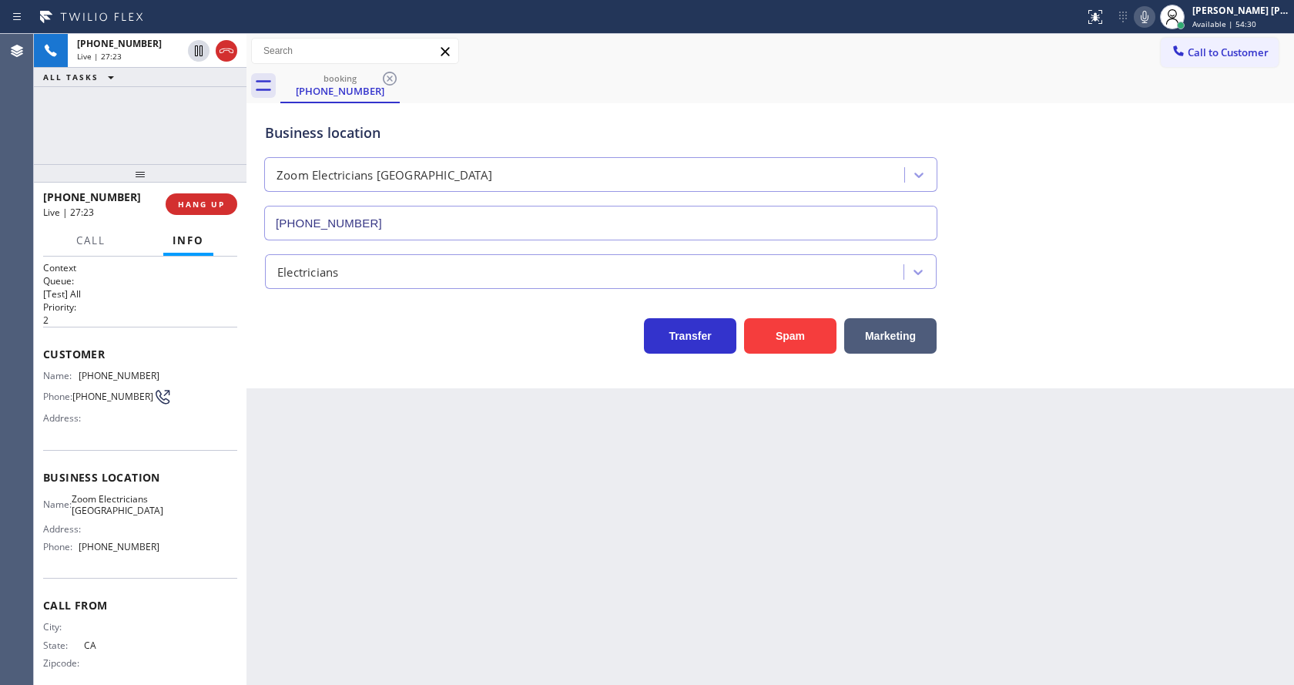
click at [586, 491] on div "Back to Dashboard Change Sender ID Customers Technicians Select a contact Outbo…" at bounding box center [769, 359] width 1047 height 651
click at [643, 538] on div "Back to Dashboard Change Sender ID Customers Technicians Select a contact Outbo…" at bounding box center [769, 359] width 1047 height 651
click at [202, 201] on span "HANG UP" at bounding box center [201, 204] width 47 height 11
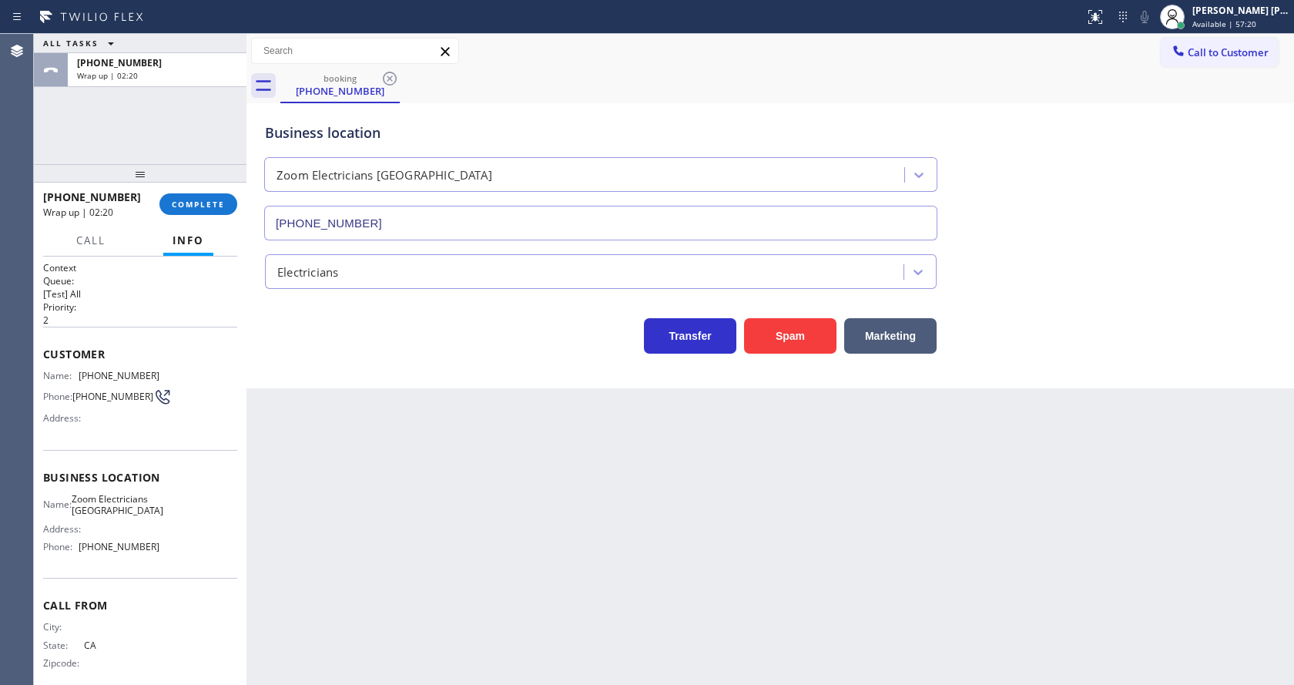
click at [206, 240] on button "Info" at bounding box center [188, 241] width 50 height 30
click at [332, 332] on div "Transfer Spam Marketing" at bounding box center [601, 331] width 678 height 43
click at [183, 196] on button "COMPLETE" at bounding box center [198, 204] width 78 height 22
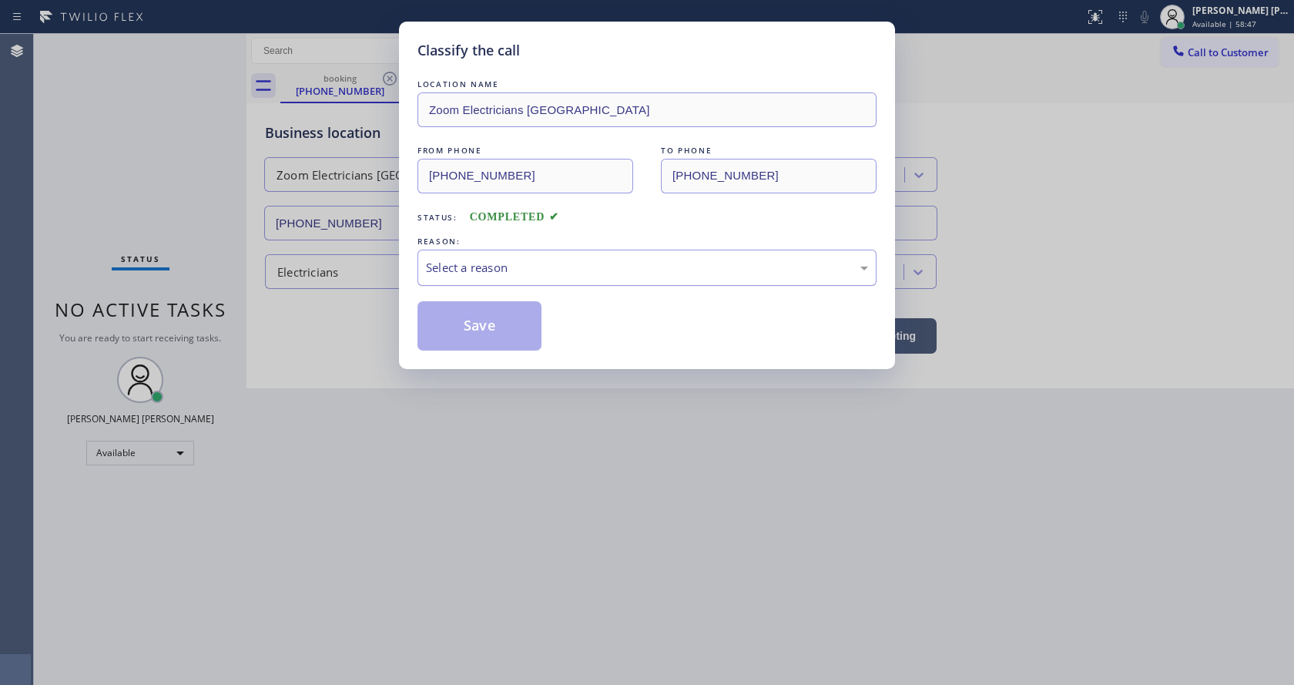
click at [481, 266] on div "Select a reason" at bounding box center [647, 268] width 442 height 18
click at [477, 313] on button "Save" at bounding box center [479, 325] width 124 height 49
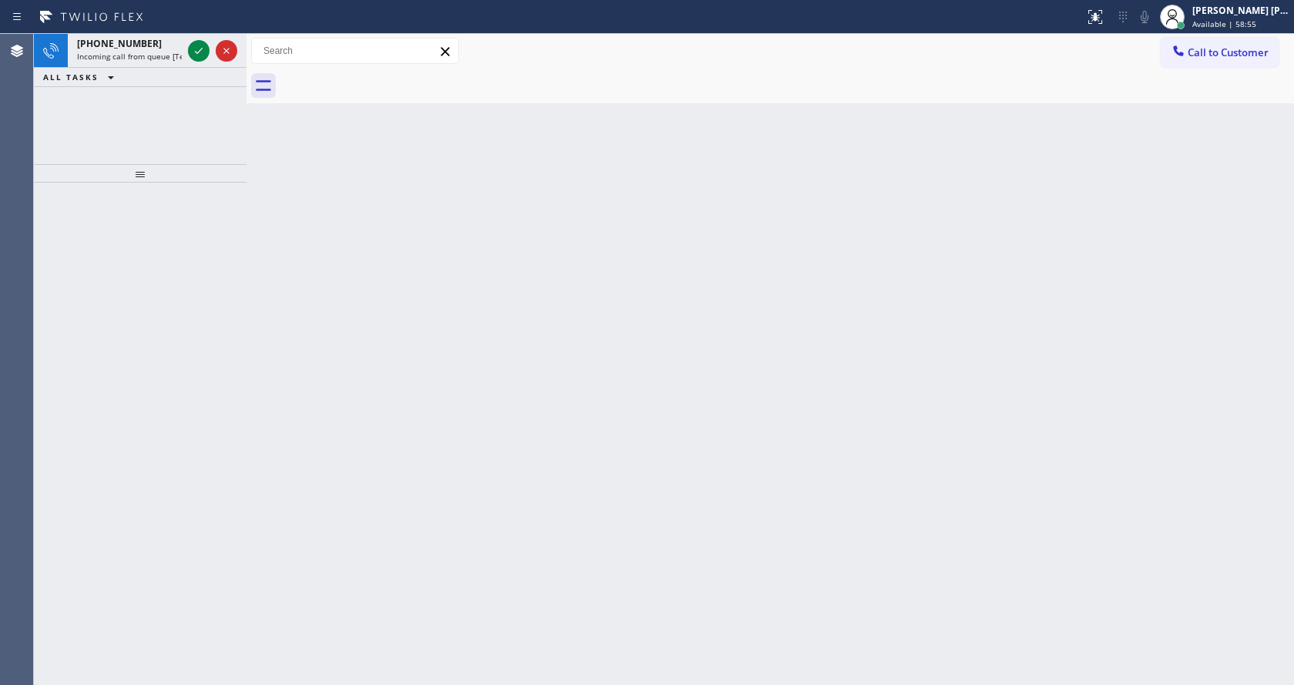
click at [256, 269] on div "Back to Dashboard Change Sender ID Customers Technicians Select a contact Outbo…" at bounding box center [769, 359] width 1047 height 651
click at [175, 56] on span "Incoming call from queue [Test] All" at bounding box center [141, 56] width 128 height 11
click at [1220, 14] on div "[PERSON_NAME] [PERSON_NAME]" at bounding box center [1240, 10] width 97 height 13
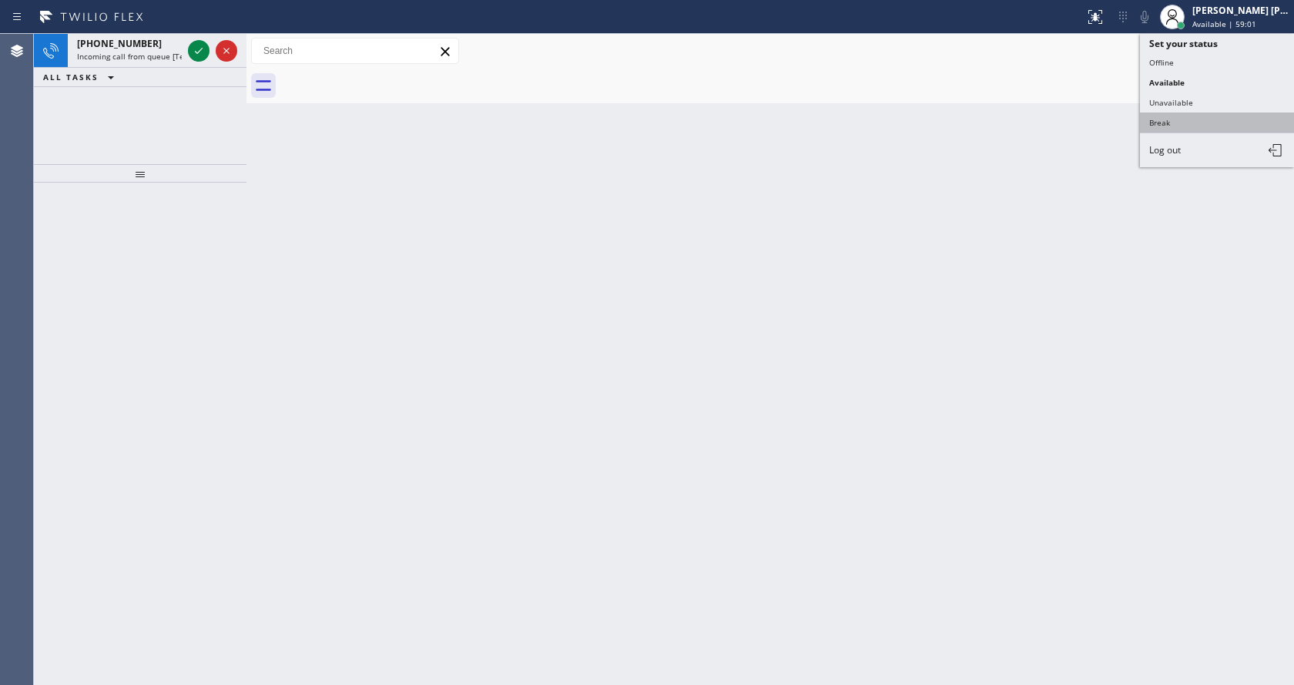
click at [1180, 126] on button "Break" at bounding box center [1217, 122] width 154 height 20
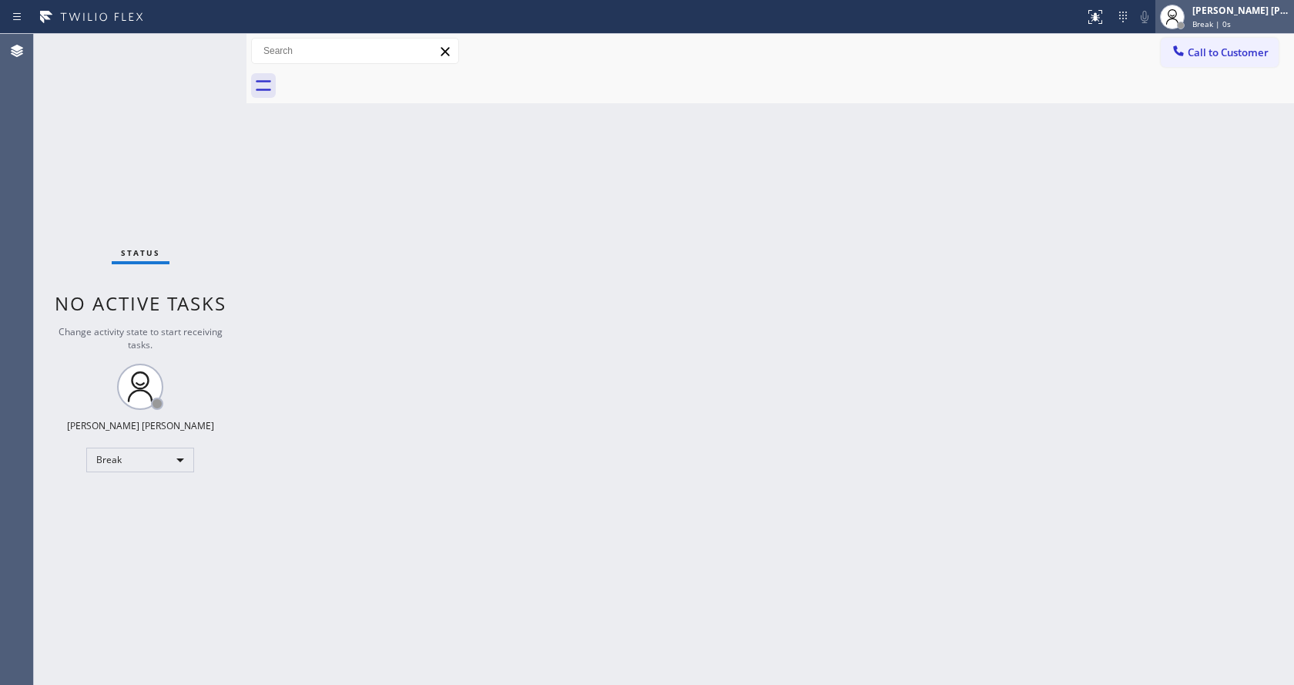
click at [1216, 21] on span "Break | 0s" at bounding box center [1211, 23] width 39 height 11
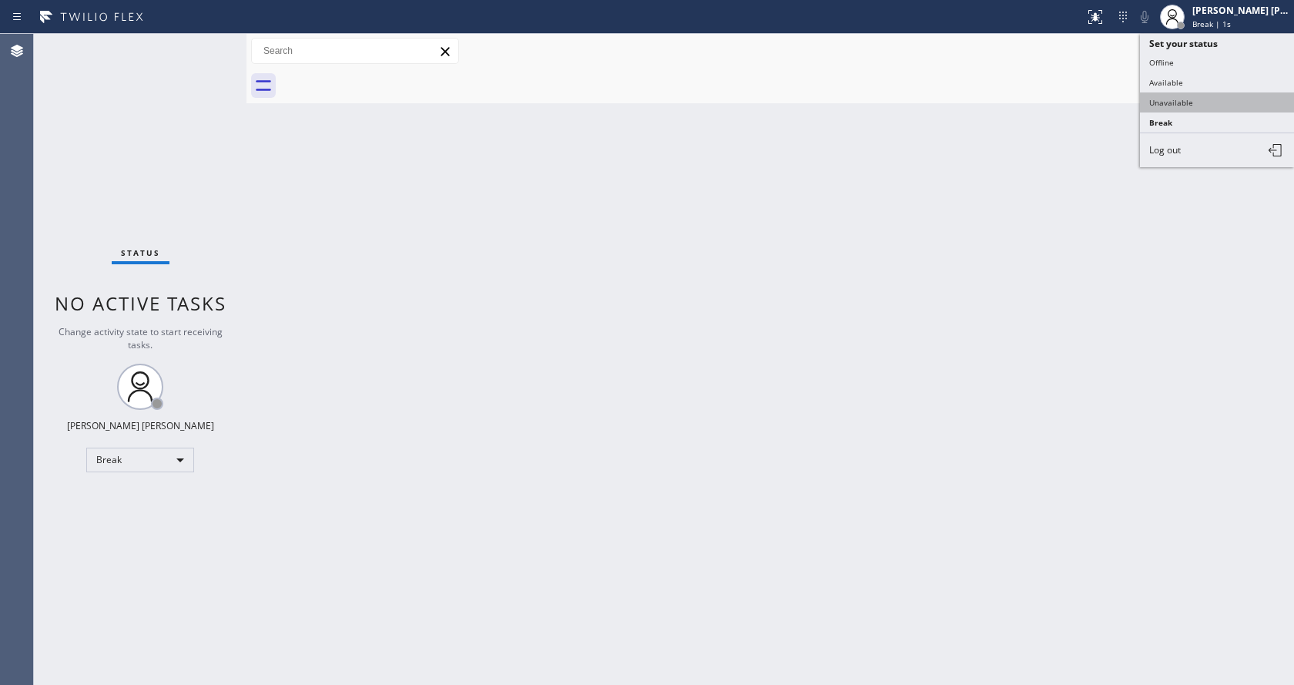
click at [1194, 106] on button "Unavailable" at bounding box center [1217, 102] width 154 height 20
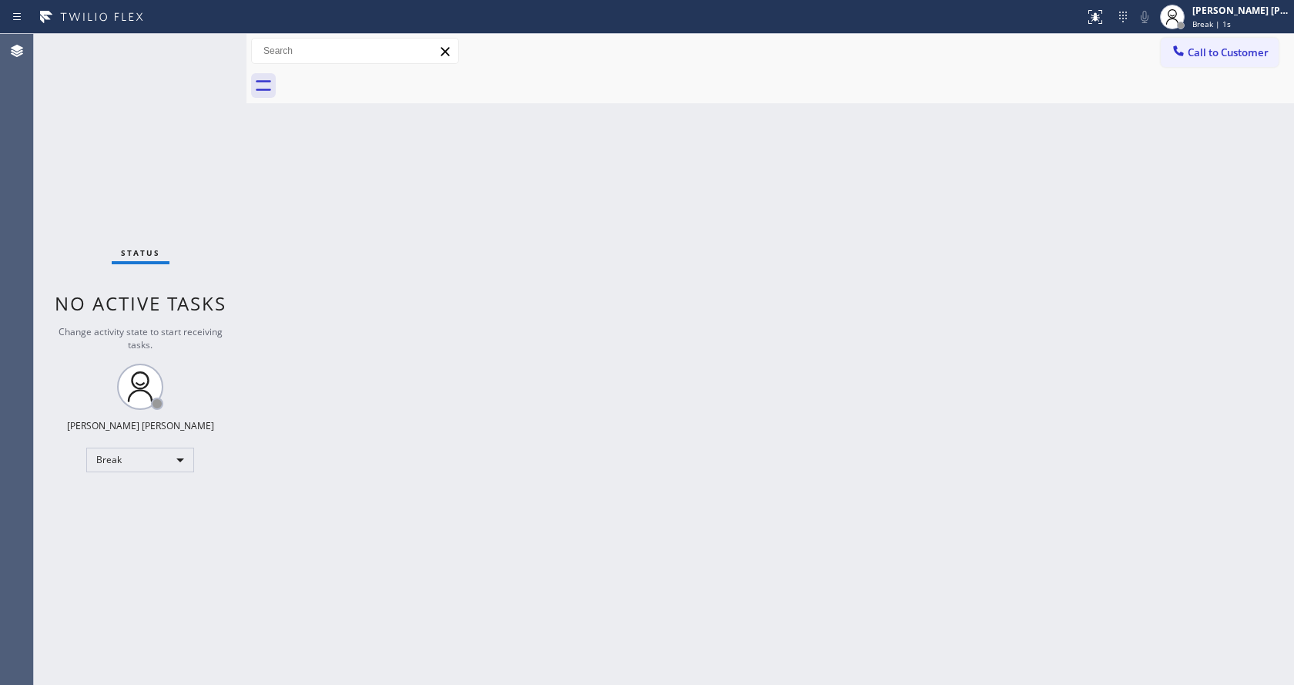
click at [754, 395] on div "Back to Dashboard Change Sender ID Customers Technicians Select a contact Outbo…" at bounding box center [769, 359] width 1047 height 651
click at [1228, 21] on span "Unavailable | 1:01" at bounding box center [1226, 23] width 69 height 11
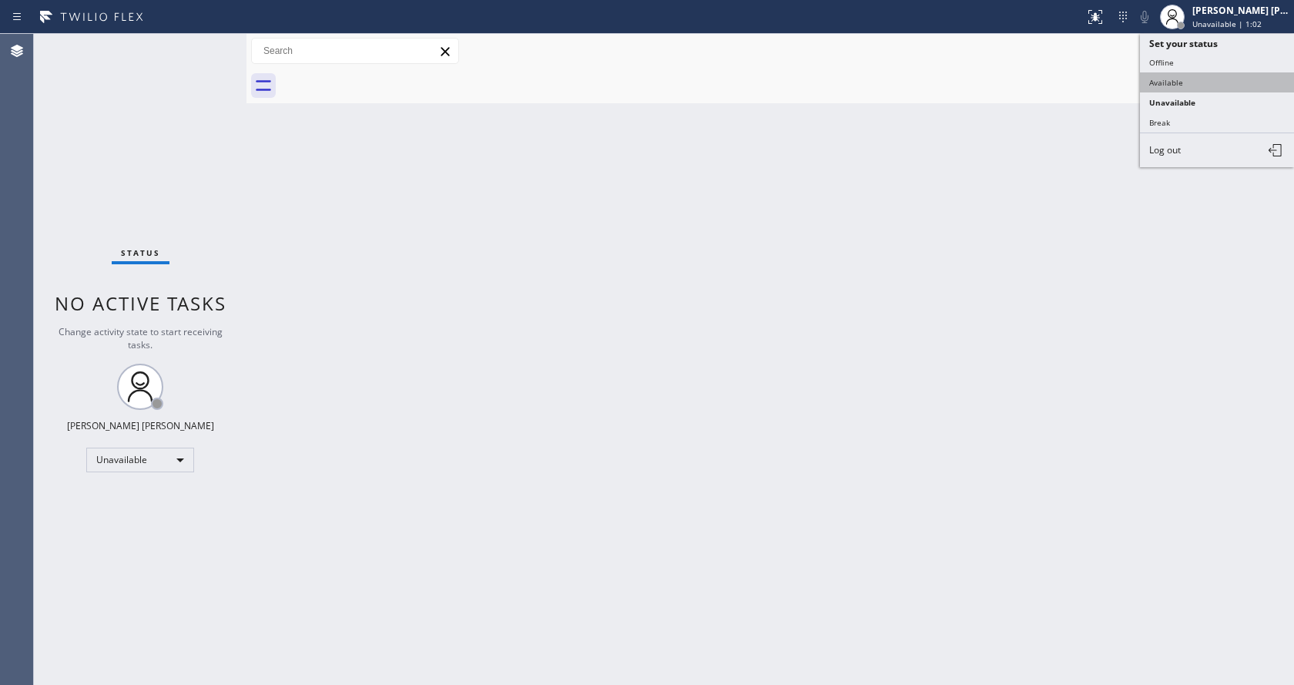
click at [1182, 87] on button "Available" at bounding box center [1217, 82] width 154 height 20
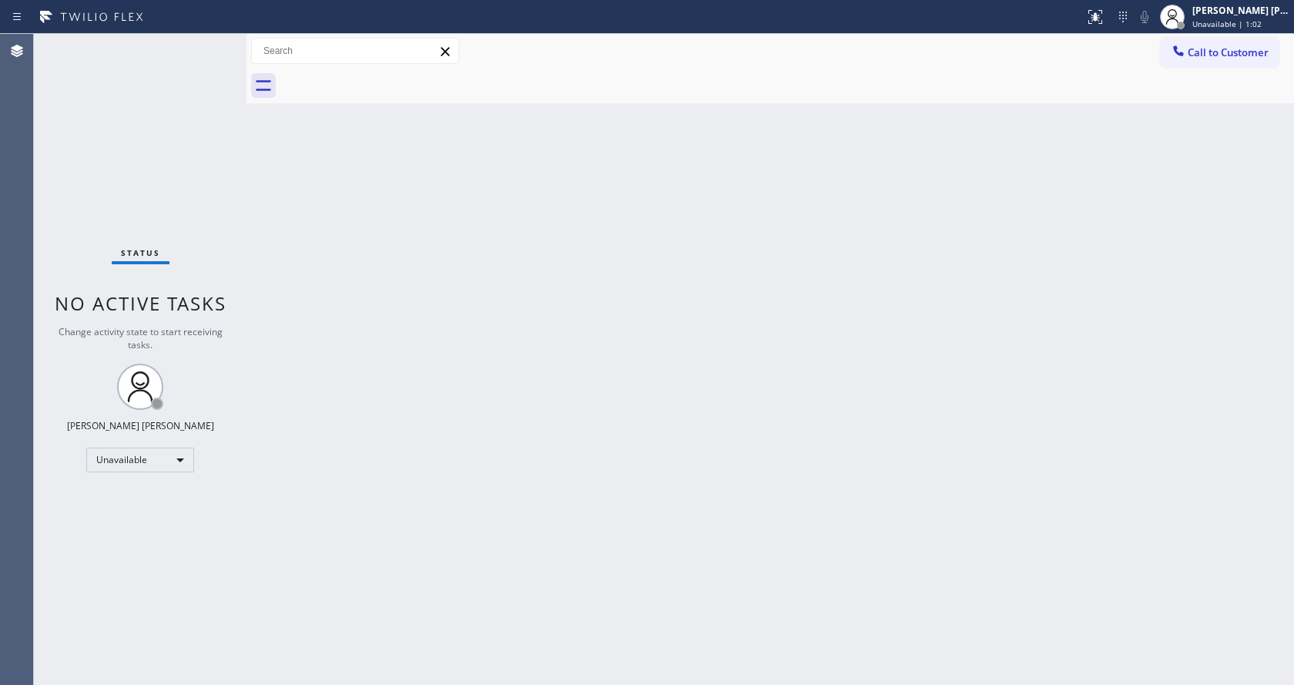
click at [588, 484] on div "Back to Dashboard Change Sender ID Customers Technicians Select a contact Outbo…" at bounding box center [769, 359] width 1047 height 651
click at [645, 241] on div "Back to Dashboard Change Sender ID Customers Technicians Select a contact Outbo…" at bounding box center [769, 359] width 1047 height 651
click at [344, 276] on div "Back to Dashboard Change Sender ID Customers Technicians Select a contact Outbo…" at bounding box center [769, 359] width 1047 height 651
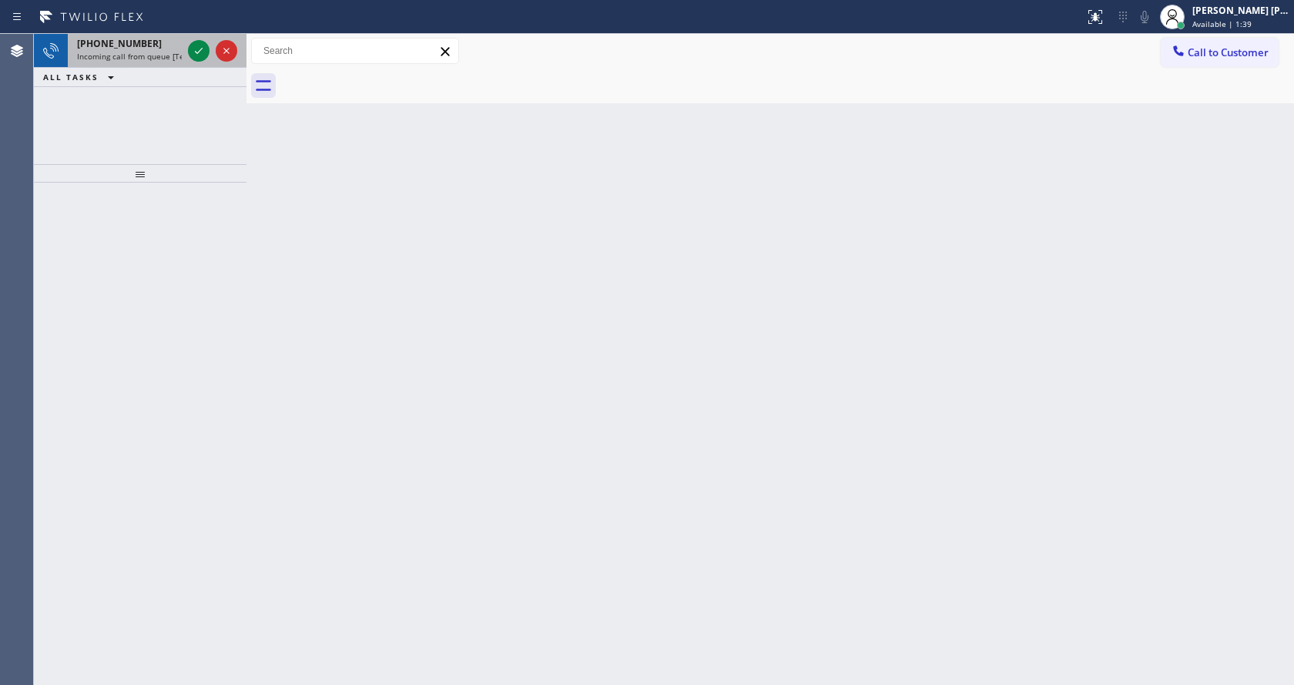
click at [165, 54] on span "Incoming call from queue [Test] All" at bounding box center [141, 56] width 128 height 11
click at [169, 55] on span "Incoming call from queue [Test] All" at bounding box center [141, 56] width 128 height 11
click at [178, 54] on span "Incoming call from queue [Test] All" at bounding box center [141, 56] width 128 height 11
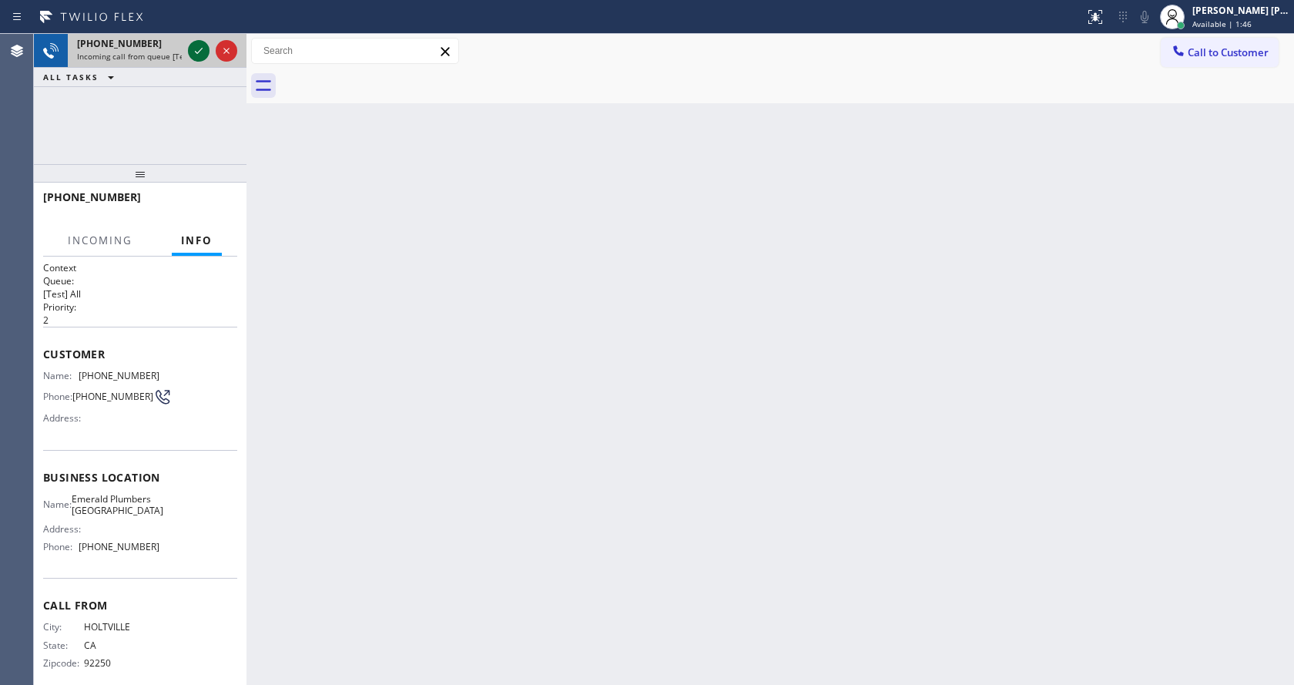
click at [199, 57] on icon at bounding box center [198, 51] width 18 height 18
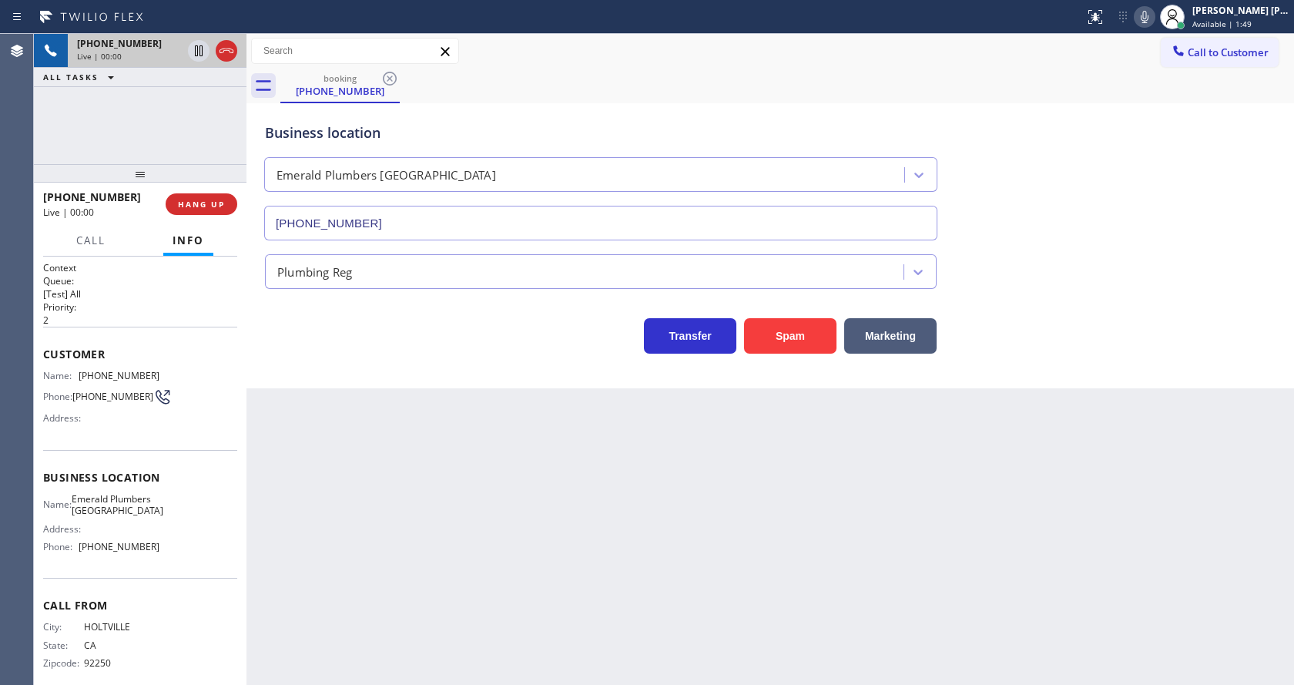
type input "(760) 388-9400"
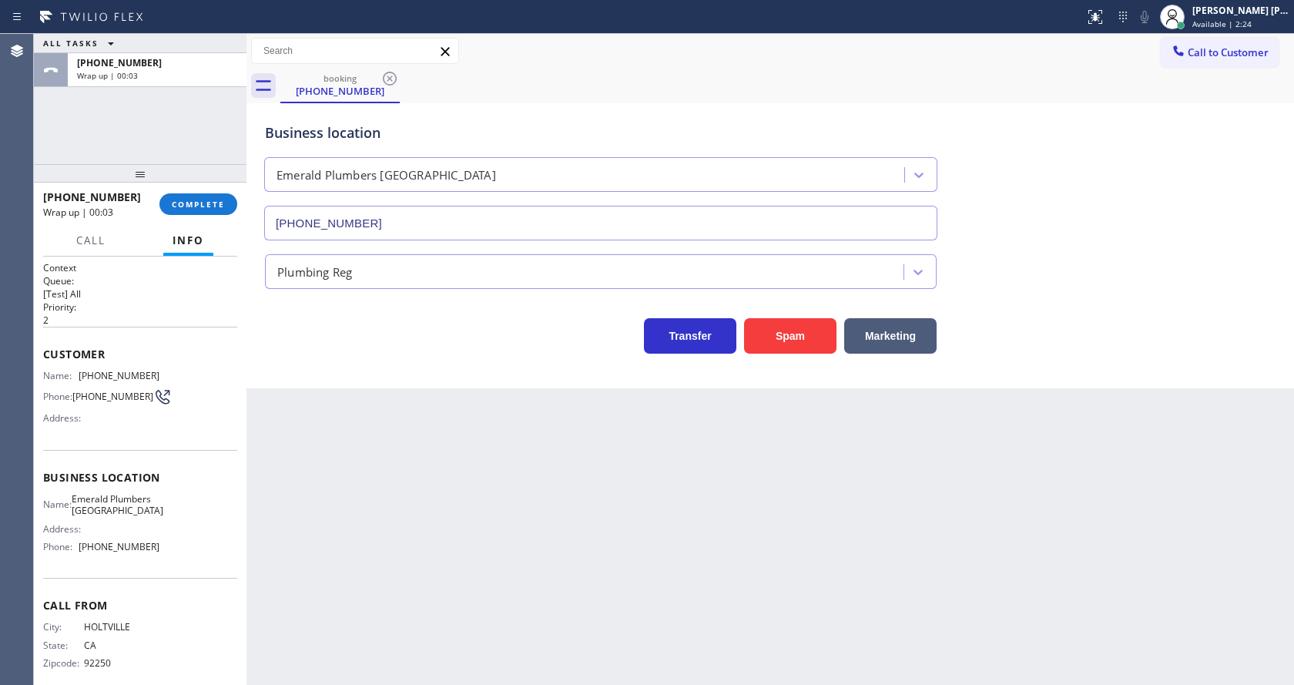
click at [179, 223] on div "+17603561855 Wrap up | 00:03 COMPLETE" at bounding box center [140, 204] width 194 height 40
click at [185, 199] on span "COMPLETE" at bounding box center [198, 204] width 53 height 11
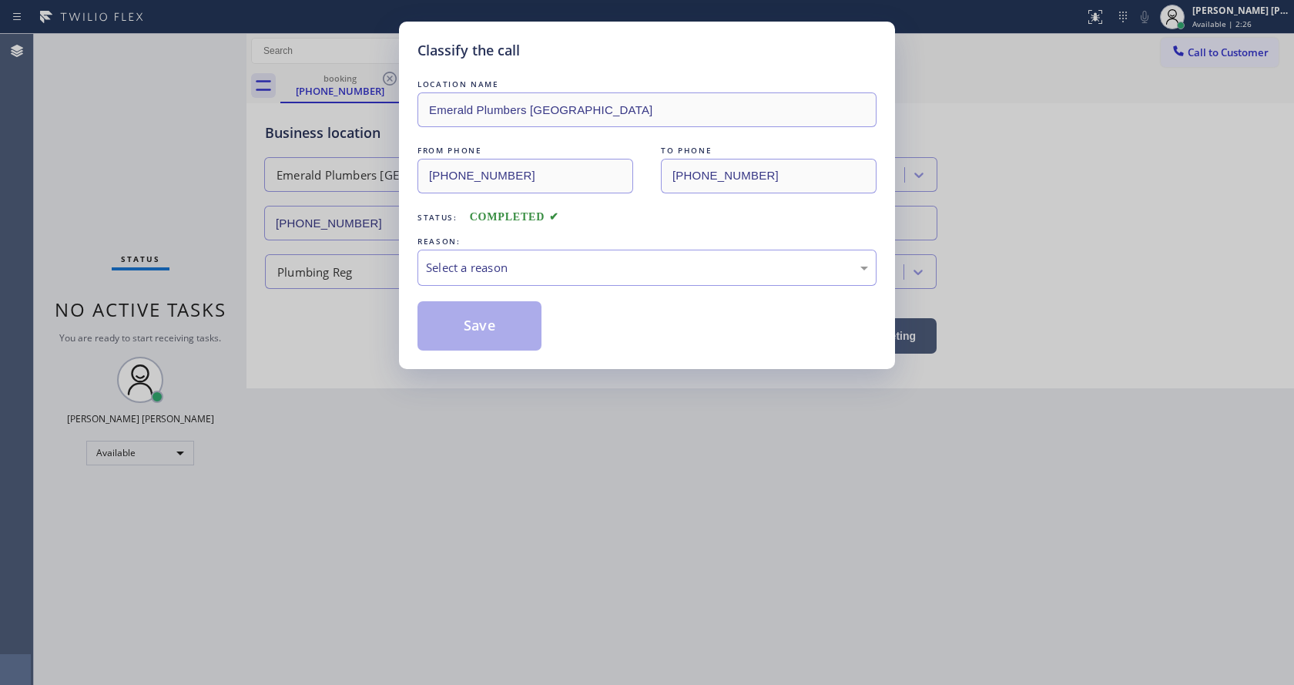
click at [492, 247] on div "REASON:" at bounding box center [646, 241] width 459 height 16
click at [501, 261] on div "Select a reason" at bounding box center [647, 268] width 442 height 18
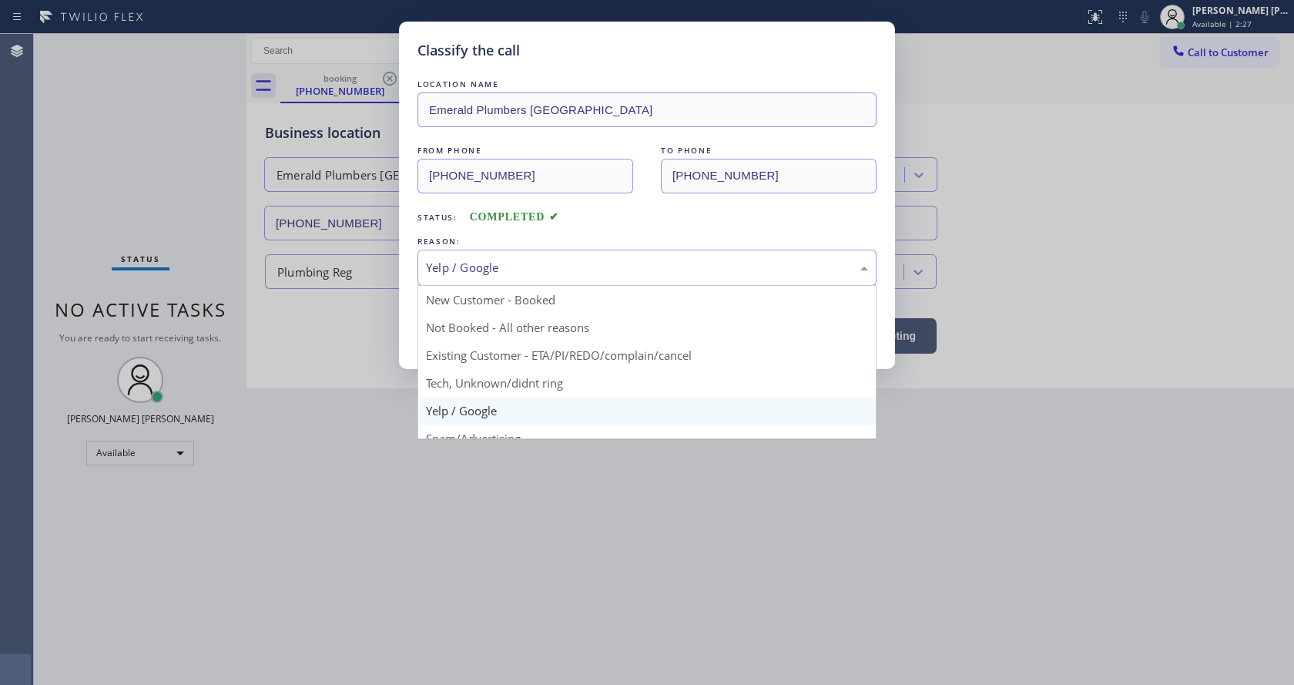
click at [501, 266] on div "Yelp / Google" at bounding box center [647, 268] width 442 height 18
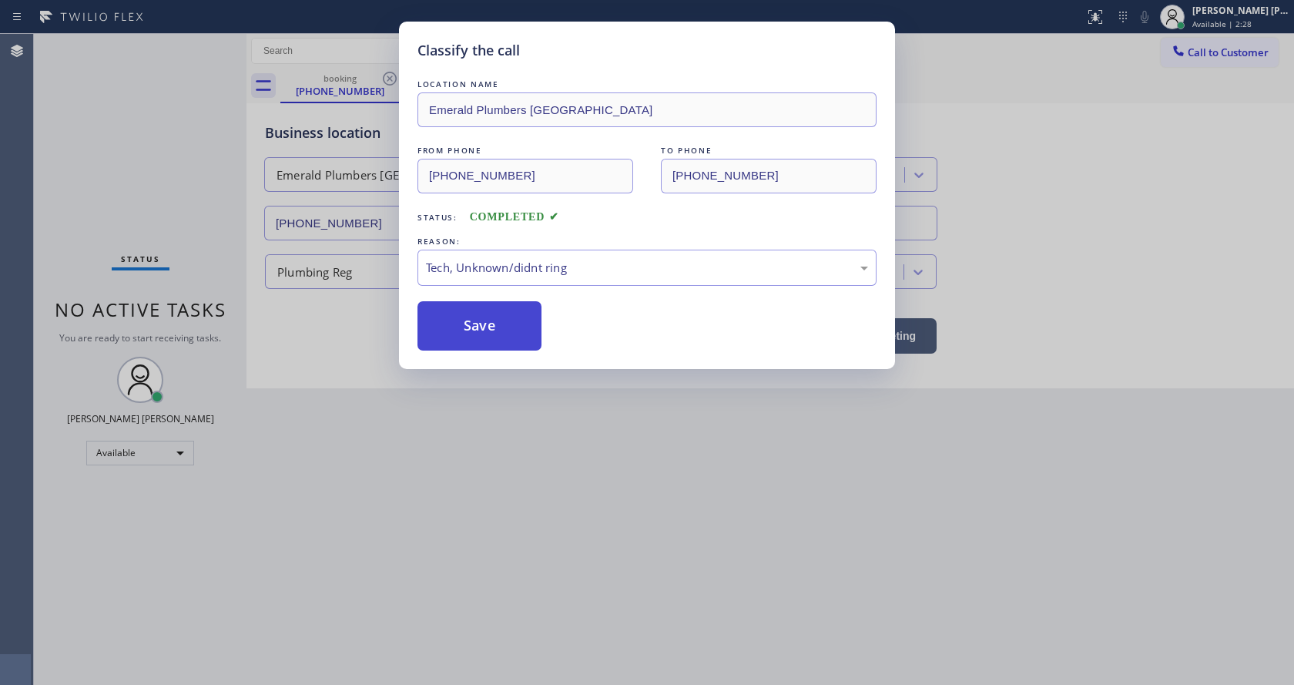
click at [474, 333] on button "Save" at bounding box center [479, 325] width 124 height 49
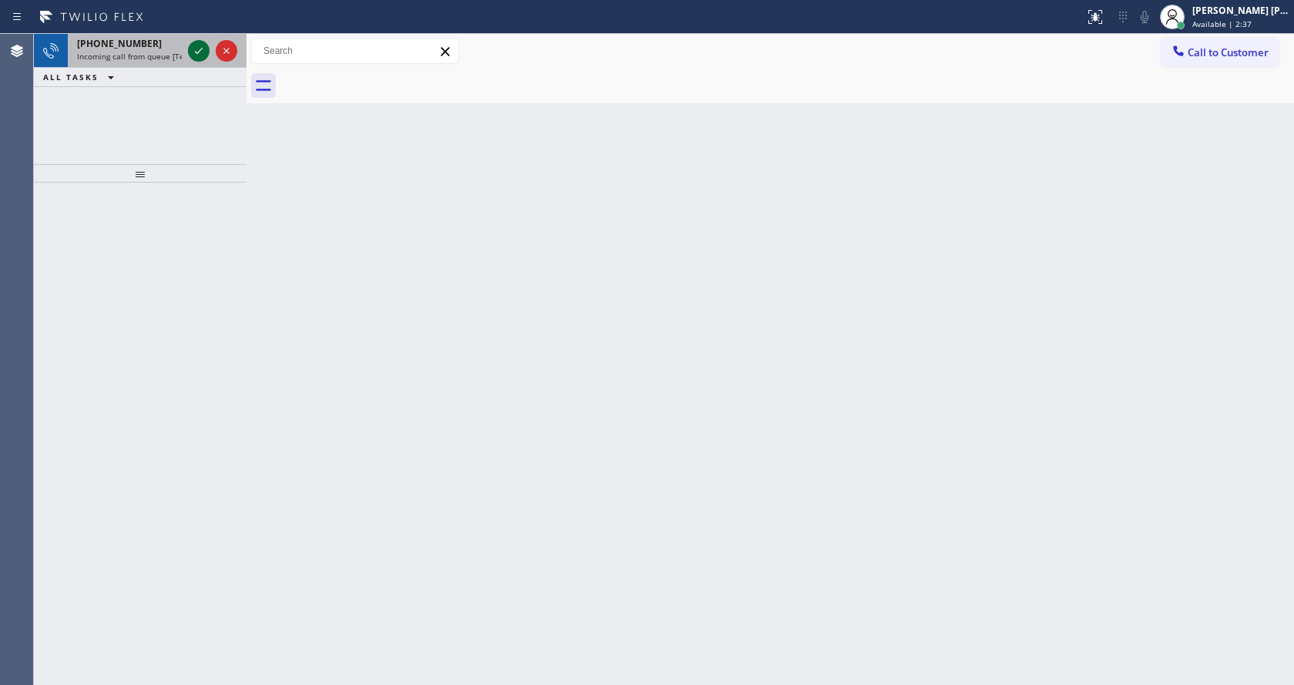
click at [197, 44] on icon at bounding box center [198, 51] width 18 height 18
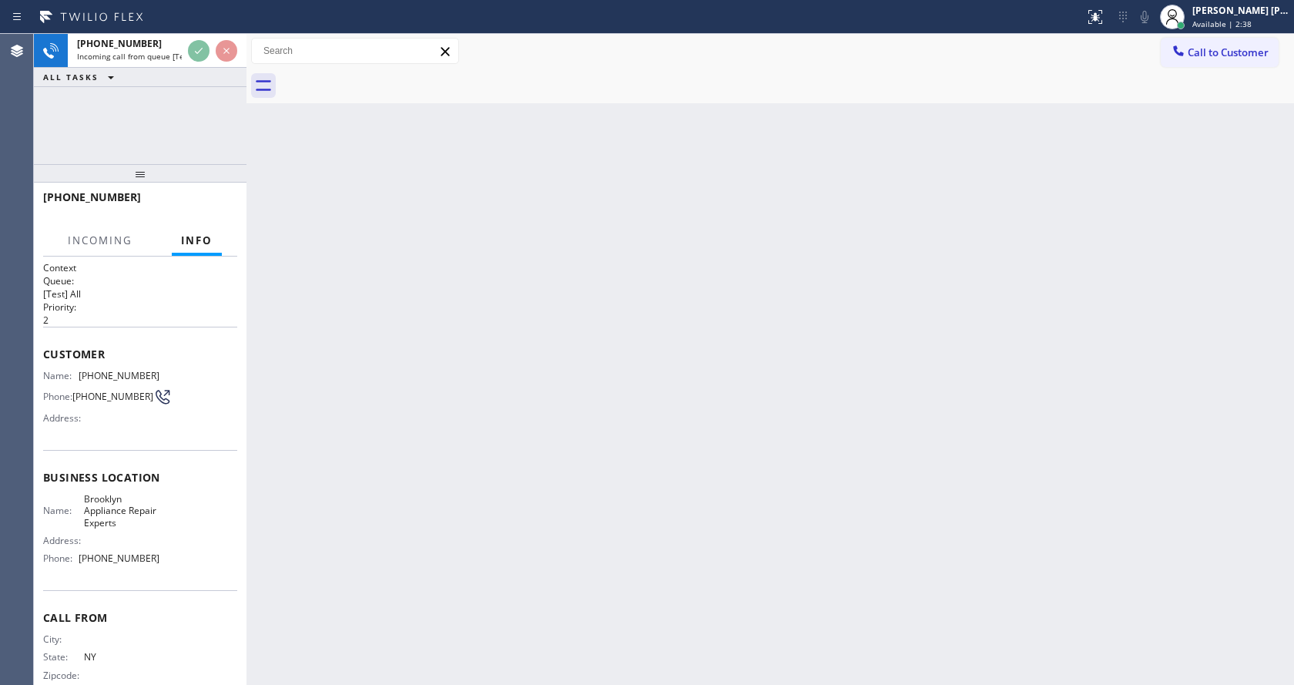
scroll to position [32, 0]
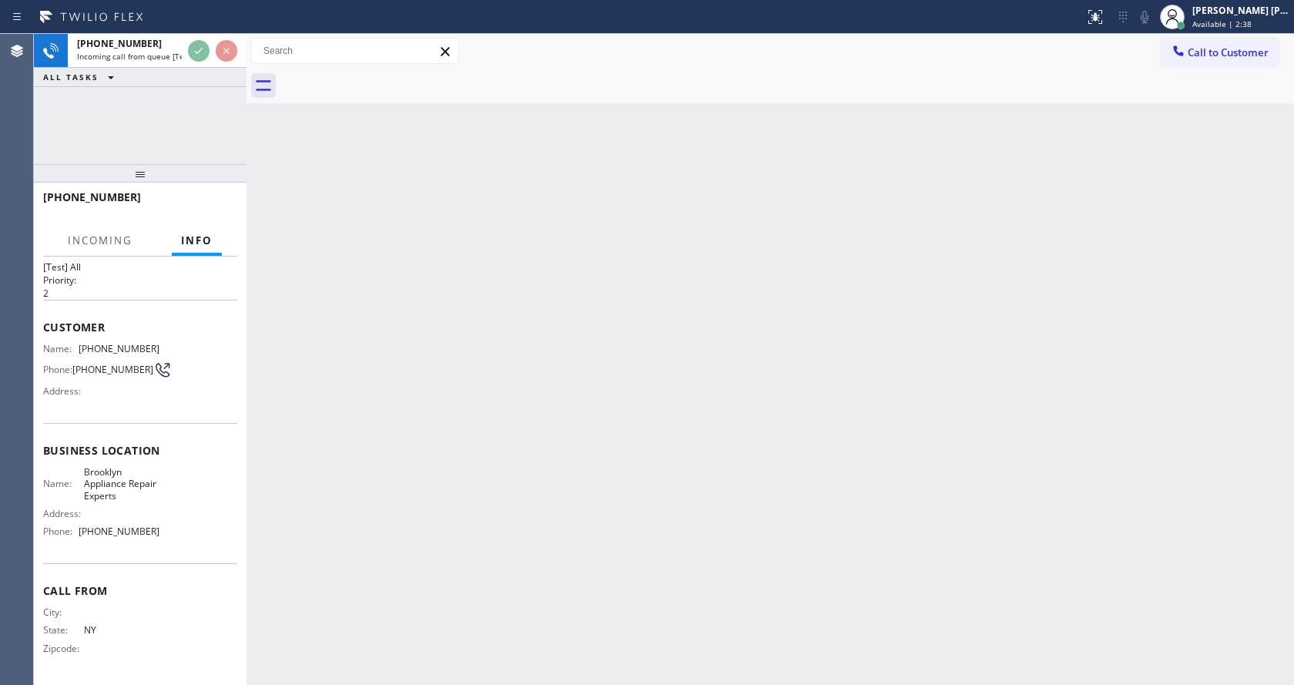
click at [521, 381] on div "Back to Dashboard Change Sender ID Customers Technicians Select a contact Outbo…" at bounding box center [769, 359] width 1047 height 651
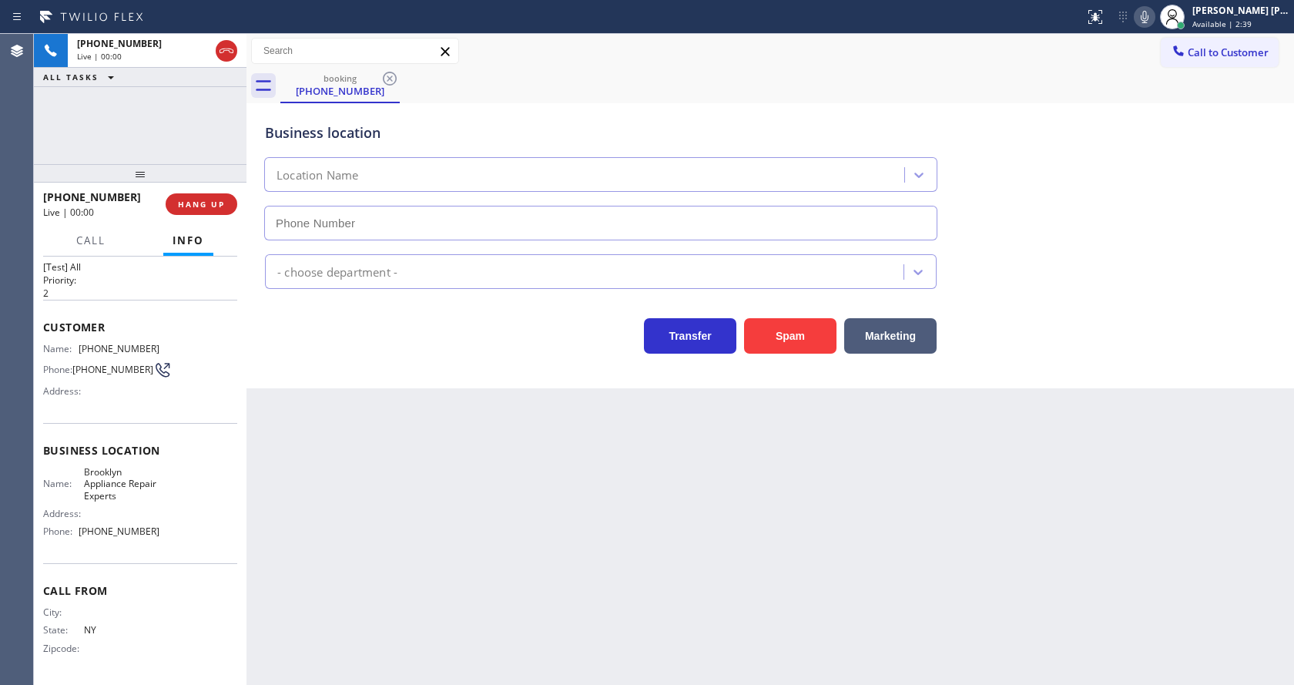
type input "(347) 757-4373"
click at [1148, 13] on icon at bounding box center [1145, 17] width 8 height 12
click at [805, 340] on button "Spam" at bounding box center [790, 335] width 92 height 35
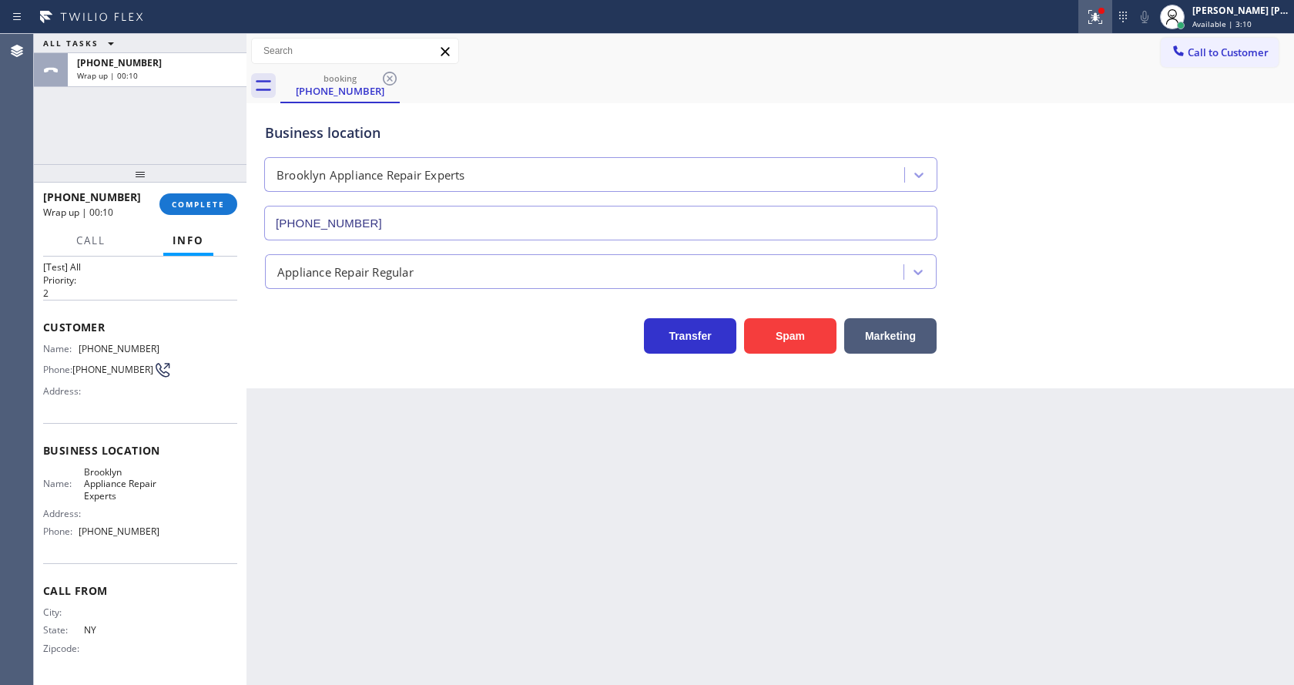
click at [1097, 14] on icon at bounding box center [1095, 17] width 18 height 18
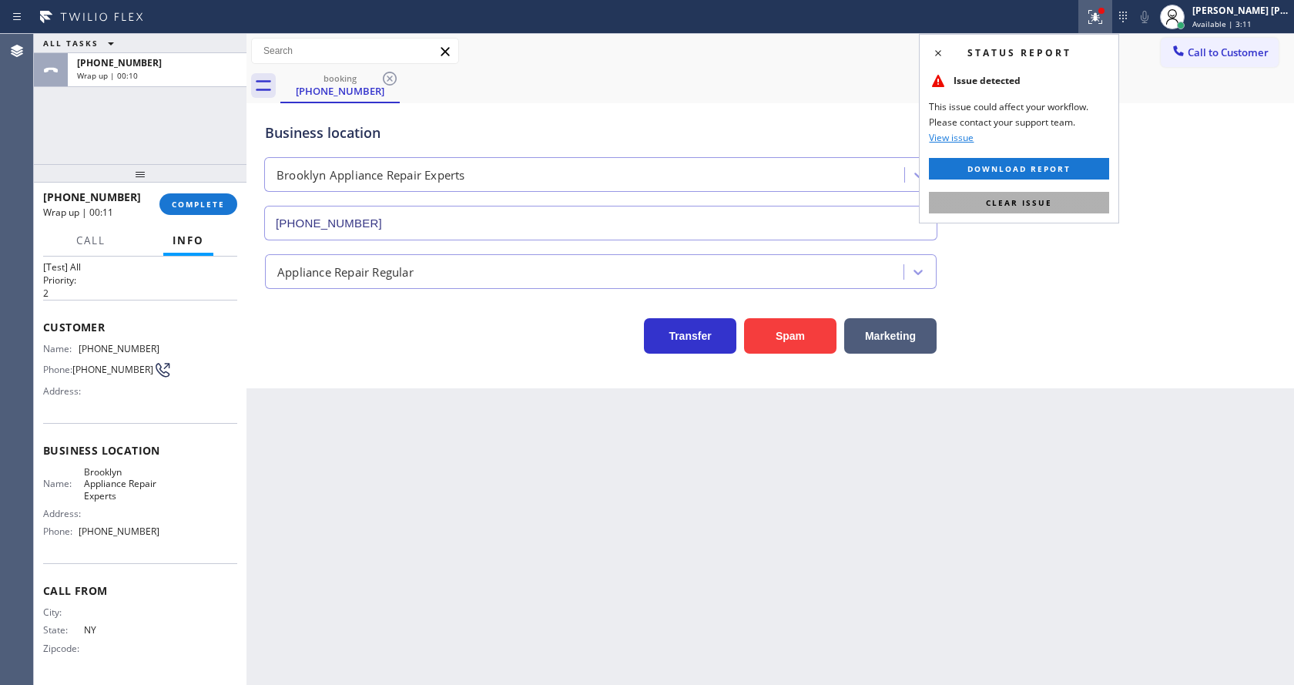
click at [1047, 195] on button "Clear issue" at bounding box center [1019, 203] width 180 height 22
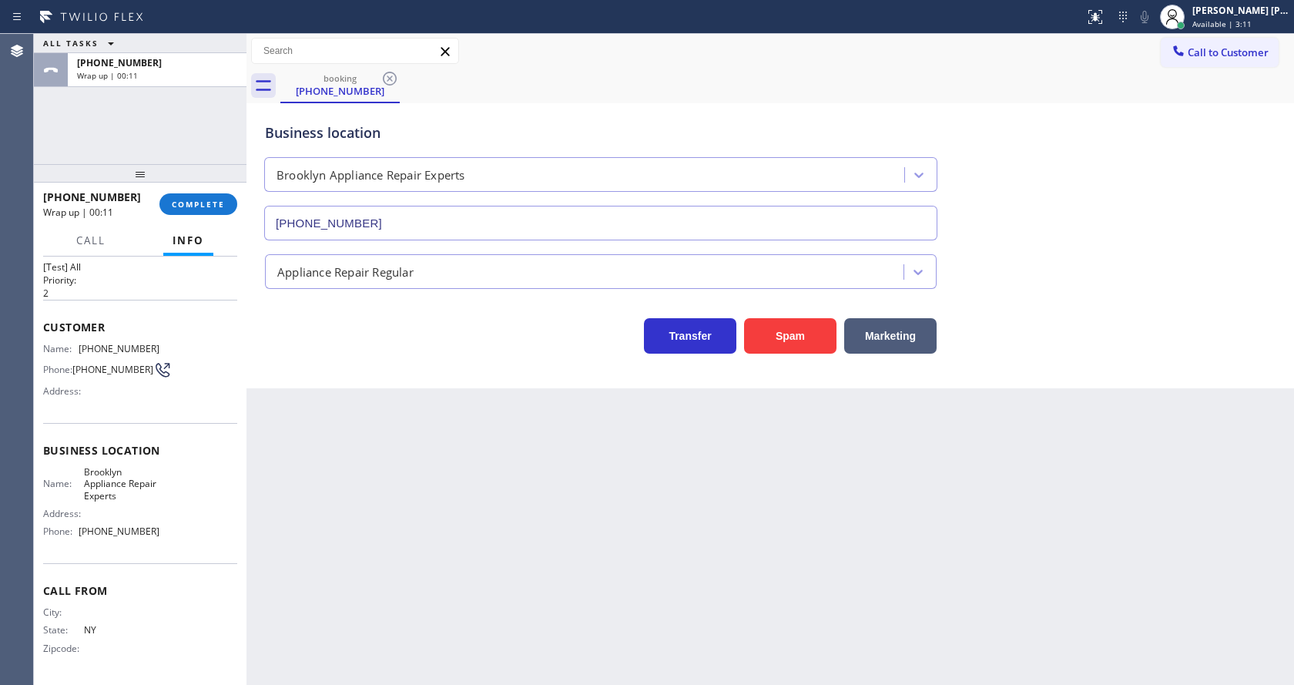
drag, startPoint x: 1084, startPoint y: 201, endPoint x: 487, endPoint y: 176, distance: 597.4
click at [1074, 203] on div "Business location Brooklyn Appliance Repair Experts (347) 757-4373" at bounding box center [770, 170] width 1017 height 139
click at [173, 197] on button "COMPLETE" at bounding box center [198, 204] width 78 height 22
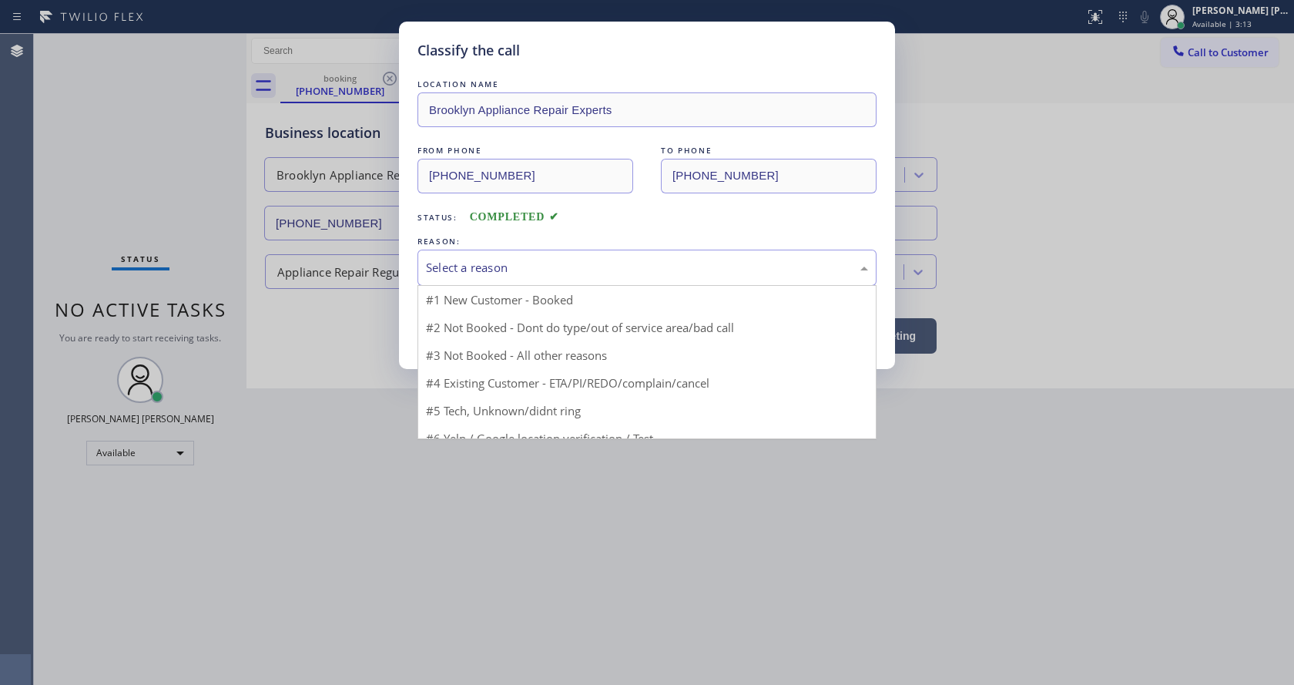
click at [517, 274] on div "Select a reason" at bounding box center [647, 268] width 442 height 18
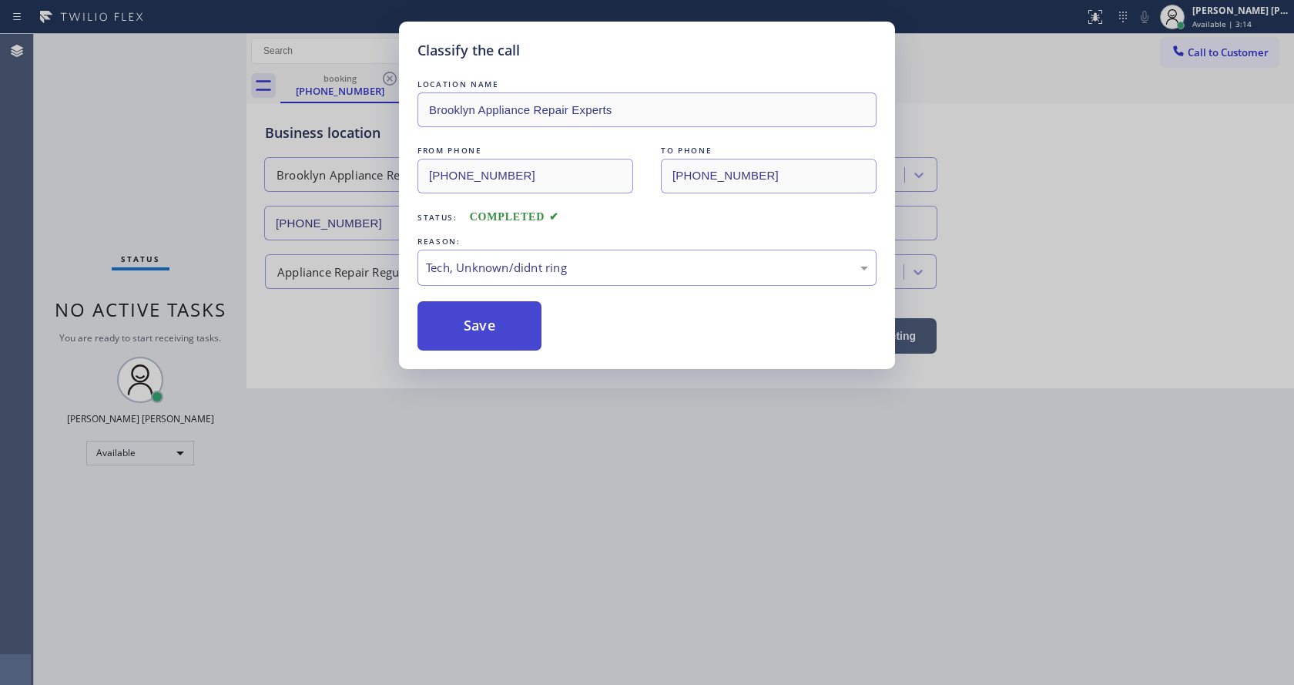
click at [477, 317] on button "Save" at bounding box center [479, 325] width 124 height 49
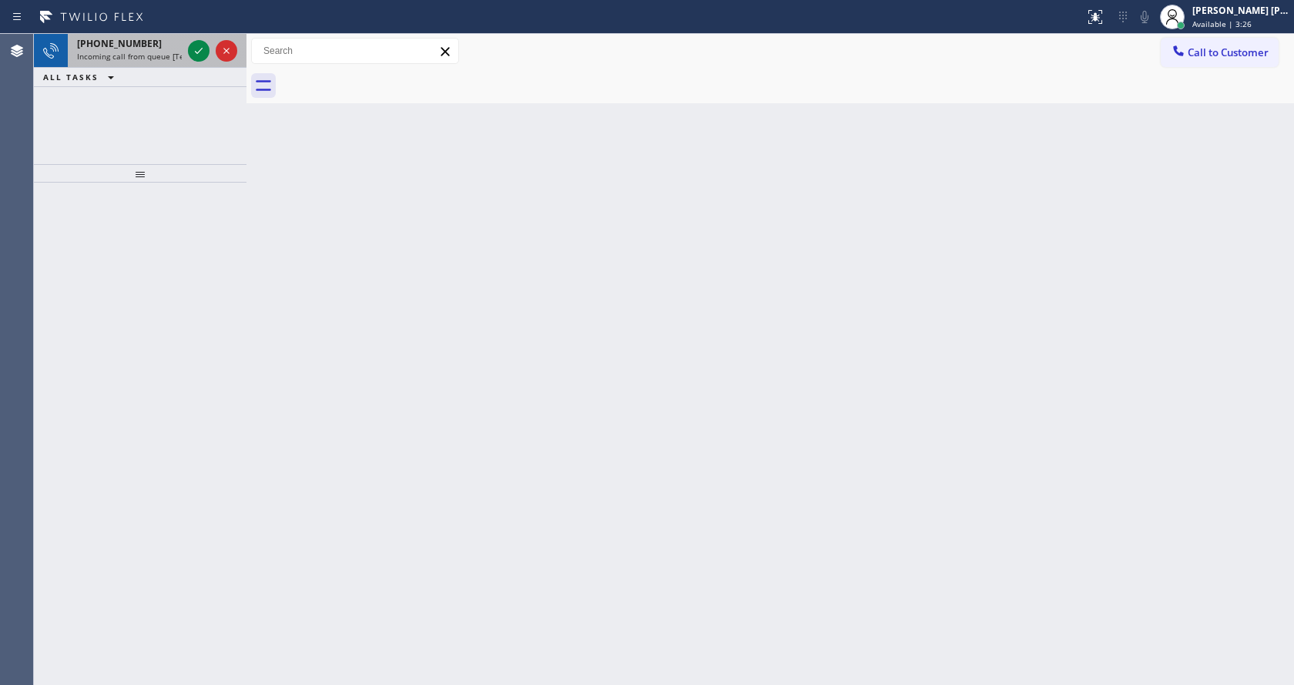
click at [173, 62] on div "+18052048211 Incoming call from queue [Test] All" at bounding box center [126, 51] width 117 height 34
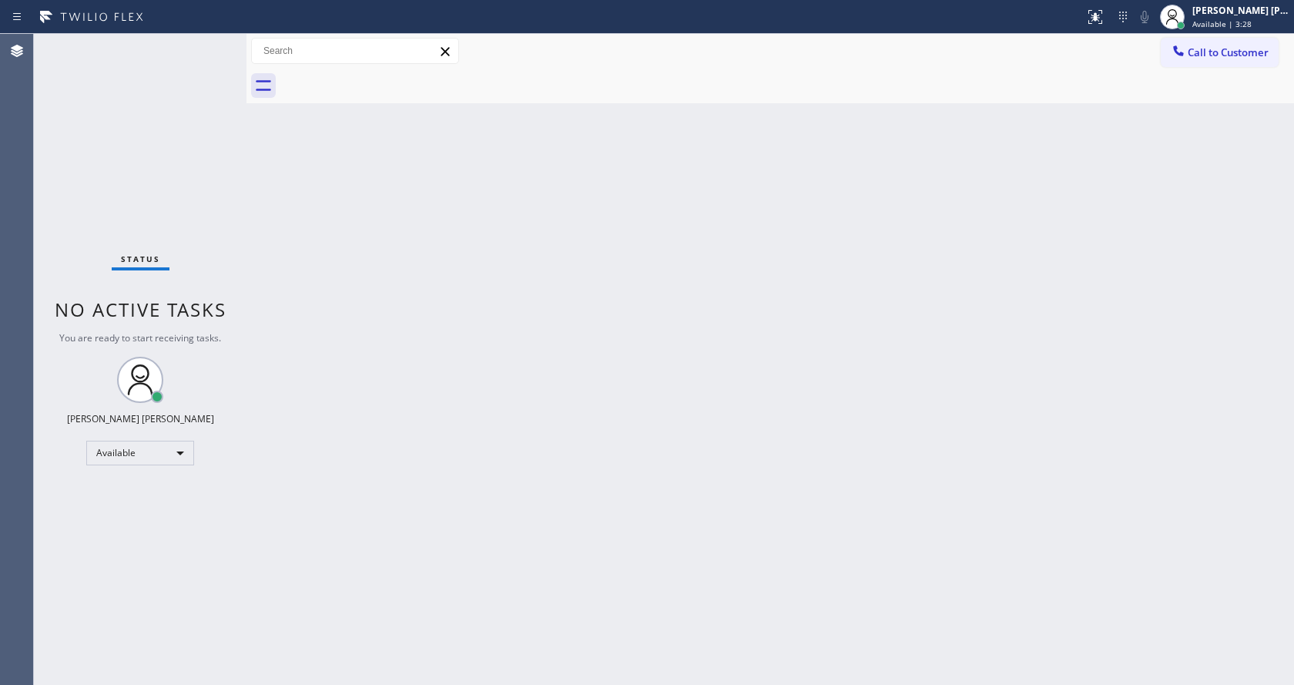
click at [194, 51] on div "Status No active tasks You are ready to start receiving tasks. [PERSON_NAME] [P…" at bounding box center [140, 359] width 213 height 651
click at [169, 49] on div "Status No active tasks You are ready to start receiving tasks. [PERSON_NAME] [P…" at bounding box center [140, 359] width 213 height 651
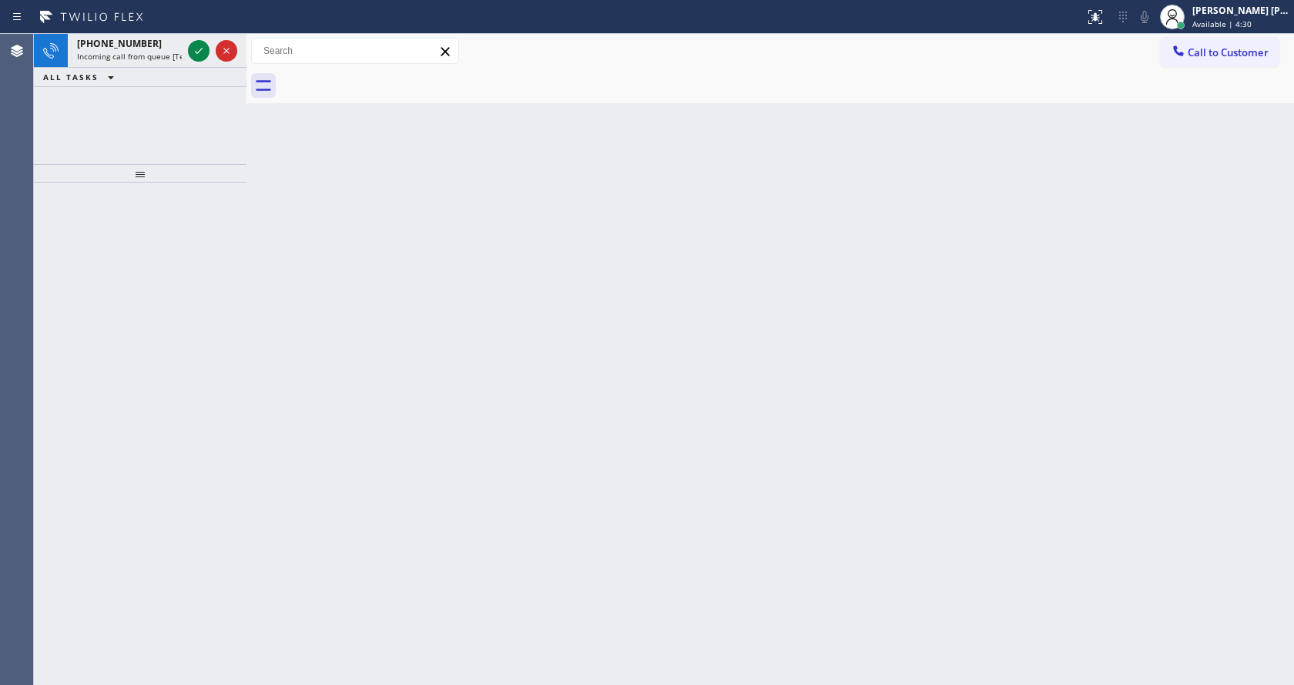
click at [241, 255] on div at bounding box center [140, 434] width 213 height 502
click at [159, 59] on span "Incoming call from queue [Test] All" at bounding box center [141, 56] width 128 height 11
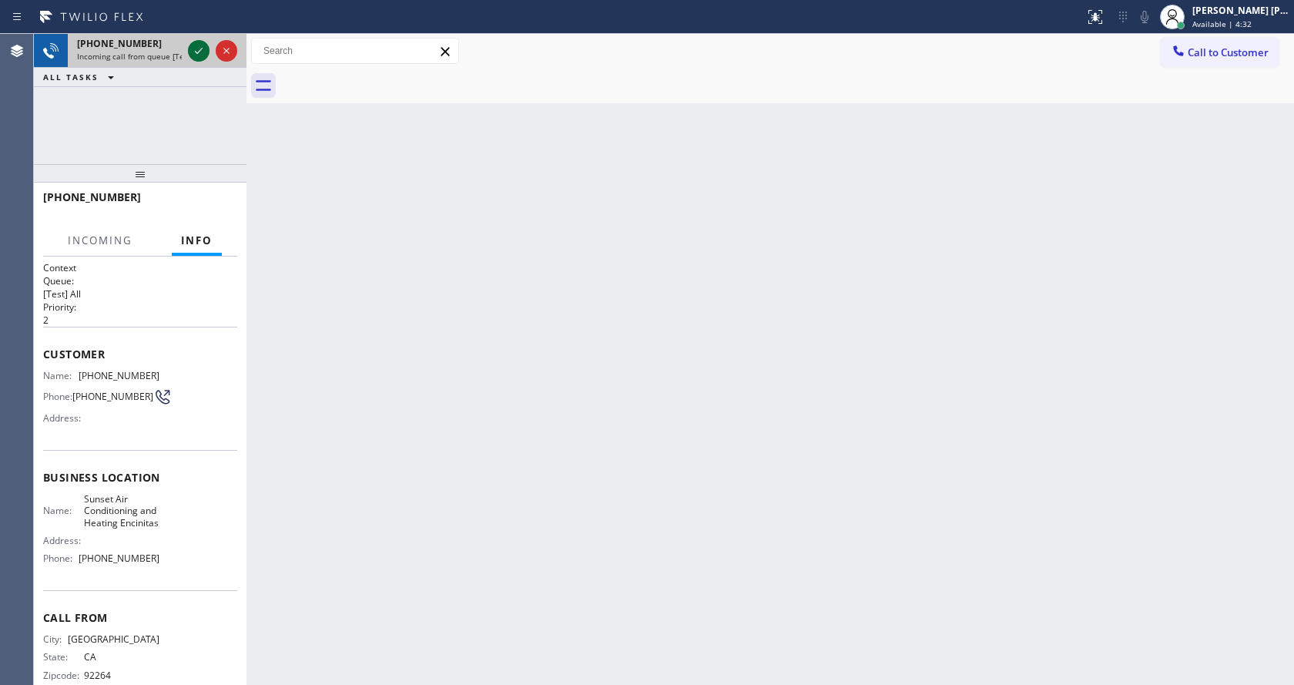
click at [199, 51] on icon at bounding box center [199, 51] width 8 height 6
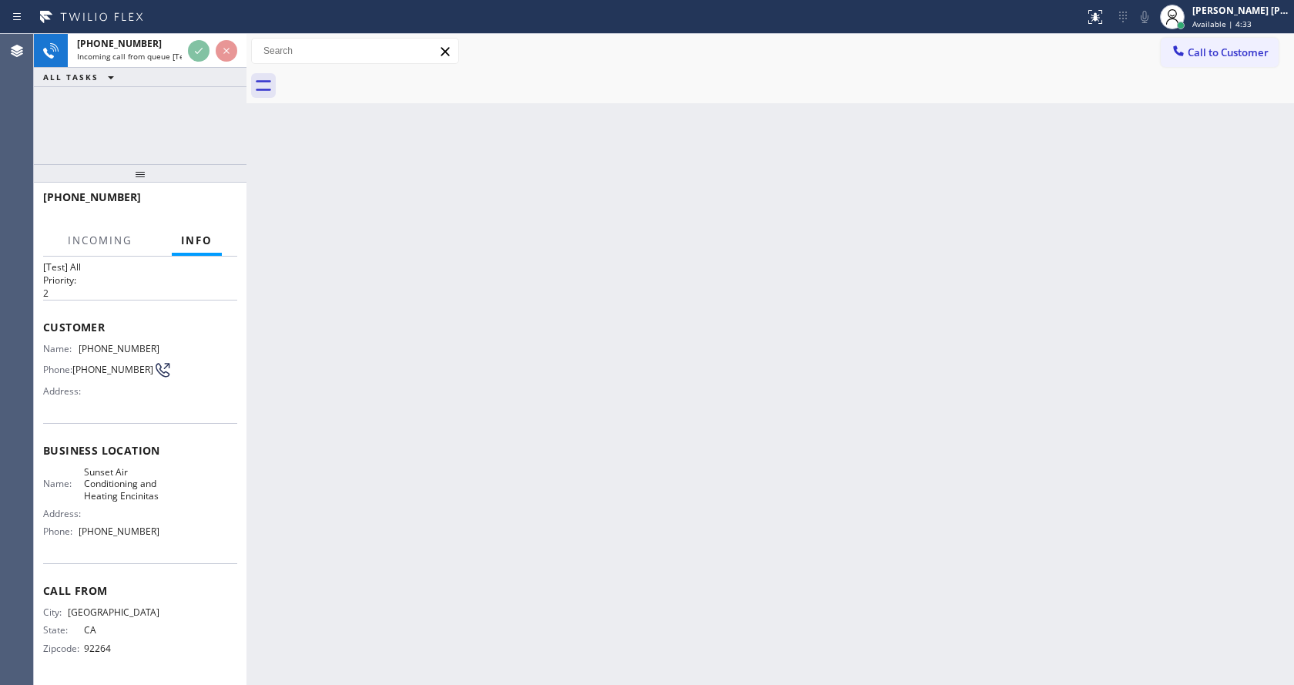
scroll to position [44, 0]
click at [498, 443] on div "Back to Dashboard Change Sender ID Customers Technicians Select a contact Outbo…" at bounding box center [769, 359] width 1047 height 651
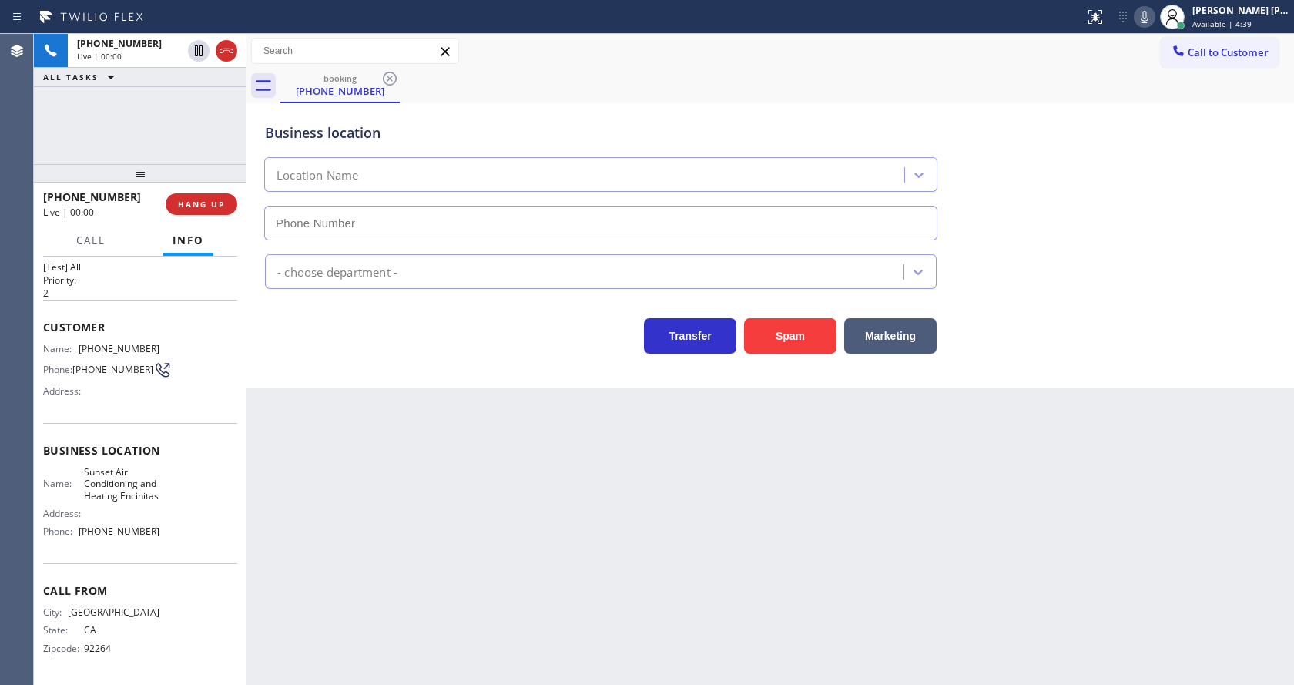
type input "(760) 284-8486"
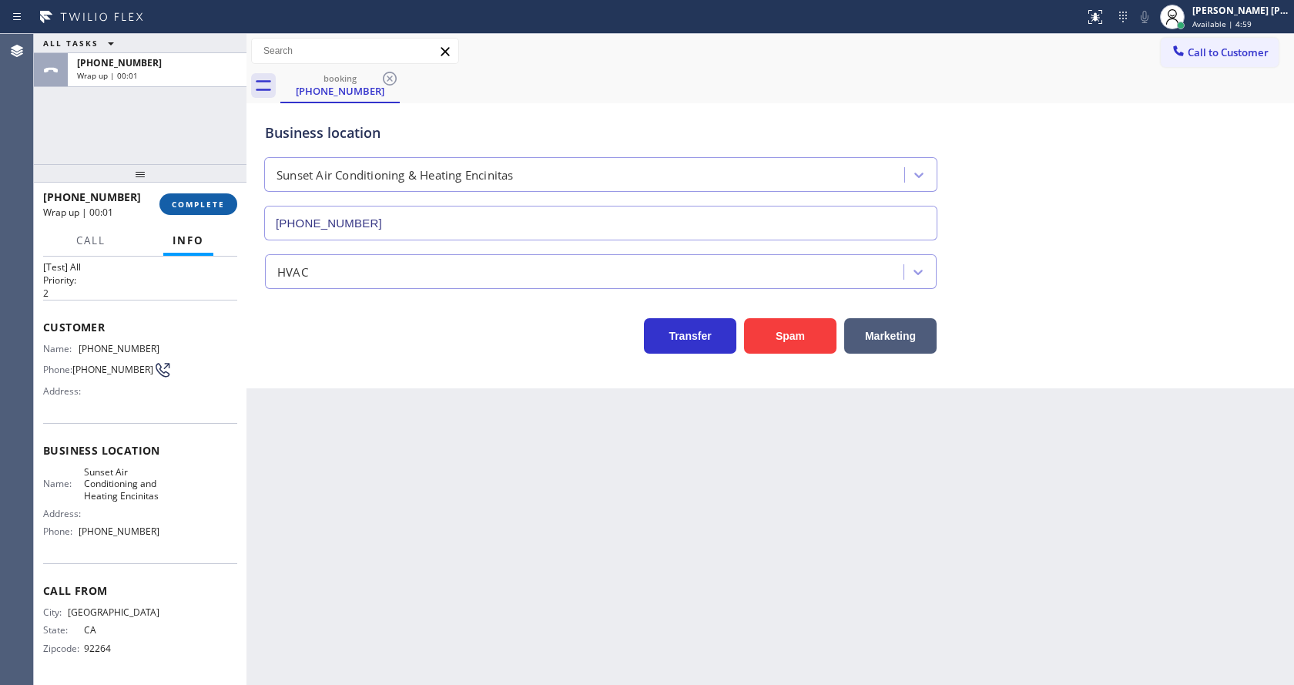
click at [187, 199] on span "COMPLETE" at bounding box center [198, 204] width 53 height 11
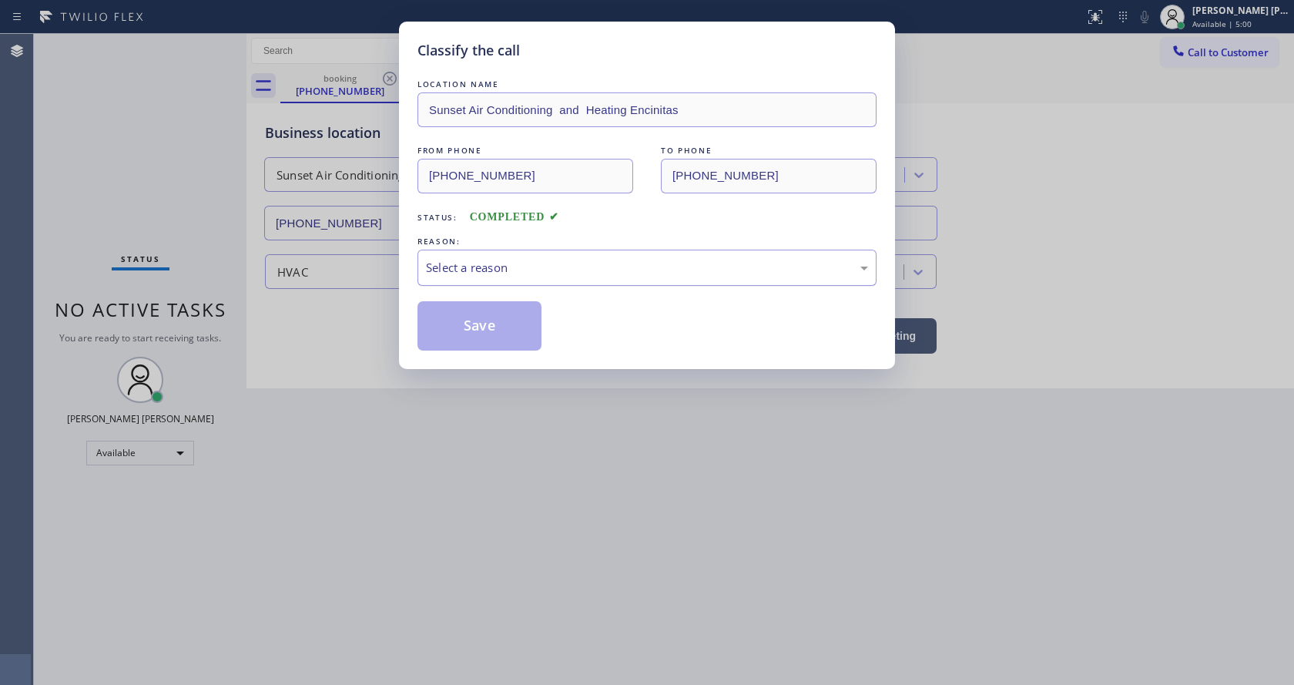
click at [493, 263] on div "Select a reason" at bounding box center [647, 268] width 442 height 18
click at [481, 303] on button "Save" at bounding box center [479, 325] width 124 height 49
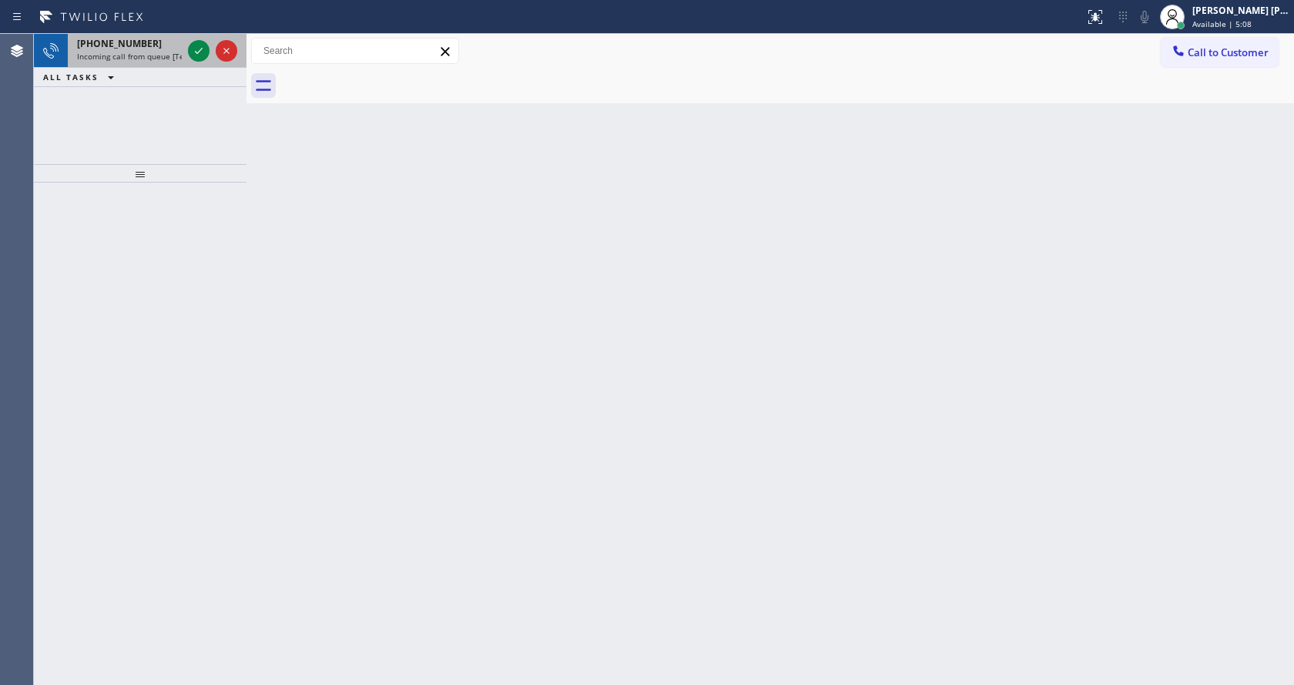
click at [166, 67] on div "+15012874459 Incoming call from queue [Test] All" at bounding box center [140, 51] width 213 height 34
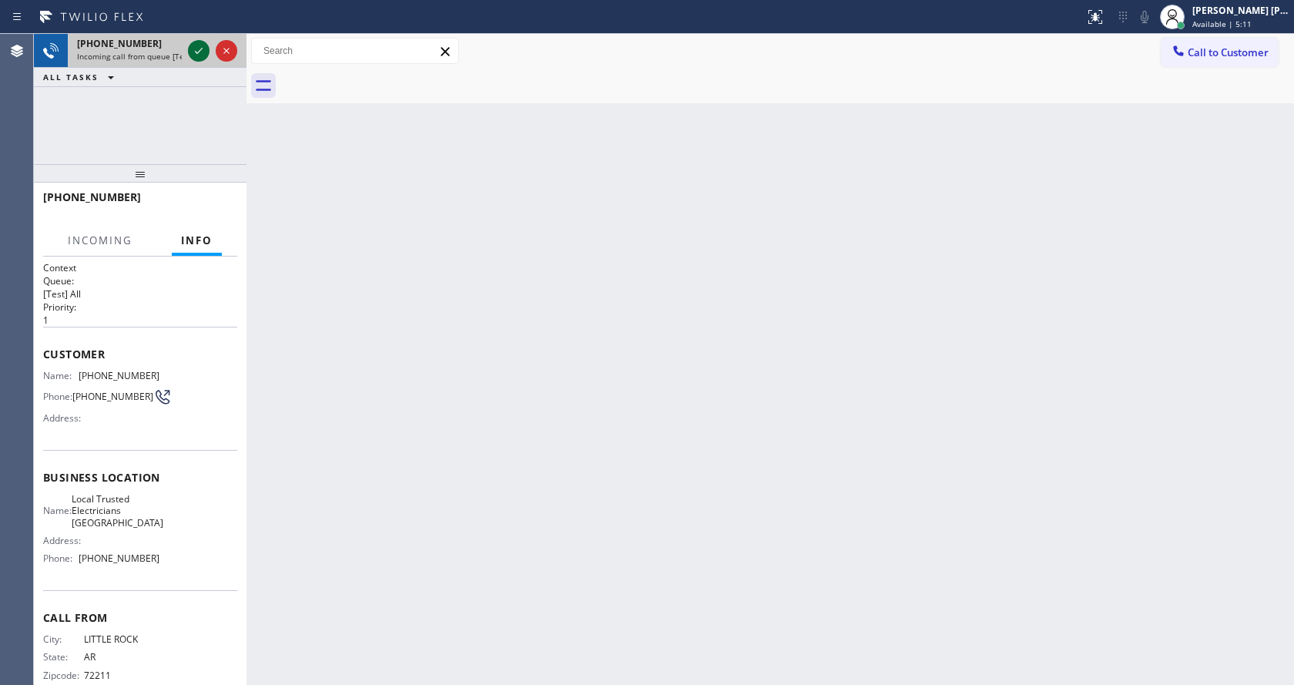
click at [199, 50] on icon at bounding box center [198, 51] width 18 height 18
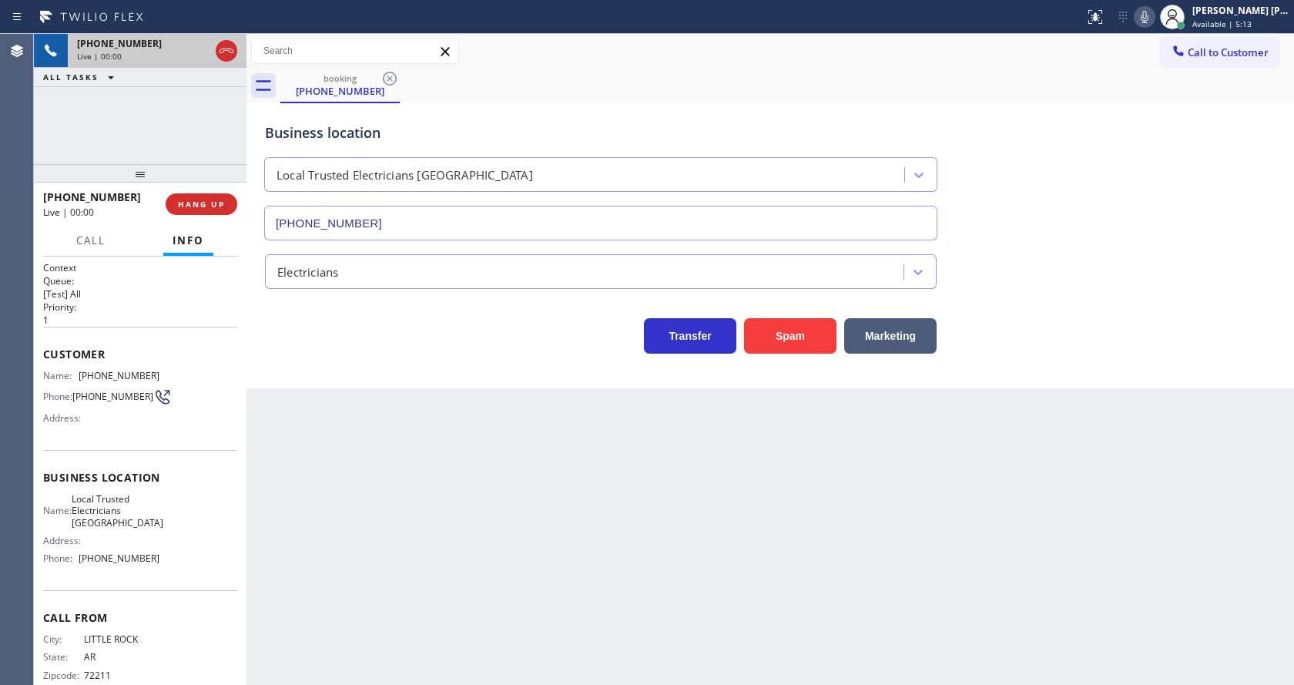
type input "(949) 334-2818"
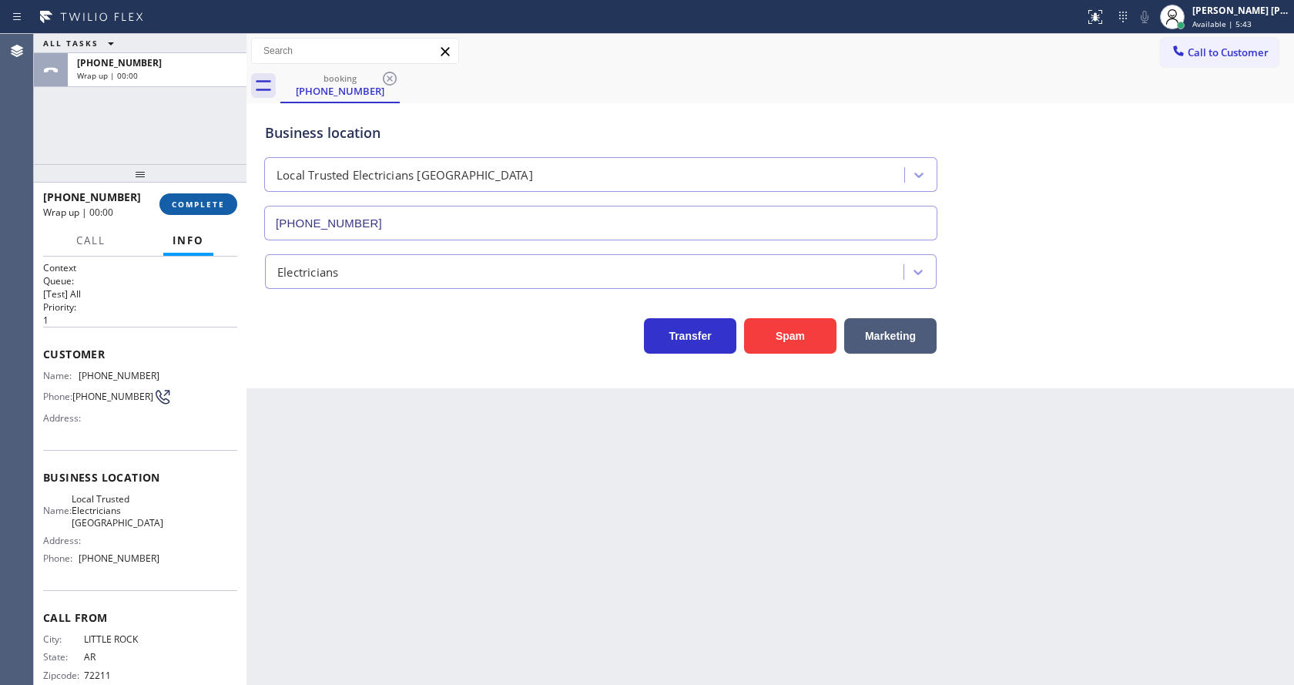
click at [203, 206] on span "COMPLETE" at bounding box center [198, 204] width 53 height 11
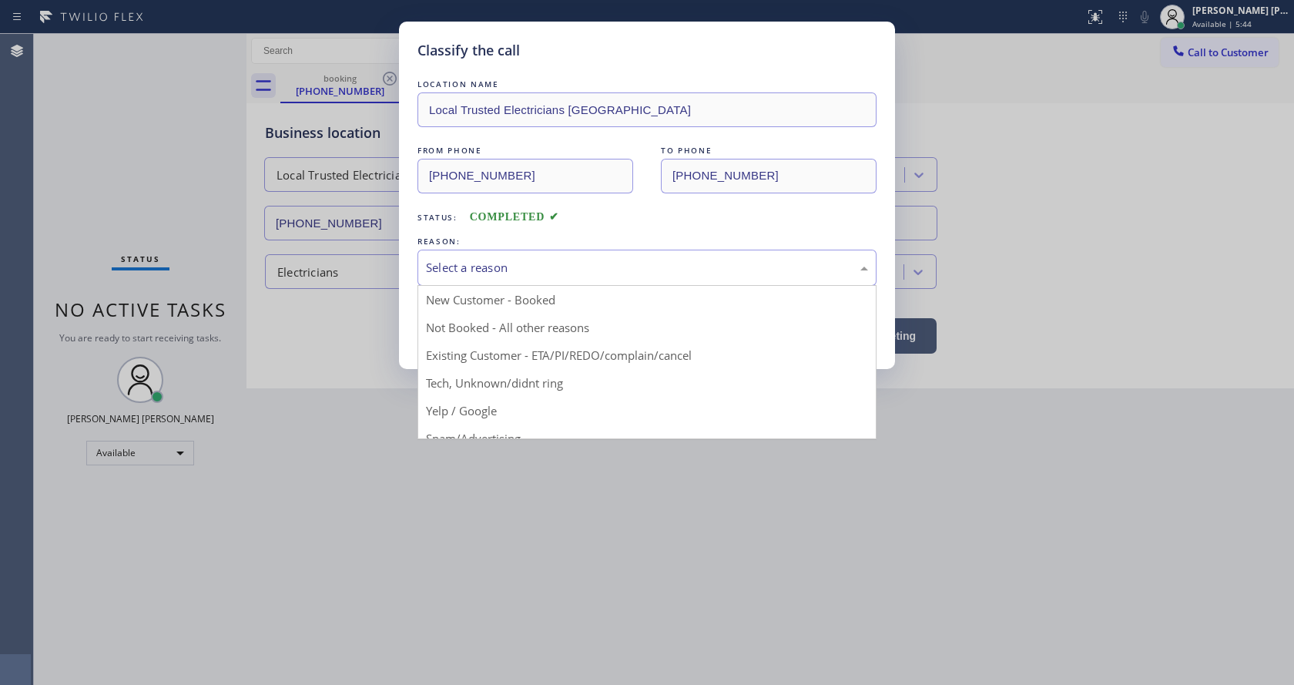
click at [539, 263] on div "Select a reason" at bounding box center [647, 268] width 442 height 18
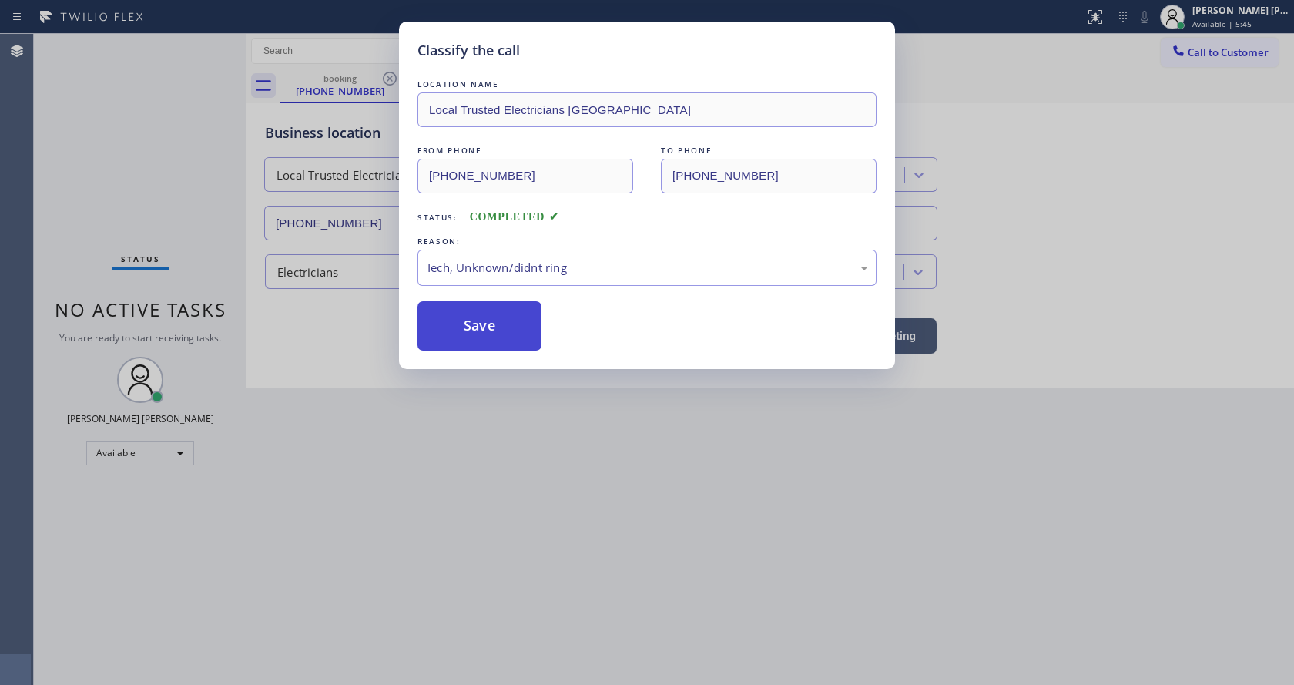
click at [474, 326] on button "Save" at bounding box center [479, 325] width 124 height 49
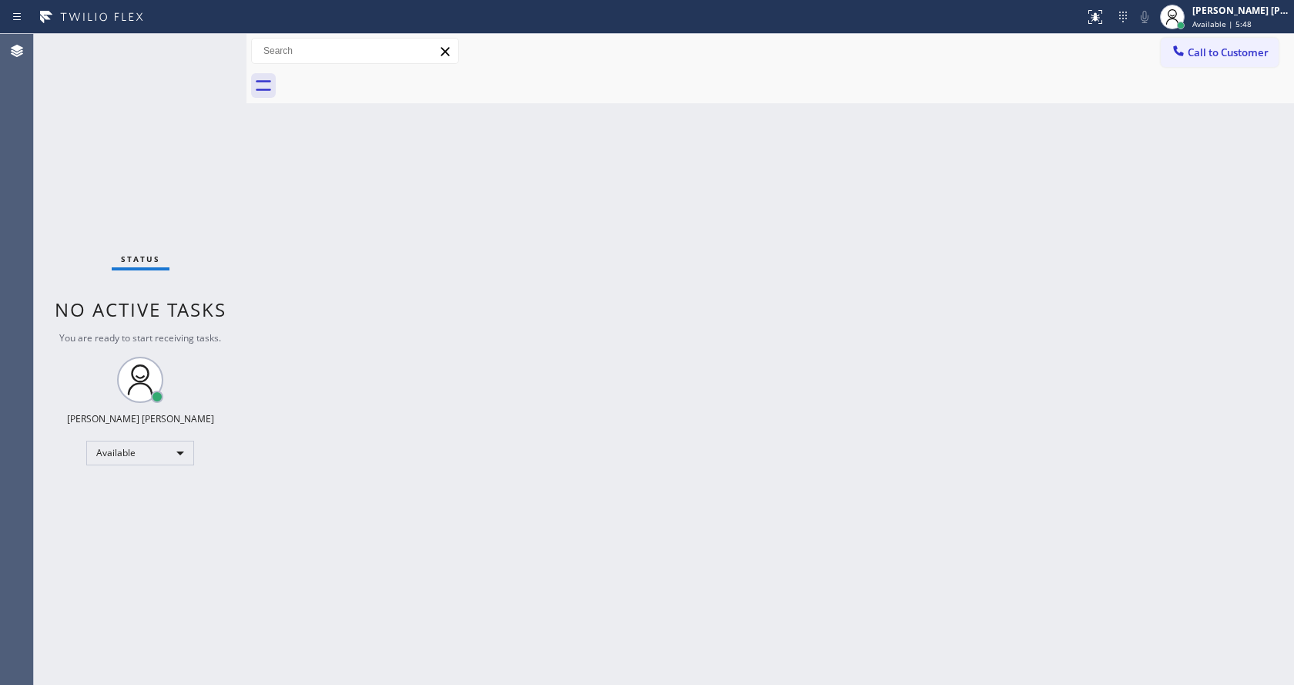
drag, startPoint x: 243, startPoint y: 67, endPoint x: 223, endPoint y: 65, distance: 20.9
click at [223, 65] on div "Status No active tasks You are ready to start receiving tasks. [PERSON_NAME] [P…" at bounding box center [664, 359] width 1260 height 651
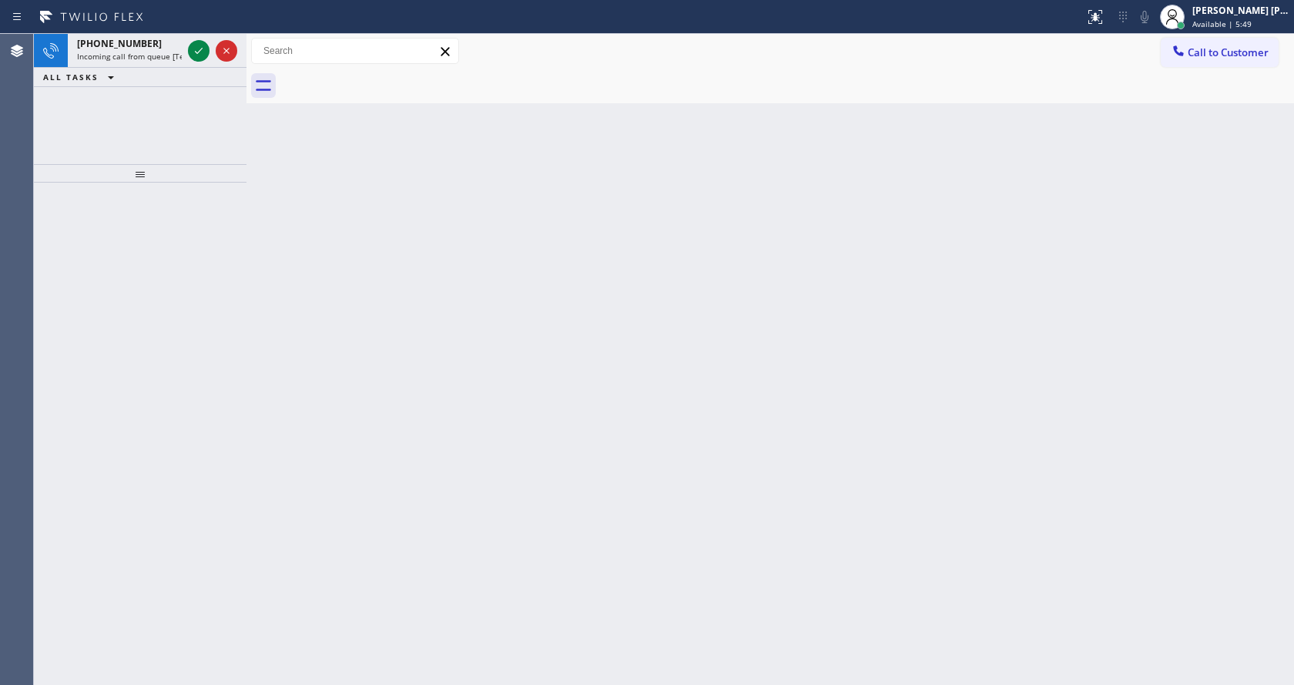
click at [206, 45] on icon at bounding box center [198, 51] width 18 height 18
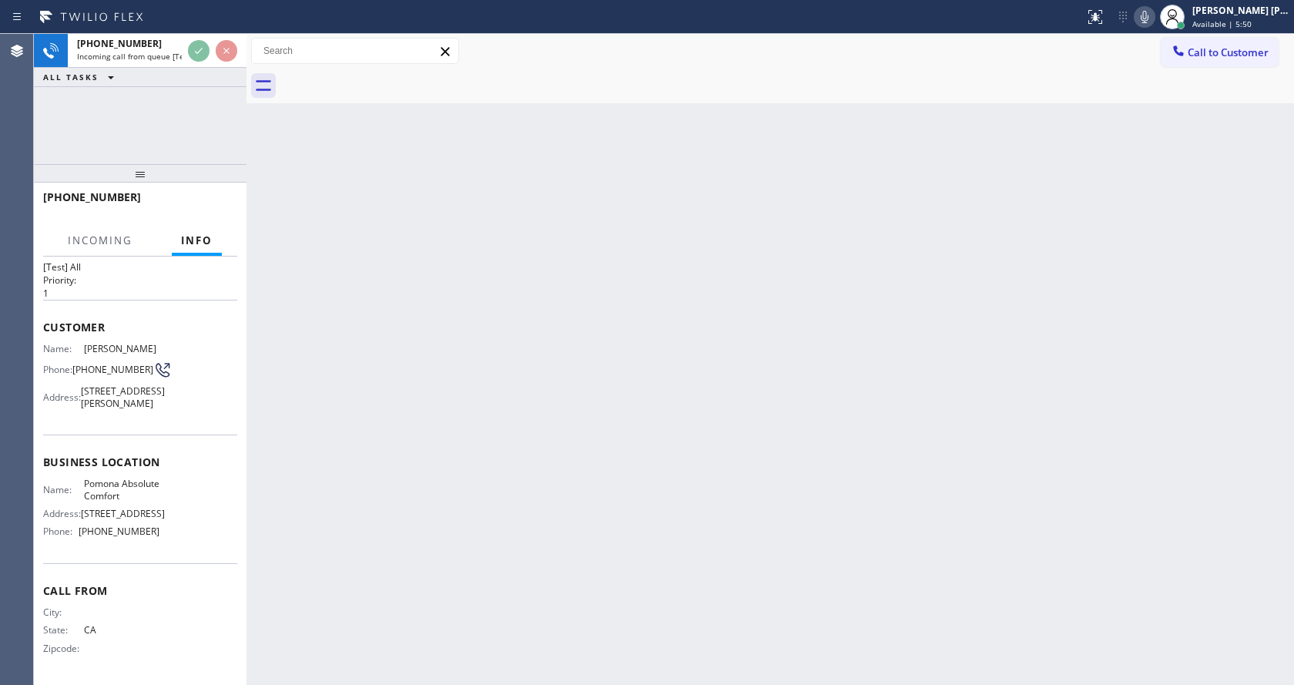
scroll to position [68, 0]
click at [538, 447] on div "Back to Dashboard Change Sender ID Customers Technicians Select a contact Outbo…" at bounding box center [769, 359] width 1047 height 651
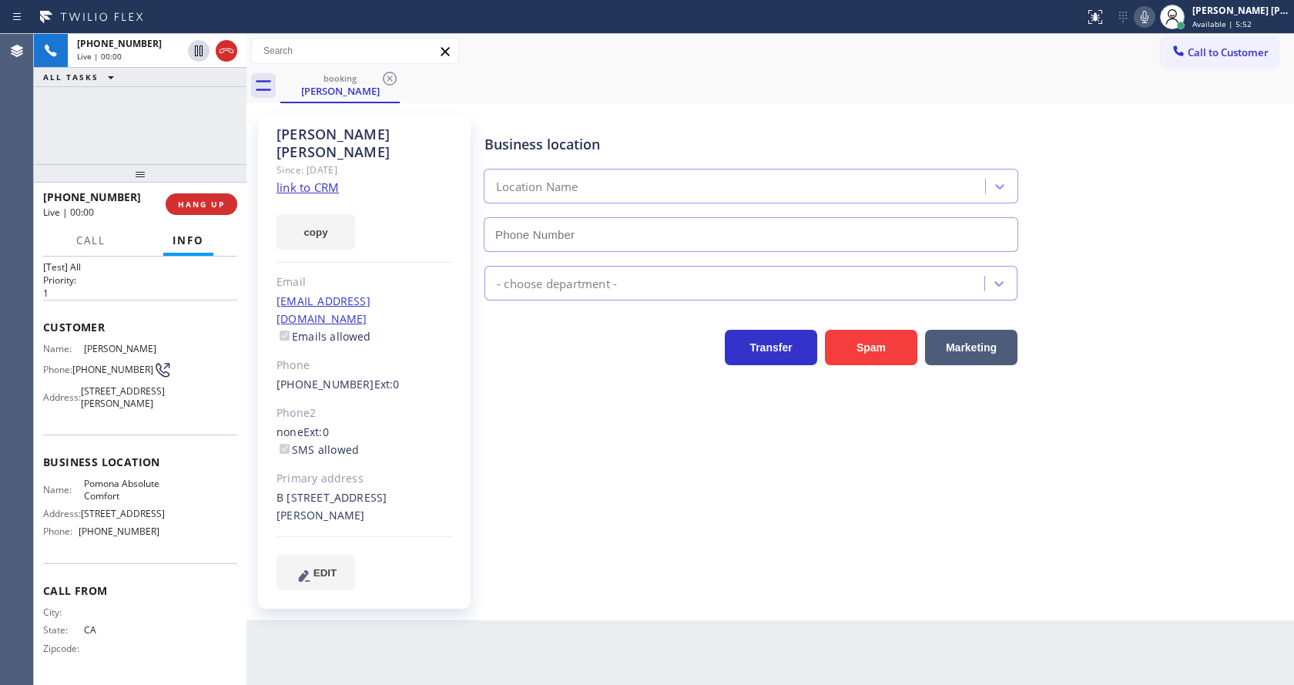
type input "(909) 784-2817"
click at [300, 161] on div "Since: [DATE]" at bounding box center [364, 170] width 176 height 18
click at [310, 179] on link "link to CRM" at bounding box center [307, 186] width 62 height 15
click at [484, 567] on div "Business location Pomona Absolute Comfort (909) 784-2817 HVAC Transfer Spam Mar…" at bounding box center [885, 368] width 809 height 498
click at [1237, 364] on div "Transfer Spam Marketing" at bounding box center [885, 340] width 809 height 49
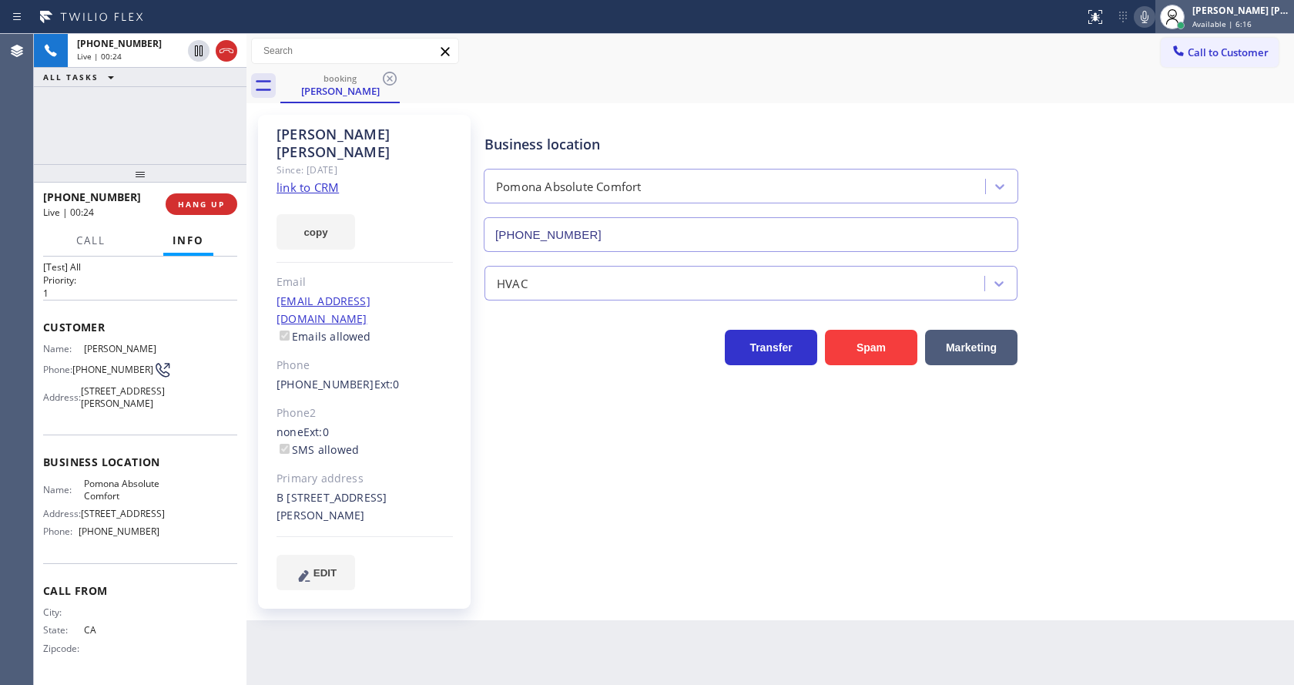
click at [1165, 23] on div at bounding box center [1172, 17] width 34 height 34
click at [1154, 19] on icon at bounding box center [1144, 17] width 18 height 18
click at [1105, 172] on div "Business location Pomona Absolute Comfort (909) 784-2817" at bounding box center [885, 181] width 809 height 139
click at [180, 343] on div "Name: Veronica Lucero Phone: (626) 838-8063 Address: 1677 E Kingsley Ave, Pomon…" at bounding box center [140, 379] width 194 height 72
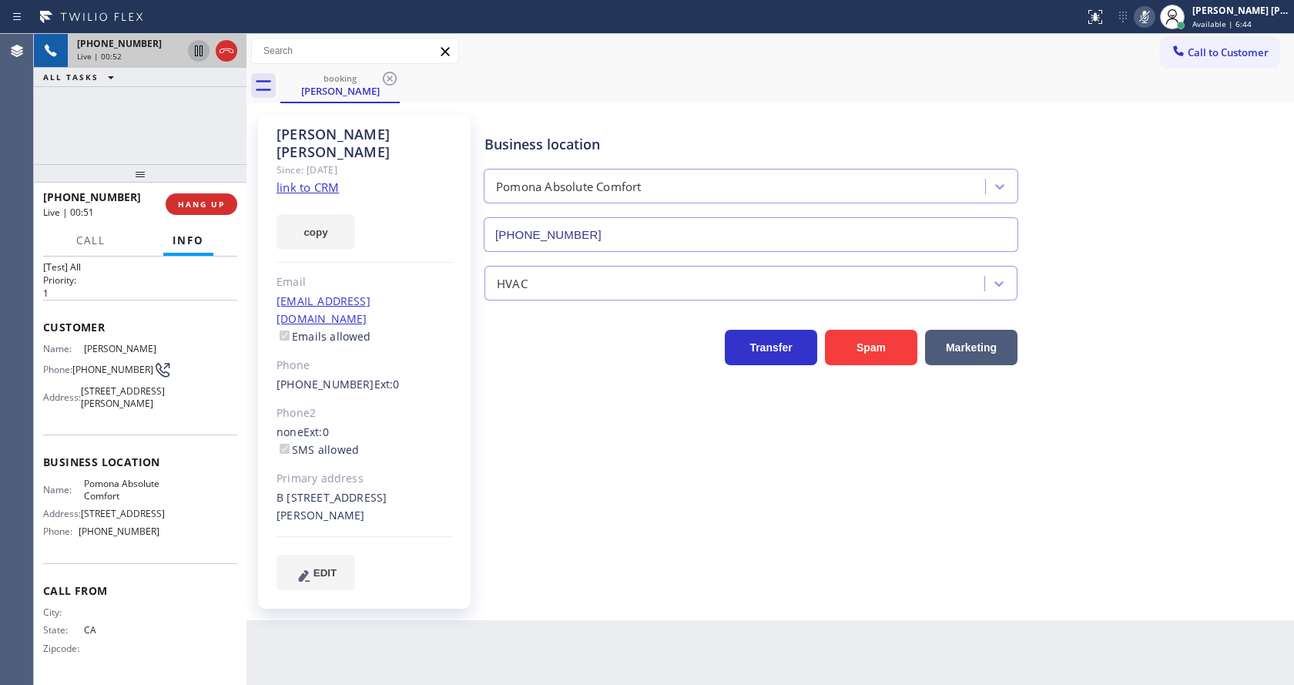
click at [195, 49] on icon at bounding box center [199, 50] width 8 height 11
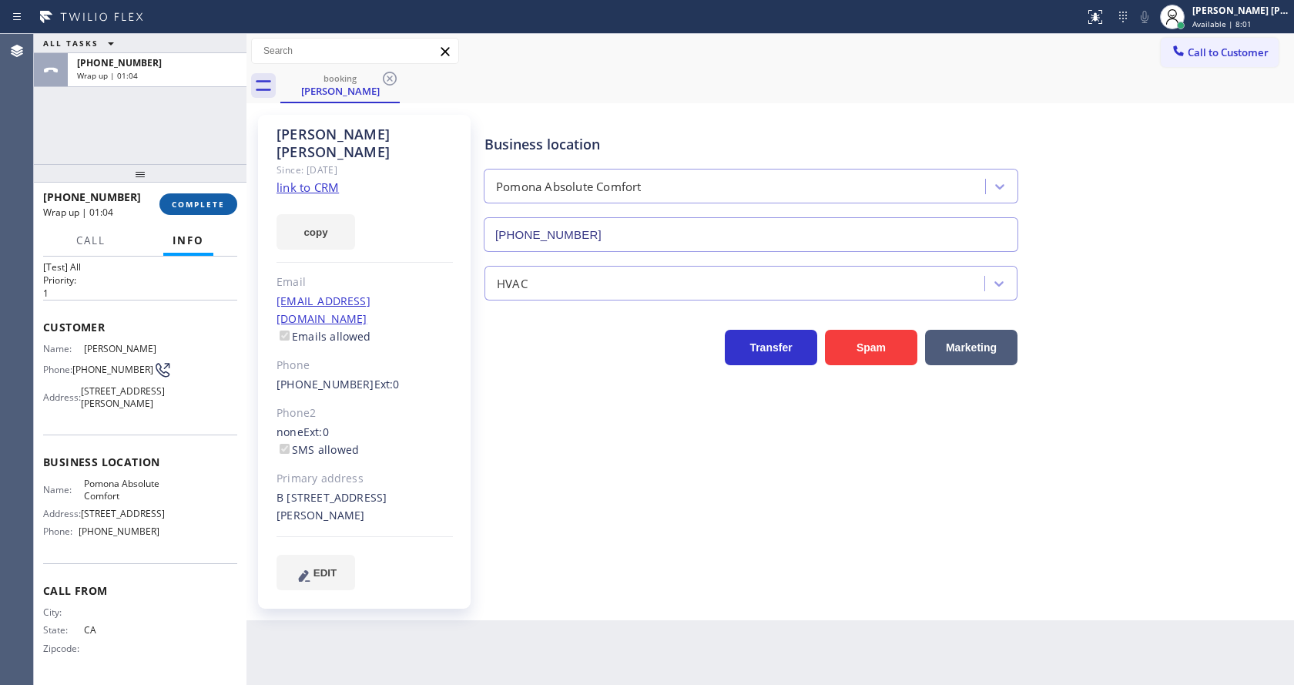
click at [186, 190] on div "+16268388063 Wrap up | 01:04 COMPLETE" at bounding box center [140, 204] width 194 height 40
click at [185, 207] on span "COMPLETE" at bounding box center [198, 204] width 53 height 11
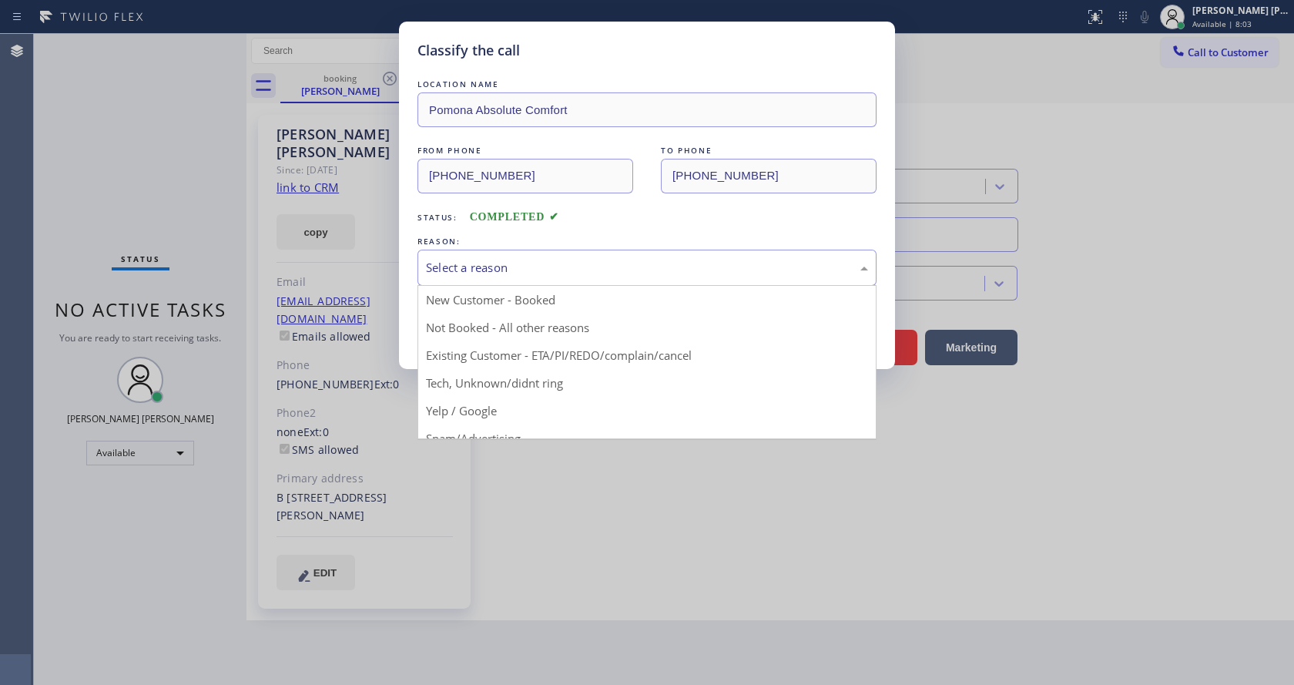
click at [521, 274] on div "Select a reason" at bounding box center [647, 268] width 442 height 18
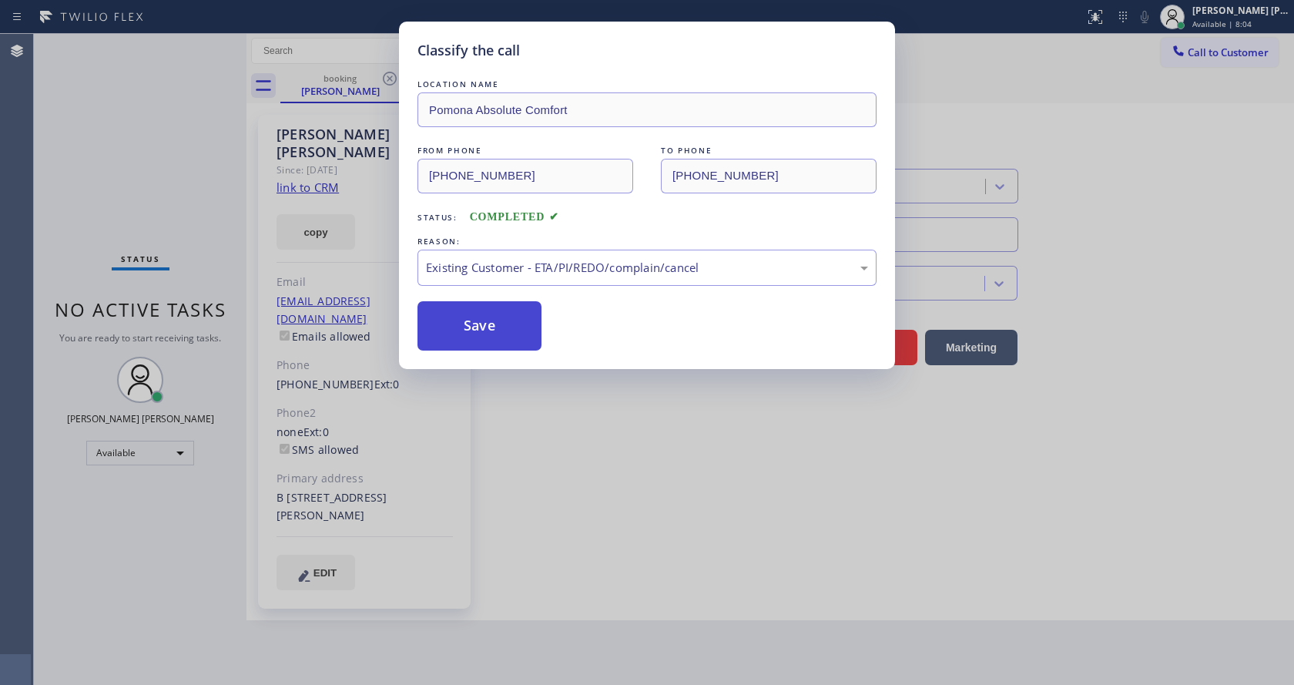
click at [486, 327] on button "Save" at bounding box center [479, 325] width 124 height 49
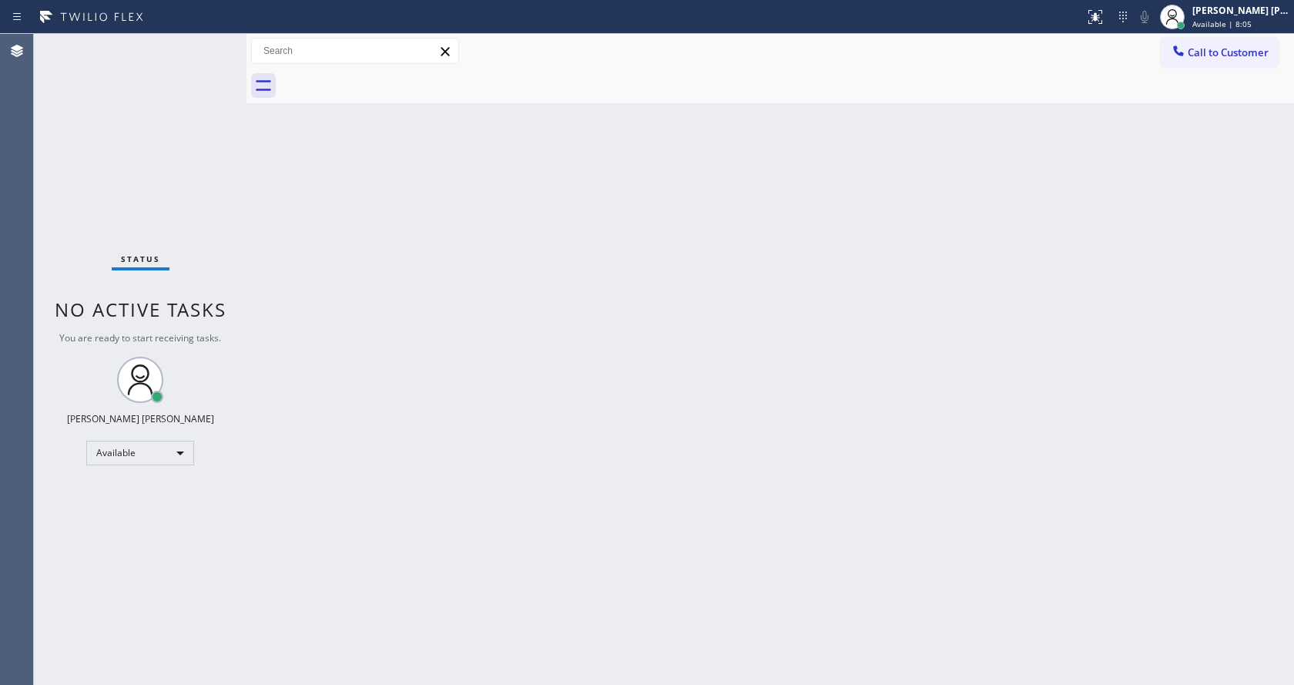
click at [604, 434] on div "Back to Dashboard Change Sender ID Customers Technicians Select a contact Outbo…" at bounding box center [769, 359] width 1047 height 651
click at [210, 41] on div "Status No active tasks You are ready to start receiving tasks. [PERSON_NAME] [P…" at bounding box center [140, 359] width 213 height 651
click at [213, 45] on div "Status No active tasks You are ready to start receiving tasks. [PERSON_NAME] [P…" at bounding box center [140, 359] width 213 height 651
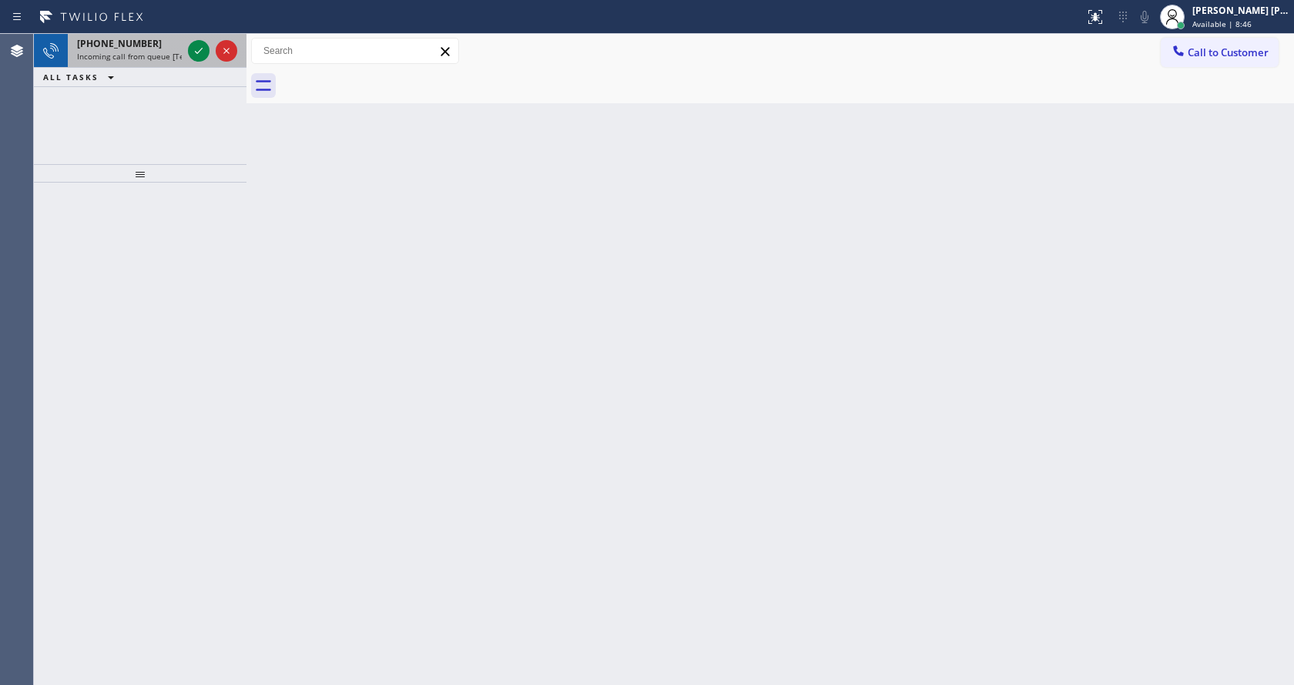
click at [143, 58] on span "Incoming call from queue [Test] All" at bounding box center [141, 56] width 128 height 11
click at [198, 50] on icon at bounding box center [198, 51] width 18 height 18
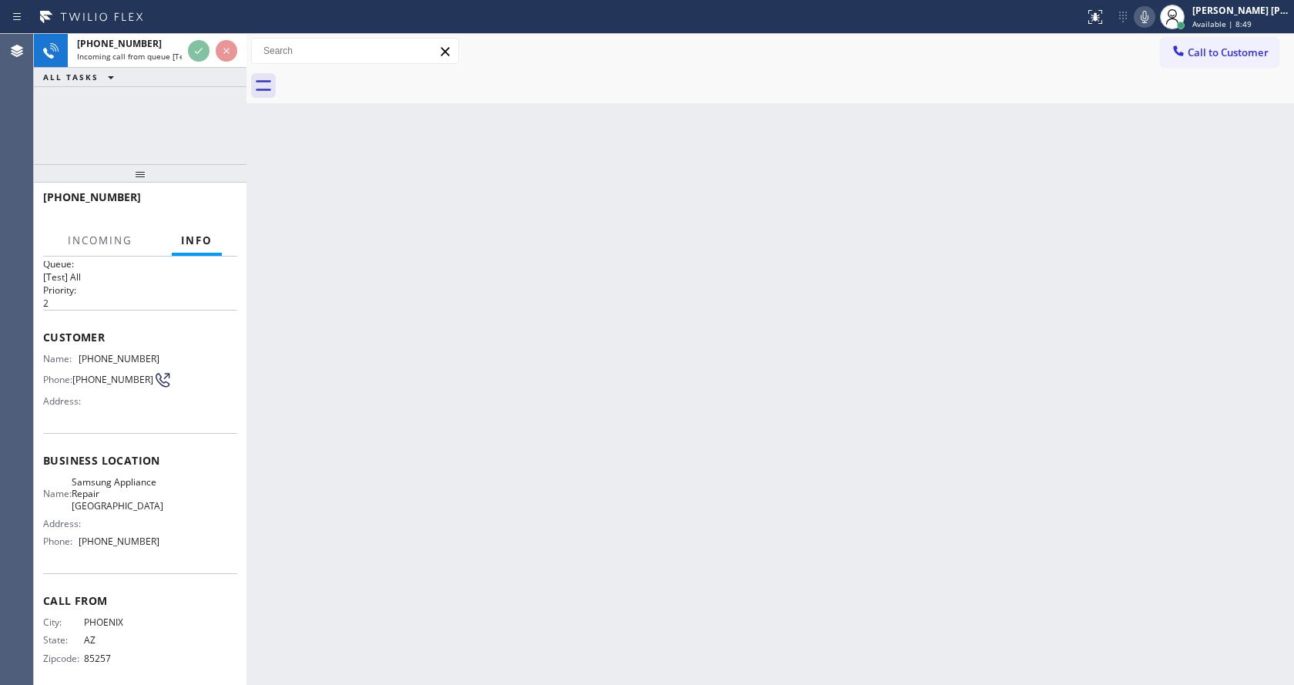
click at [604, 492] on div "Back to Dashboard Change Sender ID Customers Technicians Select a contact Outbo…" at bounding box center [769, 359] width 1047 height 651
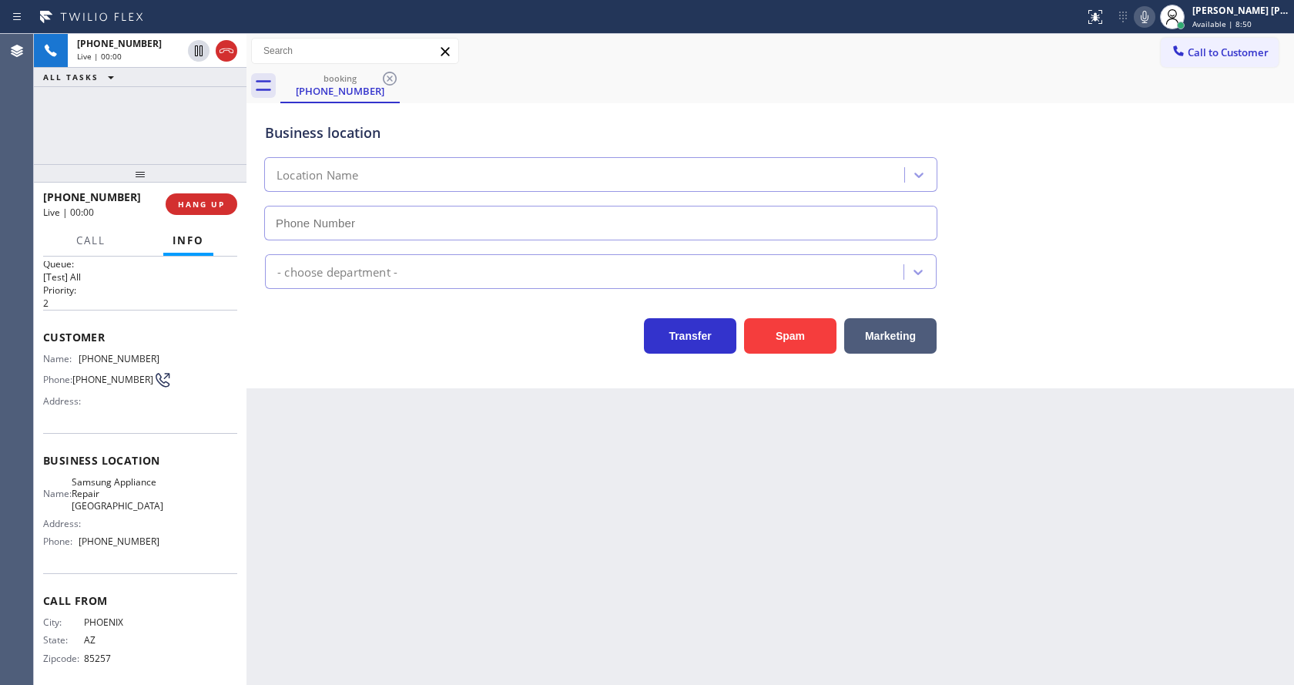
scroll to position [32, 0]
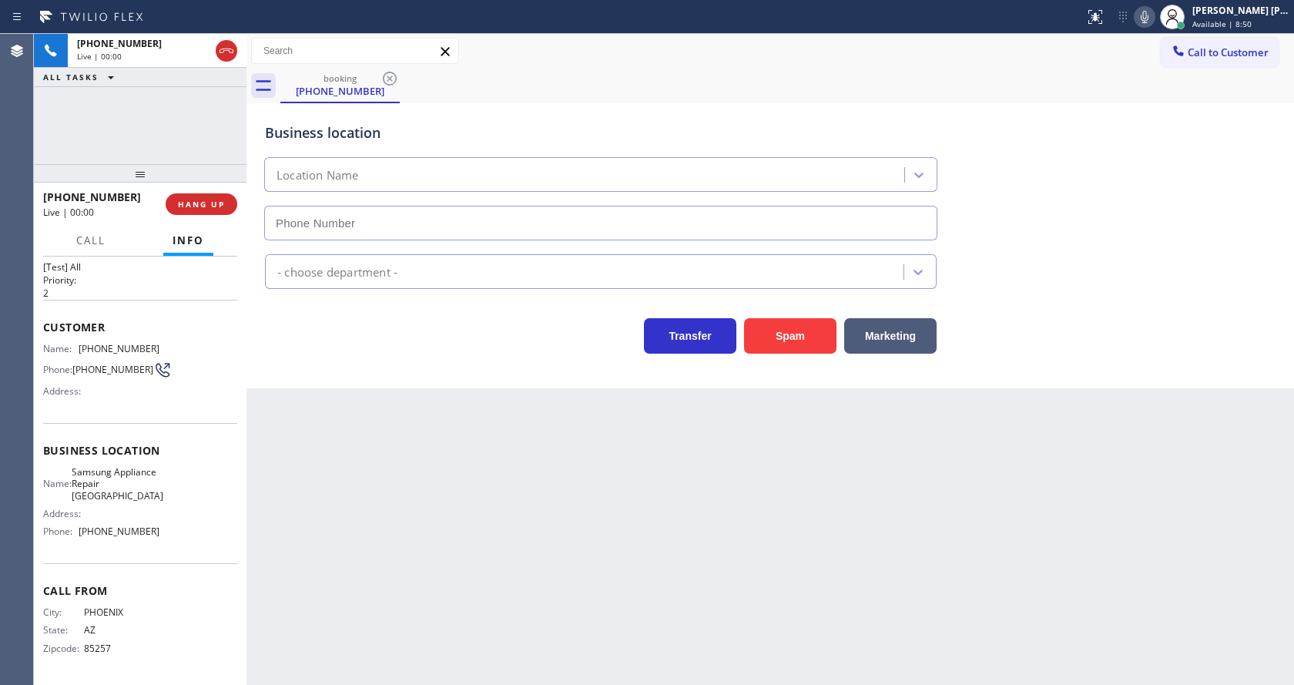
type input "(602) 755-6525"
click at [534, 488] on div "Back to Dashboard Change Sender ID Customers Technicians Select a contact Outbo…" at bounding box center [769, 359] width 1047 height 651
click at [239, 417] on div "Context Queue: [Test] All Priority: 2 Customer Name: (602) 739-9375 Phone: (602…" at bounding box center [140, 470] width 213 height 428
click at [518, 530] on div "Back to Dashboard Change Sender ID Customers Technicians Select a contact Outbo…" at bounding box center [769, 359] width 1047 height 651
click at [1221, 218] on div "Business location Samsung Appliance Repair Phoenix (602) 755-6525" at bounding box center [770, 170] width 1017 height 139
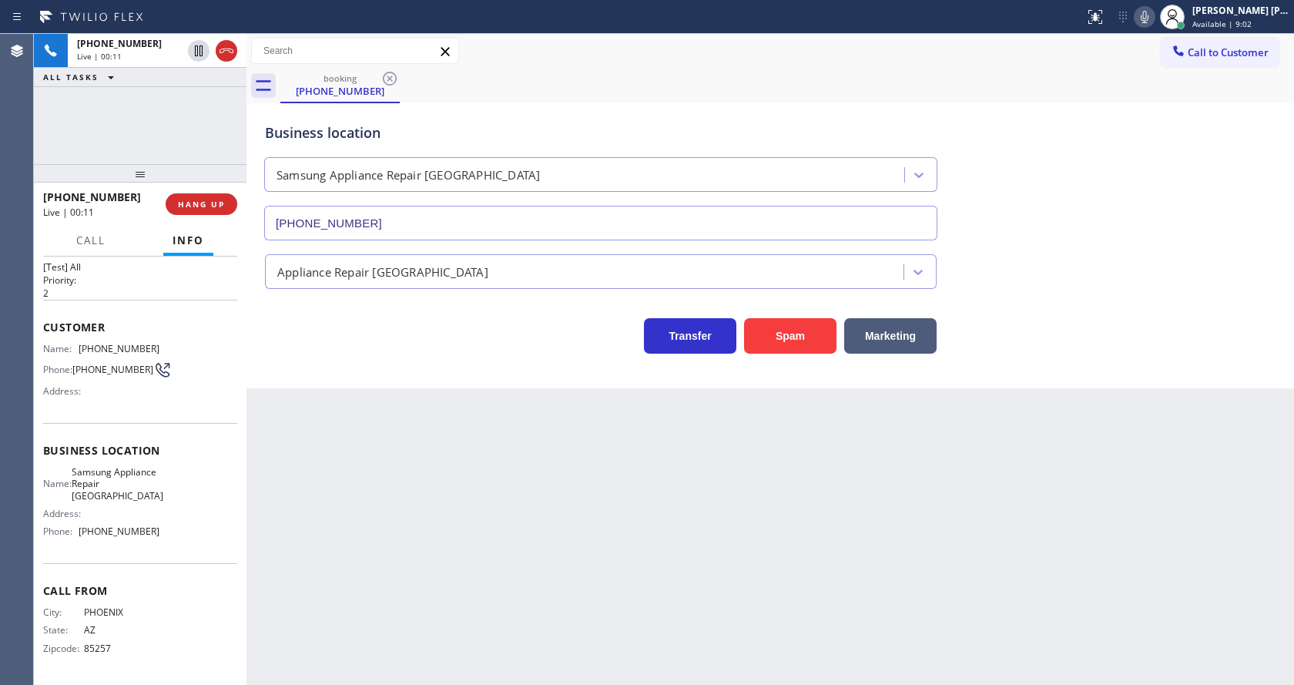
click at [1168, 293] on div "Transfer Spam Marketing" at bounding box center [770, 321] width 1017 height 65
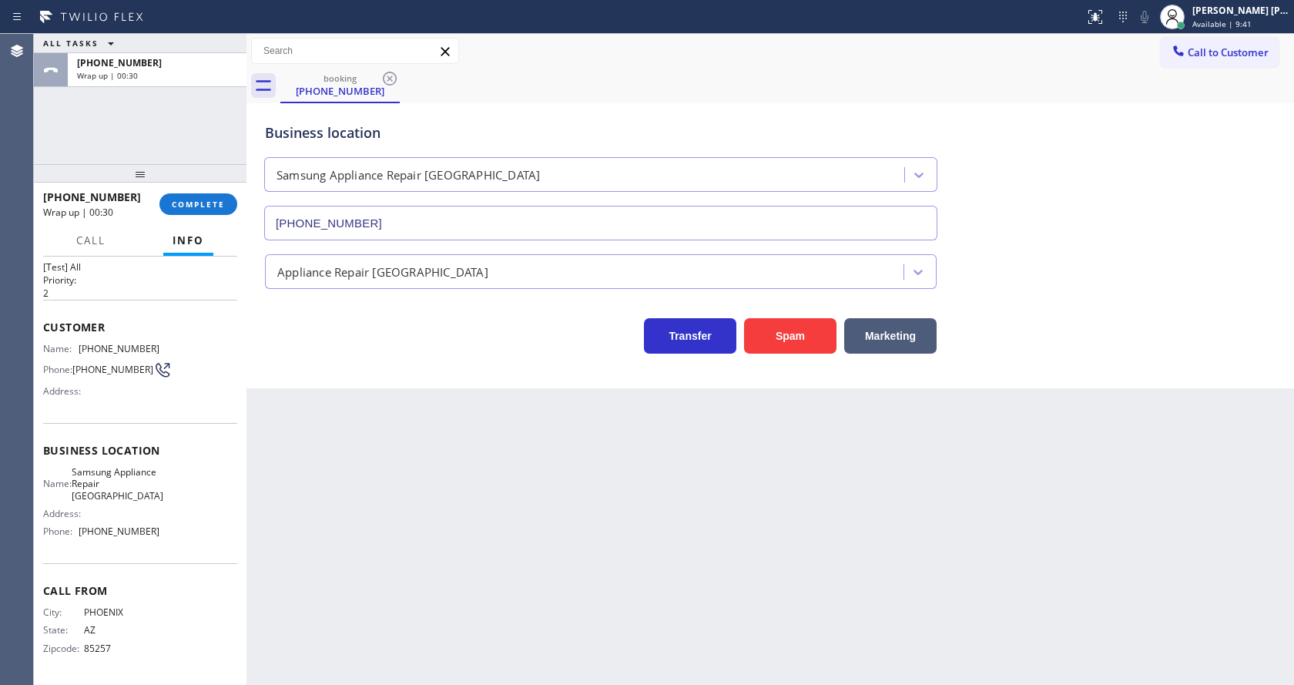
click at [319, 357] on div "Business location Samsung Appliance Repair Phoenix (602) 755-6525 Appliance Rep…" at bounding box center [769, 245] width 1047 height 285
click at [191, 200] on span "COMPLETE" at bounding box center [198, 204] width 53 height 11
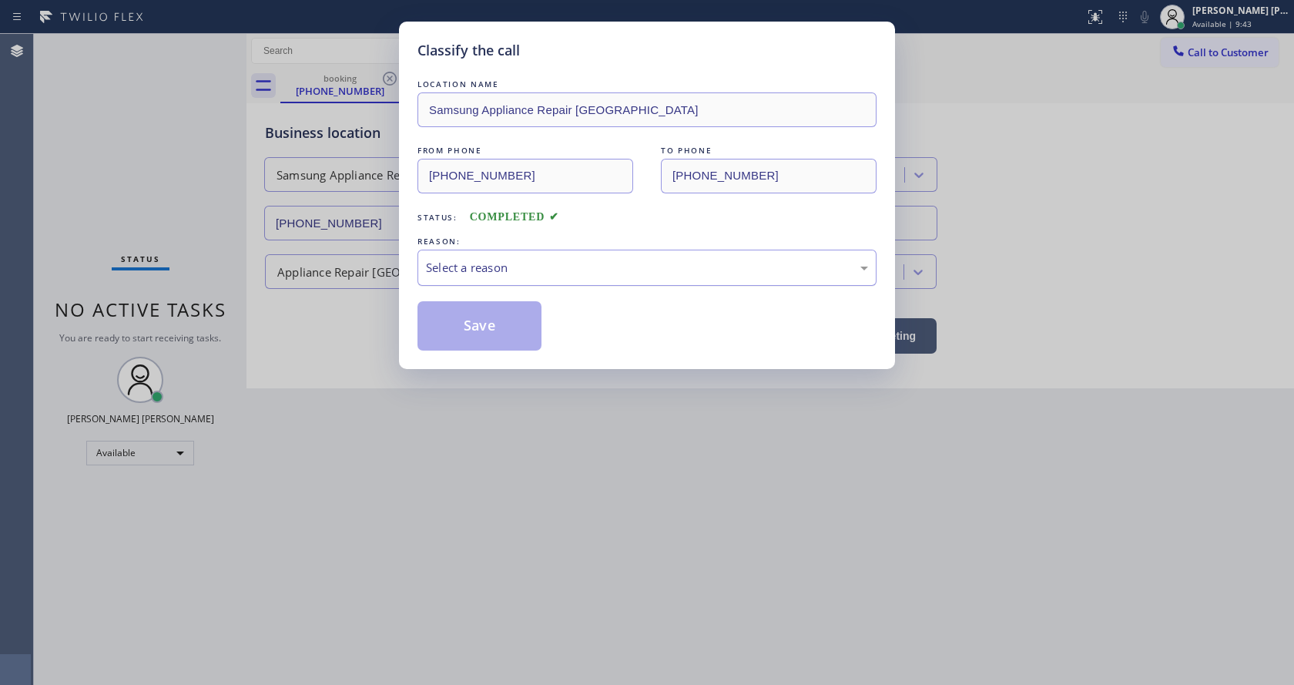
click at [469, 263] on div "Select a reason" at bounding box center [647, 268] width 442 height 18
click at [479, 329] on button "Save" at bounding box center [479, 325] width 124 height 49
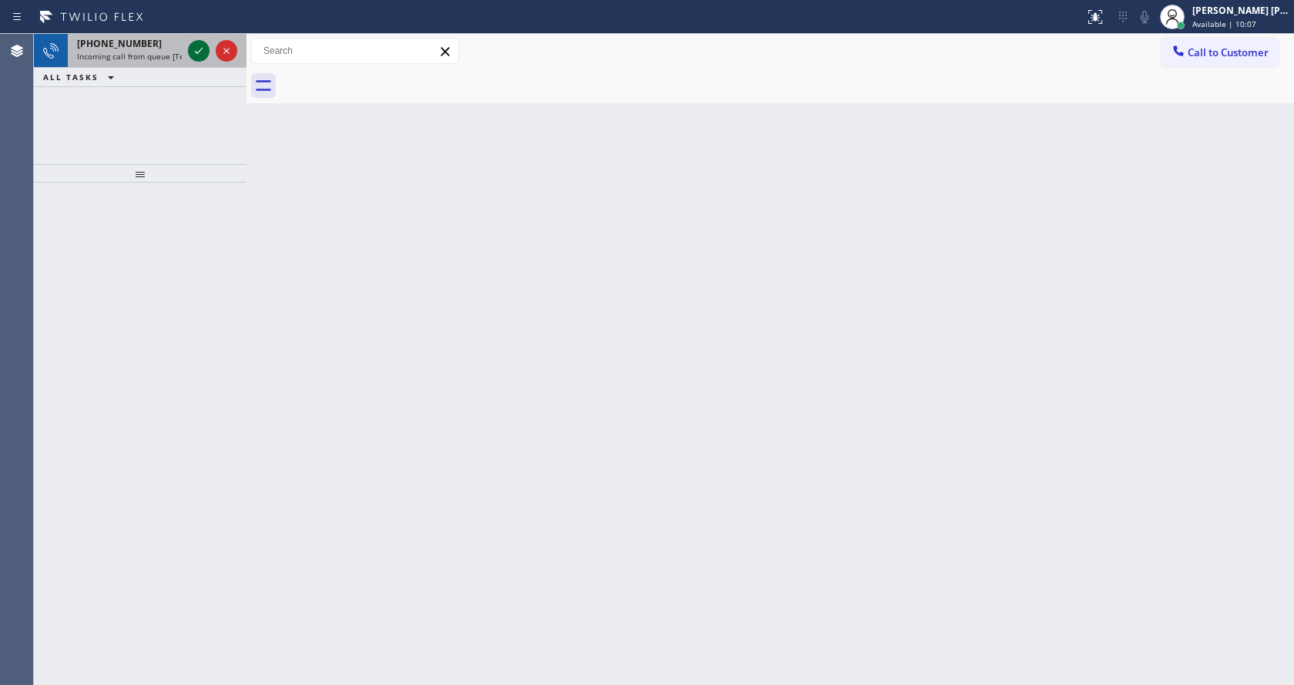
drag, startPoint x: 125, startPoint y: 44, endPoint x: 206, endPoint y: 52, distance: 82.1
click at [126, 44] on span "+12532174675" at bounding box center [119, 43] width 85 height 13
drag, startPoint x: 146, startPoint y: 231, endPoint x: 160, endPoint y: 178, distance: 55.1
click at [146, 230] on div at bounding box center [140, 434] width 213 height 502
click at [151, 58] on span "Incoming call from queue [Test] All" at bounding box center [141, 56] width 128 height 11
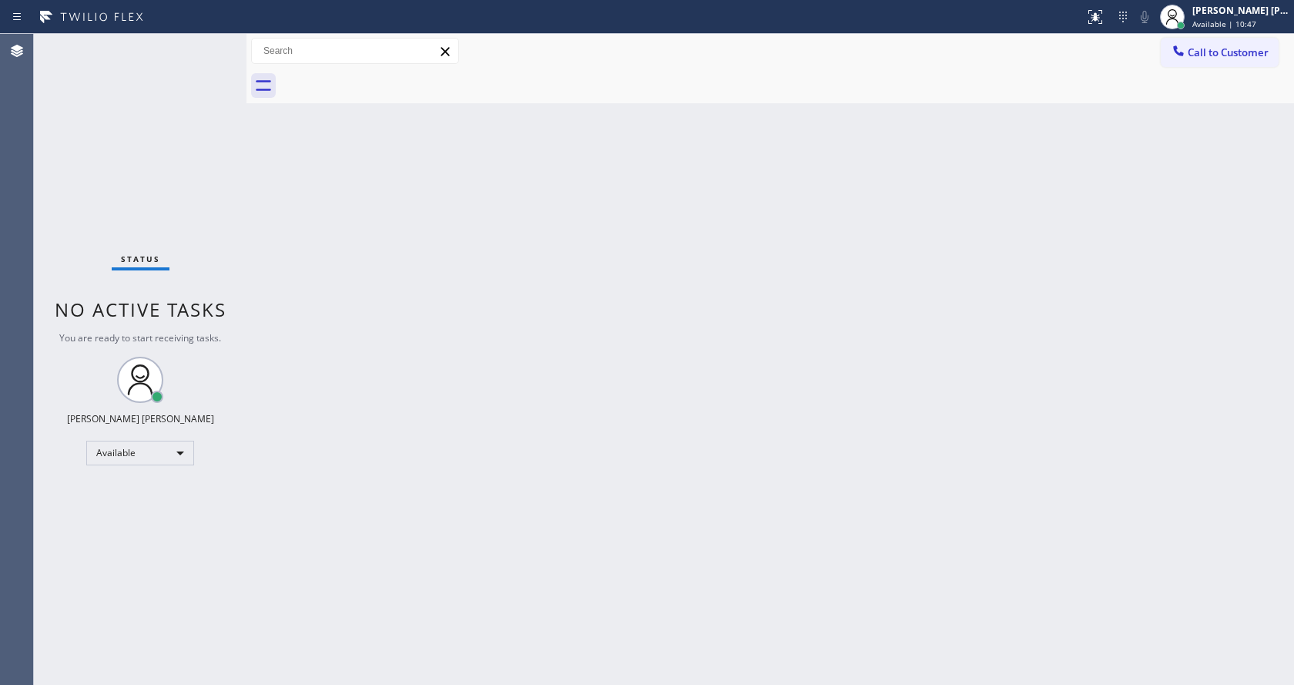
click at [164, 42] on div "Status No active tasks You are ready to start receiving tasks. [PERSON_NAME] [P…" at bounding box center [140, 359] width 213 height 651
click at [588, 357] on div "Back to Dashboard Change Sender ID Customers Technicians Select a contact Outbo…" at bounding box center [769, 359] width 1047 height 651
click at [212, 221] on div "Status No active tasks You are ready to start receiving tasks. [PERSON_NAME] [P…" at bounding box center [140, 359] width 213 height 651
drag, startPoint x: 526, startPoint y: 330, endPoint x: 371, endPoint y: 279, distance: 163.2
click at [522, 325] on div "Back to Dashboard Change Sender ID Customers Technicians Select a contact Outbo…" at bounding box center [769, 359] width 1047 height 651
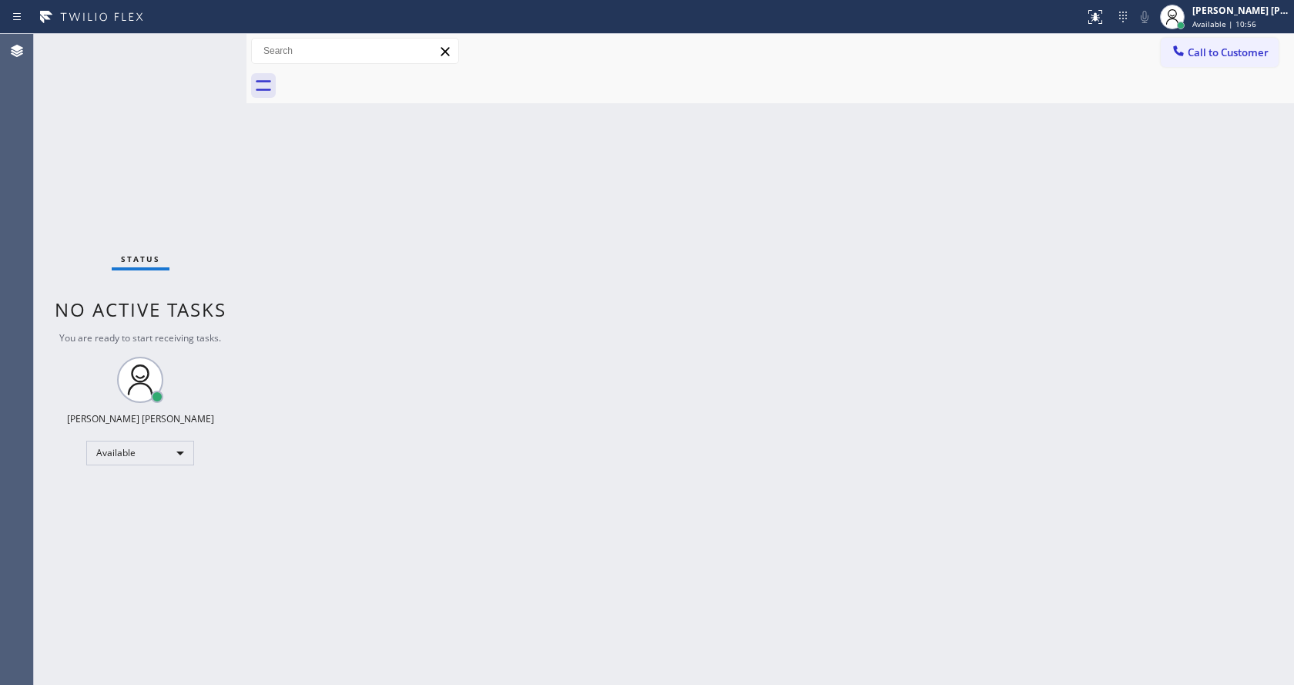
click at [202, 40] on div "Status No active tasks You are ready to start receiving tasks. [PERSON_NAME] [P…" at bounding box center [140, 359] width 213 height 651
click at [207, 42] on div "Status No active tasks You are ready to start receiving tasks. [PERSON_NAME] [P…" at bounding box center [140, 359] width 213 height 651
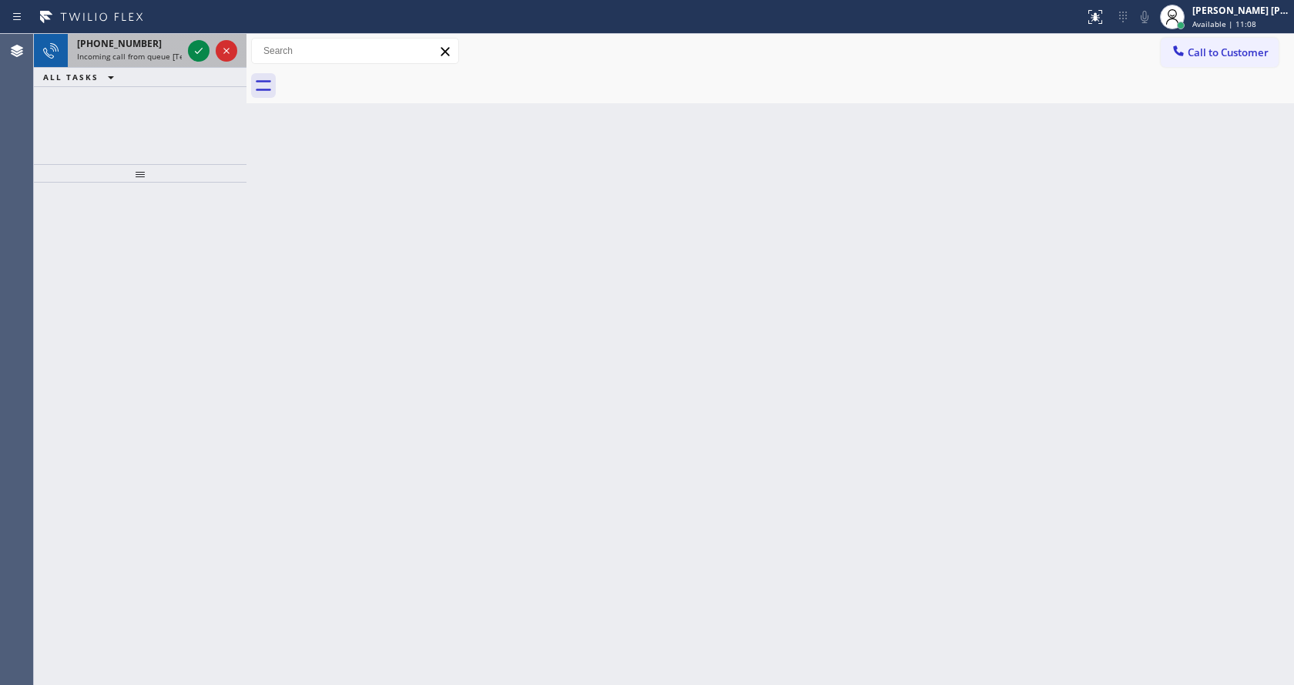
click at [185, 47] on div at bounding box center [212, 51] width 55 height 34
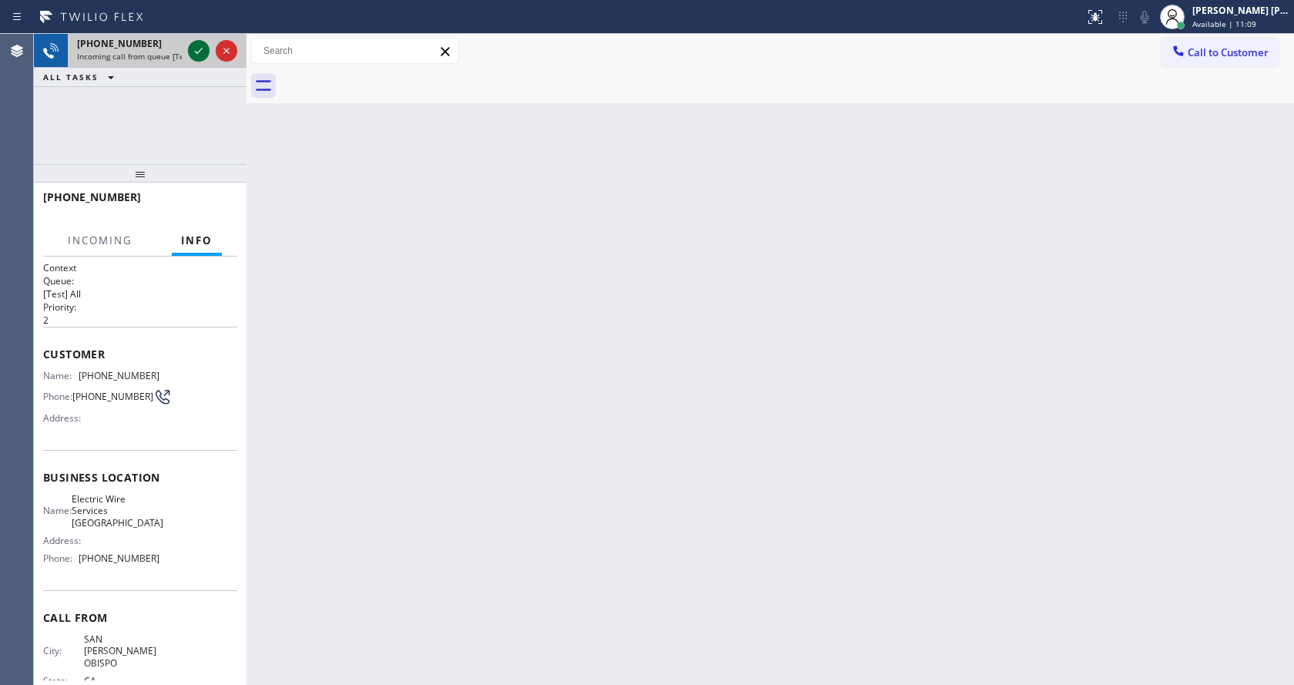
click at [202, 50] on icon at bounding box center [198, 51] width 18 height 18
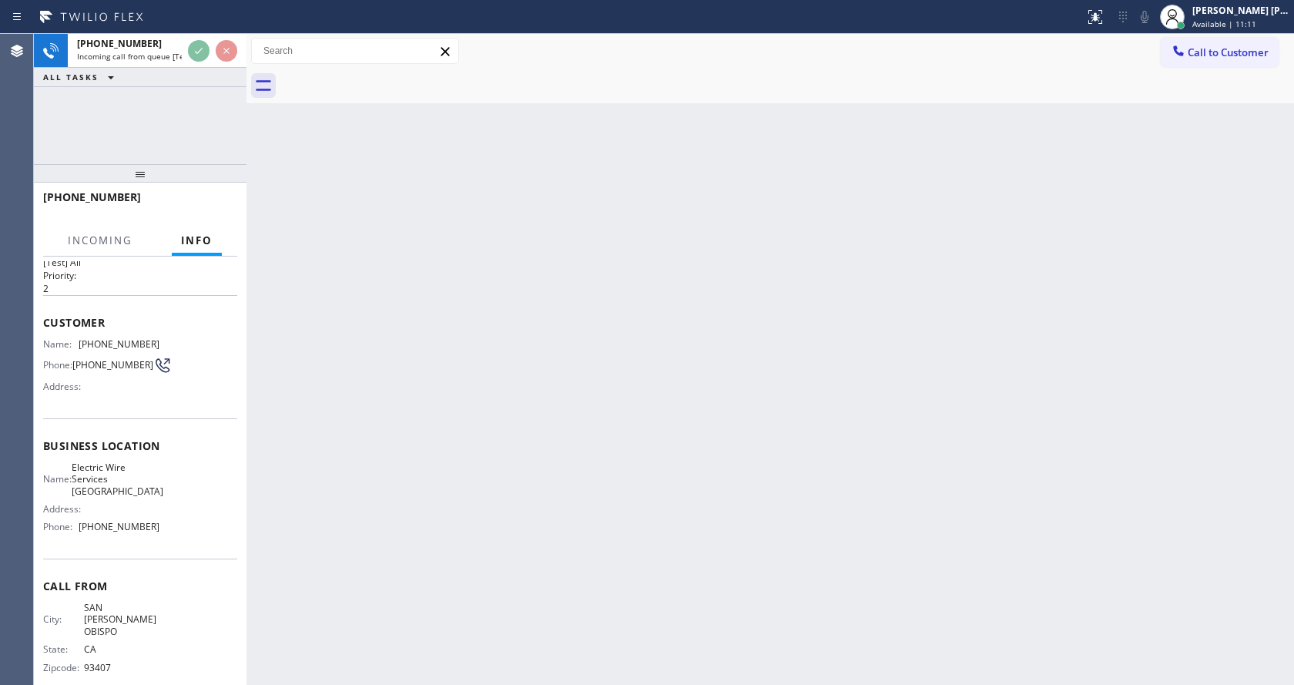
click at [568, 424] on div "Back to Dashboard Change Sender ID Customers Technicians Select a contact Outbo…" at bounding box center [769, 359] width 1047 height 651
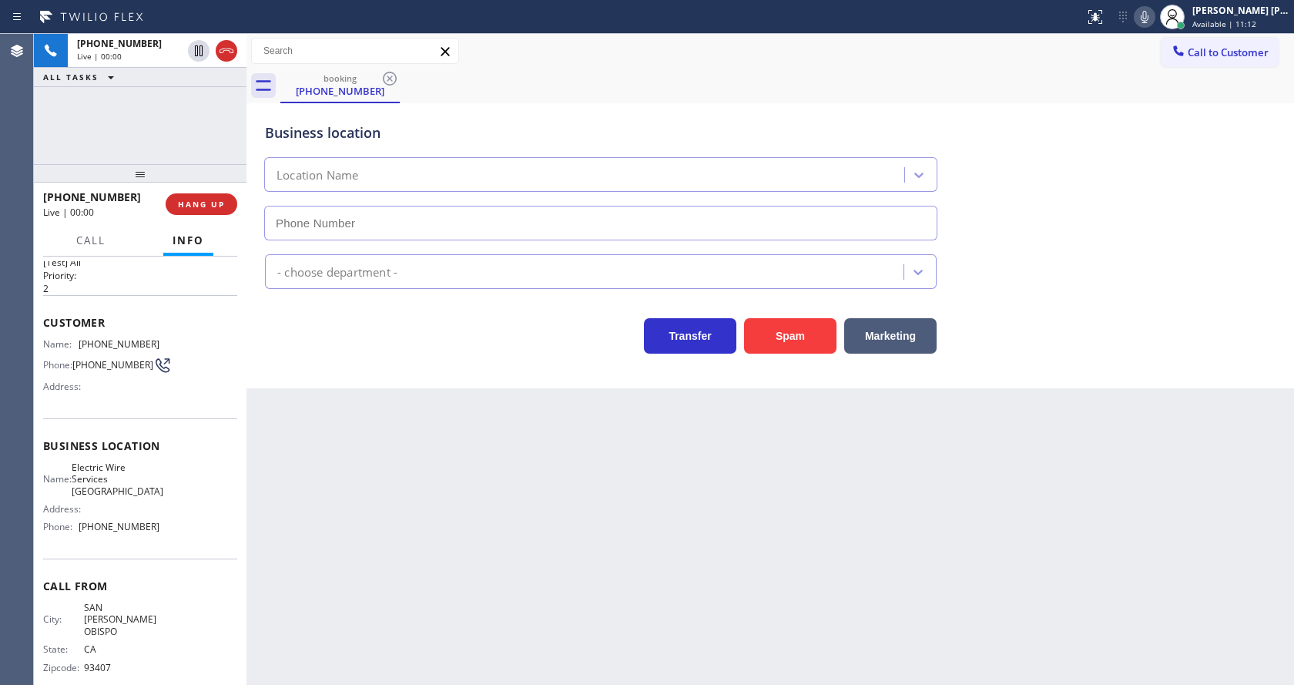
type input "(805) 222-7573"
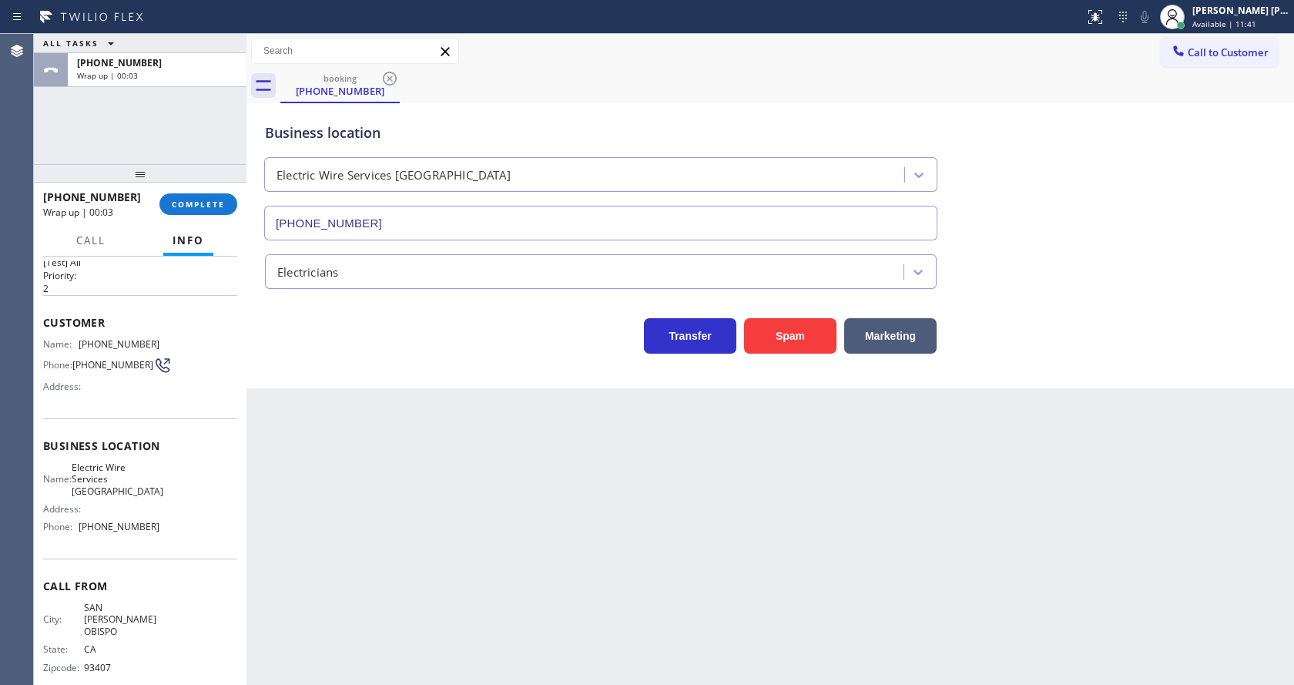
click at [571, 496] on div "Back to Dashboard Change Sender ID Customers Technicians Select a contact Outbo…" at bounding box center [769, 359] width 1047 height 651
click at [346, 408] on div "Back to Dashboard Change Sender ID Customers Technicians Select a contact Outbo…" at bounding box center [769, 359] width 1047 height 651
click at [203, 198] on button "COMPLETE" at bounding box center [198, 204] width 78 height 22
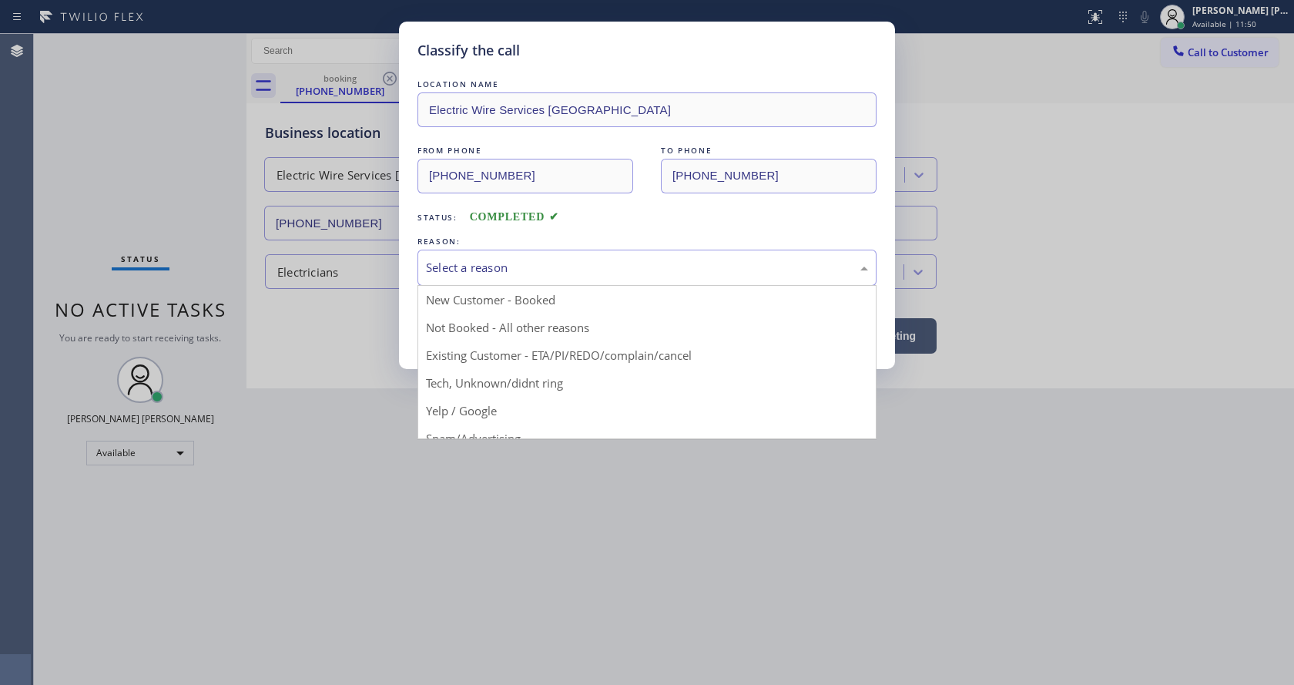
click at [459, 267] on div "Select a reason" at bounding box center [647, 268] width 442 height 18
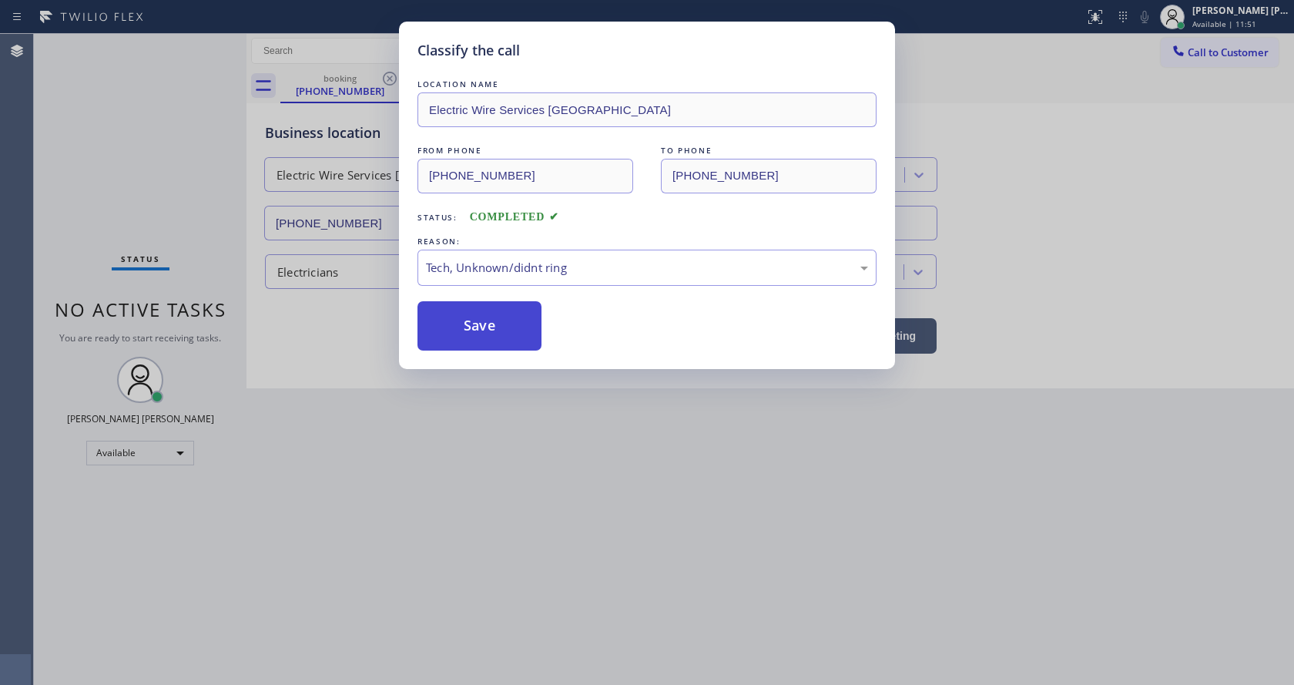
click at [474, 306] on button "Save" at bounding box center [479, 325] width 124 height 49
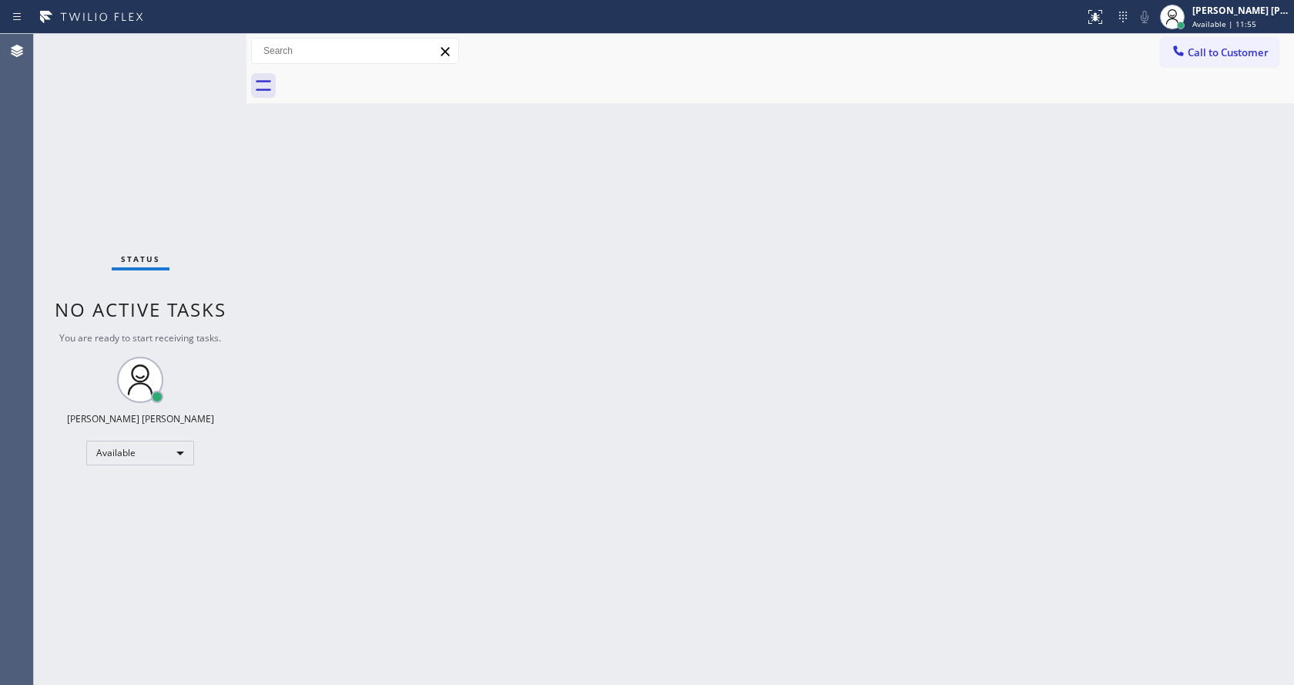
drag, startPoint x: 193, startPoint y: 258, endPoint x: 200, endPoint y: 247, distance: 12.8
click at [193, 258] on div "Status No active tasks You are ready to start receiving tasks. [PERSON_NAME] [P…" at bounding box center [140, 359] width 213 height 651
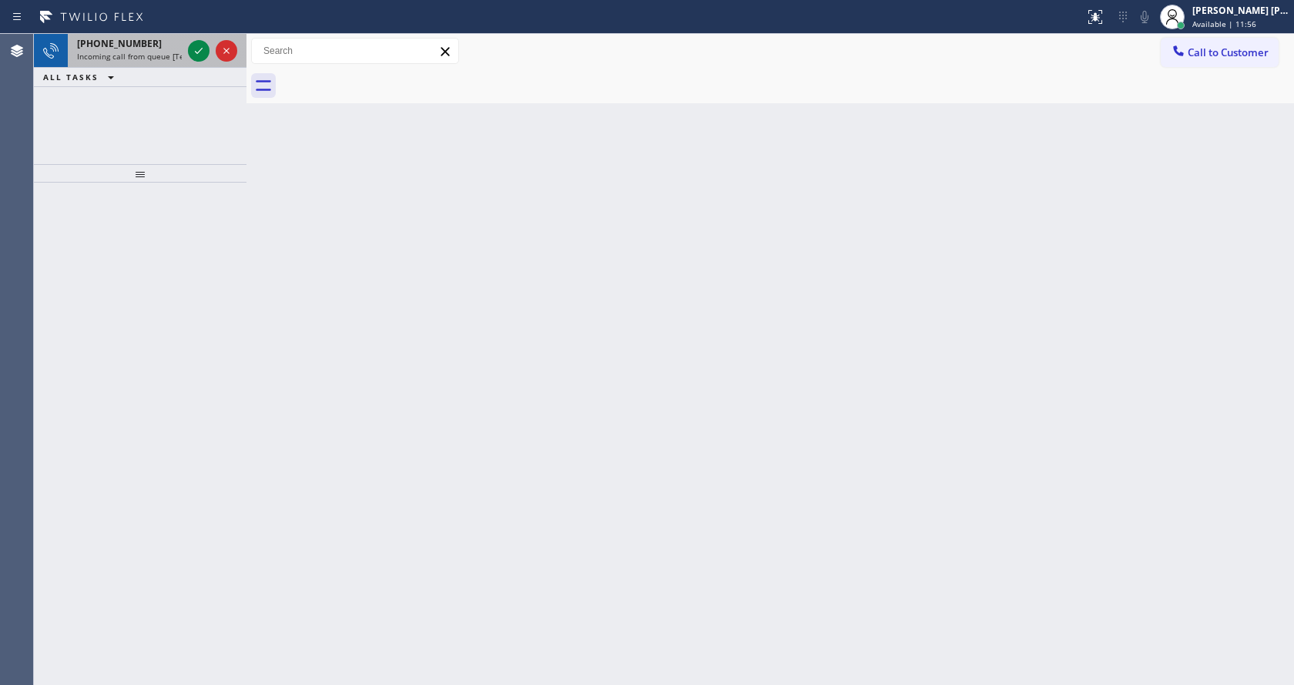
click at [166, 47] on div "+12133205571" at bounding box center [129, 43] width 105 height 13
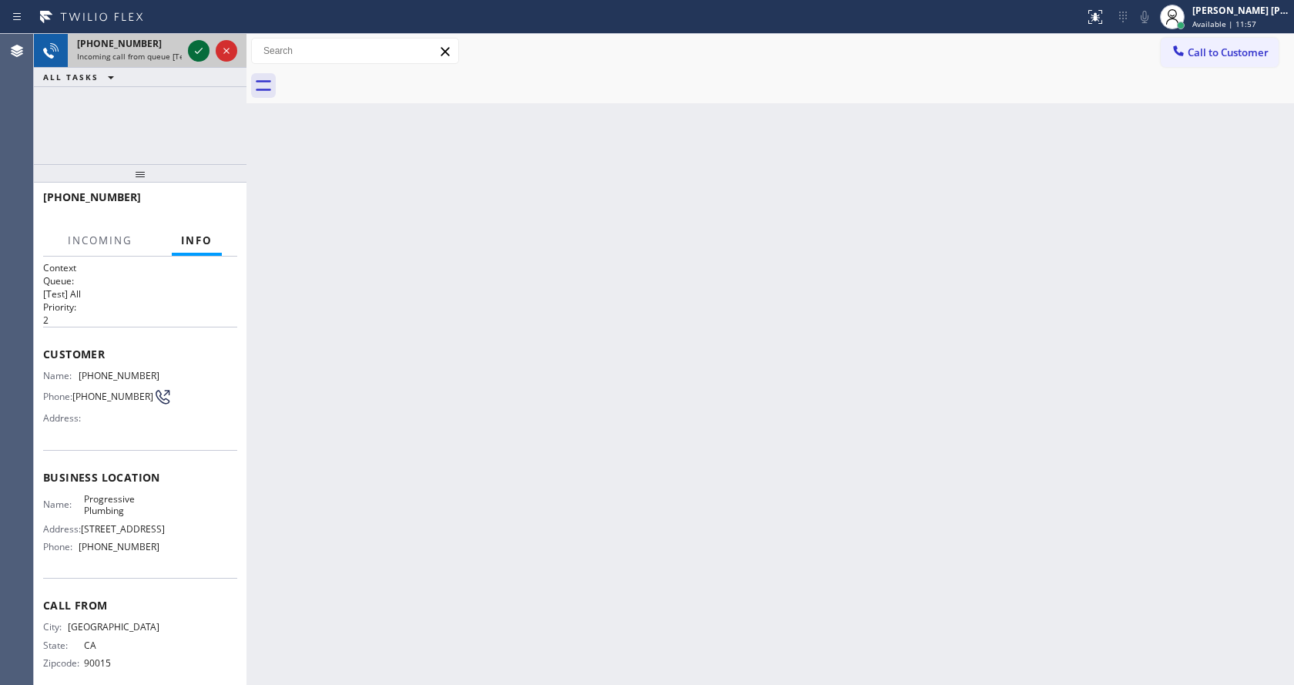
click at [192, 51] on icon at bounding box center [198, 51] width 18 height 18
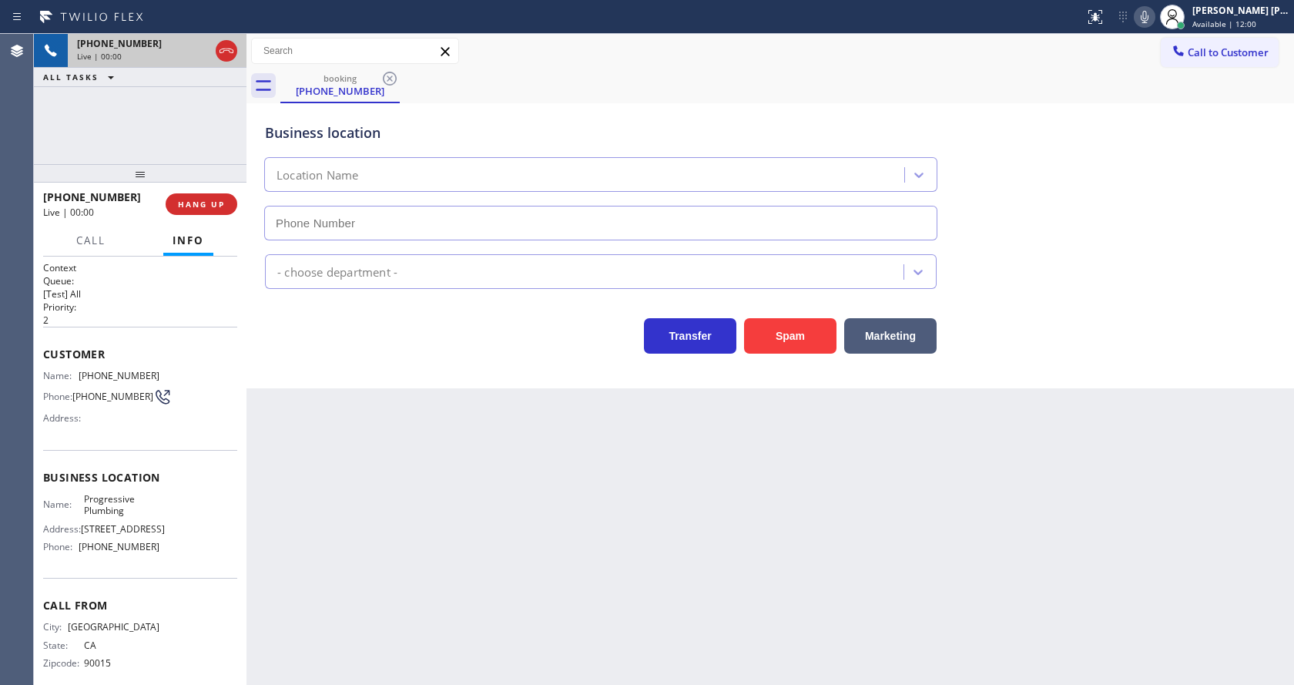
type input "(213) 205-0134"
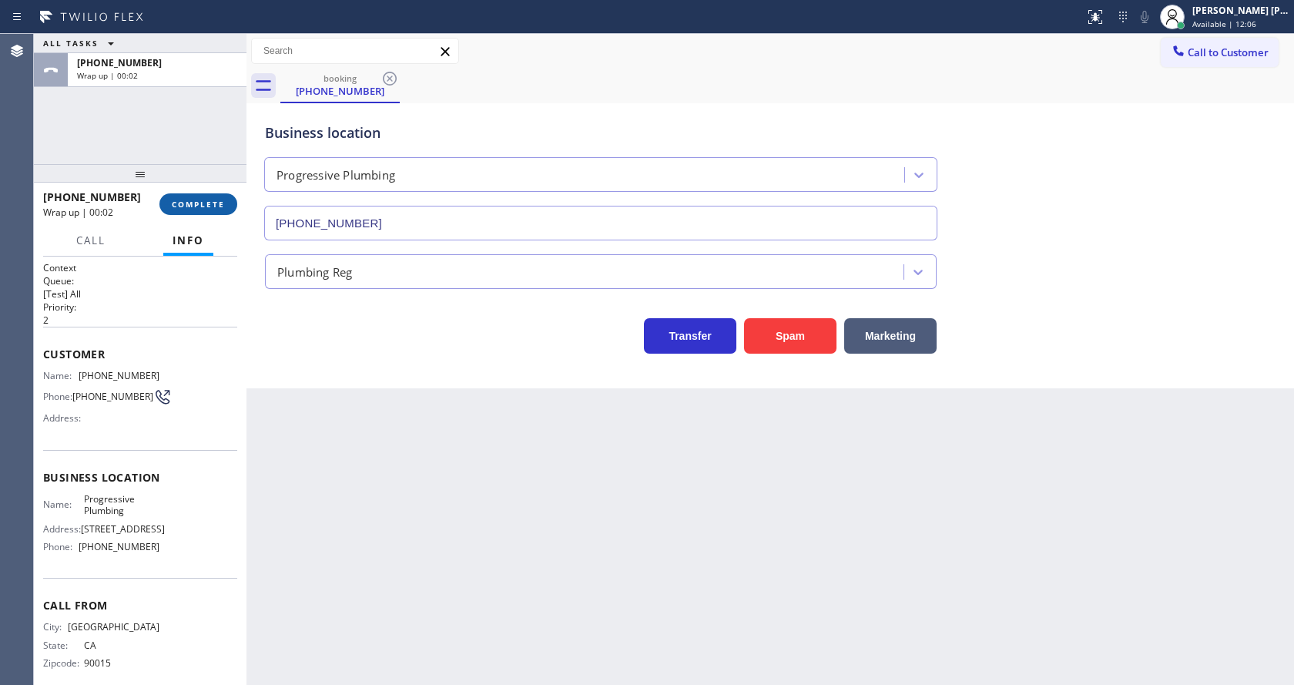
click at [196, 208] on span "COMPLETE" at bounding box center [198, 204] width 53 height 11
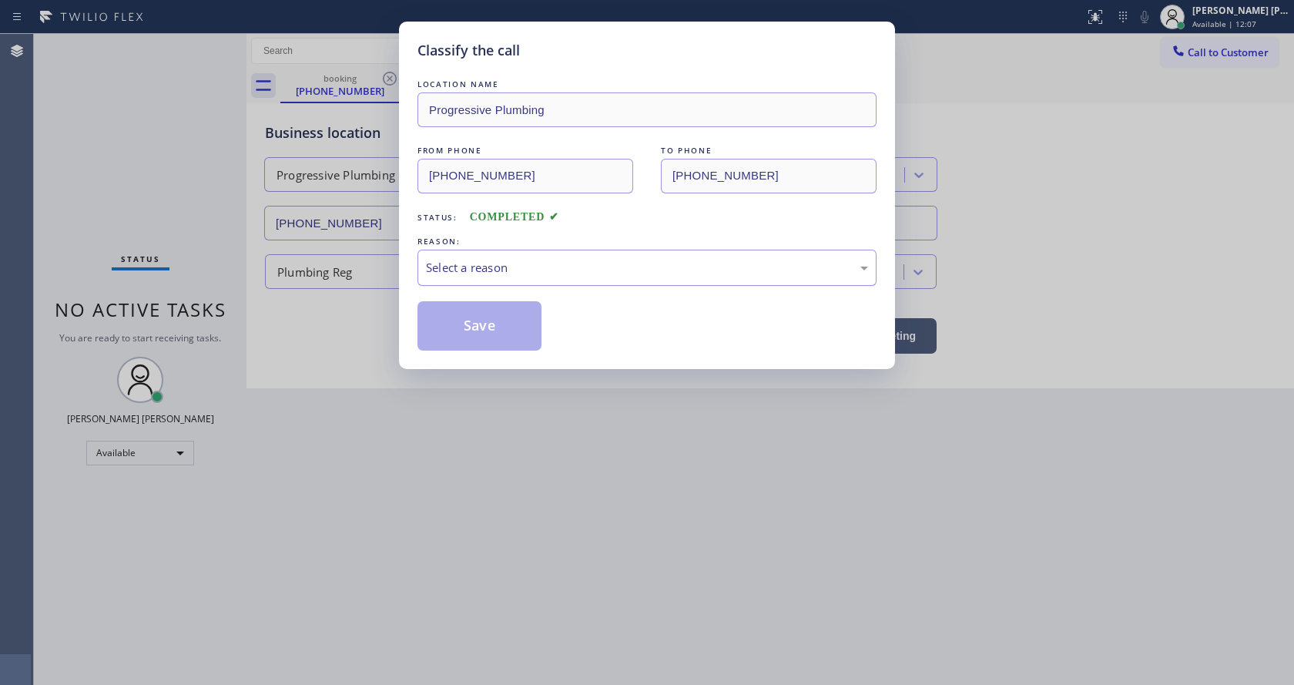
click at [532, 276] on div "Select a reason" at bounding box center [646, 268] width 459 height 36
click at [499, 329] on button "Save" at bounding box center [479, 325] width 124 height 49
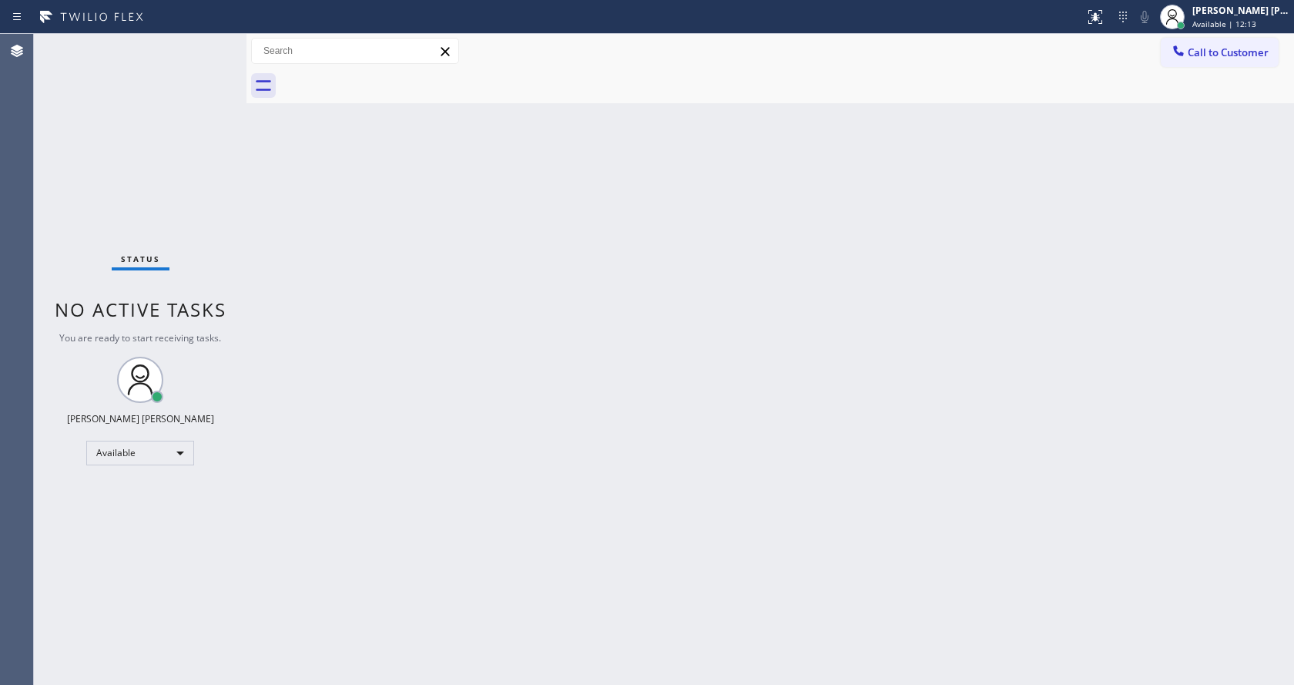
click at [198, 48] on div "Status No active tasks You are ready to start receiving tasks. [PERSON_NAME] [P…" at bounding box center [140, 359] width 213 height 651
click at [312, 258] on div "Back to Dashboard Change Sender ID Customers Technicians Select a contact Outbo…" at bounding box center [769, 359] width 1047 height 651
click at [1256, 21] on span "Available | 12:56" at bounding box center [1224, 23] width 64 height 11
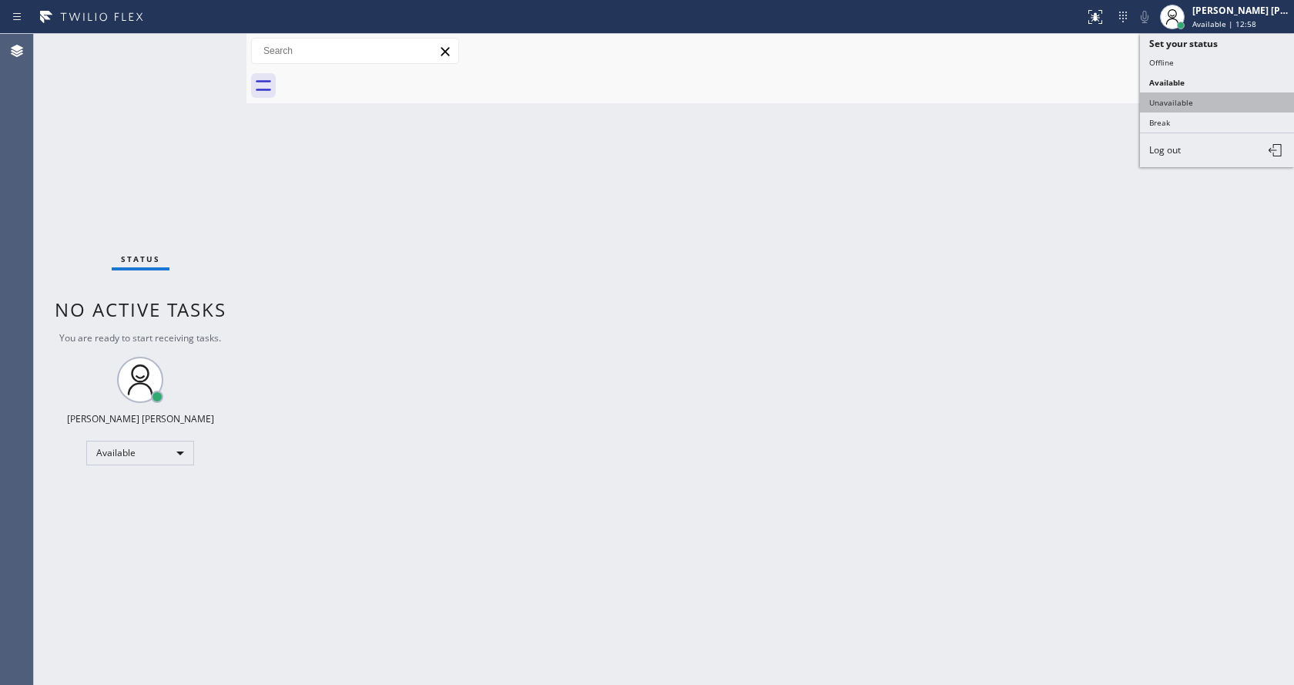
click at [1193, 96] on button "Unavailable" at bounding box center [1217, 102] width 154 height 20
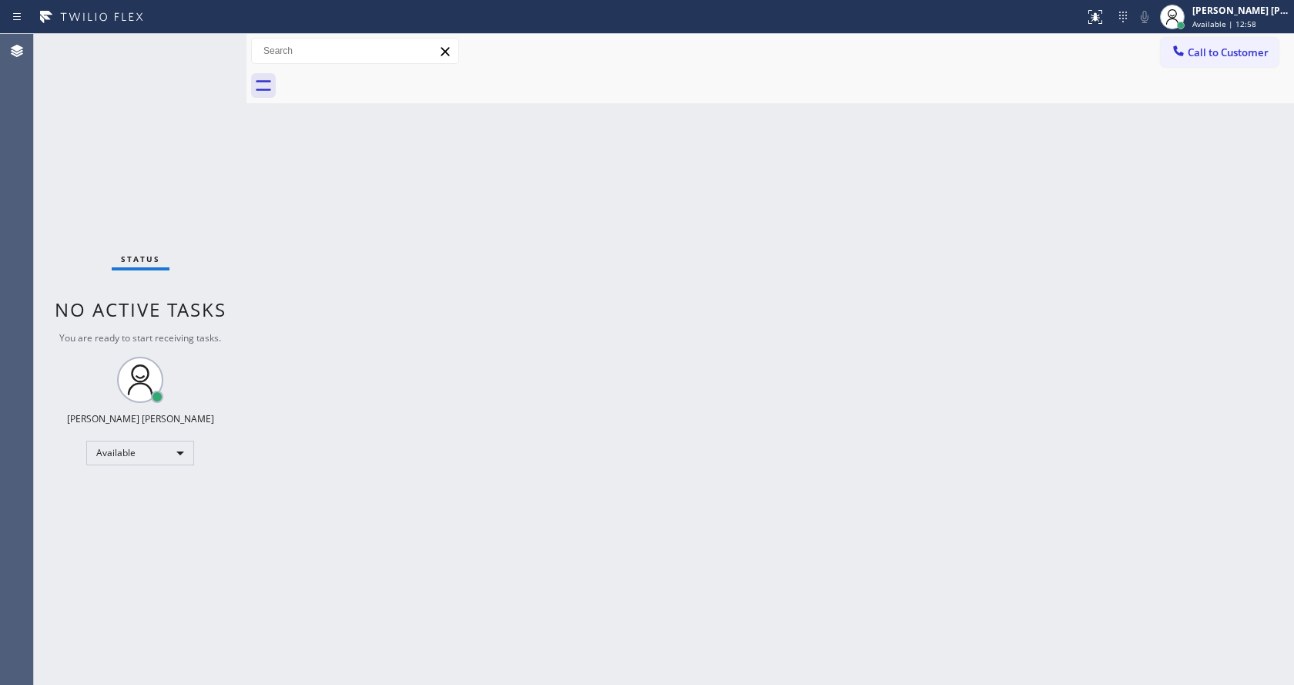
click at [715, 252] on div "Back to Dashboard Change Sender ID Customers Technicians Select a contact Outbo…" at bounding box center [769, 359] width 1047 height 651
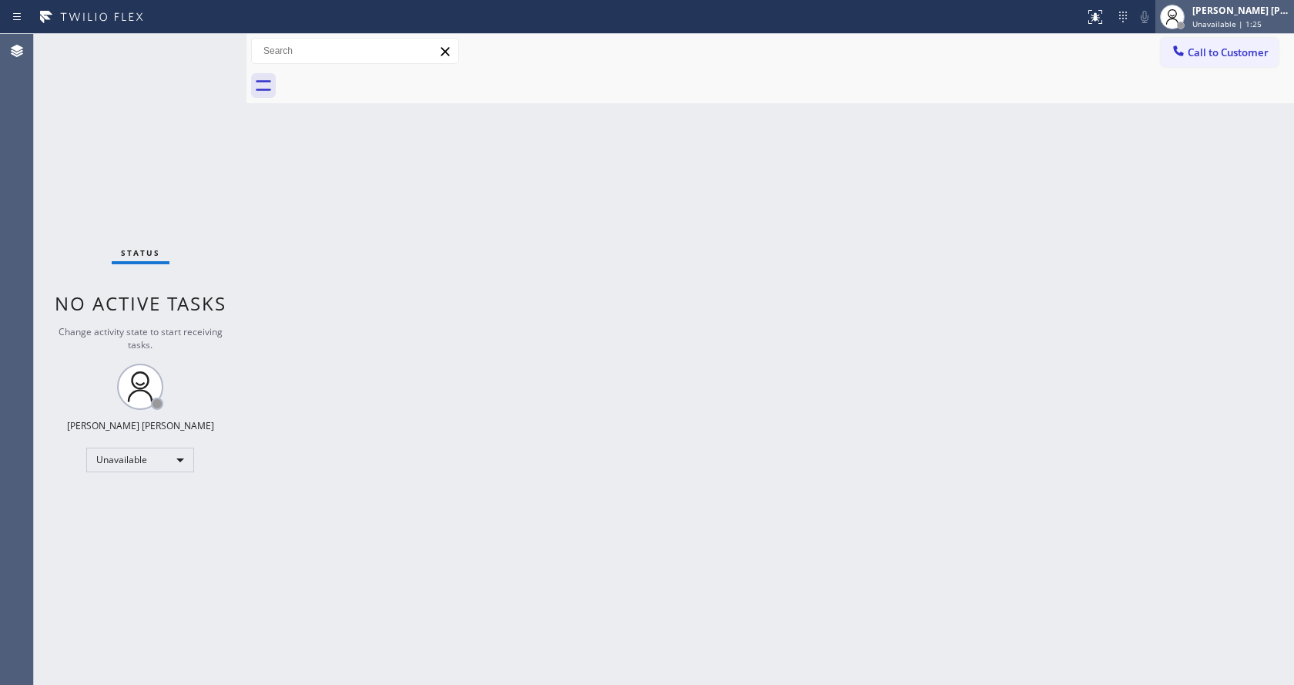
click at [1260, 10] on div "[PERSON_NAME] [PERSON_NAME]" at bounding box center [1240, 10] width 97 height 13
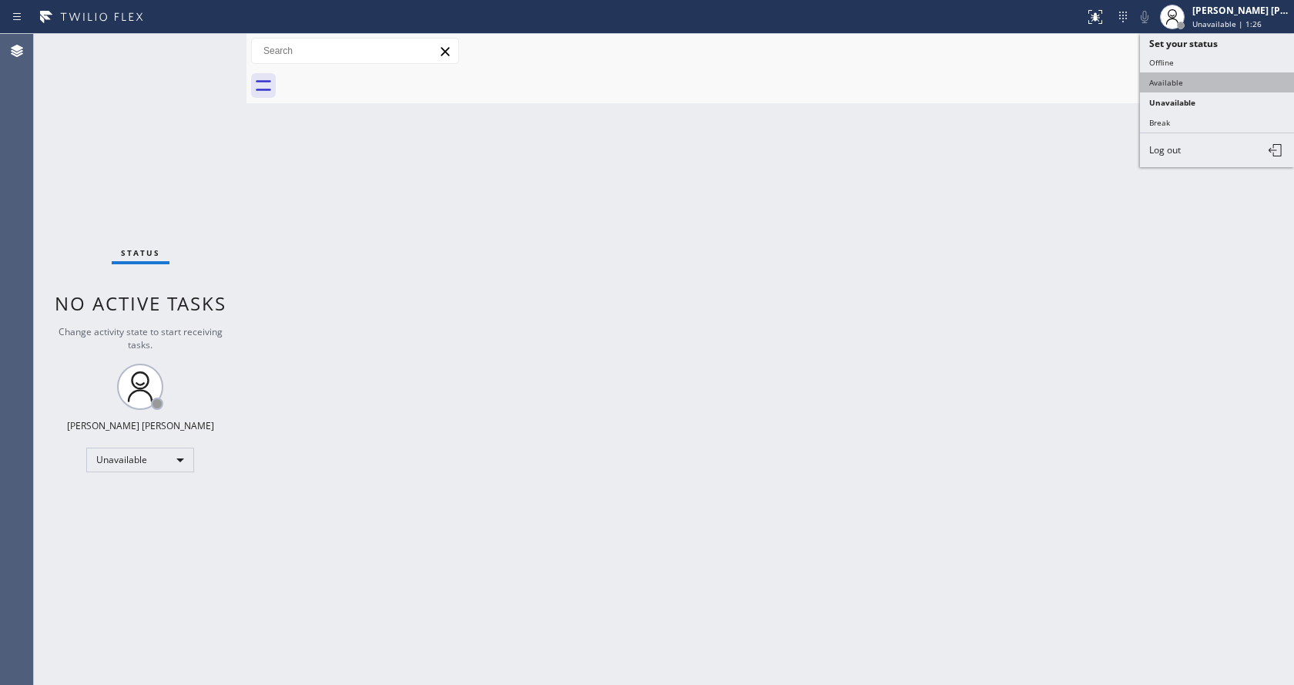
click at [1176, 79] on button "Available" at bounding box center [1217, 82] width 154 height 20
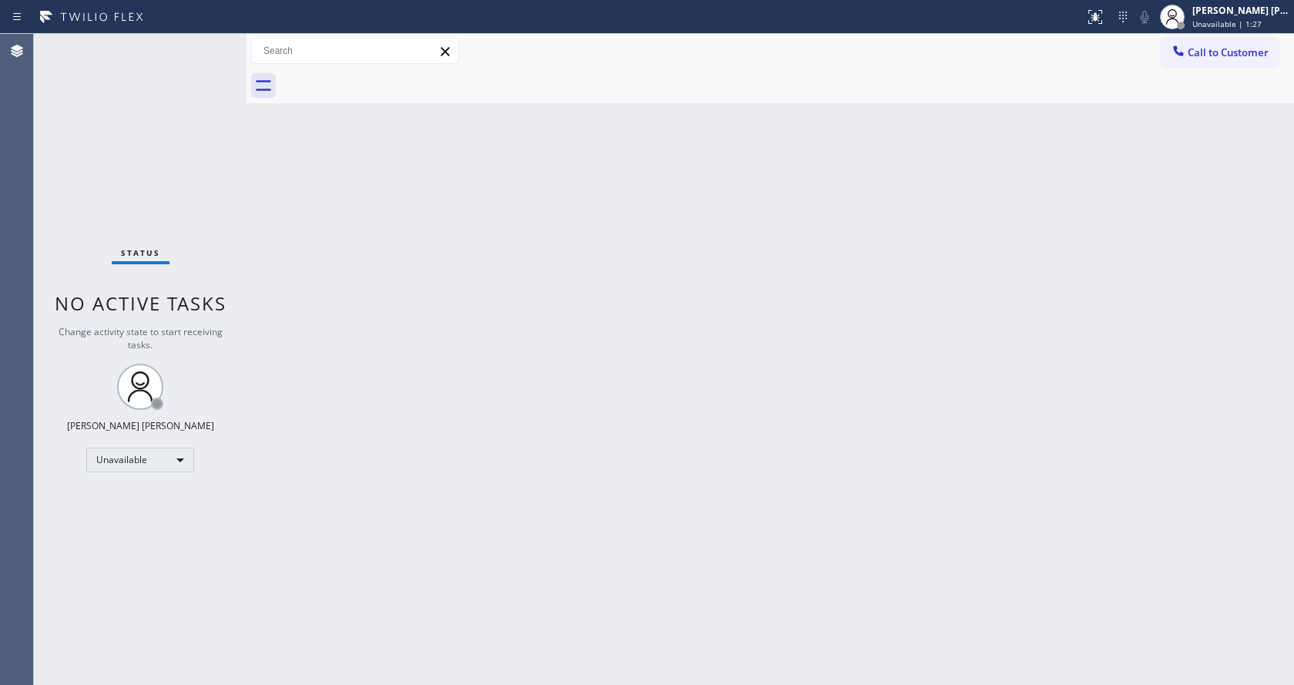
click at [460, 431] on div "Back to Dashboard Change Sender ID Customers Technicians Select a contact Outbo…" at bounding box center [769, 359] width 1047 height 651
click at [226, 137] on div "Status No active tasks You are ready to start receiving tasks. [PERSON_NAME] [P…" at bounding box center [140, 359] width 213 height 651
click at [212, 43] on div "Status No active tasks You are ready to start receiving tasks. [PERSON_NAME] [P…" at bounding box center [140, 359] width 213 height 651
click at [220, 217] on div "Status No active tasks You are ready to start receiving tasks. [PERSON_NAME] [P…" at bounding box center [140, 359] width 213 height 651
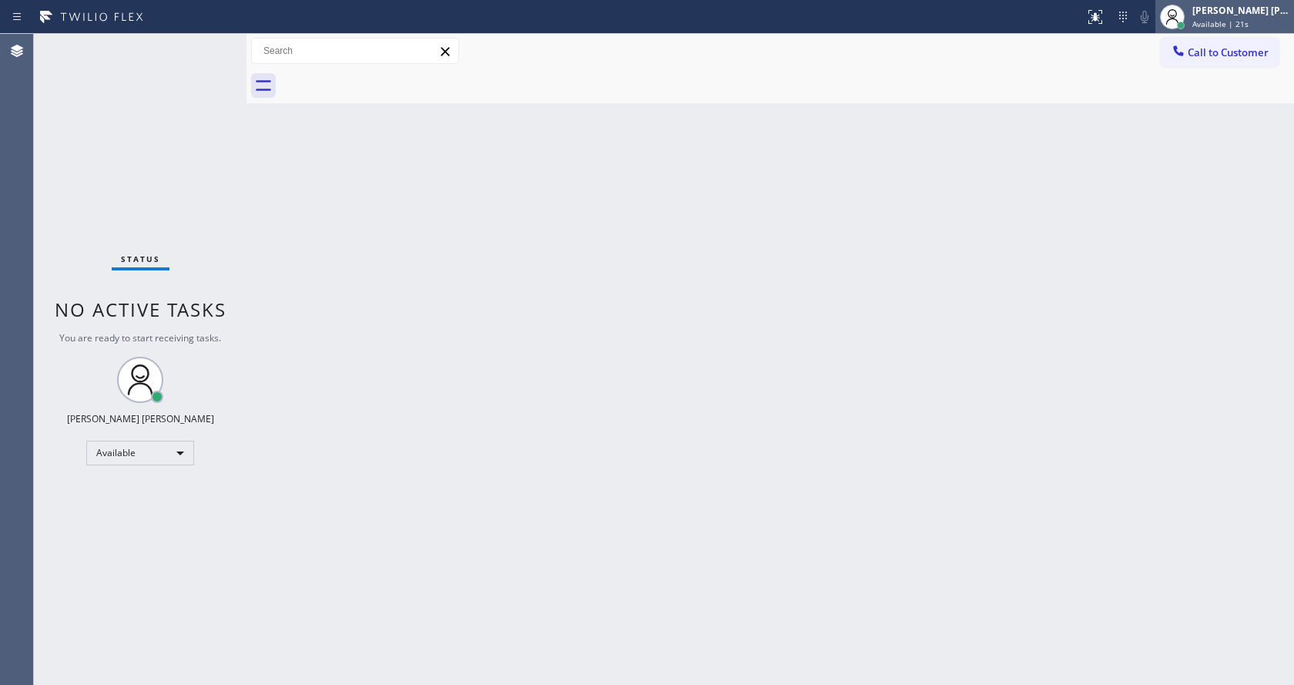
click at [1226, 27] on span "Available | 21s" at bounding box center [1220, 23] width 56 height 11
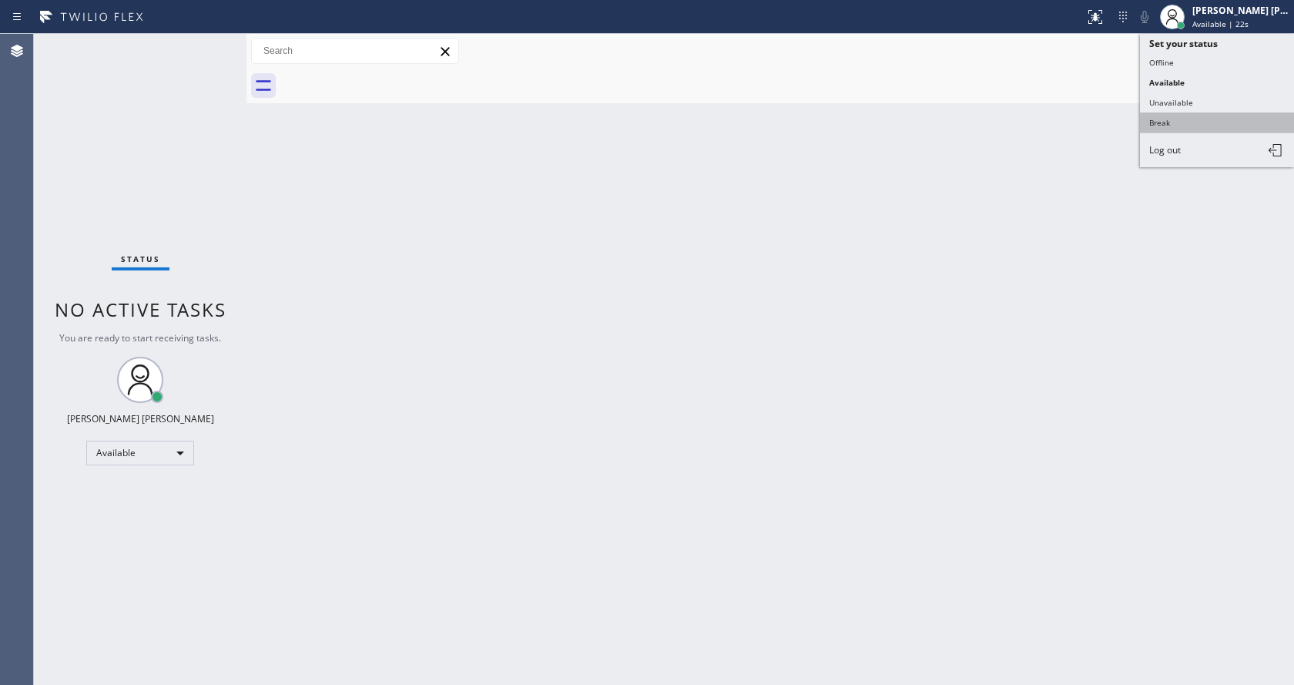
click at [1193, 120] on button "Break" at bounding box center [1217, 122] width 154 height 20
